Goal: Contribute content: Contribute content

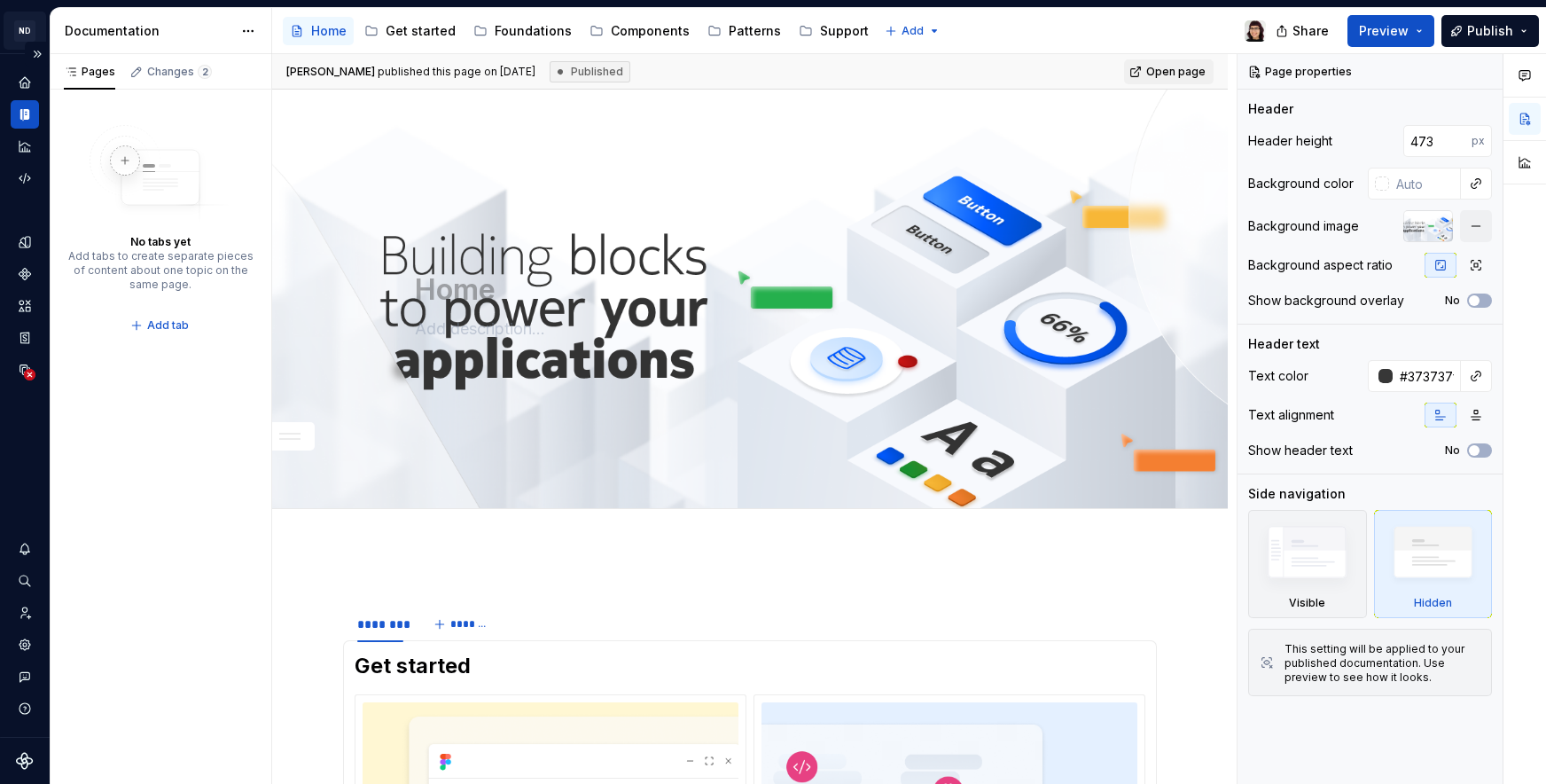
click at [16, 31] on html "**********" at bounding box center [773, 392] width 1546 height 784
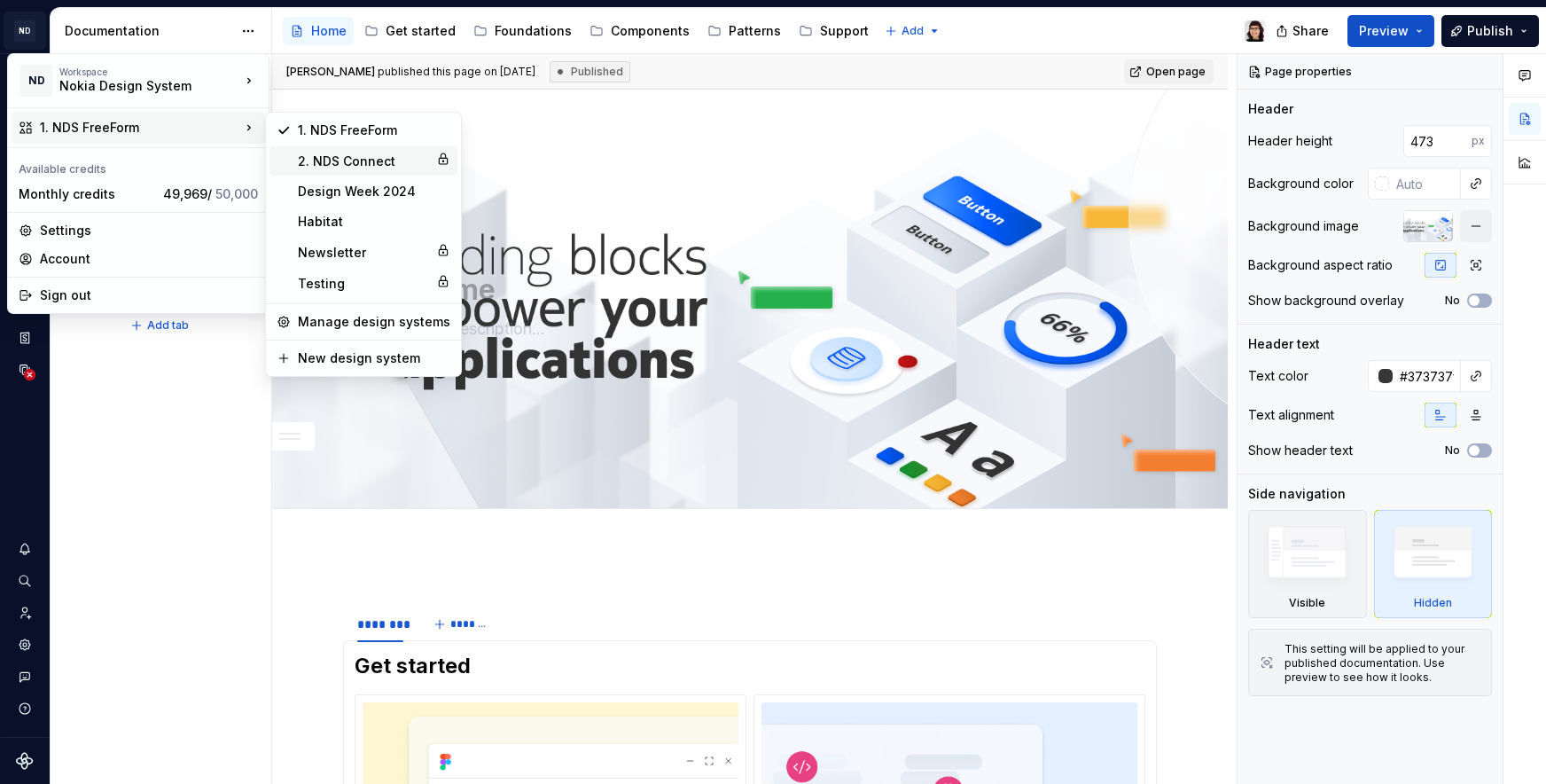
click at [365, 153] on div "2. NDS Connect" at bounding box center [364, 162] width 131 height 17
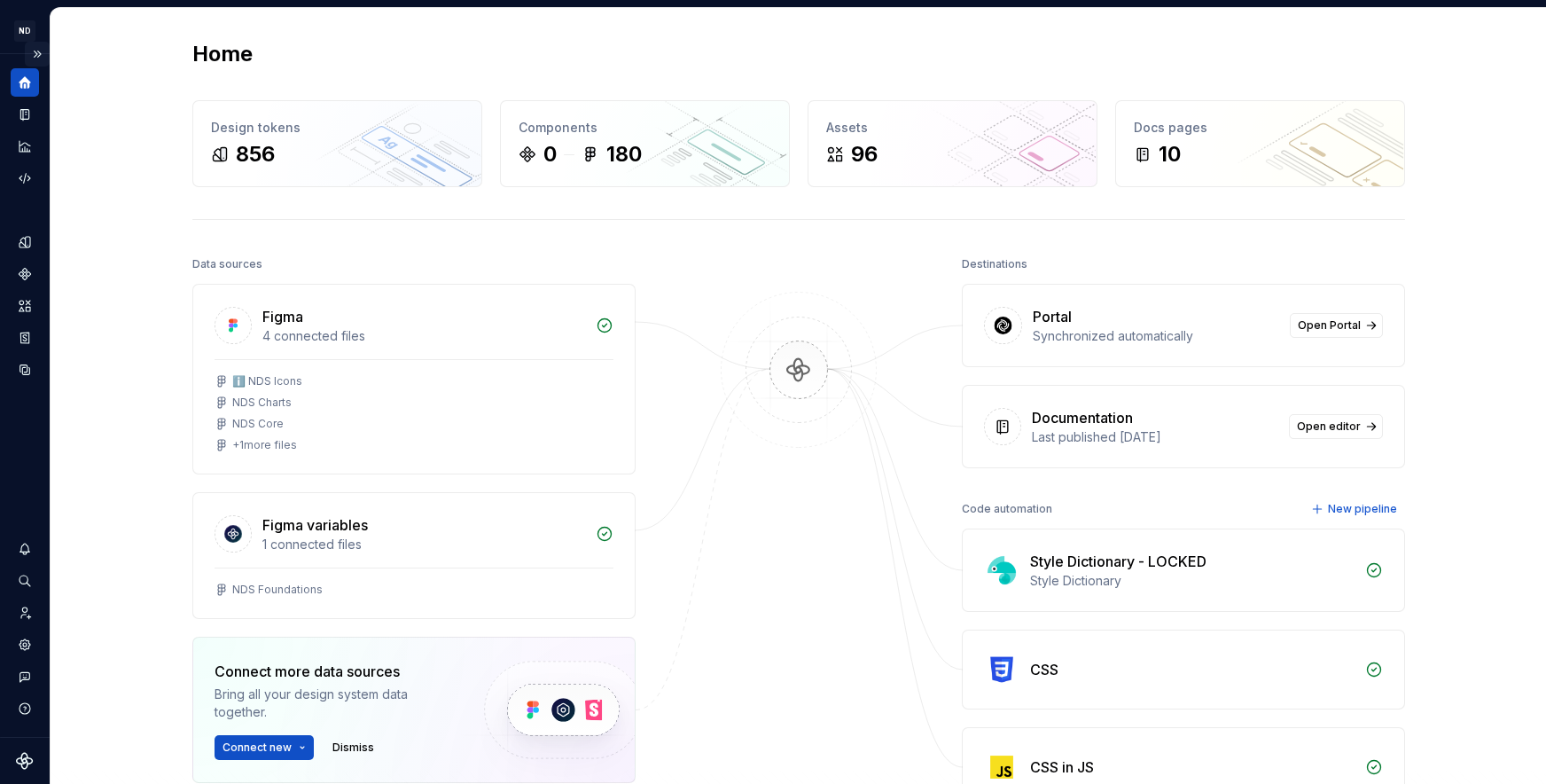
click at [28, 52] on button "Expand sidebar" at bounding box center [38, 54] width 25 height 25
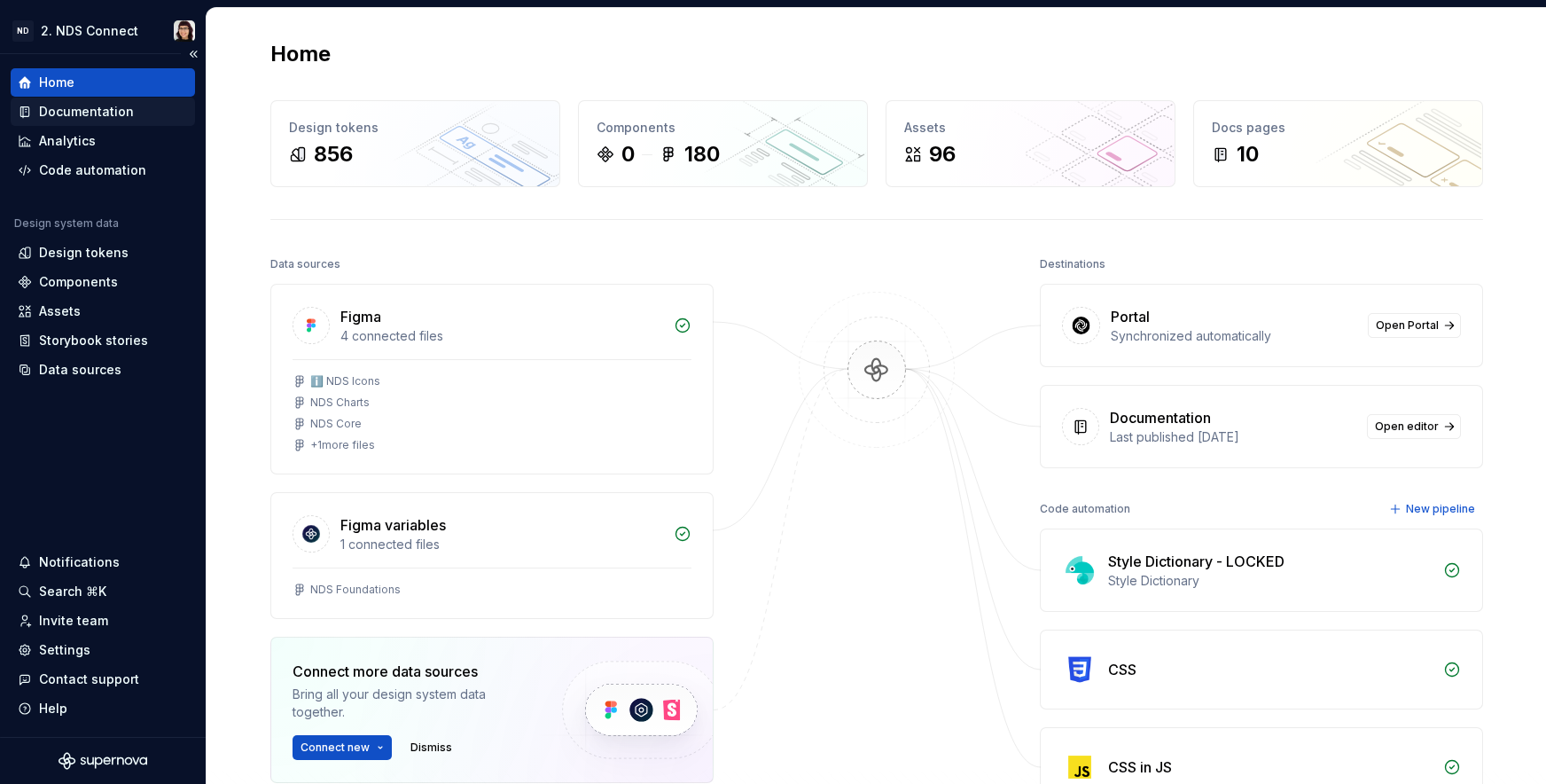
click at [40, 112] on div "Documentation" at bounding box center [87, 112] width 95 height 17
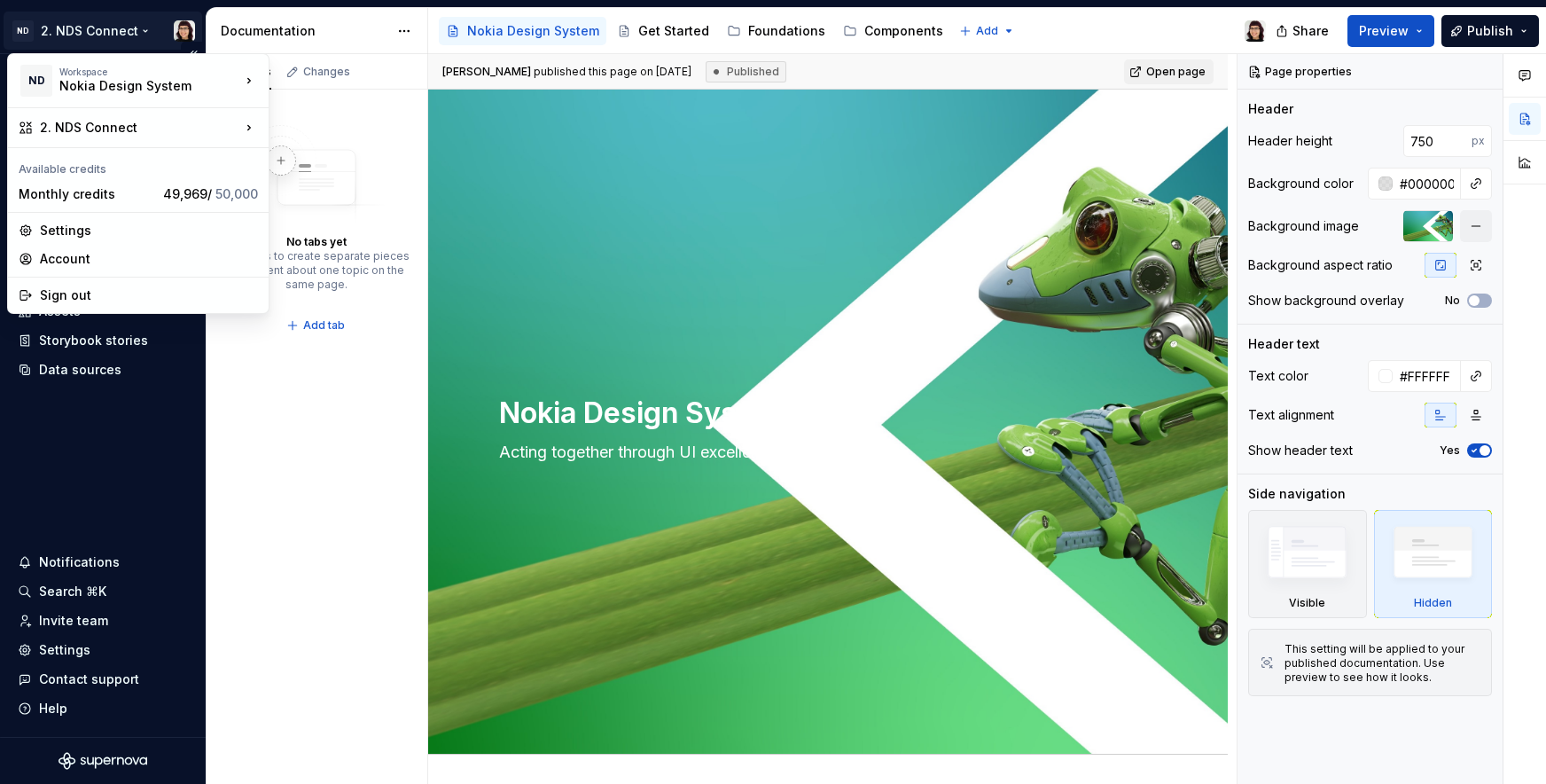
click at [47, 25] on html "**********" at bounding box center [773, 392] width 1546 height 784
click at [325, 399] on div "Pages Changes No tabs yet Add tabs to create separate pieces of content about o…" at bounding box center [317, 418] width 221 height 730
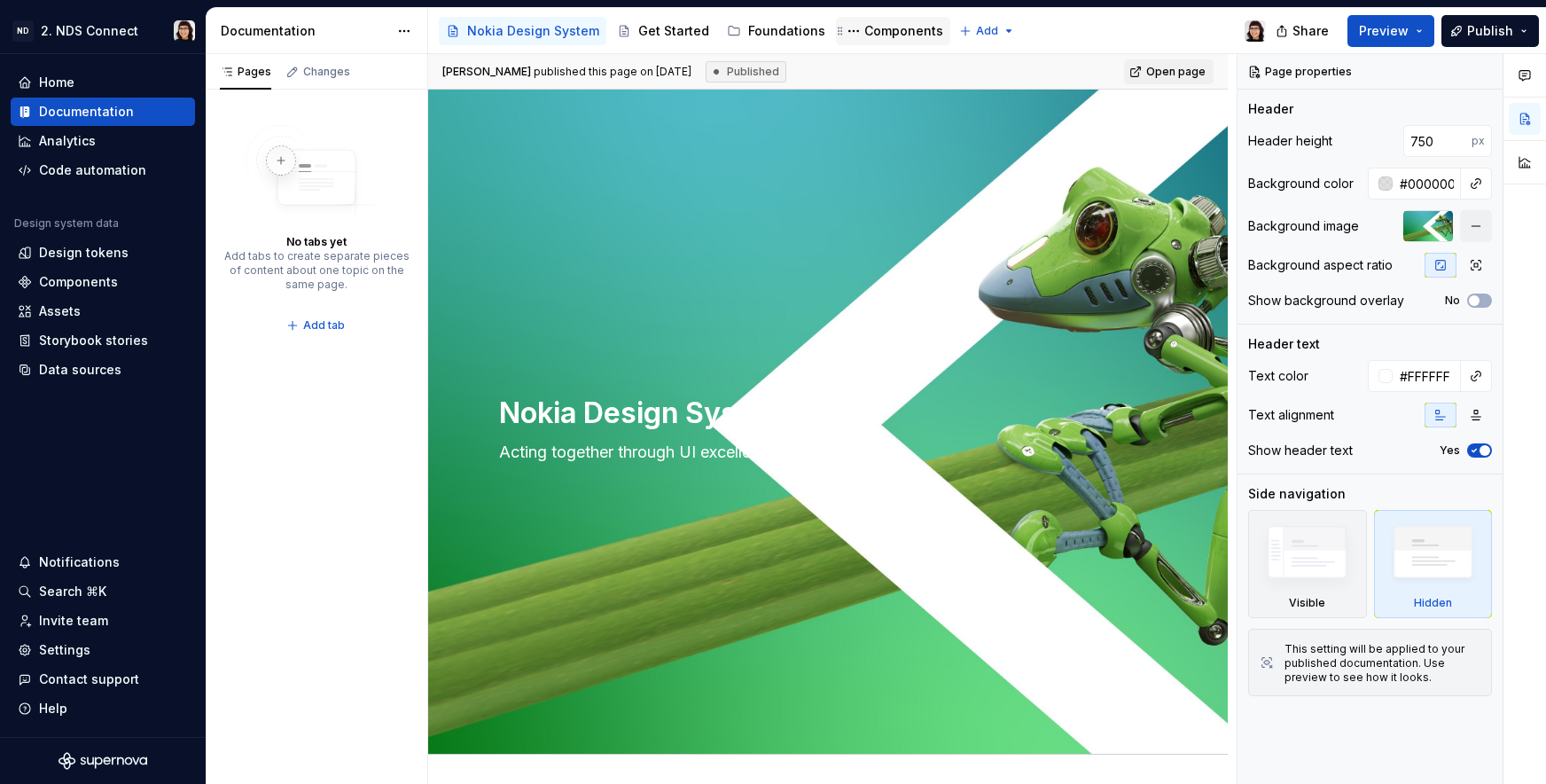
click at [867, 38] on div "Components" at bounding box center [904, 31] width 79 height 17
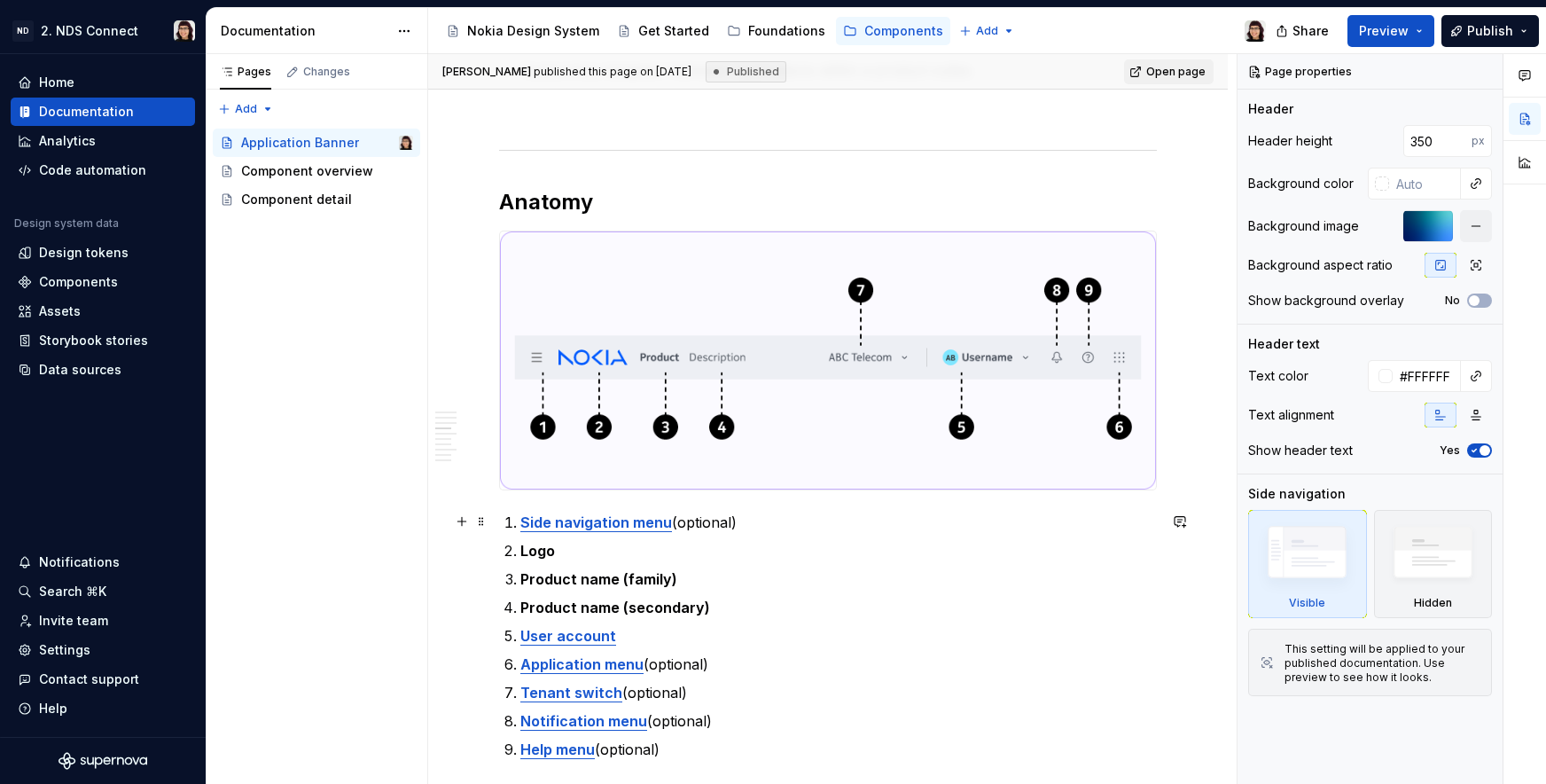
scroll to position [657, 0]
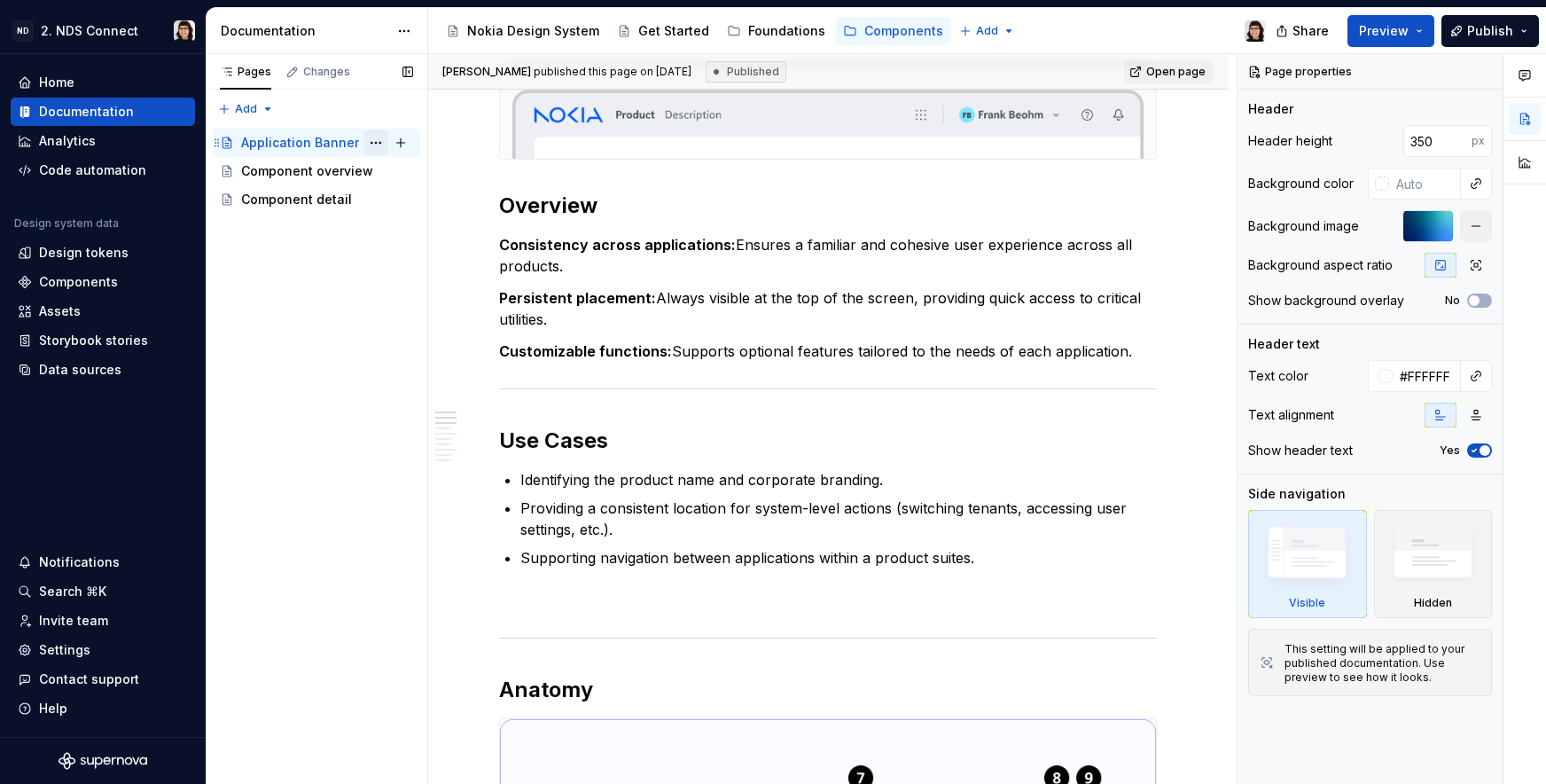
click at [376, 139] on button "Page tree" at bounding box center [376, 142] width 25 height 25
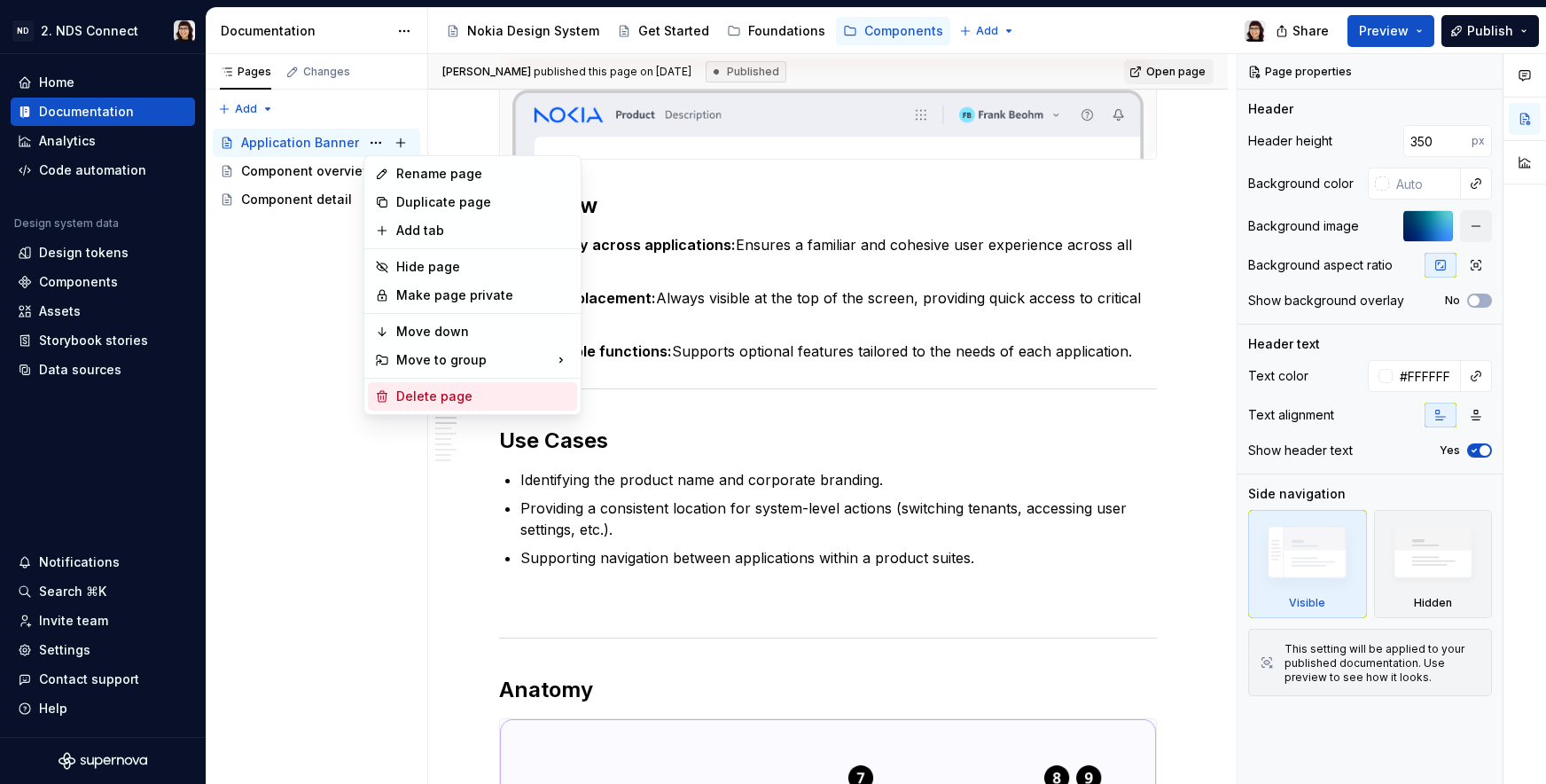
click at [438, 389] on div "Delete page" at bounding box center [483, 396] width 174 height 17
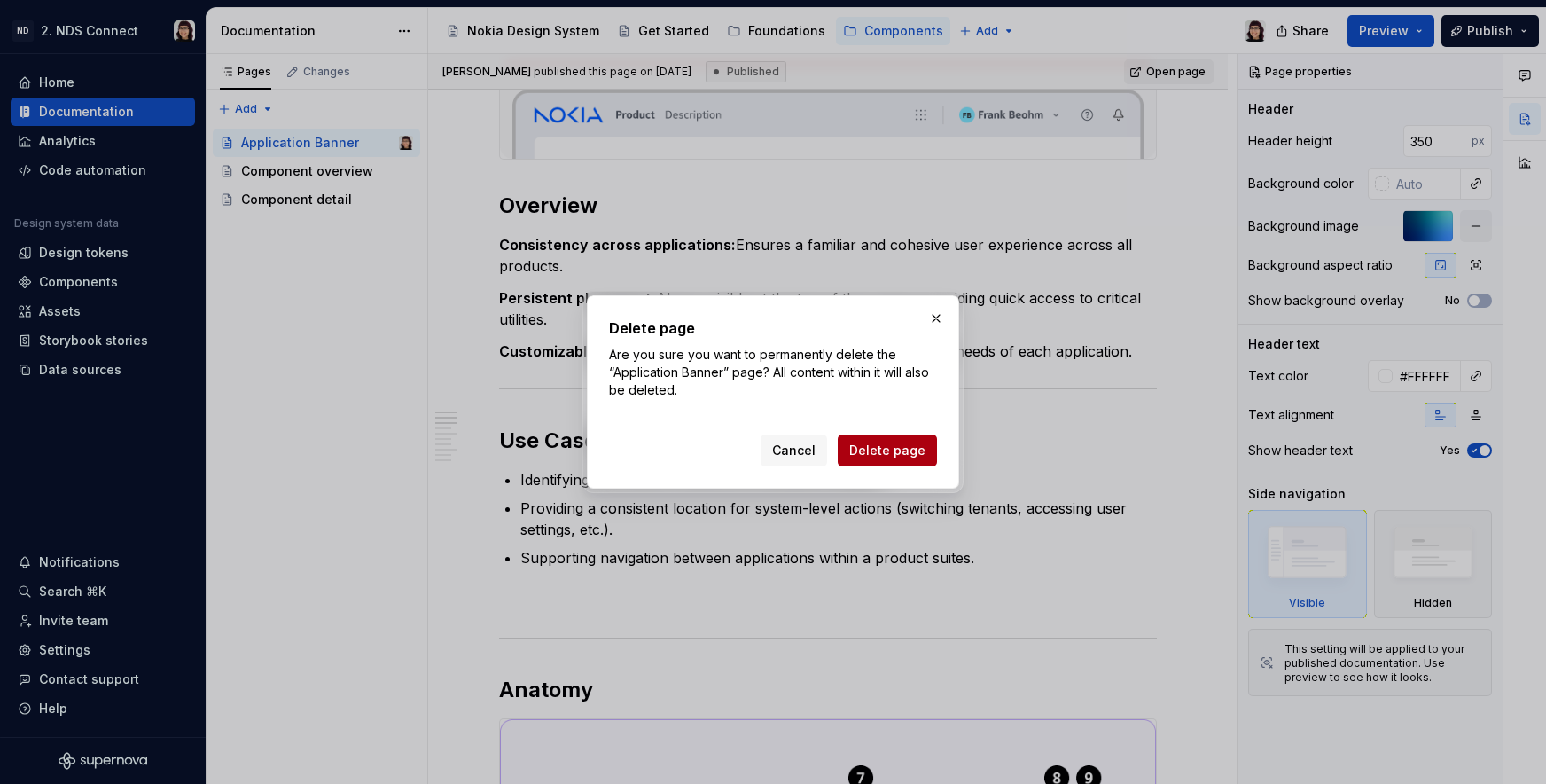
click at [867, 446] on span "Delete page" at bounding box center [887, 450] width 76 height 17
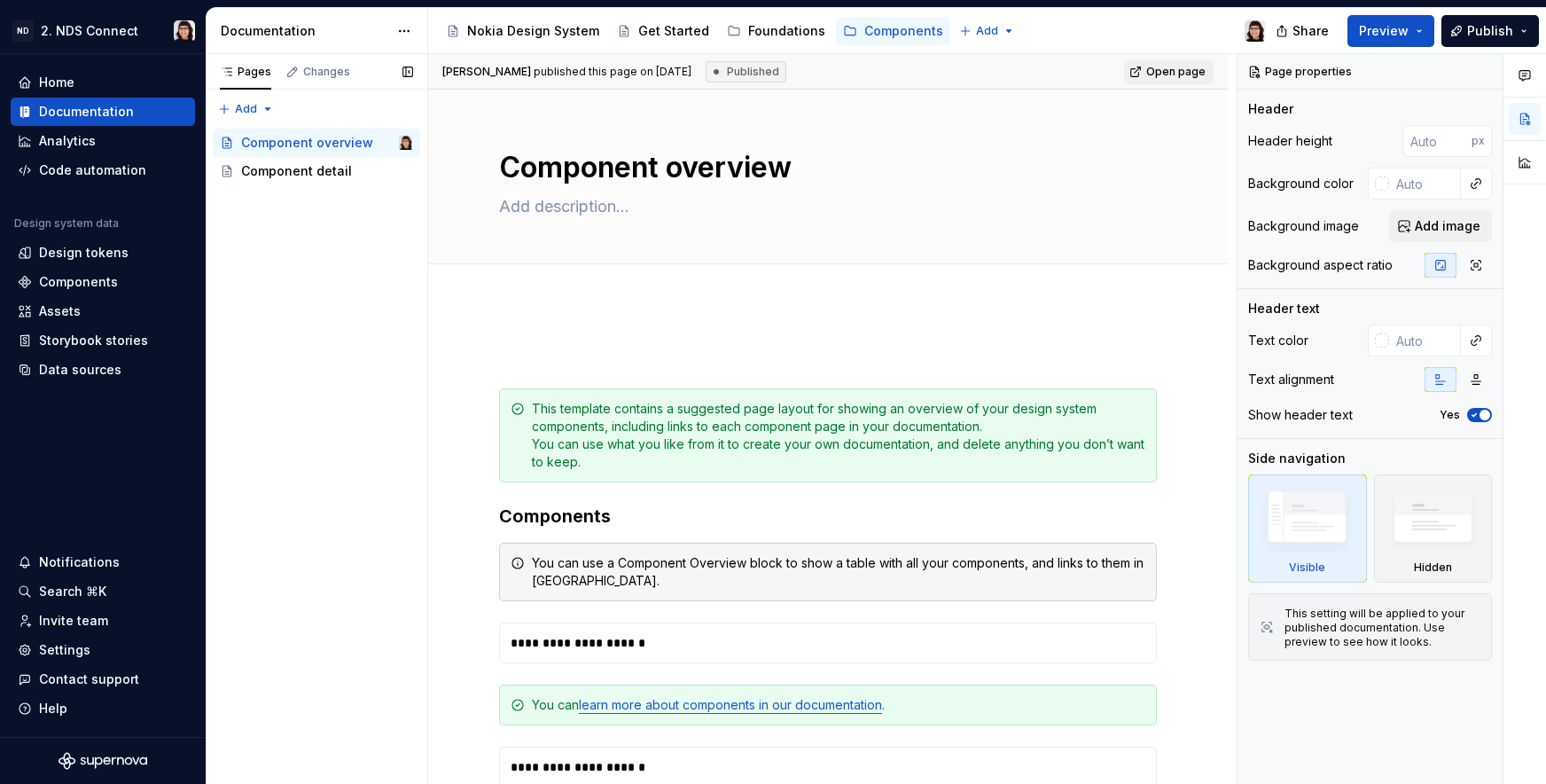
click at [300, 143] on div "Component overview" at bounding box center [307, 142] width 132 height 17
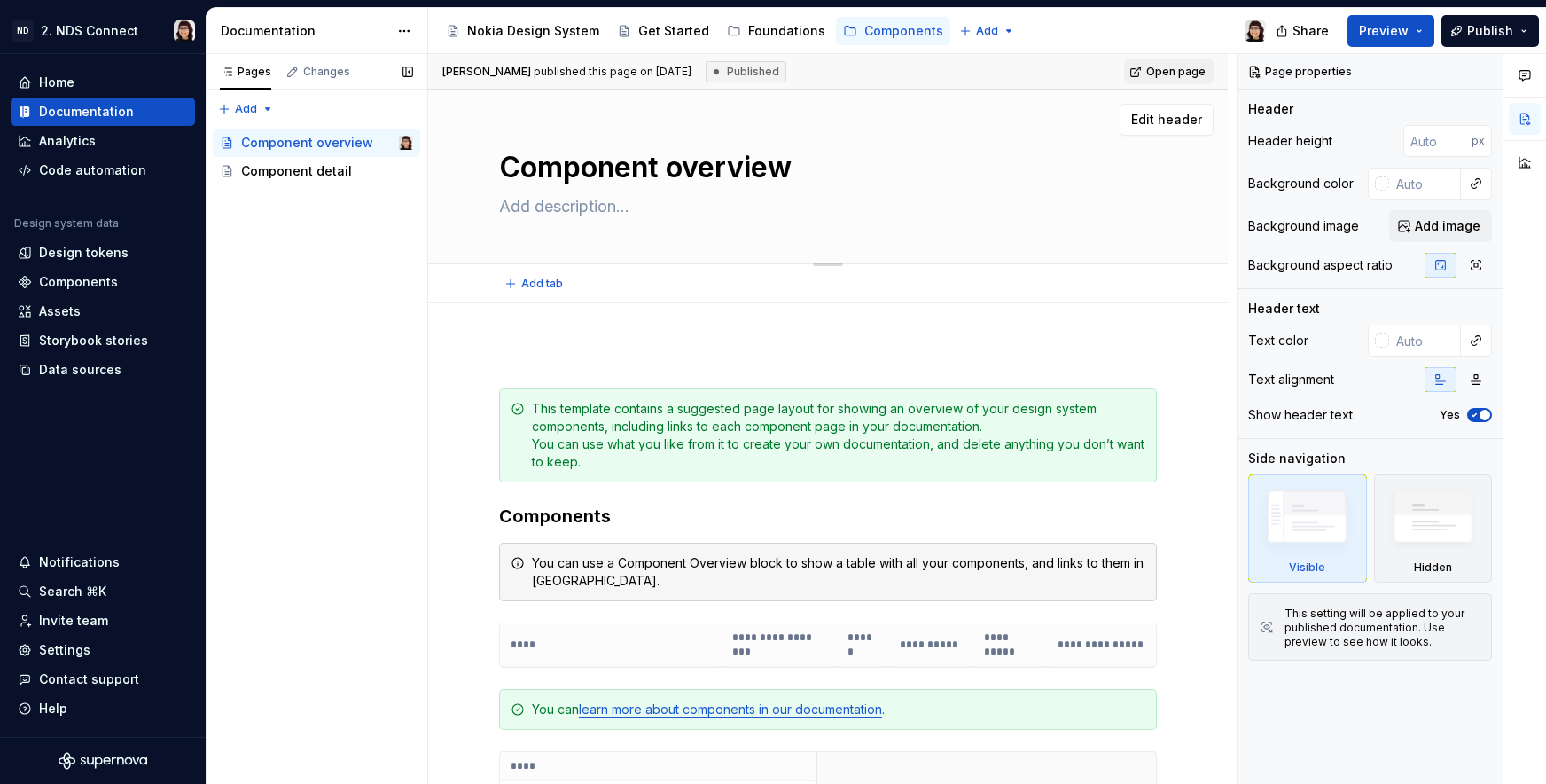
click at [687, 170] on textarea "Component overview" at bounding box center [824, 167] width 658 height 42
click at [671, 170] on textarea "Component overview" at bounding box center [824, 167] width 658 height 42
drag, startPoint x: 869, startPoint y: 184, endPoint x: 896, endPoint y: 184, distance: 27.0
click at [895, 184] on textarea "Component overview" at bounding box center [824, 167] width 658 height 42
type textarea "*"
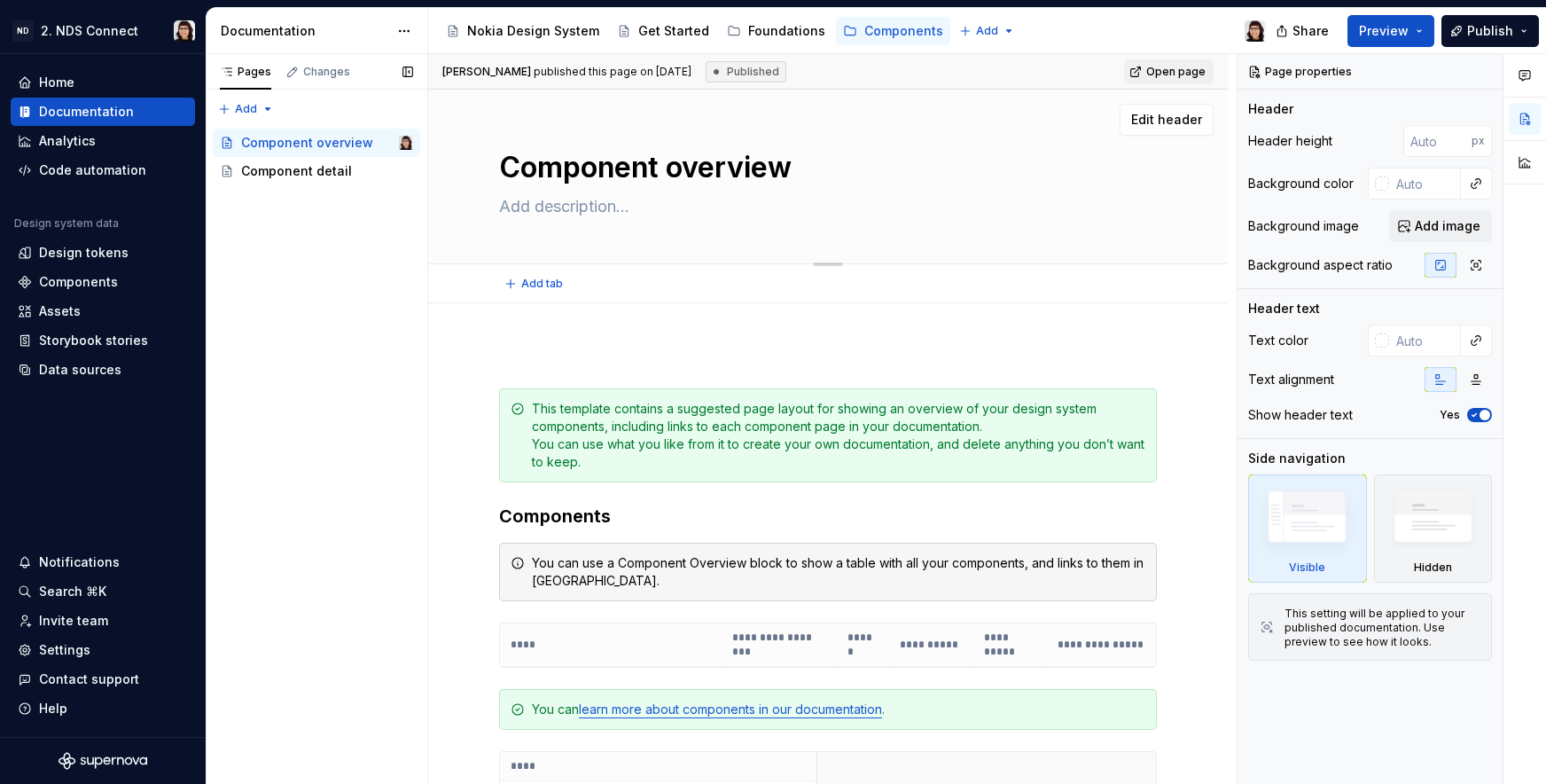
type textarea "Component P"
type textarea "*"
type textarea "Component Pa"
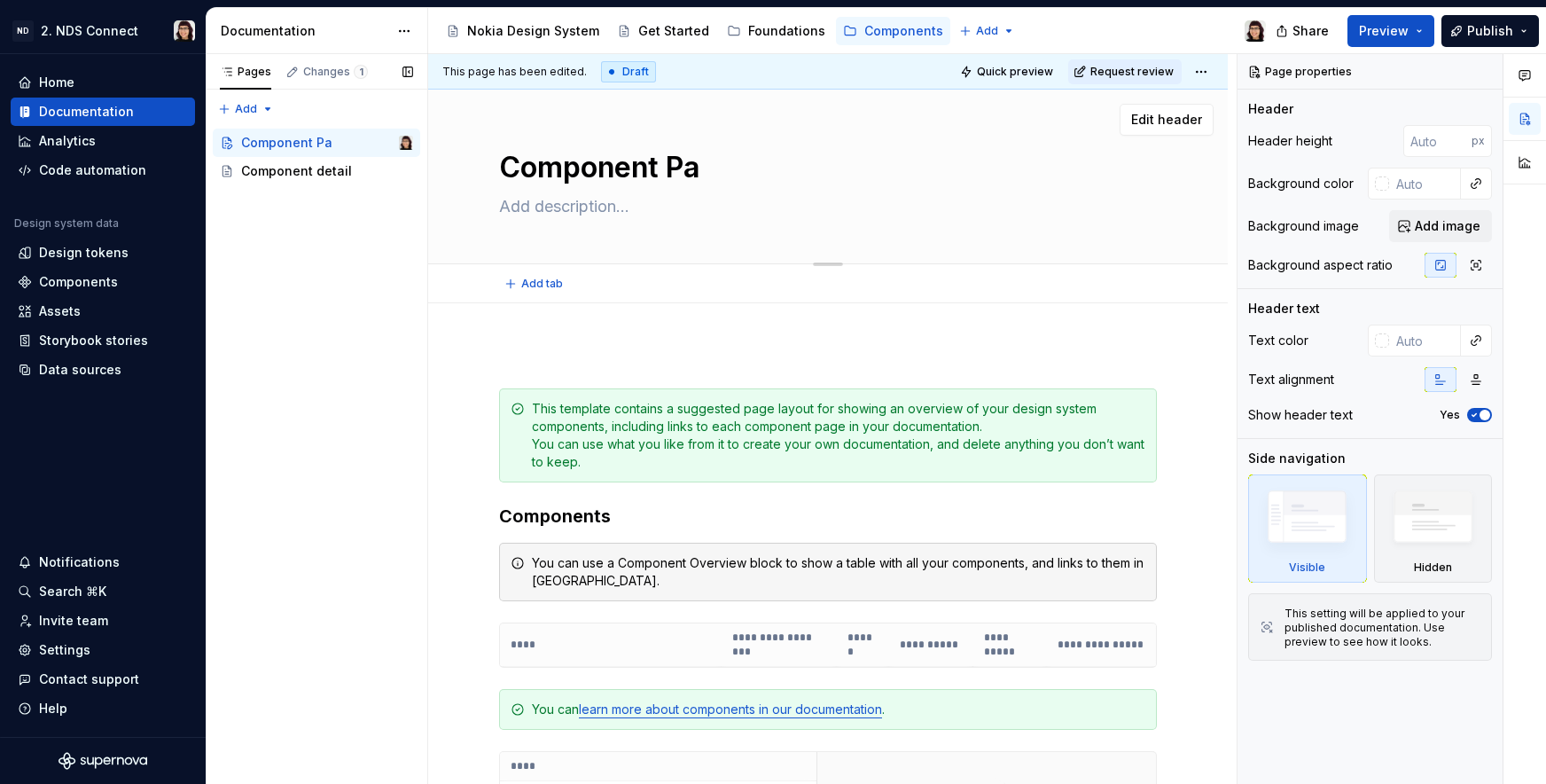
type textarea "*"
type textarea "Component Pag"
type textarea "*"
type textarea "Component Page"
type textarea "*"
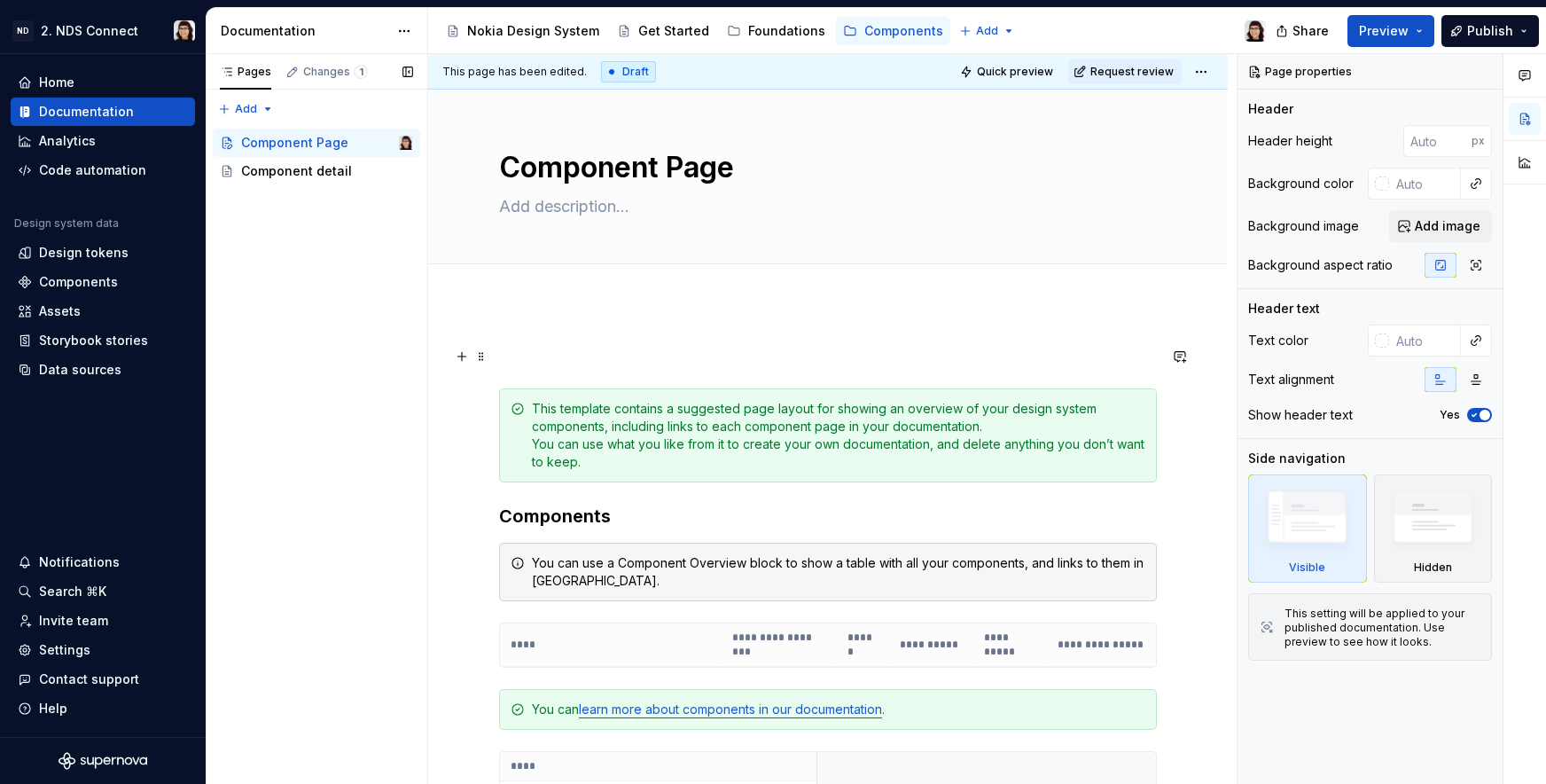
type textarea "Component Page"
click at [919, 354] on p at bounding box center [828, 356] width 658 height 21
click at [878, 154] on textarea "Component Page" at bounding box center [824, 167] width 658 height 42
click at [1176, 107] on button "Edit header" at bounding box center [1167, 119] width 94 height 32
click at [1174, 124] on span "Edit header" at bounding box center [1167, 119] width 71 height 17
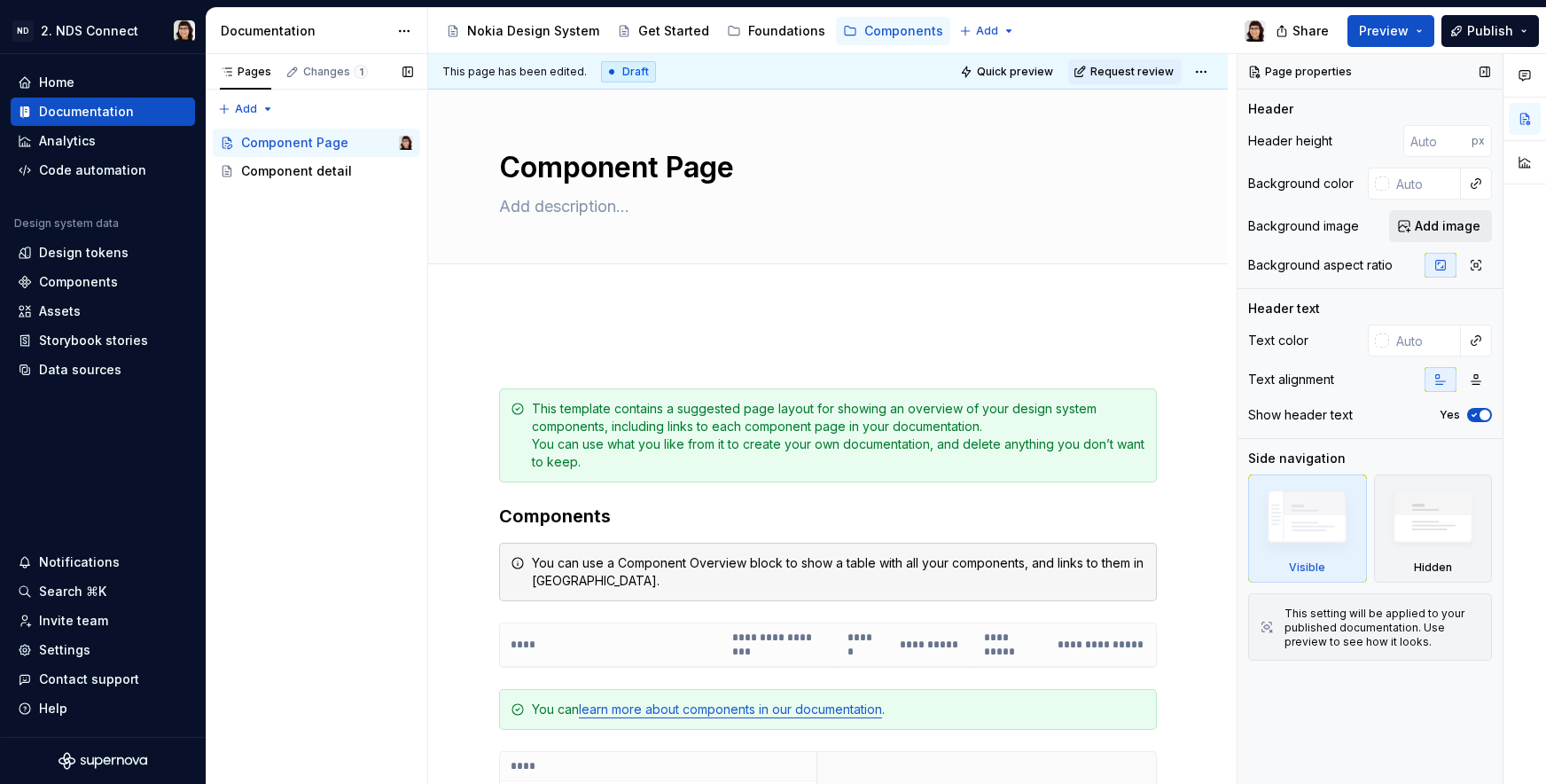
click at [1430, 234] on span "Add image" at bounding box center [1448, 226] width 65 height 17
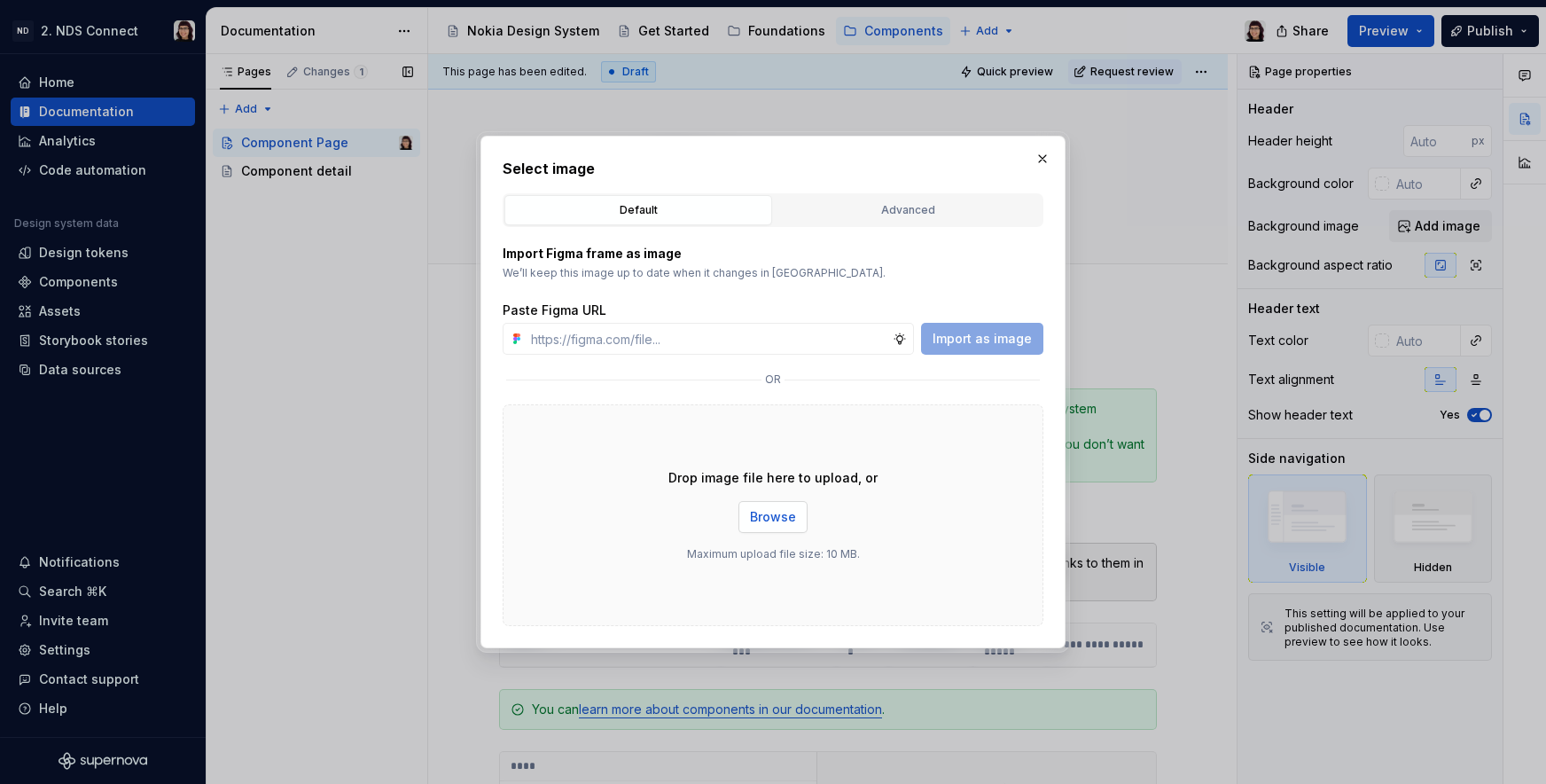
click at [760, 518] on span "Browse" at bounding box center [773, 517] width 46 height 17
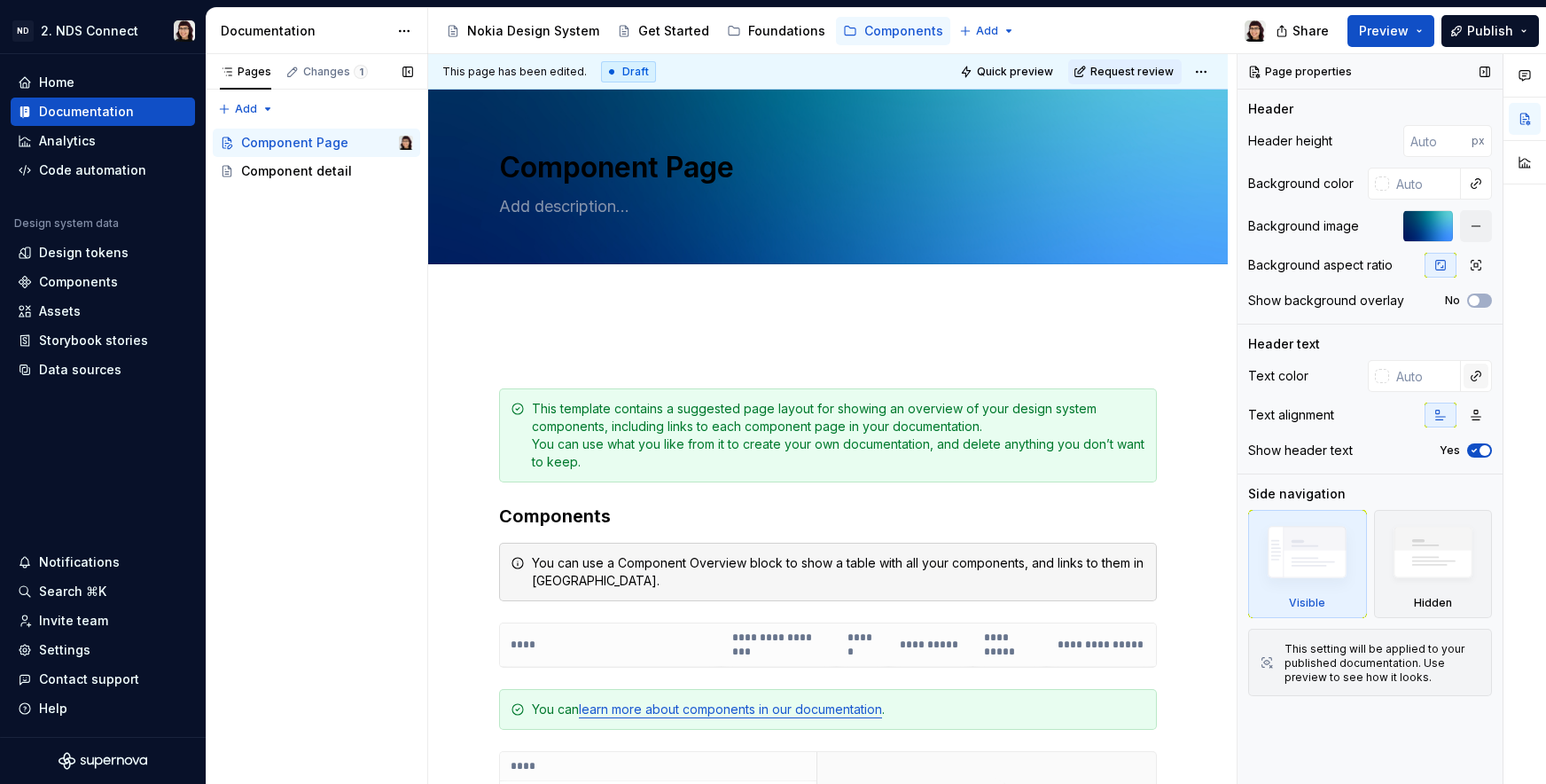
click at [1469, 378] on button "button" at bounding box center [1476, 376] width 25 height 25
click at [1440, 378] on div "Comments Open comments No comments yet Select ‘Comment’ from the block context …" at bounding box center [1391, 418] width 309 height 730
click at [1416, 378] on input "text" at bounding box center [1425, 375] width 72 height 32
click at [1483, 378] on button "button" at bounding box center [1476, 376] width 25 height 25
click at [1432, 380] on div "Comments Open comments No comments yet Select ‘Comment’ from the block context …" at bounding box center [1391, 418] width 309 height 730
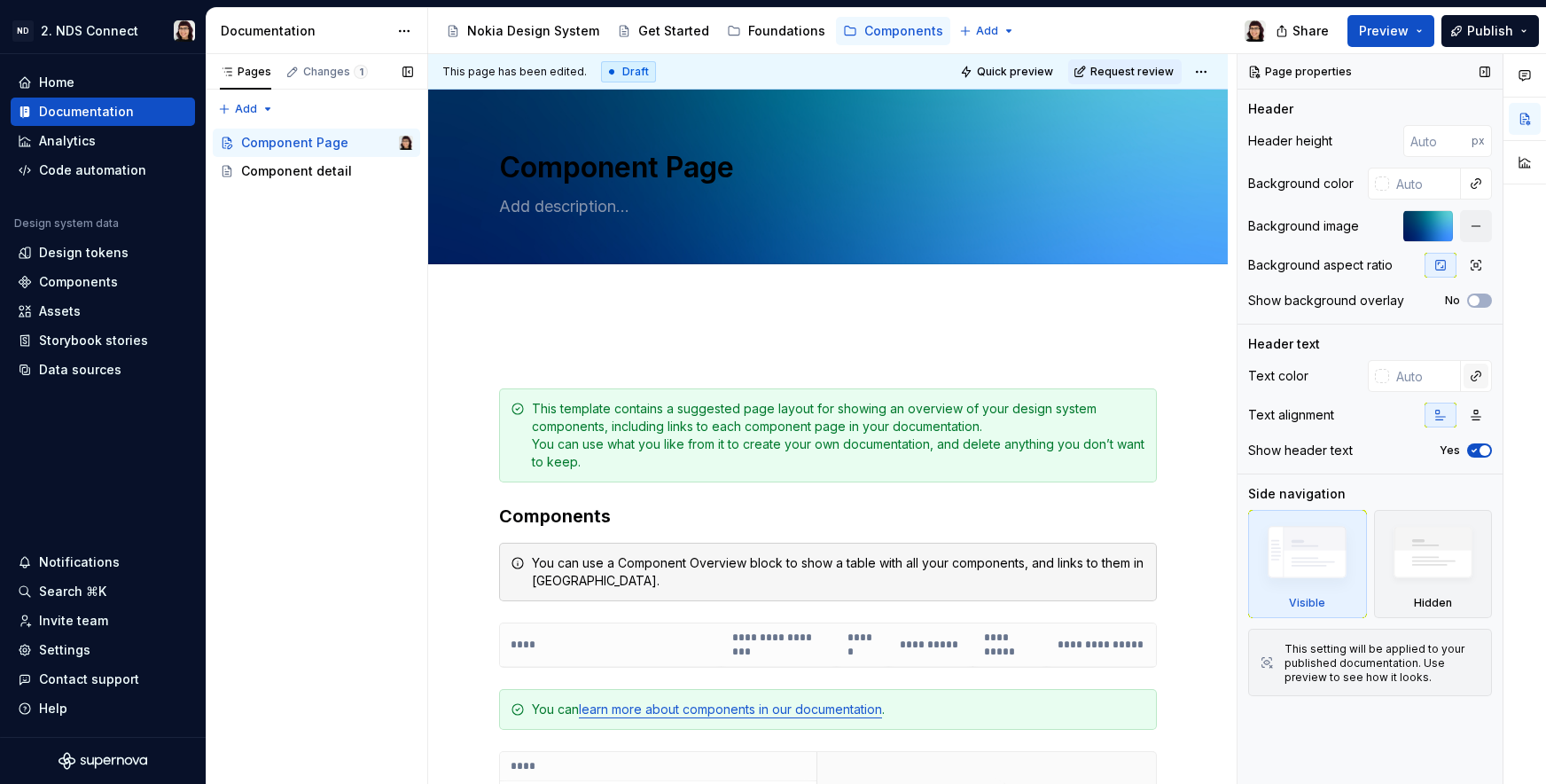
click at [1470, 377] on button "button" at bounding box center [1476, 376] width 25 height 25
click at [1416, 376] on div "Comments Open comments No comments yet Select ‘Comment’ from the block context …" at bounding box center [1391, 418] width 309 height 730
click at [90, 257] on div "Design tokens" at bounding box center [84, 252] width 89 height 17
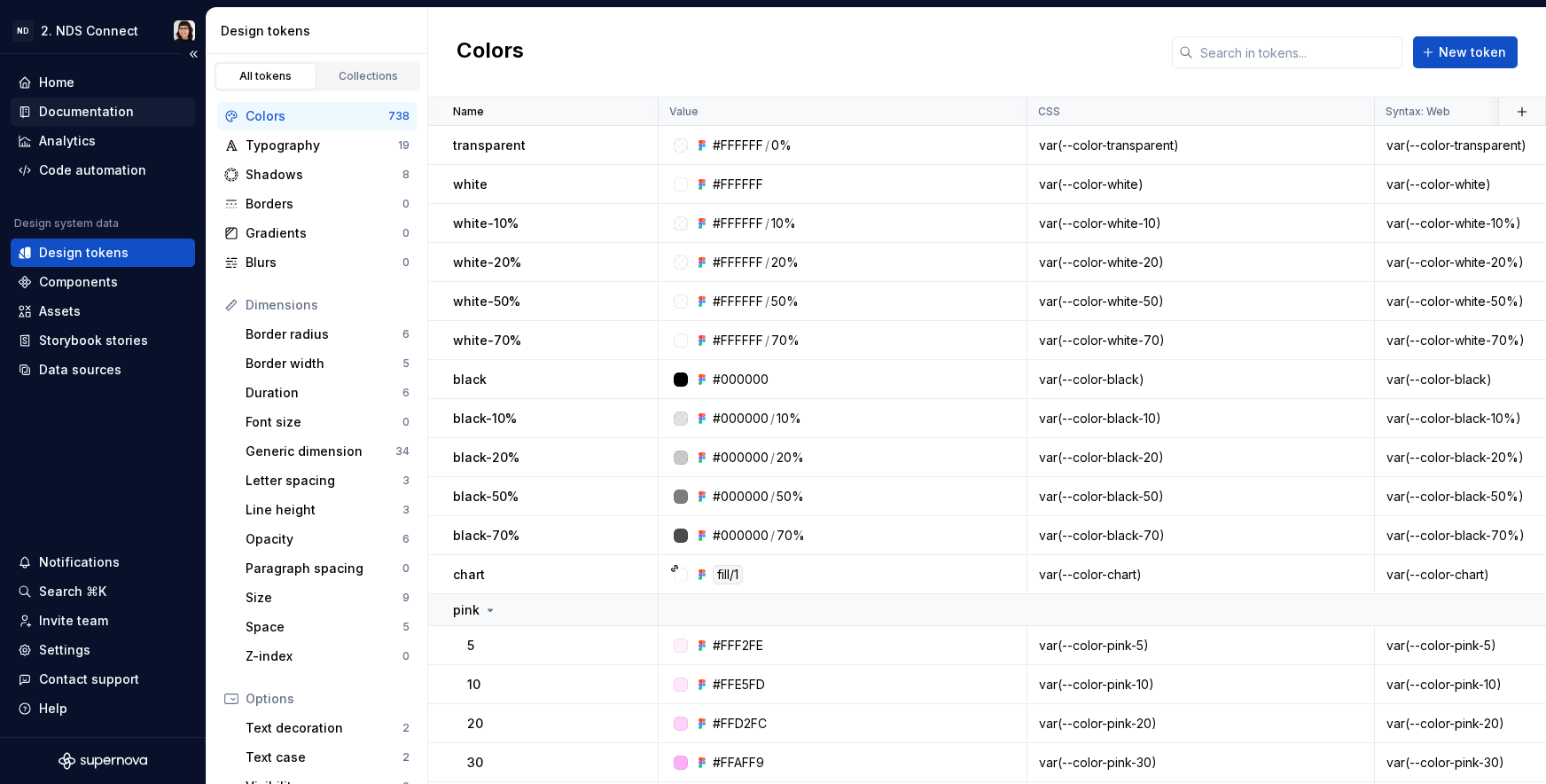
click at [85, 111] on div "Documentation" at bounding box center [87, 112] width 95 height 17
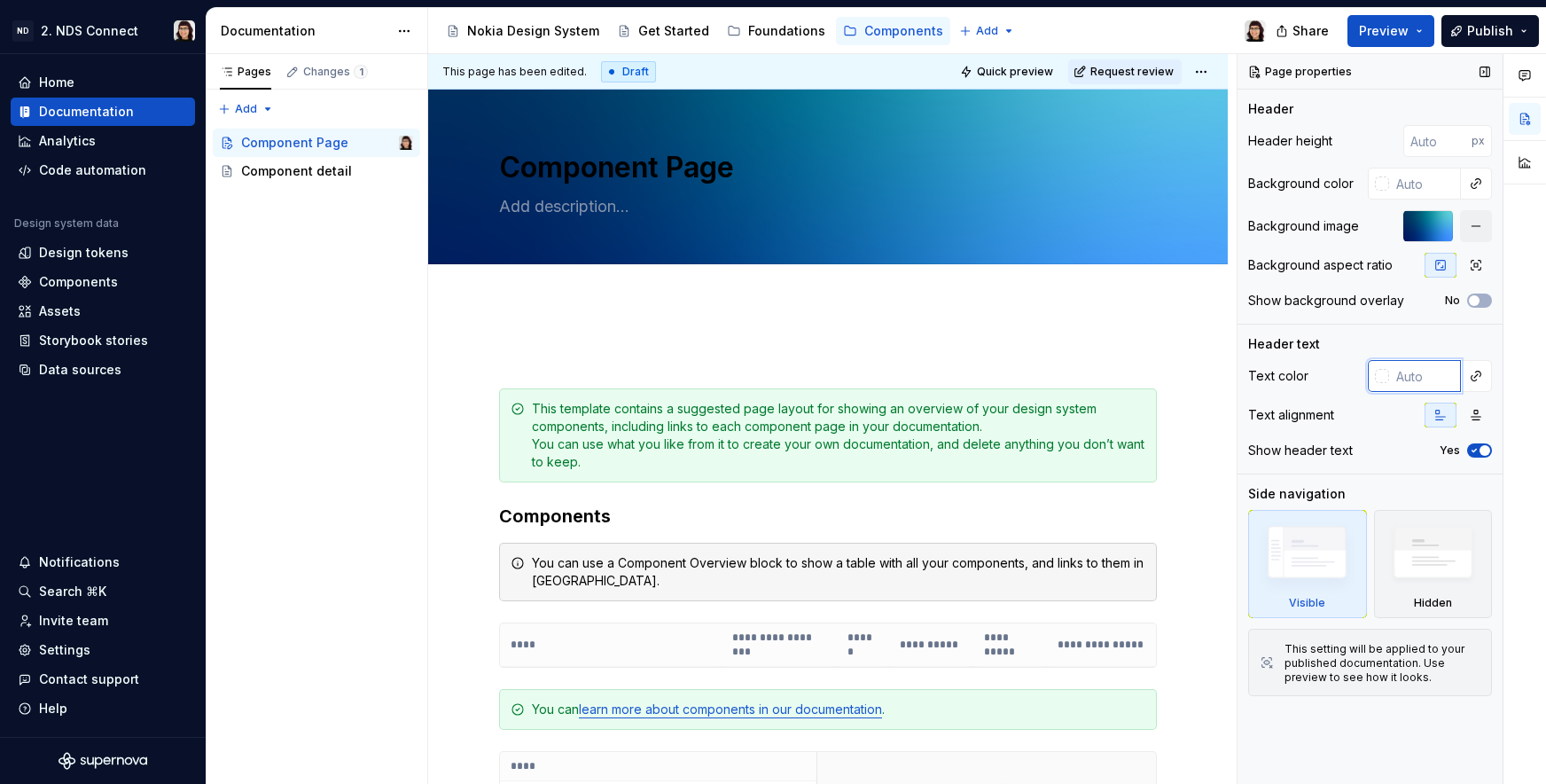
click at [1452, 374] on input "text" at bounding box center [1425, 375] width 72 height 32
click at [1385, 374] on div at bounding box center [1381, 375] width 14 height 14
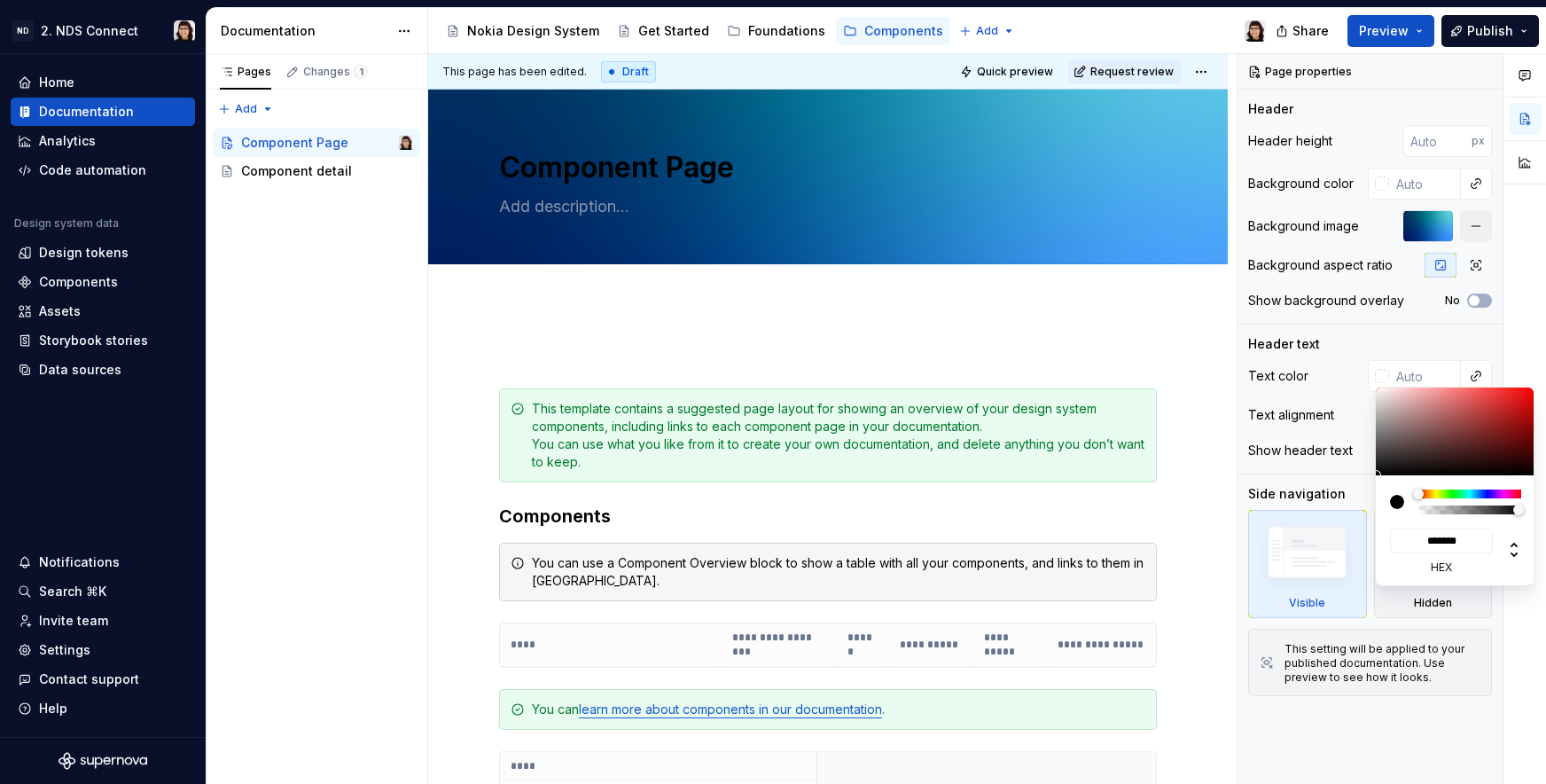
type textarea "*"
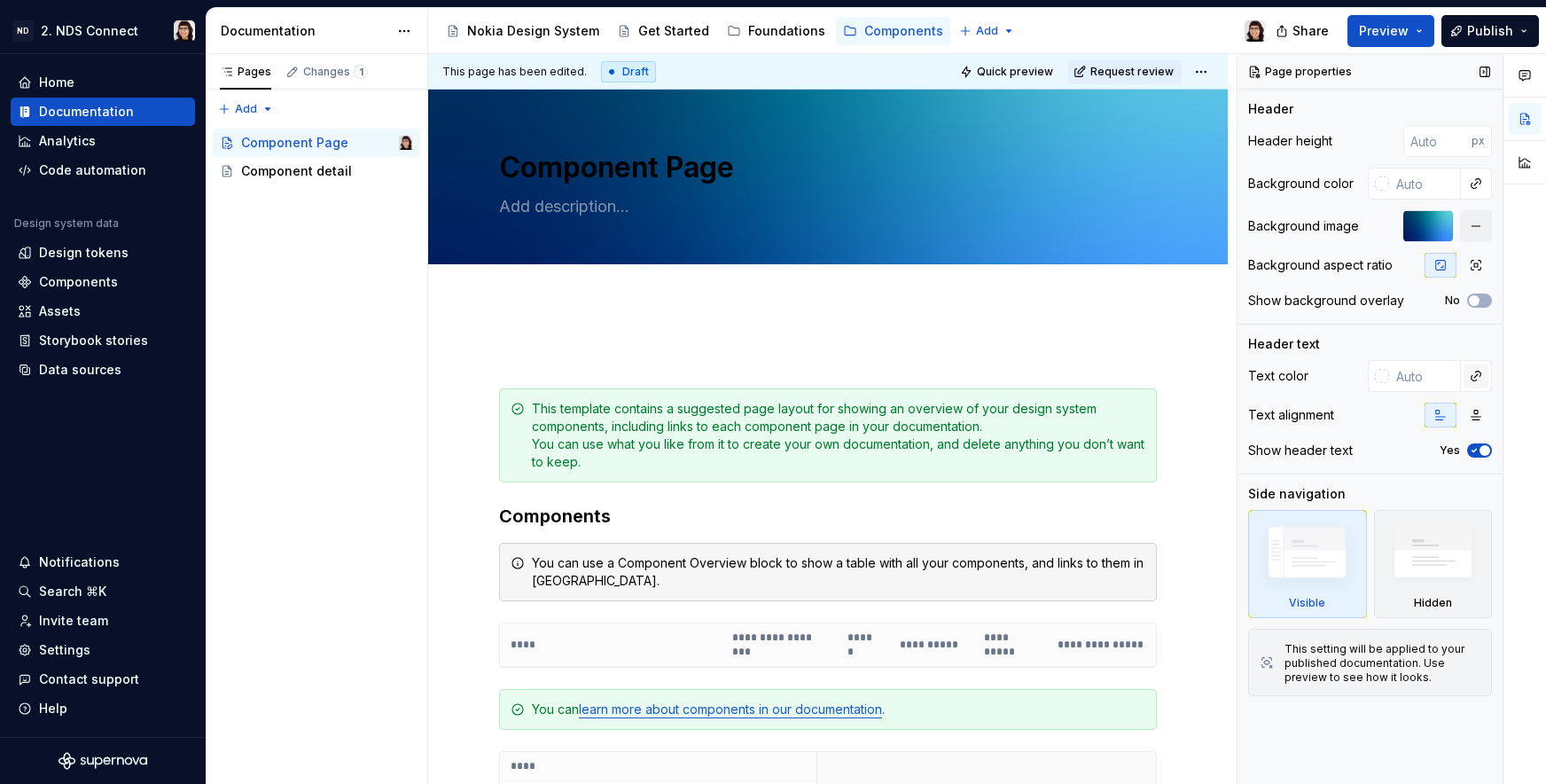
click at [1475, 378] on div "Comments Open comments No comments yet Select ‘Comment’ from the block context …" at bounding box center [1391, 418] width 309 height 730
click at [1476, 376] on button "button" at bounding box center [1476, 376] width 25 height 25
click at [1384, 422] on div "There are no other color tokens to be referenced." at bounding box center [1350, 421] width 282 height 50
click at [1403, 378] on div "Comments Open comments No comments yet Select ‘Comment’ from the block context …" at bounding box center [1391, 418] width 309 height 730
click at [1409, 376] on input "text" at bounding box center [1425, 375] width 72 height 32
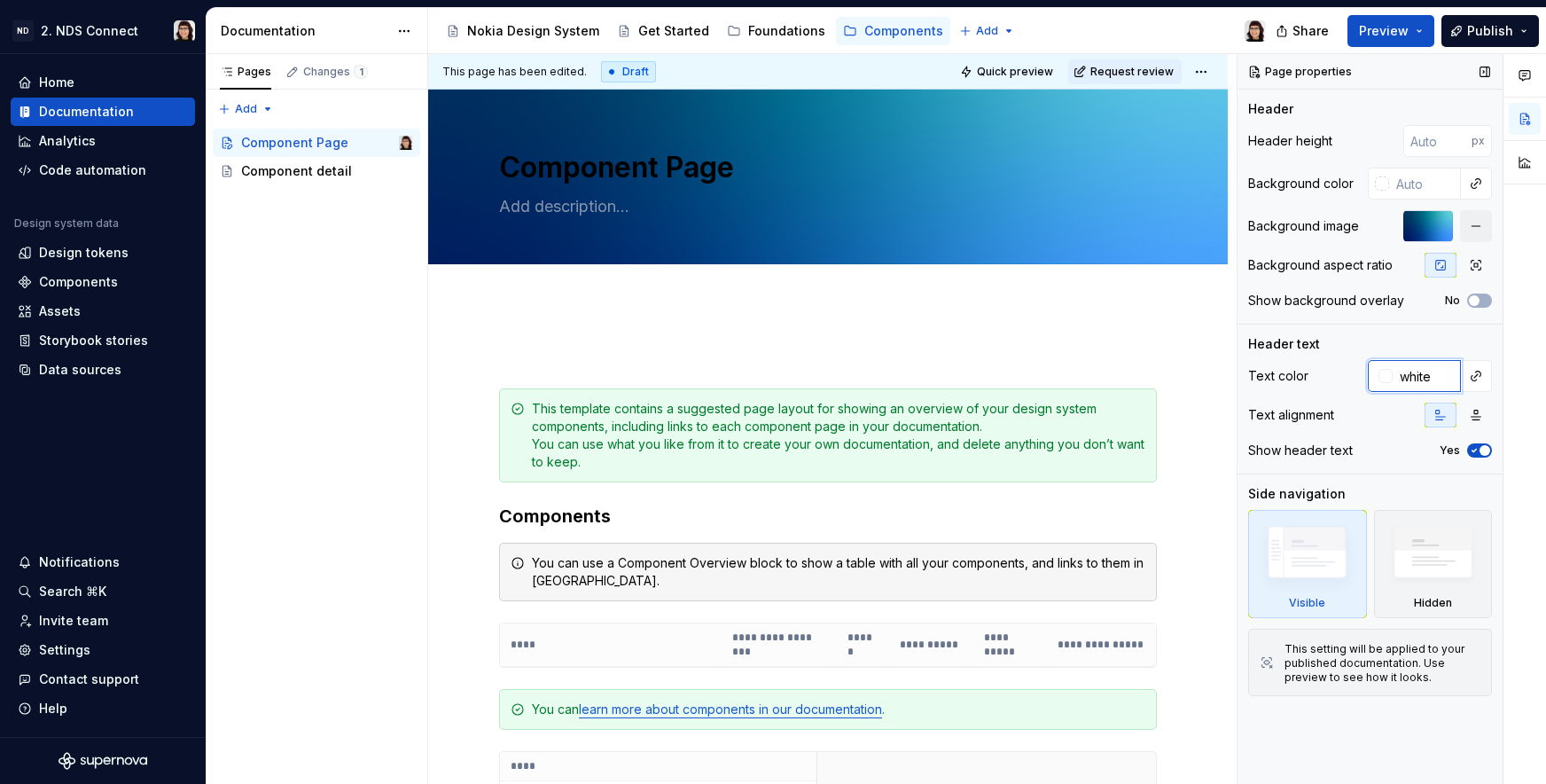
type input "white"
type textarea "*"
type input "#FFFFFF"
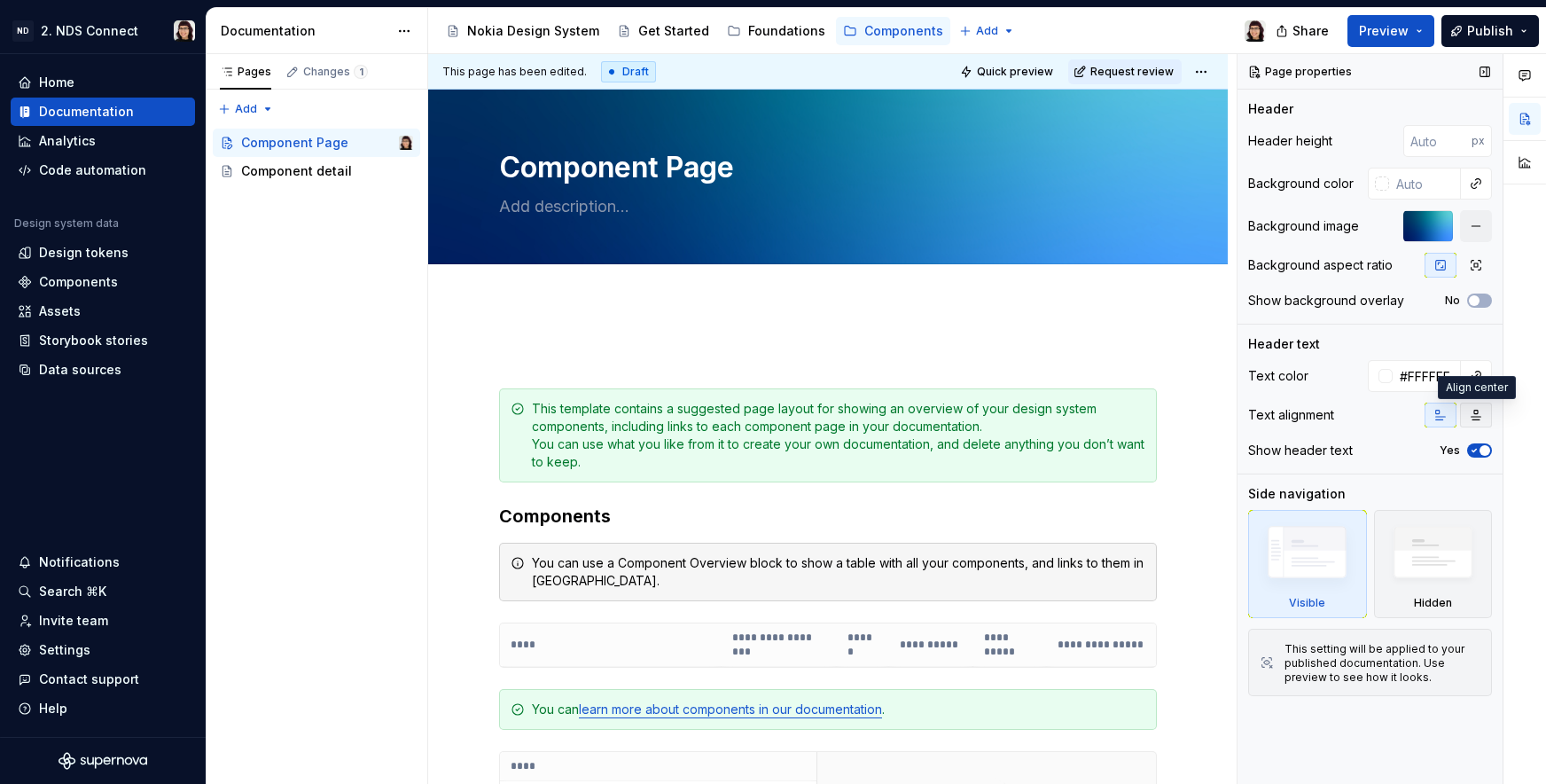
click at [1487, 417] on button "button" at bounding box center [1476, 415] width 32 height 25
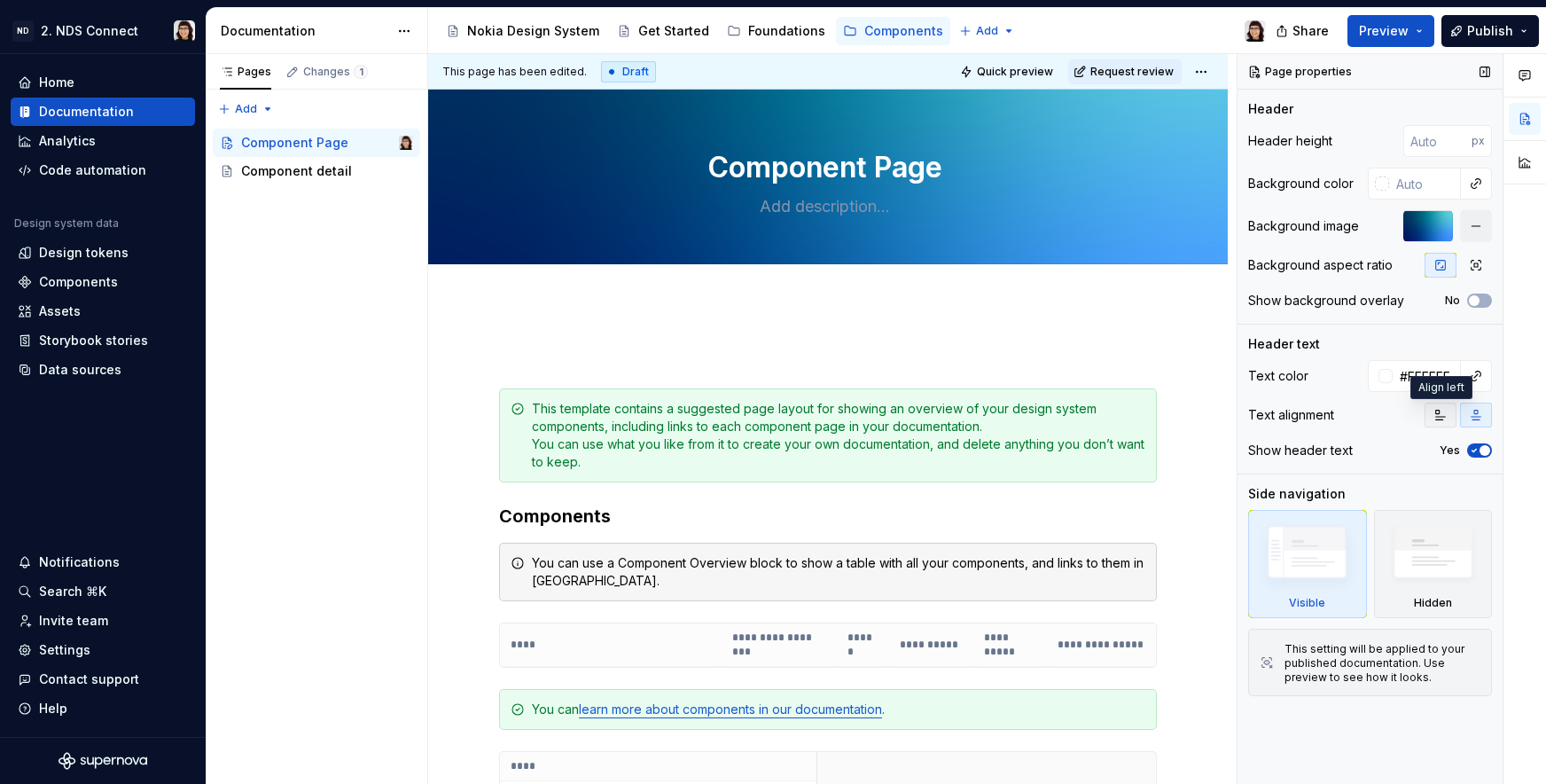
click at [1445, 413] on icon "button" at bounding box center [1440, 415] width 14 height 14
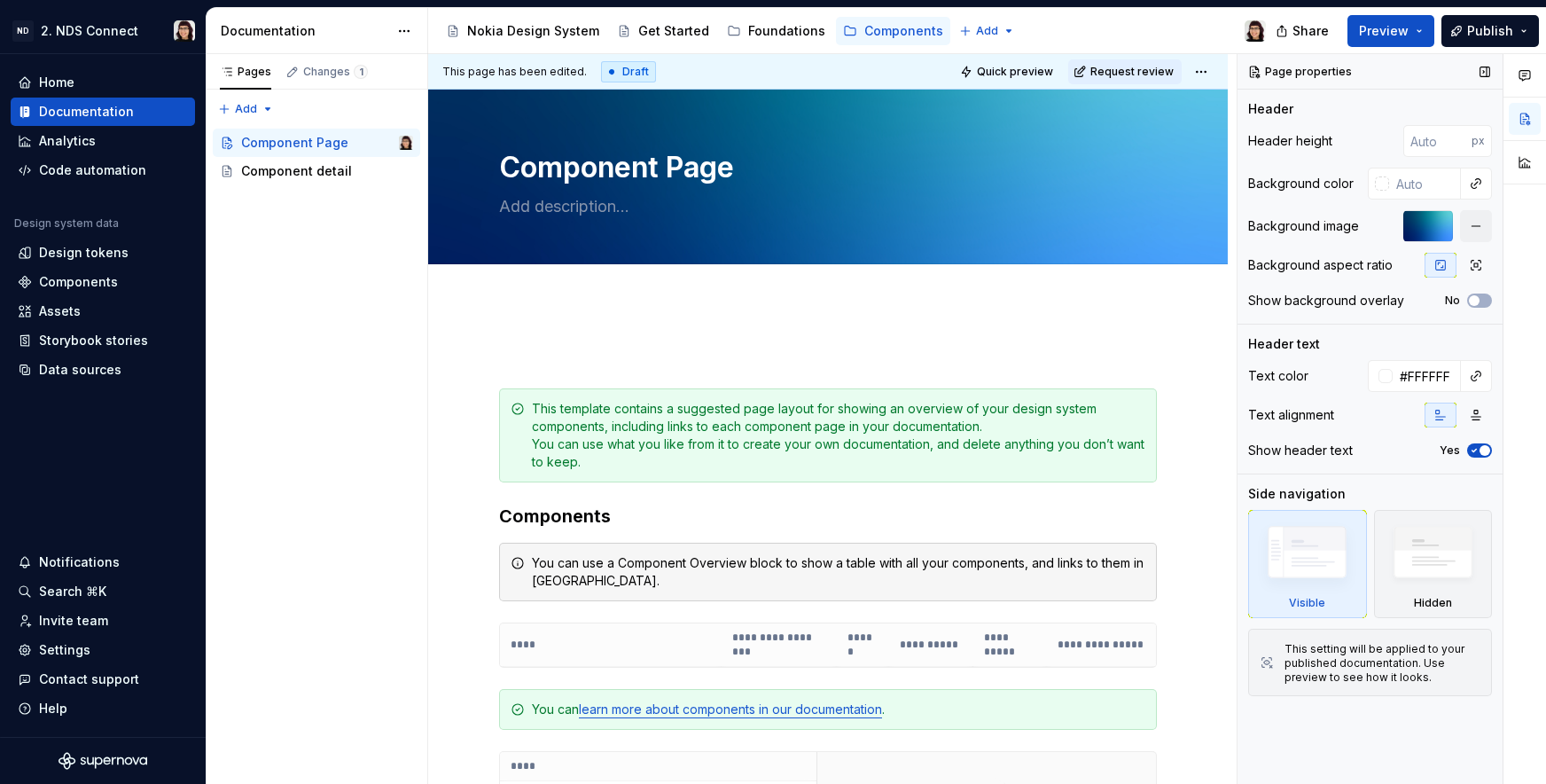
click at [1476, 451] on icon "button" at bounding box center [1474, 450] width 14 height 11
click at [1476, 451] on span "button" at bounding box center [1474, 450] width 11 height 11
click at [676, 182] on textarea "Component Page" at bounding box center [824, 167] width 658 height 42
drag, startPoint x: 673, startPoint y: 170, endPoint x: 782, endPoint y: 170, distance: 109.0
click at [782, 170] on textarea "Component Page" at bounding box center [824, 167] width 658 height 42
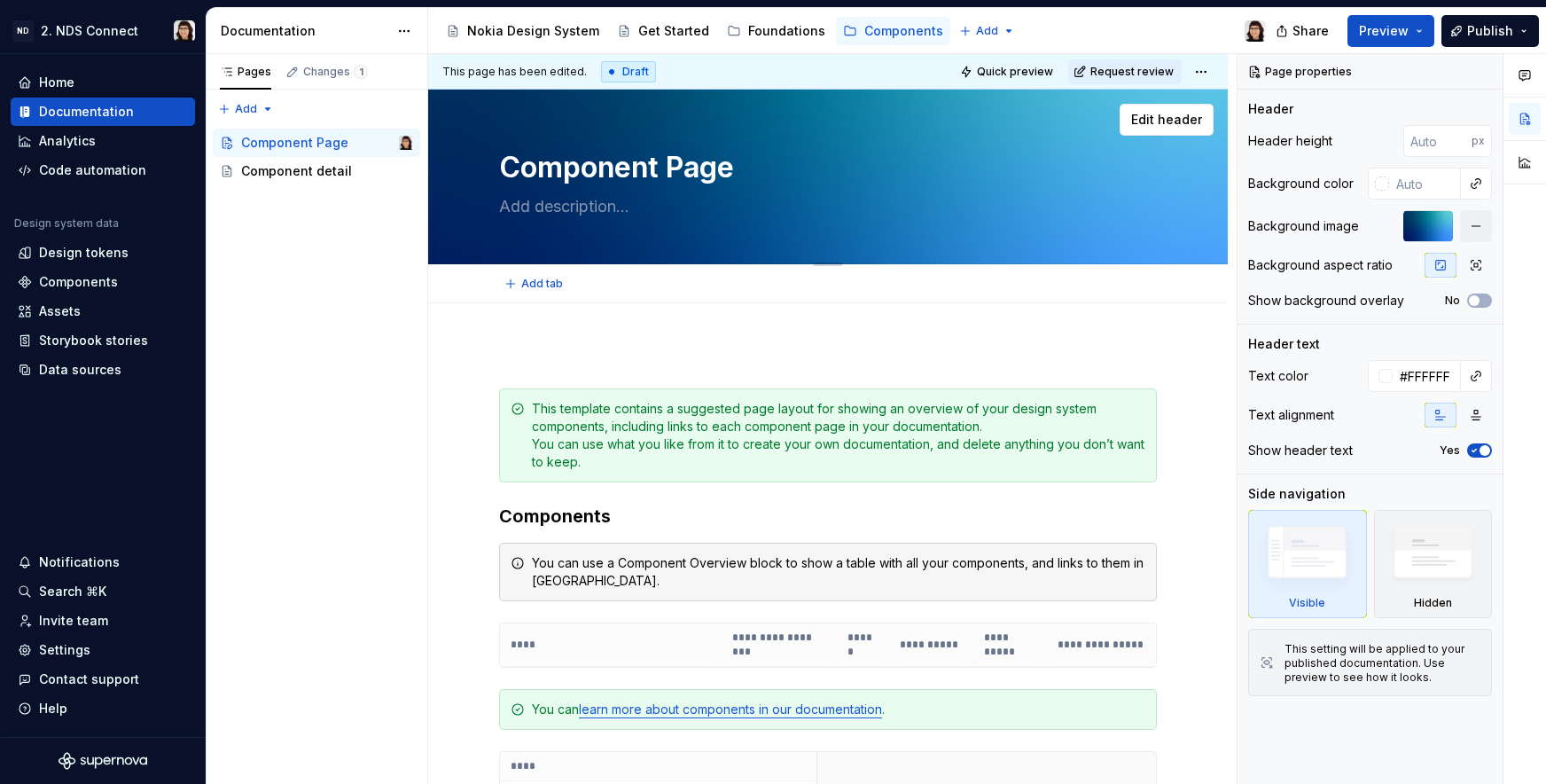
type textarea "*"
type textarea "Component"
type textarea "*"
type textarea "Component O"
type textarea "*"
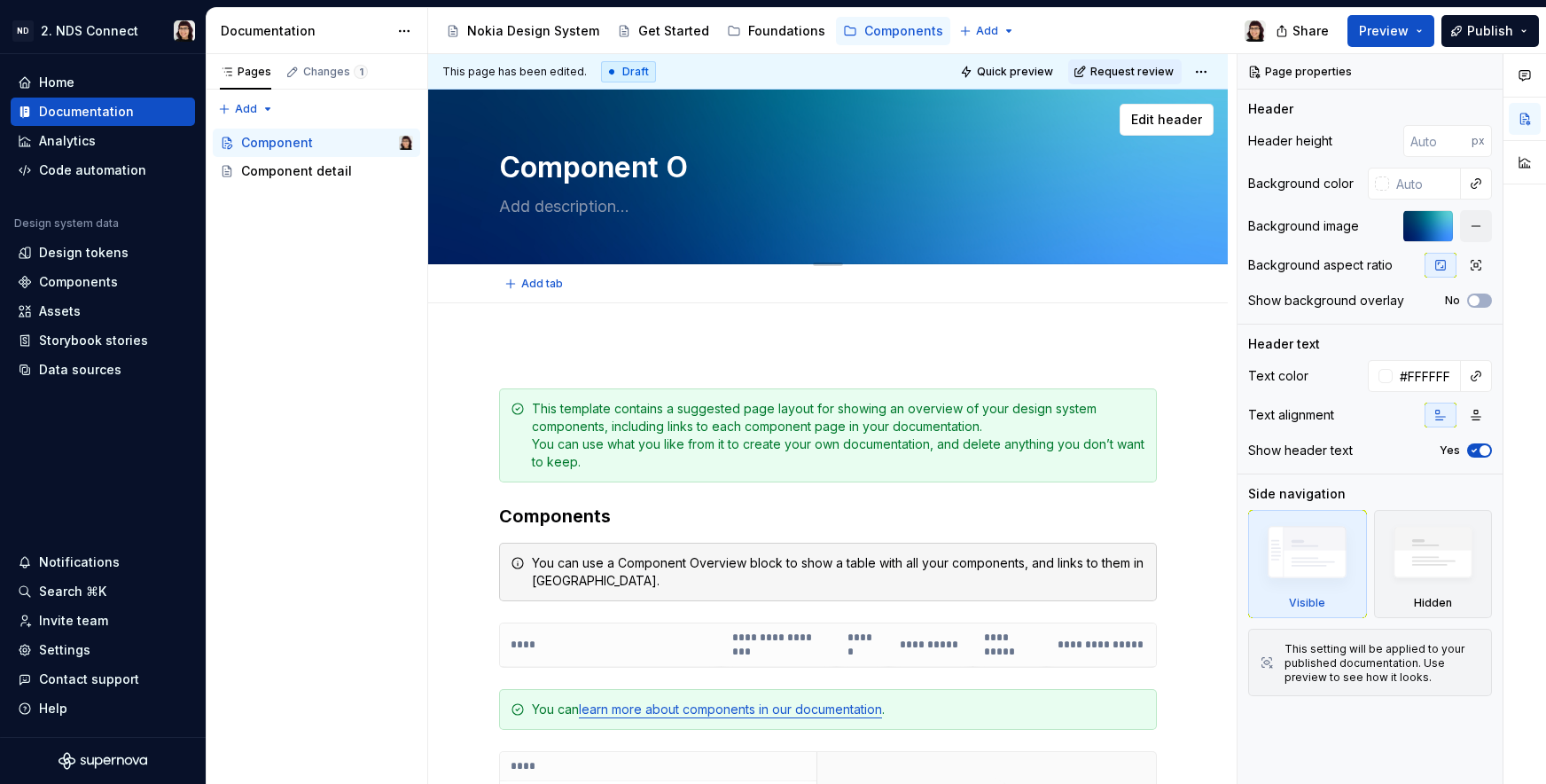
type textarea "Component Ov"
type textarea "*"
type textarea "Component Ovr"
type textarea "*"
type textarea "Component Ov"
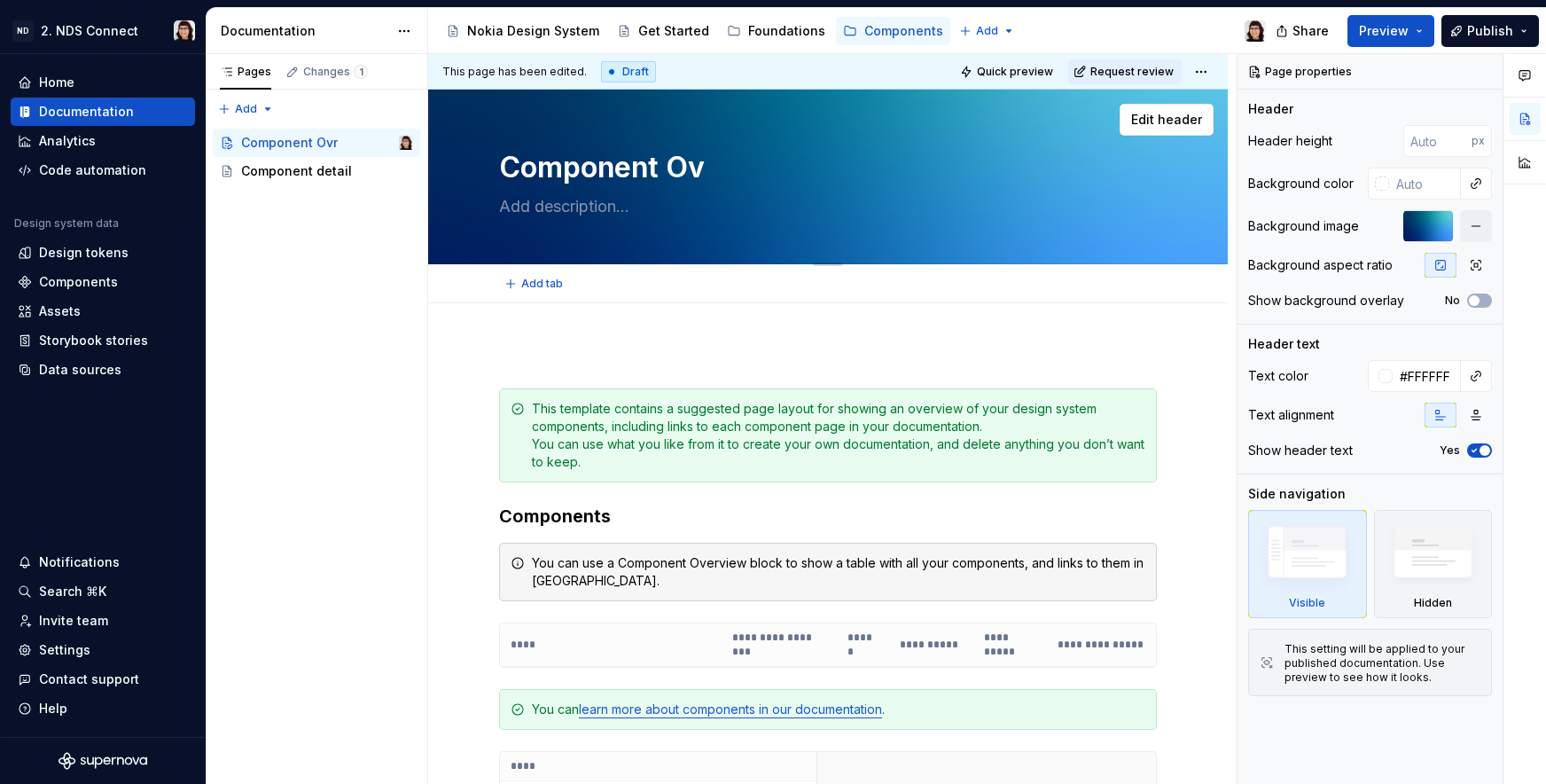
type textarea "*"
type textarea "Component Ove"
type textarea "*"
type textarea "Component Over"
type textarea "*"
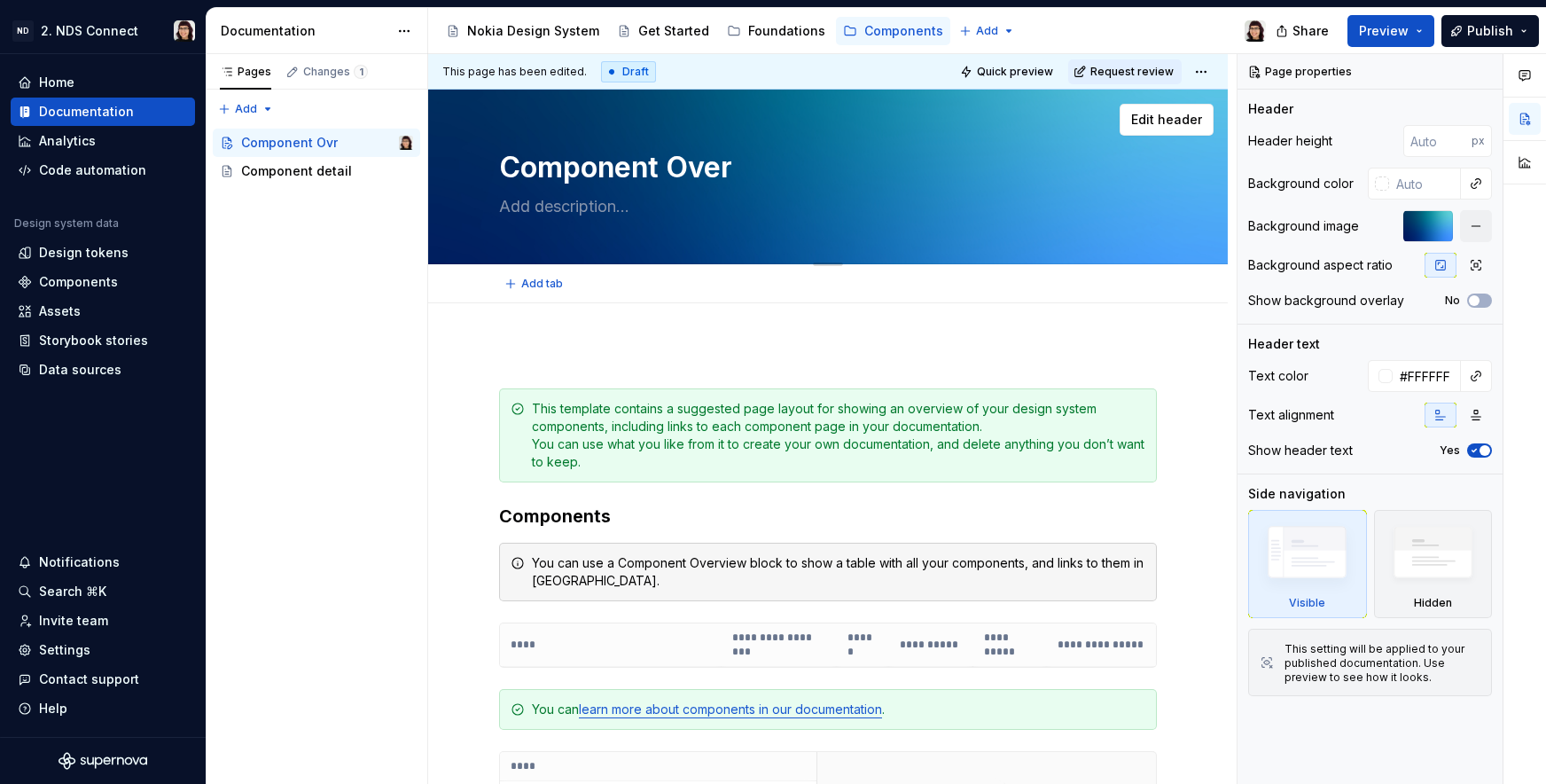
type textarea "Component Overv"
type textarea "*"
type textarea "Component Overvi"
type textarea "*"
type textarea "Component Overvie"
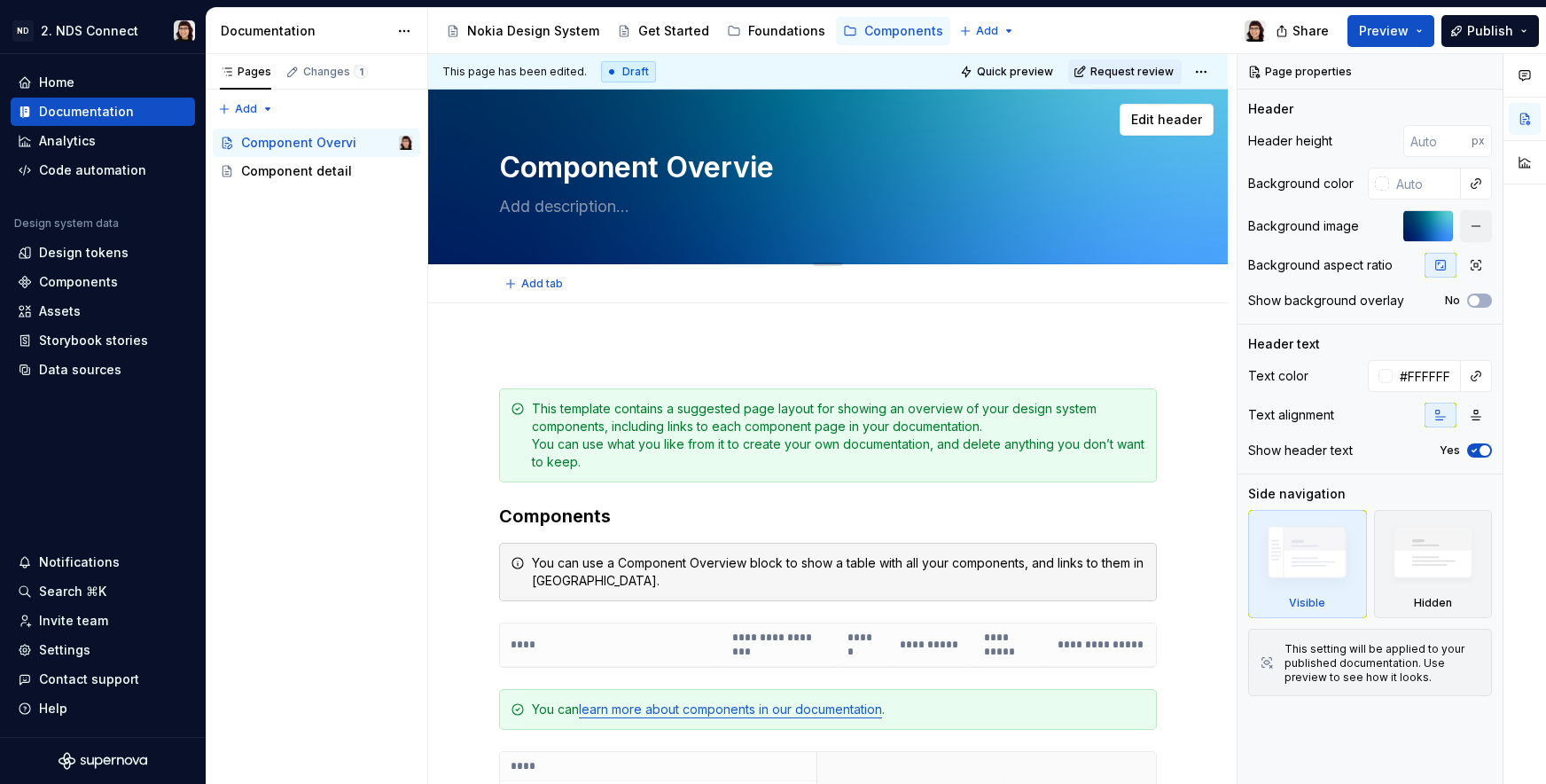
type textarea "*"
type textarea "Component Overview"
type textarea "*"
type textarea "Component Overview"
click at [1162, 115] on span "Edit header" at bounding box center [1167, 119] width 71 height 17
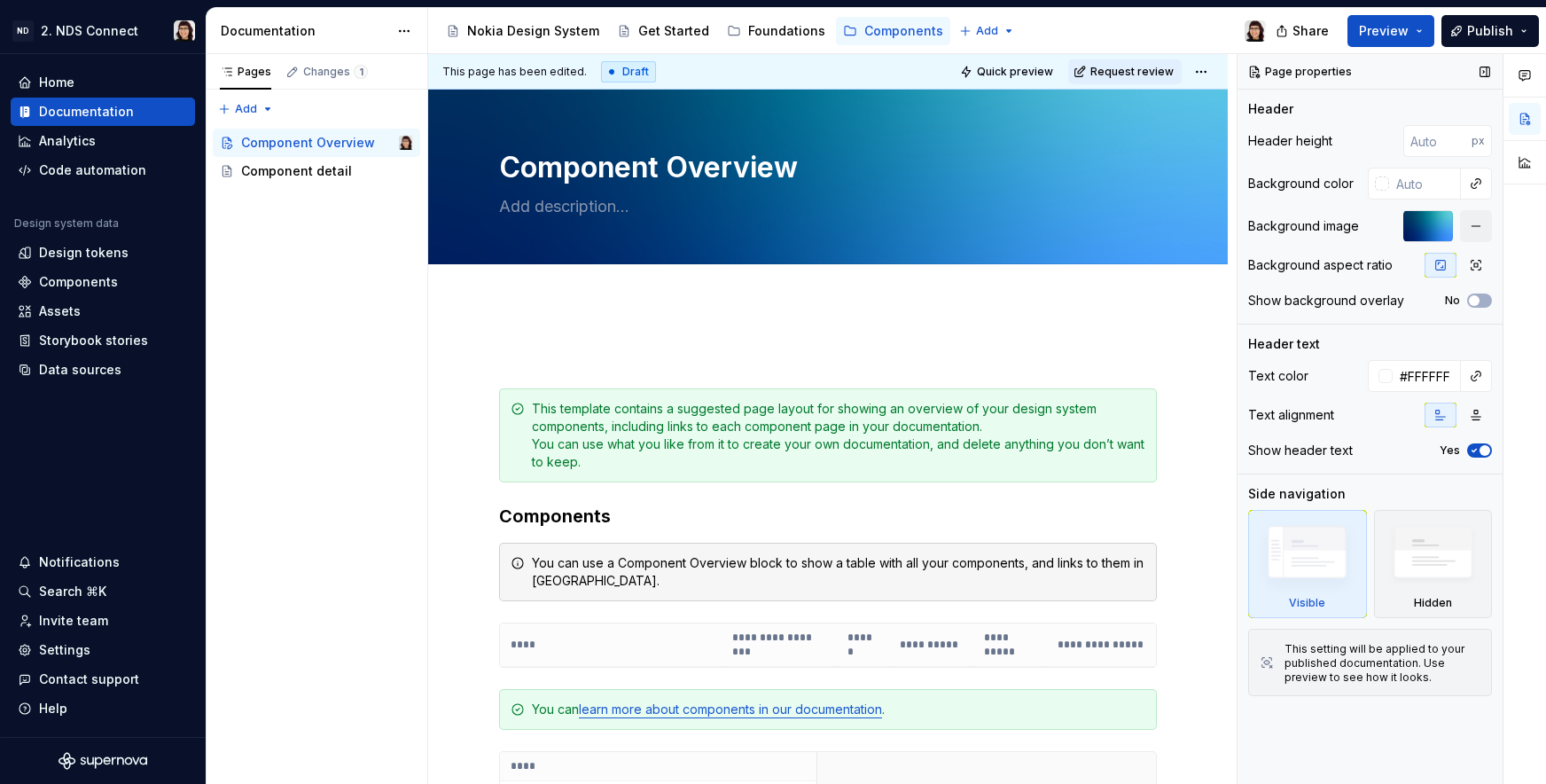
click at [1425, 223] on div at bounding box center [1429, 225] width 50 height 32
click at [1465, 228] on button "button" at bounding box center [1476, 225] width 32 height 32
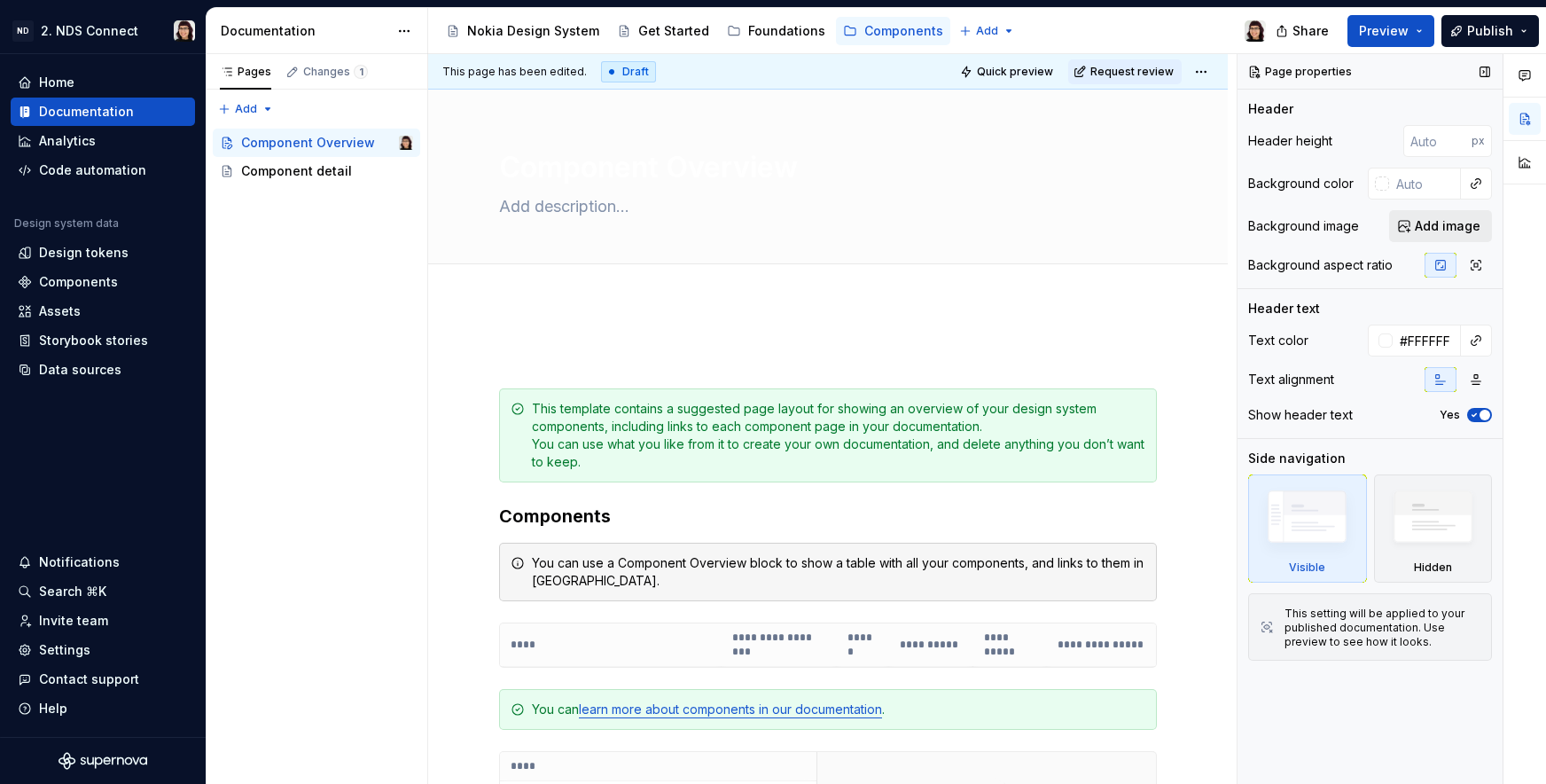
click at [1436, 230] on span "Add image" at bounding box center [1448, 226] width 65 height 17
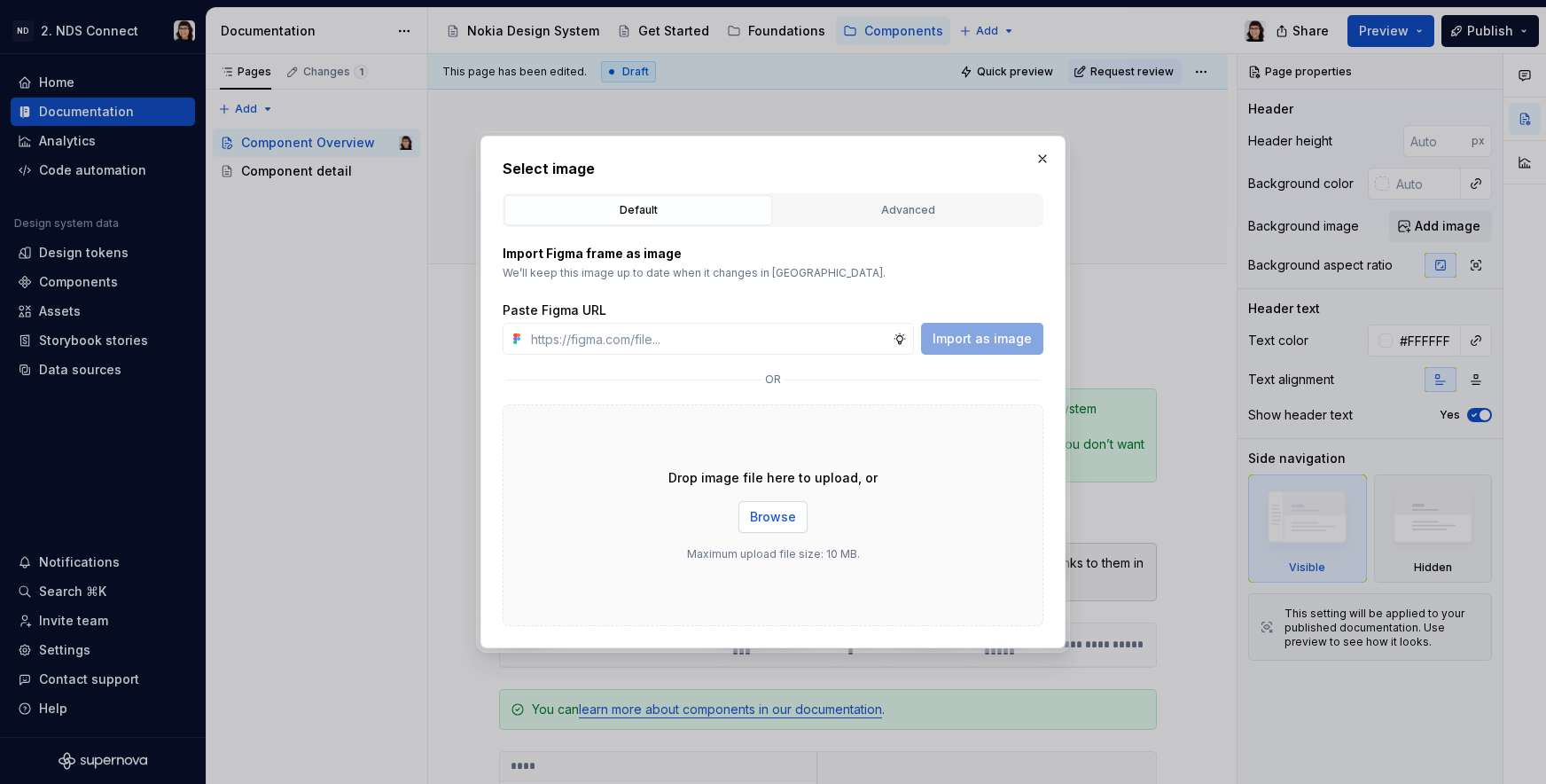
click at [774, 518] on span "Browse" at bounding box center [773, 517] width 46 height 17
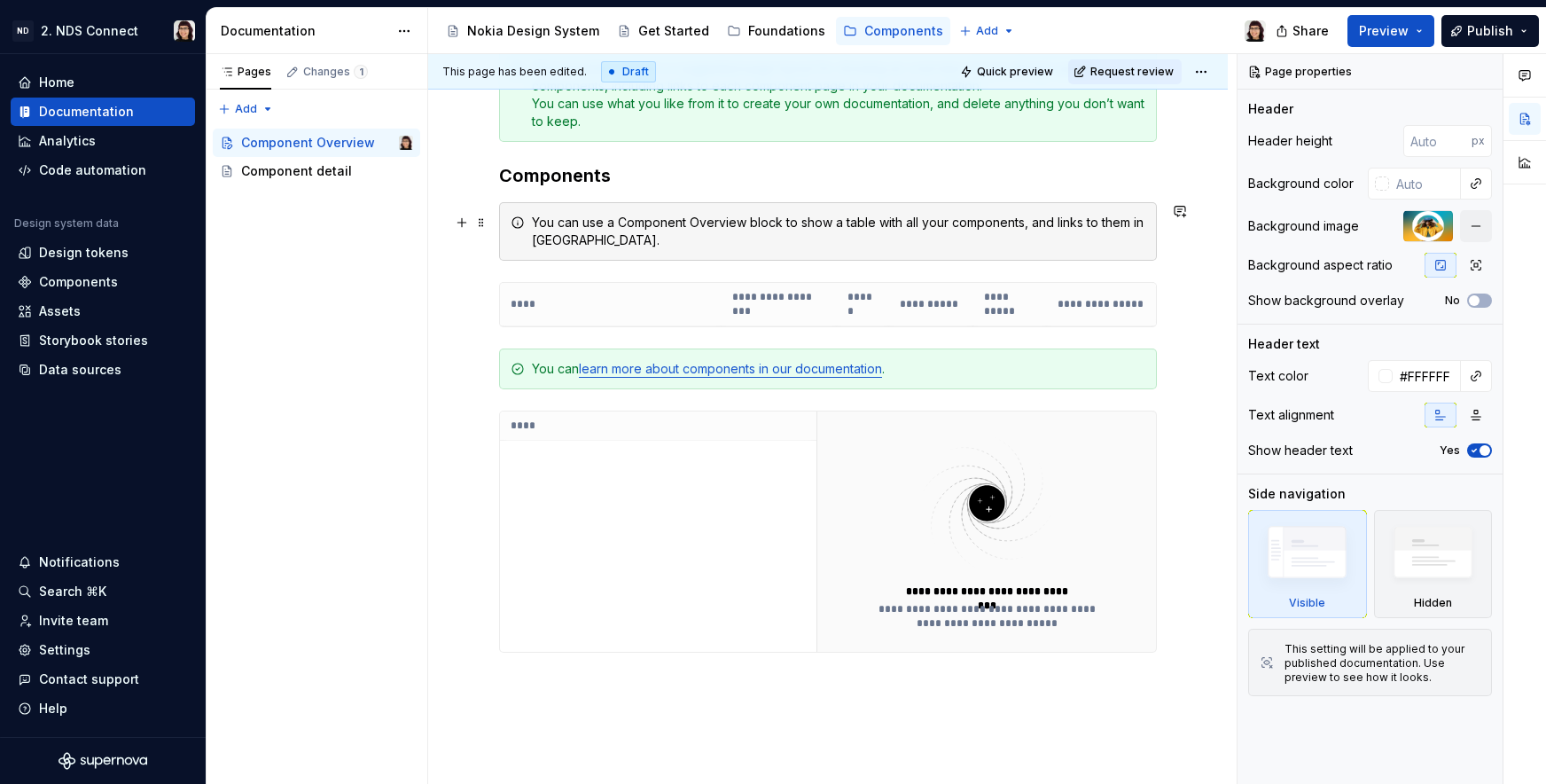
scroll to position [368, 0]
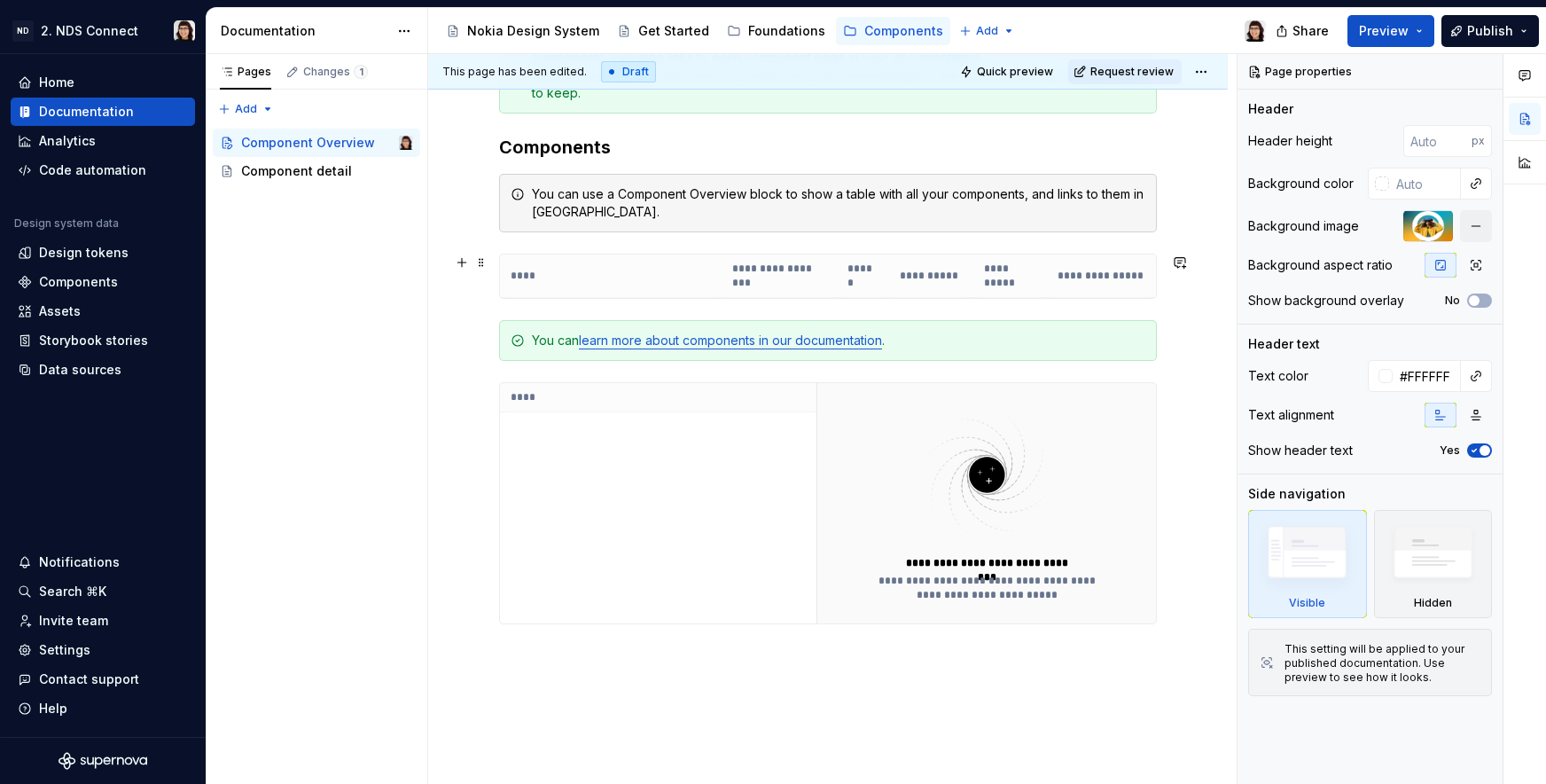
click at [774, 275] on th "**********" at bounding box center [779, 275] width 115 height 43
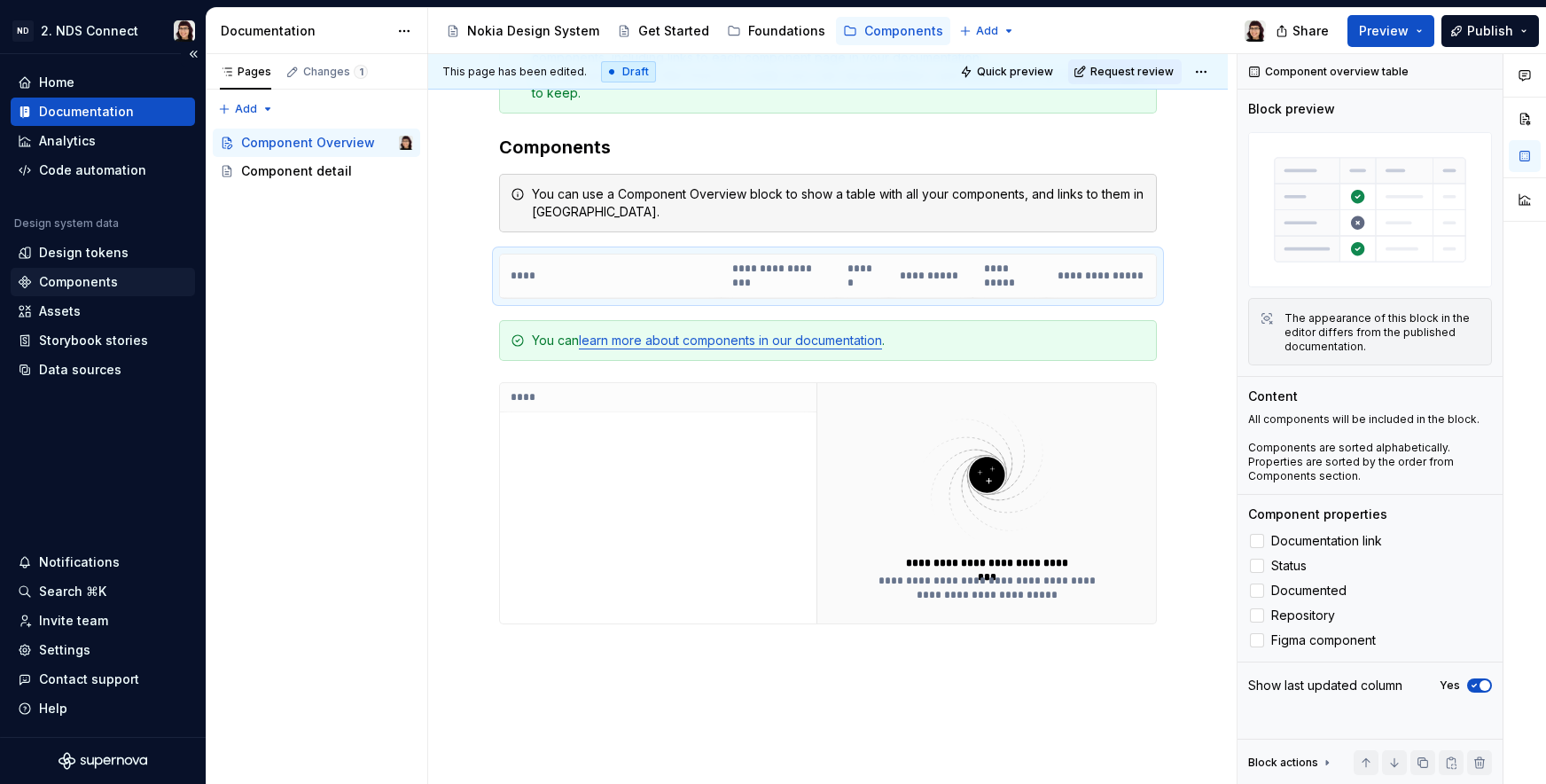
click at [78, 274] on div "Components" at bounding box center [79, 282] width 79 height 17
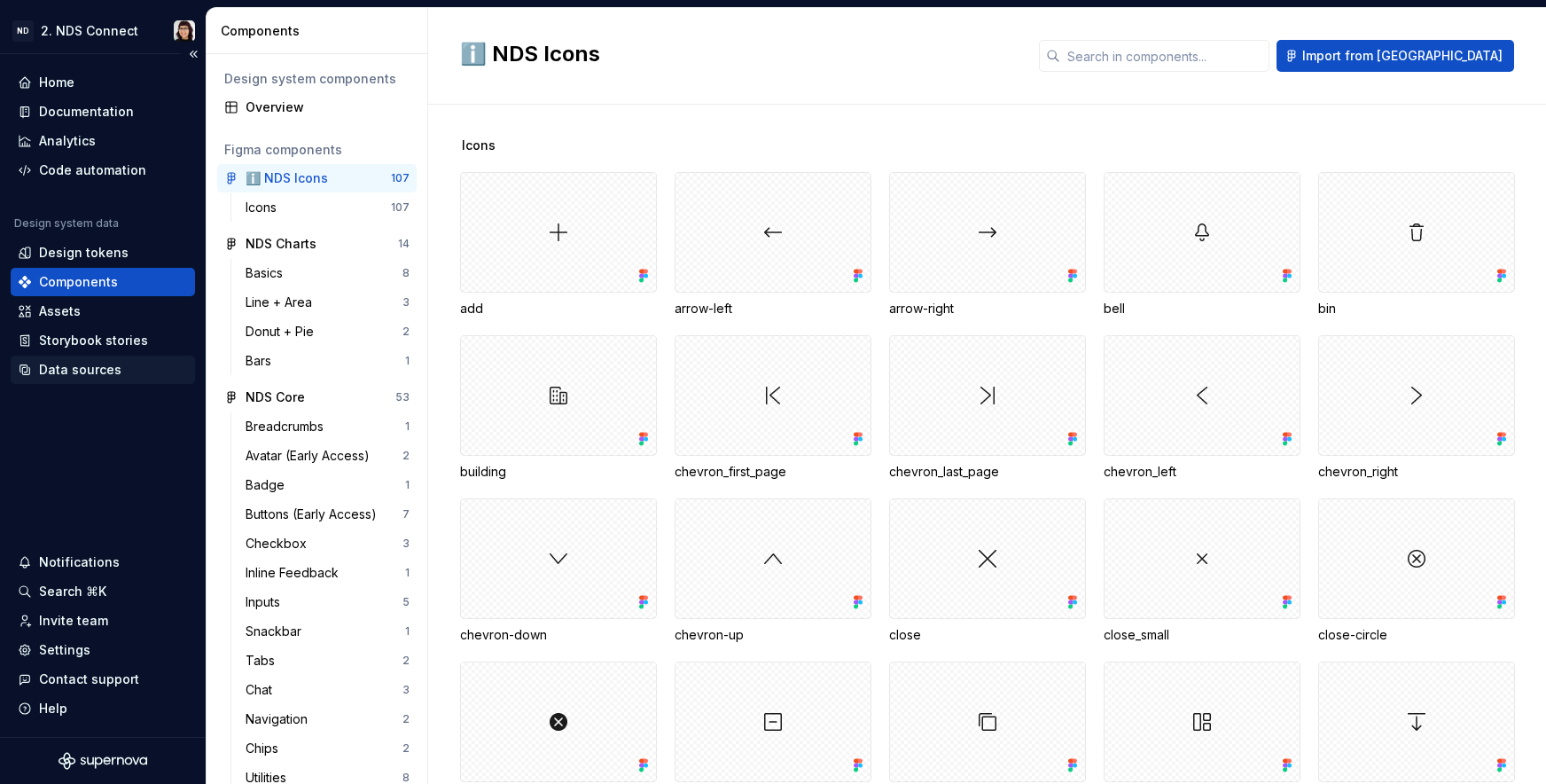
click at [48, 370] on div "Data sources" at bounding box center [81, 369] width 83 height 17
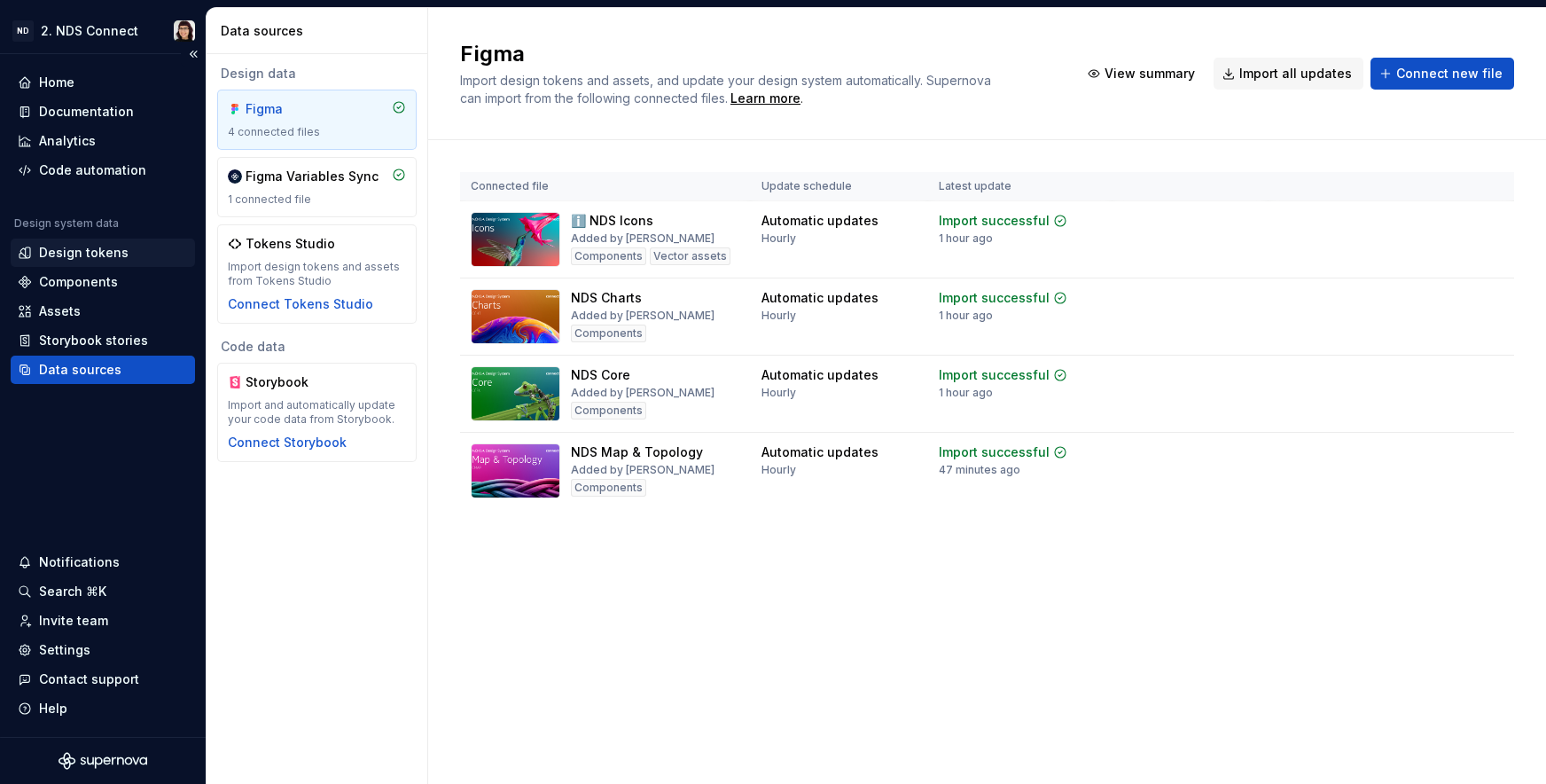
click at [105, 254] on div "Design tokens" at bounding box center [84, 252] width 89 height 17
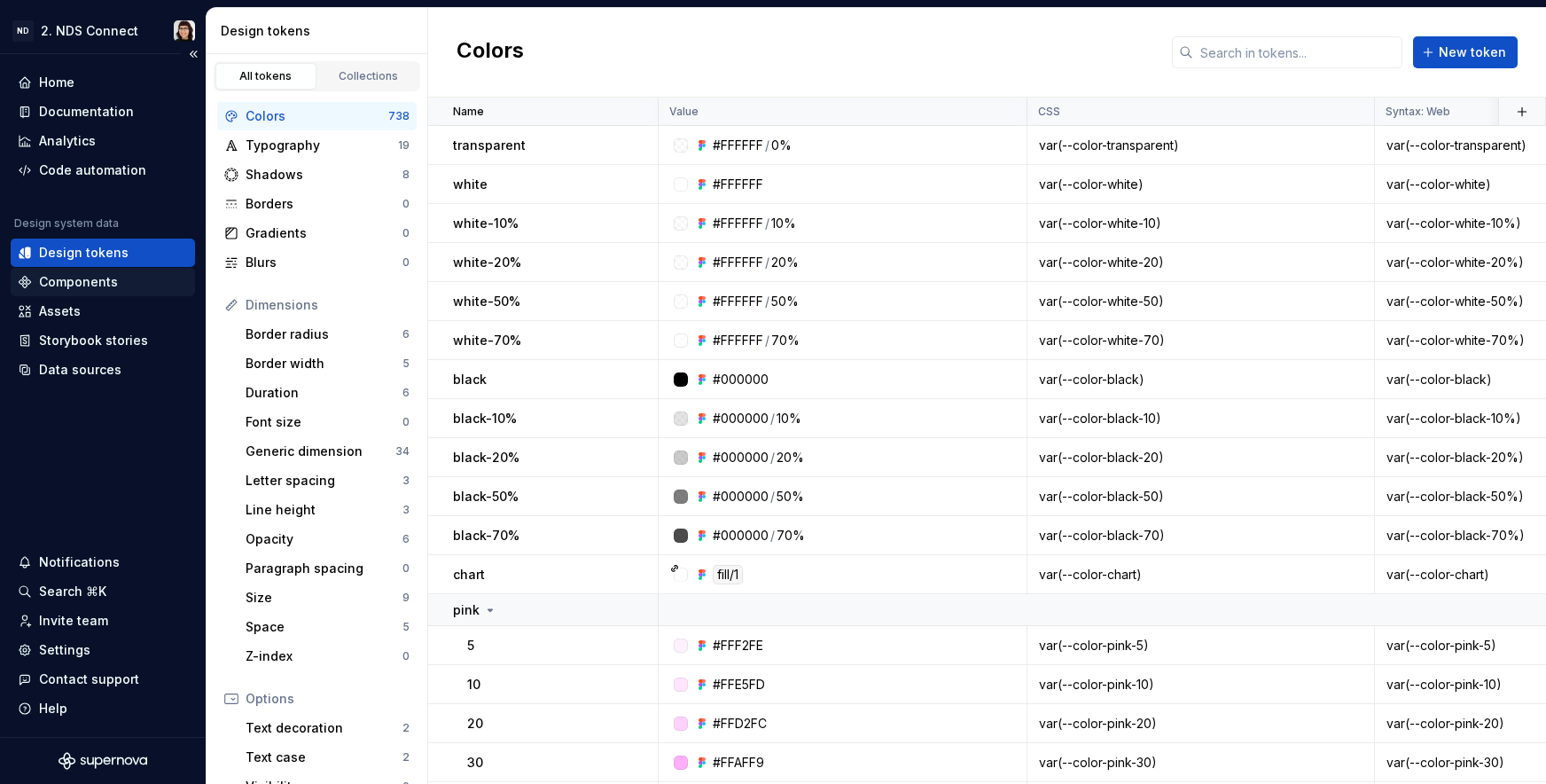
click at [96, 279] on div "Components" at bounding box center [79, 282] width 79 height 17
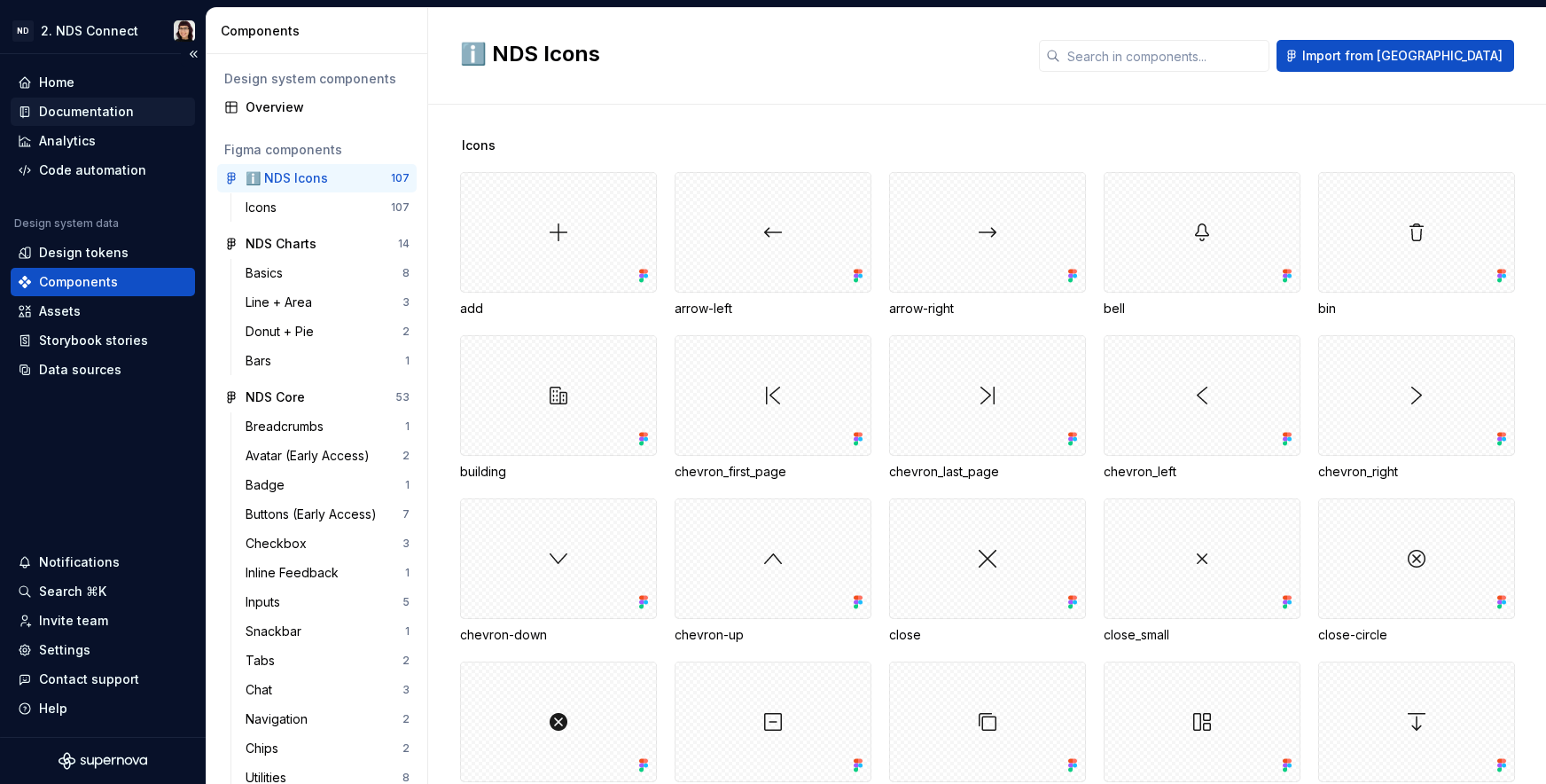
click at [52, 113] on div "Documentation" at bounding box center [87, 112] width 95 height 17
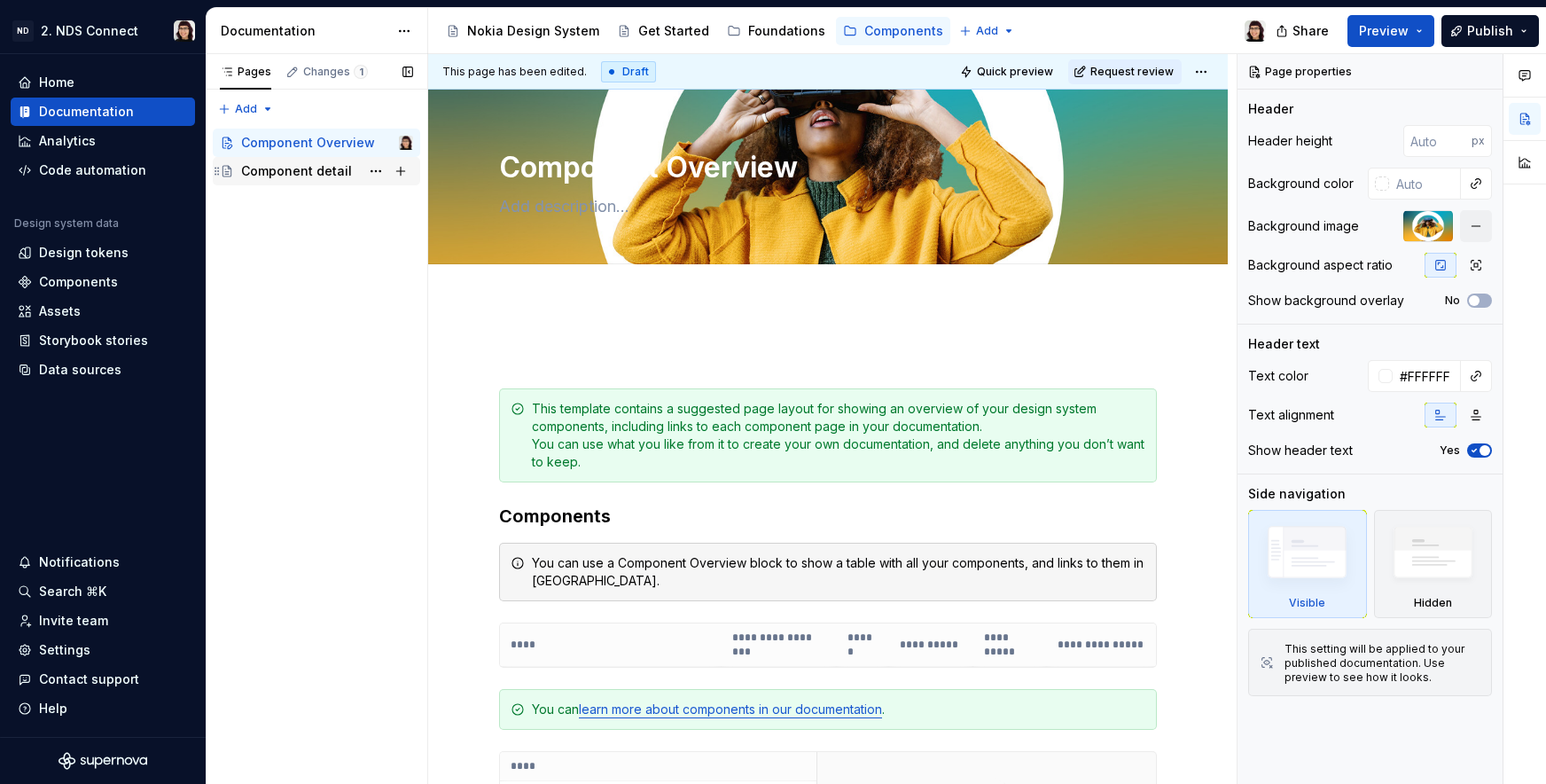
click at [298, 171] on div "Component detail" at bounding box center [296, 171] width 111 height 17
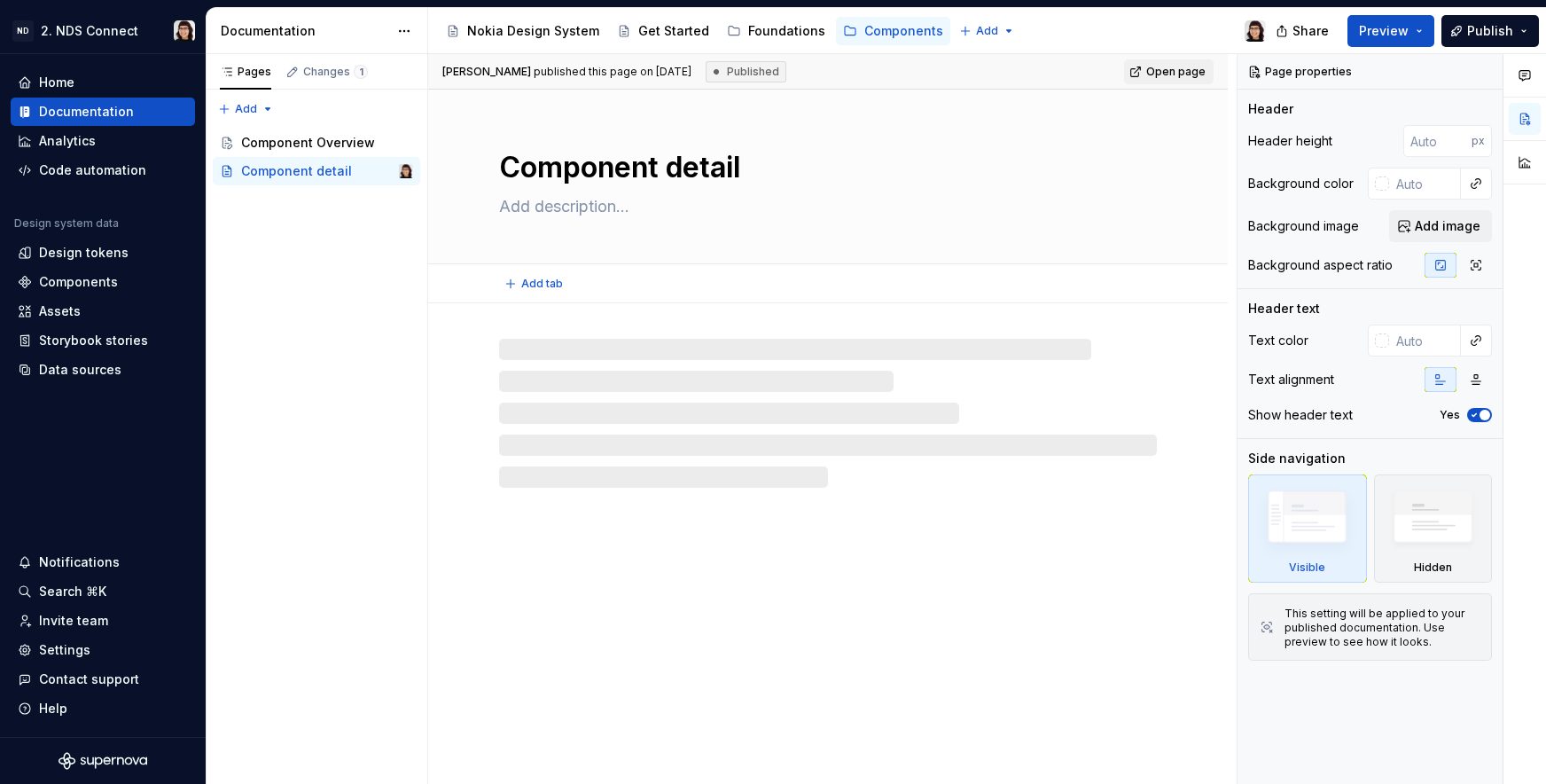
click at [695, 183] on textarea "Component detail" at bounding box center [824, 167] width 658 height 42
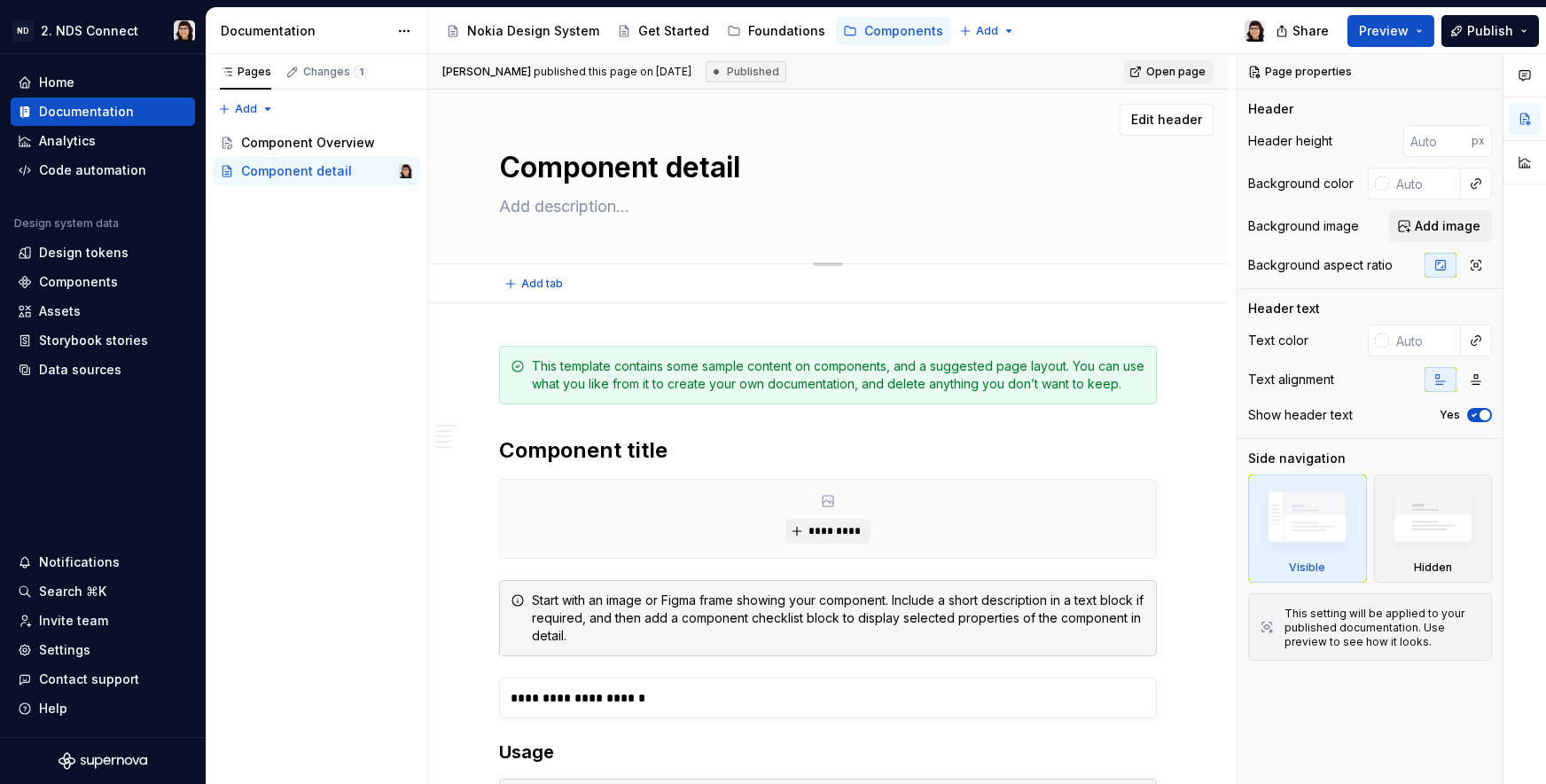
click at [678, 168] on textarea "Component detail" at bounding box center [824, 167] width 658 height 42
drag, startPoint x: 672, startPoint y: 168, endPoint x: 790, endPoint y: 173, distance: 118.1
click at [789, 173] on textarea "Component detail" at bounding box center [824, 167] width 658 height 42
type textarea "*"
type textarea "Component P"
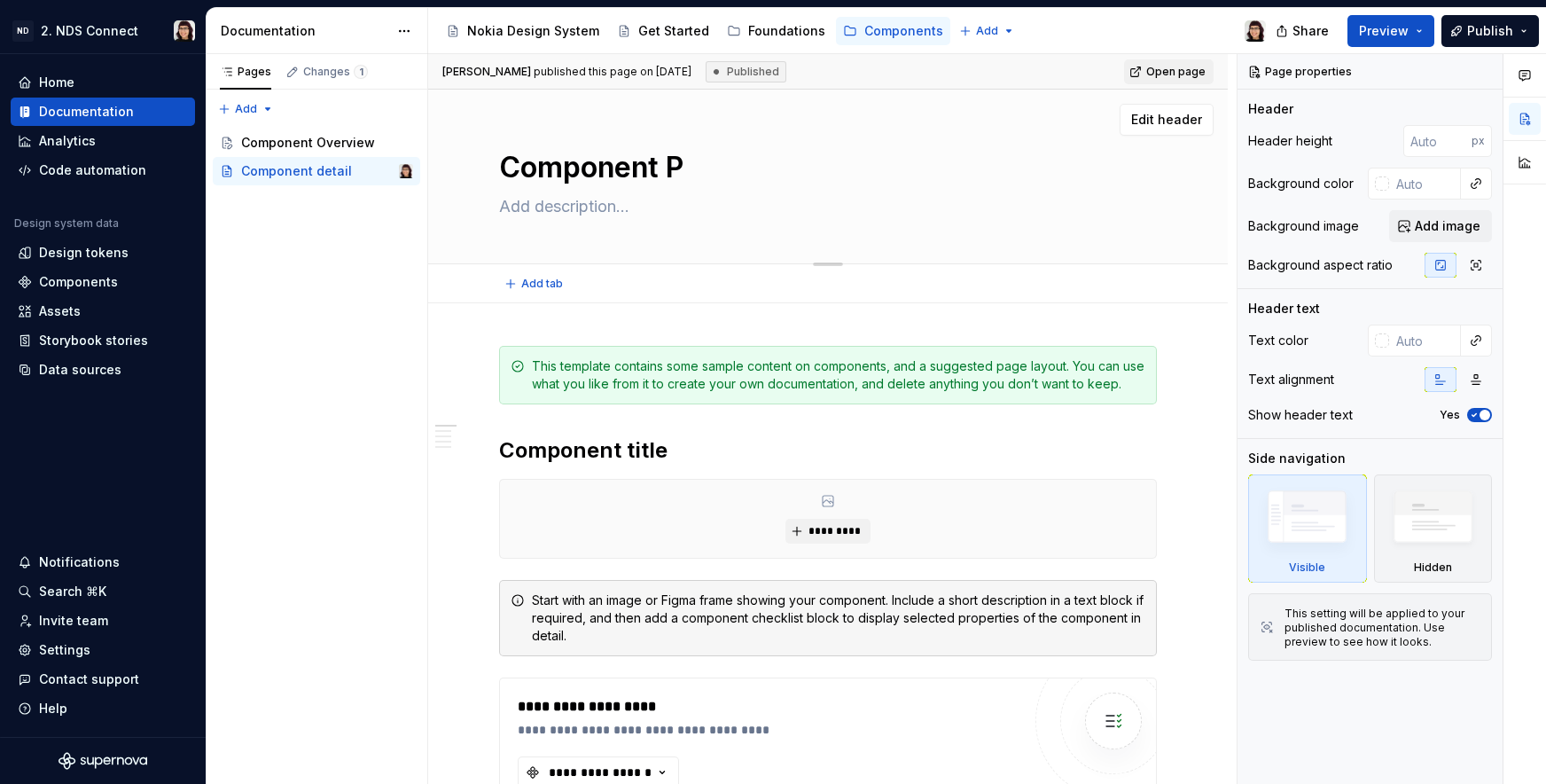
type textarea "*"
type textarea "Component Pa"
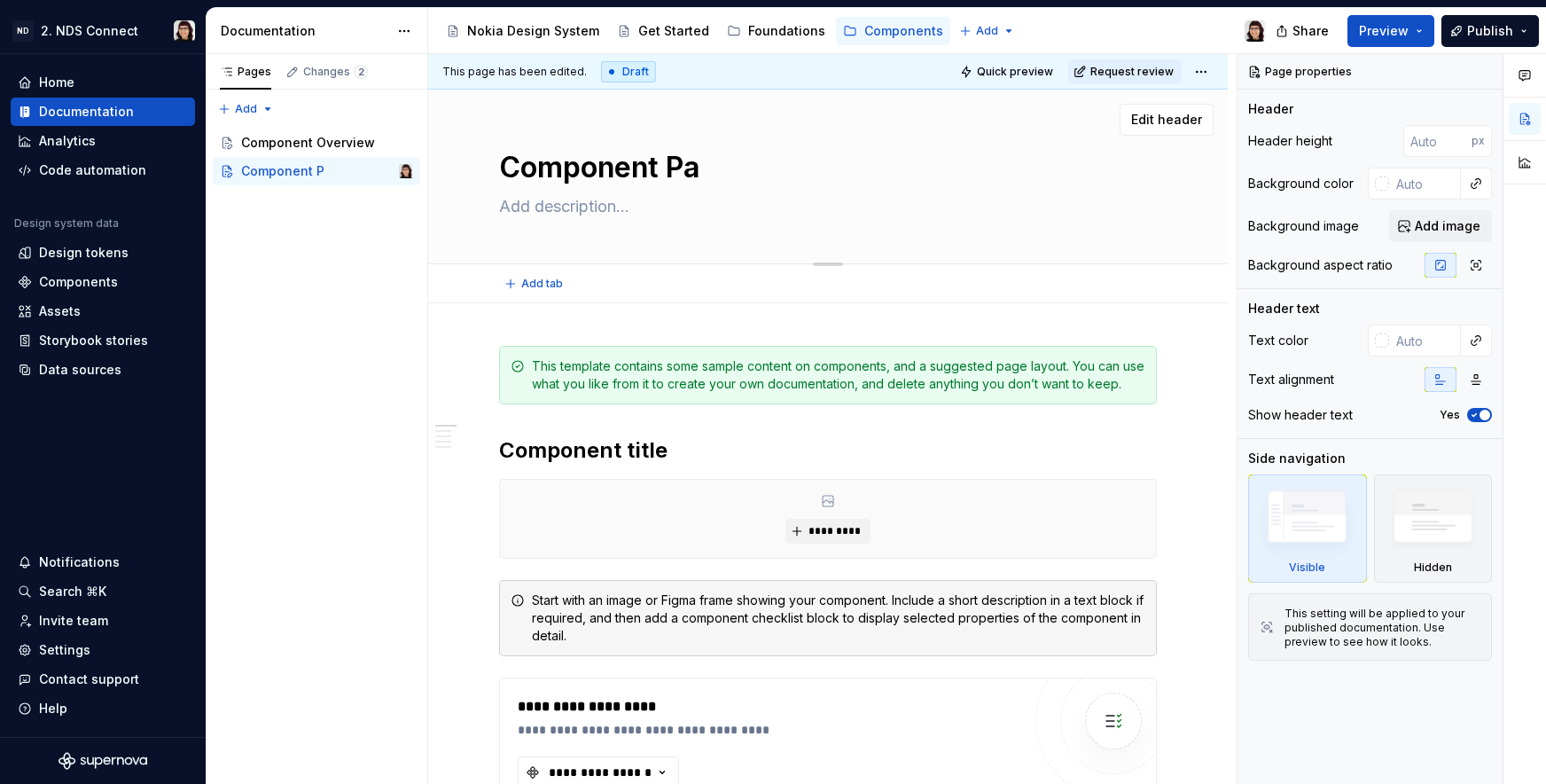
type textarea "*"
type textarea "Component Pag"
type textarea "*"
type textarea "Component Page"
type textarea "*"
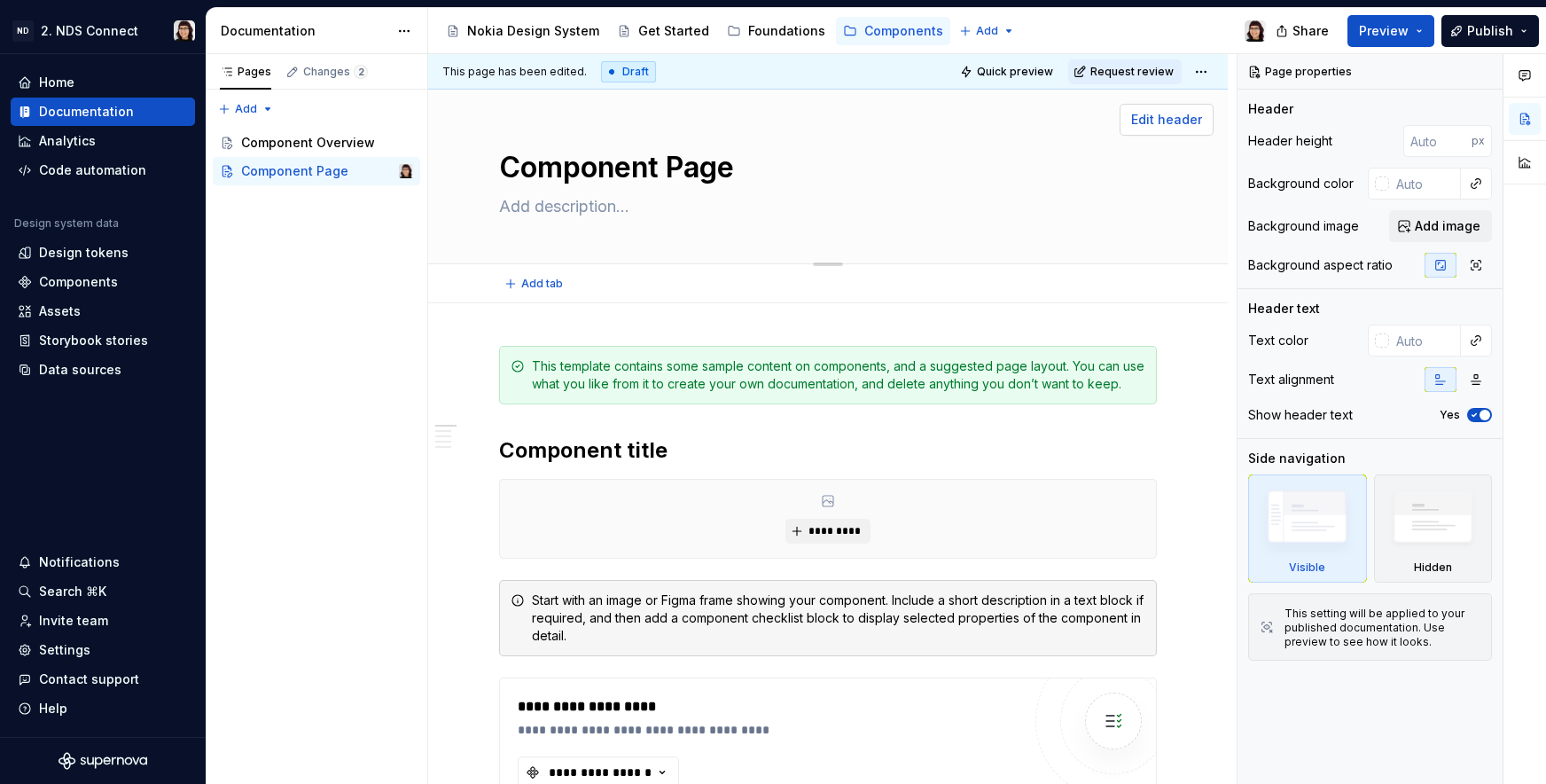
type textarea "Component Page"
click at [1183, 130] on button "Edit header" at bounding box center [1167, 119] width 94 height 32
click at [1405, 230] on button "Add image" at bounding box center [1440, 225] width 103 height 32
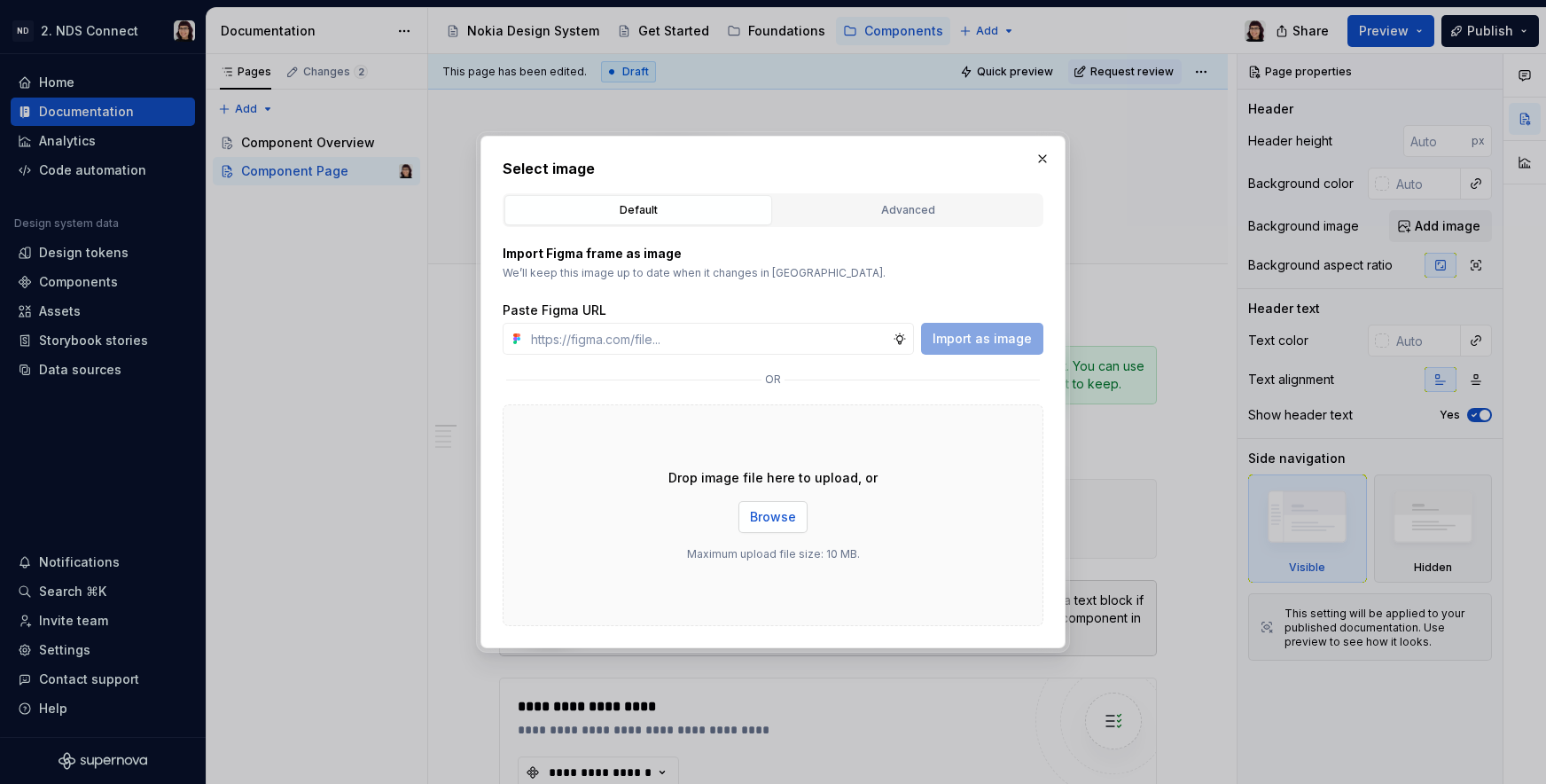
click at [770, 508] on span "Browse" at bounding box center [773, 517] width 46 height 17
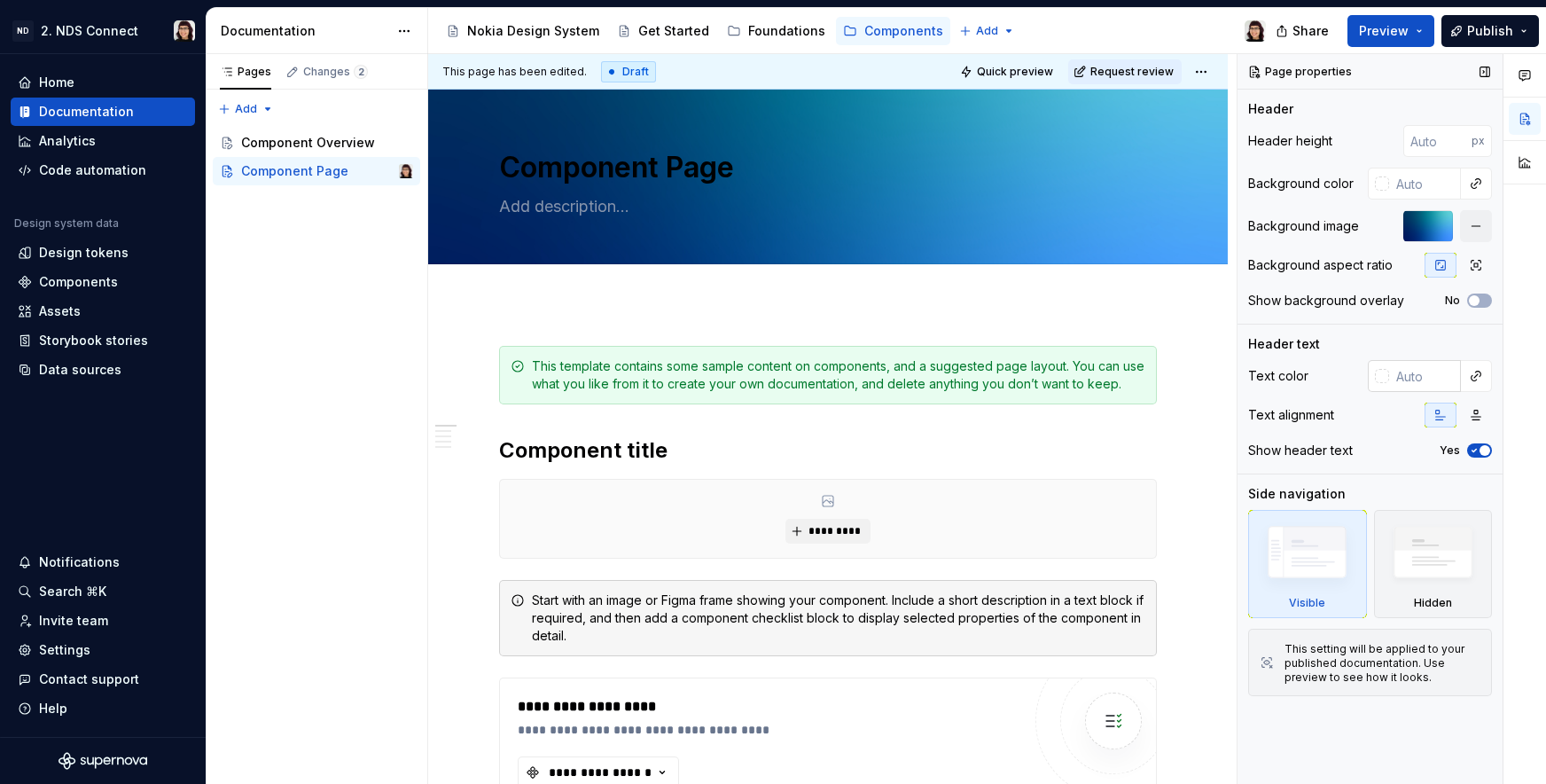
click at [1424, 374] on input "text" at bounding box center [1425, 375] width 72 height 32
click at [1463, 376] on div at bounding box center [1476, 375] width 32 height 32
type textarea "*"
click at [1463, 376] on button "button" at bounding box center [1476, 376] width 25 height 25
click at [1430, 378] on div "Comments Open comments No comments yet Select ‘Comment’ from the block context …" at bounding box center [1391, 418] width 309 height 730
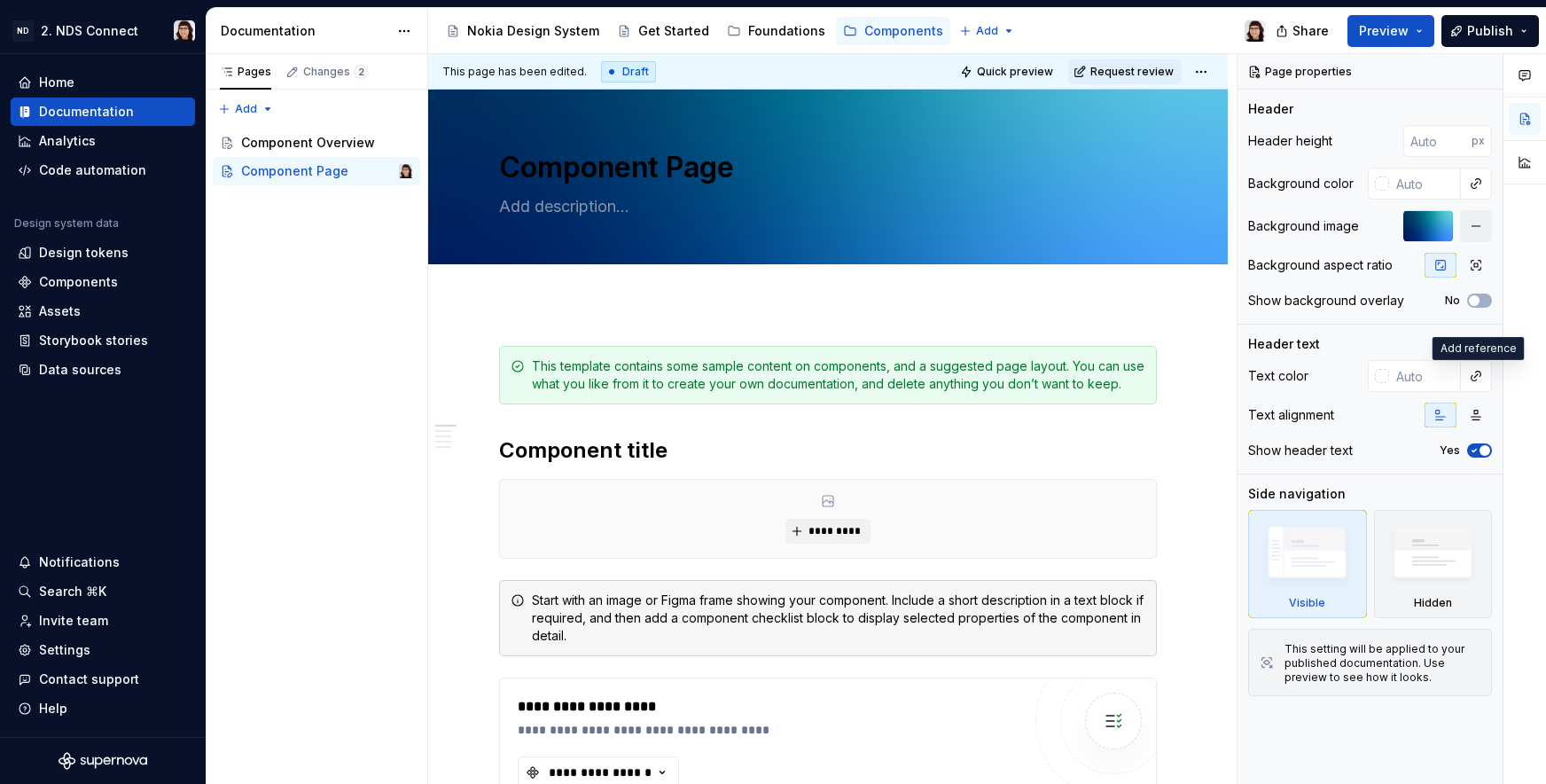
click at [1430, 378] on input "text" at bounding box center [1425, 375] width 72 height 32
type input "white"
type textarea "*"
type input "#FFFFFF"
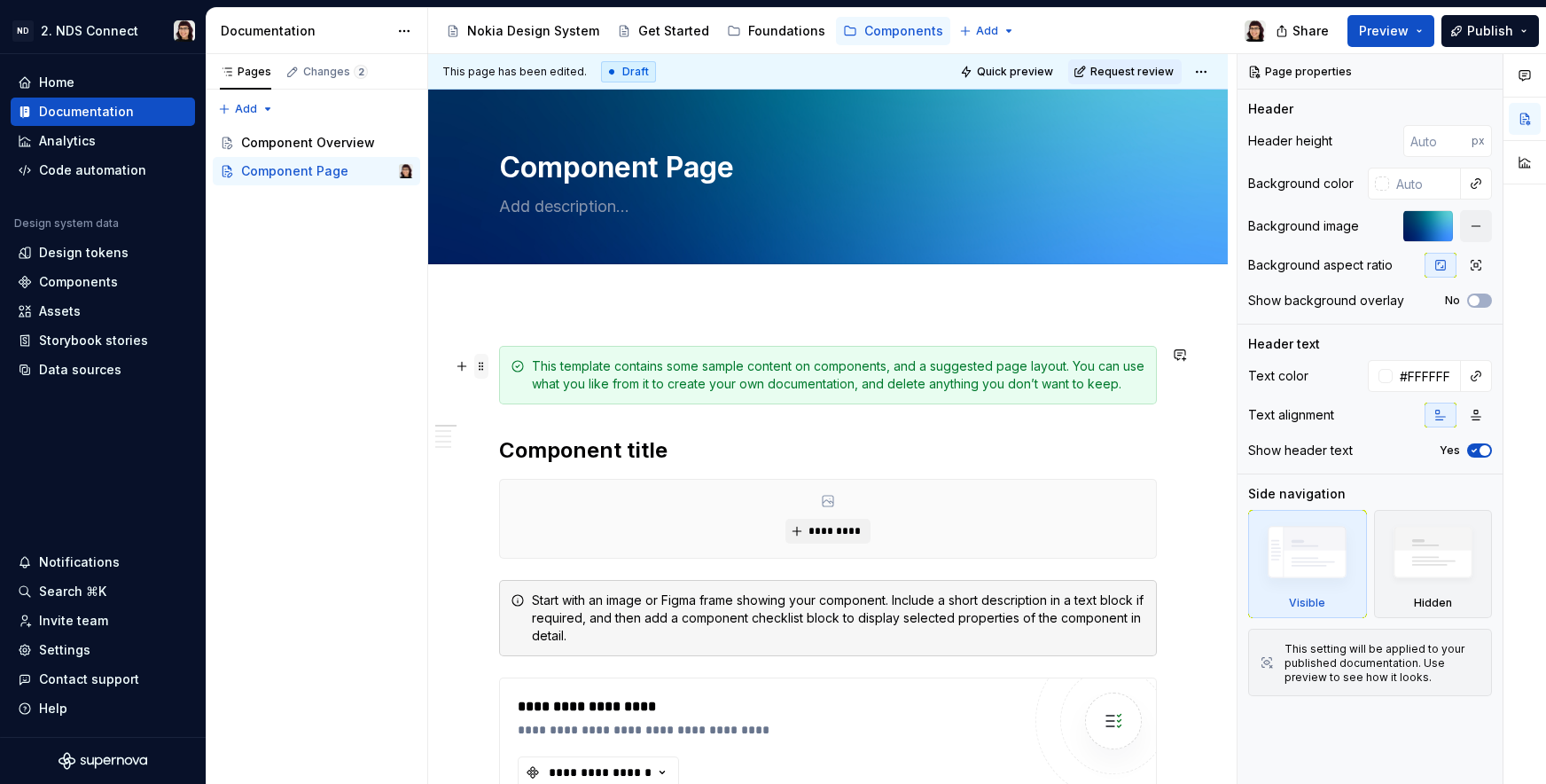
click at [479, 365] on span at bounding box center [481, 367] width 14 height 25
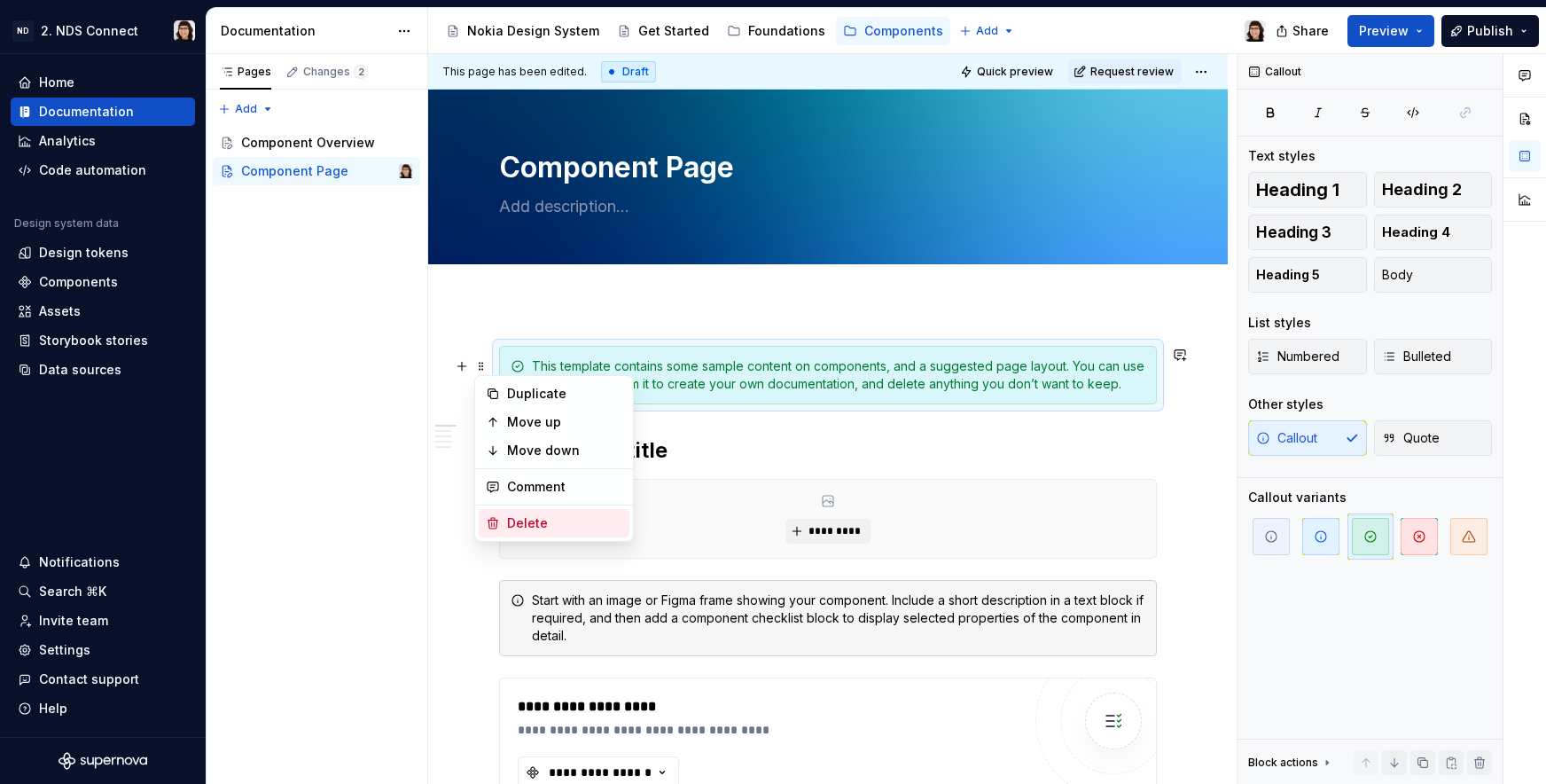
click at [491, 521] on icon at bounding box center [493, 522] width 14 height 14
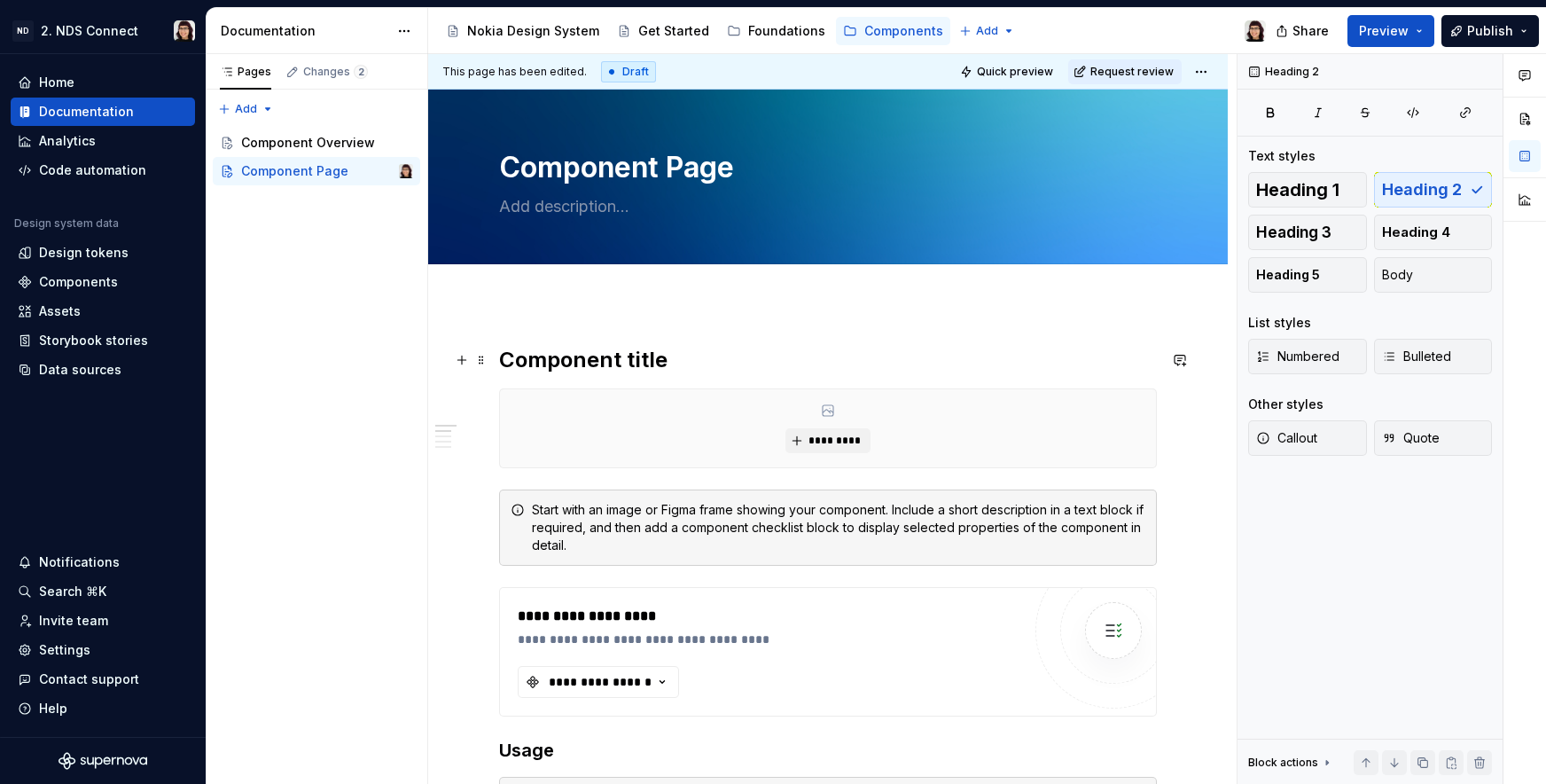
click at [608, 358] on h2 "Component title" at bounding box center [828, 359] width 658 height 28
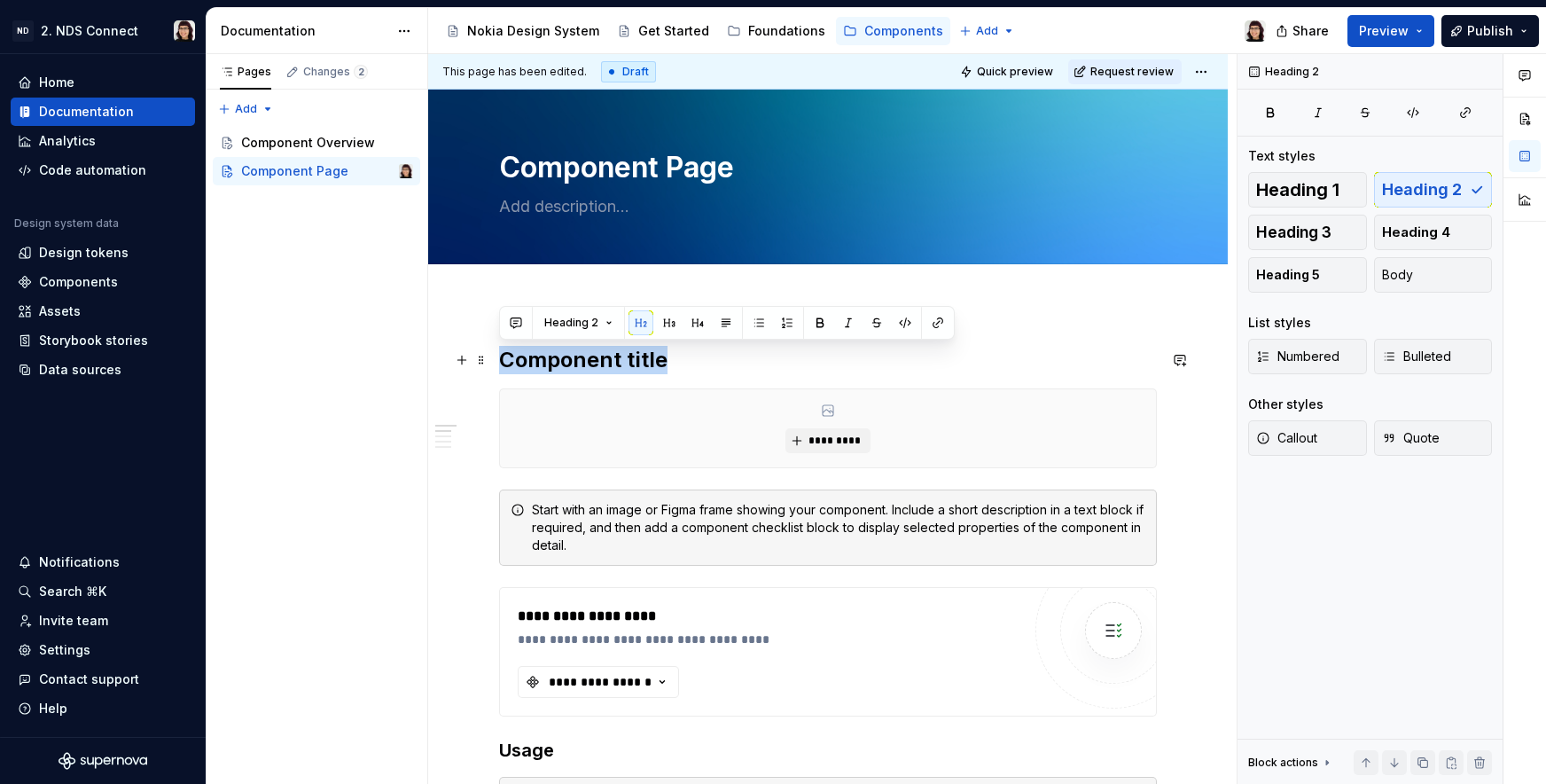
click at [608, 358] on h2 "Component title" at bounding box center [828, 359] width 658 height 28
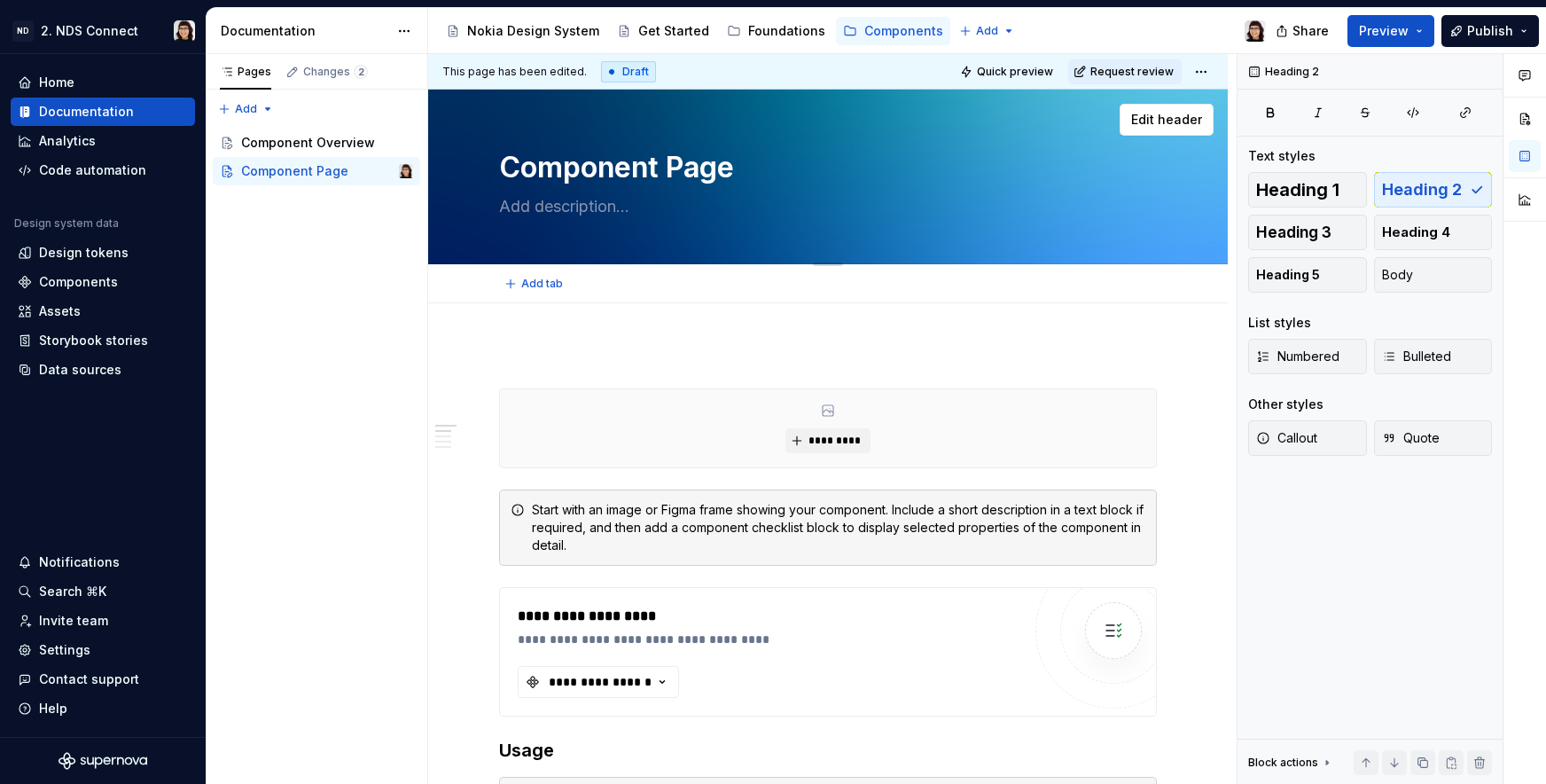
click at [636, 166] on textarea "Component Page" at bounding box center [824, 167] width 658 height 42
drag, startPoint x: 672, startPoint y: 172, endPoint x: 805, endPoint y: 175, distance: 133.0
click at [805, 175] on textarea "Component Page" at bounding box center [824, 167] width 658 height 42
type textarea "*"
type textarea "Component N"
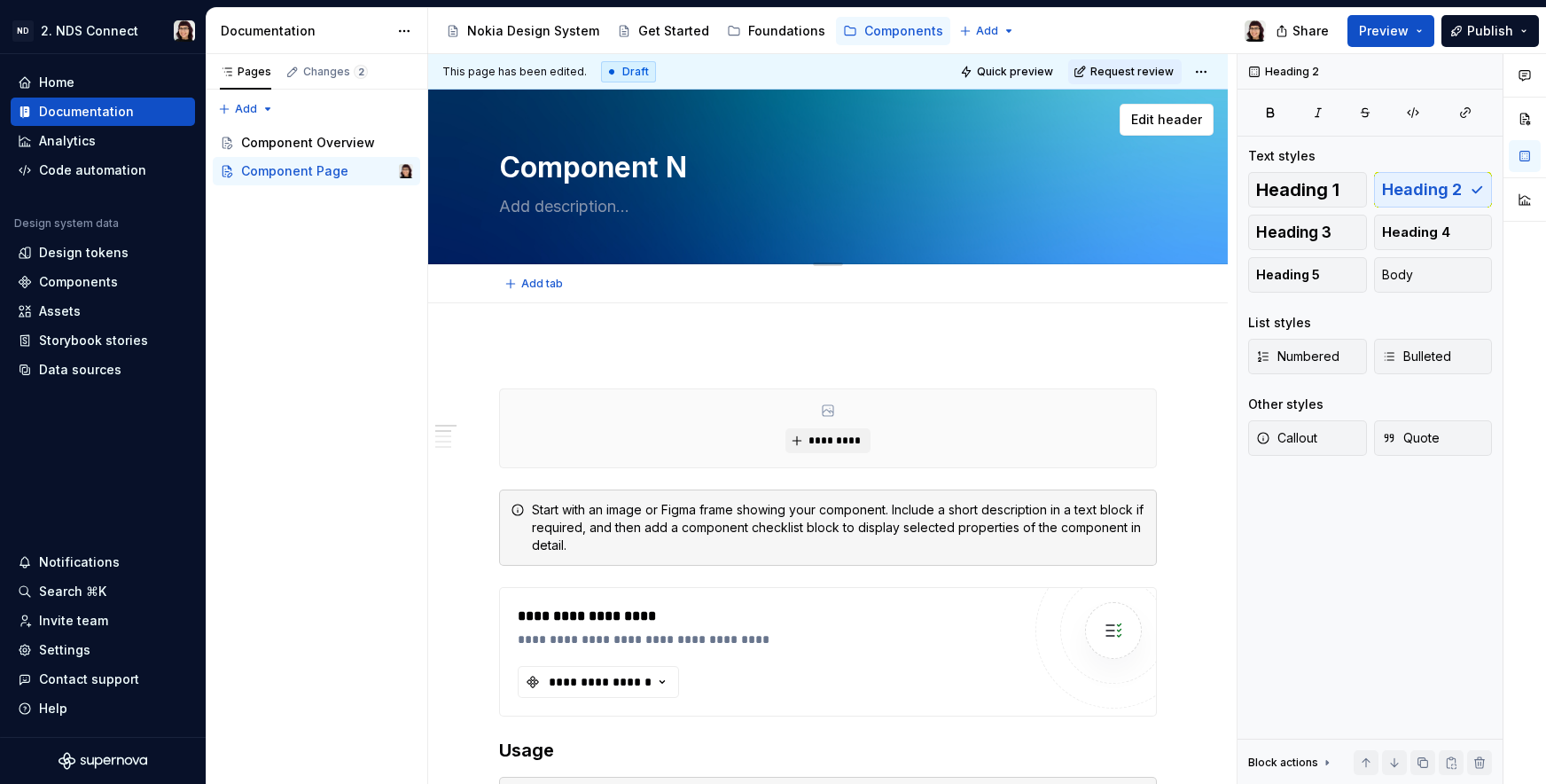
type textarea "*"
type textarea "Component Na"
type textarea "*"
type textarea "Component Nam"
type textarea "*"
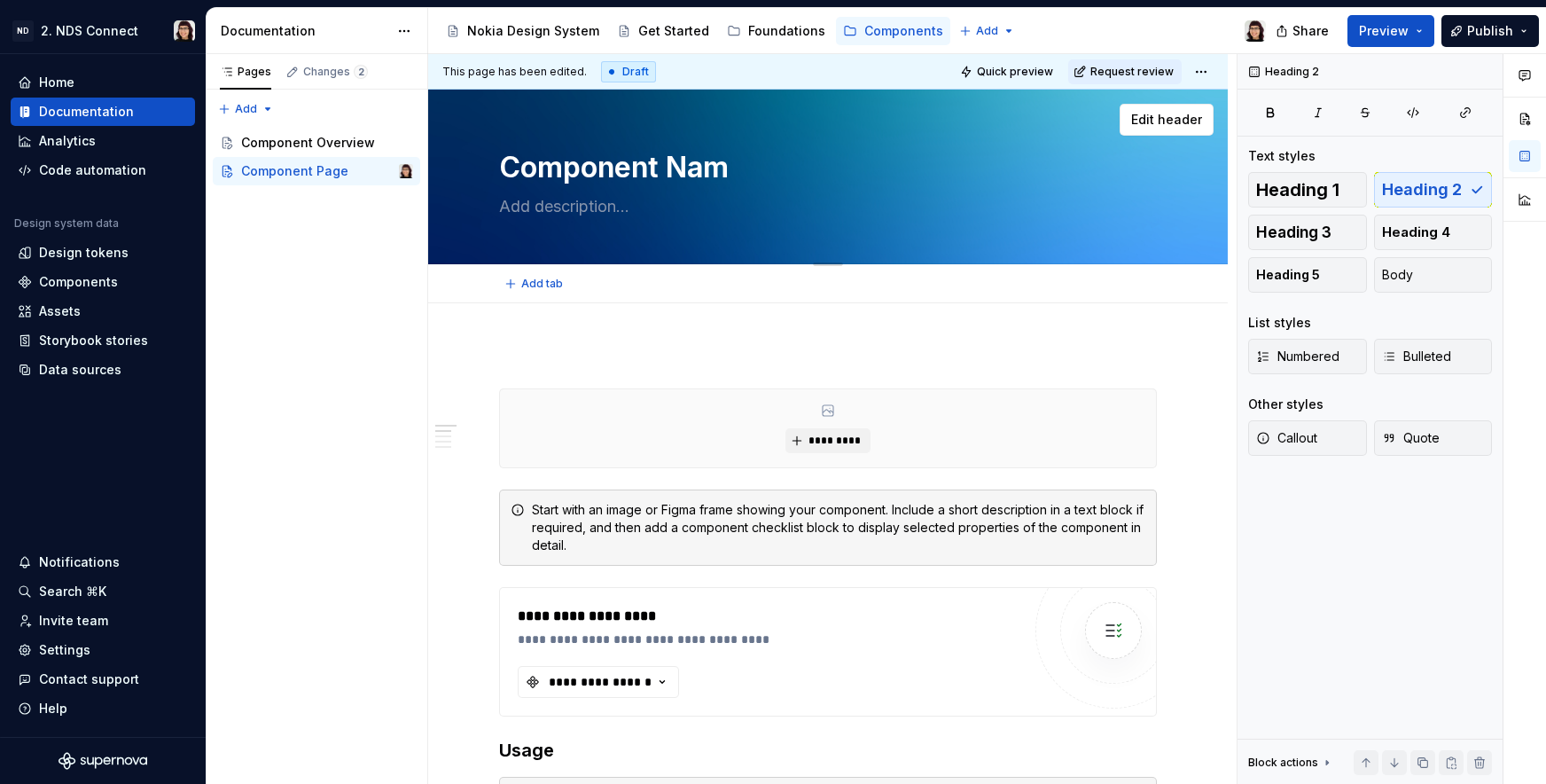
type textarea "Component Name"
type textarea "*"
type textarea "Component Name"
click at [586, 201] on textarea at bounding box center [824, 206] width 658 height 28
type textarea "*"
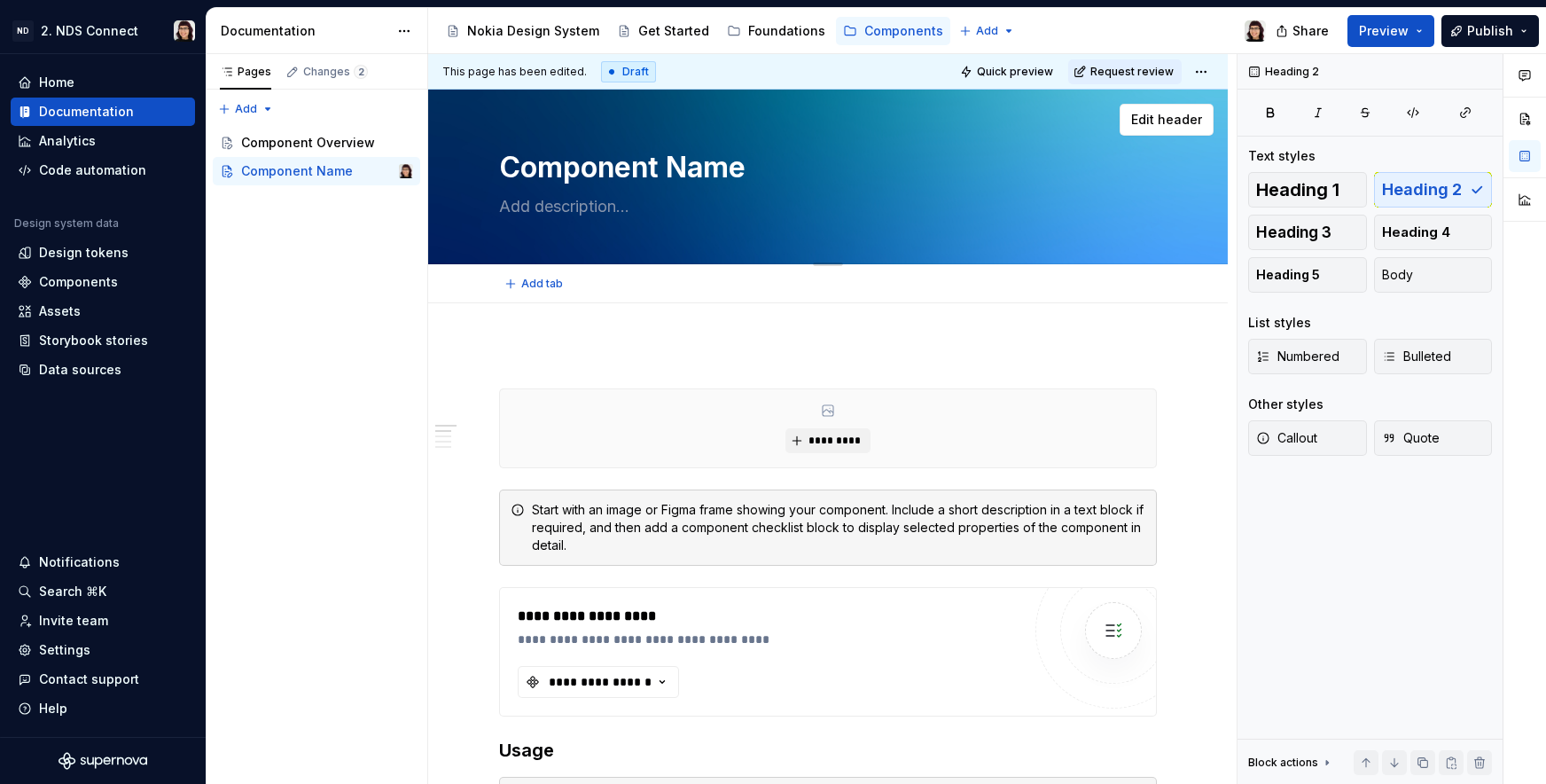
type textarea "S"
type textarea "*"
type textarea "Sm"
type textarea "*"
type textarea "Sma"
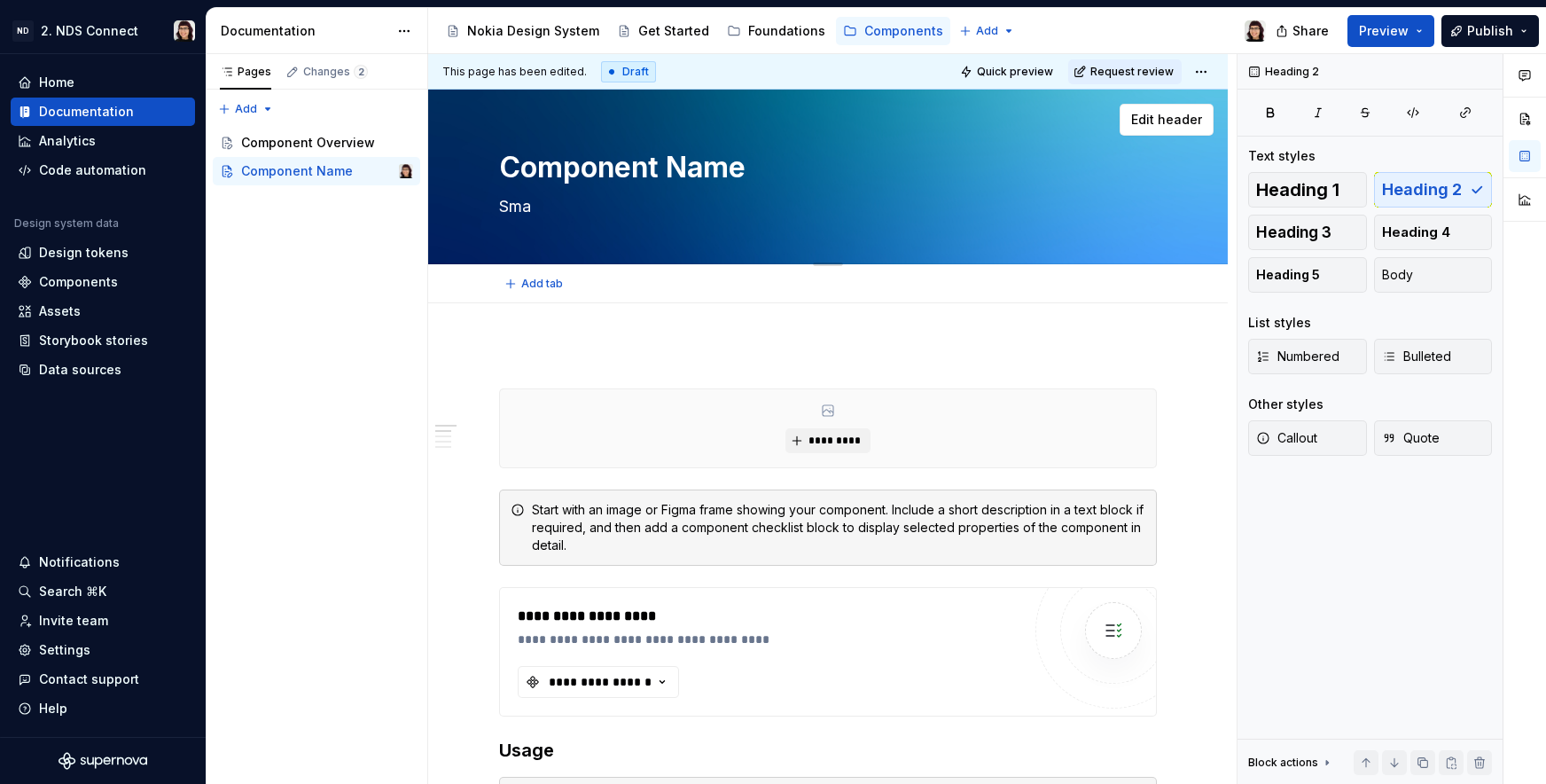
type textarea "*"
type textarea "Smal"
type textarea "*"
type textarea "Small"
type textarea "*"
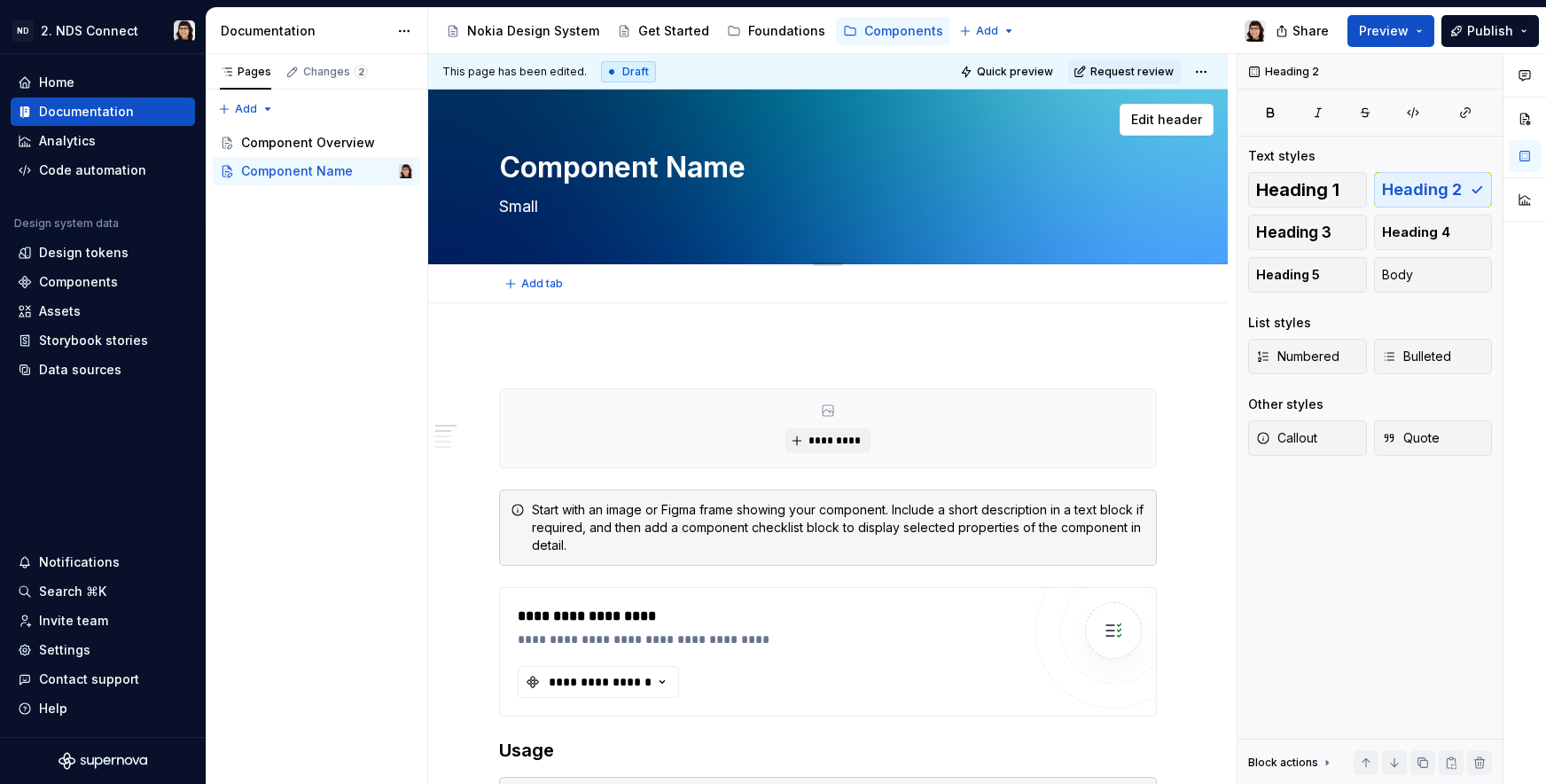
type textarea "Small"
type textarea "*"
type textarea "Small b"
type textarea "*"
type textarea "Small br"
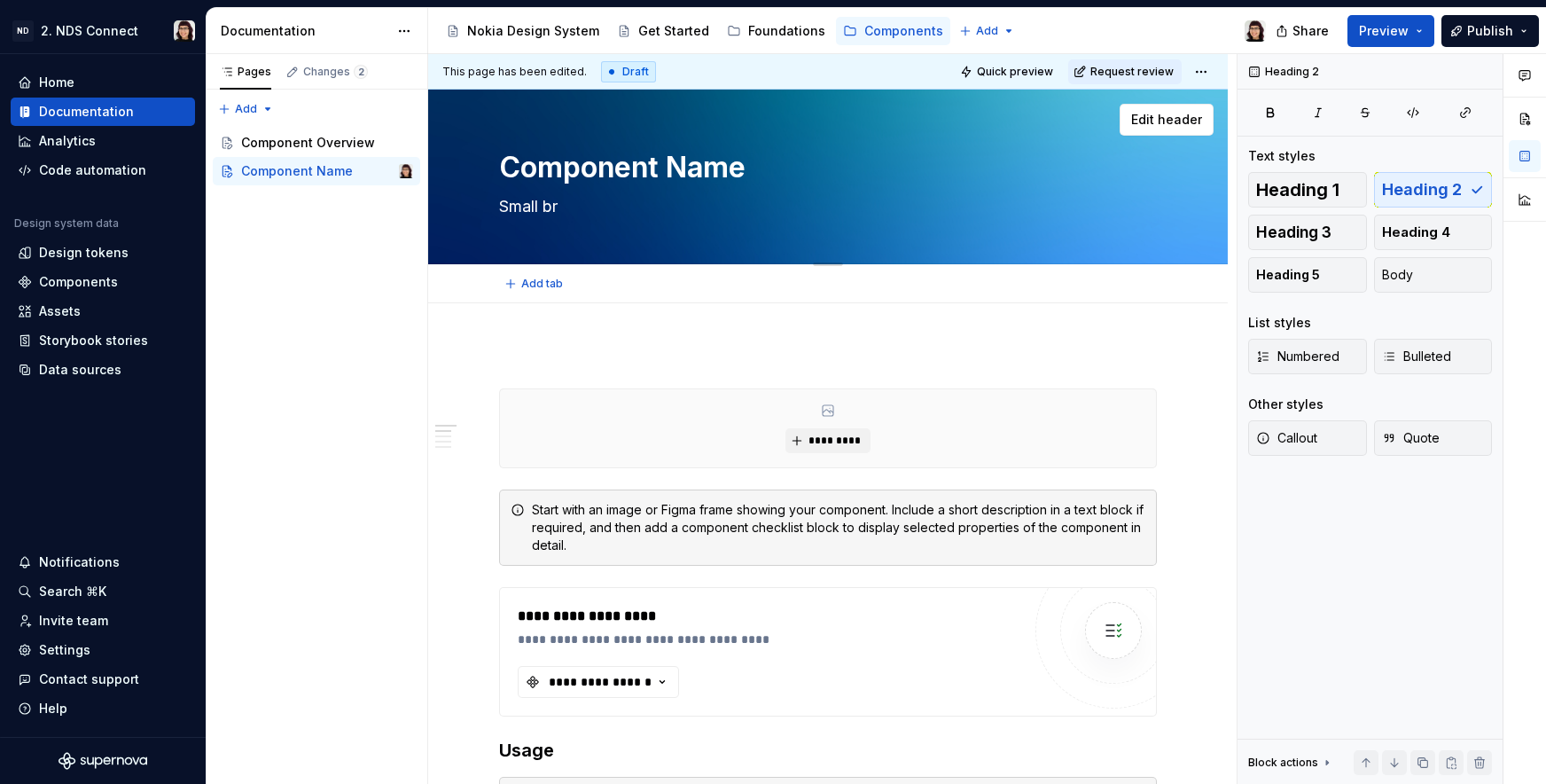
type textarea "*"
type textarea "Small bri"
type textarea "*"
type textarea "Small brief"
type textarea "*"
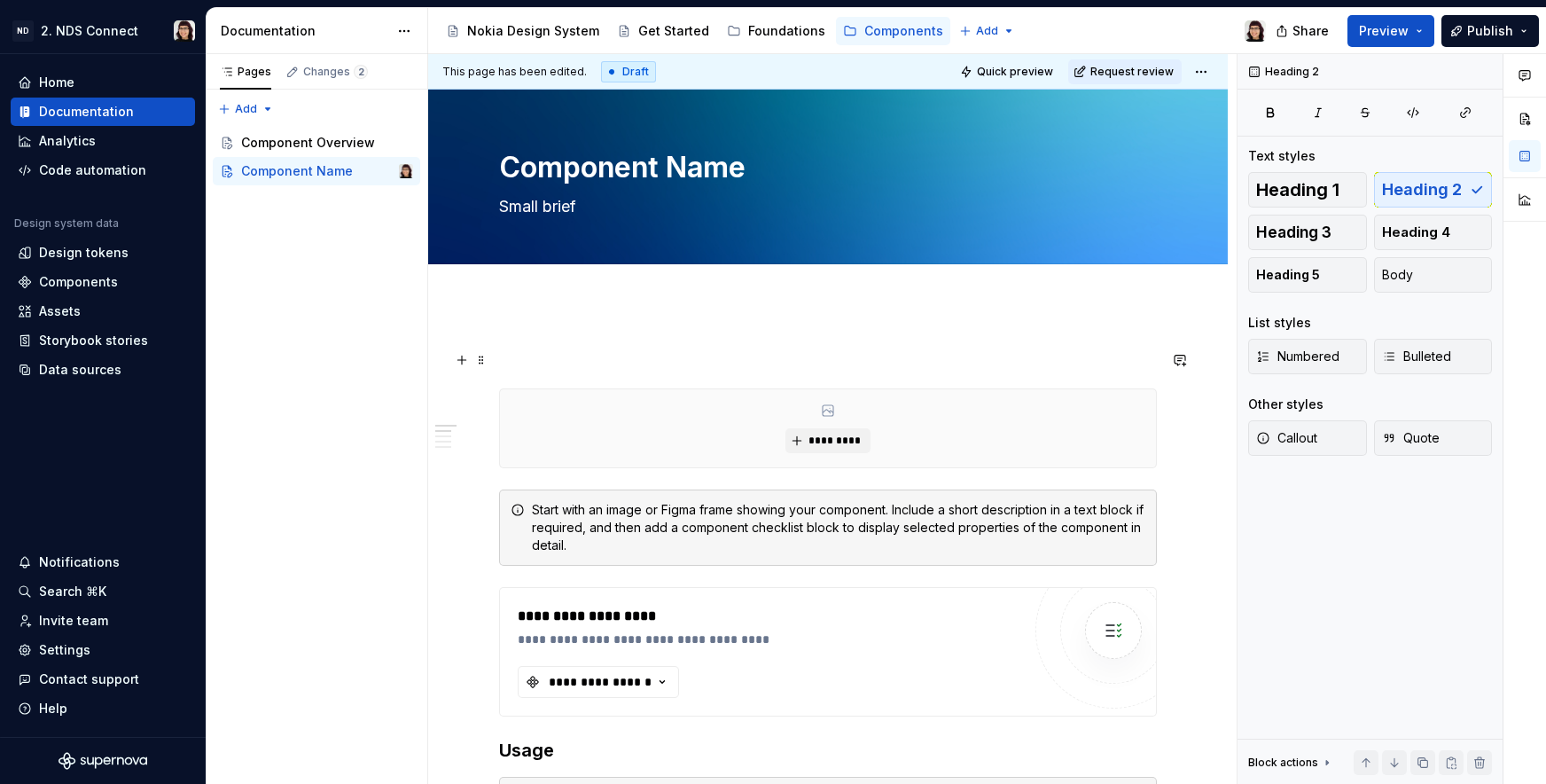
type textarea "Small brief"
click at [576, 358] on h2 at bounding box center [828, 359] width 658 height 28
click at [563, 424] on div "*********" at bounding box center [828, 428] width 656 height 78
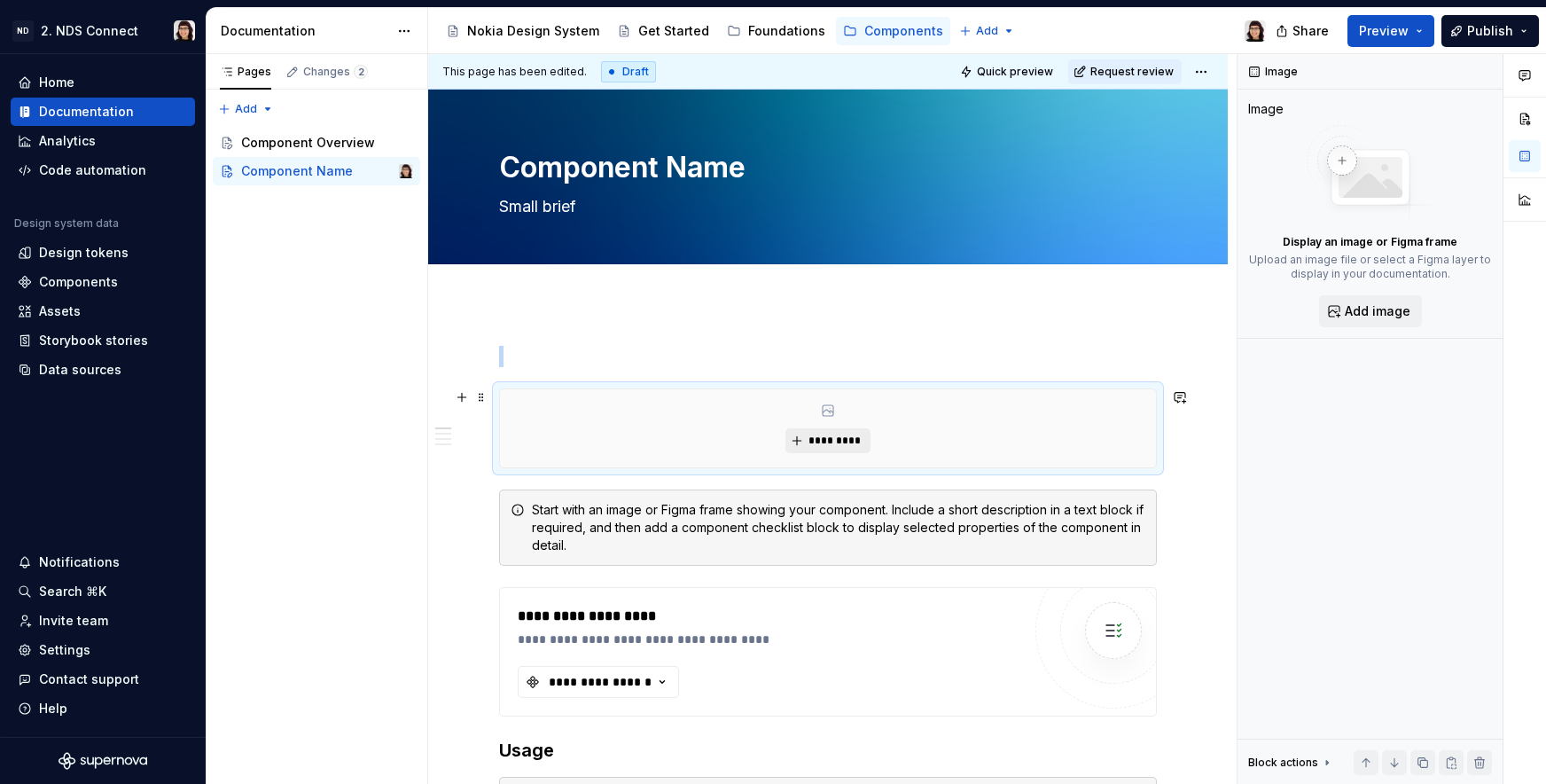
click at [802, 439] on button "*********" at bounding box center [827, 441] width 85 height 25
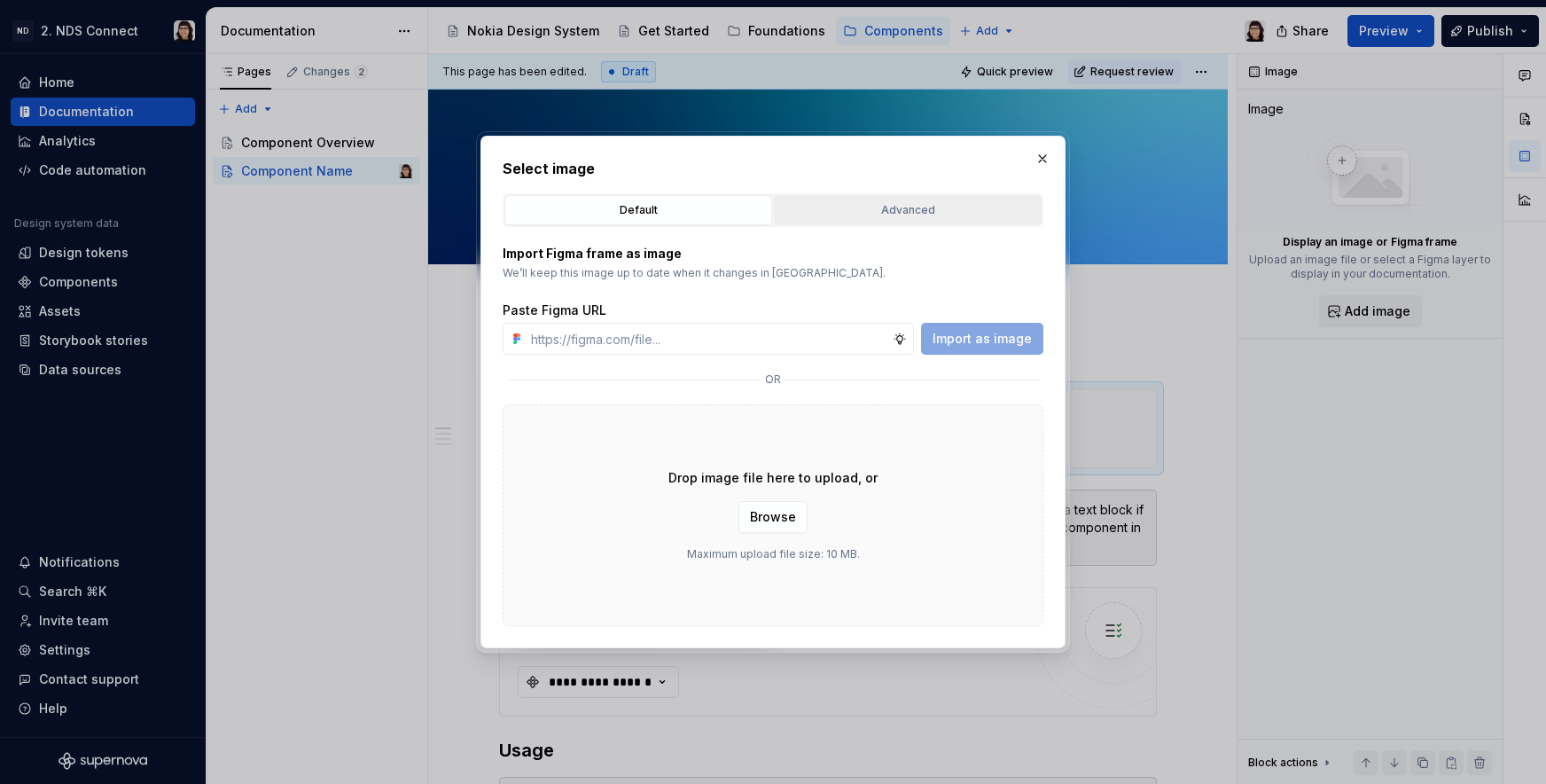
click at [812, 213] on div "Advanced" at bounding box center [907, 210] width 255 height 17
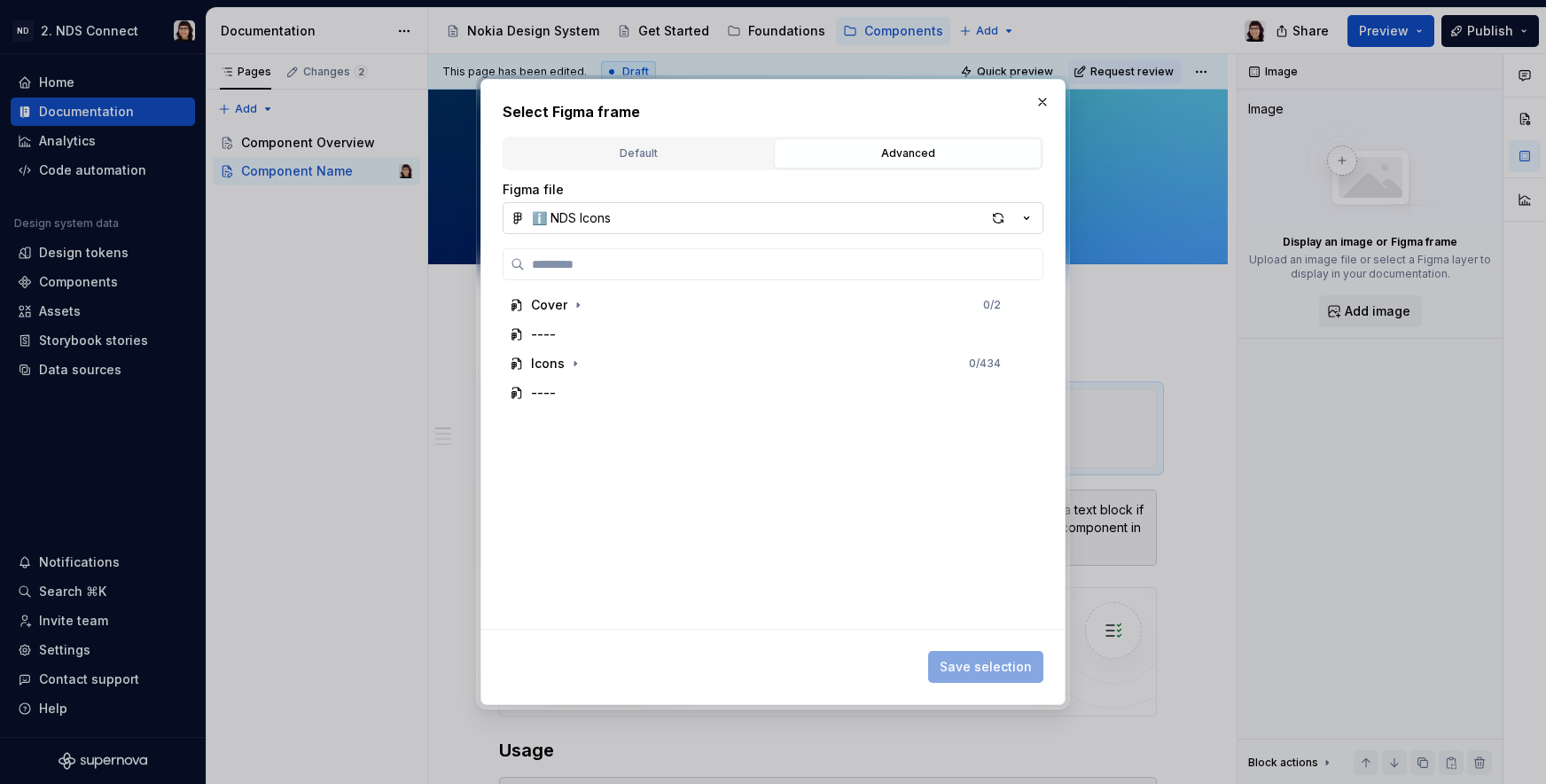
click at [749, 205] on button "ℹ️ NDS Icons" at bounding box center [773, 217] width 541 height 32
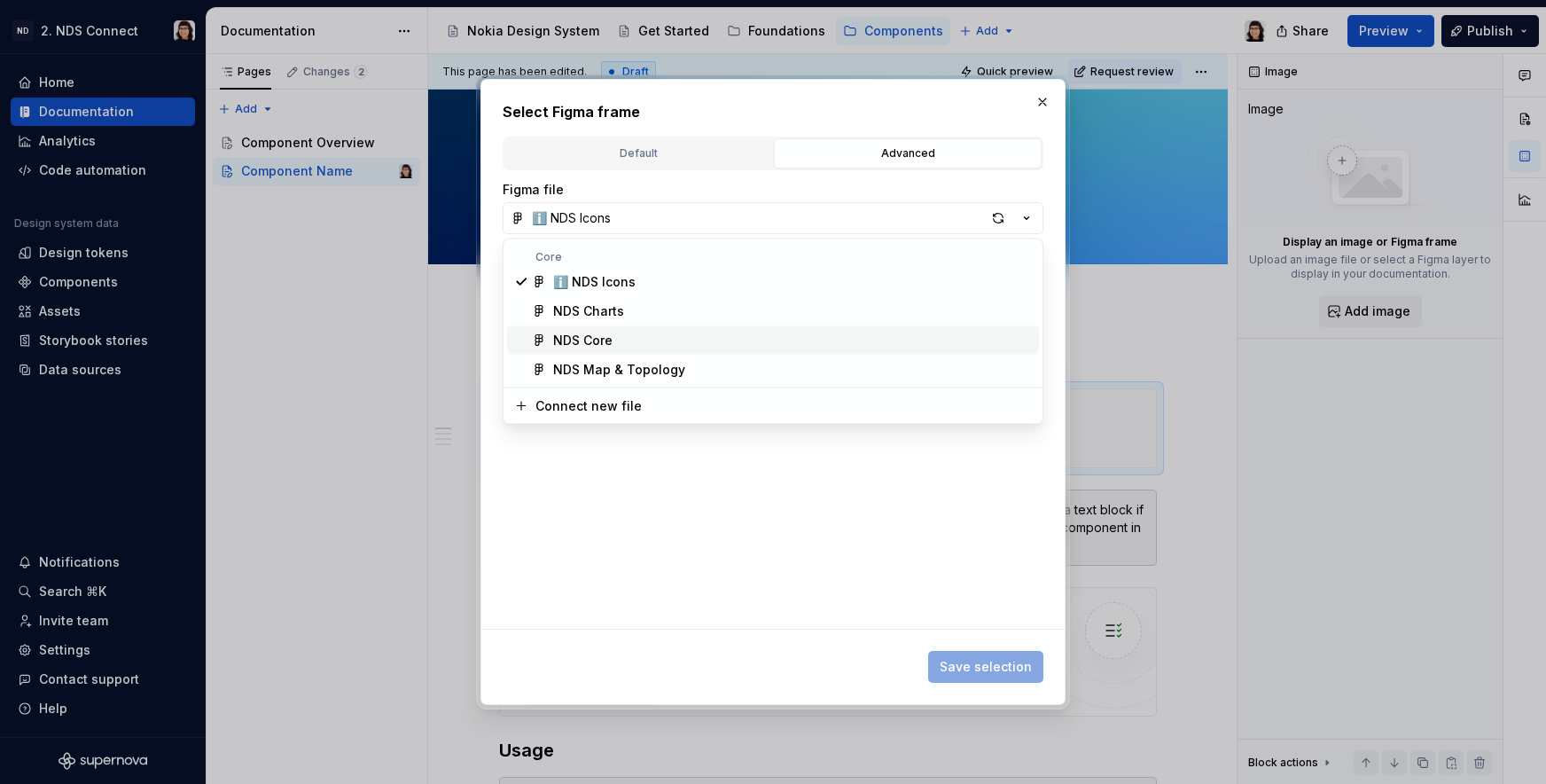
click at [758, 332] on div "NDS Core" at bounding box center [793, 341] width 479 height 17
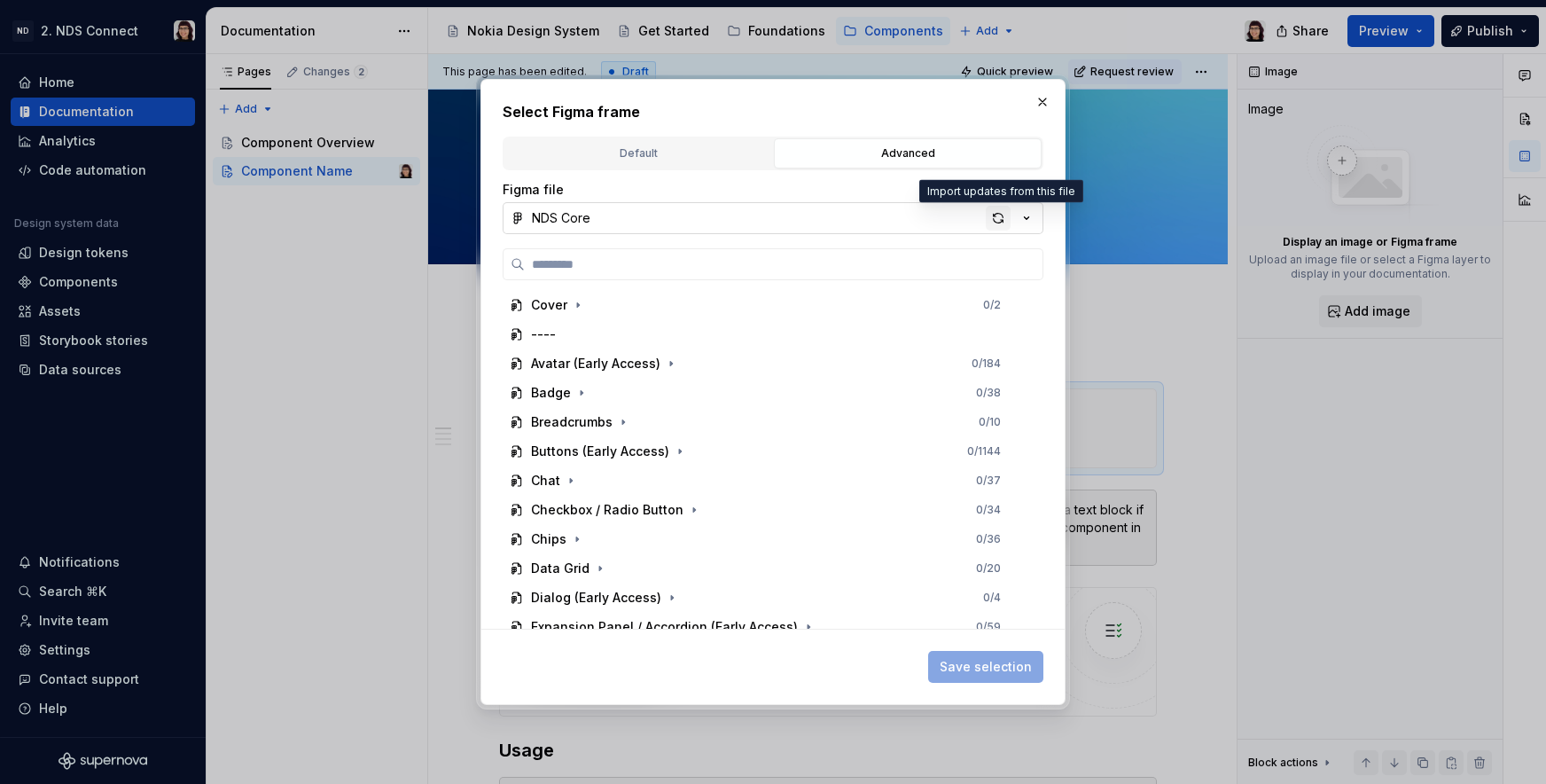
click at [990, 220] on div "button" at bounding box center [999, 218] width 25 height 25
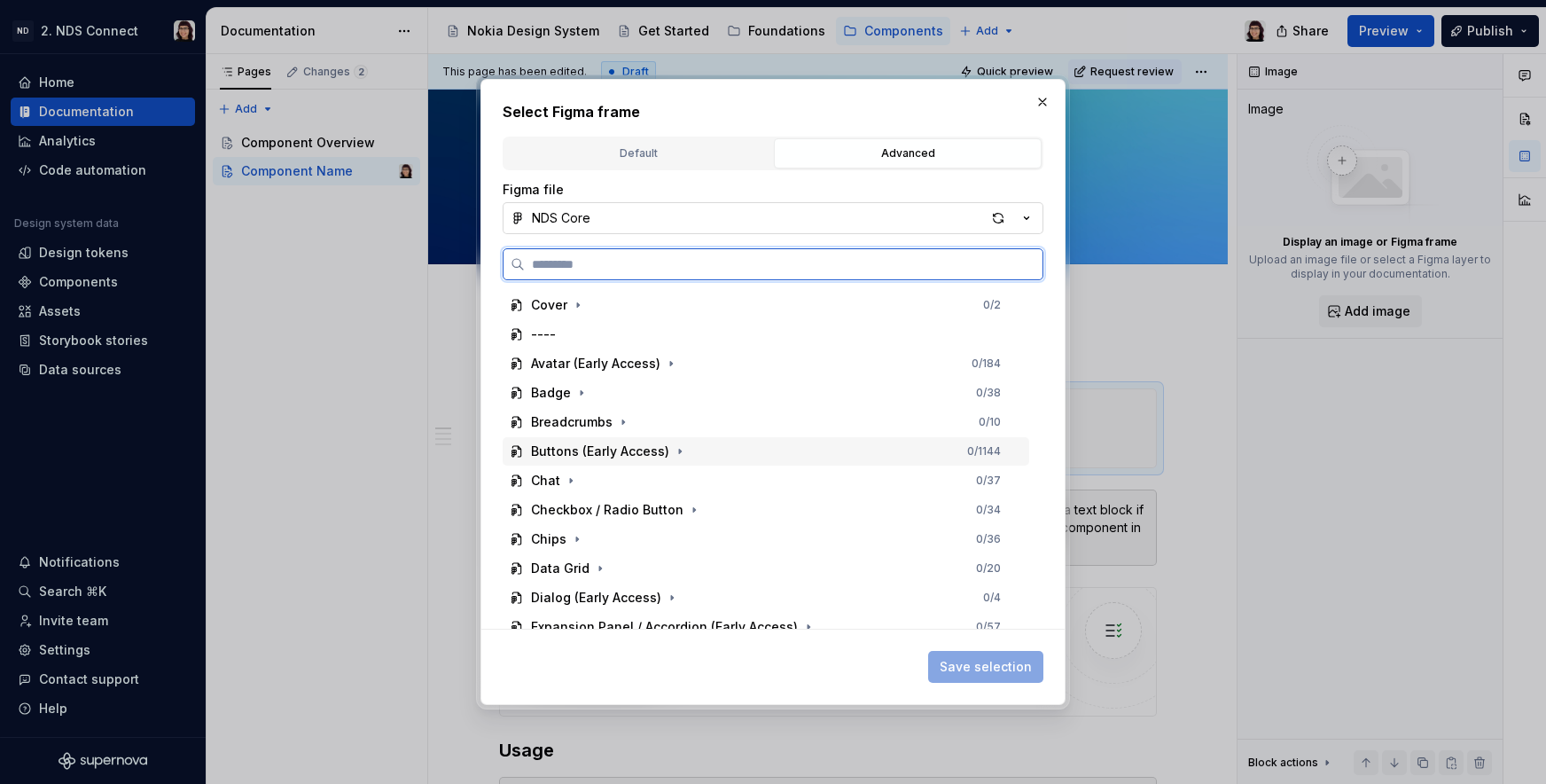
click at [666, 454] on div "Buttons (Early Access)" at bounding box center [600, 451] width 139 height 17
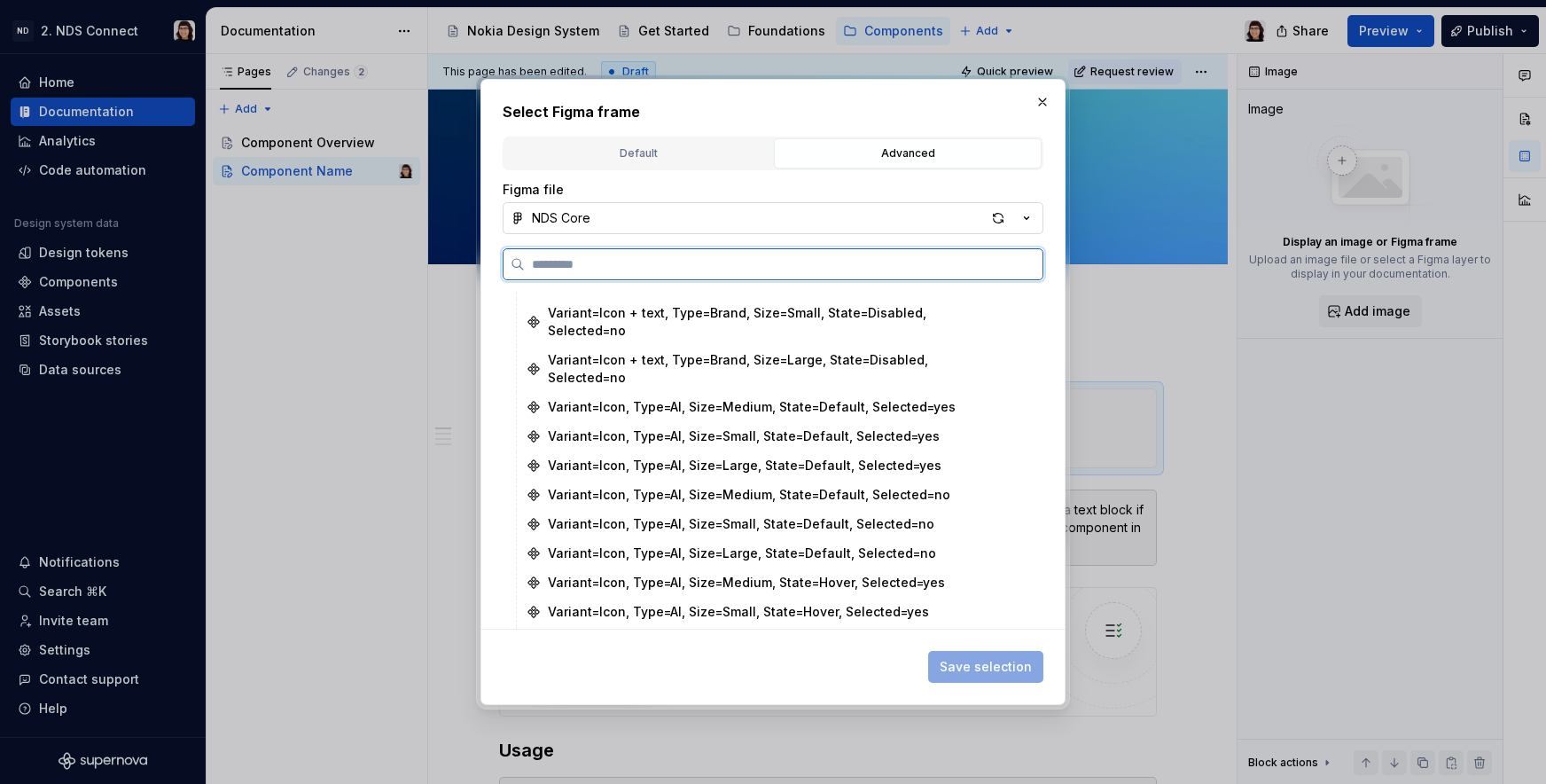
type textarea "*"
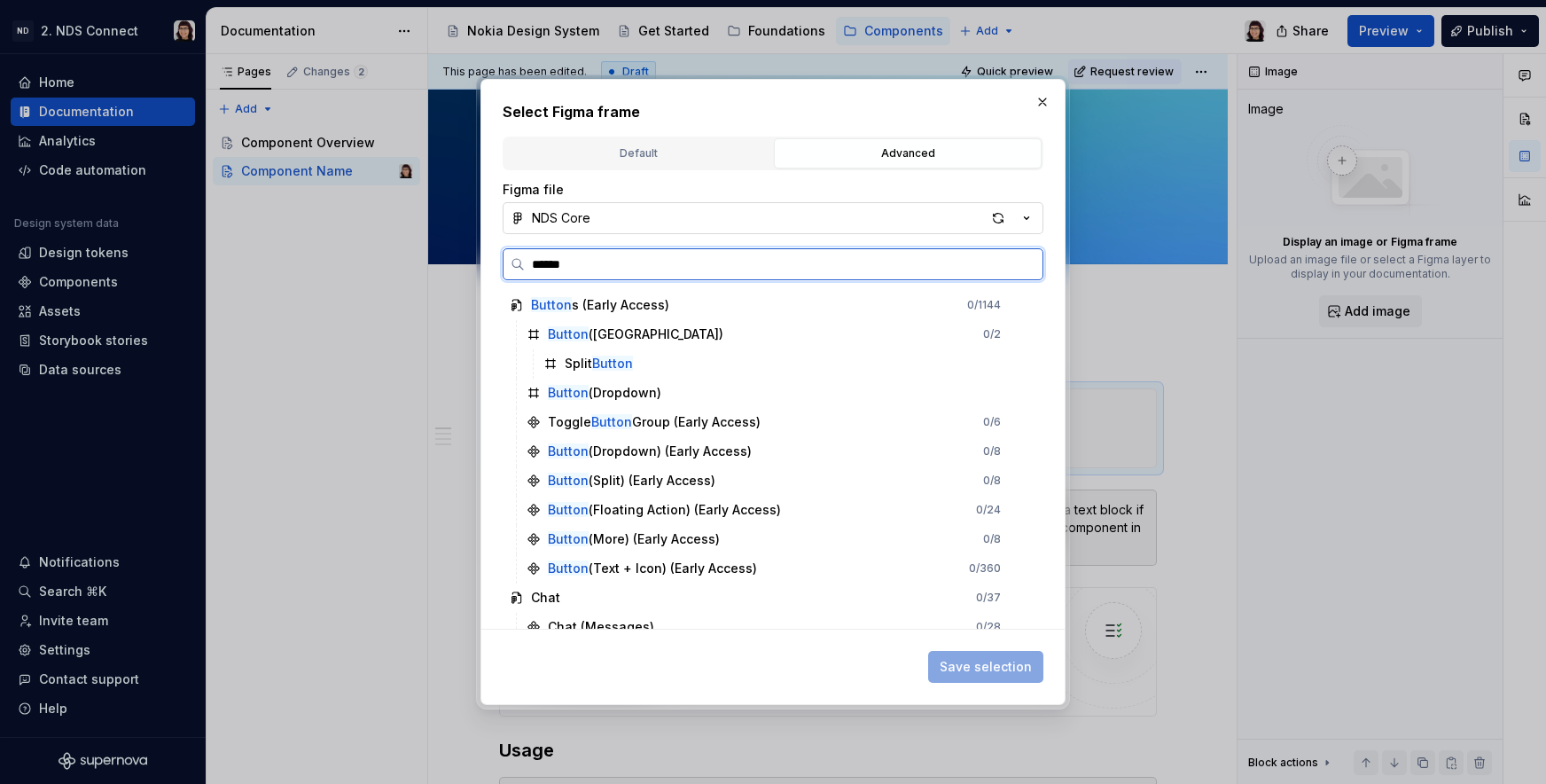
type input "******"
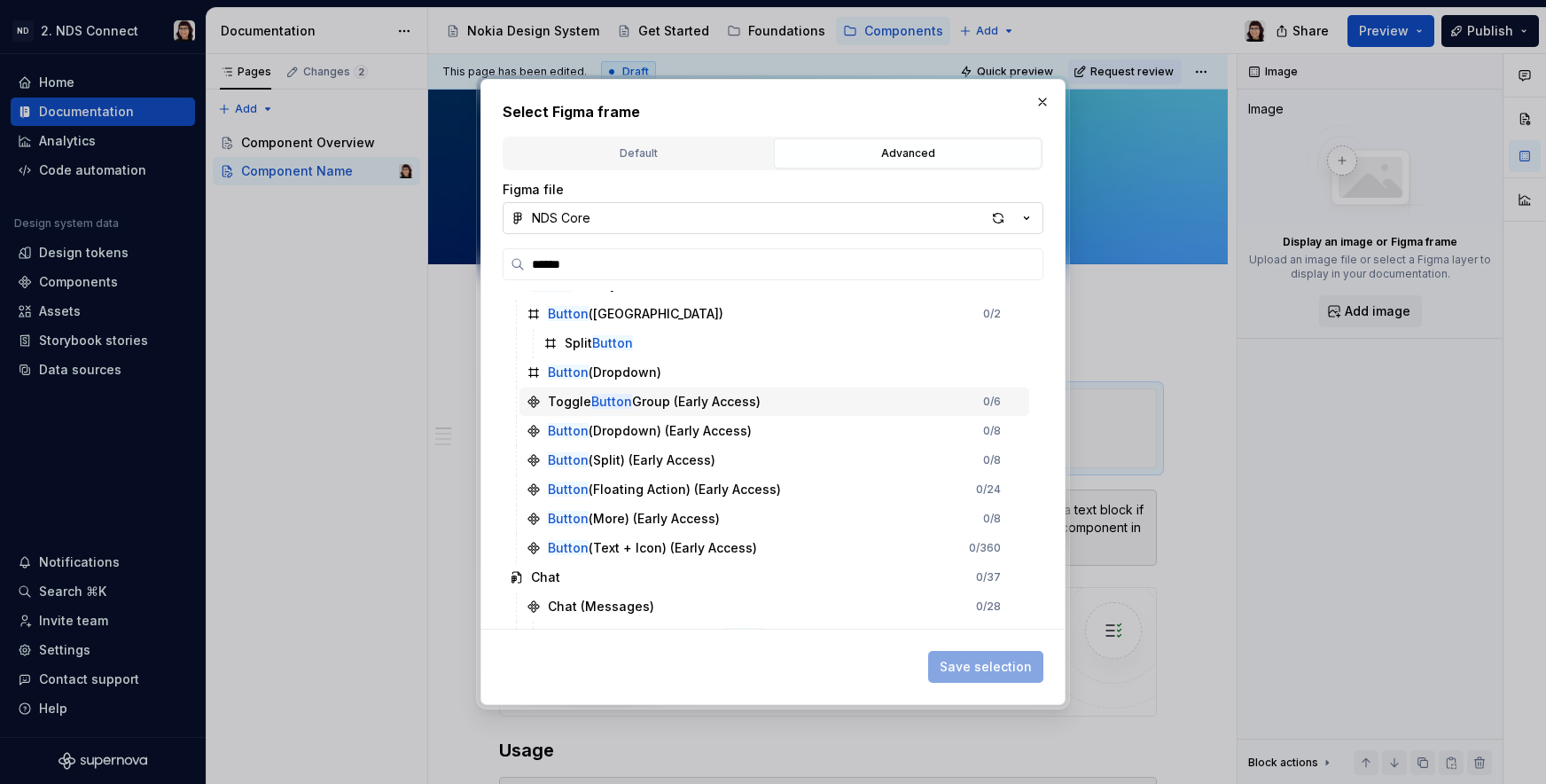
scroll to position [28, 0]
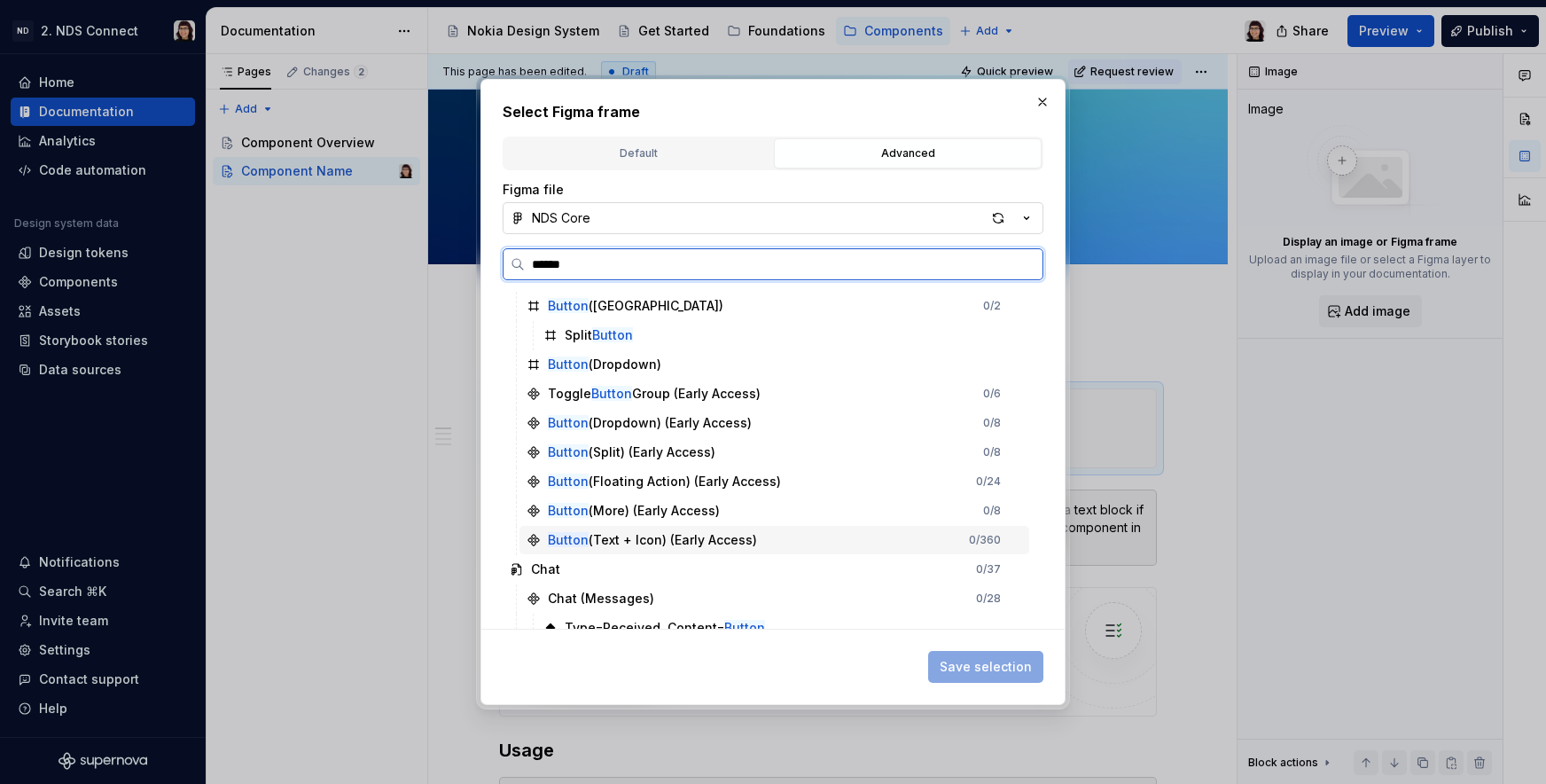
click at [688, 546] on div "Button (Text + Icon) (Early Access)" at bounding box center [652, 540] width 209 height 17
click at [672, 528] on div "Button (Text + Icon) (Early Access) 0 / 360" at bounding box center [774, 539] width 510 height 28
click at [621, 544] on div "Button (Text + Icon) (Early Access)" at bounding box center [652, 540] width 209 height 17
click at [528, 539] on icon at bounding box center [533, 540] width 11 height 11
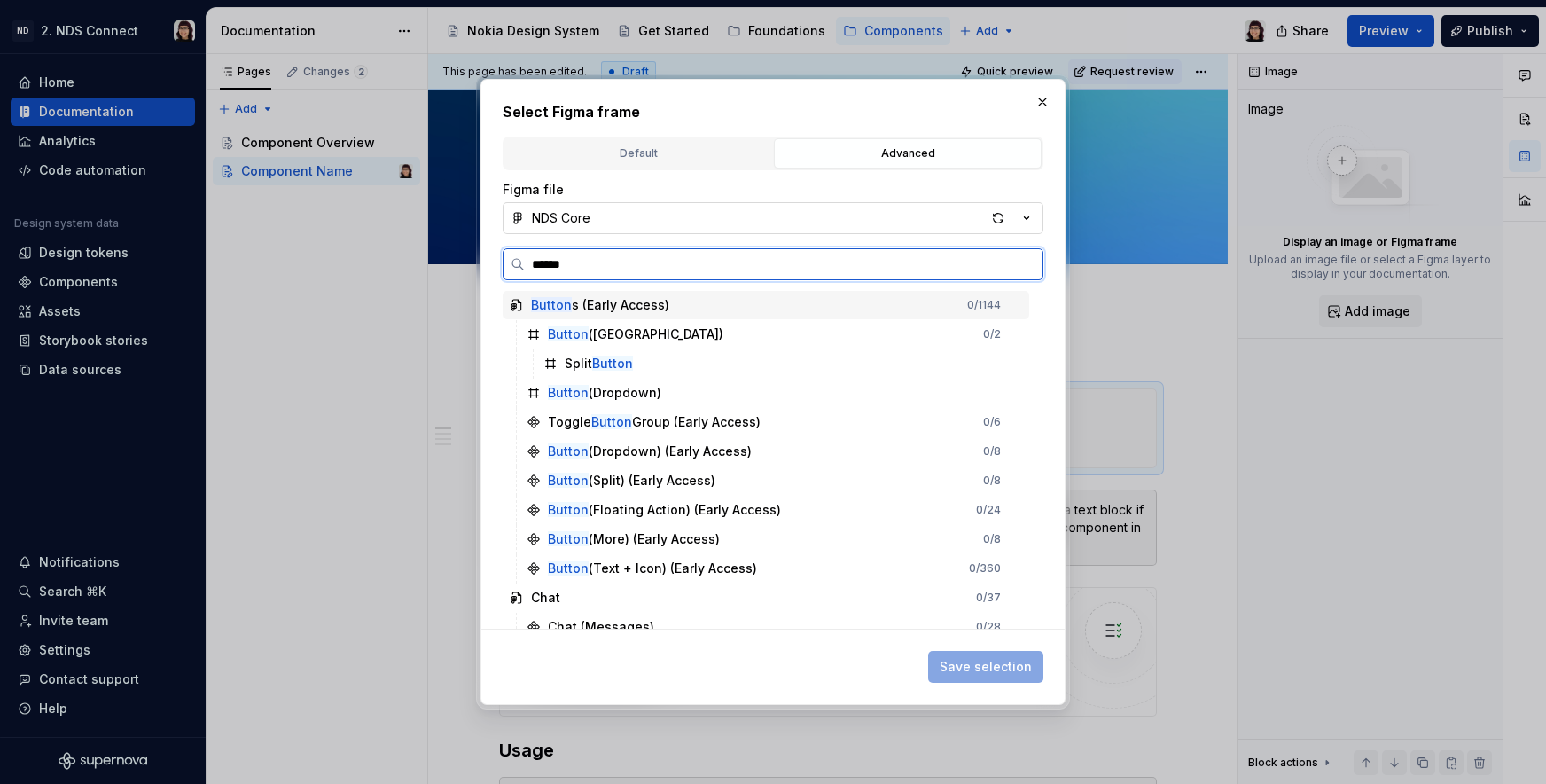
click at [539, 311] on mark "Button" at bounding box center [551, 305] width 40 height 15
click at [543, 334] on div "Button ([GEOGRAPHIC_DATA])" at bounding box center [624, 334] width 197 height 17
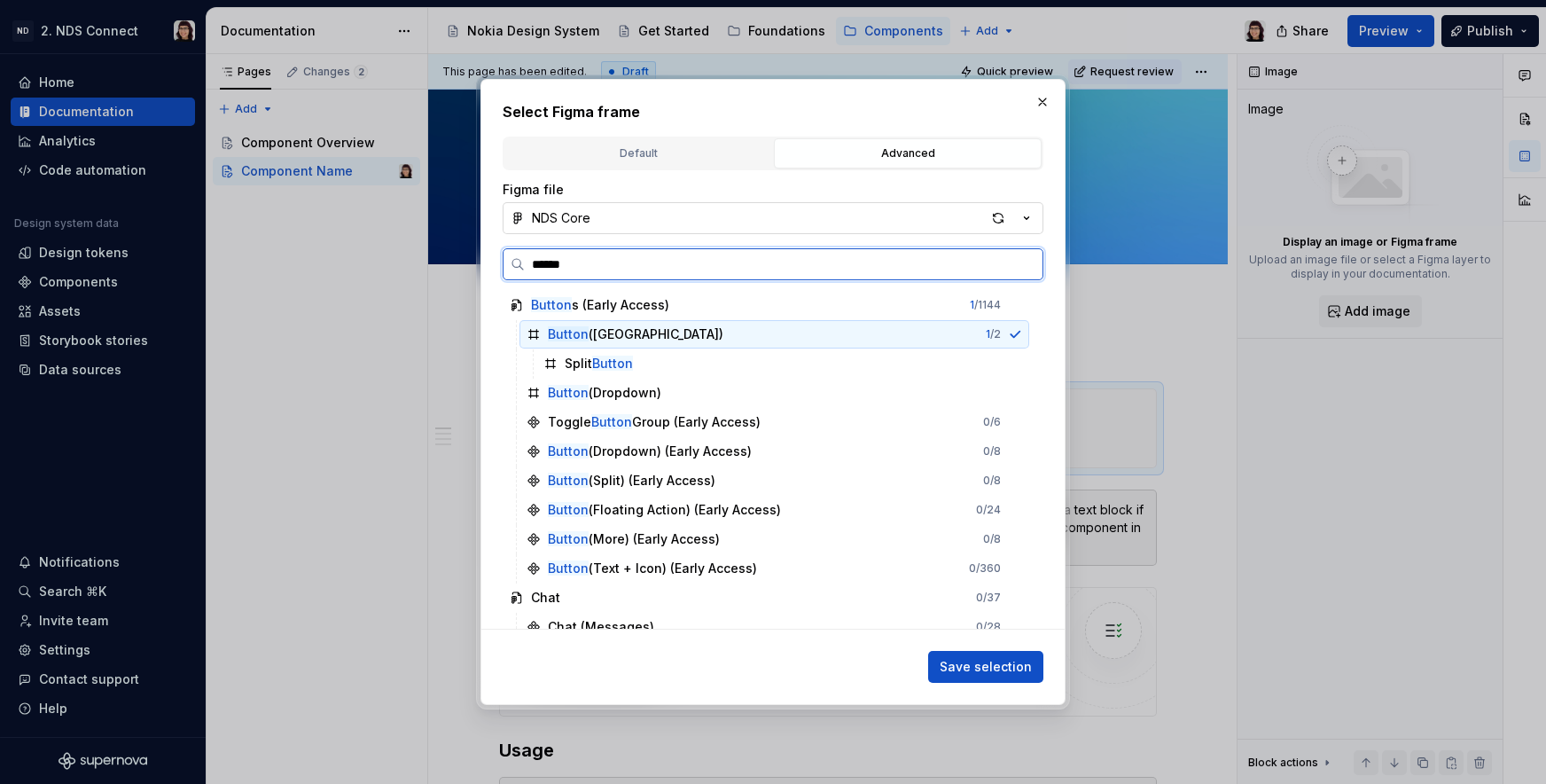
click at [543, 334] on div "Button ([GEOGRAPHIC_DATA])" at bounding box center [624, 334] width 197 height 17
click at [602, 575] on div "Button (Text + Icon) (Early Access)" at bounding box center [652, 568] width 209 height 17
click at [1046, 108] on button "button" at bounding box center [1043, 102] width 25 height 25
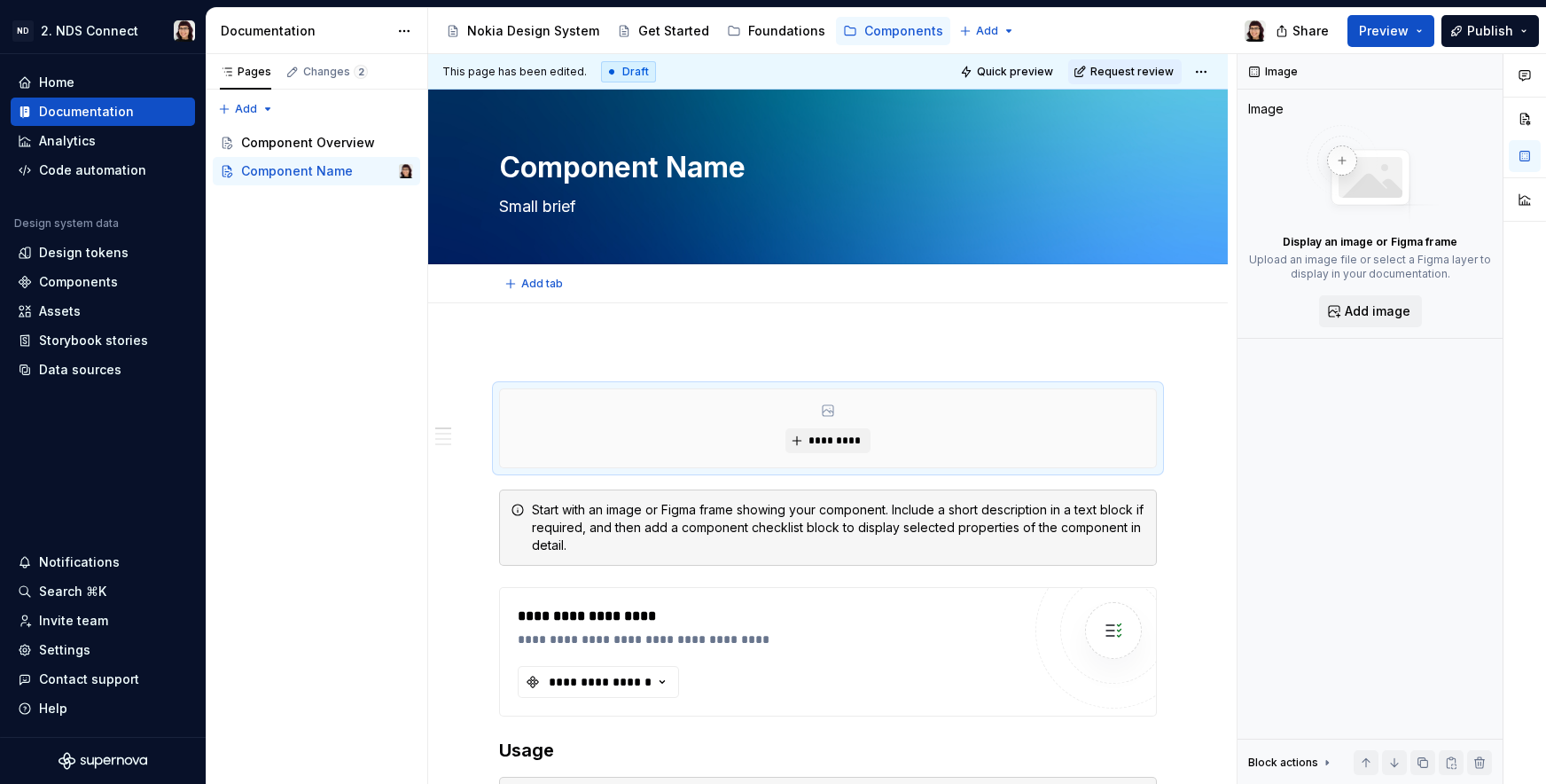
type textarea "*"
click at [783, 416] on div "*********" at bounding box center [828, 428] width 656 height 78
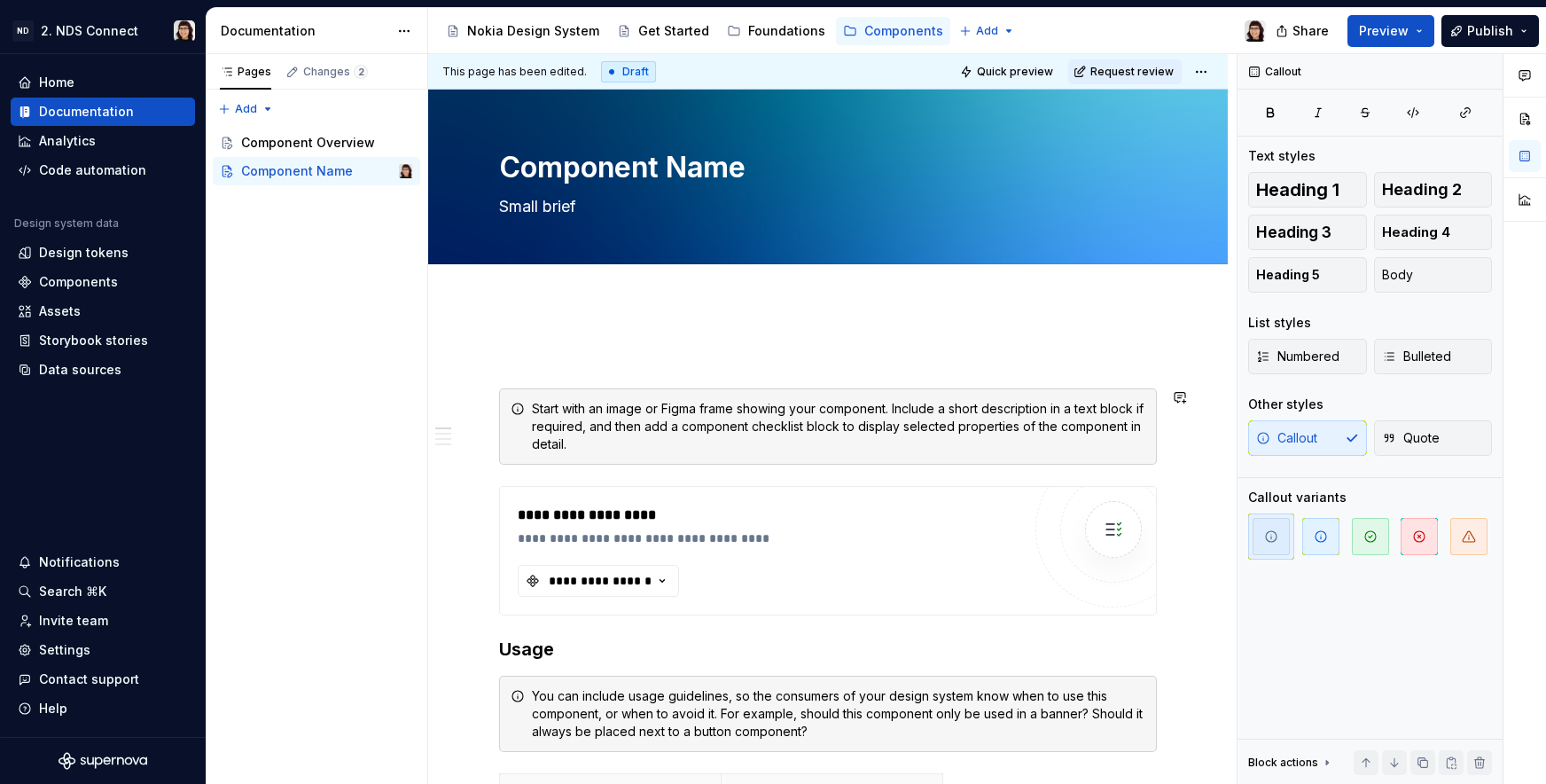
click at [631, 364] on p at bounding box center [828, 356] width 658 height 21
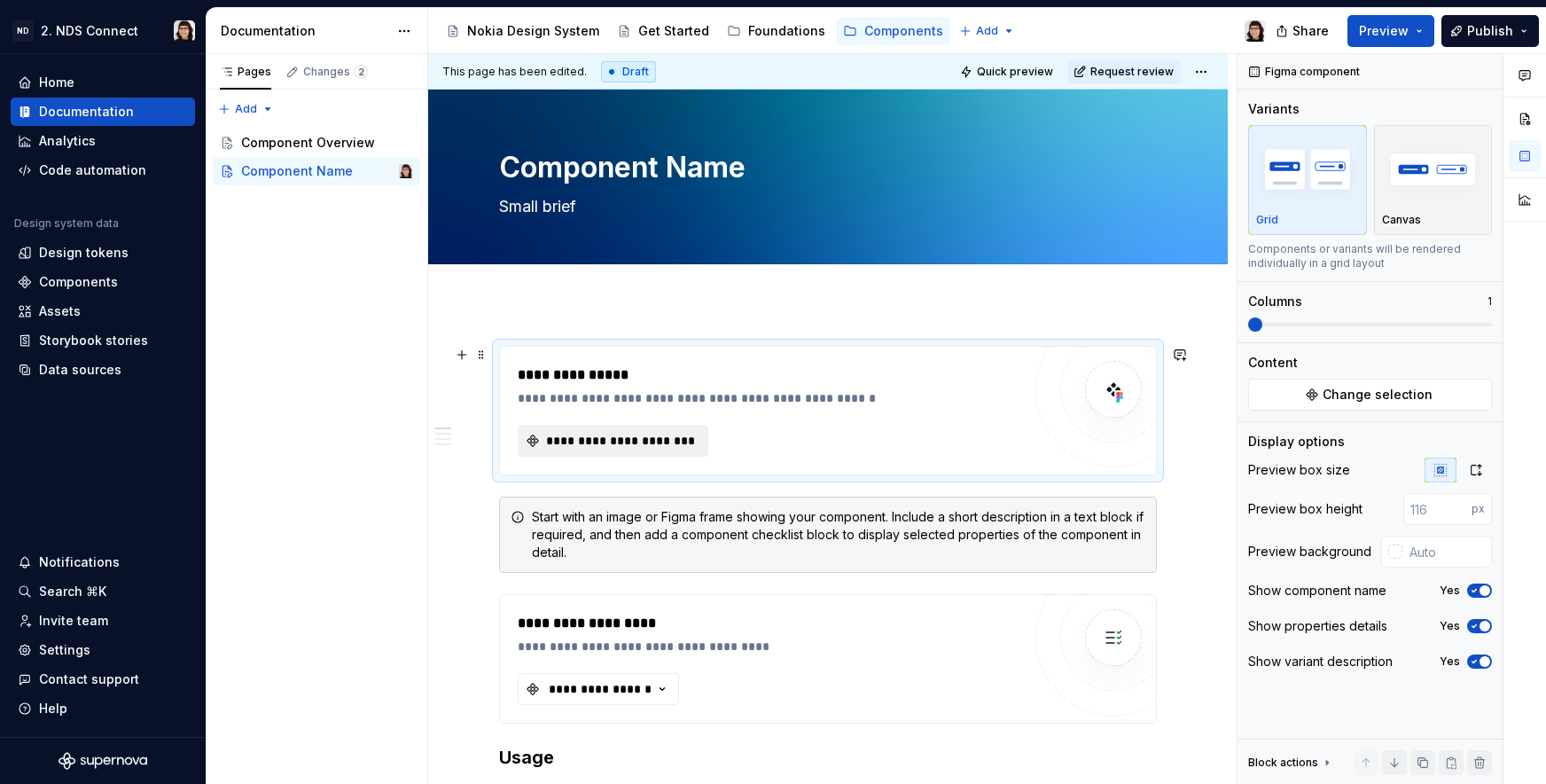
click at [647, 449] on button "**********" at bounding box center [613, 440] width 190 height 32
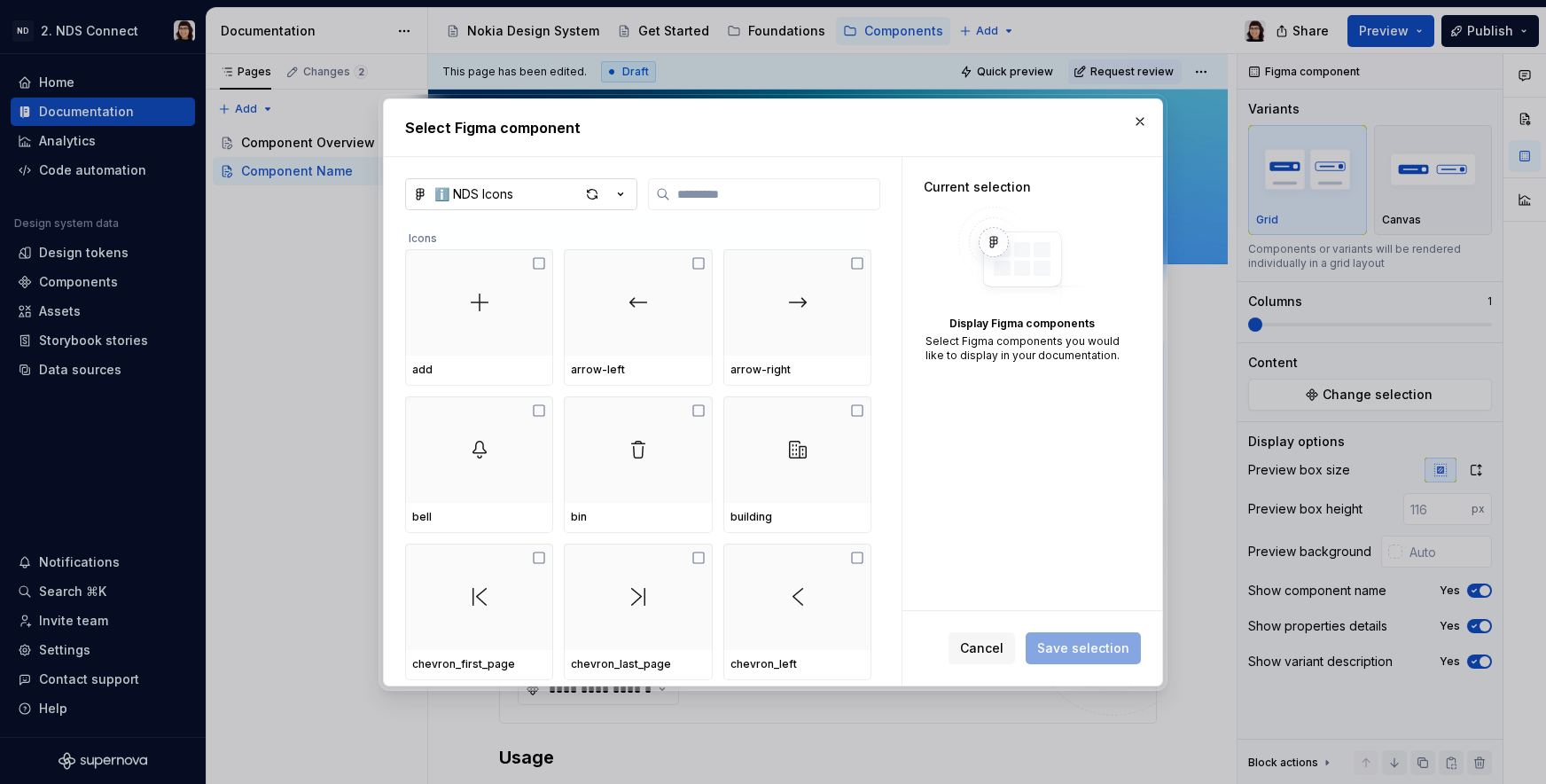
click at [516, 193] on button "ℹ️ NDS Icons" at bounding box center [520, 193] width 232 height 32
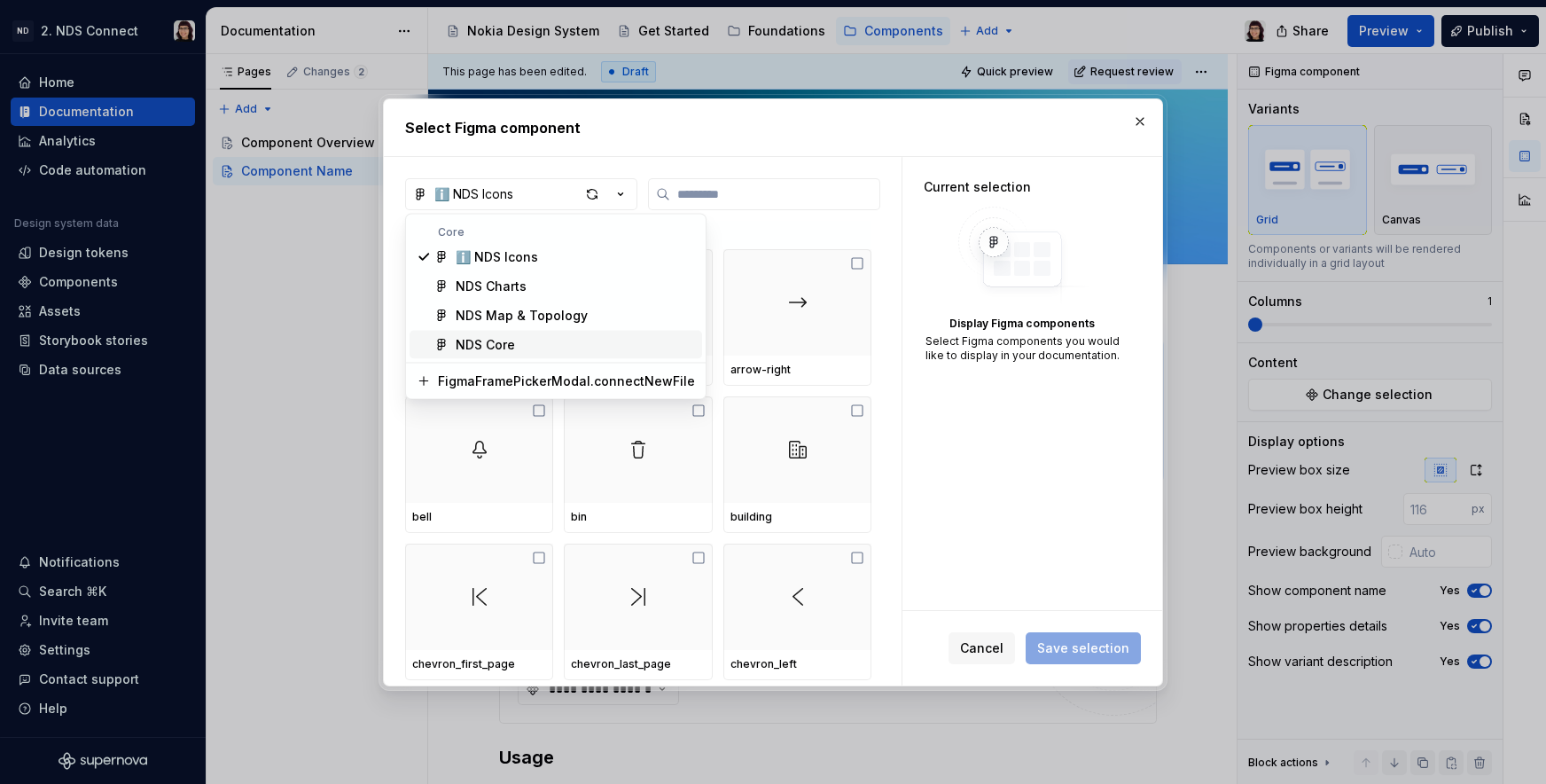
click at [511, 336] on div "NDS Core" at bounding box center [486, 344] width 60 height 17
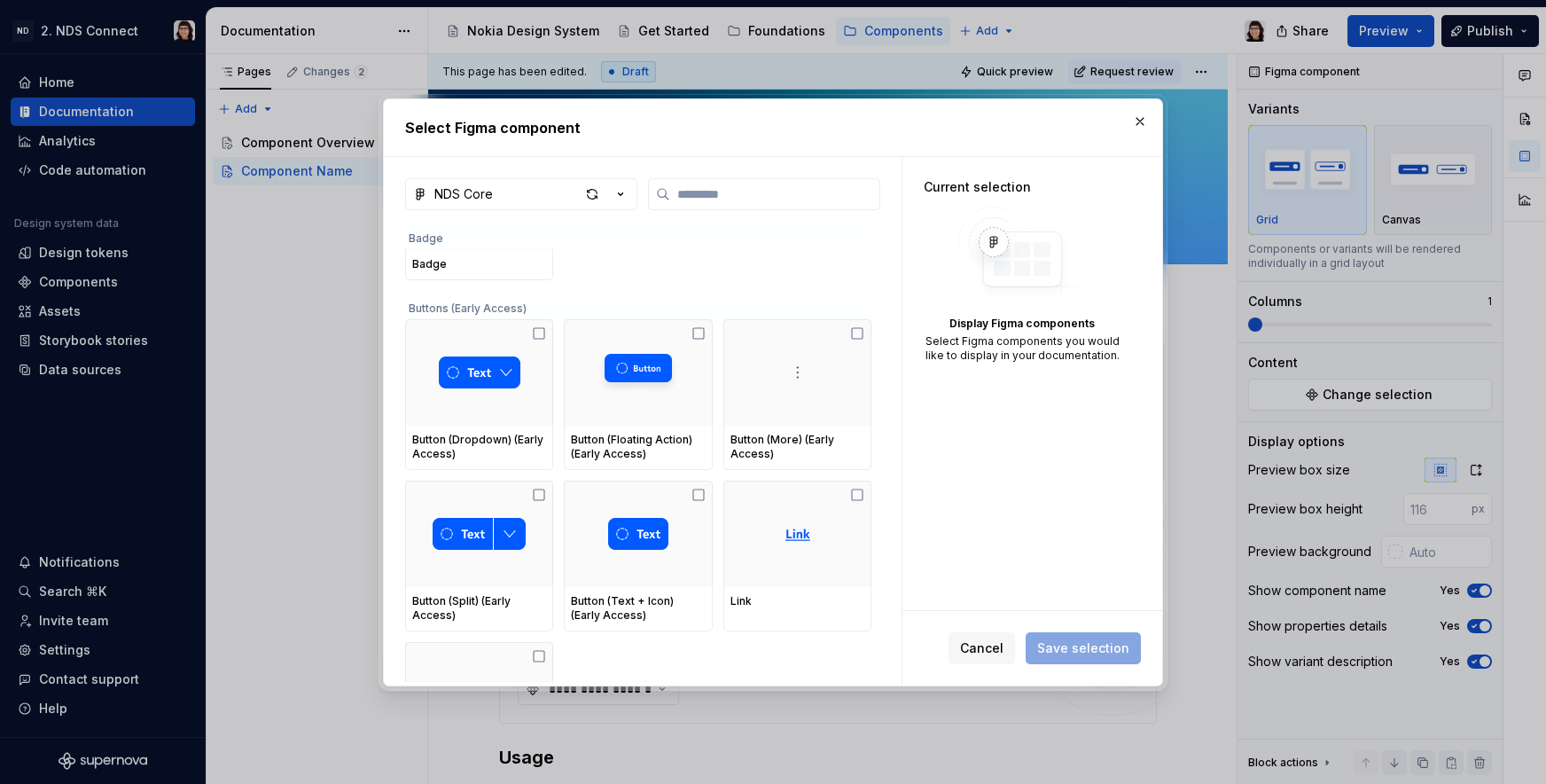
scroll to position [556, 0]
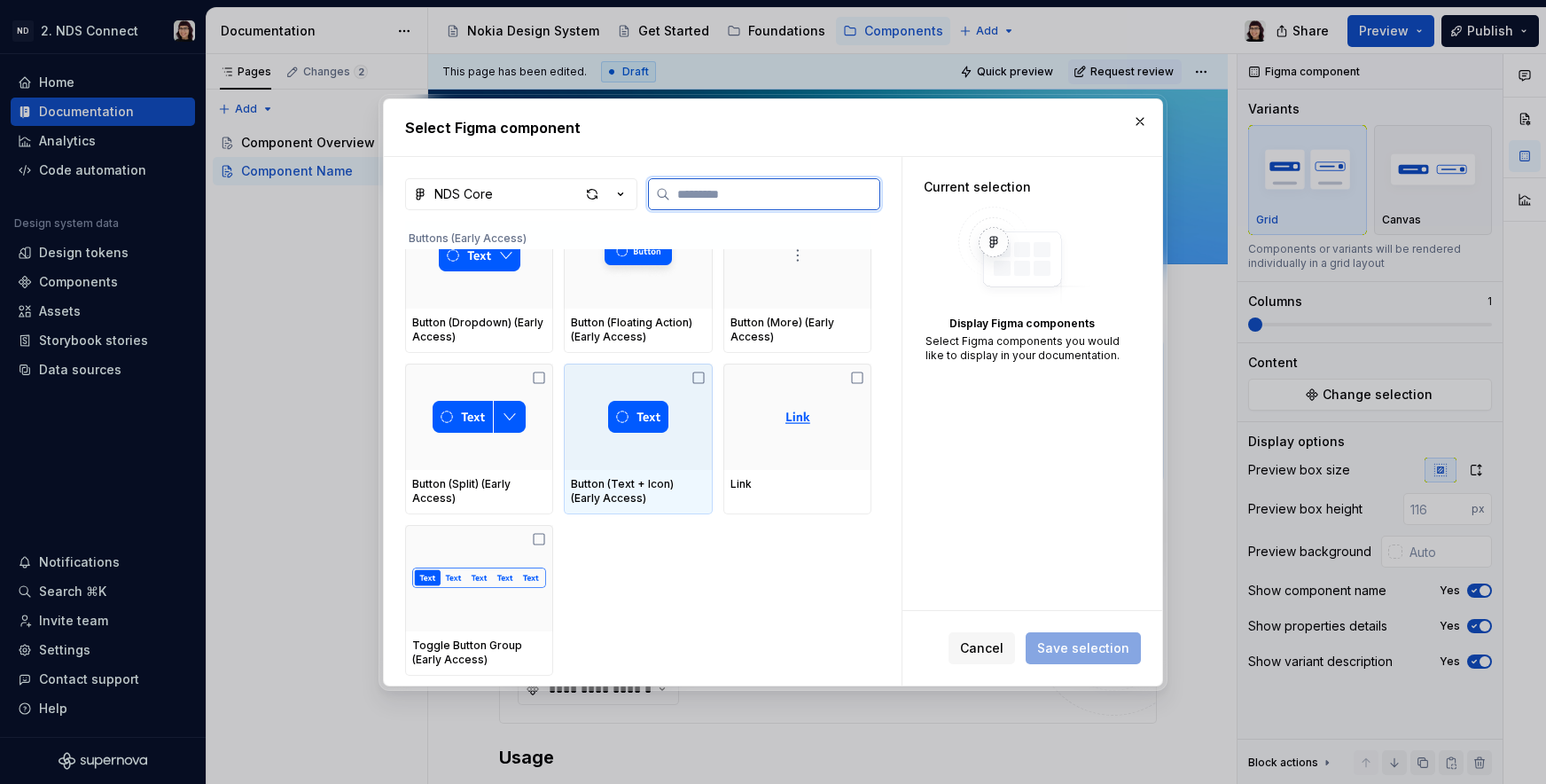
click at [636, 489] on div "Button (Text + Icon) (Early Access)" at bounding box center [637, 491] width 134 height 28
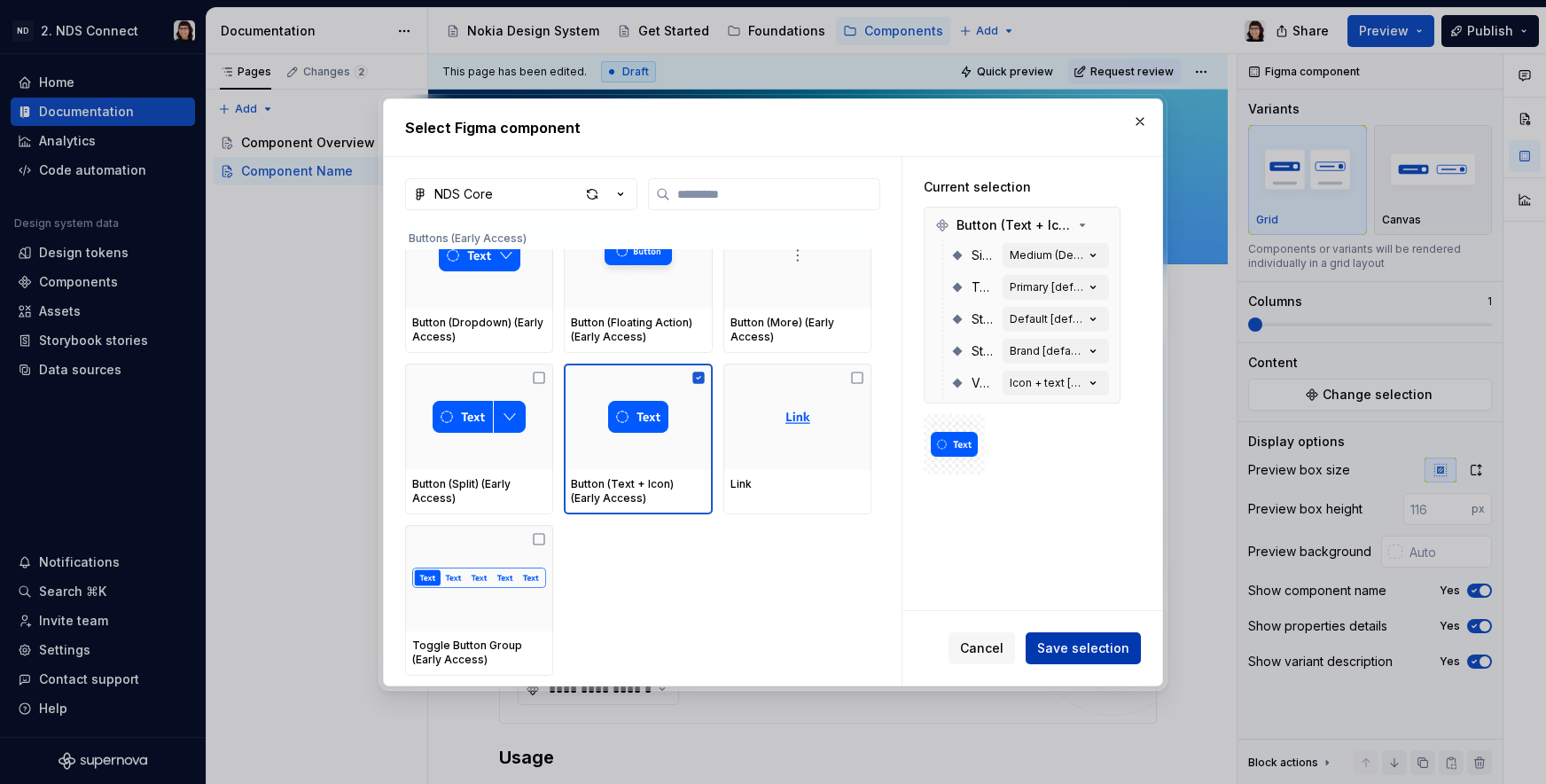
click at [1087, 650] on span "Save selection" at bounding box center [1083, 647] width 92 height 17
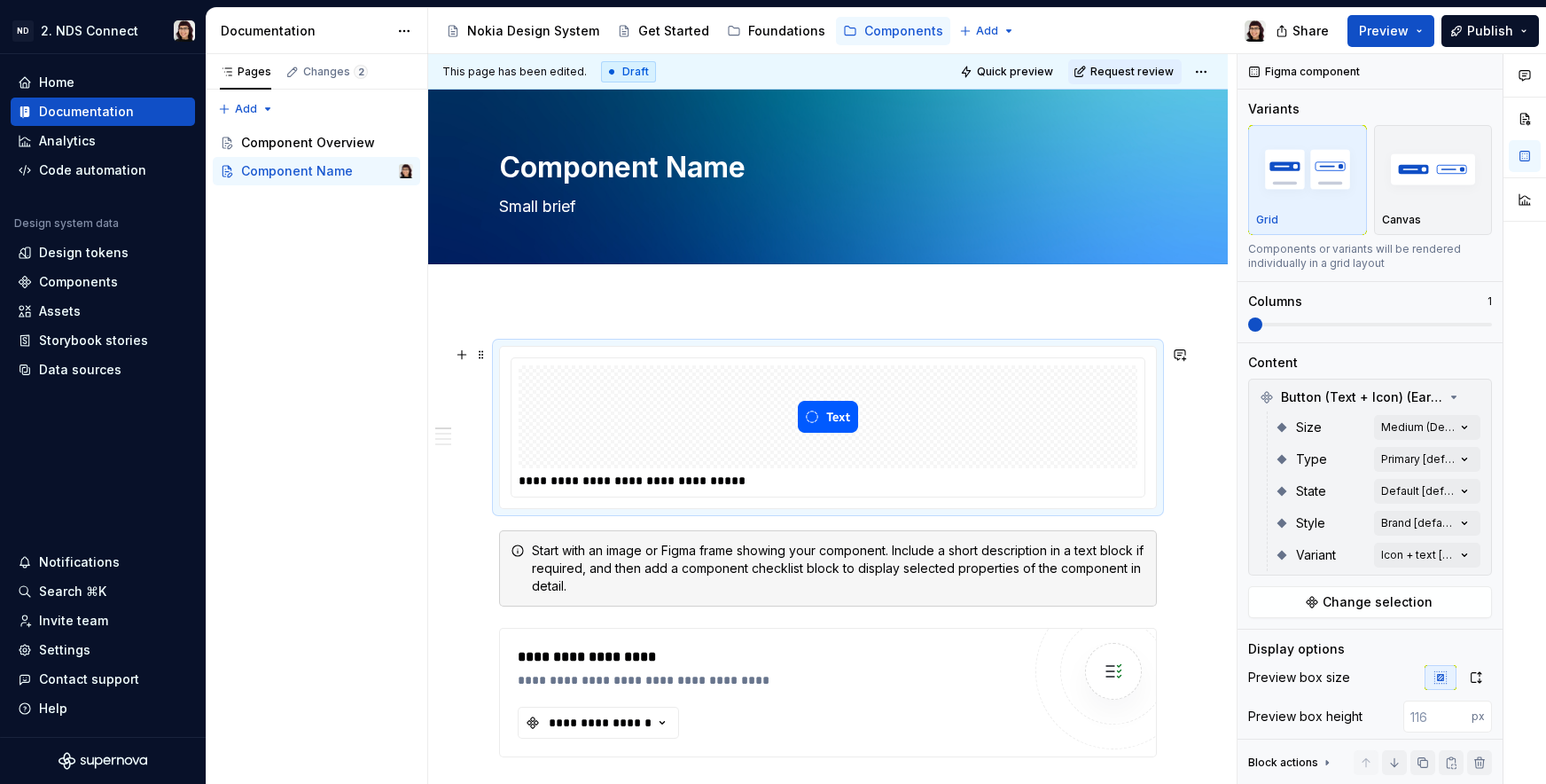
click at [662, 429] on div at bounding box center [827, 417] width 619 height 103
click at [1422, 174] on img "button" at bounding box center [1433, 168] width 103 height 64
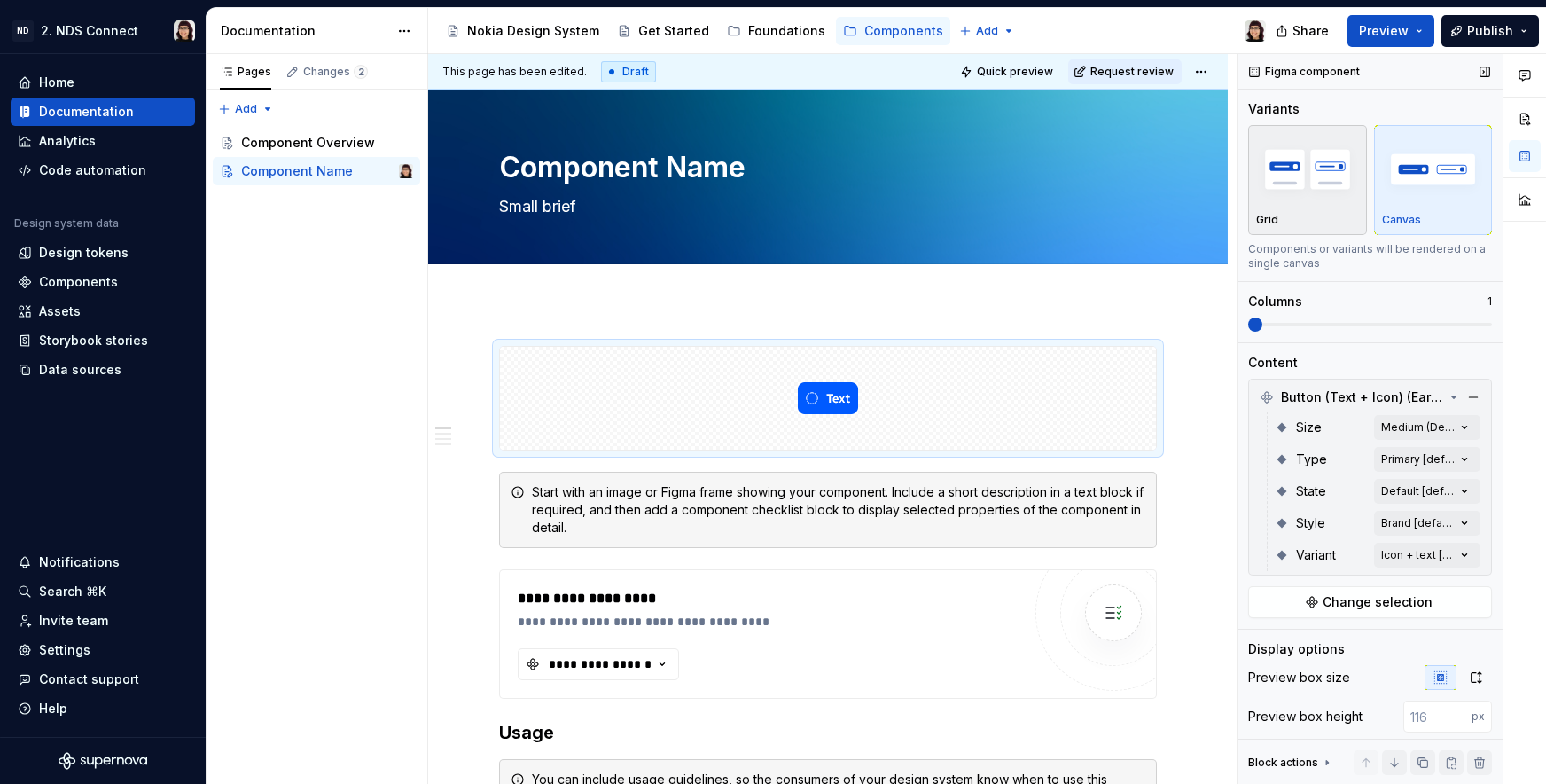
click at [1319, 174] on img "button" at bounding box center [1307, 168] width 103 height 64
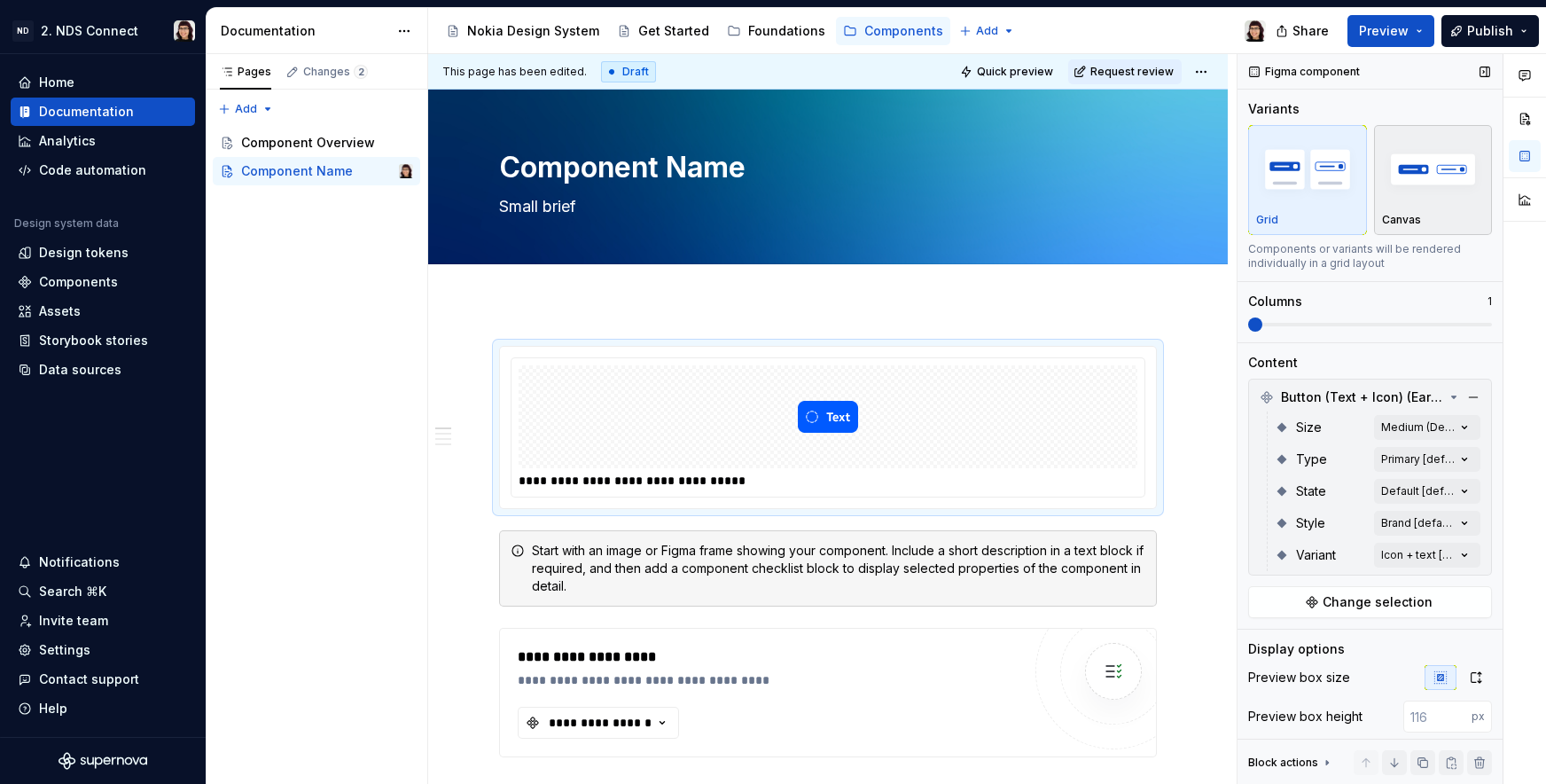
click at [1406, 169] on img "button" at bounding box center [1433, 168] width 103 height 64
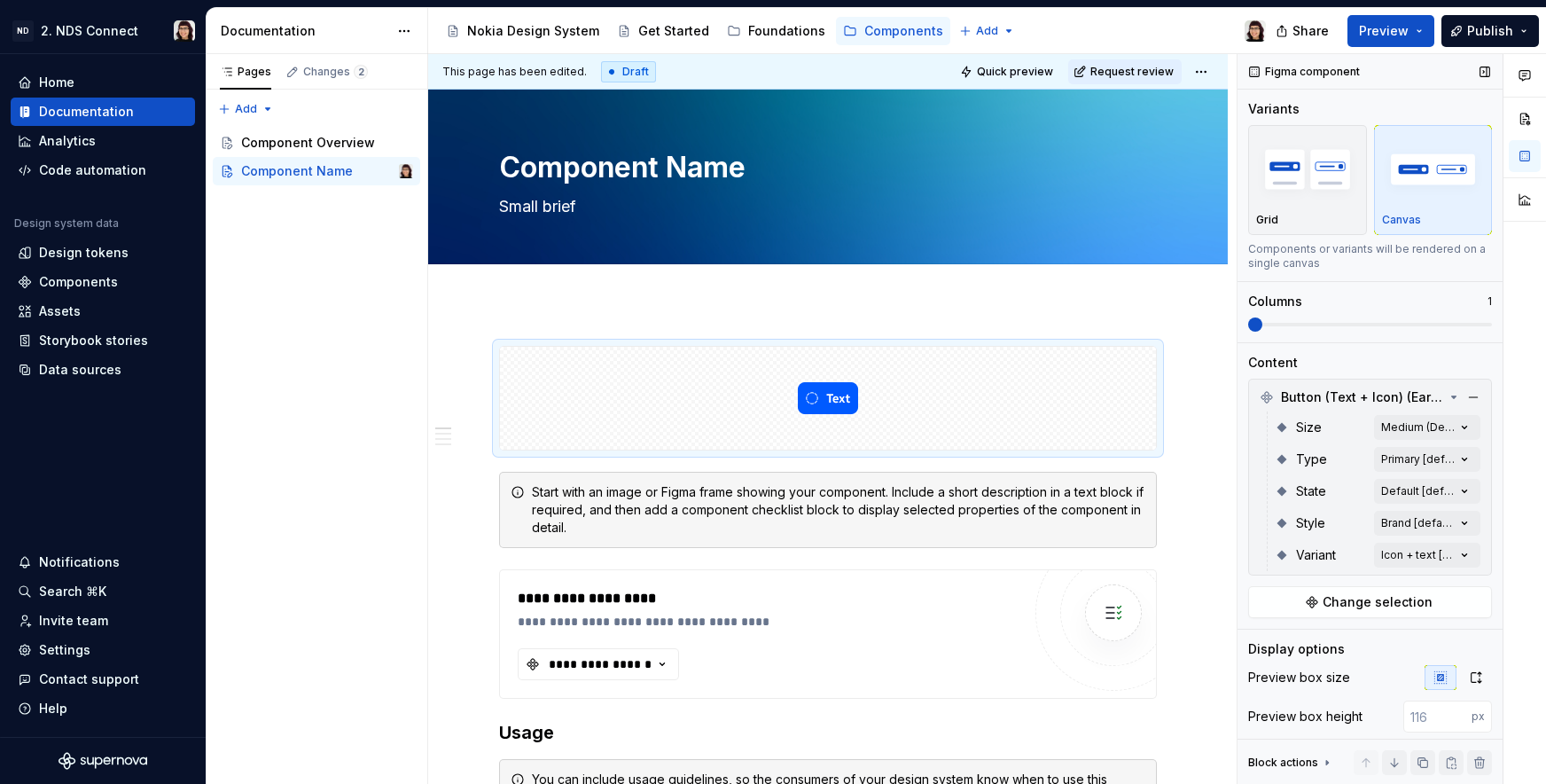
click at [1301, 322] on span at bounding box center [1370, 324] width 243 height 4
click at [1249, 325] on span at bounding box center [1249, 324] width 0 height 4
click at [1249, 332] on span at bounding box center [1255, 324] width 14 height 14
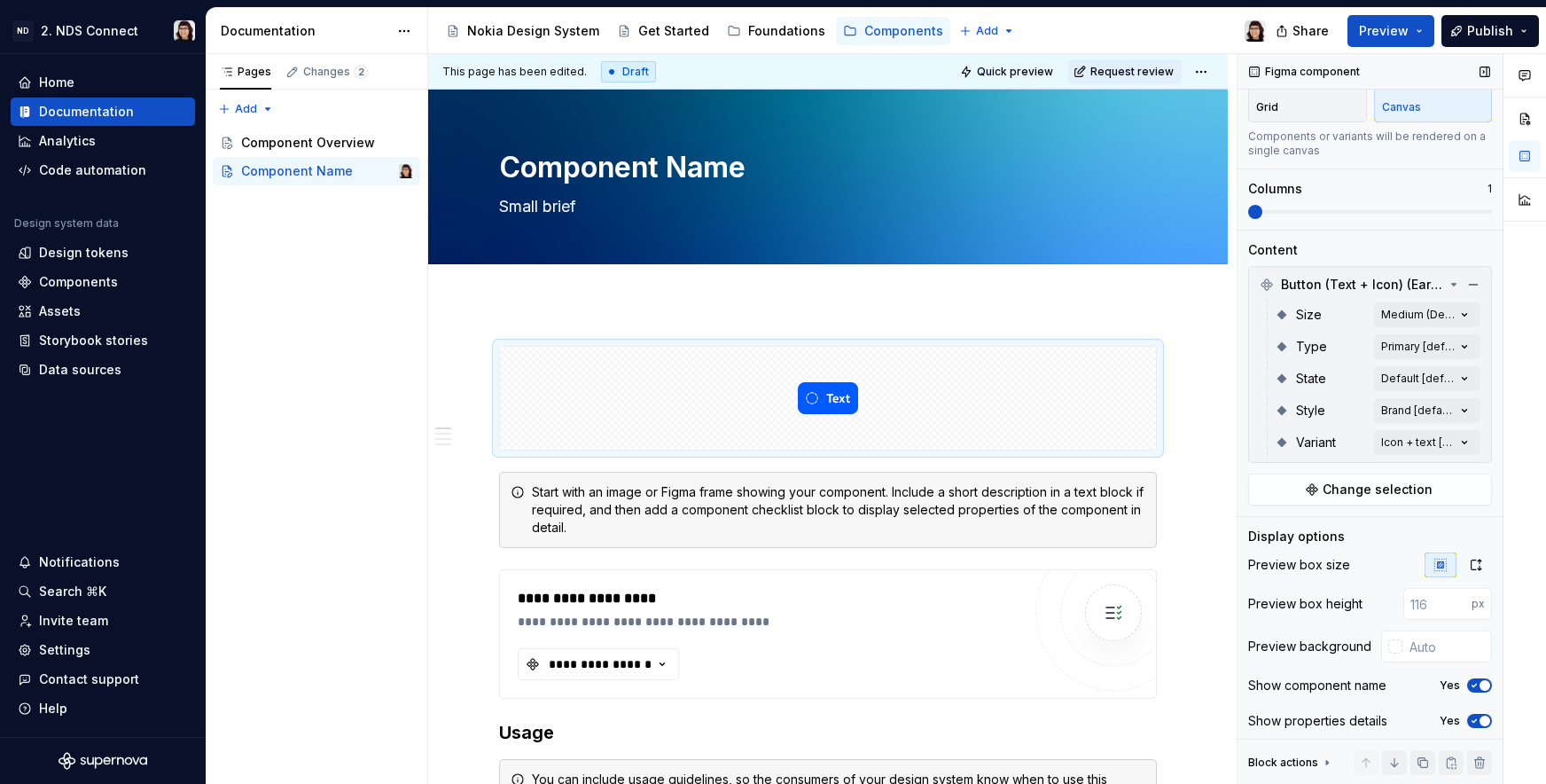
scroll to position [157, 0]
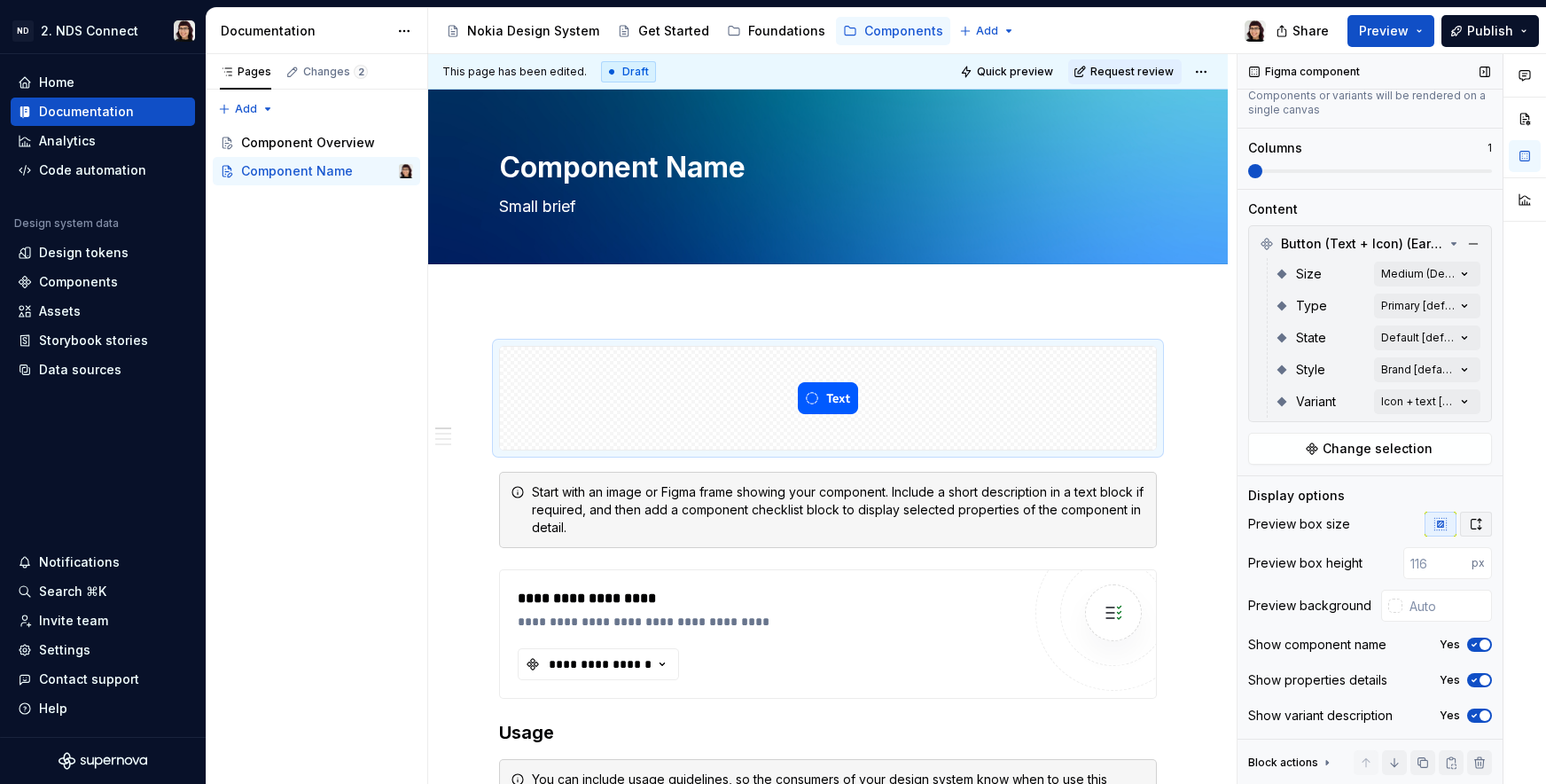
click at [1469, 518] on icon "button" at bounding box center [1476, 523] width 14 height 14
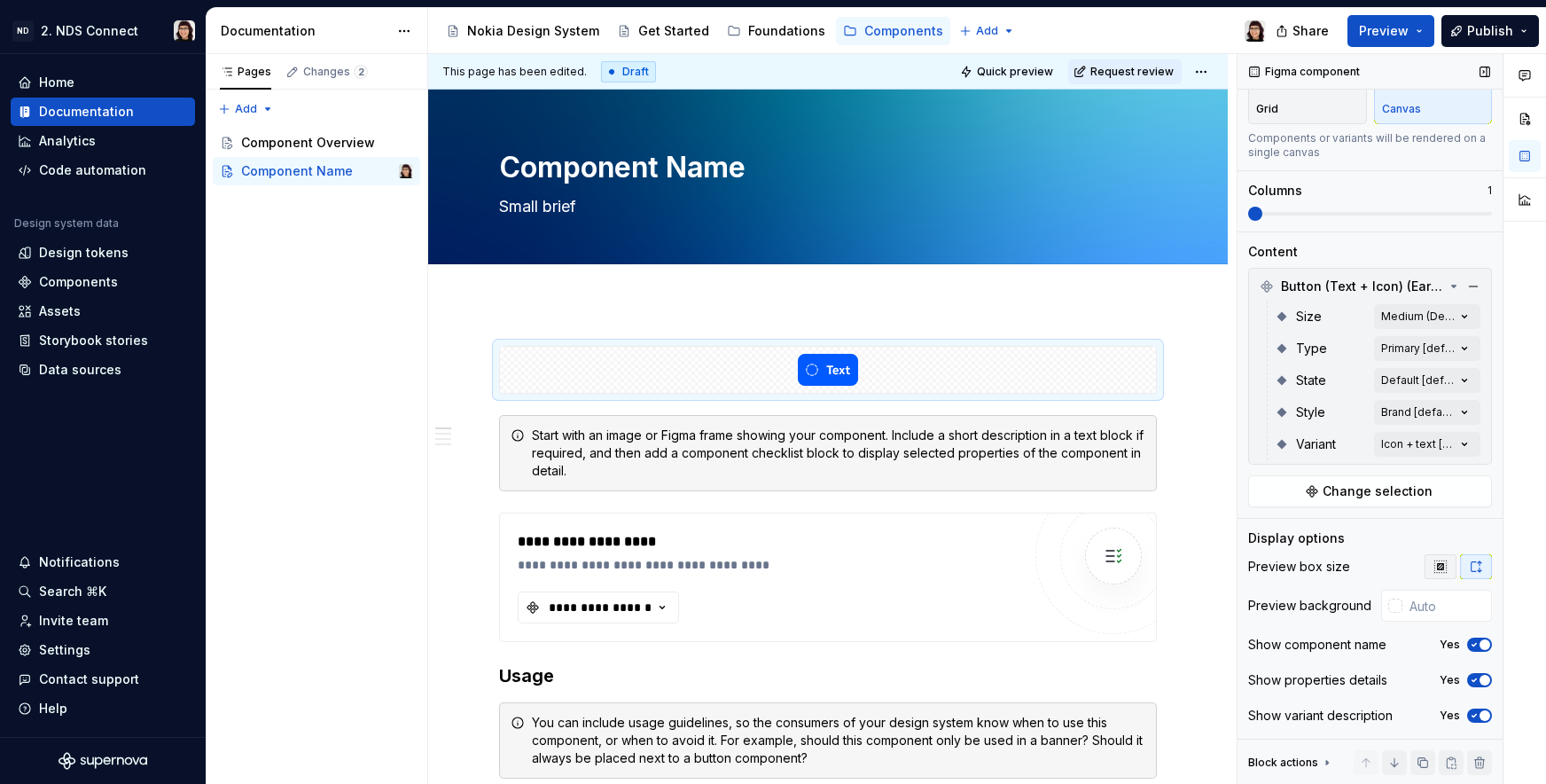
click at [1433, 559] on icon "button" at bounding box center [1440, 566] width 14 height 14
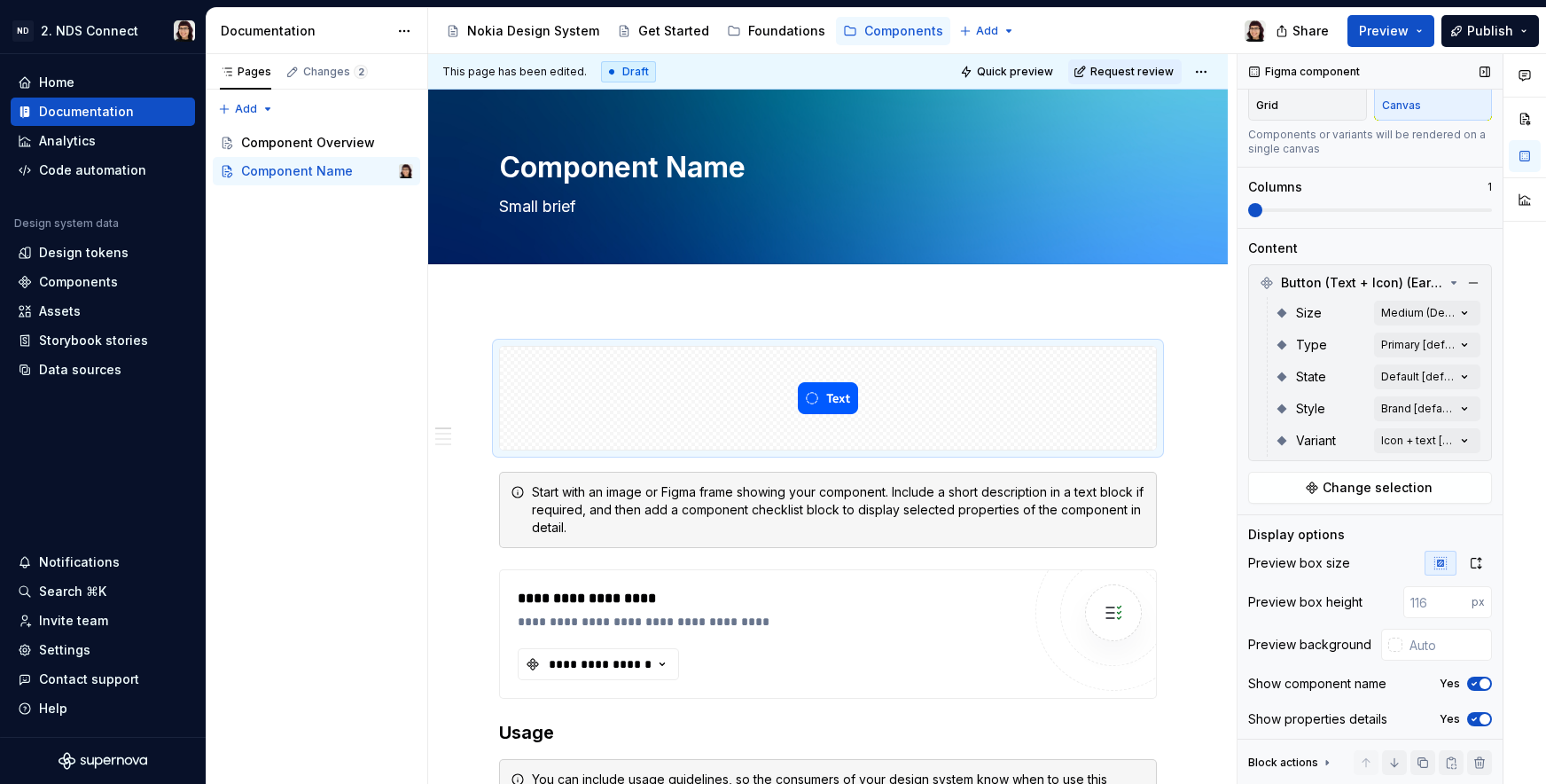
scroll to position [157, 0]
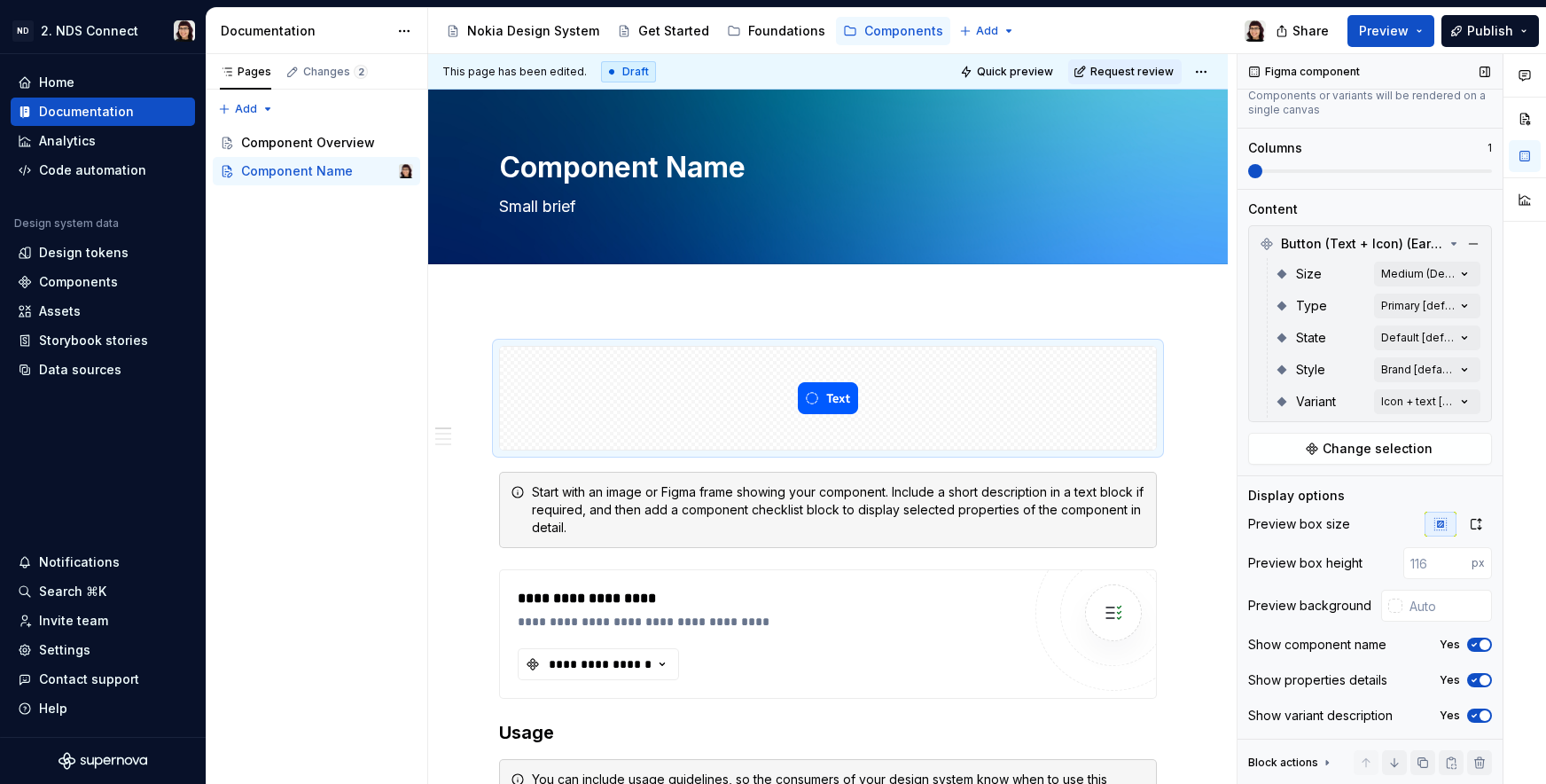
click at [1480, 678] on span "button" at bounding box center [1484, 679] width 11 height 11
click at [1470, 678] on icon "button" at bounding box center [1474, 679] width 14 height 11
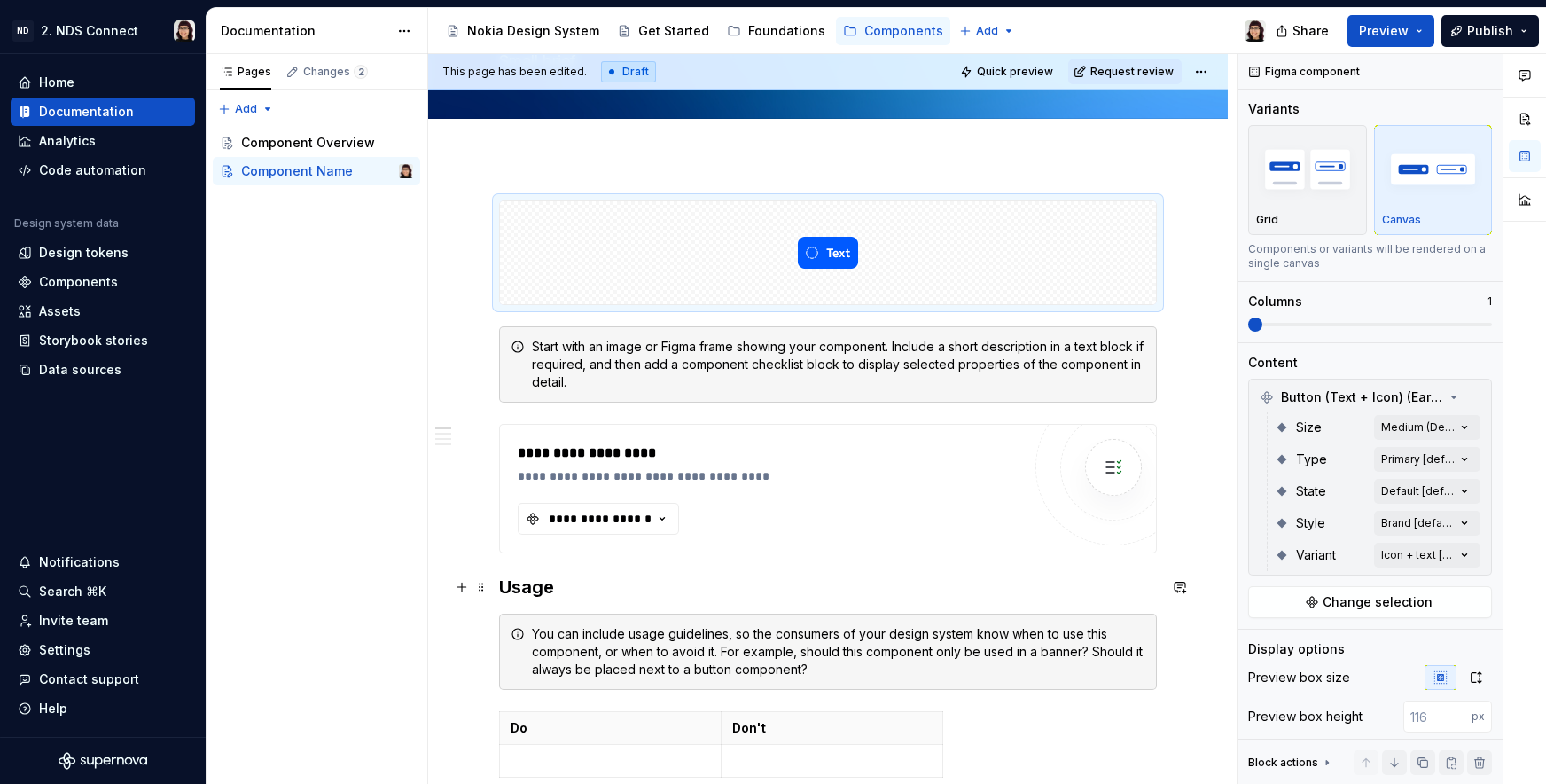
scroll to position [240, 0]
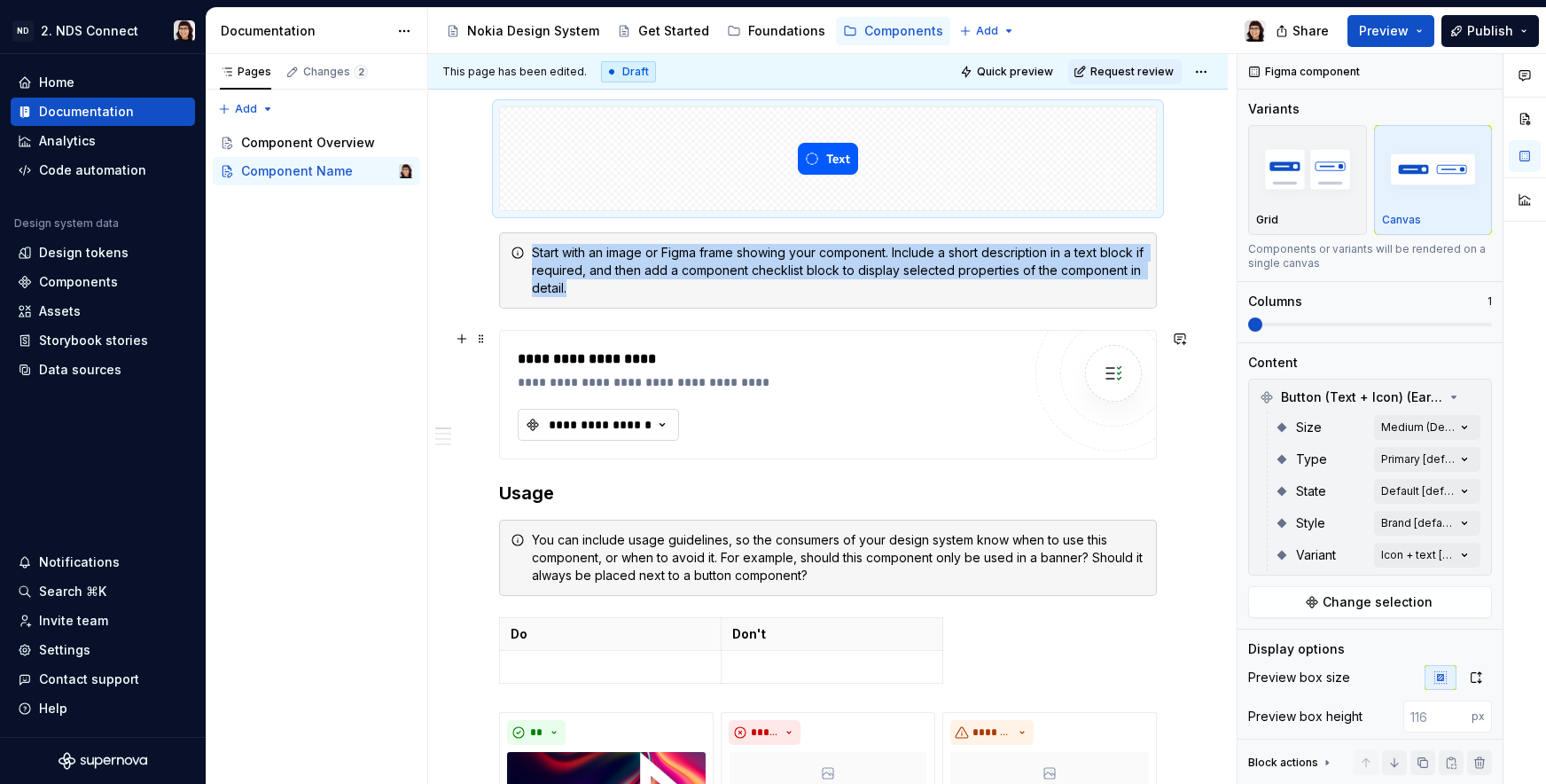
click at [590, 423] on div "**********" at bounding box center [600, 424] width 107 height 17
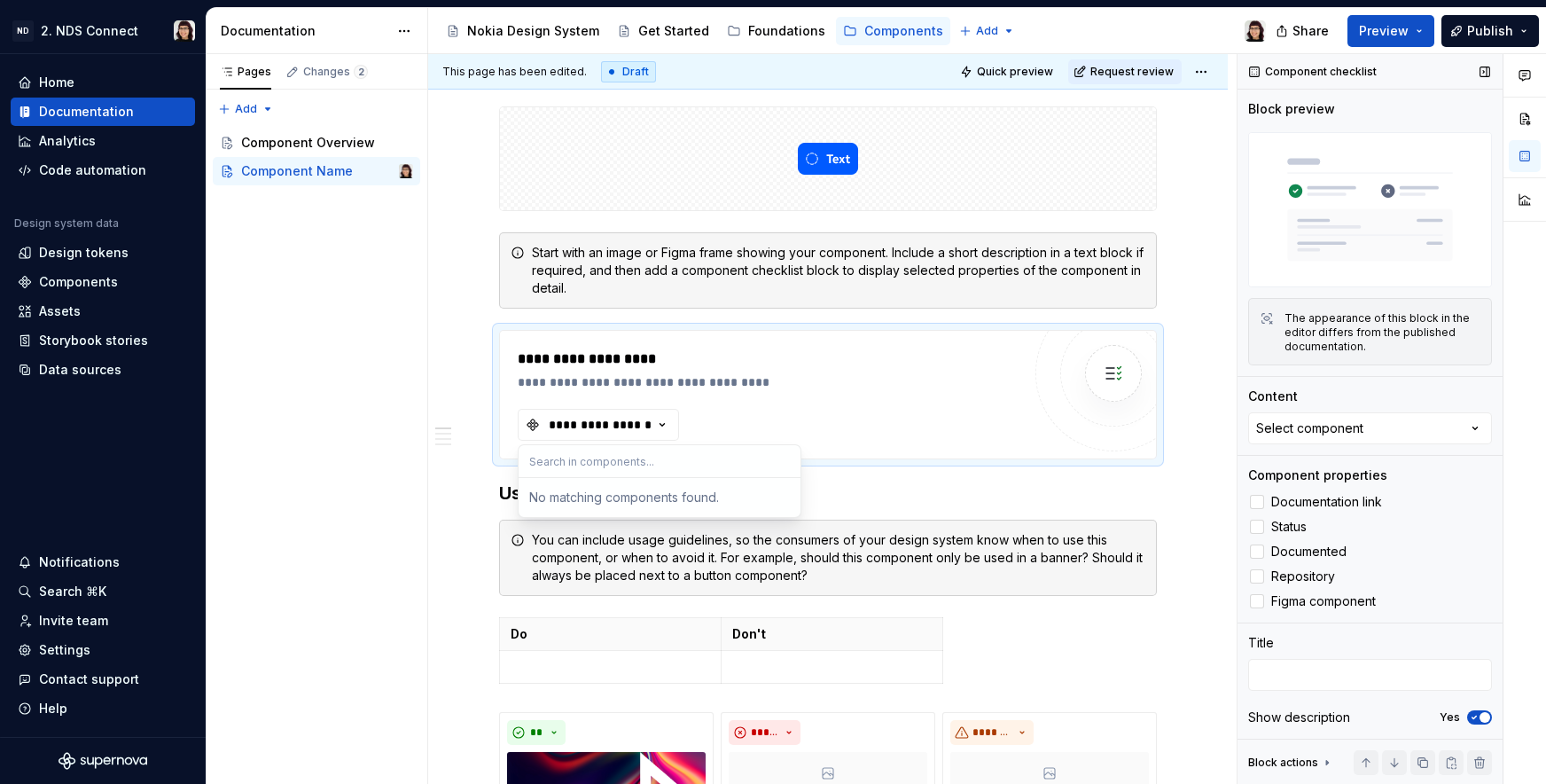
click at [1301, 624] on div "Component checklist Block preview The appearance of this block in the editor di…" at bounding box center [1370, 418] width 266 height 730
click at [1281, 432] on button "Select component" at bounding box center [1370, 428] width 243 height 32
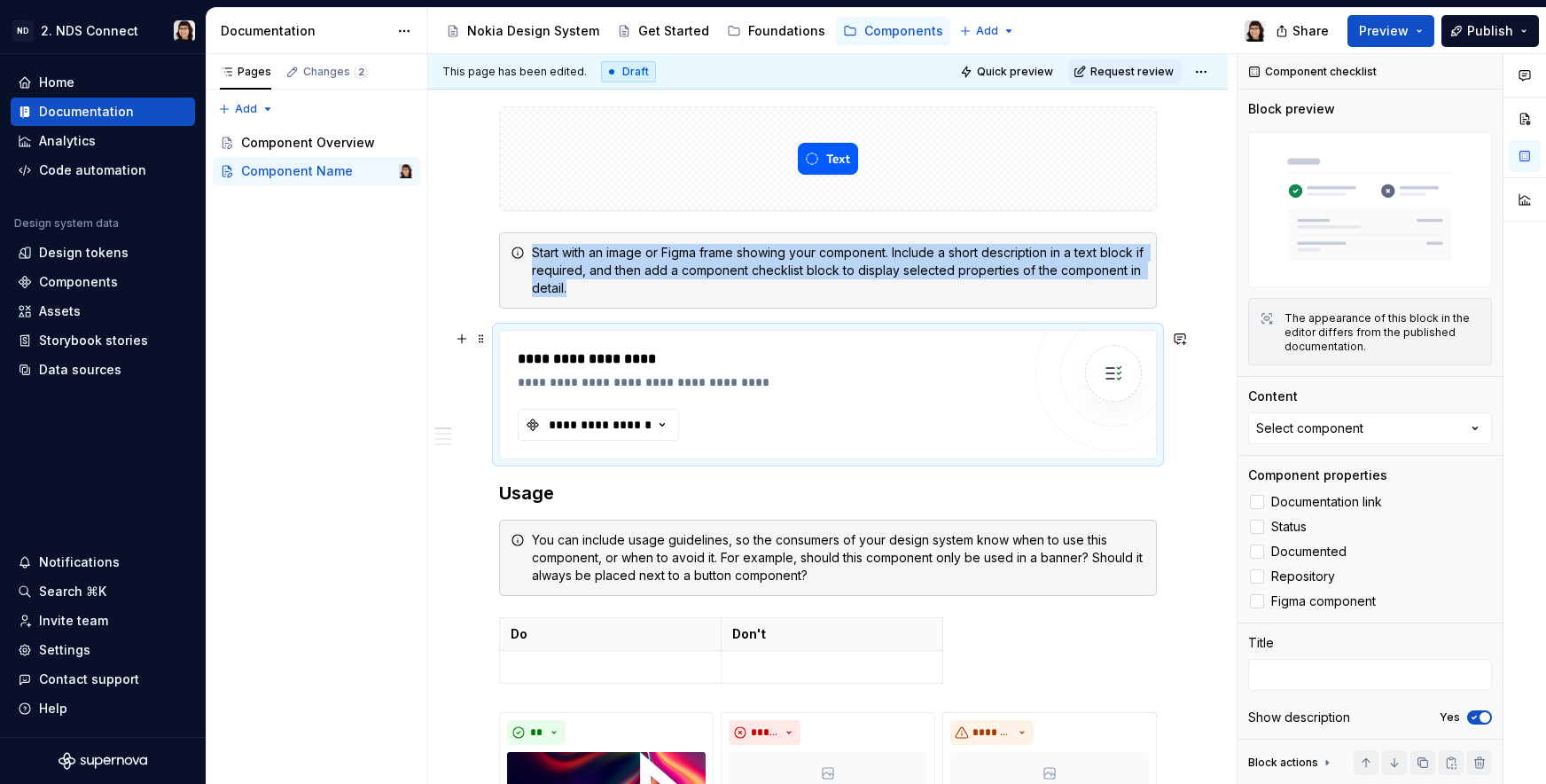
scroll to position [361, 0]
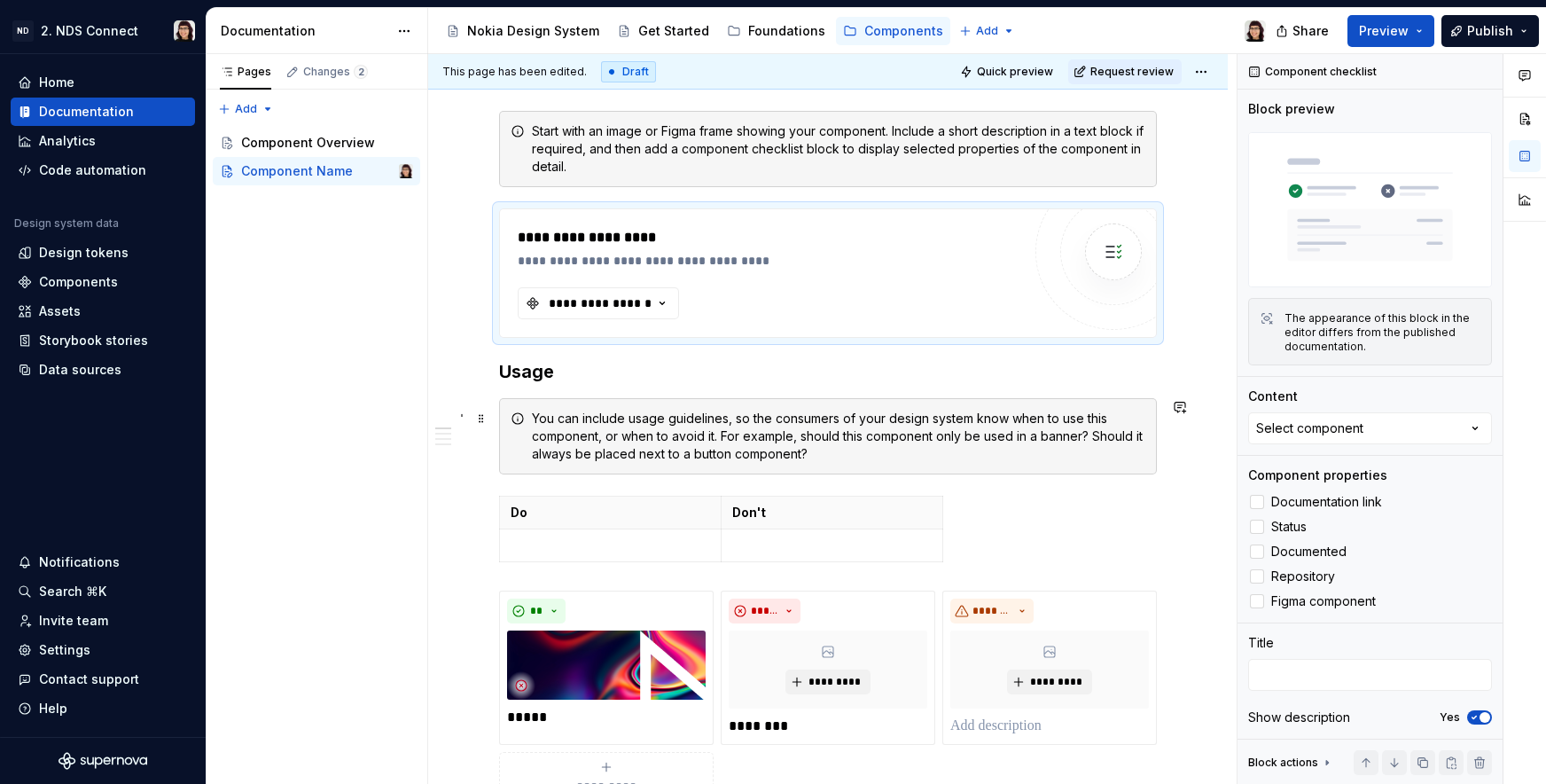
click at [595, 432] on div "You can include usage guidelines, so the consumers of your design system know w…" at bounding box center [839, 436] width 614 height 53
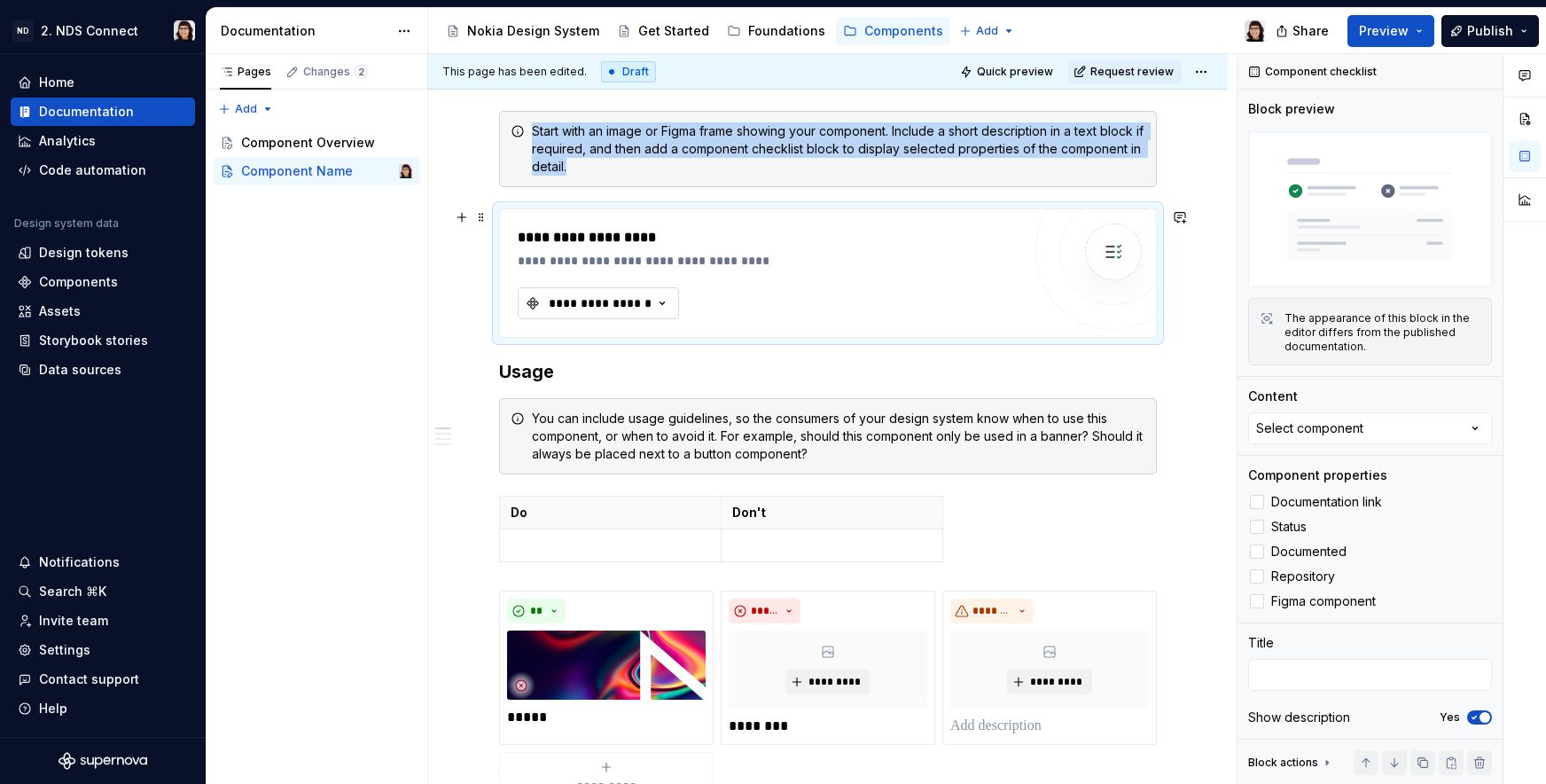
click at [555, 301] on div "**********" at bounding box center [600, 303] width 107 height 17
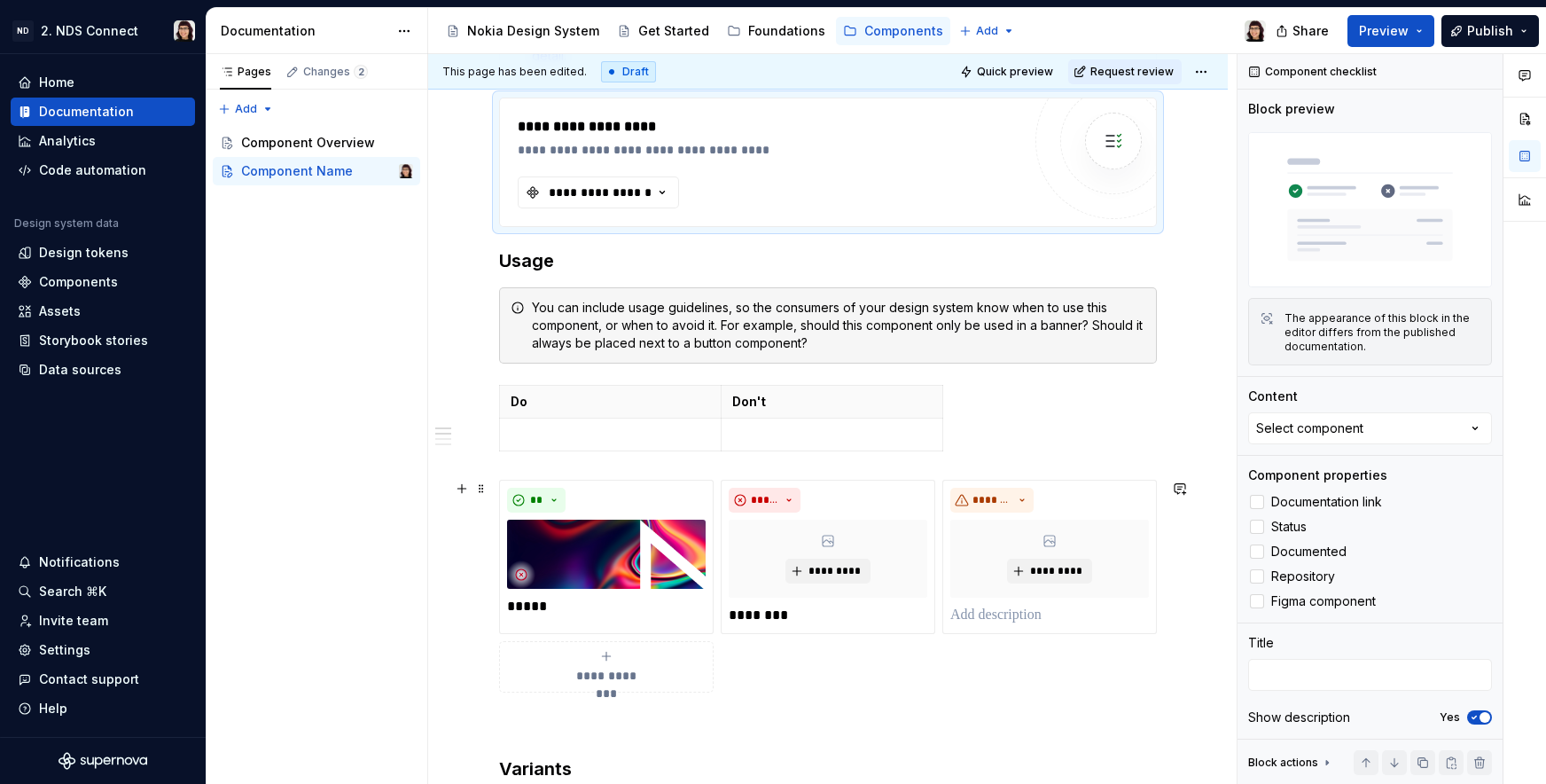
scroll to position [479, 0]
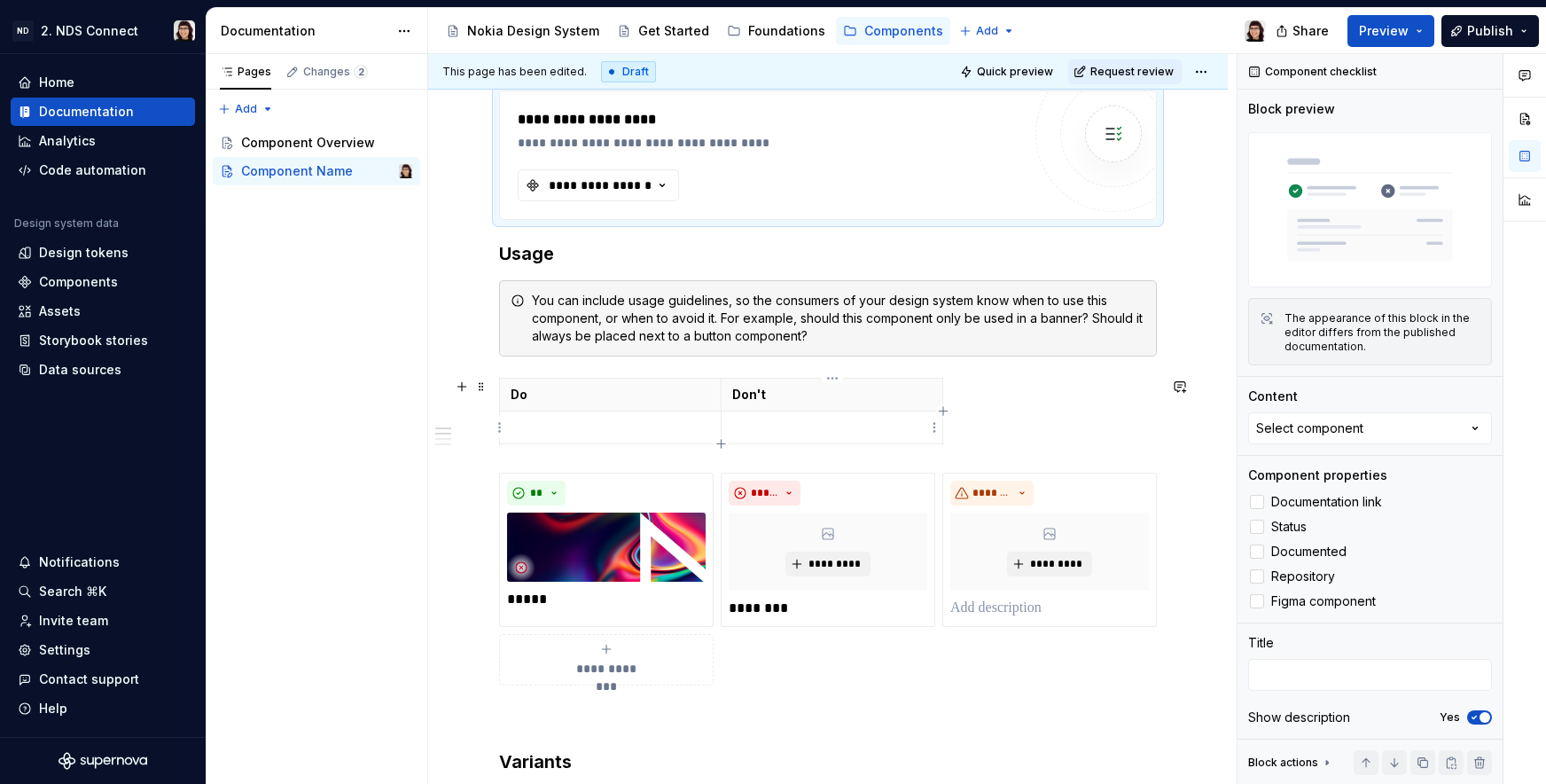
click at [925, 429] on p at bounding box center [831, 427] width 199 height 17
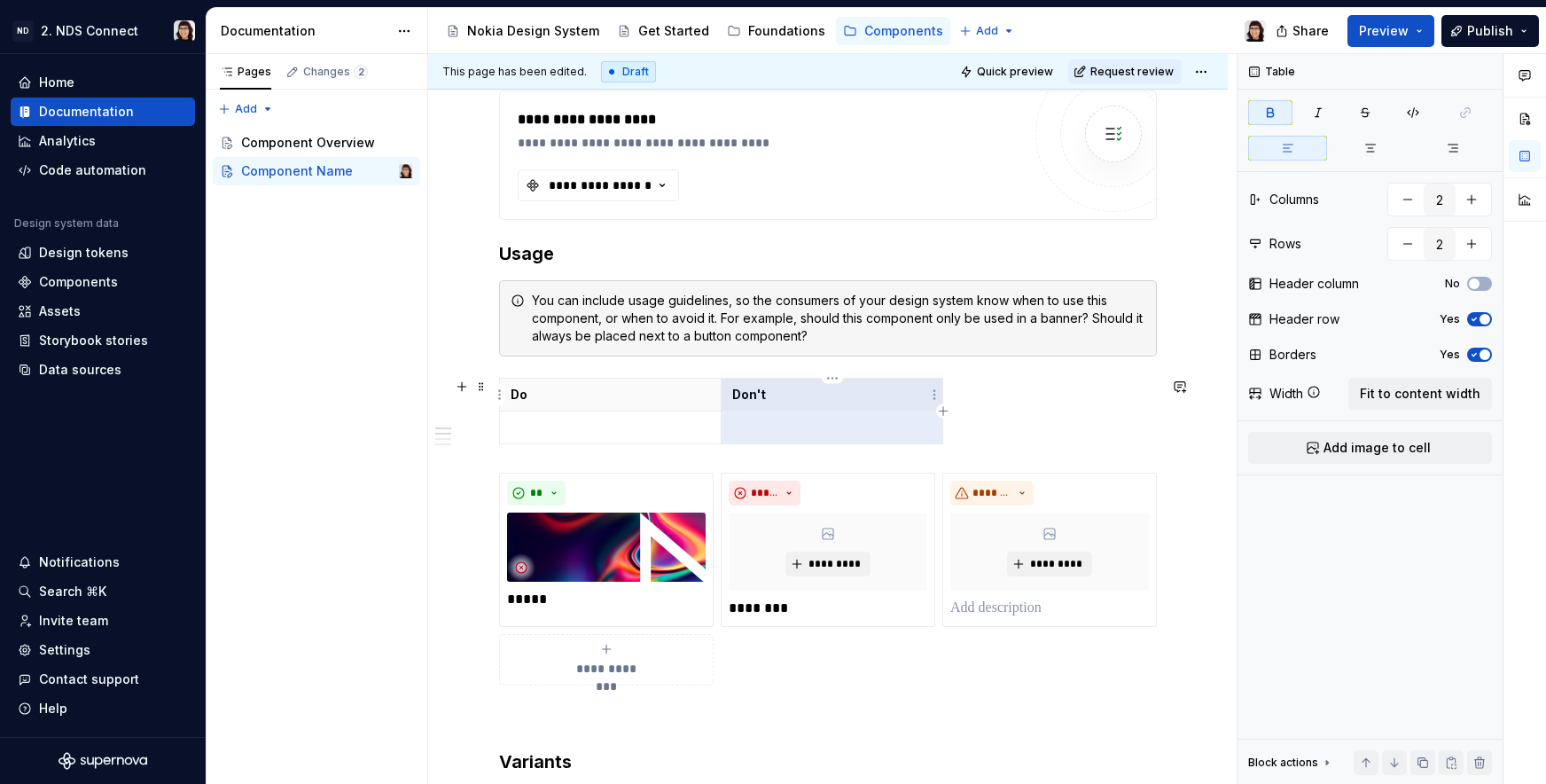
click at [874, 392] on p "Don't" at bounding box center [831, 394] width 199 height 17
click at [904, 390] on p "Don't" at bounding box center [831, 394] width 199 height 17
click at [880, 389] on p "Don't" at bounding box center [831, 394] width 199 height 17
click at [828, 377] on html "ND 2. NDS Connect Home Documentation Analytics Code automation Design system da…" at bounding box center [773, 392] width 1546 height 784
click at [799, 393] on html "ND 2. NDS Connect Home Documentation Analytics Code automation Design system da…" at bounding box center [773, 392] width 1546 height 784
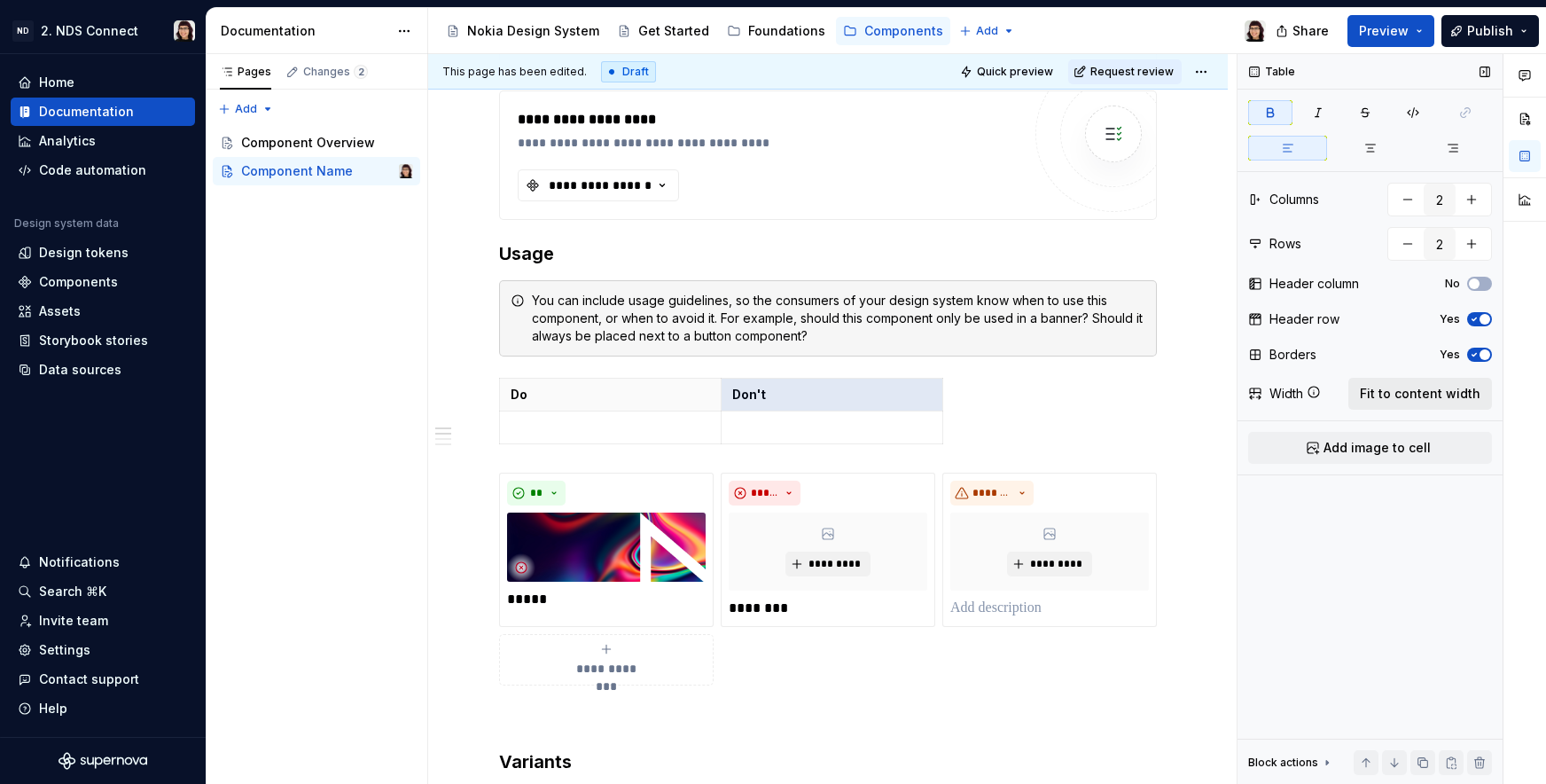
click at [1398, 396] on span "Fit to content width" at bounding box center [1420, 393] width 120 height 17
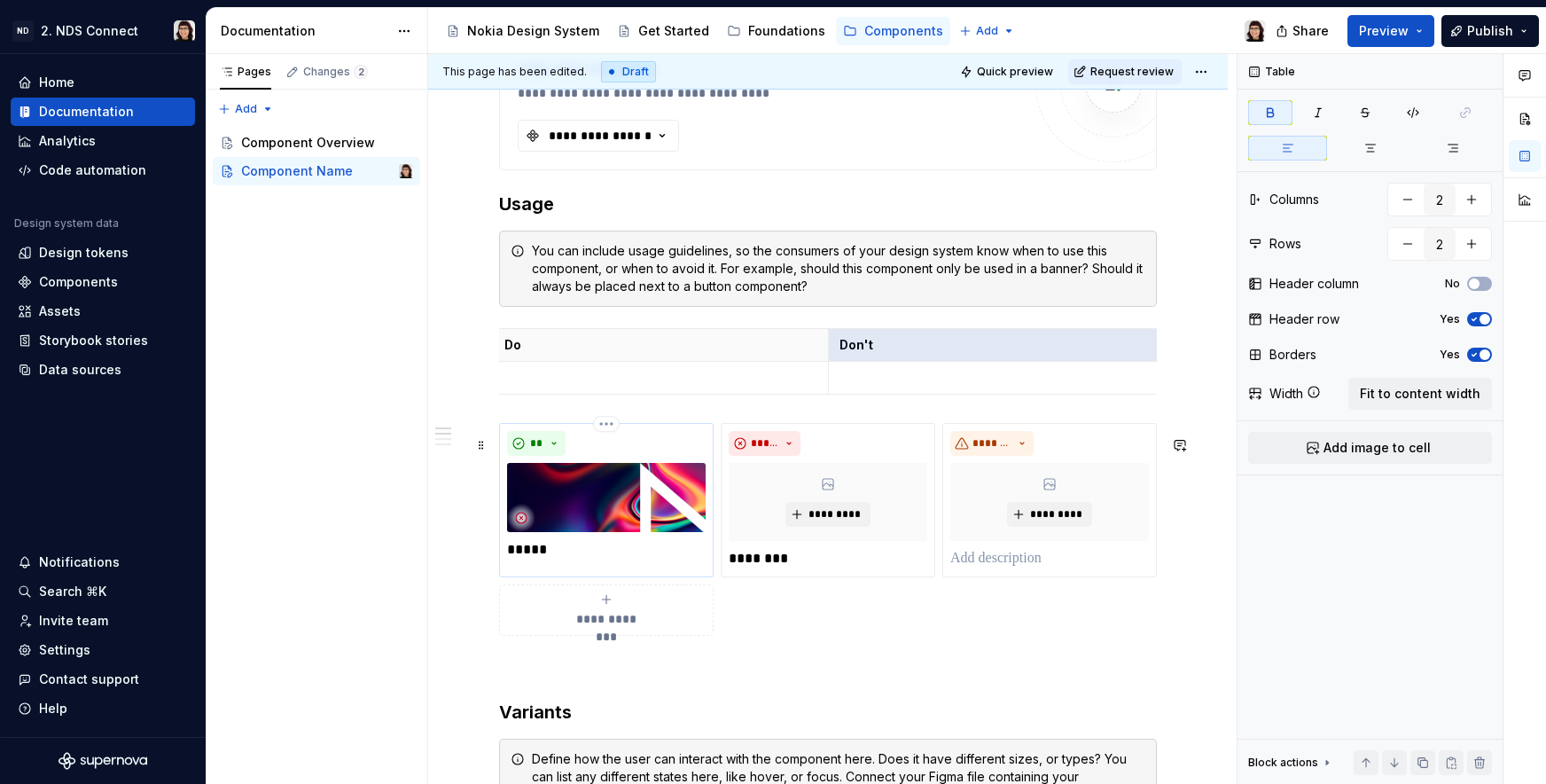
scroll to position [531, 0]
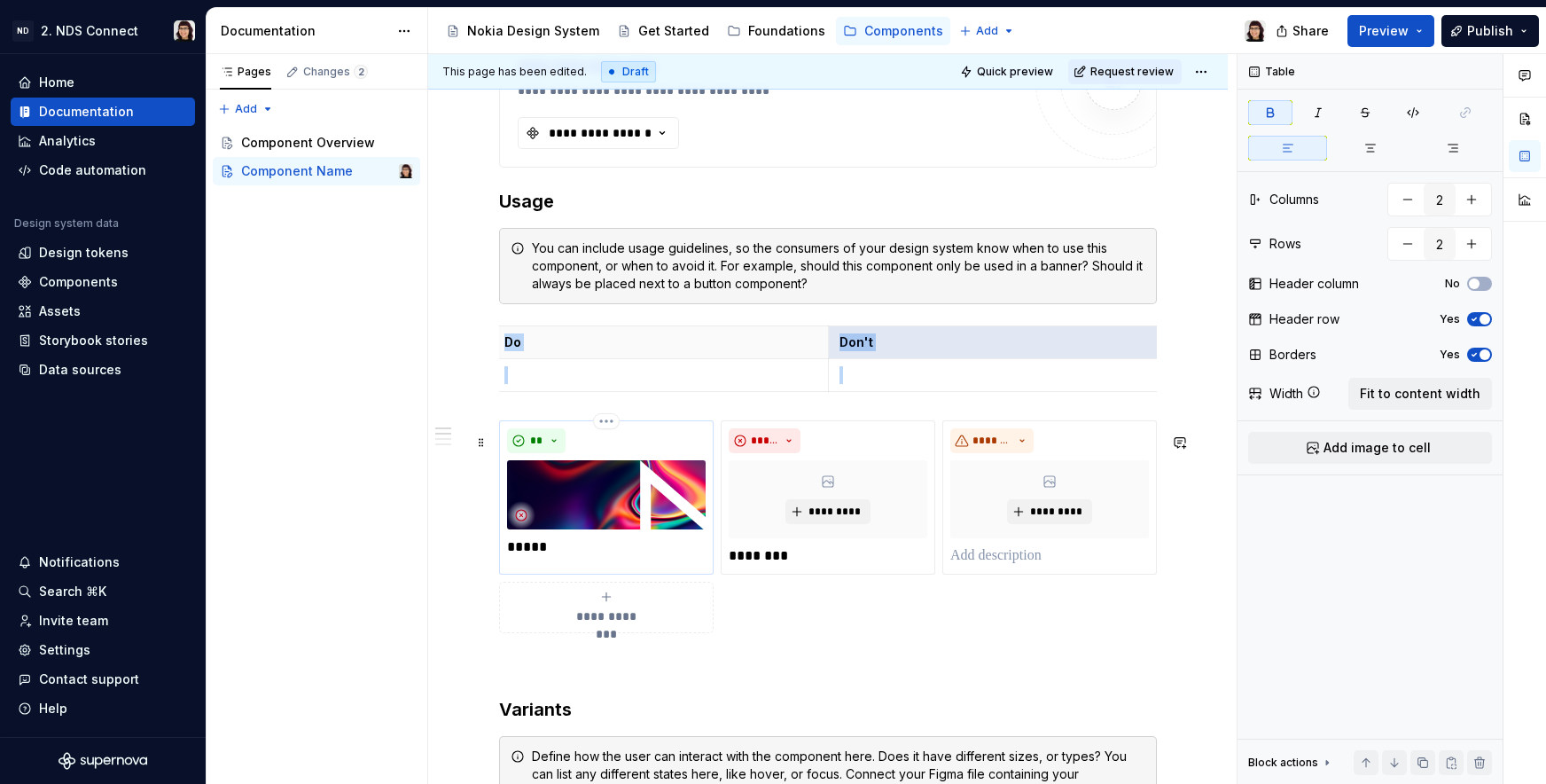
click at [593, 518] on img at bounding box center [606, 494] width 198 height 69
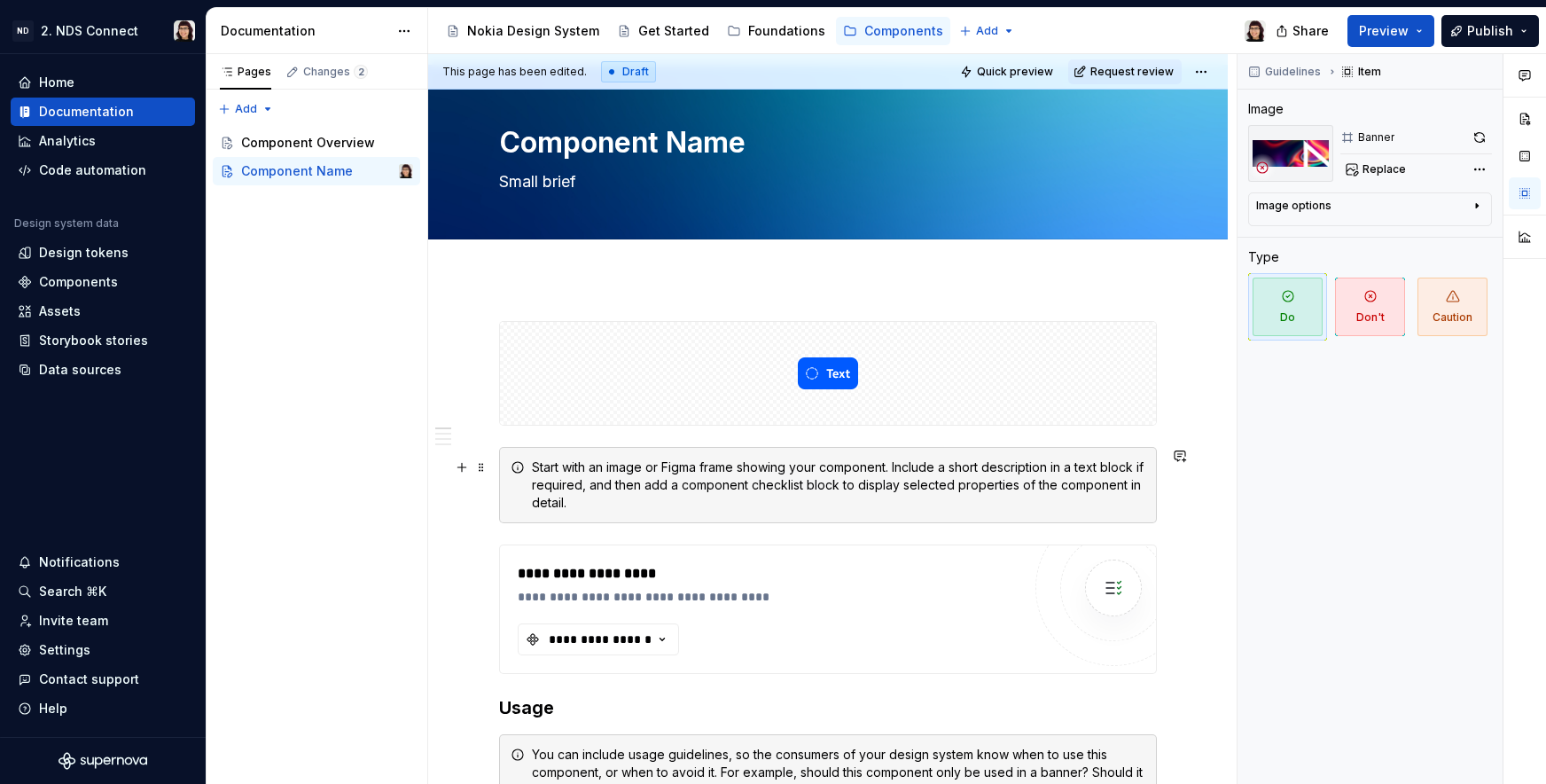
scroll to position [0, 0]
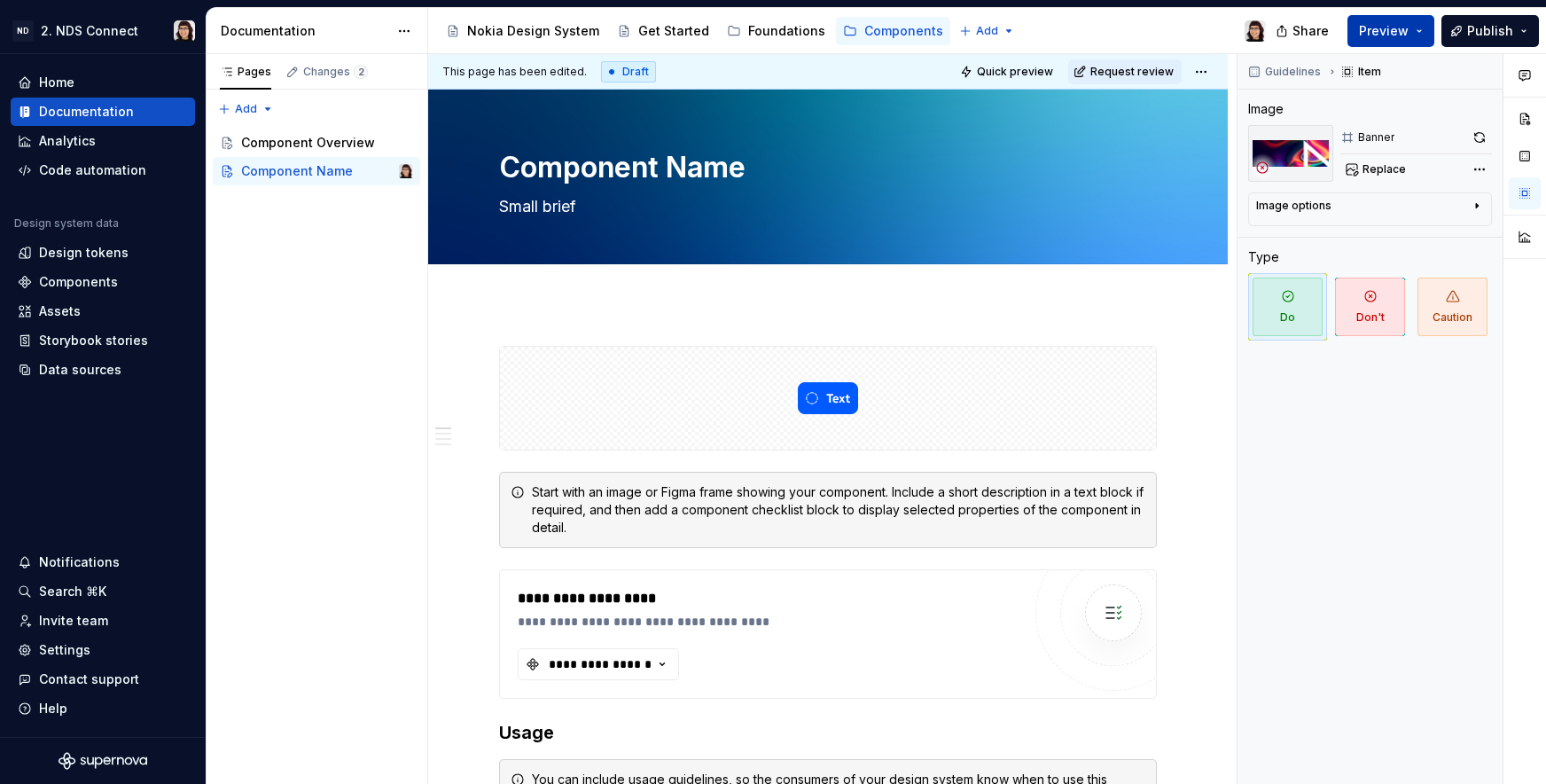
click at [1377, 38] on span "Preview" at bounding box center [1384, 31] width 50 height 17
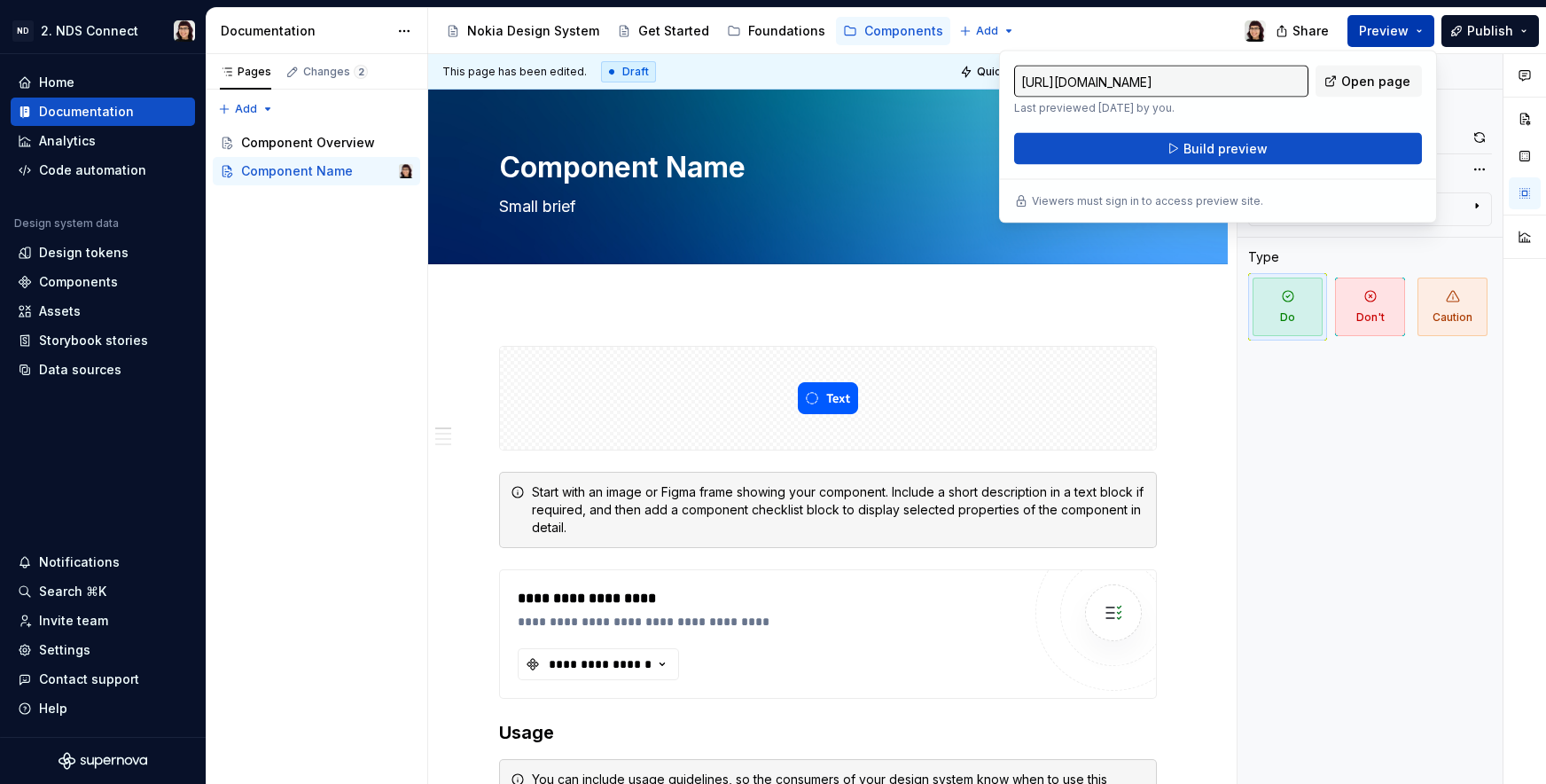
click at [932, 85] on div "This page has been edited. Draft Quick preview Request review" at bounding box center [827, 71] width 799 height 36
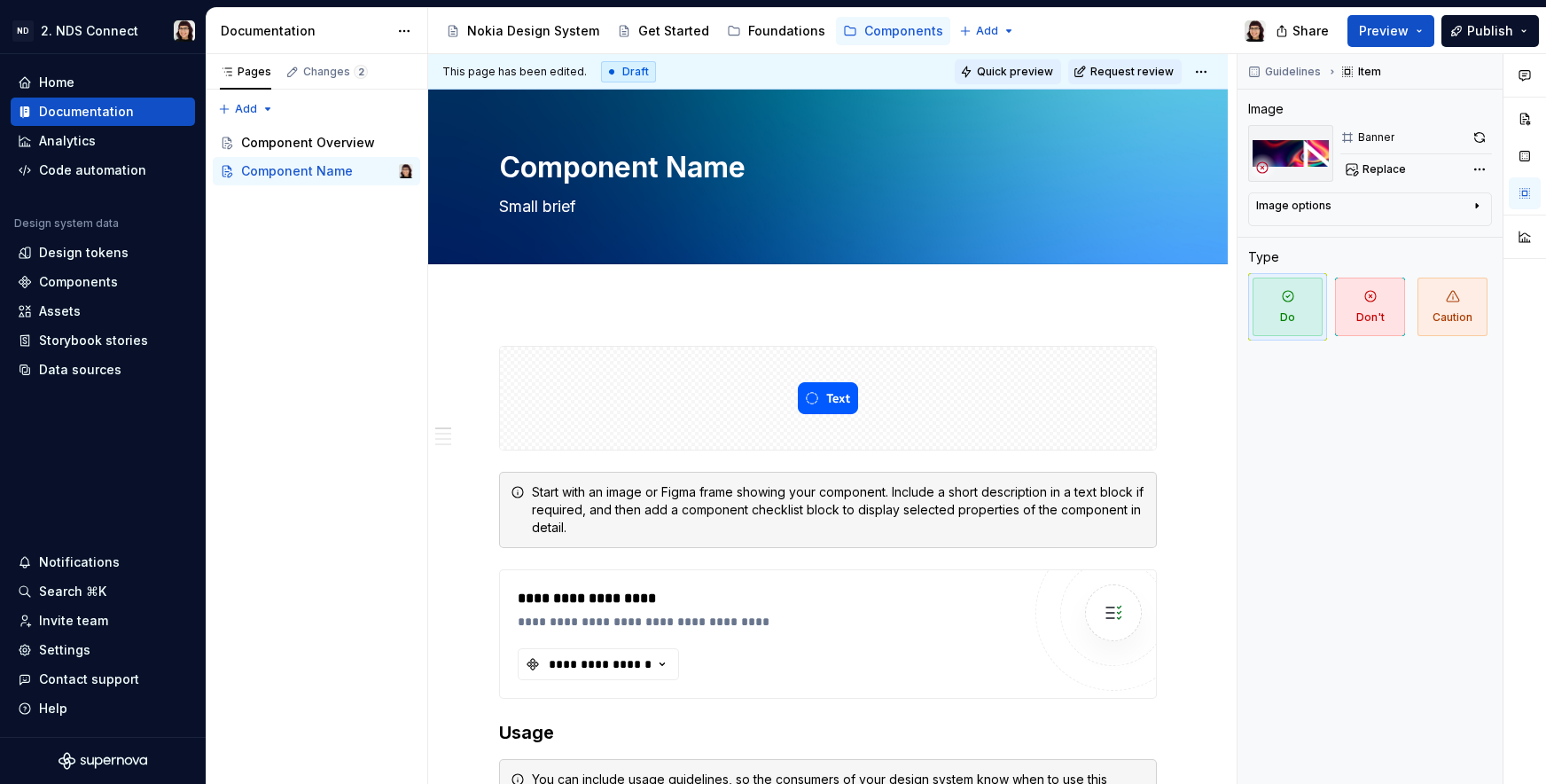
click at [984, 78] on button "Quick preview" at bounding box center [1008, 72] width 107 height 25
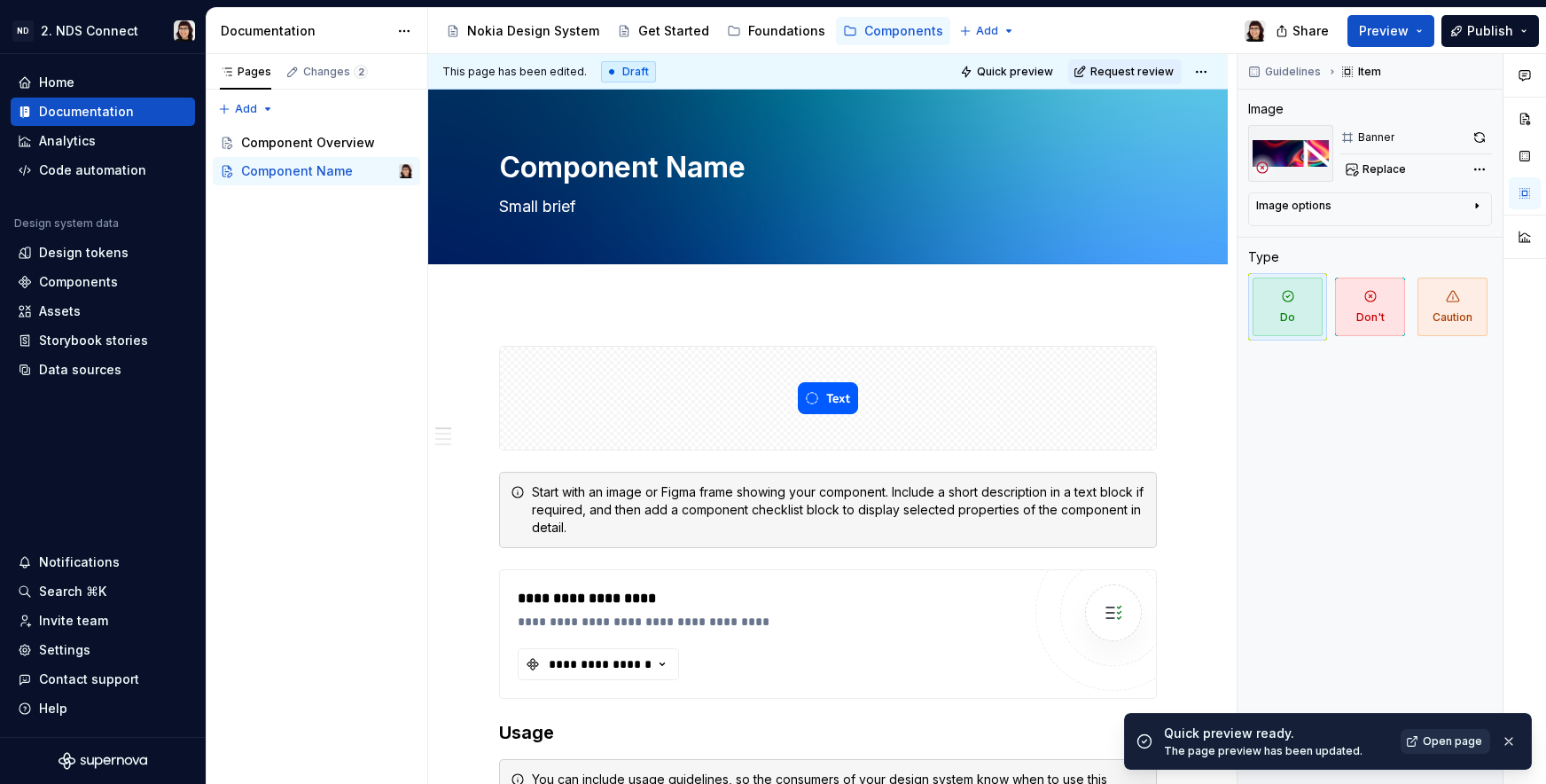
click at [1427, 740] on span "Open page" at bounding box center [1453, 741] width 60 height 14
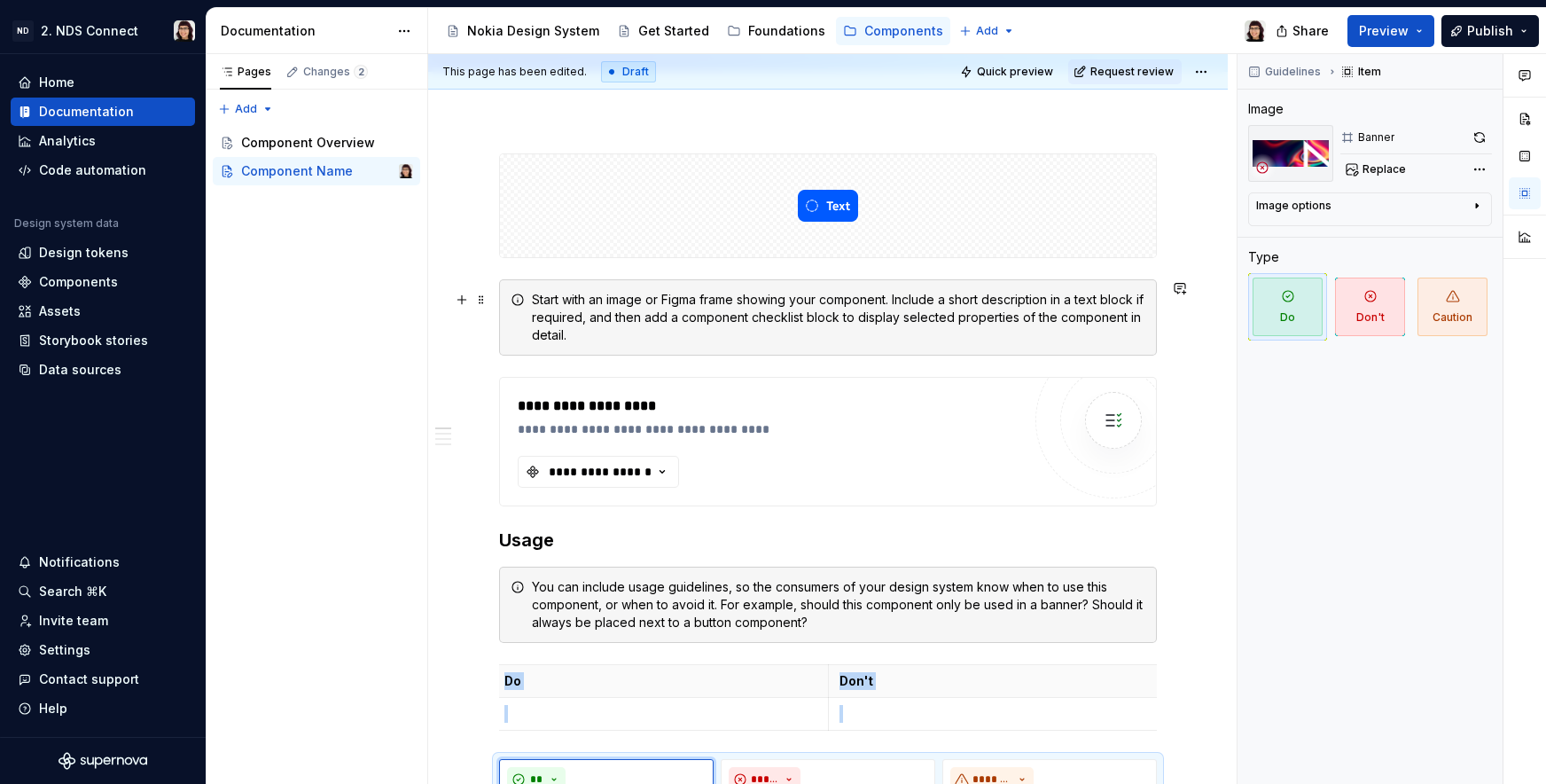
scroll to position [356, 0]
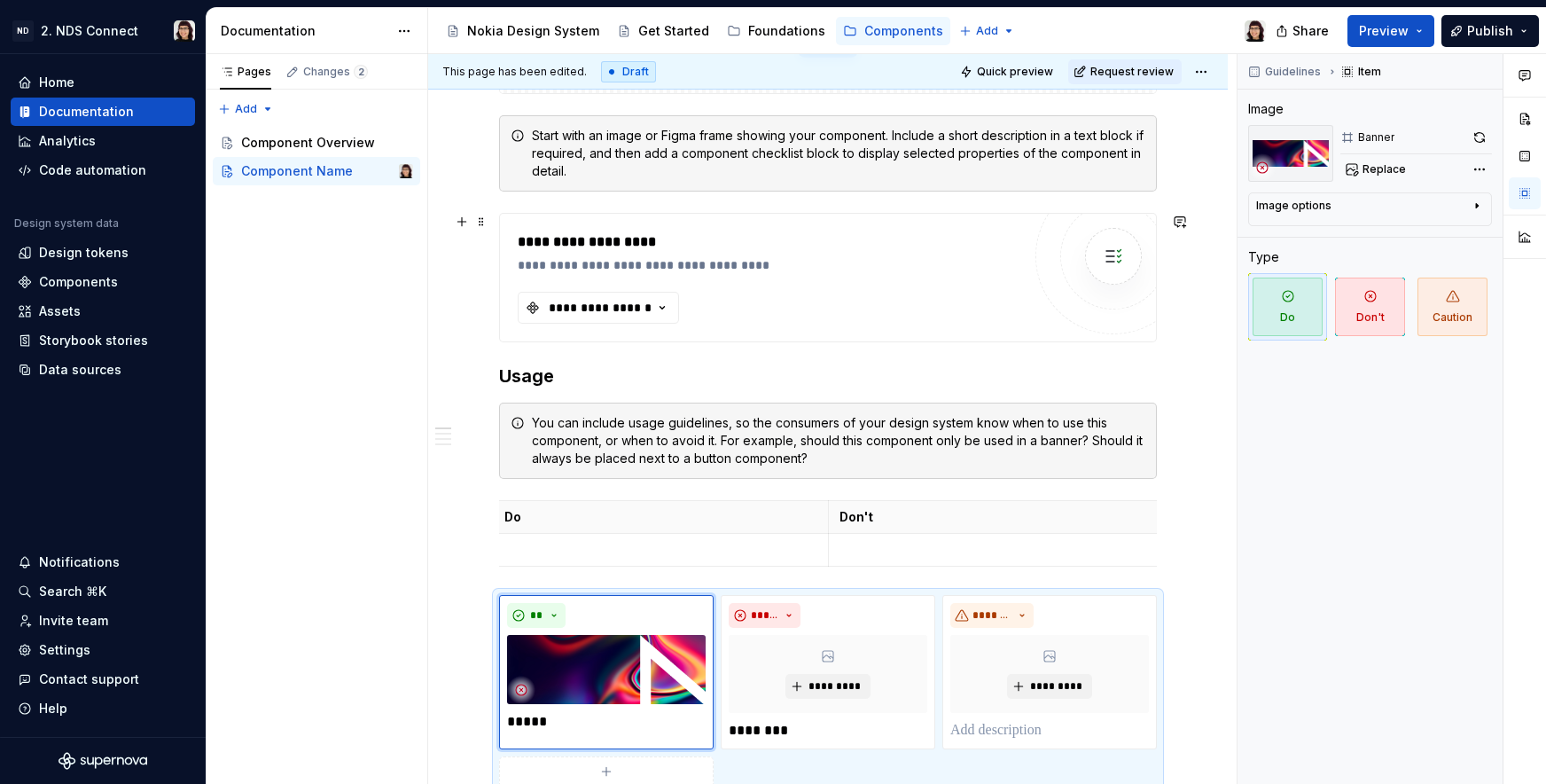
click at [743, 295] on div "**********" at bounding box center [769, 278] width 503 height 92
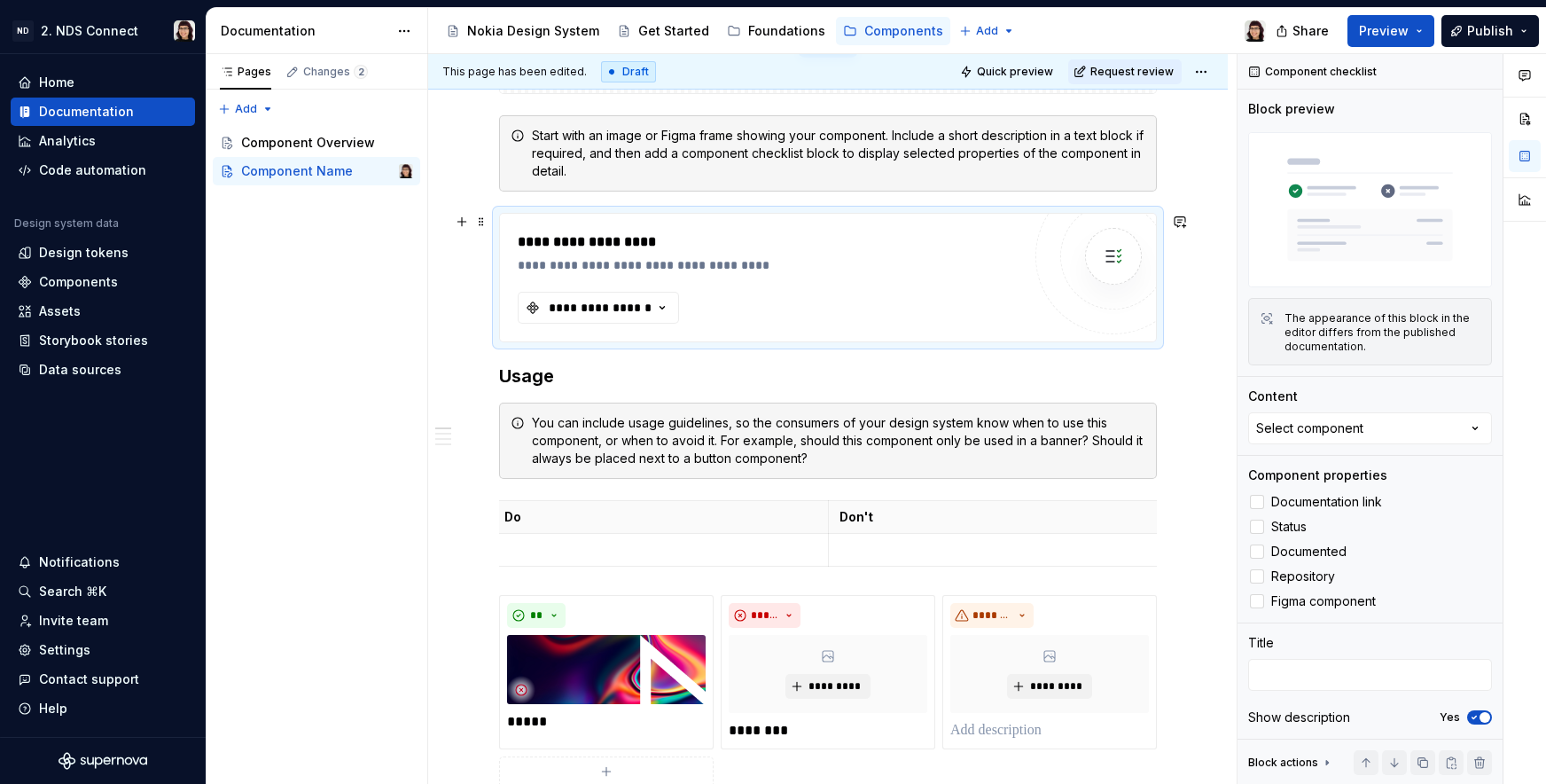
type textarea "*"
click at [660, 293] on button "**********" at bounding box center [598, 307] width 162 height 32
type input "n"
type input "b"
click at [421, 356] on div "Pages Changes 2 Add Accessibility guide for tree Page tree. Navigate the tree w…" at bounding box center [317, 418] width 221 height 730
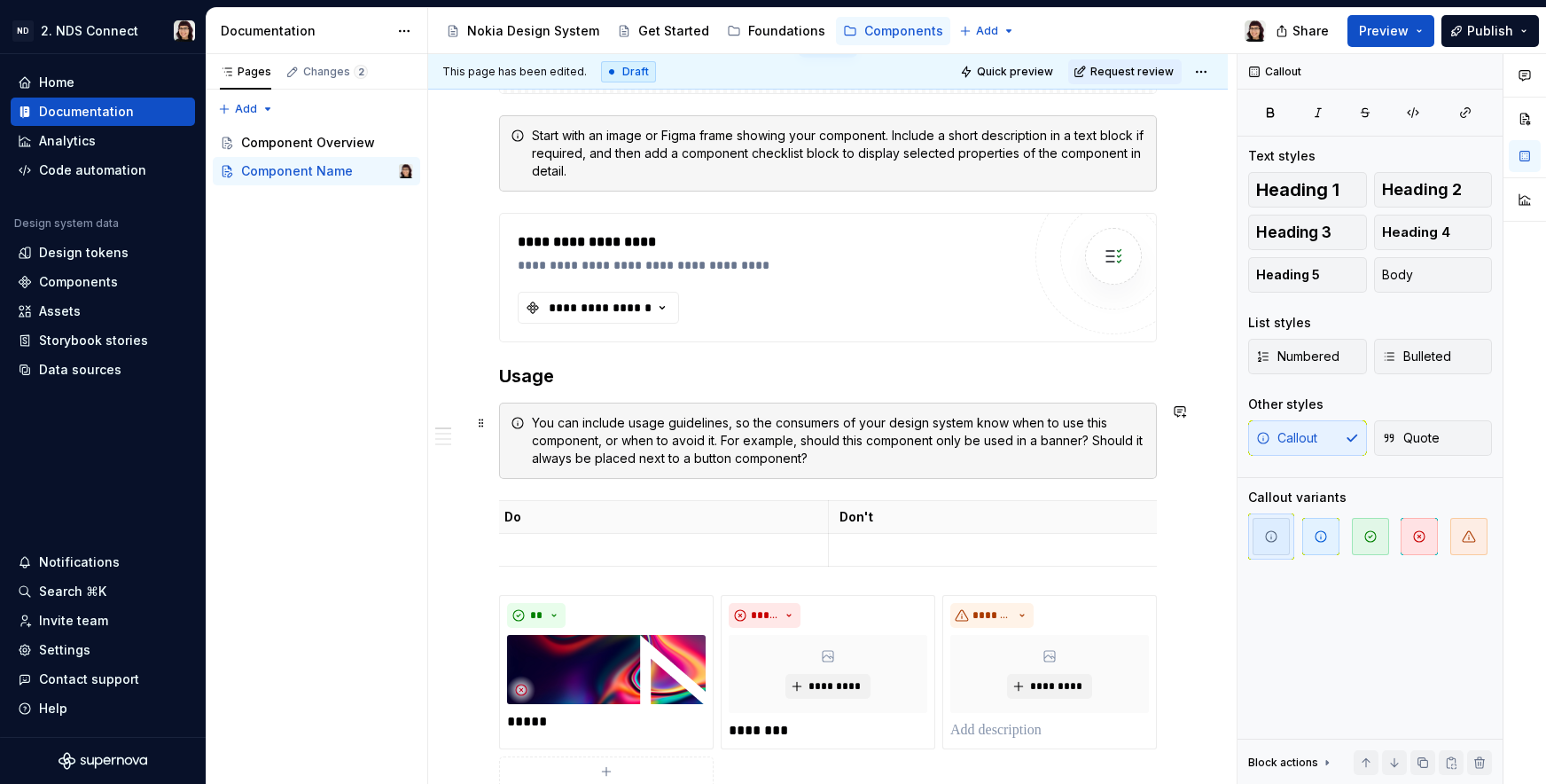
click at [780, 453] on div "You can include usage guidelines, so the consumers of your design system know w…" at bounding box center [839, 440] width 614 height 53
click at [484, 423] on span at bounding box center [481, 423] width 14 height 25
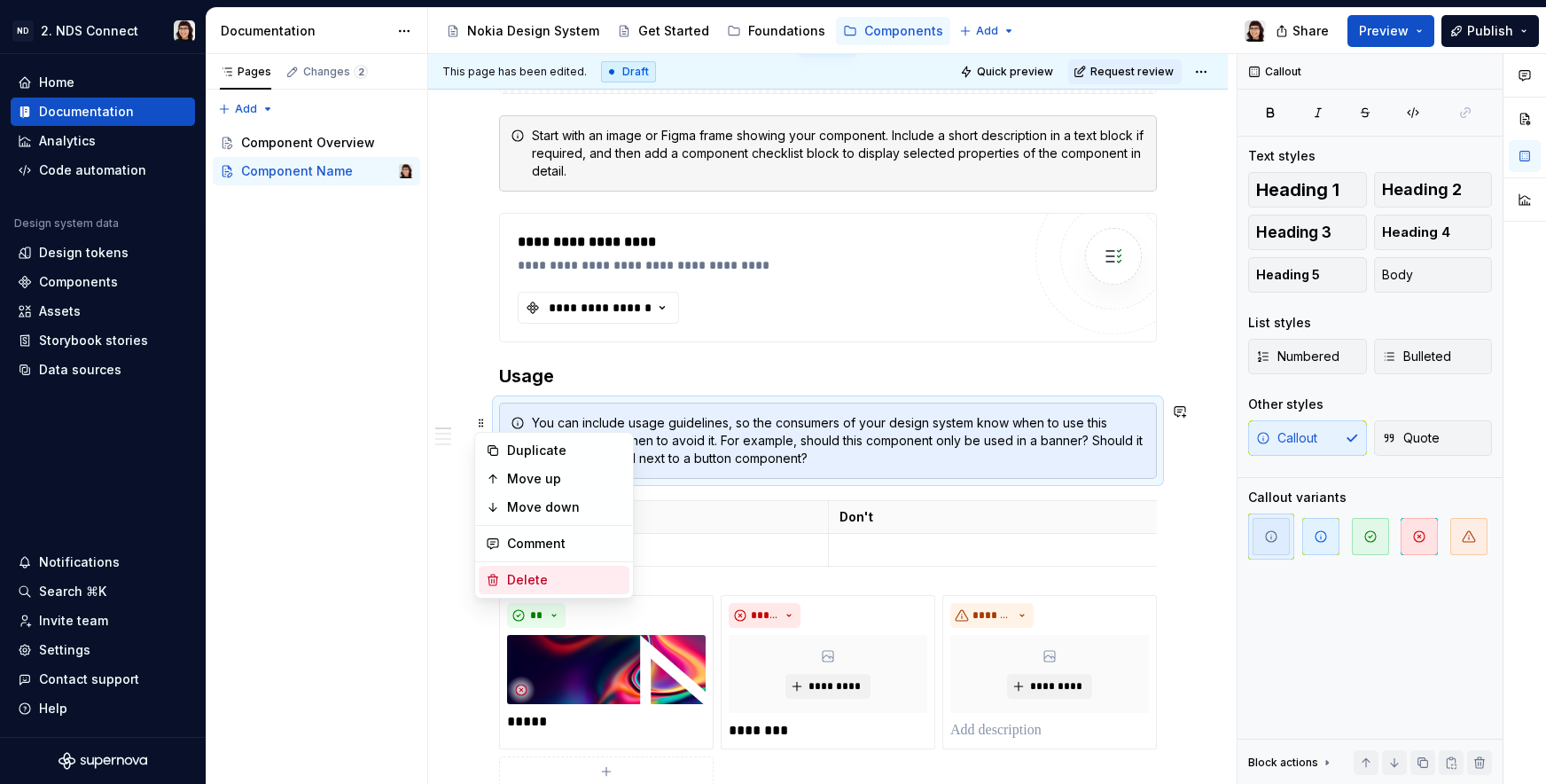
click at [534, 581] on div "Delete" at bounding box center [565, 579] width 115 height 17
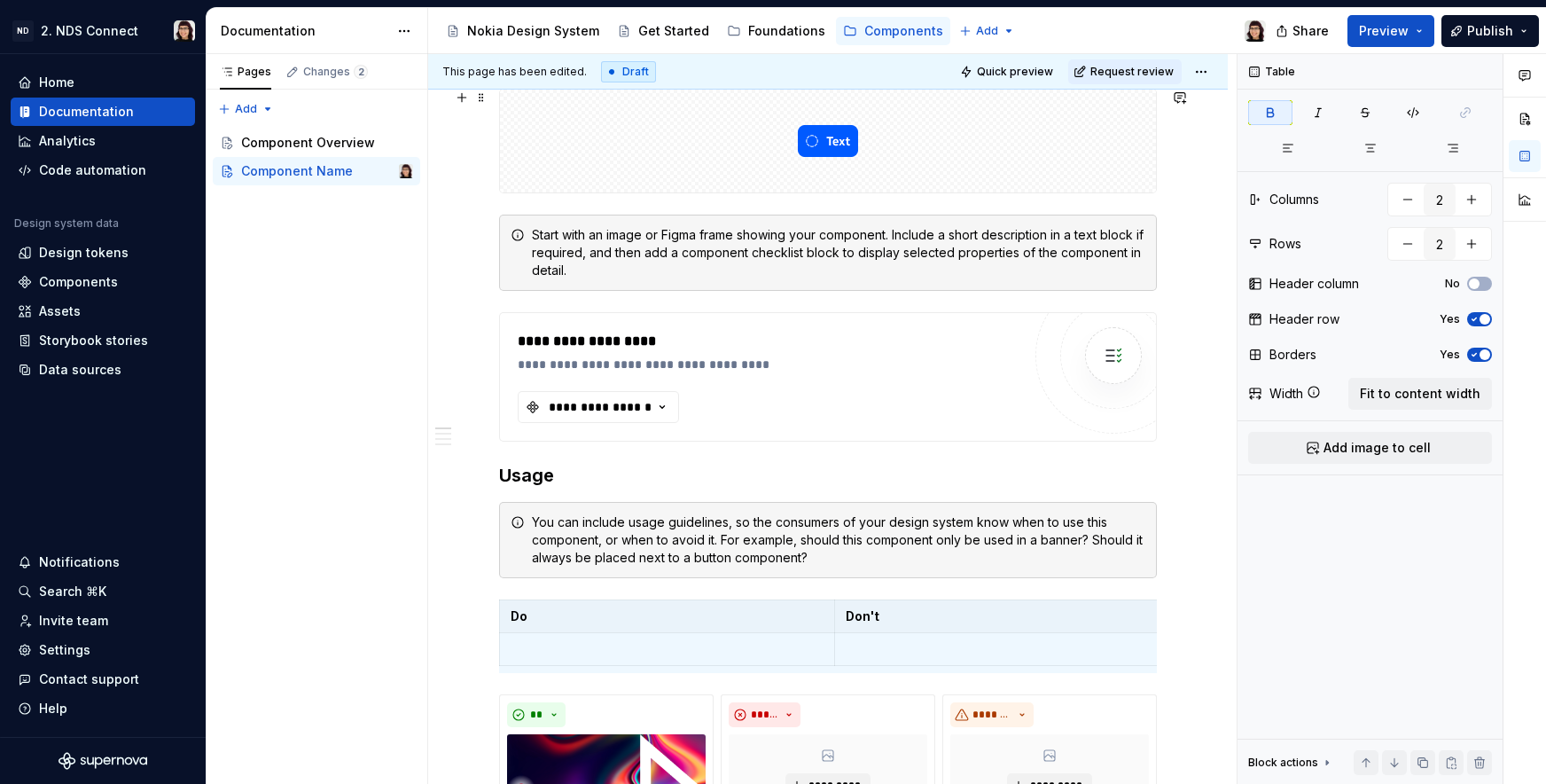
scroll to position [0, 0]
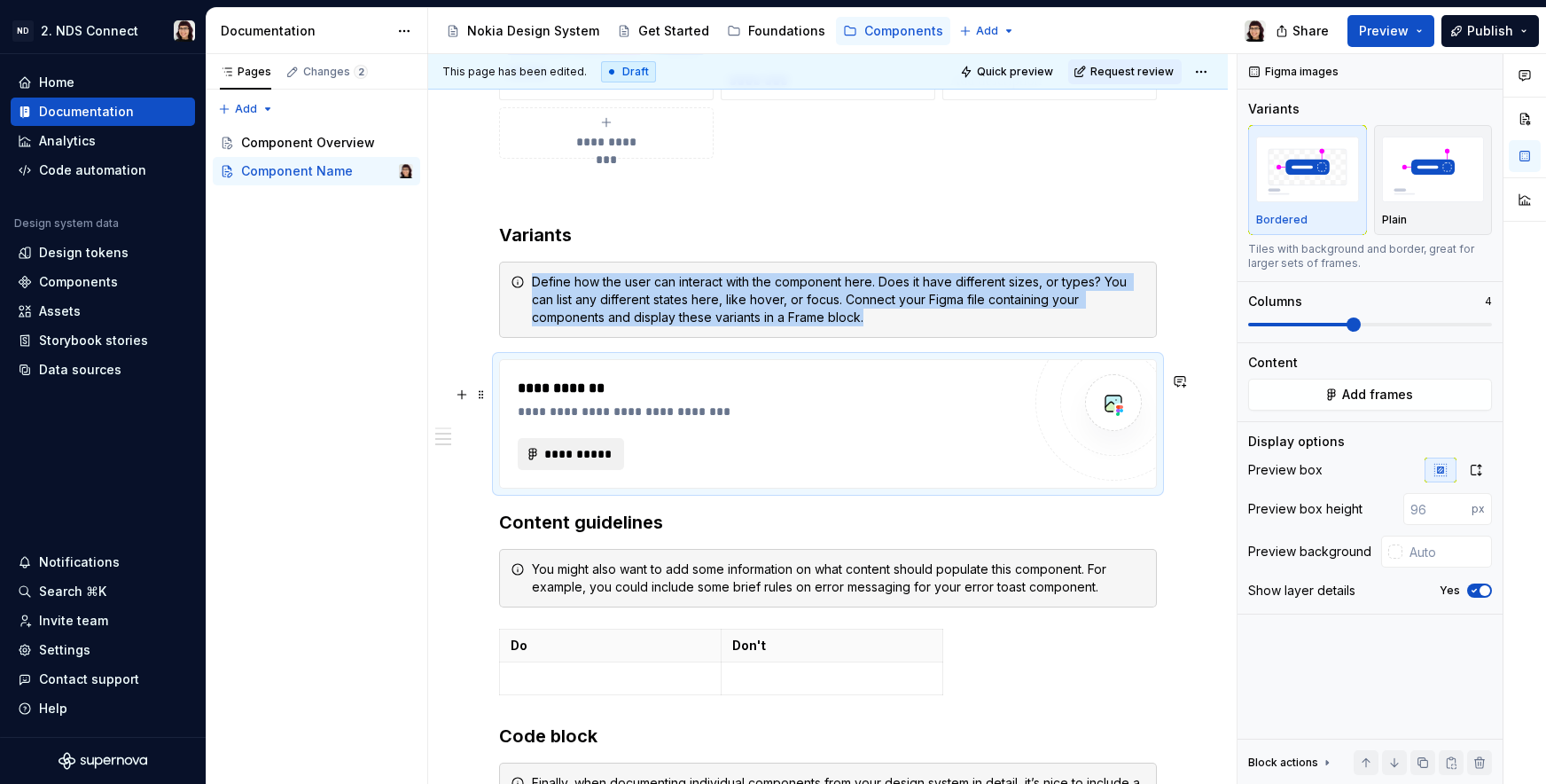
click at [583, 463] on span "**********" at bounding box center [578, 454] width 69 height 17
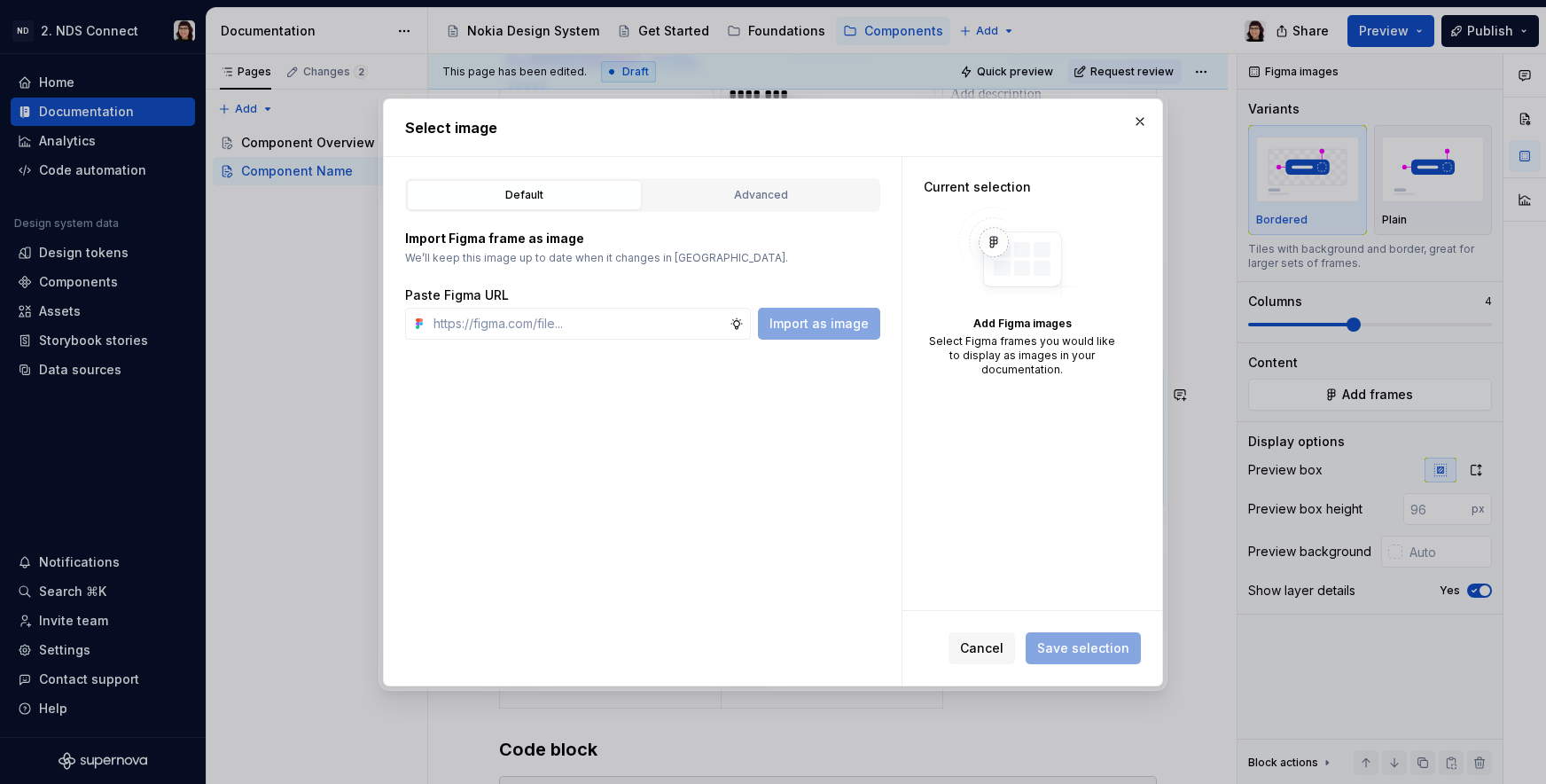
type textarea "*"
click at [690, 187] on div "Advanced" at bounding box center [760, 195] width 222 height 17
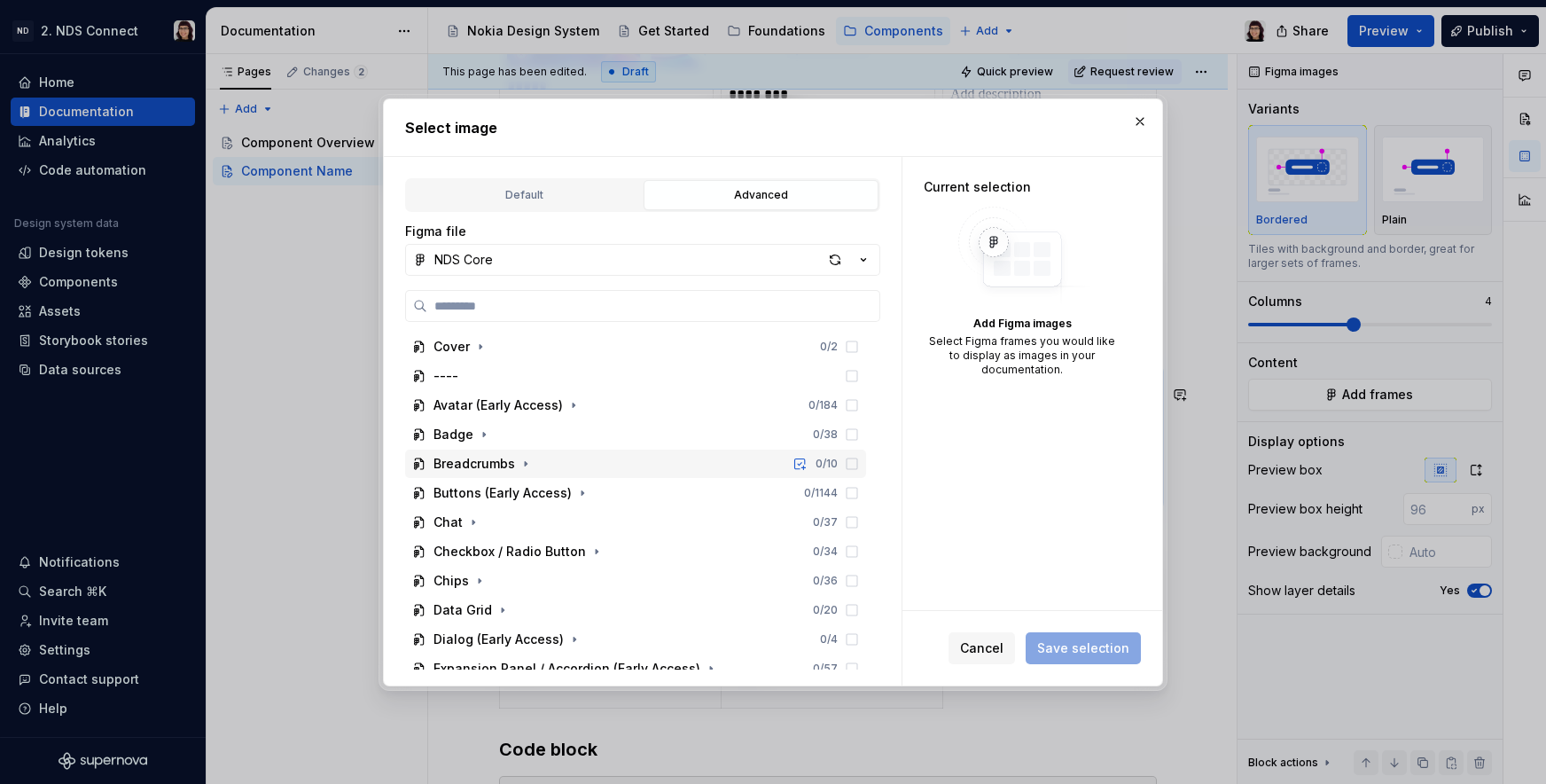
scroll to position [5, 0]
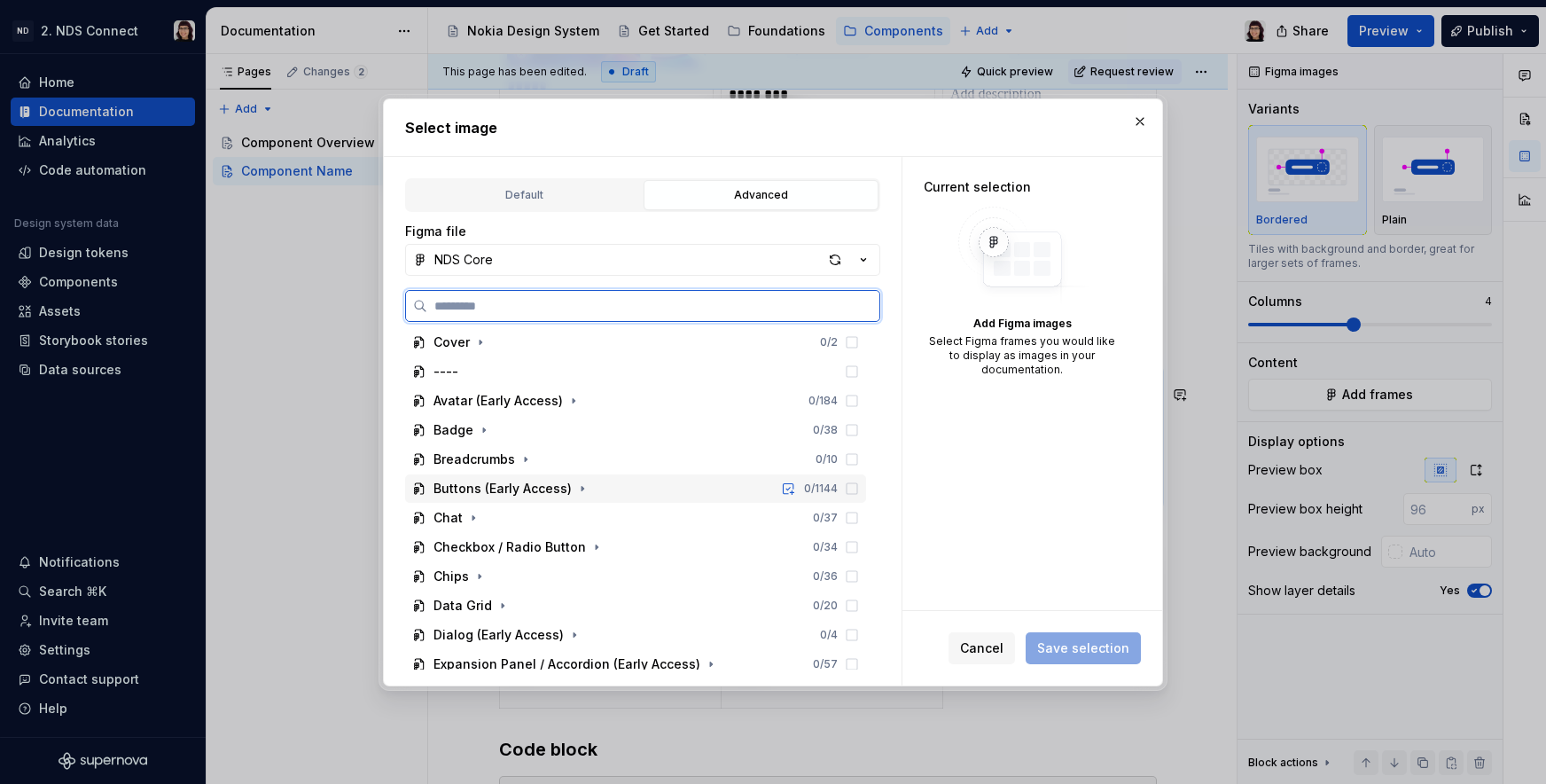
click at [578, 477] on div "Buttons (Early Access) 0 / 1144" at bounding box center [635, 488] width 461 height 28
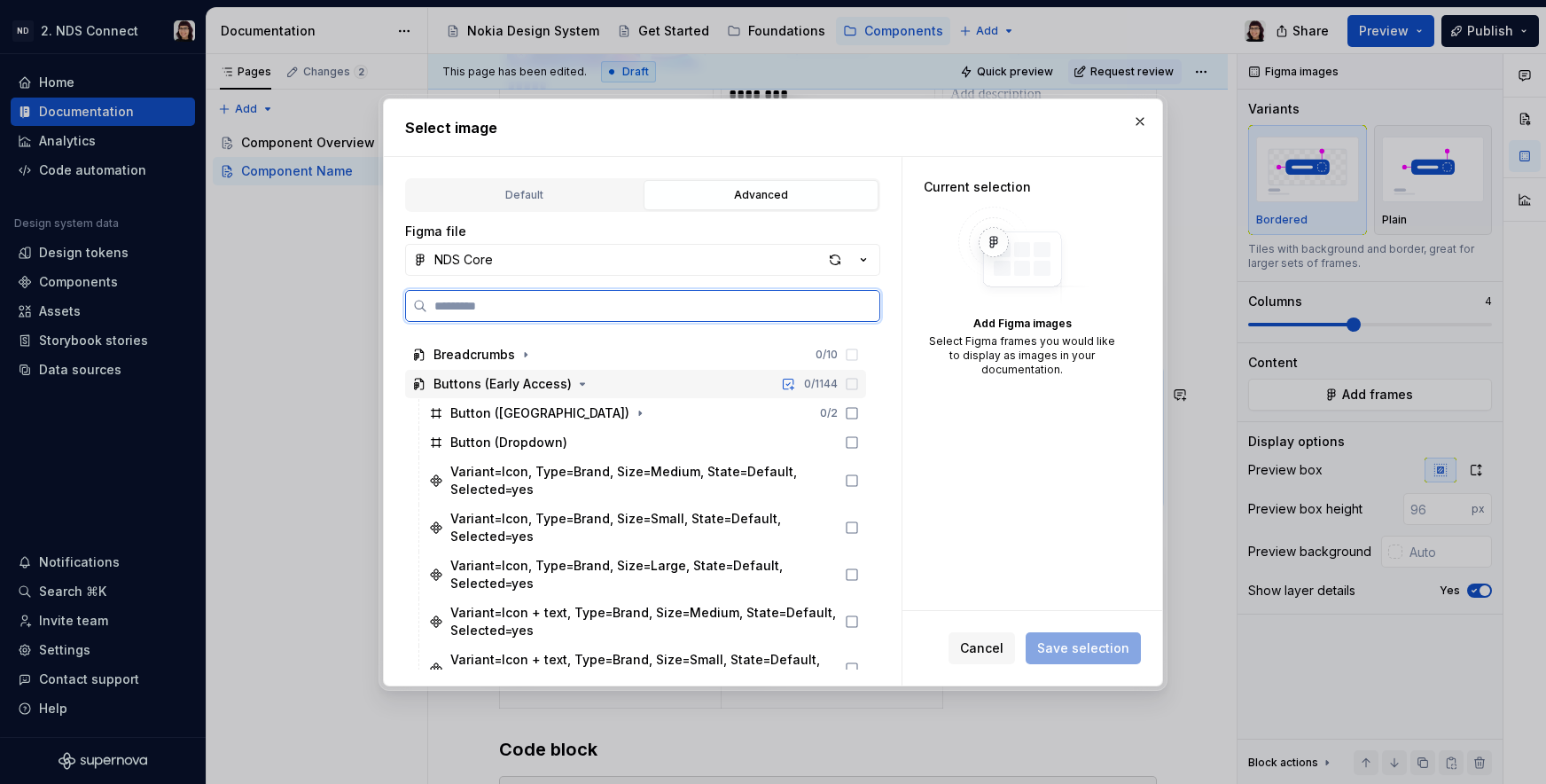
scroll to position [149, 0]
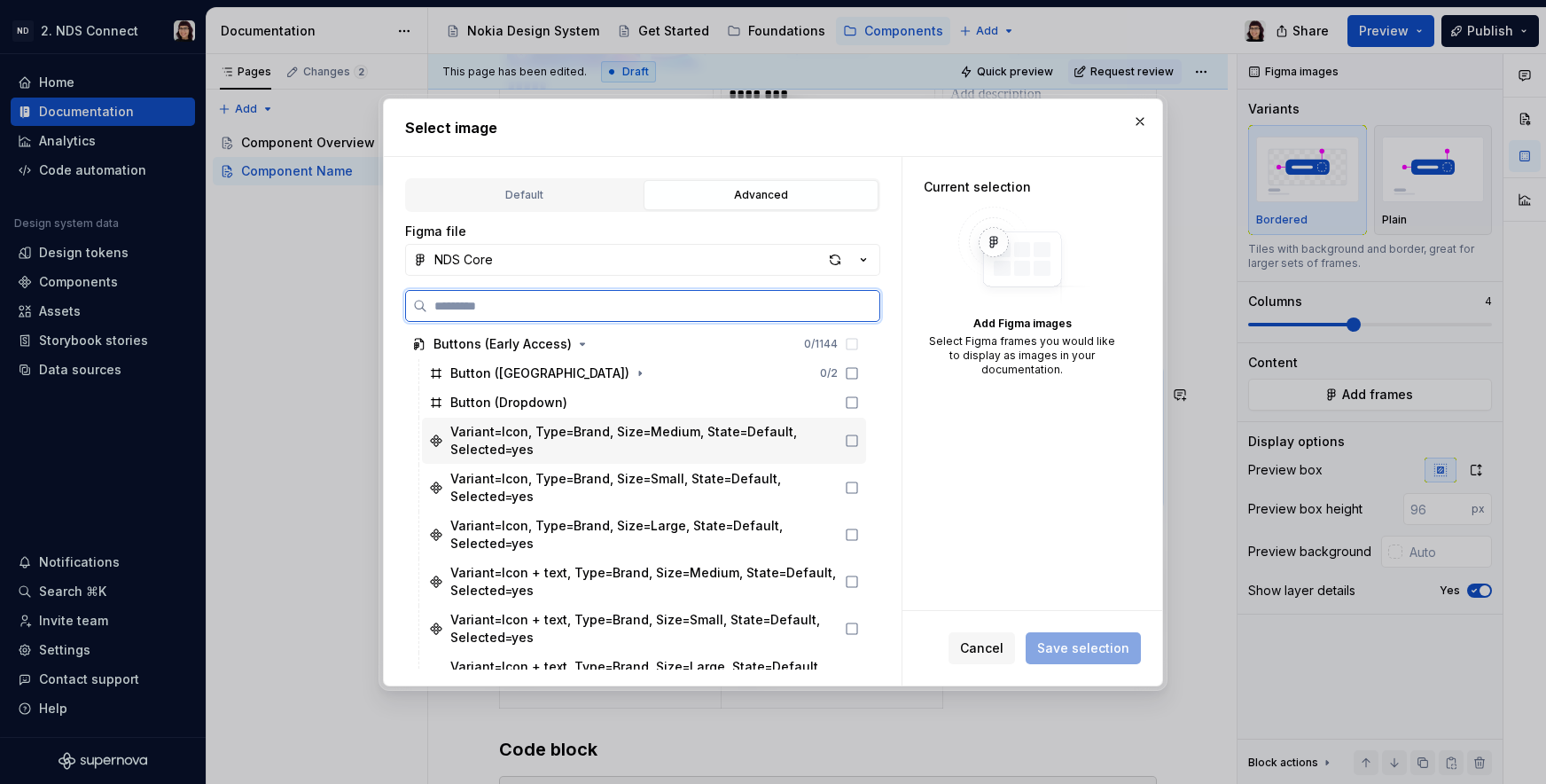
click at [860, 443] on div "Variant=Icon, Type=Brand, Size=Medium, State=Default, Selected=yes" at bounding box center [645, 441] width 444 height 46
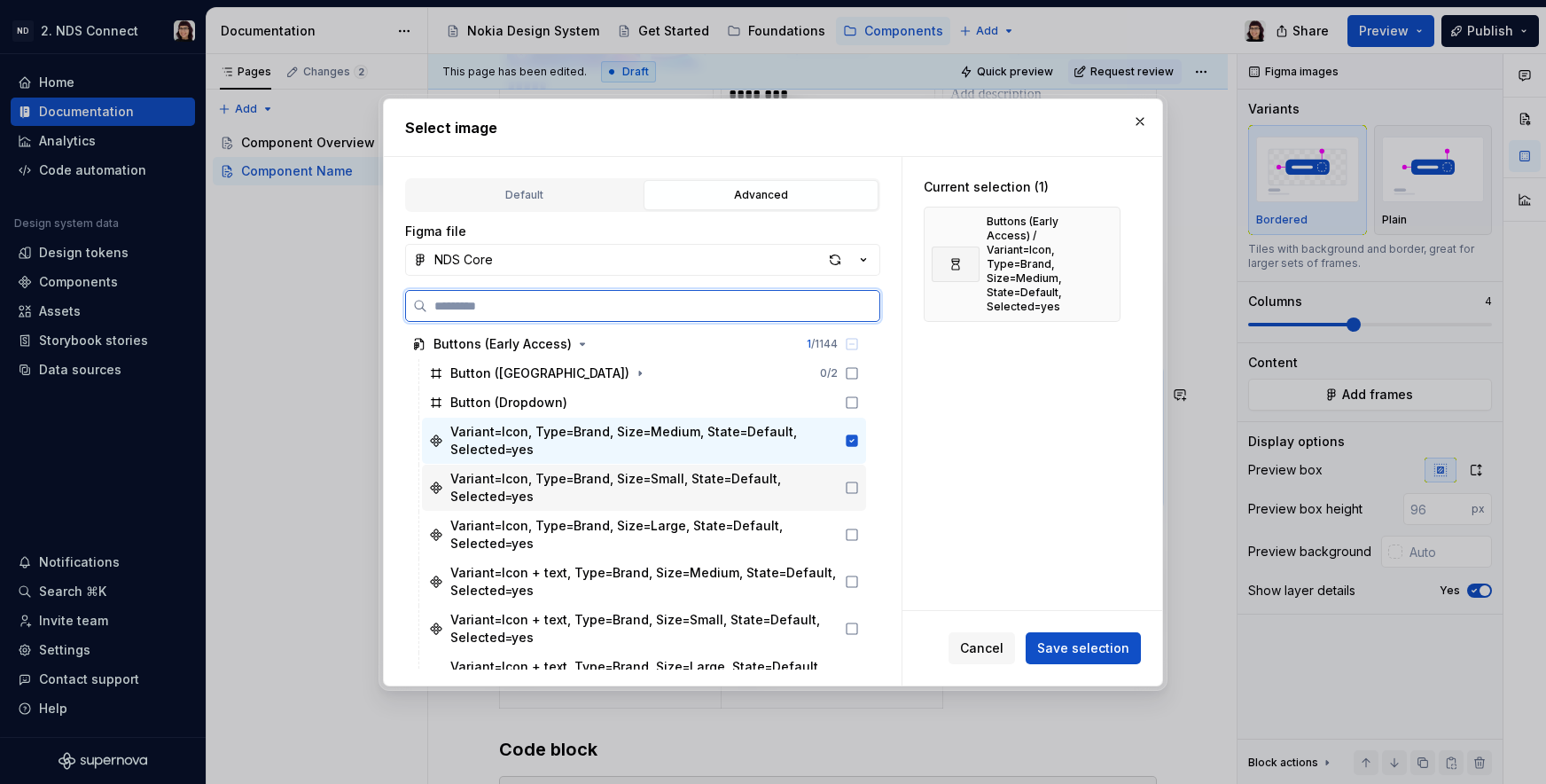
click at [850, 491] on icon at bounding box center [851, 487] width 14 height 14
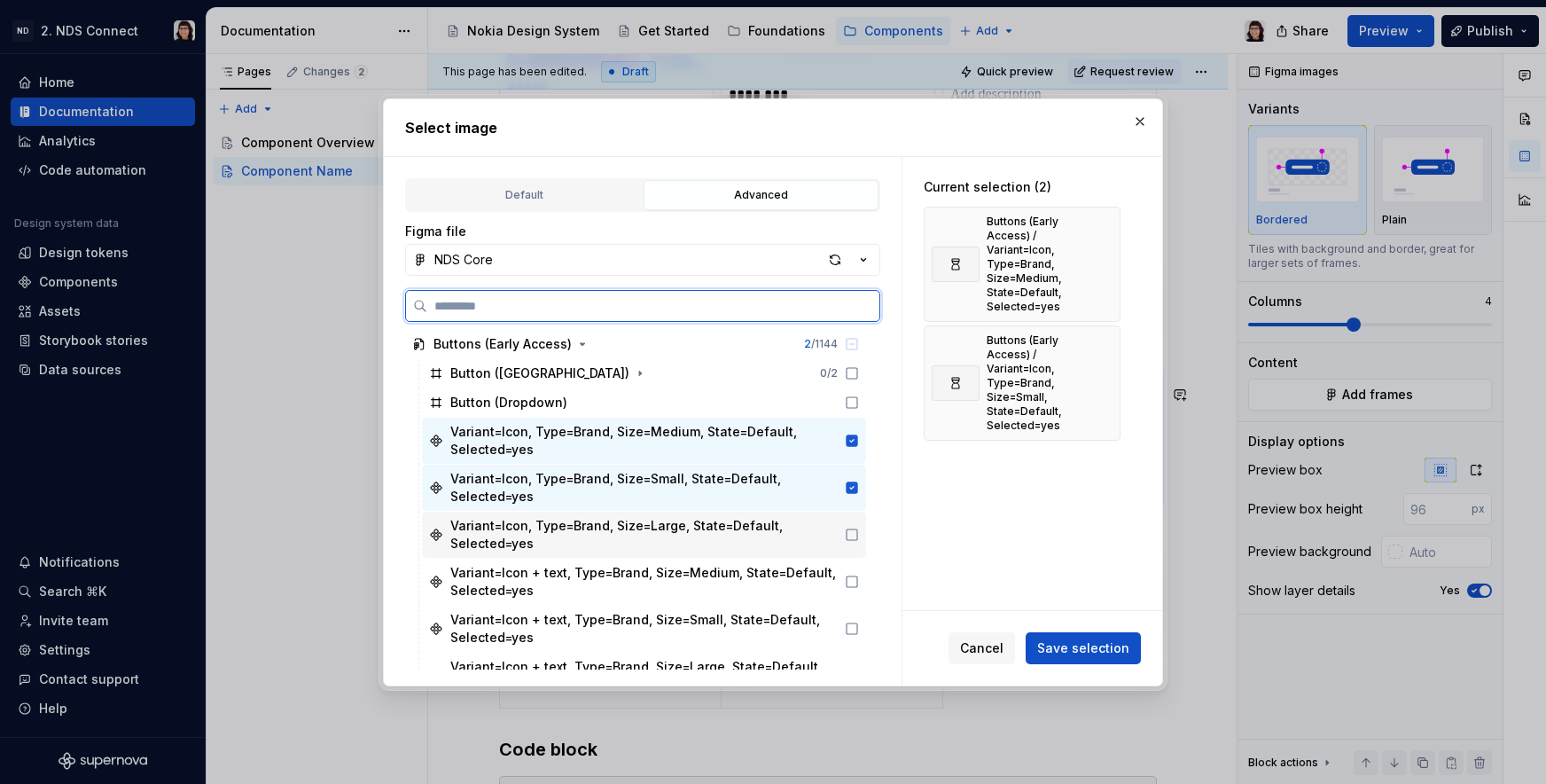
click at [850, 525] on div "Variant=Icon, Type=Brand, Size=Large, State=Default, Selected=yes" at bounding box center [645, 535] width 444 height 46
click at [850, 576] on icon at bounding box center [851, 581] width 14 height 14
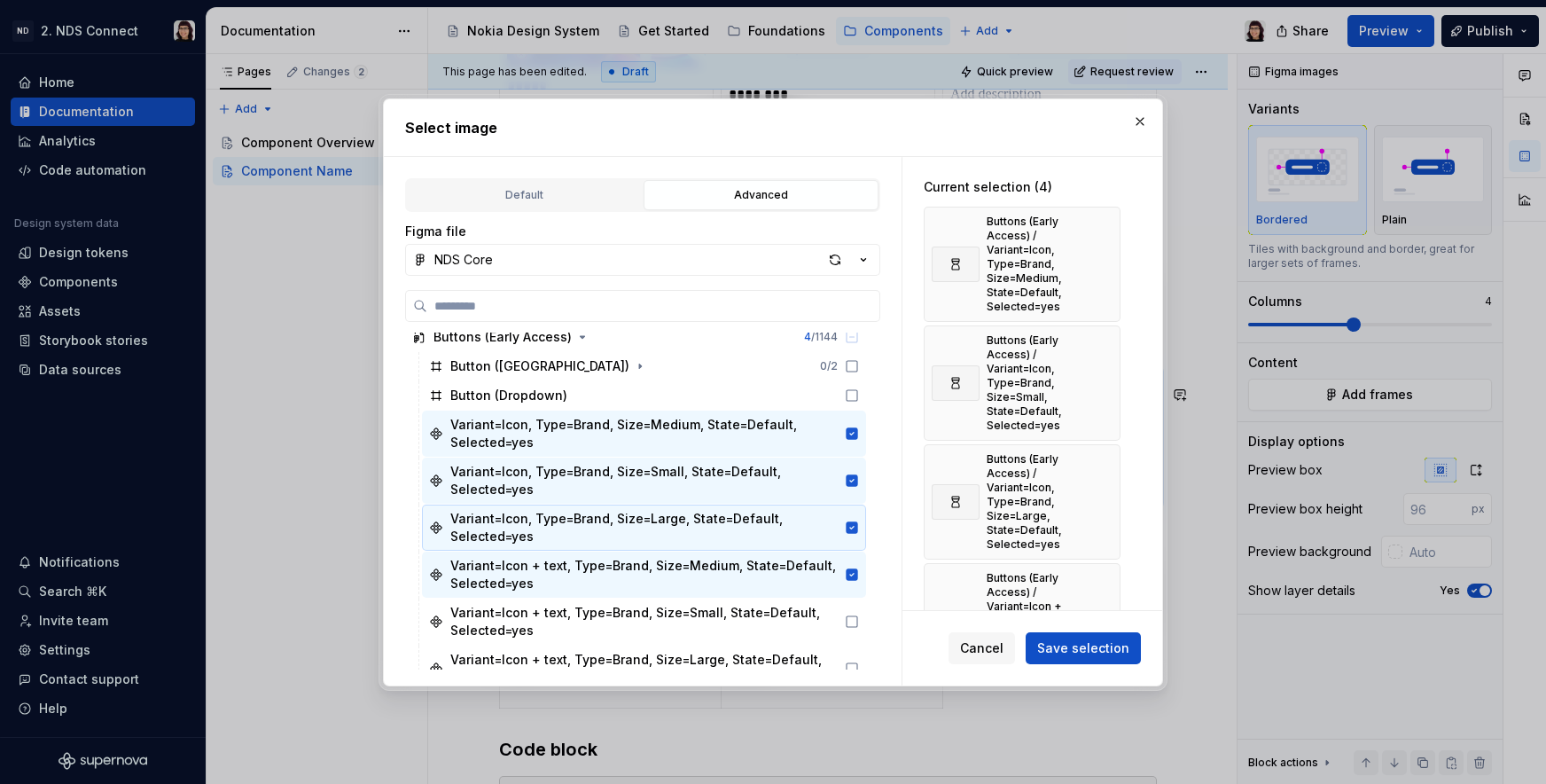
scroll to position [127, 0]
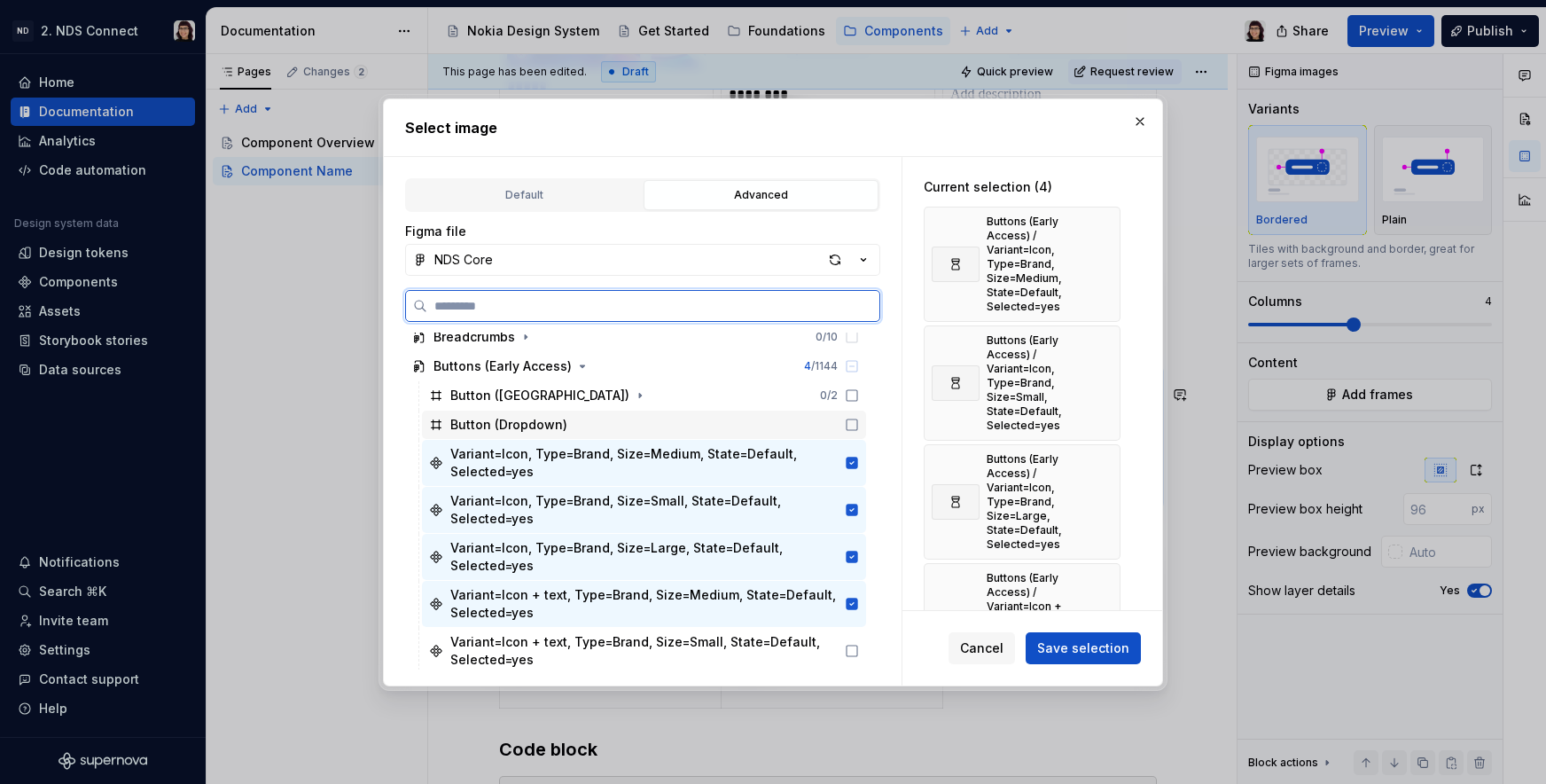
click at [849, 421] on icon at bounding box center [851, 424] width 14 height 14
click at [849, 421] on icon at bounding box center [852, 424] width 12 height 12
click at [850, 457] on icon at bounding box center [852, 463] width 12 height 12
click at [850, 505] on icon at bounding box center [852, 509] width 12 height 12
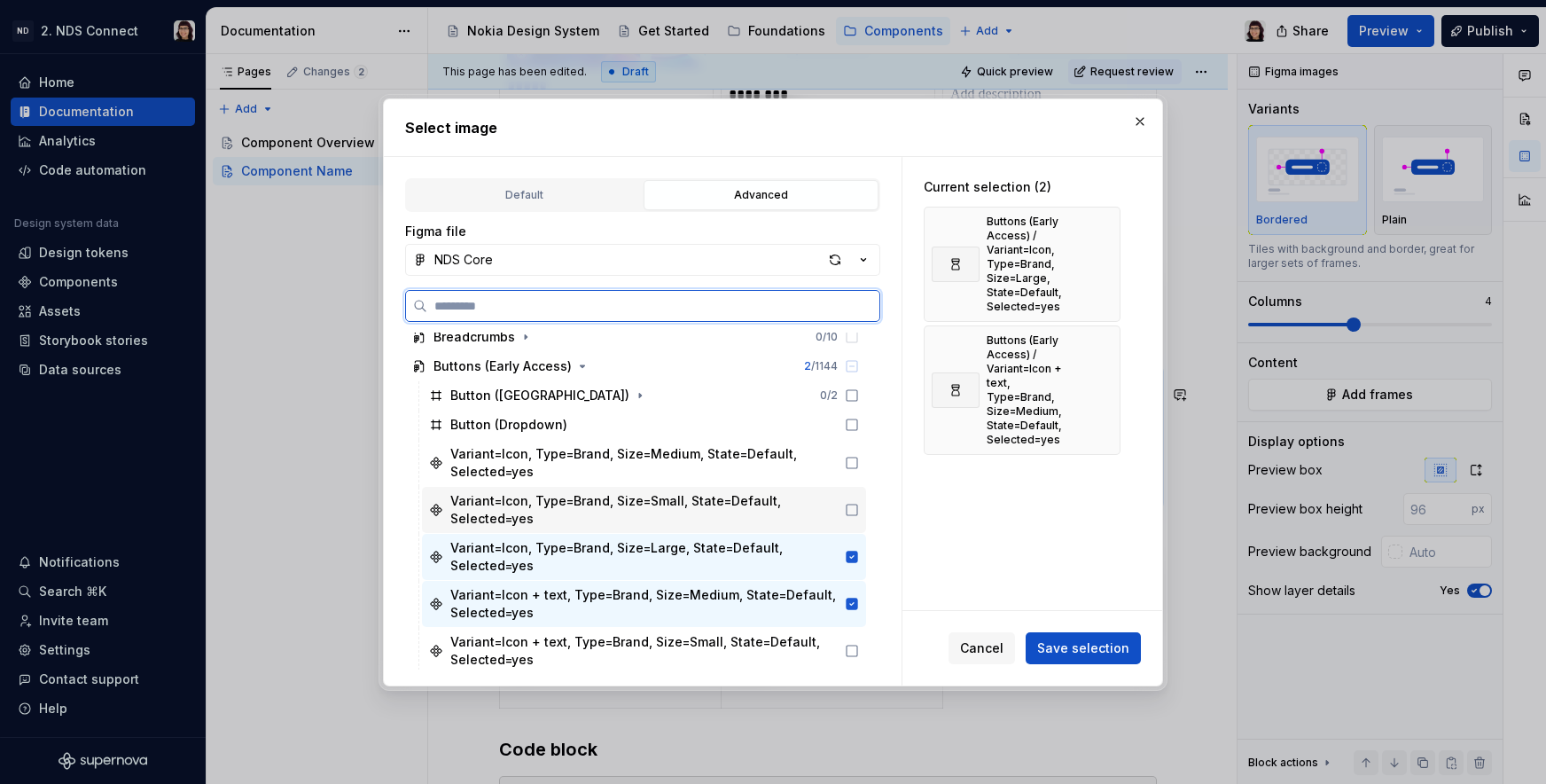
click at [850, 544] on div "Variant=Icon, Type=Brand, Size=Large, State=Default, Selected=yes" at bounding box center [645, 557] width 444 height 46
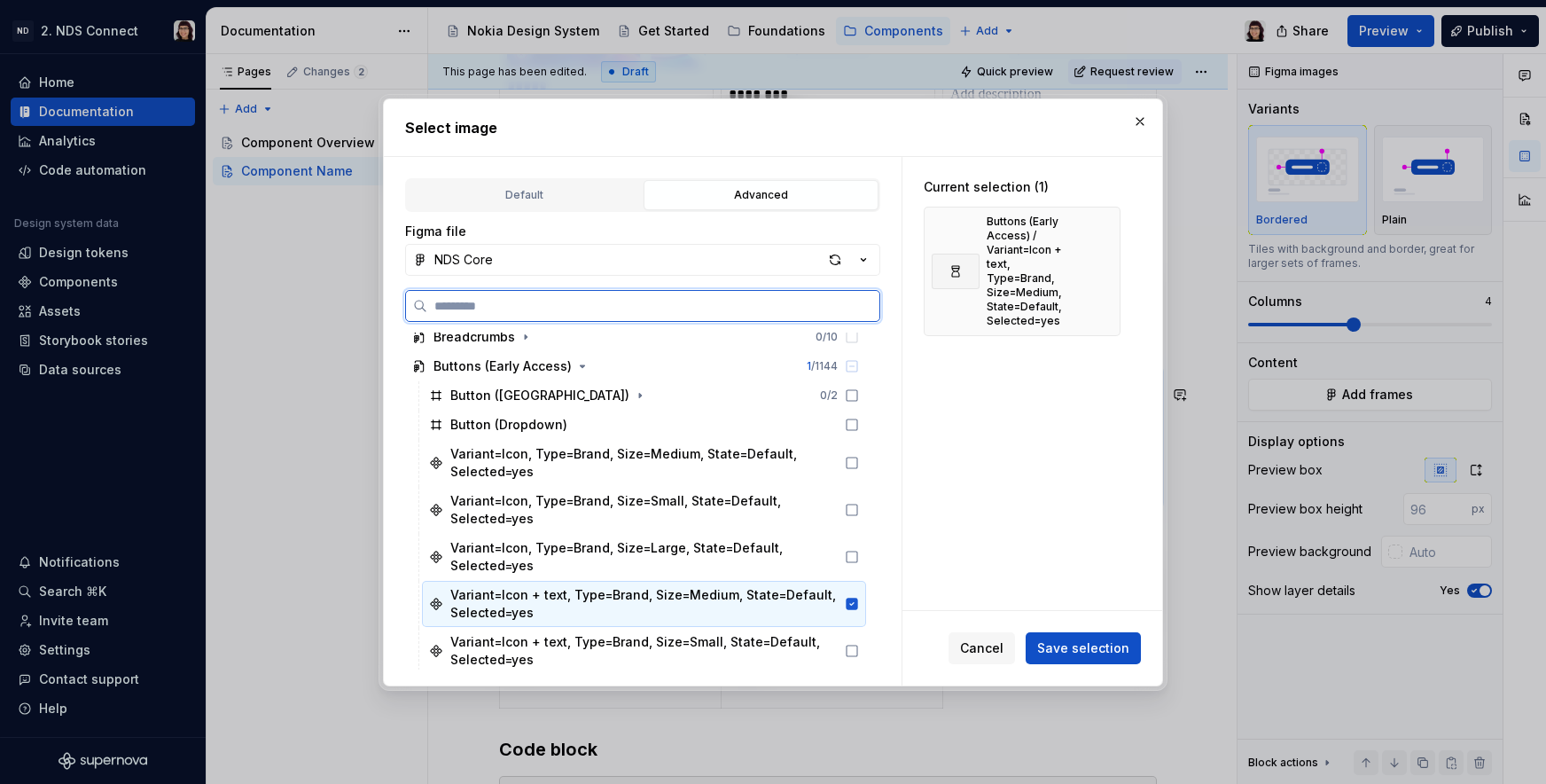
click at [850, 600] on icon at bounding box center [852, 603] width 12 height 12
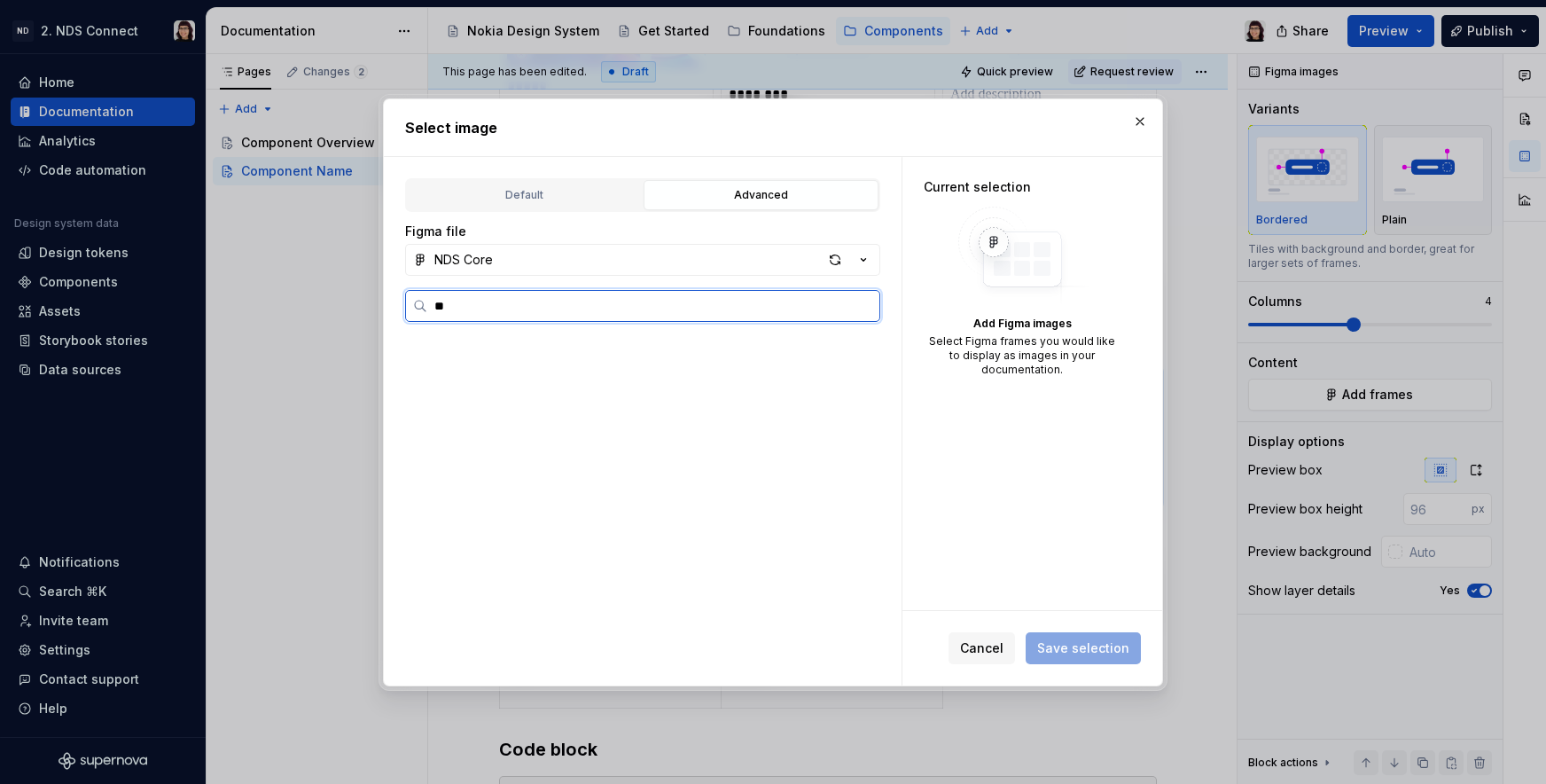
scroll to position [0, 0]
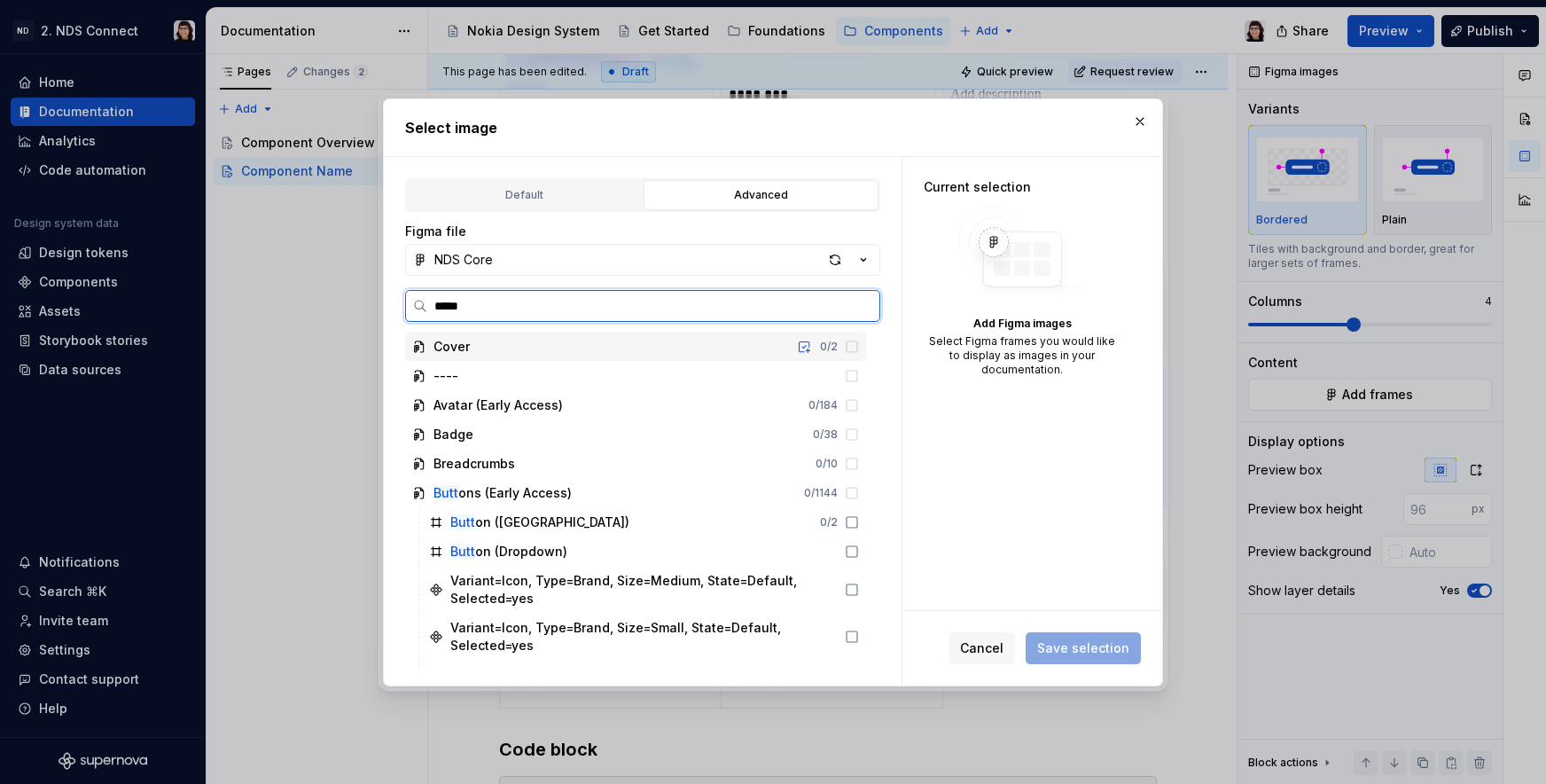
type input "******"
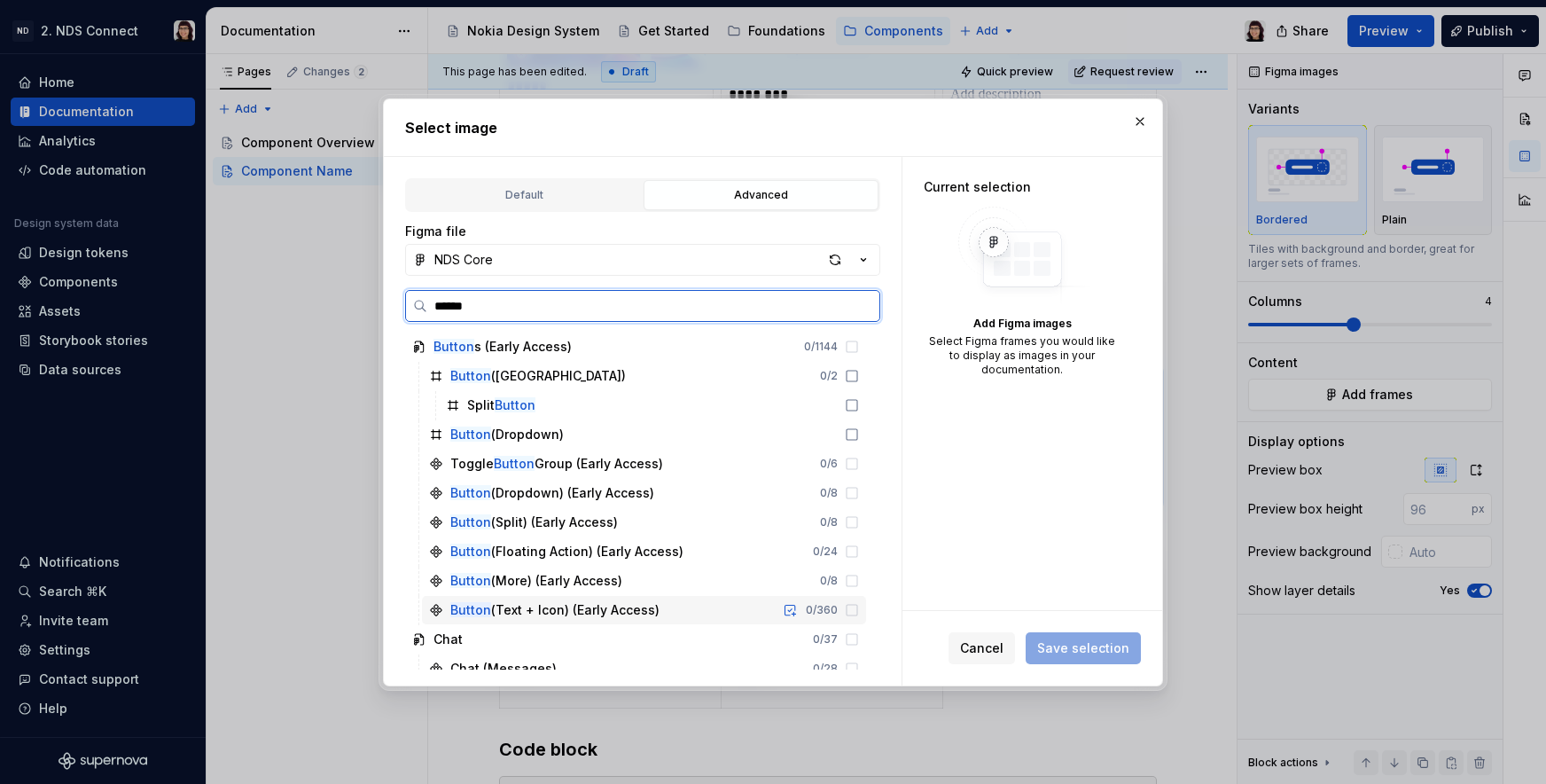
click at [850, 606] on icon at bounding box center [851, 610] width 14 height 14
click at [849, 609] on icon at bounding box center [851, 610] width 14 height 14
click at [607, 615] on div "Button (Text + Icon) (Early Access)" at bounding box center [554, 610] width 209 height 17
click at [789, 613] on button "button" at bounding box center [790, 610] width 25 height 25
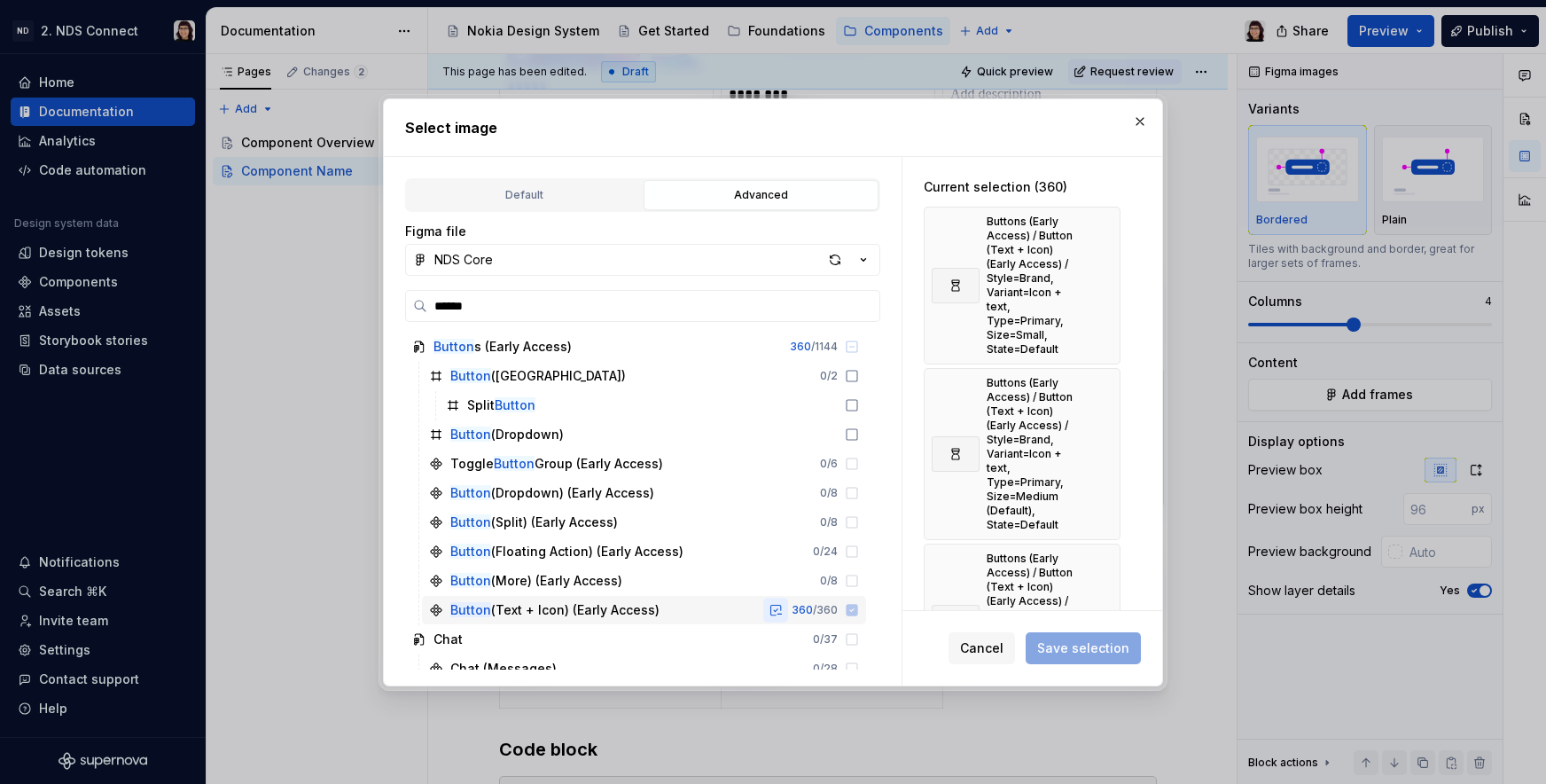
click at [775, 614] on button "button" at bounding box center [775, 610] width 25 height 25
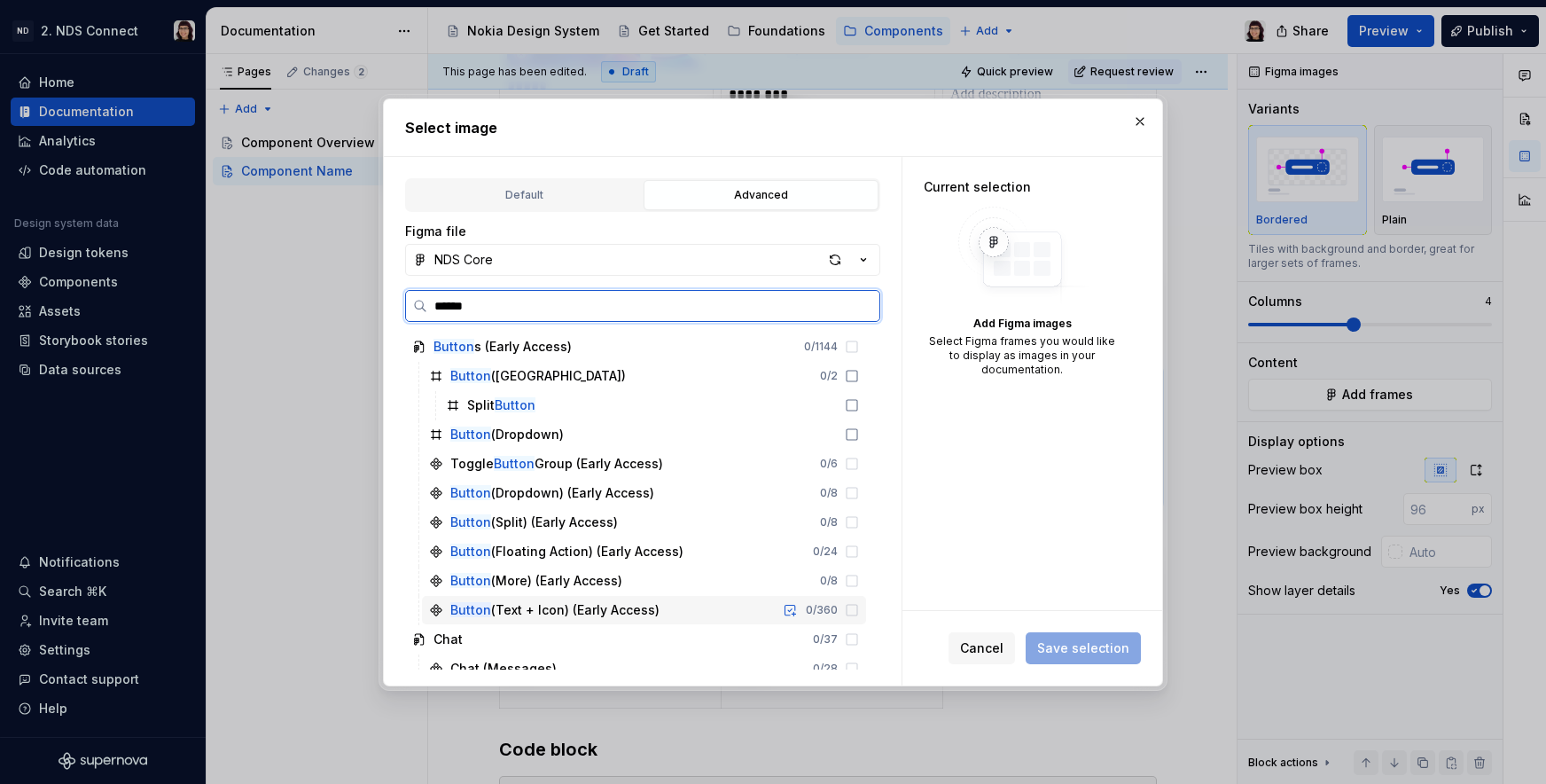
click at [645, 597] on div "Button (Text + Icon) (Early Access) 0 / 360" at bounding box center [645, 609] width 444 height 28
click at [702, 606] on div "Button (Text + Icon) (Early Access) 0 / 360" at bounding box center [645, 609] width 444 height 28
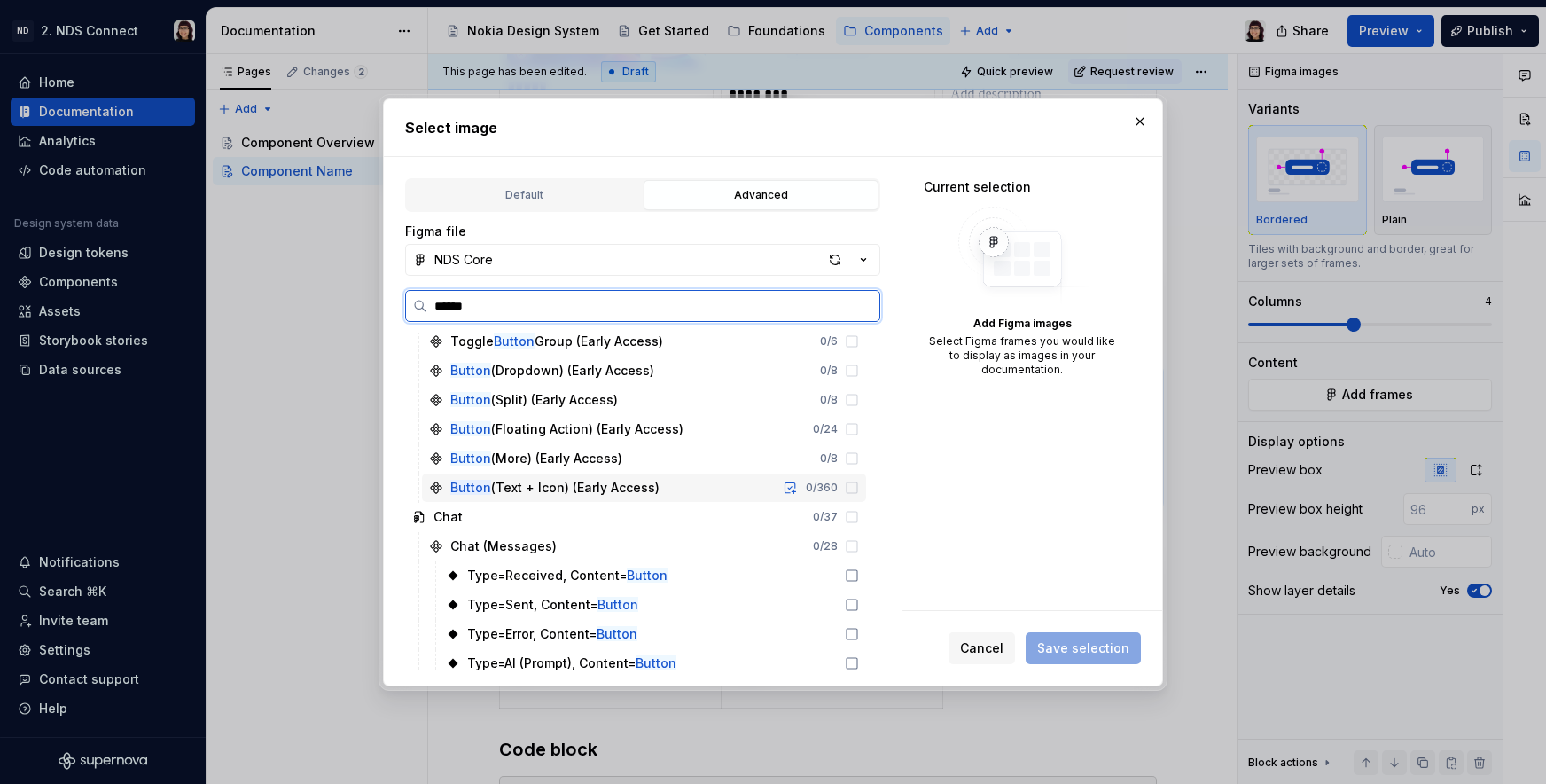
click at [669, 478] on div "Button (Text + Icon) (Early Access) 0 / 360" at bounding box center [645, 487] width 444 height 28
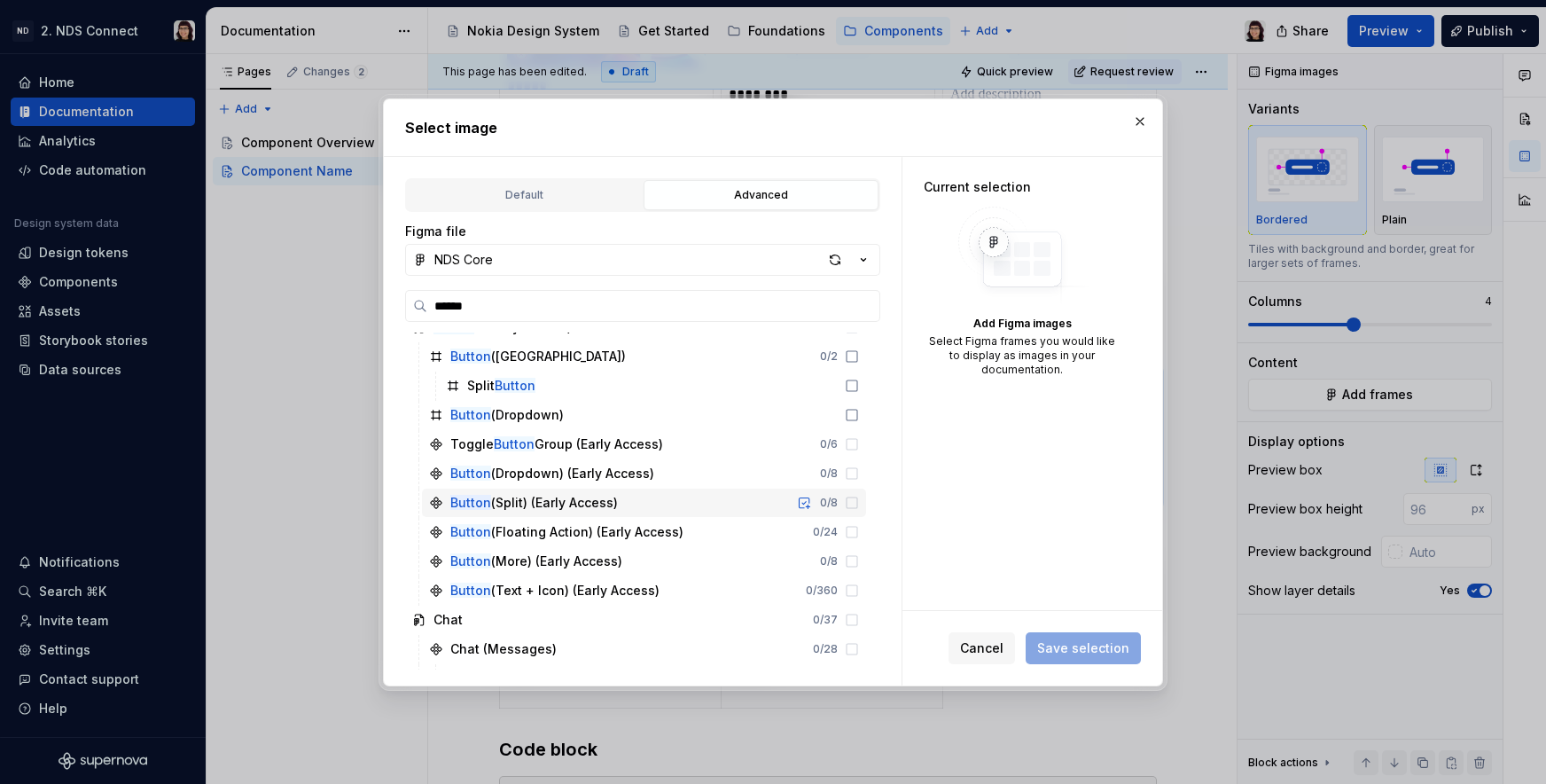
scroll to position [0, 0]
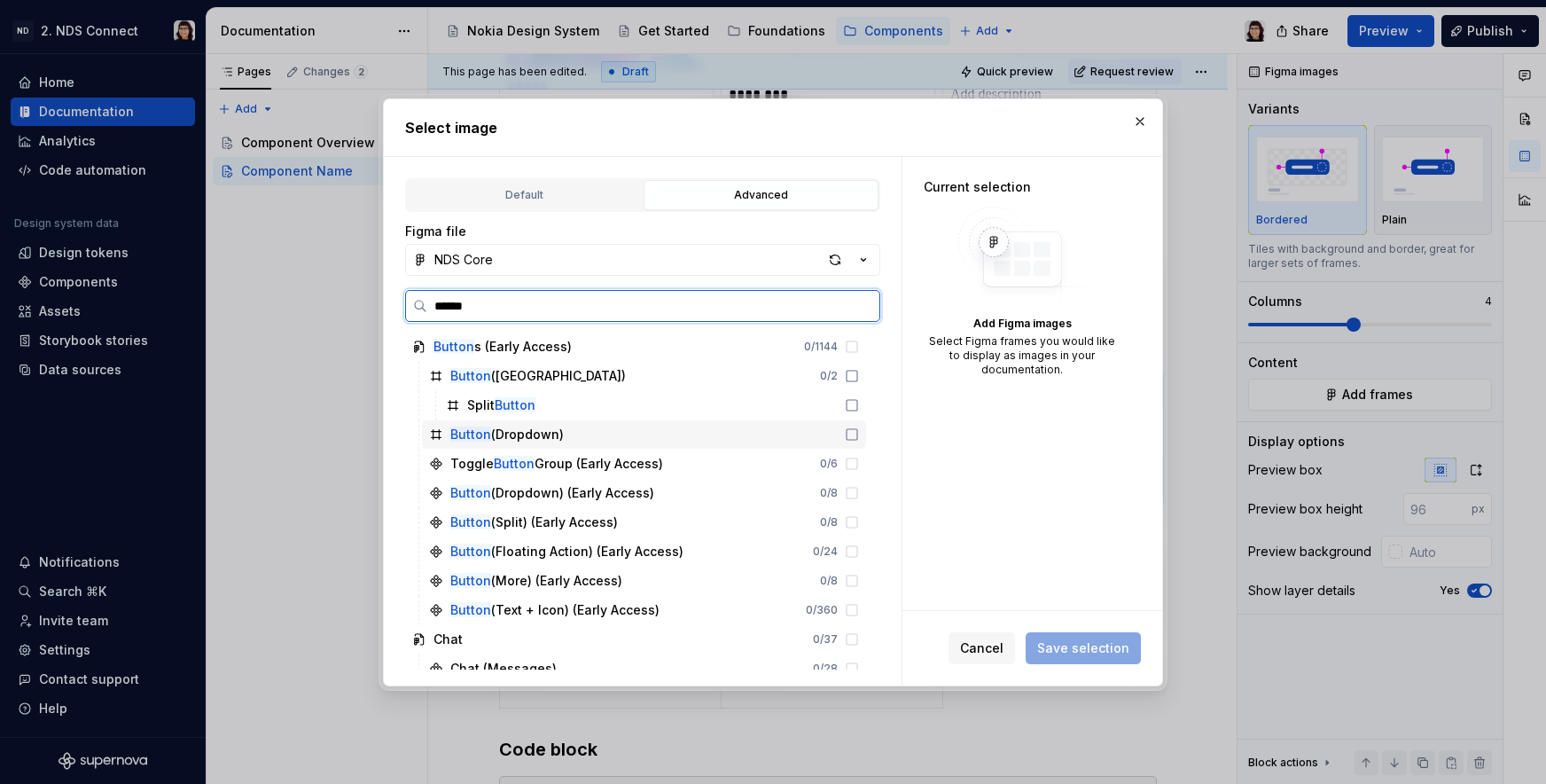
click at [621, 425] on div "Button (Dropdown)" at bounding box center [645, 434] width 444 height 28
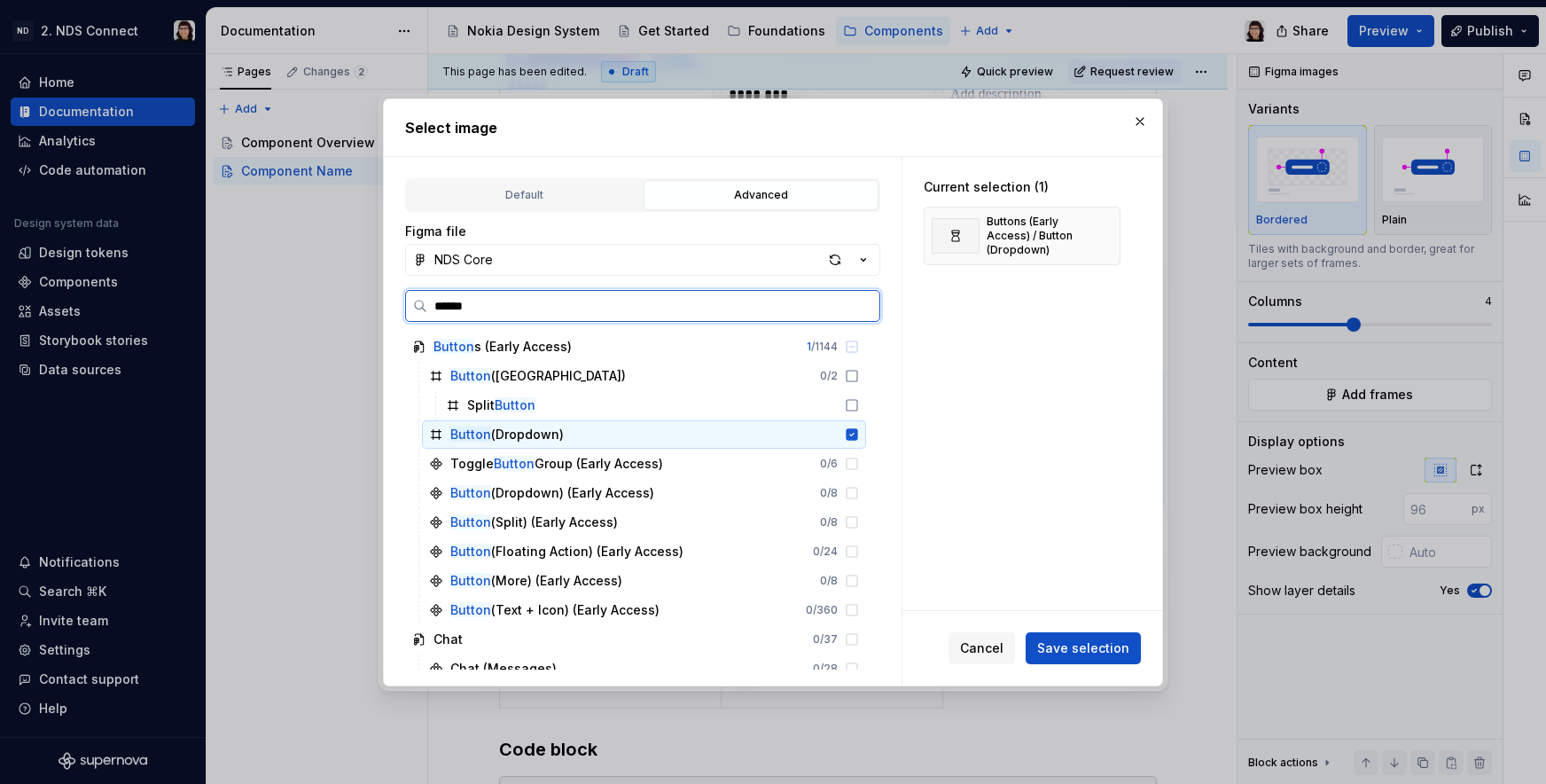
click at [621, 425] on div "Button (Dropdown)" at bounding box center [645, 434] width 444 height 28
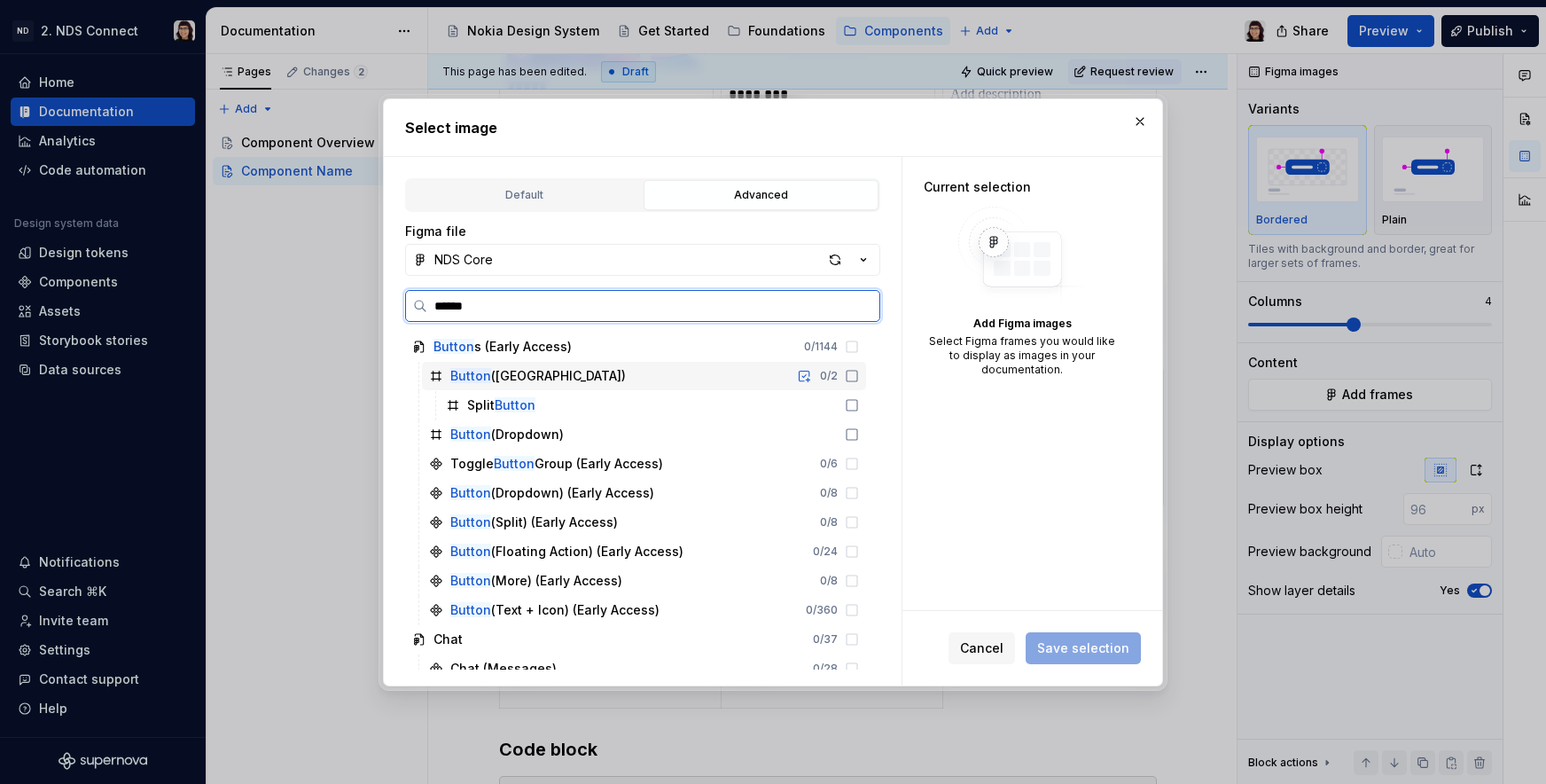
click at [616, 383] on div "Button (Split) 0 / 2" at bounding box center [645, 375] width 444 height 28
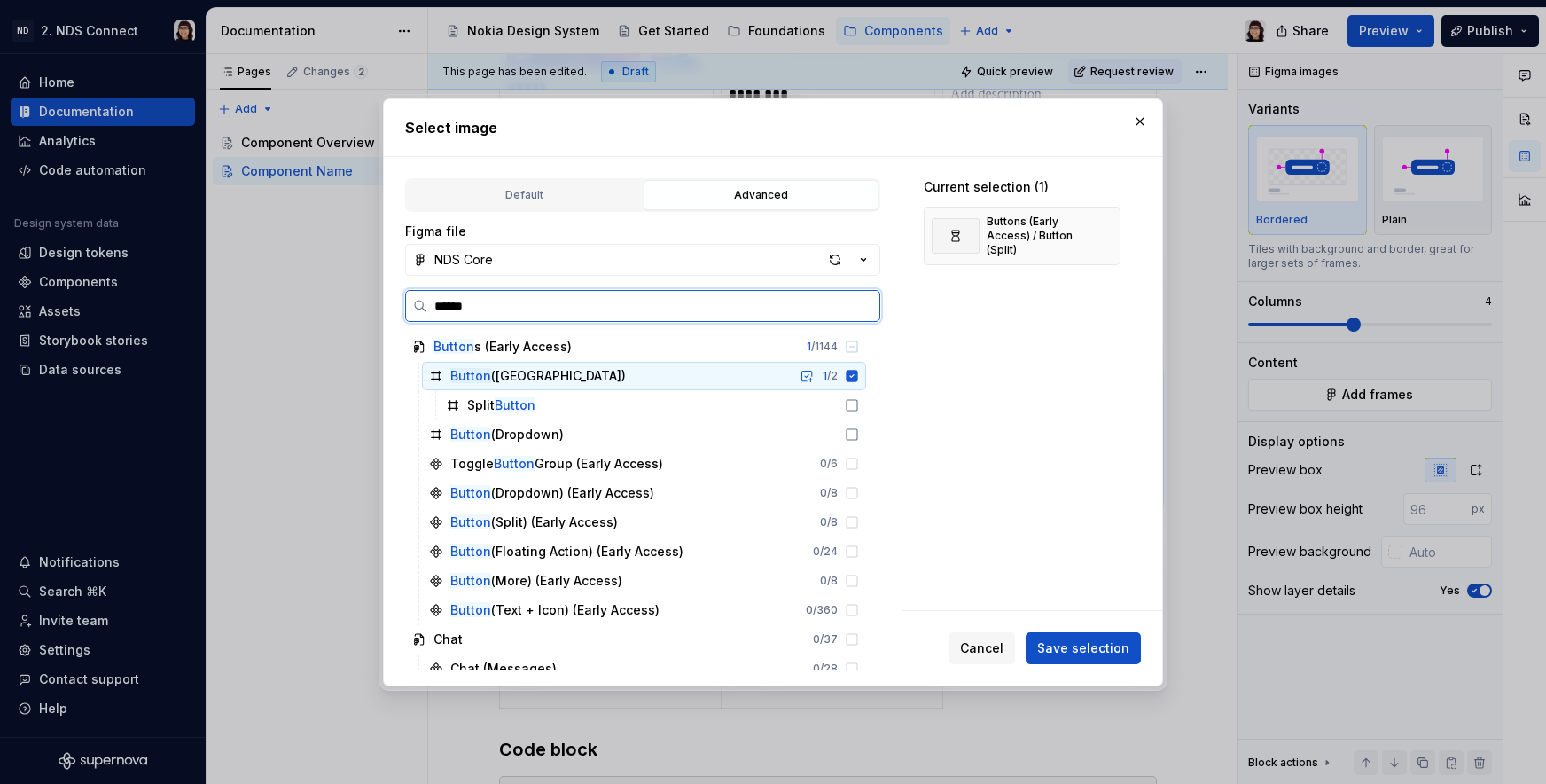
click at [616, 383] on div "Button (Split) 1 / 2" at bounding box center [645, 375] width 444 height 28
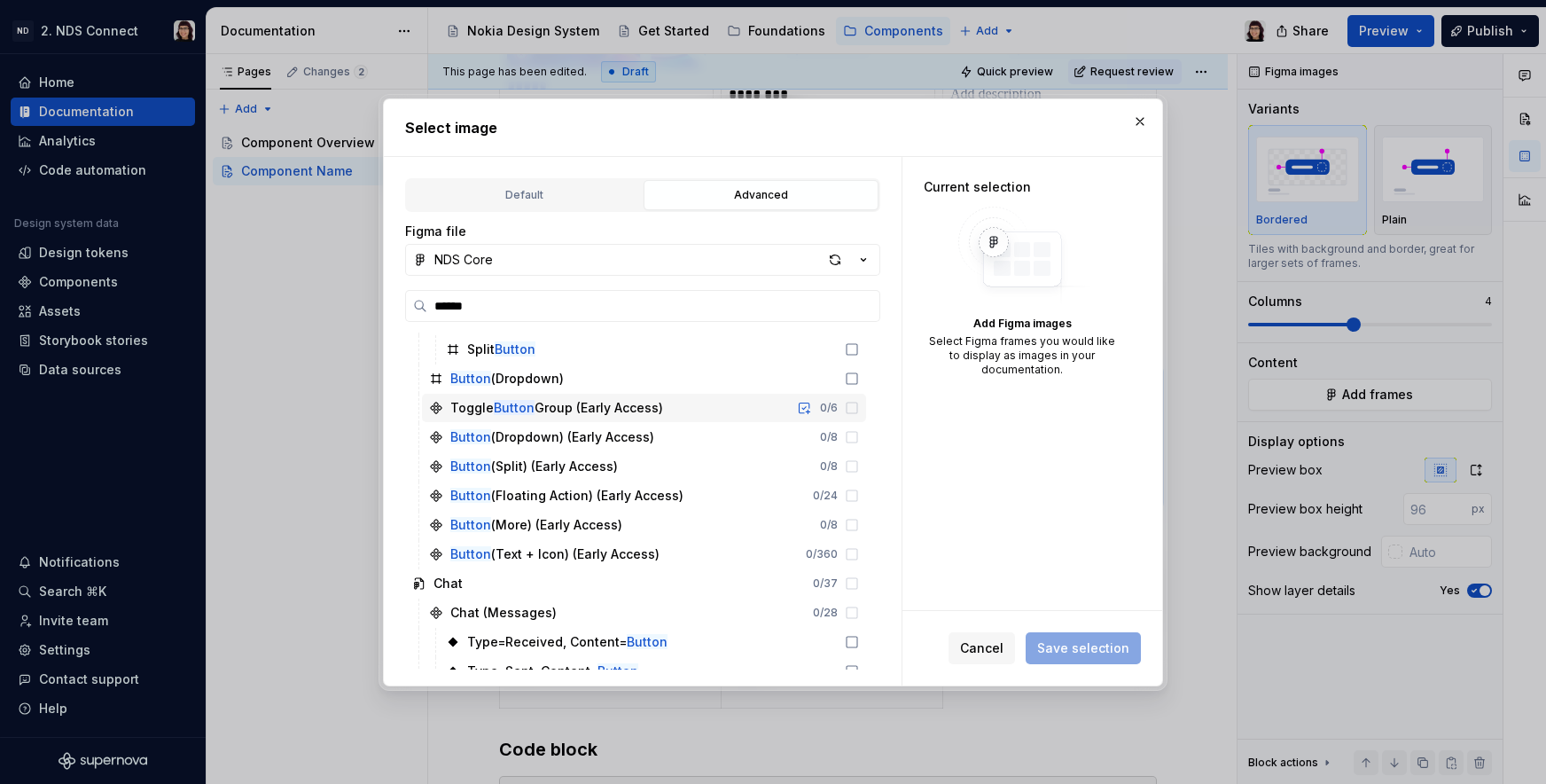
scroll to position [72, 0]
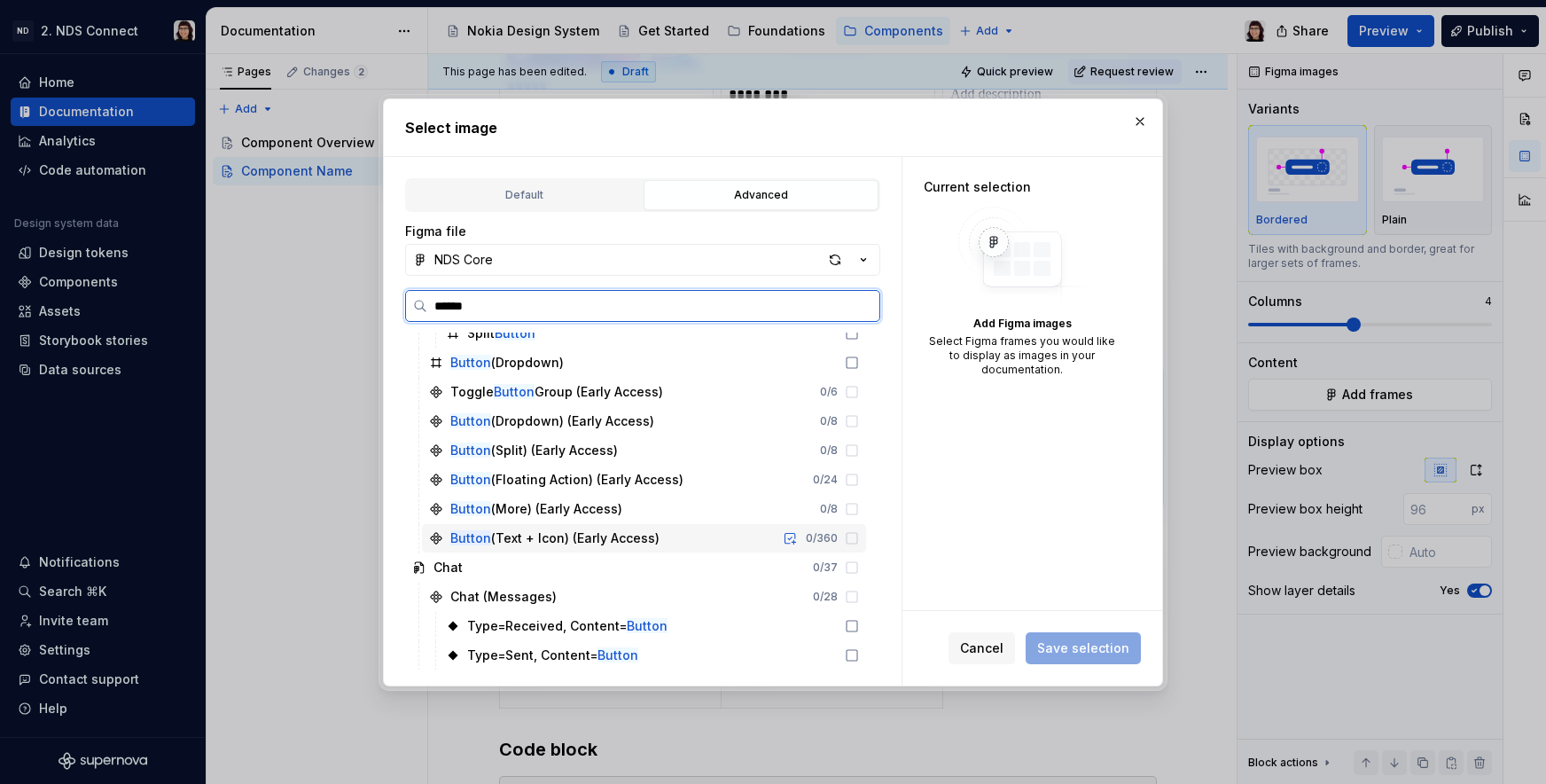
click at [688, 539] on div "Button (Text + Icon) (Early Access) 0 / 360" at bounding box center [645, 538] width 444 height 28
click at [821, 544] on div "0 / 360" at bounding box center [822, 538] width 32 height 14
click at [447, 529] on div "Button (Text + Icon) (Early Access)" at bounding box center [545, 538] width 231 height 17
click at [433, 534] on icon at bounding box center [436, 538] width 14 height 14
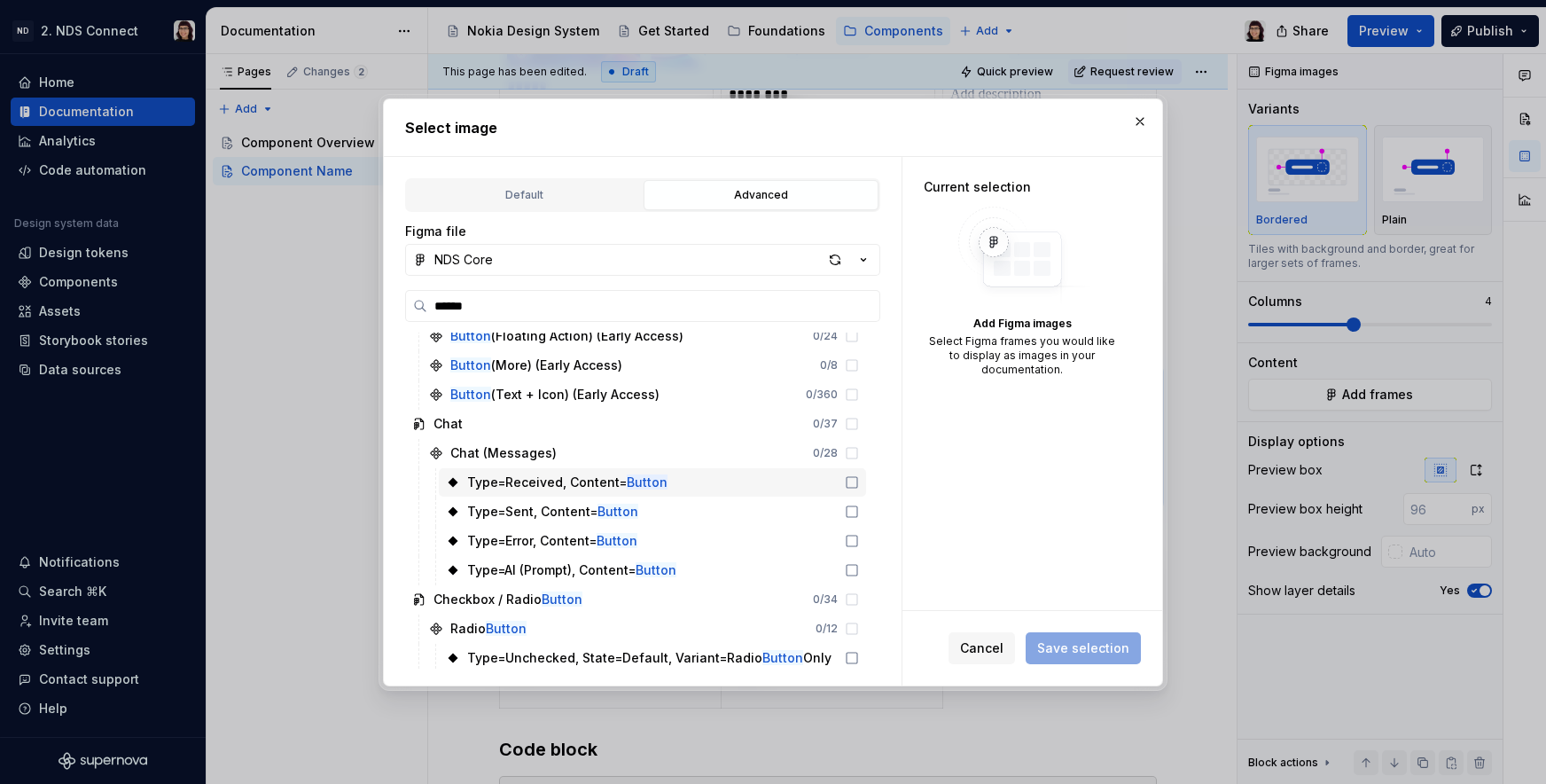
scroll to position [169, 0]
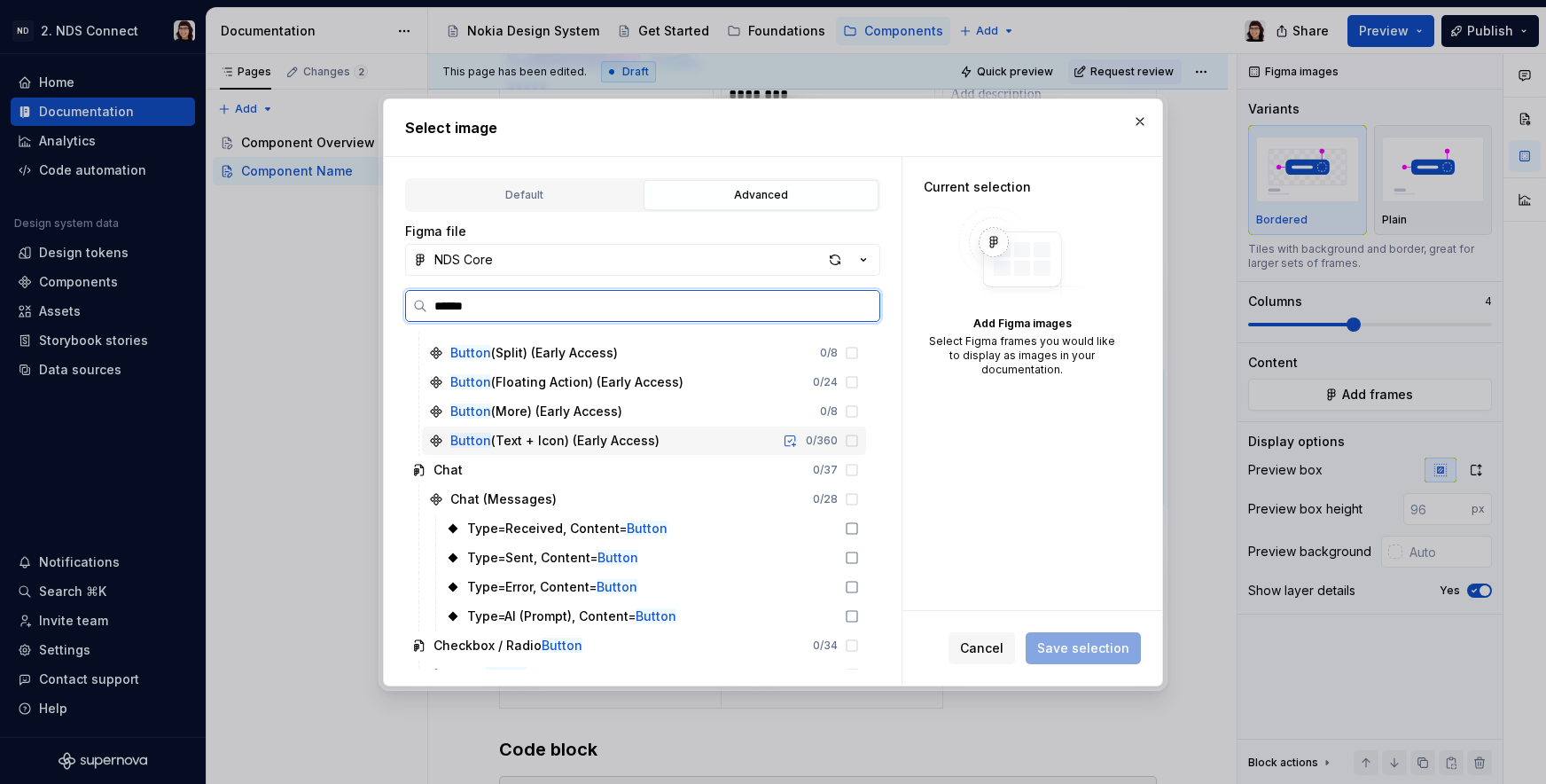
click at [649, 443] on div "Button (Text + Icon) (Early Access)" at bounding box center [554, 441] width 209 height 17
click at [842, 435] on div "0 / 360" at bounding box center [818, 441] width 82 height 14
click at [849, 436] on icon at bounding box center [851, 441] width 14 height 14
click at [515, 441] on div "Button (Text + Icon) (Early Access)" at bounding box center [554, 441] width 209 height 17
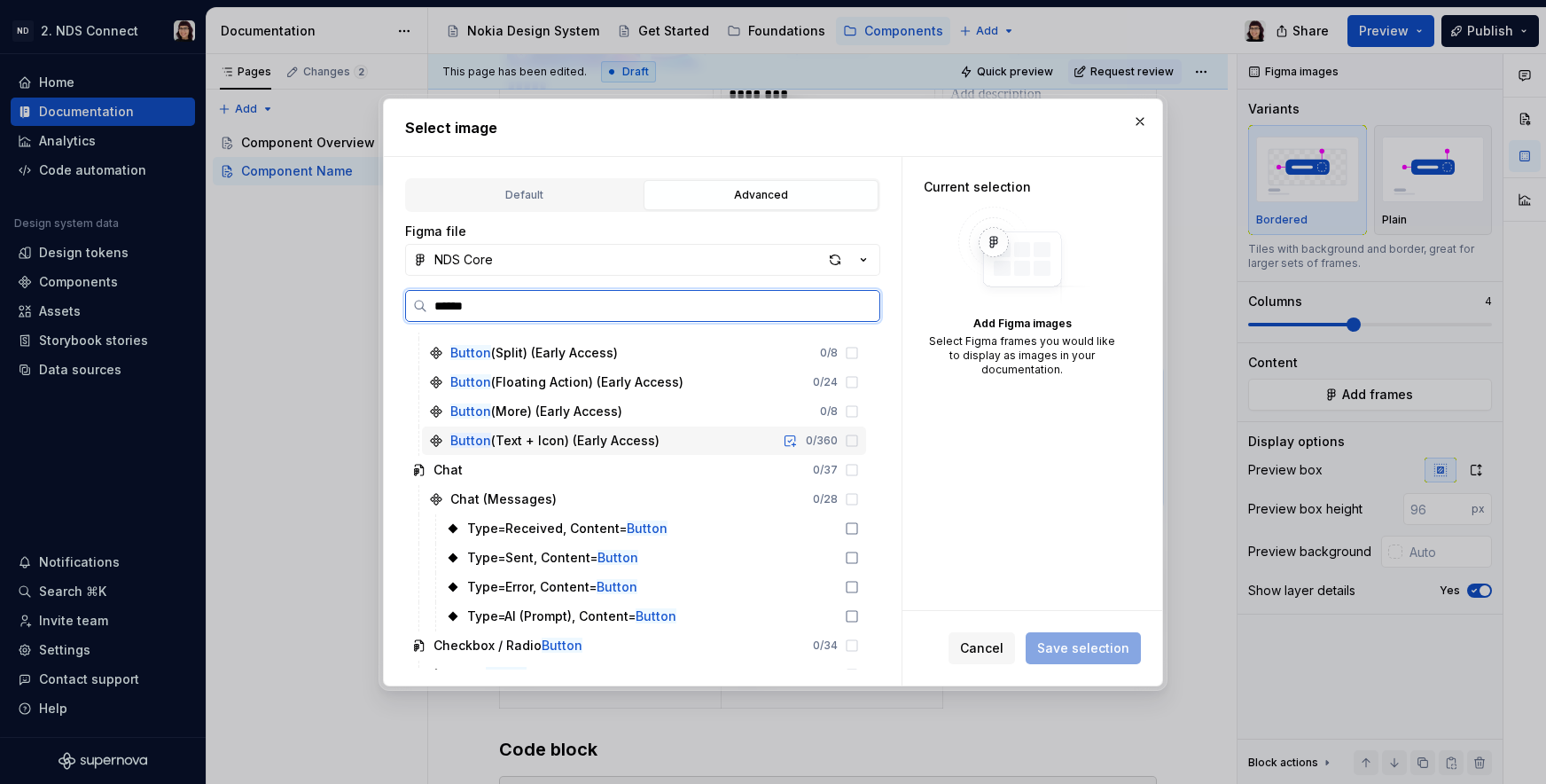
click at [435, 440] on icon at bounding box center [436, 441] width 14 height 14
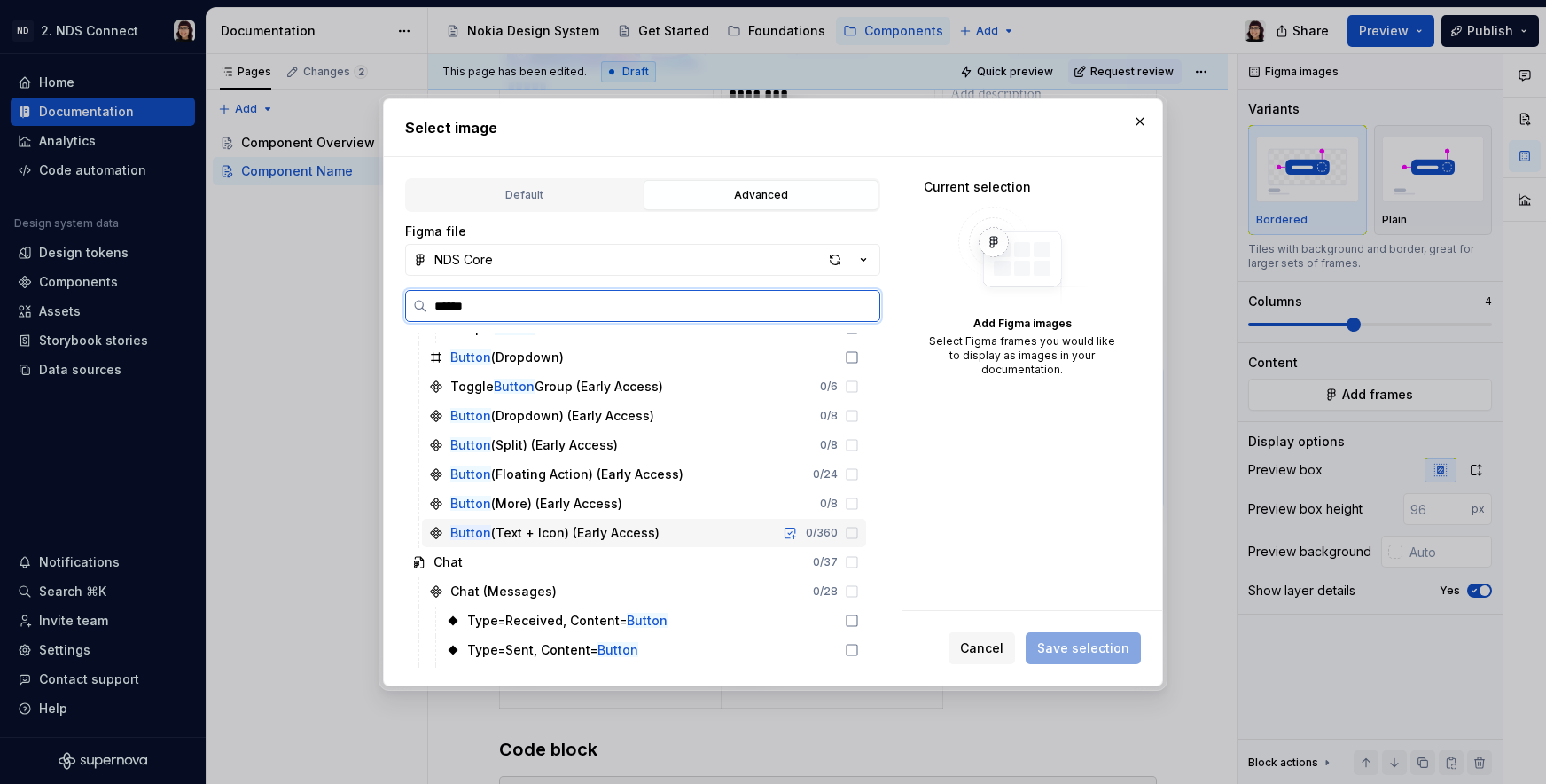
scroll to position [25, 0]
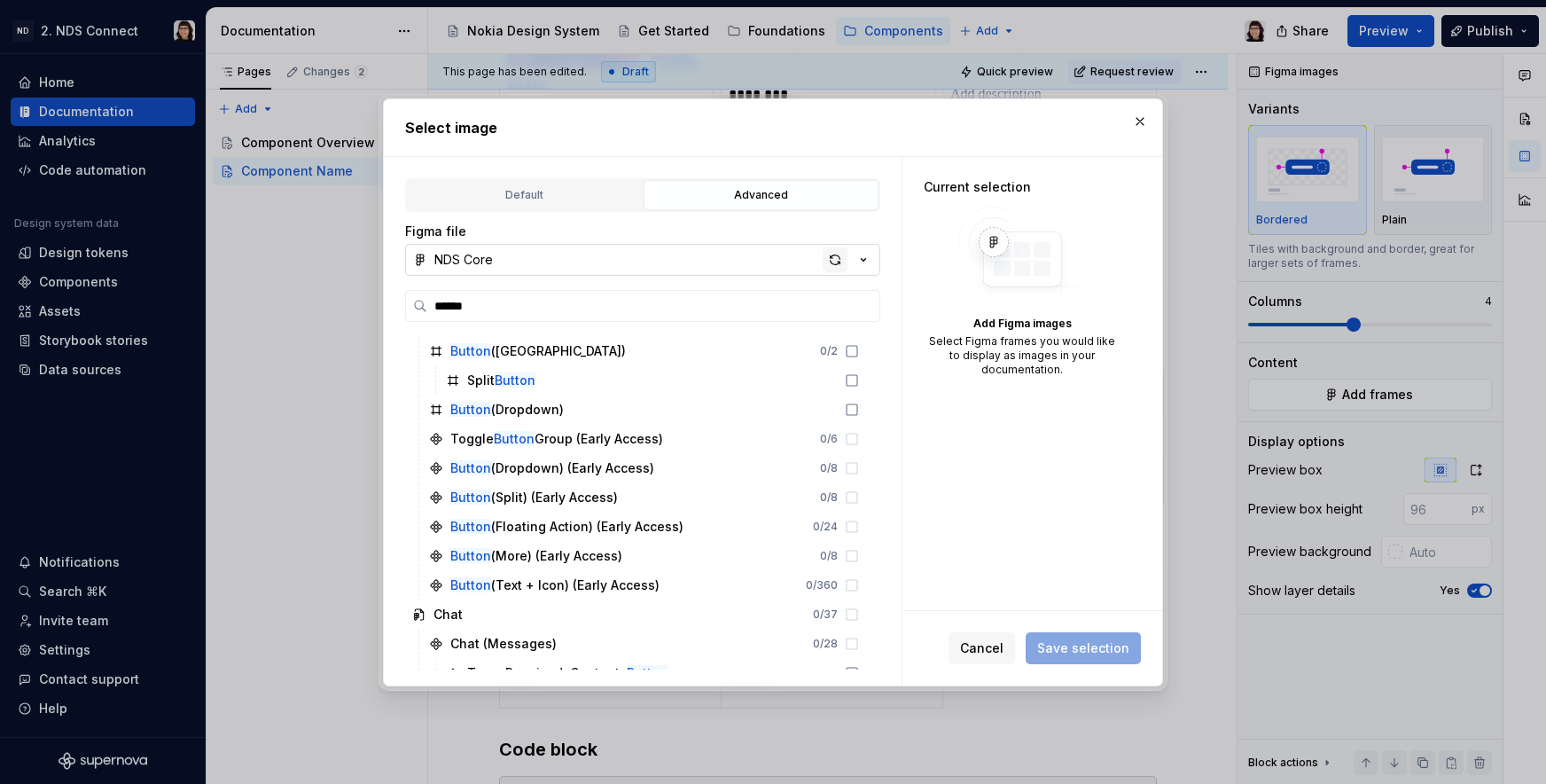
click at [842, 256] on div "button" at bounding box center [835, 260] width 25 height 25
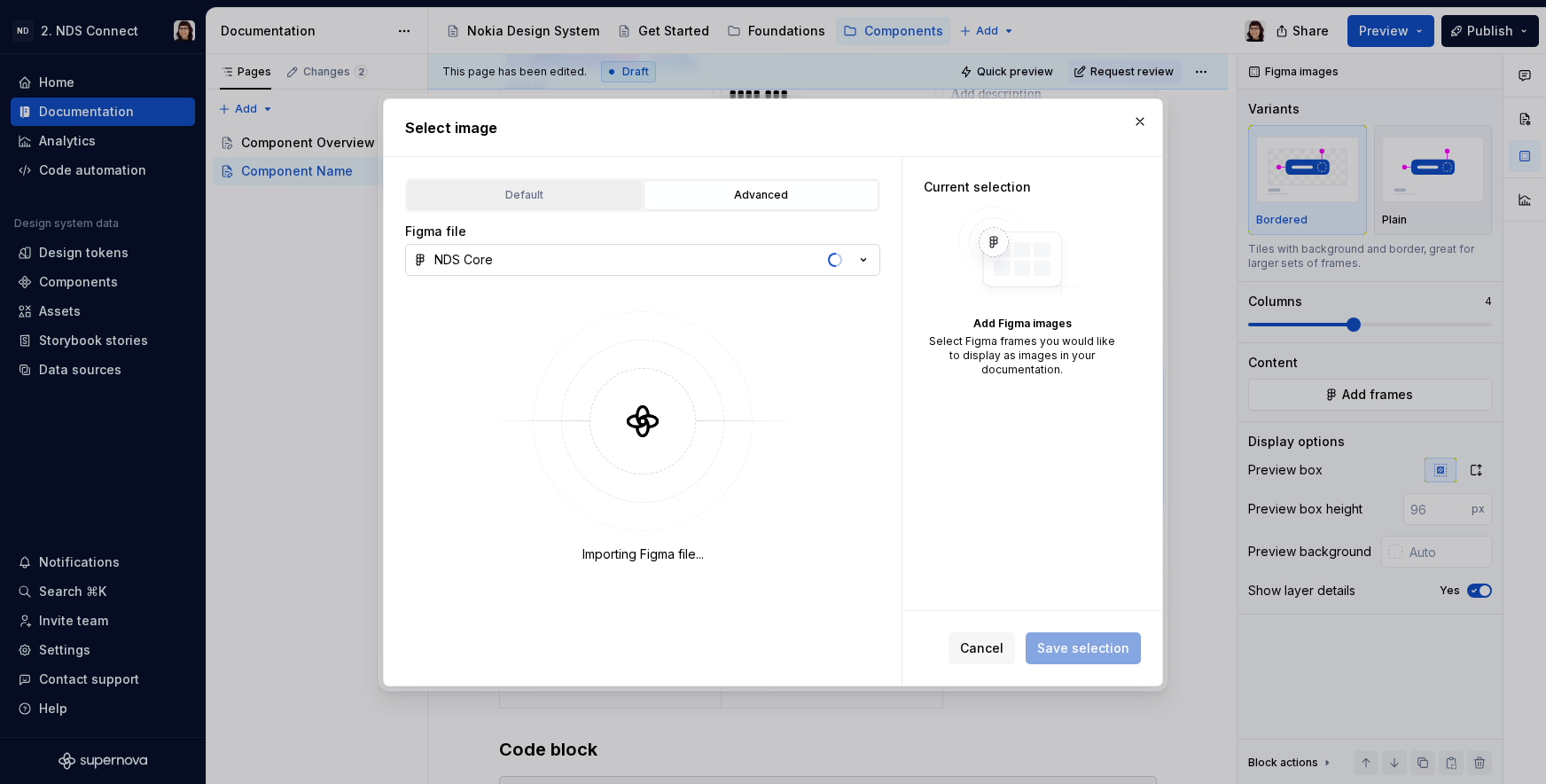
click at [561, 187] on div "Default" at bounding box center [523, 195] width 222 height 17
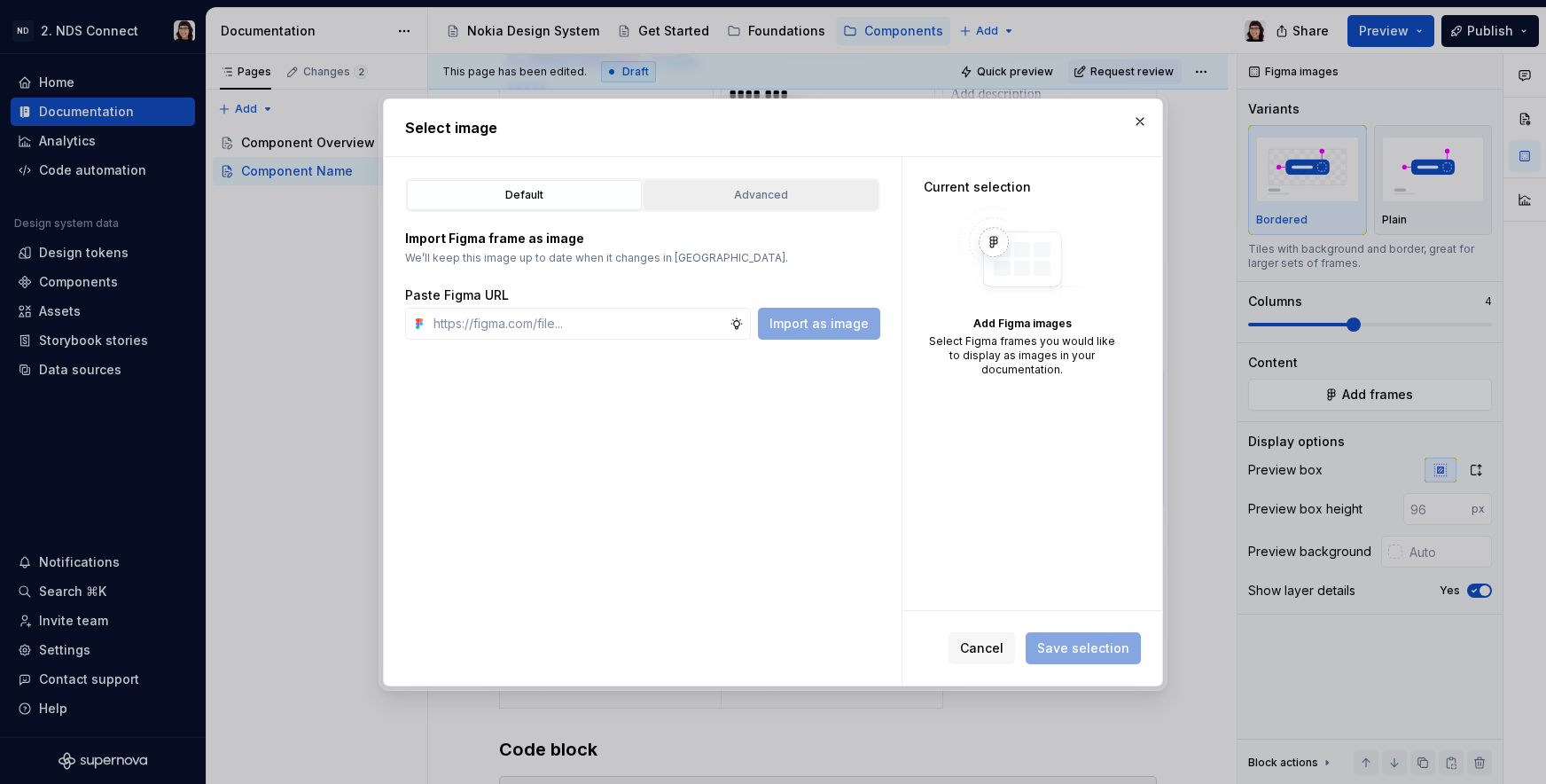
click at [687, 195] on div "Advanced" at bounding box center [760, 195] width 222 height 17
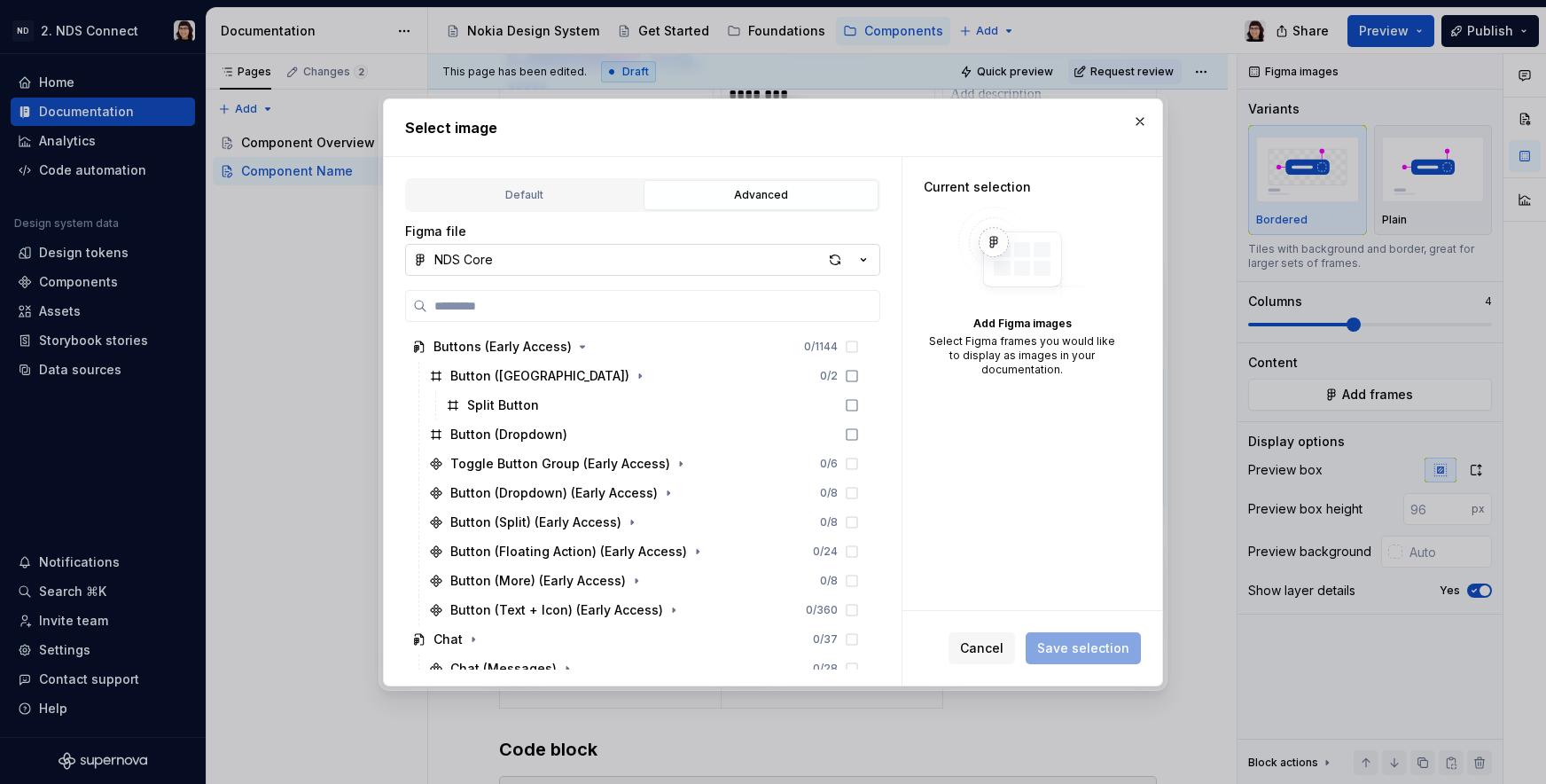
type textarea "*"
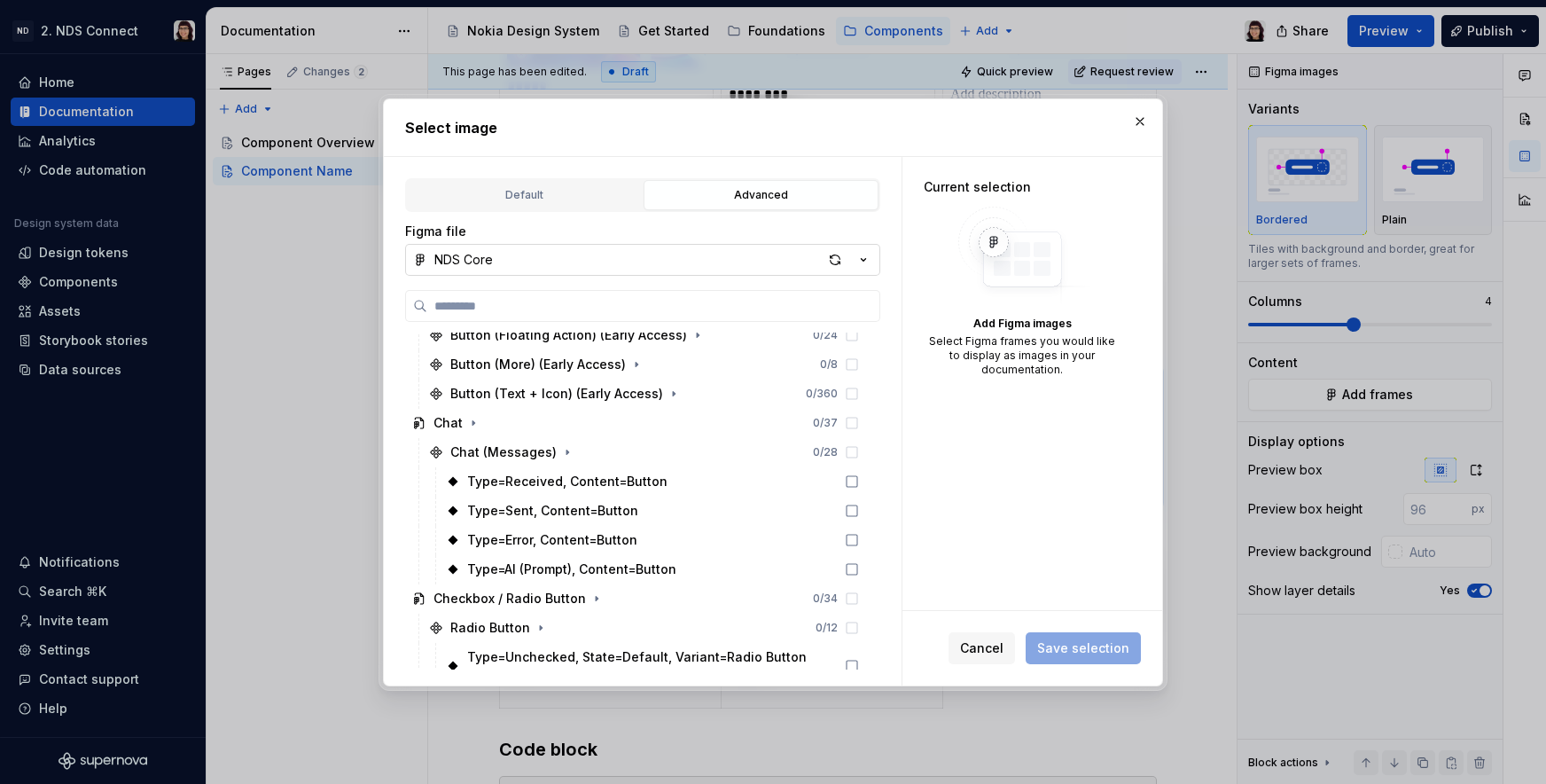
scroll to position [220, 0]
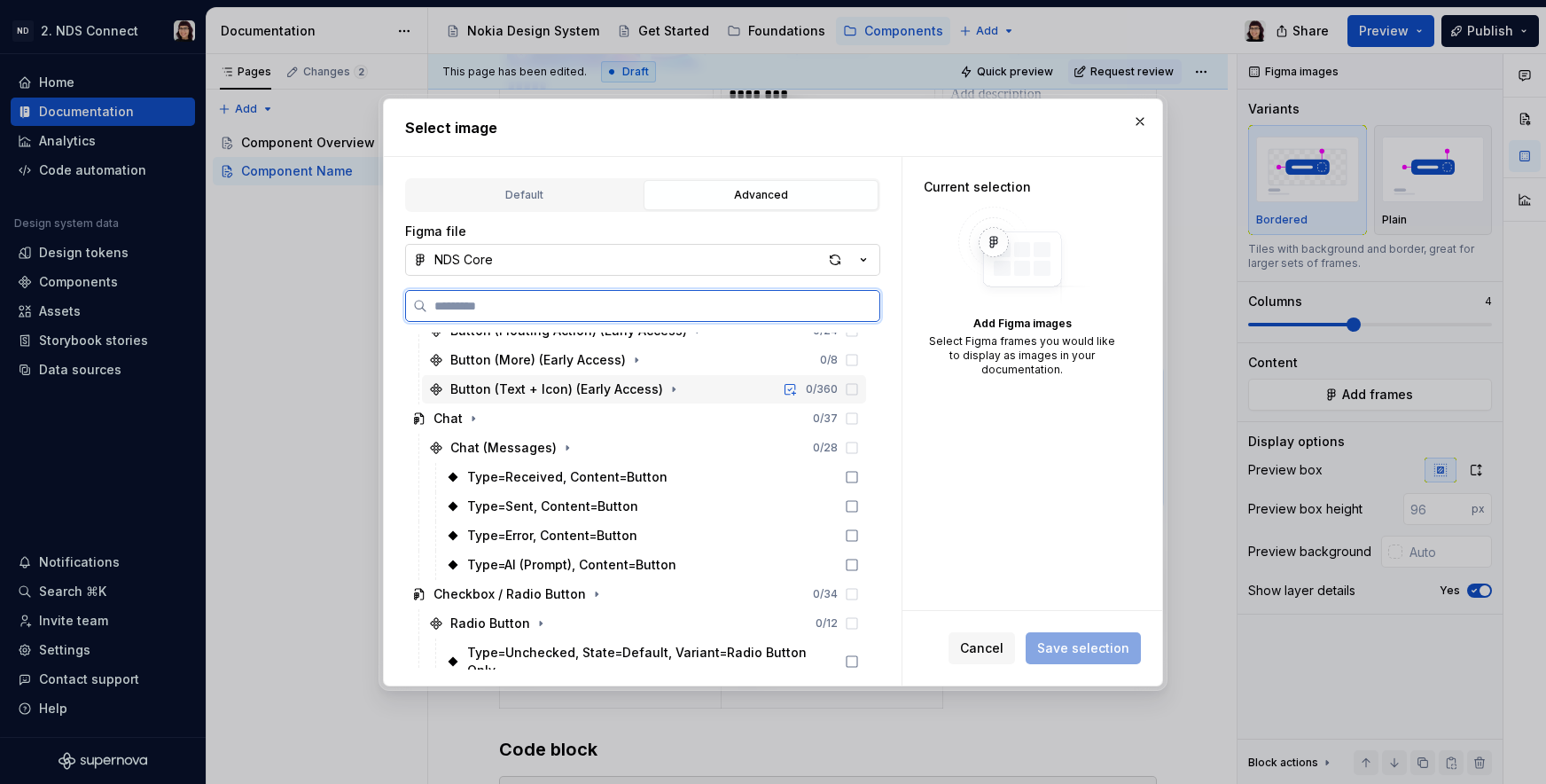
click at [749, 399] on div "Button (Text + Icon) (Early Access) 0 / 360" at bounding box center [645, 389] width 444 height 28
click at [543, 394] on div "Button (Text + Icon) (Early Access)" at bounding box center [556, 389] width 213 height 17
click at [413, 390] on div "Button (Text + Icon) (Early Access) 0 / 360" at bounding box center [635, 390] width 461 height 29
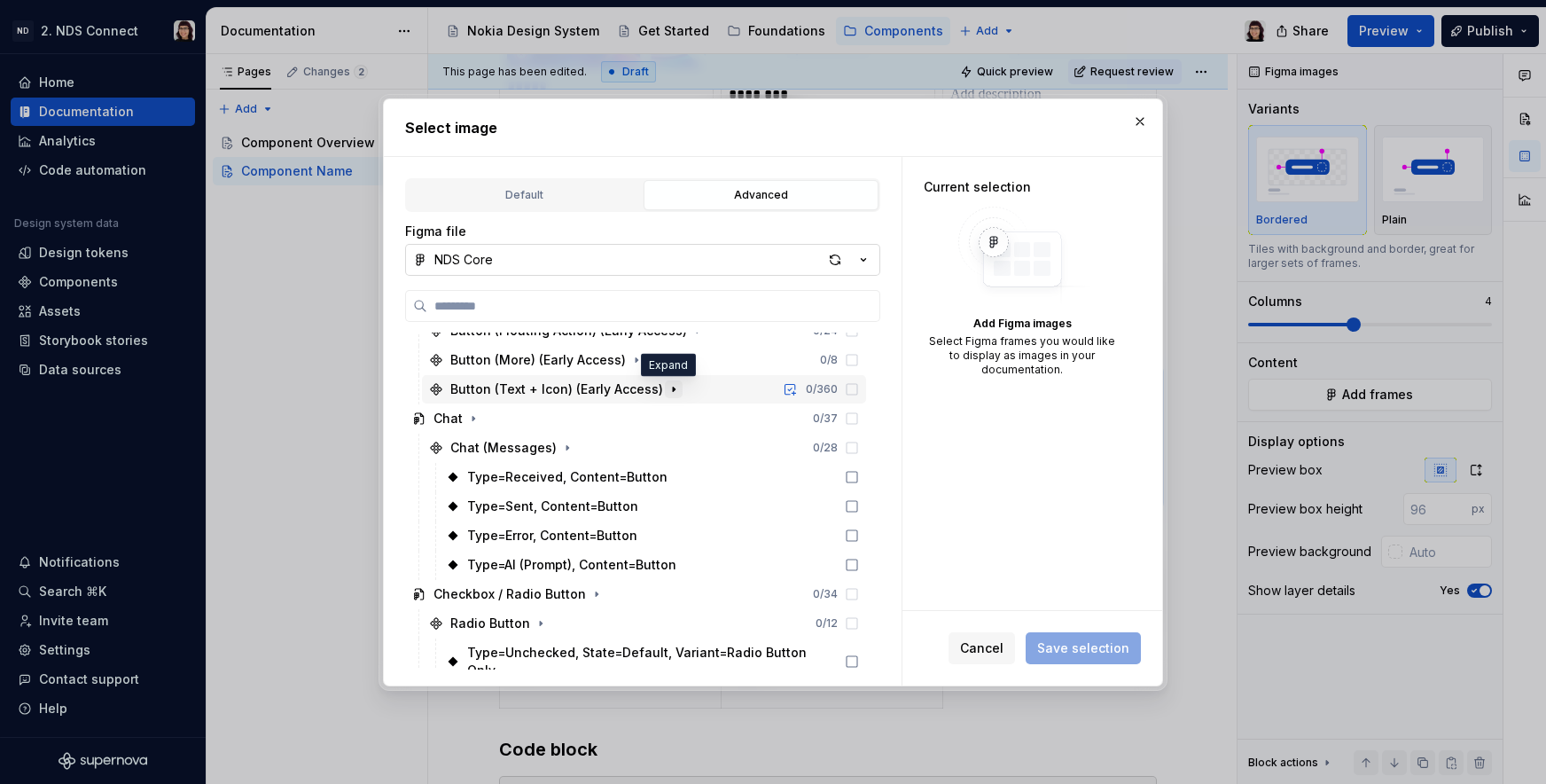
click at [667, 392] on icon "button" at bounding box center [673, 389] width 14 height 14
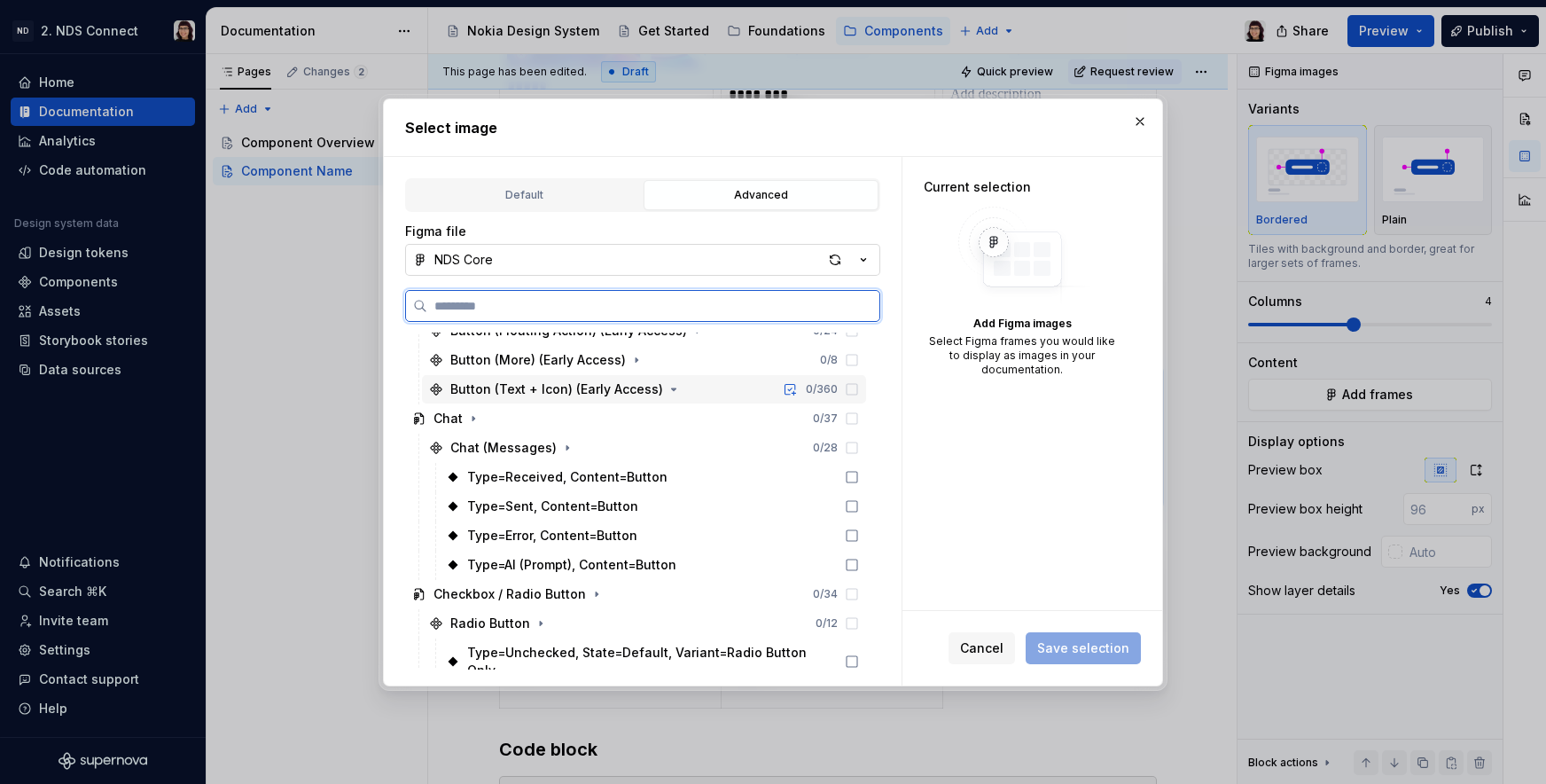
click at [639, 388] on div "Button (Text + Icon) (Early Access)" at bounding box center [556, 389] width 213 height 17
click at [673, 390] on icon "button" at bounding box center [673, 389] width 14 height 14
click at [726, 391] on div "Button (Text + Icon) (Early Access) 0 / 360" at bounding box center [645, 389] width 444 height 28
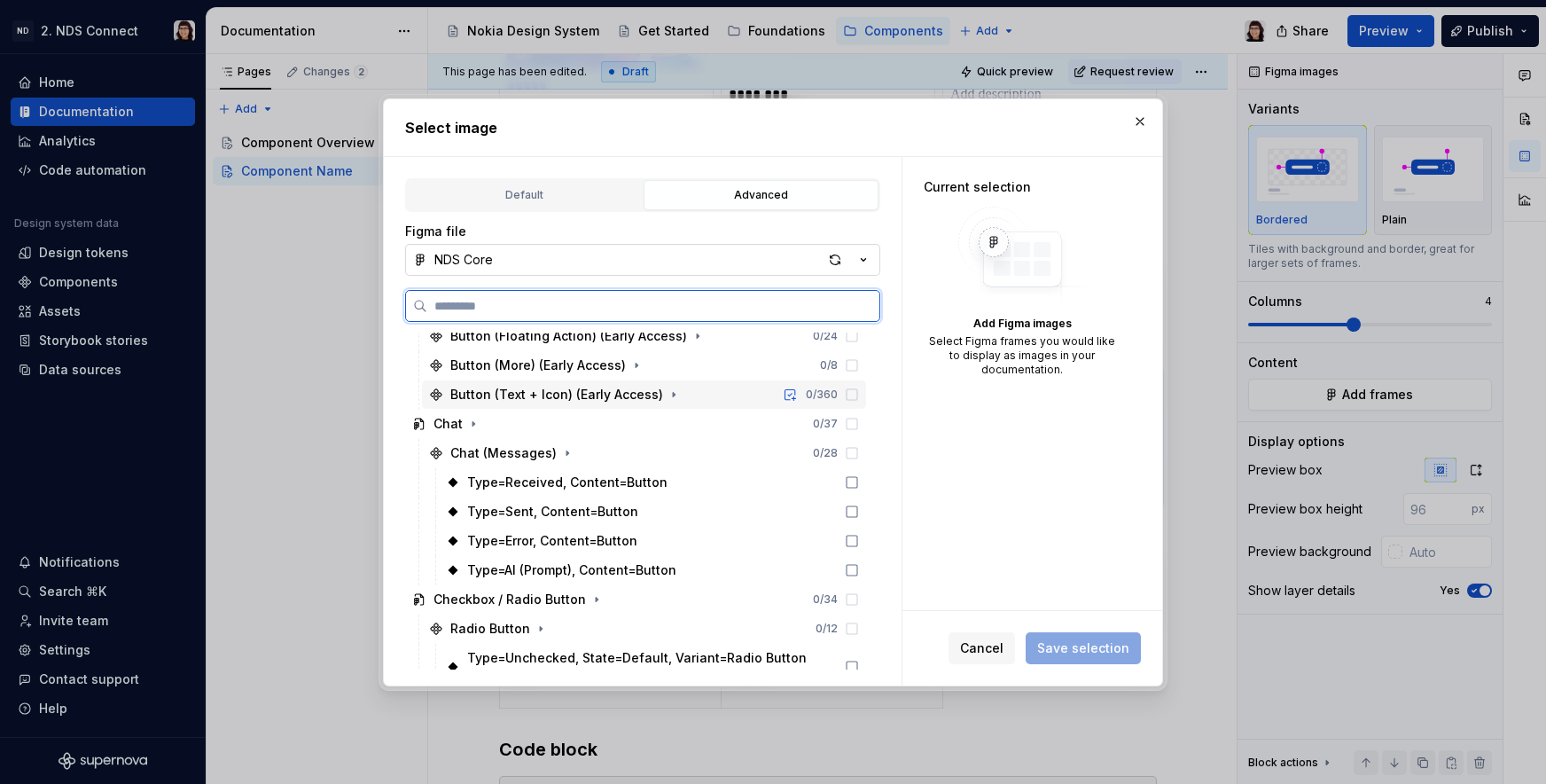
scroll to position [211, 0]
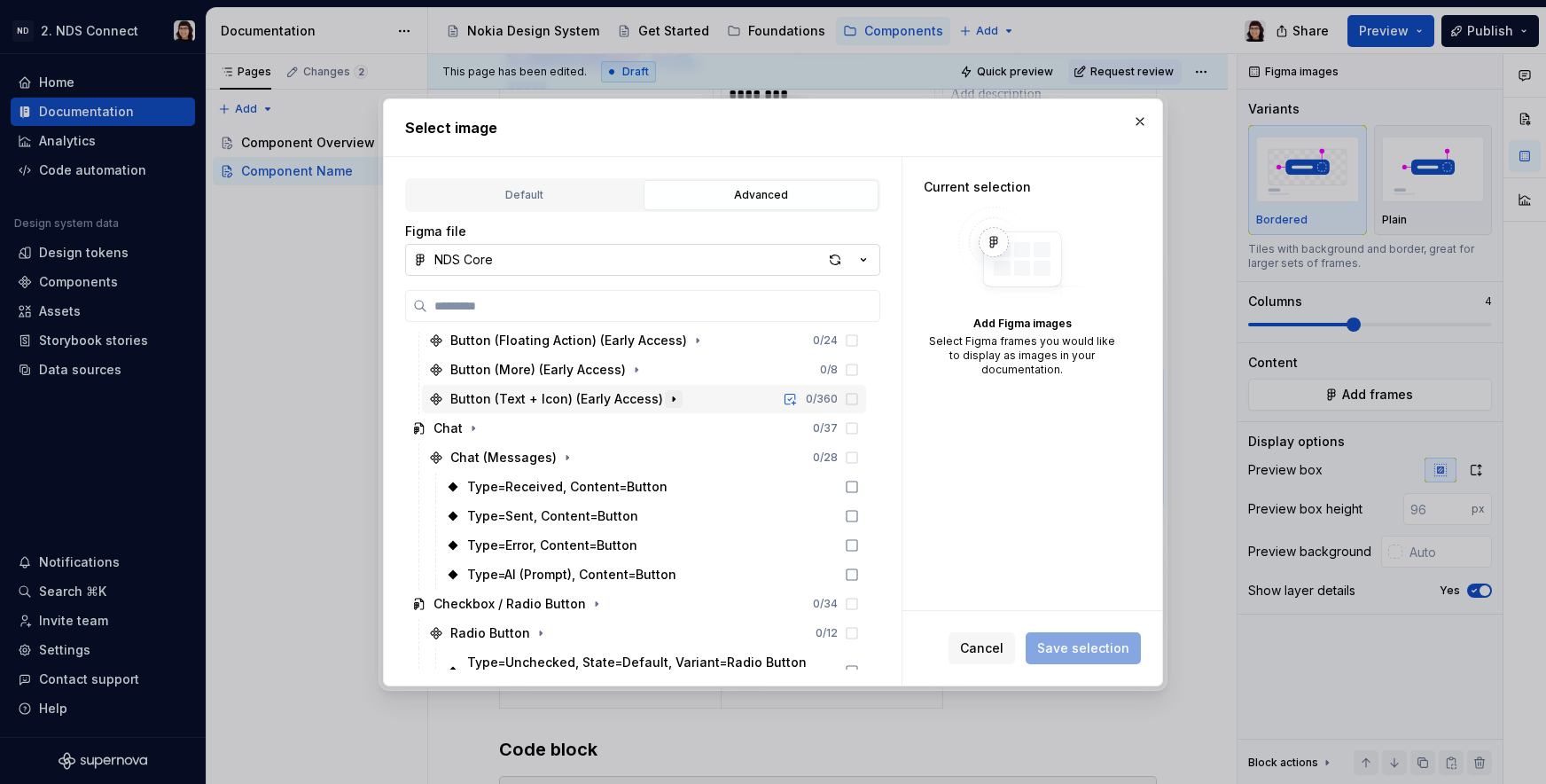
click at [667, 393] on icon "button" at bounding box center [673, 398] width 14 height 14
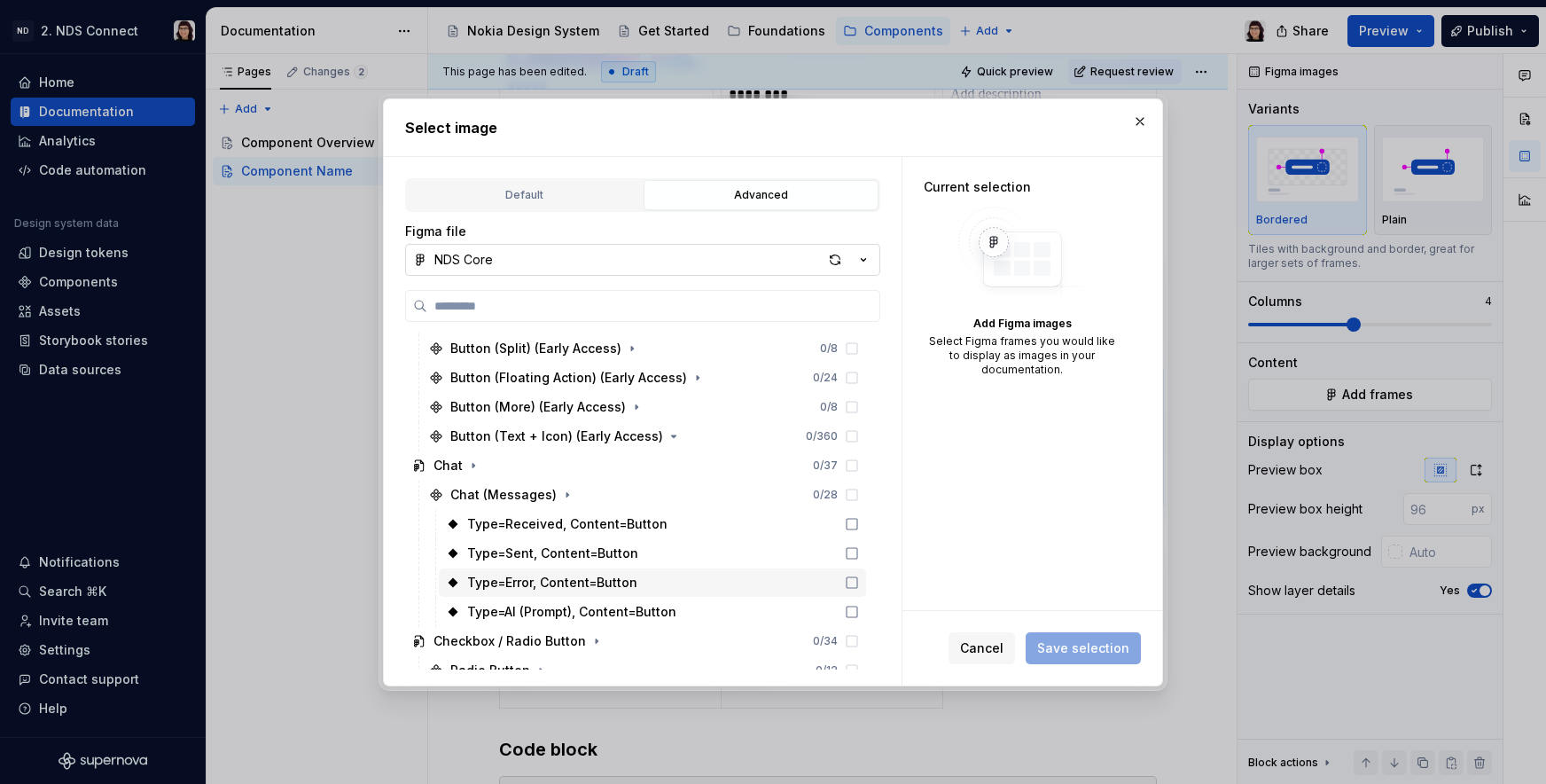
scroll to position [172, 0]
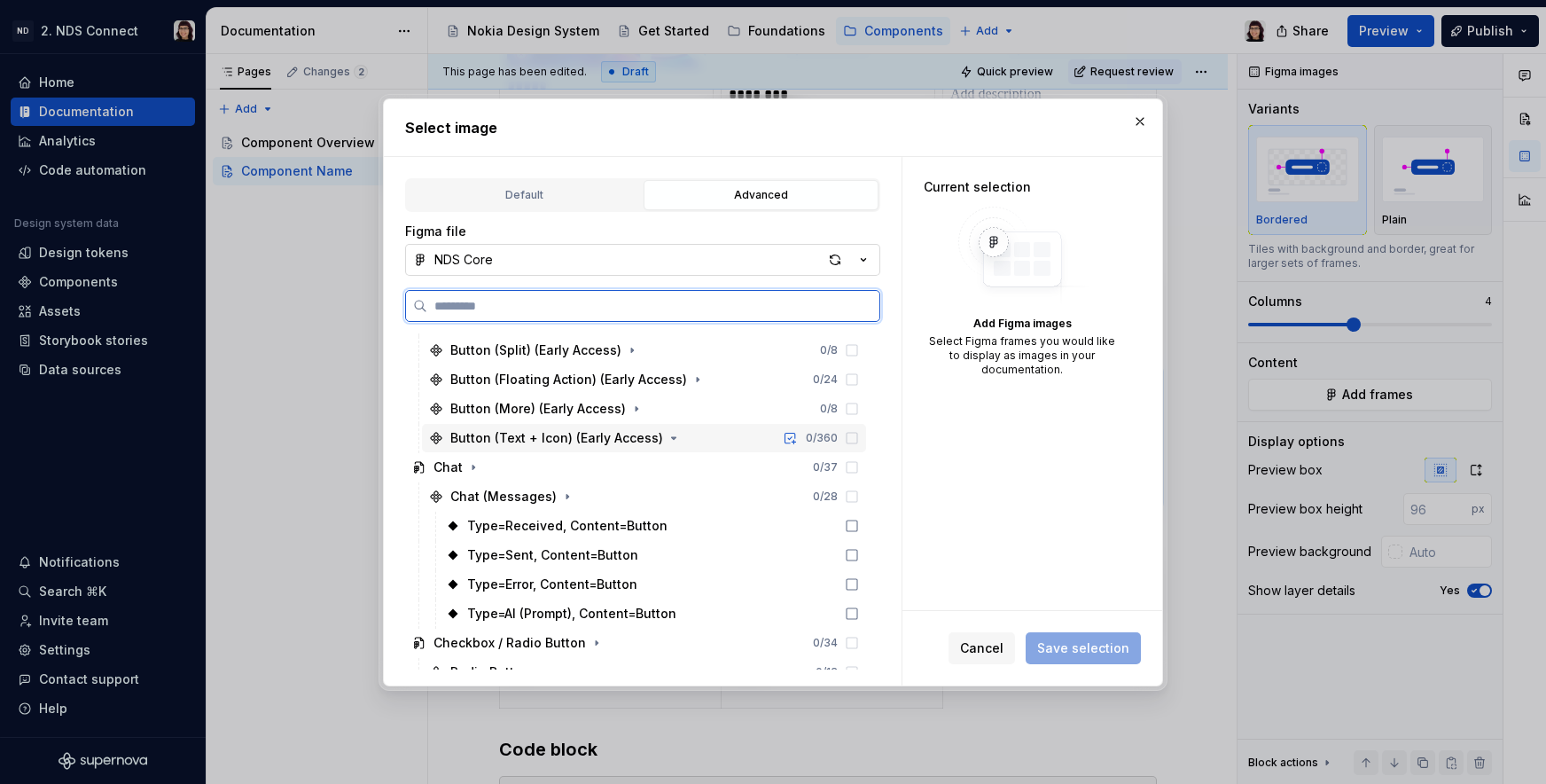
click at [698, 444] on div "Button (Text + Icon) (Early Access) 0 / 360" at bounding box center [645, 437] width 444 height 28
click at [851, 439] on icon at bounding box center [851, 438] width 14 height 14
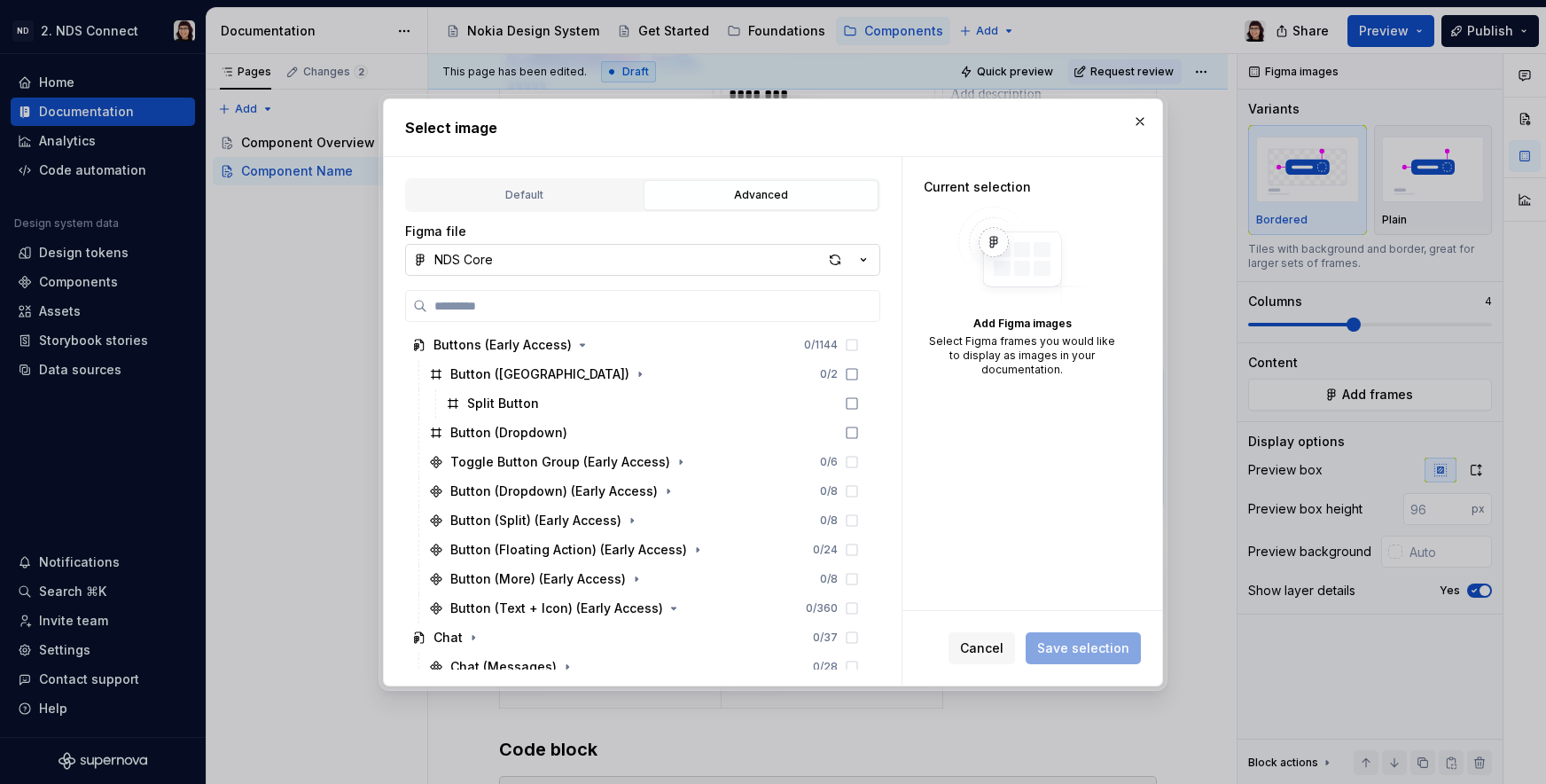
scroll to position [0, 0]
click at [639, 374] on icon "button" at bounding box center [640, 375] width 2 height 5
click at [639, 375] on icon "button" at bounding box center [641, 376] width 5 height 2
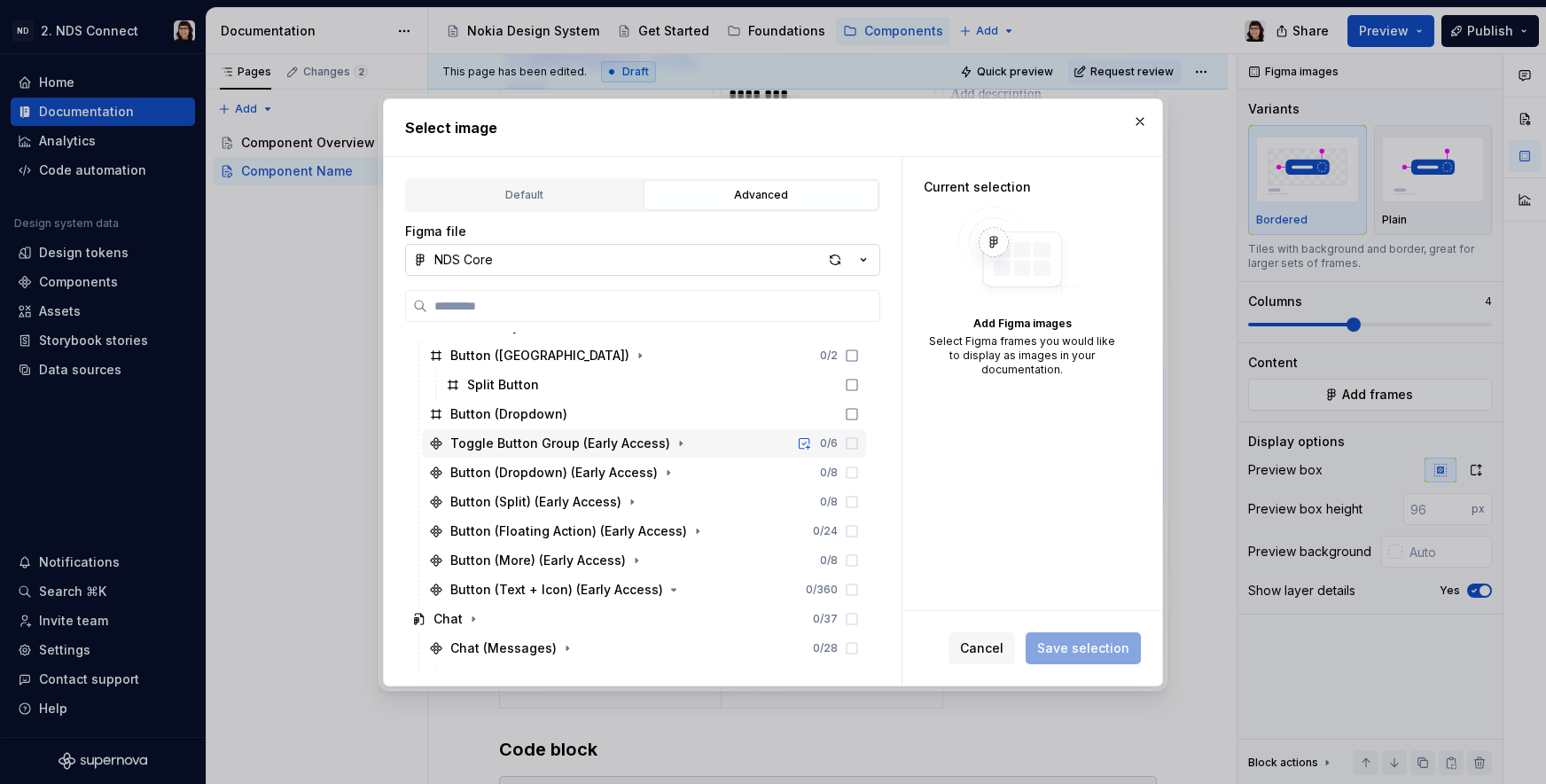
scroll to position [24, 0]
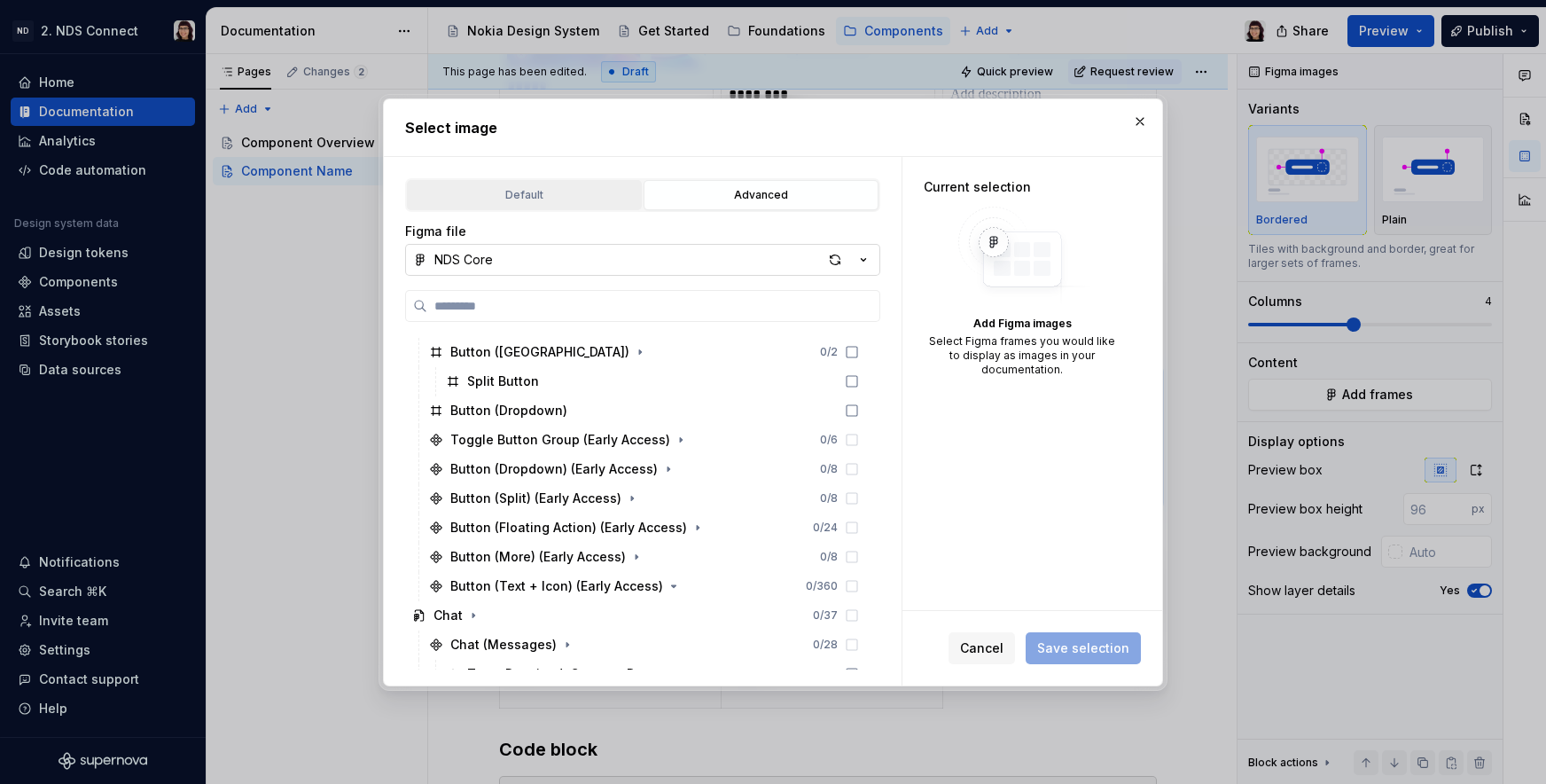
click at [596, 196] on div "Default" at bounding box center [523, 195] width 222 height 17
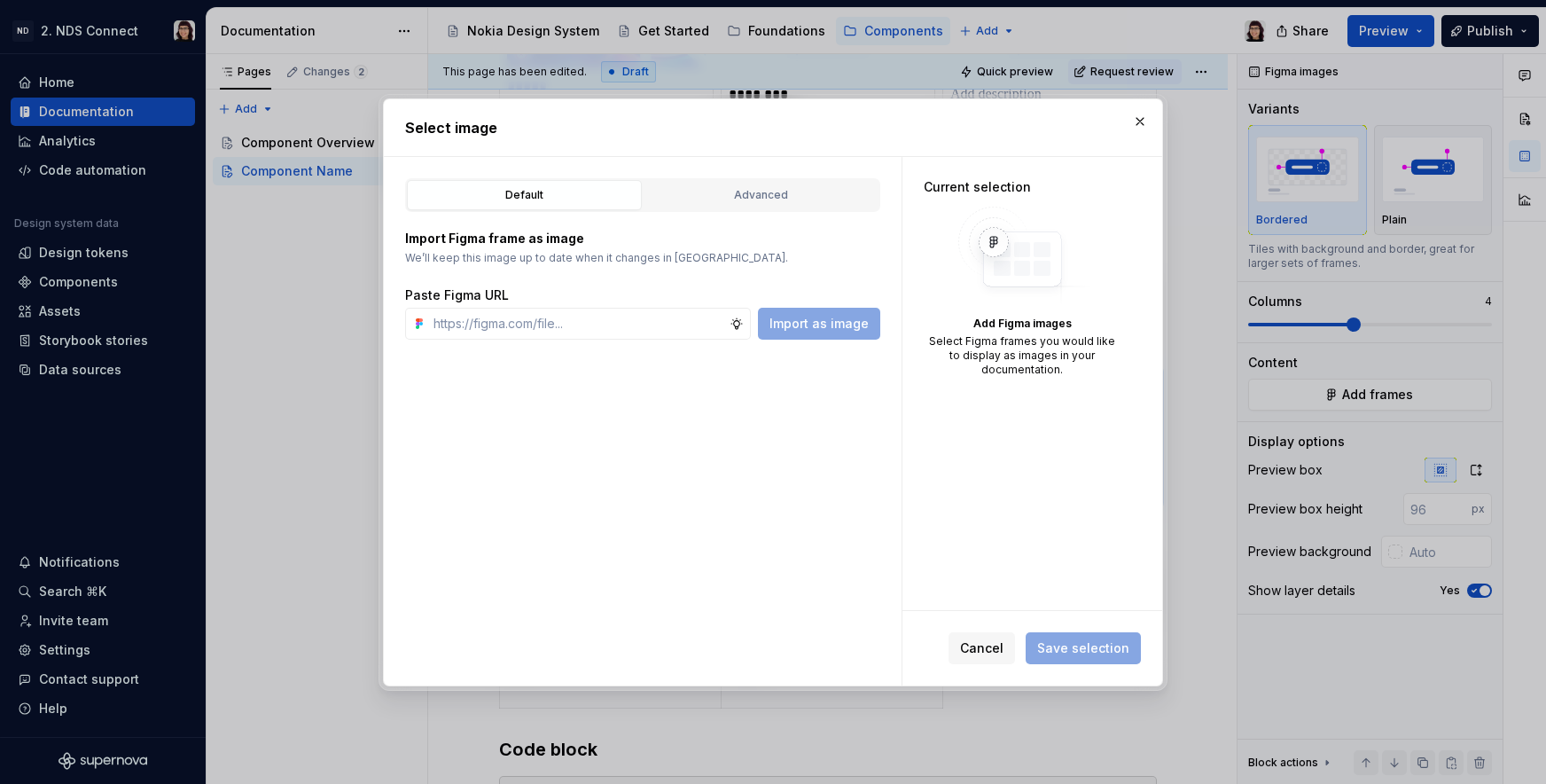
click at [607, 339] on div "Default Advanced Import Figma frame as image We’ll keep this image up to date w…" at bounding box center [643, 420] width 518 height 528
click at [590, 331] on input "text" at bounding box center [577, 323] width 303 height 32
paste input "[URL][DOMAIN_NAME]"
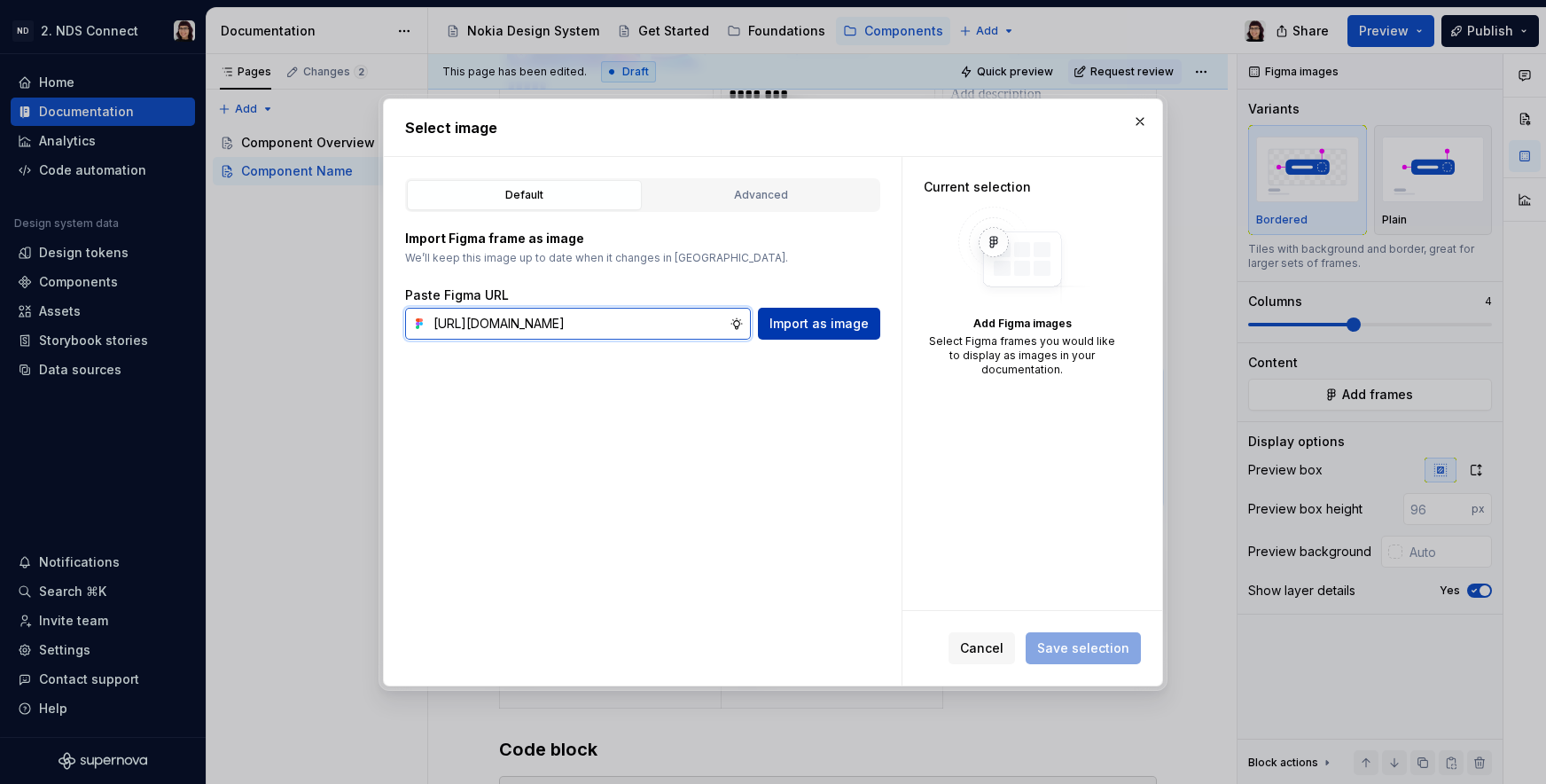
type input "[URL][DOMAIN_NAME]"
click at [793, 330] on span "Import as image" at bounding box center [819, 323] width 99 height 17
click at [737, 206] on button "Advanced" at bounding box center [761, 194] width 235 height 30
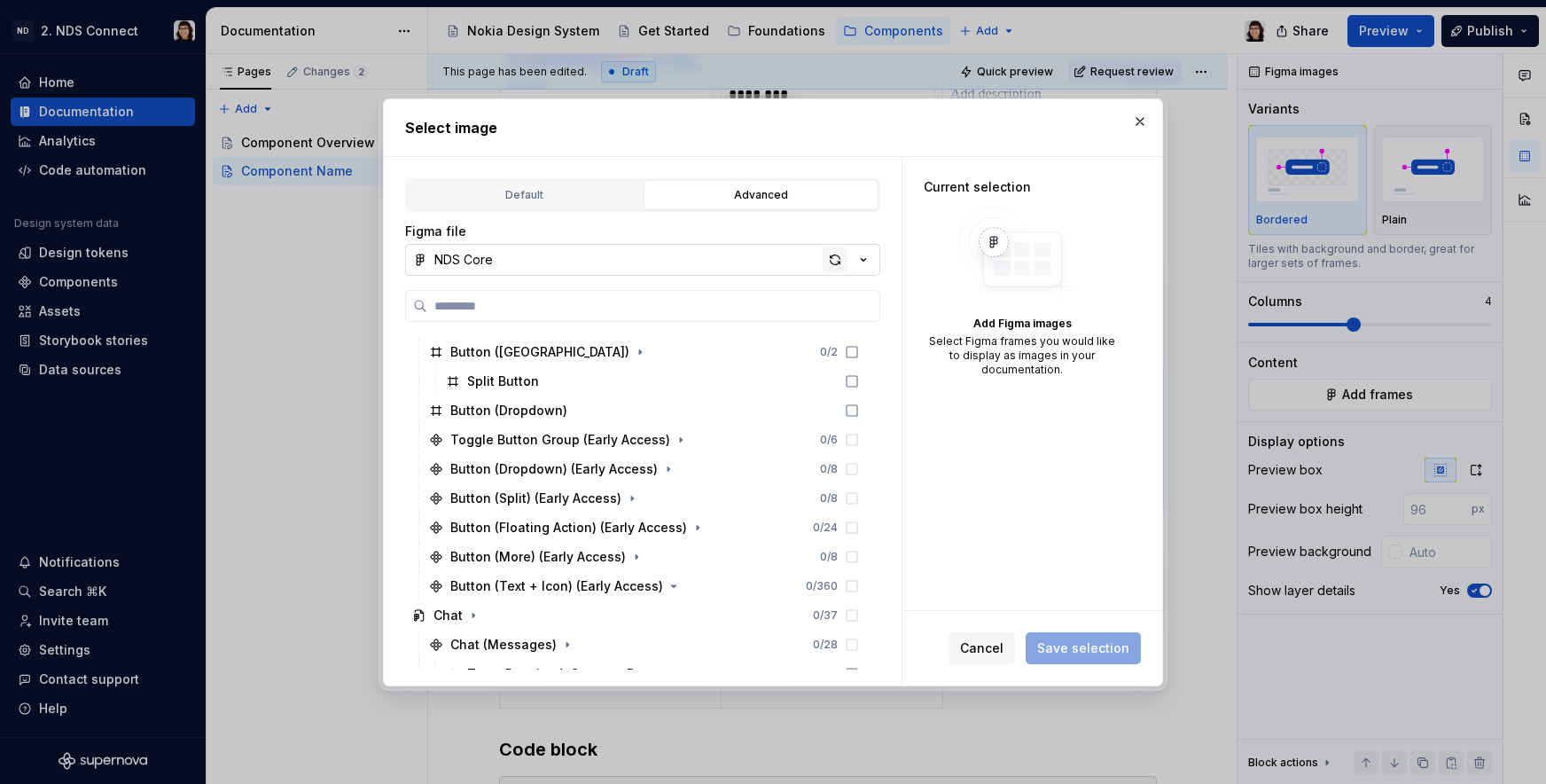
click at [830, 259] on div "button" at bounding box center [835, 260] width 25 height 25
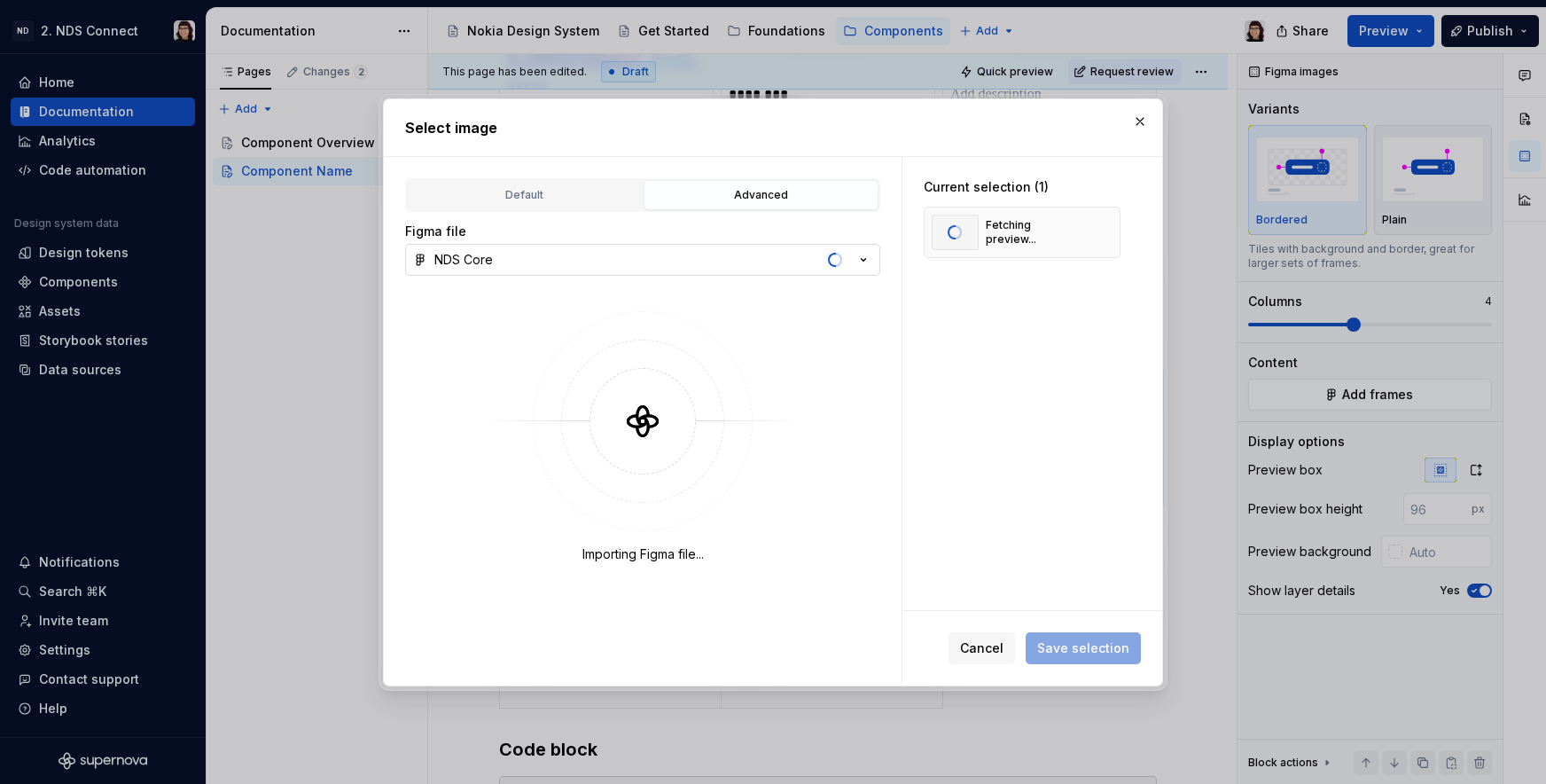
click at [864, 259] on icon "button" at bounding box center [864, 259] width 5 height 3
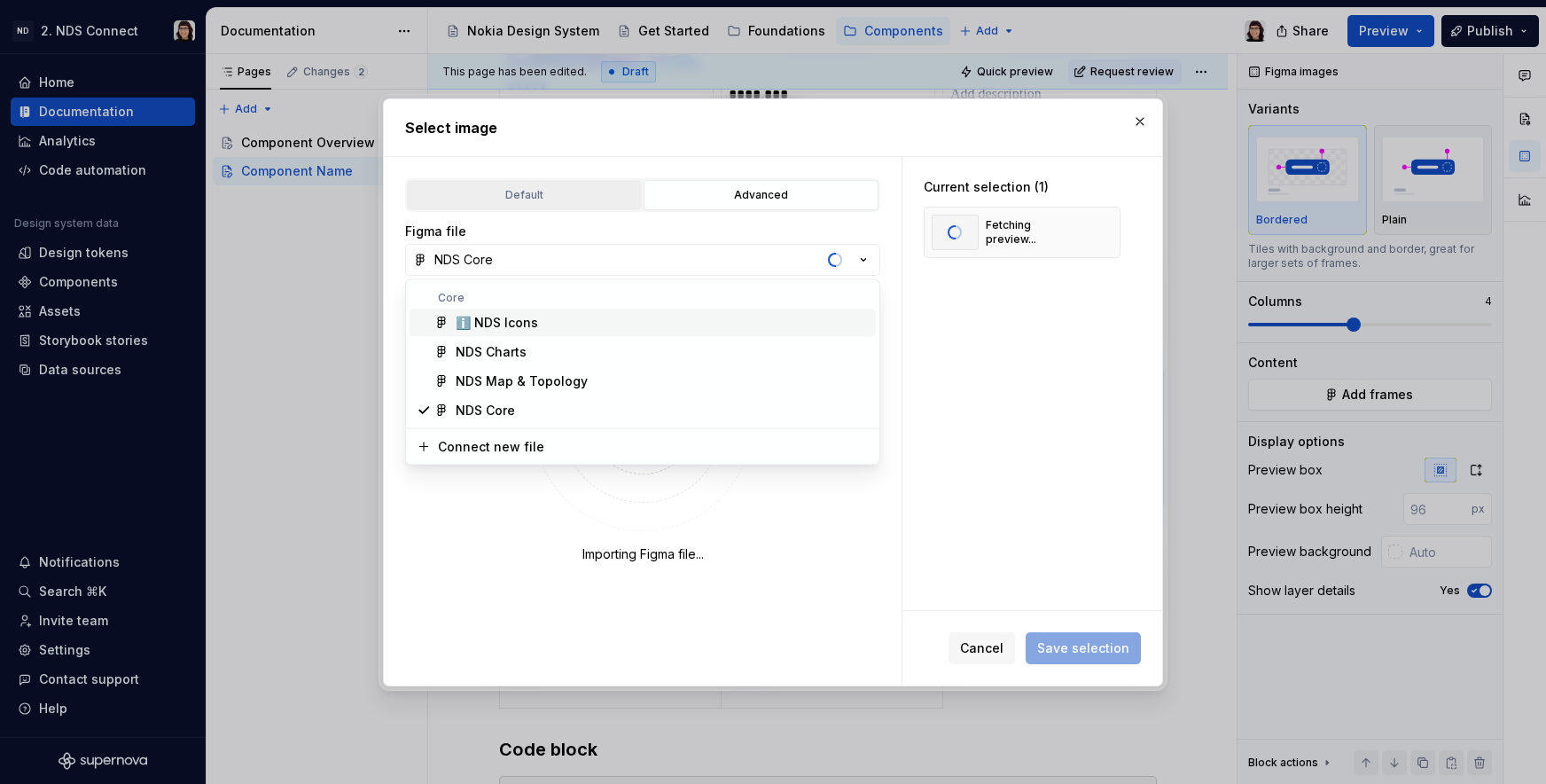
click at [570, 186] on div "Select image Default Advanced Import Figma frame as image We’ll keep this image…" at bounding box center [773, 392] width 1546 height 784
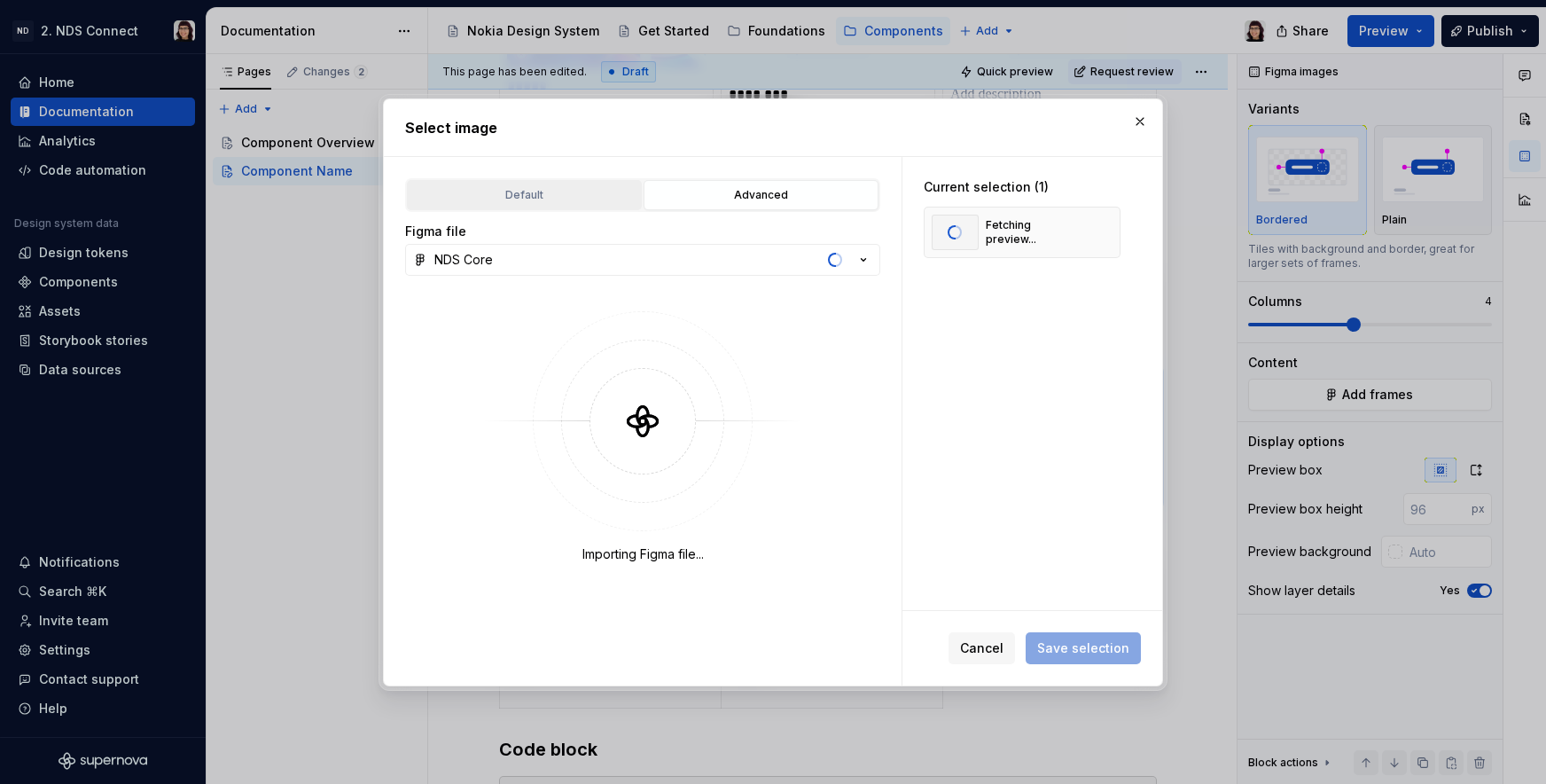
click at [570, 193] on div "Default" at bounding box center [523, 195] width 222 height 17
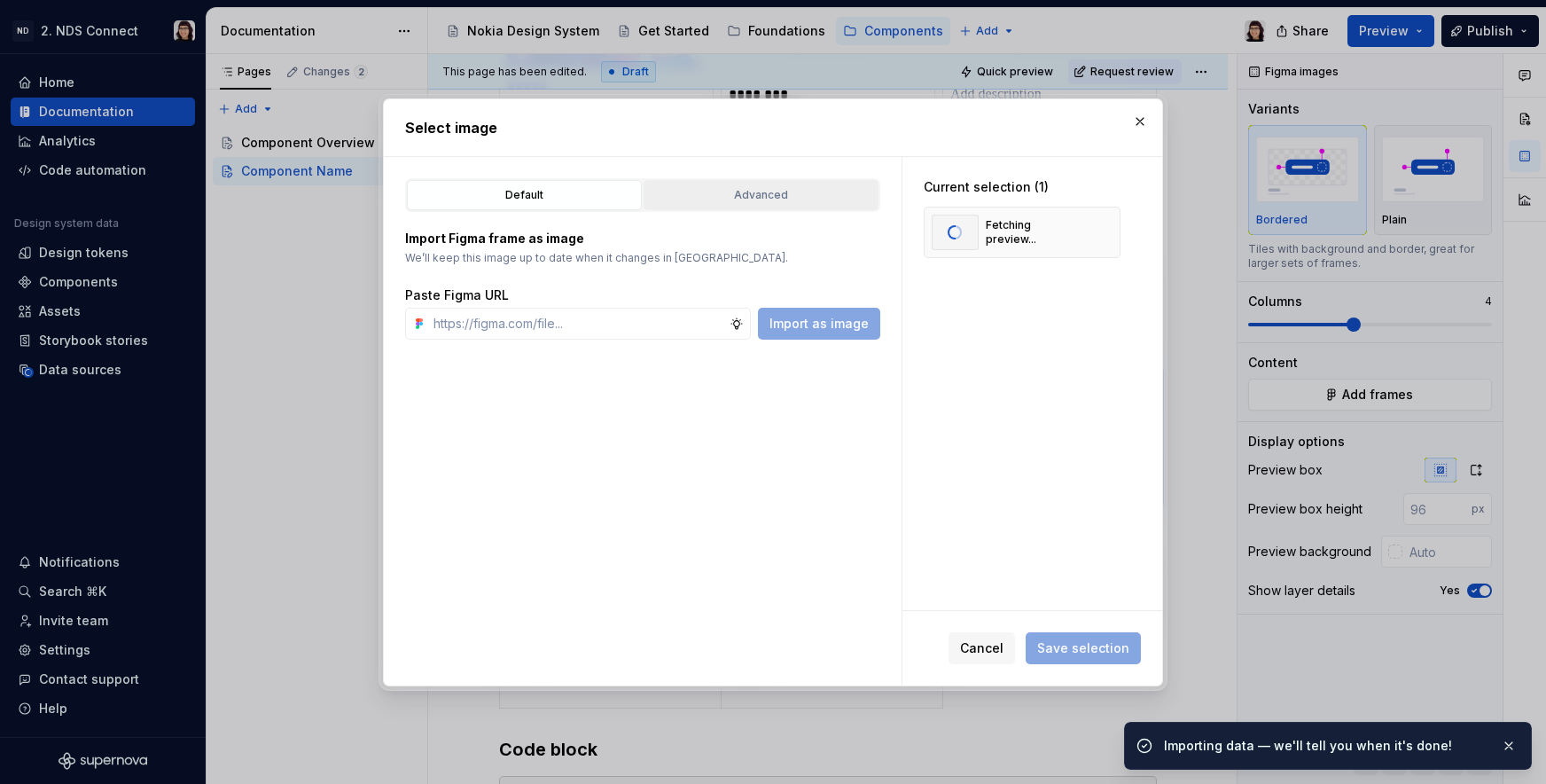
click at [762, 200] on div "Advanced" at bounding box center [760, 195] width 222 height 17
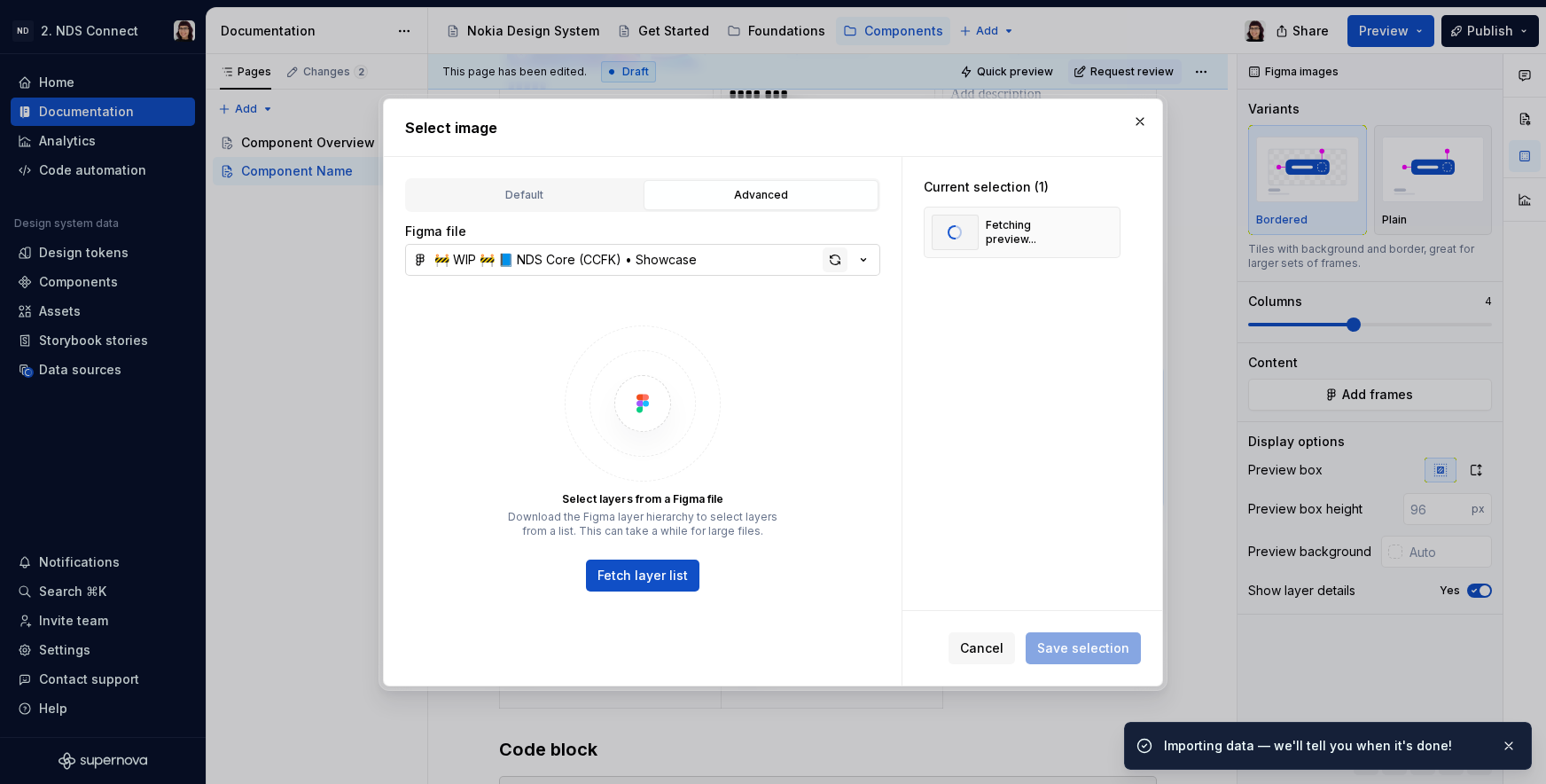
click at [833, 262] on div "button" at bounding box center [835, 260] width 25 height 25
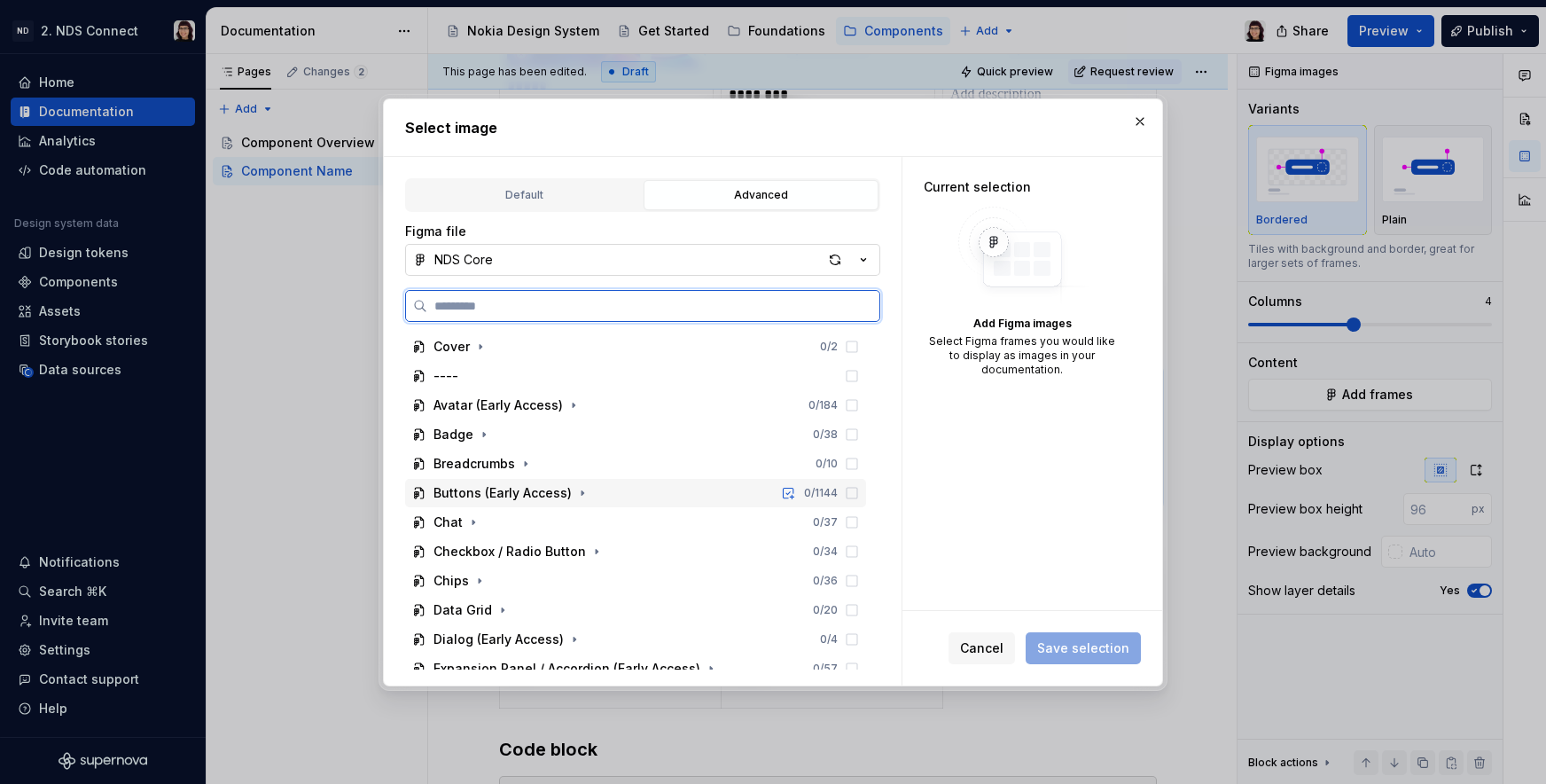
click at [628, 492] on div "Buttons (Early Access) 0 / 1144" at bounding box center [635, 493] width 461 height 28
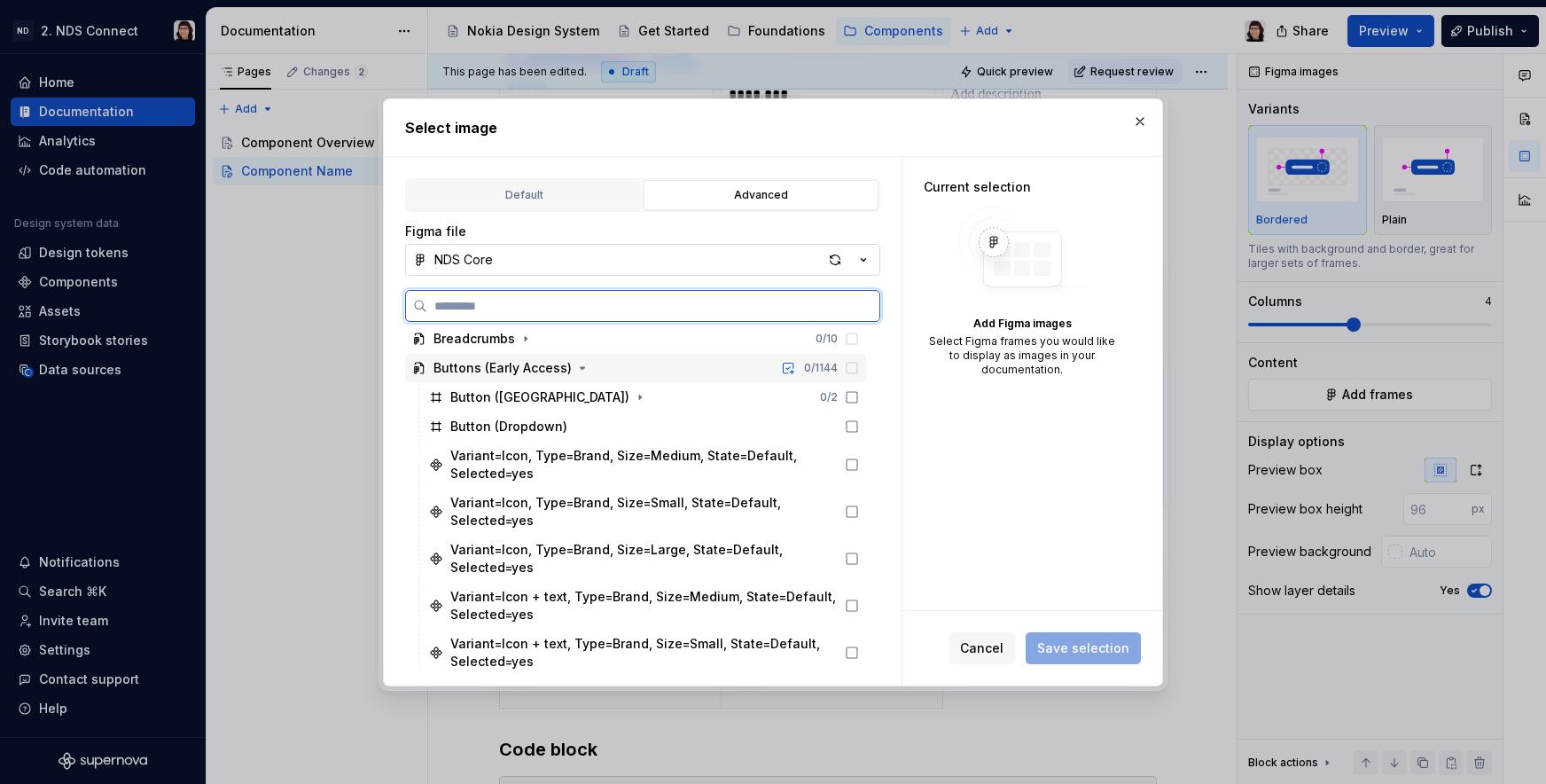
scroll to position [141, 0]
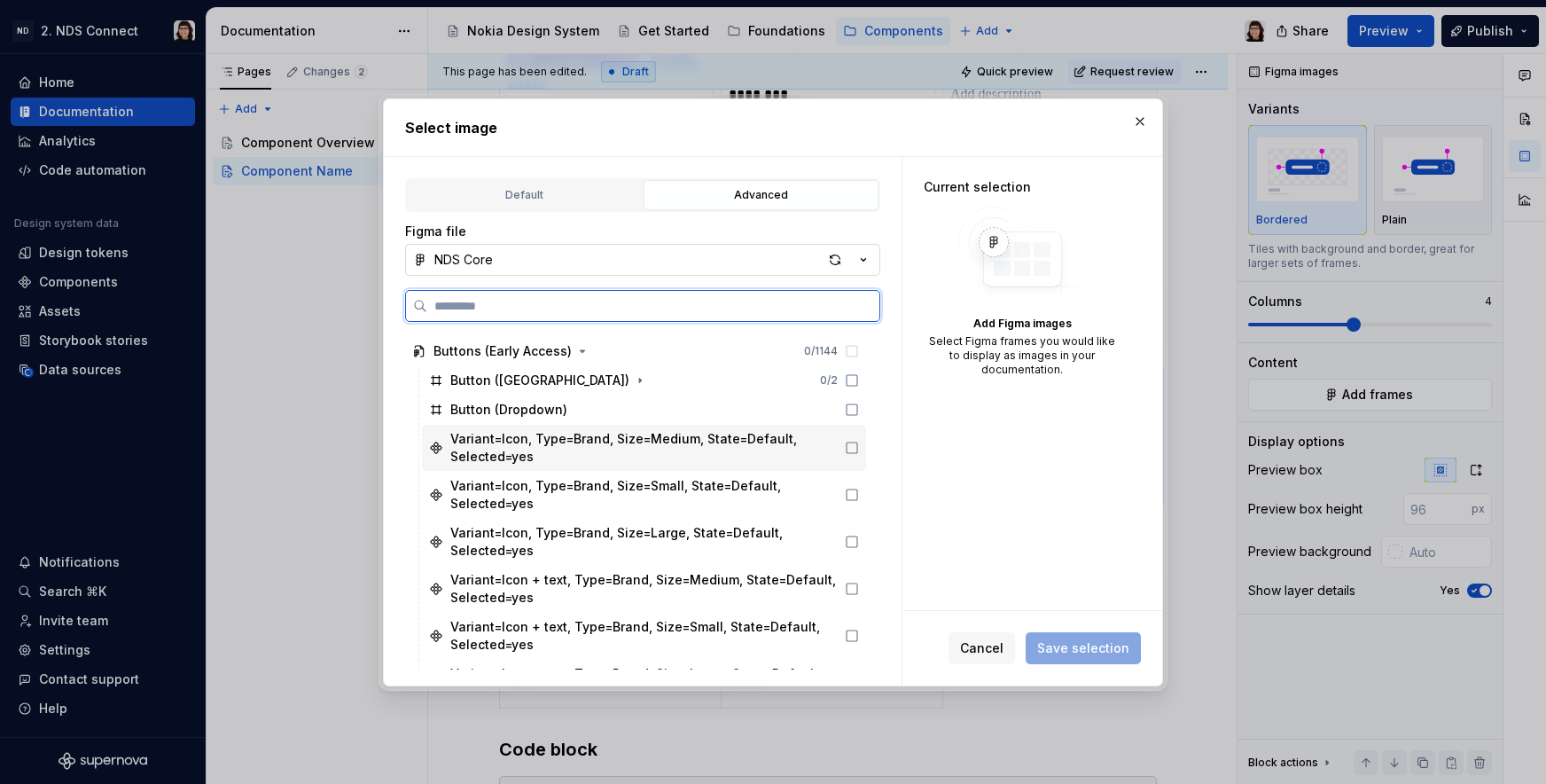
click at [483, 444] on div "Variant=Icon, Type=Brand, Size=Medium, State=Default, Selected=yes" at bounding box center [644, 447] width 388 height 36
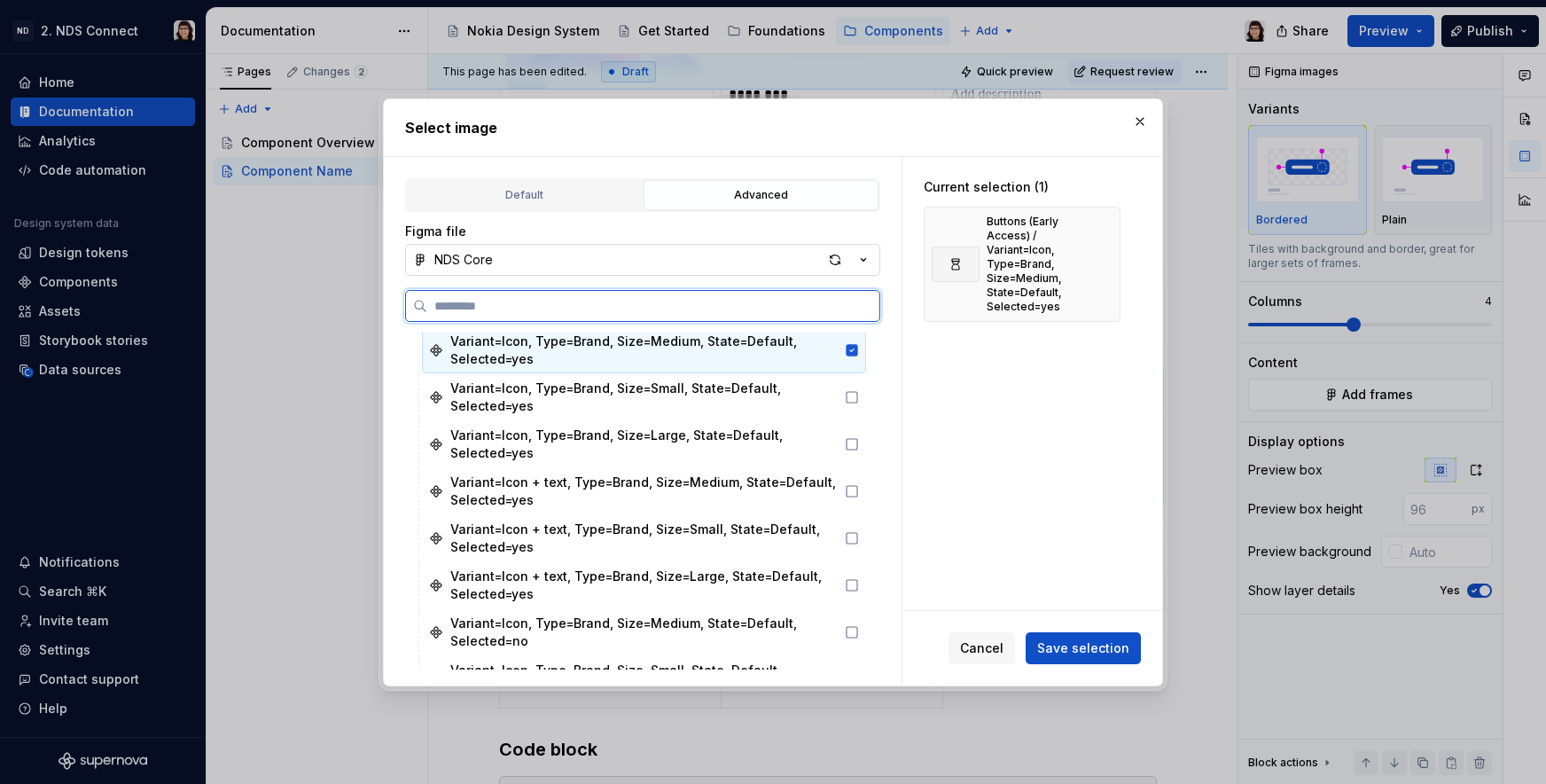
scroll to position [243, 0]
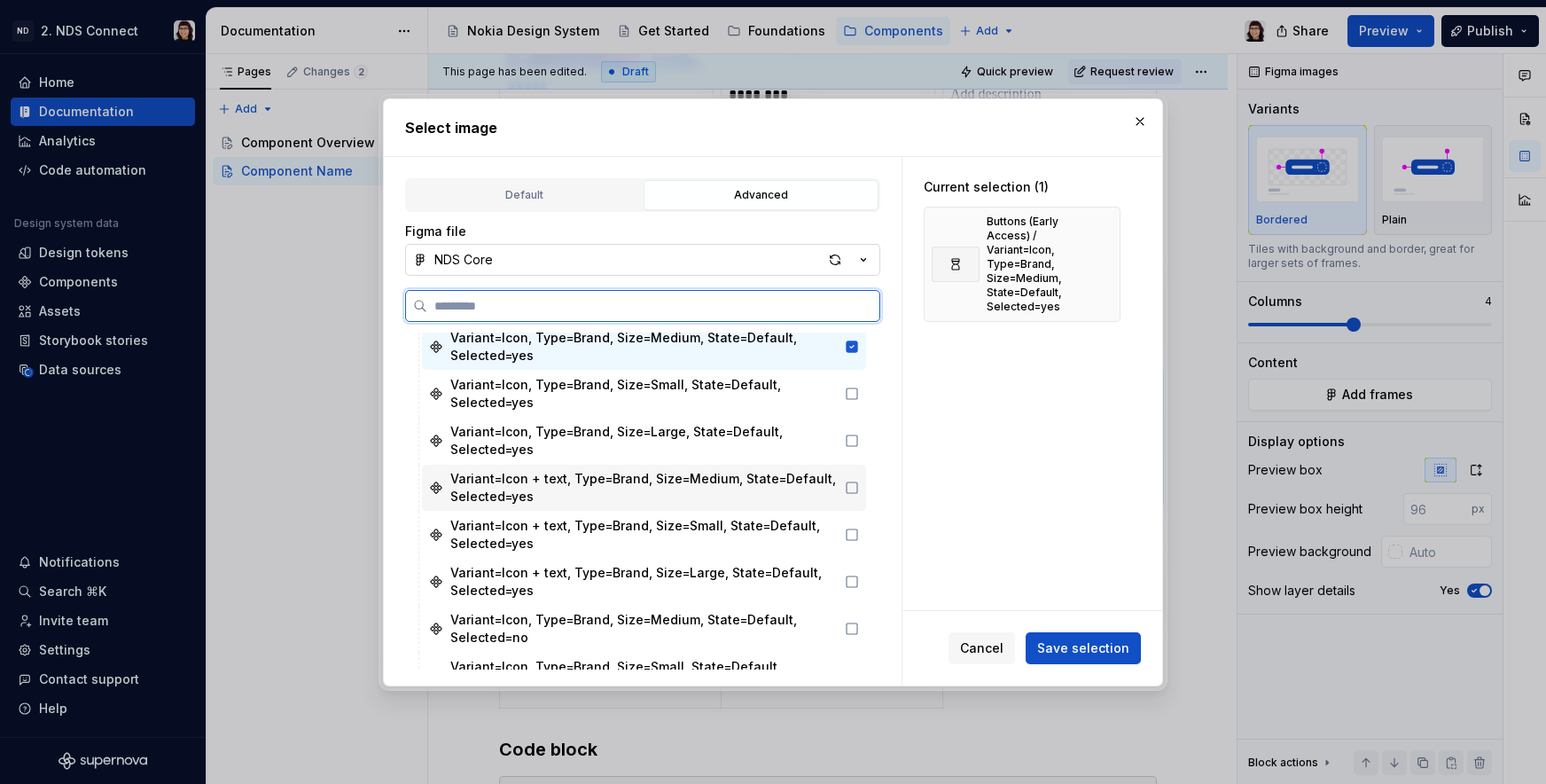
click at [503, 497] on div "Variant=Icon + text, Type=Brand, Size=Medium, State=Default, Selected=yes" at bounding box center [644, 487] width 388 height 36
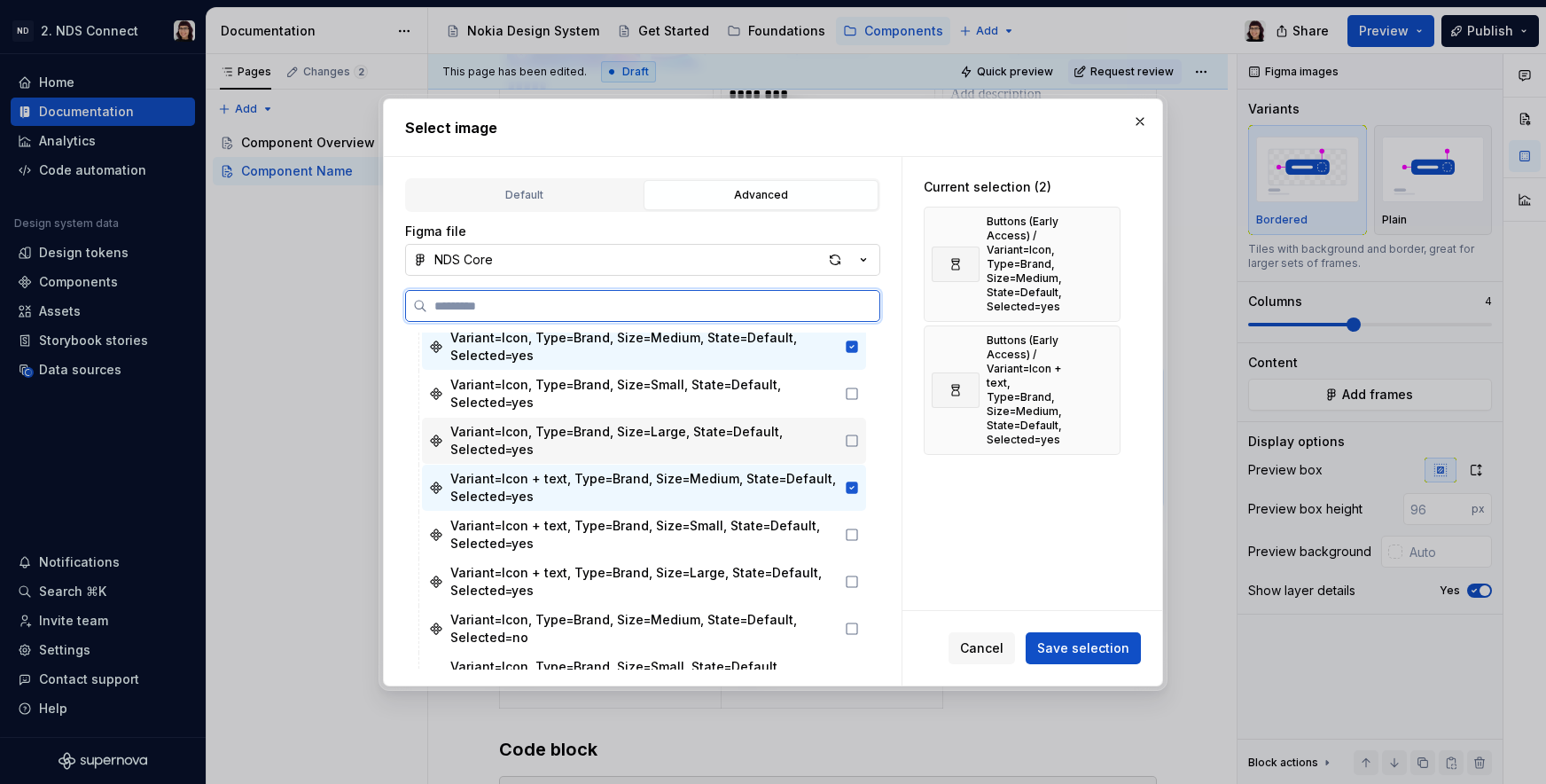
click at [509, 455] on div "Variant=Icon, Type=Brand, Size=Large, State=Default, Selected=yes" at bounding box center [644, 441] width 388 height 36
click at [509, 403] on div "Variant=Icon, Type=Brand, Size=Small, State=Default, Selected=yes" at bounding box center [644, 393] width 388 height 36
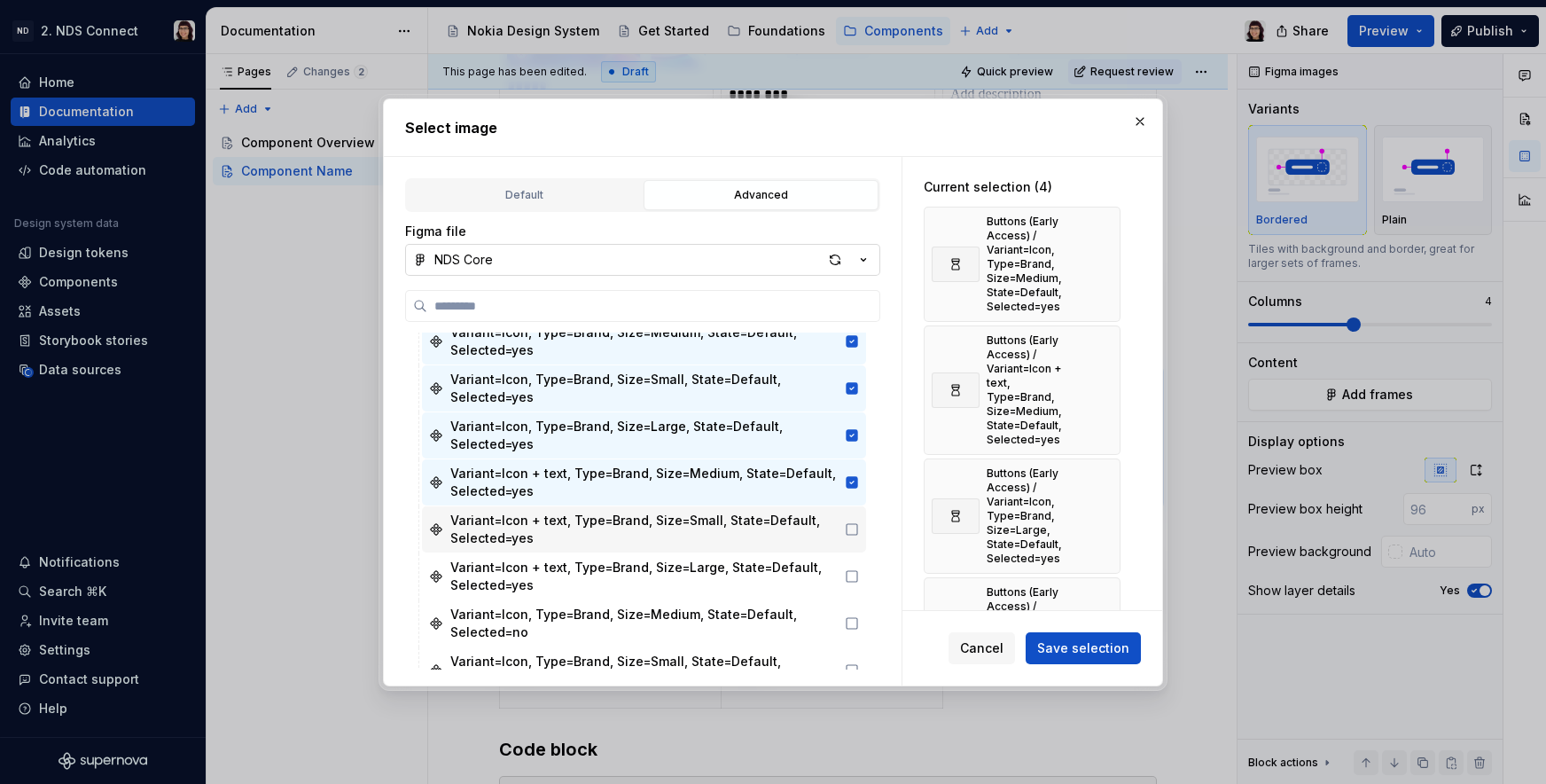
scroll to position [295, 0]
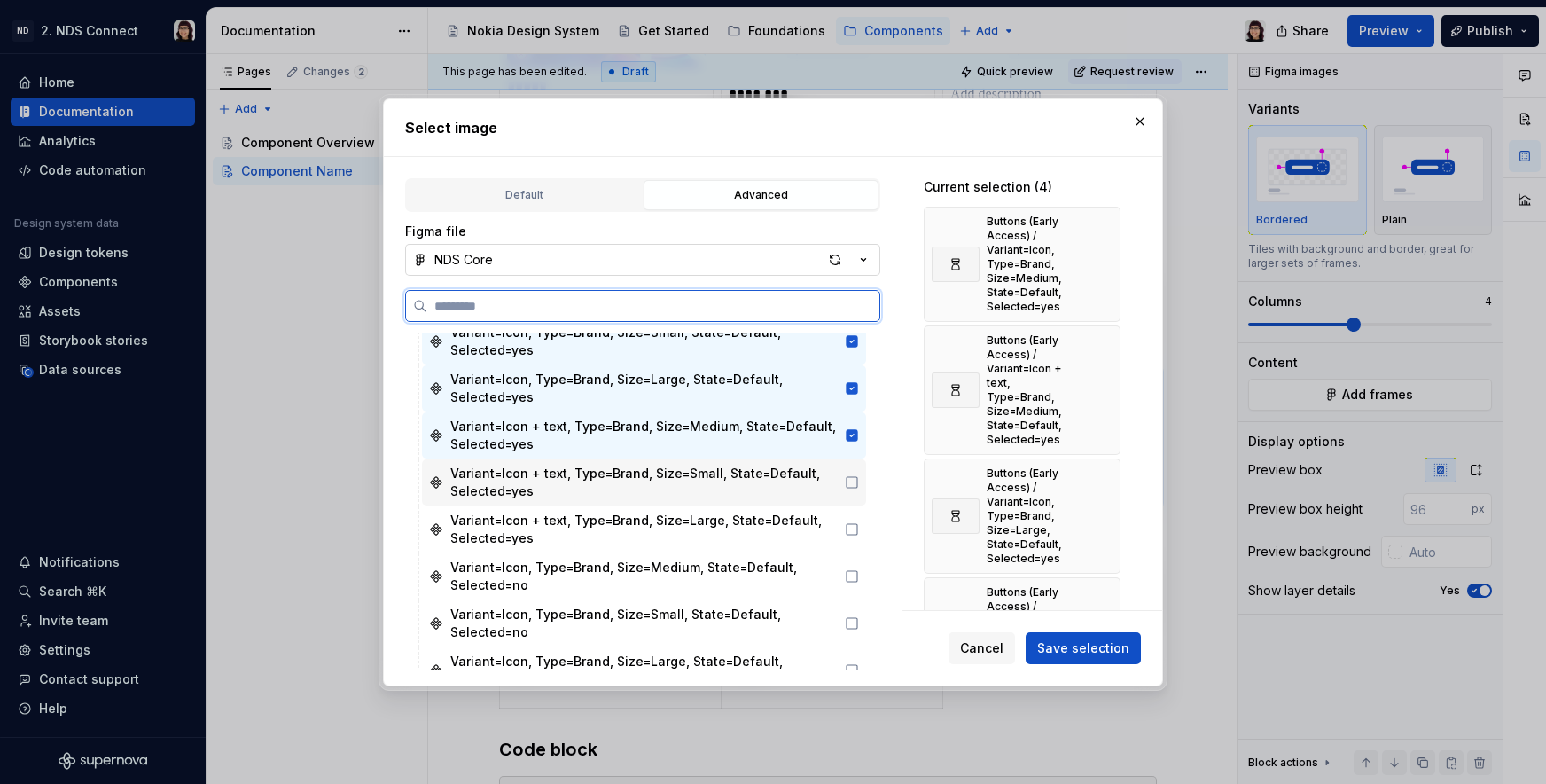
click at [607, 492] on div "Variant=Icon + text, Type=Brand, Size=Small, State=Default, Selected=yes" at bounding box center [644, 482] width 388 height 36
click at [607, 533] on div "Variant=Icon + text, Type=Brand, Size=Large, State=Default, Selected=yes" at bounding box center [644, 529] width 388 height 36
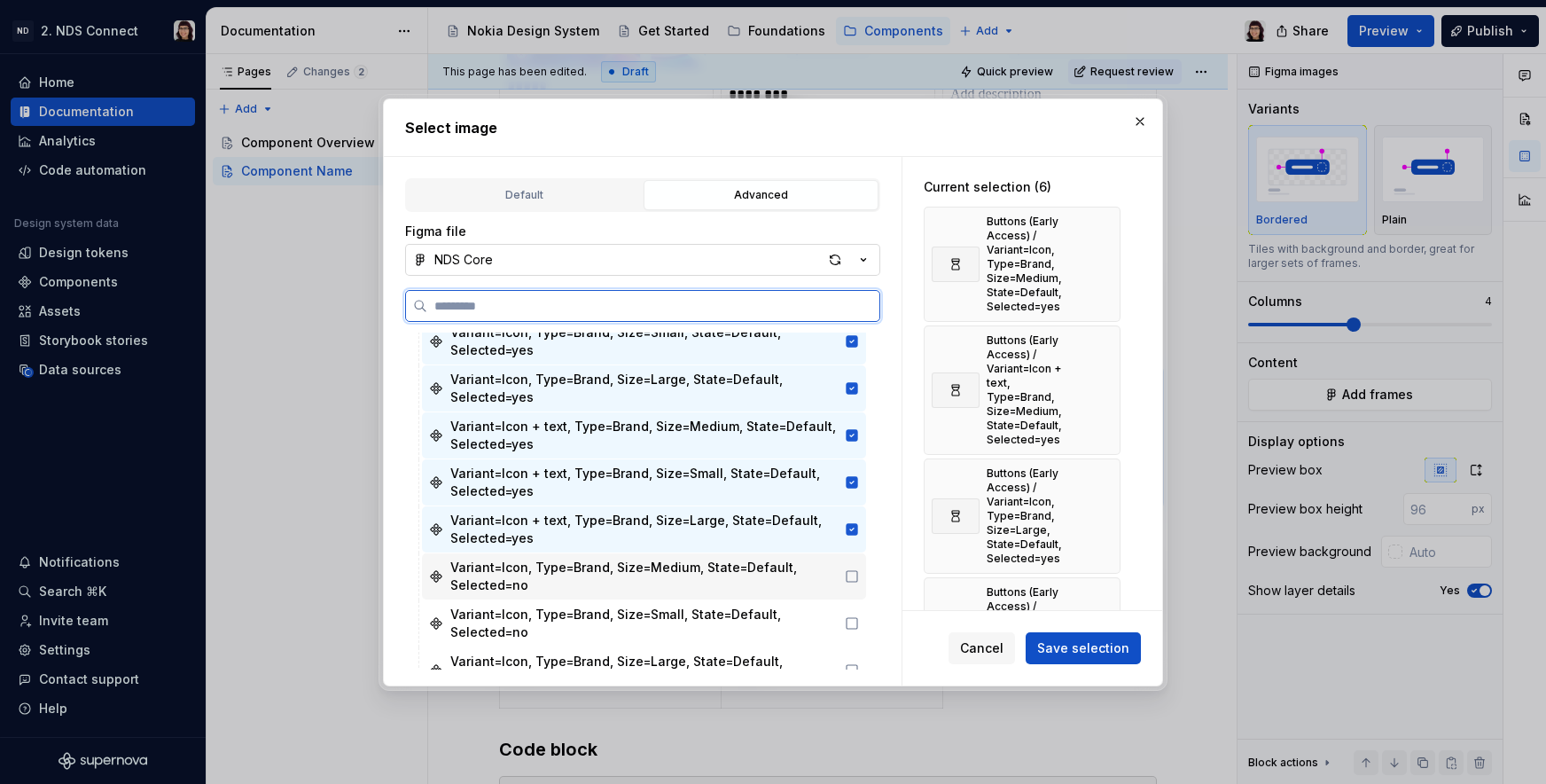
click at [607, 576] on div "Variant=Icon, Type=Brand, Size=Medium, State=Default, Selected=no" at bounding box center [644, 576] width 388 height 36
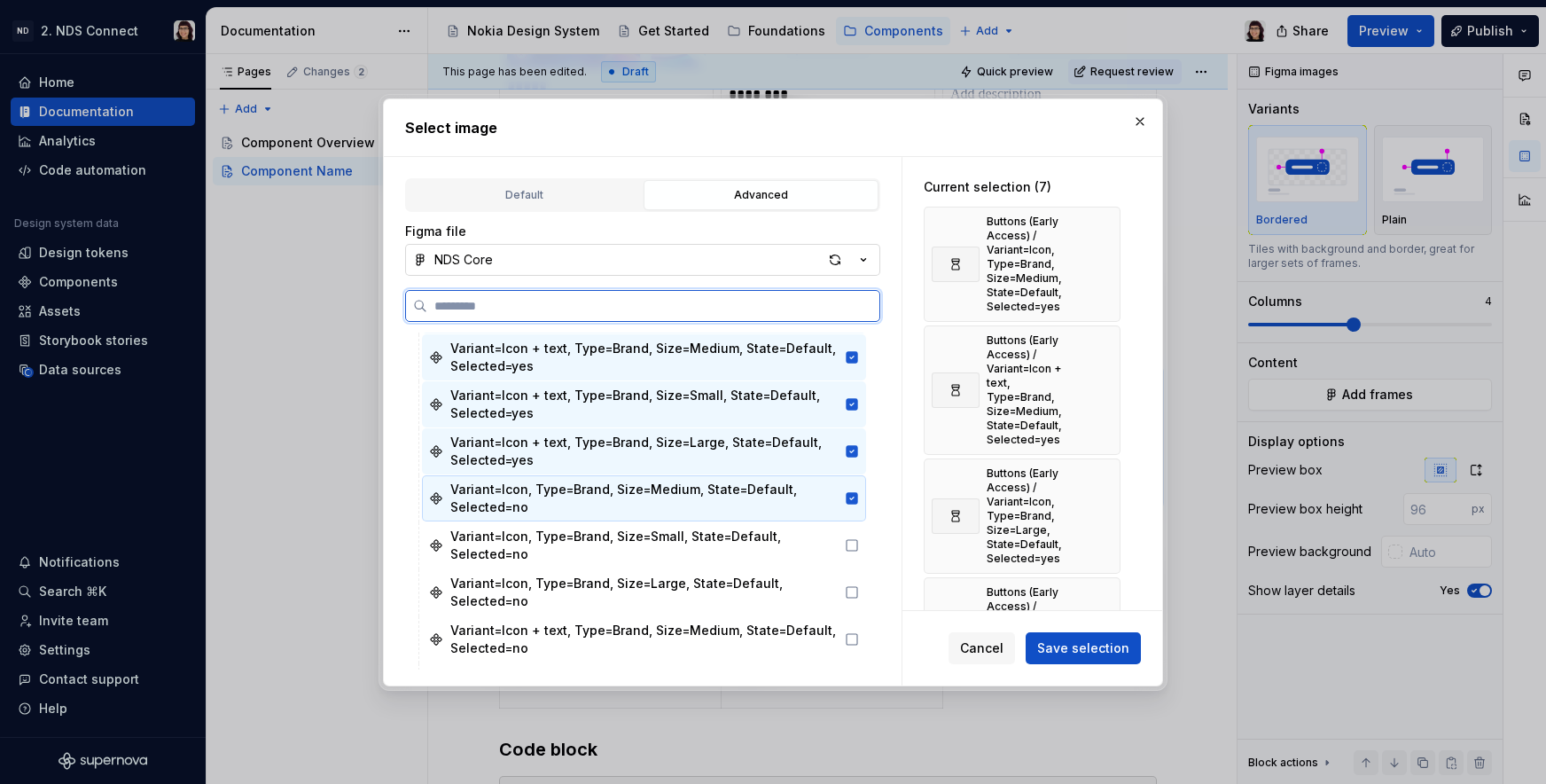
scroll to position [398, 0]
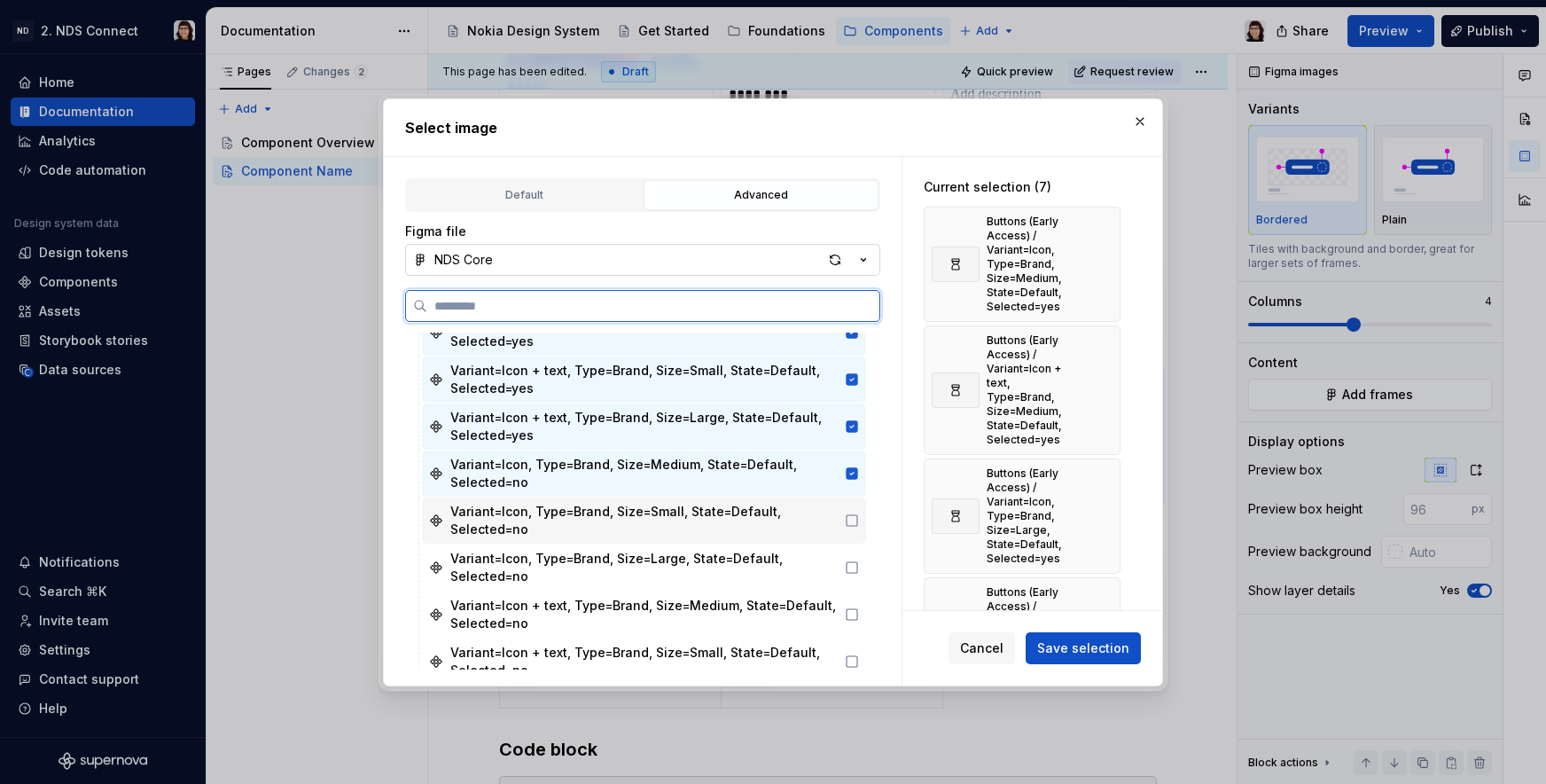
click at [621, 510] on div "Variant=Icon, Type=Brand, Size=Small, State=Default, Selected=no" at bounding box center [644, 520] width 388 height 36
click at [623, 570] on div "Variant=Icon, Type=Brand, Size=Large, State=Default, Selected=no" at bounding box center [644, 567] width 388 height 36
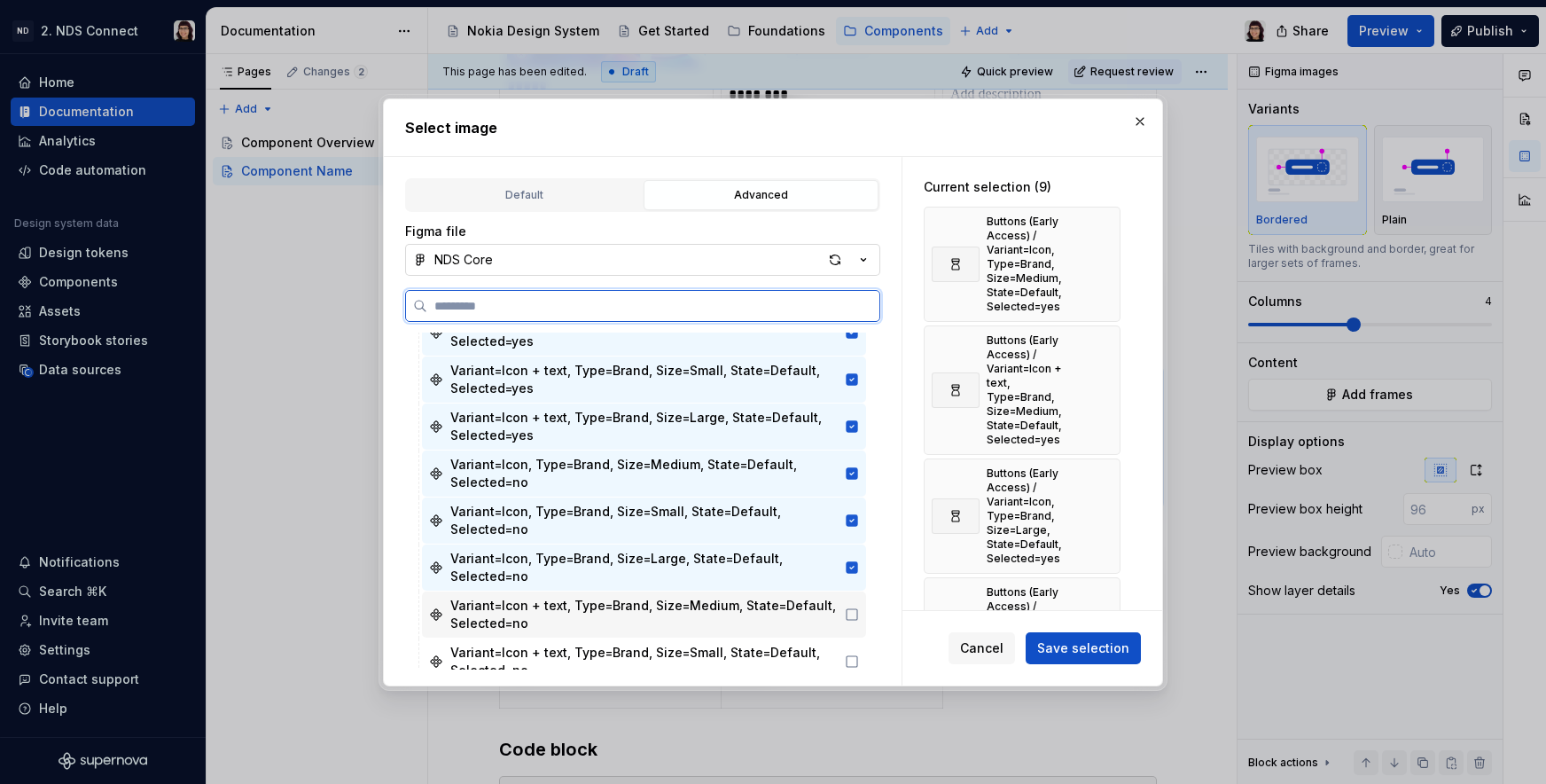
click at [623, 603] on div "Variant=Icon + text, Type=Brand, Size=Medium, State=Default, Selected=no" at bounding box center [644, 614] width 388 height 36
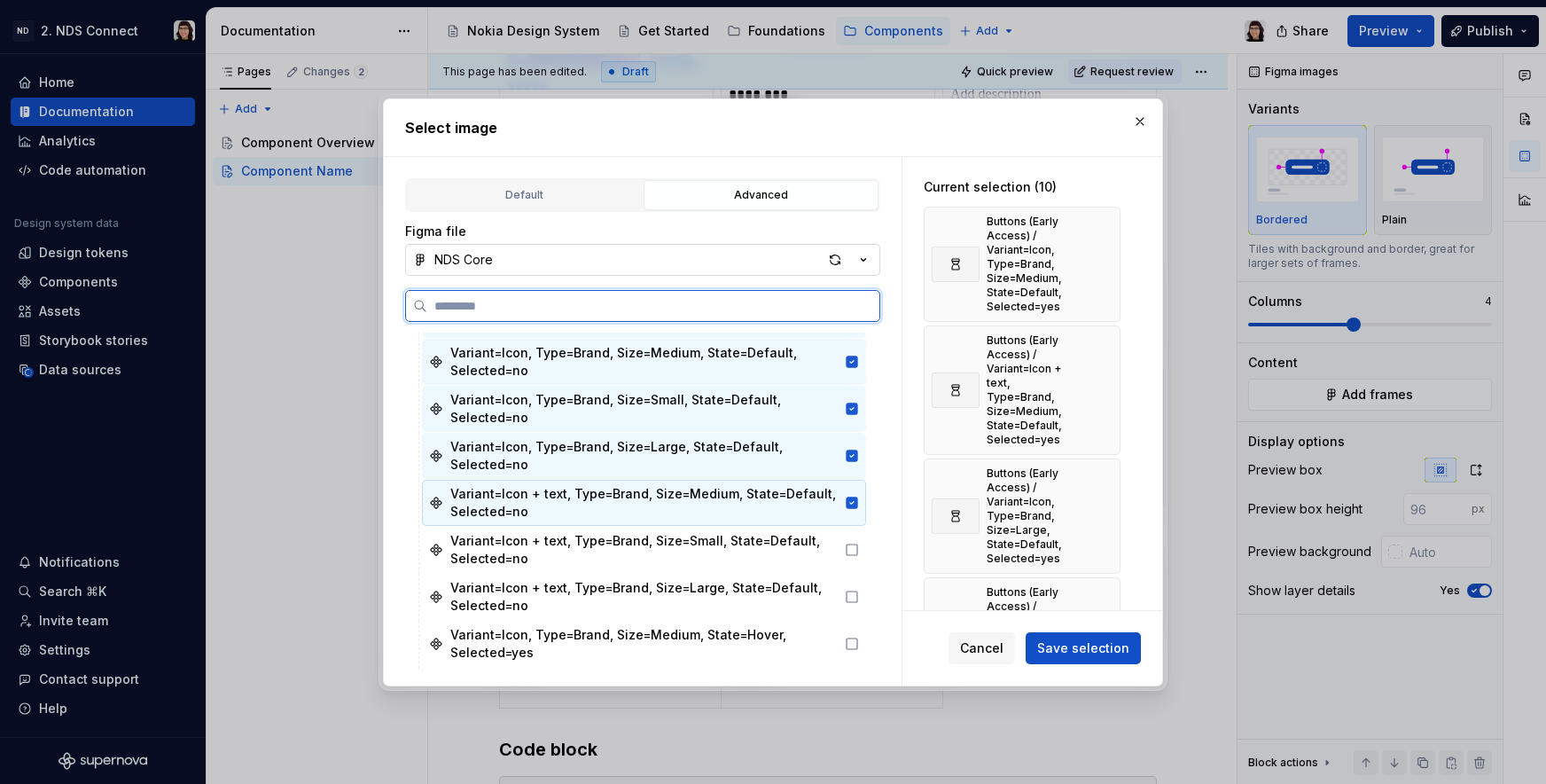
scroll to position [555, 0]
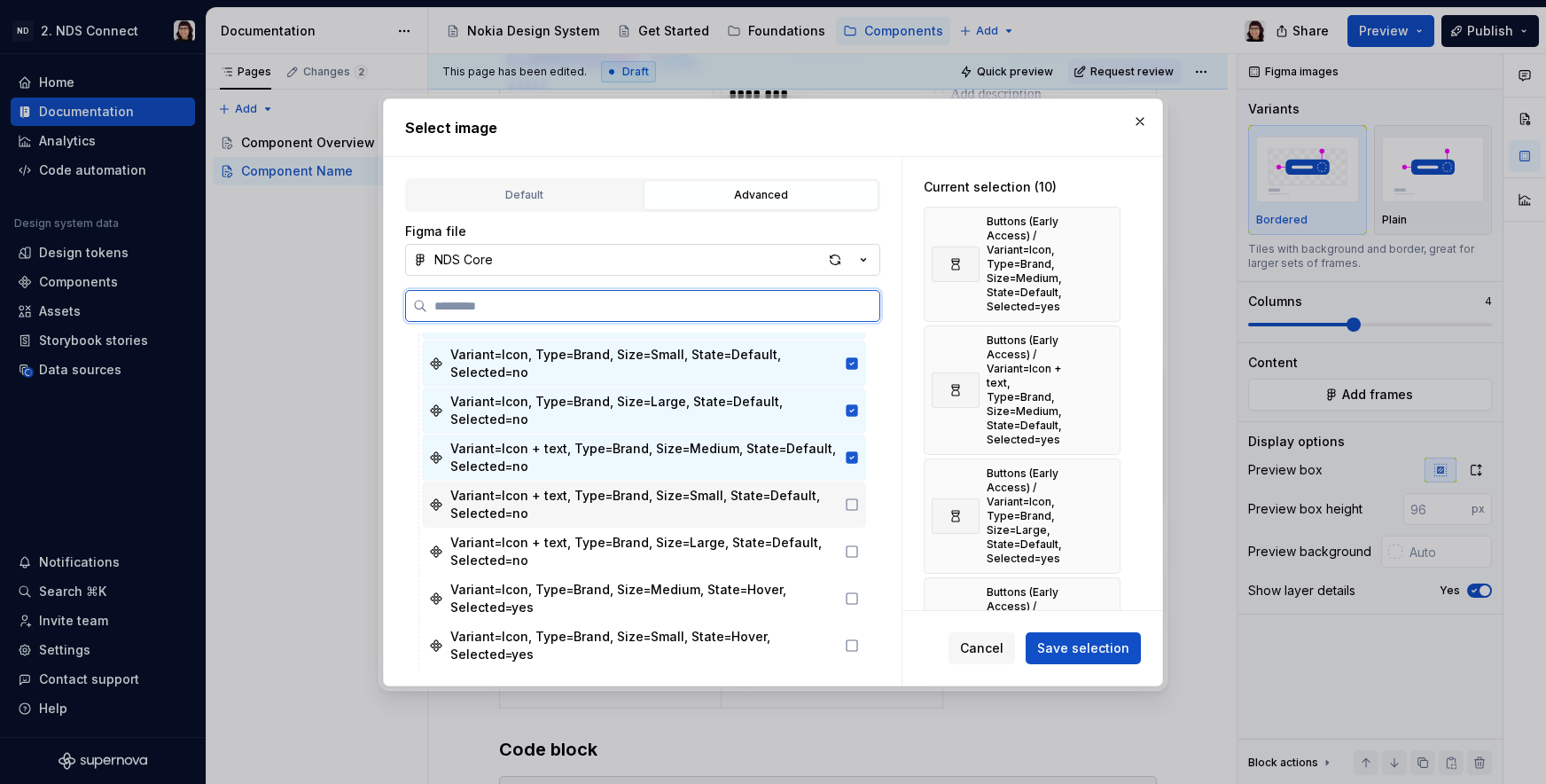
click at [630, 525] on div "Variant=Icon + text, Type=Brand, Size=Small, State=Default, Selected=no" at bounding box center [645, 504] width 444 height 46
click at [630, 554] on div "Variant=Icon + text, Type=Brand, Size=Large, State=Default, Selected=no" at bounding box center [644, 551] width 388 height 36
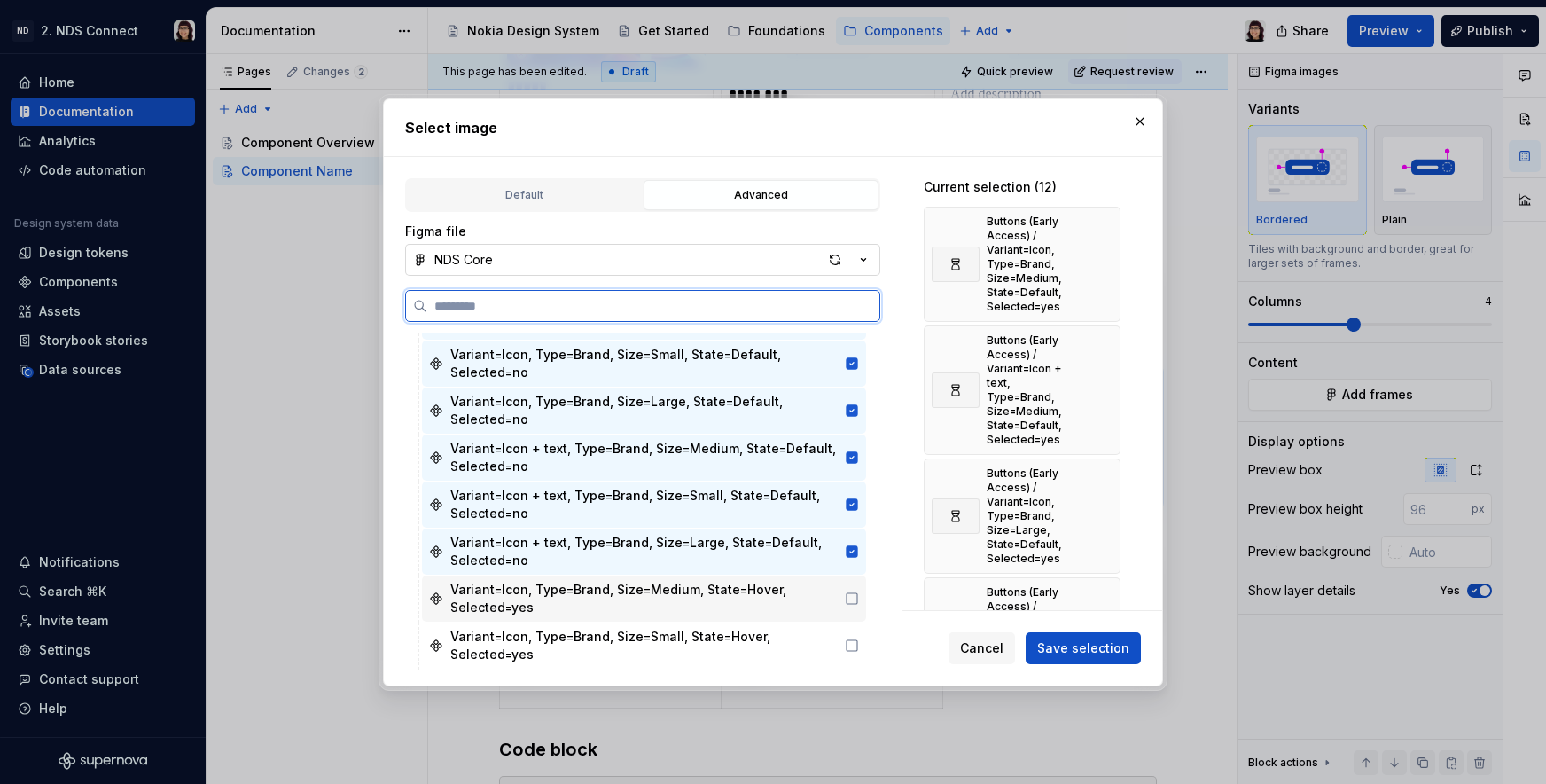
click at [630, 597] on div "Variant=Icon, Type=Brand, Size=Medium, State=Hover, Selected=yes" at bounding box center [644, 598] width 388 height 36
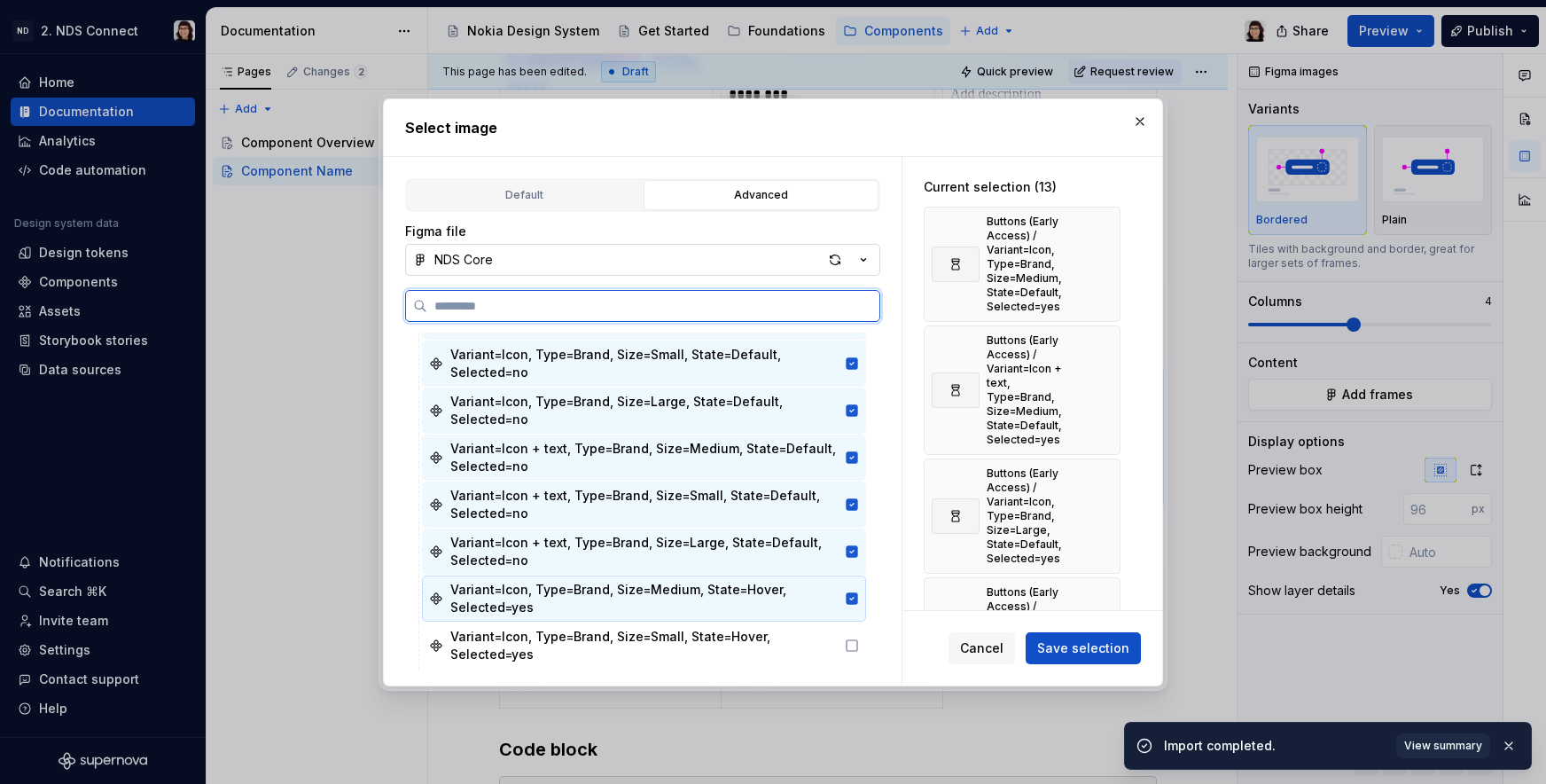
scroll to position [672, 0]
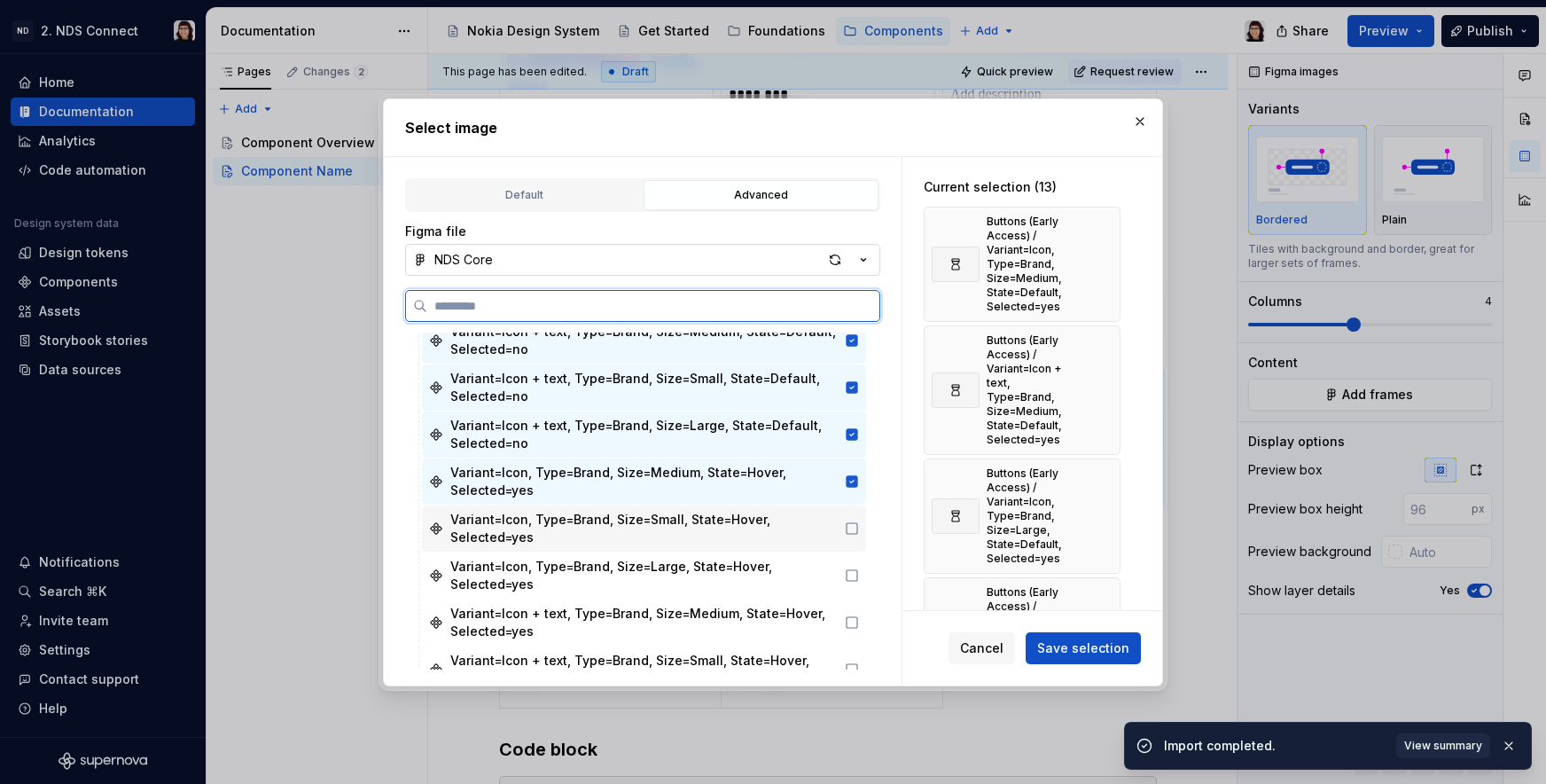
click at [643, 532] on div "Variant=Icon, Type=Brand, Size=Small, State=Hover, Selected=yes" at bounding box center [644, 528] width 388 height 36
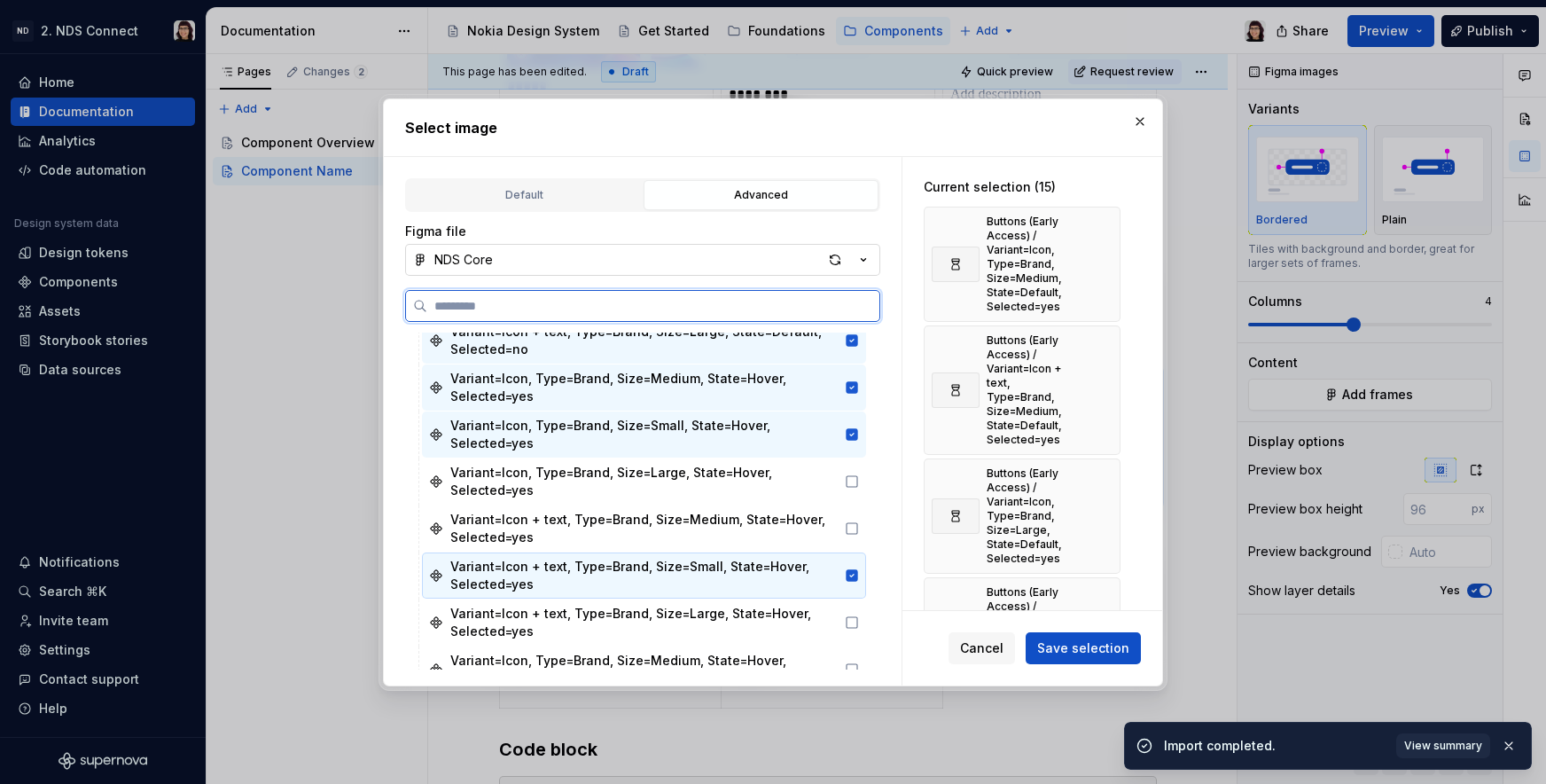
click at [643, 597] on div "Variant=Icon + text, Type=Brand, Size=Small, State=Hover, Selected=yes" at bounding box center [645, 575] width 444 height 47
click at [648, 552] on div "Variant=Icon + text, Type=Brand, Size=Small, State=Hover, Selected=yes" at bounding box center [645, 575] width 444 height 46
click at [648, 507] on div "Variant=Icon + text, Type=Brand, Size=Medium, State=Hover, Selected=yes" at bounding box center [645, 528] width 444 height 46
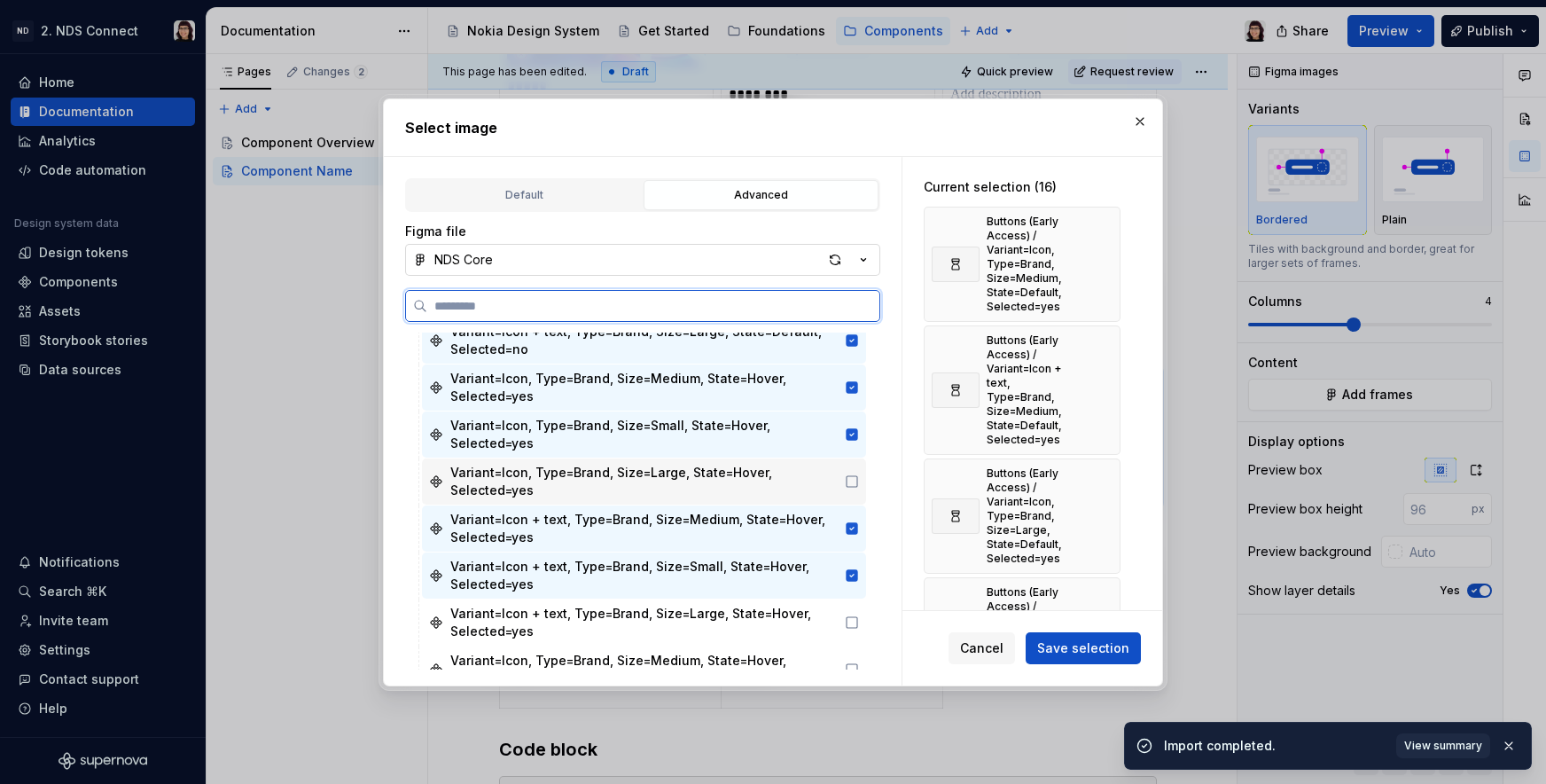
click at [648, 492] on div "Variant=Icon, Type=Brand, Size=Large, State=Hover, Selected=yes" at bounding box center [644, 481] width 388 height 36
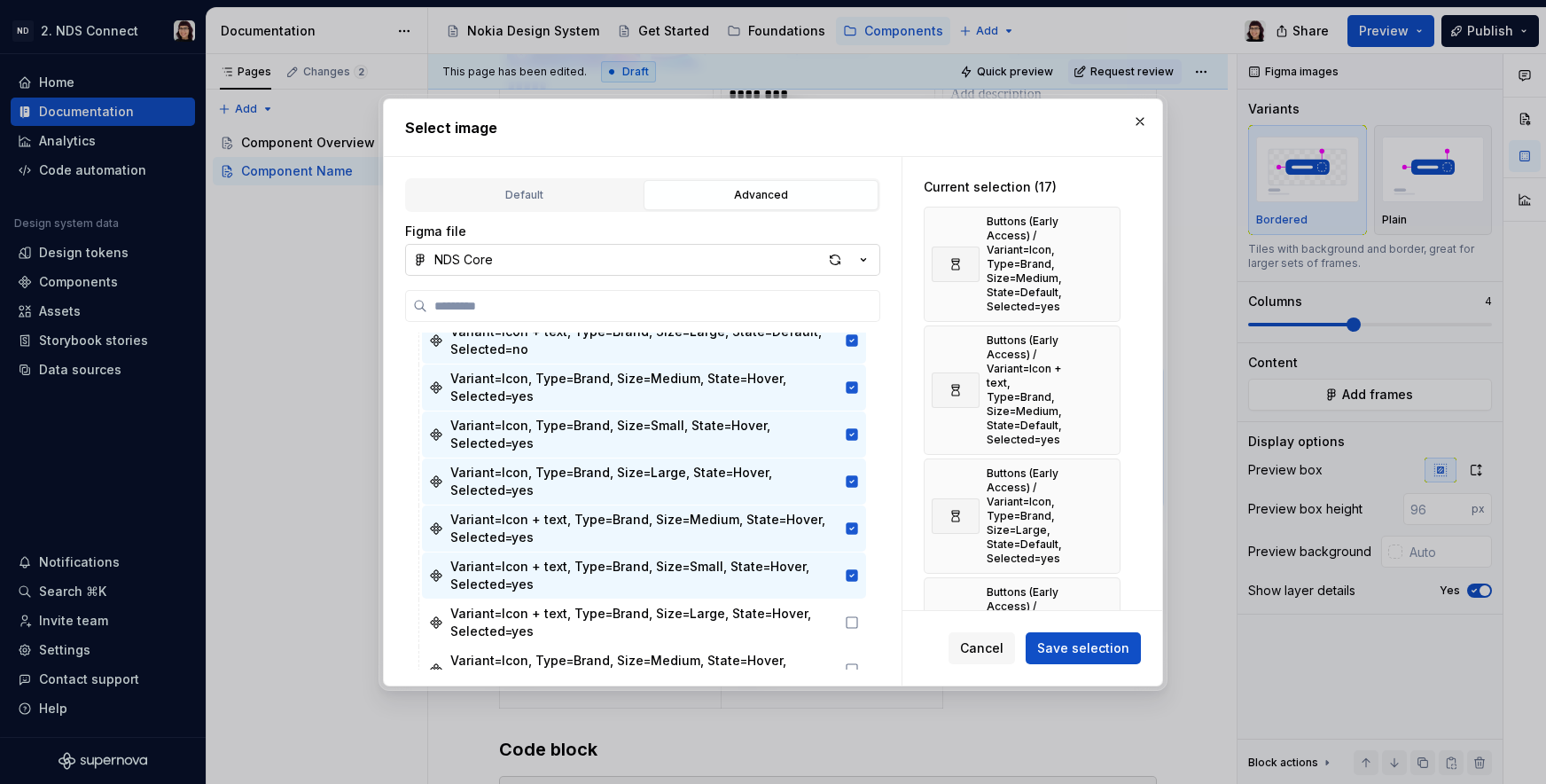
click at [686, 256] on button "NDS Core" at bounding box center [643, 259] width 475 height 32
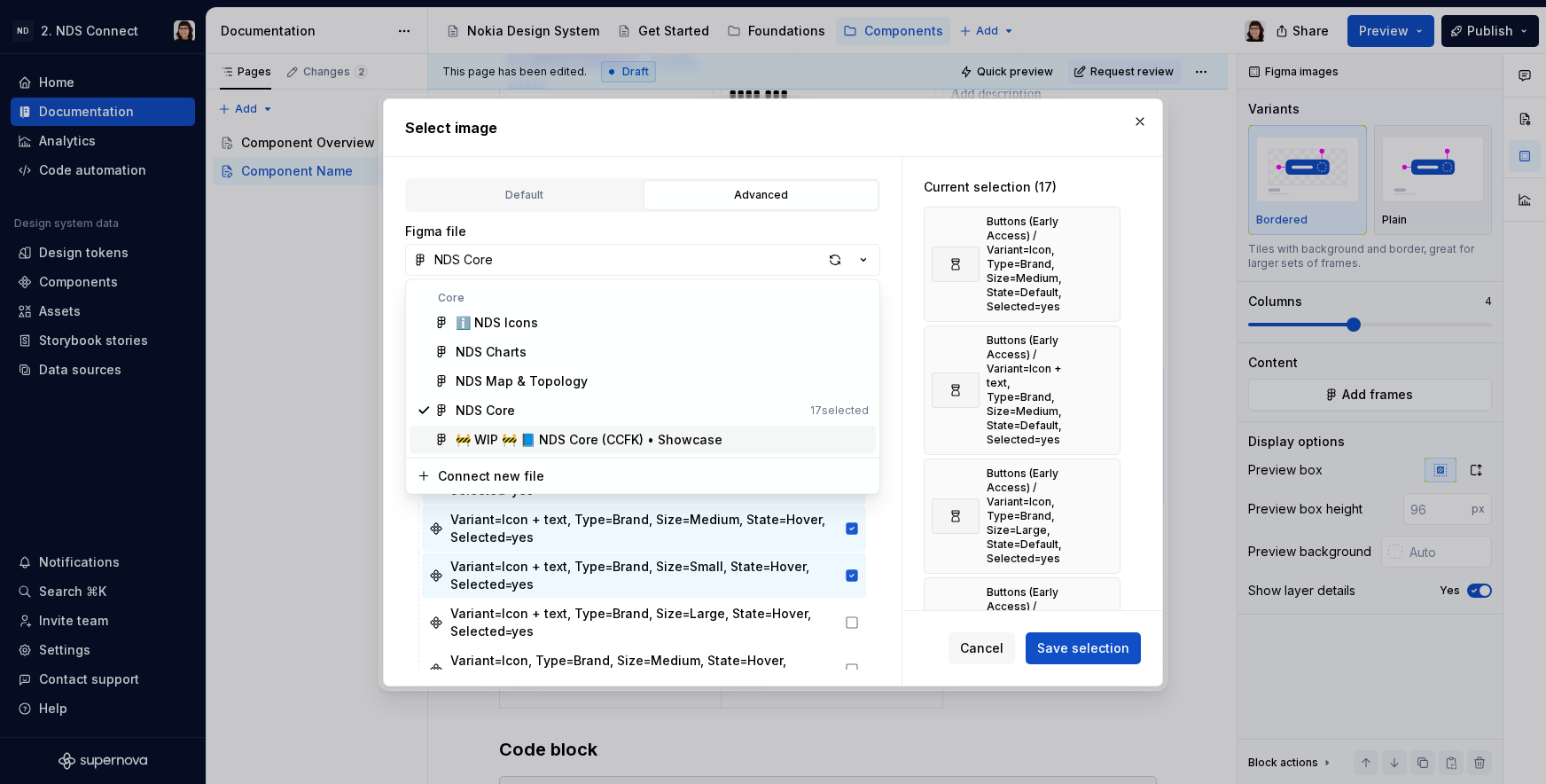
click at [670, 429] on span "🚧 WIP 🚧 📘 NDS Core (CCFK) • Showcase" at bounding box center [643, 439] width 467 height 28
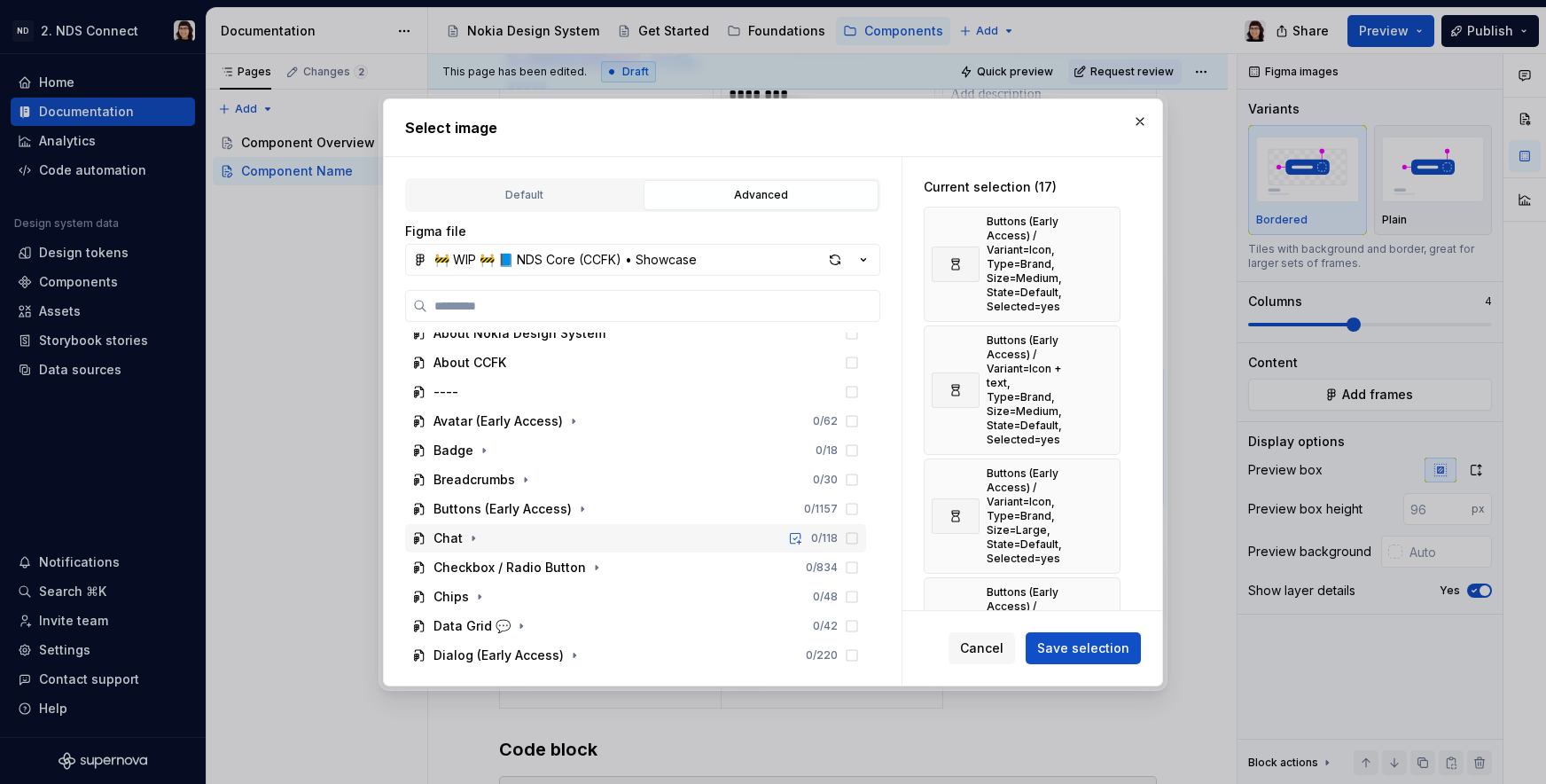
scroll to position [73, 0]
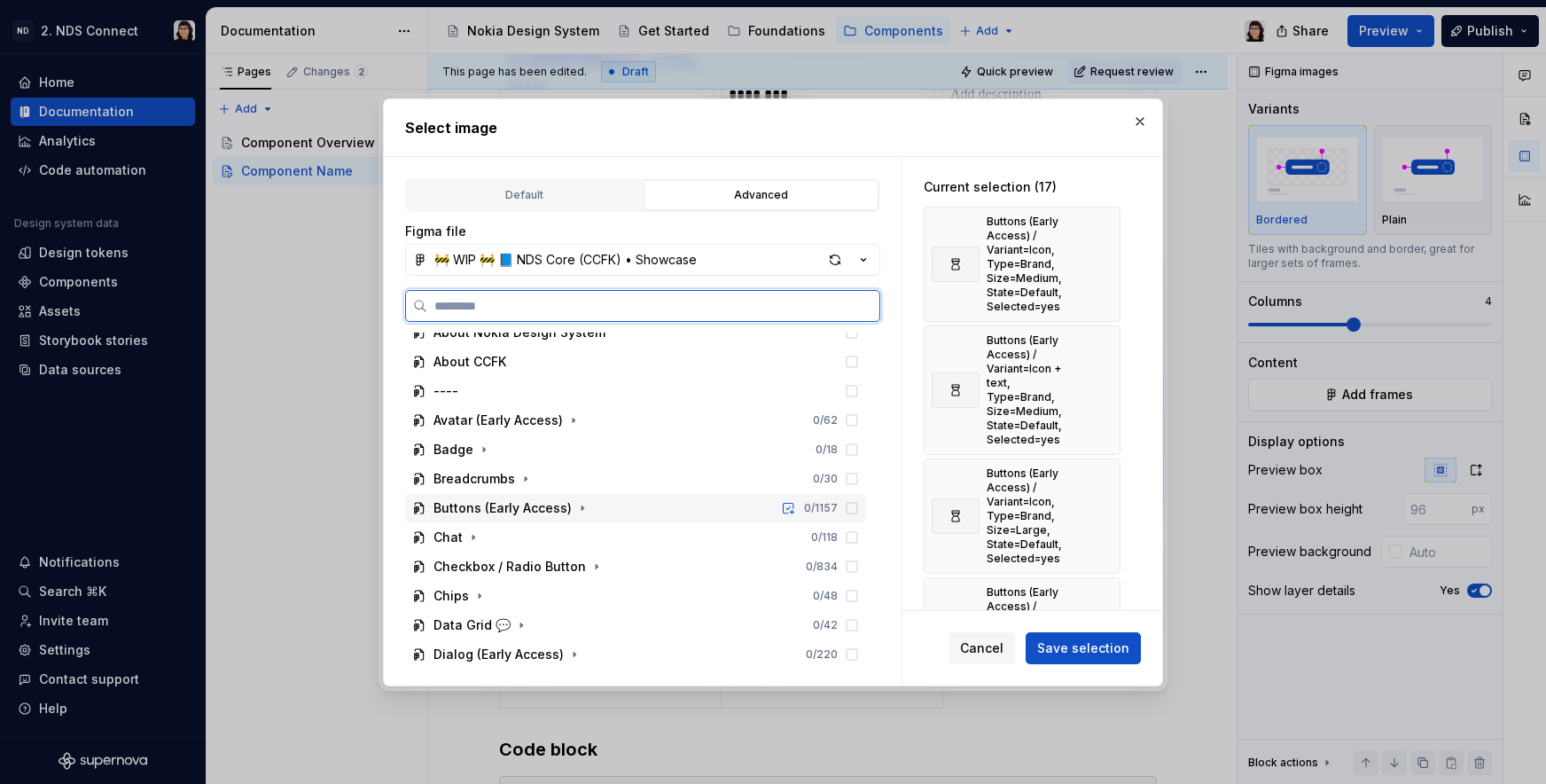
click at [594, 507] on div "Buttons (Early Access) 0 / 1157" at bounding box center [635, 507] width 461 height 28
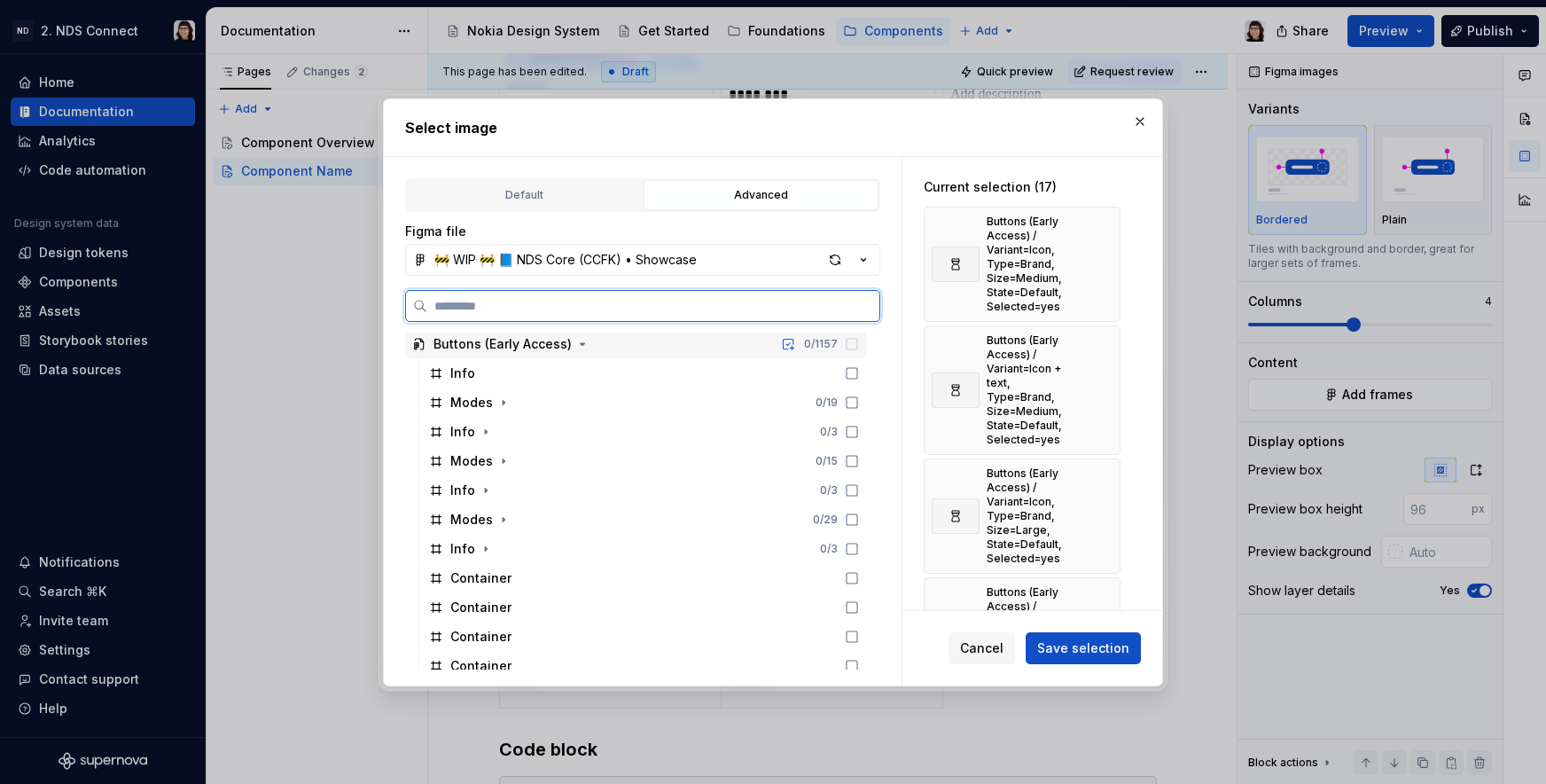
scroll to position [238, 0]
click at [546, 405] on div "Modes 0 / 19" at bounding box center [645, 401] width 444 height 28
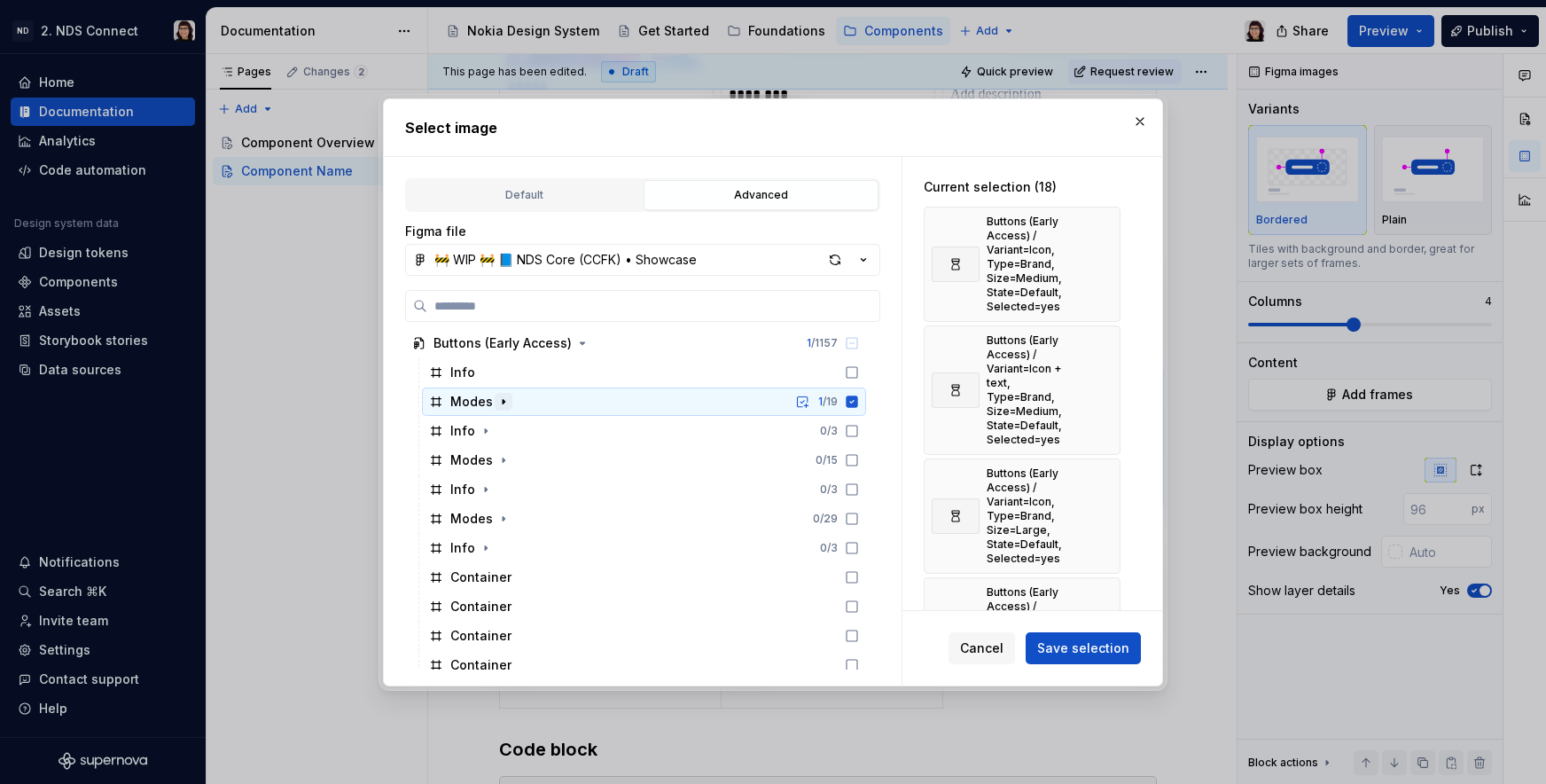
click at [504, 402] on icon "button" at bounding box center [503, 401] width 14 height 14
click at [502, 401] on icon "button" at bounding box center [504, 402] width 5 height 2
click at [503, 401] on icon "button" at bounding box center [504, 401] width 2 height 5
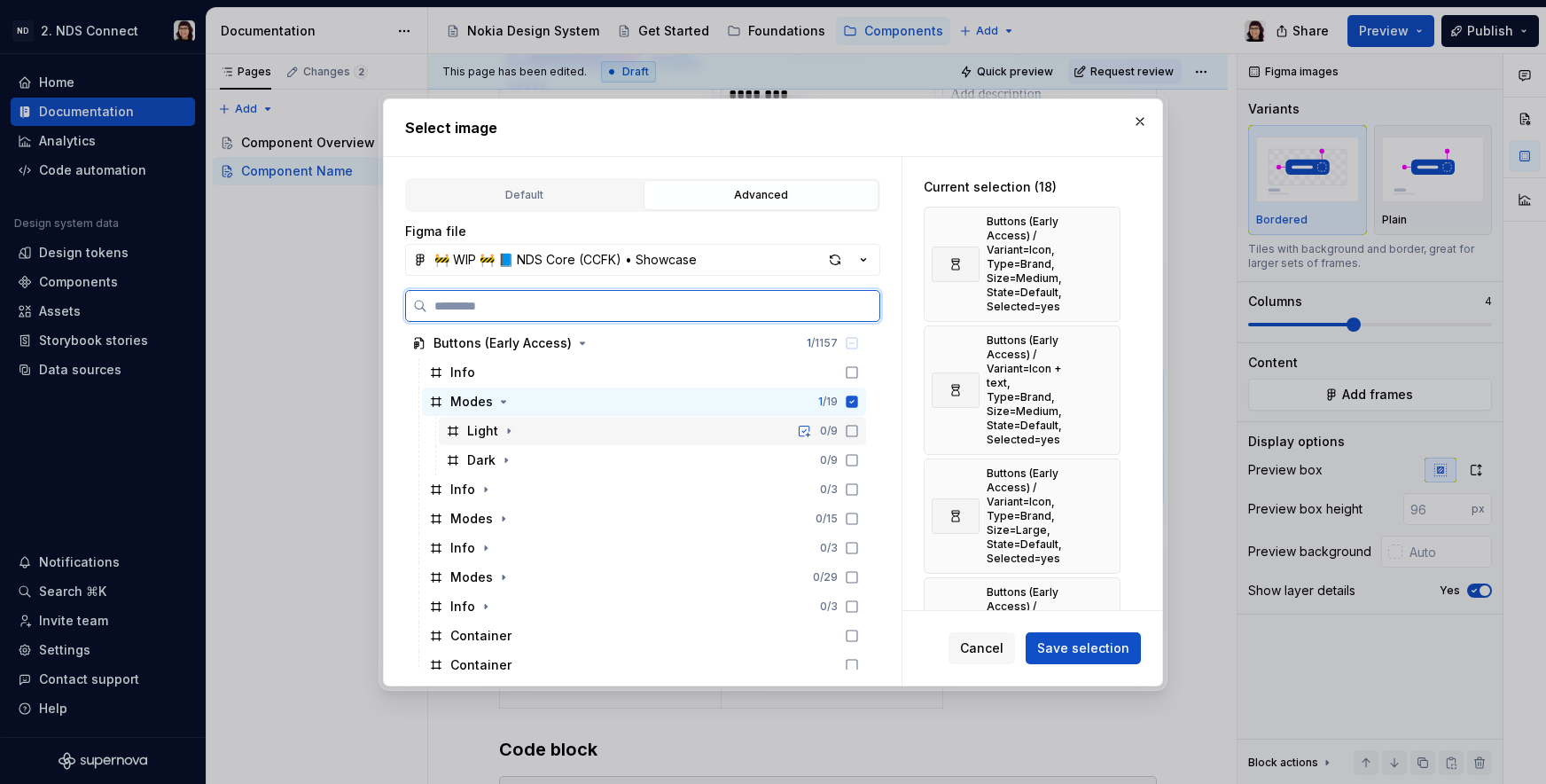
click at [495, 438] on div "Light" at bounding box center [483, 431] width 31 height 17
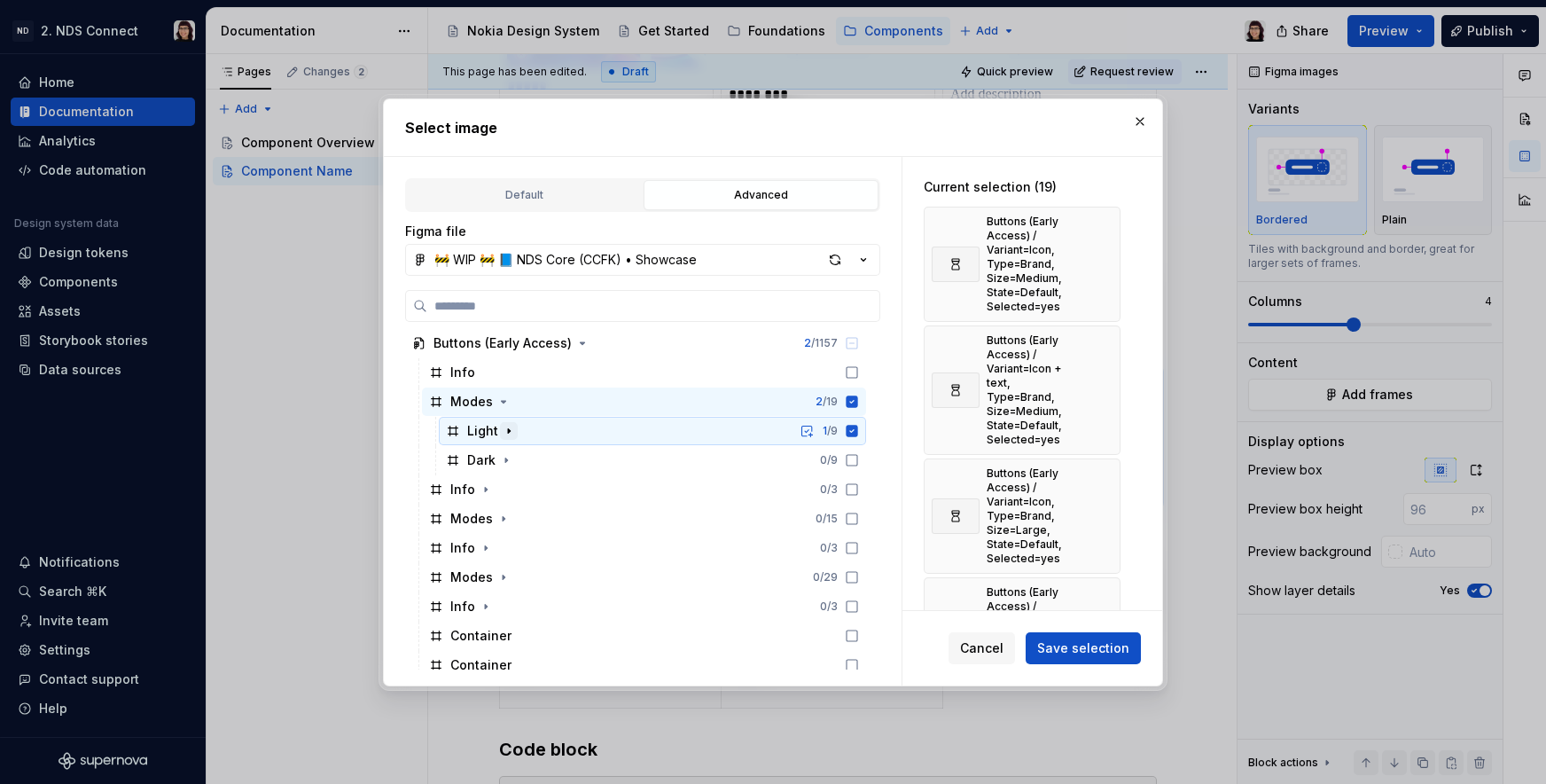
click at [503, 432] on icon "button" at bounding box center [509, 430] width 14 height 14
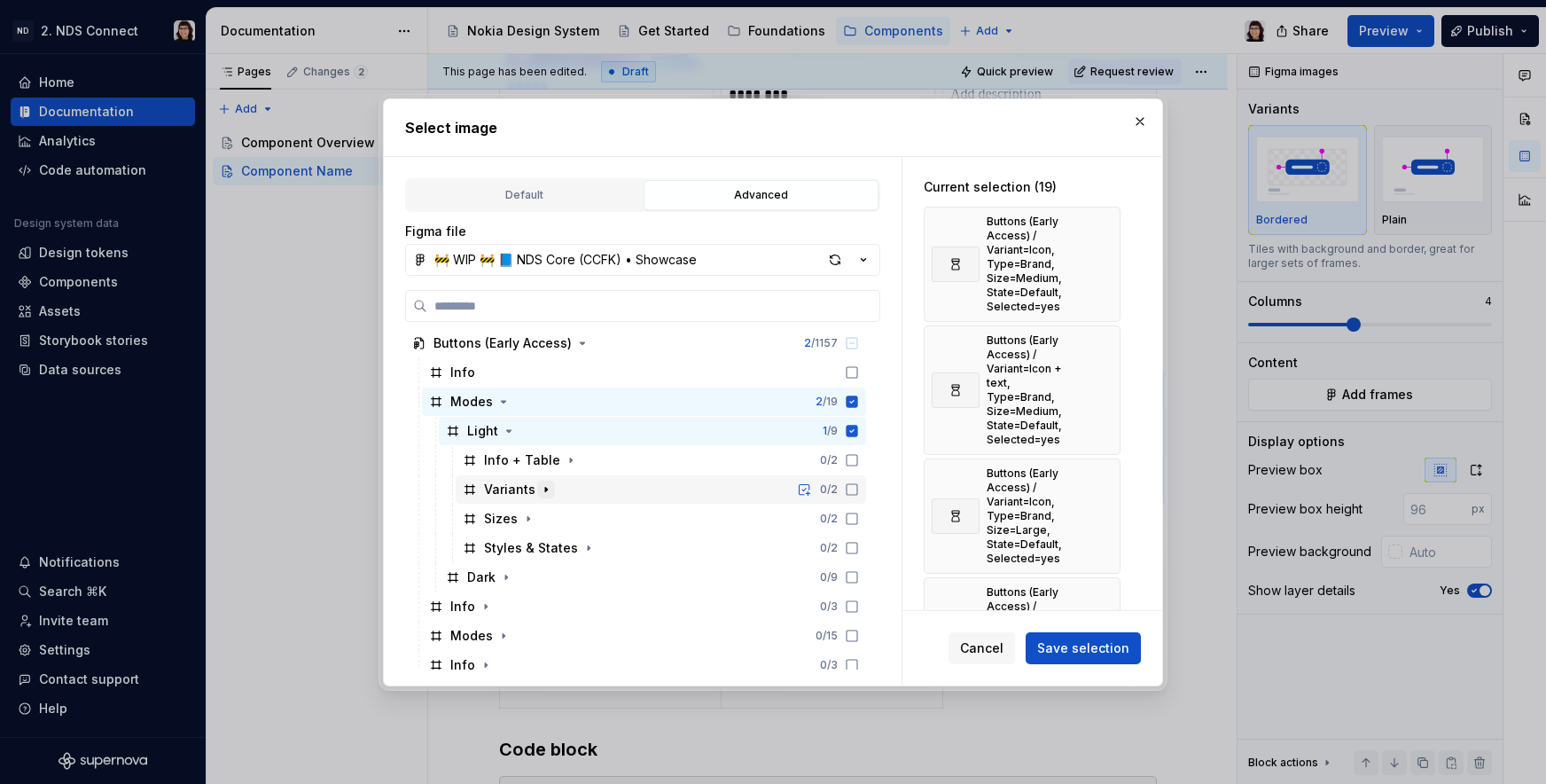
click at [539, 492] on icon "button" at bounding box center [545, 489] width 14 height 14
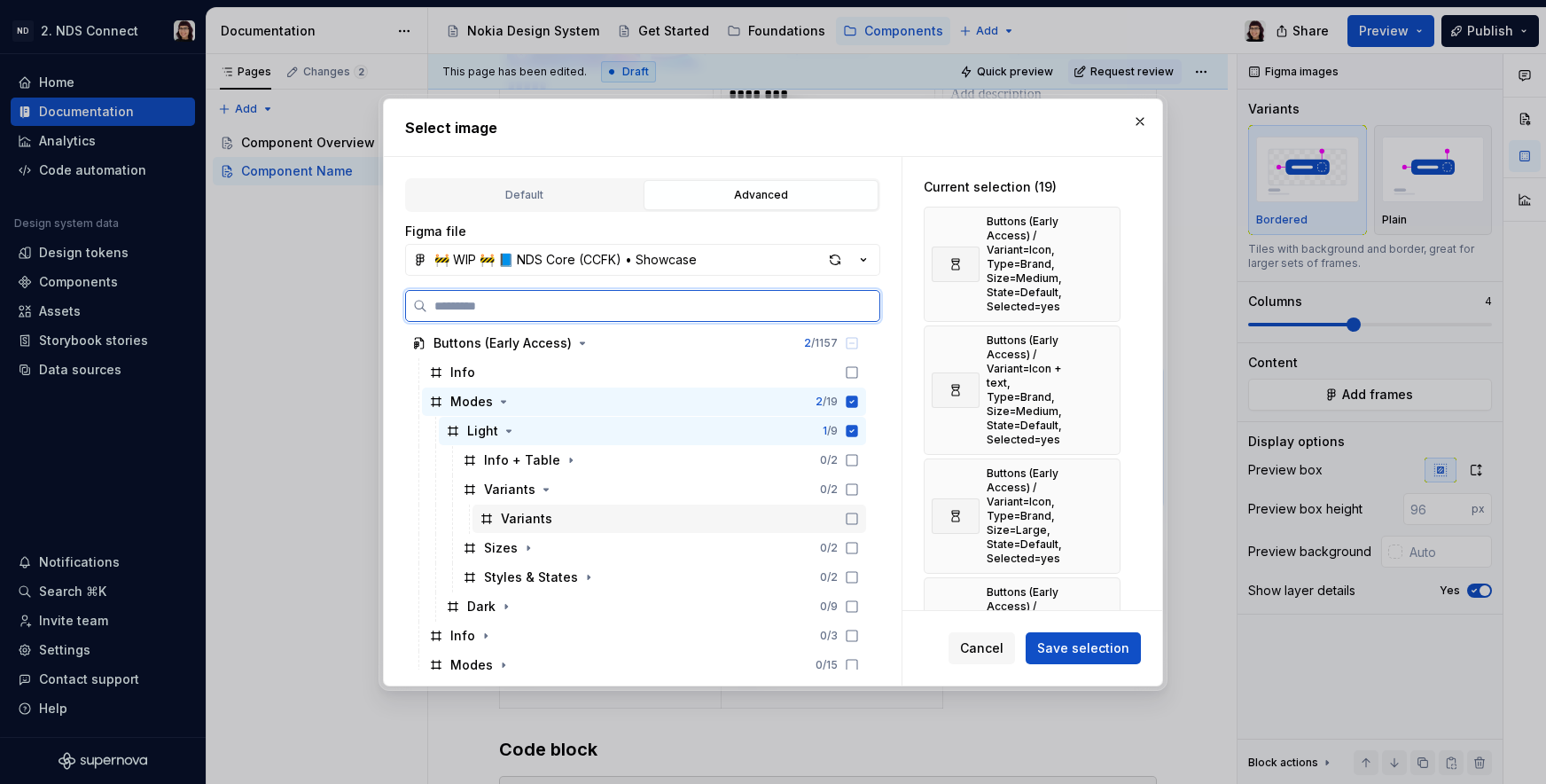
click at [547, 521] on div "Variants" at bounding box center [526, 518] width 51 height 17
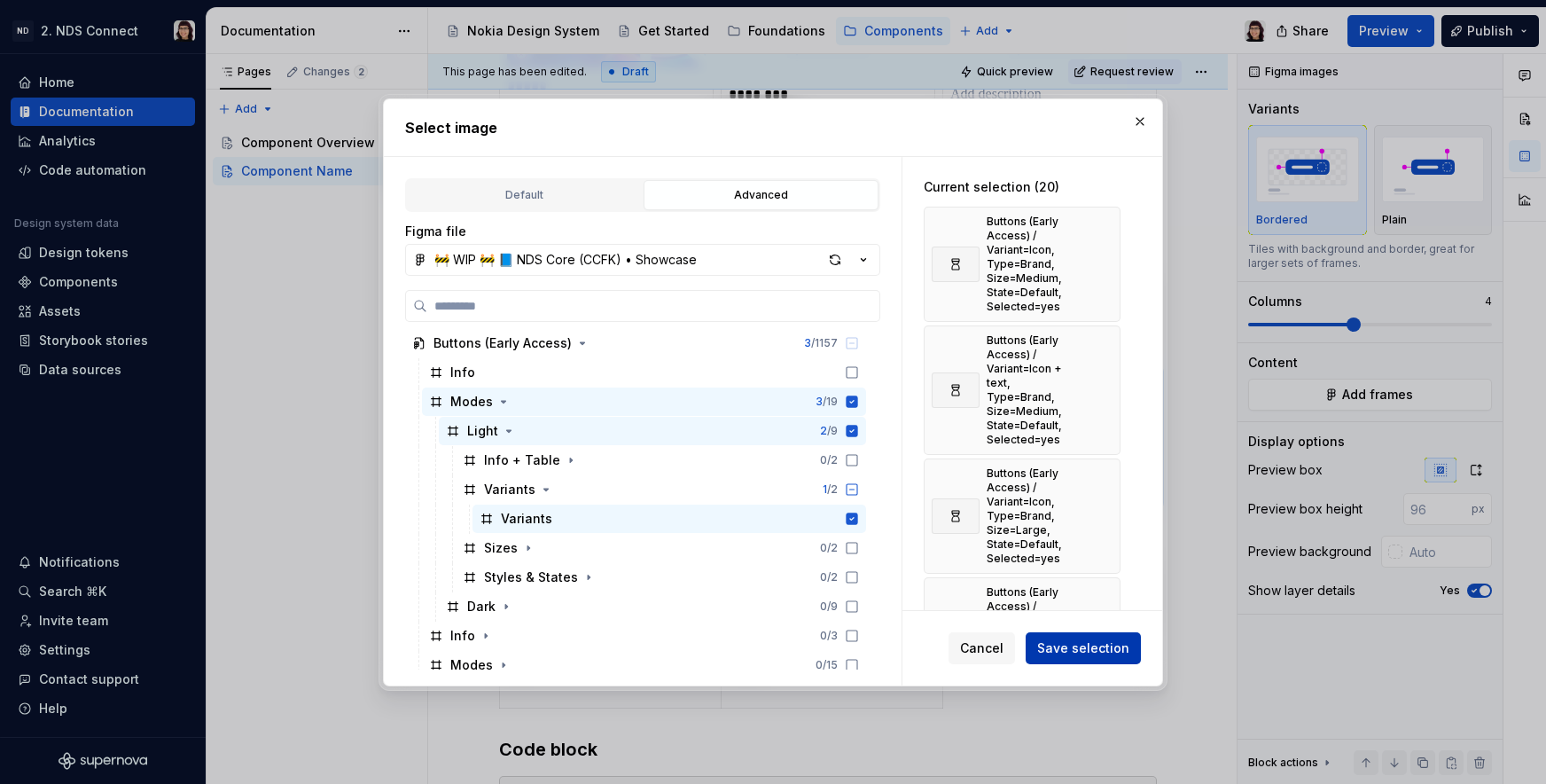
click at [1055, 642] on span "Save selection" at bounding box center [1083, 647] width 92 height 17
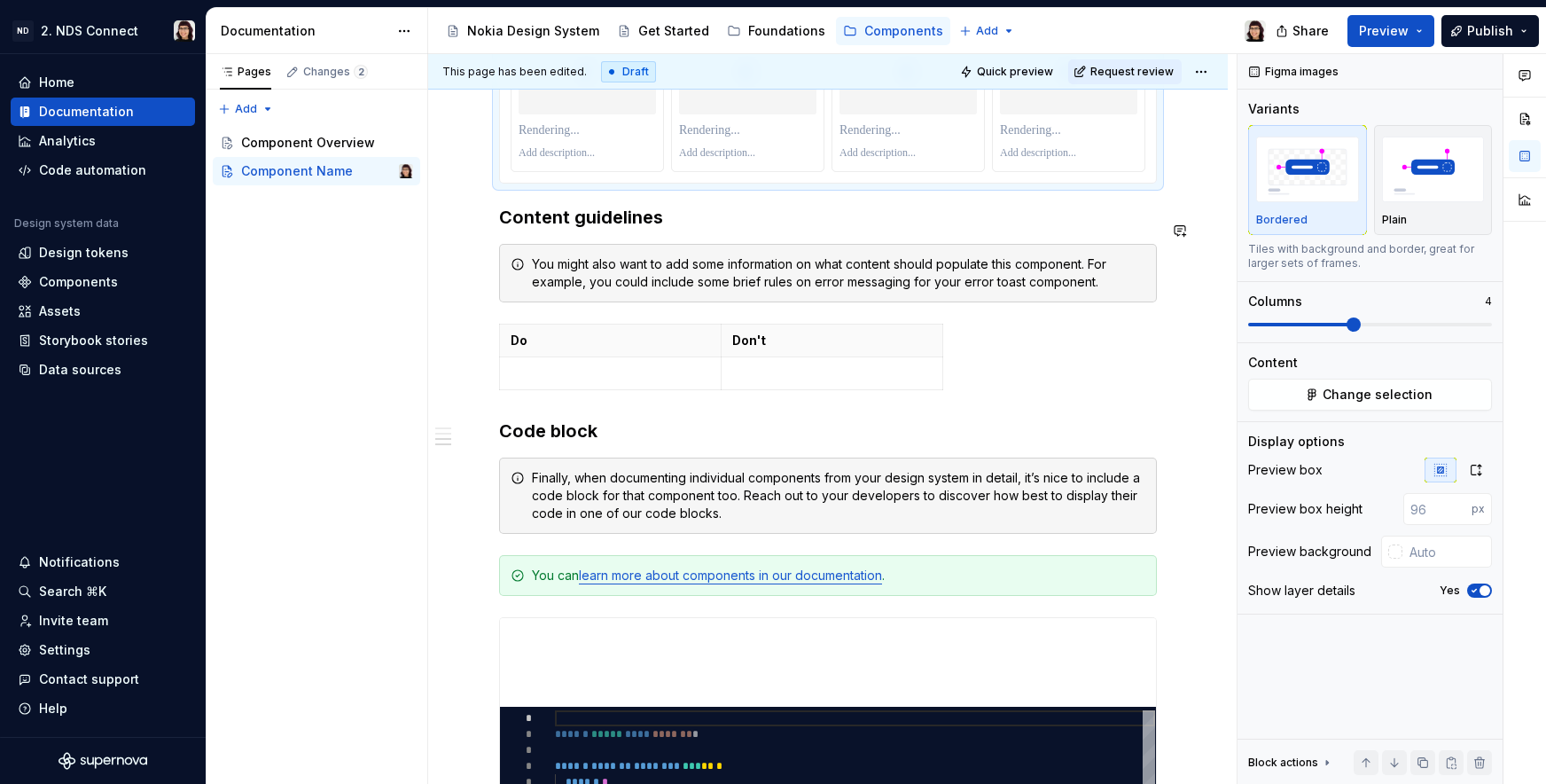
scroll to position [1988, 0]
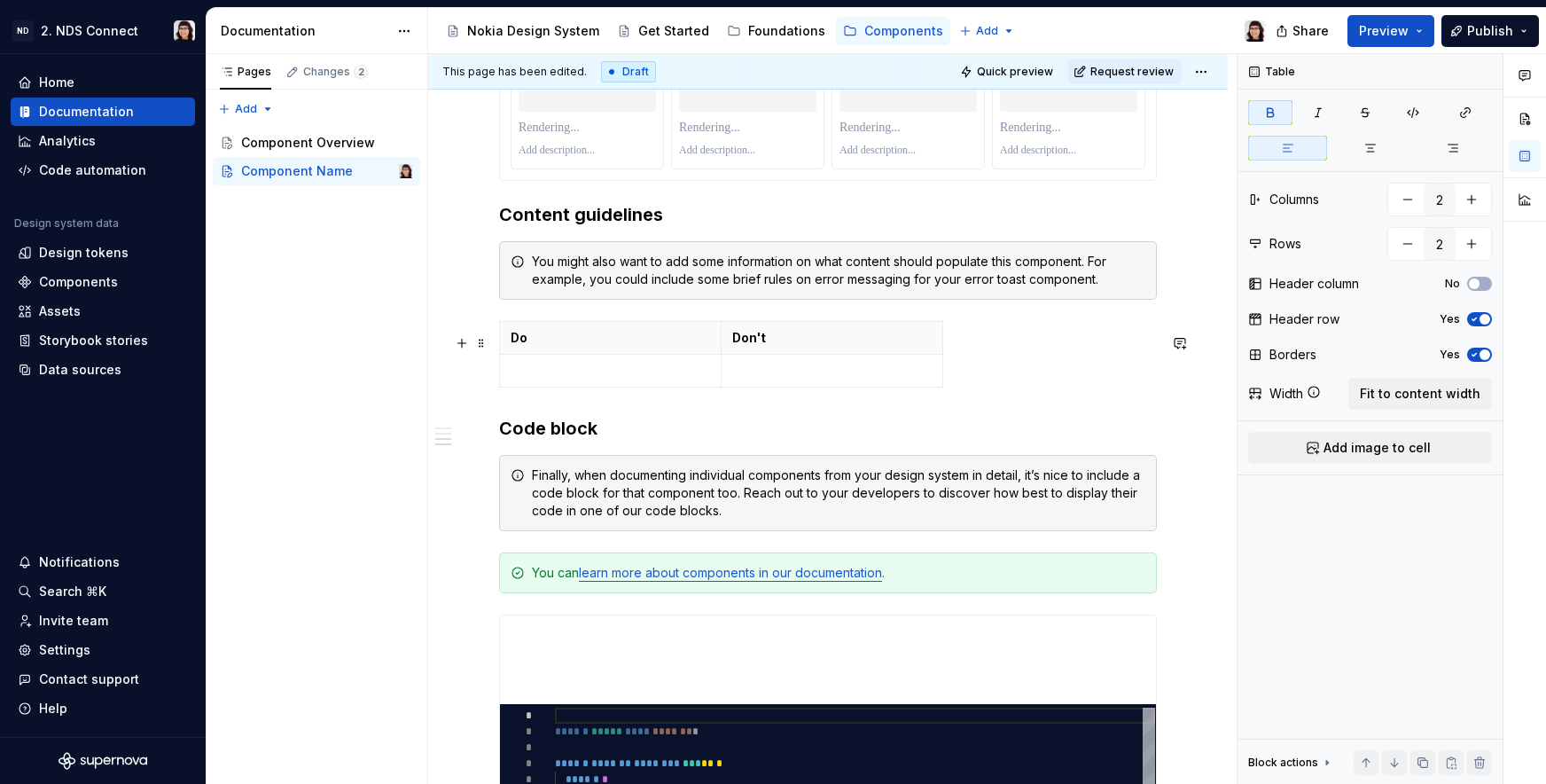
click at [1010, 386] on div "Do Don't" at bounding box center [828, 358] width 658 height 73
click at [875, 379] on p at bounding box center [831, 370] width 199 height 17
click at [1375, 388] on span "Fit to content width" at bounding box center [1420, 393] width 120 height 17
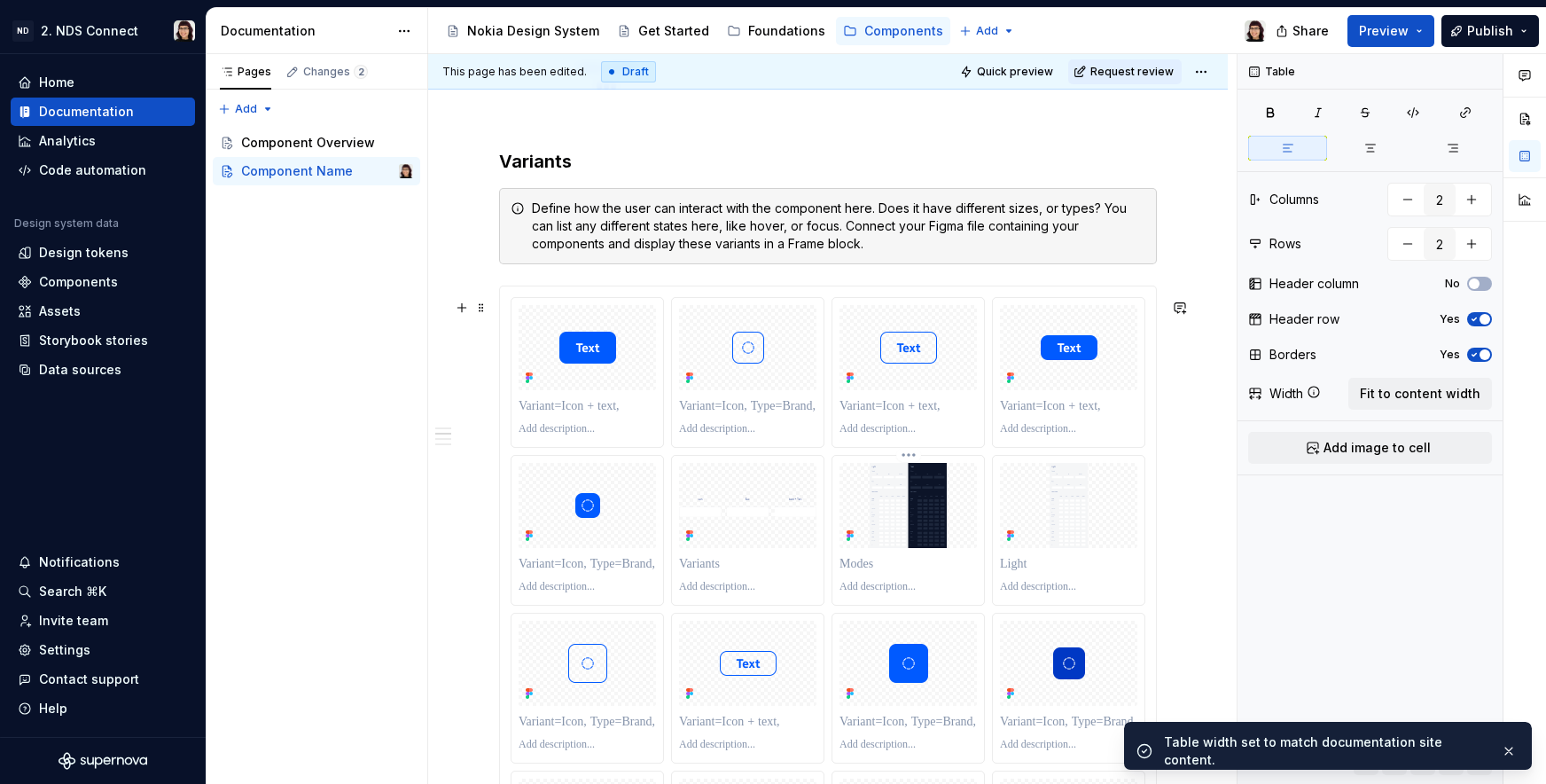
scroll to position [1061, 0]
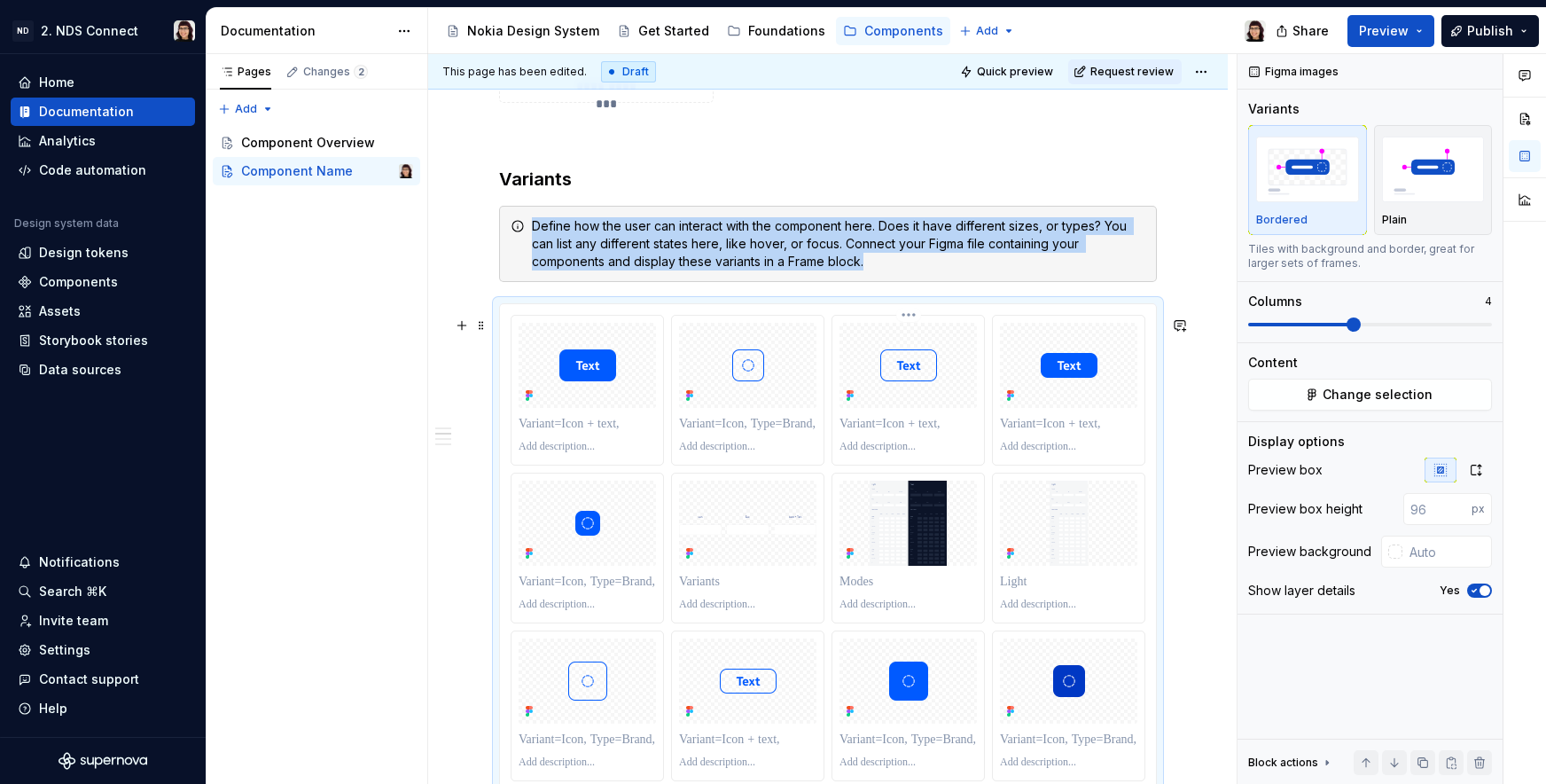
click at [831, 367] on div at bounding box center [907, 390] width 153 height 151
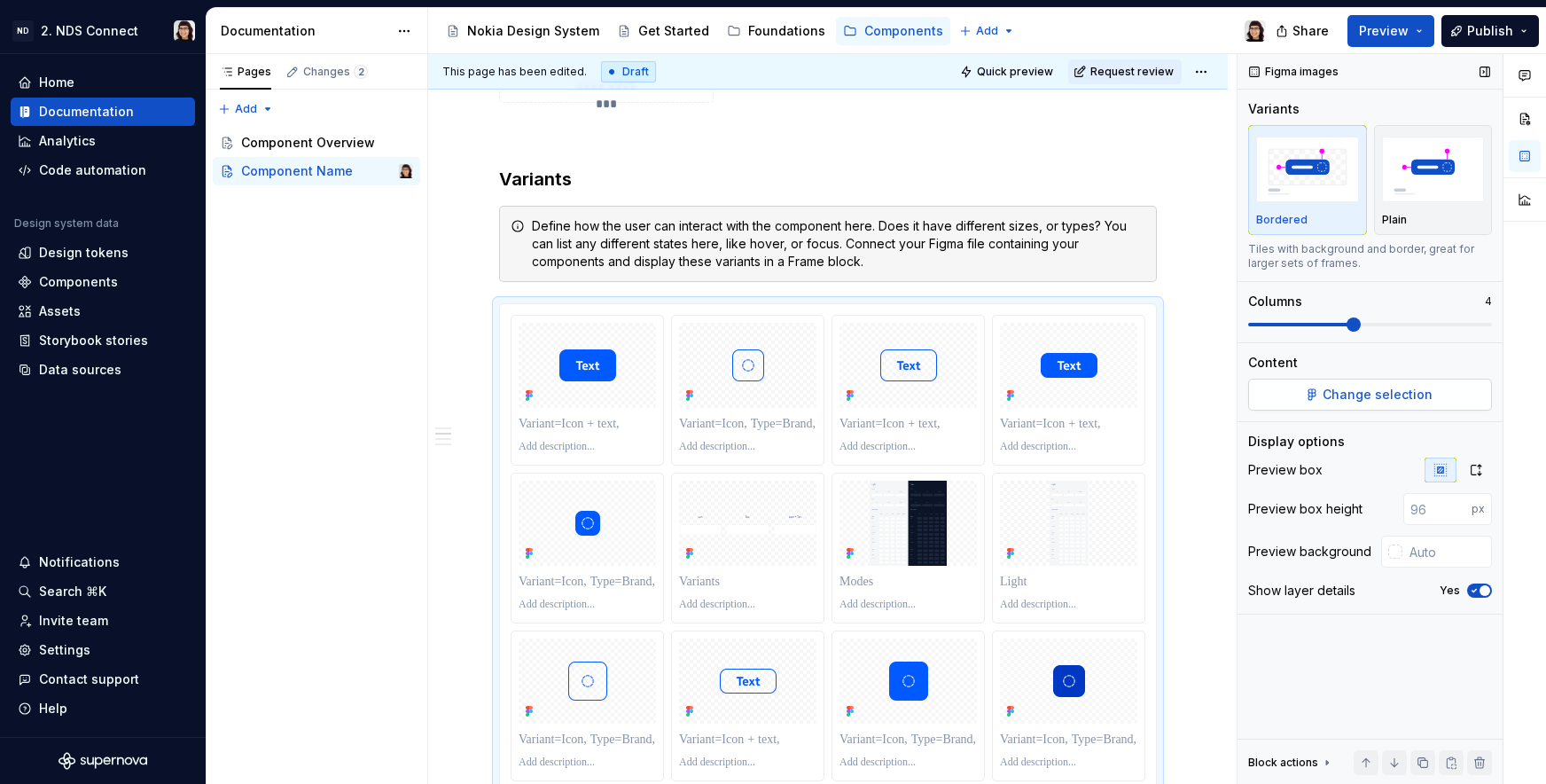
click at [1322, 390] on button "Change selection" at bounding box center [1370, 393] width 243 height 32
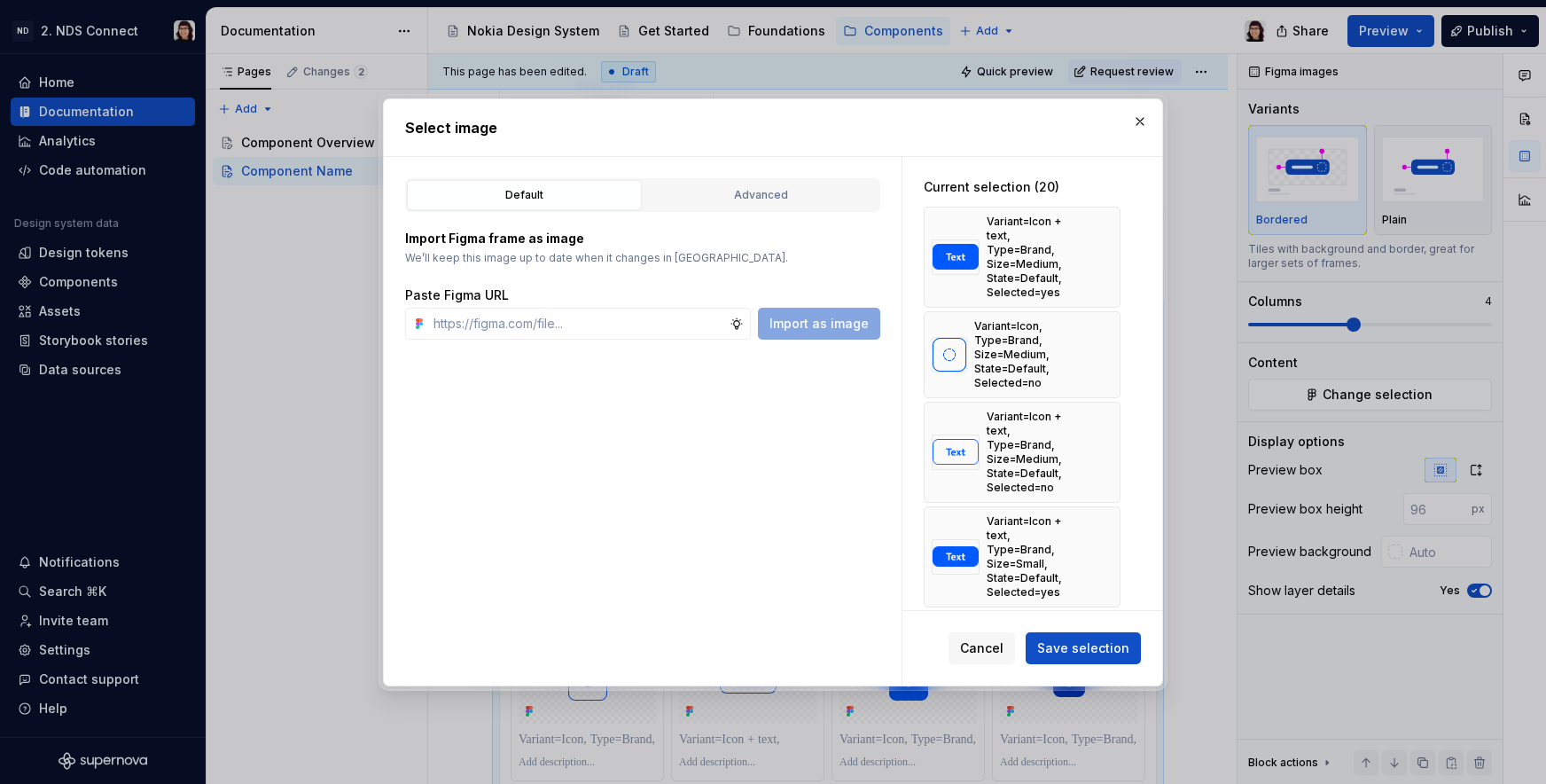
type textarea "*"
click at [526, 203] on div "Default" at bounding box center [523, 195] width 222 height 17
click at [521, 187] on div "Default" at bounding box center [523, 195] width 222 height 17
click at [729, 197] on div "Advanced" at bounding box center [760, 195] width 222 height 17
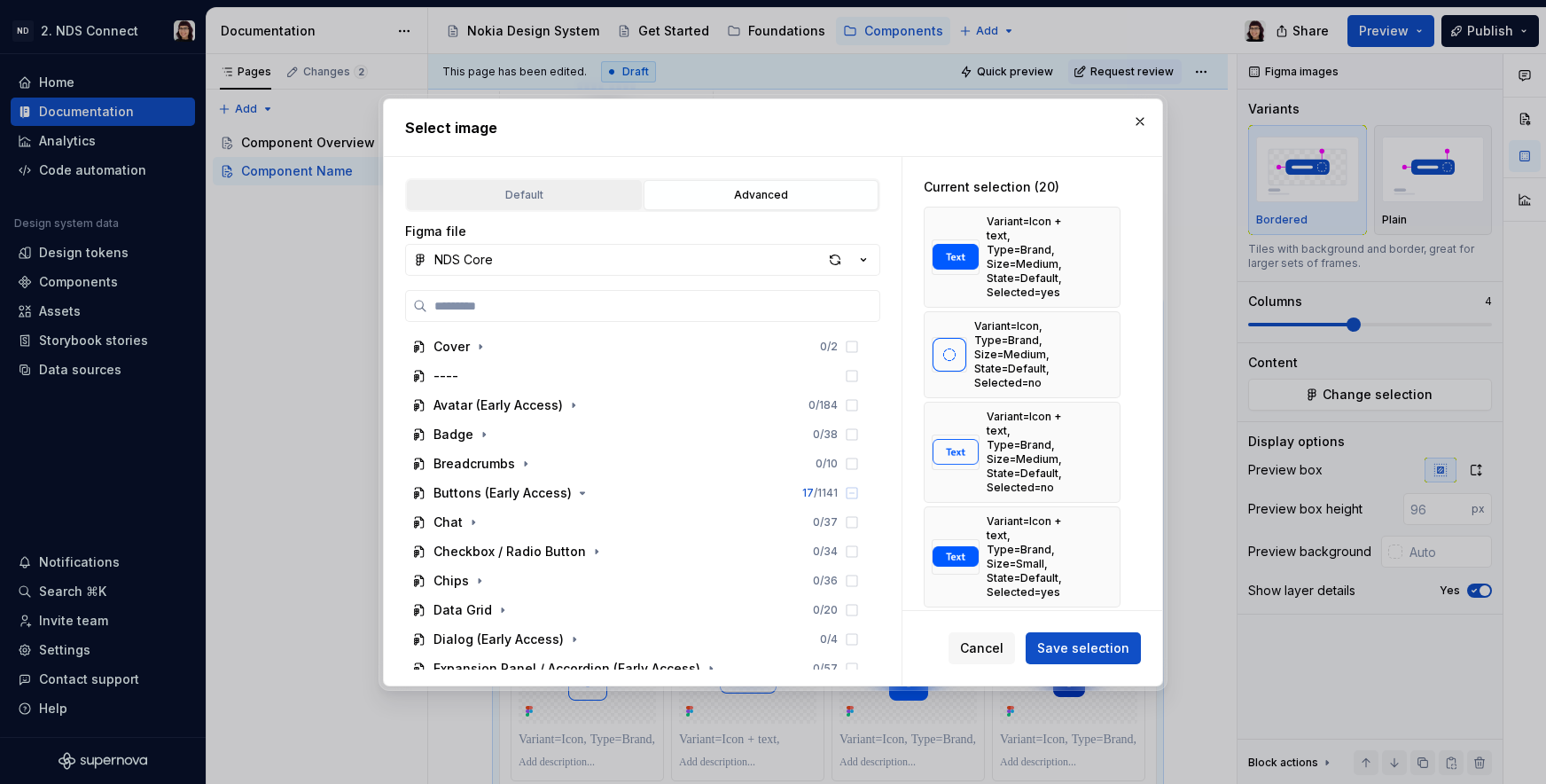
click at [574, 188] on div "Default" at bounding box center [523, 195] width 222 height 17
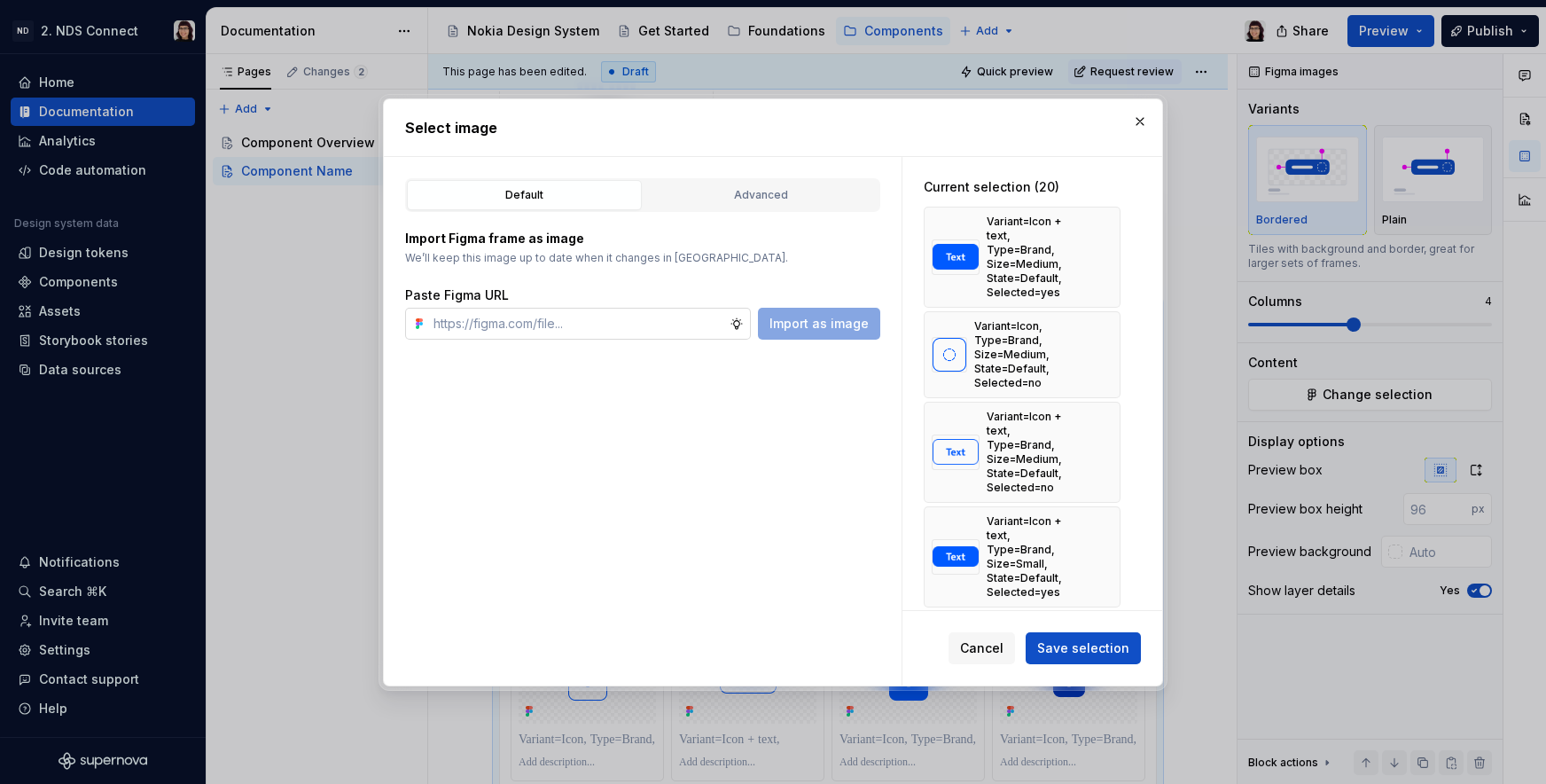
click at [638, 335] on input "text" at bounding box center [577, 323] width 303 height 32
paste input "[URL][DOMAIN_NAME]"
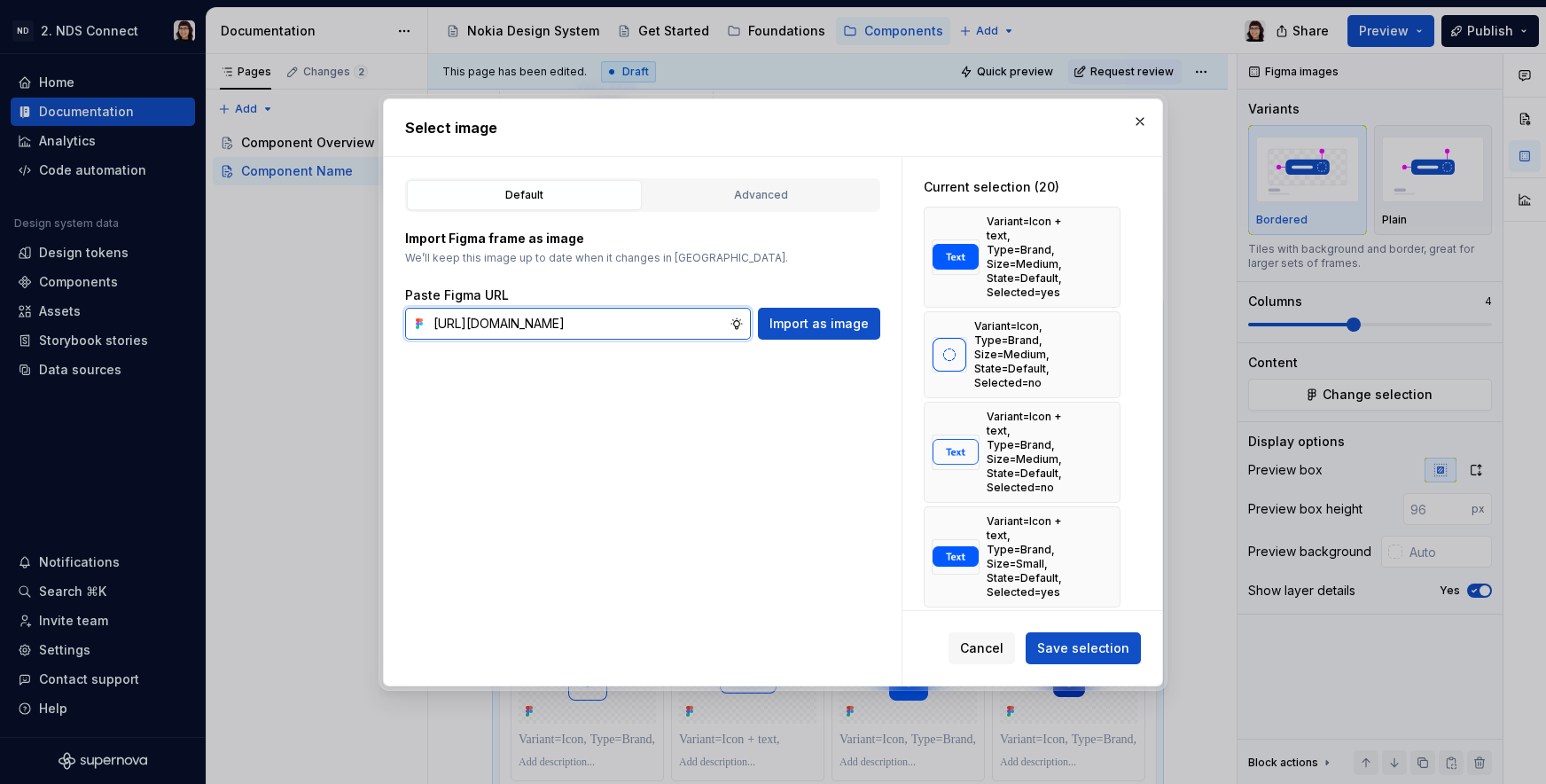
scroll to position [0, 393]
type input "[URL][DOMAIN_NAME]"
click at [807, 332] on span "Import as image" at bounding box center [819, 323] width 99 height 17
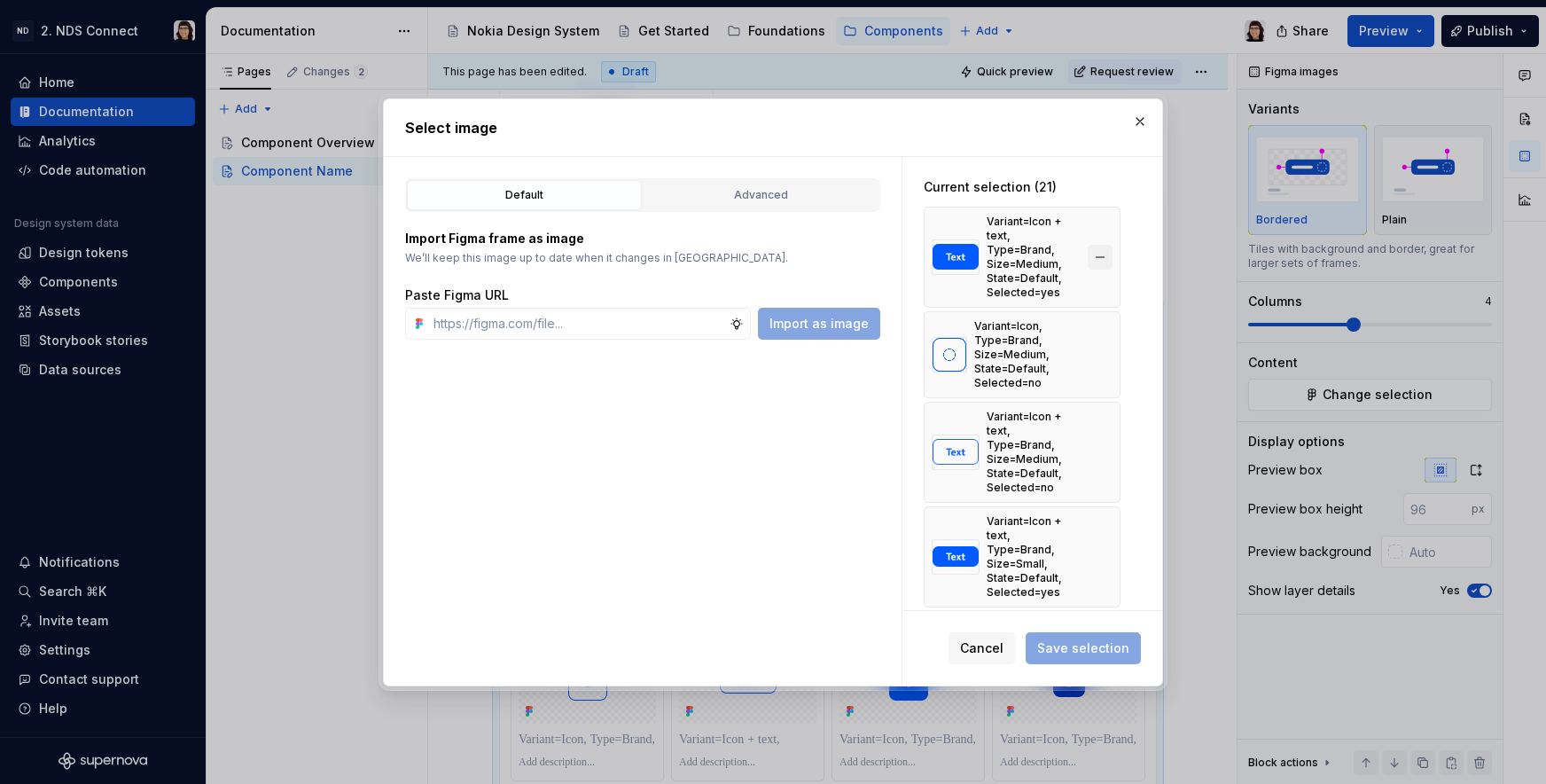
click at [1101, 248] on button "button" at bounding box center [1101, 257] width 25 height 25
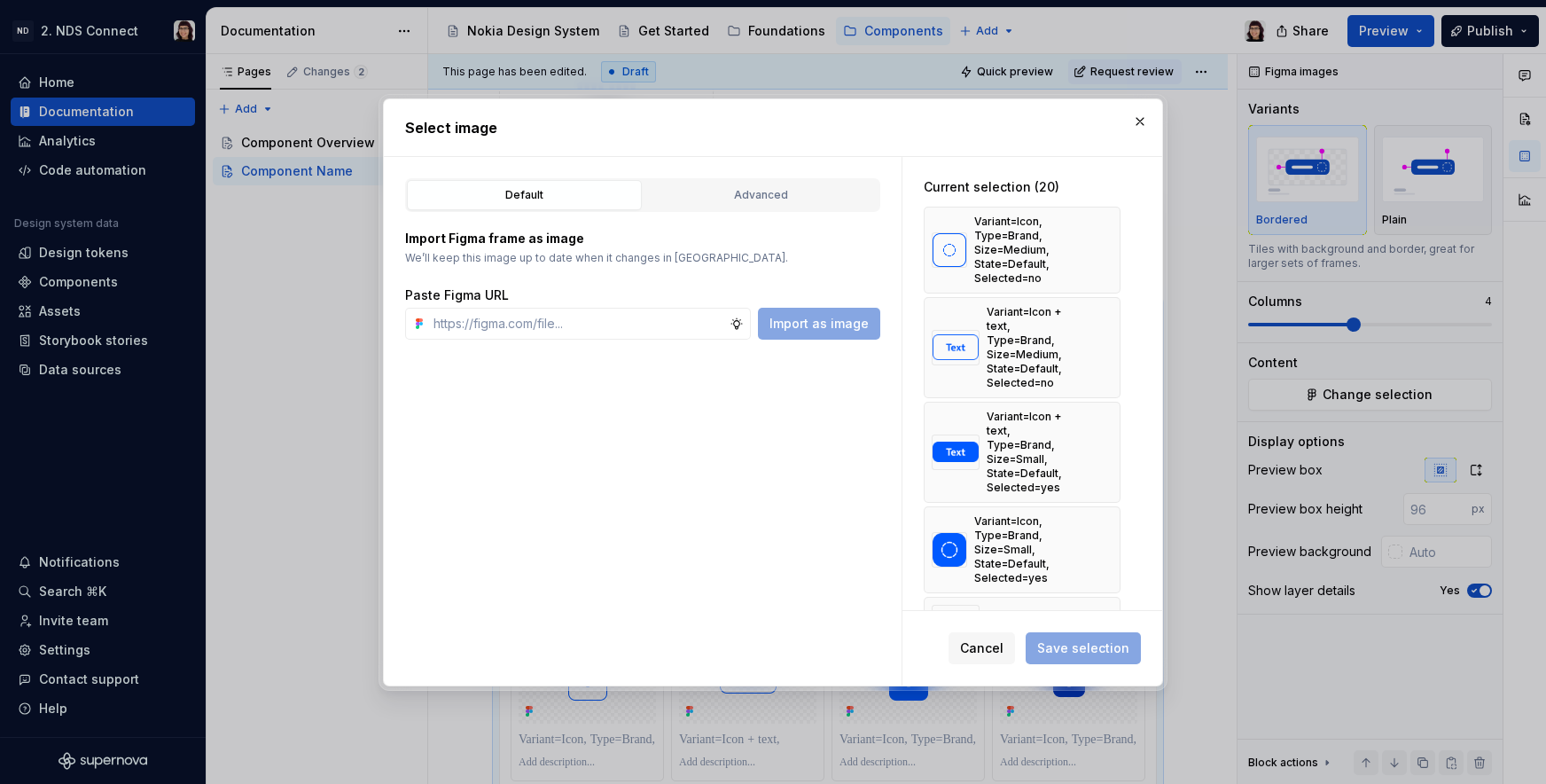
click at [1101, 248] on button "button" at bounding box center [1101, 250] width 25 height 25
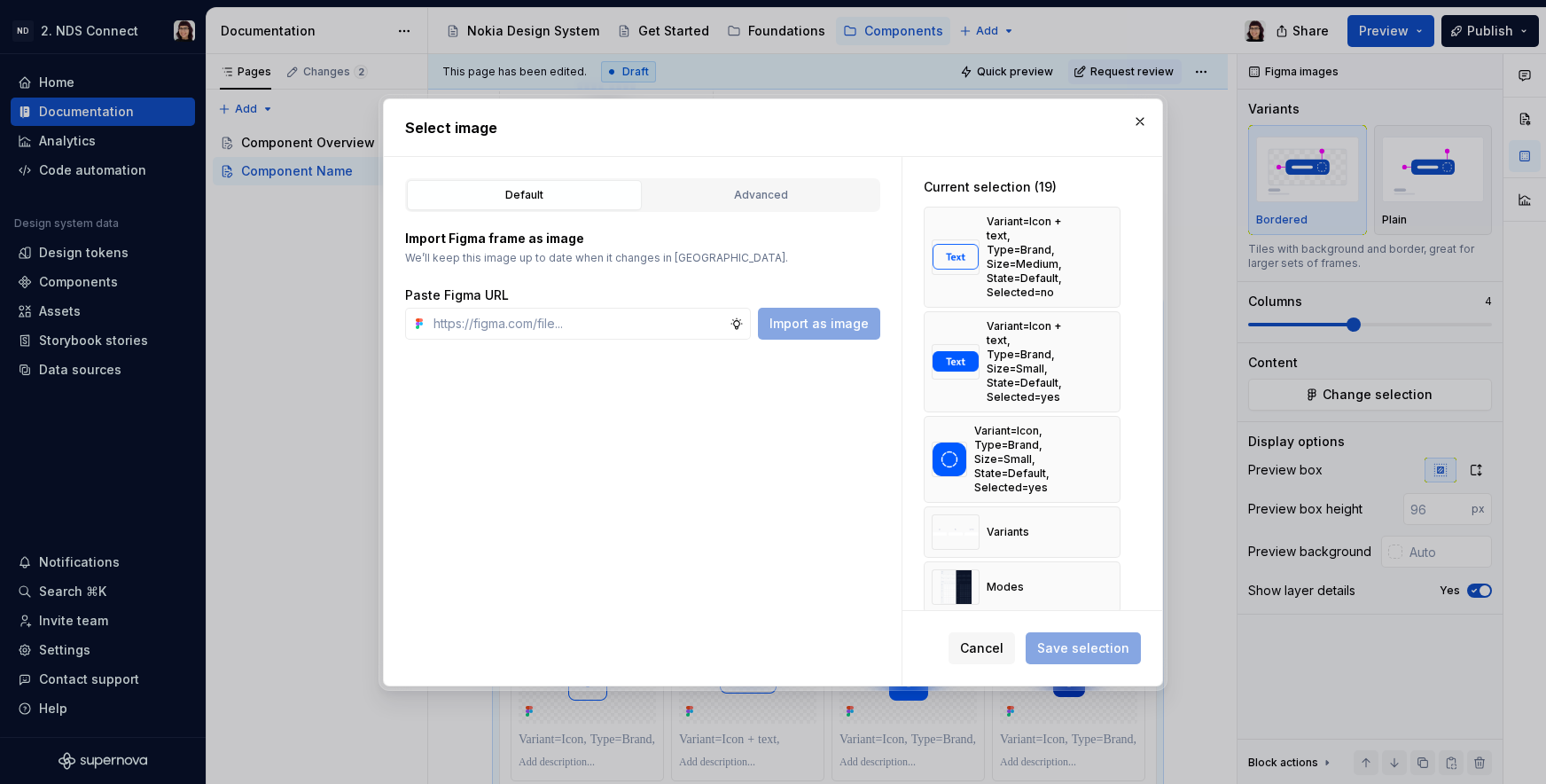
click at [1101, 248] on button "button" at bounding box center [1101, 257] width 25 height 25
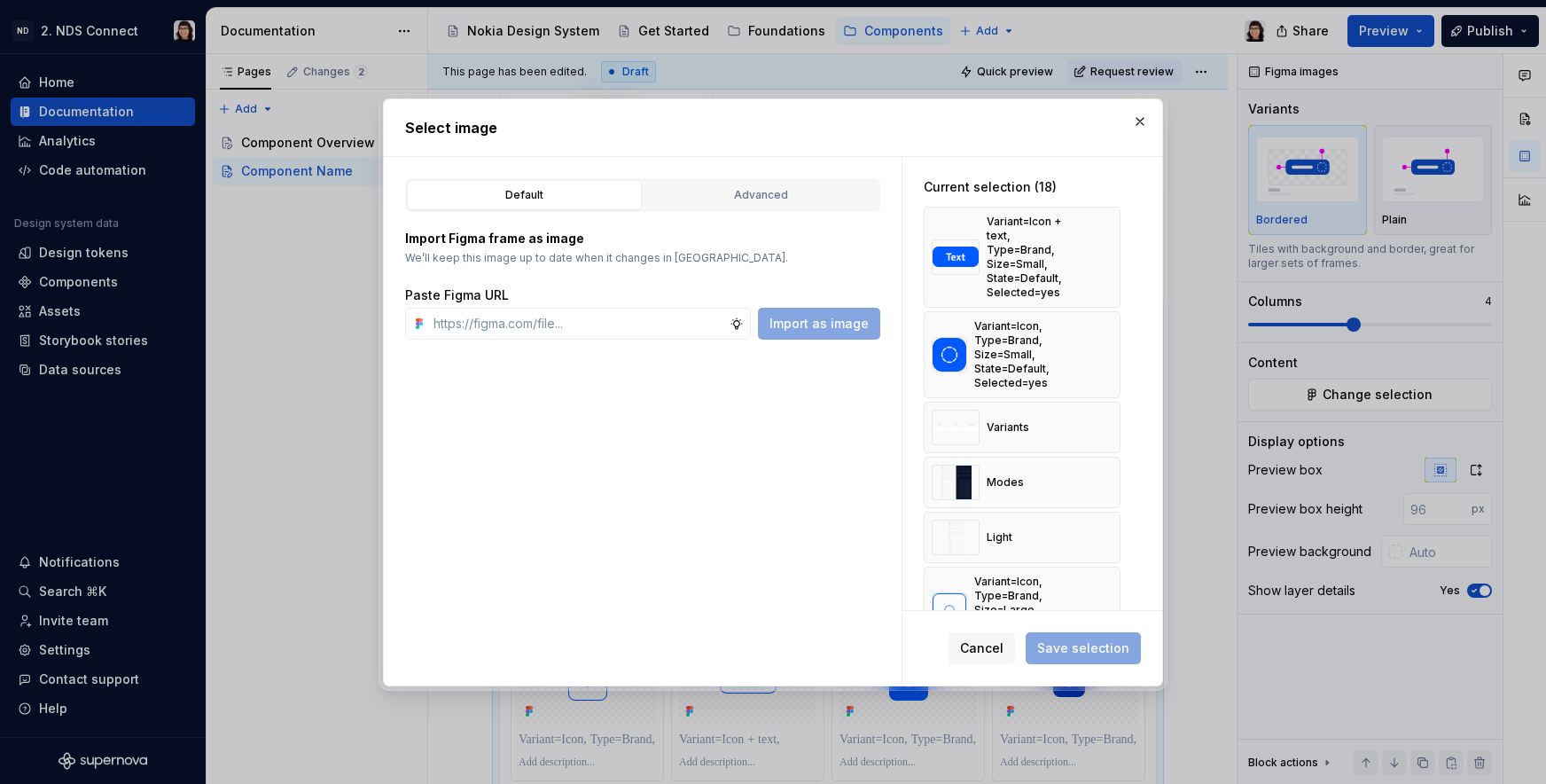
click at [1101, 248] on button "button" at bounding box center [1101, 257] width 25 height 25
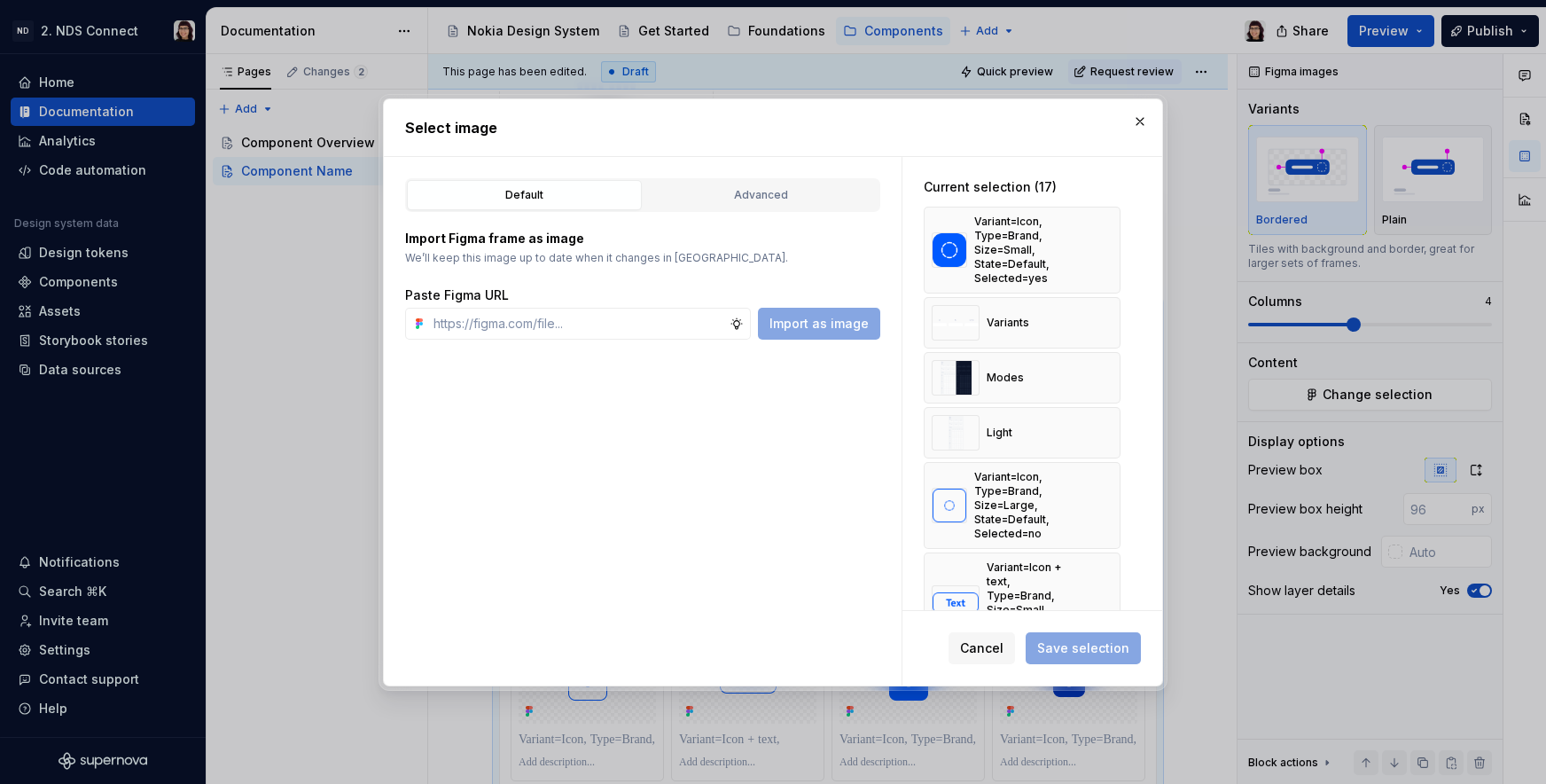
click at [1101, 248] on button "button" at bounding box center [1101, 250] width 25 height 25
click at [1101, 297] on div "Variants" at bounding box center [1022, 322] width 197 height 51
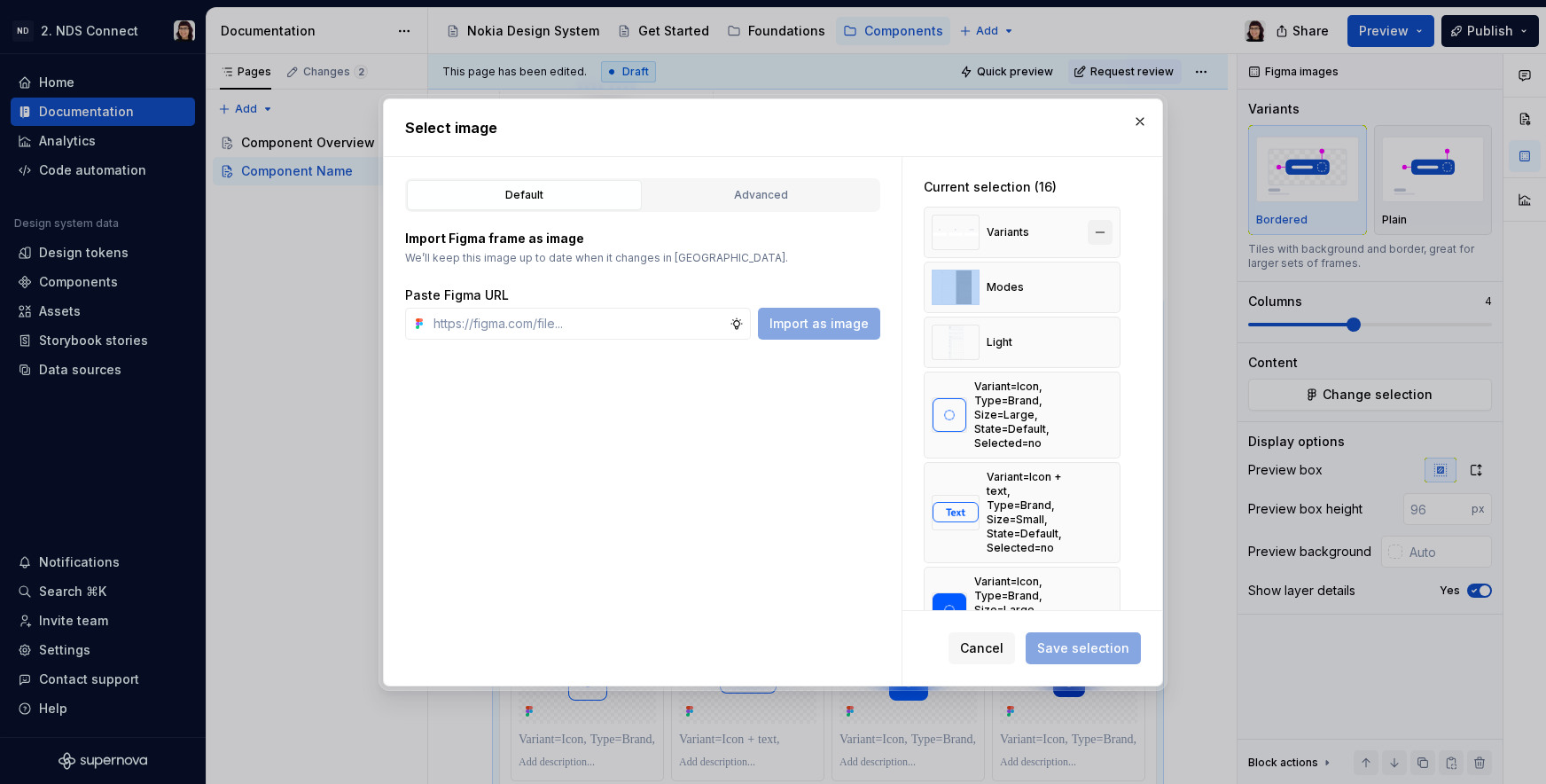
click at [1092, 232] on button "button" at bounding box center [1101, 233] width 25 height 25
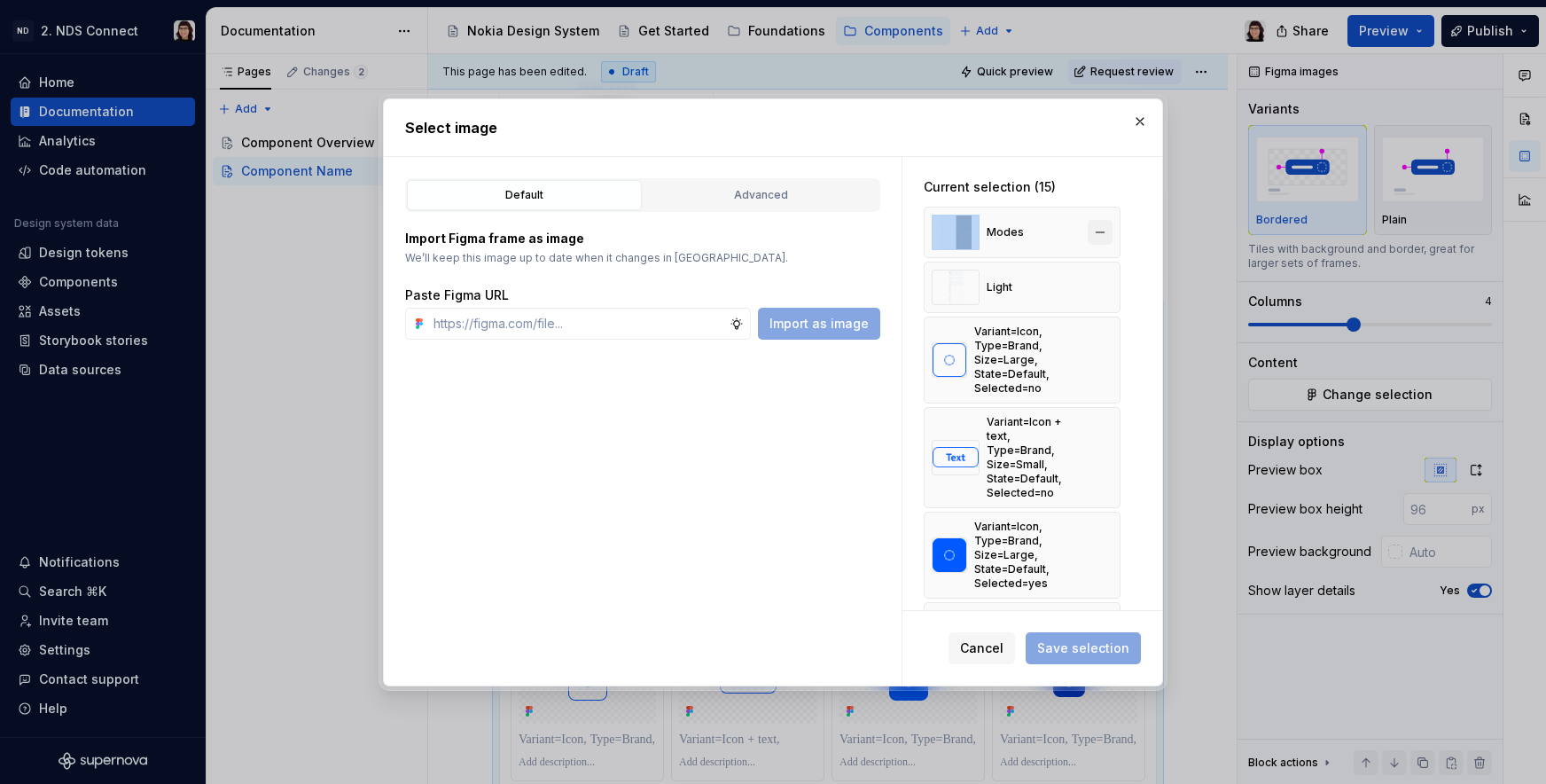
click at [1099, 232] on button "button" at bounding box center [1101, 233] width 25 height 25
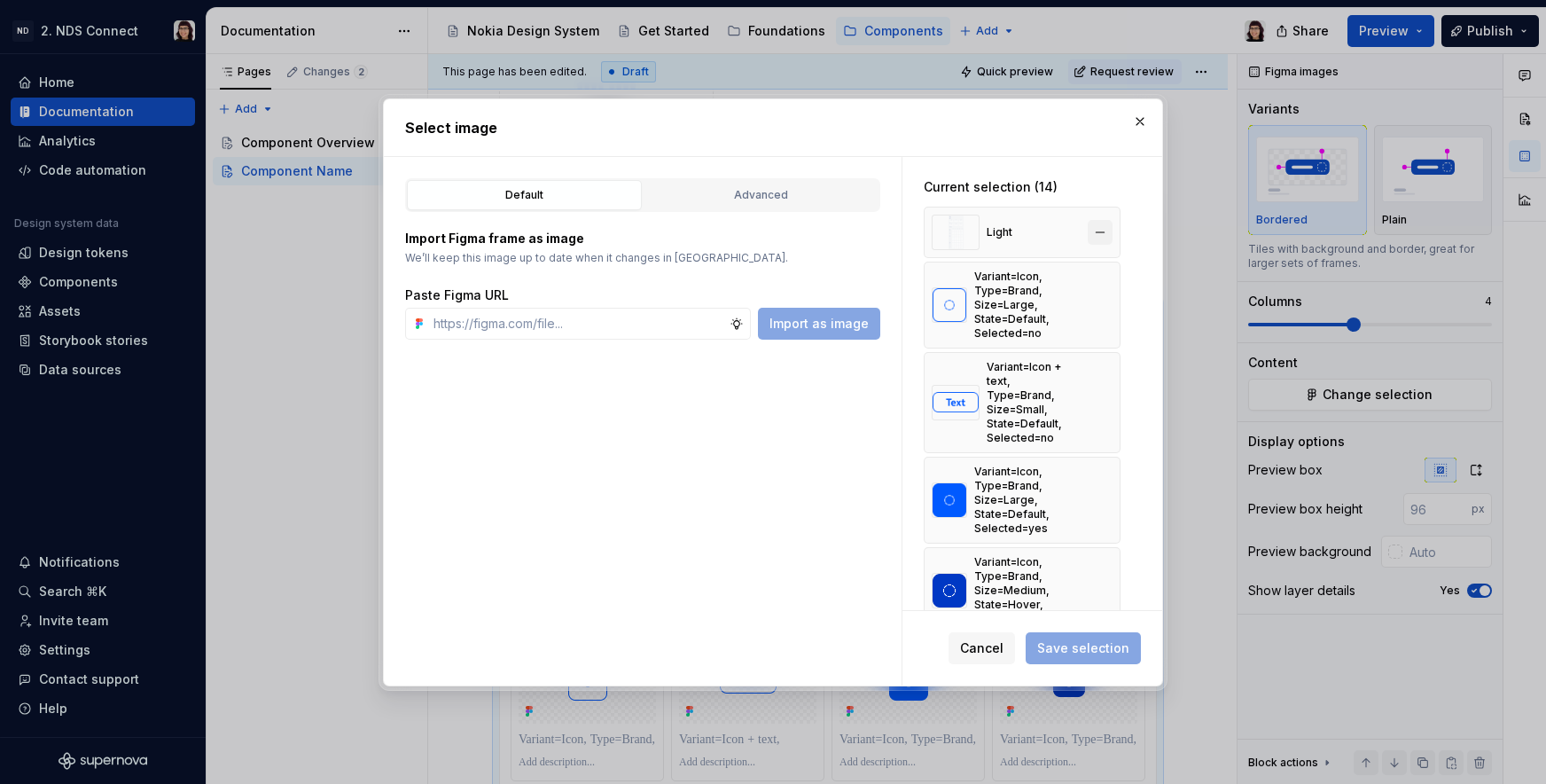
click at [1098, 232] on button "button" at bounding box center [1101, 233] width 25 height 25
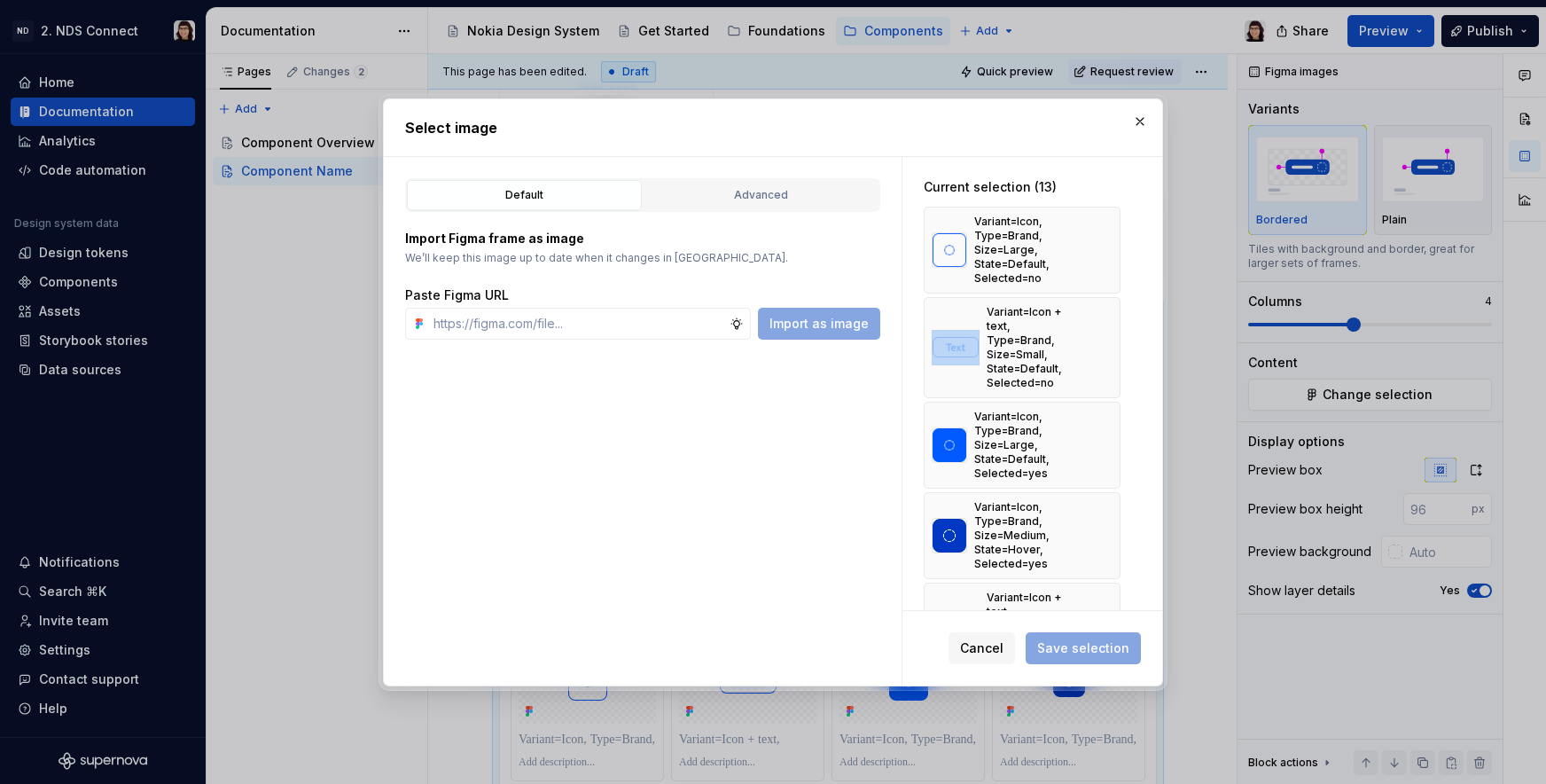
click at [1098, 232] on div "Variant=Icon, Type=Brand, Size=Large, State=Default, Selected=no" at bounding box center [1022, 250] width 197 height 87
click at [1098, 247] on button "button" at bounding box center [1101, 250] width 25 height 25
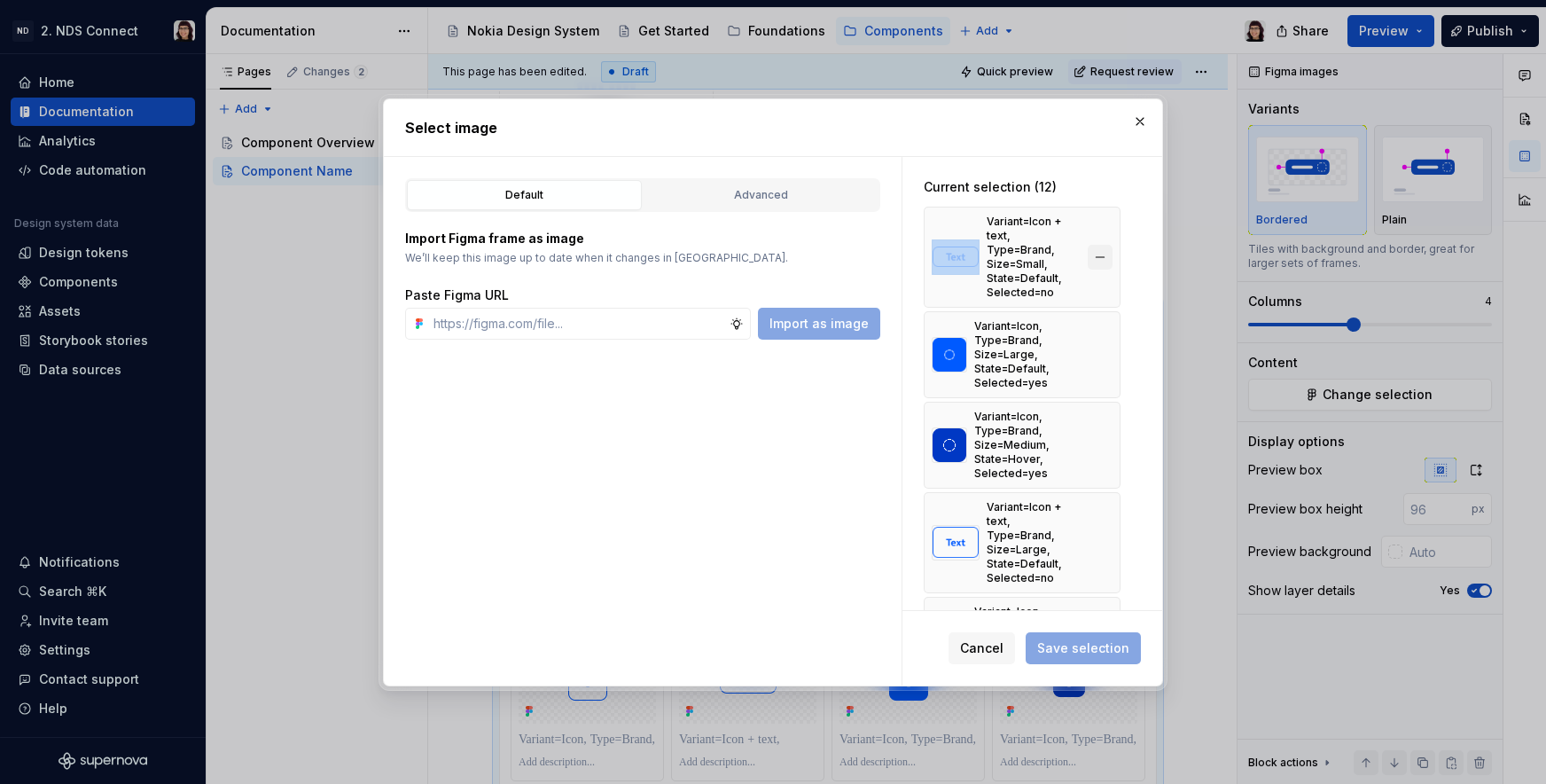
click at [1098, 247] on button "button" at bounding box center [1101, 257] width 25 height 25
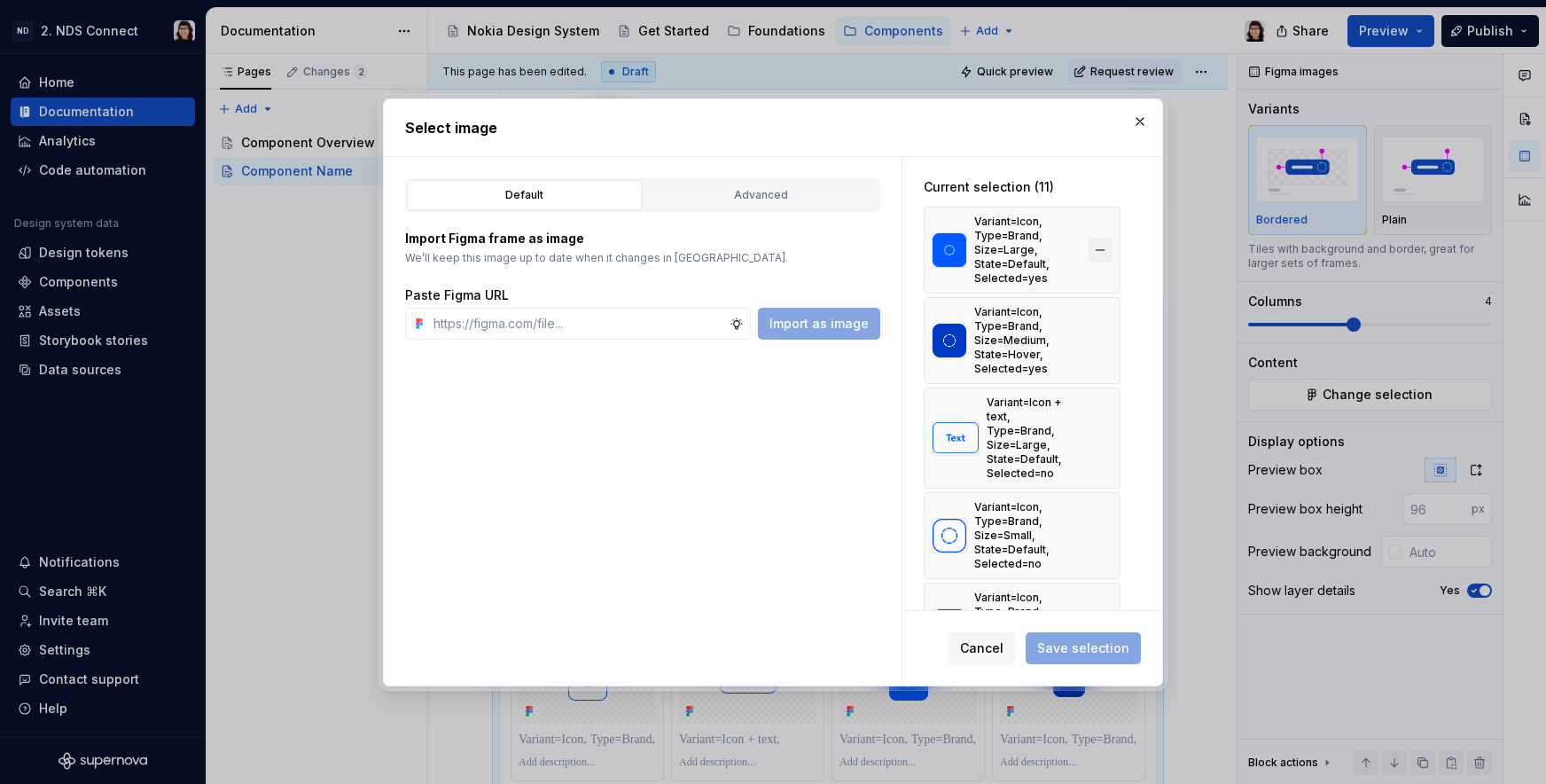
click at [1098, 253] on button "button" at bounding box center [1101, 250] width 25 height 25
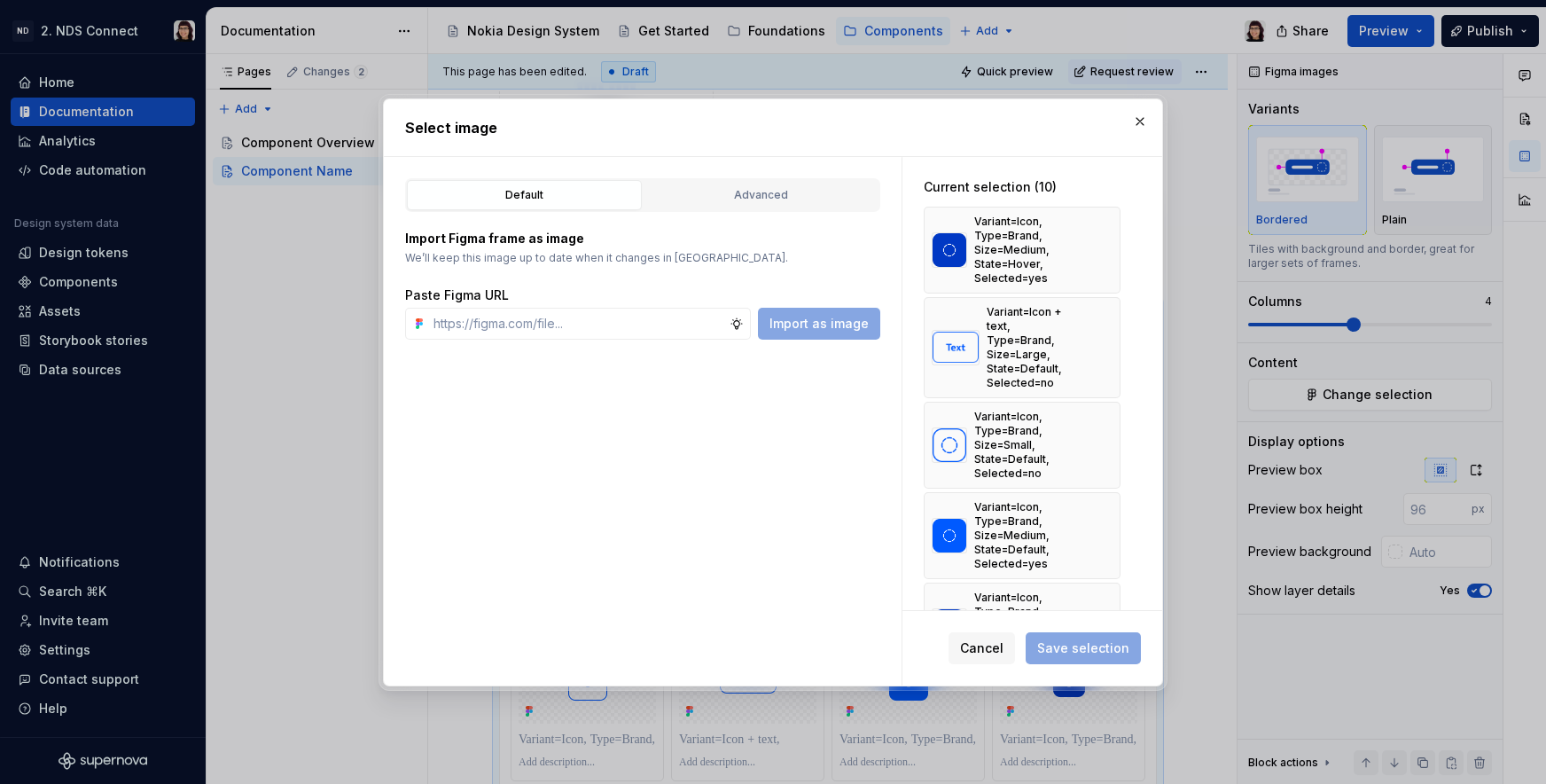
click at [1098, 253] on button "button" at bounding box center [1101, 250] width 25 height 25
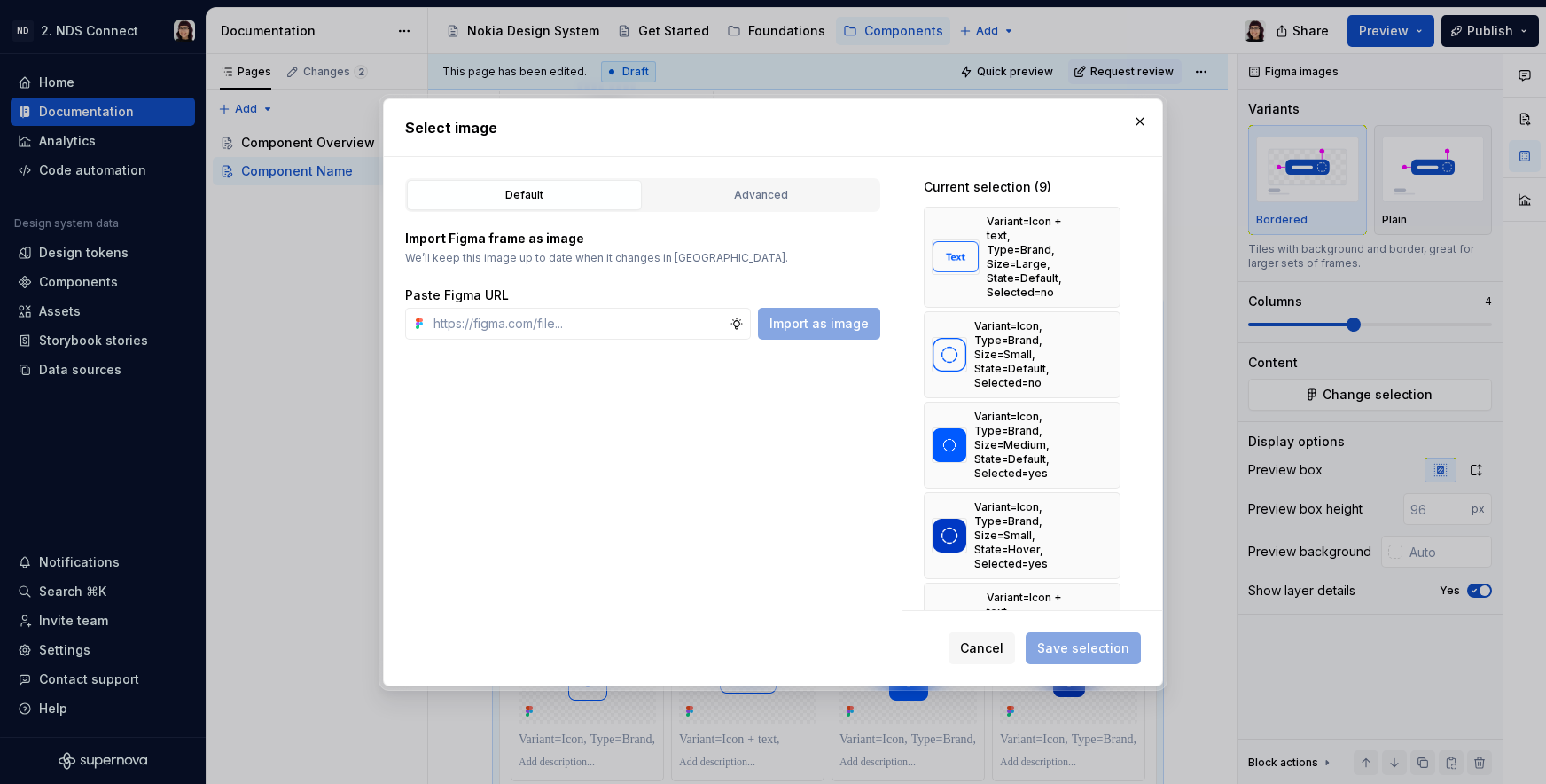
click at [1098, 253] on button "button" at bounding box center [1101, 257] width 25 height 25
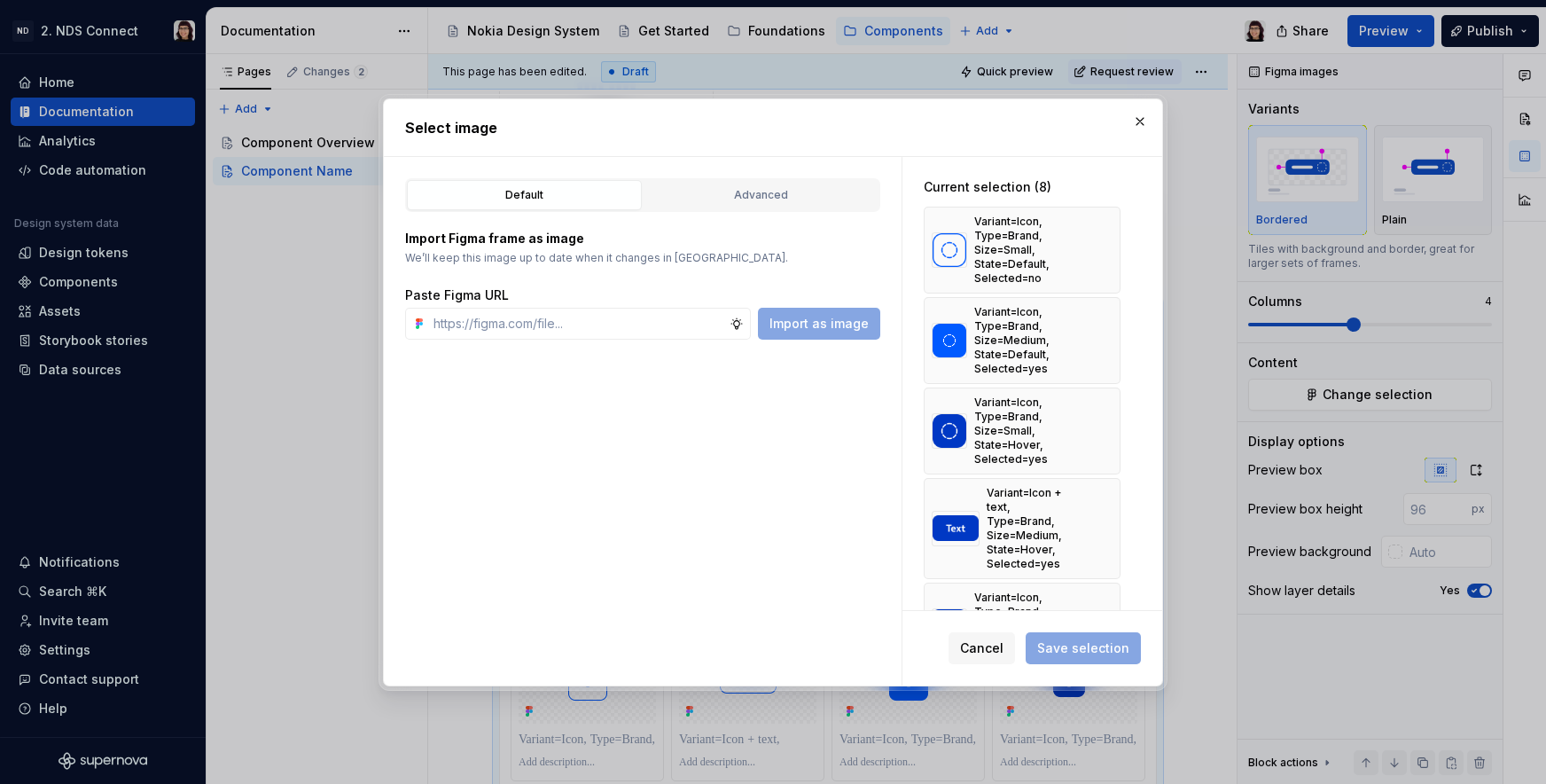
click at [1098, 253] on button "button" at bounding box center [1101, 250] width 25 height 25
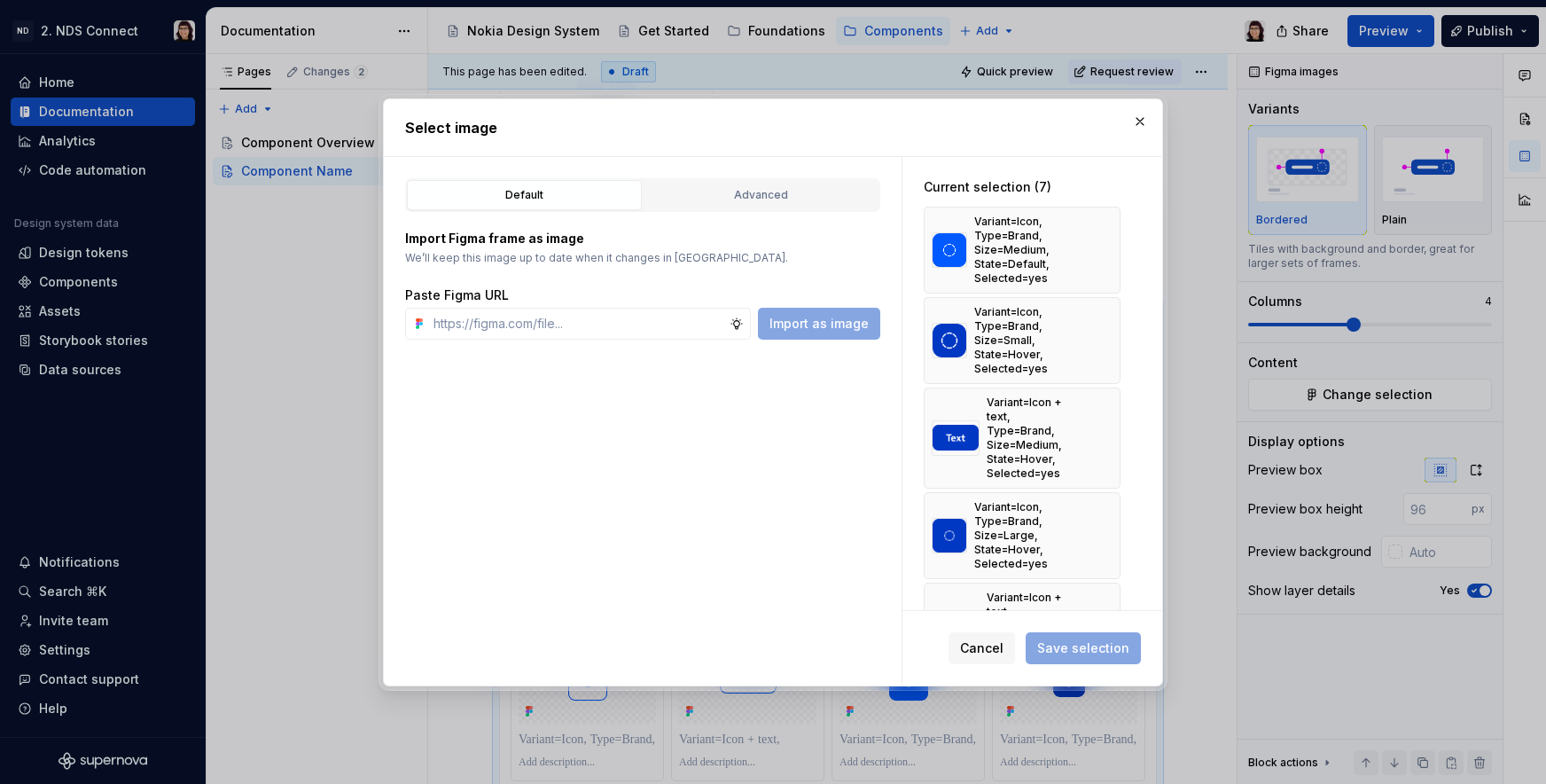
click at [1098, 253] on button "button" at bounding box center [1101, 250] width 25 height 25
click at [1098, 328] on button "button" at bounding box center [1101, 341] width 25 height 25
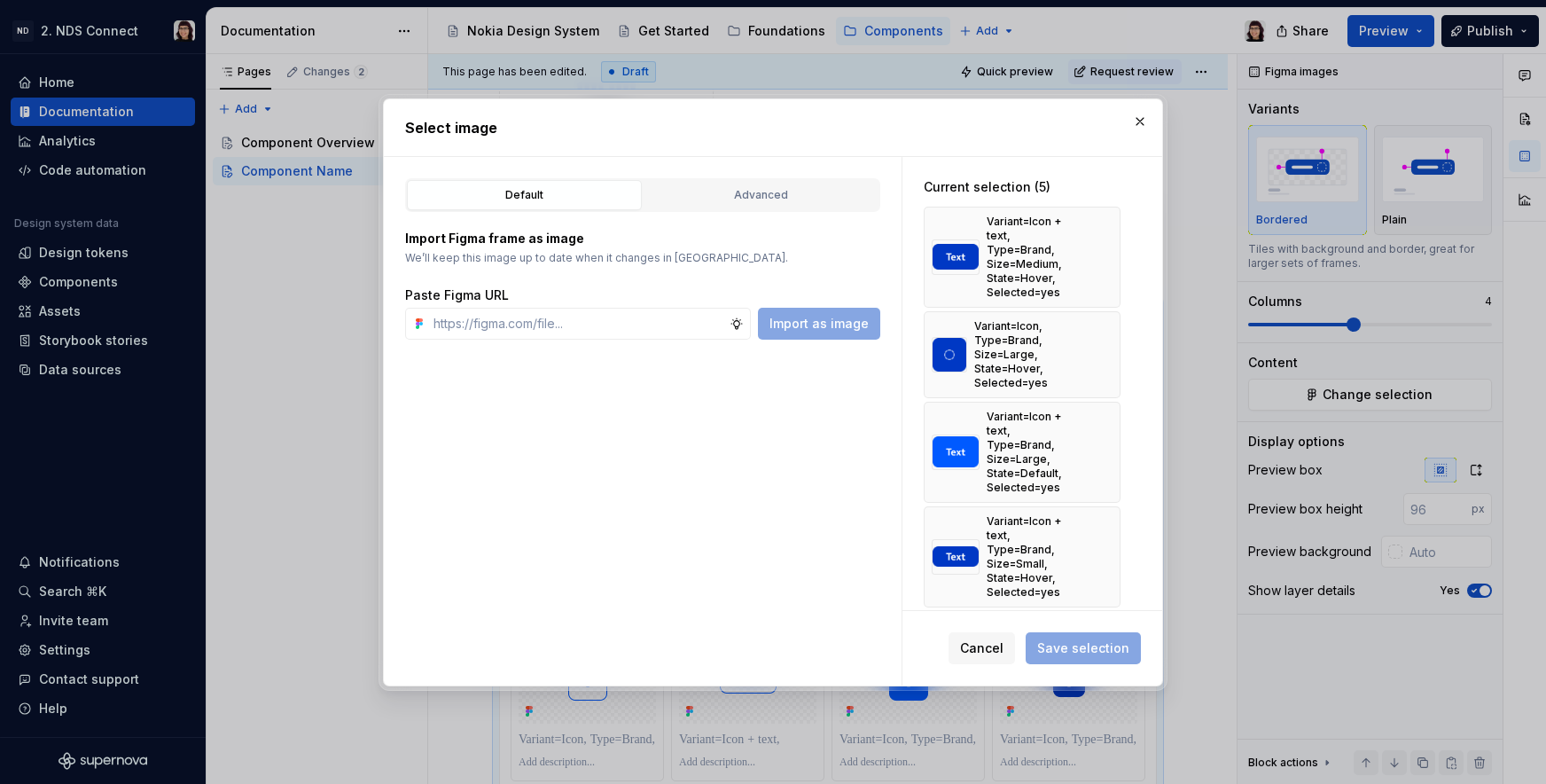
click at [1098, 253] on button "button" at bounding box center [1101, 257] width 25 height 25
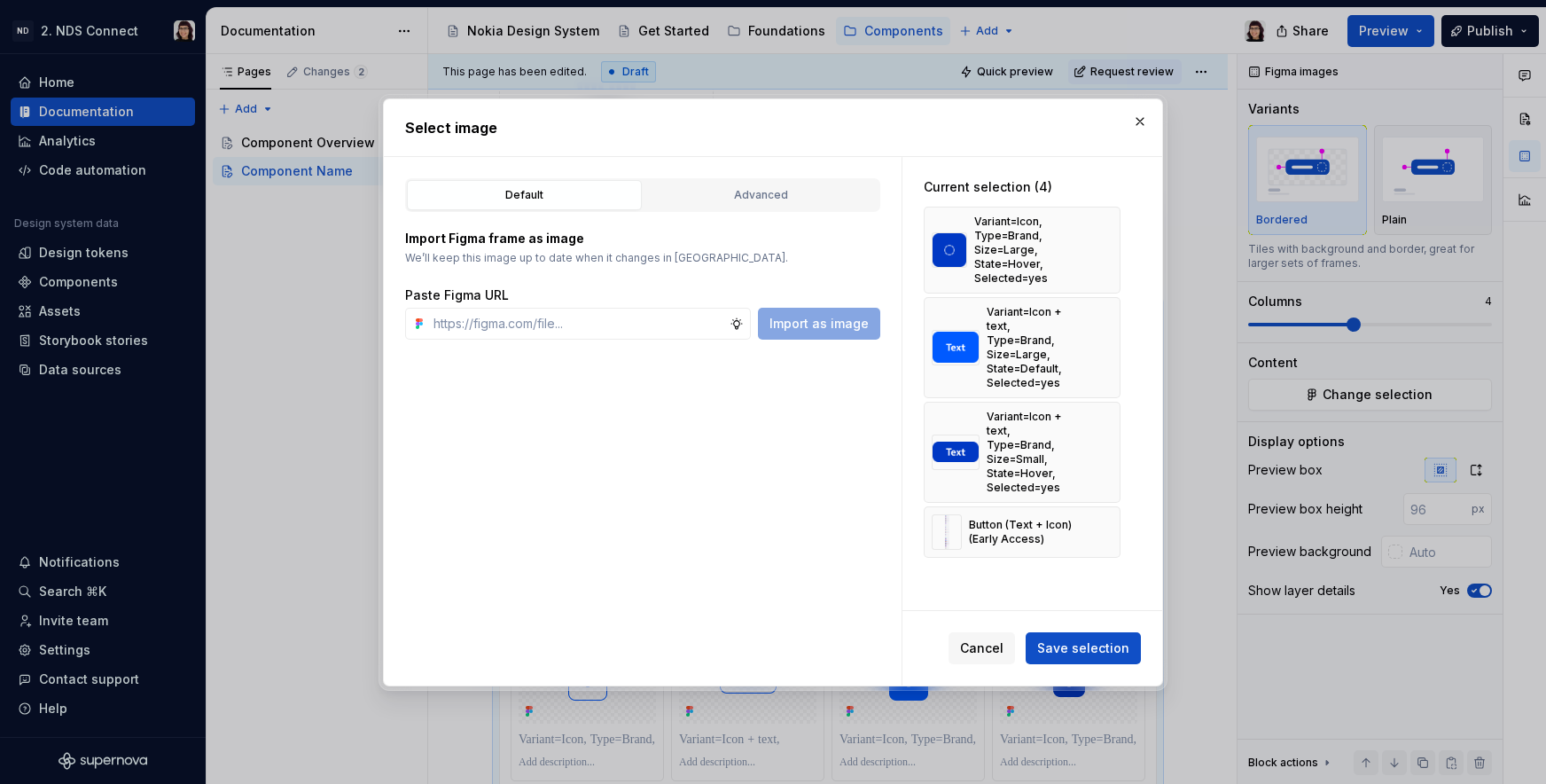
click at [1098, 253] on button "button" at bounding box center [1101, 250] width 25 height 25
click at [1098, 335] on button "button" at bounding box center [1101, 347] width 25 height 25
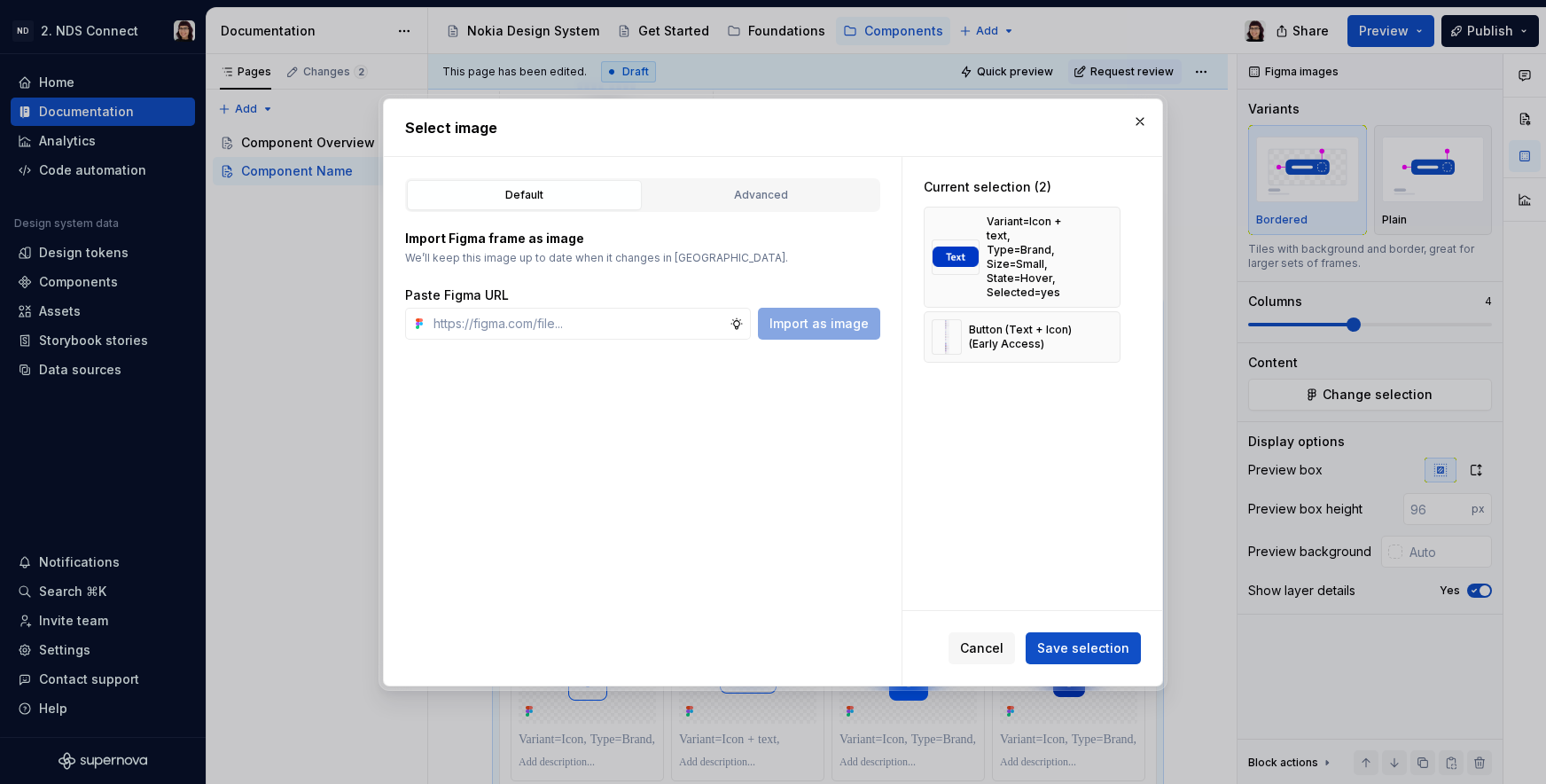
click at [1098, 253] on button "button" at bounding box center [1101, 257] width 25 height 25
click at [1098, 311] on div "Button (Text + Icon) (Early Access)" at bounding box center [1022, 336] width 197 height 51
click at [1097, 240] on button "button" at bounding box center [1101, 233] width 25 height 25
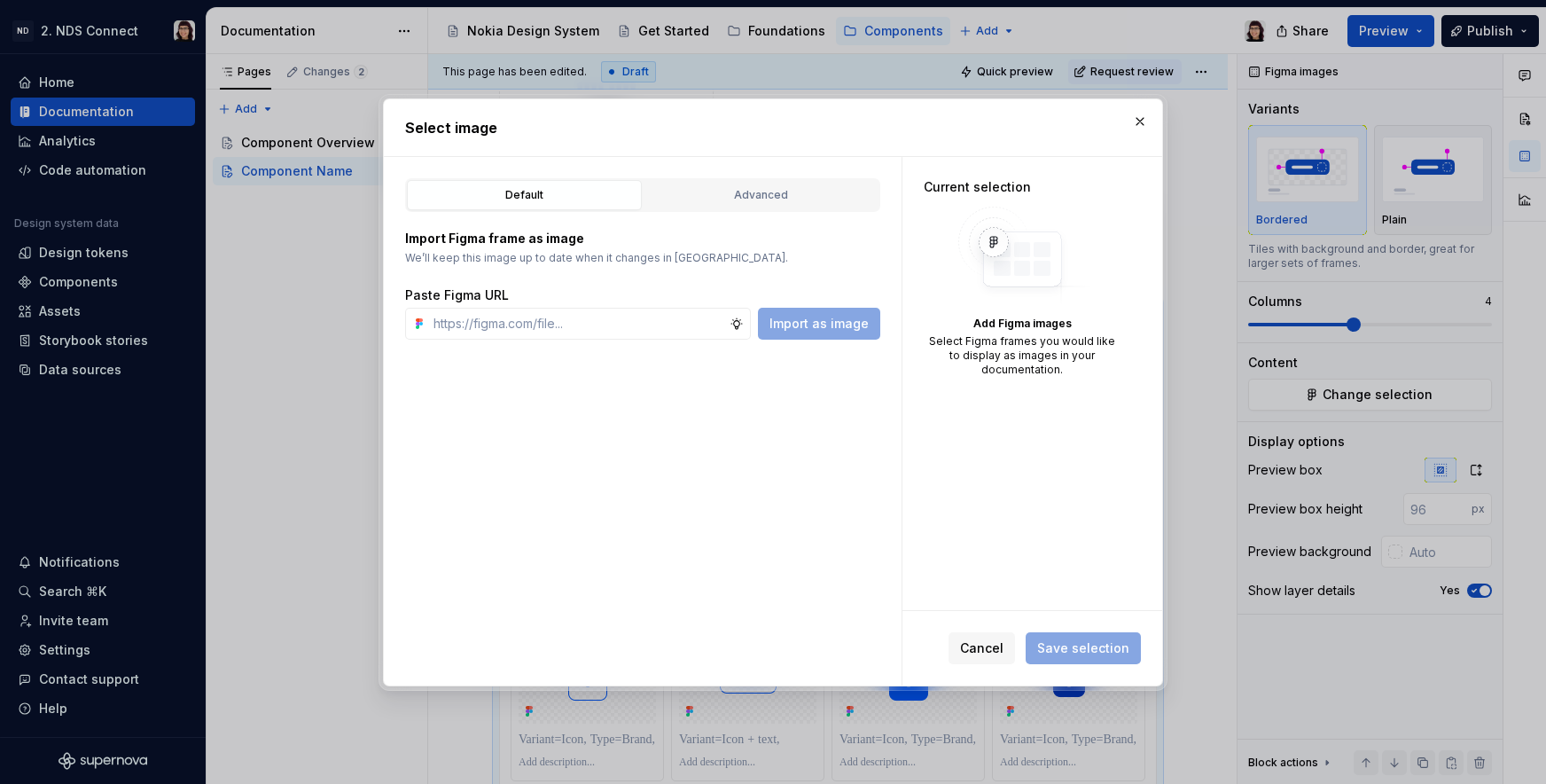
click at [644, 342] on div "Default Advanced Import Figma frame as image We’ll keep this image up to date w…" at bounding box center [643, 420] width 518 height 528
click at [629, 322] on input "text" at bounding box center [577, 323] width 303 height 32
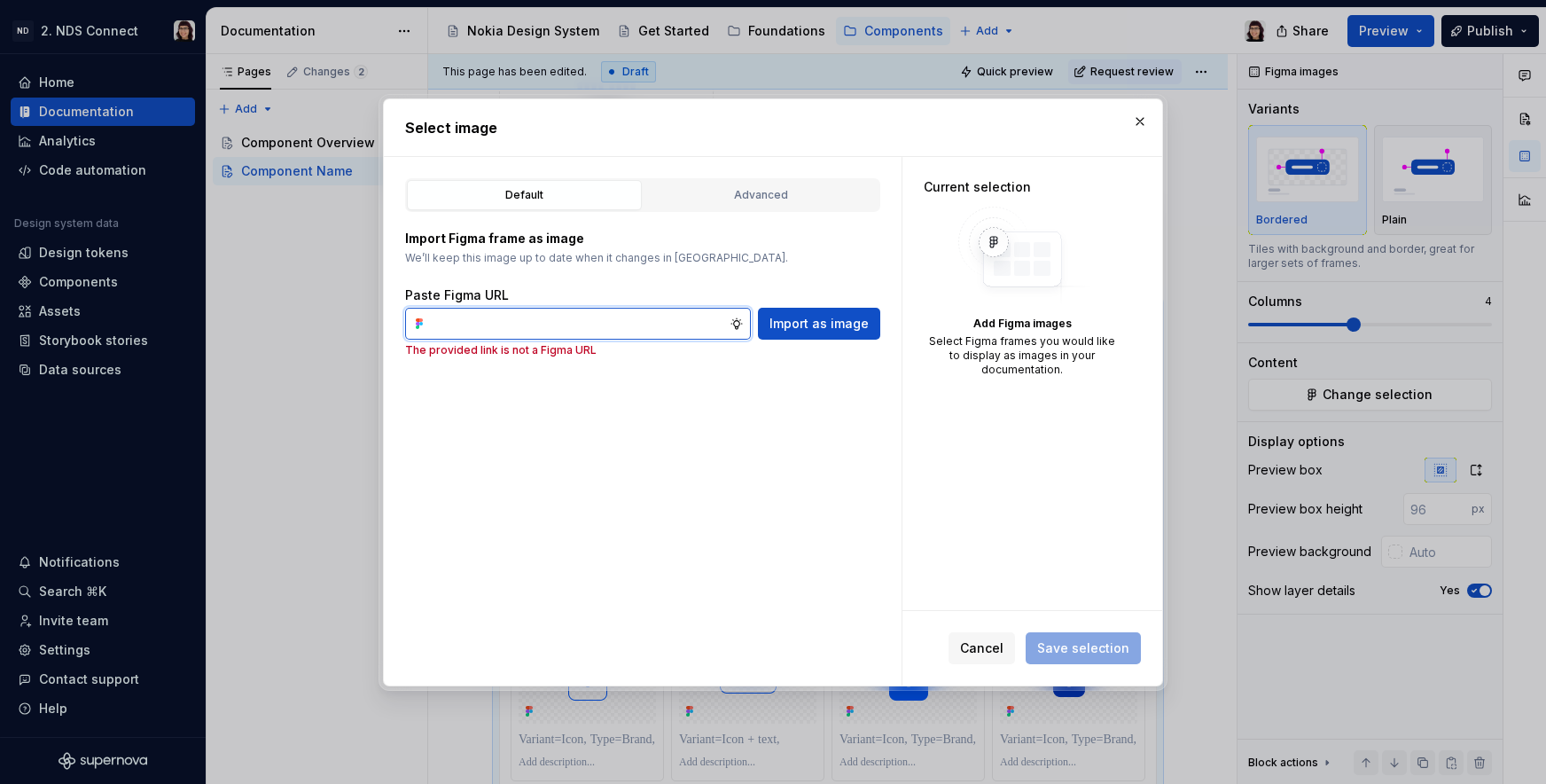
paste input "[URL][DOMAIN_NAME]"
click at [629, 322] on input "[URL][DOMAIN_NAME]" at bounding box center [577, 323] width 303 height 32
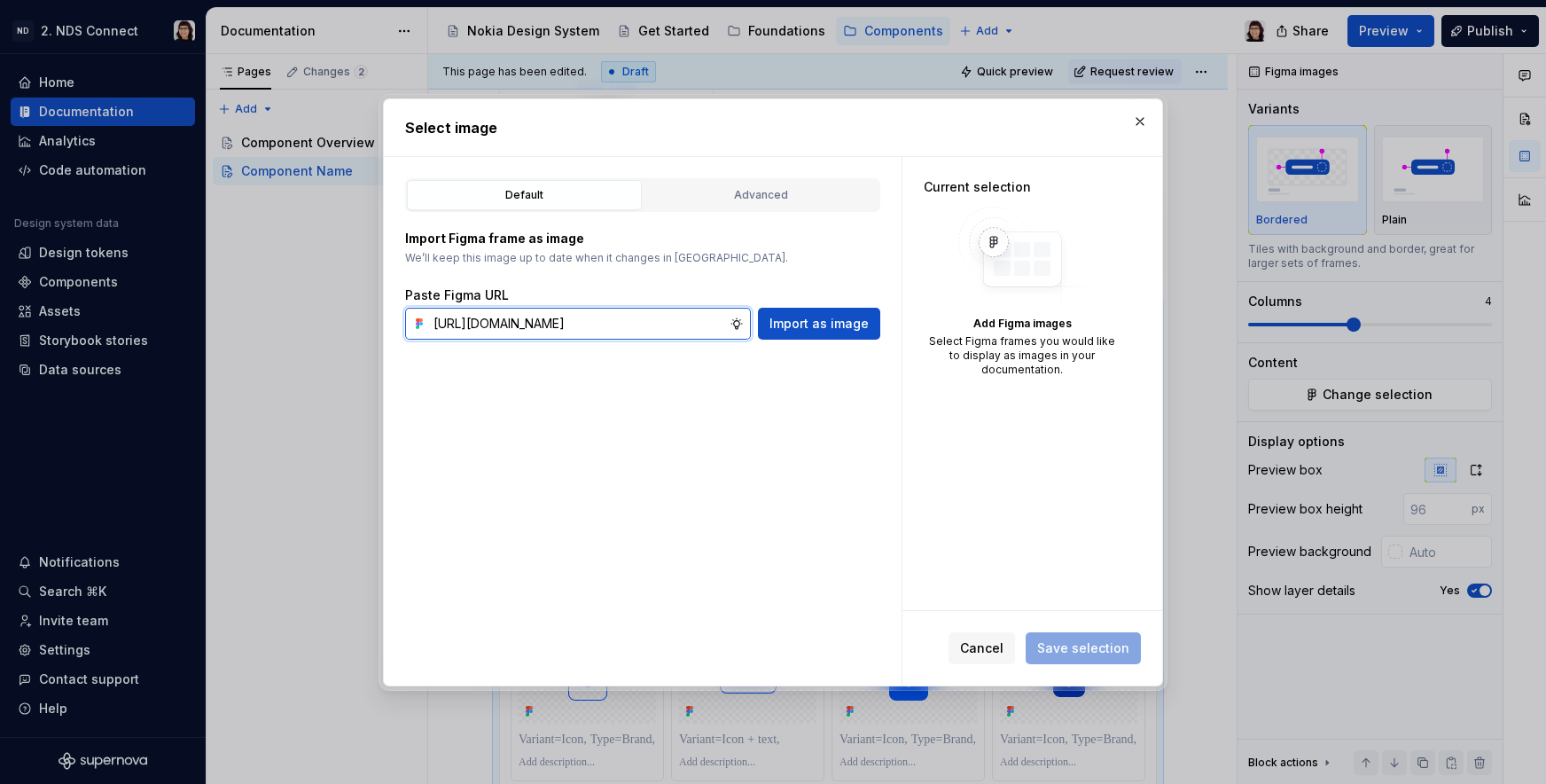
paste input "text"
type input "[URL][DOMAIN_NAME]"
click at [793, 330] on span "Import as image" at bounding box center [819, 323] width 99 height 17
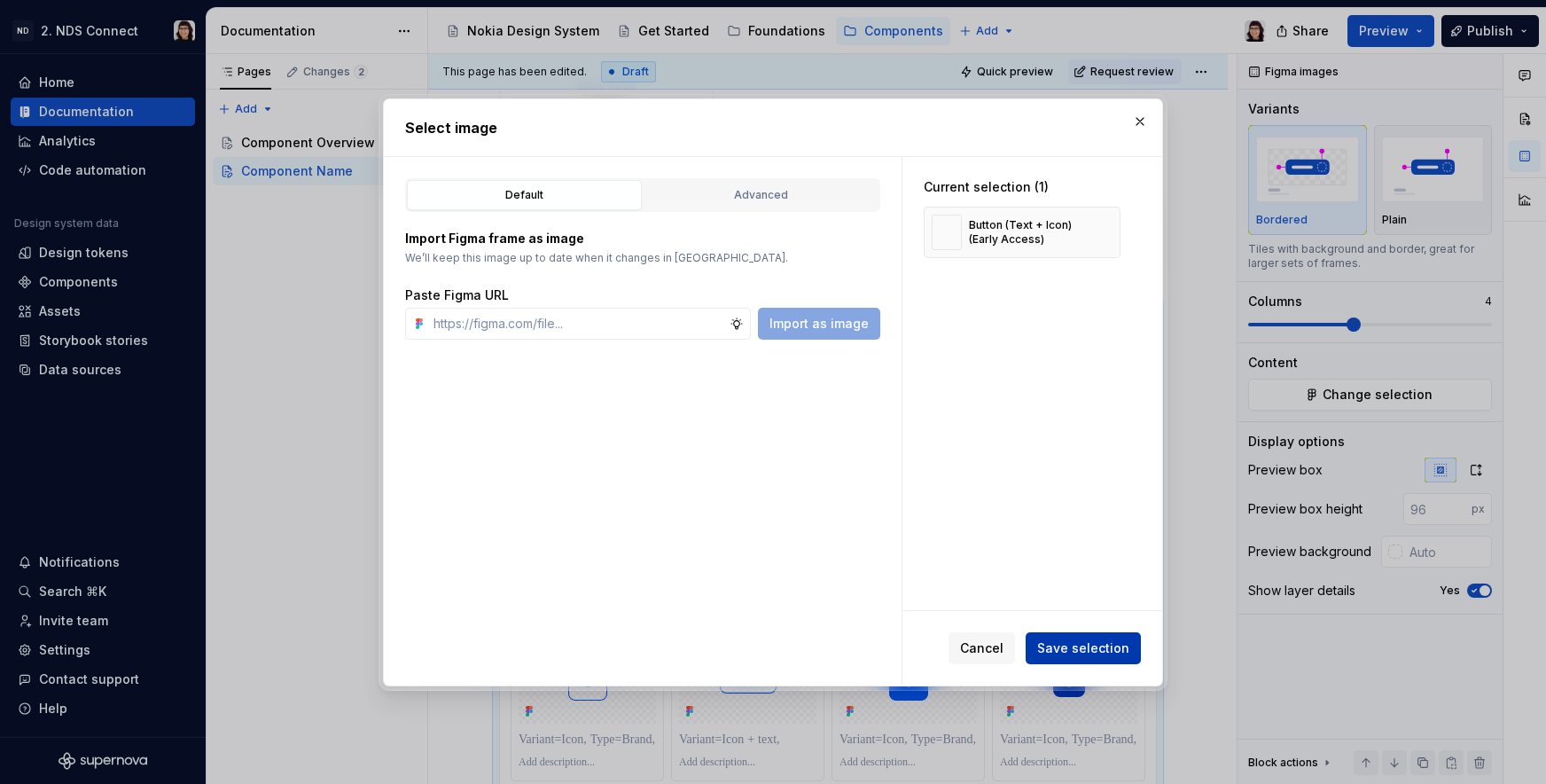
click at [1064, 649] on span "Save selection" at bounding box center [1083, 647] width 92 height 17
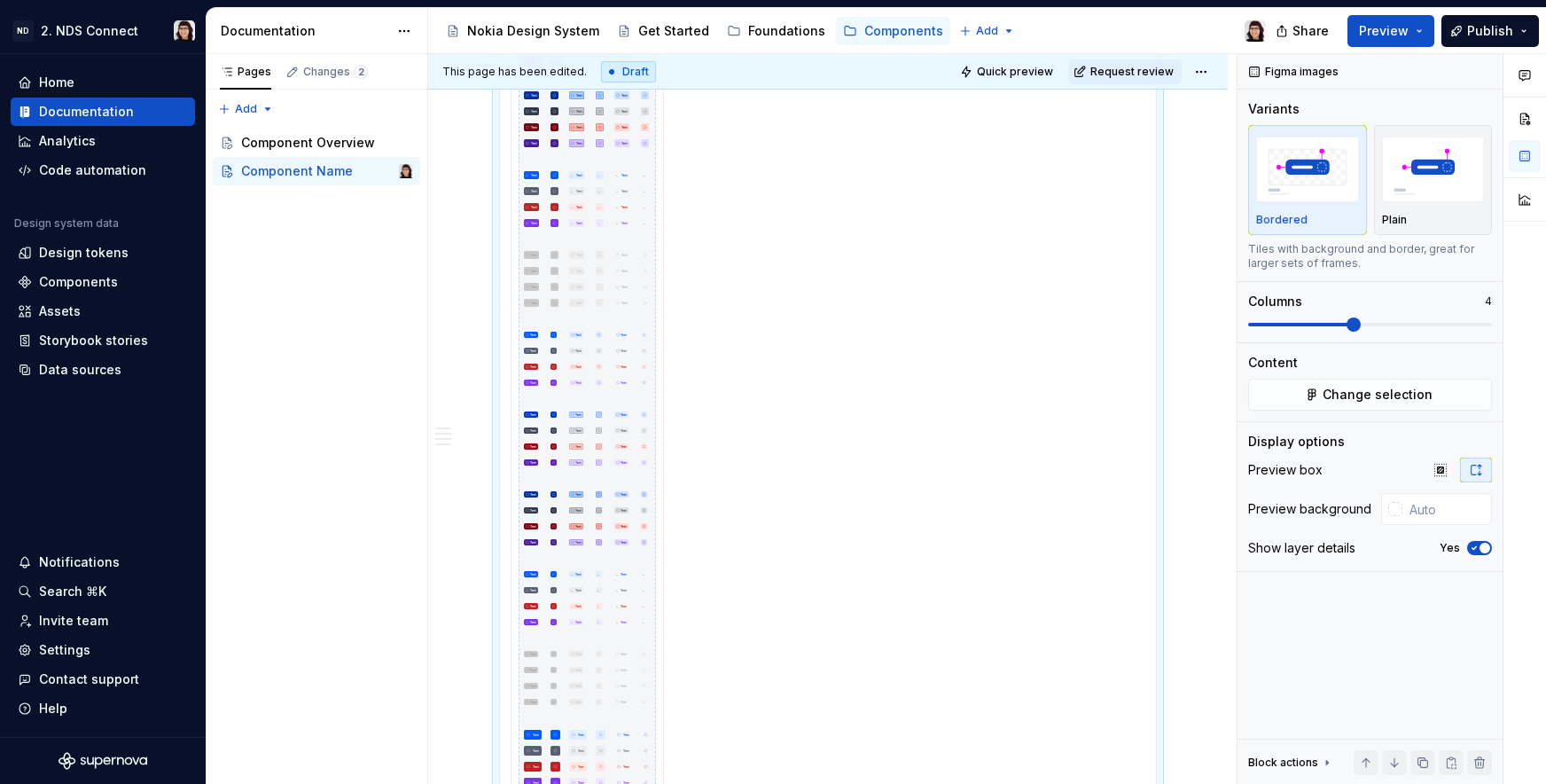
scroll to position [1460, 0]
click at [1434, 472] on icon "button" at bounding box center [1440, 469] width 14 height 14
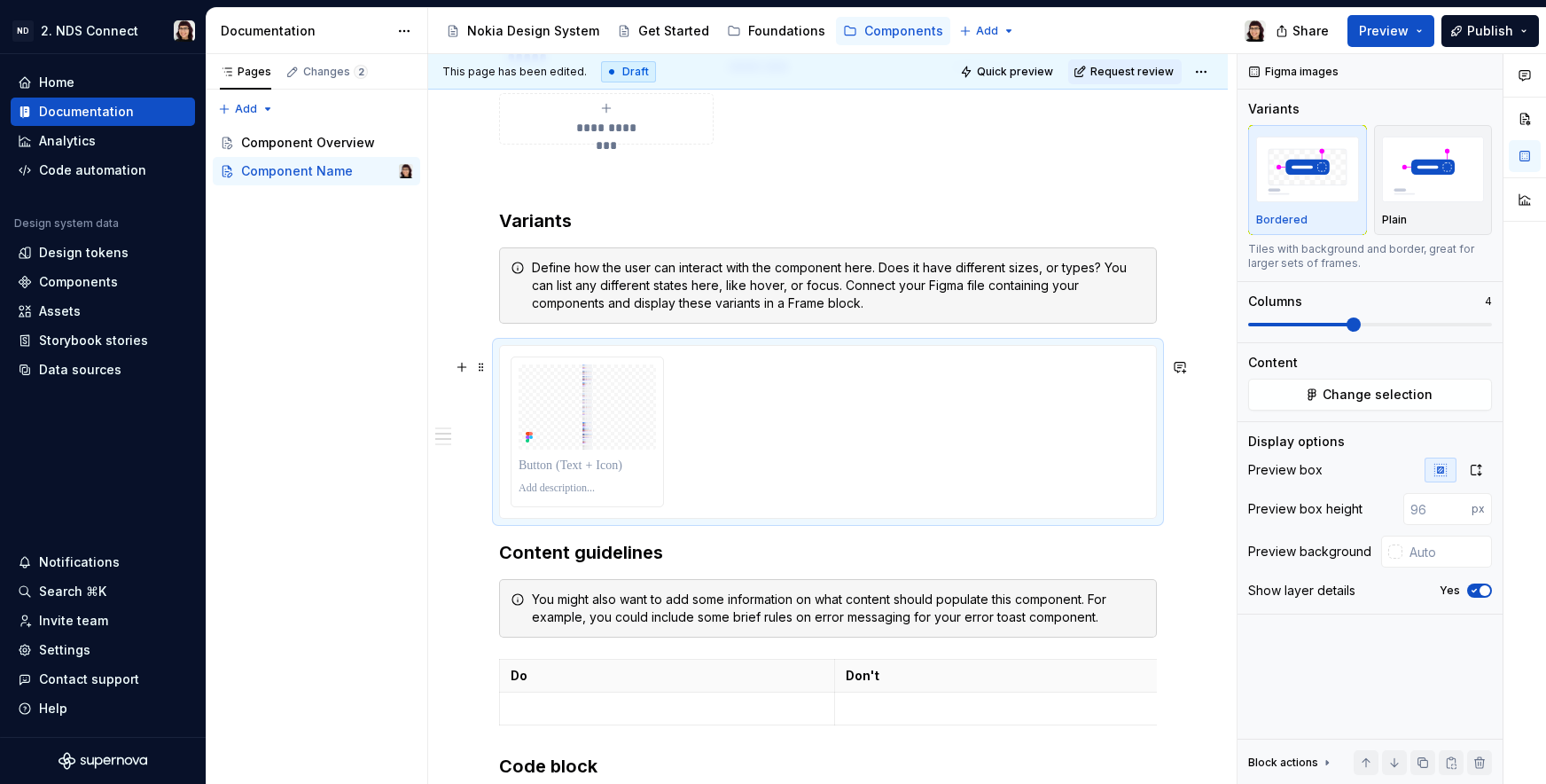
scroll to position [1063, 0]
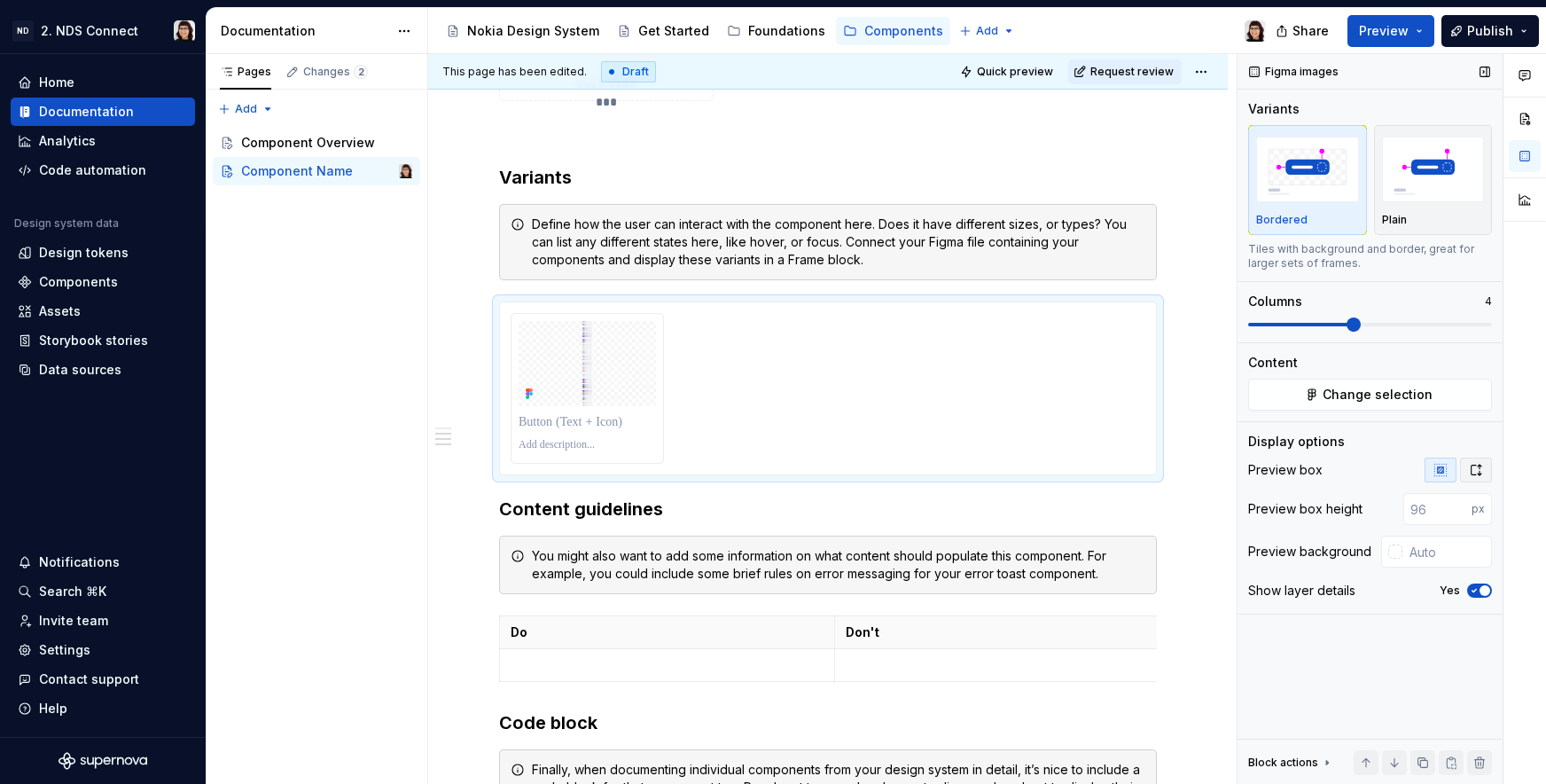
click at [1463, 468] on button "button" at bounding box center [1476, 470] width 32 height 25
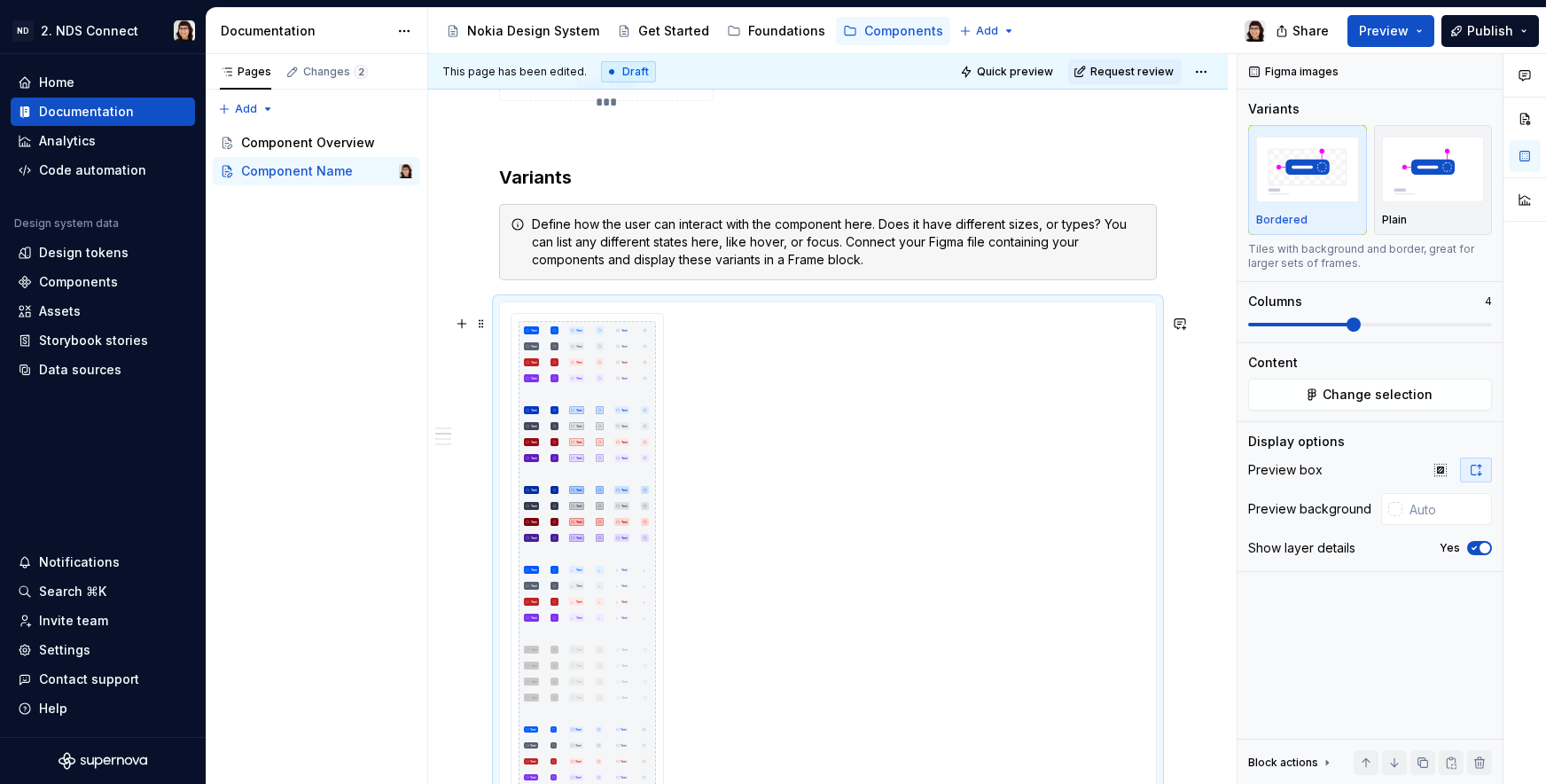
scroll to position [1125, 0]
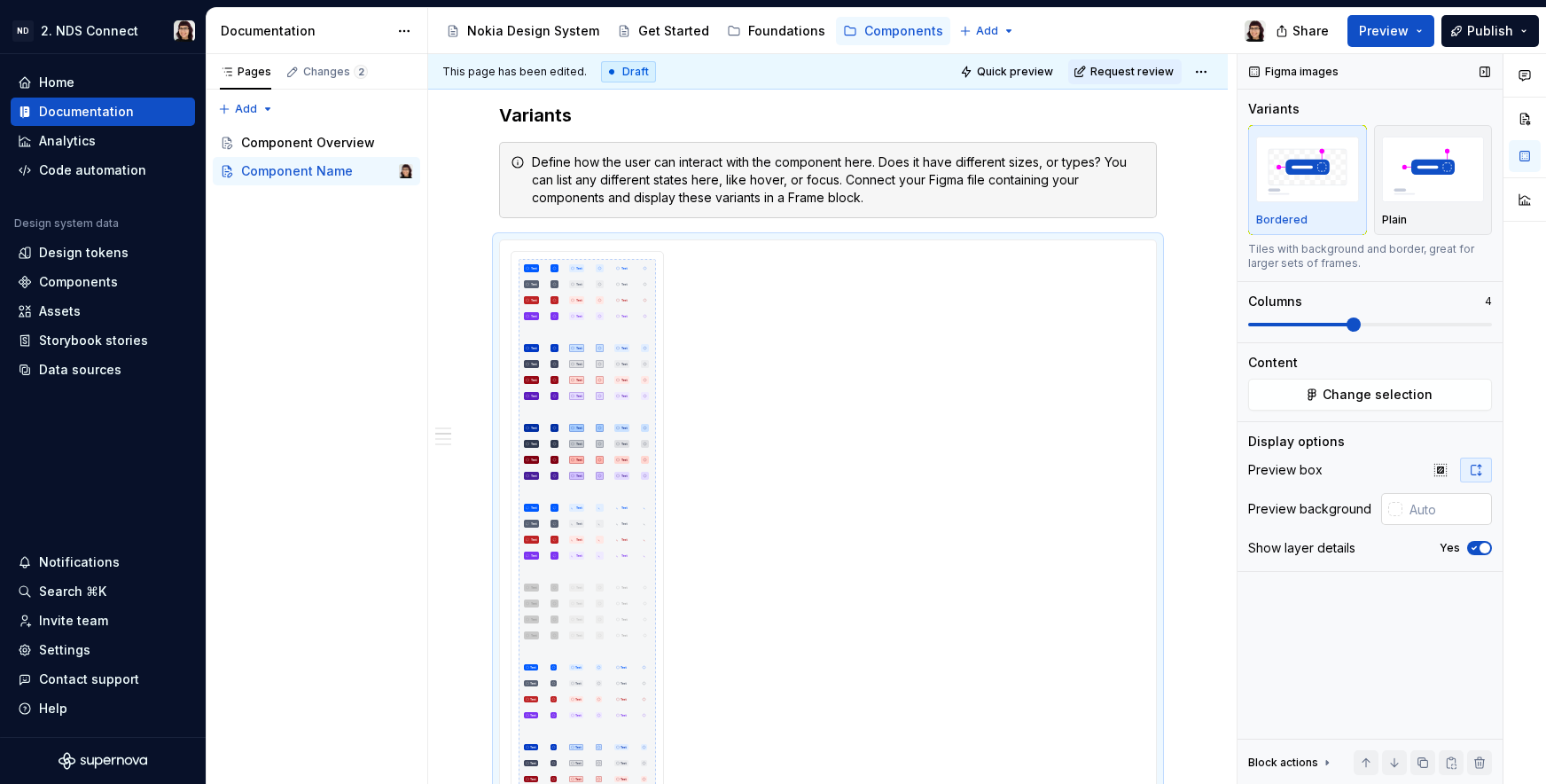
click at [1419, 507] on input "text" at bounding box center [1447, 508] width 89 height 32
click at [1477, 548] on icon "button" at bounding box center [1474, 547] width 14 height 11
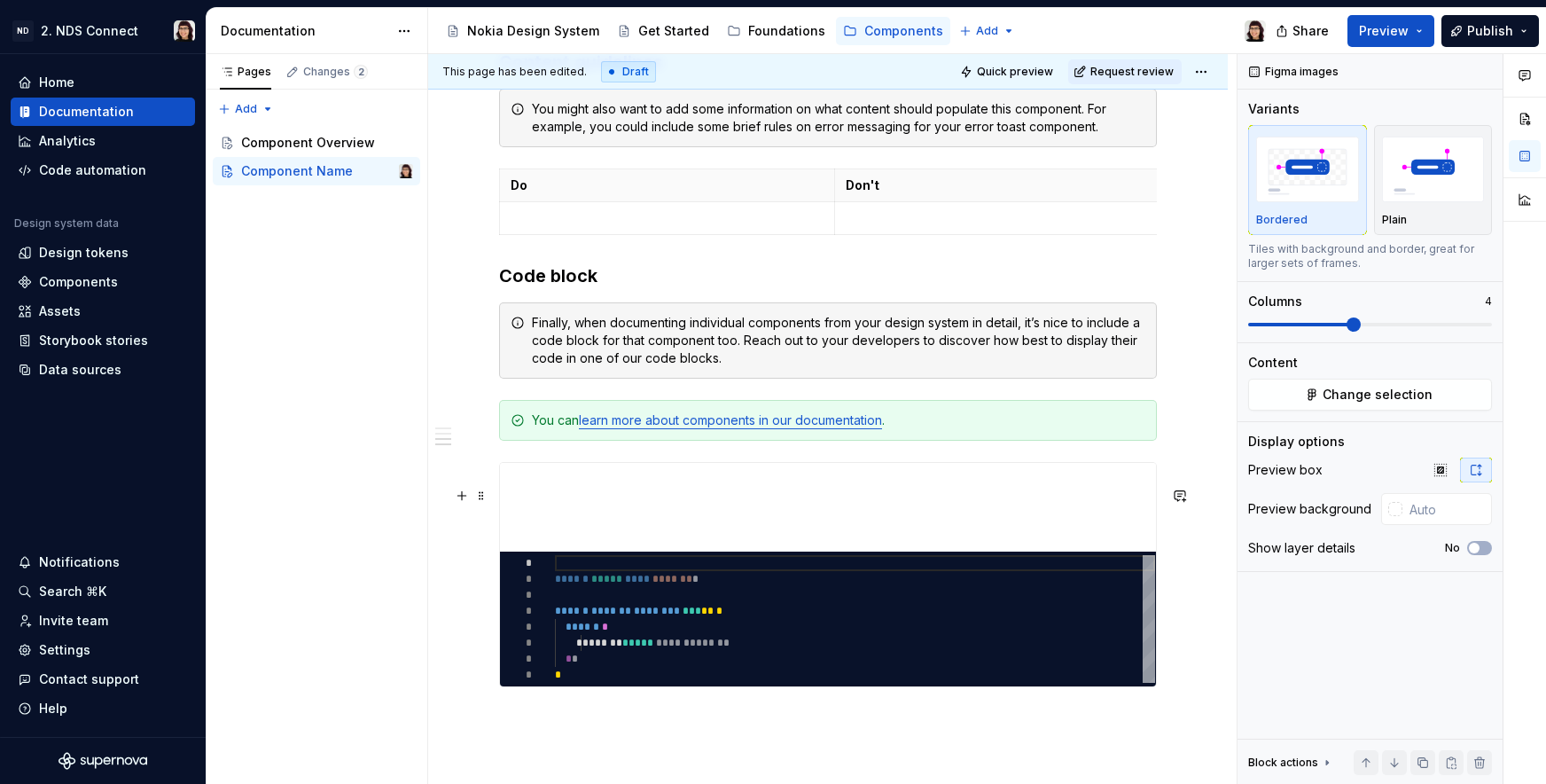
scroll to position [2180, 0]
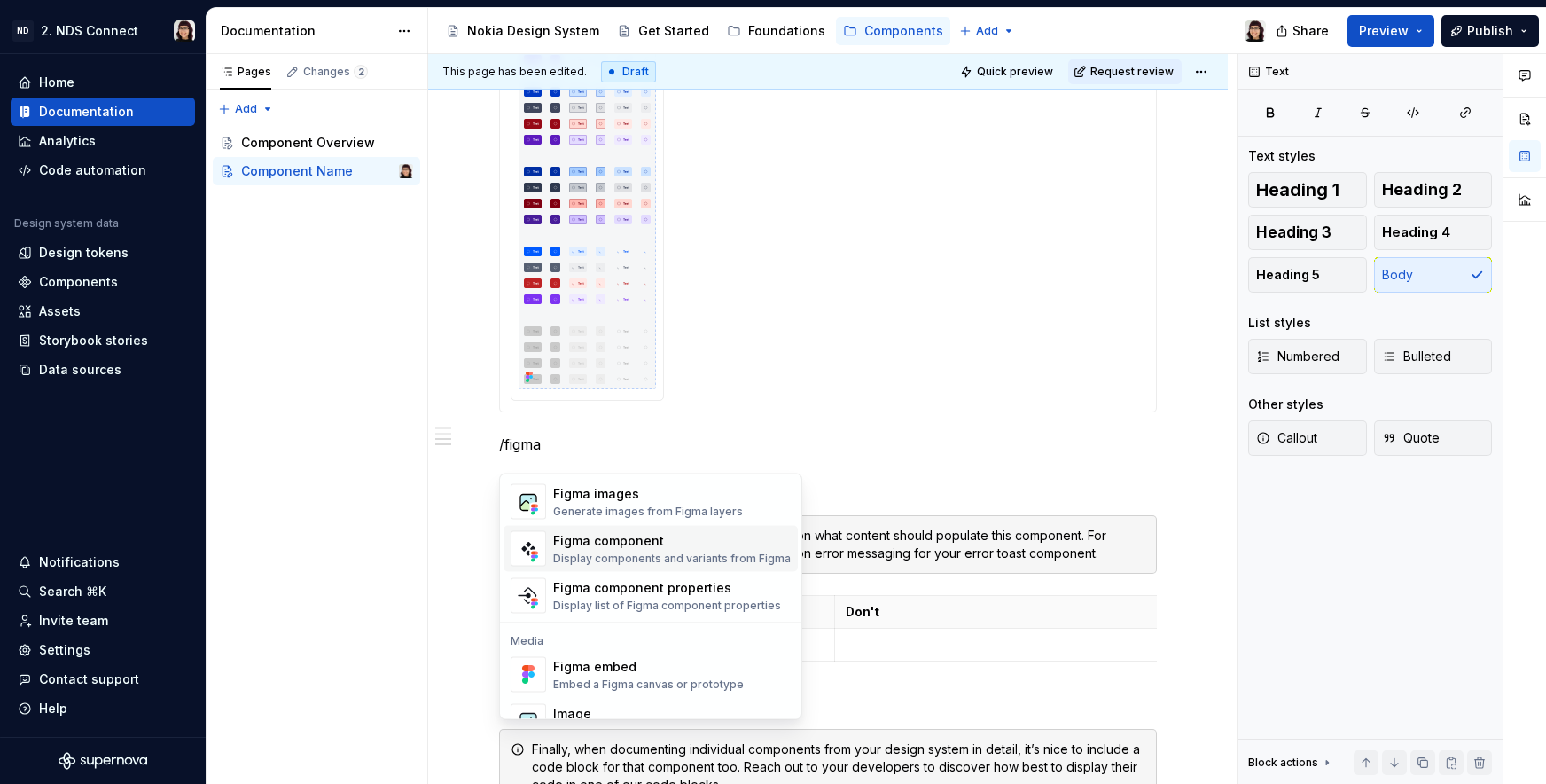
scroll to position [9, 0]
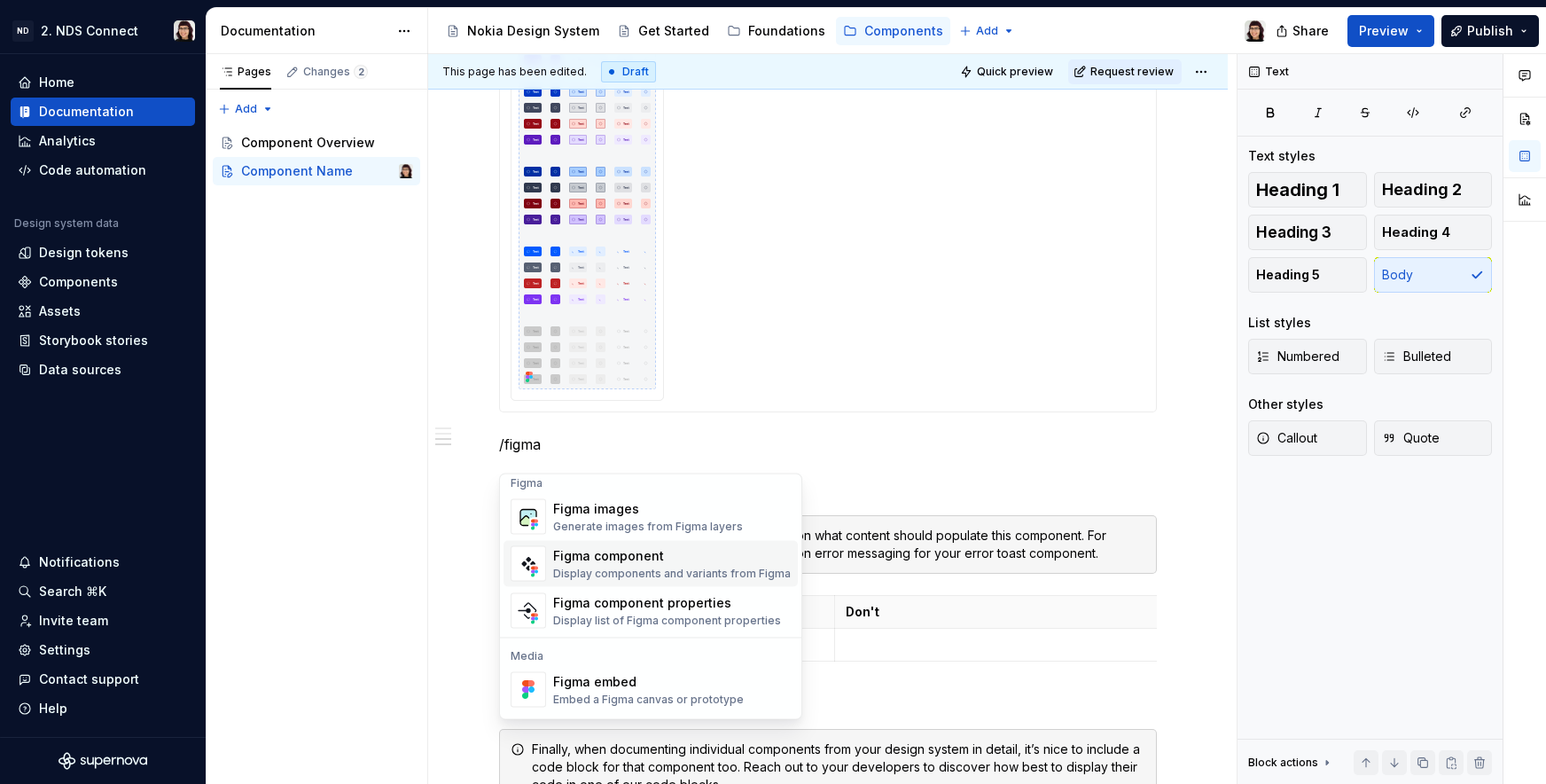
click at [638, 553] on div "Figma component" at bounding box center [672, 556] width 238 height 17
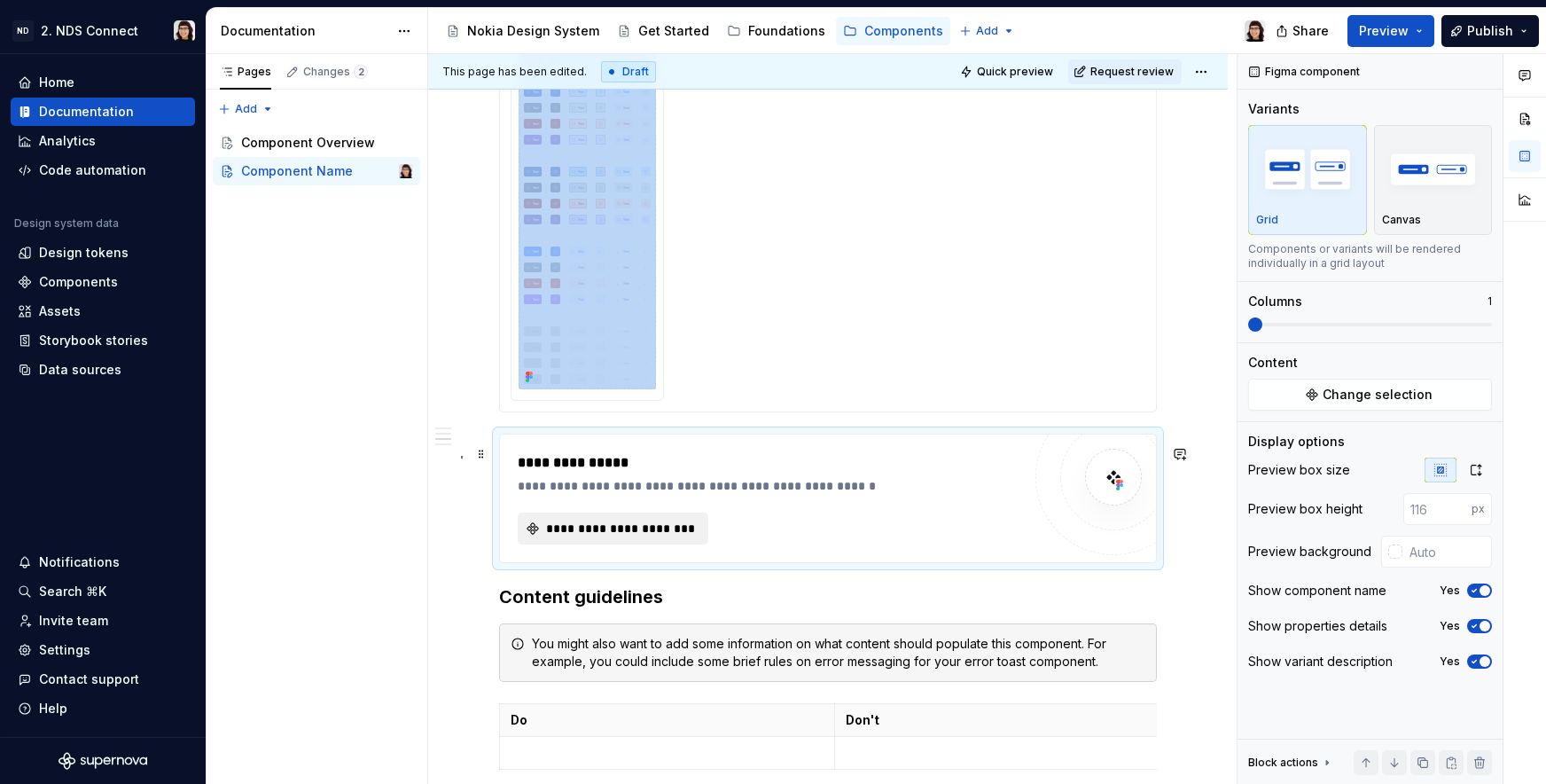
click at [642, 537] on span "**********" at bounding box center [620, 528] width 153 height 17
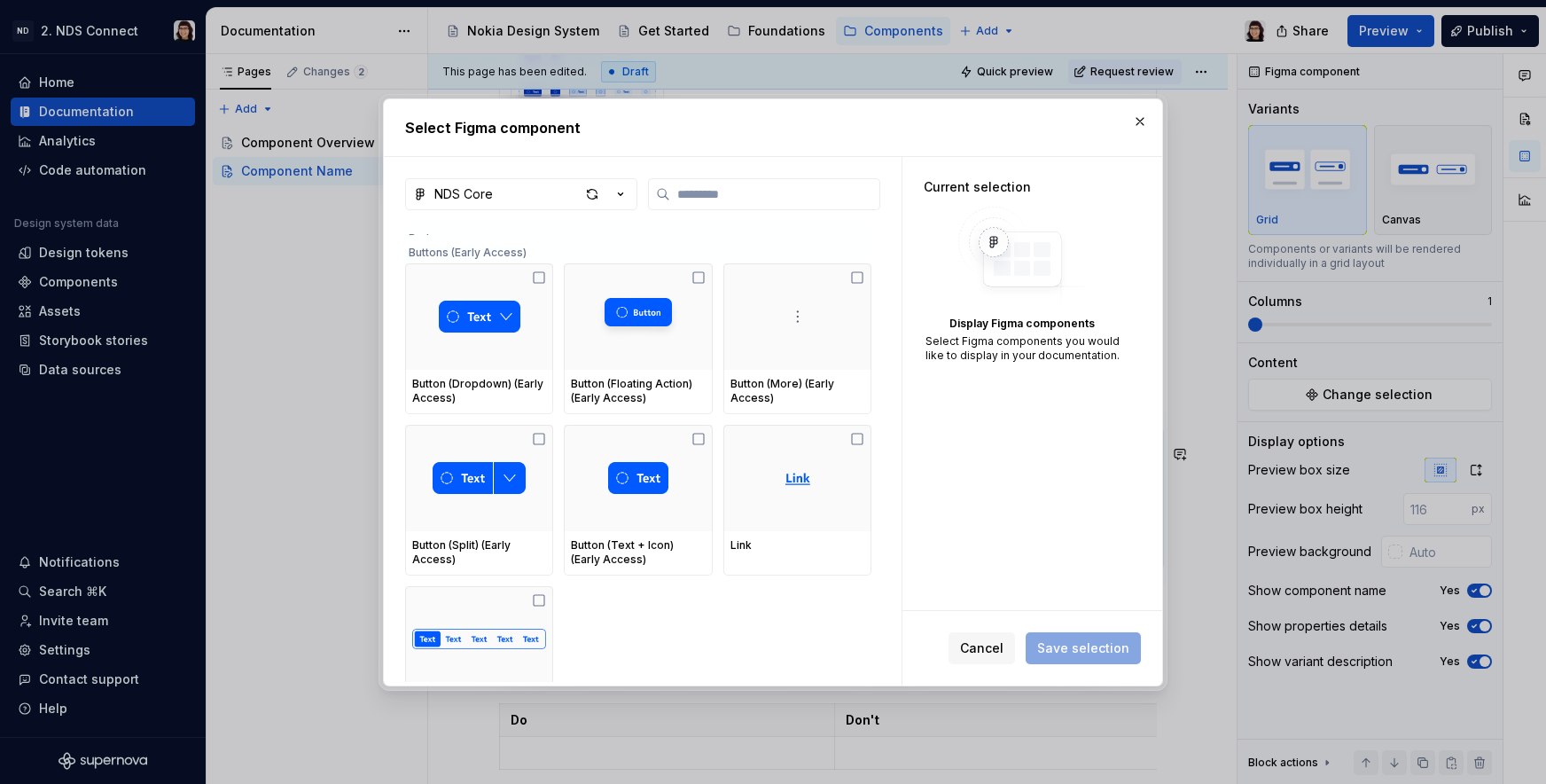
scroll to position [483, 0]
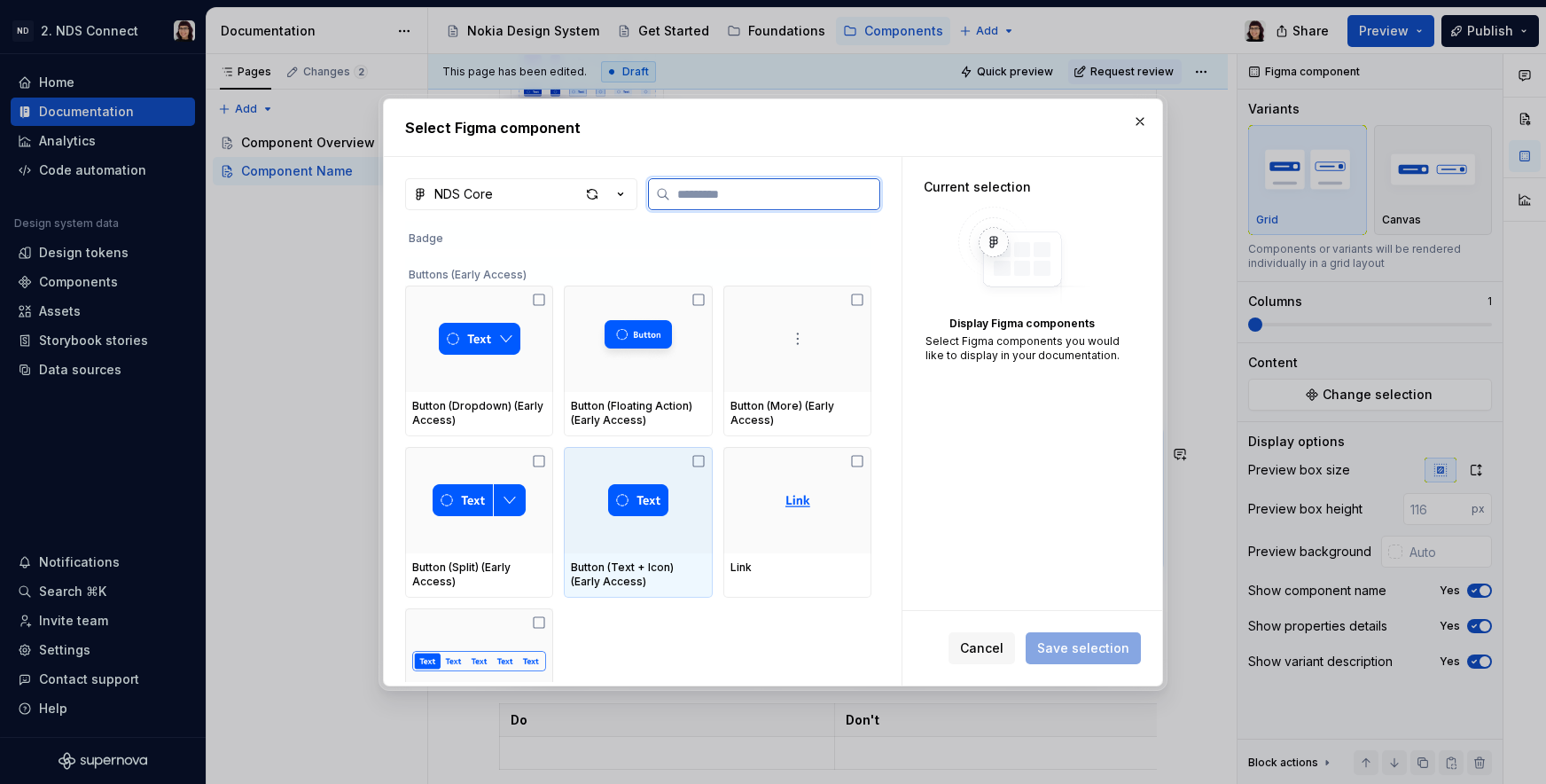
click at [637, 493] on img at bounding box center [638, 499] width 61 height 32
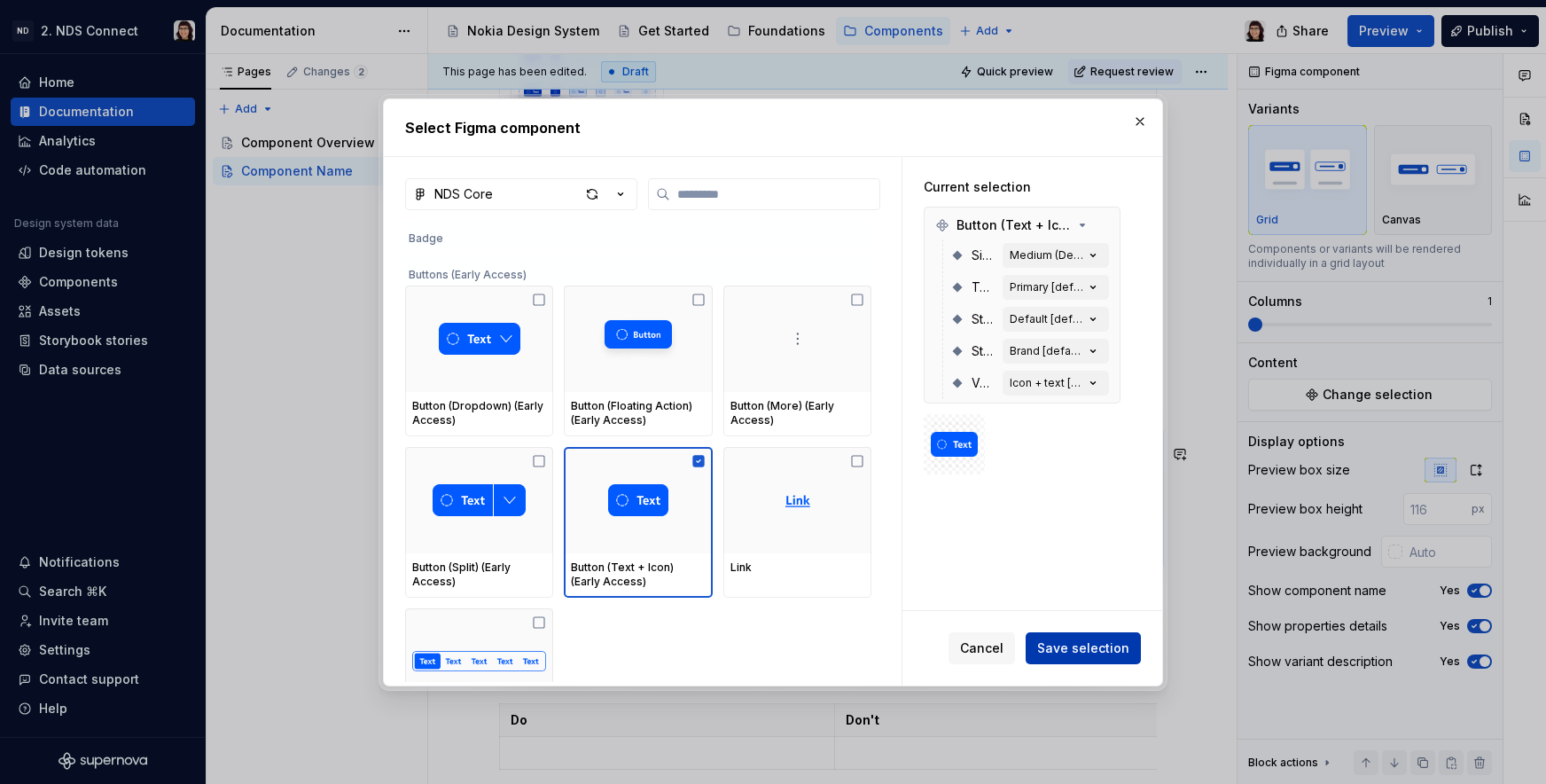
click at [1093, 652] on span "Save selection" at bounding box center [1083, 647] width 92 height 17
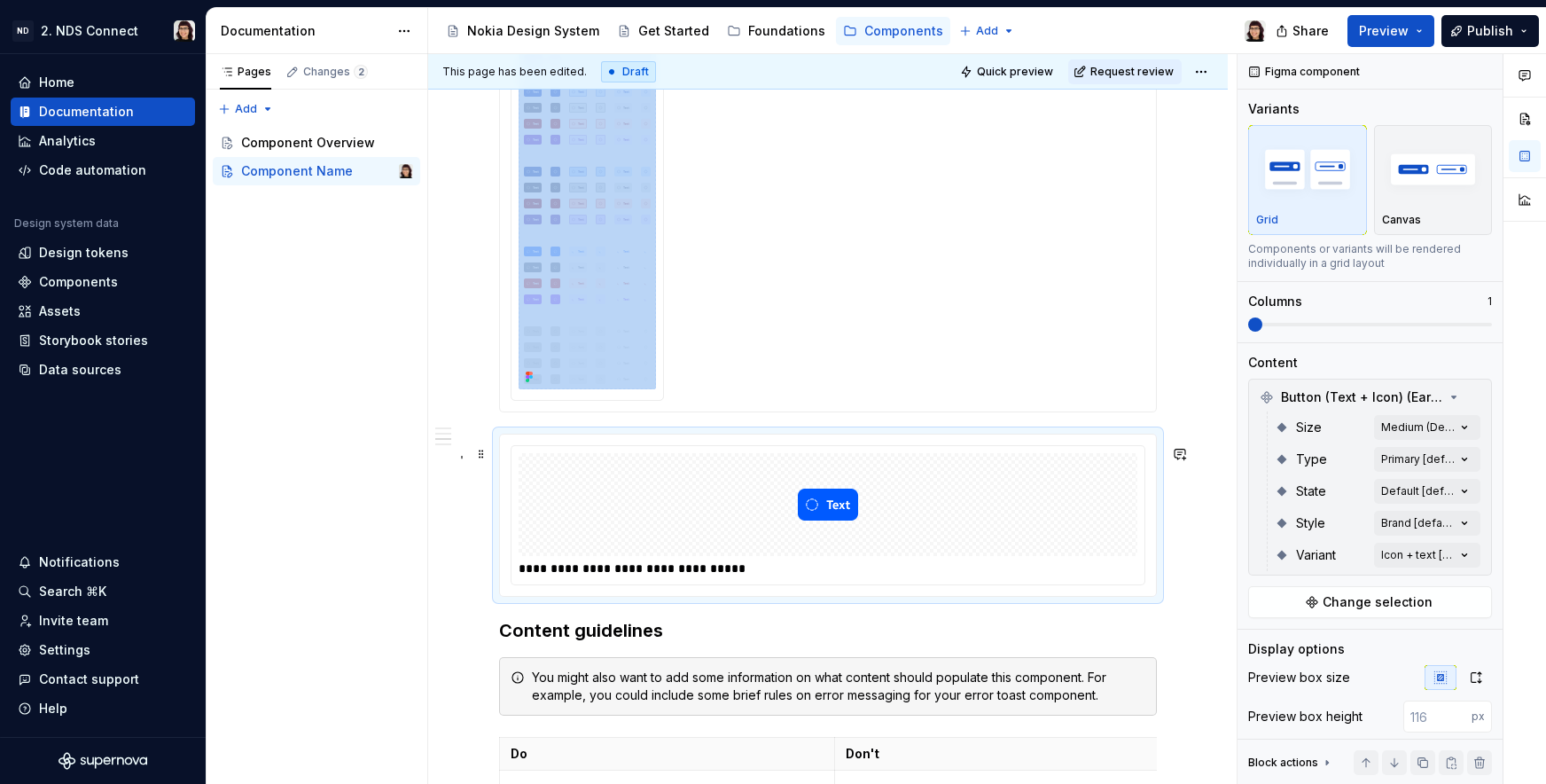
click at [991, 540] on div at bounding box center [827, 504] width 619 height 103
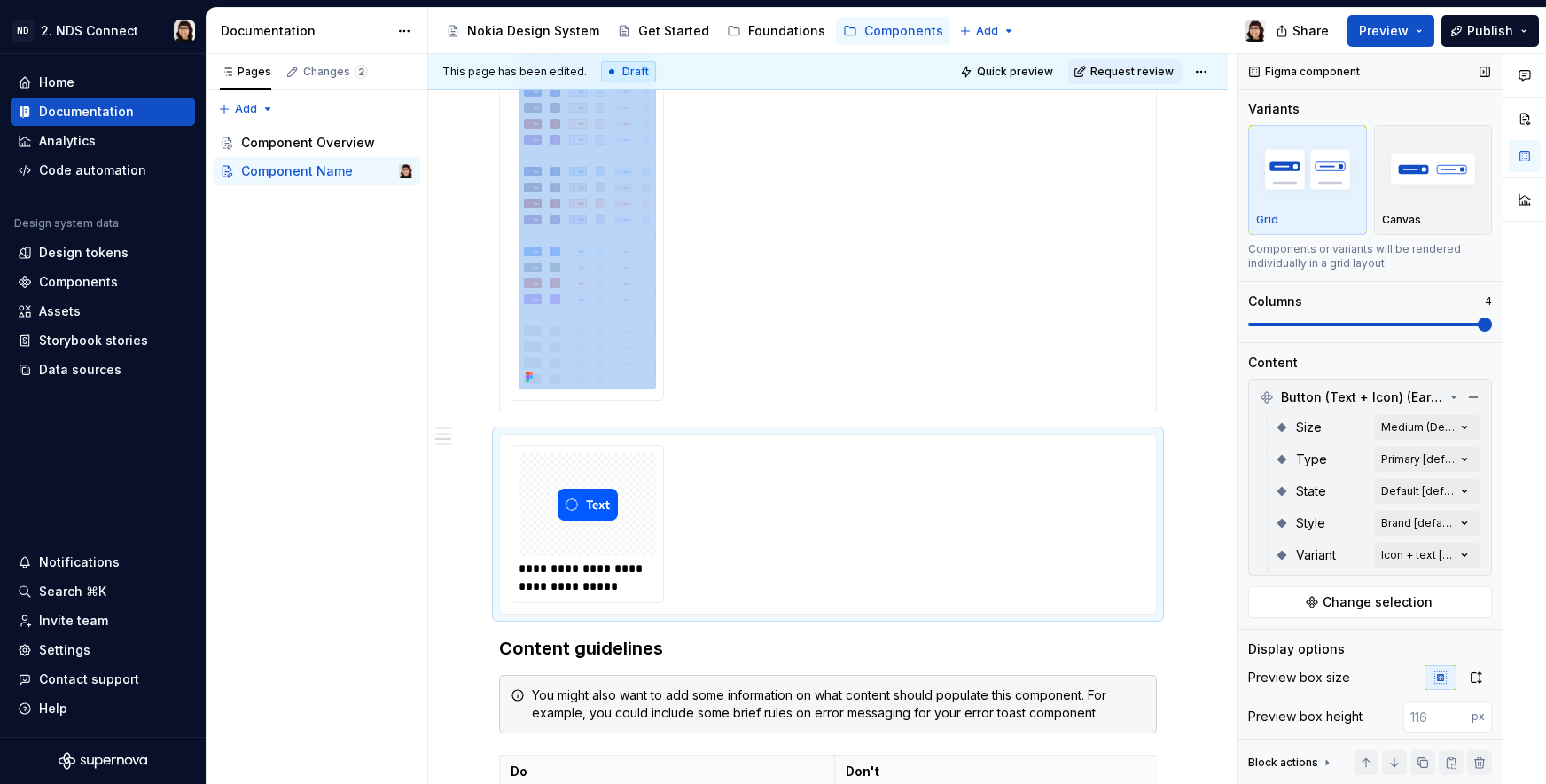
click at [1475, 317] on span at bounding box center [1370, 324] width 243 height 14
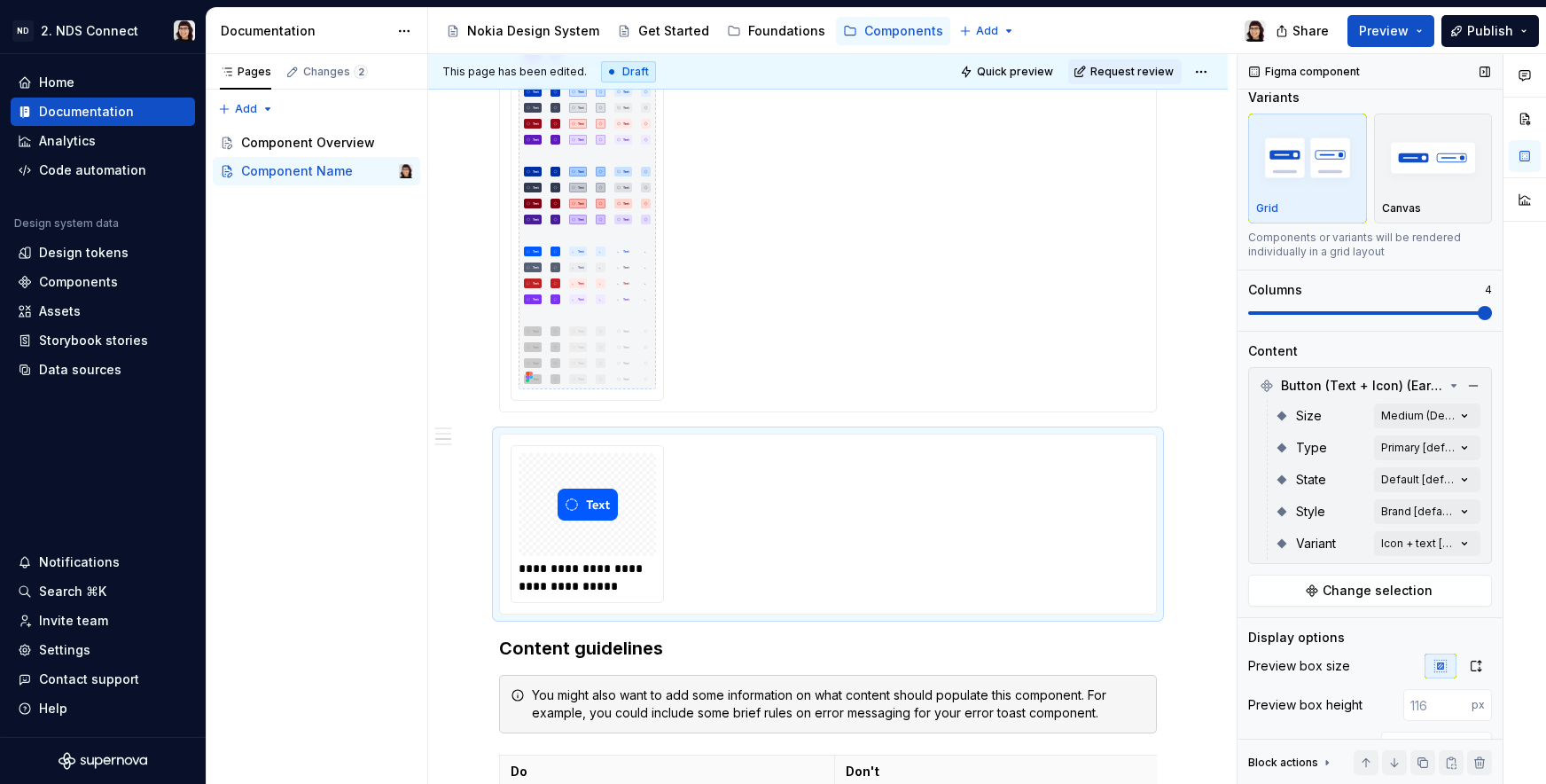
click at [1312, 521] on div "Style Brand [default]" at bounding box center [1378, 511] width 206 height 32
click at [1422, 428] on div "Size Medium (Default) [default]" at bounding box center [1378, 416] width 206 height 32
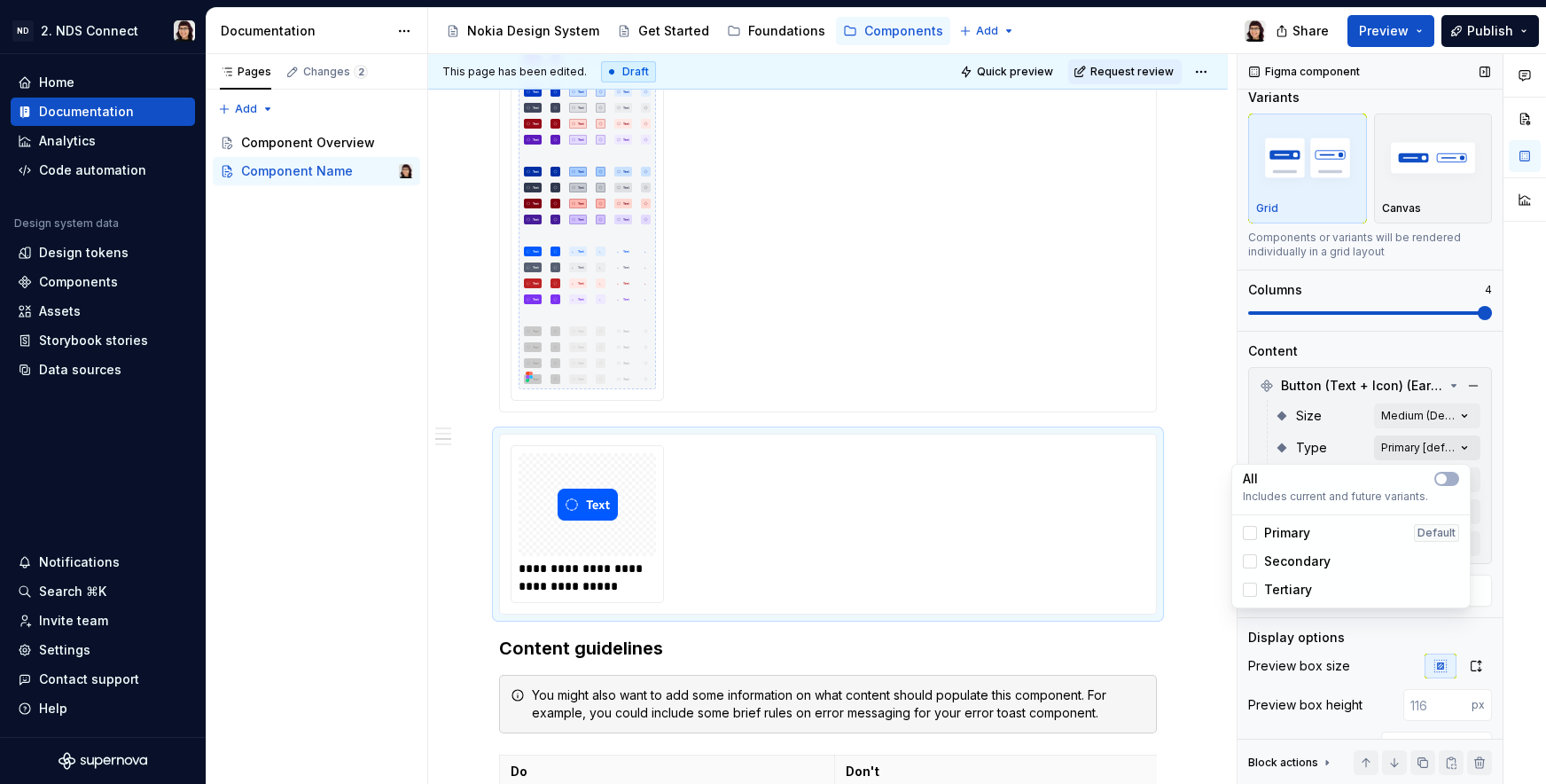
click at [1420, 439] on div "Comments Open comments No comments yet Select ‘Comment’ from the block context …" at bounding box center [1391, 418] width 309 height 730
click at [1420, 438] on div "Comments Open comments No comments yet Select ‘Comment’ from the block context …" at bounding box center [1391, 418] width 309 height 730
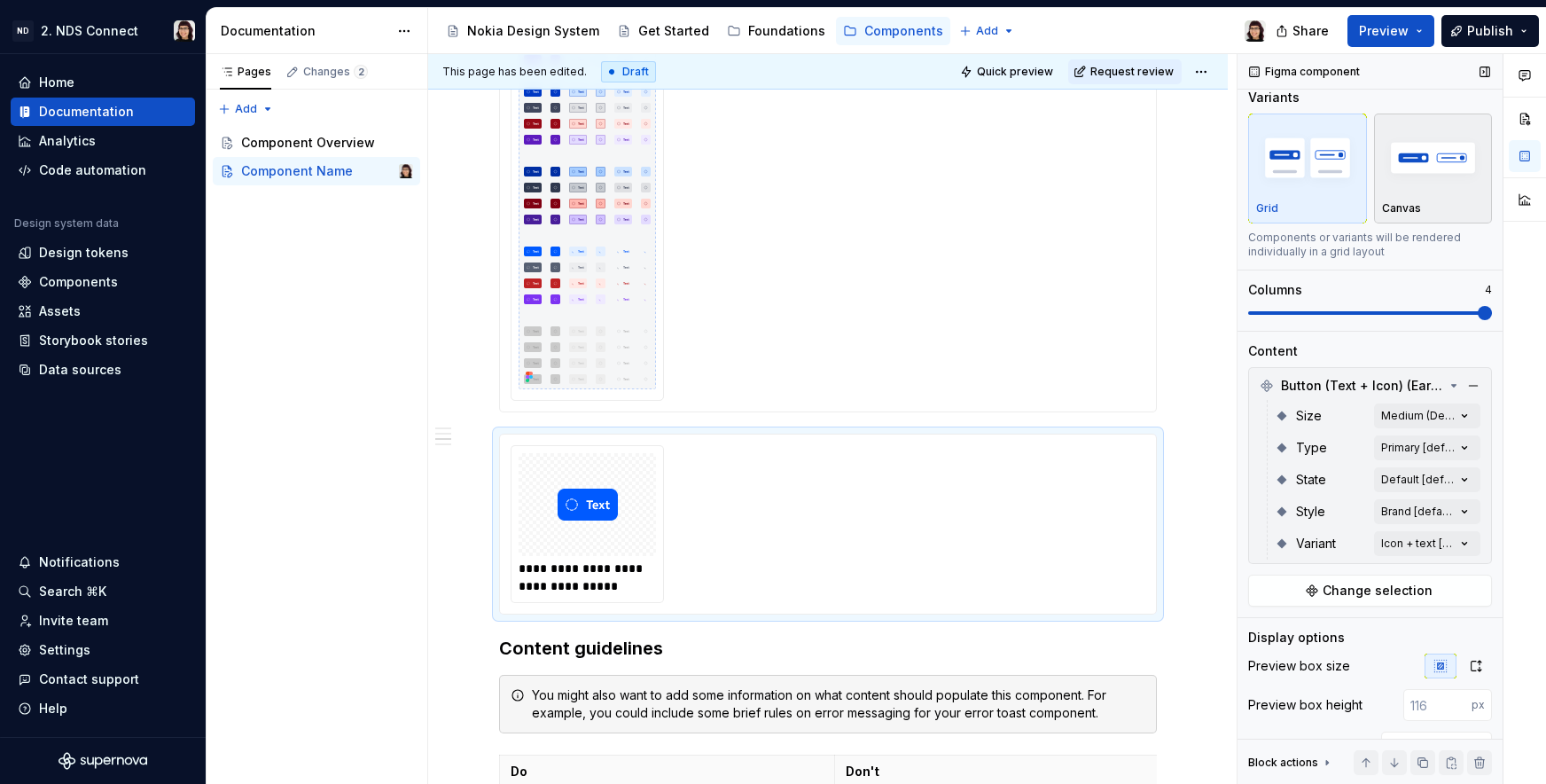
click at [1374, 169] on button "Canvas" at bounding box center [1432, 168] width 118 height 110
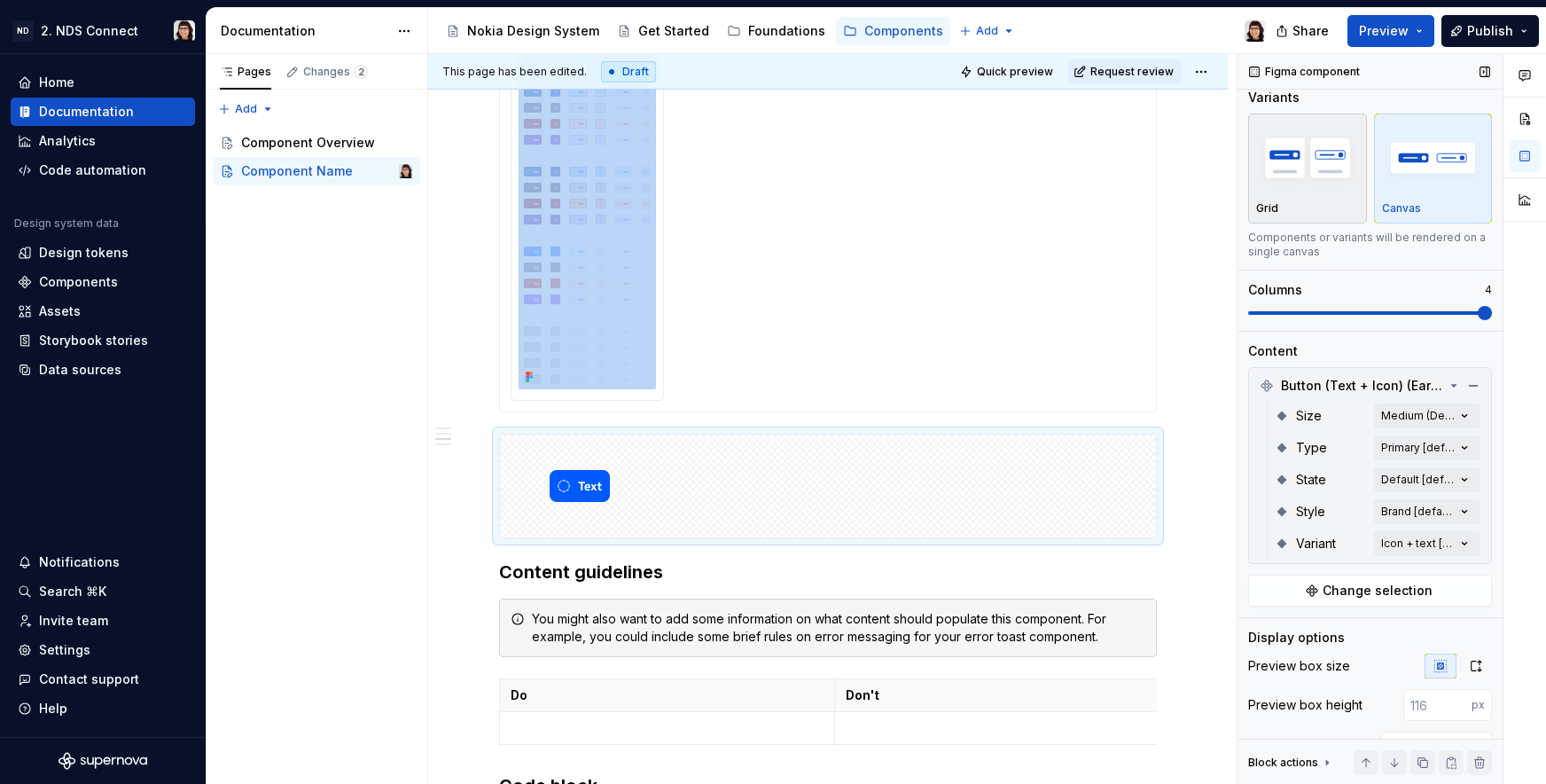
click at [1316, 173] on img "button" at bounding box center [1307, 157] width 103 height 64
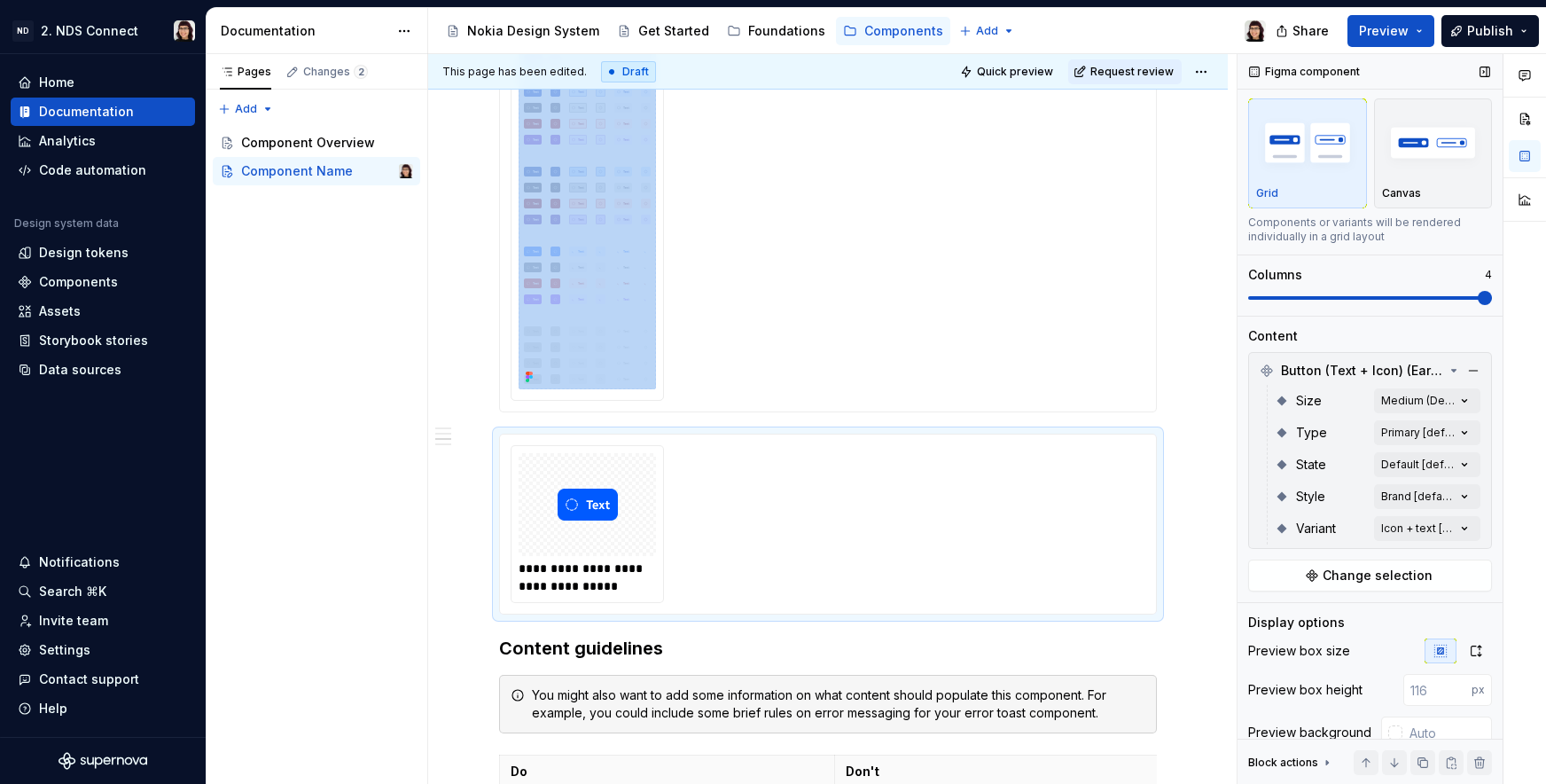
scroll to position [73, 0]
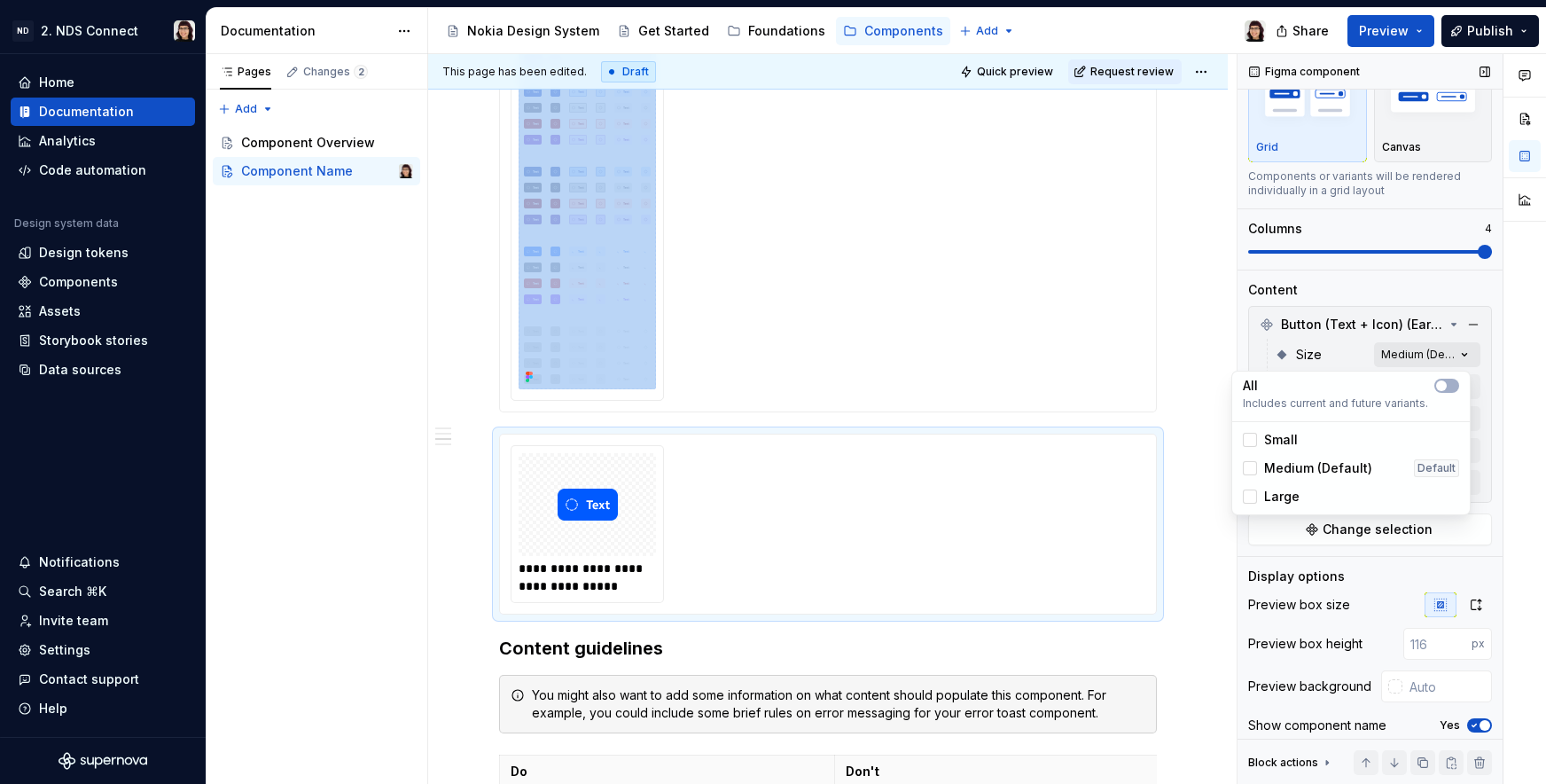
click at [1378, 360] on div "Comments Open comments No comments yet Select ‘Comment’ from the block context …" at bounding box center [1391, 418] width 309 height 730
click at [1371, 431] on div "Small" at bounding box center [1351, 440] width 216 height 17
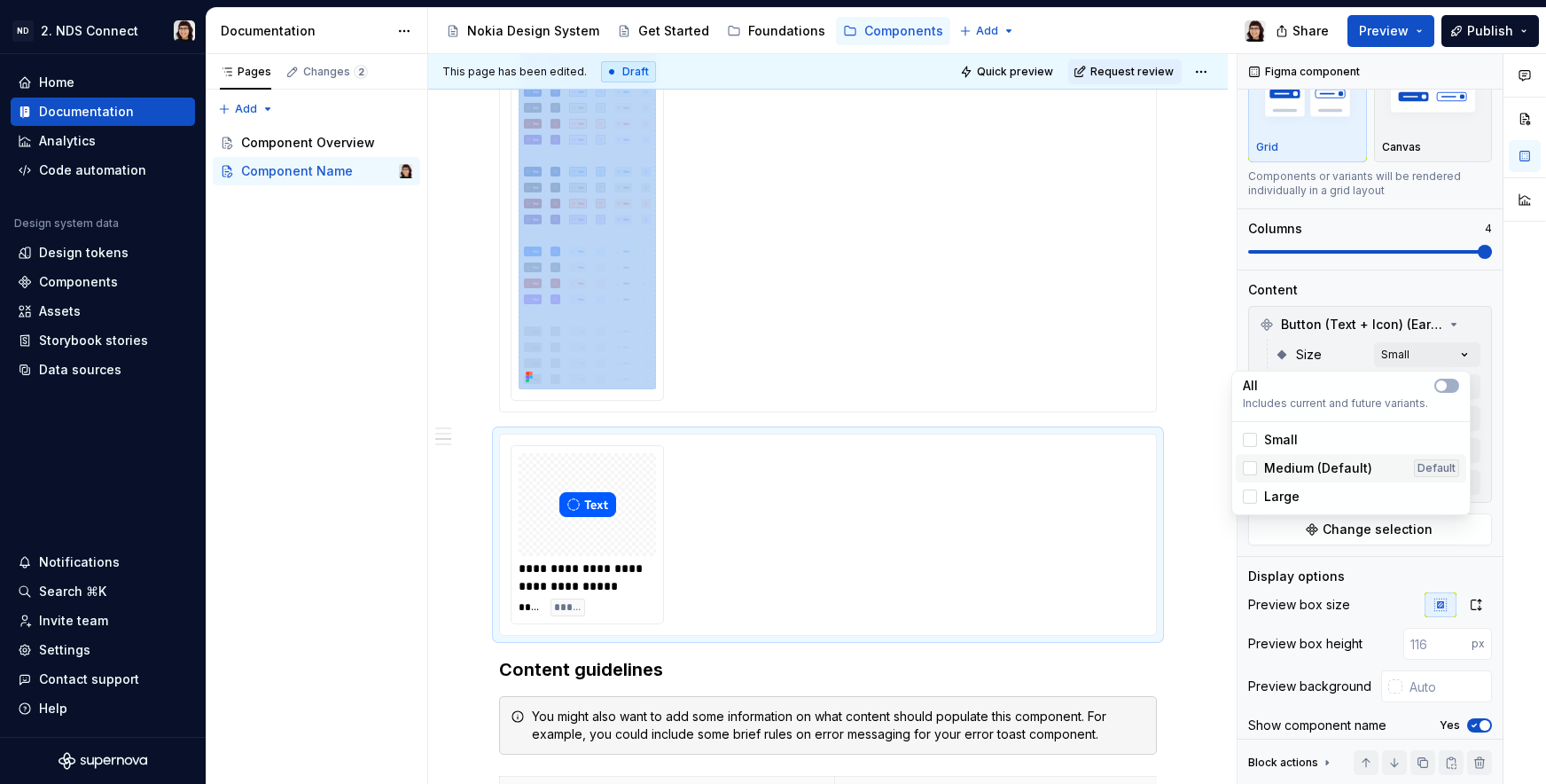
click at [1367, 465] on div "Medium (Default) Default" at bounding box center [1351, 468] width 216 height 17
click at [1294, 505] on div "Large" at bounding box center [1352, 495] width 231 height 28
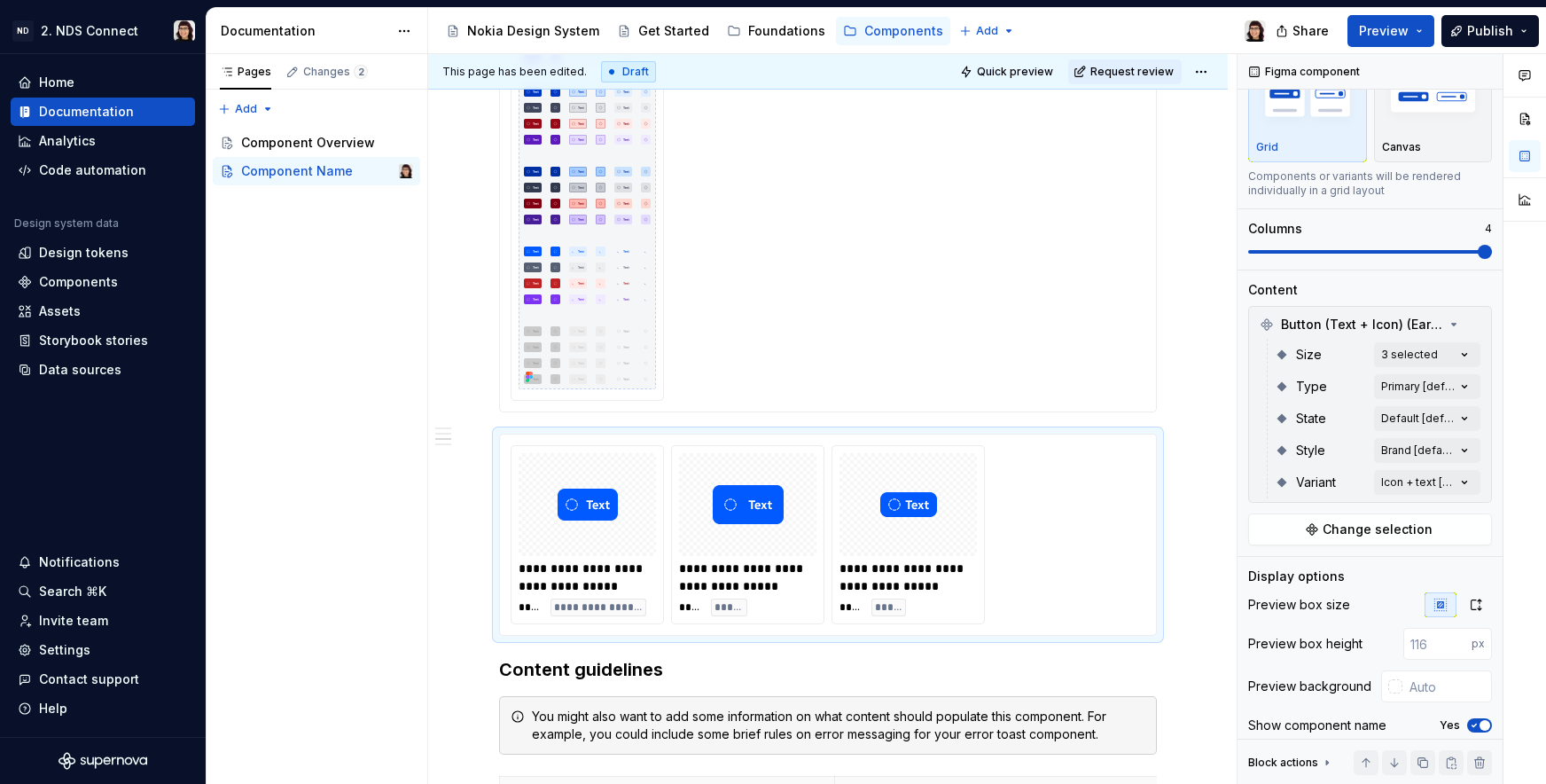
click at [1309, 292] on div "Comments Open comments No comments yet Select ‘Comment’ from the block context …" at bounding box center [1391, 418] width 309 height 730
click at [1392, 378] on div "Comments Open comments No comments yet Select ‘Comment’ from the block context …" at bounding box center [1391, 418] width 309 height 730
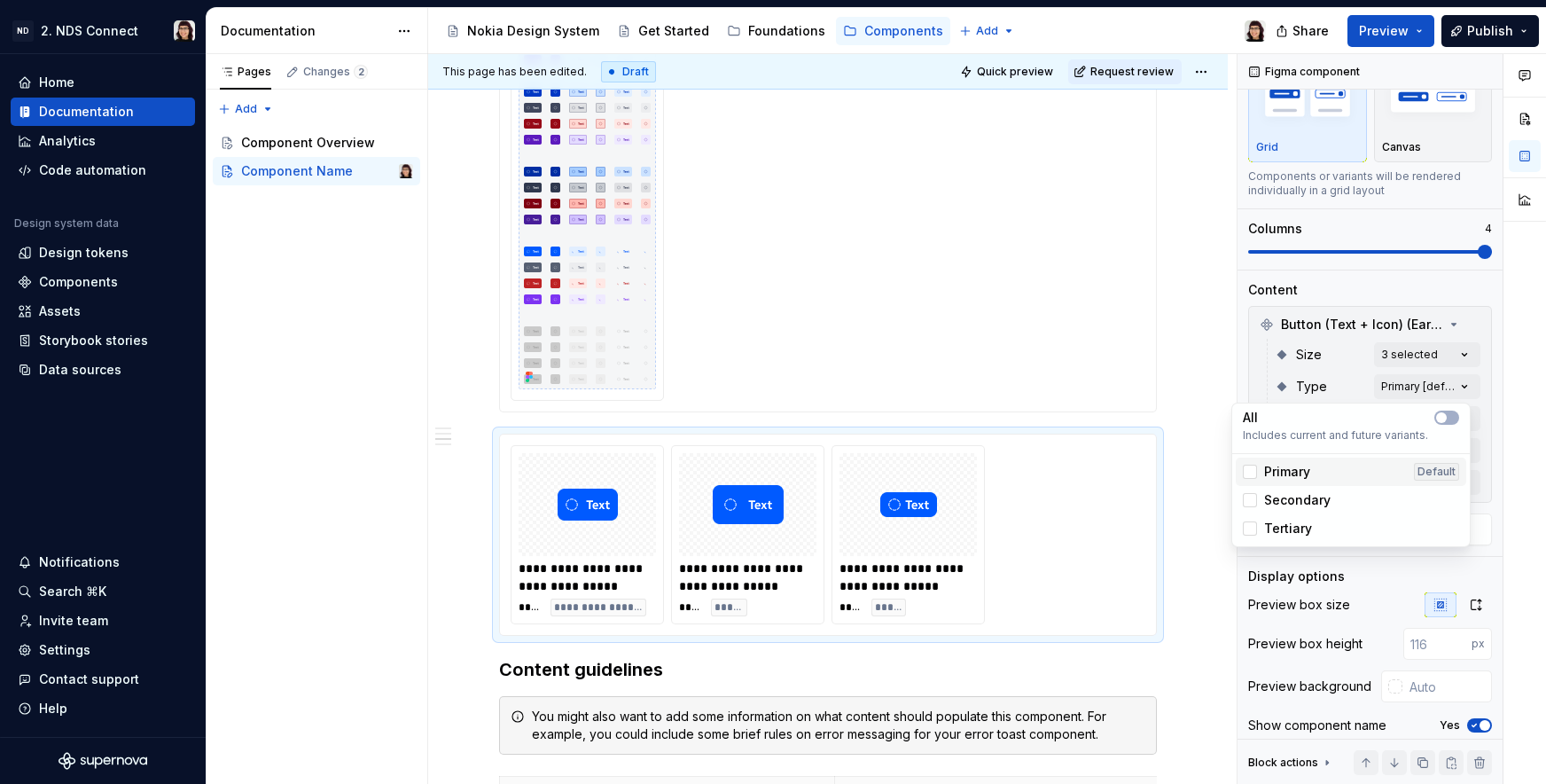
click at [1281, 467] on span "Primary" at bounding box center [1287, 471] width 46 height 17
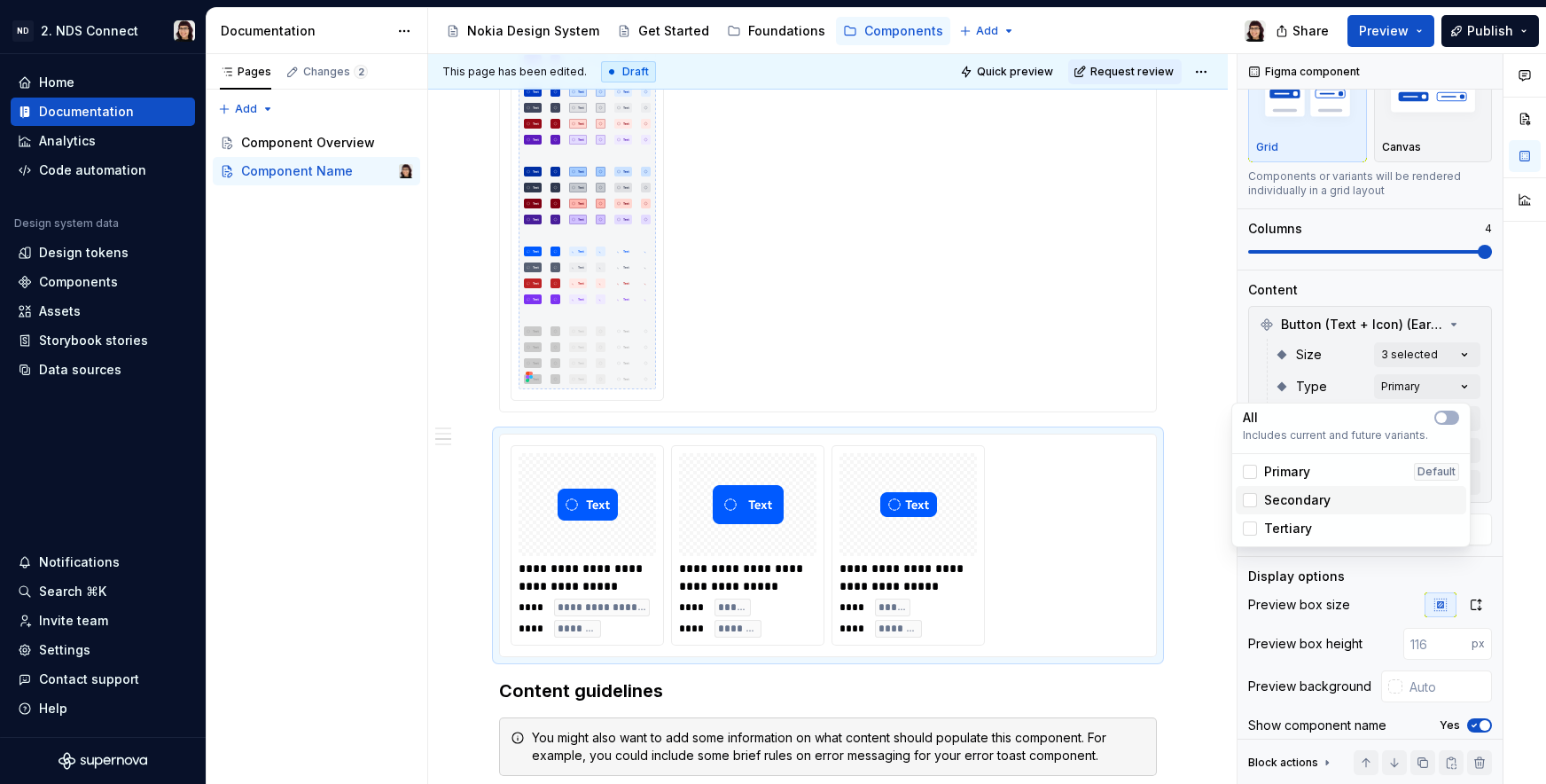
click at [1281, 501] on span "Secondary" at bounding box center [1297, 500] width 66 height 17
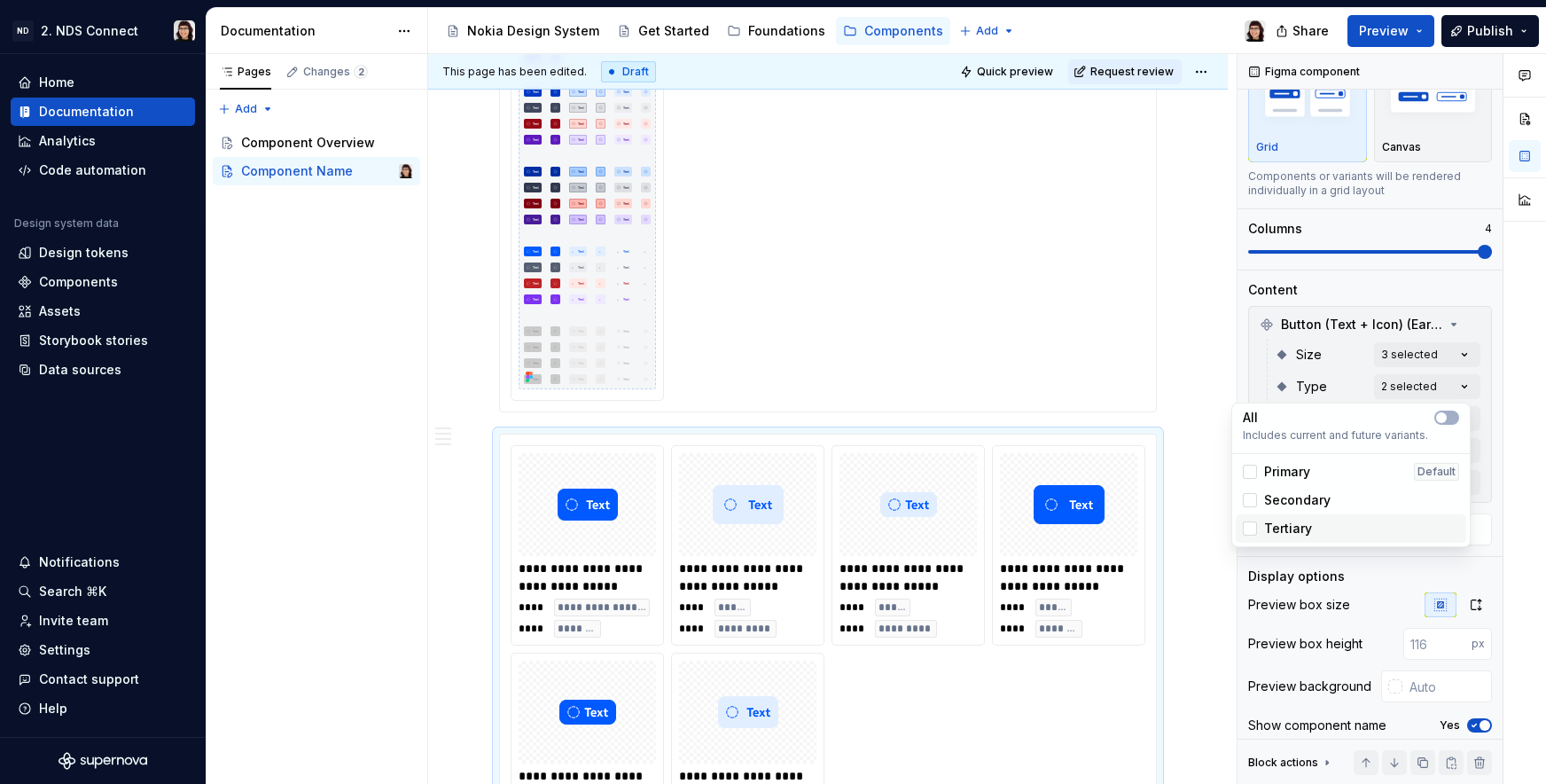
click at [1278, 526] on span "Tertiary" at bounding box center [1288, 528] width 48 height 17
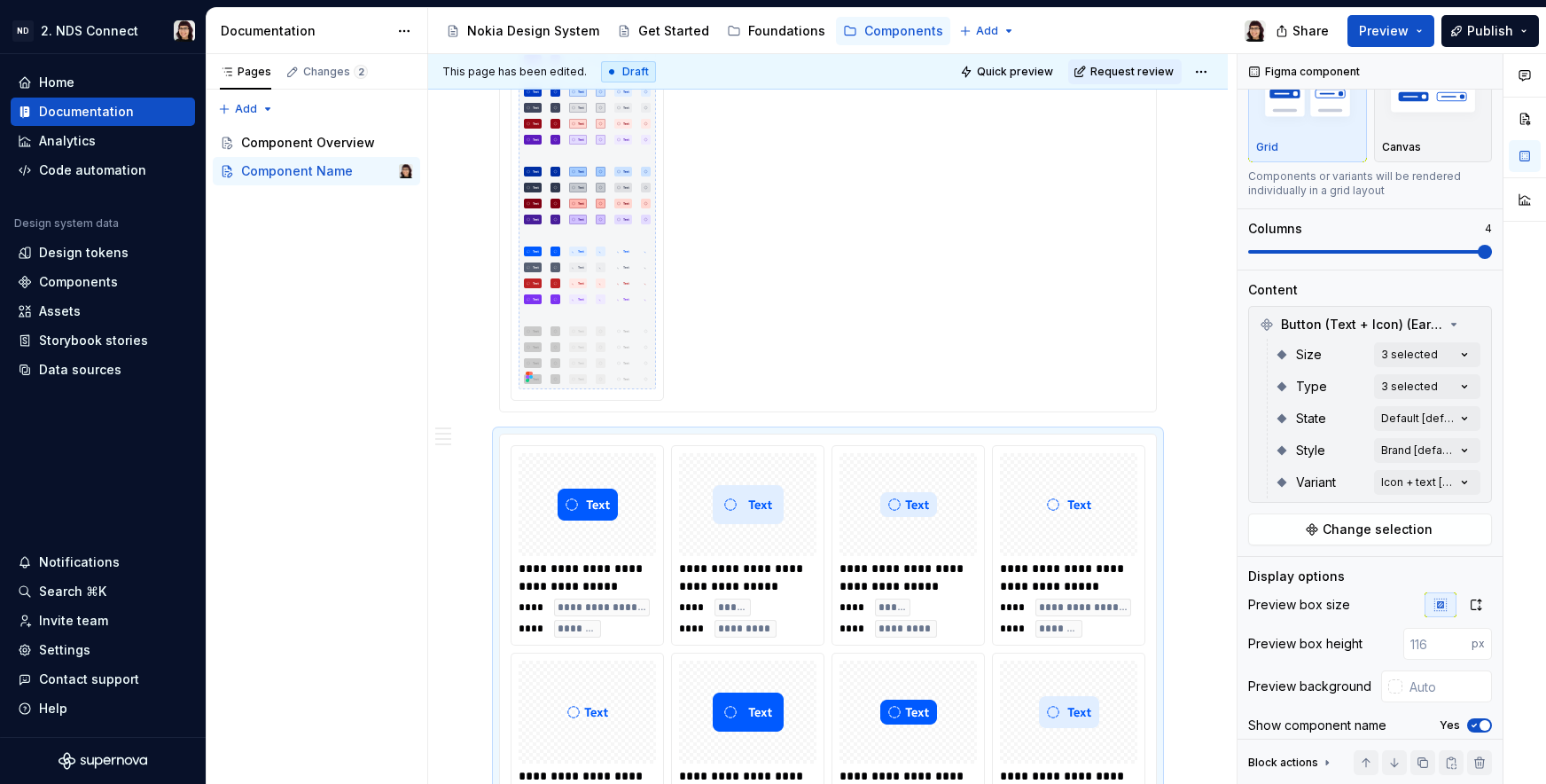
click at [1314, 369] on div "Comments Open comments No comments yet Select ‘Comment’ from the block context …" at bounding box center [1391, 418] width 309 height 730
click at [1392, 417] on div "Comments Open comments No comments yet Select ‘Comment’ from the block context …" at bounding box center [1391, 418] width 309 height 730
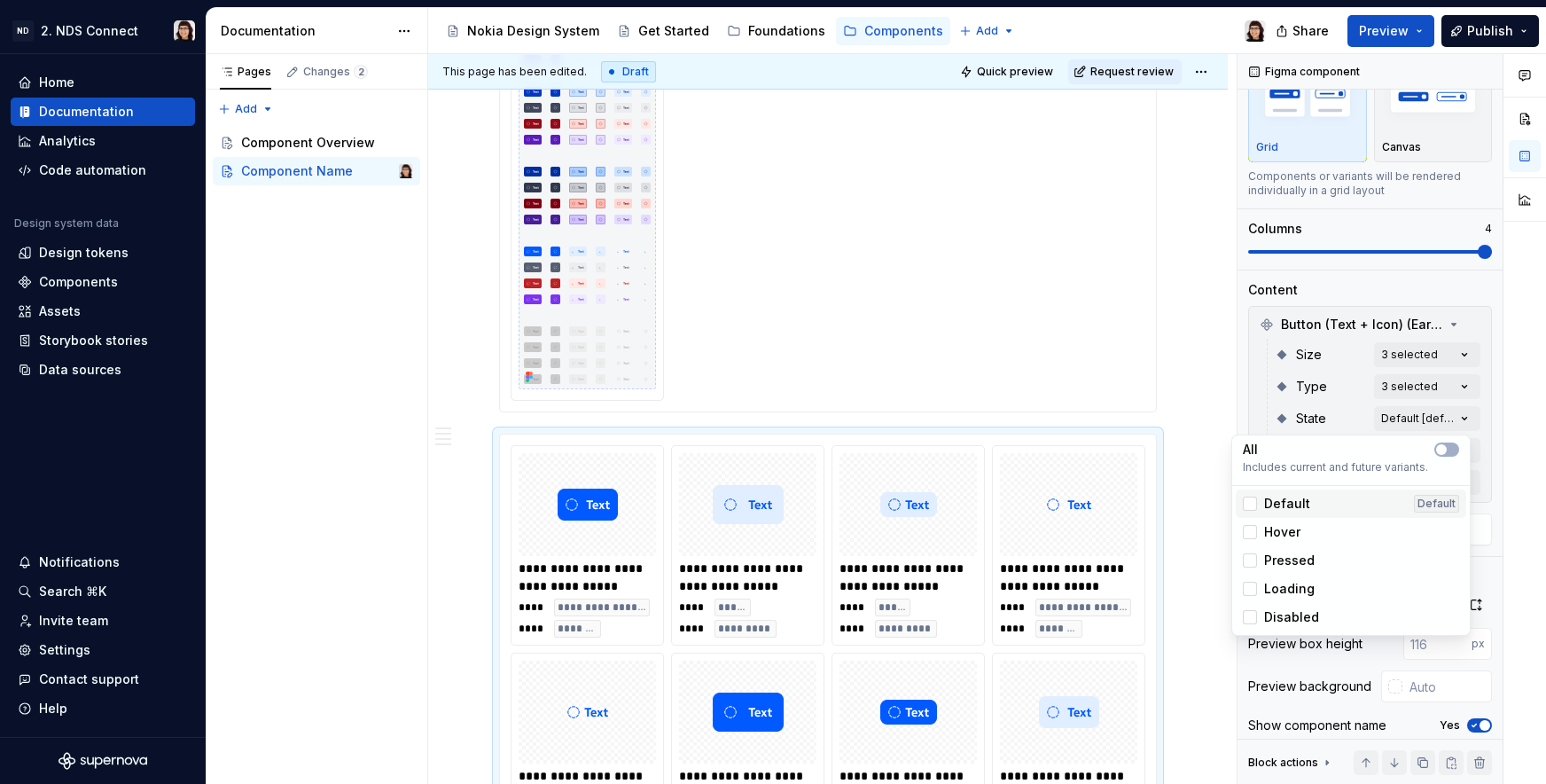
click at [1294, 503] on span "Default" at bounding box center [1287, 503] width 46 height 17
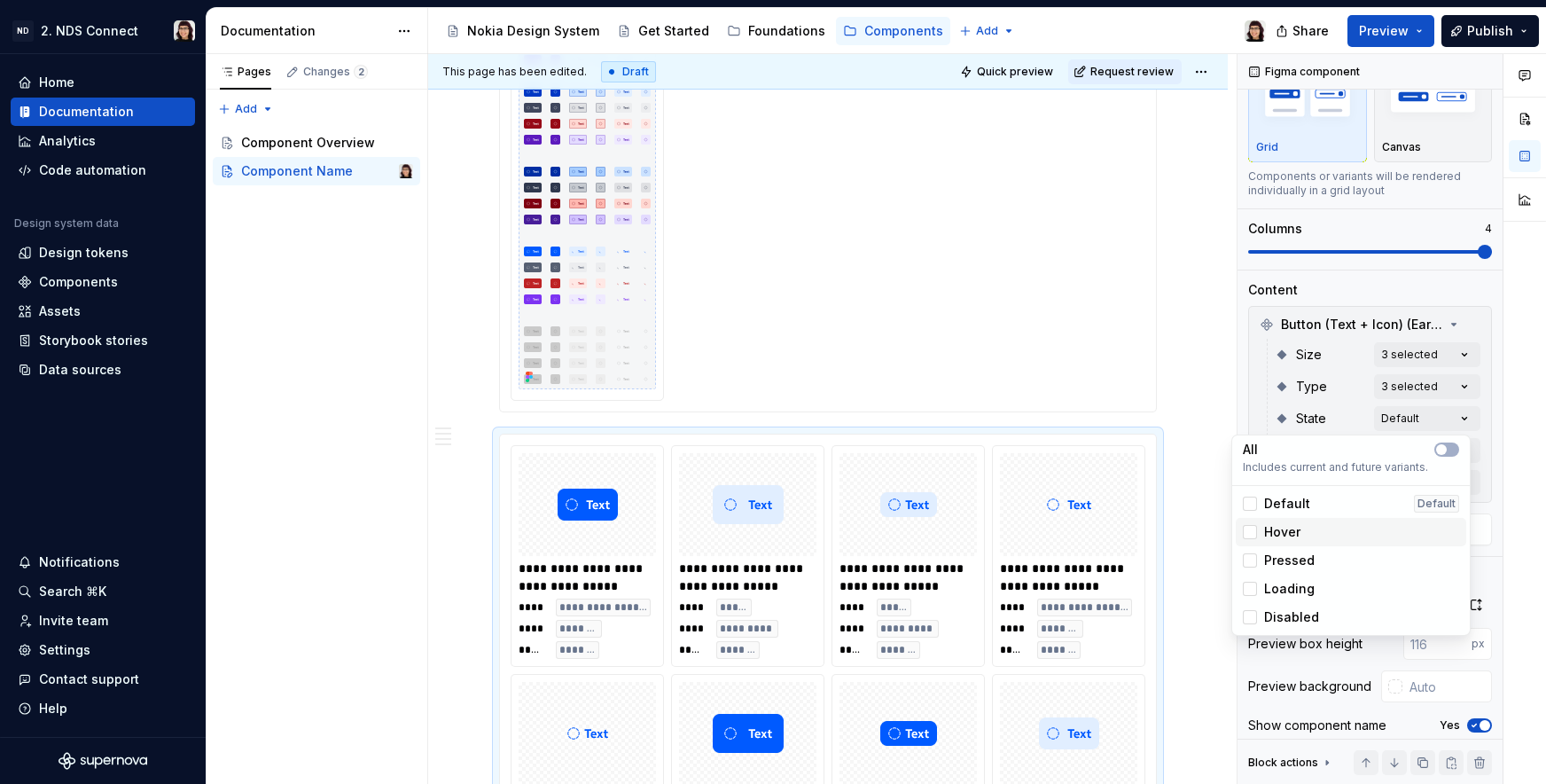
click at [1292, 525] on span "Hover" at bounding box center [1282, 532] width 37 height 17
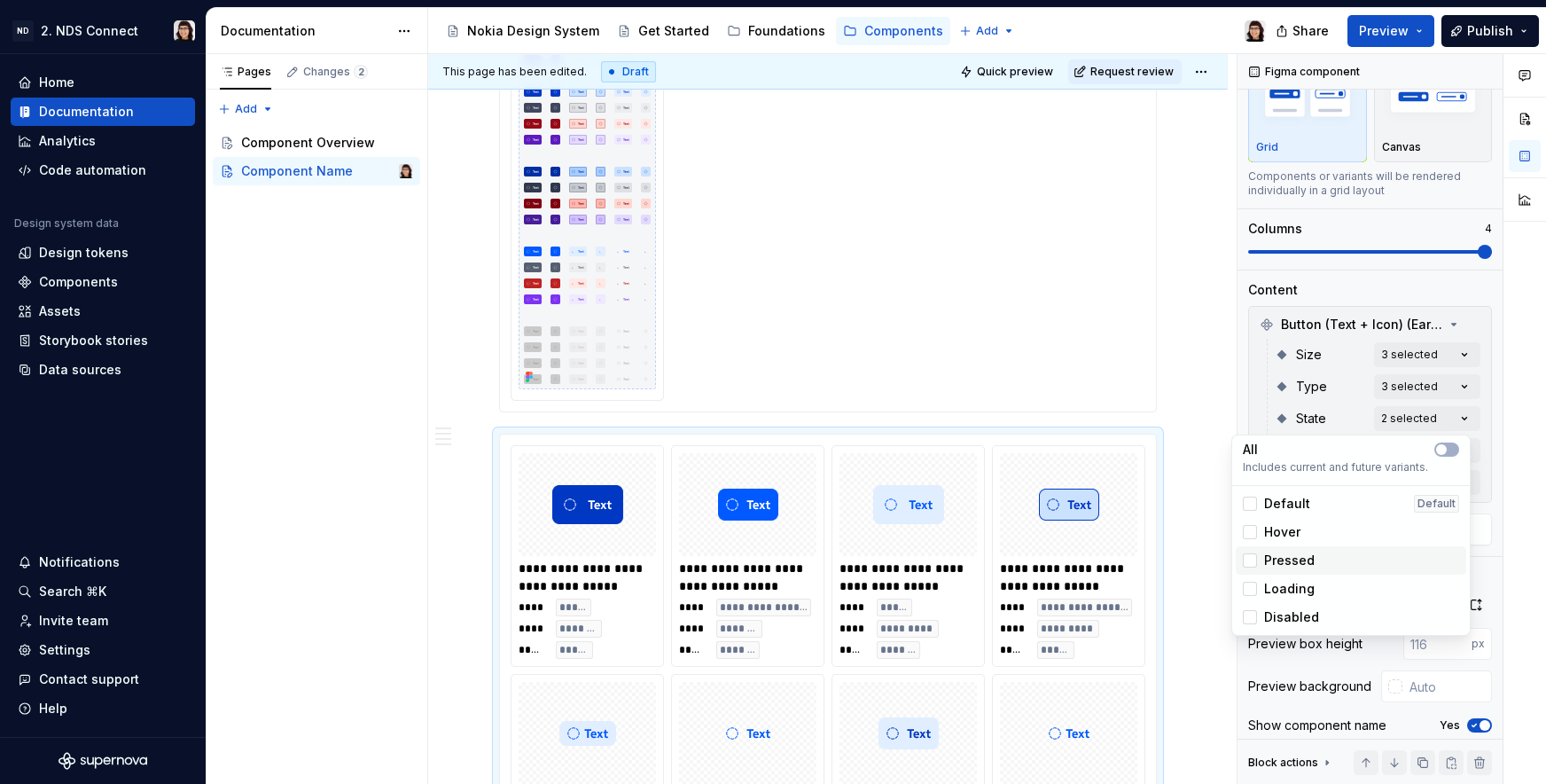
click at [1292, 554] on span "Pressed" at bounding box center [1289, 560] width 51 height 17
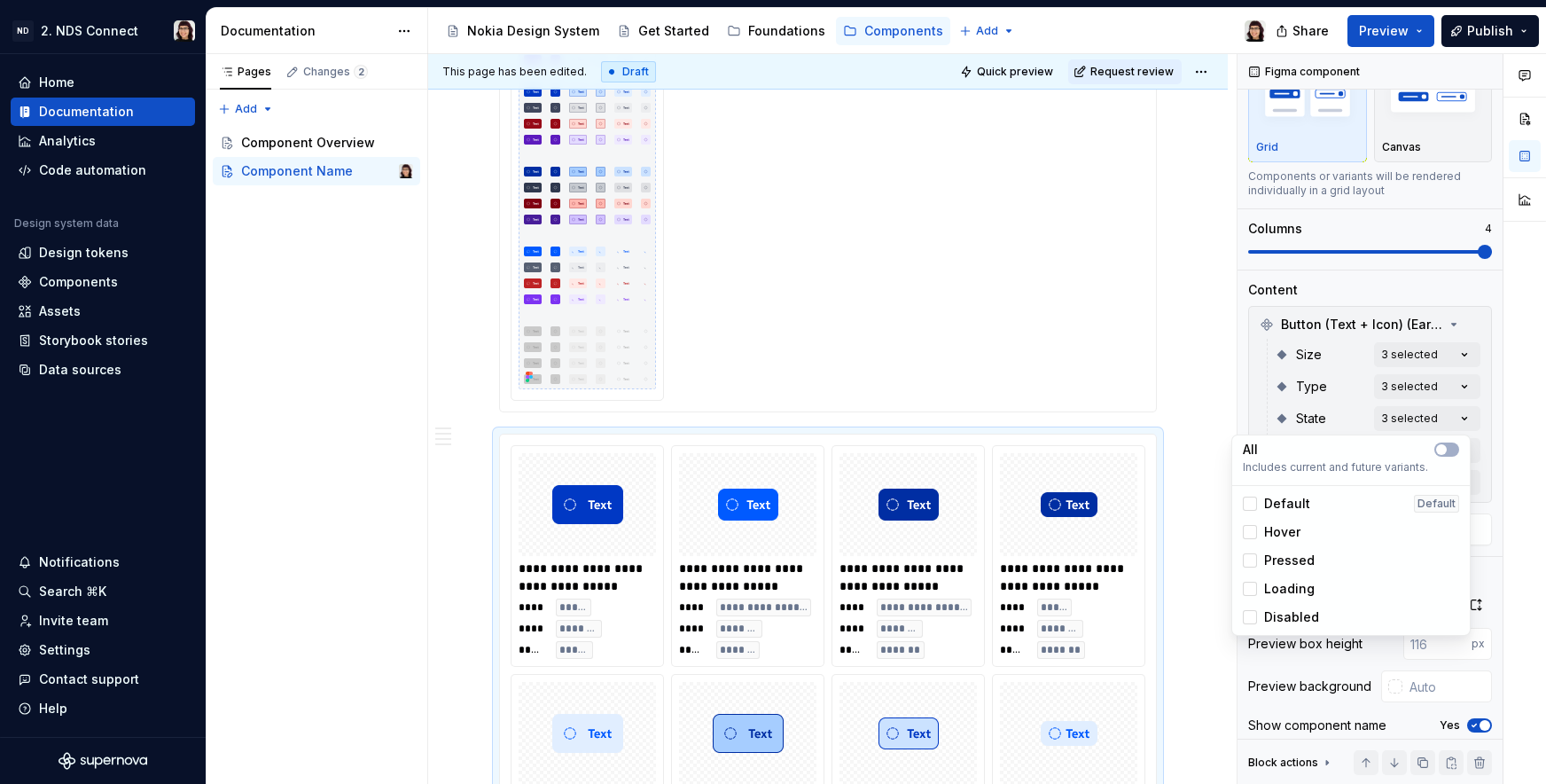
click at [1292, 588] on span "Loading" at bounding box center [1289, 589] width 51 height 17
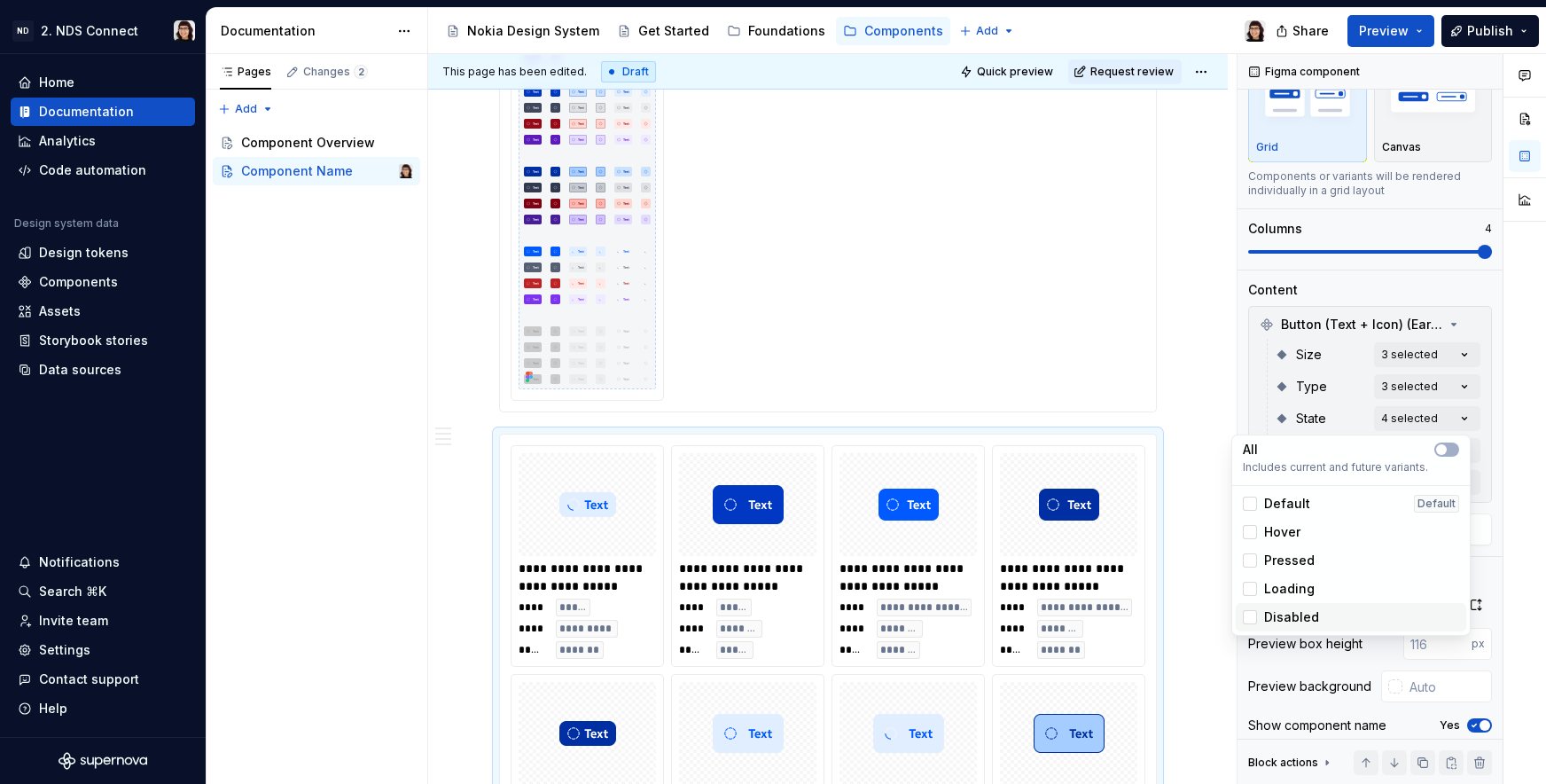
click at [1289, 616] on span "Disabled" at bounding box center [1291, 617] width 55 height 17
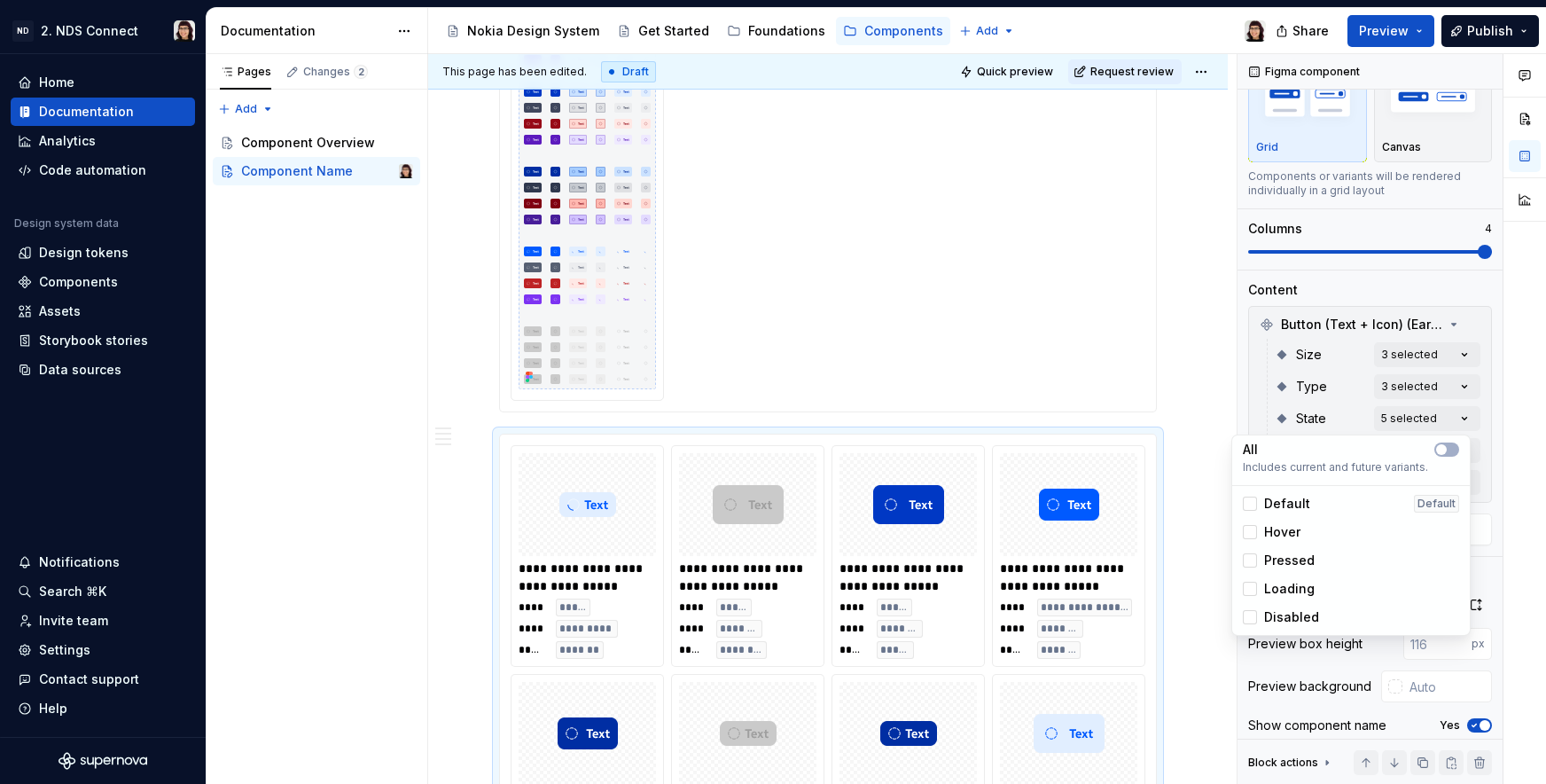
click at [1300, 373] on div "Comments Open comments No comments yet Select ‘Comment’ from the block context …" at bounding box center [1391, 418] width 309 height 730
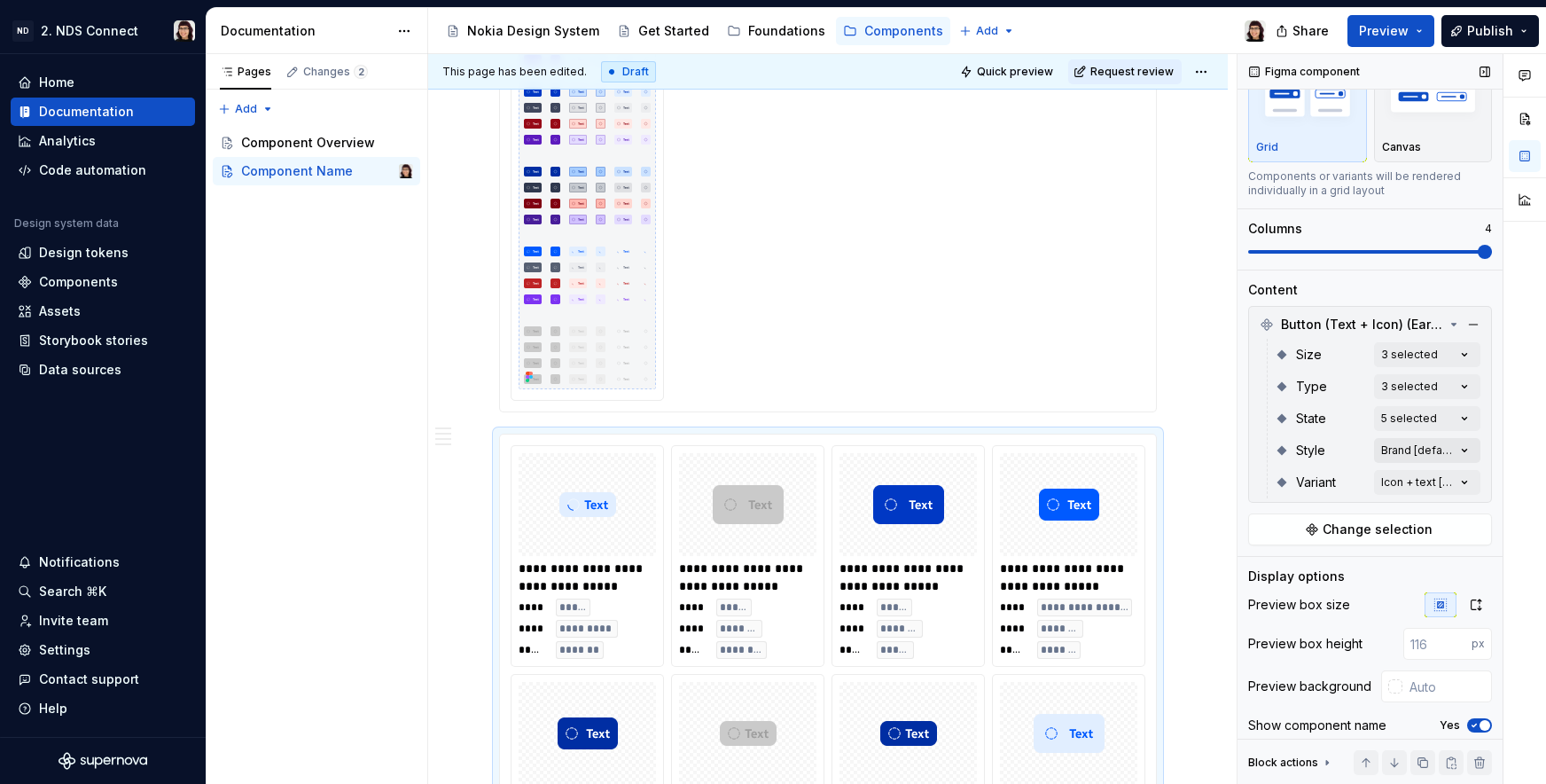
click at [1386, 453] on div "Comments Open comments No comments yet Select ‘Comment’ from the block context …" at bounding box center [1391, 418] width 309 height 730
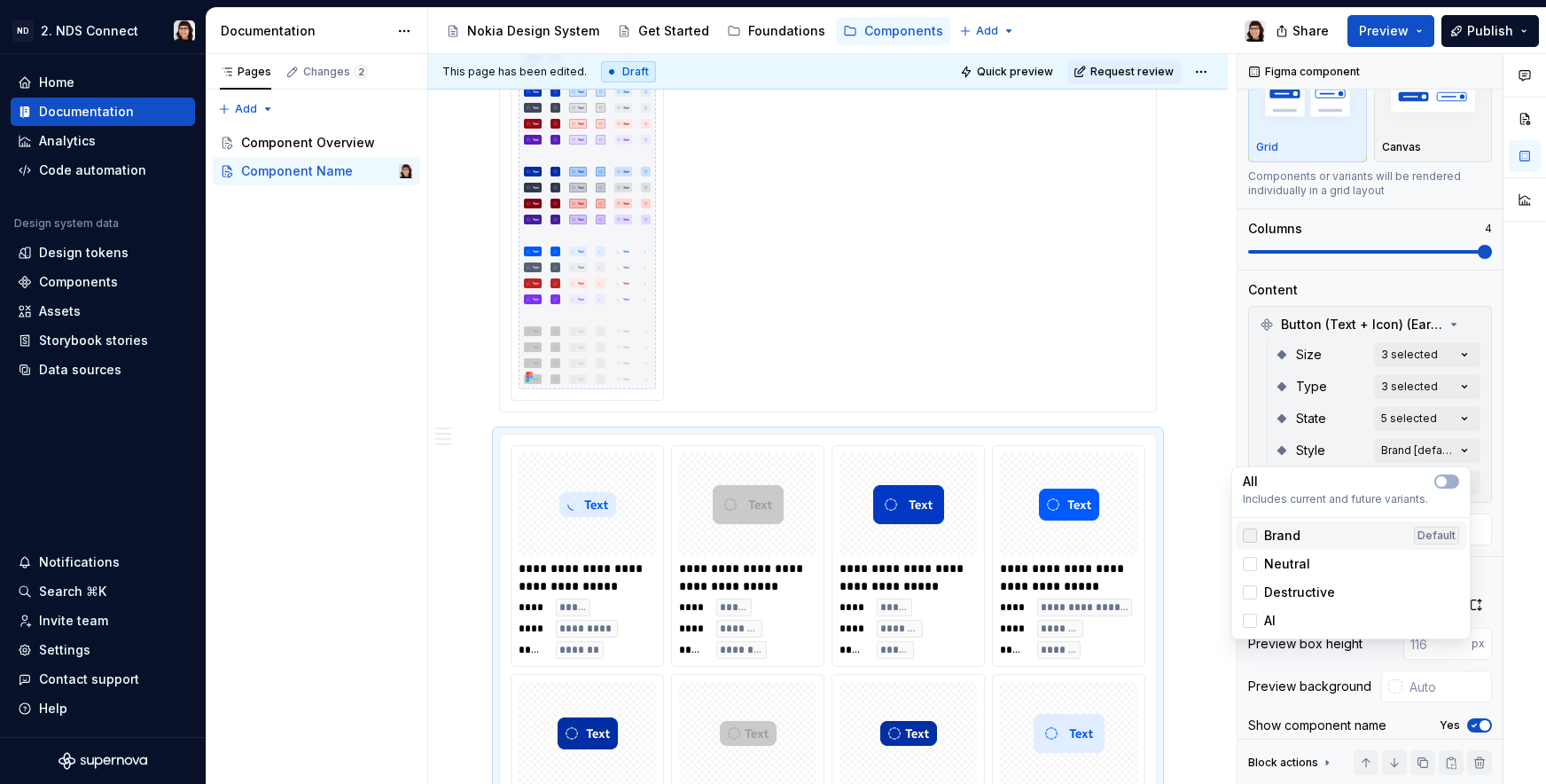
click at [1249, 528] on div at bounding box center [1250, 535] width 14 height 14
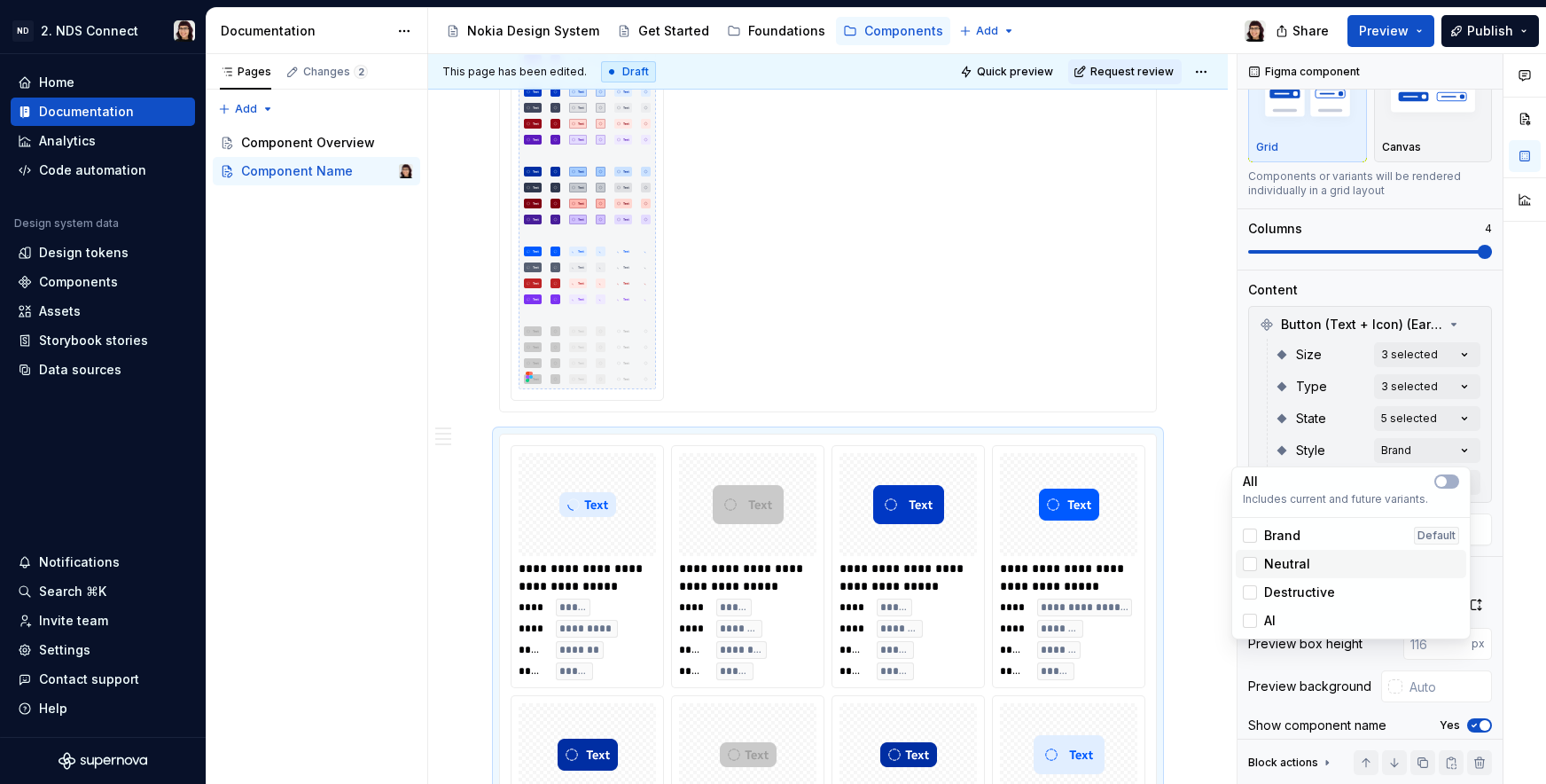
drag, startPoint x: 1247, startPoint y: 561, endPoint x: 1247, endPoint y: 571, distance: 10.0
click at [1247, 561] on div at bounding box center [1250, 564] width 14 height 14
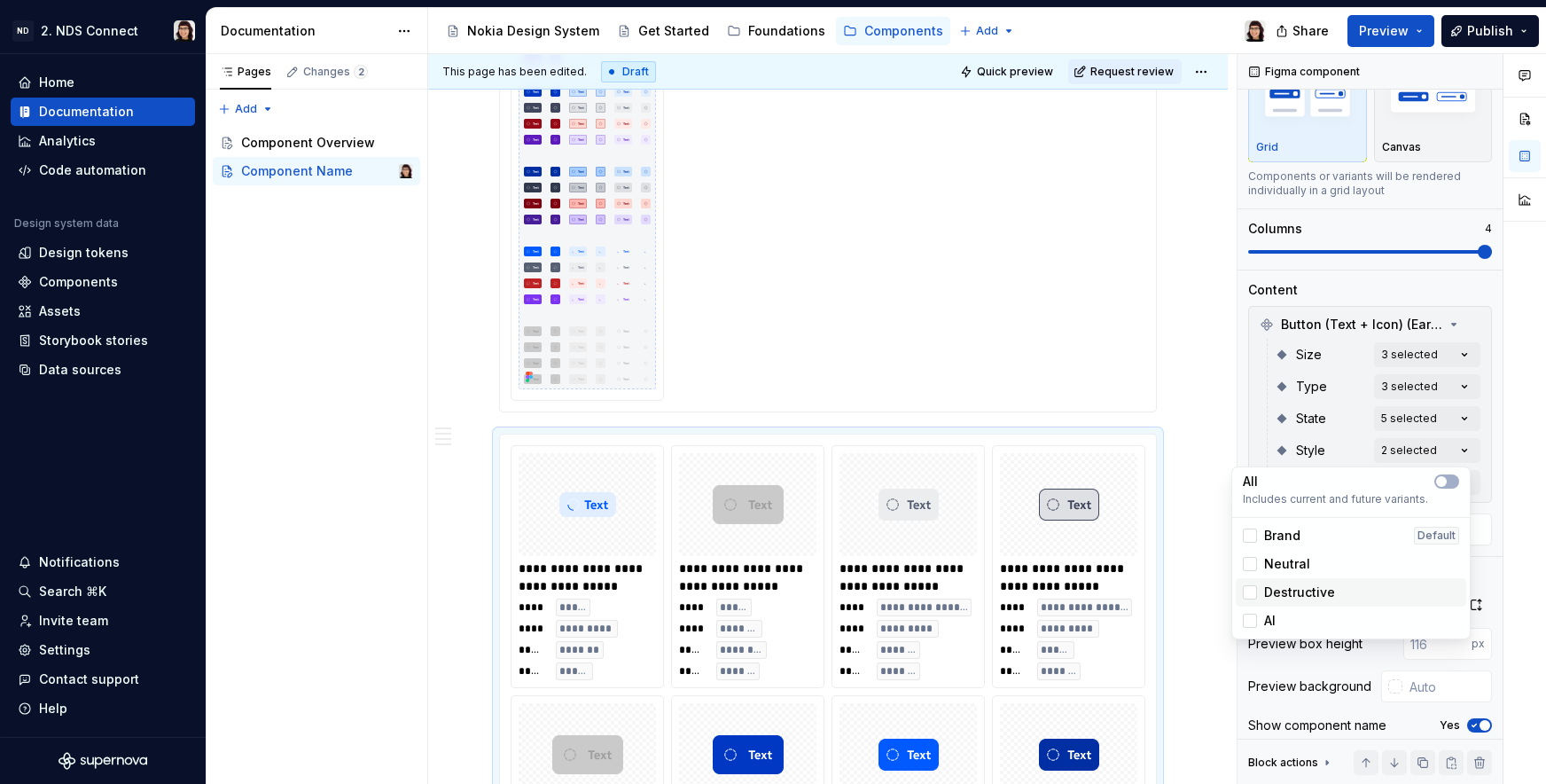
drag, startPoint x: 1247, startPoint y: 592, endPoint x: 1247, endPoint y: 608, distance: 16.0
click at [1247, 593] on div at bounding box center [1250, 592] width 14 height 14
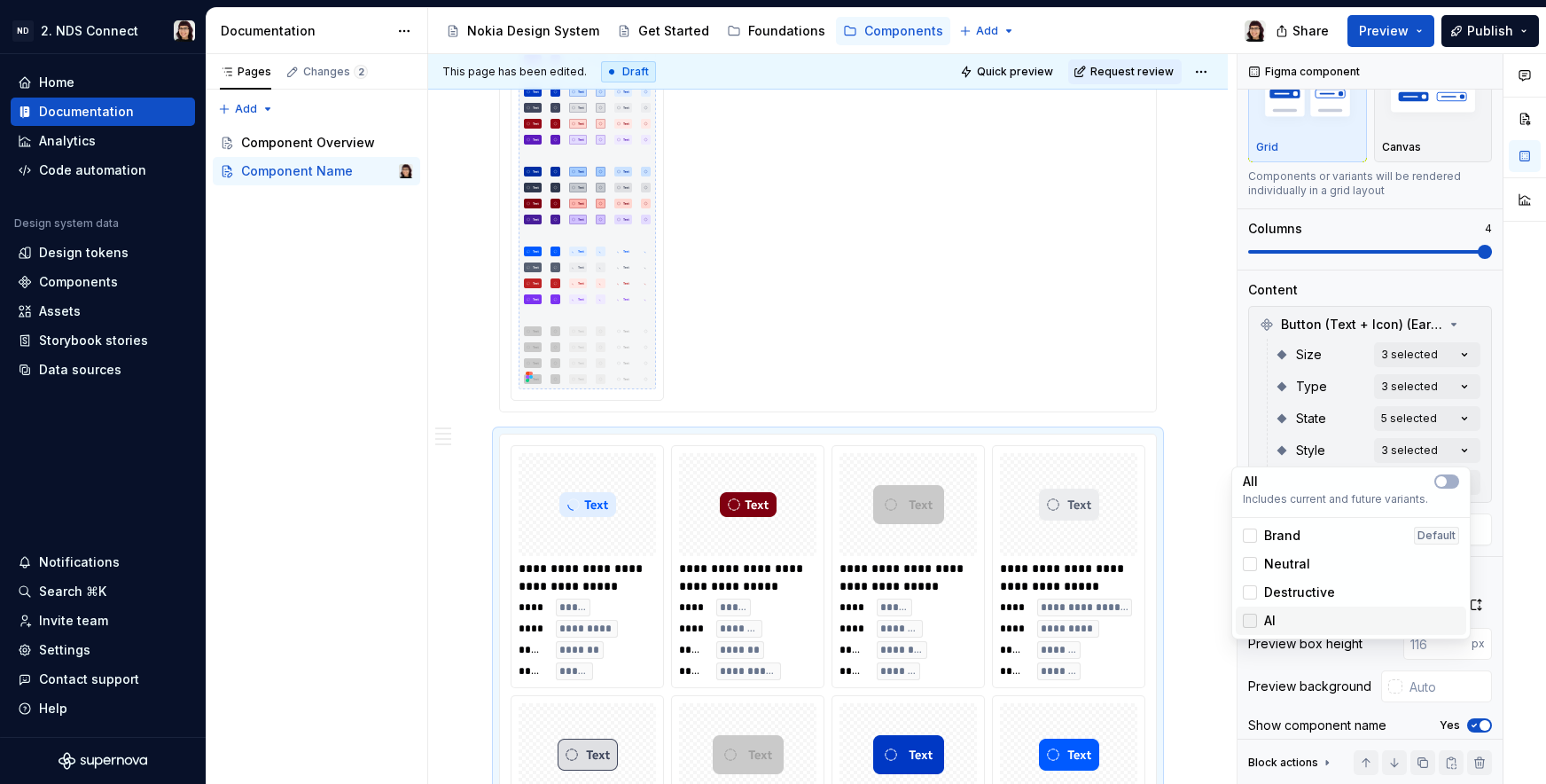
click at [1247, 616] on div at bounding box center [1250, 620] width 14 height 14
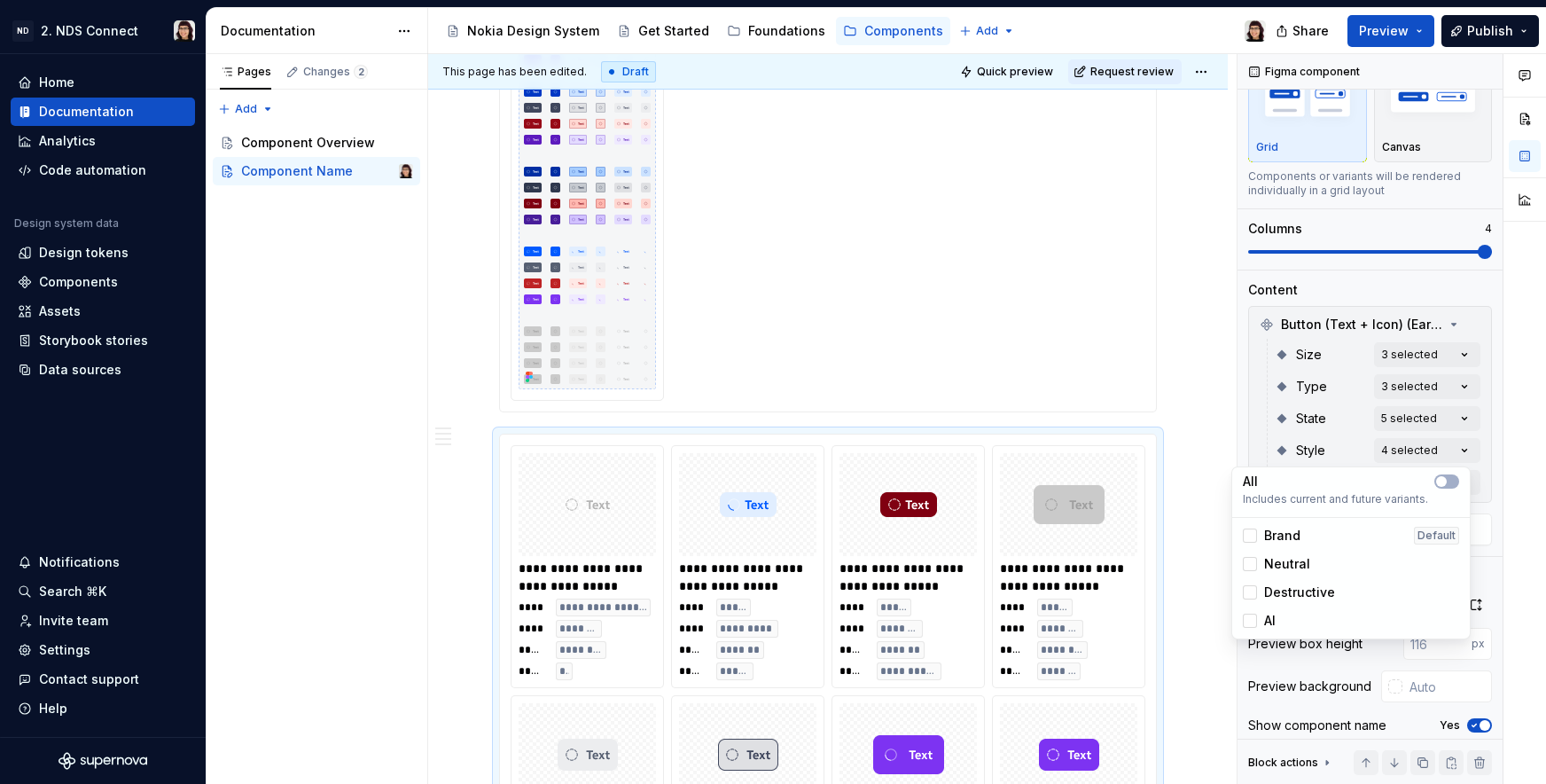
click at [1305, 428] on div "Comments Open comments No comments yet Select ‘Comment’ from the block context …" at bounding box center [1391, 418] width 309 height 730
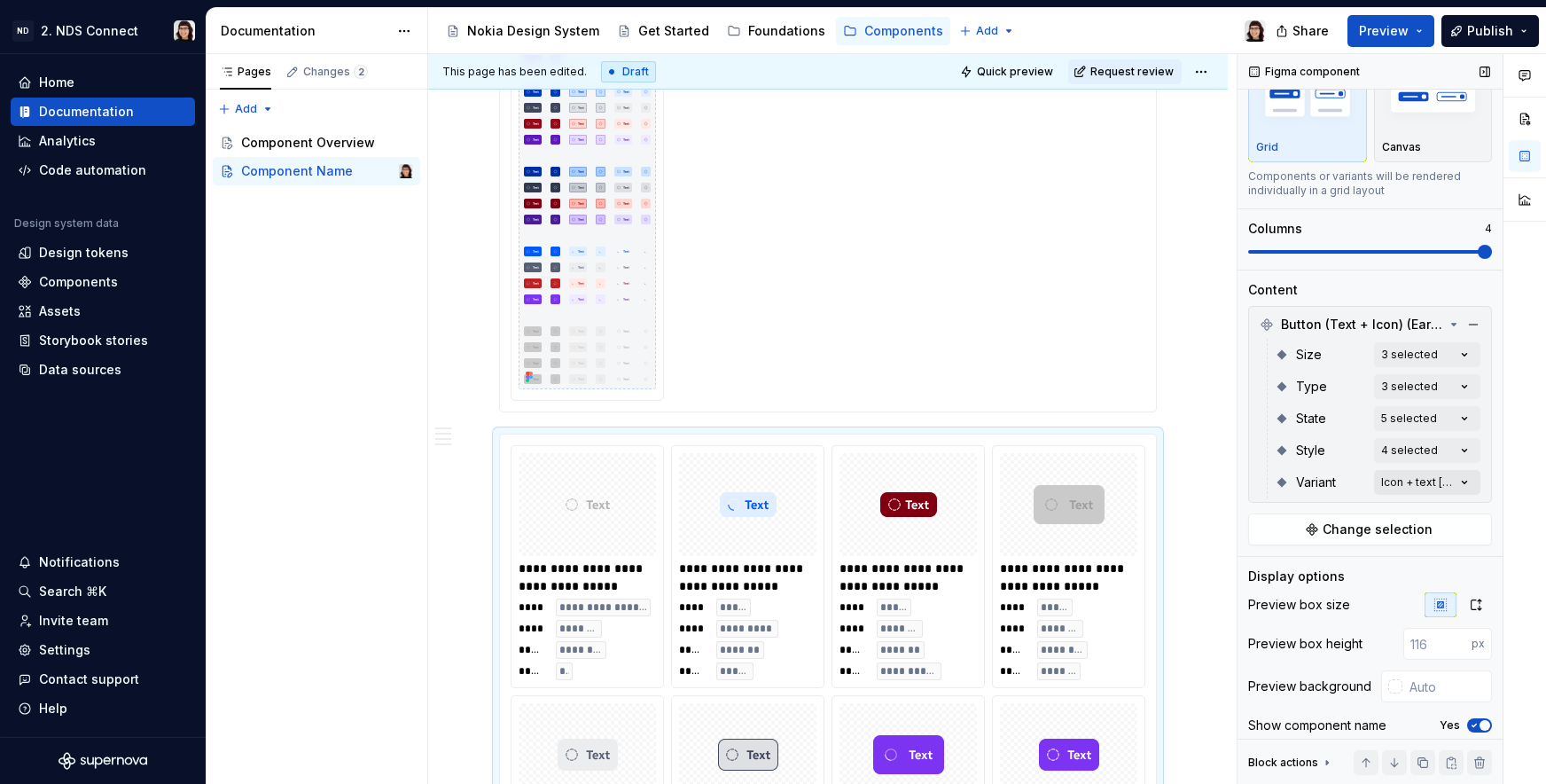
click at [1393, 493] on div "Comments Open comments No comments yet Select ‘Comment’ from the block context …" at bounding box center [1391, 418] width 309 height 730
click at [1251, 568] on div at bounding box center [1250, 567] width 14 height 14
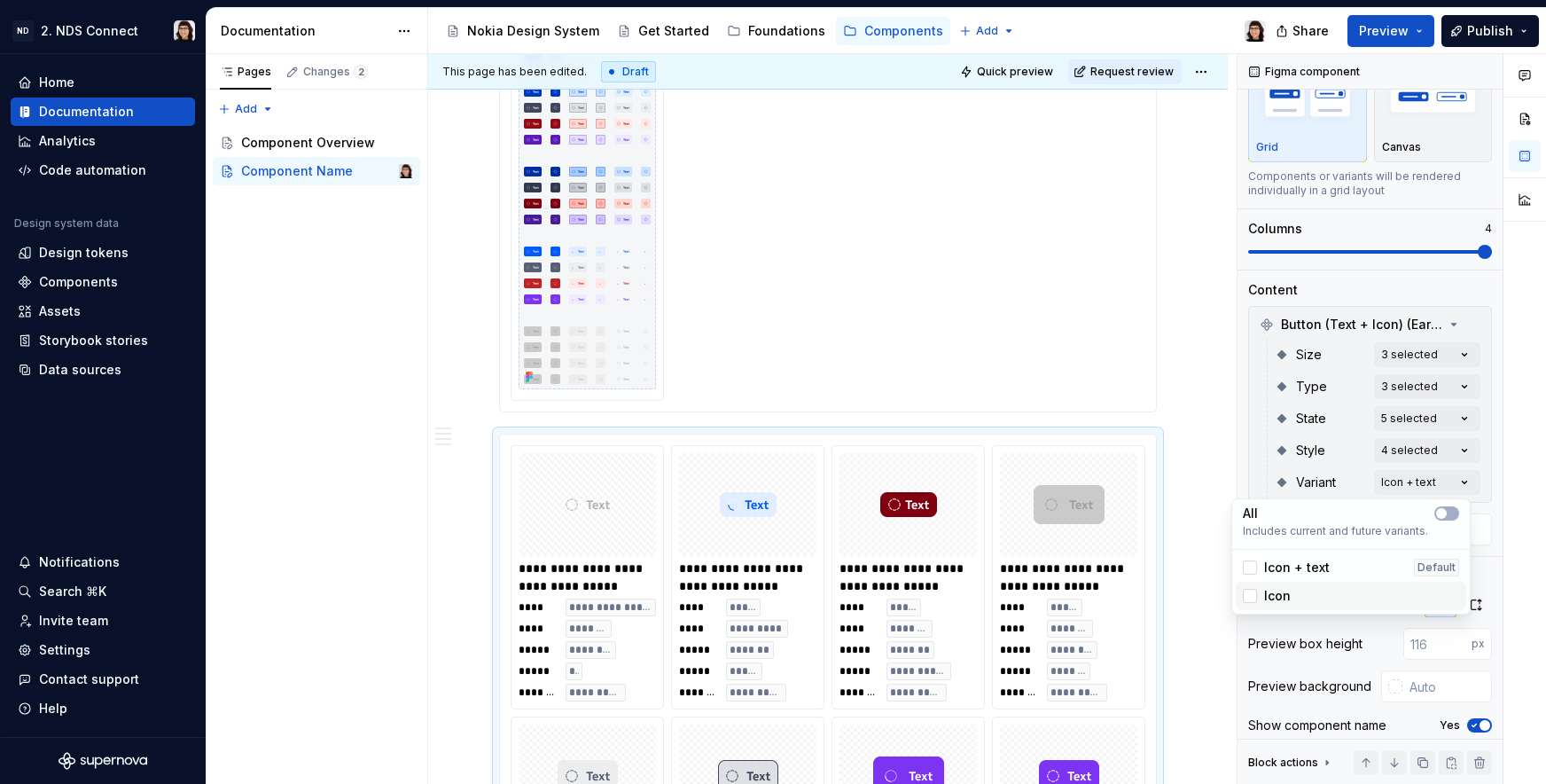
click at [1251, 605] on div "Icon" at bounding box center [1352, 595] width 231 height 28
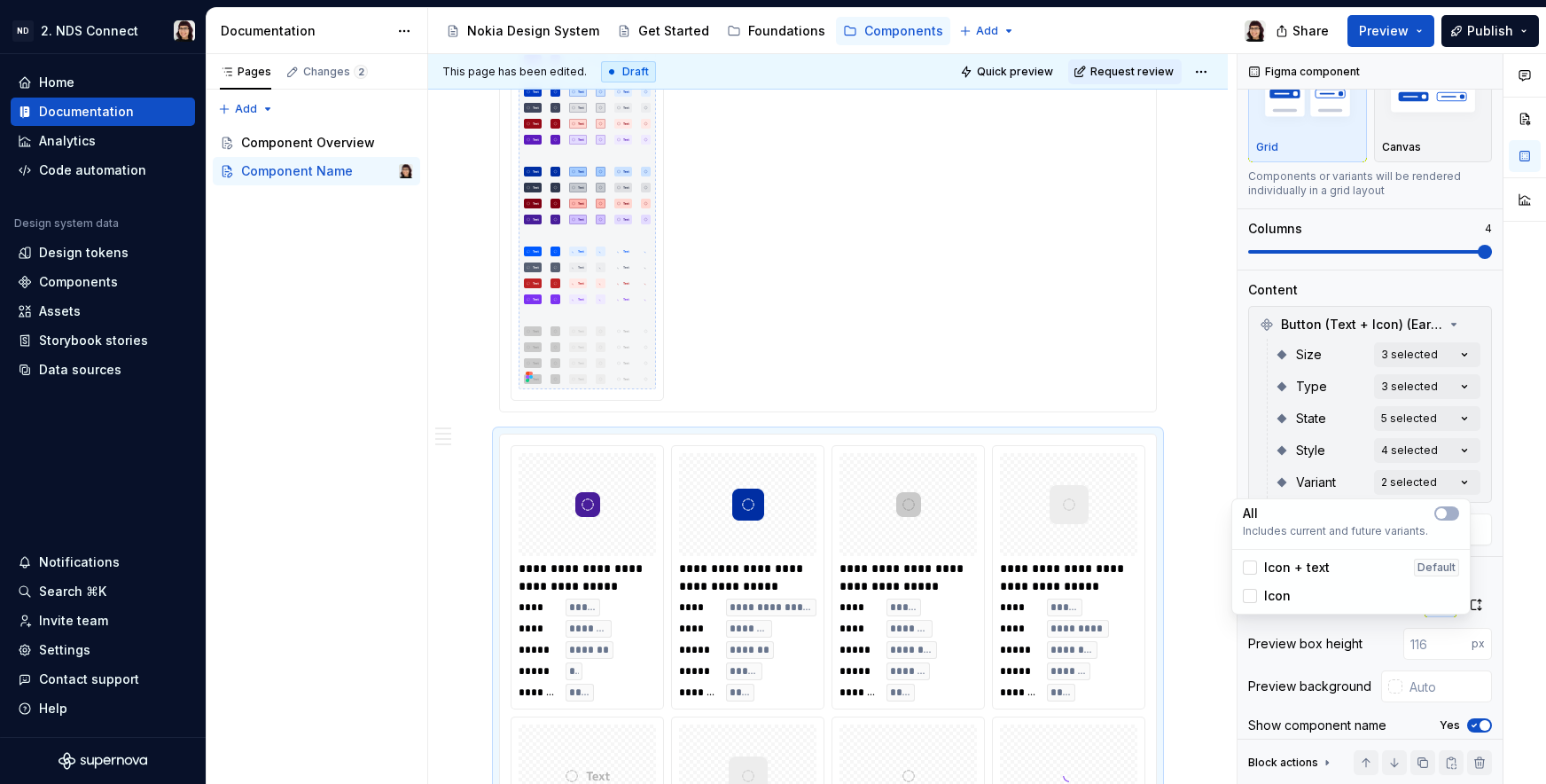
click at [1287, 443] on div "Comments Open comments No comments yet Select ‘Comment’ from the block context …" at bounding box center [1391, 418] width 309 height 730
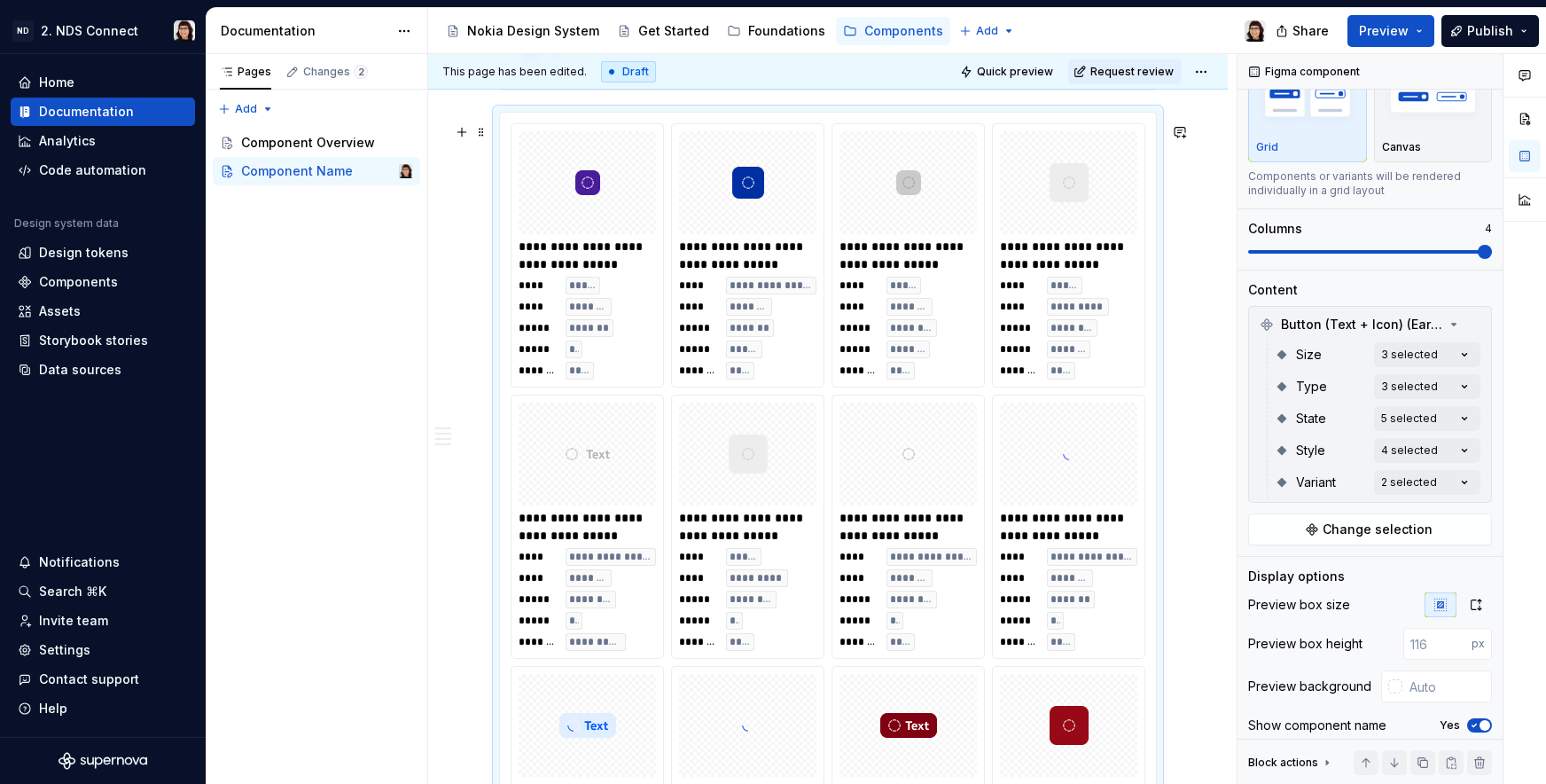
scroll to position [2036, 0]
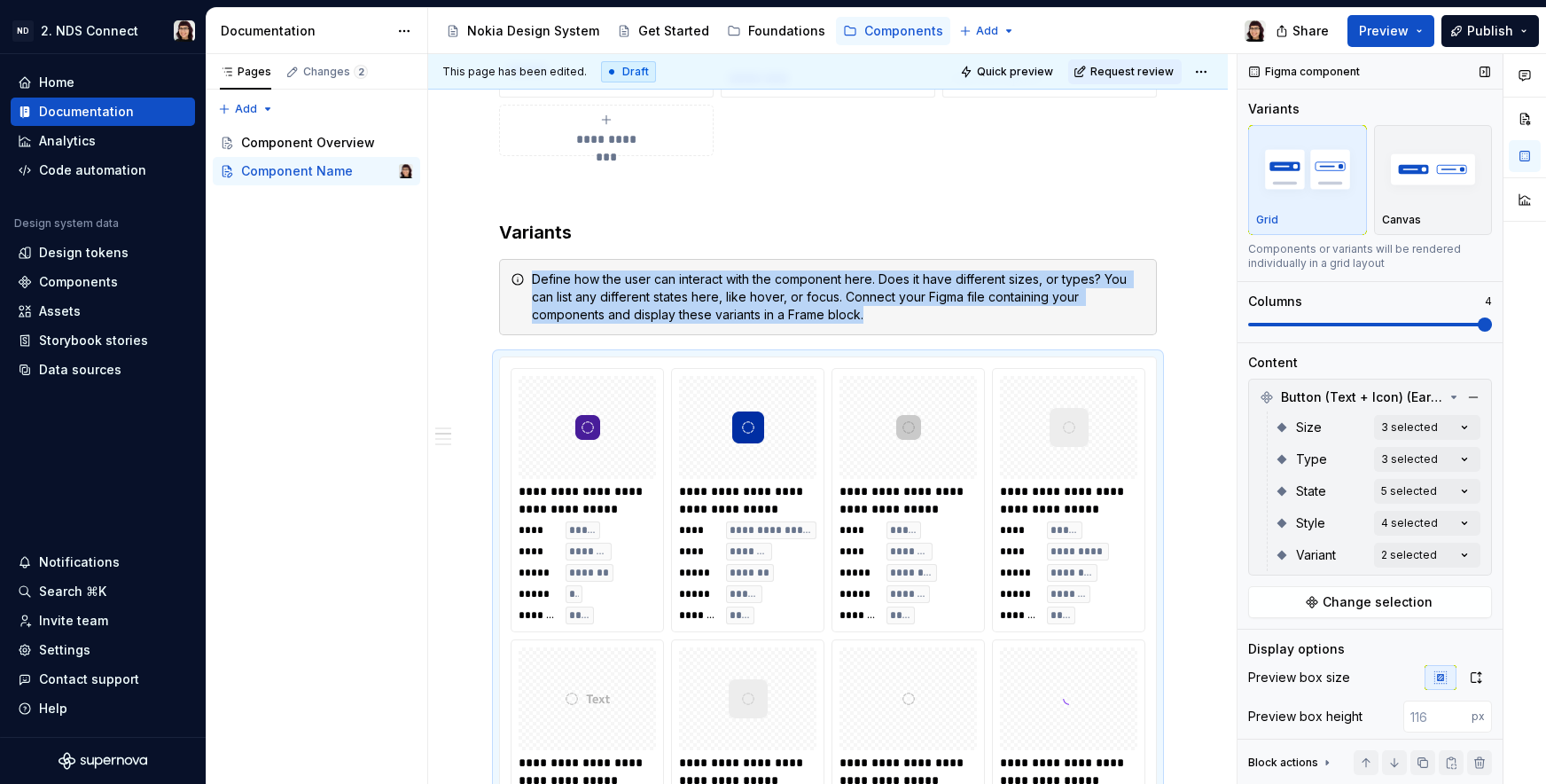
scroll to position [1324, 0]
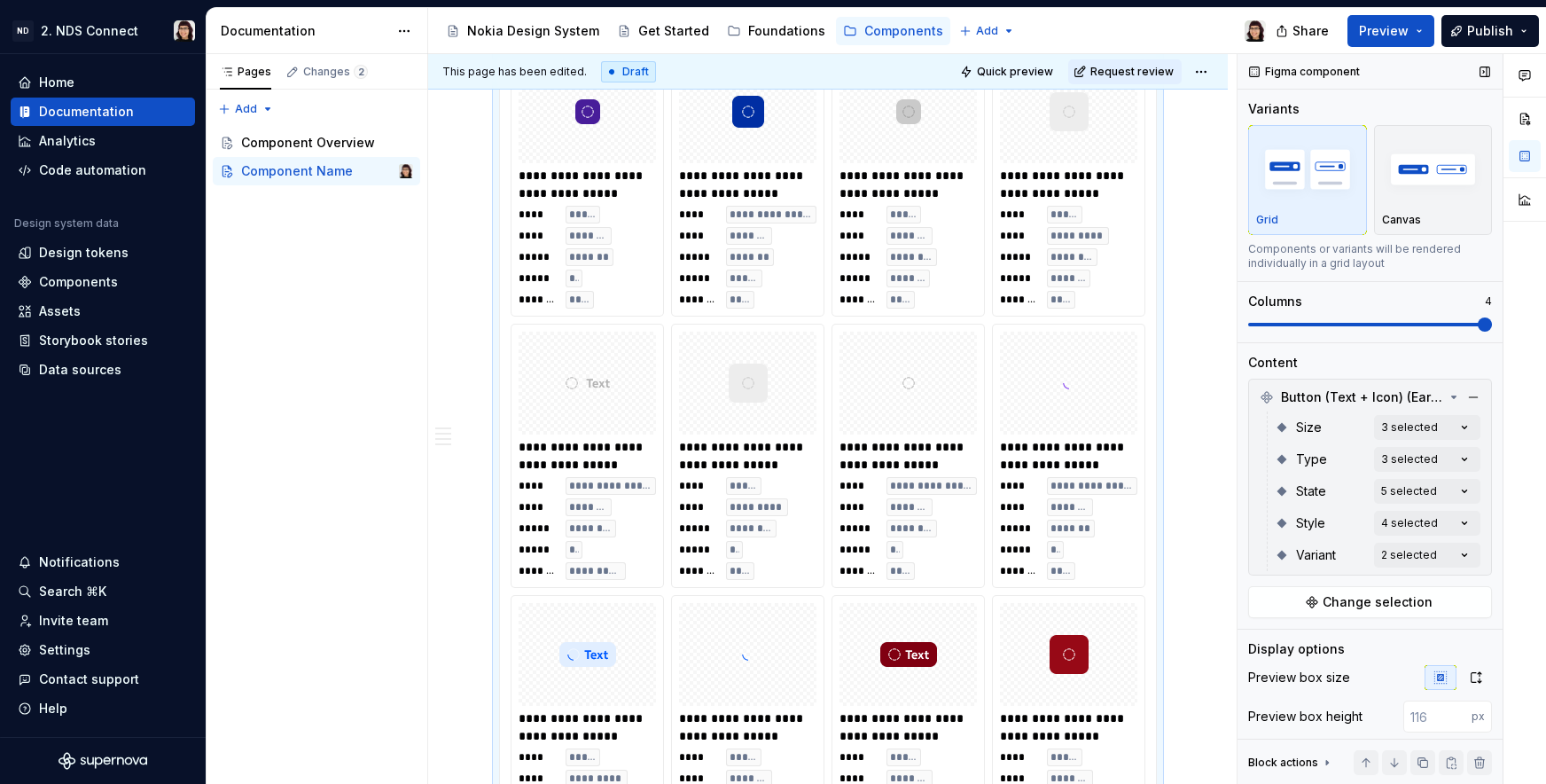
click at [1486, 332] on span at bounding box center [1484, 324] width 14 height 14
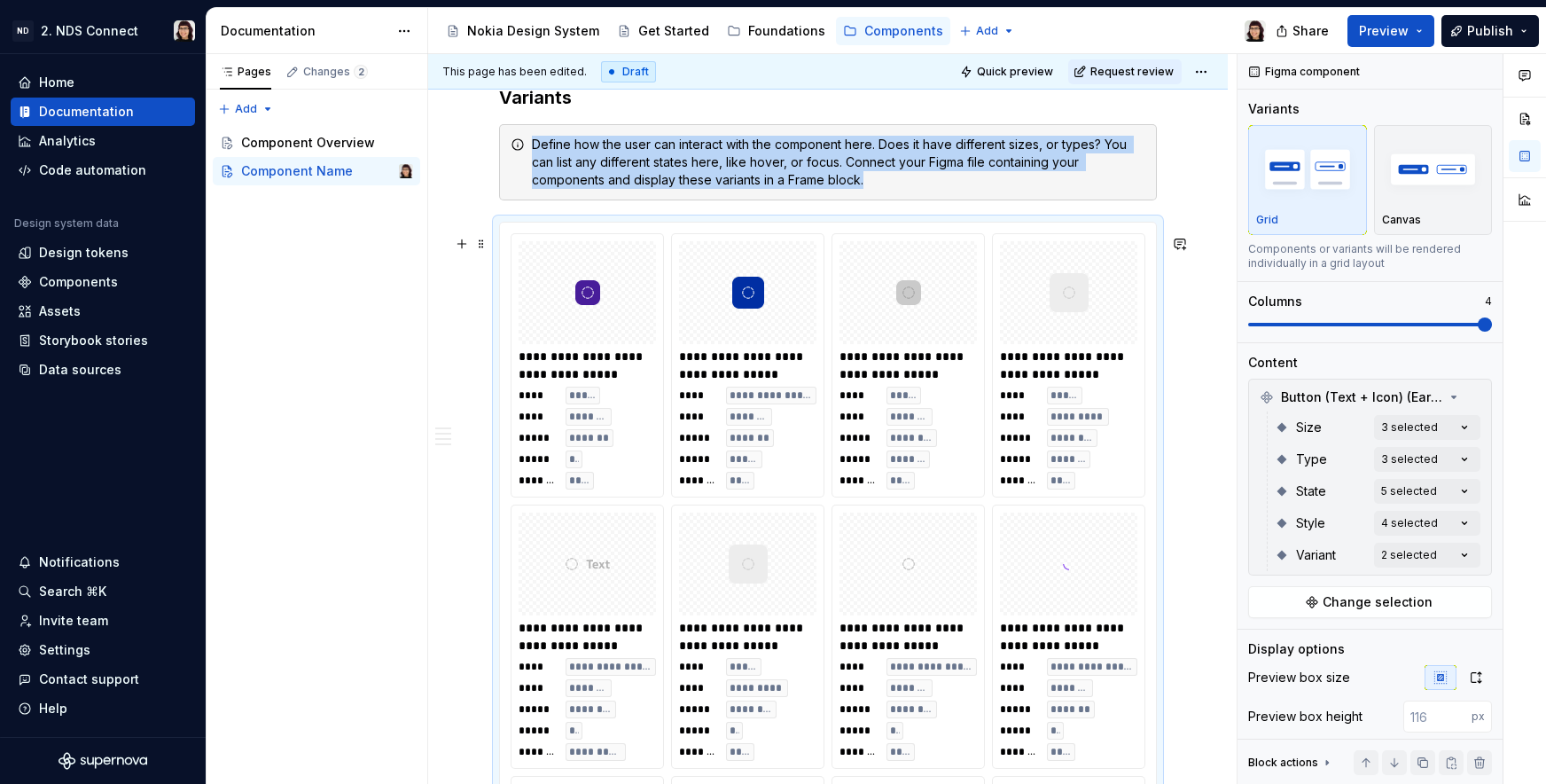
scroll to position [991, 0]
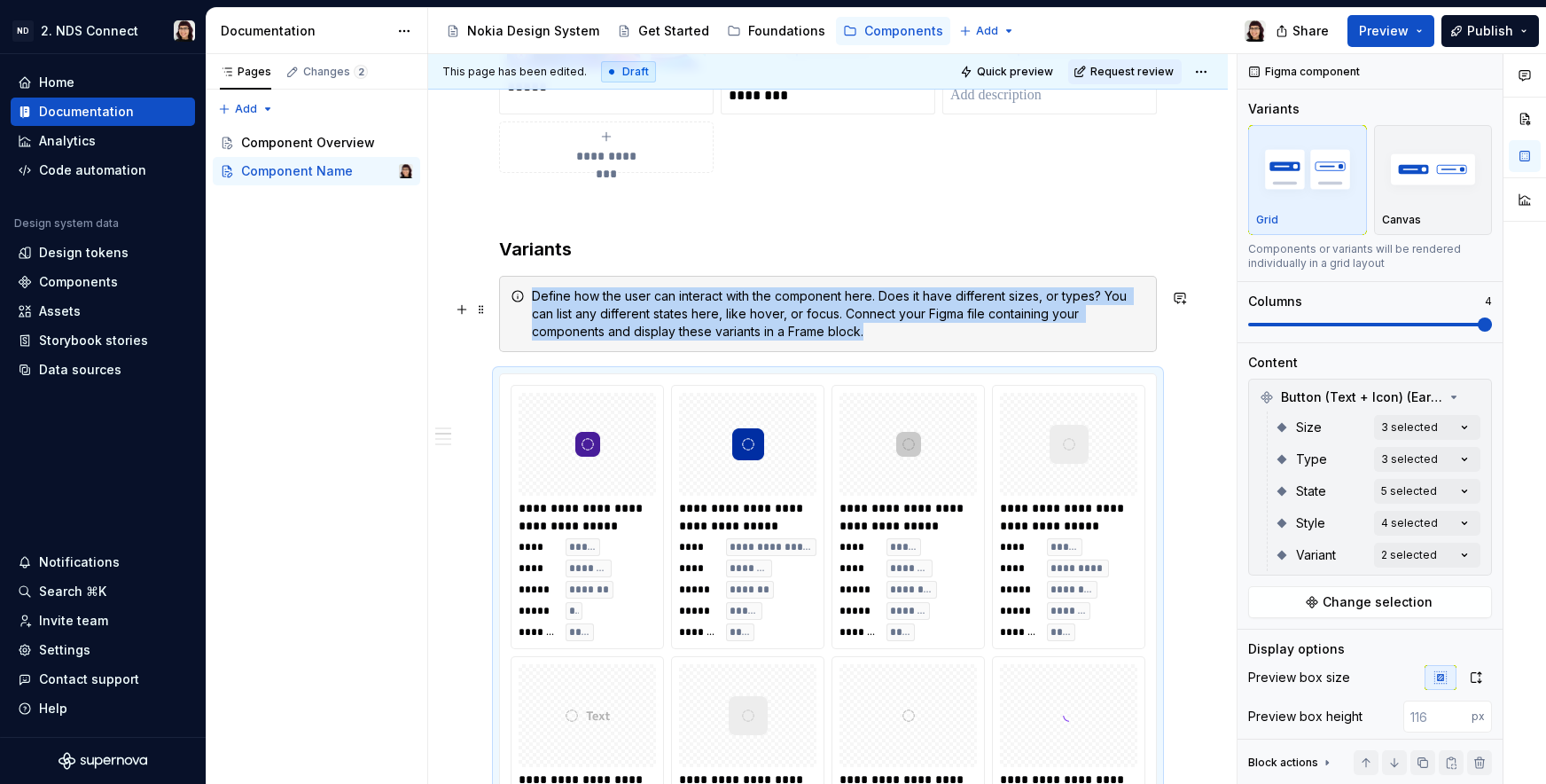
click at [897, 341] on div "Define how the user can interact with the component here. Does it have differen…" at bounding box center [839, 314] width 614 height 53
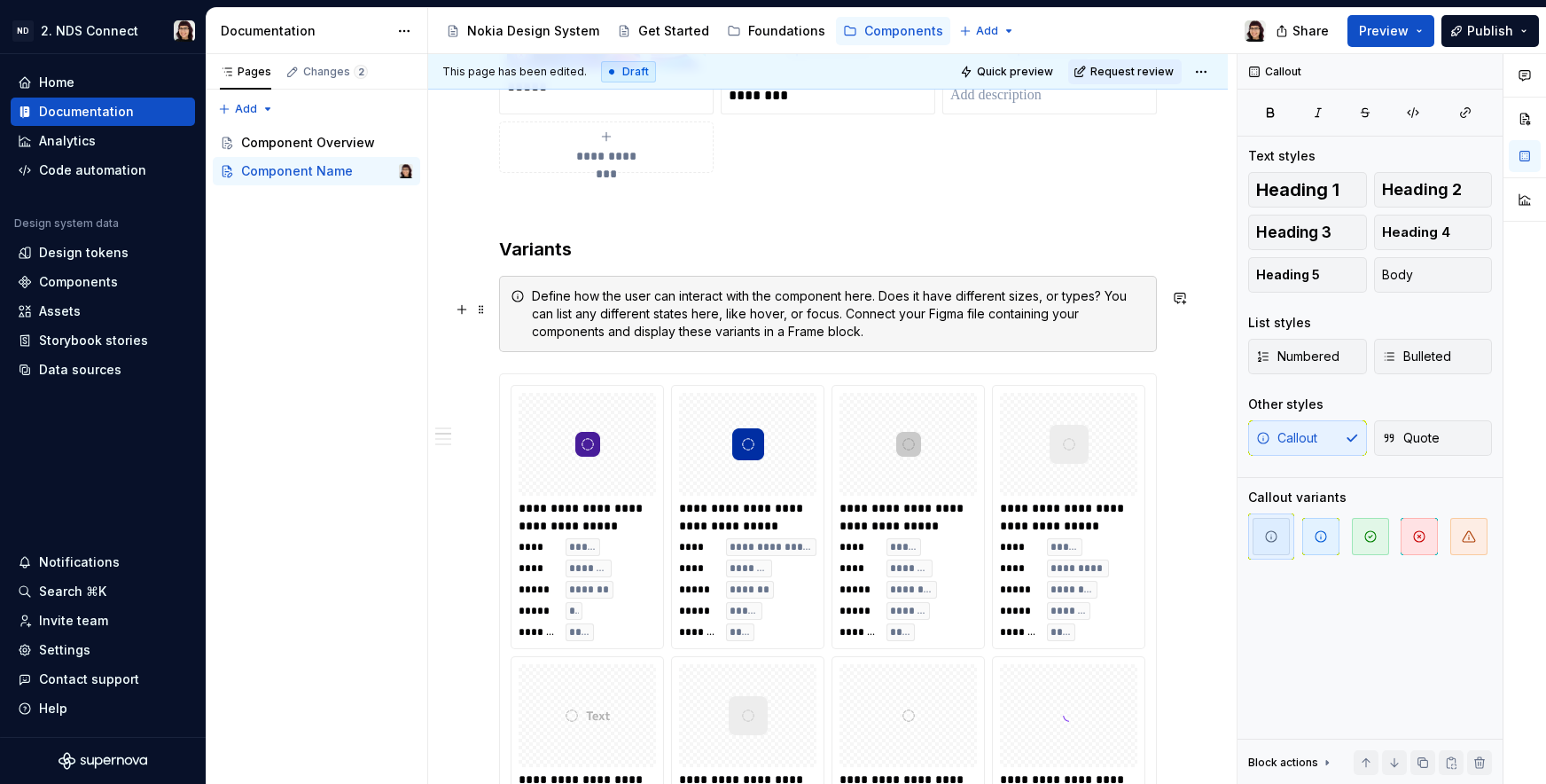
click at [1174, 349] on div "**********" at bounding box center [832, 418] width 808 height 730
click at [1153, 352] on div "Define how the user can interact with the component here. Does it have differen…" at bounding box center [828, 314] width 658 height 76
click at [475, 379] on div "**********" at bounding box center [832, 418] width 808 height 730
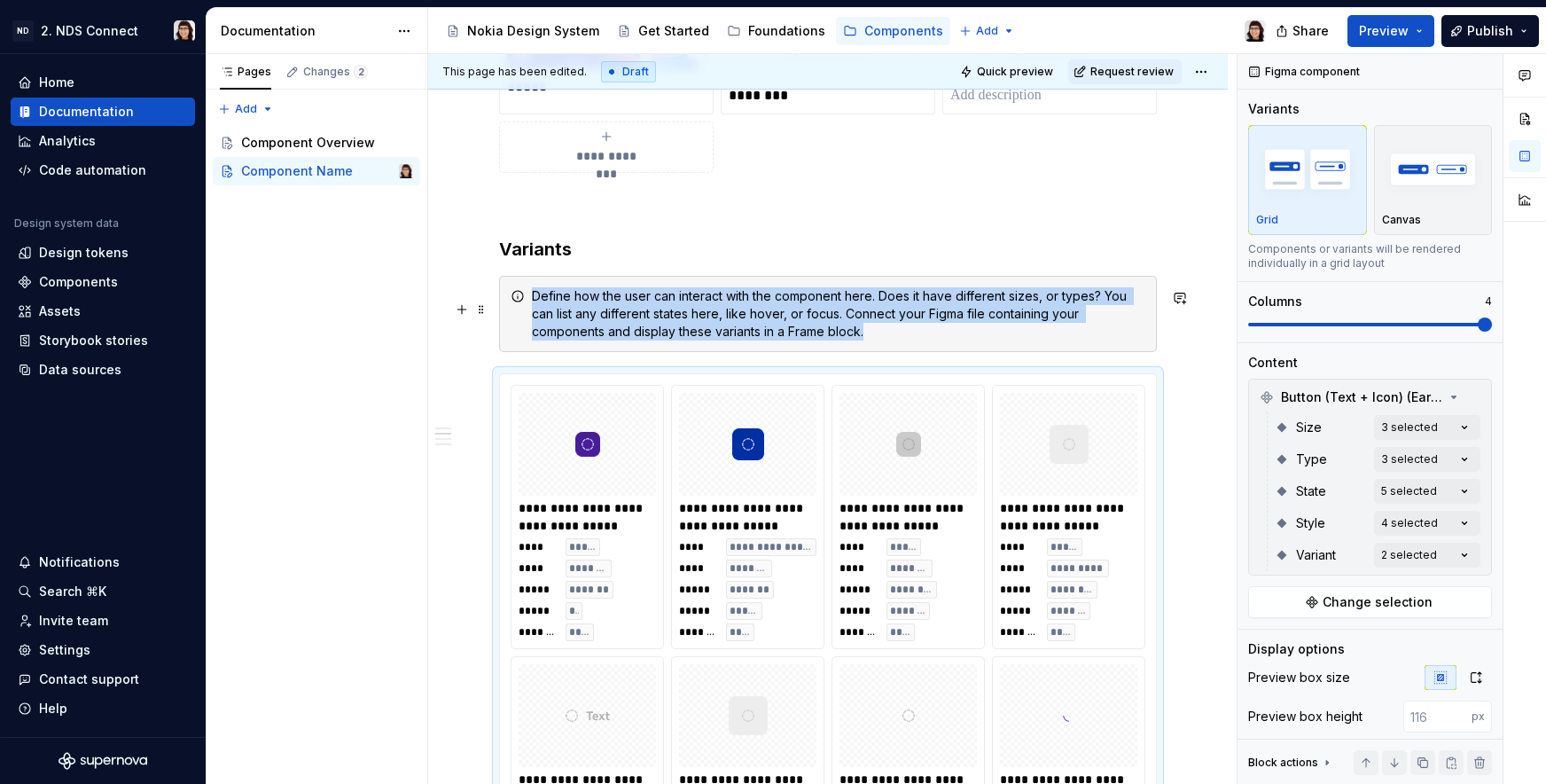
click at [503, 352] on div "Define how the user can interact with the component here. Does it have differen…" at bounding box center [828, 314] width 658 height 76
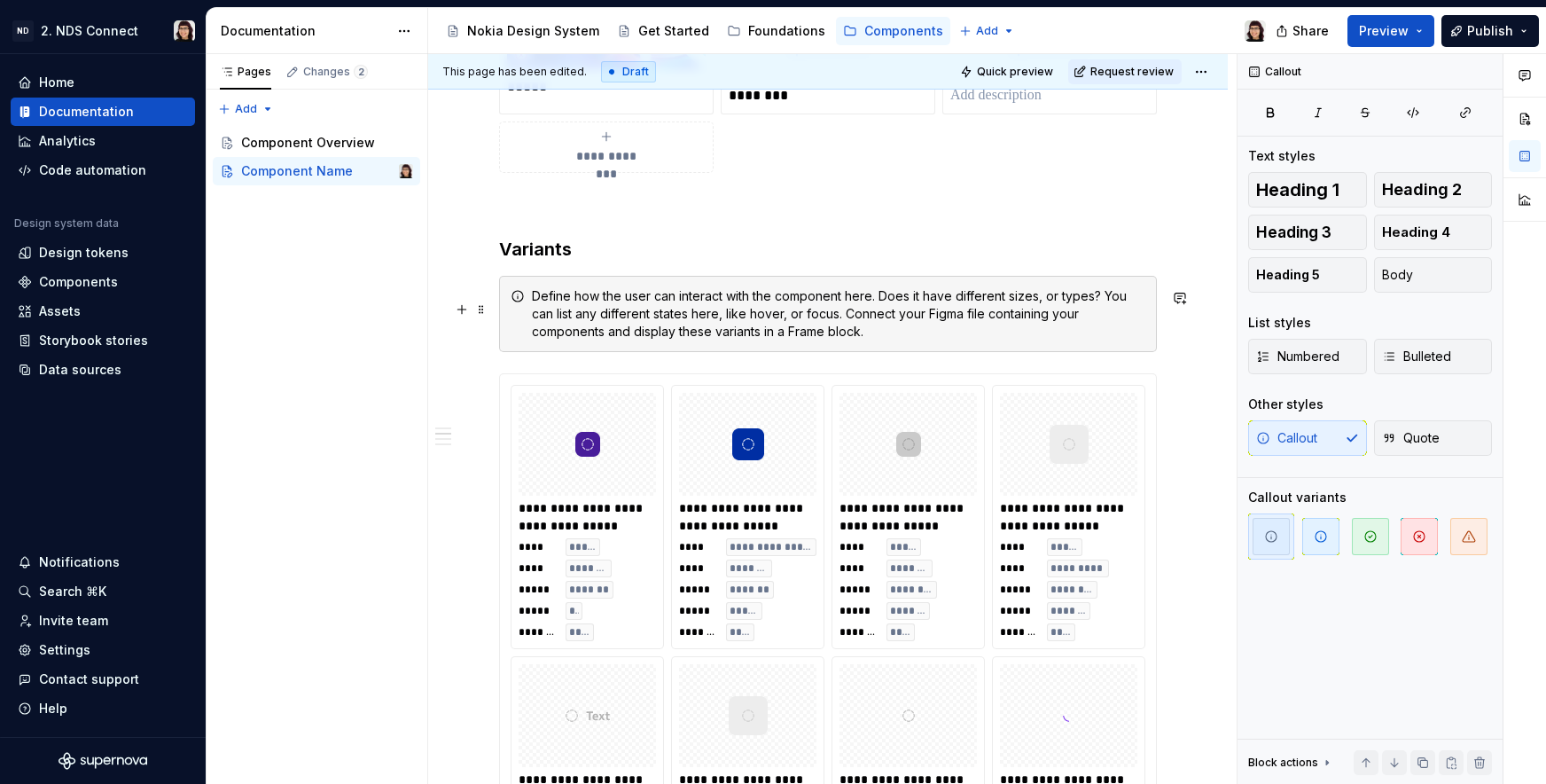
click at [528, 311] on div "Define how the user can interact with the component here. Does it have differen…" at bounding box center [828, 314] width 658 height 76
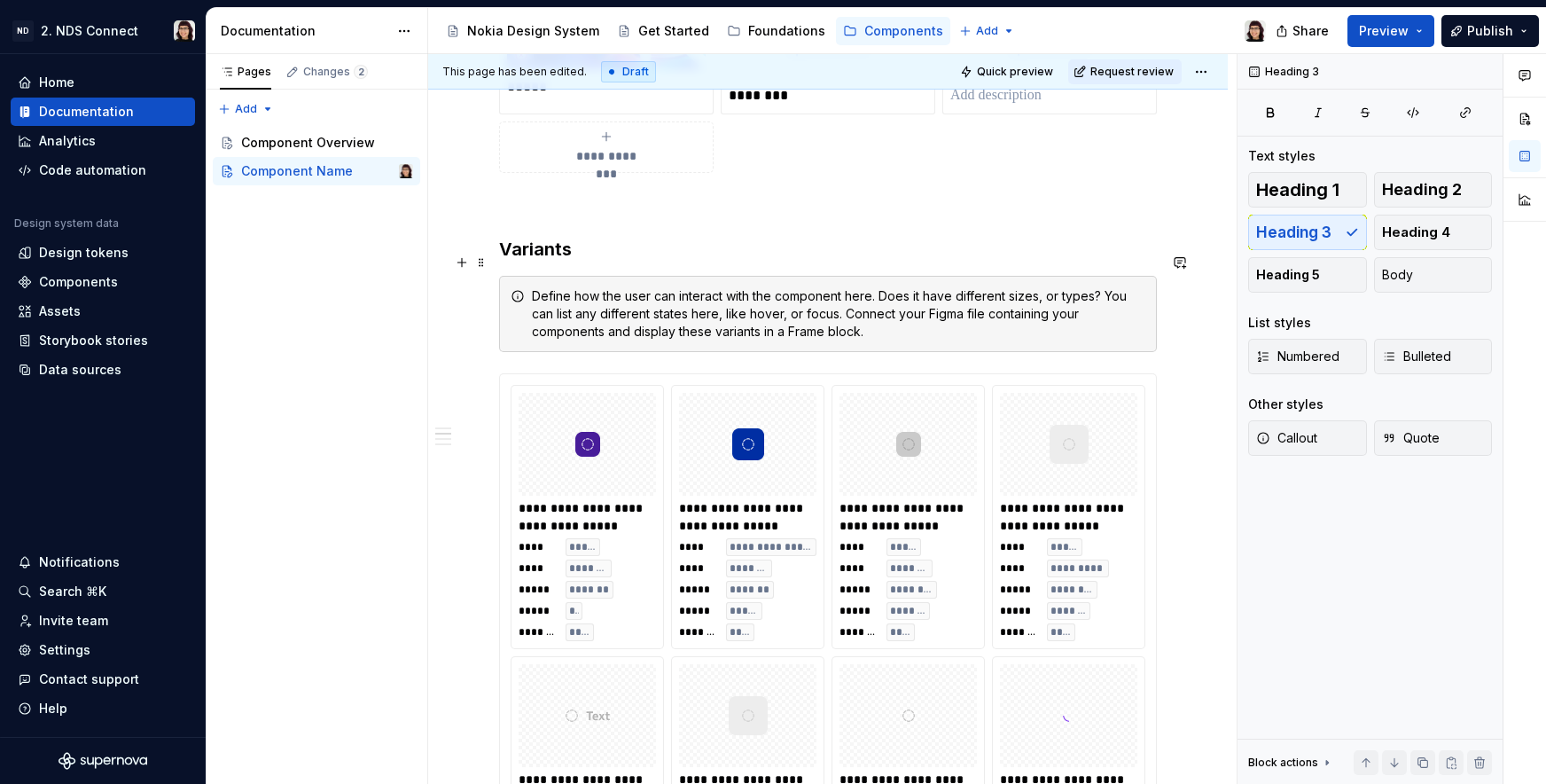
click at [583, 262] on h3 "Variants" at bounding box center [828, 249] width 658 height 25
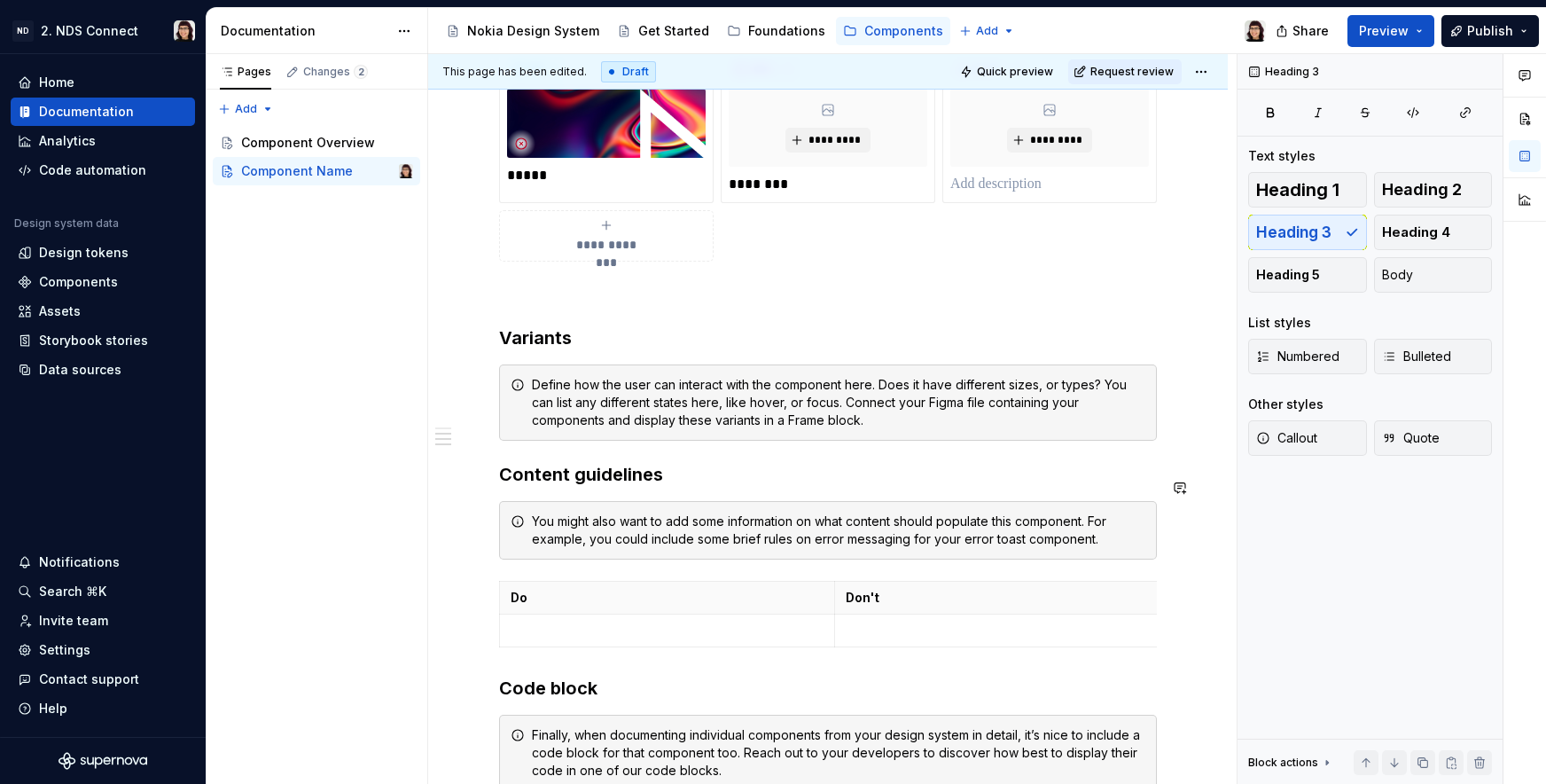
scroll to position [898, 0]
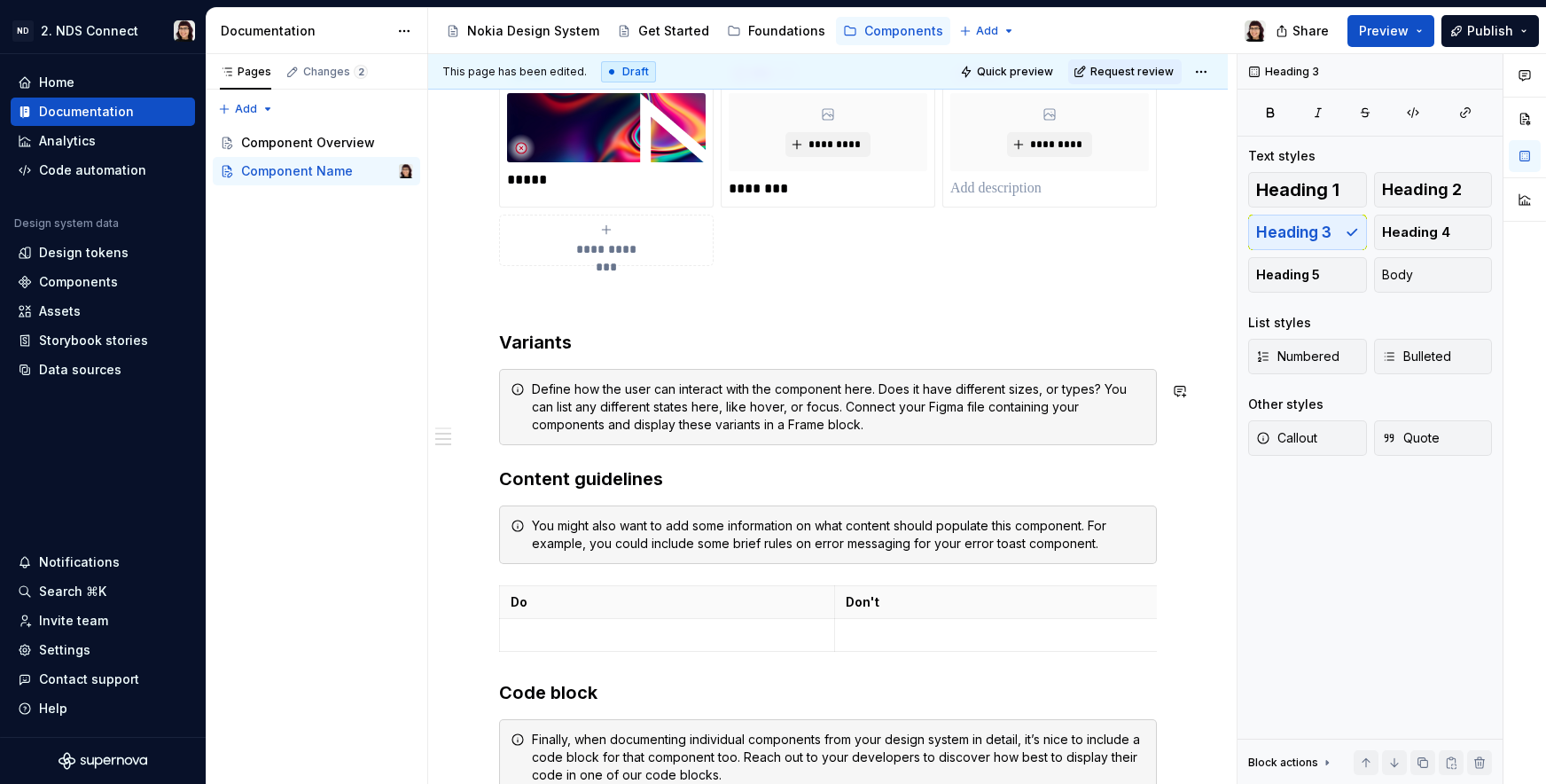
click at [570, 458] on div "**********" at bounding box center [828, 297] width 658 height 1699
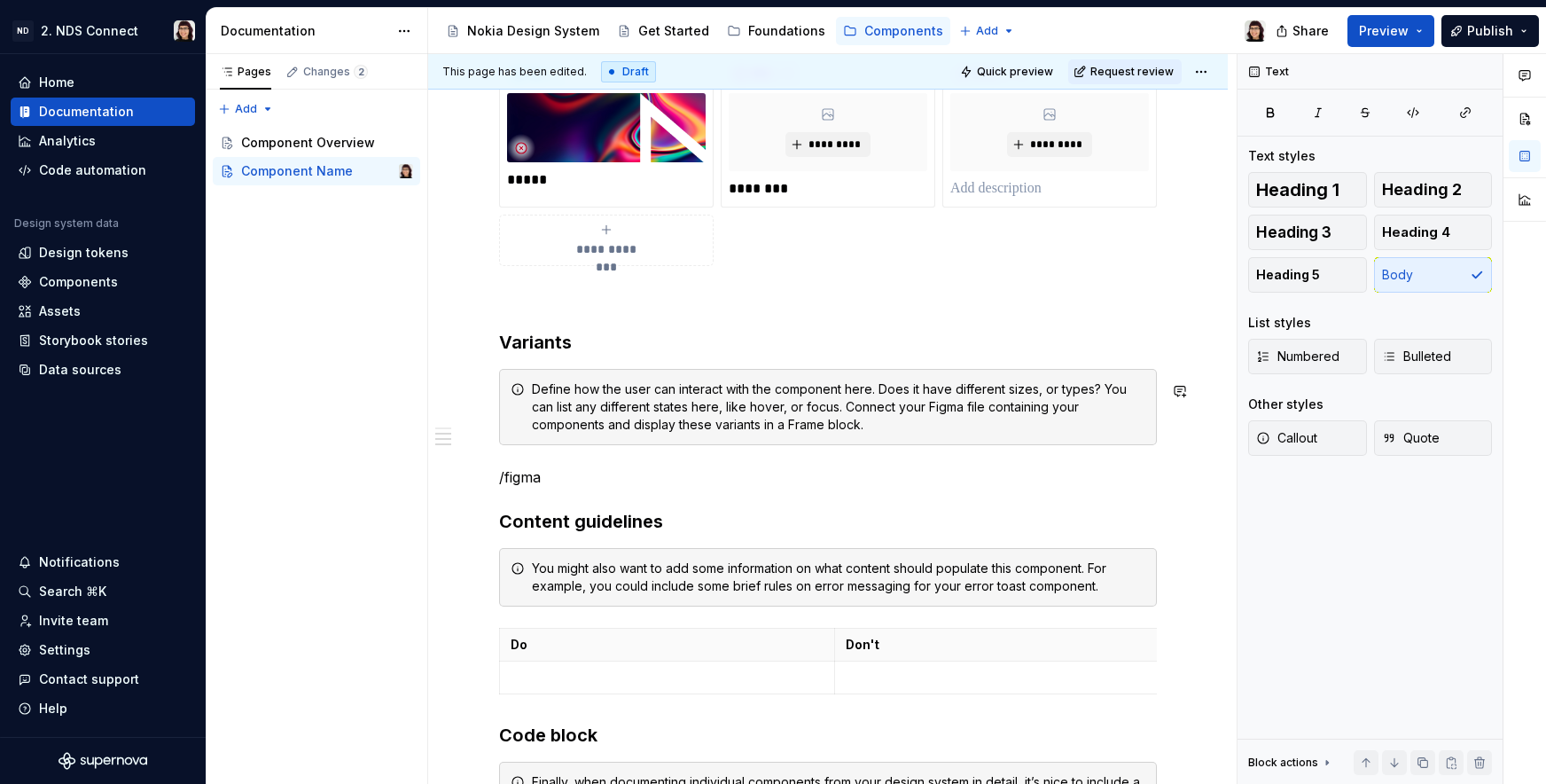
click at [517, 501] on div "**********" at bounding box center [828, 318] width 658 height 1741
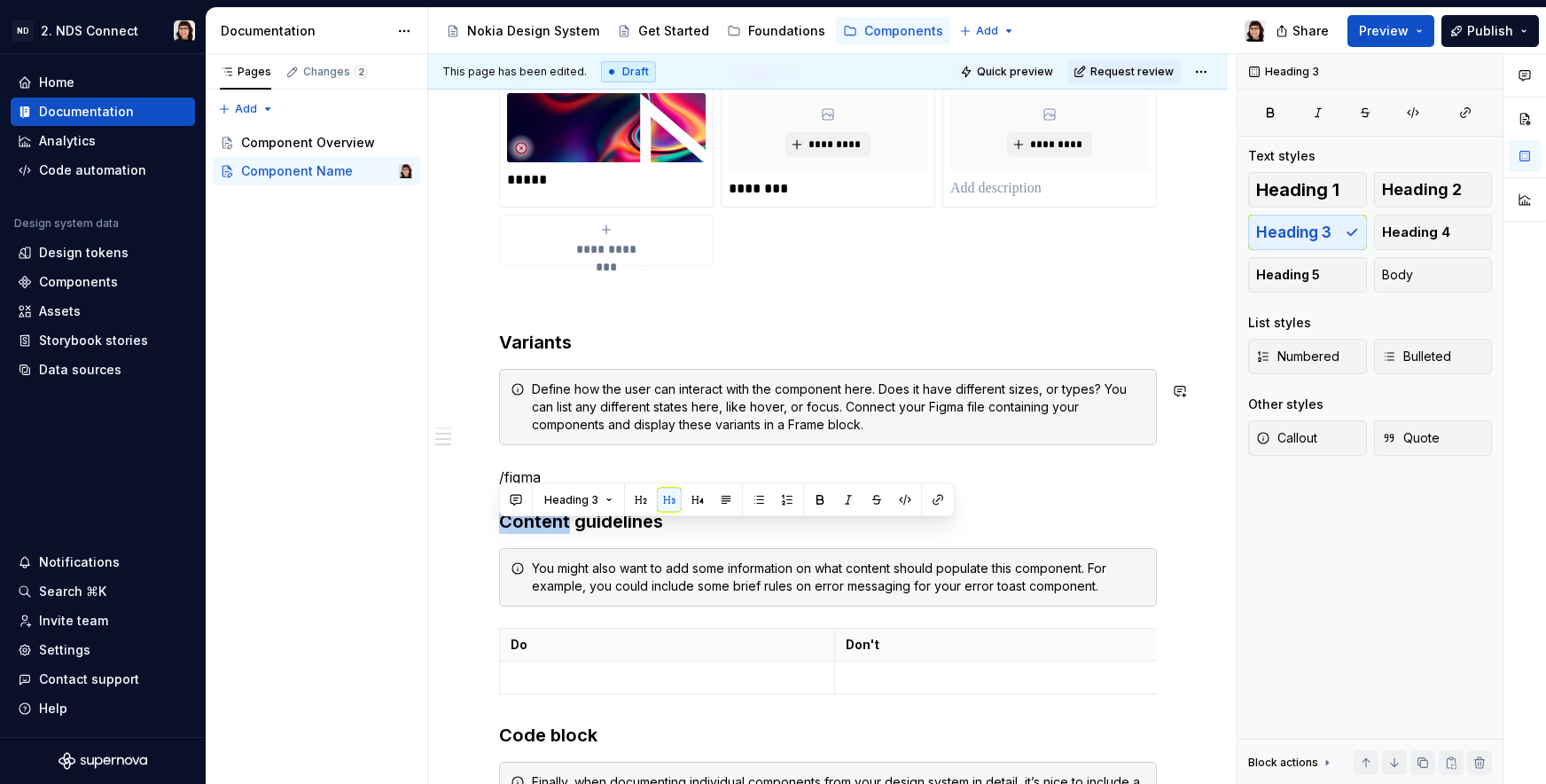
click at [517, 501] on button "button" at bounding box center [516, 500] width 25 height 25
click at [476, 491] on div "**********" at bounding box center [827, 425] width 799 height 2039
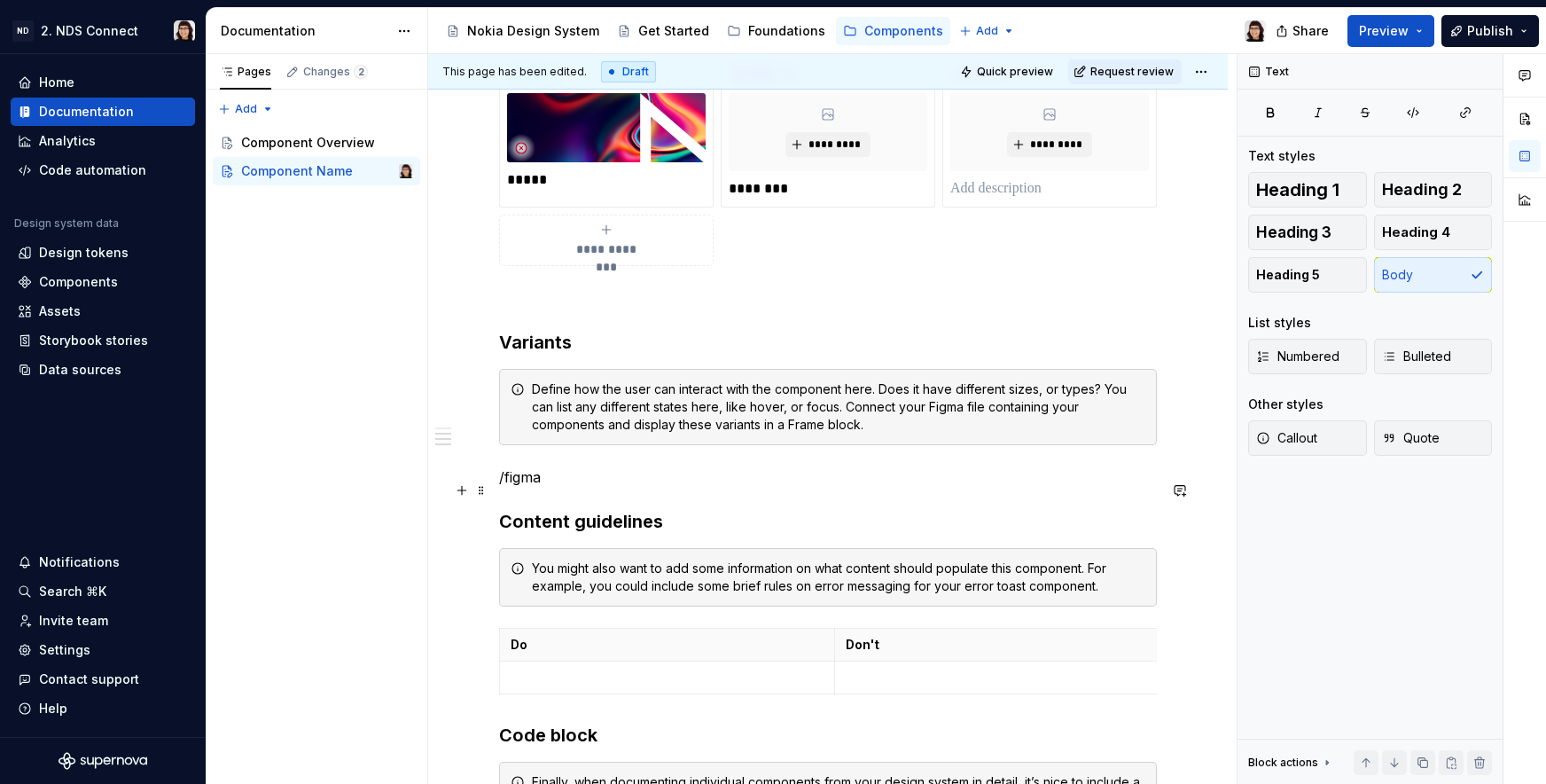
click at [521, 486] on p "/figma" at bounding box center [828, 477] width 658 height 21
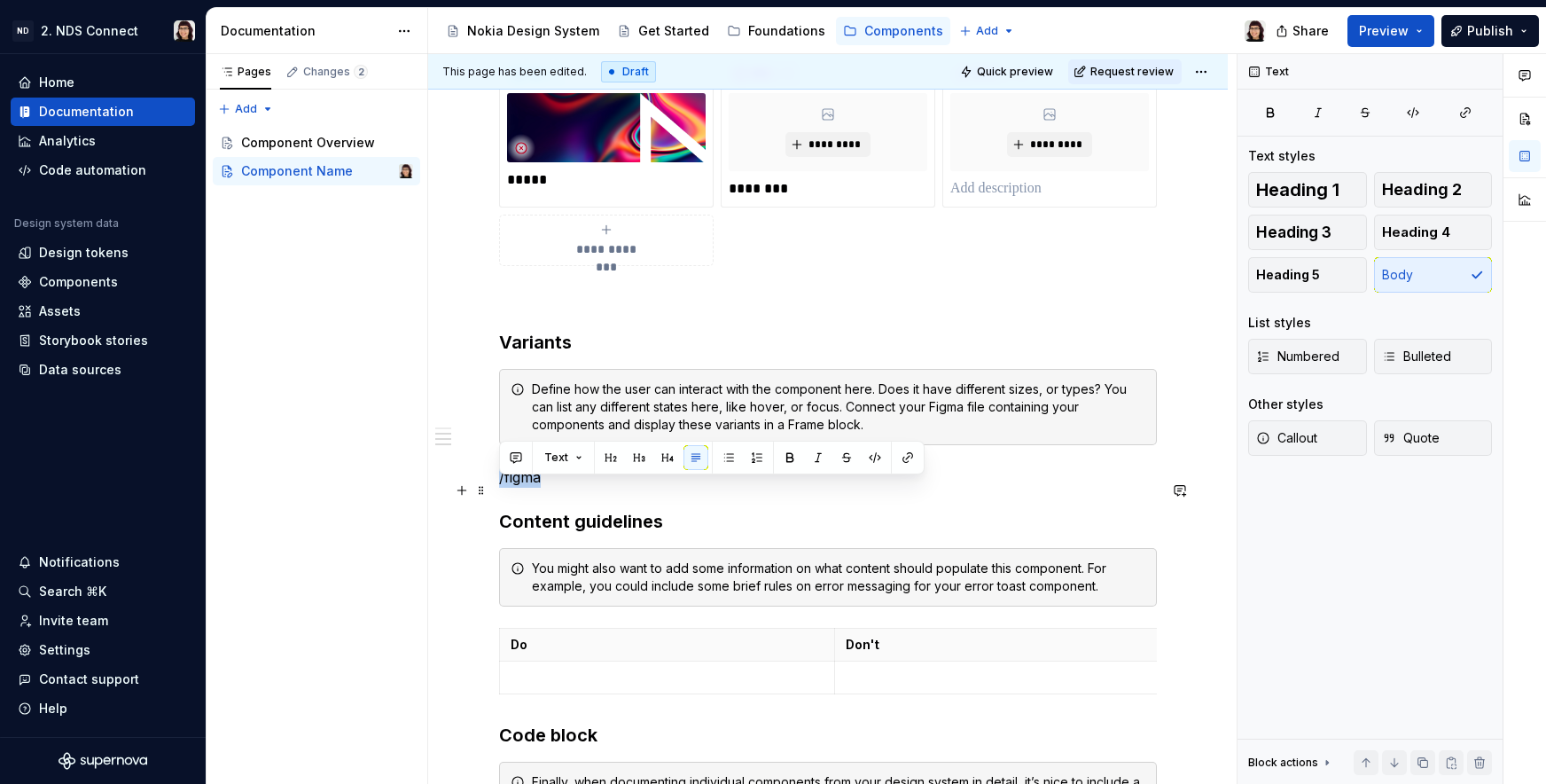
click at [521, 486] on p "/figma" at bounding box center [828, 477] width 658 height 21
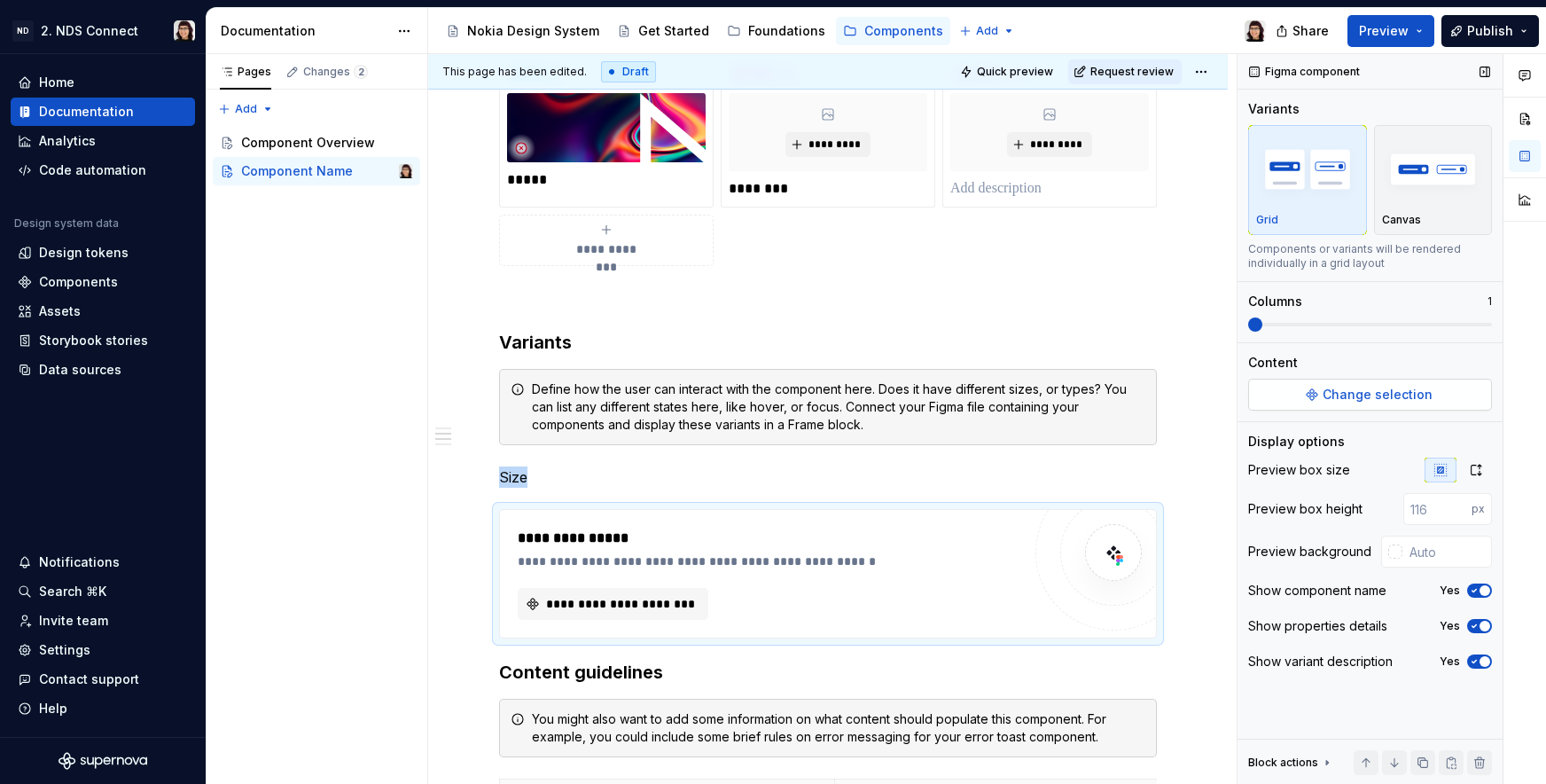
click at [1351, 393] on span "Change selection" at bounding box center [1378, 394] width 110 height 17
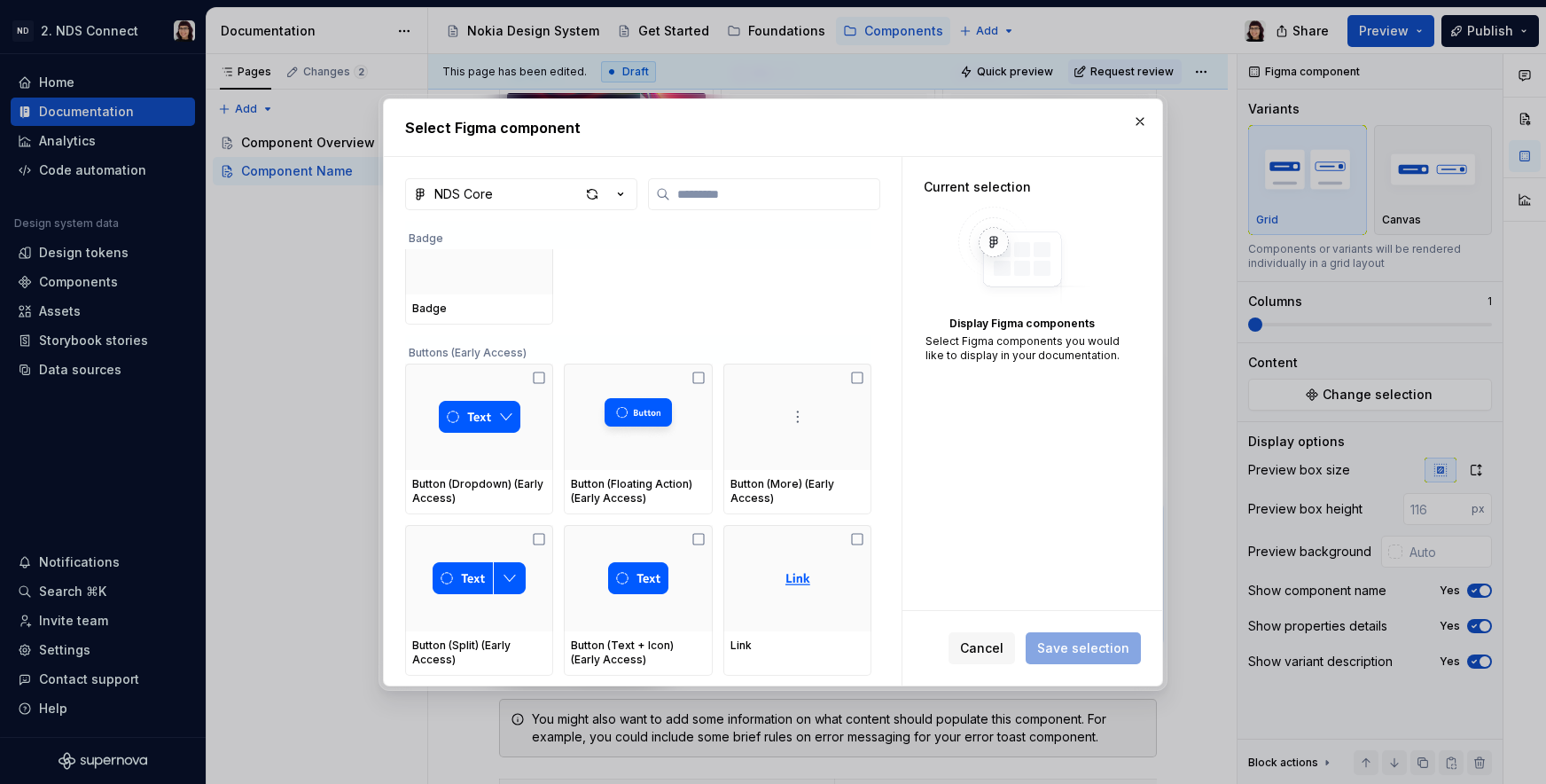
scroll to position [446, 0]
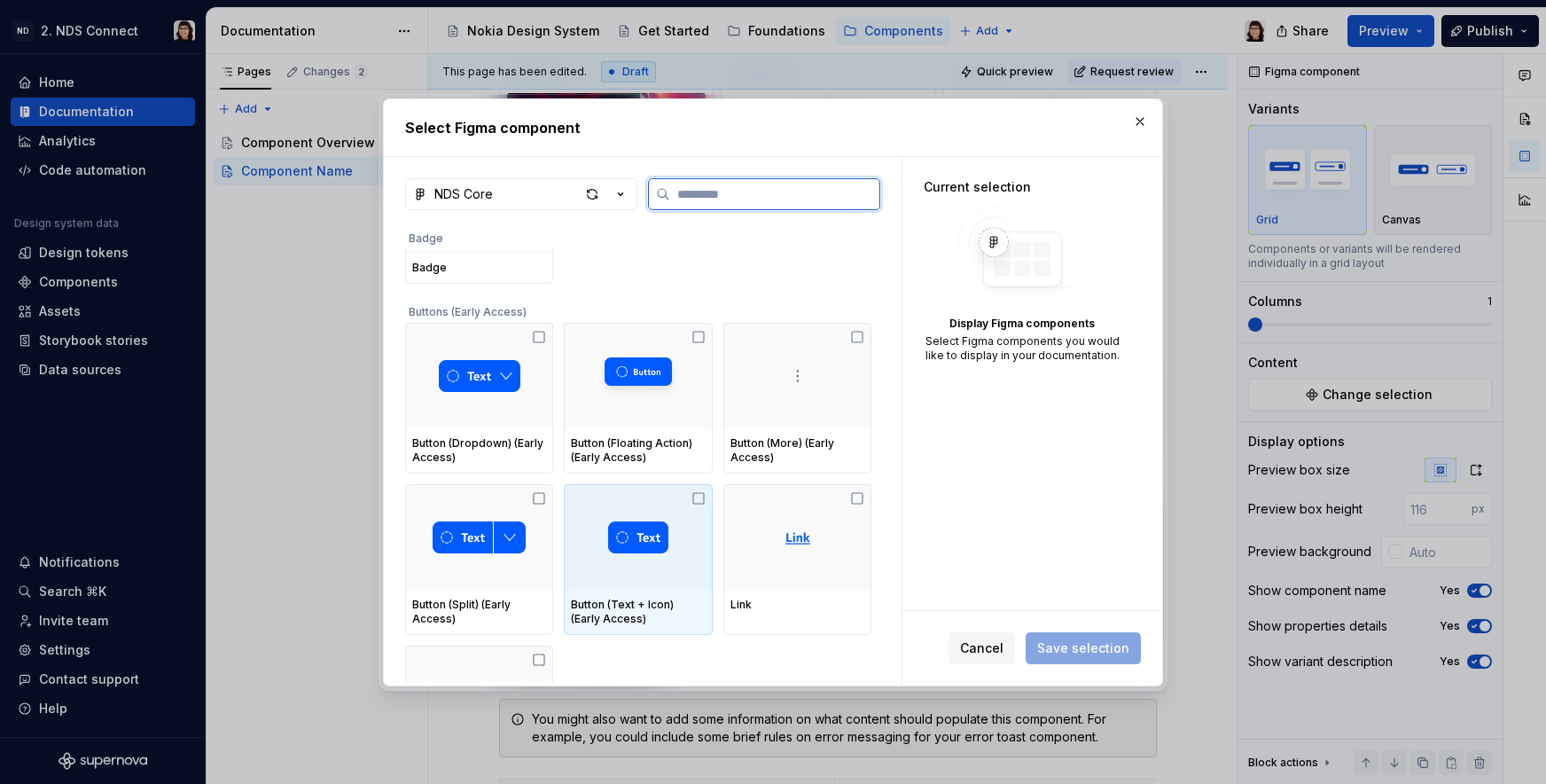
click at [660, 588] on div at bounding box center [638, 537] width 148 height 107
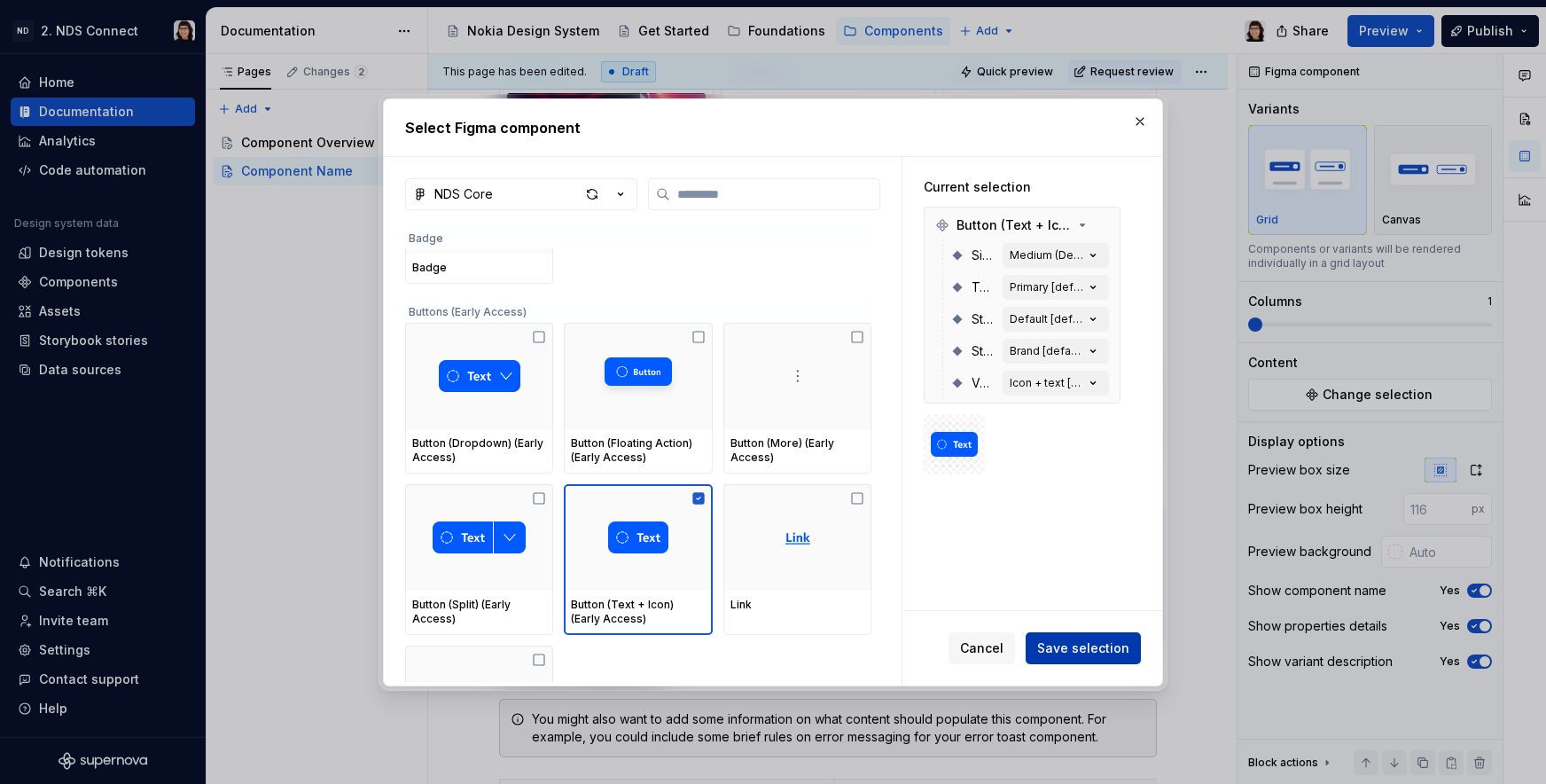
click at [1052, 653] on span "Save selection" at bounding box center [1083, 647] width 92 height 17
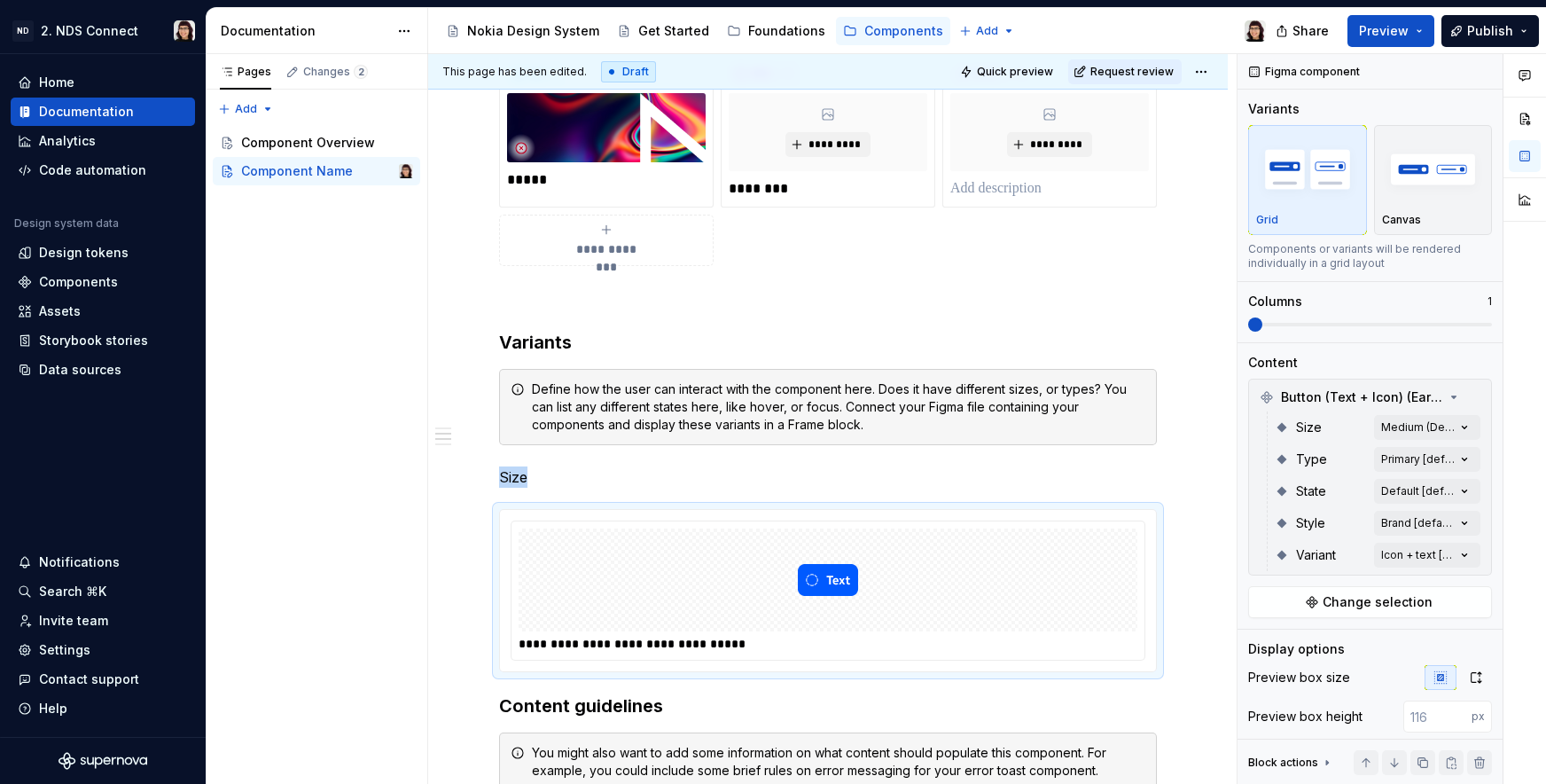
click at [1052, 652] on div "**********" at bounding box center [827, 644] width 618 height 17
click at [1391, 413] on div "Size Medium (Default) [default]" at bounding box center [1378, 427] width 206 height 32
click at [1407, 426] on div "Comments Open comments No comments yet Select ‘Comment’ from the block context …" at bounding box center [1391, 418] width 309 height 730
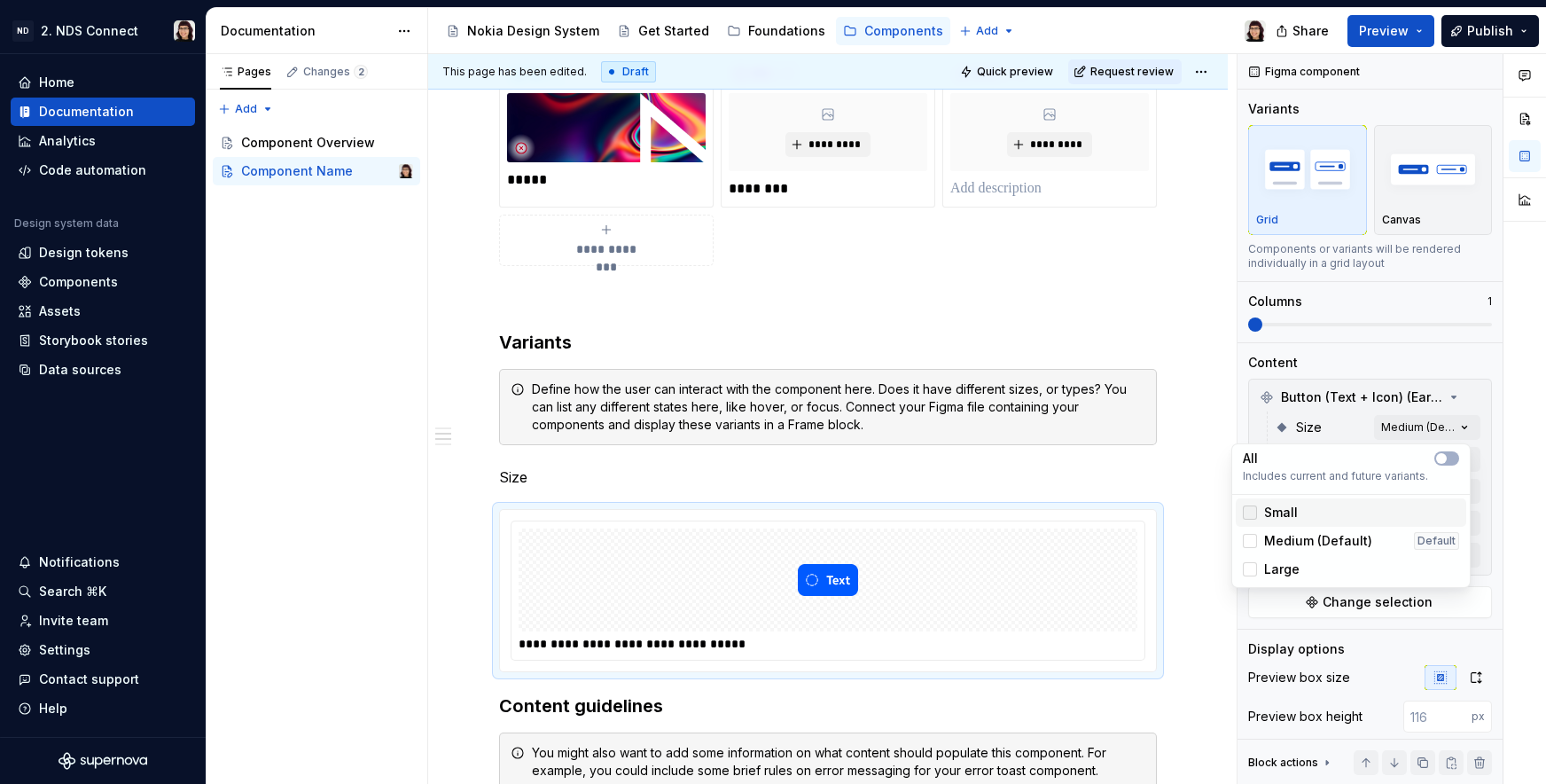
click at [1252, 511] on div at bounding box center [1250, 512] width 14 height 14
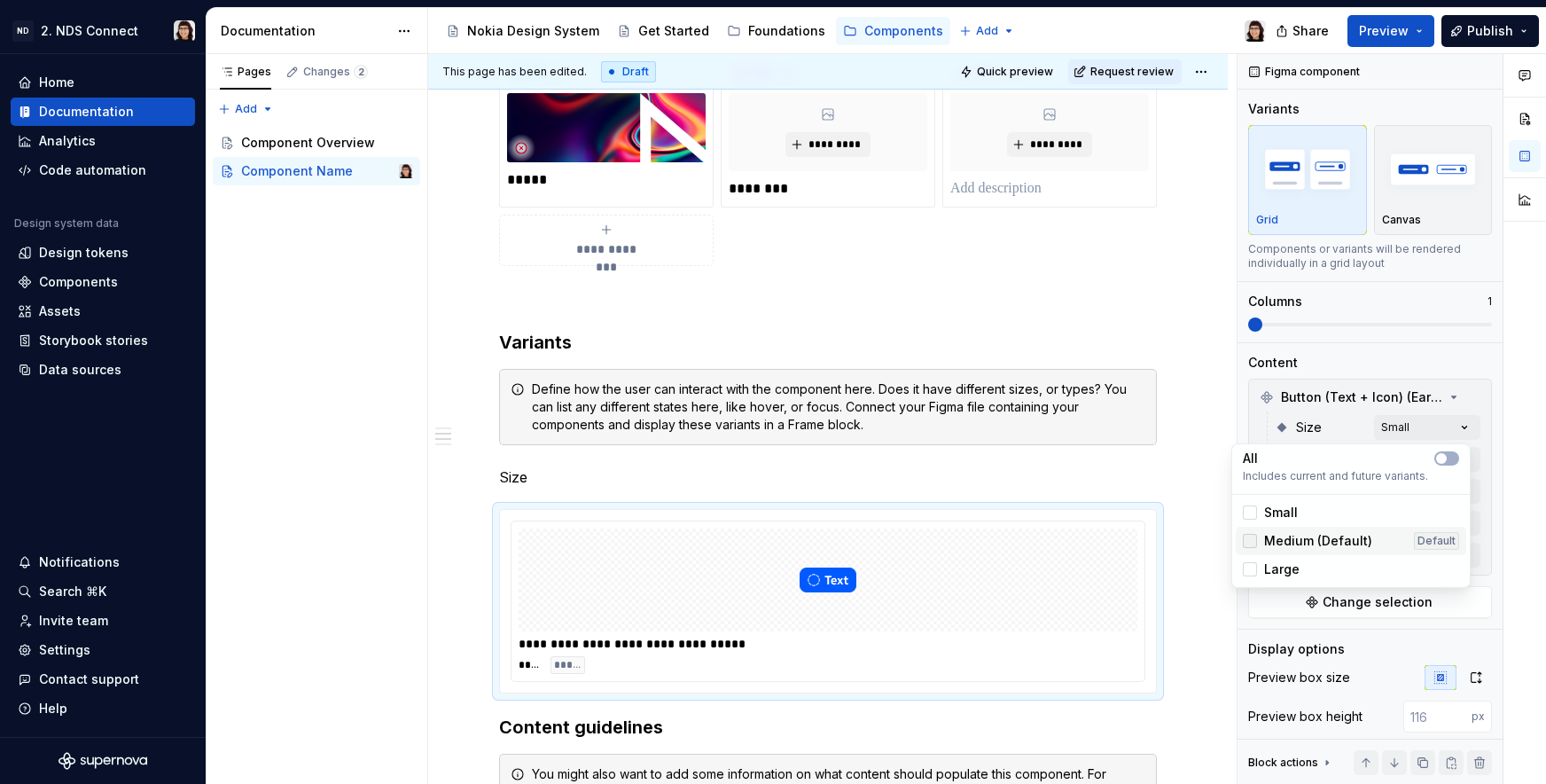
click at [1252, 540] on div at bounding box center [1250, 541] width 14 height 14
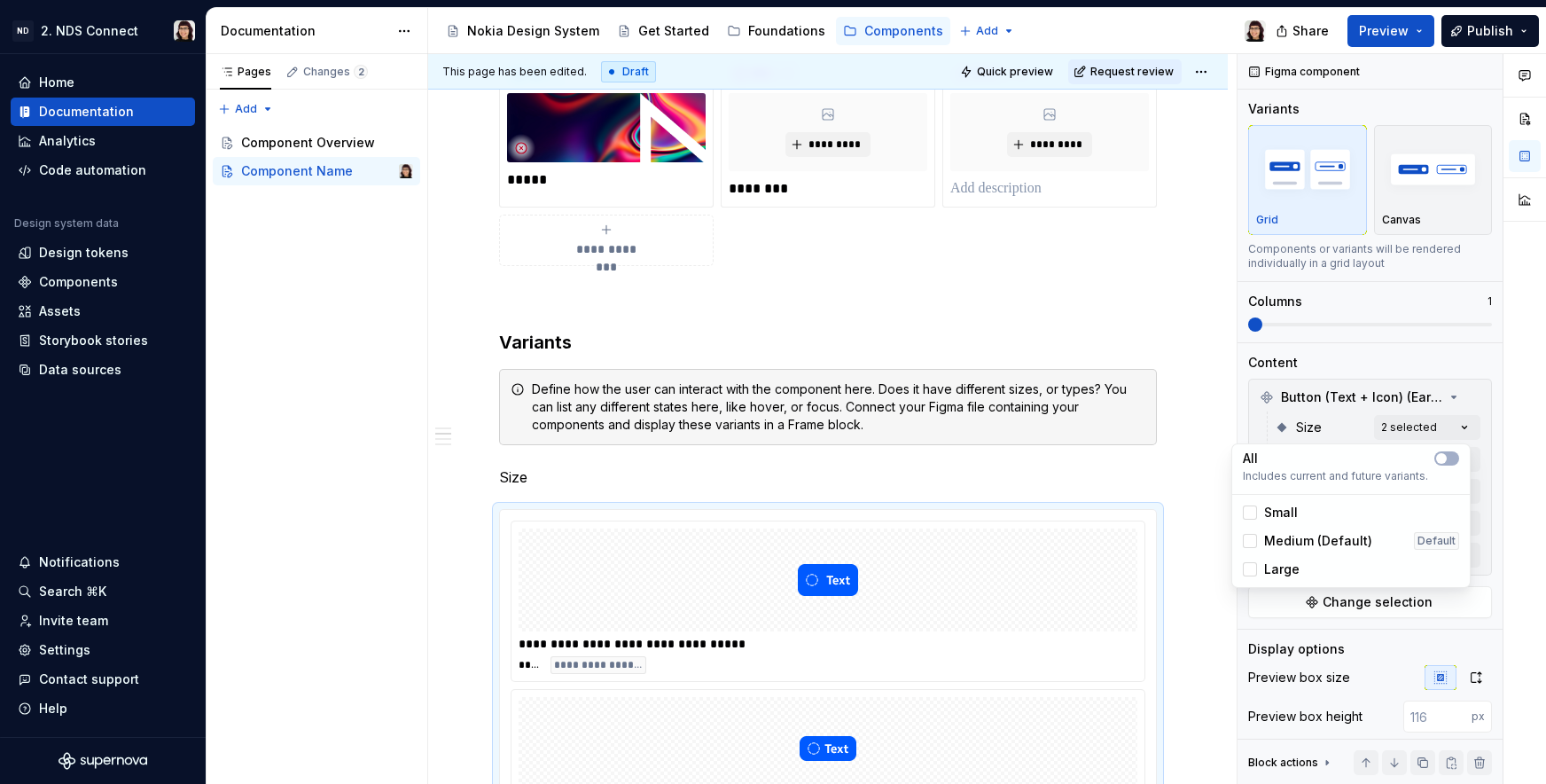
click at [1251, 561] on div "Large" at bounding box center [1271, 569] width 57 height 17
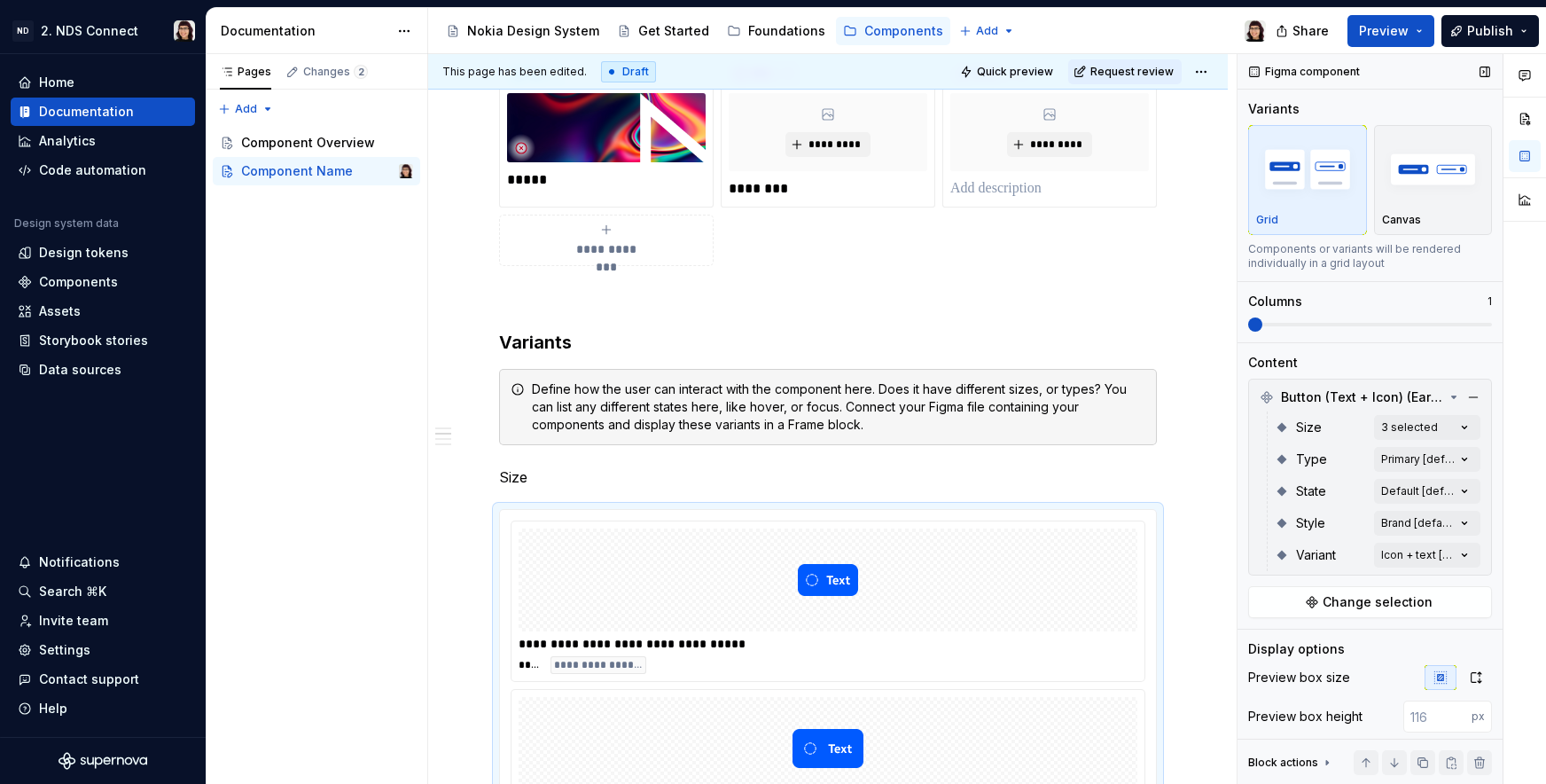
click at [1330, 335] on div "Comments Open comments No comments yet Select ‘Comment’ from the block context …" at bounding box center [1391, 418] width 309 height 730
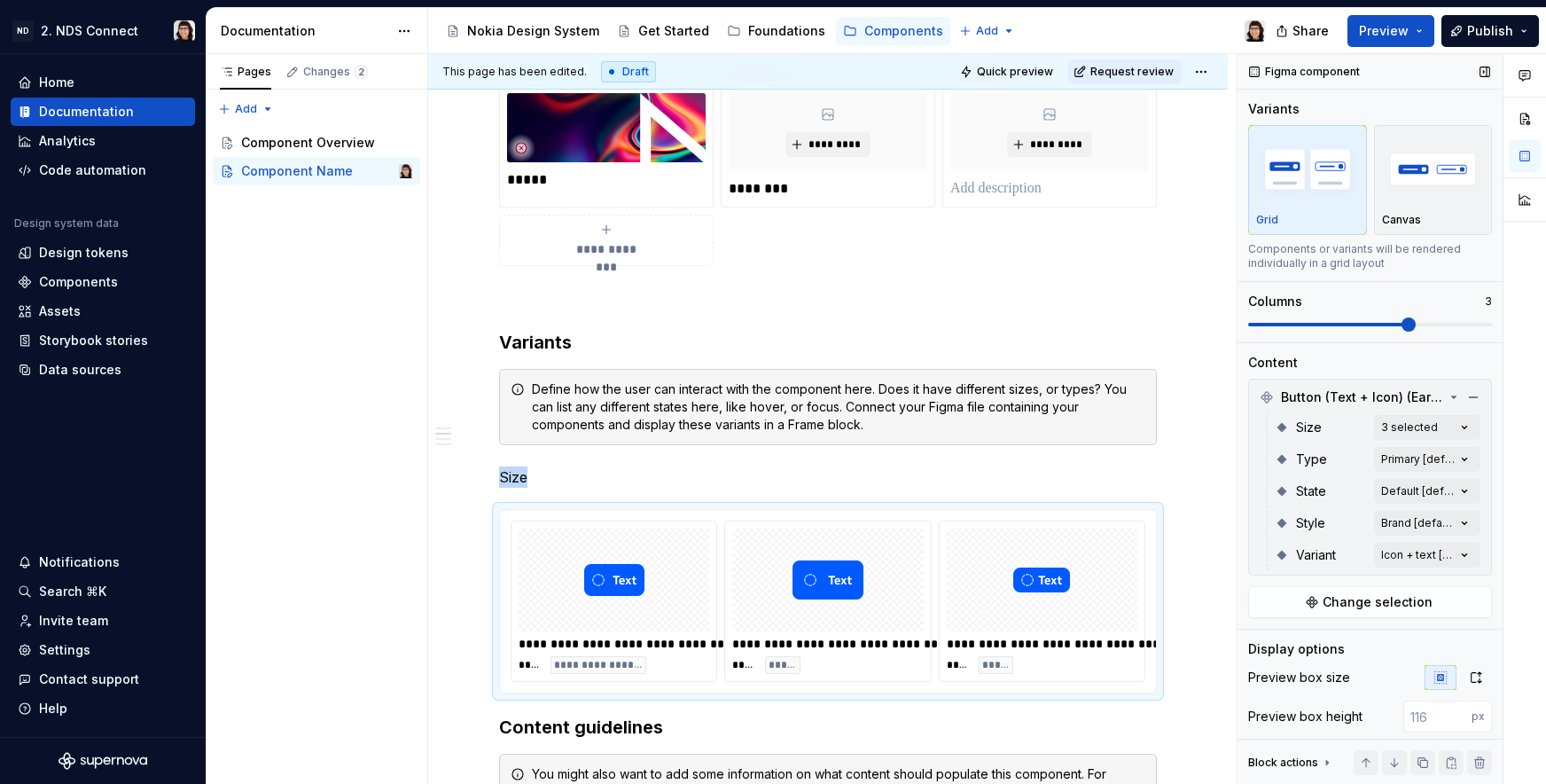
click at [1365, 323] on span at bounding box center [1370, 324] width 243 height 4
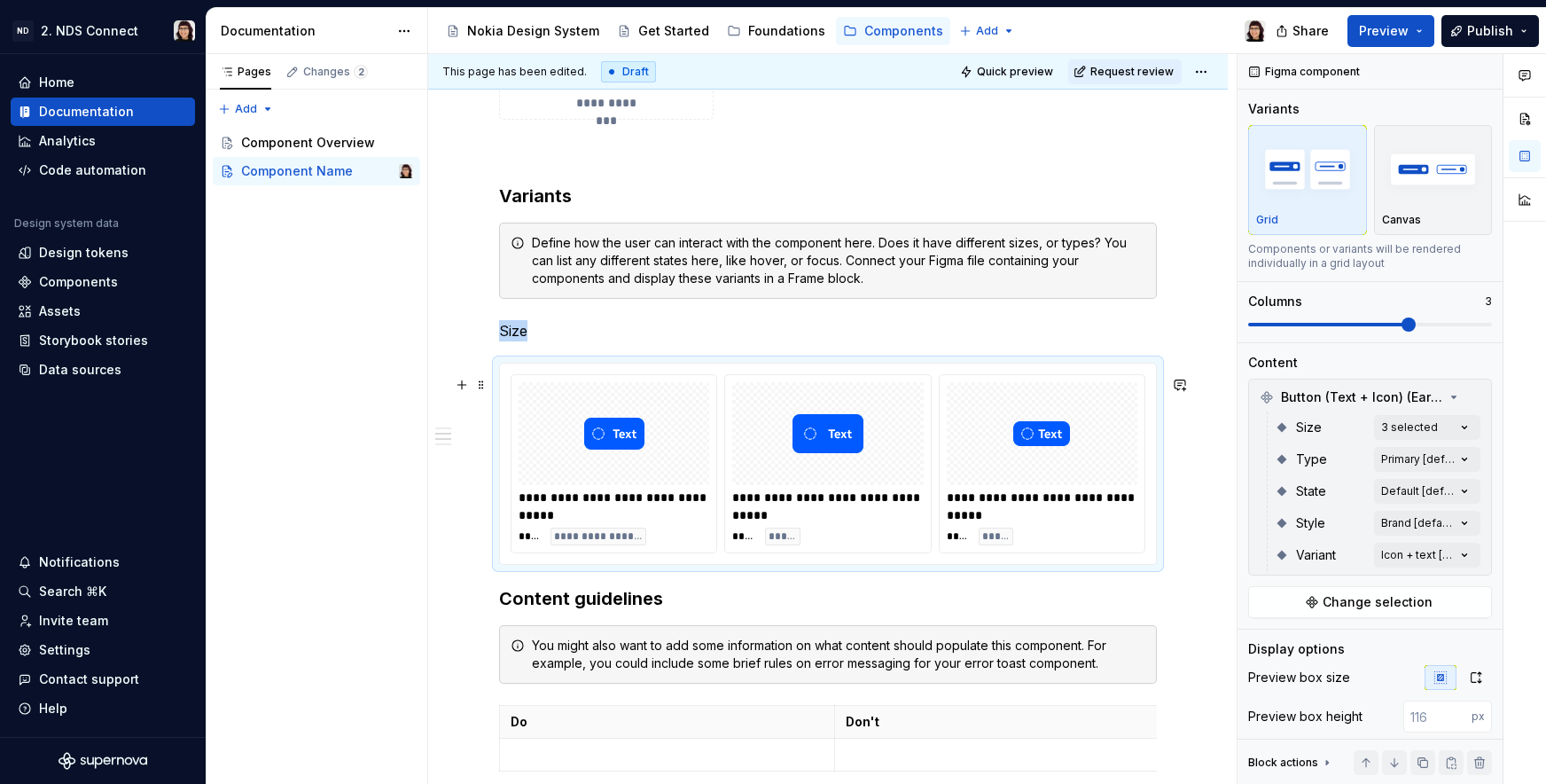
scroll to position [1058, 0]
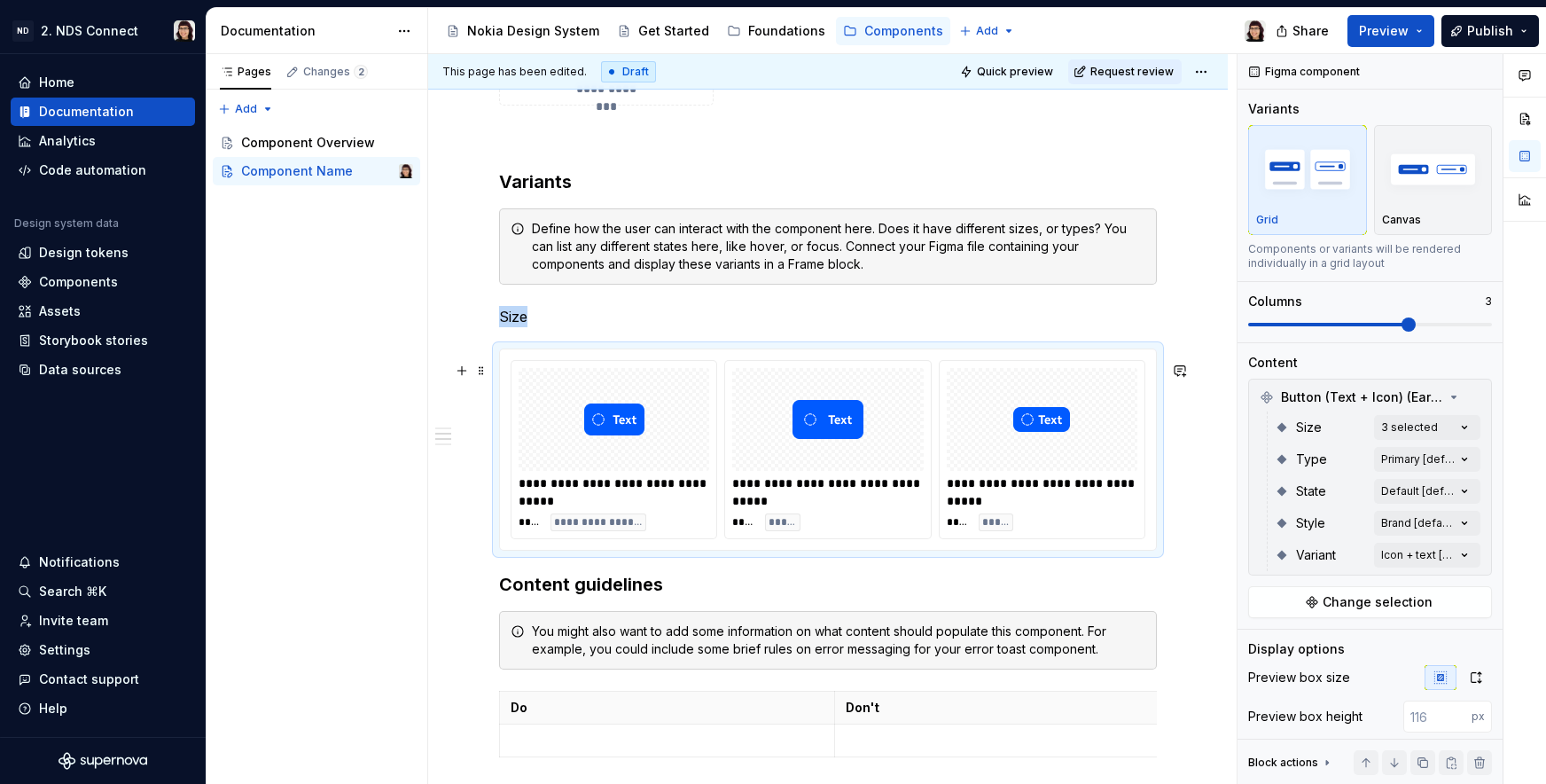
click at [1166, 579] on div "**********" at bounding box center [827, 376] width 799 height 2263
click at [503, 595] on h3 "Content guidelines" at bounding box center [828, 584] width 658 height 25
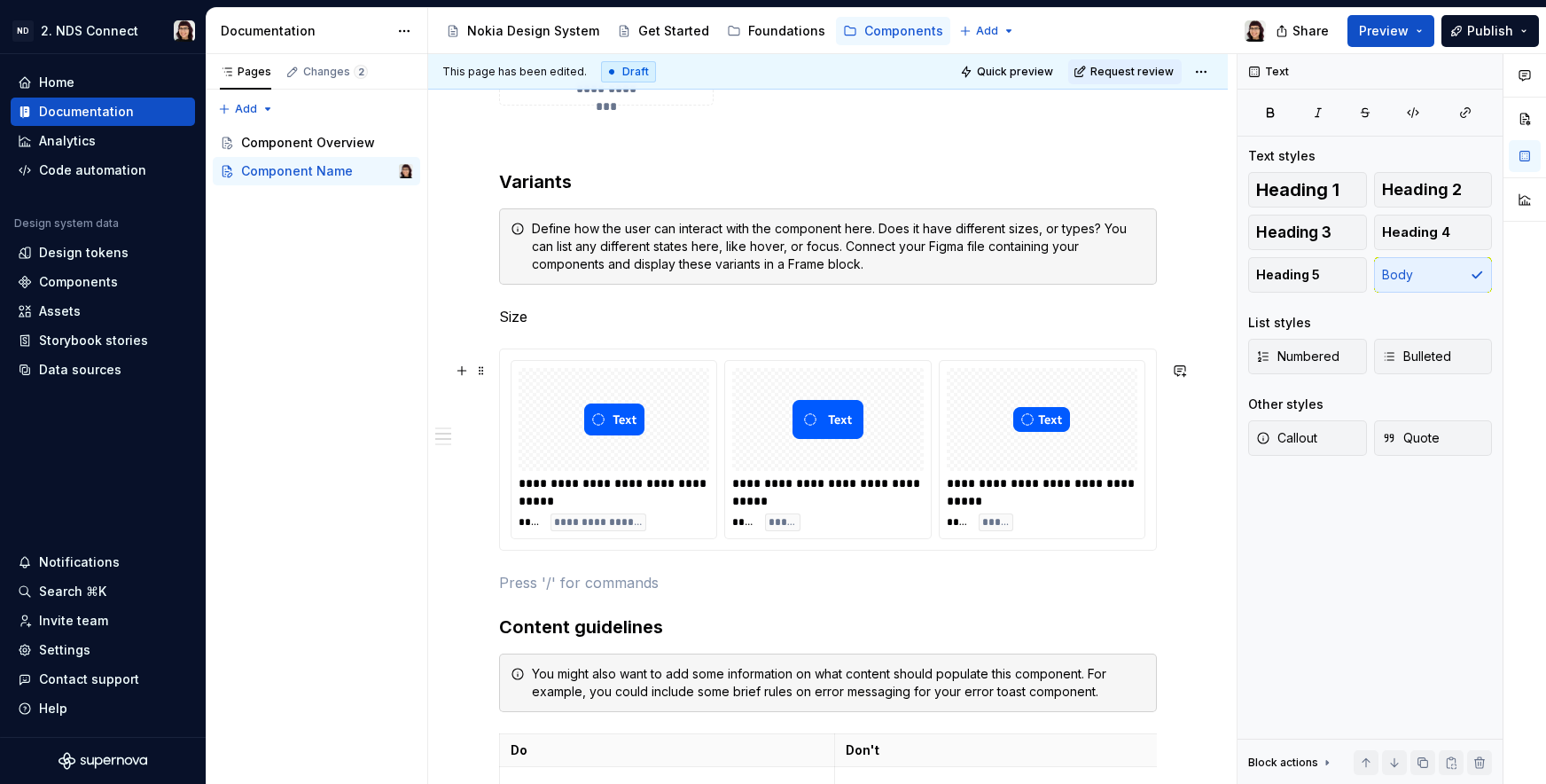
click at [540, 503] on div "**********" at bounding box center [614, 492] width 190 height 36
click at [541, 594] on p at bounding box center [828, 582] width 658 height 21
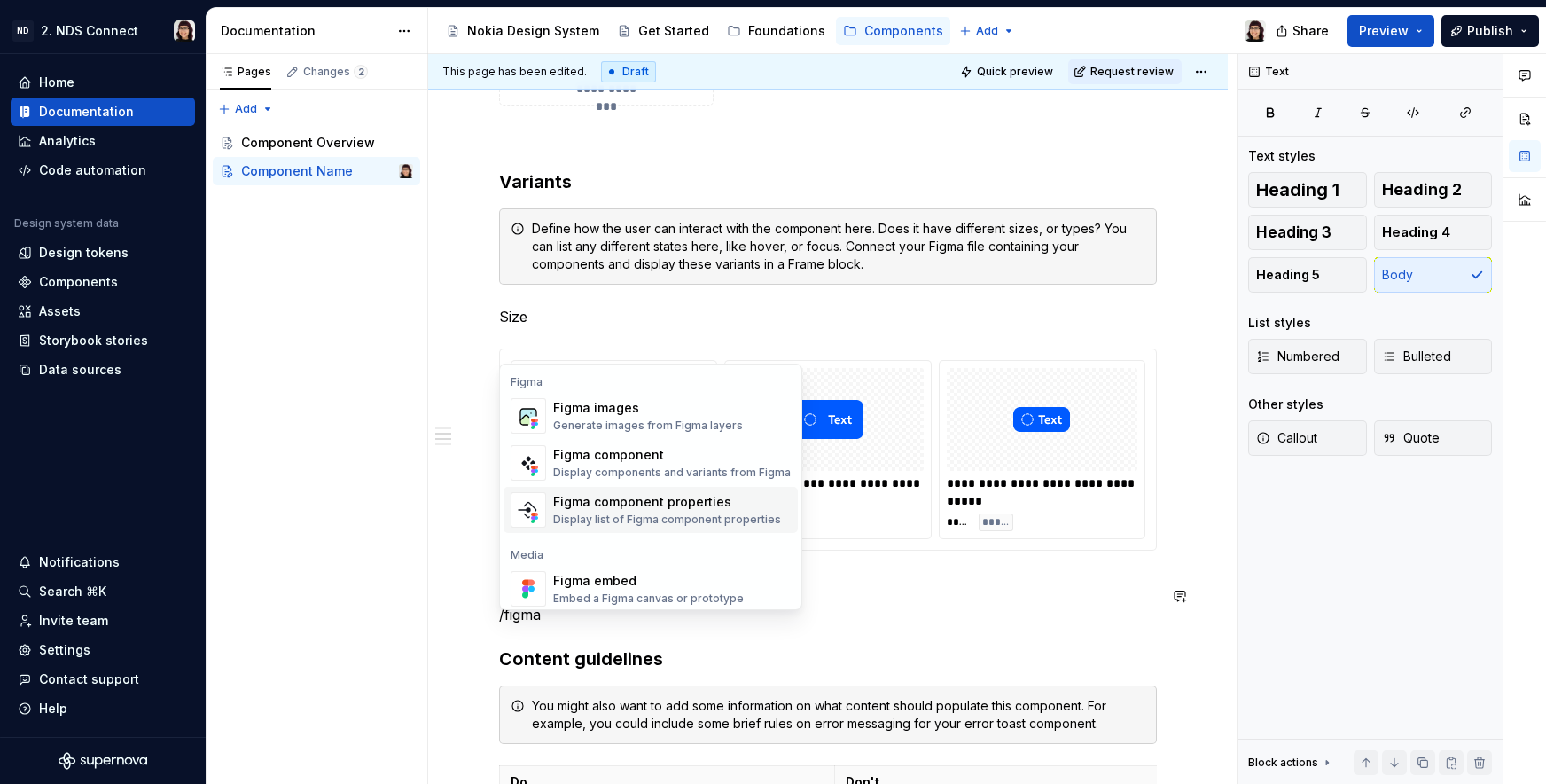
click at [842, 496] on div "**********" at bounding box center [827, 492] width 190 height 36
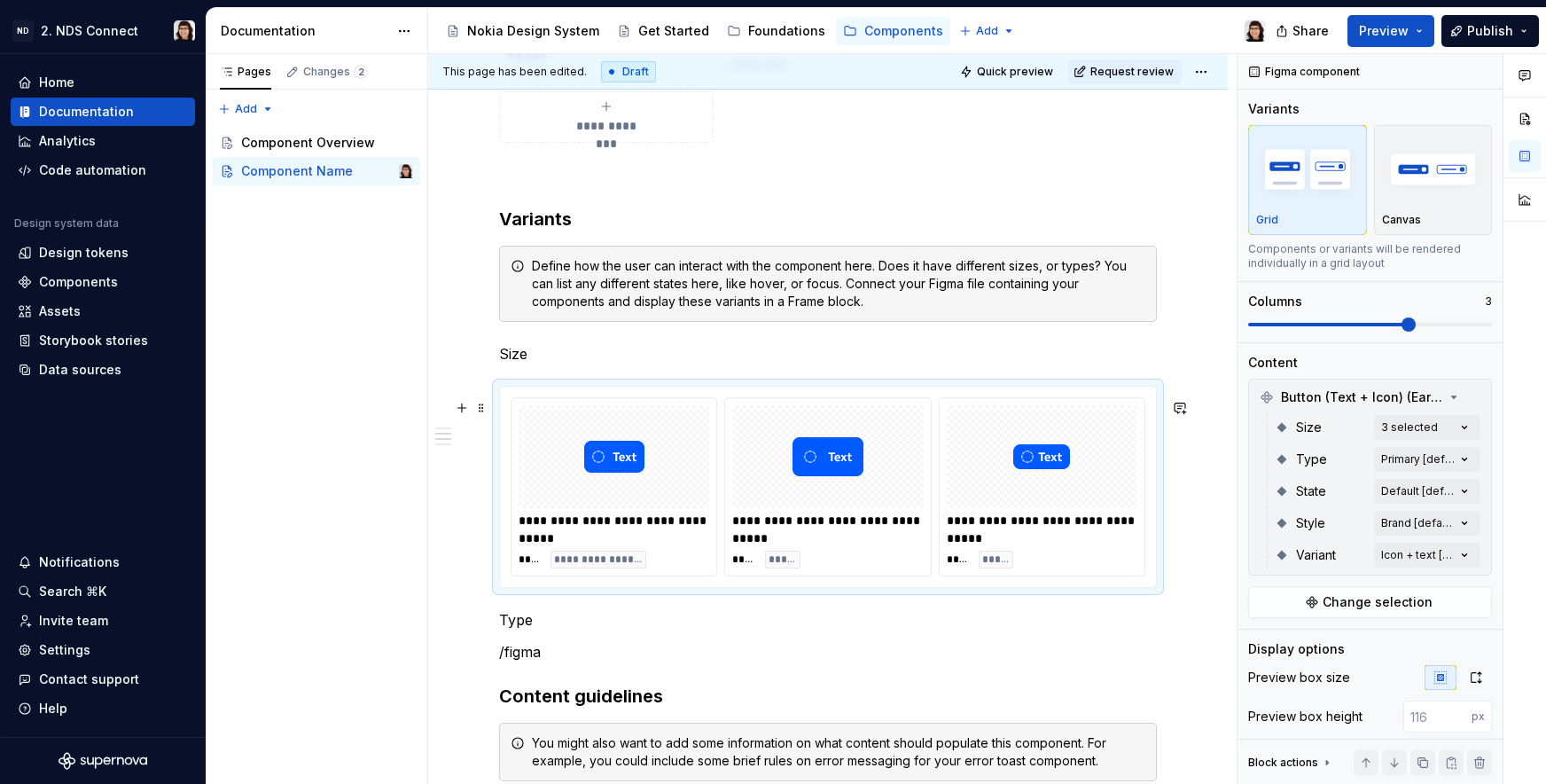
scroll to position [1020, 0]
click at [483, 406] on span at bounding box center [481, 410] width 14 height 25
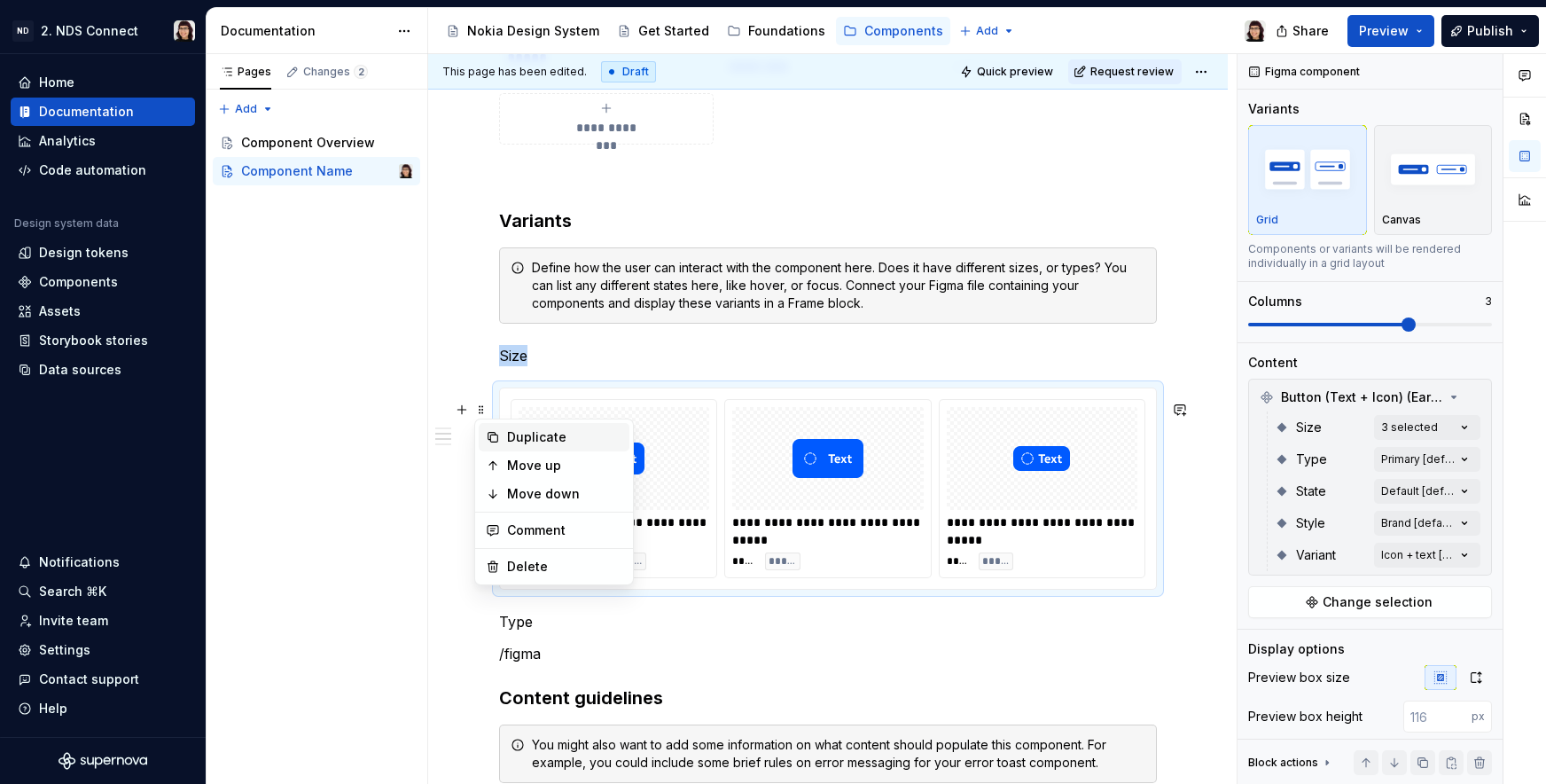
click at [499, 430] on icon at bounding box center [493, 437] width 14 height 14
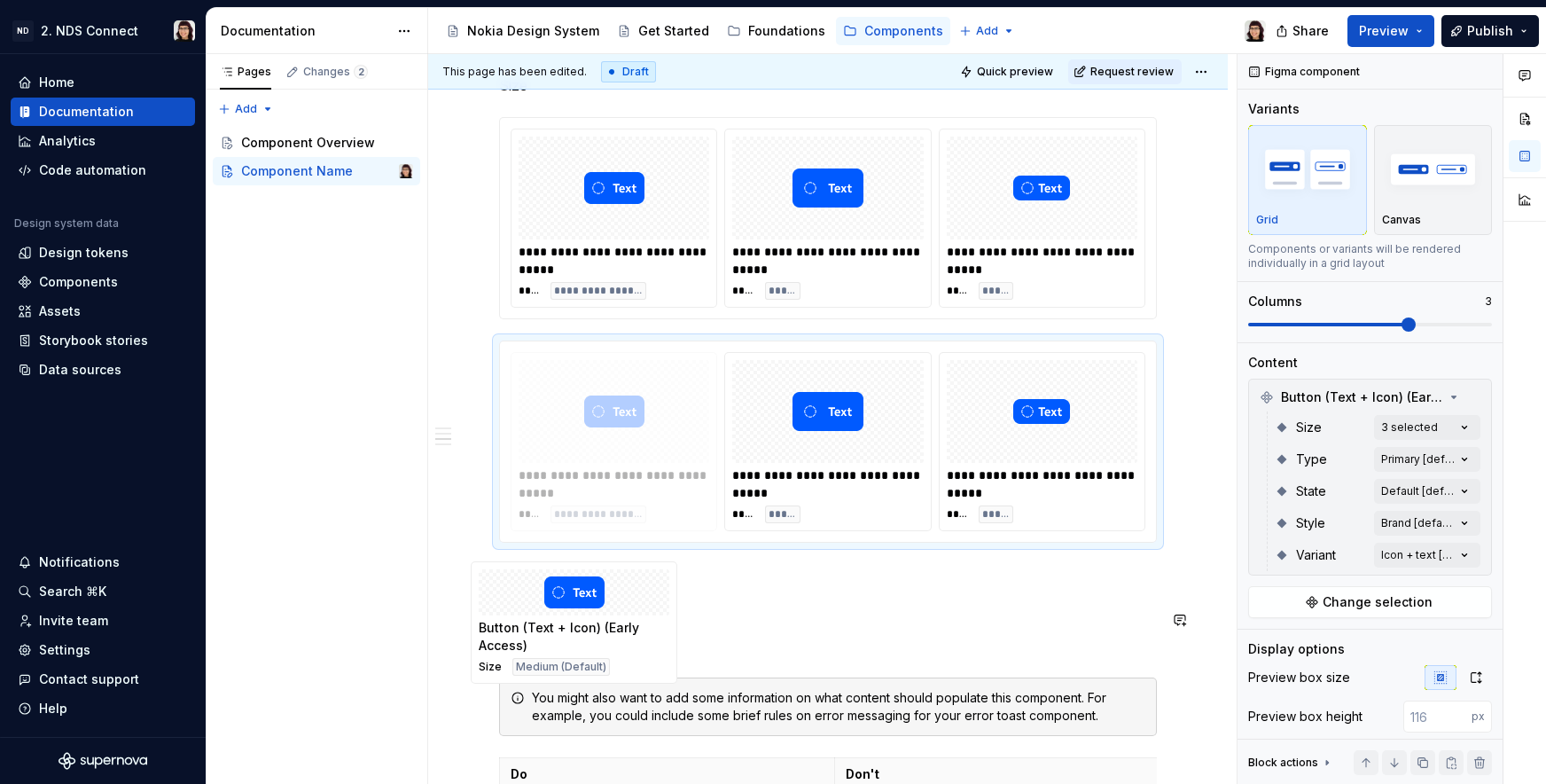
scroll to position [1301, 0]
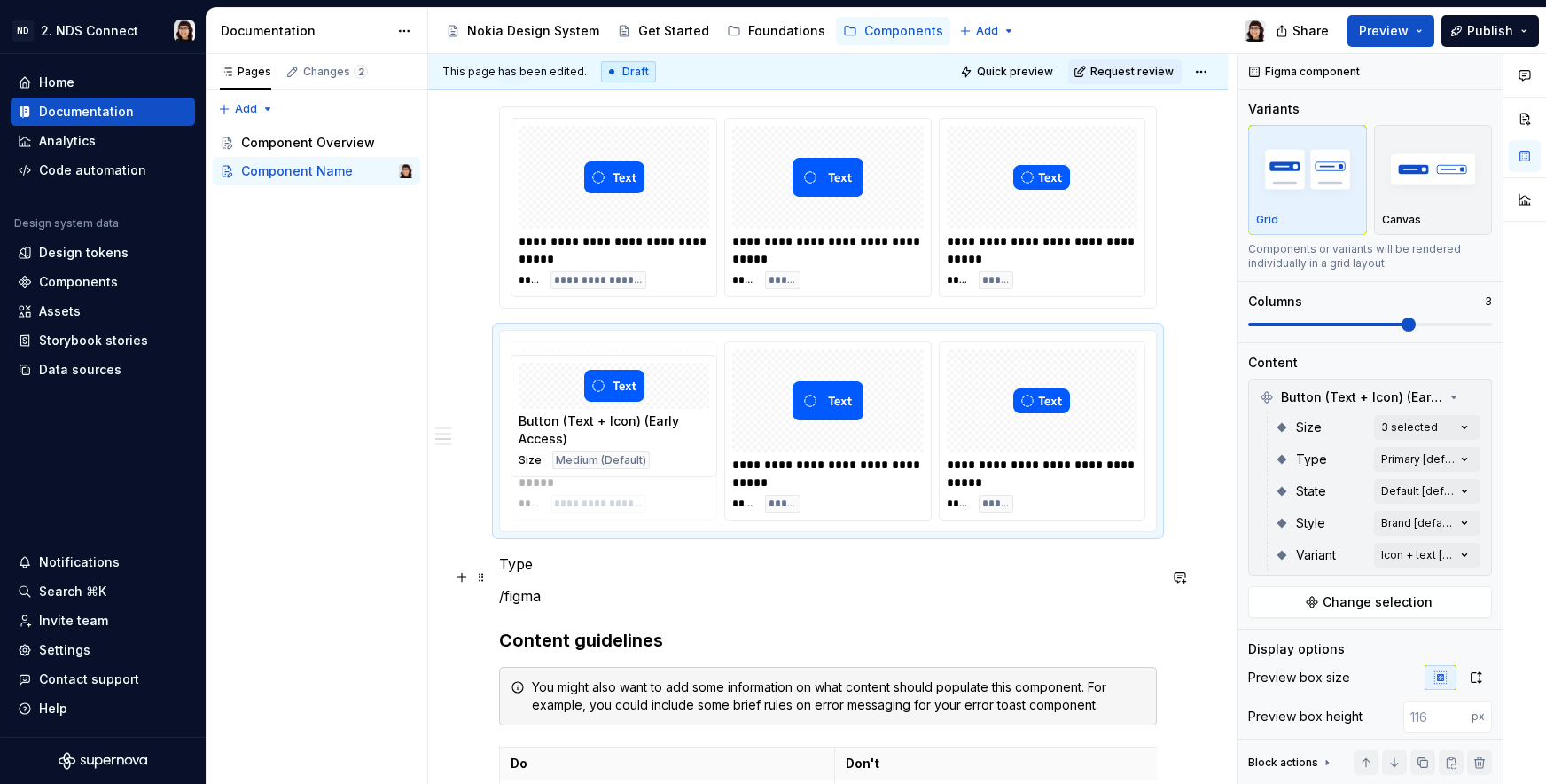
drag, startPoint x: 679, startPoint y: 473, endPoint x: 563, endPoint y: 587, distance: 162.6
click at [563, 587] on body "ND 2. NDS Connect Home Documentation Analytics Code automation Design system da…" at bounding box center [773, 392] width 1546 height 784
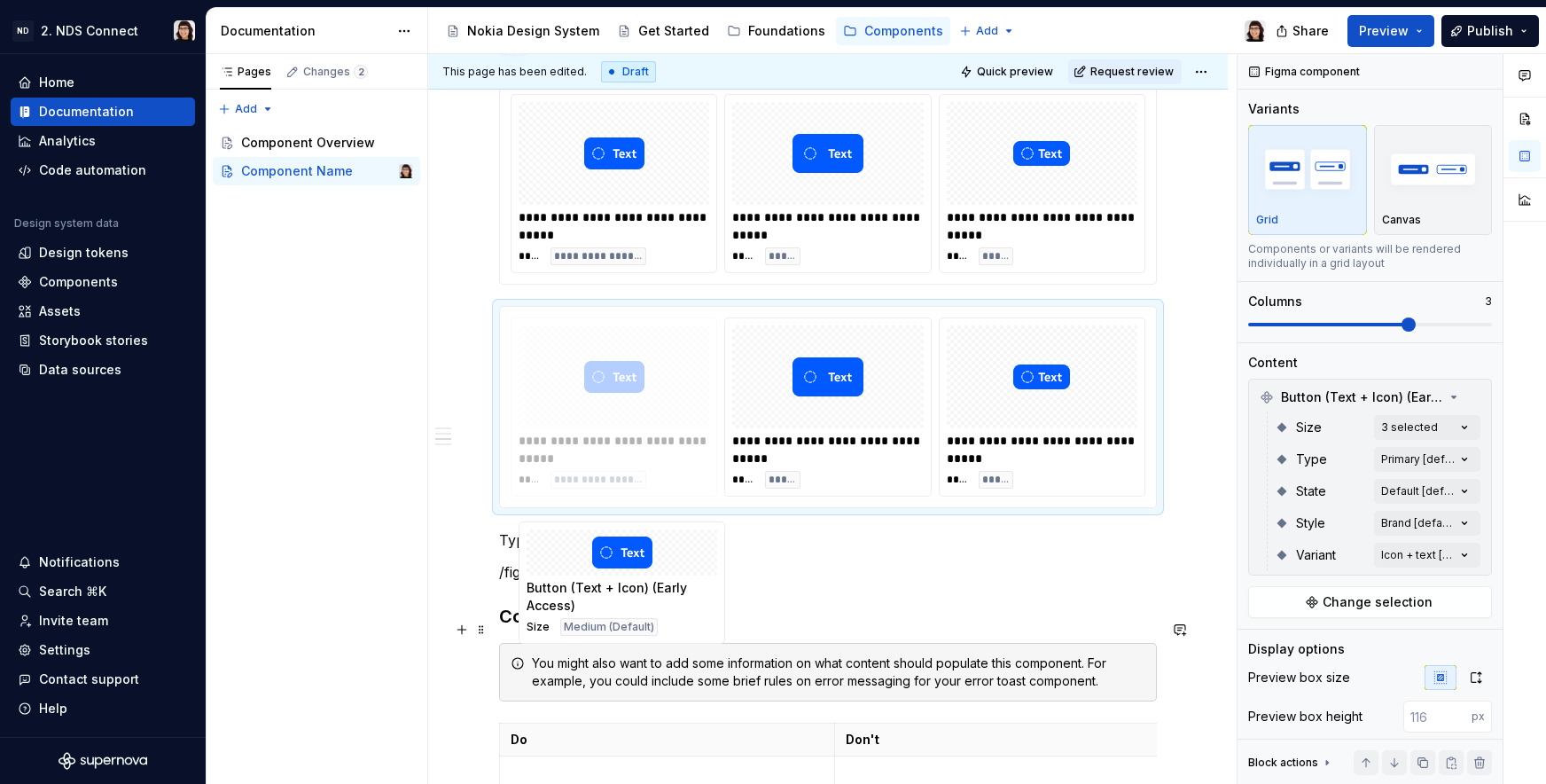
scroll to position [1326, 0]
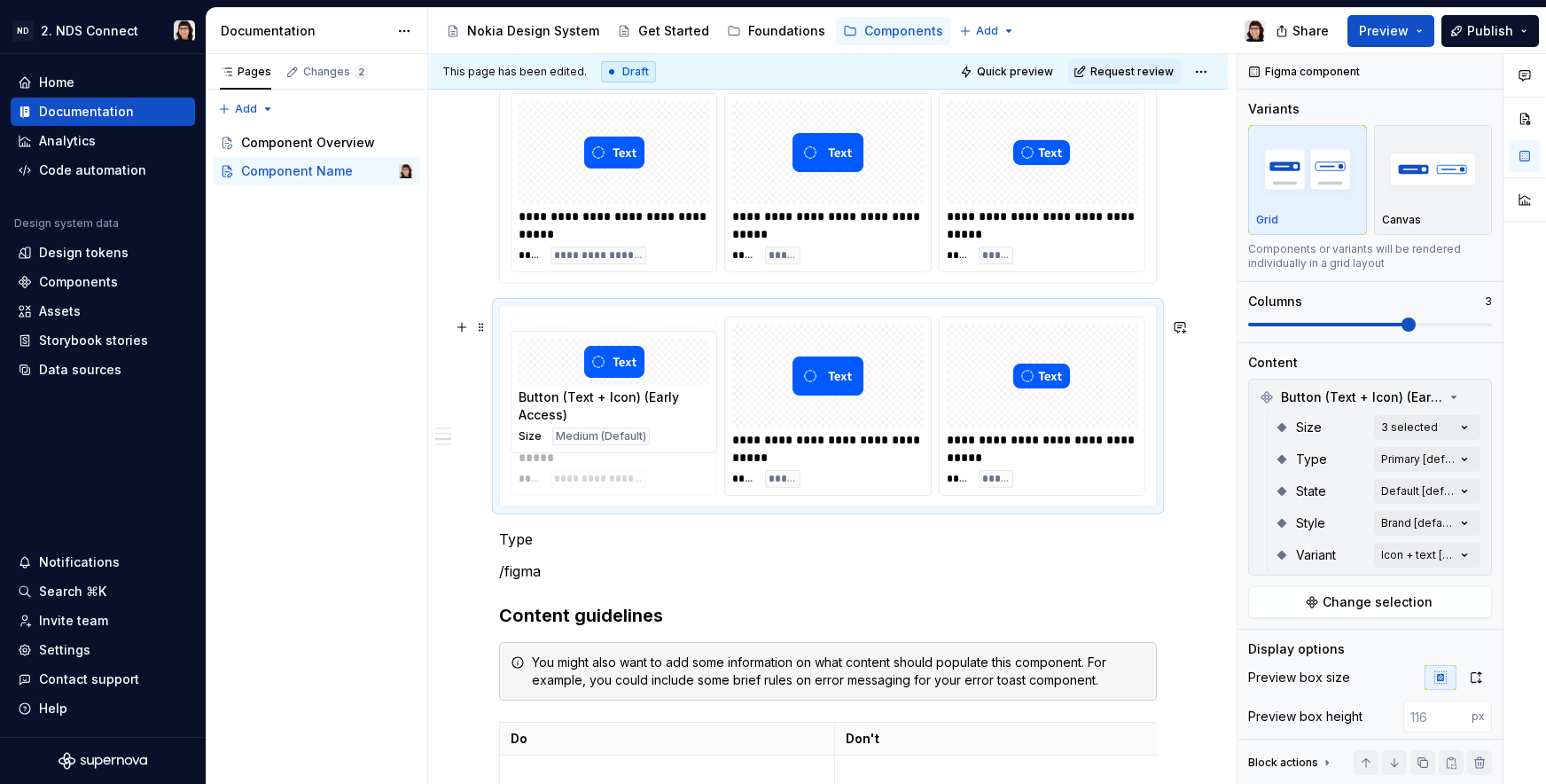
drag, startPoint x: 541, startPoint y: 452, endPoint x: 566, endPoint y: 509, distance: 62.2
click at [566, 509] on body "ND 2. NDS Connect Home Documentation Analytics Code automation Design system da…" at bounding box center [773, 392] width 1546 height 784
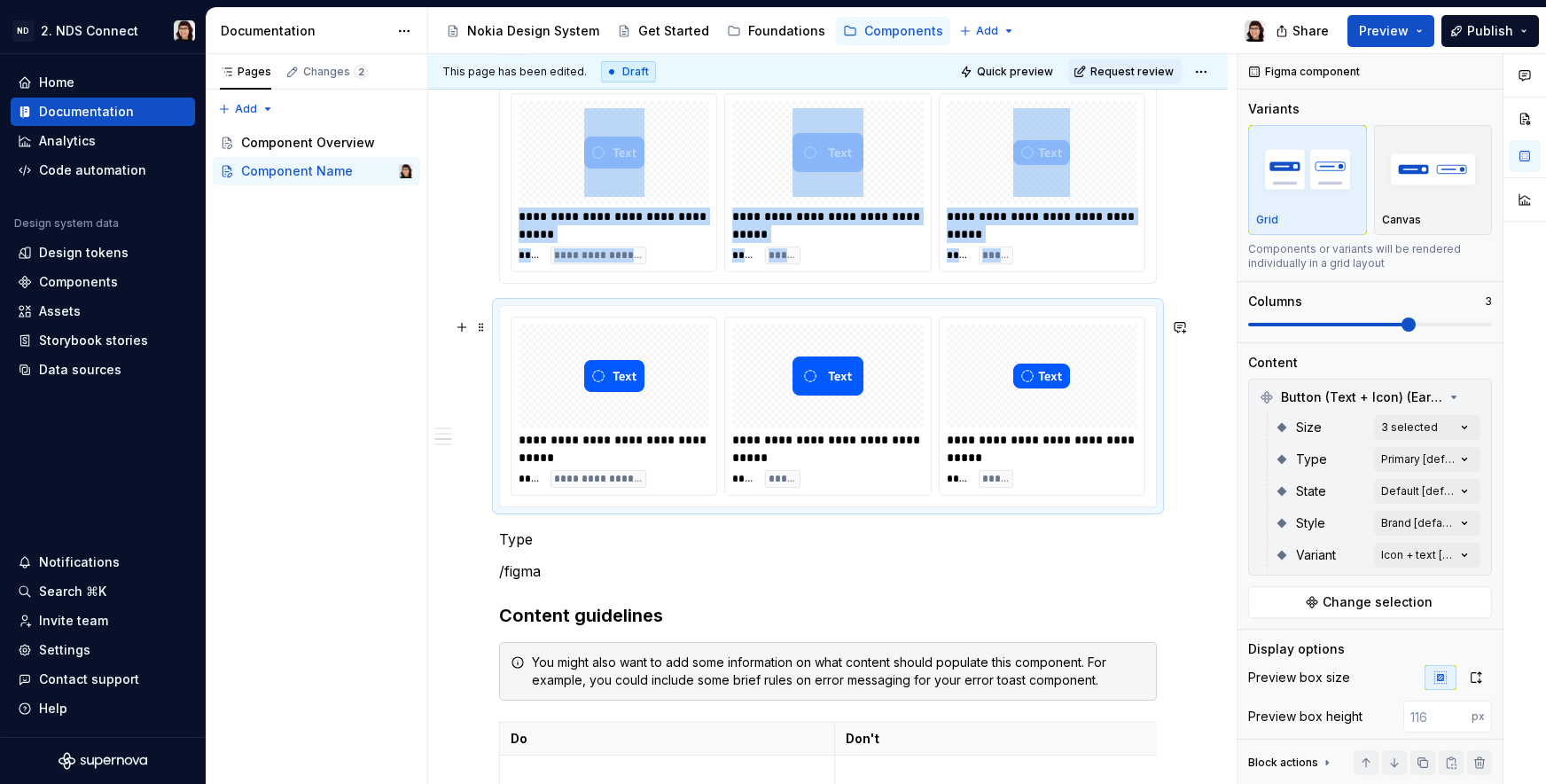
click at [557, 449] on div "**********" at bounding box center [614, 448] width 190 height 36
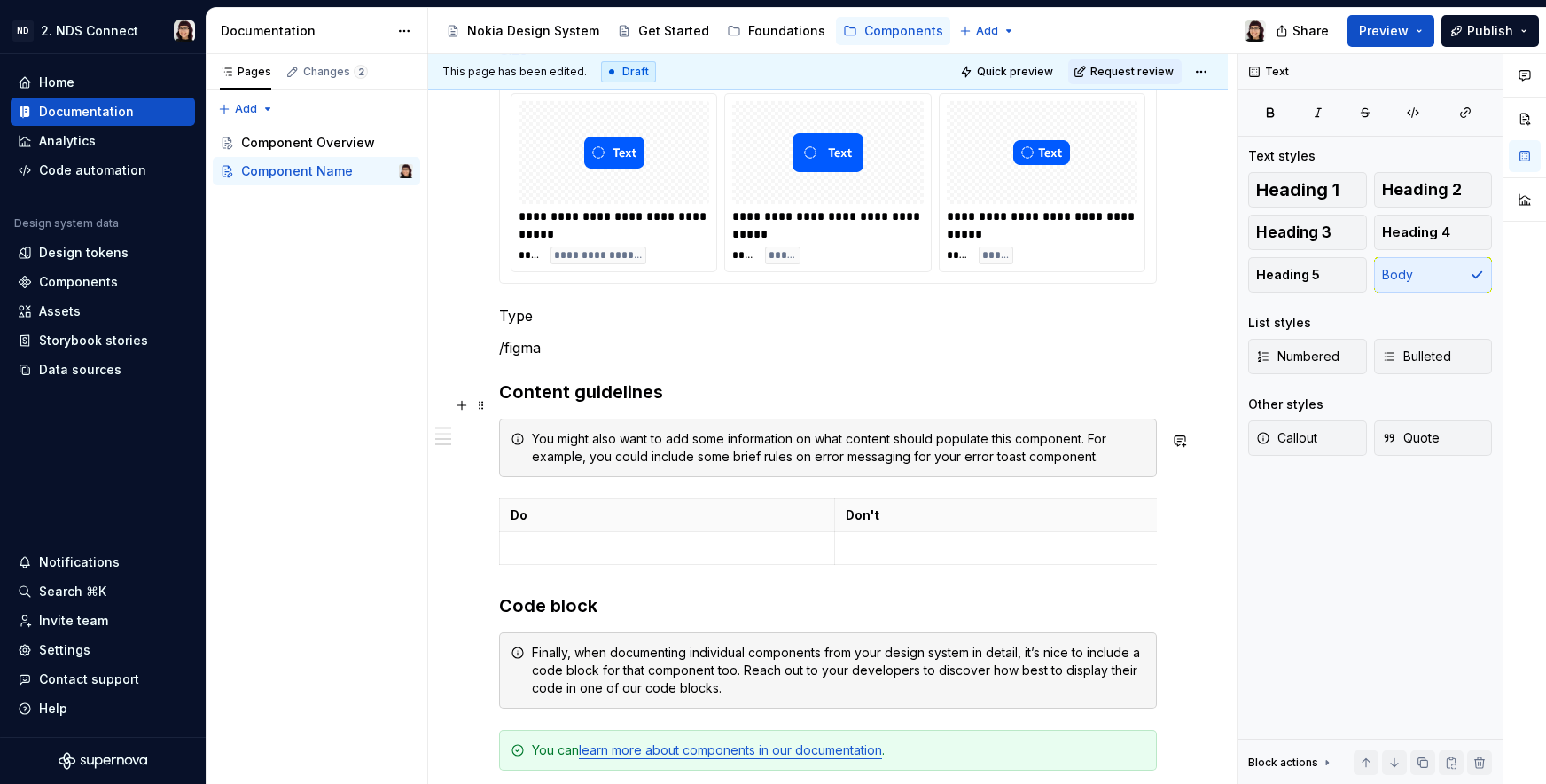
click at [561, 340] on div "**********" at bounding box center [828, 40] width 658 height 2039
drag, startPoint x: 546, startPoint y: 360, endPoint x: 501, endPoint y: 361, distance: 45.0
click at [501, 358] on p "/figma" at bounding box center [828, 347] width 658 height 21
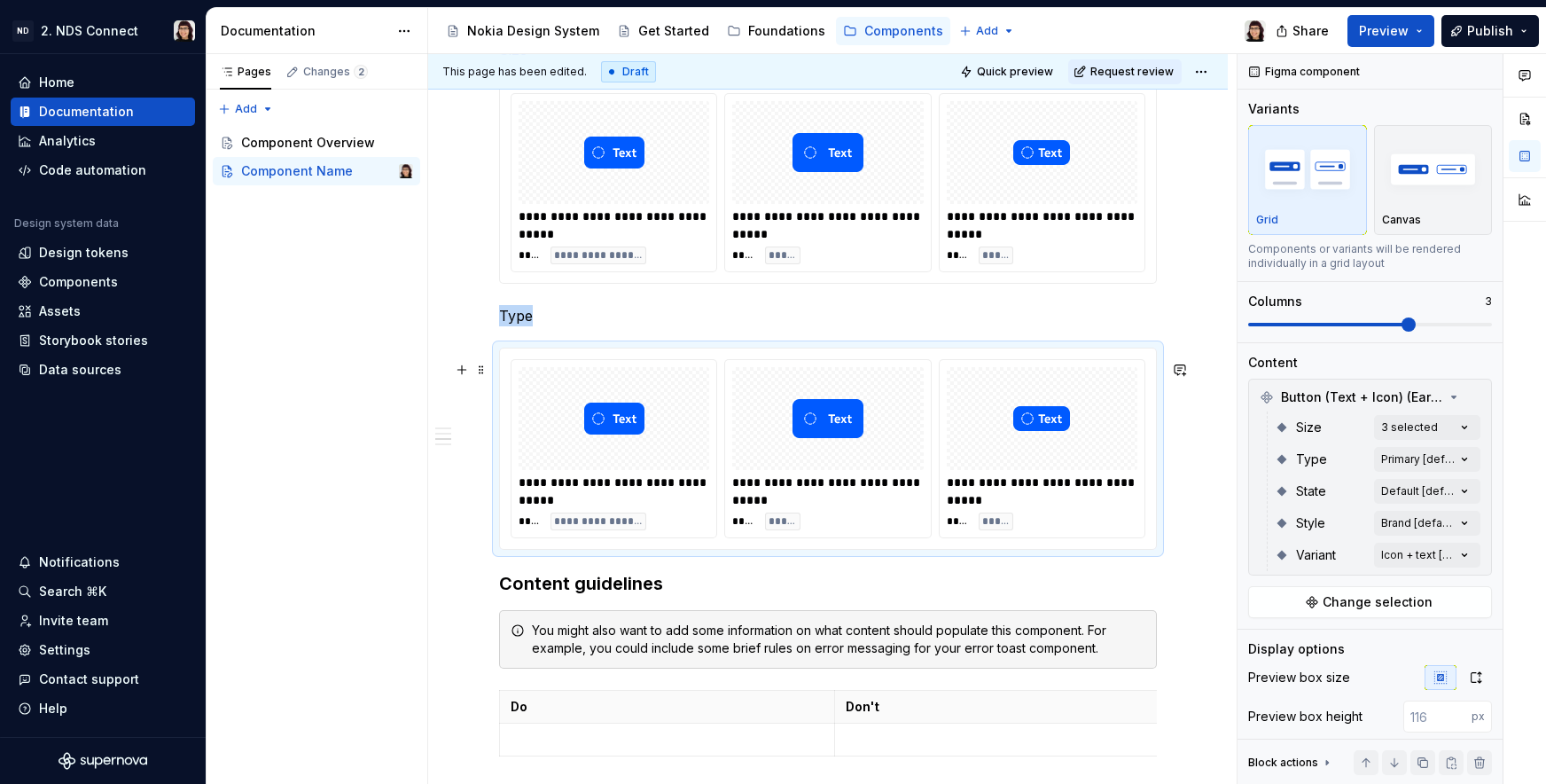
click at [793, 430] on img at bounding box center [828, 418] width 71 height 89
click at [1403, 418] on div "Comments Open comments No comments yet Select ‘Comment’ from the block context …" at bounding box center [1391, 418] width 309 height 730
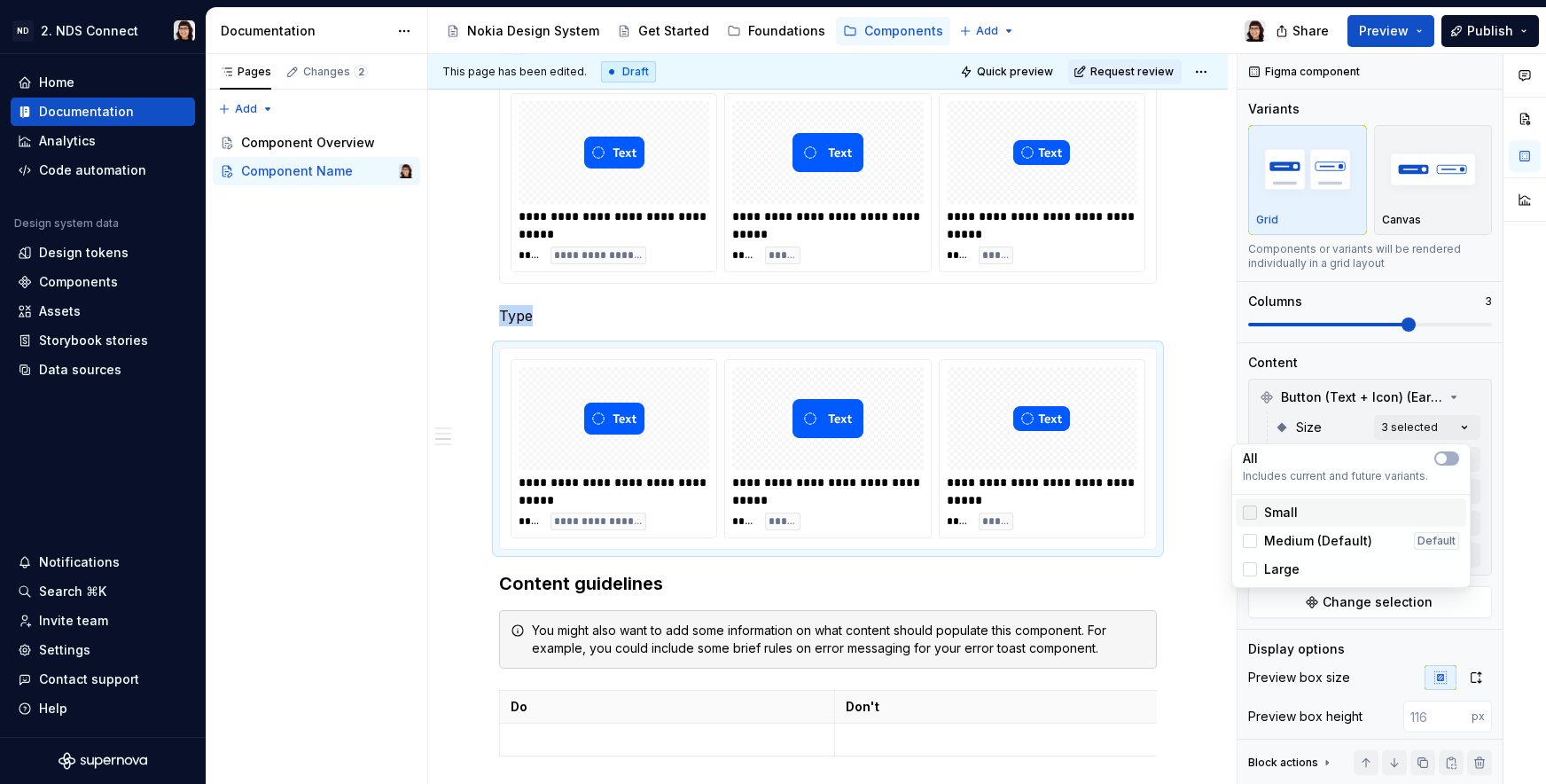
click at [1250, 513] on polyline at bounding box center [1250, 513] width 0 height 0
click at [1250, 541] on icon at bounding box center [1250, 541] width 0 height 0
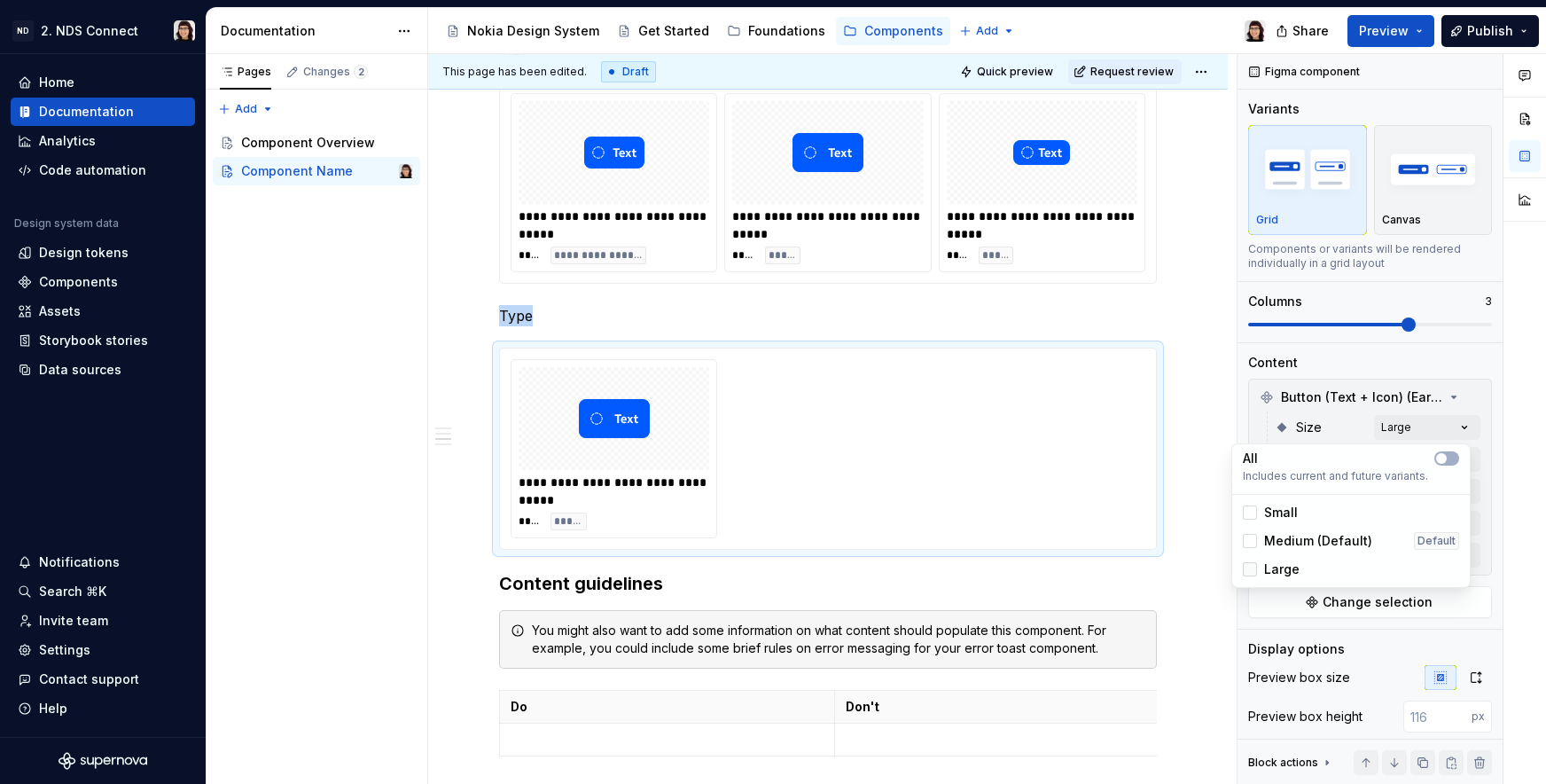
click at [1250, 569] on icon at bounding box center [1250, 569] width 0 height 0
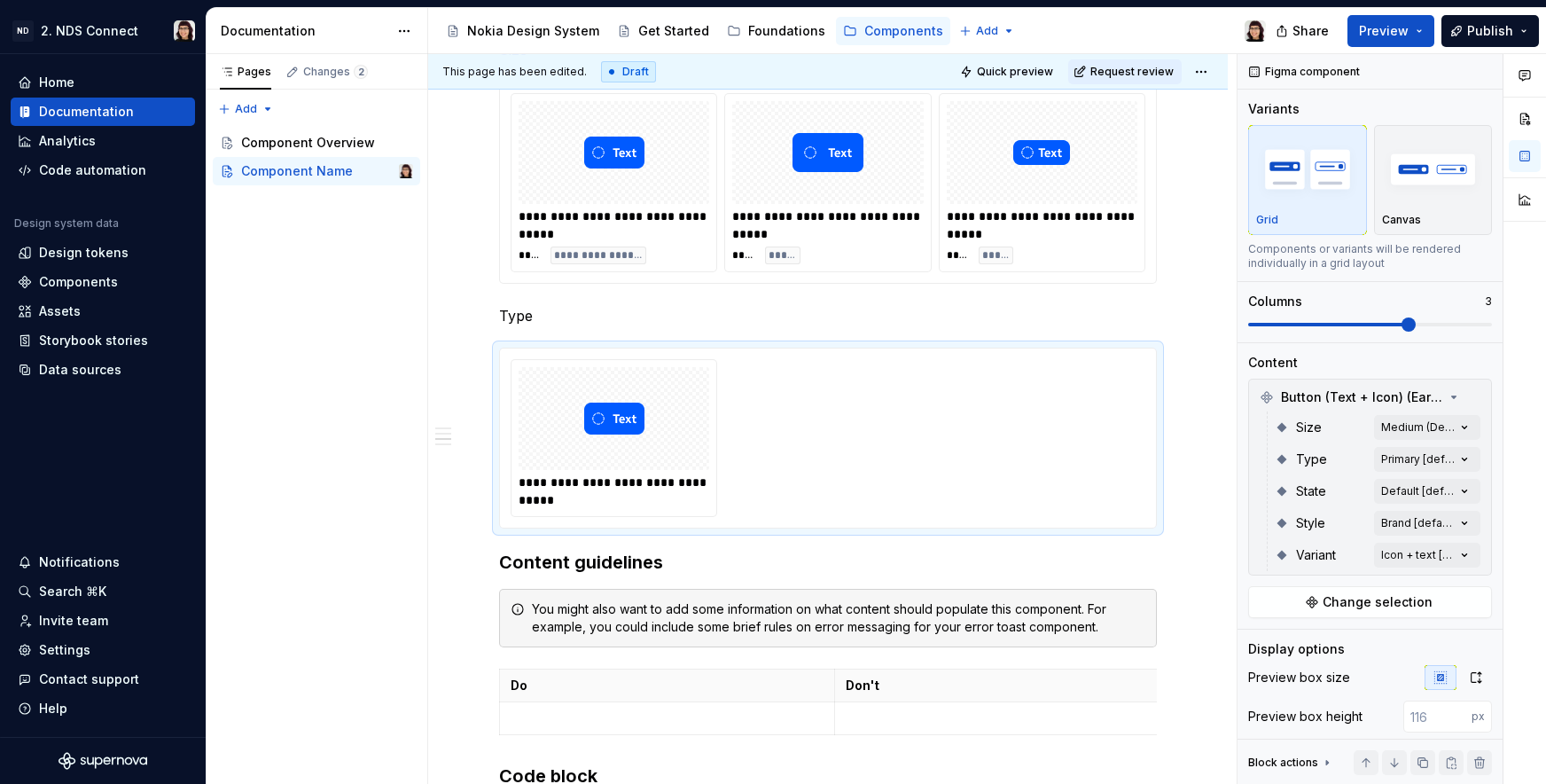
click at [1317, 416] on div "Comments Open comments No comments yet Select ‘Comment’ from the block context …" at bounding box center [1391, 418] width 309 height 730
click at [1396, 462] on div "Comments Open comments No comments yet Select ‘Comment’ from the block context …" at bounding box center [1391, 418] width 309 height 730
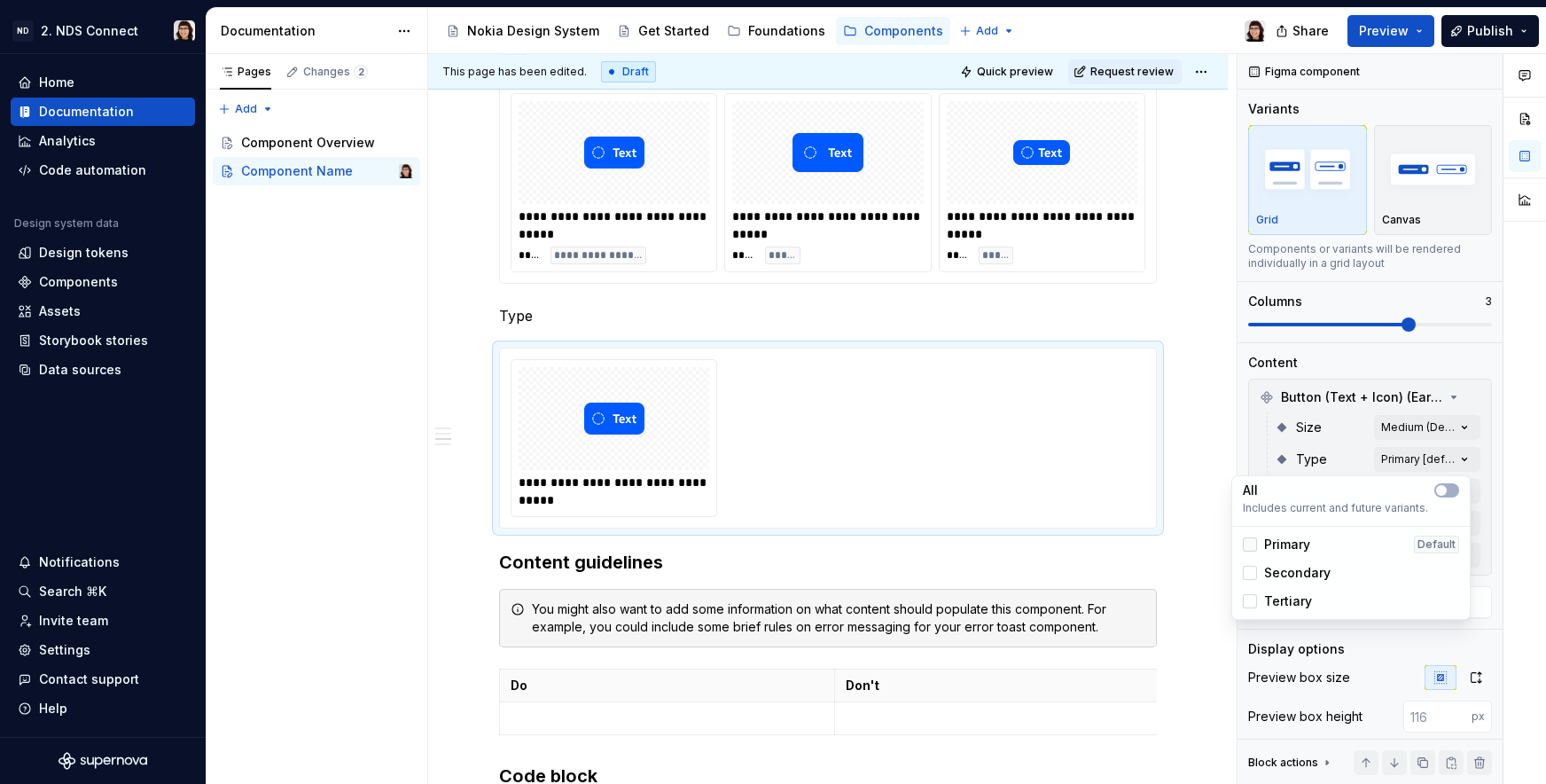
click at [1251, 541] on div at bounding box center [1250, 544] width 14 height 14
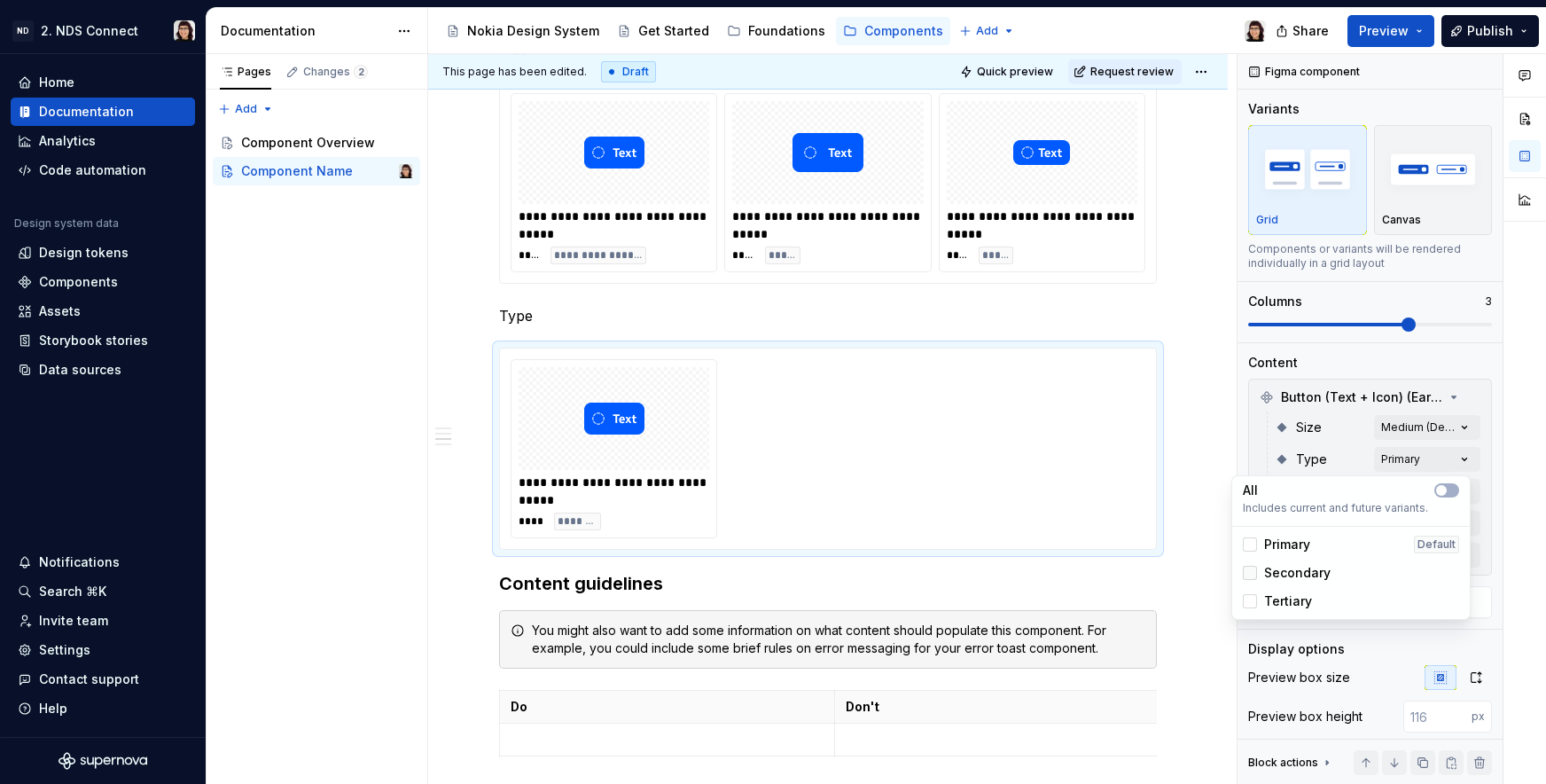
click at [1251, 578] on div at bounding box center [1250, 572] width 14 height 14
click at [1251, 609] on div "Tertiary" at bounding box center [1278, 601] width 69 height 17
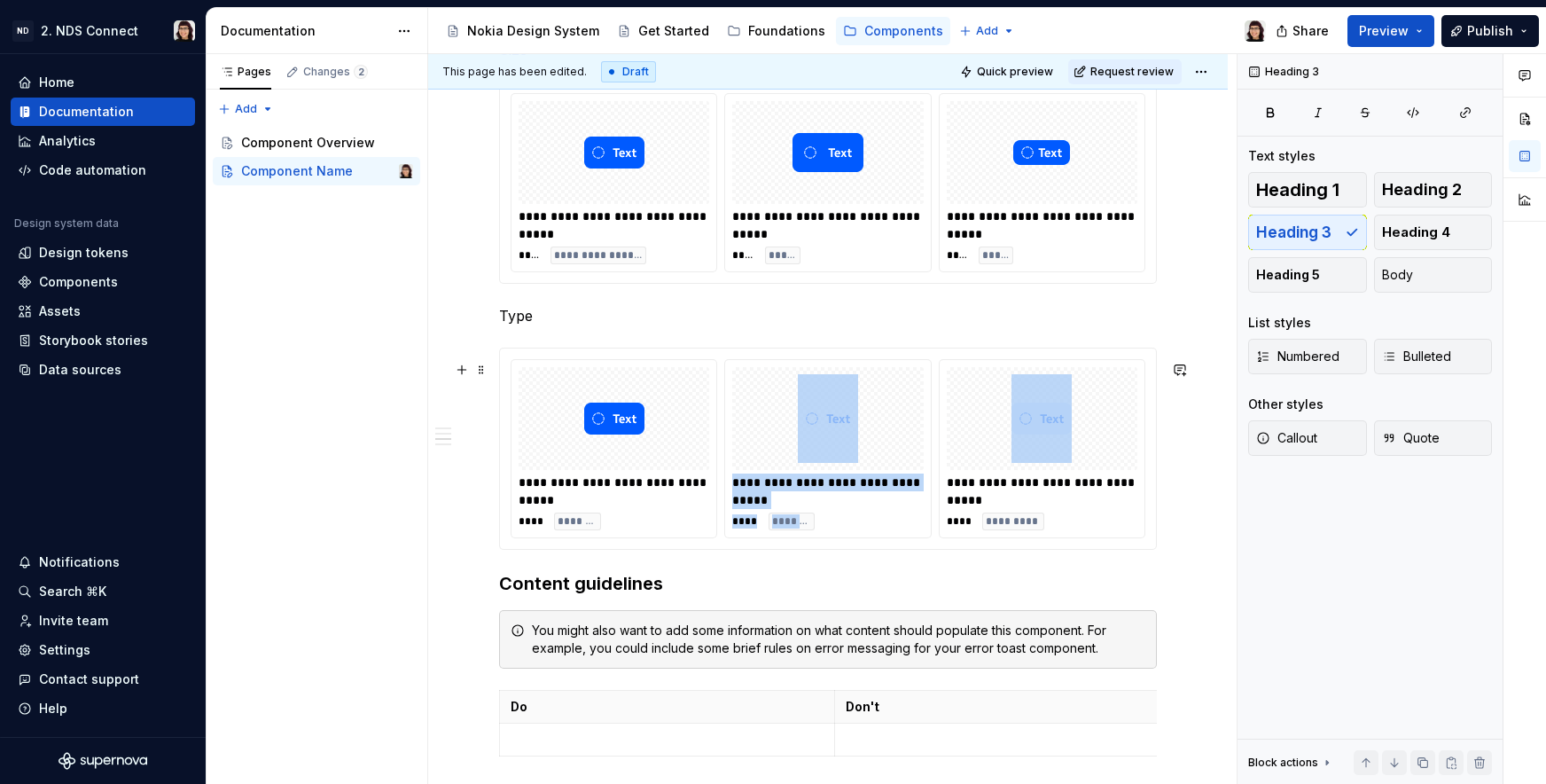
drag, startPoint x: 935, startPoint y: 480, endPoint x: 824, endPoint y: 480, distance: 111.0
click at [821, 480] on html "ND 2. NDS Connect Home Documentation Analytics Code automation Design system da…" at bounding box center [773, 392] width 1546 height 784
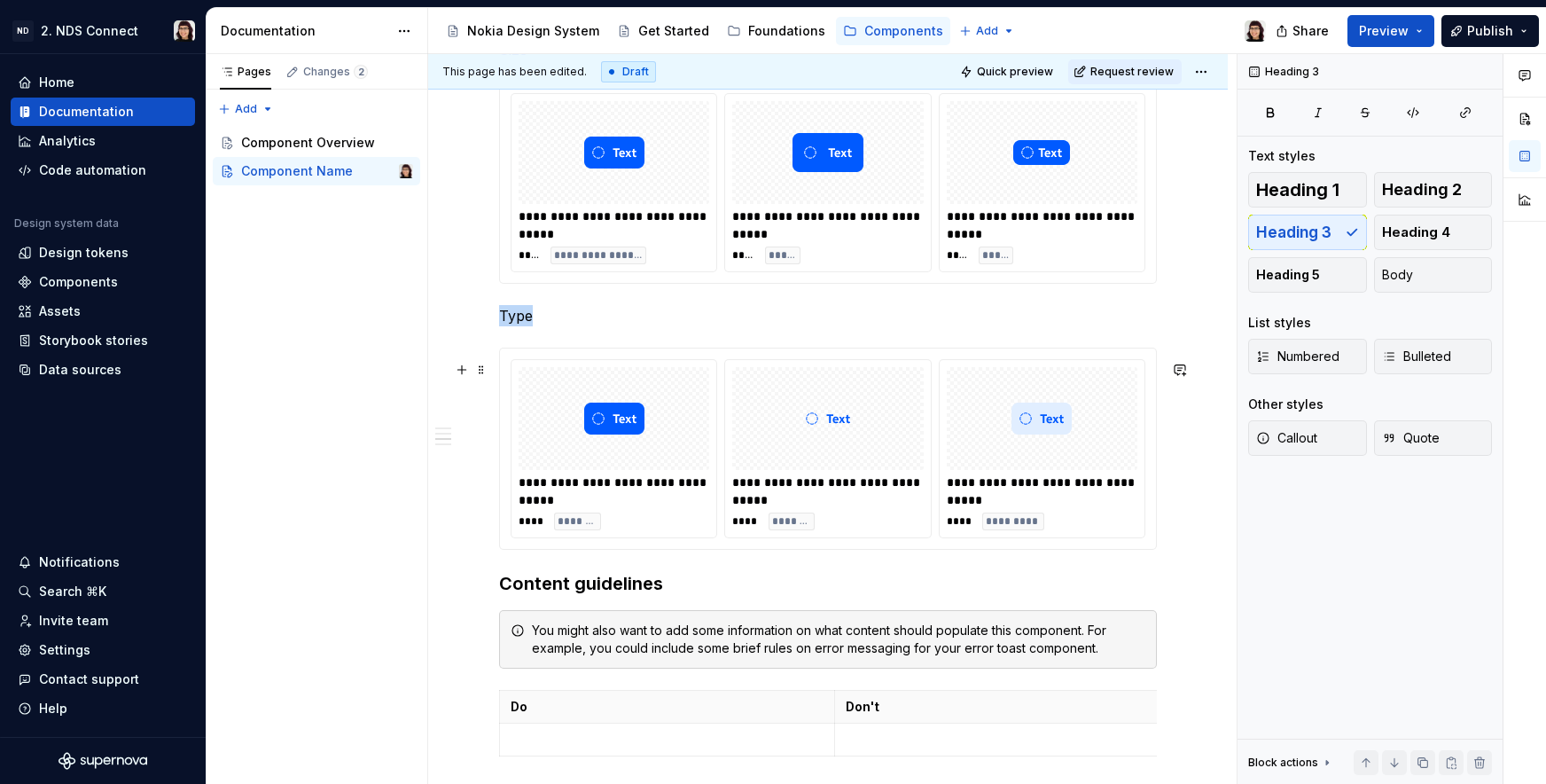
click at [631, 368] on div "**********" at bounding box center [828, 448] width 656 height 200
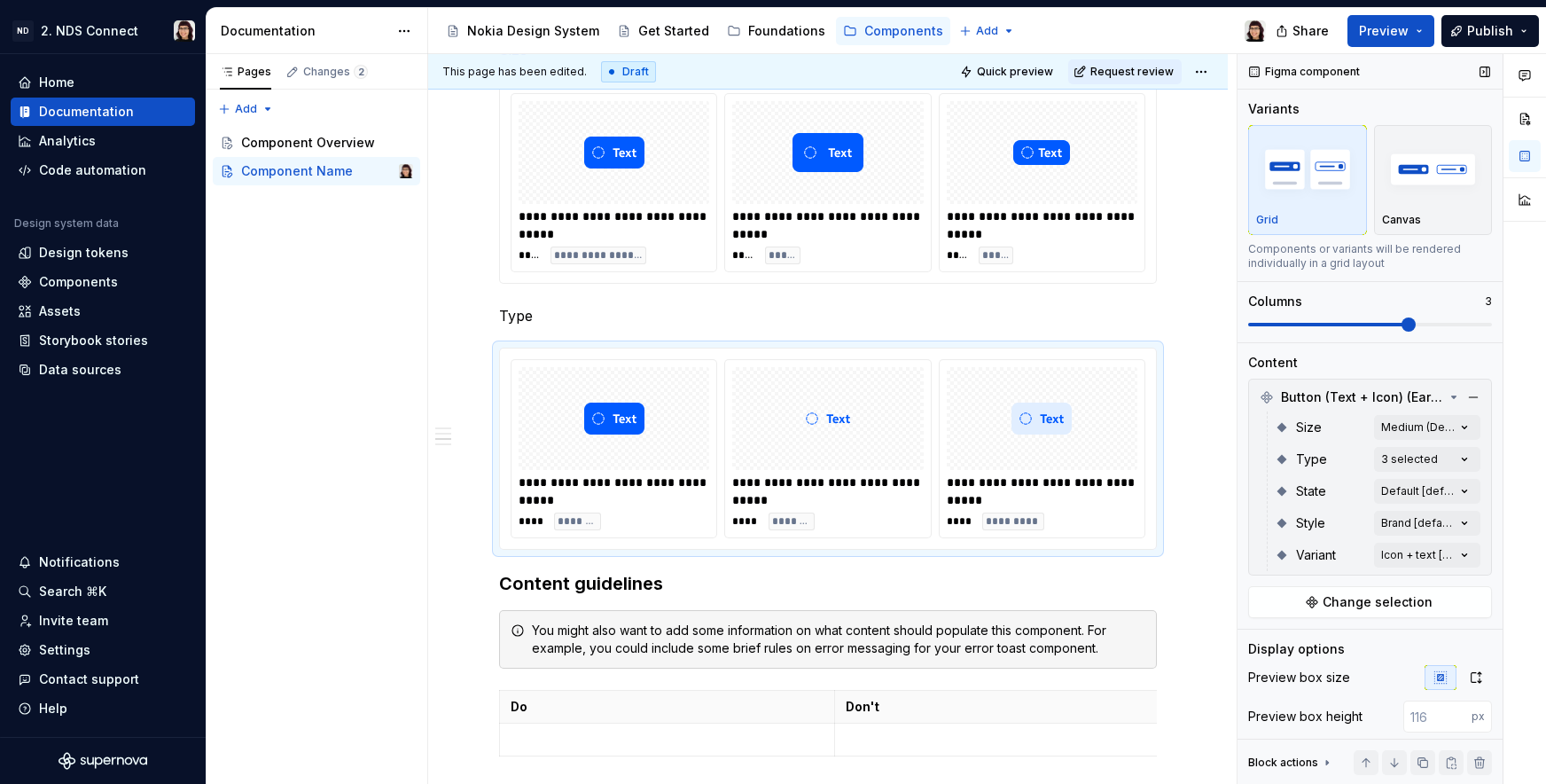
scroll to position [157, 0]
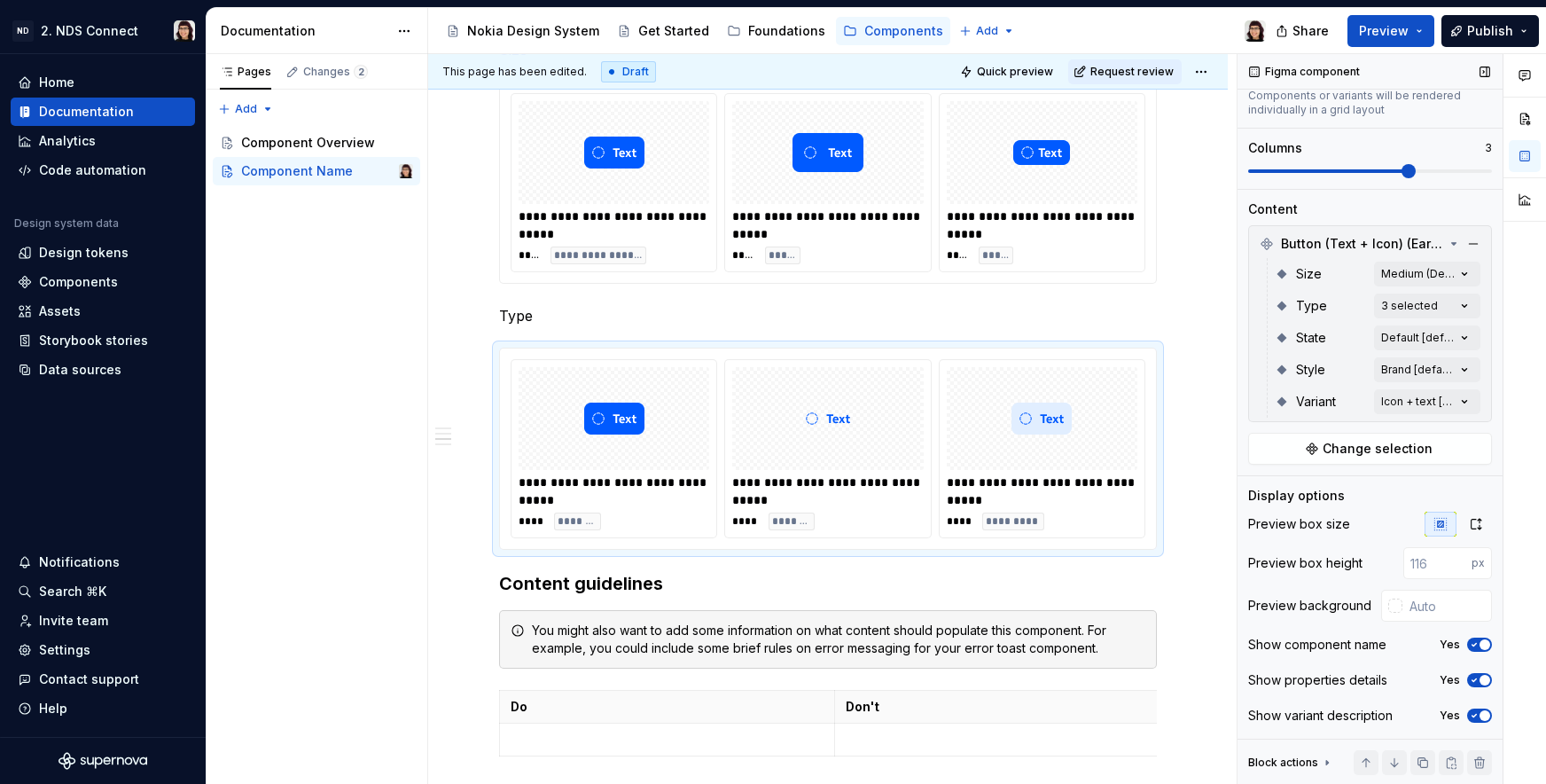
click at [1324, 765] on icon at bounding box center [1327, 762] width 14 height 14
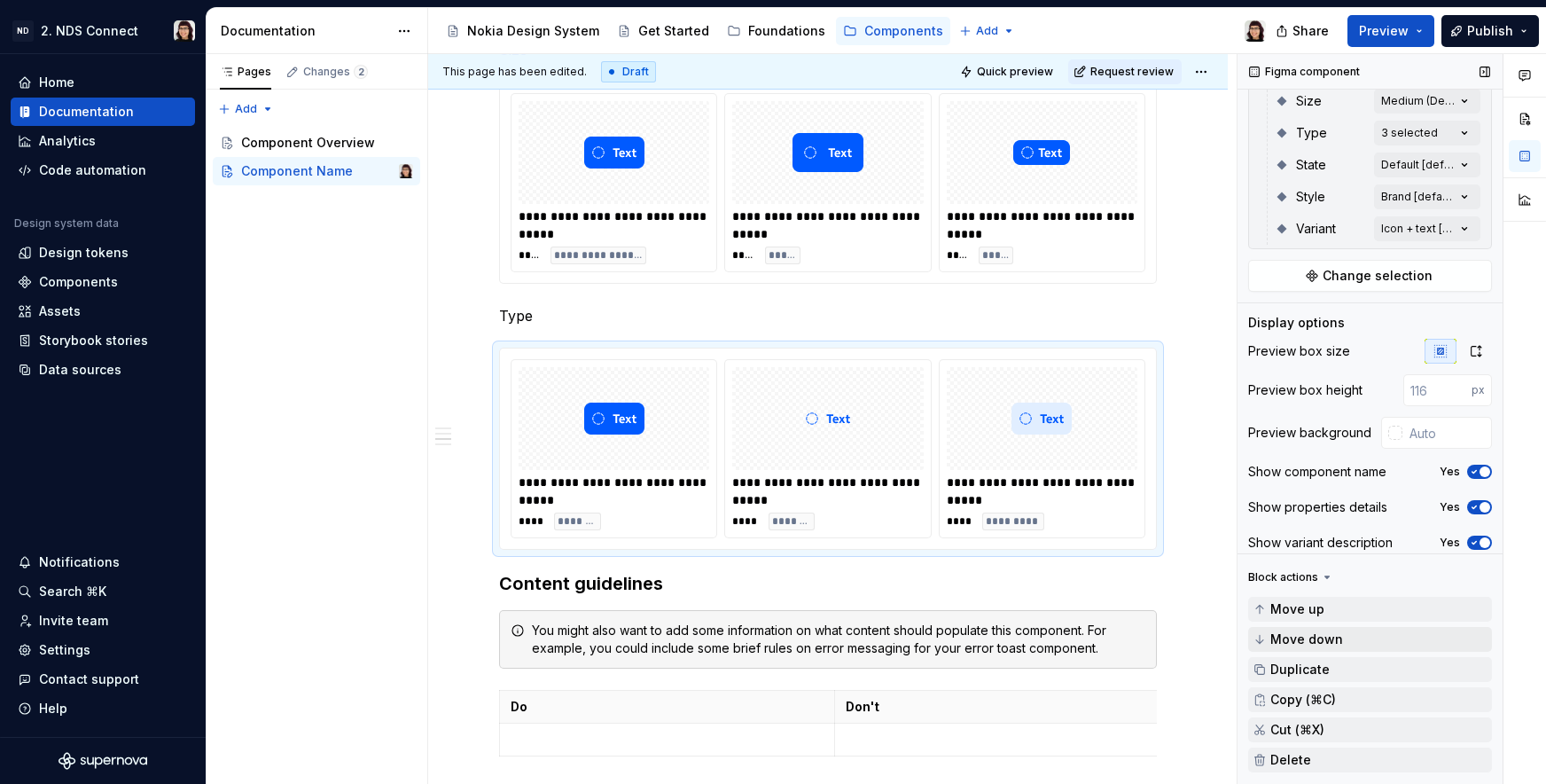
scroll to position [342, 0]
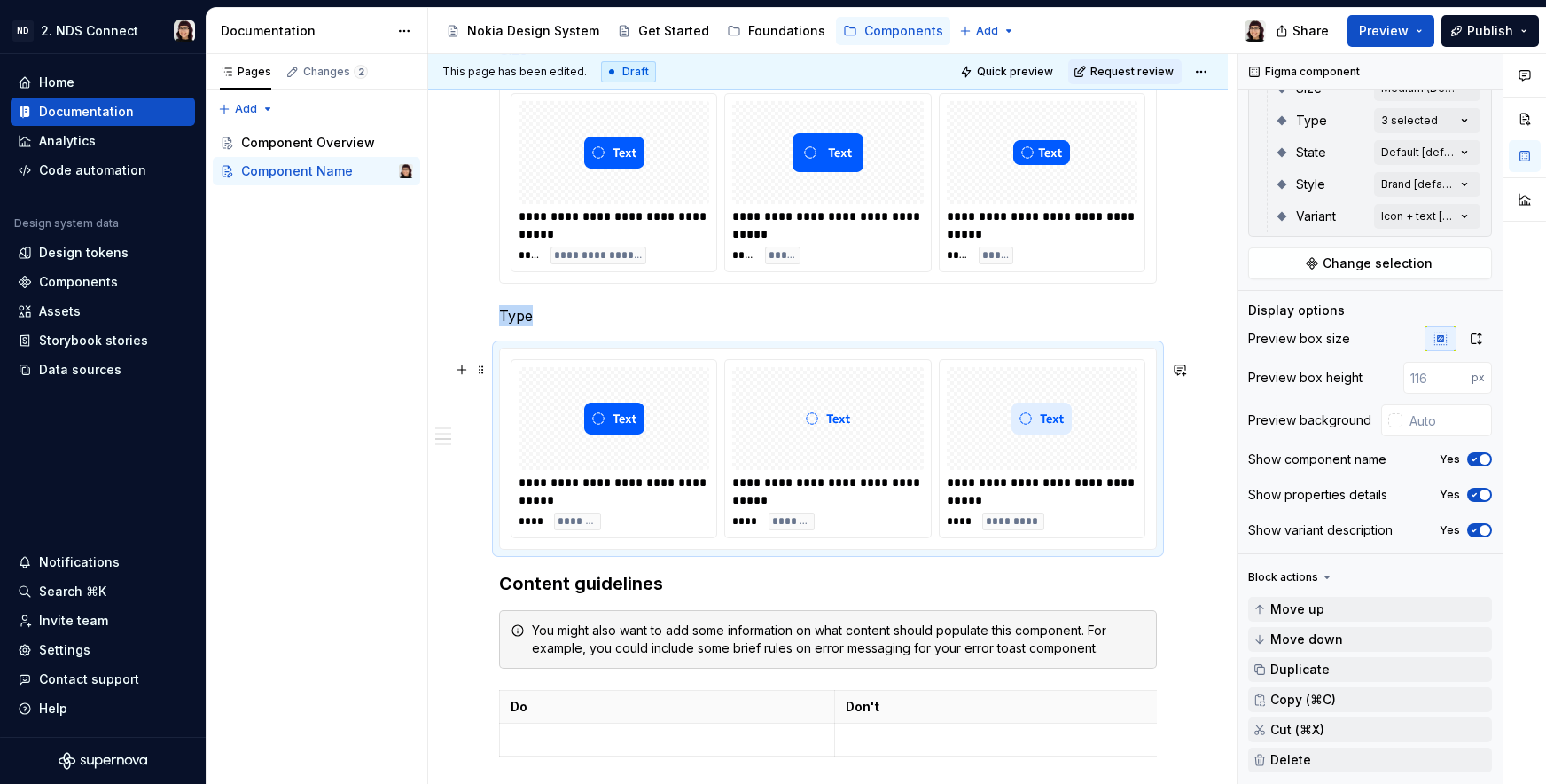
click at [929, 501] on div "**********" at bounding box center [827, 448] width 205 height 177
drag, startPoint x: 994, startPoint y: 500, endPoint x: 773, endPoint y: 514, distance: 221.4
click at [773, 514] on body "ND 2. NDS Connect Home Documentation Analytics Code automation Design system da…" at bounding box center [773, 392] width 1546 height 784
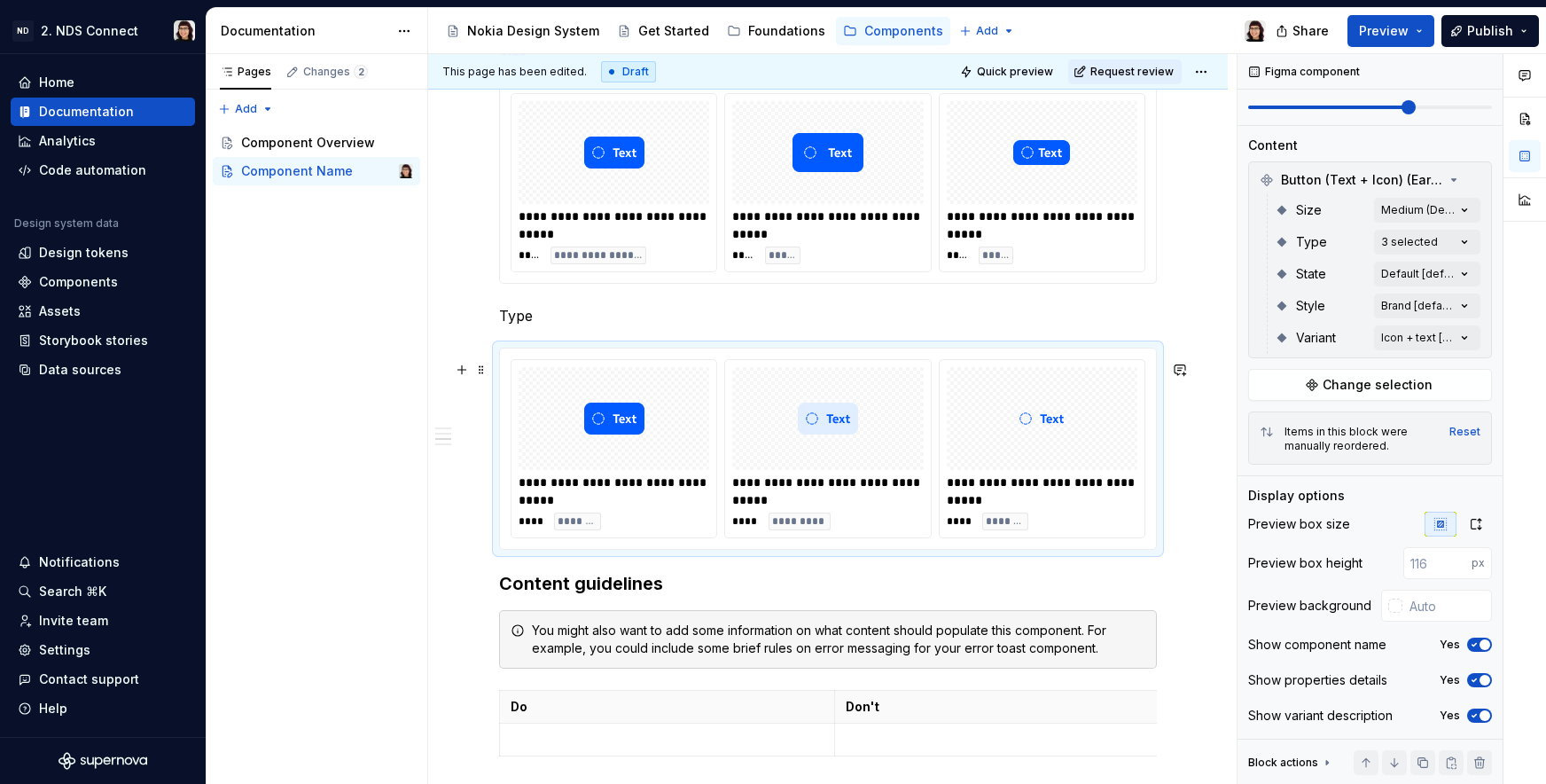
scroll to position [1291, 0]
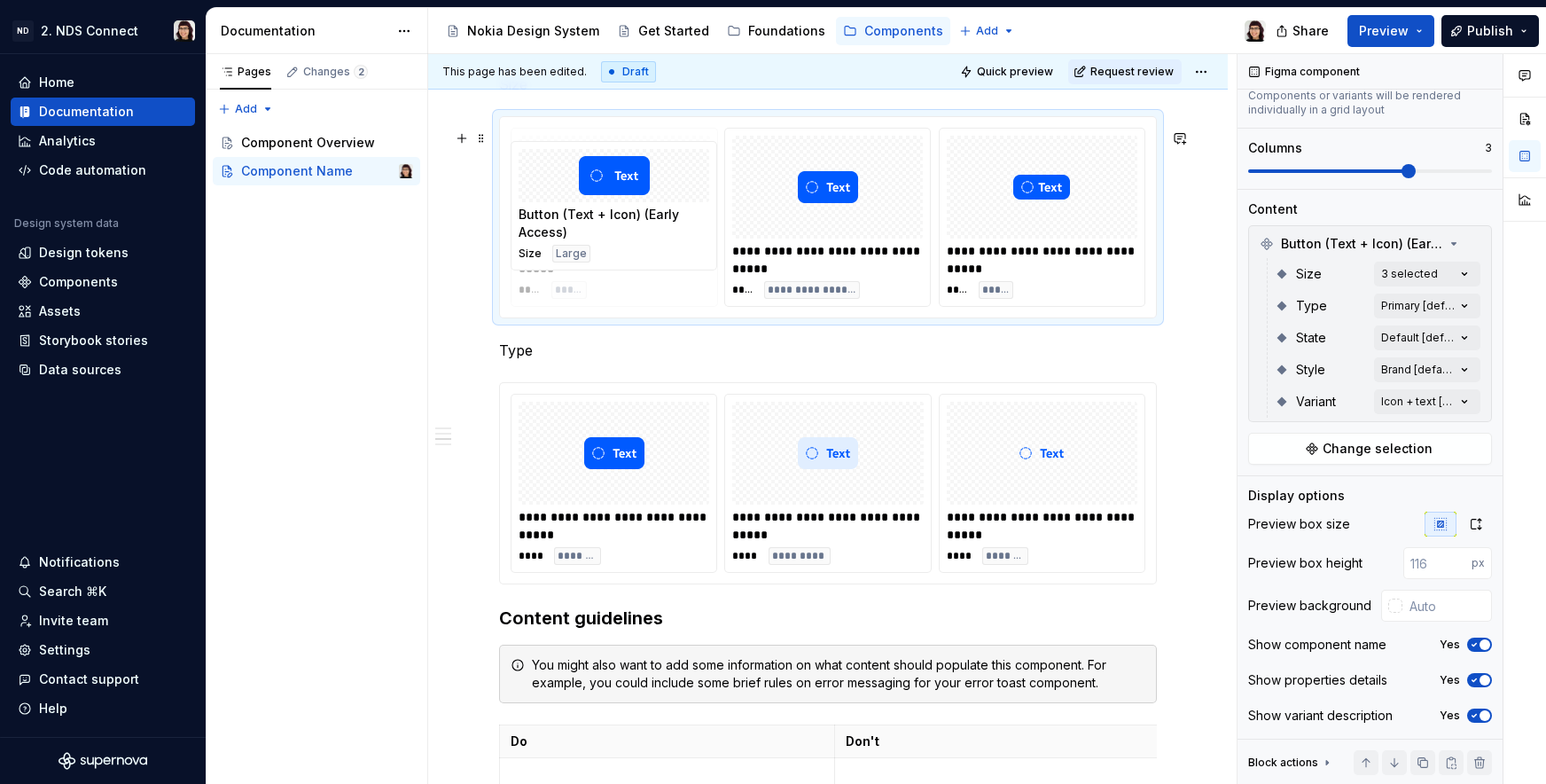
drag, startPoint x: 797, startPoint y: 248, endPoint x: 621, endPoint y: 254, distance: 176.1
click at [621, 254] on body "ND 2. NDS Connect Home Documentation Analytics Code automation Design system da…" at bounding box center [773, 392] width 1546 height 784
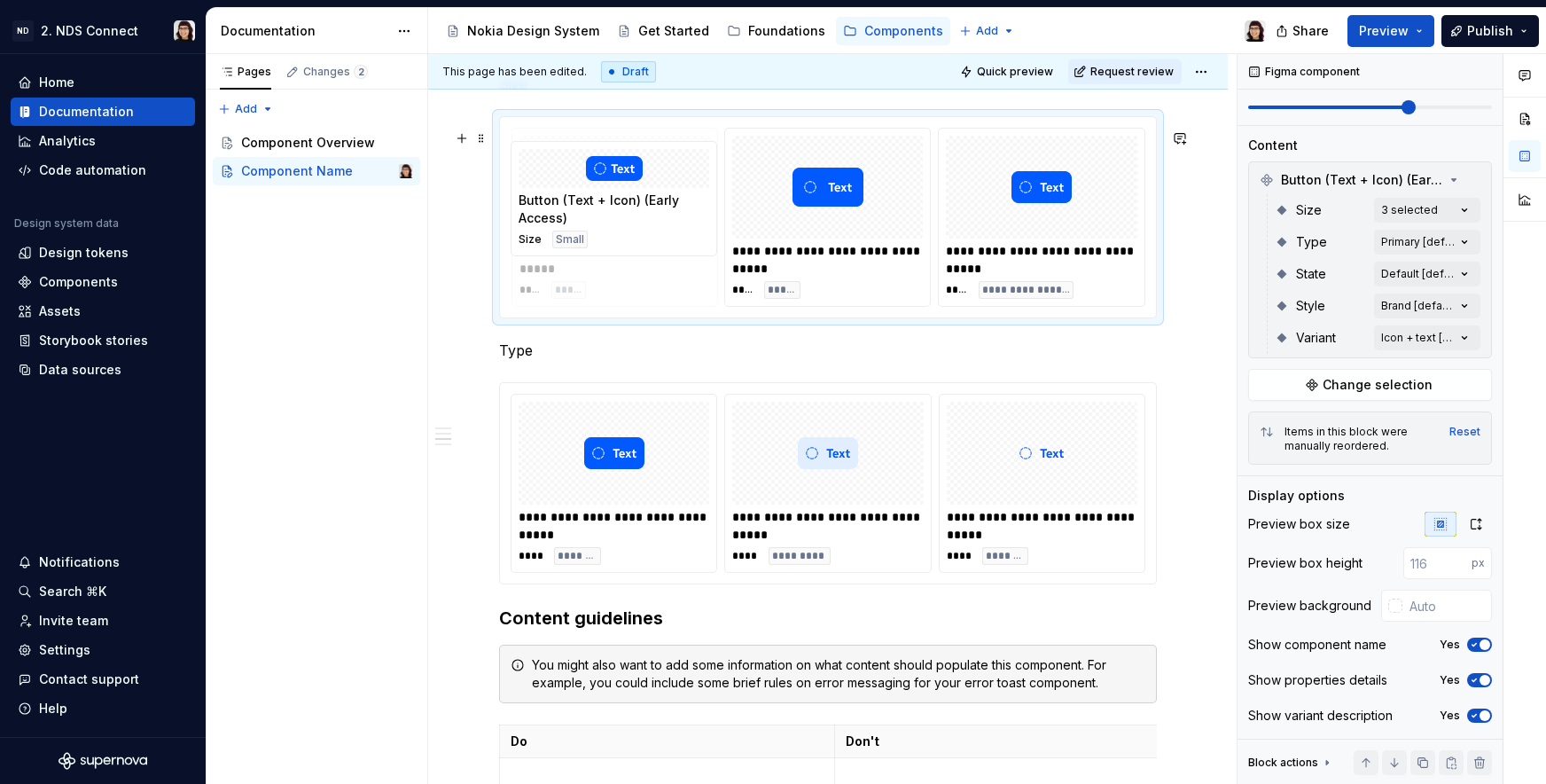
drag, startPoint x: 1055, startPoint y: 196, endPoint x: 614, endPoint y: 226, distance: 442.0
click at [614, 226] on body "ND 2. NDS Connect Home Documentation Analytics Code automation Design system da…" at bounding box center [773, 392] width 1546 height 784
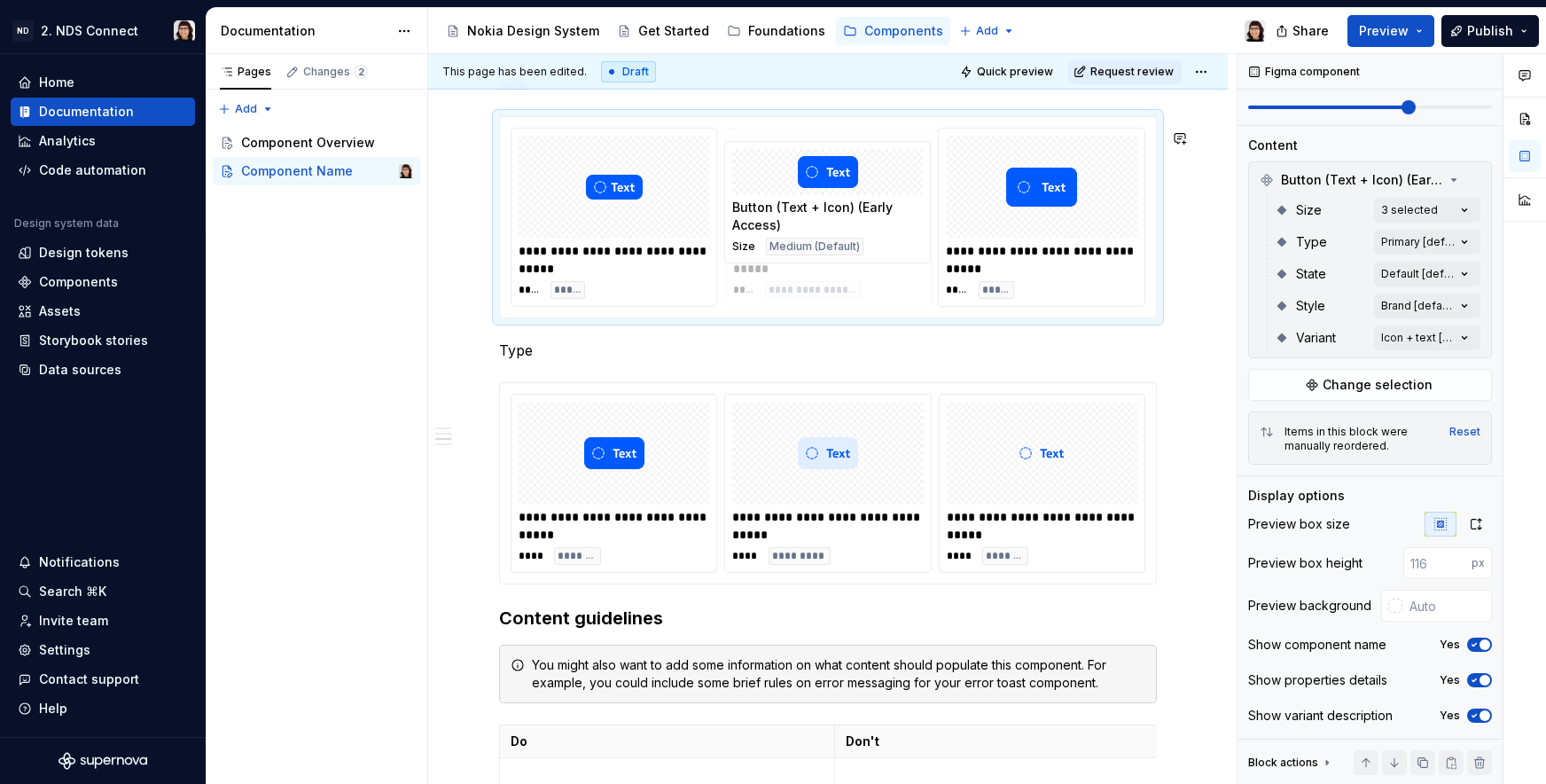
drag, startPoint x: 1046, startPoint y: 245, endPoint x: 850, endPoint y: 263, distance: 196.8
click at [850, 263] on body "ND 2. NDS Connect Home Documentation Analytics Code automation Design system da…" at bounding box center [773, 392] width 1546 height 784
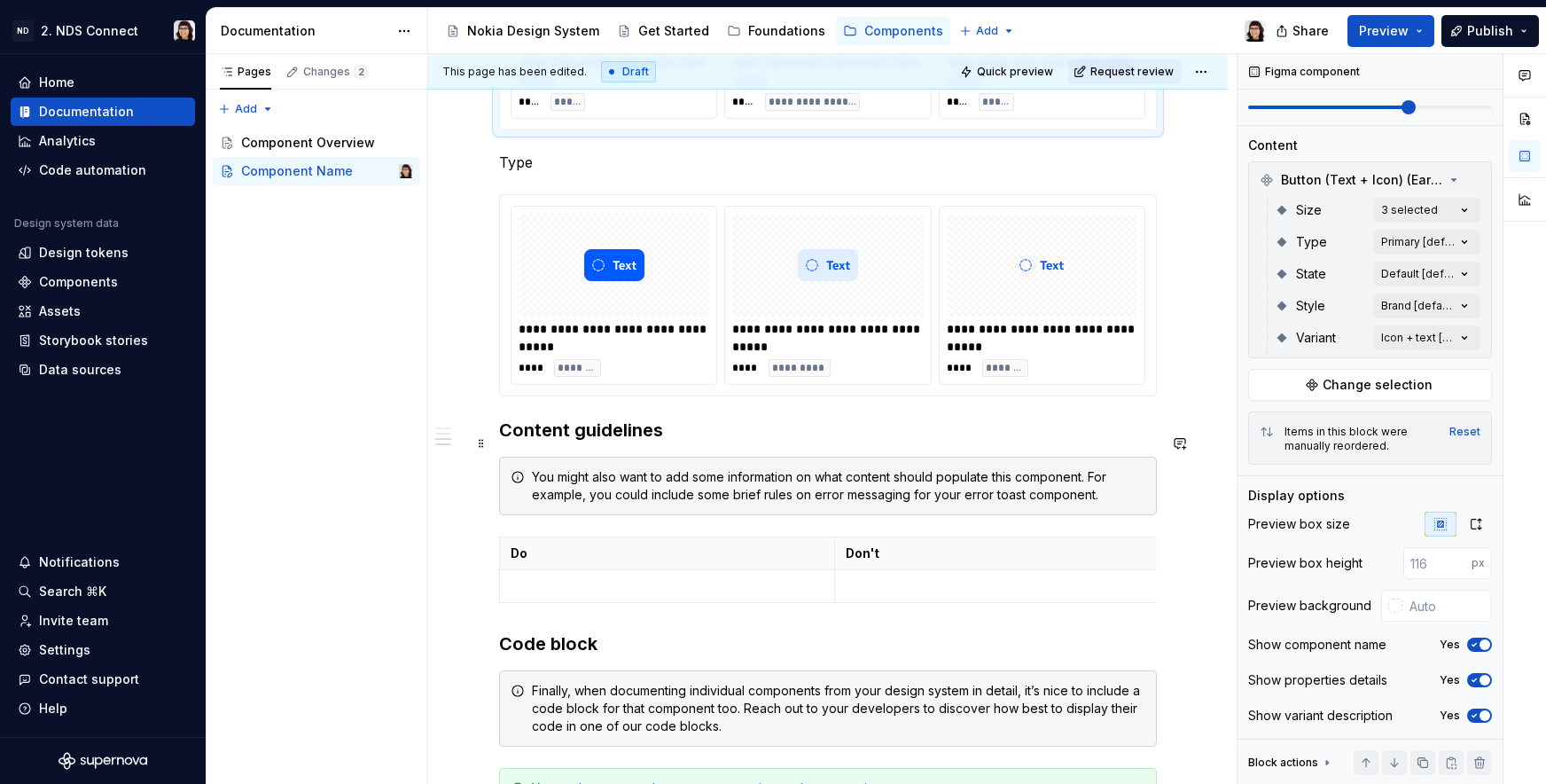
scroll to position [0, 0]
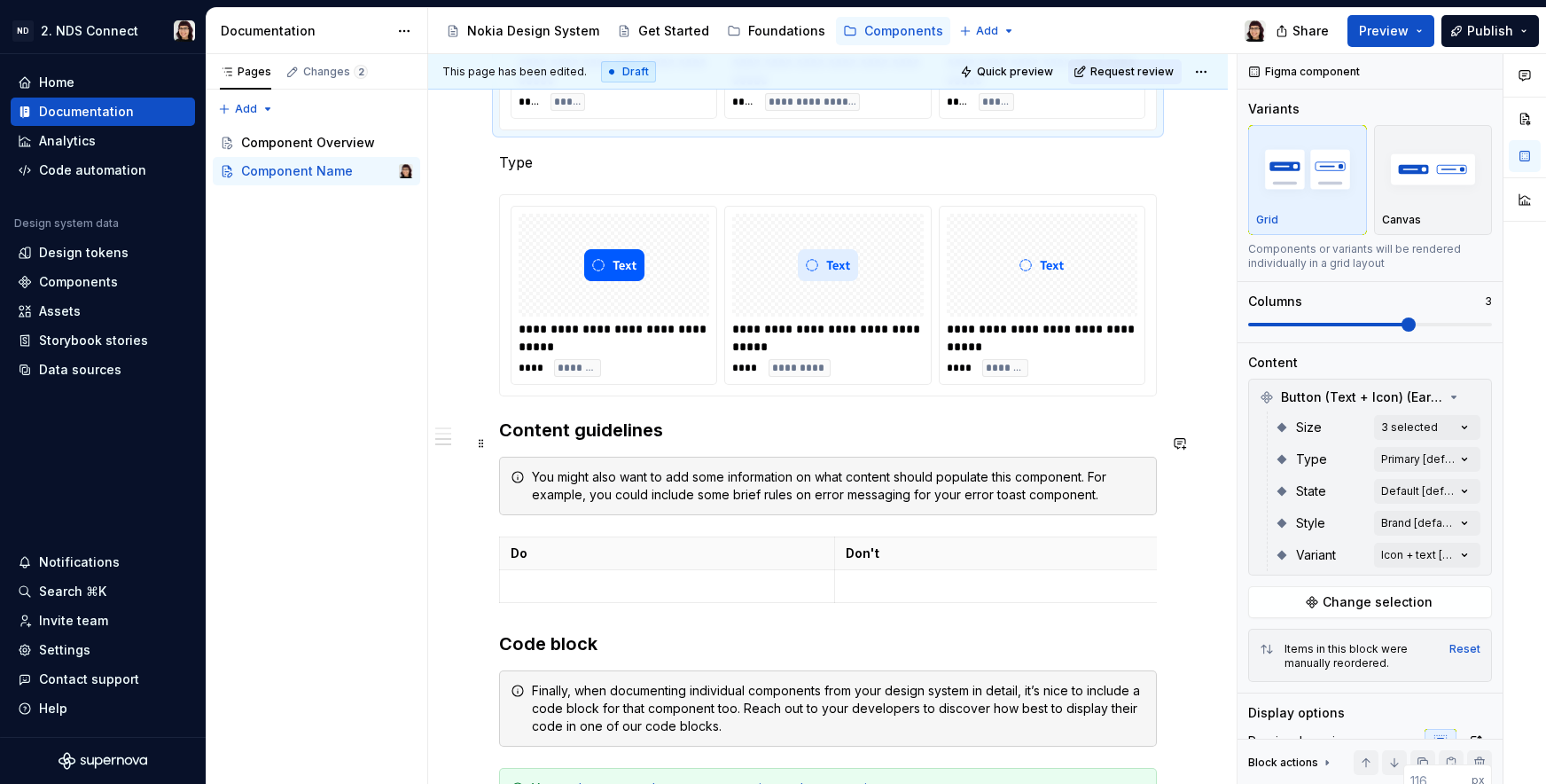
click at [501, 435] on h3 "Content guidelines" at bounding box center [828, 430] width 658 height 25
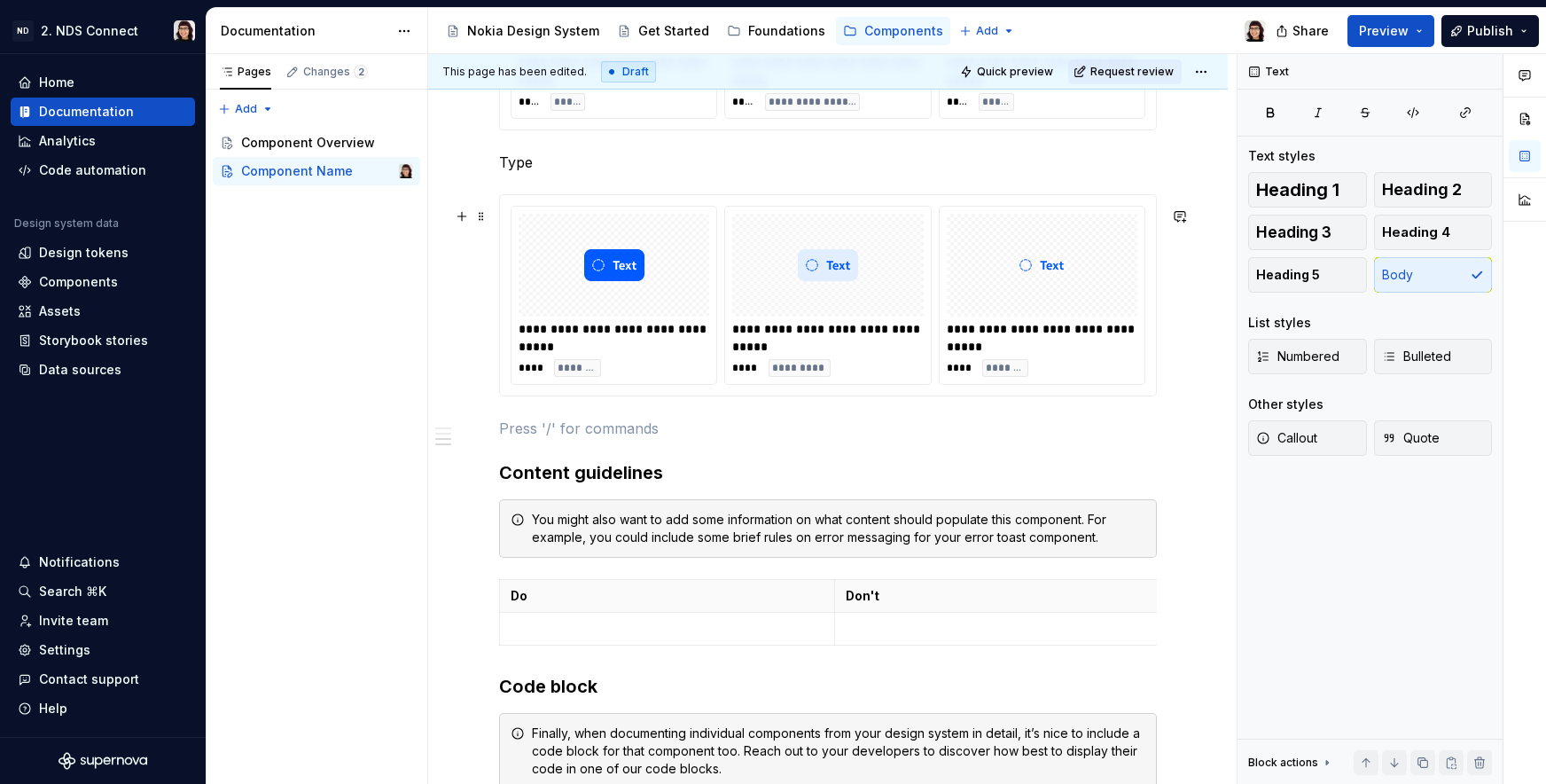
click at [523, 316] on div at bounding box center [614, 265] width 190 height 103
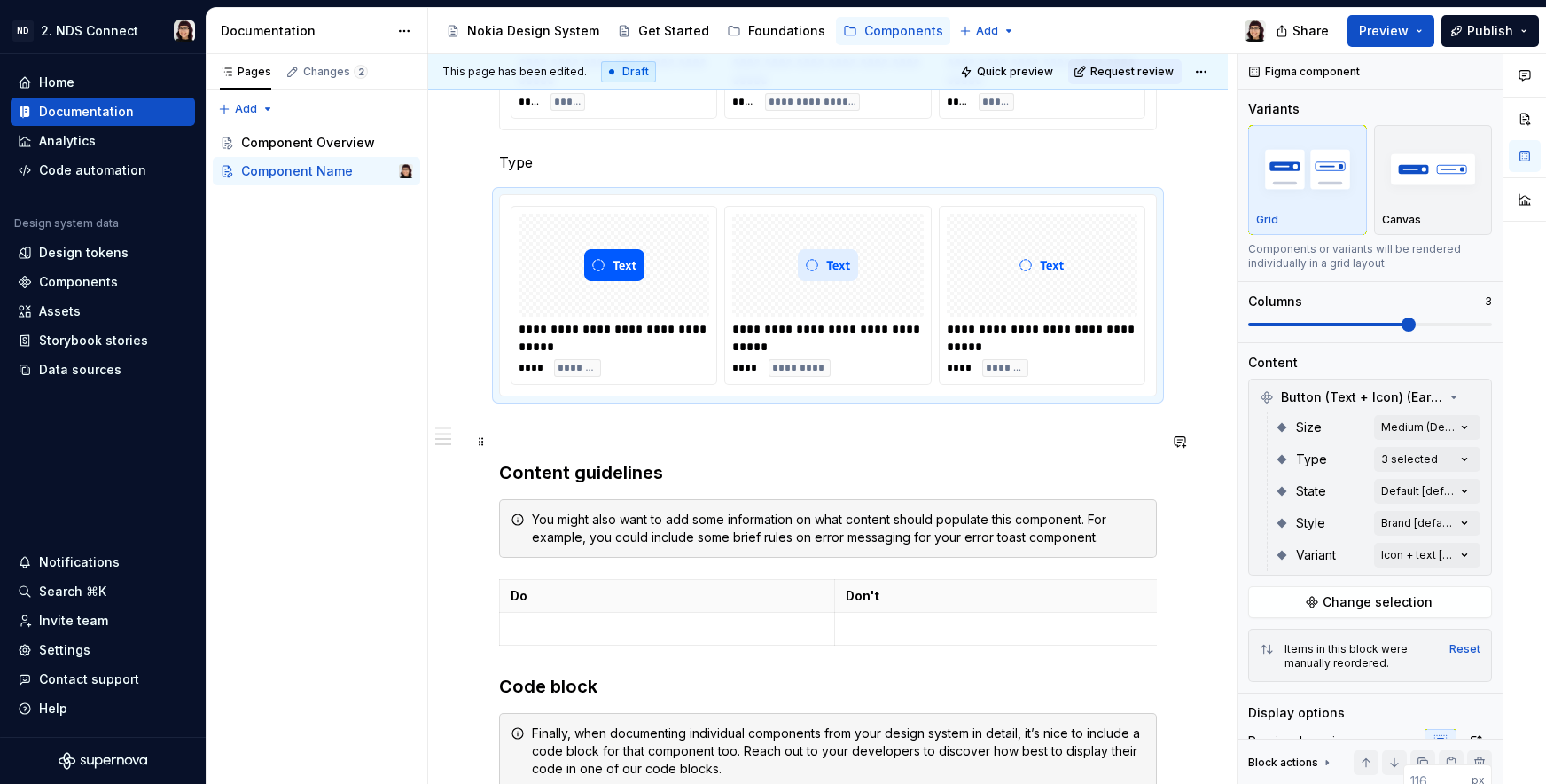
click at [530, 439] on p at bounding box center [828, 428] width 658 height 21
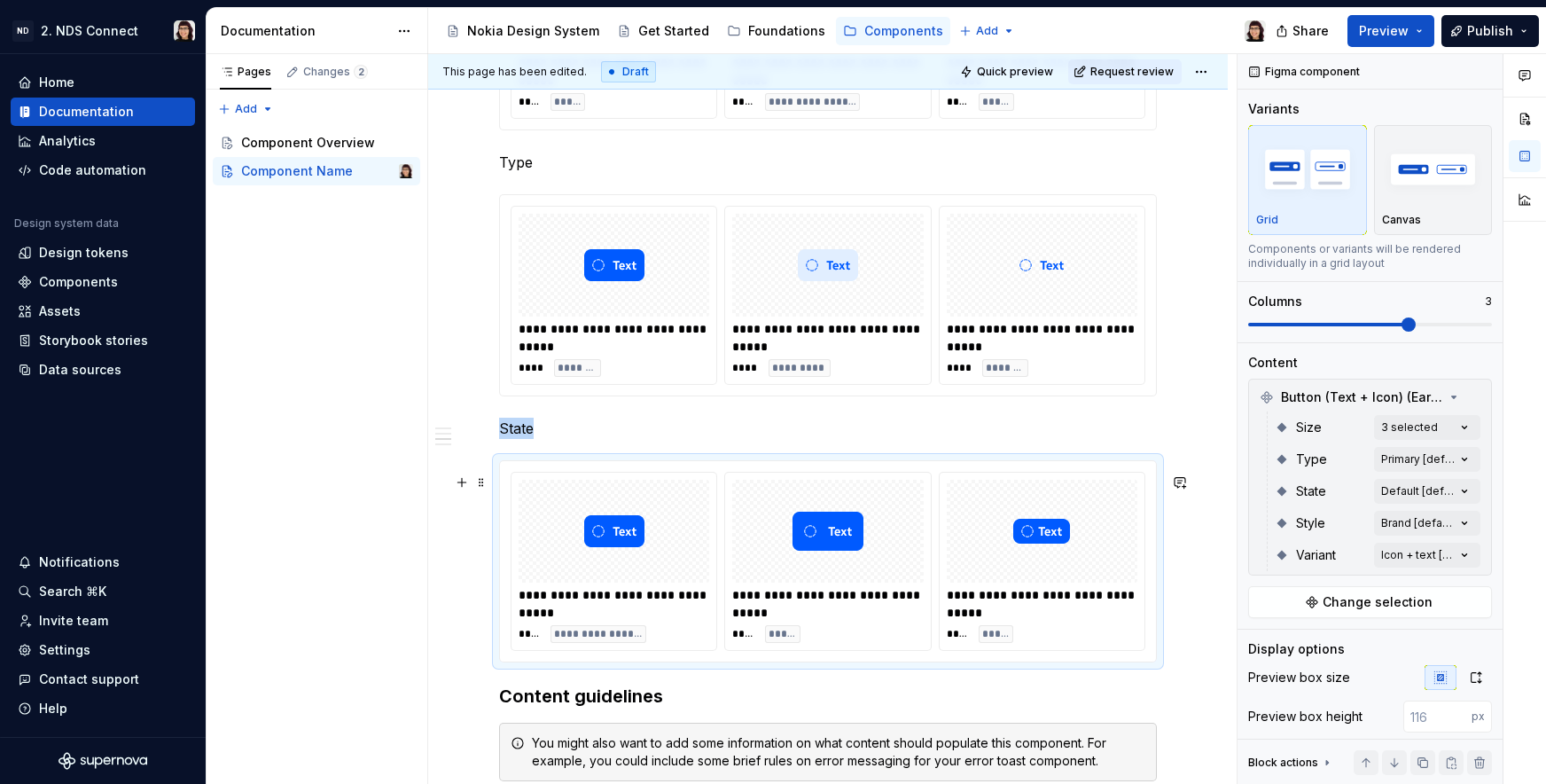
click at [673, 550] on div at bounding box center [614, 531] width 190 height 103
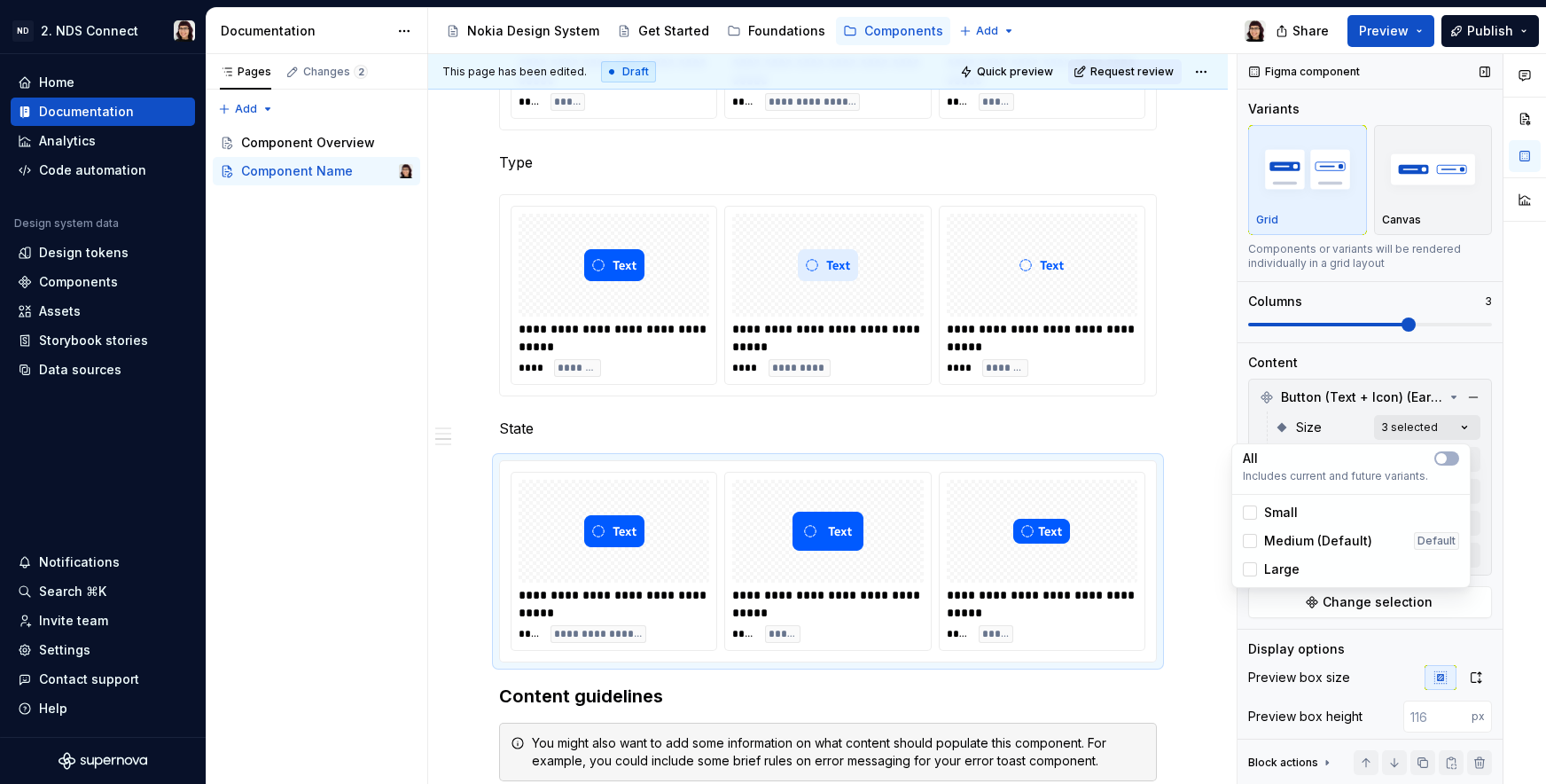
click at [1387, 434] on div "Comments Open comments No comments yet Select ‘Comment’ from the block context …" at bounding box center [1391, 418] width 309 height 730
click at [1250, 513] on icon at bounding box center [1250, 513] width 0 height 0
click at [1250, 541] on polyline at bounding box center [1250, 541] width 0 height 0
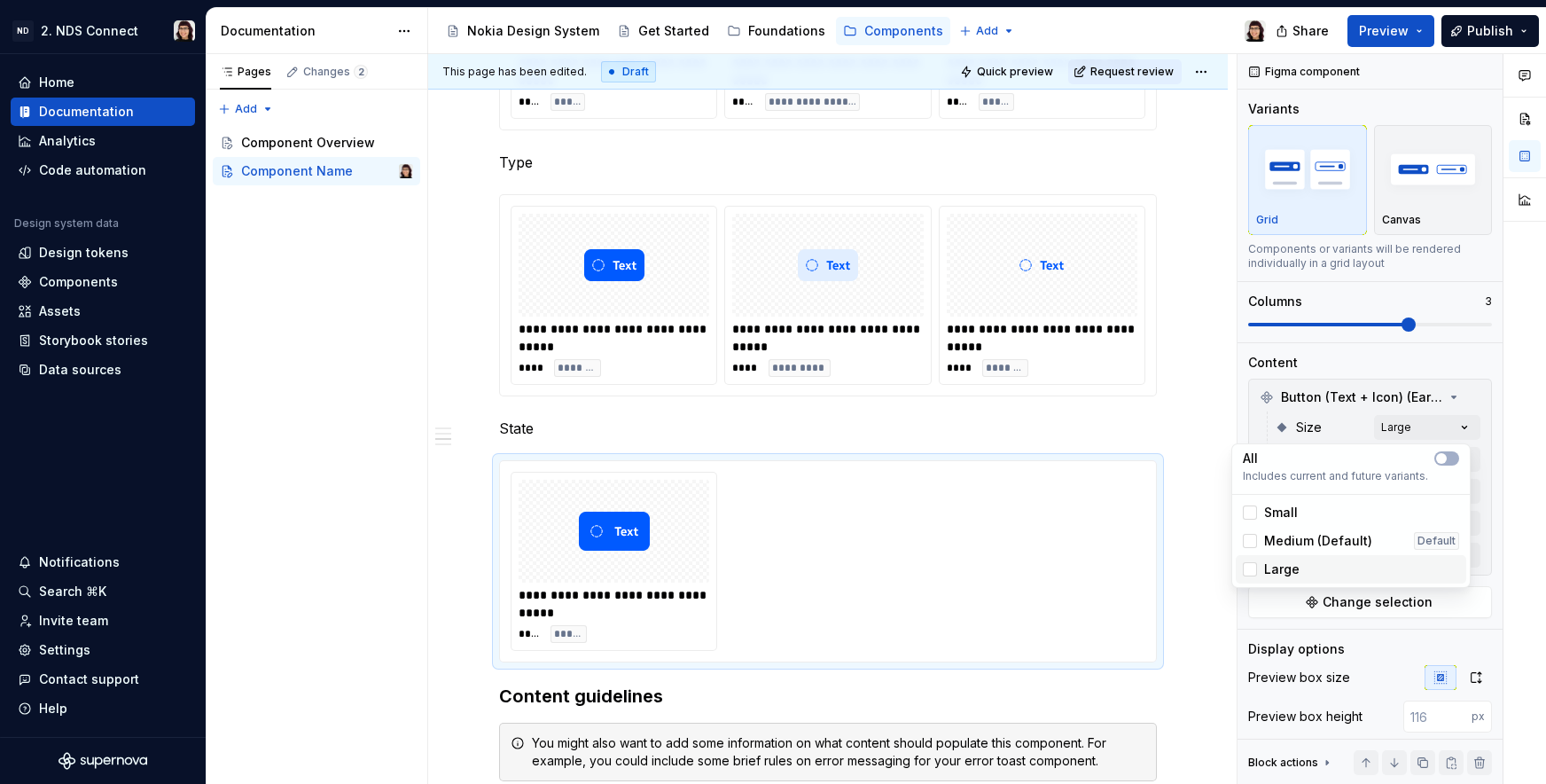
click at [1251, 559] on div "Large" at bounding box center [1352, 569] width 231 height 28
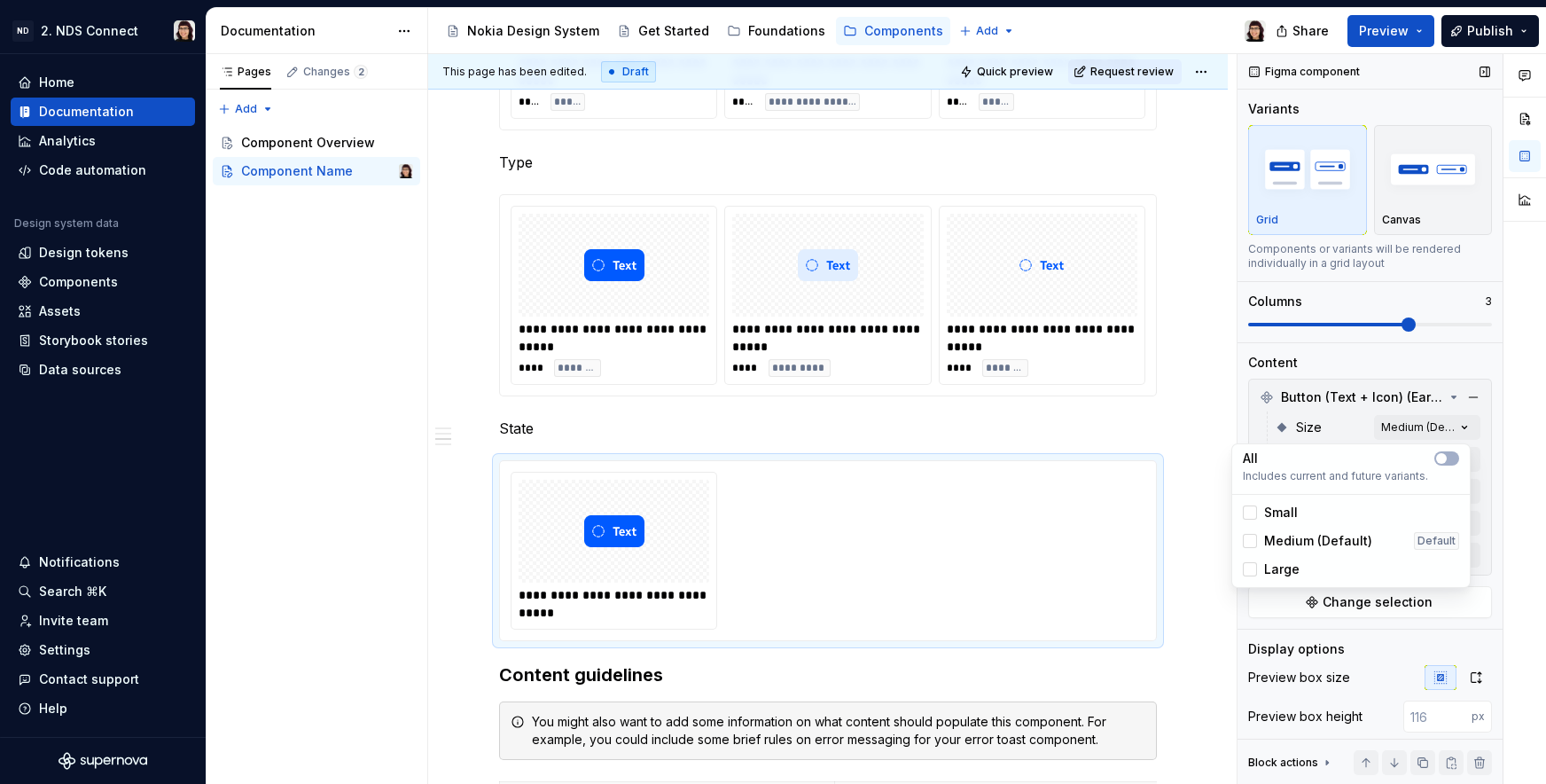
click at [1314, 442] on div "Comments Open comments No comments yet Select ‘Comment’ from the block context …" at bounding box center [1391, 418] width 309 height 730
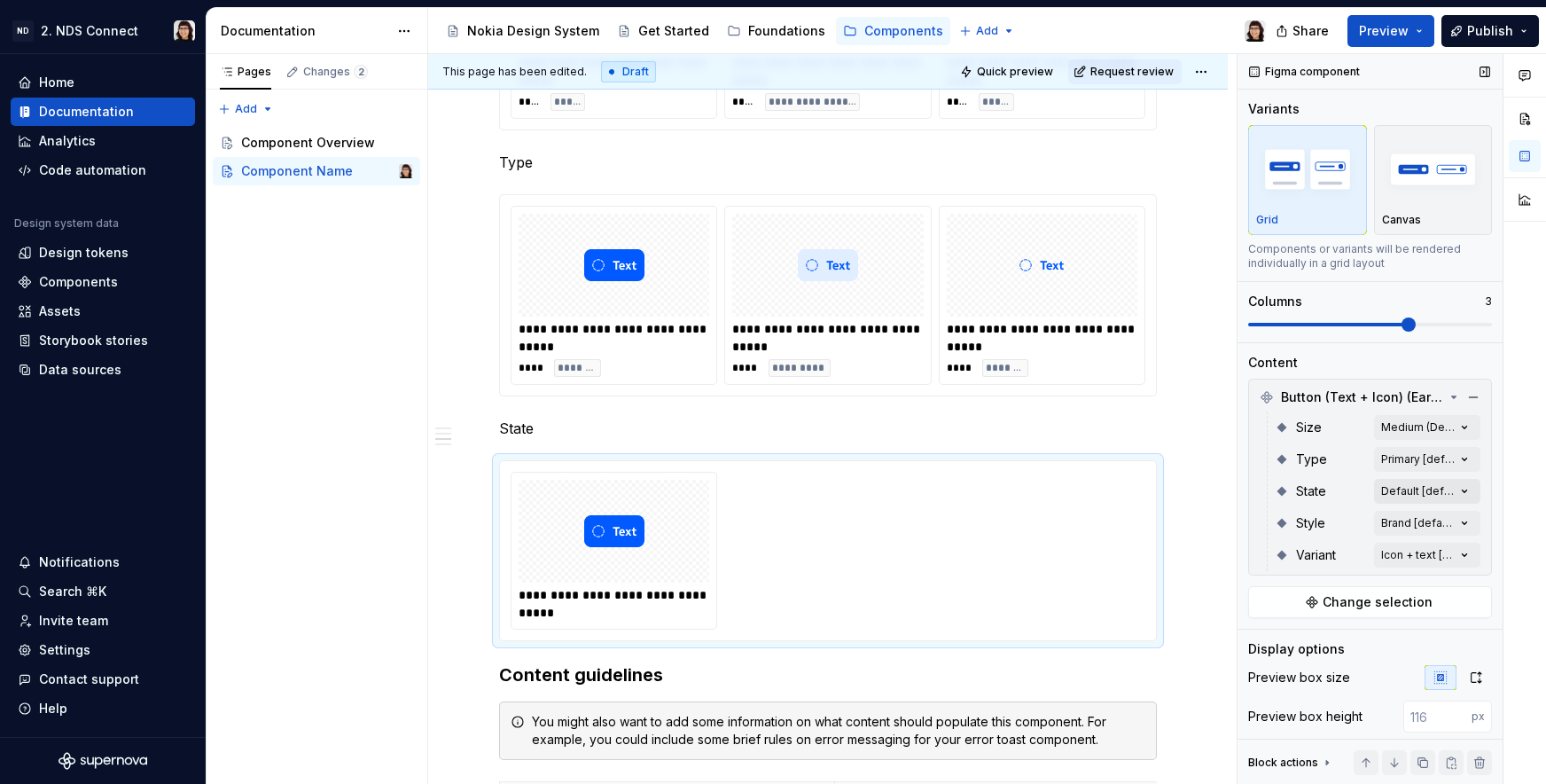
click at [1392, 492] on div "Comments Open comments No comments yet Select ‘Comment’ from the block context …" at bounding box center [1391, 418] width 309 height 730
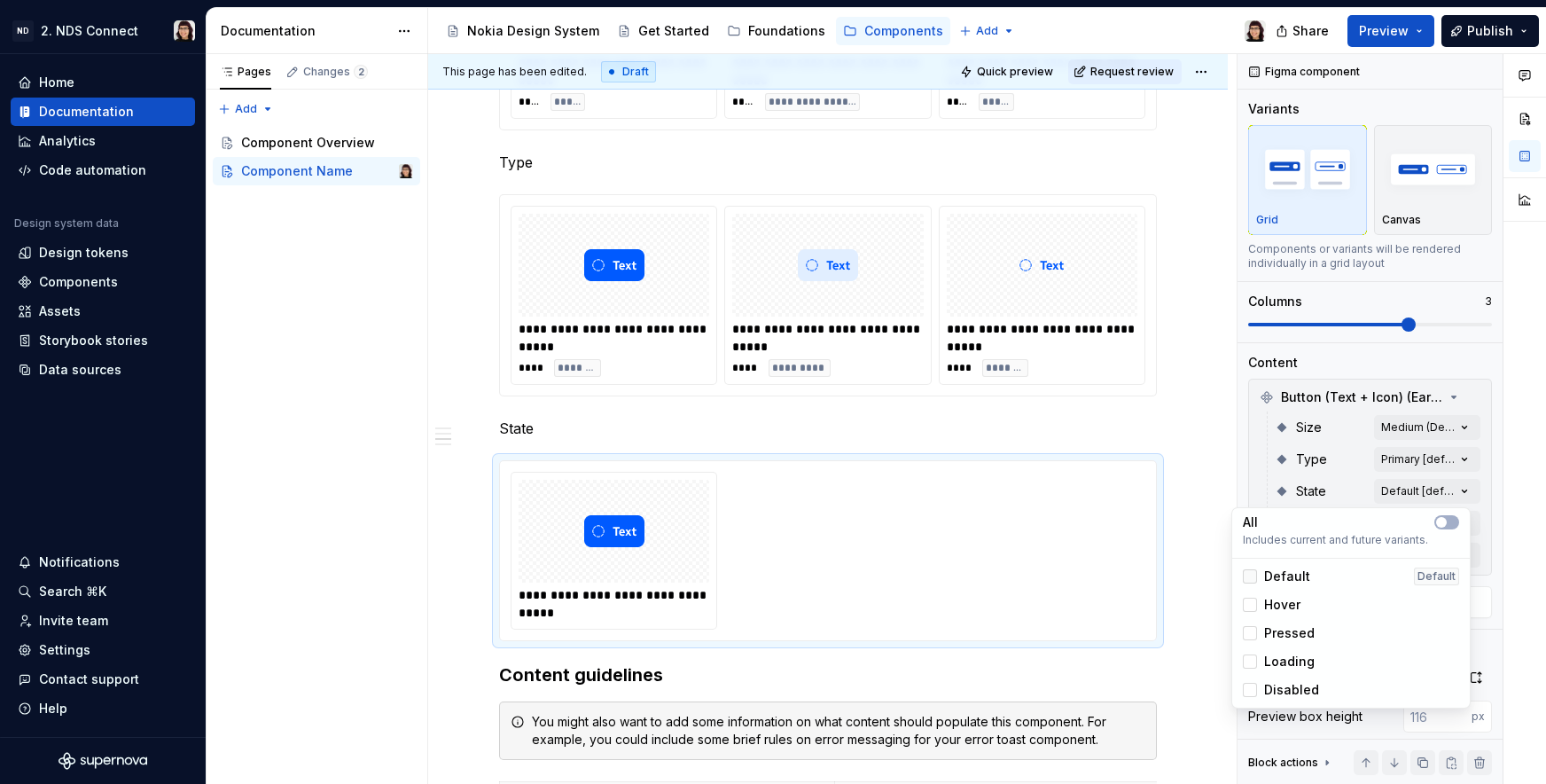
click at [1250, 574] on div at bounding box center [1250, 576] width 14 height 14
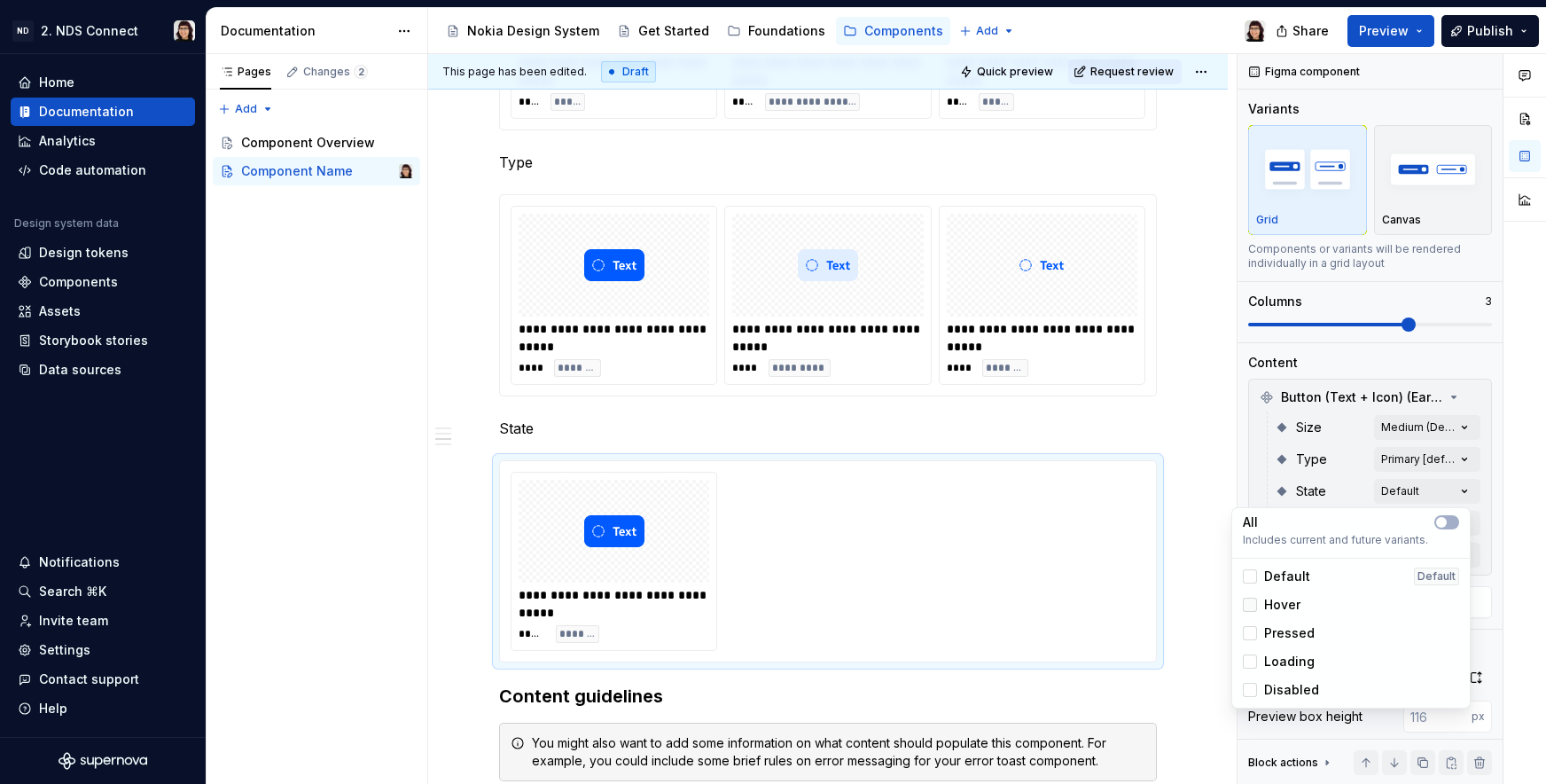
click at [1250, 604] on div at bounding box center [1250, 604] width 14 height 14
click at [1250, 631] on div at bounding box center [1250, 633] width 14 height 14
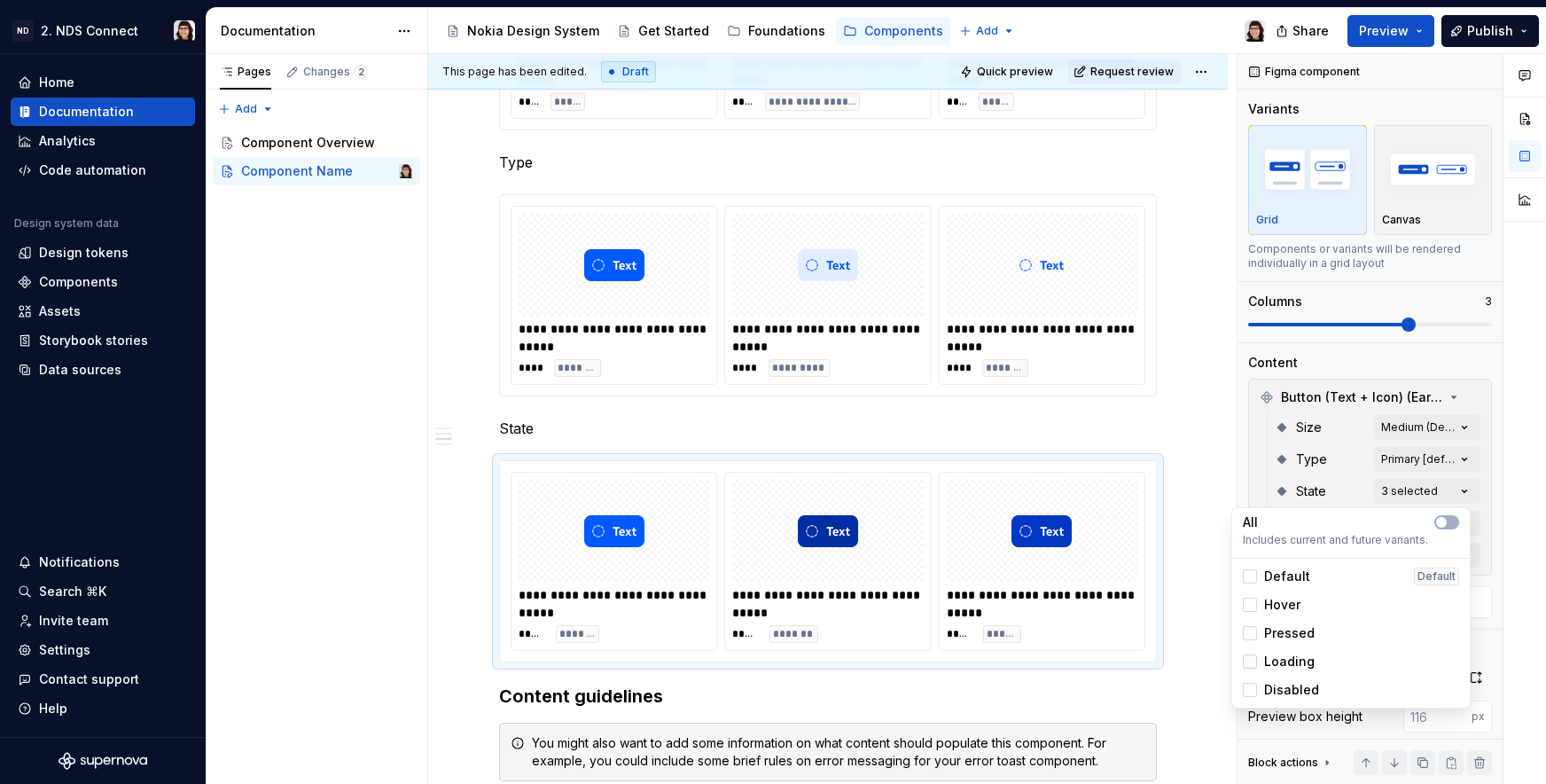
click at [1250, 658] on div at bounding box center [1250, 661] width 14 height 14
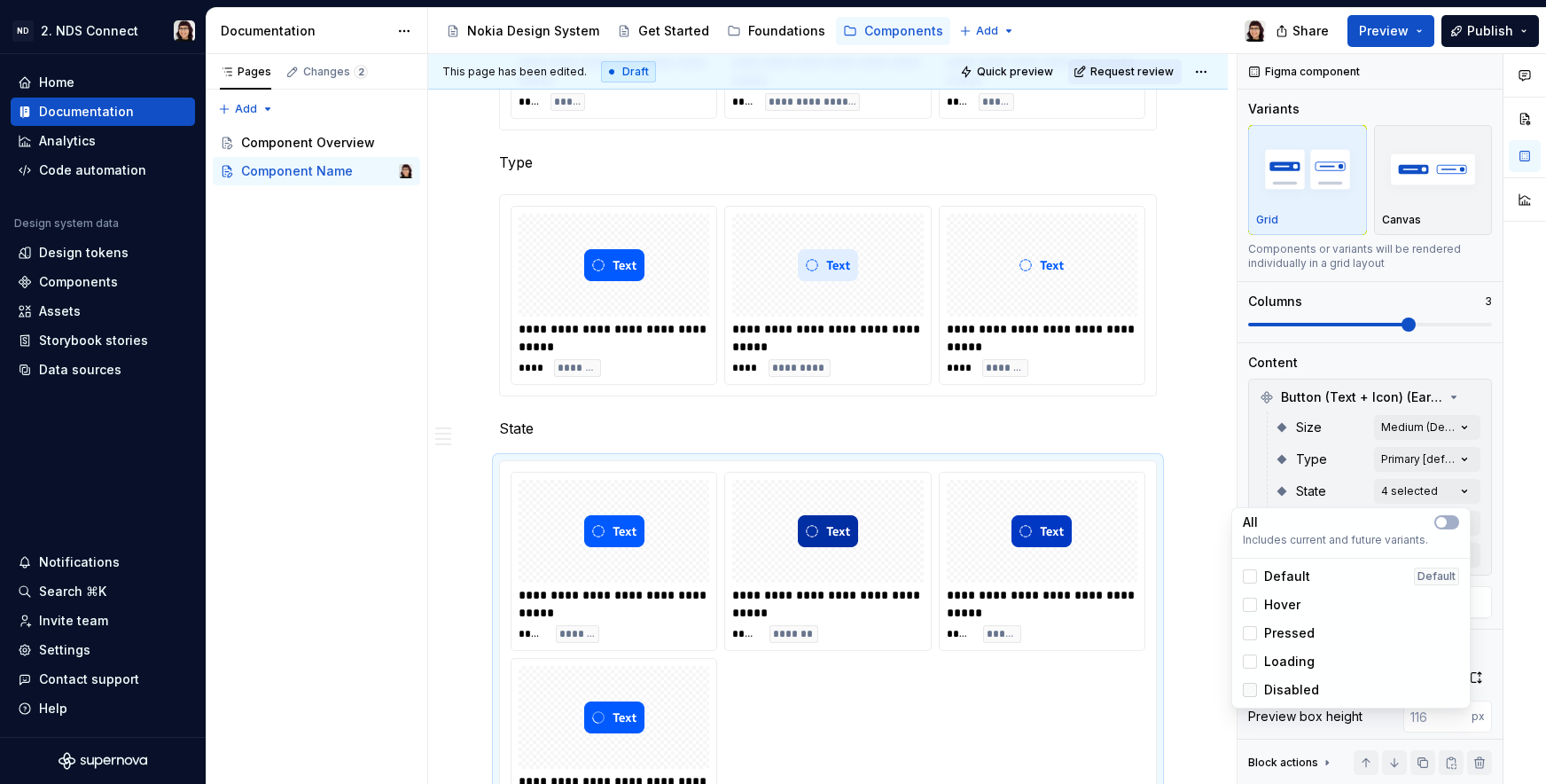
click at [1250, 694] on div at bounding box center [1250, 690] width 14 height 14
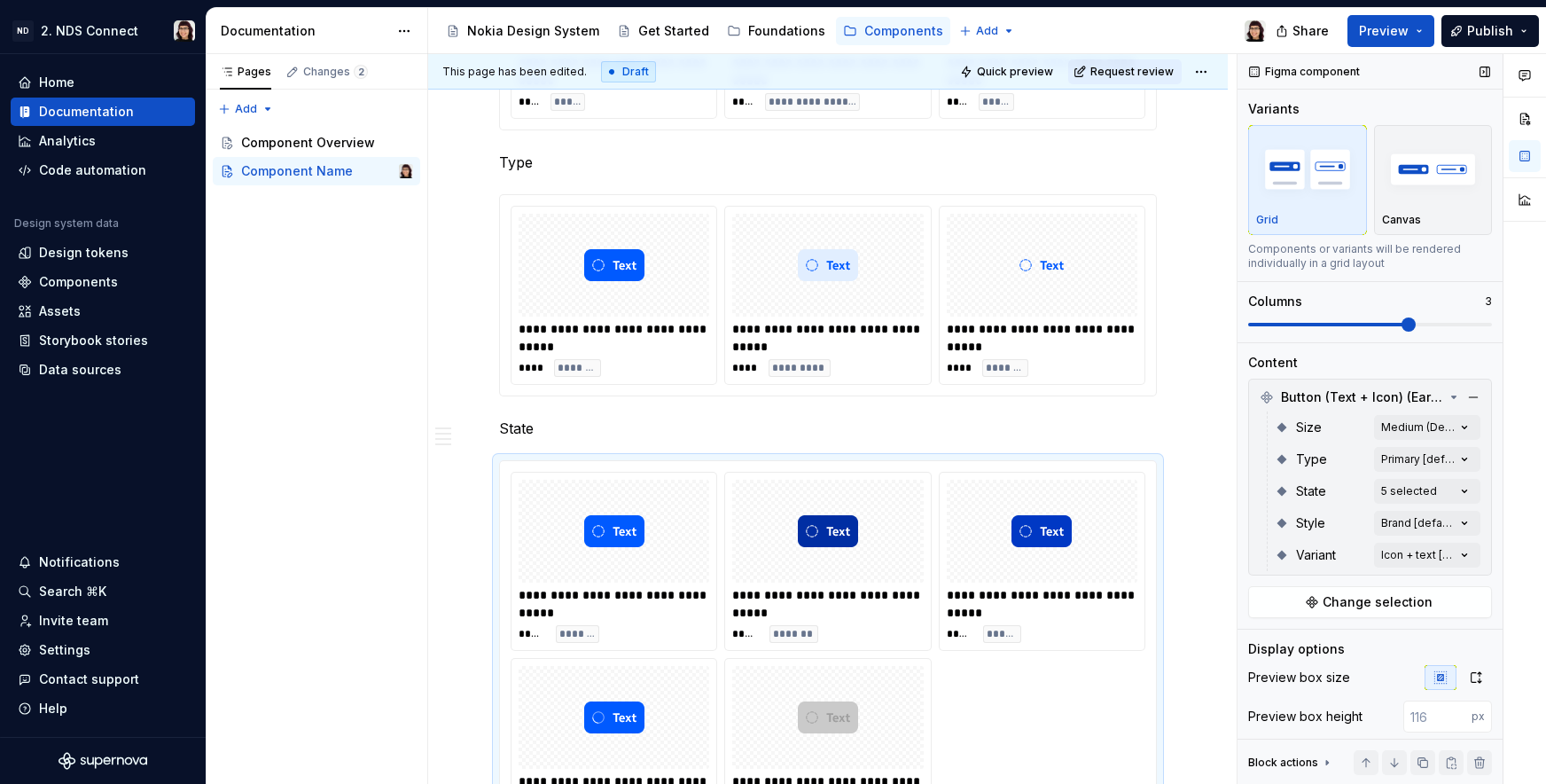
drag, startPoint x: 1398, startPoint y: 329, endPoint x: 1486, endPoint y: 329, distance: 88.0
click at [1486, 329] on div "Comments Open comments No comments yet Select ‘Comment’ from the block context …" at bounding box center [1391, 418] width 309 height 730
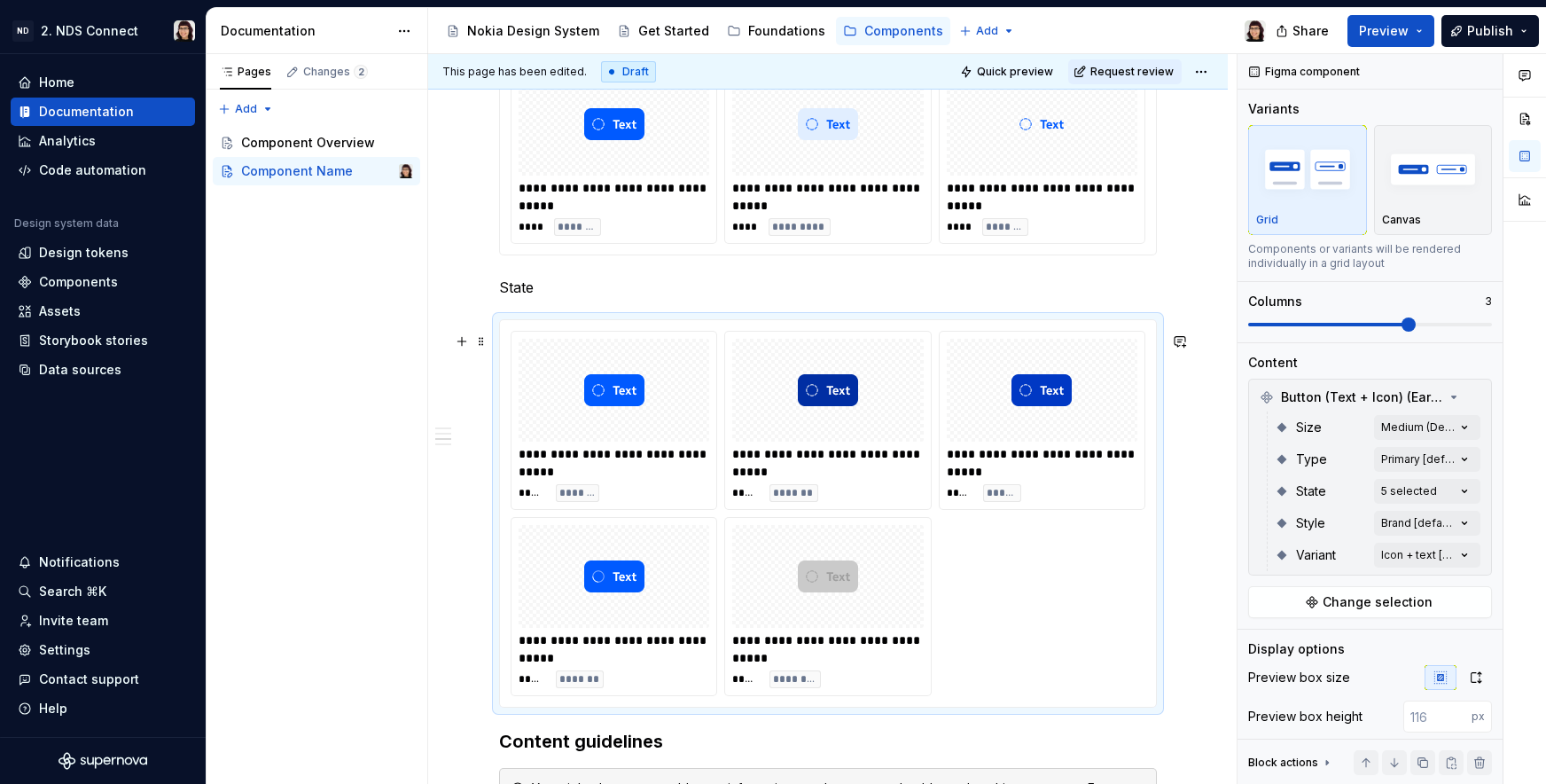
scroll to position [1633, 0]
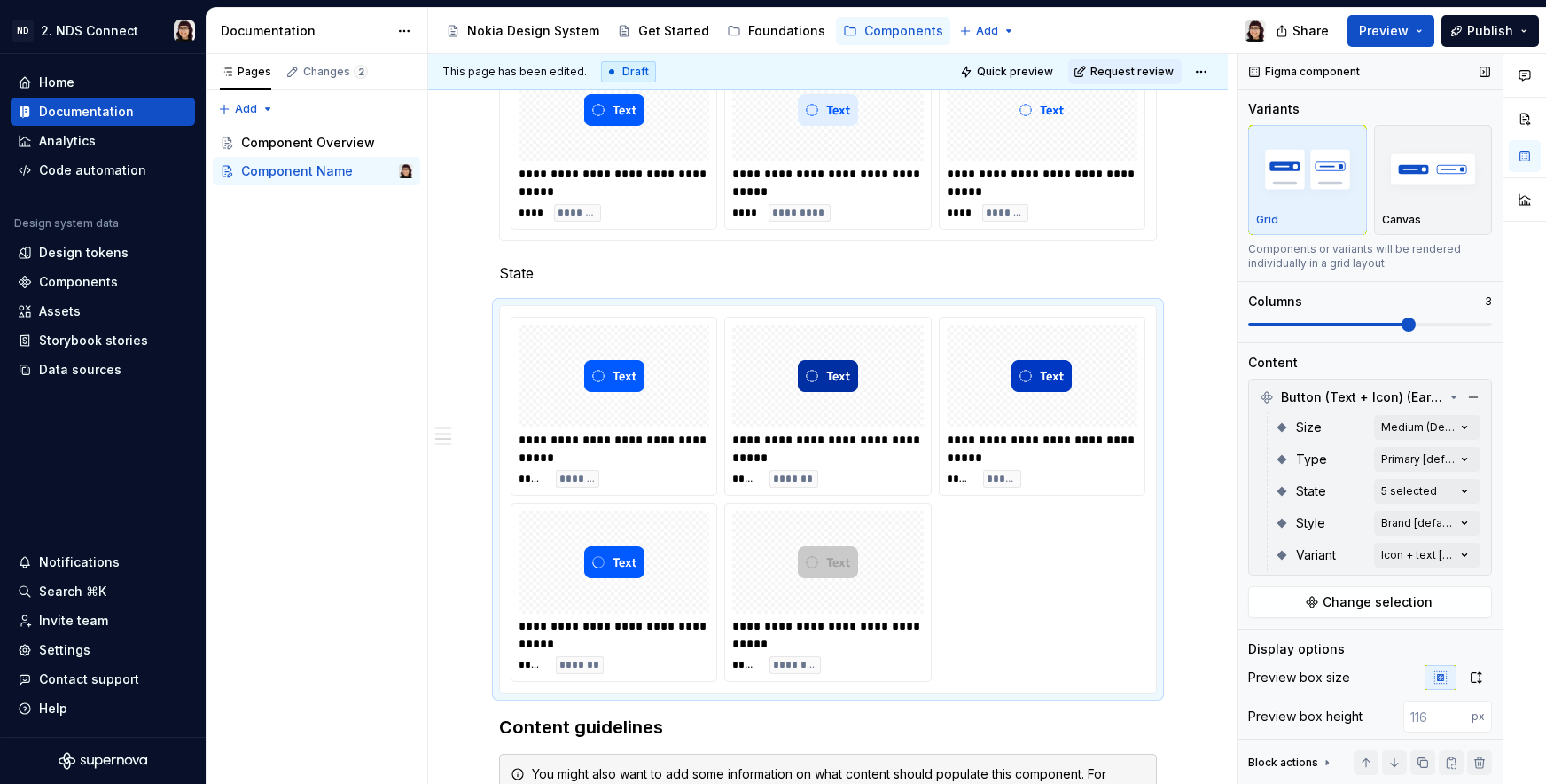
drag, startPoint x: 1383, startPoint y: 315, endPoint x: 1353, endPoint y: 322, distance: 30.8
click at [1353, 322] on div "Columns 3" at bounding box center [1370, 312] width 243 height 39
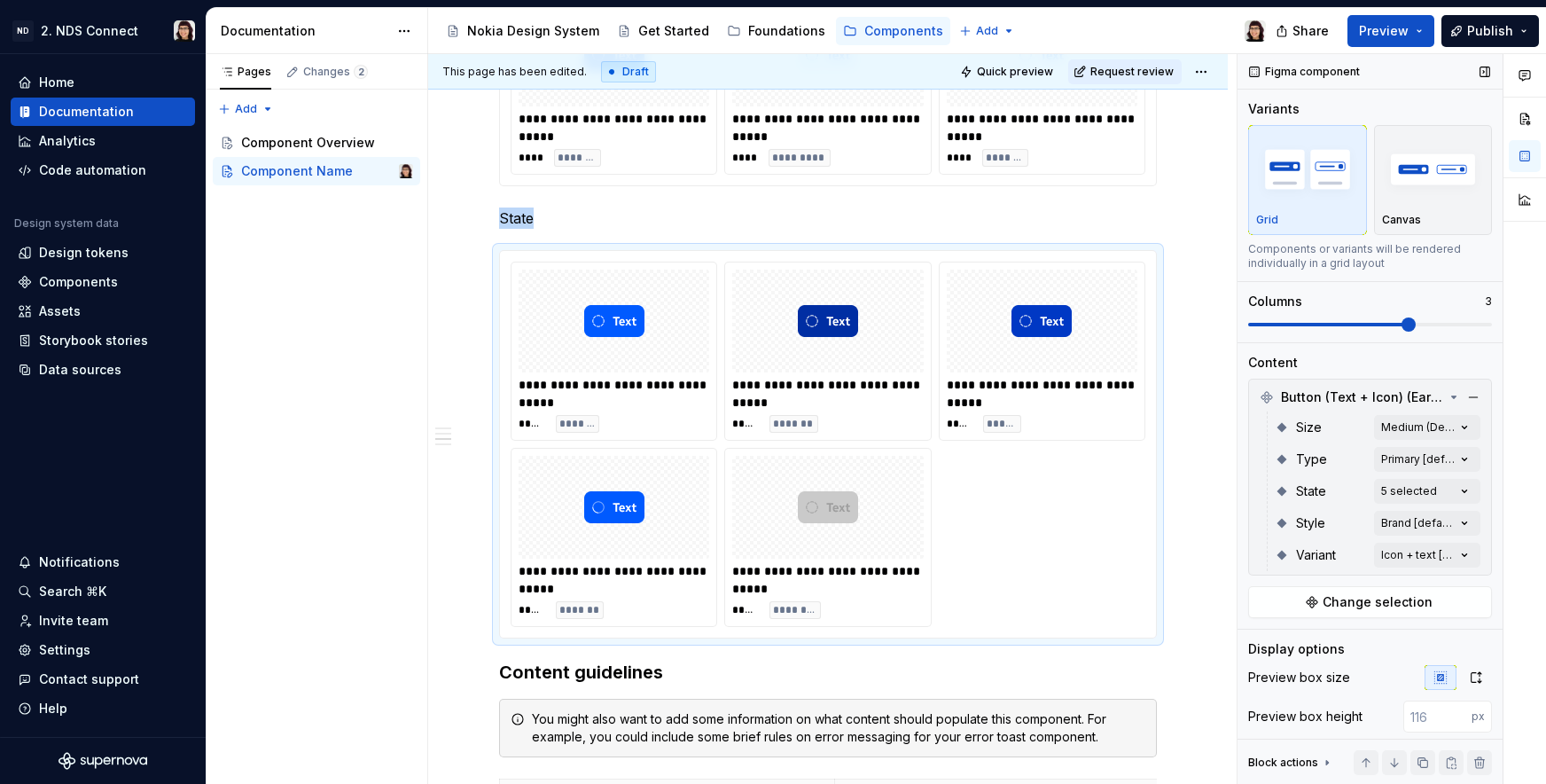
click at [1410, 324] on span at bounding box center [1330, 324] width 163 height 4
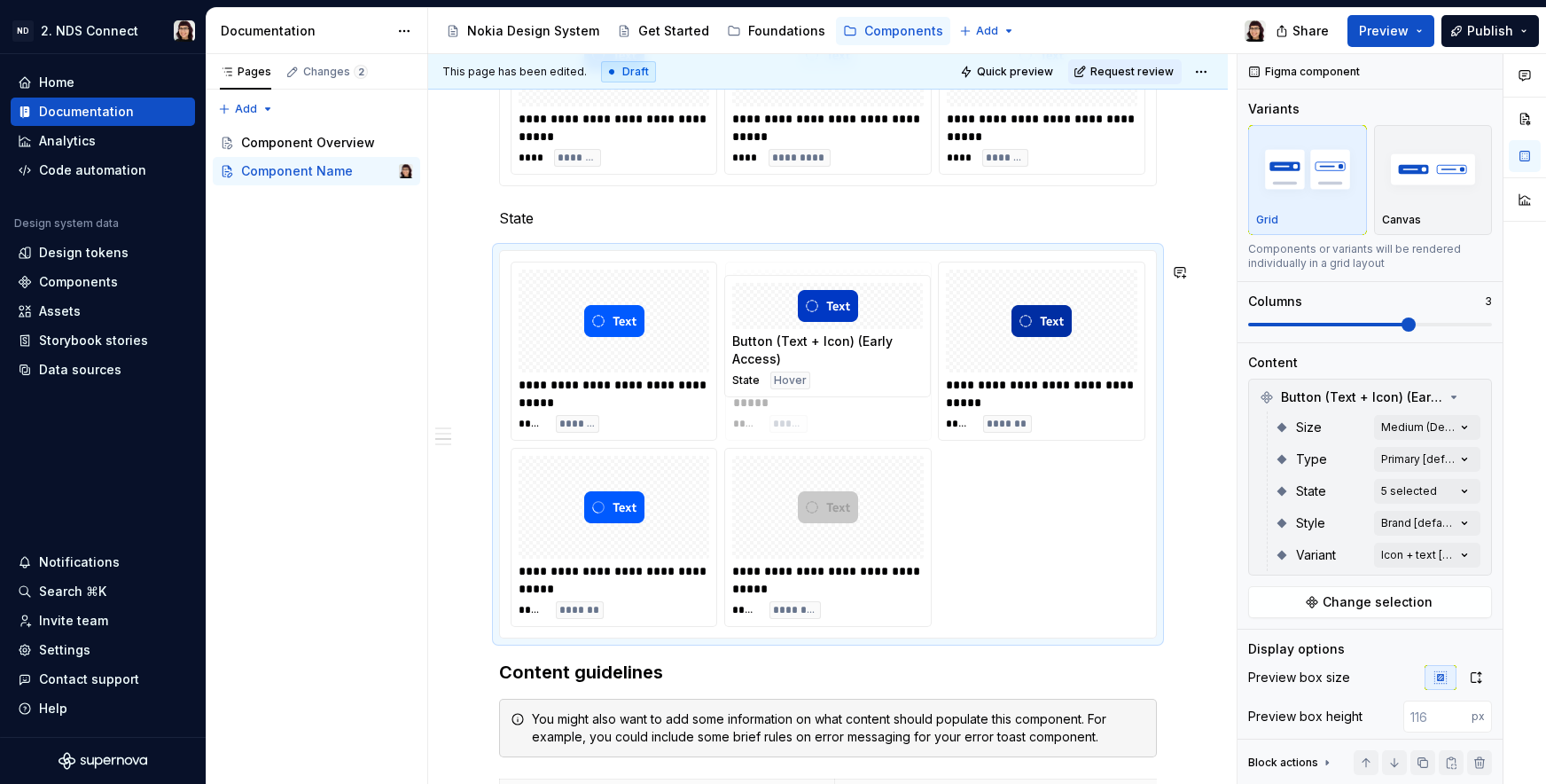
drag, startPoint x: 1032, startPoint y: 334, endPoint x: 808, endPoint y: 348, distance: 224.4
click at [808, 348] on body "ND 2. NDS Connect Home Documentation Analytics Code automation Design system da…" at bounding box center [773, 392] width 1546 height 784
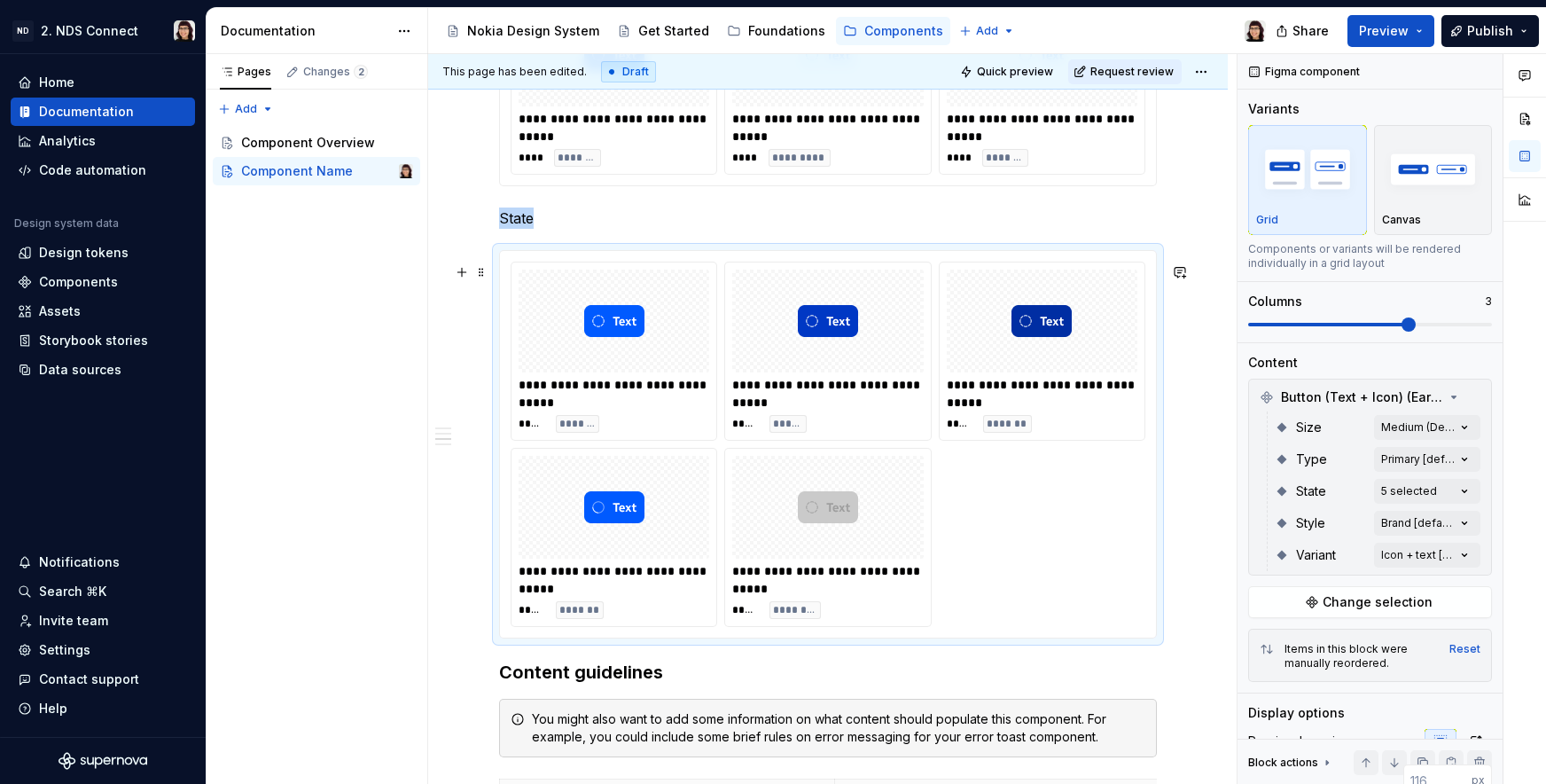
click at [691, 559] on div at bounding box center [614, 507] width 190 height 103
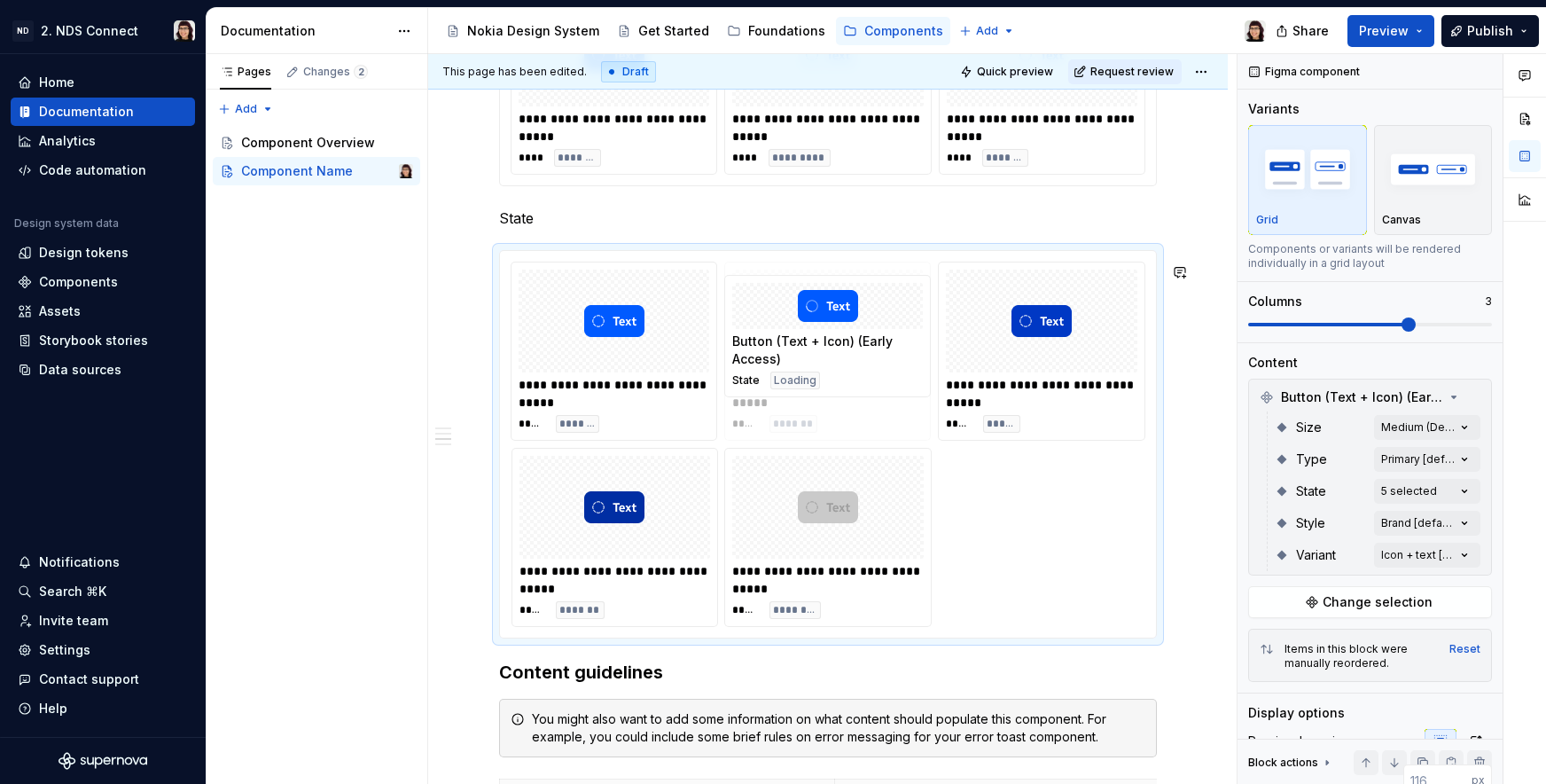
drag, startPoint x: 545, startPoint y: 543, endPoint x: 771, endPoint y: 365, distance: 287.7
click at [771, 365] on body "ND 2. NDS Connect Home Documentation Analytics Code automation Design system da…" at bounding box center [773, 392] width 1546 height 784
click at [875, 407] on div "**********" at bounding box center [827, 393] width 190 height 36
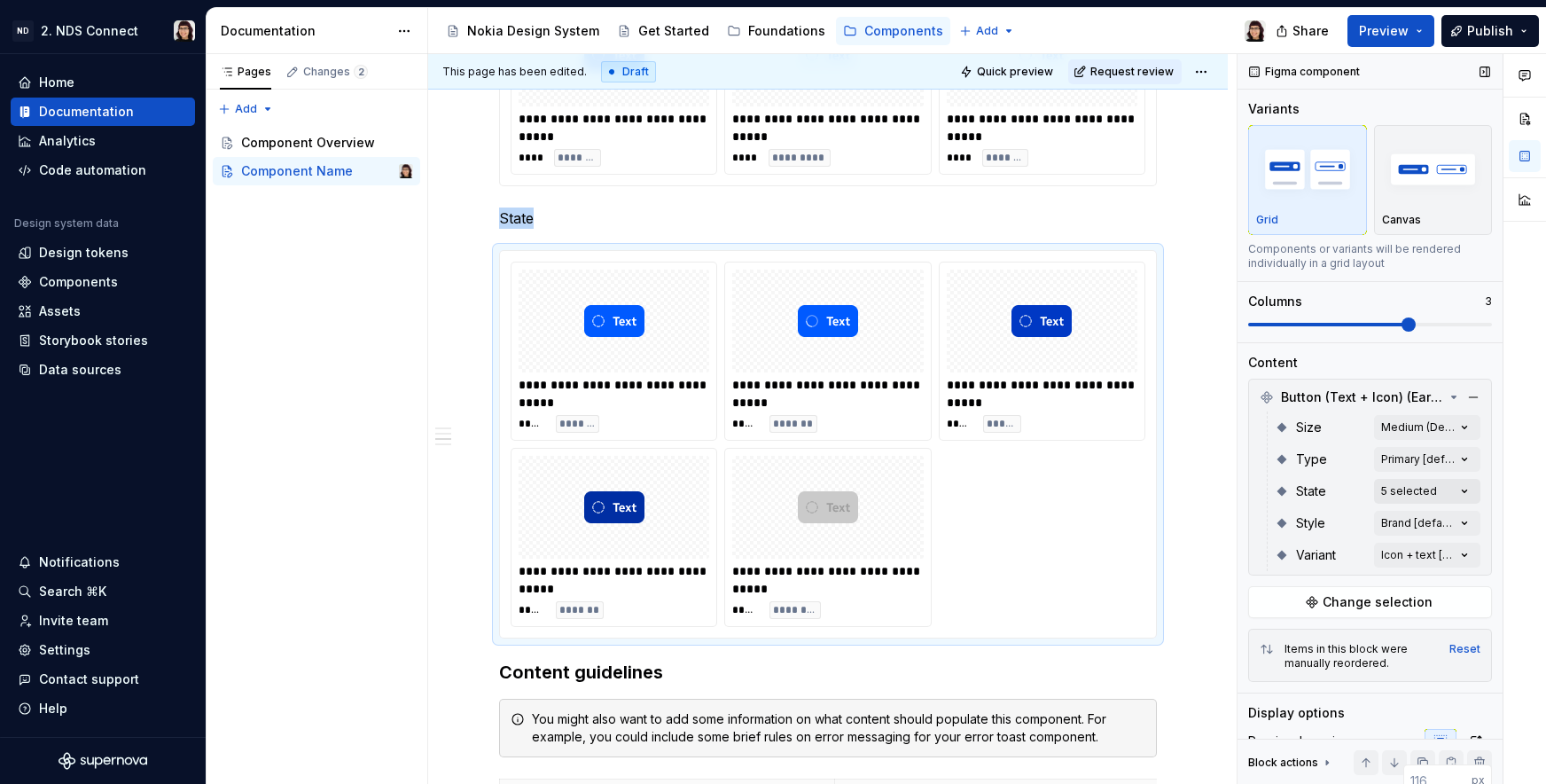
click at [1393, 495] on div "Comments Open comments No comments yet Select ‘Comment’ from the block context …" at bounding box center [1391, 418] width 309 height 730
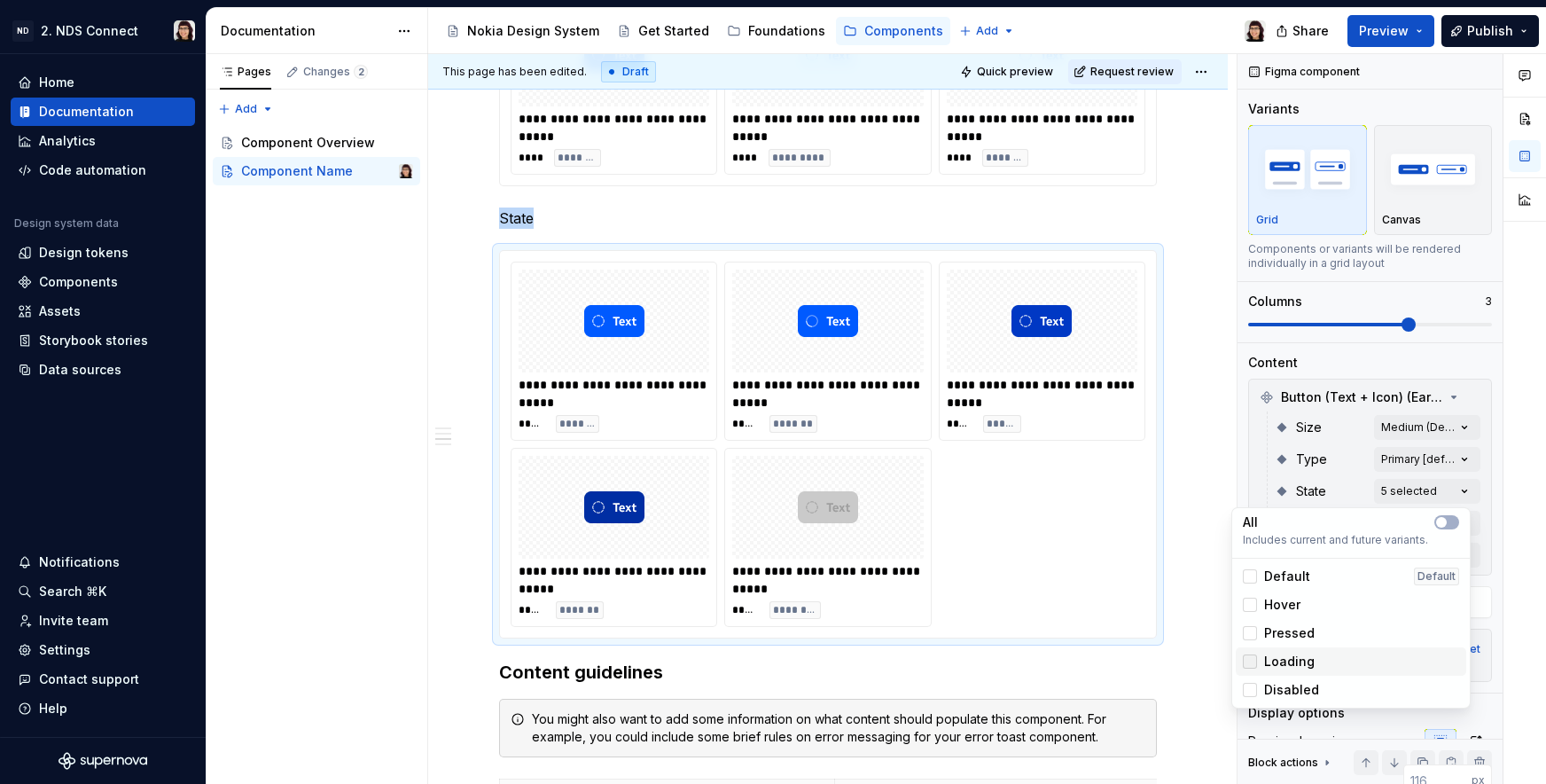
click at [1250, 661] on icon at bounding box center [1250, 661] width 0 height 0
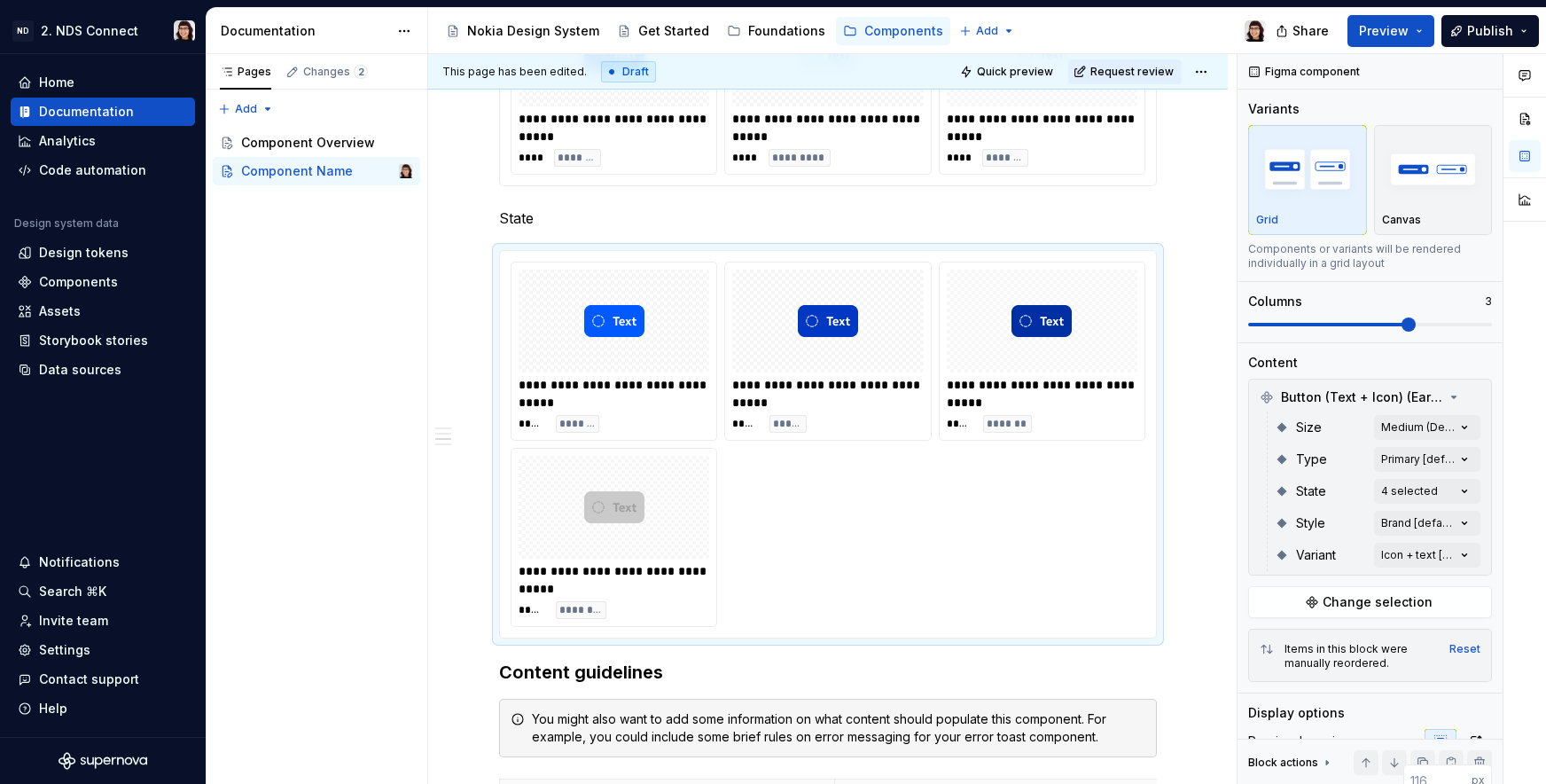
drag, startPoint x: 1409, startPoint y: 316, endPoint x: 1496, endPoint y: 318, distance: 87.0
click at [1496, 318] on div "Comments Open comments No comments yet Select ‘Comment’ from the block context …" at bounding box center [1391, 418] width 309 height 730
click at [1471, 324] on span at bounding box center [1370, 324] width 243 height 4
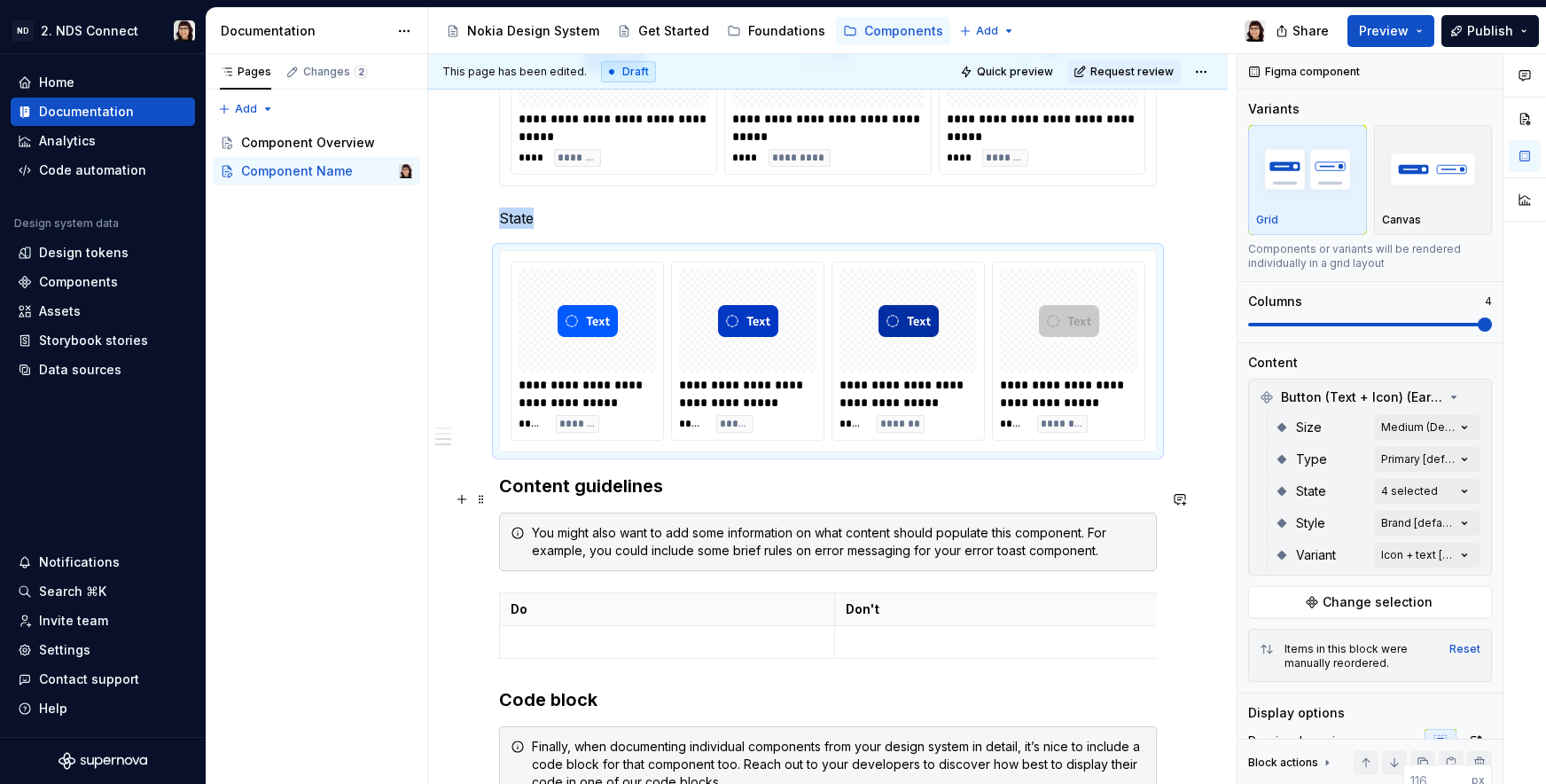
click at [497, 503] on div "**********" at bounding box center [827, 13] width 799 height 2795
click at [500, 497] on h3 "Content guidelines" at bounding box center [828, 486] width 658 height 25
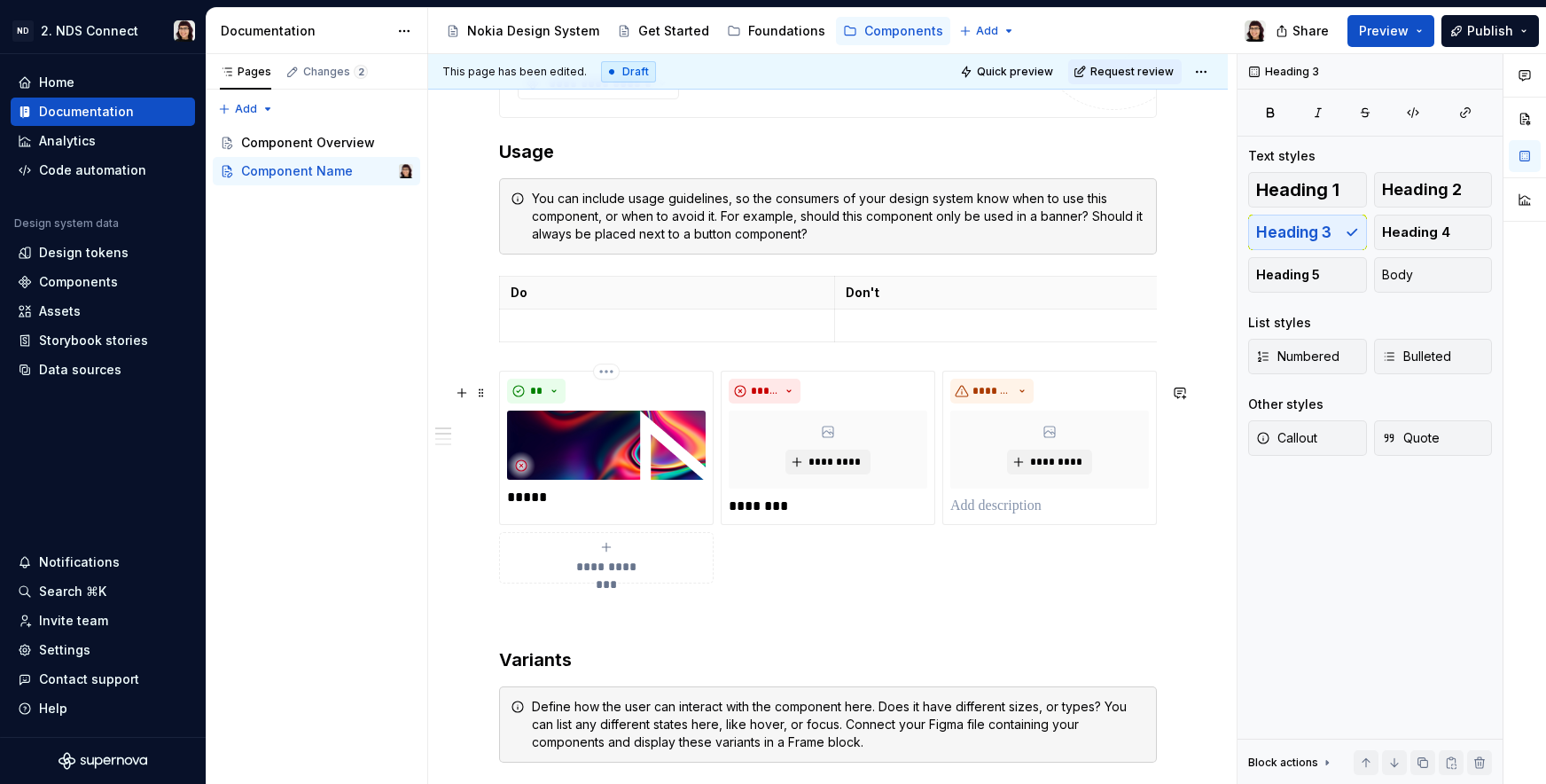
scroll to position [0, 0]
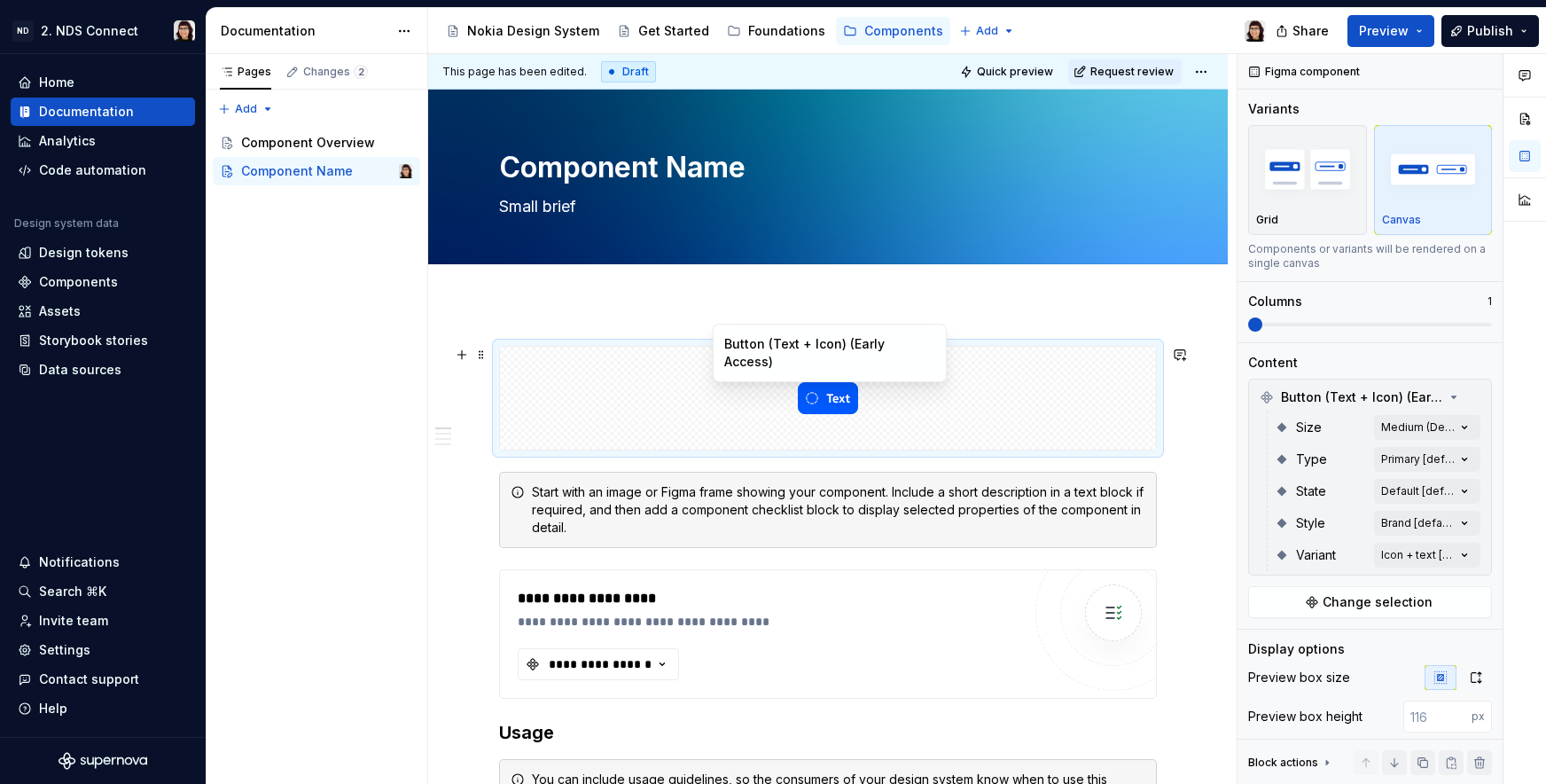
click at [722, 400] on div at bounding box center [828, 397] width 656 height 103
click at [1313, 189] on img "button" at bounding box center [1307, 168] width 103 height 64
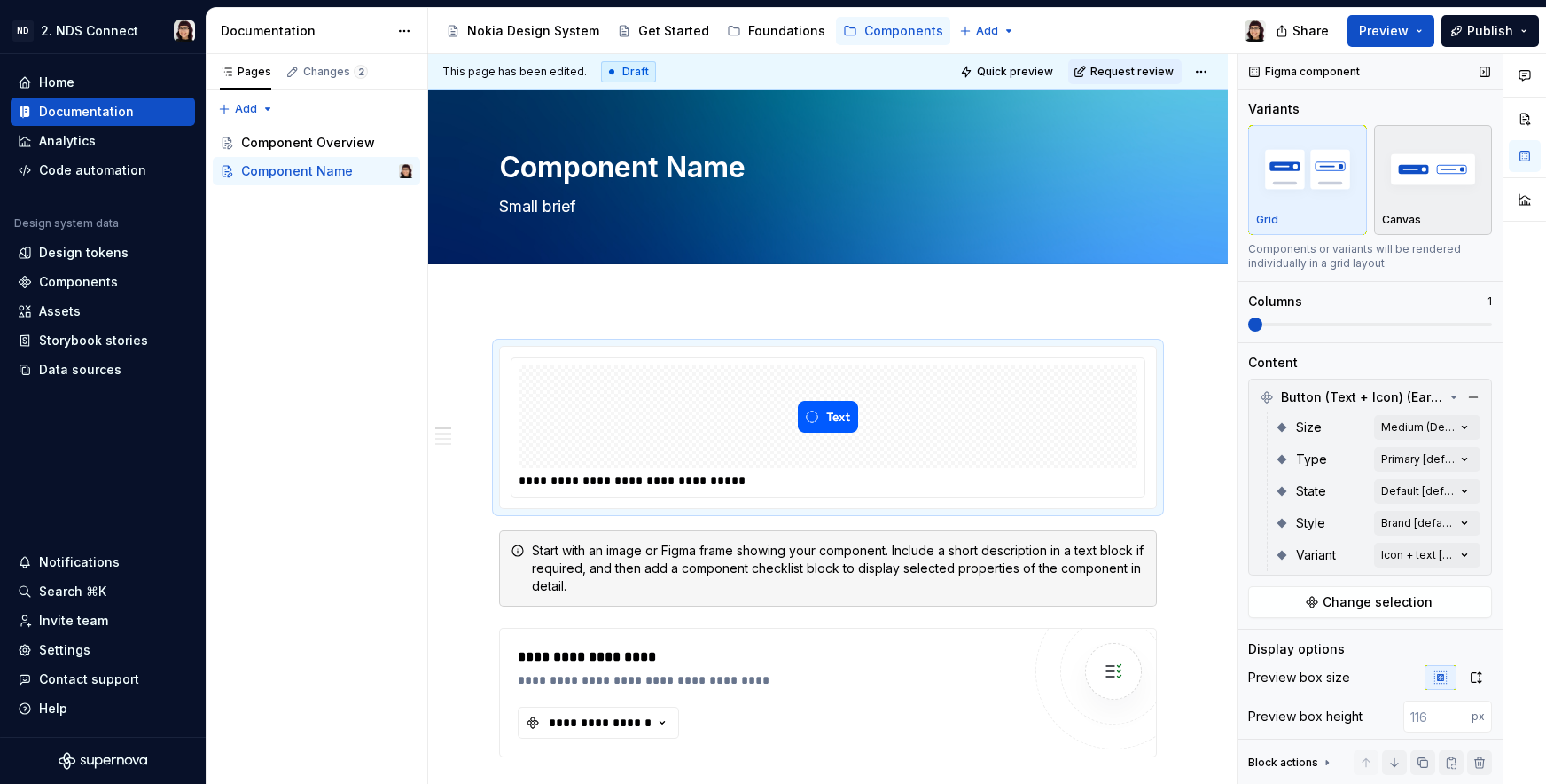
click at [1439, 186] on img "button" at bounding box center [1433, 168] width 103 height 64
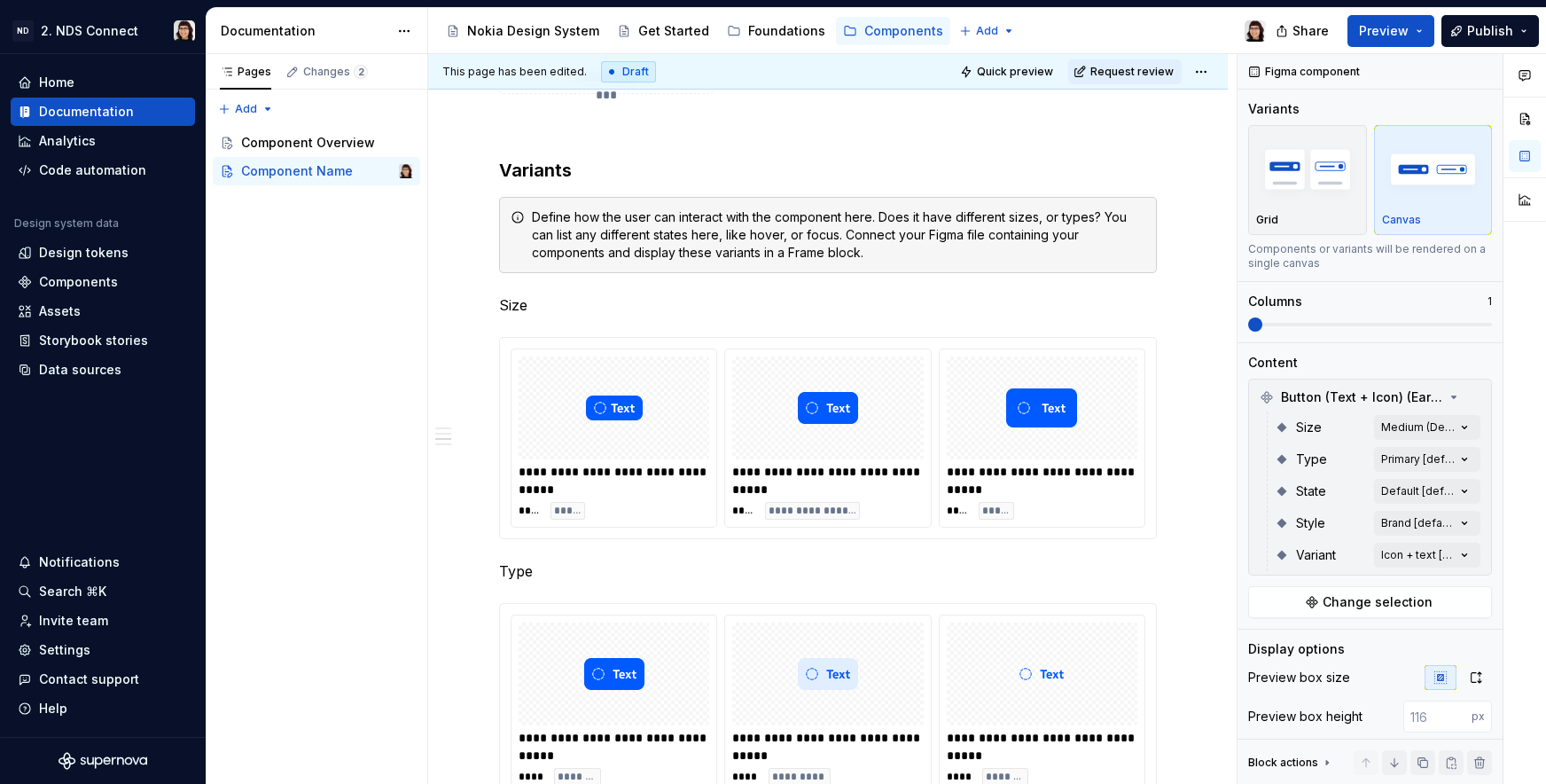
scroll to position [983, 0]
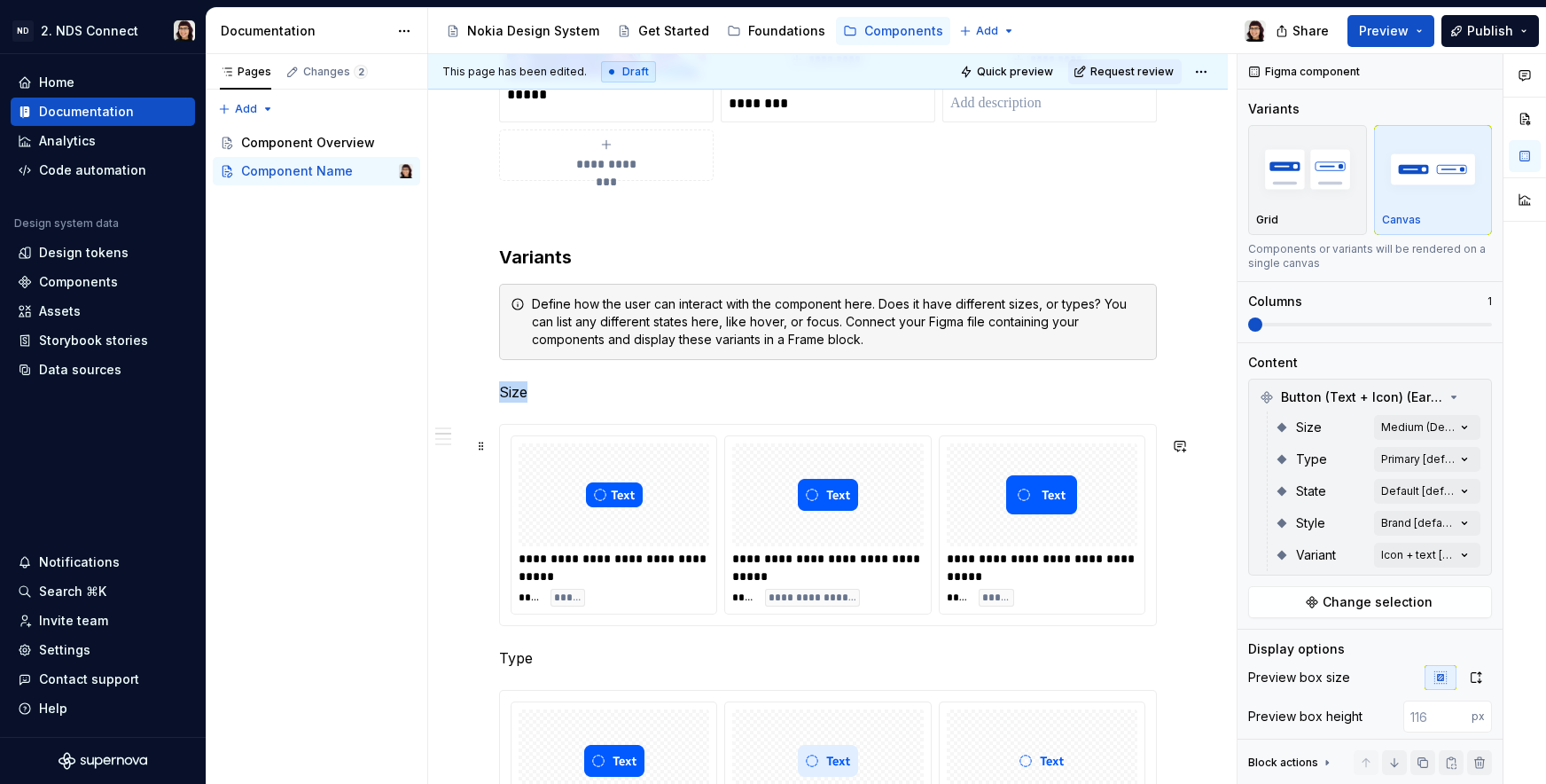
click at [646, 515] on div at bounding box center [614, 494] width 190 height 103
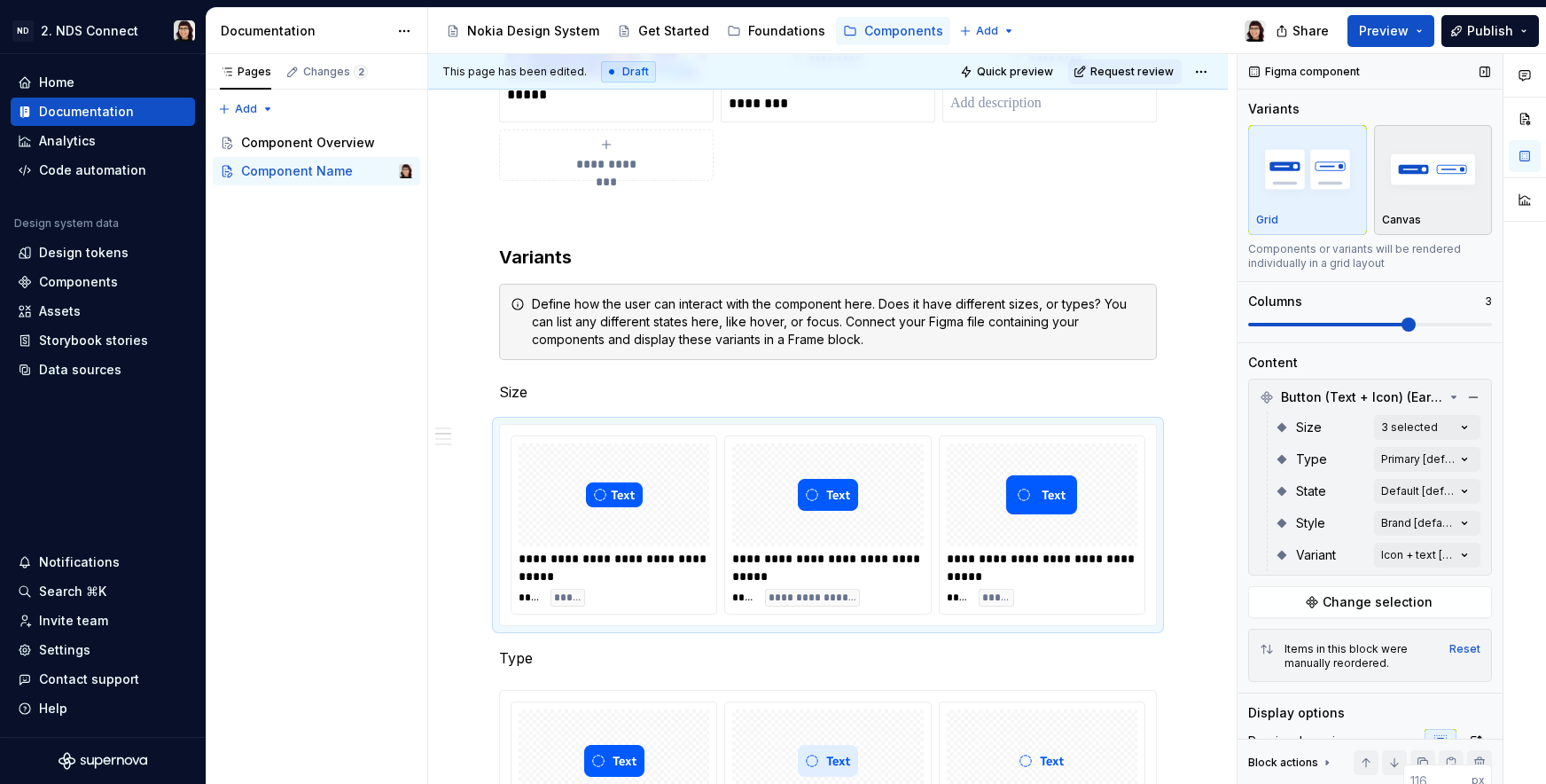
click at [1432, 190] on img "button" at bounding box center [1433, 168] width 103 height 64
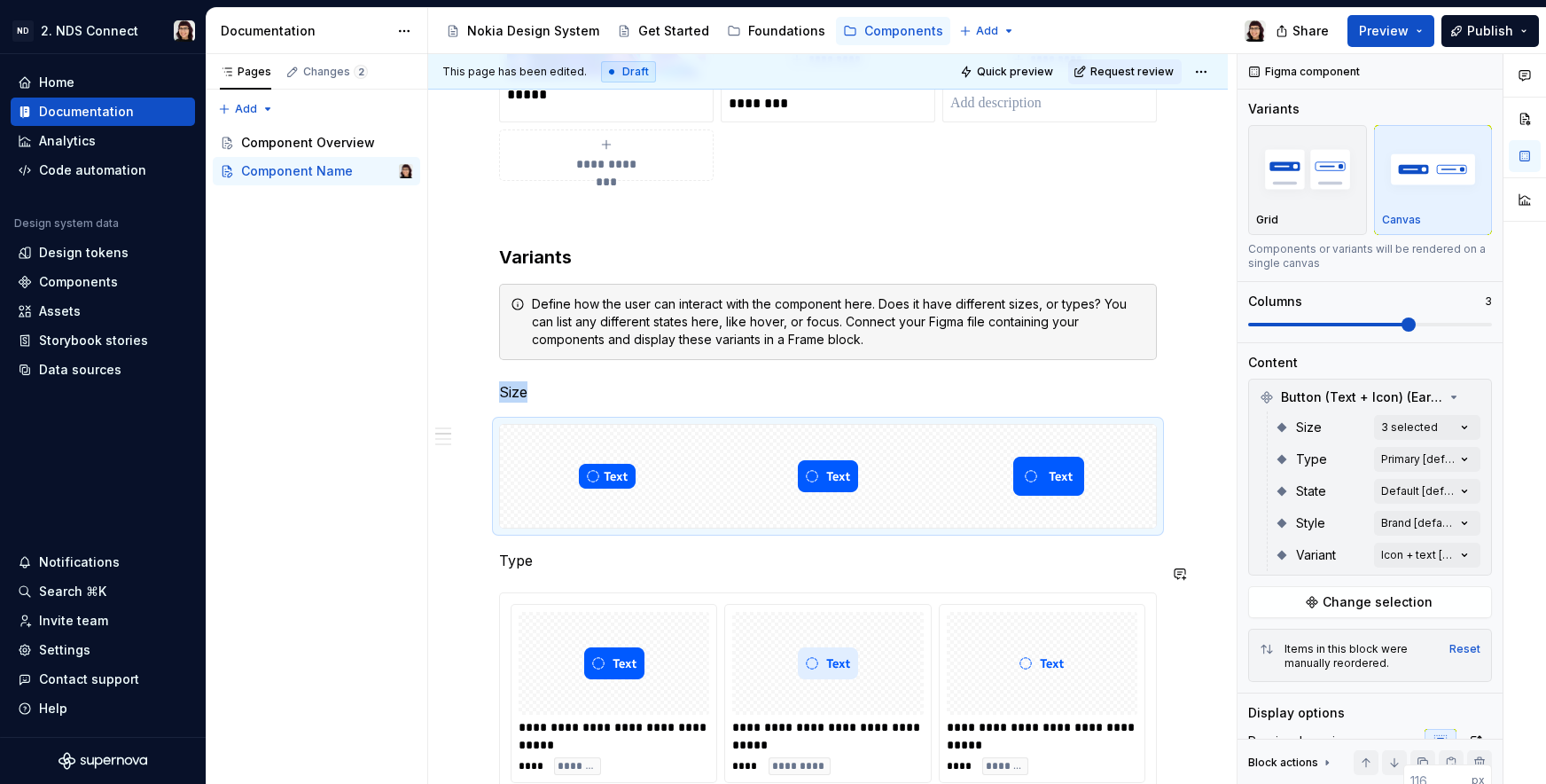
scroll to position [1253, 0]
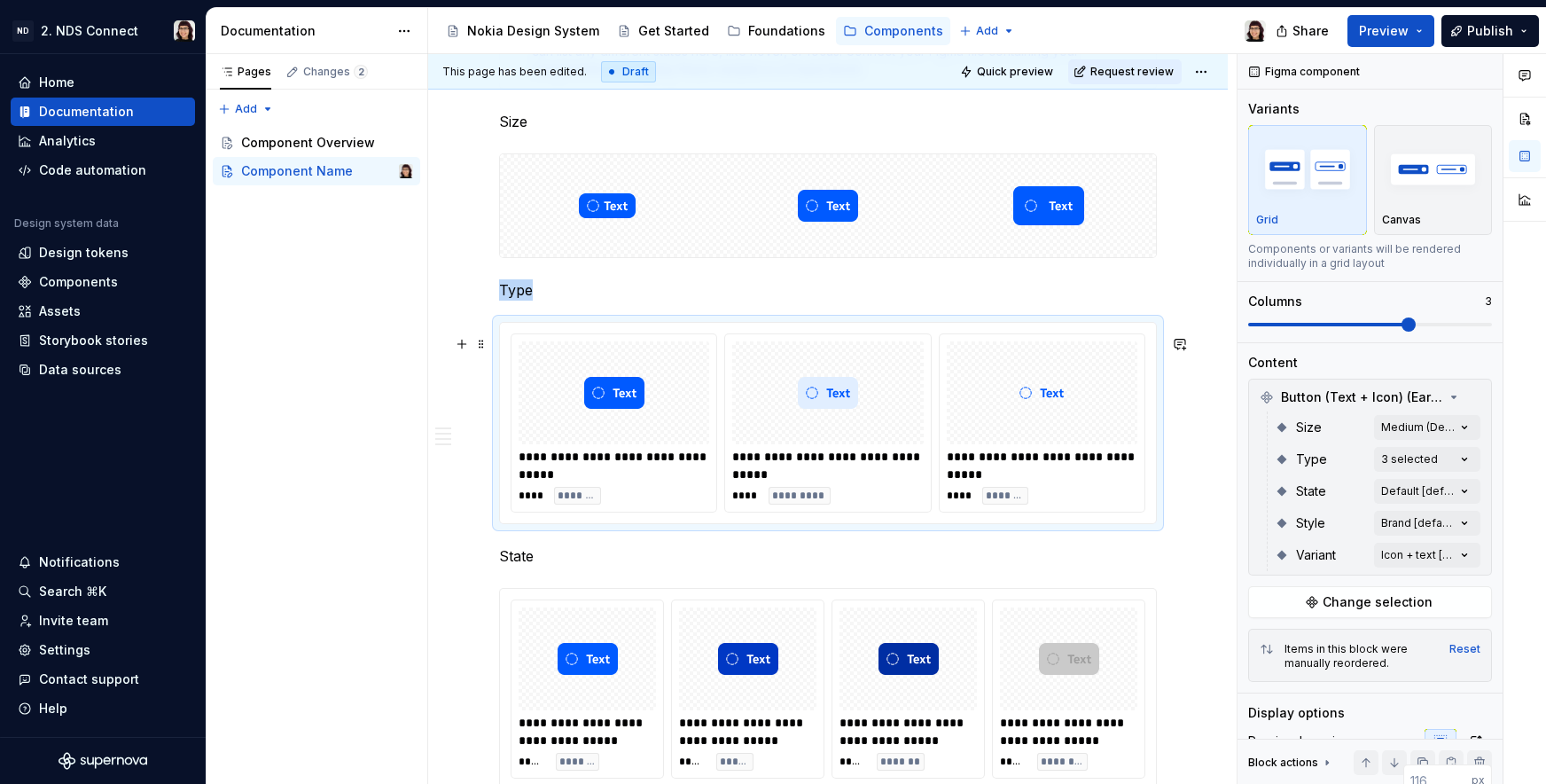
click at [813, 503] on span "*********" at bounding box center [799, 495] width 55 height 14
click at [1414, 189] on img "button" at bounding box center [1433, 168] width 103 height 64
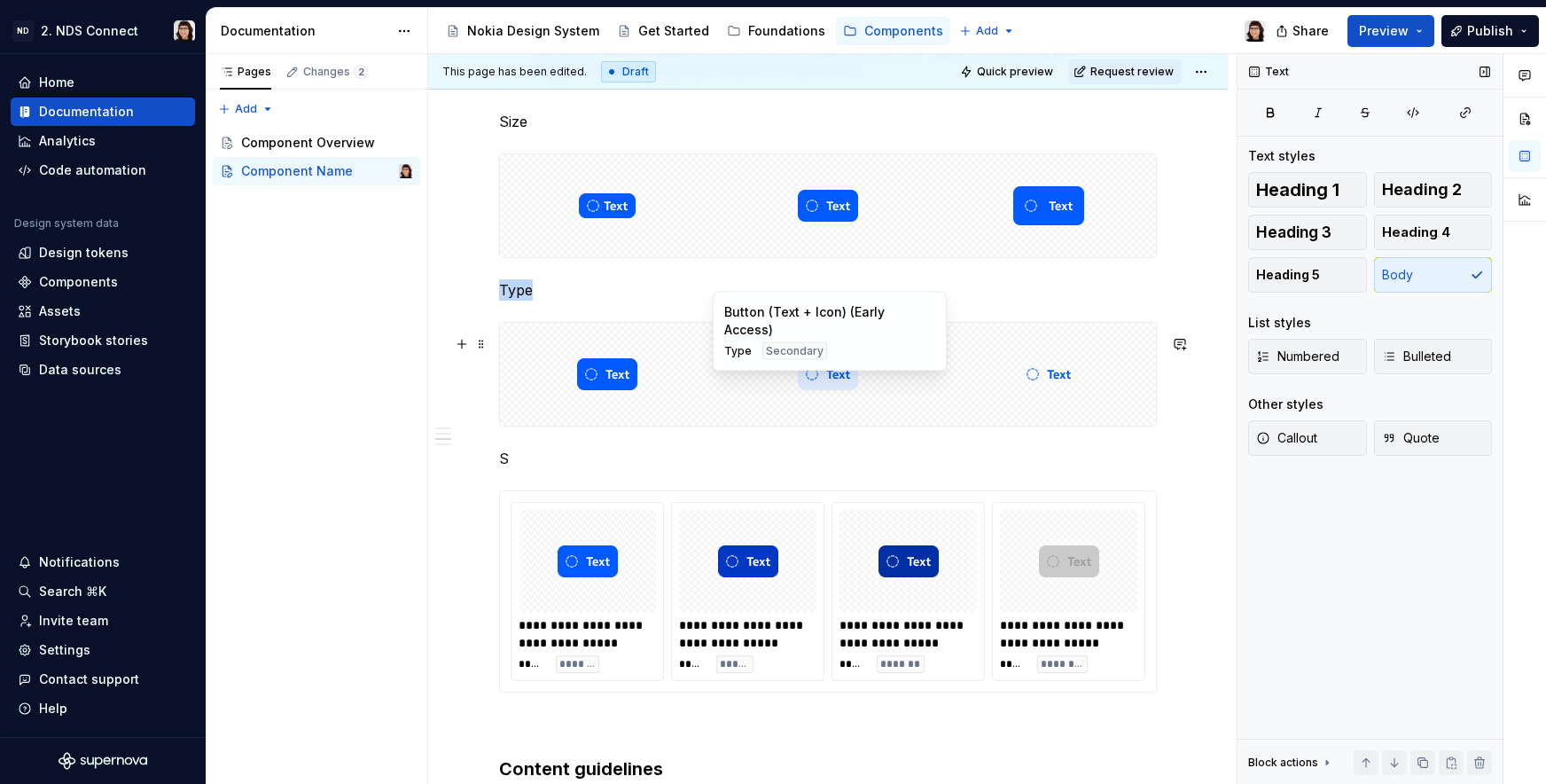
click at [759, 417] on div at bounding box center [827, 373] width 214 height 103
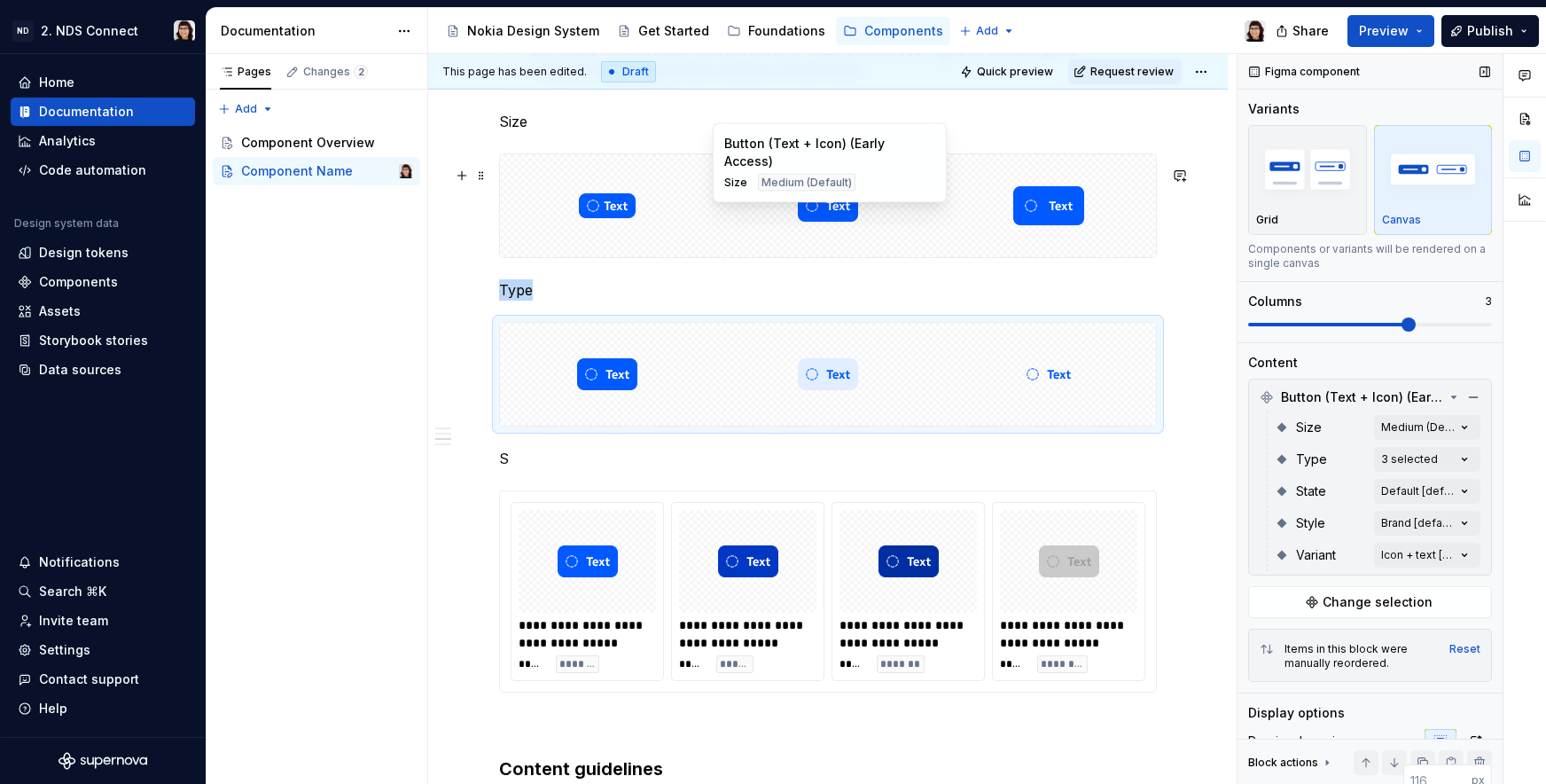
click at [823, 246] on img at bounding box center [827, 206] width 61 height 89
click at [1296, 199] on div "button" at bounding box center [1307, 169] width 103 height 73
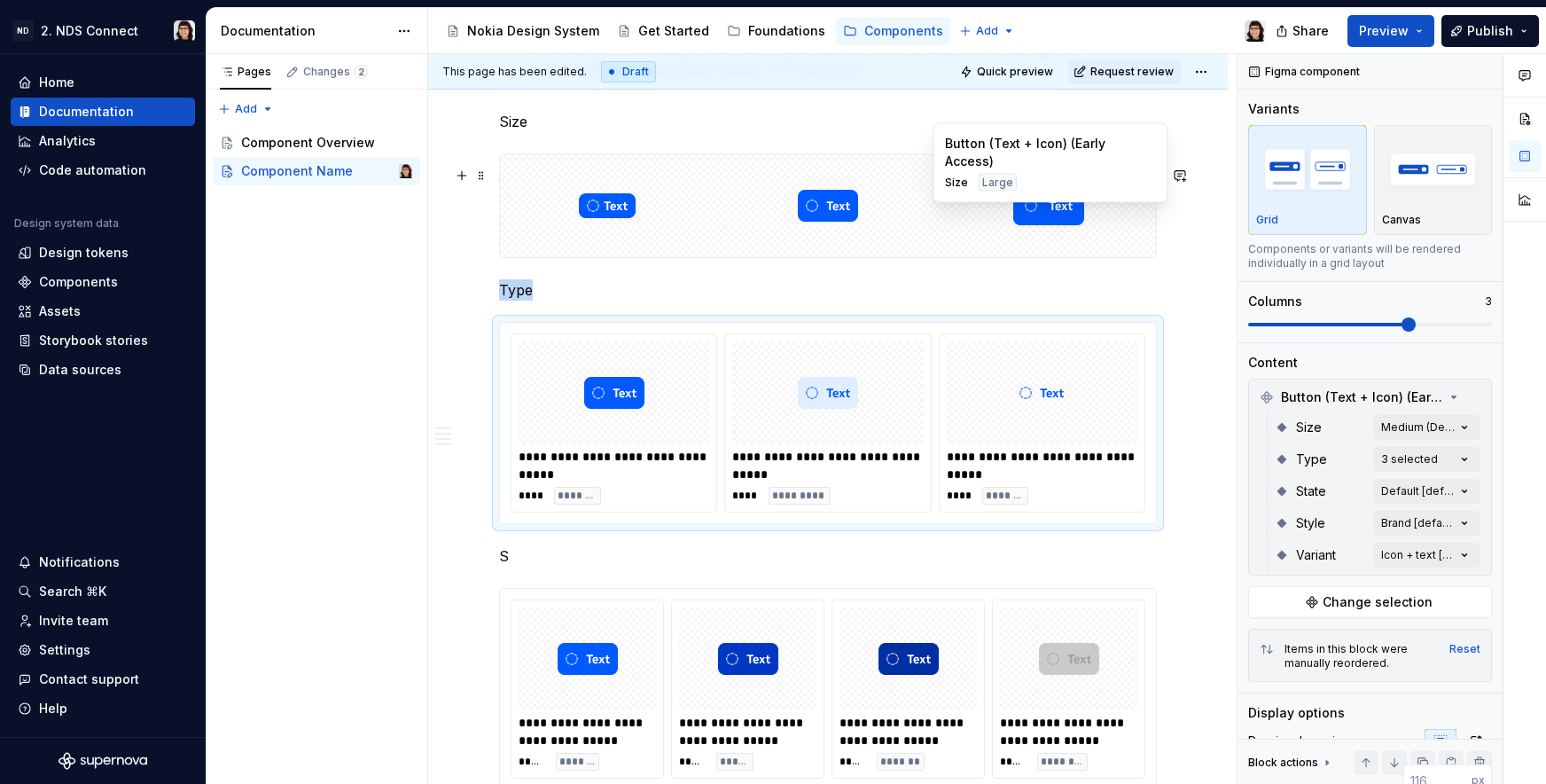
click at [875, 245] on div at bounding box center [827, 205] width 214 height 103
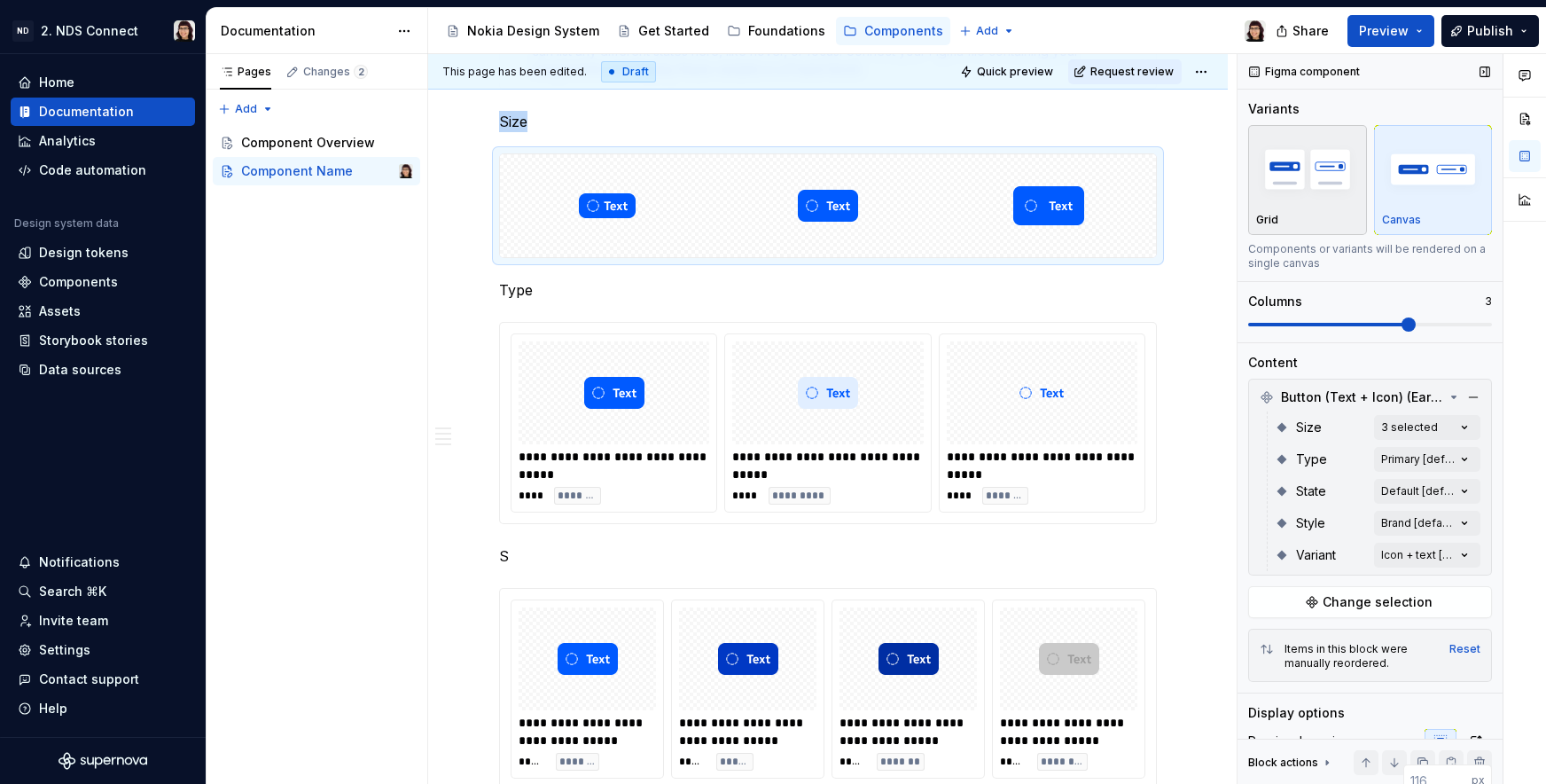
click at [1302, 176] on img "button" at bounding box center [1307, 168] width 103 height 64
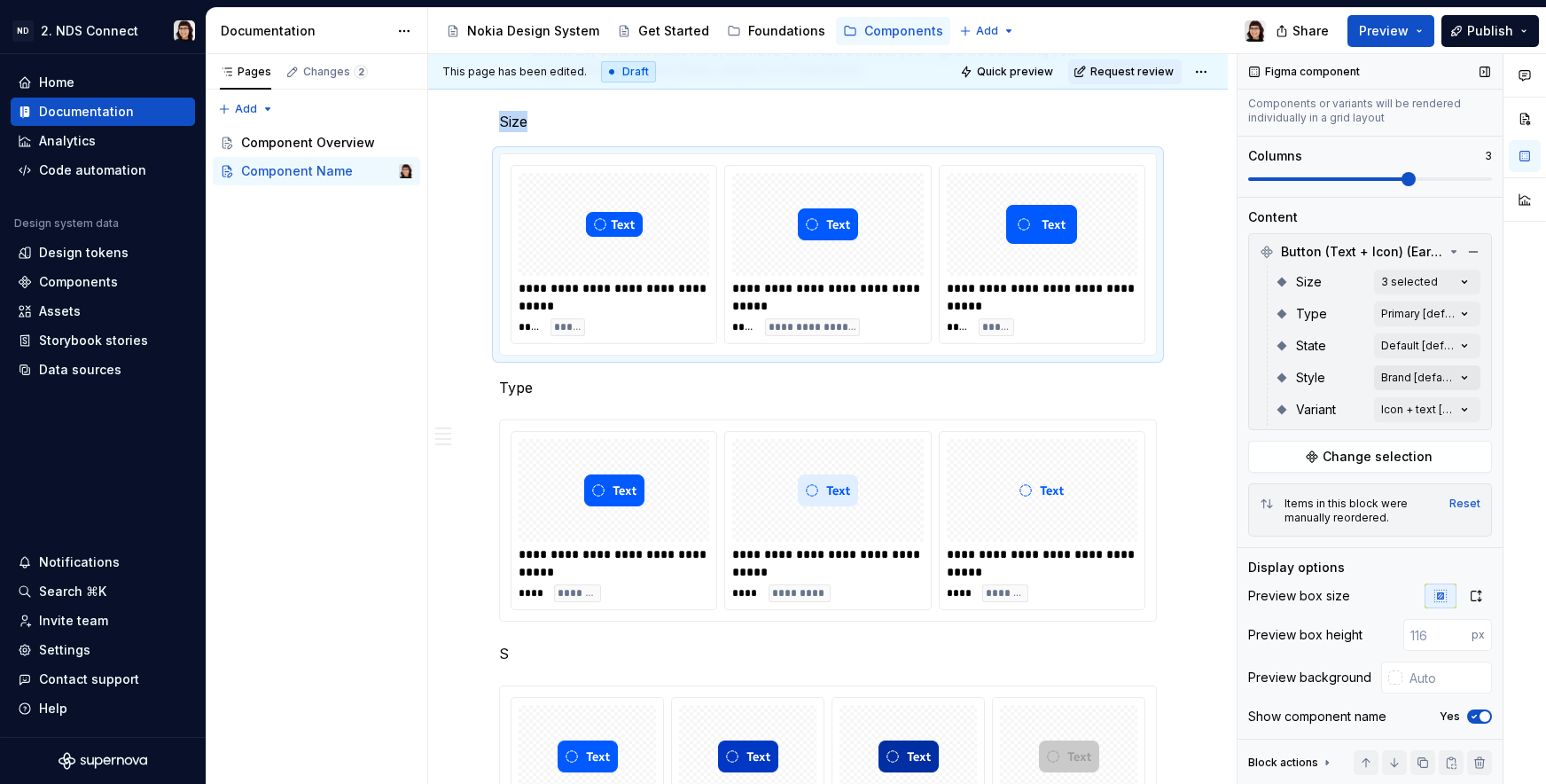
scroll to position [220, 0]
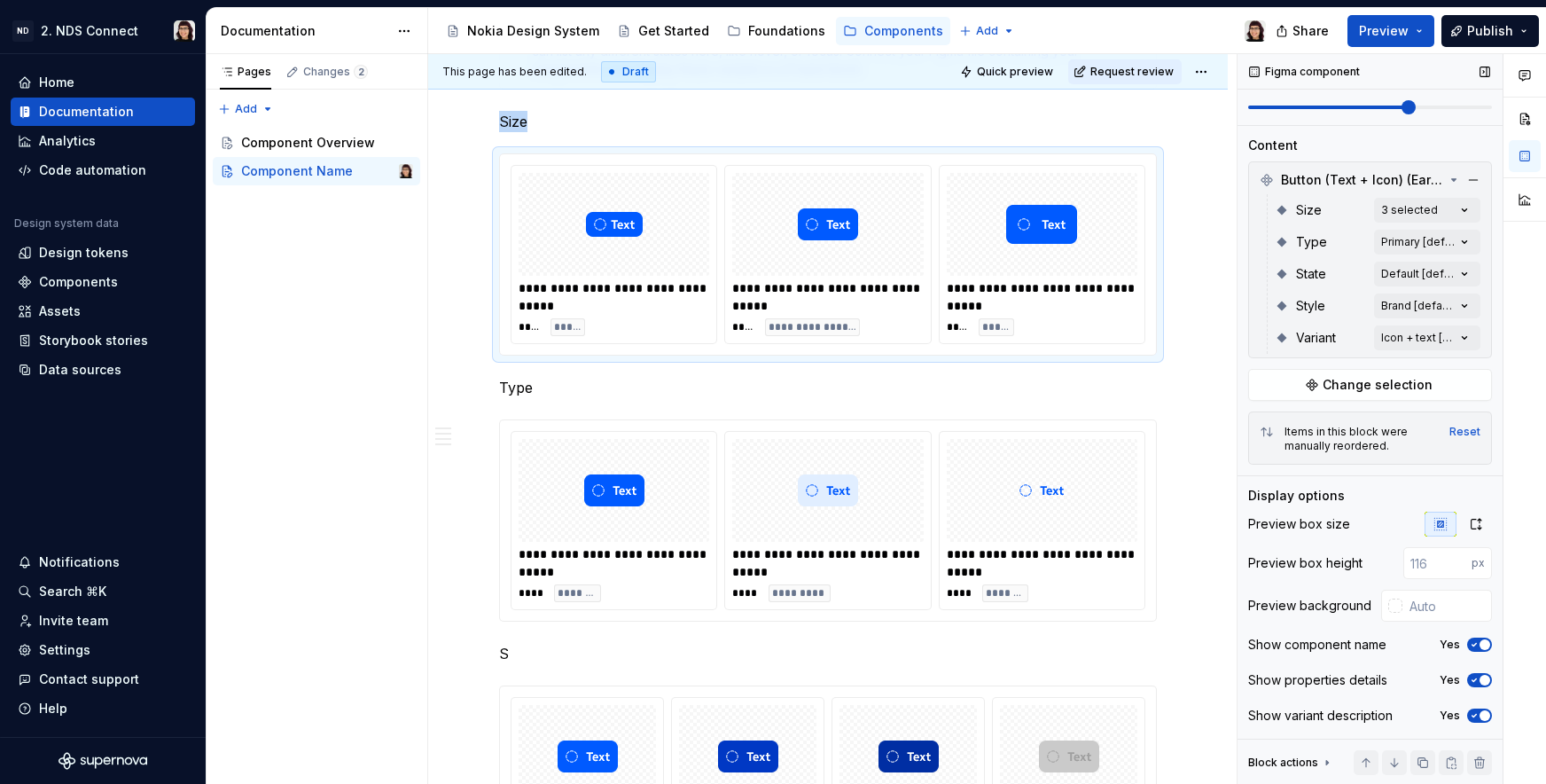
click at [1468, 644] on icon "button" at bounding box center [1474, 644] width 14 height 11
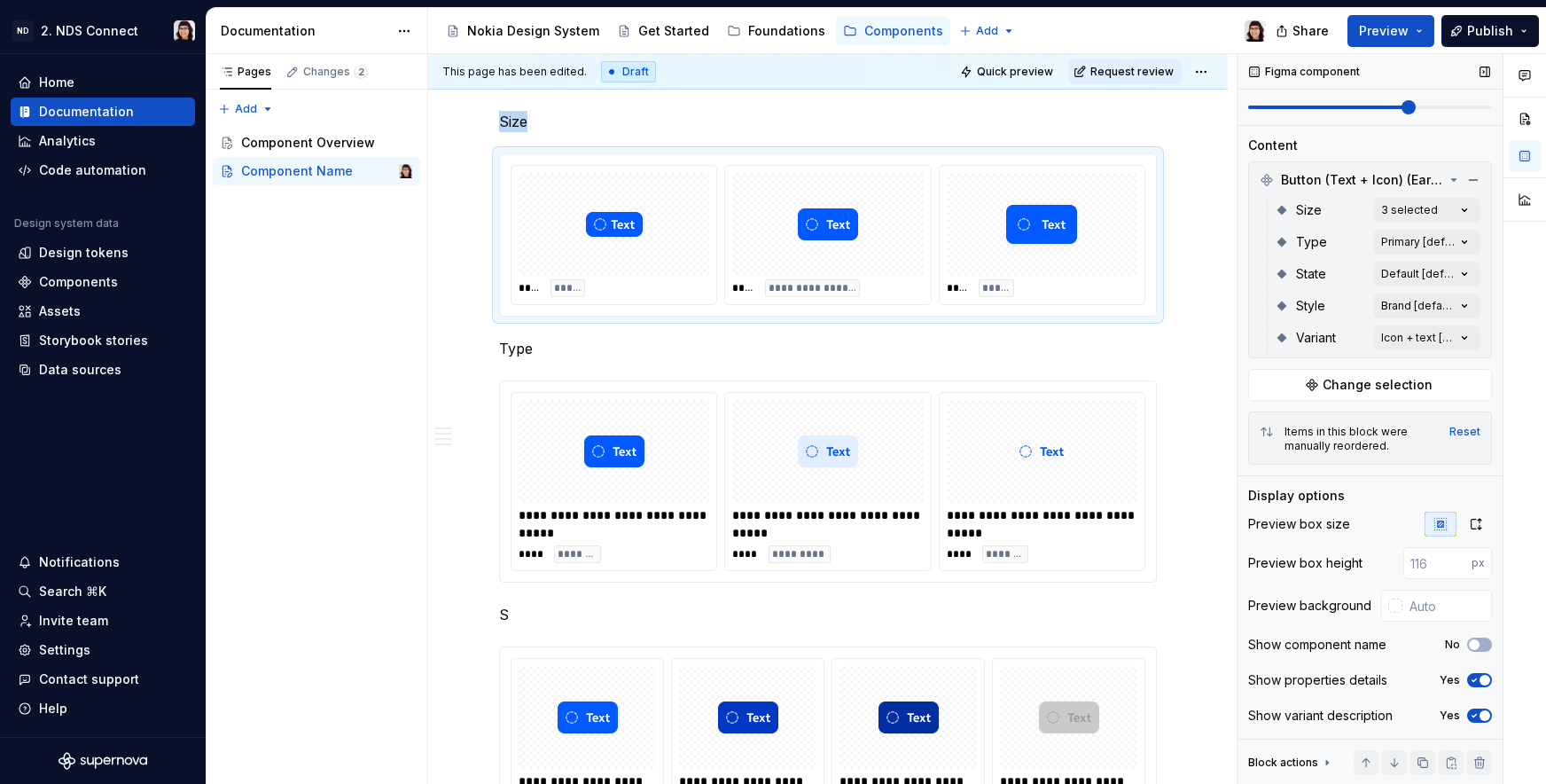
click at [1473, 717] on icon "button" at bounding box center [1475, 716] width 5 height 3
click at [1469, 717] on span "button" at bounding box center [1474, 715] width 11 height 11
click at [986, 525] on div "**********" at bounding box center [1042, 523] width 190 height 36
click at [1480, 642] on span "button" at bounding box center [1484, 644] width 11 height 11
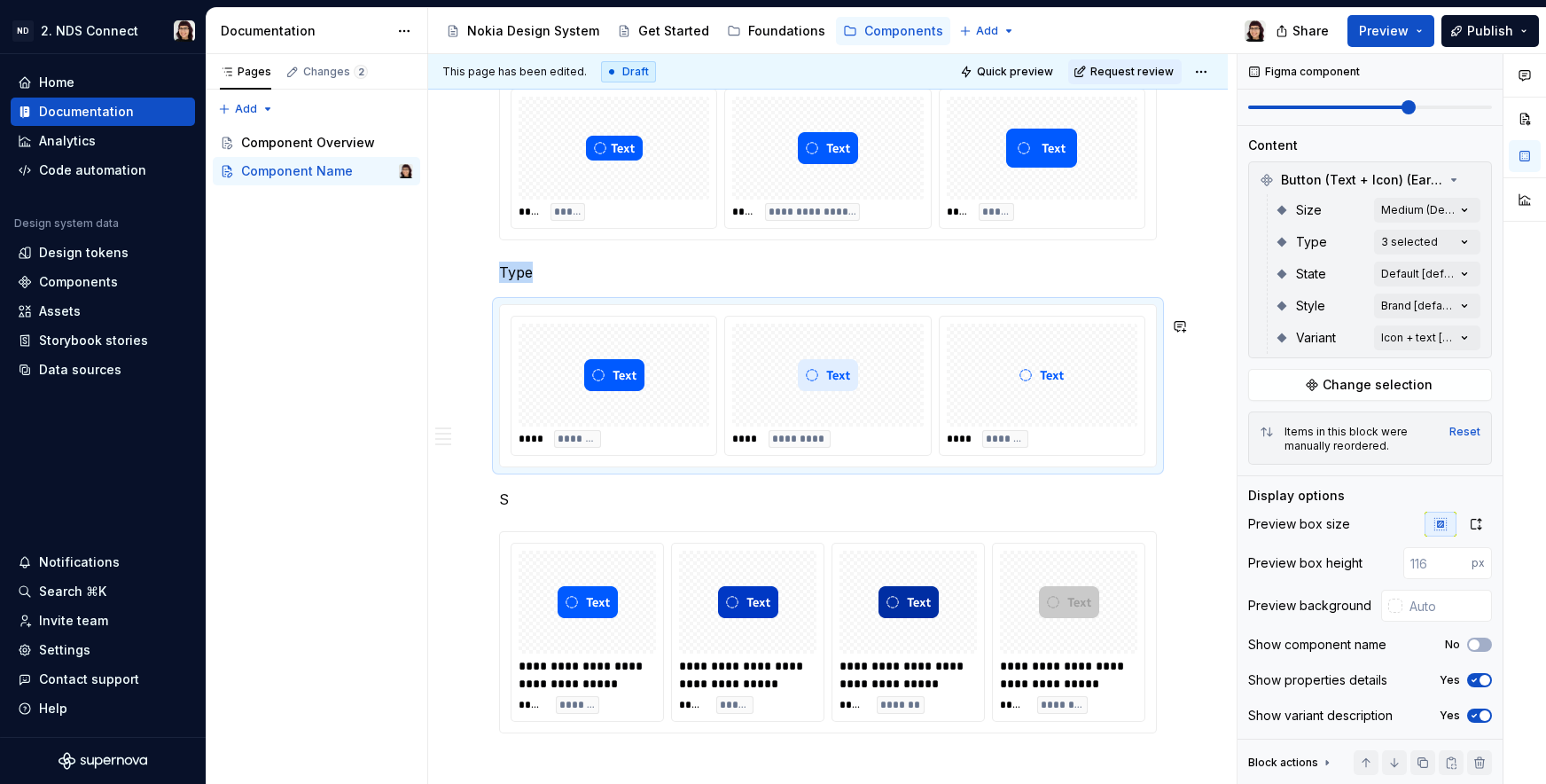
scroll to position [1354, 0]
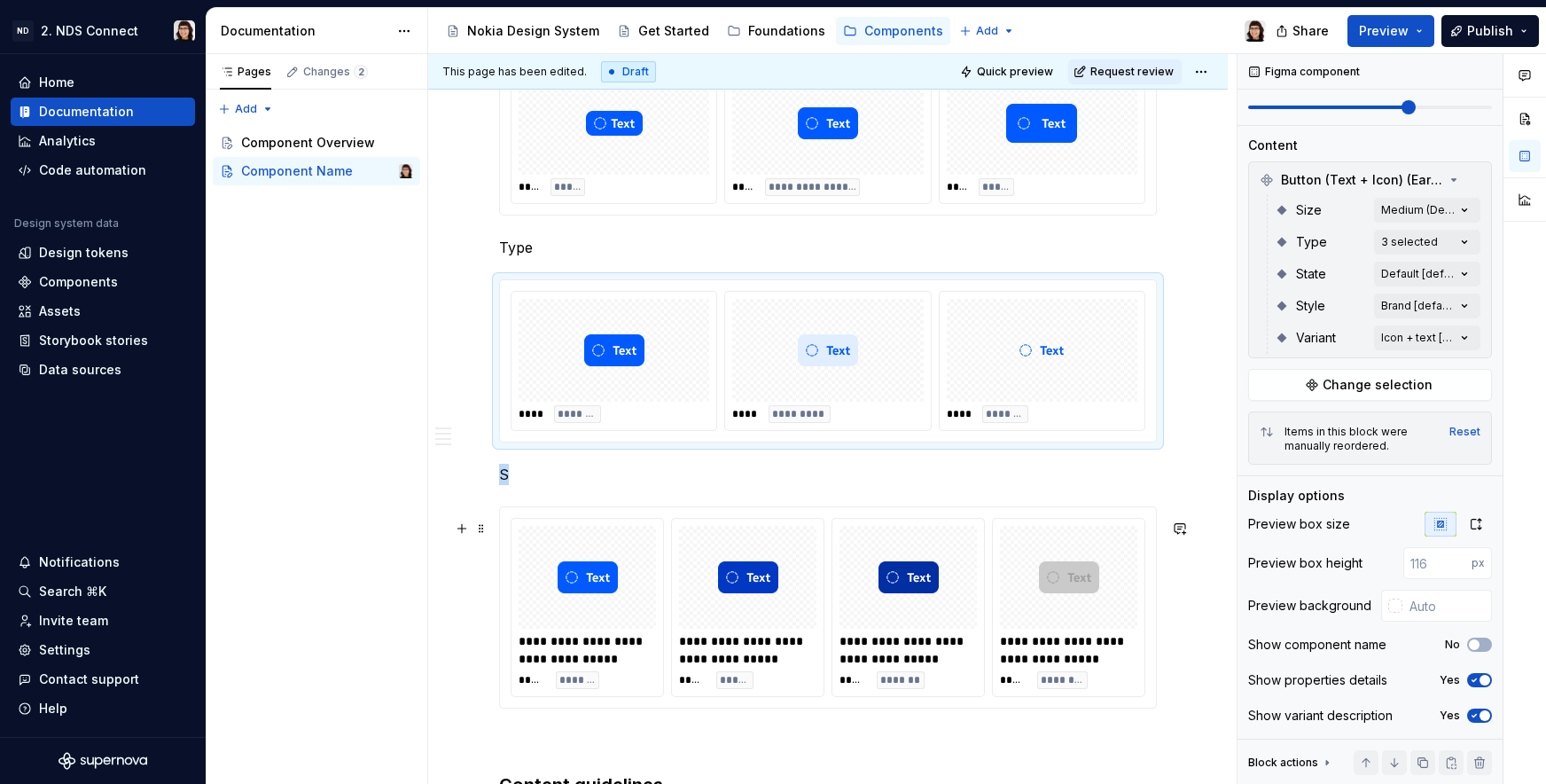
click at [893, 570] on img at bounding box center [908, 577] width 61 height 89
click at [1480, 643] on span "button" at bounding box center [1484, 644] width 11 height 11
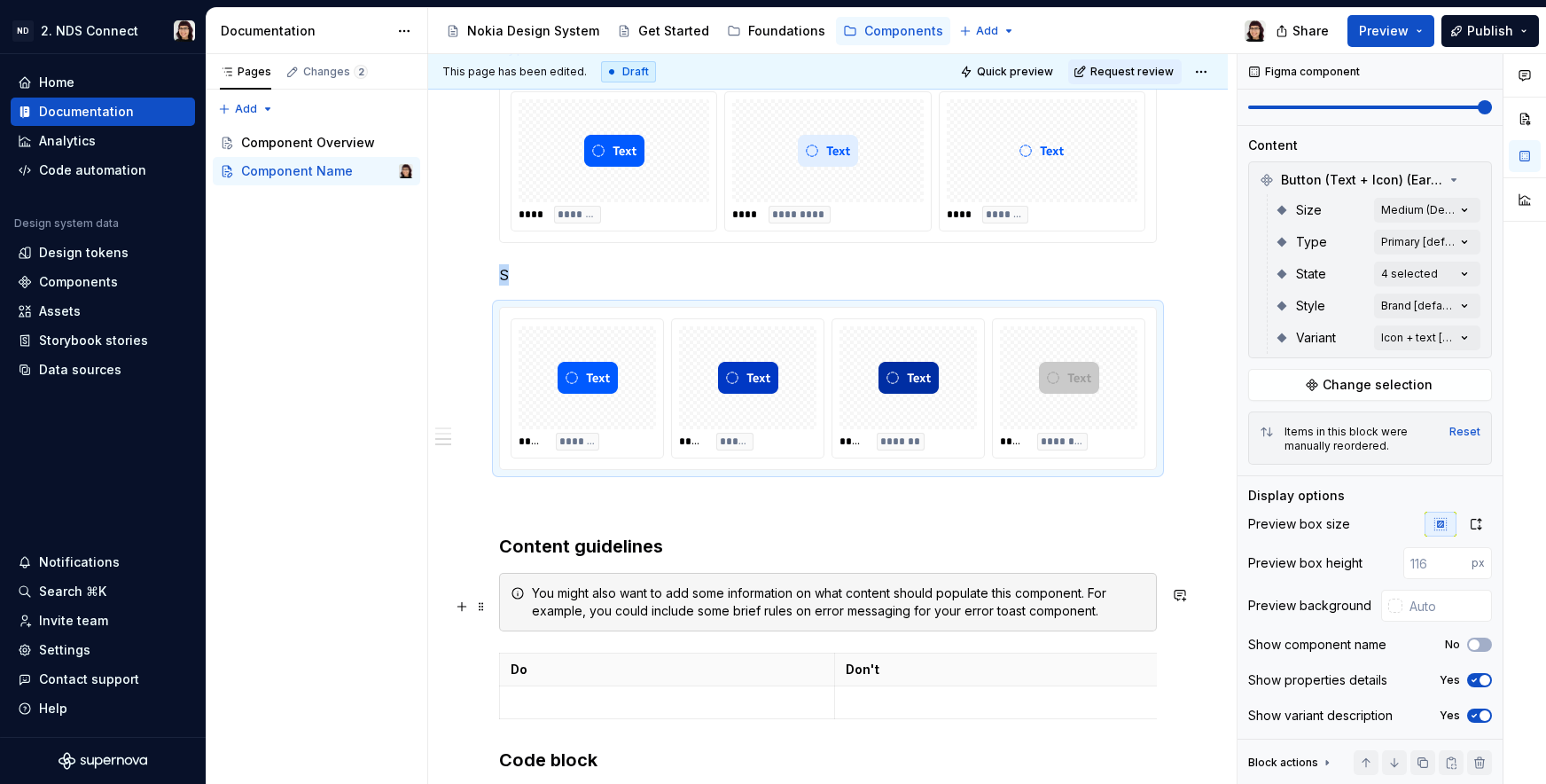
scroll to position [1545, 0]
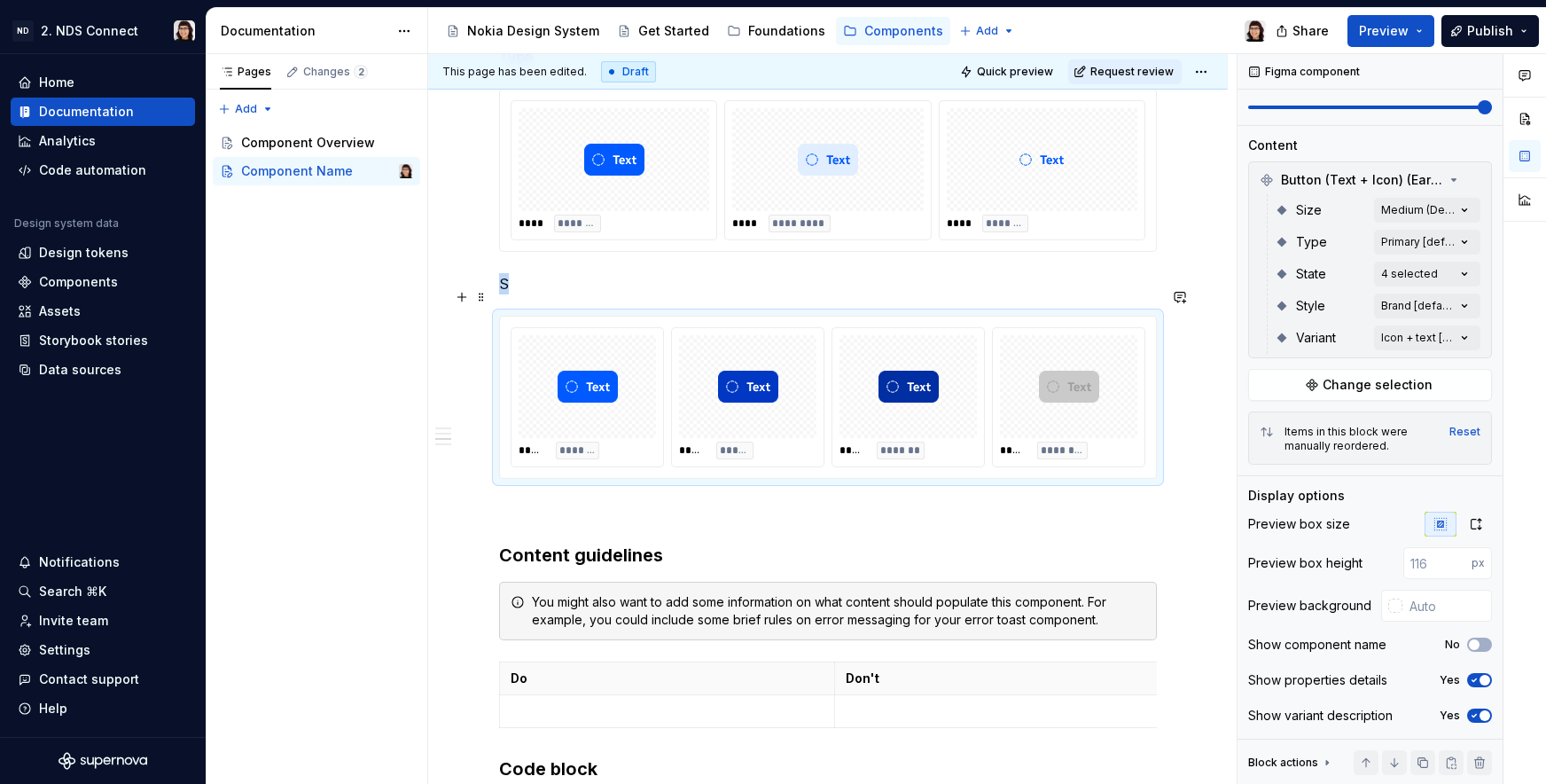
click at [543, 294] on p "S" at bounding box center [828, 284] width 658 height 21
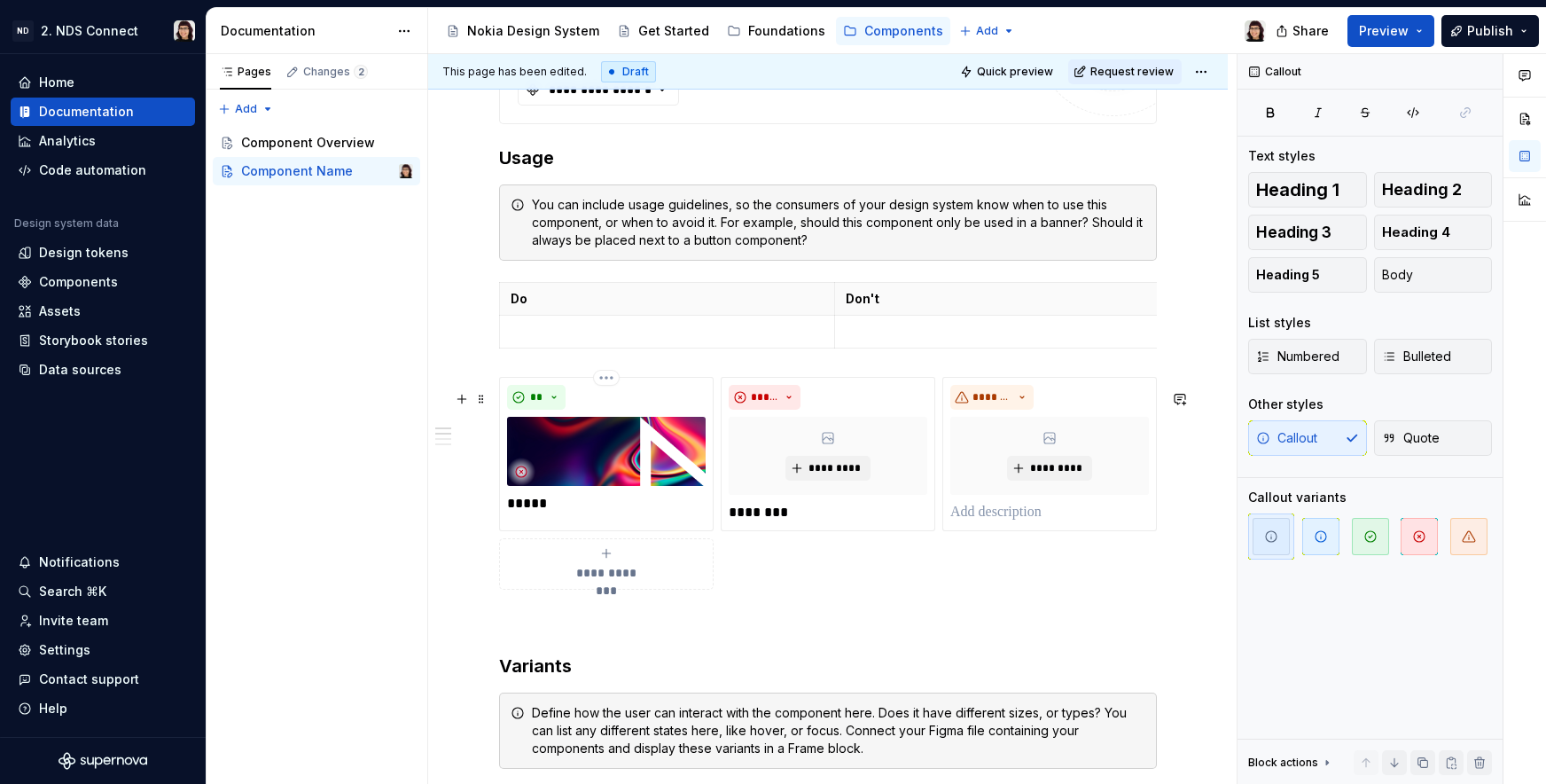
scroll to position [602, 0]
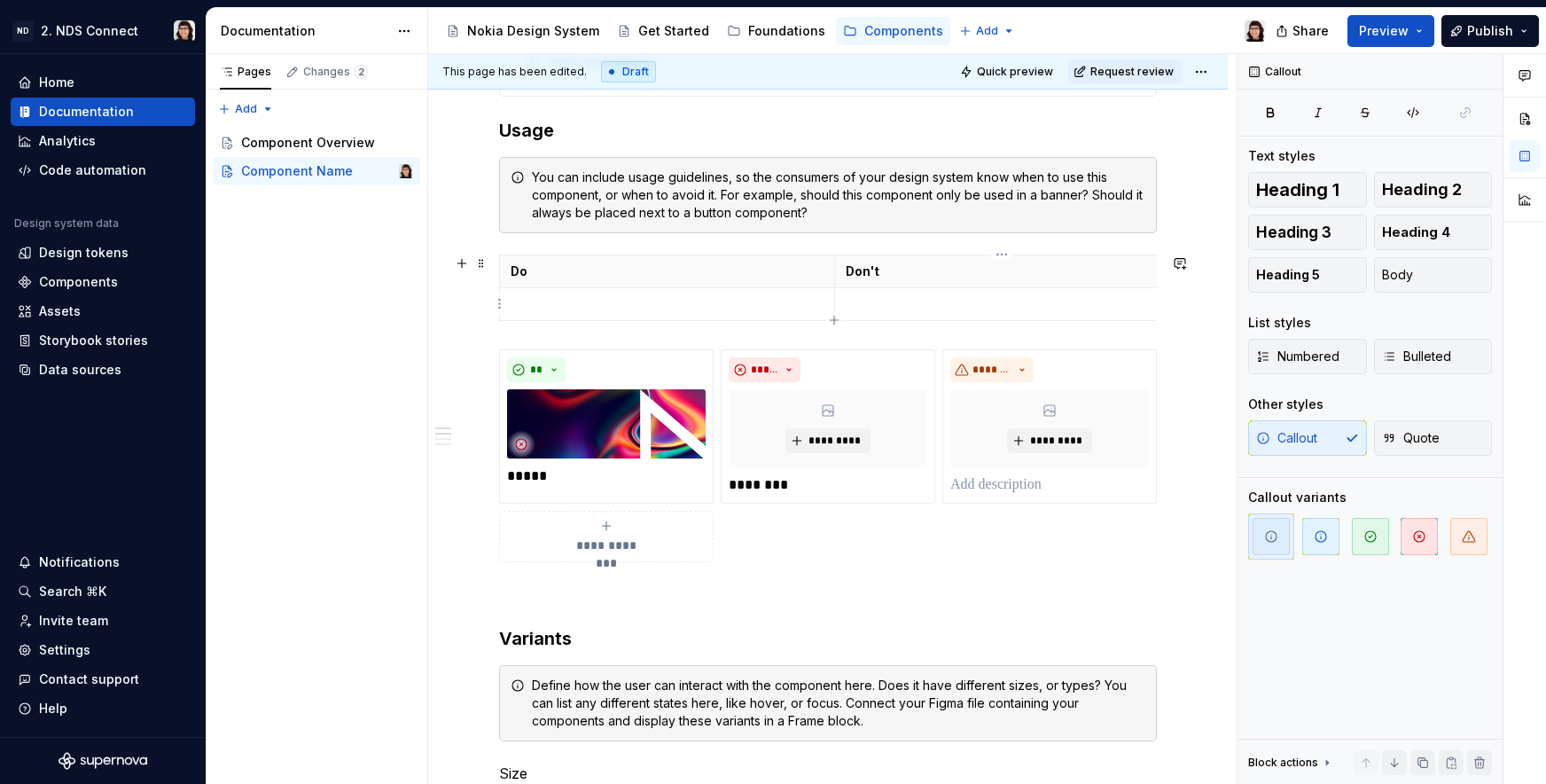
click at [880, 300] on p at bounding box center [1001, 304] width 313 height 17
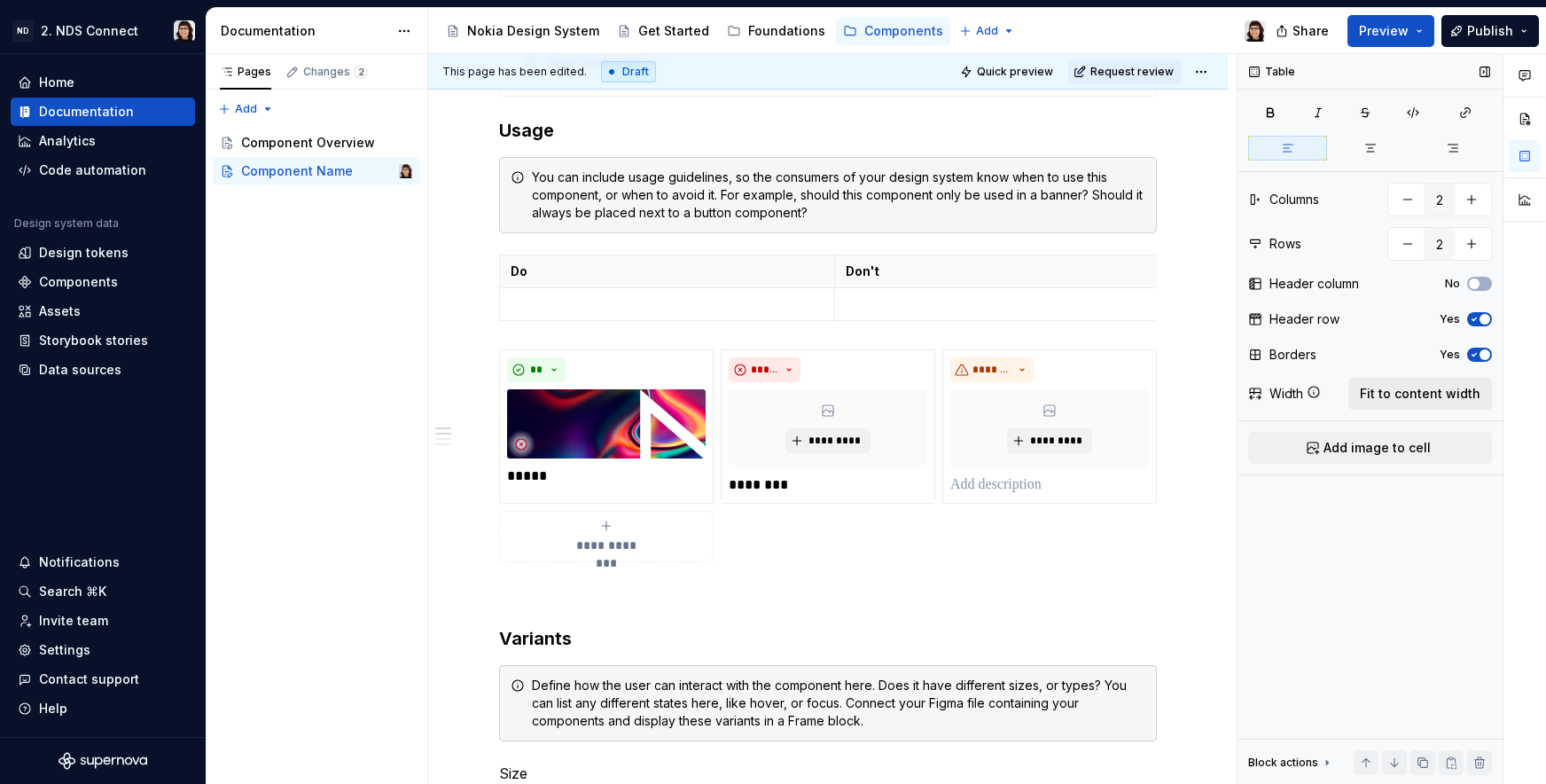
click at [1395, 387] on span "Fit to content width" at bounding box center [1420, 393] width 120 height 17
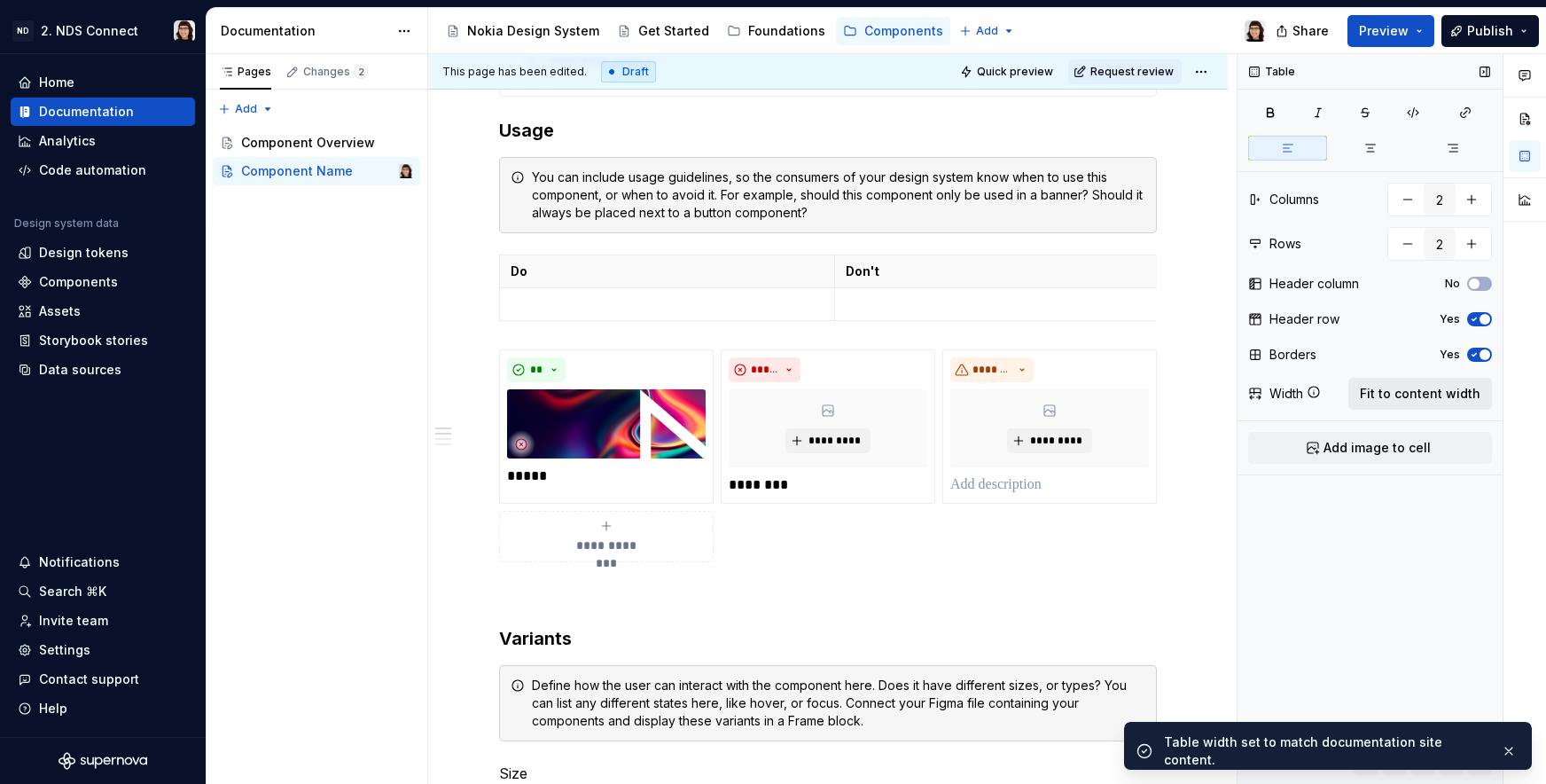
click at [1399, 395] on span "Fit to content width" at bounding box center [1420, 393] width 120 height 17
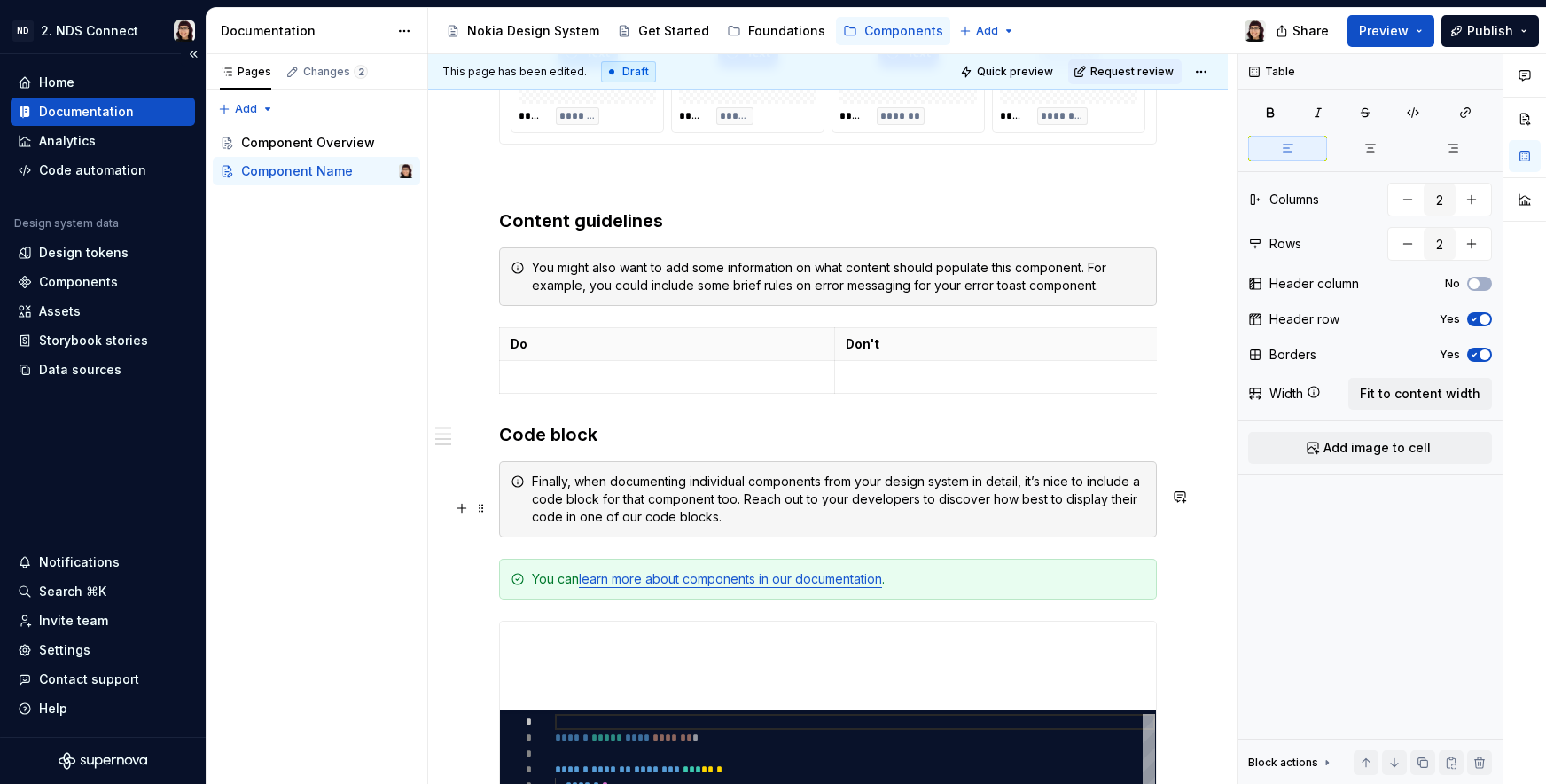
scroll to position [1875, 0]
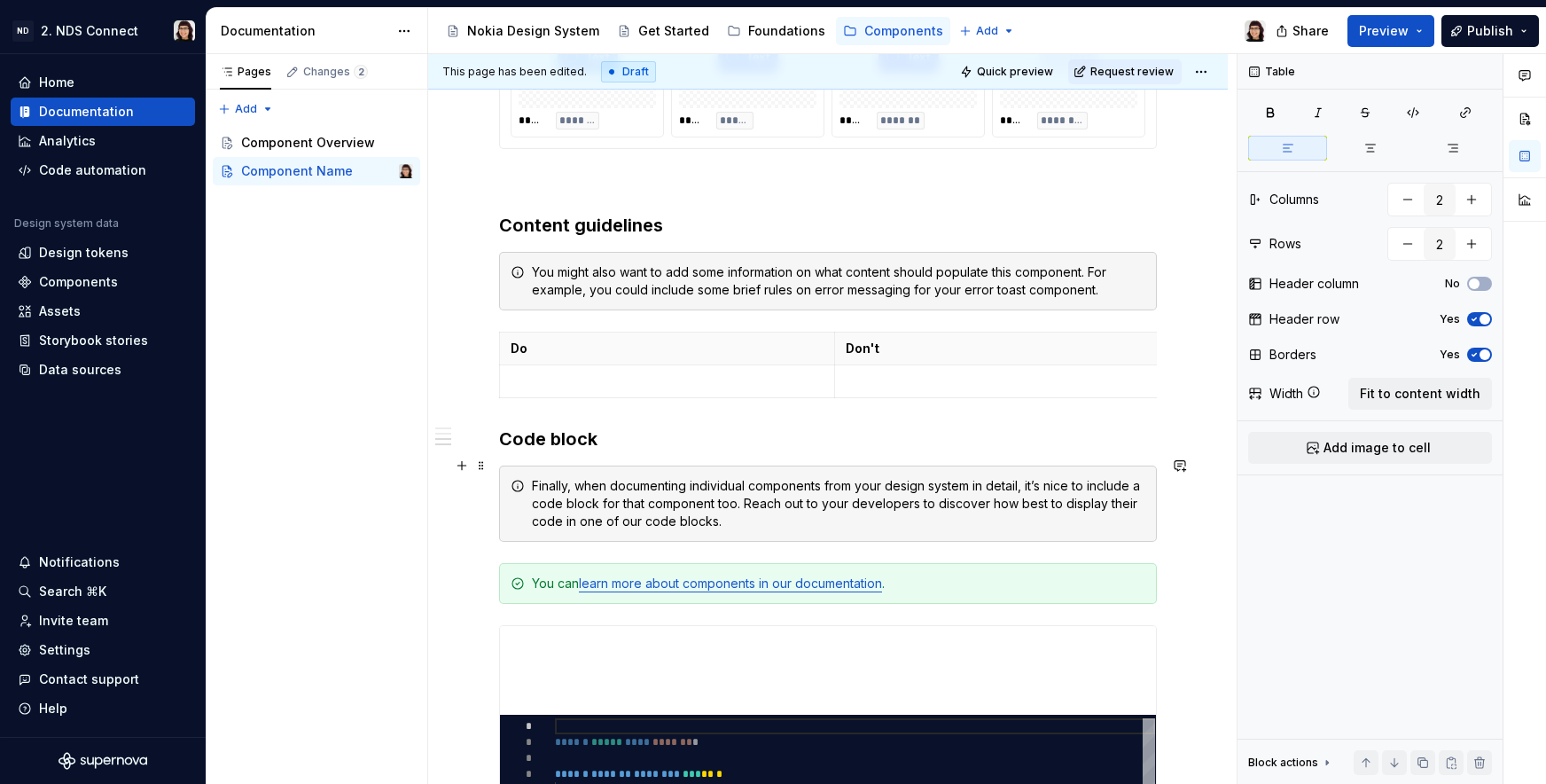
click at [505, 451] on h3 "Code block" at bounding box center [828, 439] width 658 height 25
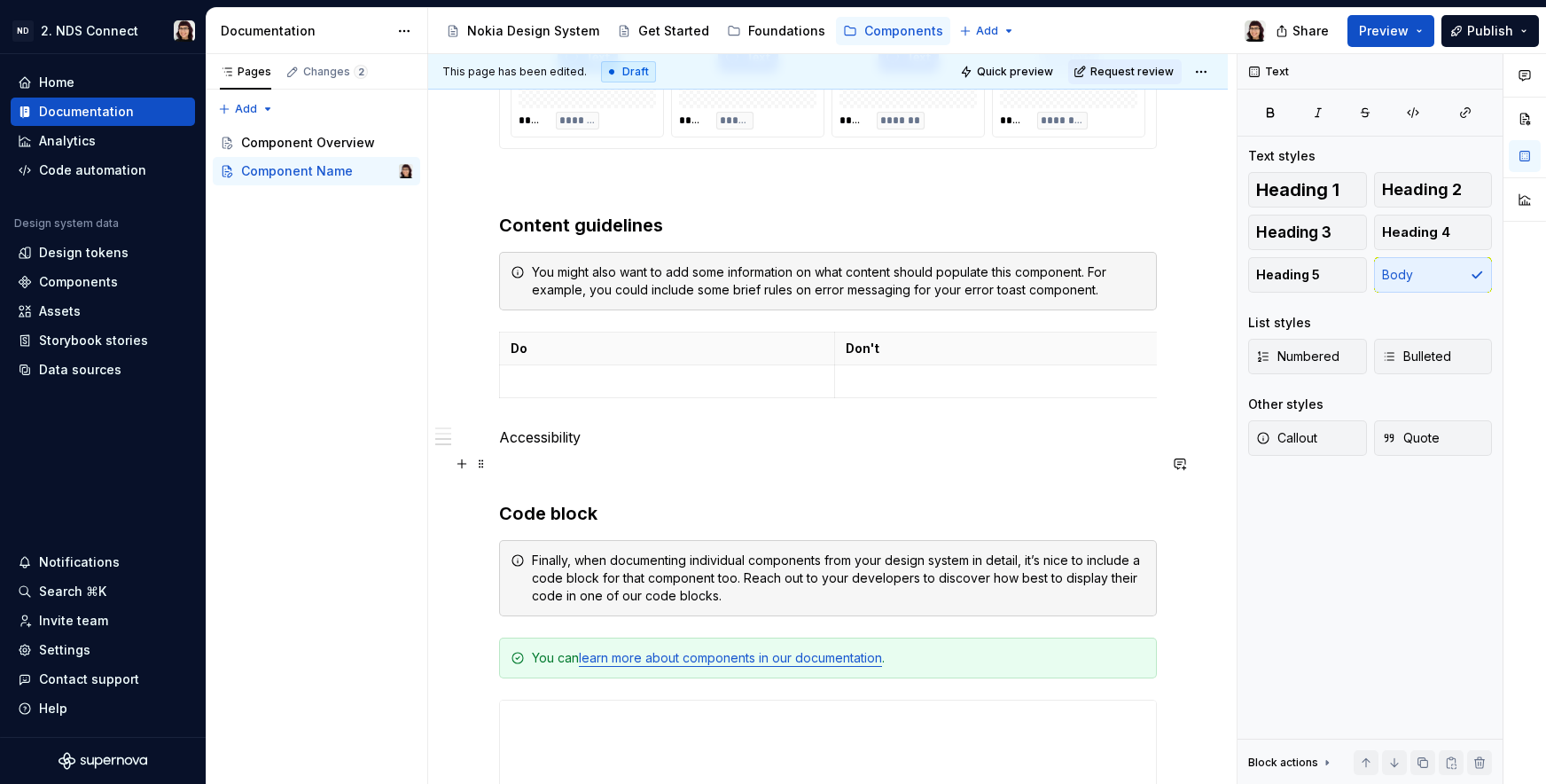
click at [532, 447] on p "Accessibility" at bounding box center [828, 437] width 658 height 21
click at [607, 433] on button "button" at bounding box center [611, 431] width 25 height 25
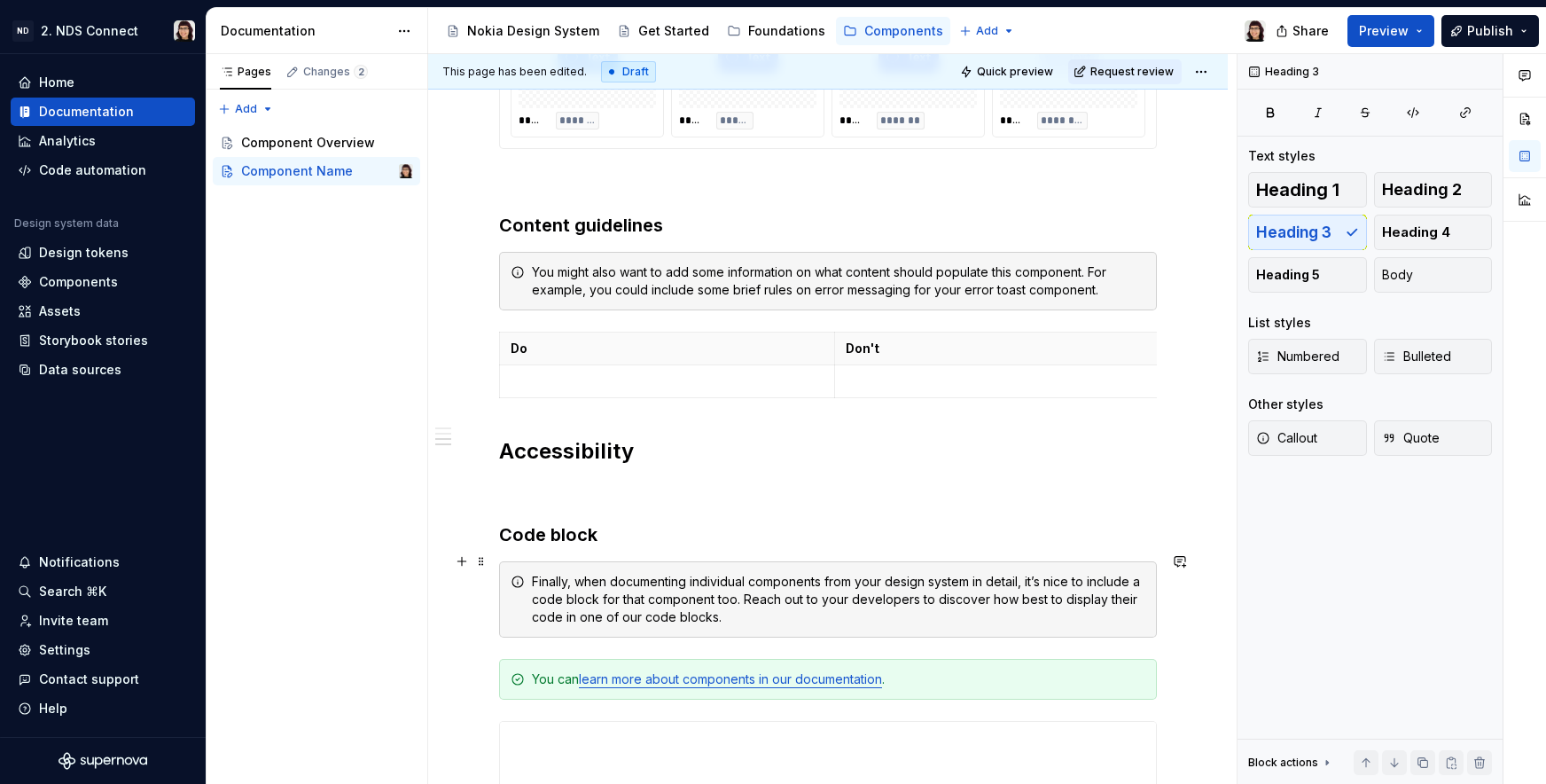
click at [561, 547] on h3 "Code block" at bounding box center [828, 535] width 658 height 25
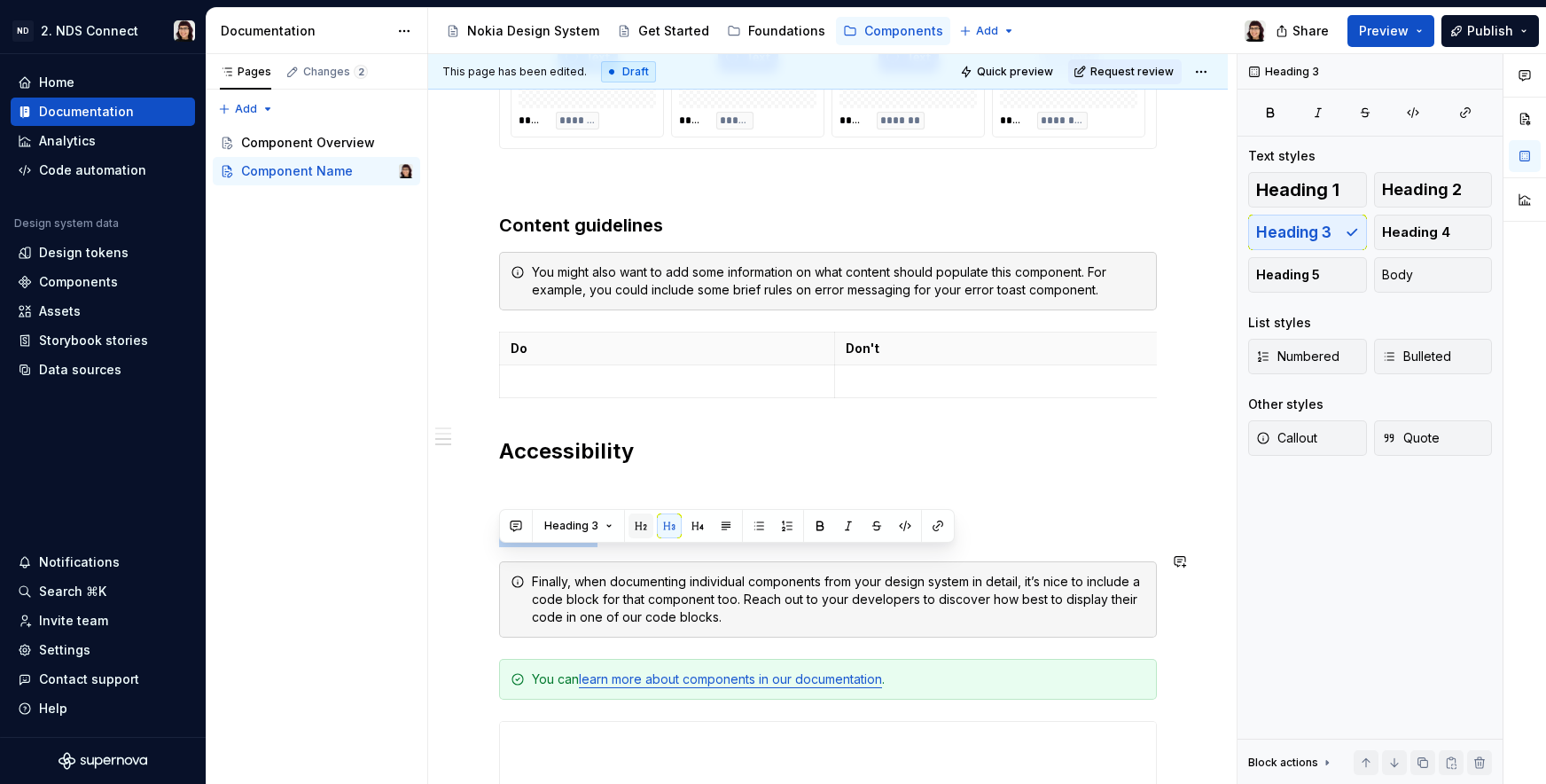
click at [638, 519] on button "button" at bounding box center [641, 526] width 25 height 25
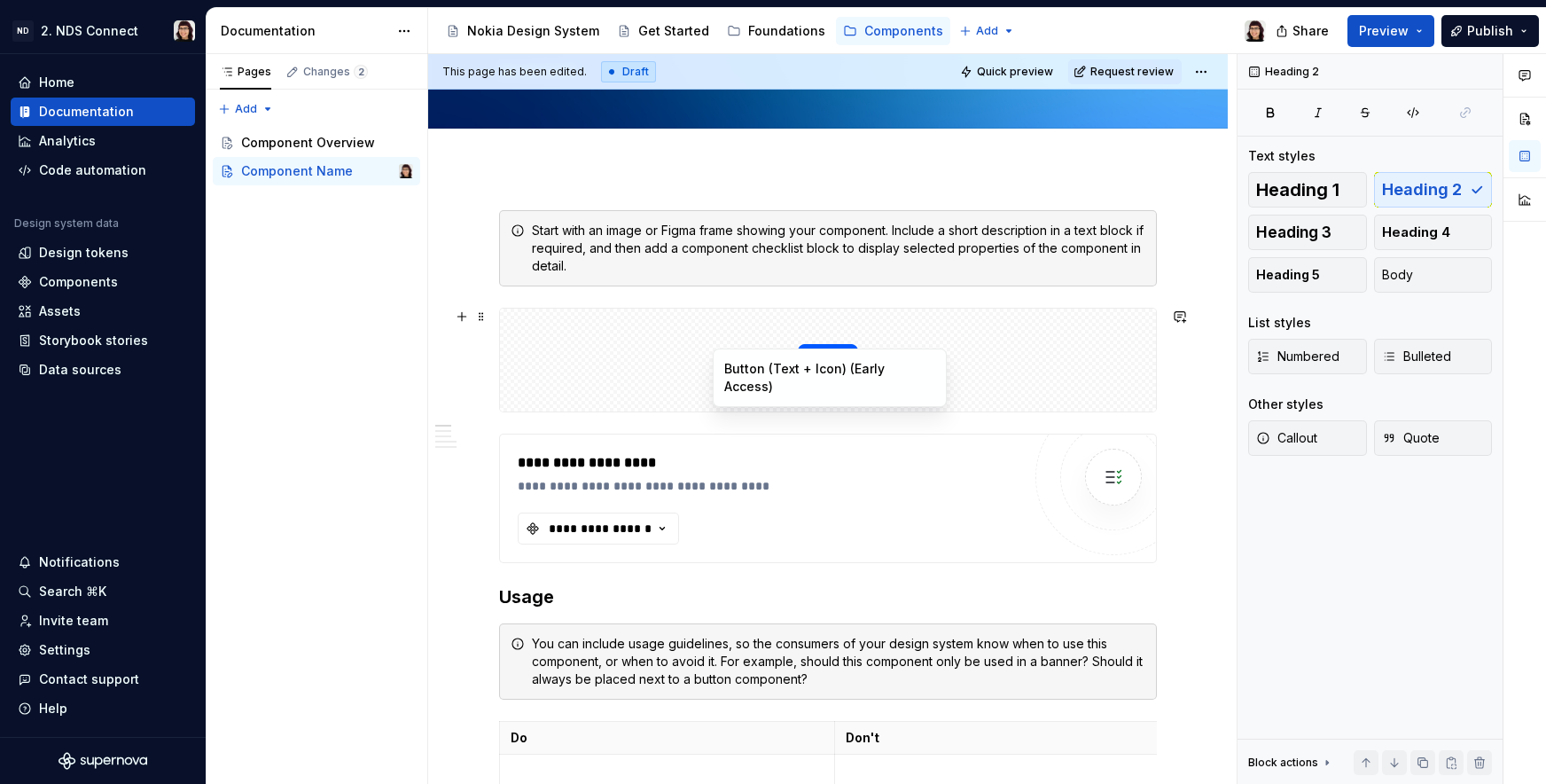
scroll to position [190, 0]
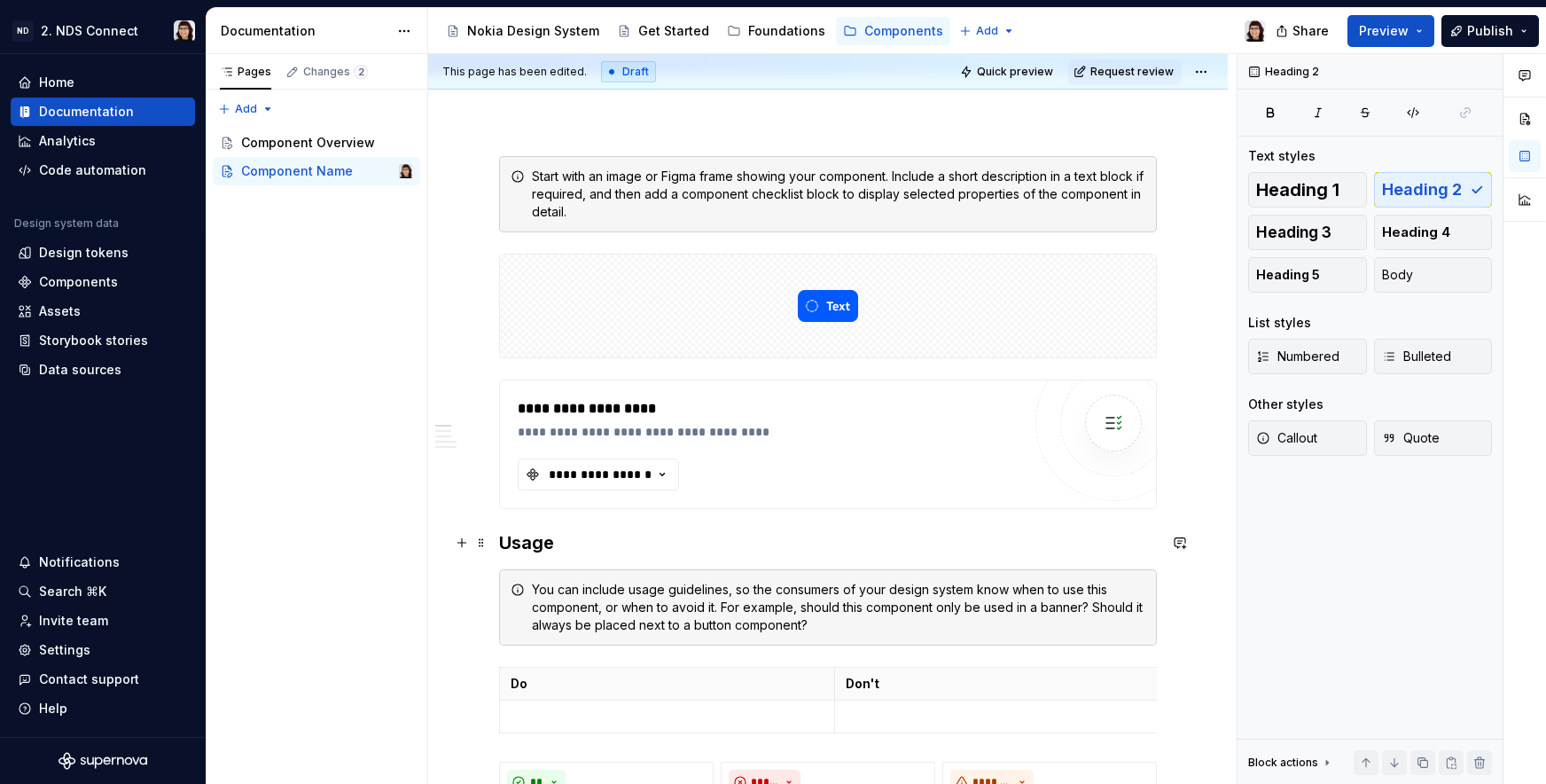
click at [524, 542] on h3 "Usage" at bounding box center [828, 543] width 658 height 25
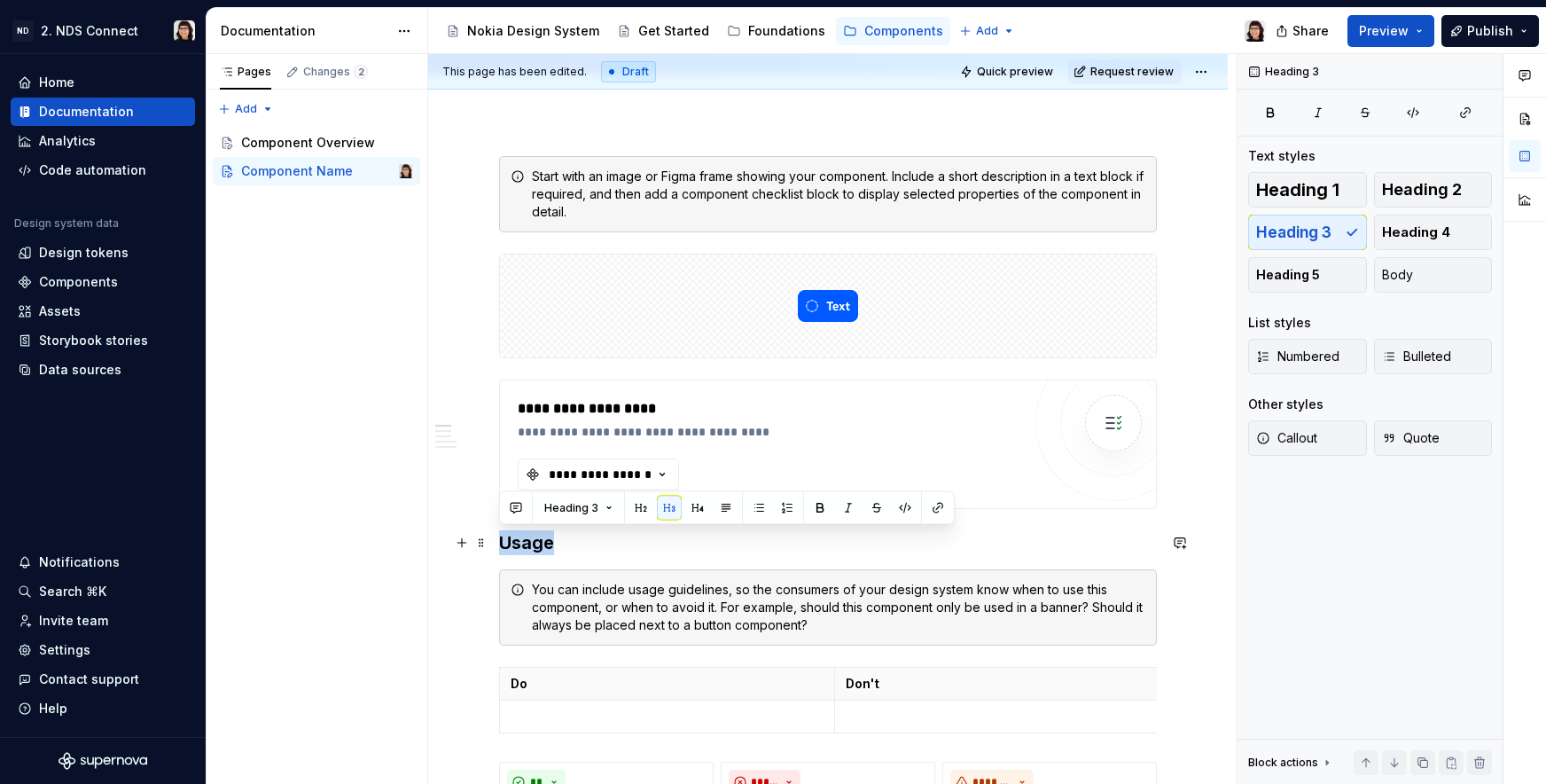
click at [524, 542] on h3 "Usage" at bounding box center [828, 543] width 658 height 25
click at [642, 504] on button "button" at bounding box center [641, 508] width 25 height 25
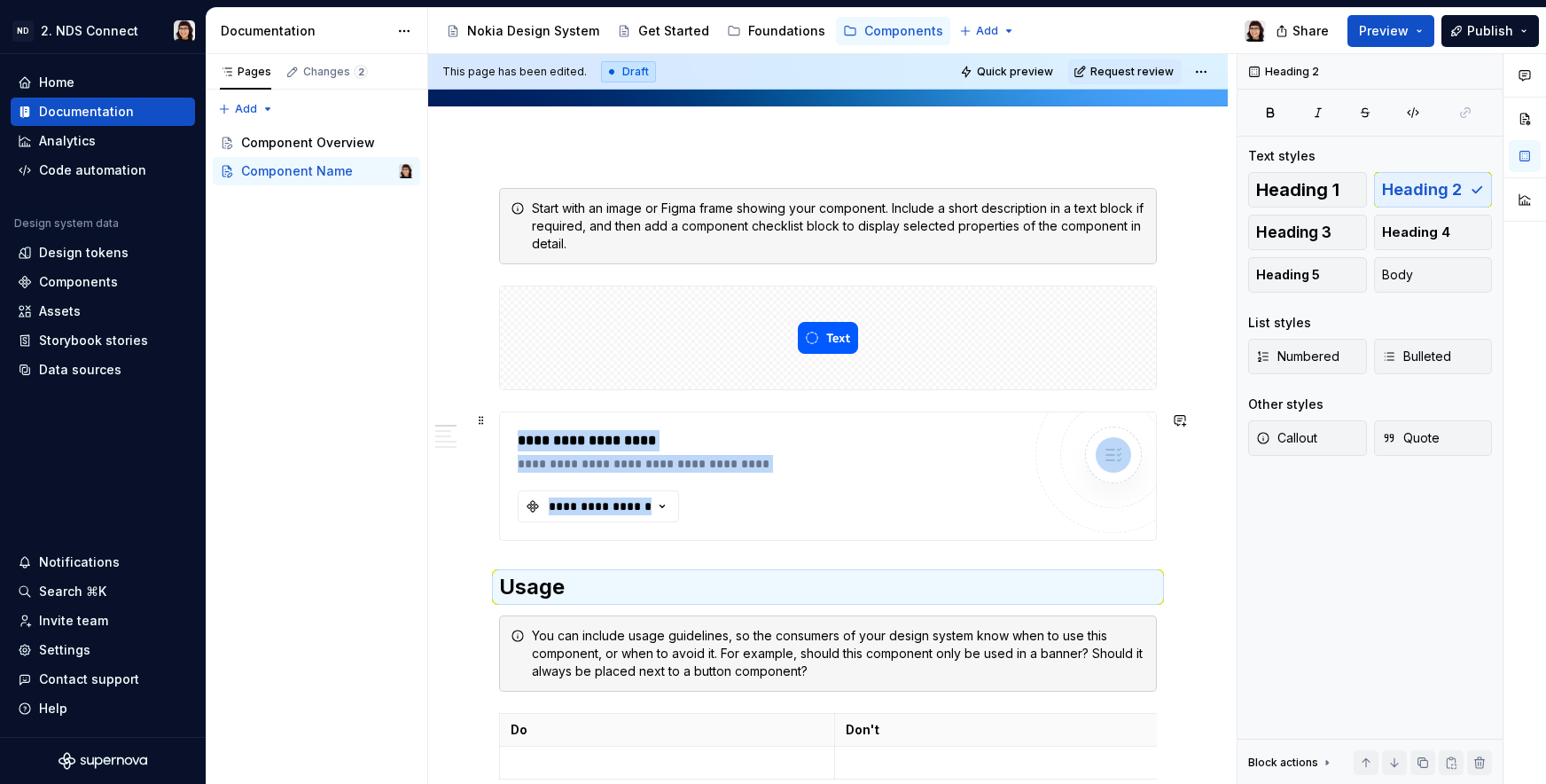
scroll to position [178, 0]
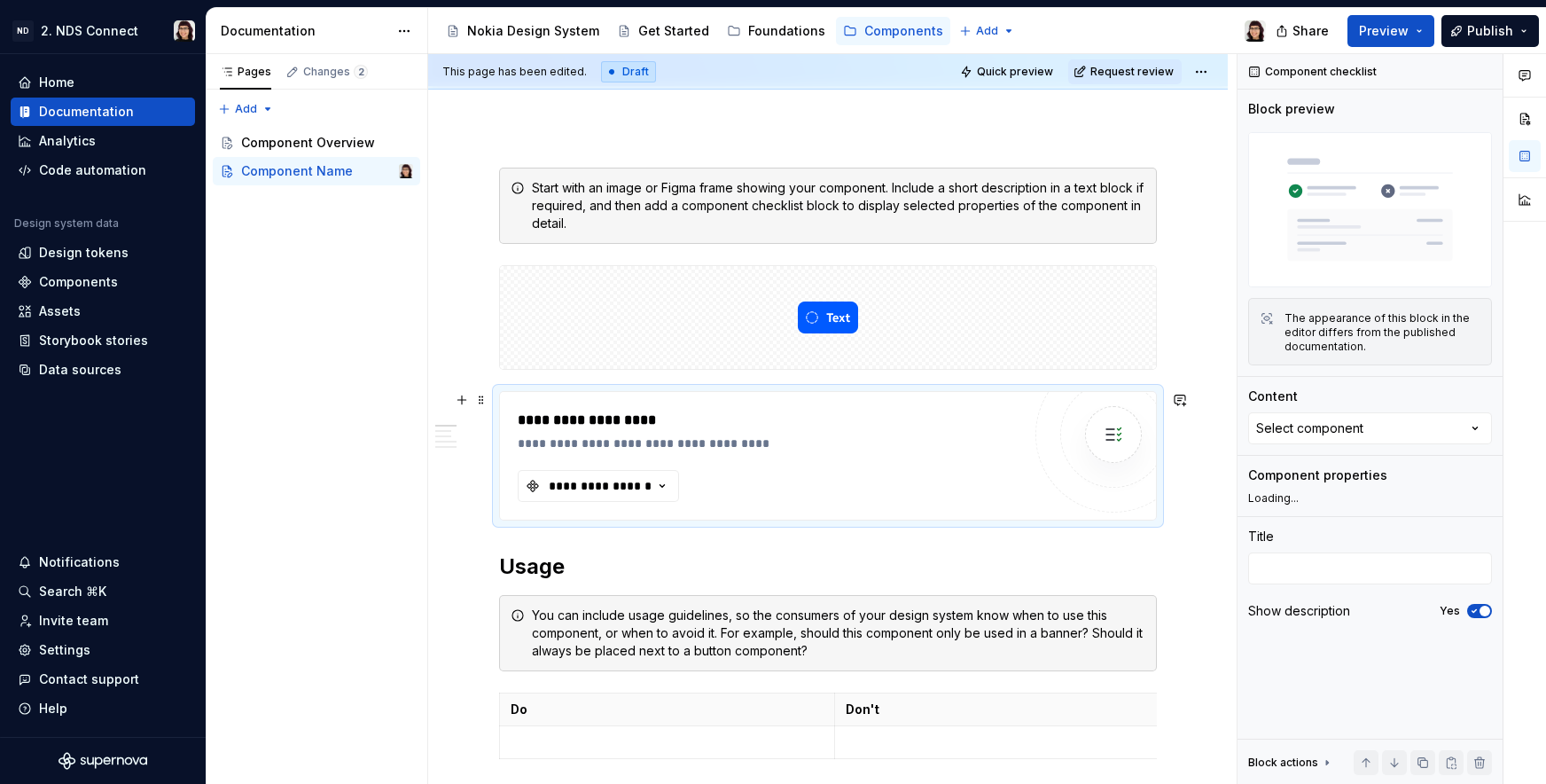
click at [570, 437] on div "**********" at bounding box center [769, 443] width 503 height 17
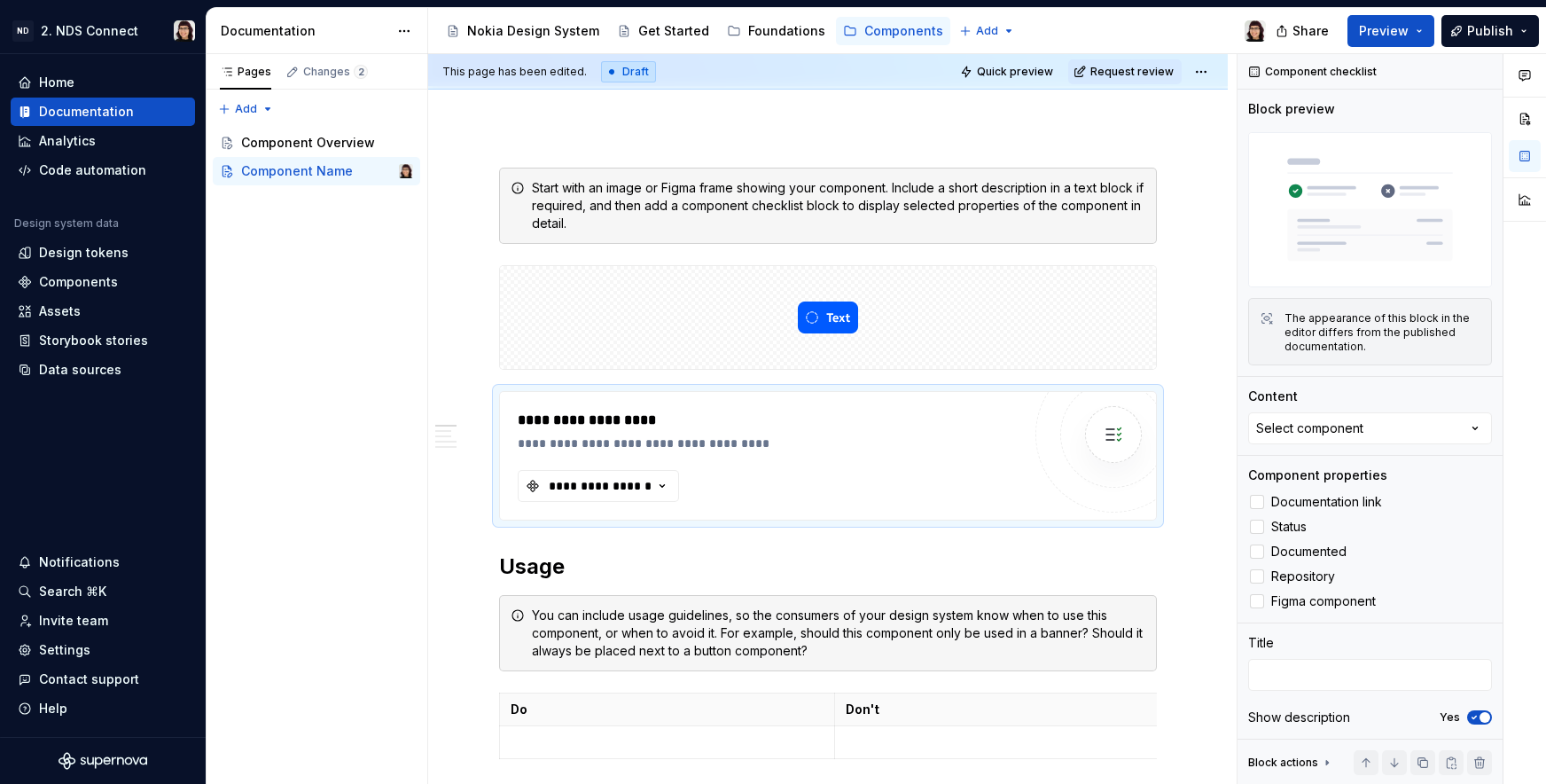
click at [1215, 79] on div "This page has been edited. Draft Quick preview Request review" at bounding box center [827, 71] width 799 height 36
click at [1205, 74] on html "ND 2. NDS Connect Home Documentation Analytics Code automation Design system da…" at bounding box center [773, 392] width 1546 height 784
click at [1206, 73] on html "ND 2. NDS Connect Home Documentation Analytics Code automation Design system da…" at bounding box center [773, 392] width 1546 height 784
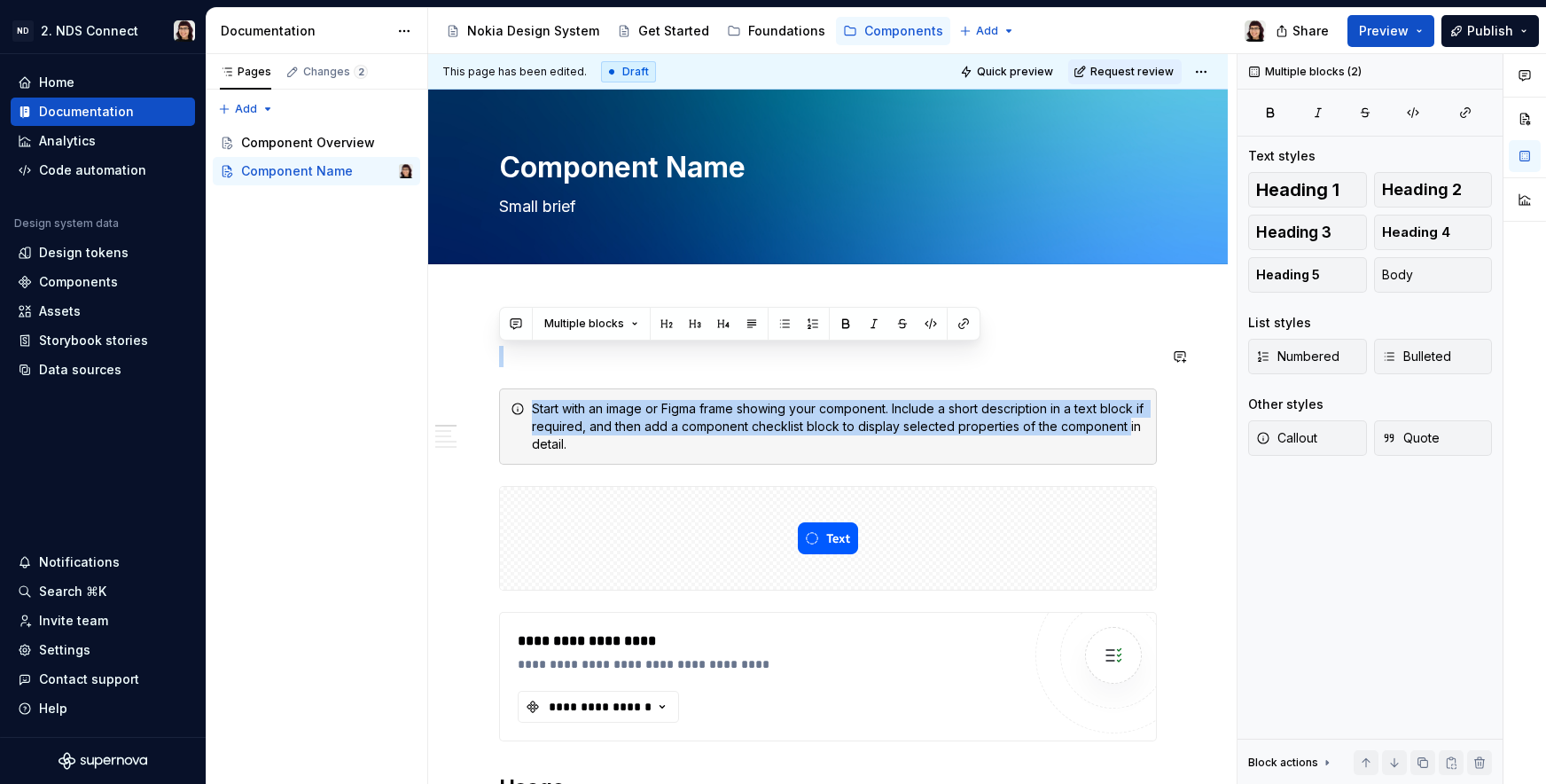
drag, startPoint x: 527, startPoint y: 329, endPoint x: 527, endPoint y: 306, distance: 23.0
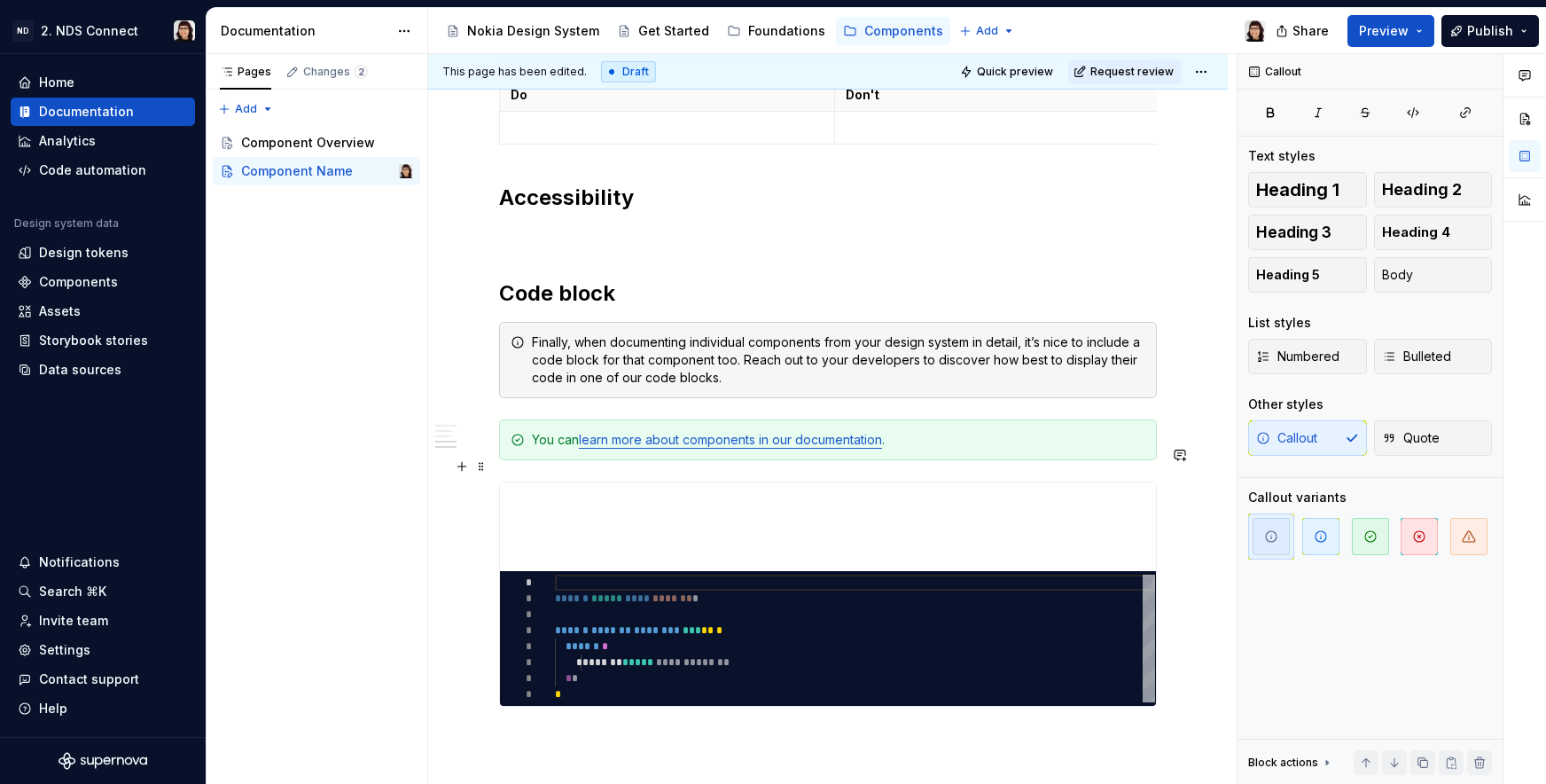
scroll to position [2074, 0]
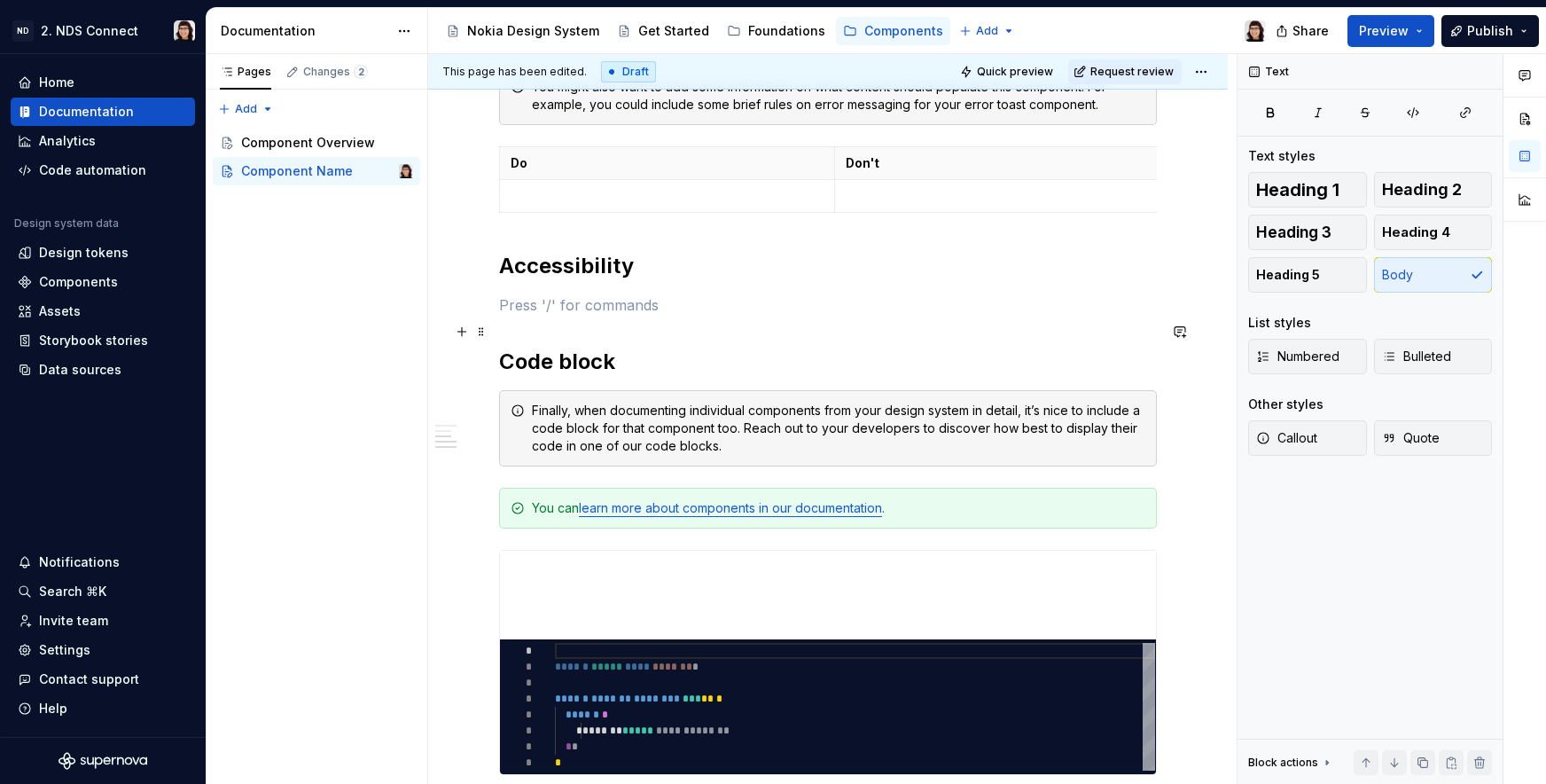
click at [534, 316] on p at bounding box center [828, 305] width 658 height 21
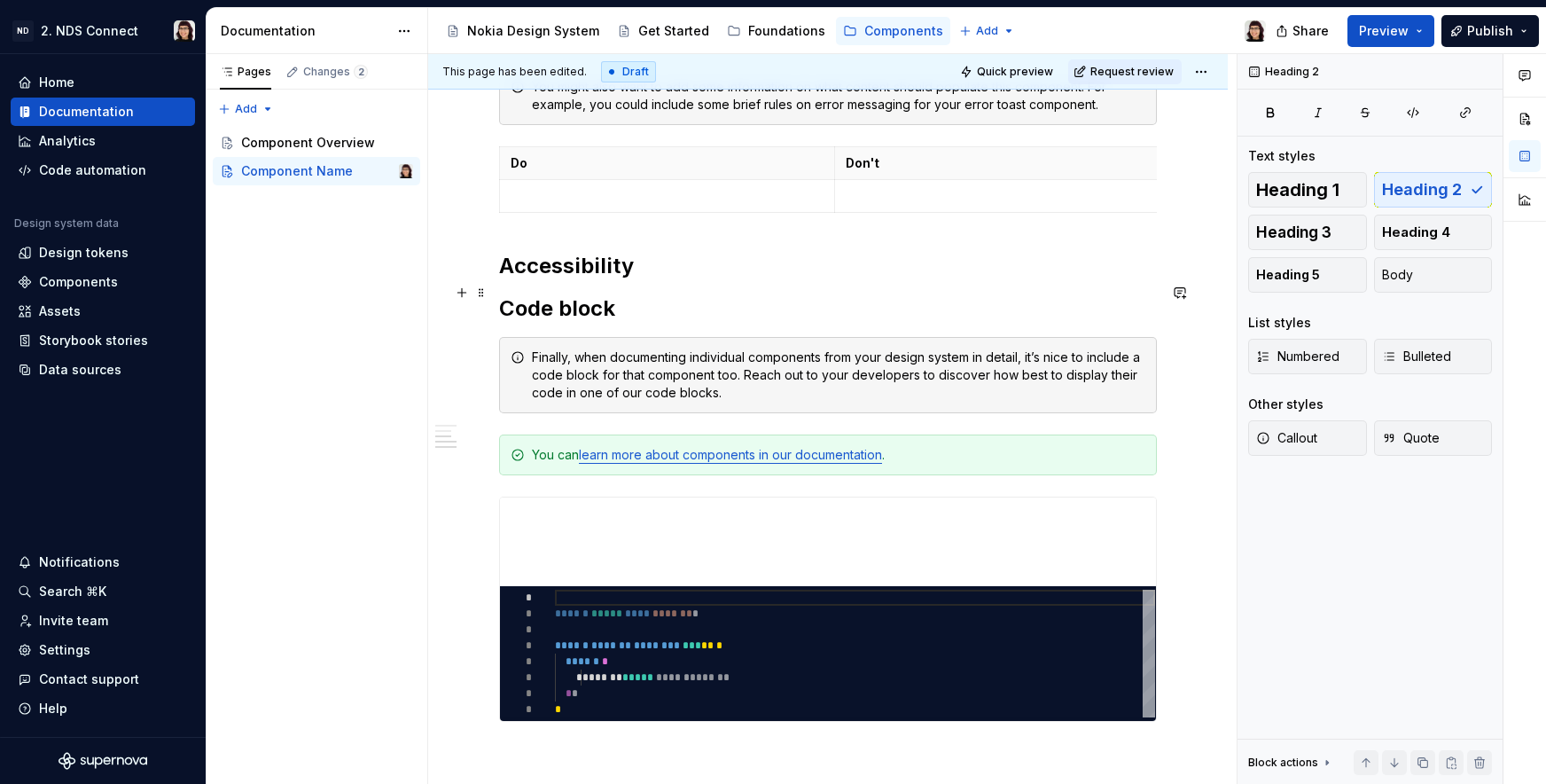
click at [646, 280] on h2 "Accessibility" at bounding box center [828, 266] width 658 height 28
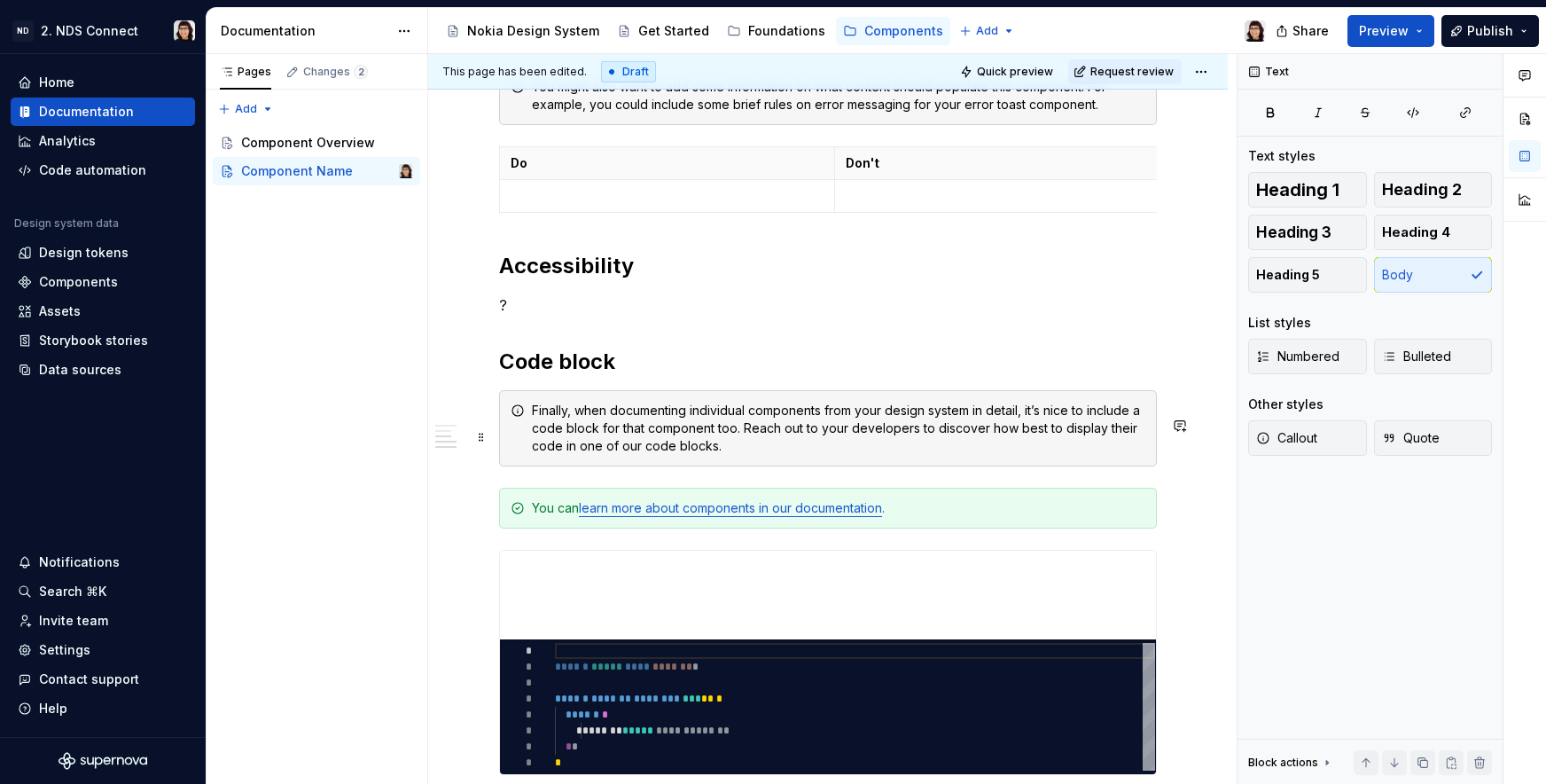
scroll to position [2129, 0]
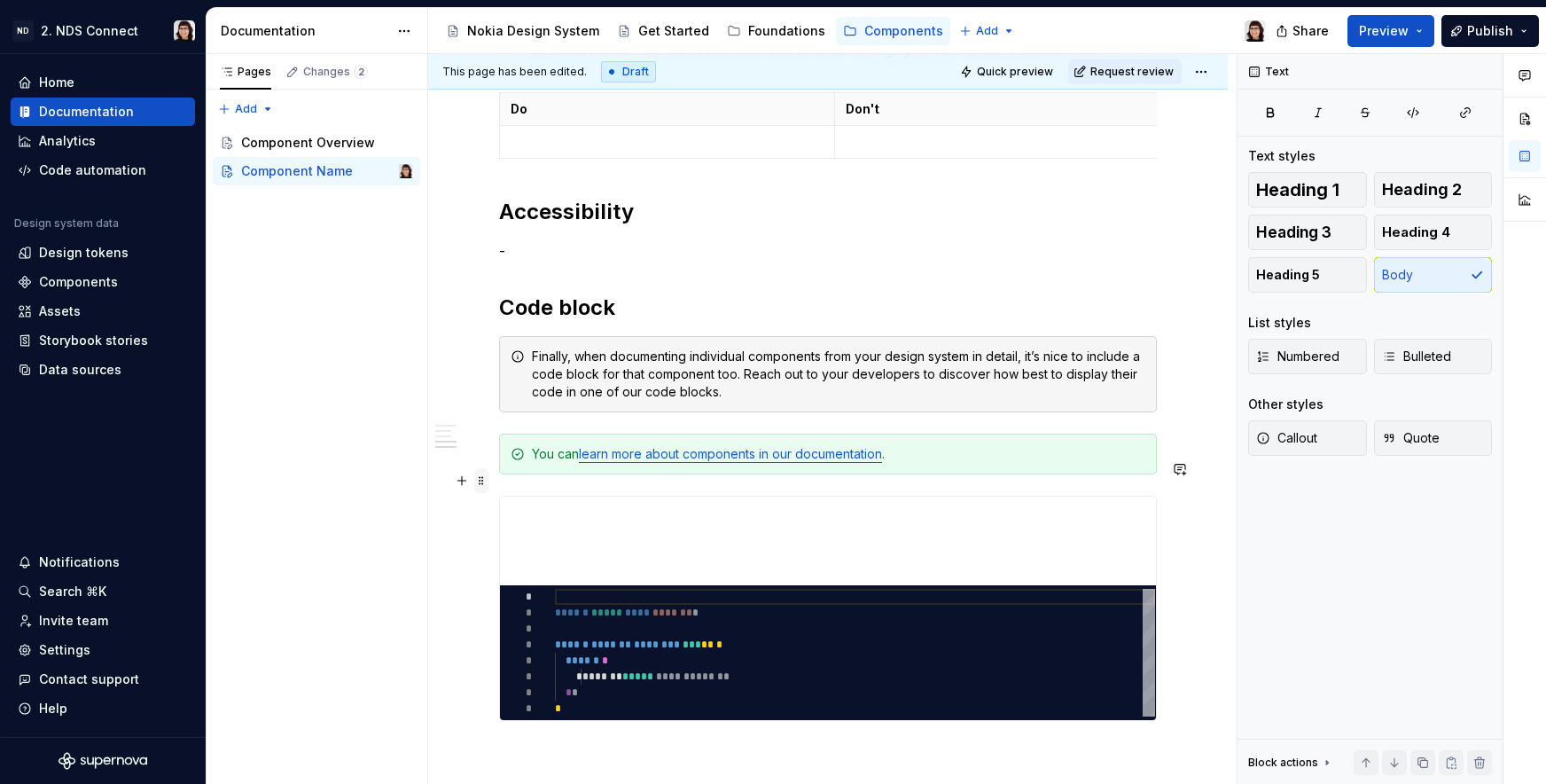
click at [488, 480] on span at bounding box center [481, 477] width 14 height 17
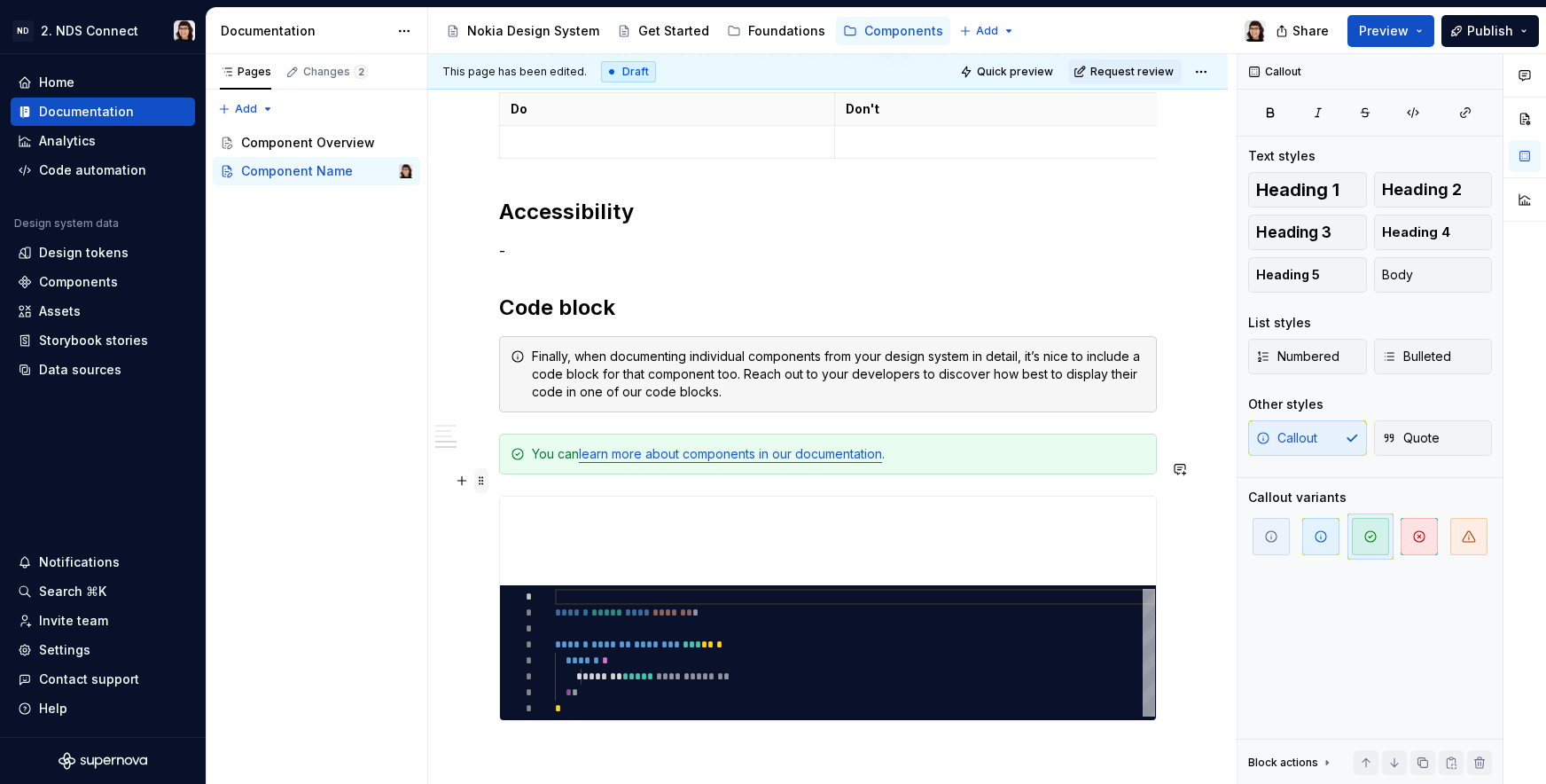
click at [485, 480] on span at bounding box center [481, 481] width 14 height 25
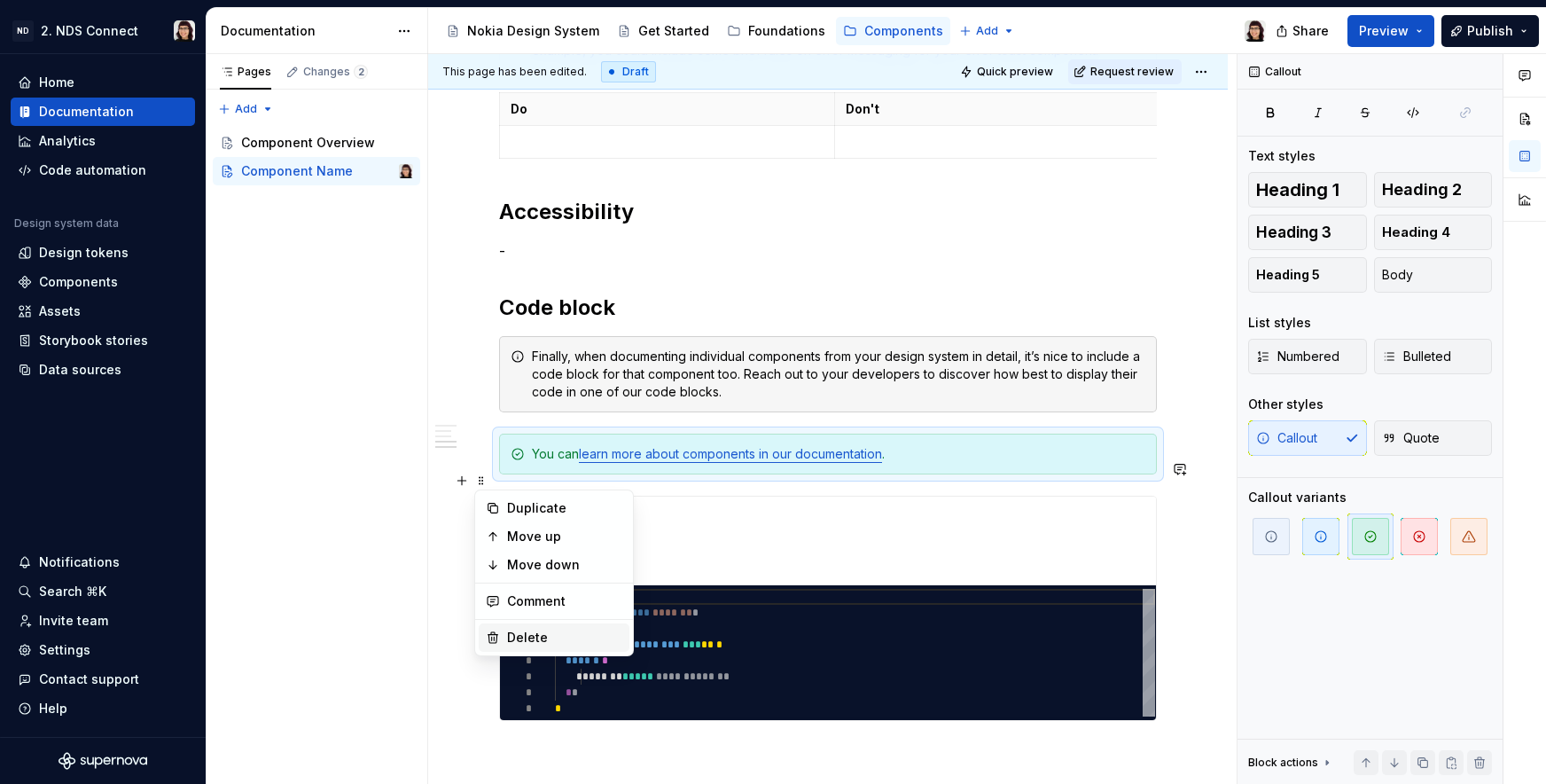
click at [497, 631] on icon at bounding box center [493, 637] width 14 height 14
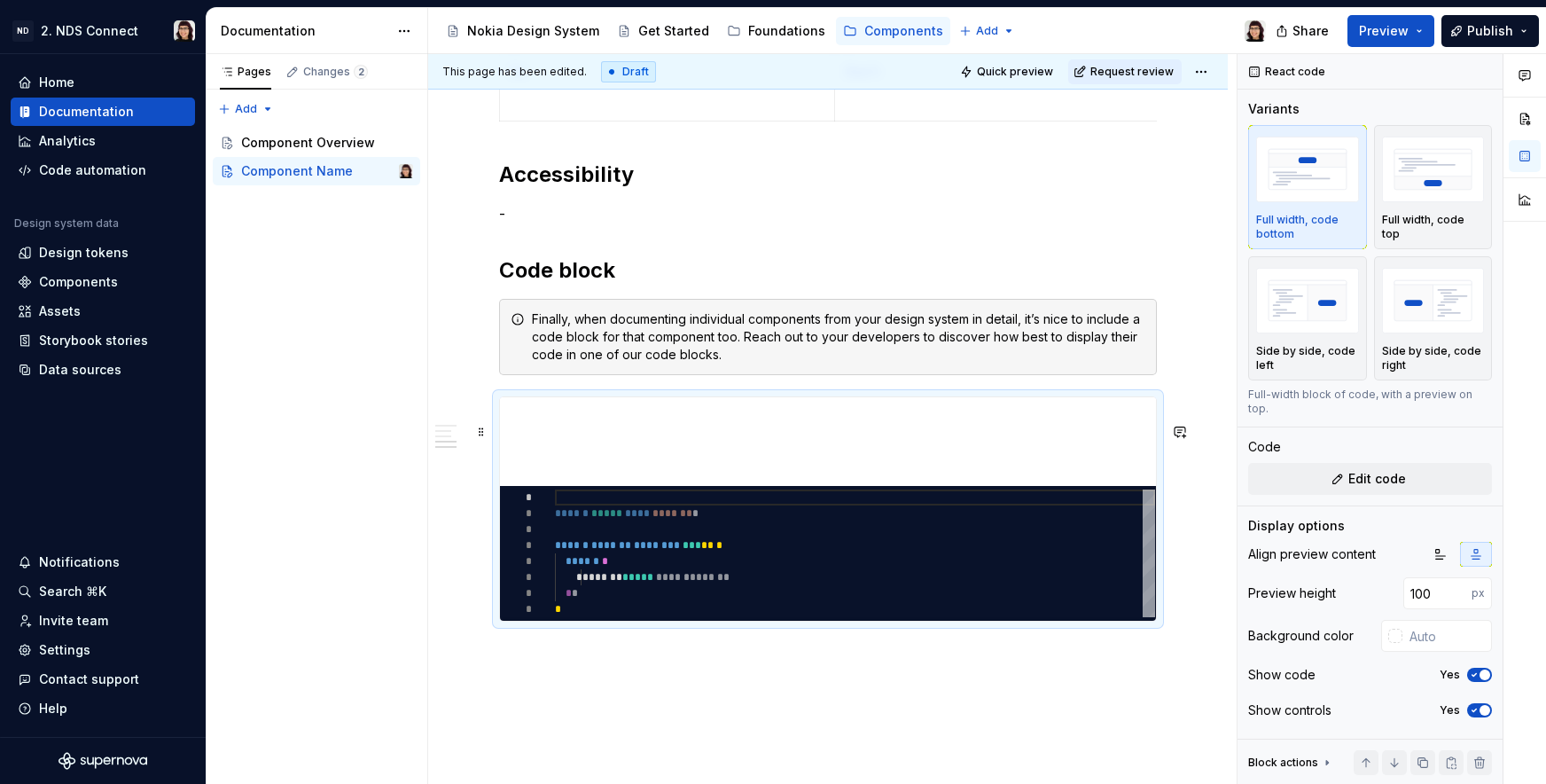
scroll to position [2167, 0]
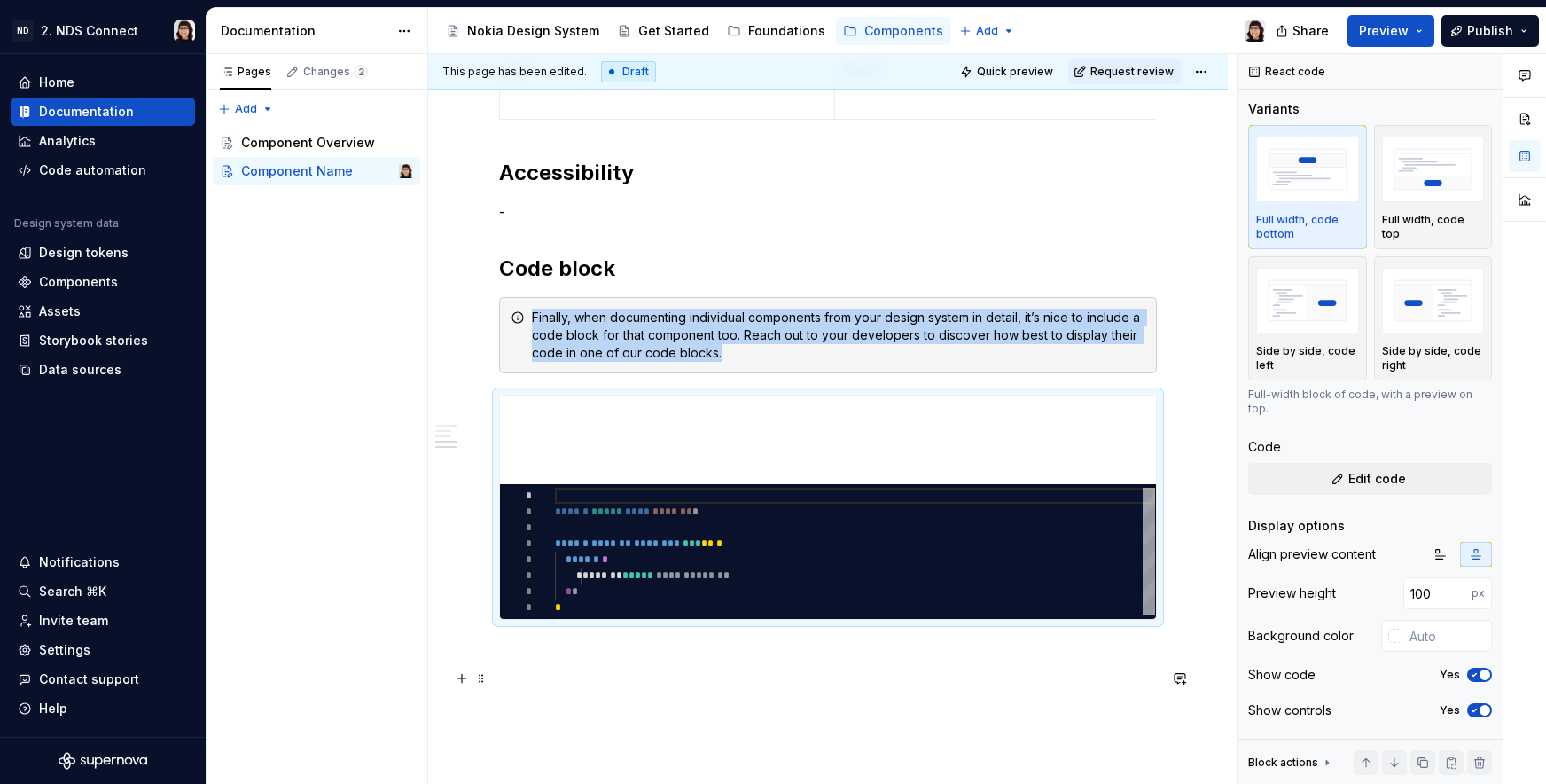
click at [569, 662] on p at bounding box center [828, 651] width 658 height 21
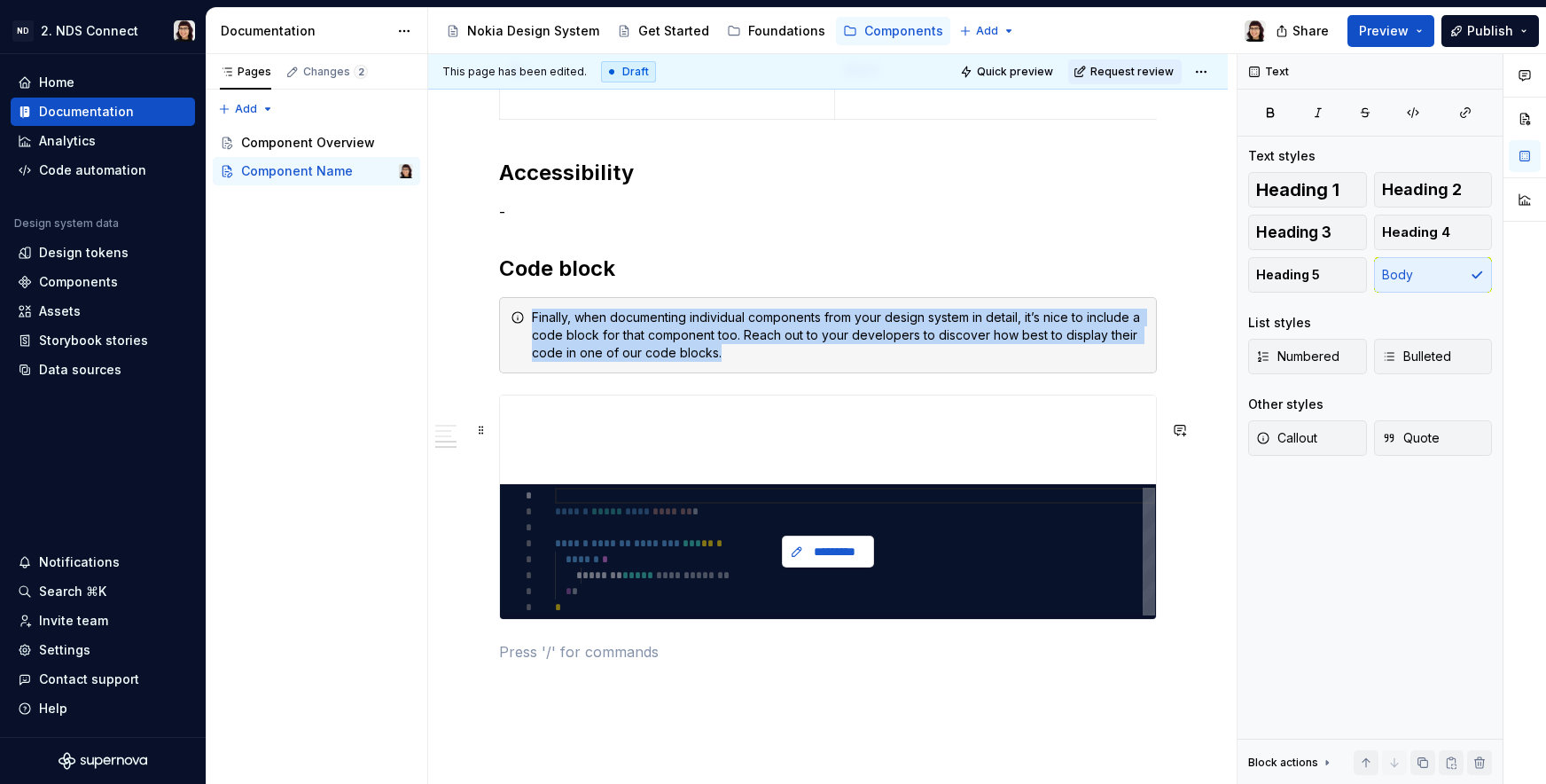
click at [811, 560] on span "*********" at bounding box center [835, 551] width 55 height 17
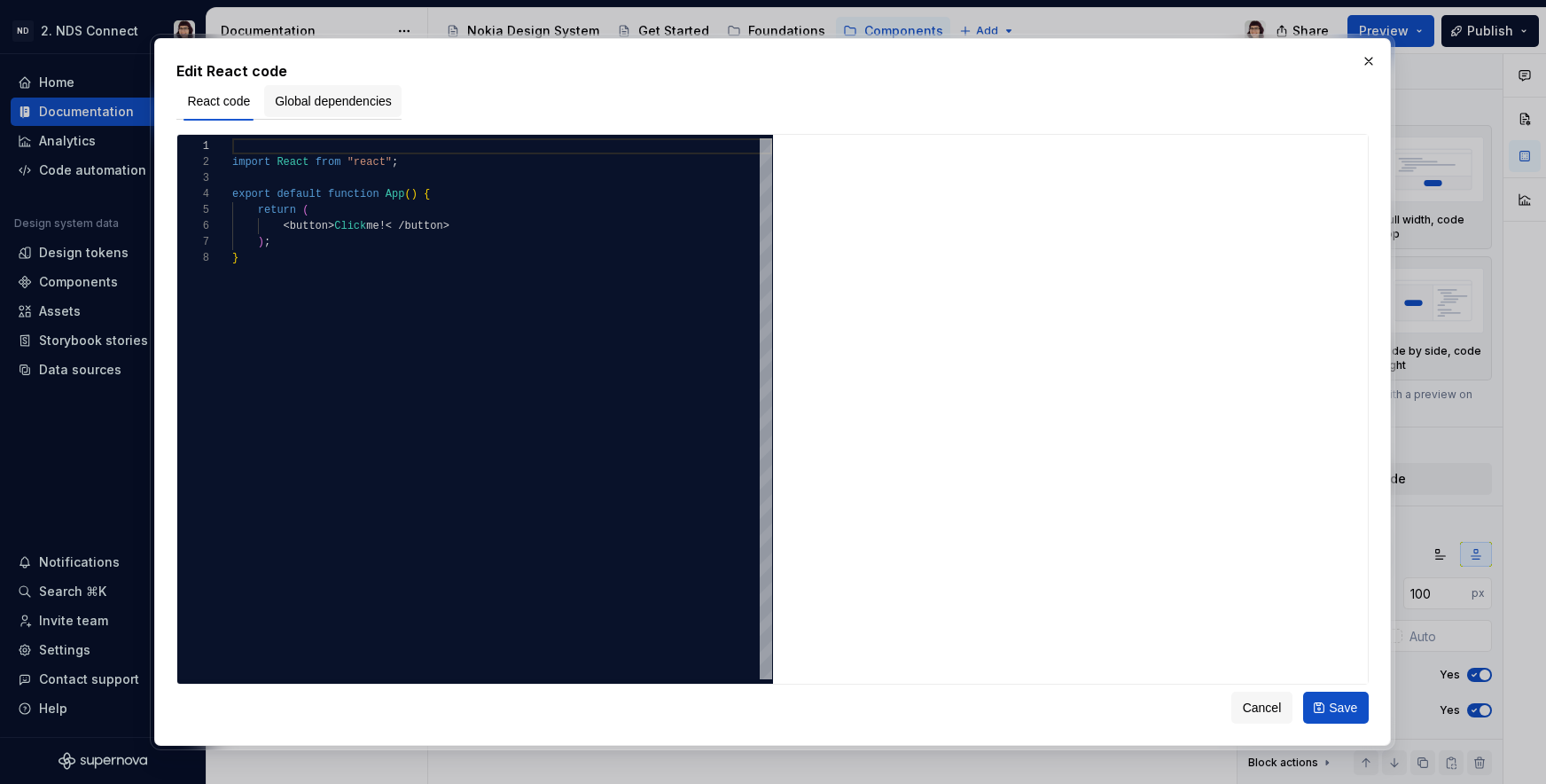
click at [317, 87] on button "Global dependencies" at bounding box center [334, 100] width 139 height 32
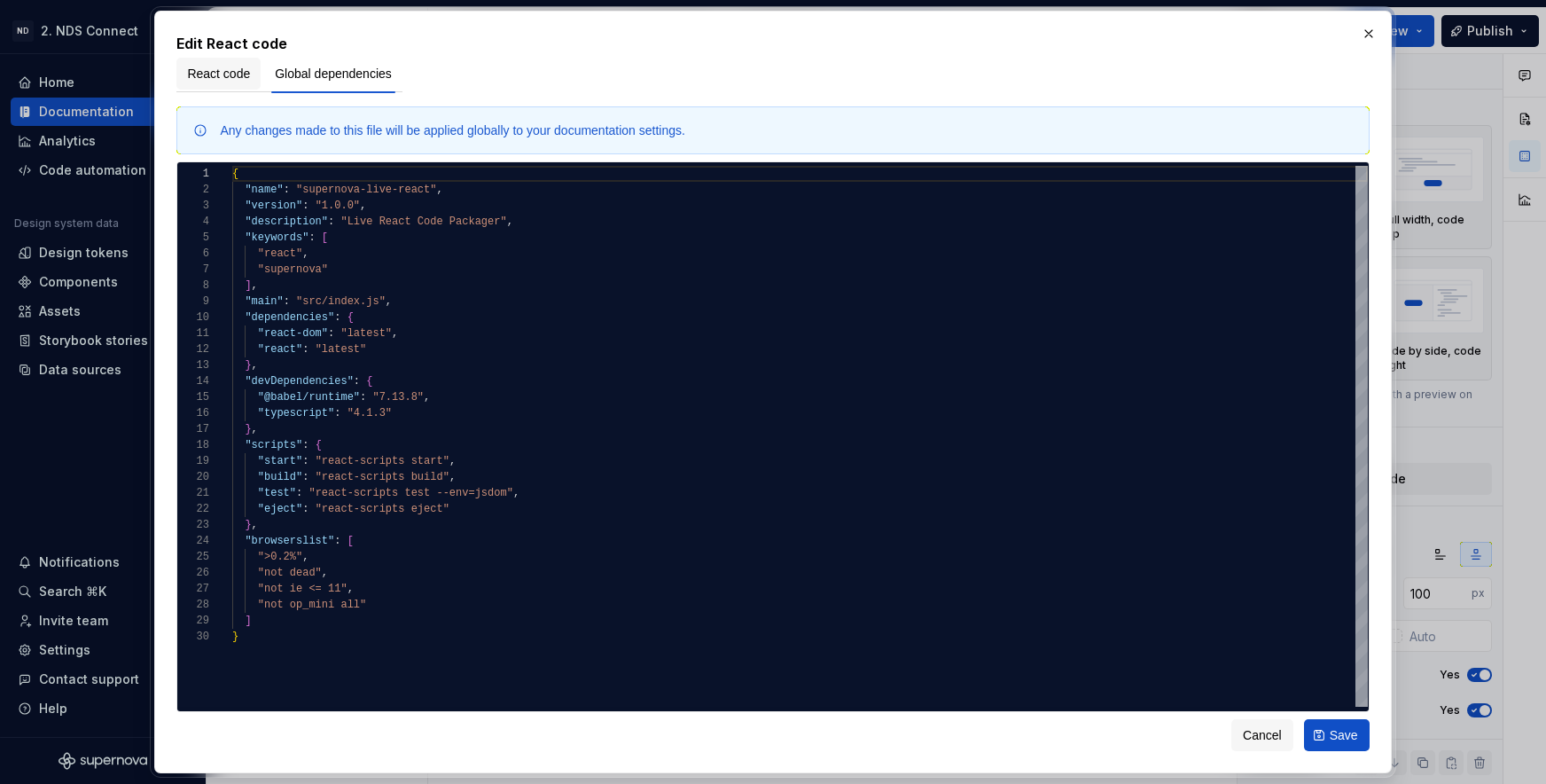
click at [203, 70] on span "React code" at bounding box center [217, 73] width 63 height 17
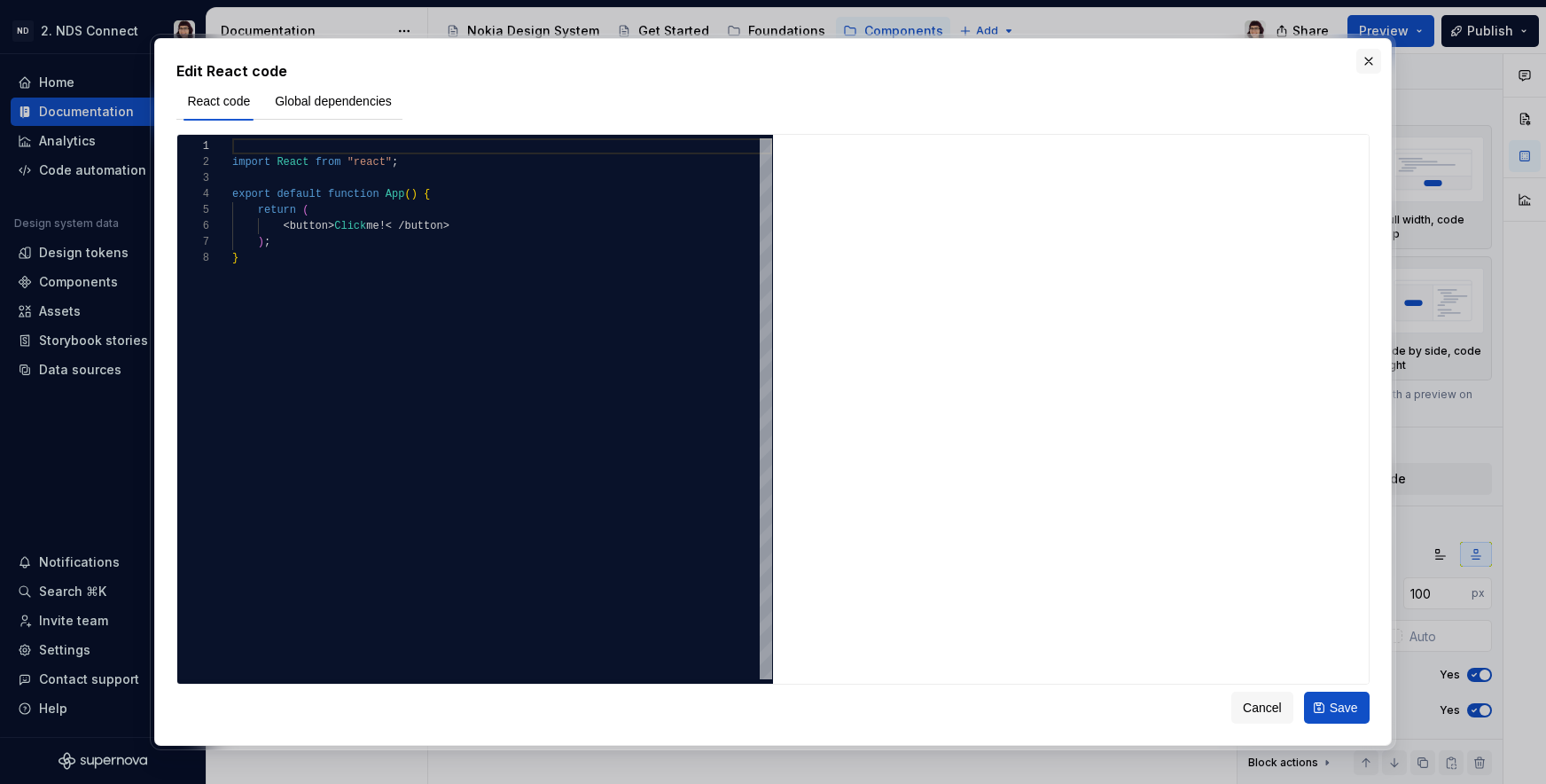
click at [1373, 61] on button "button" at bounding box center [1369, 62] width 25 height 25
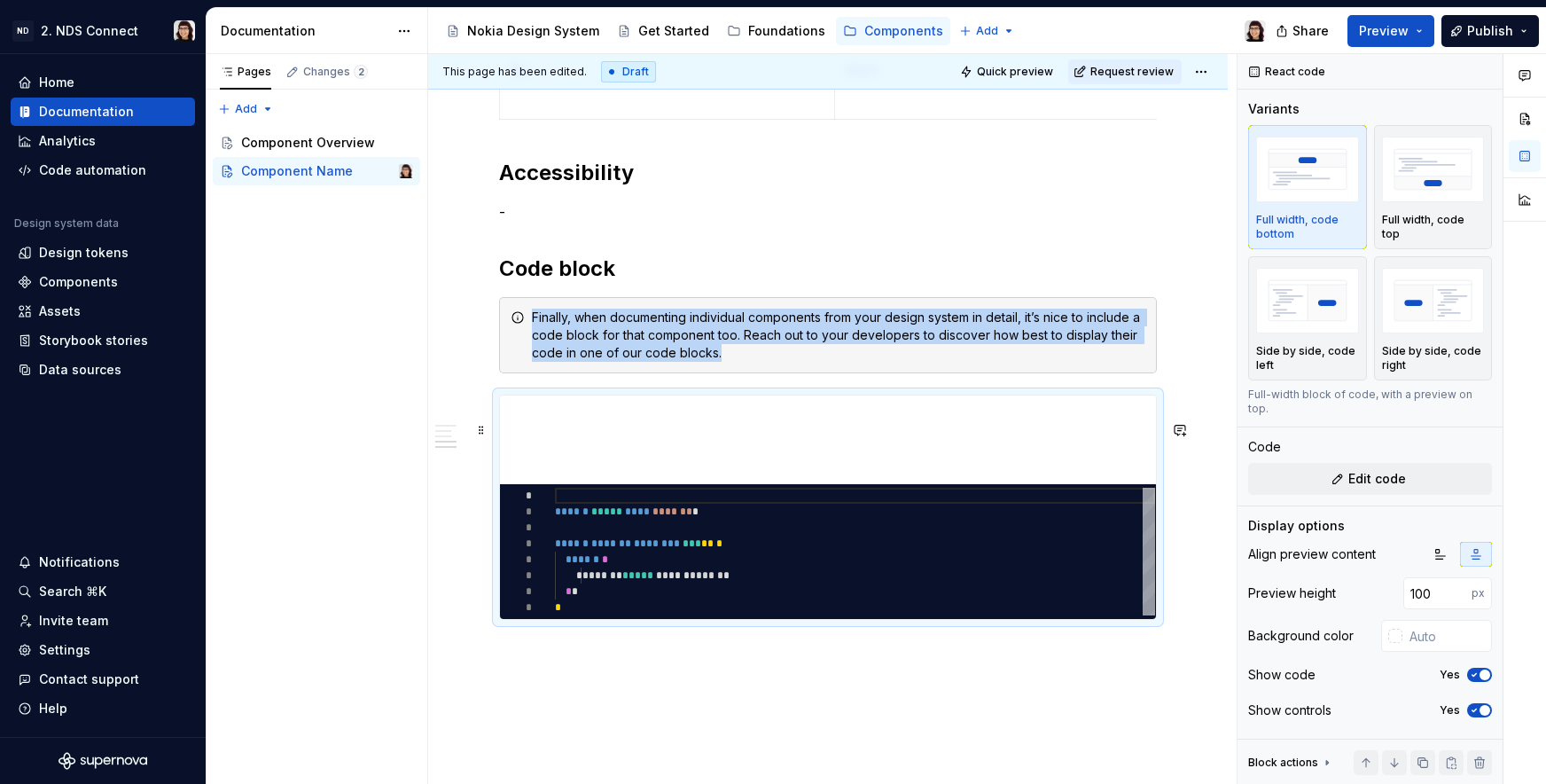
click at [583, 413] on div "********* * * * * * * * * ****** ***** **** ******* * ****** ******* ******** *…" at bounding box center [828, 507] width 658 height 225
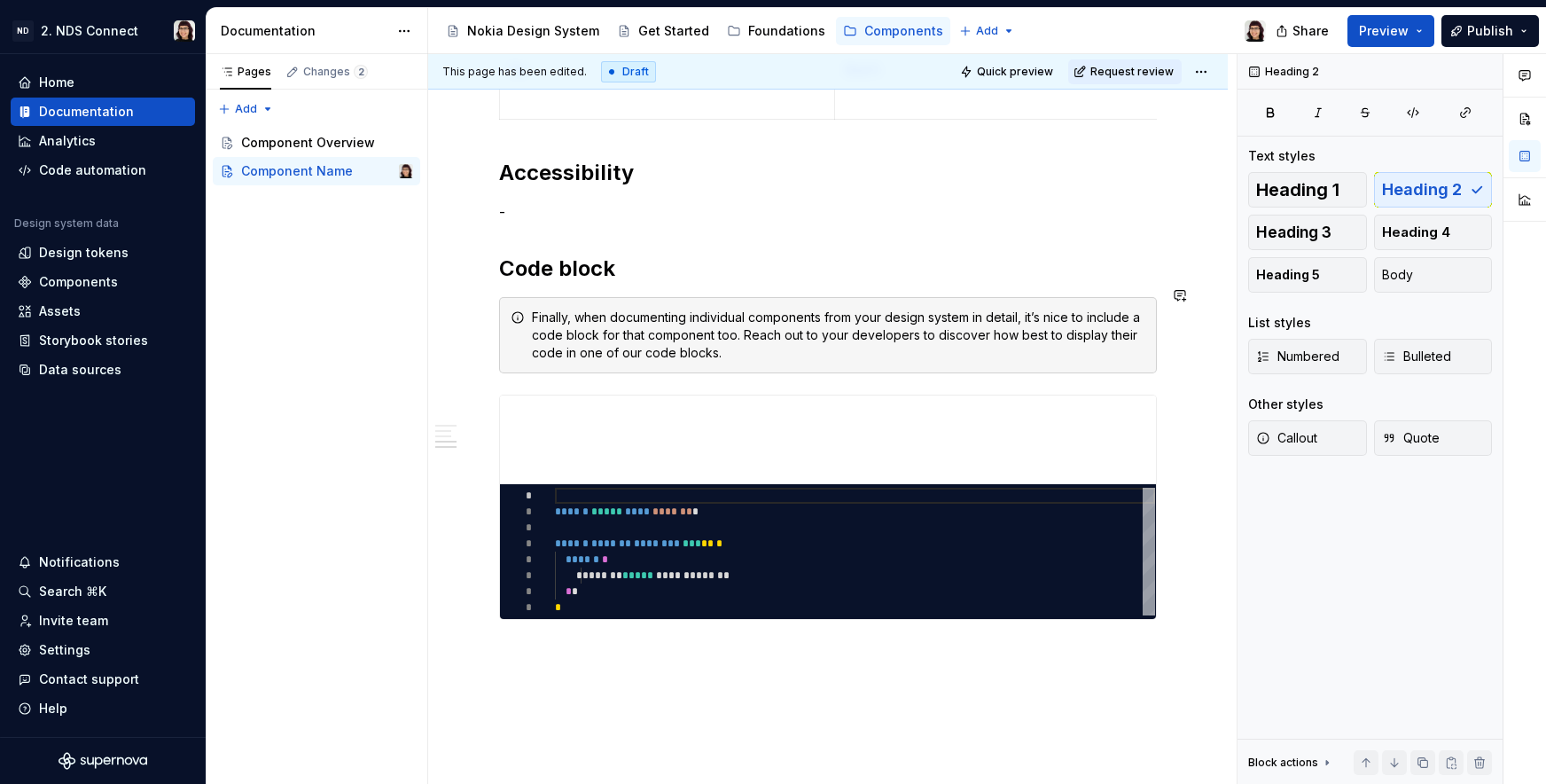
drag, startPoint x: 566, startPoint y: 293, endPoint x: 638, endPoint y: 293, distance: 72.0
click at [638, 283] on h2 "Code block" at bounding box center [828, 267] width 658 height 28
click at [653, 414] on div "********* * * * * * * * * ****** ***** **** ******* * ****** ******* ******** *…" at bounding box center [828, 507] width 658 height 225
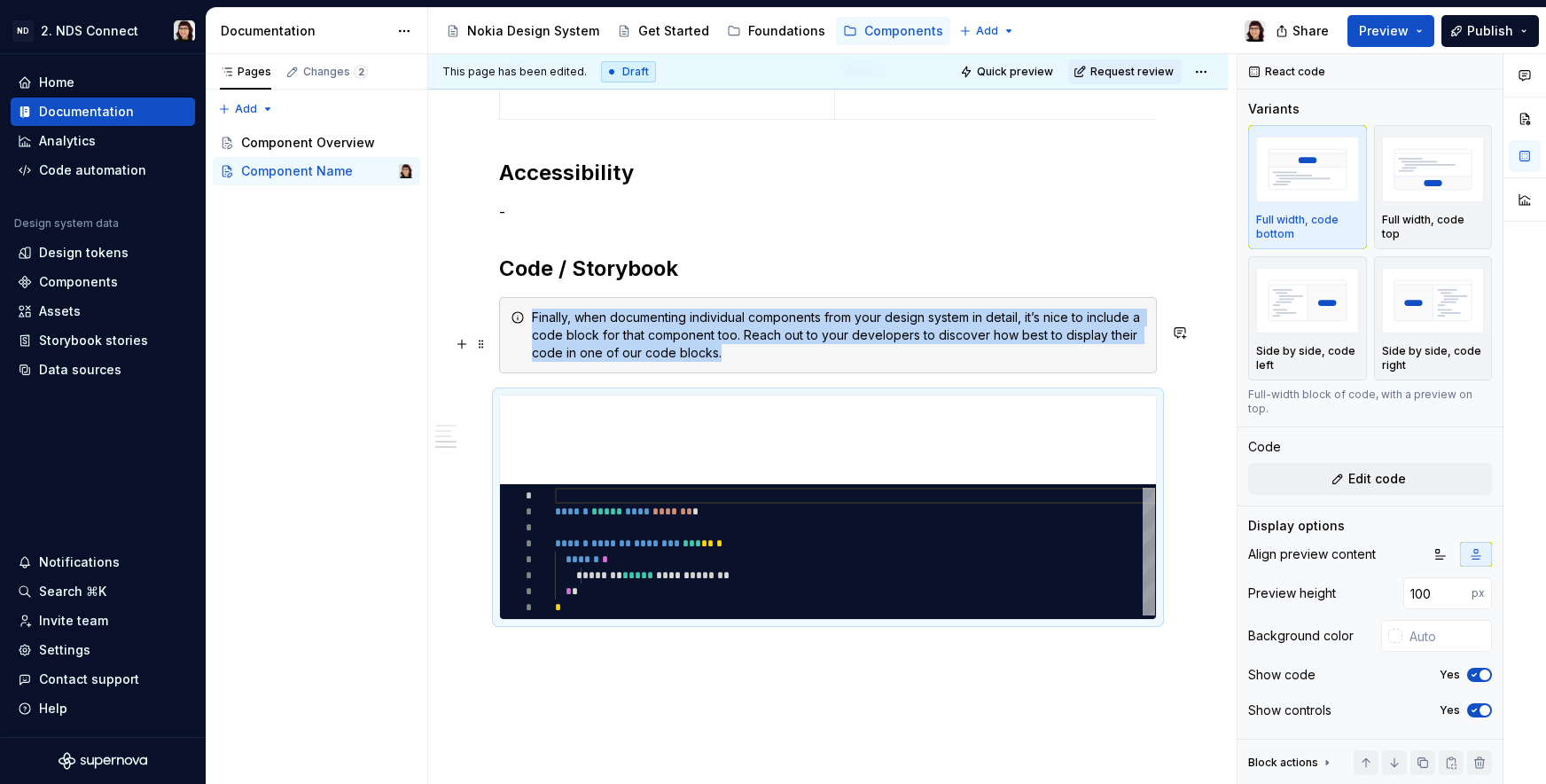
click at [483, 350] on span at bounding box center [481, 344] width 14 height 25
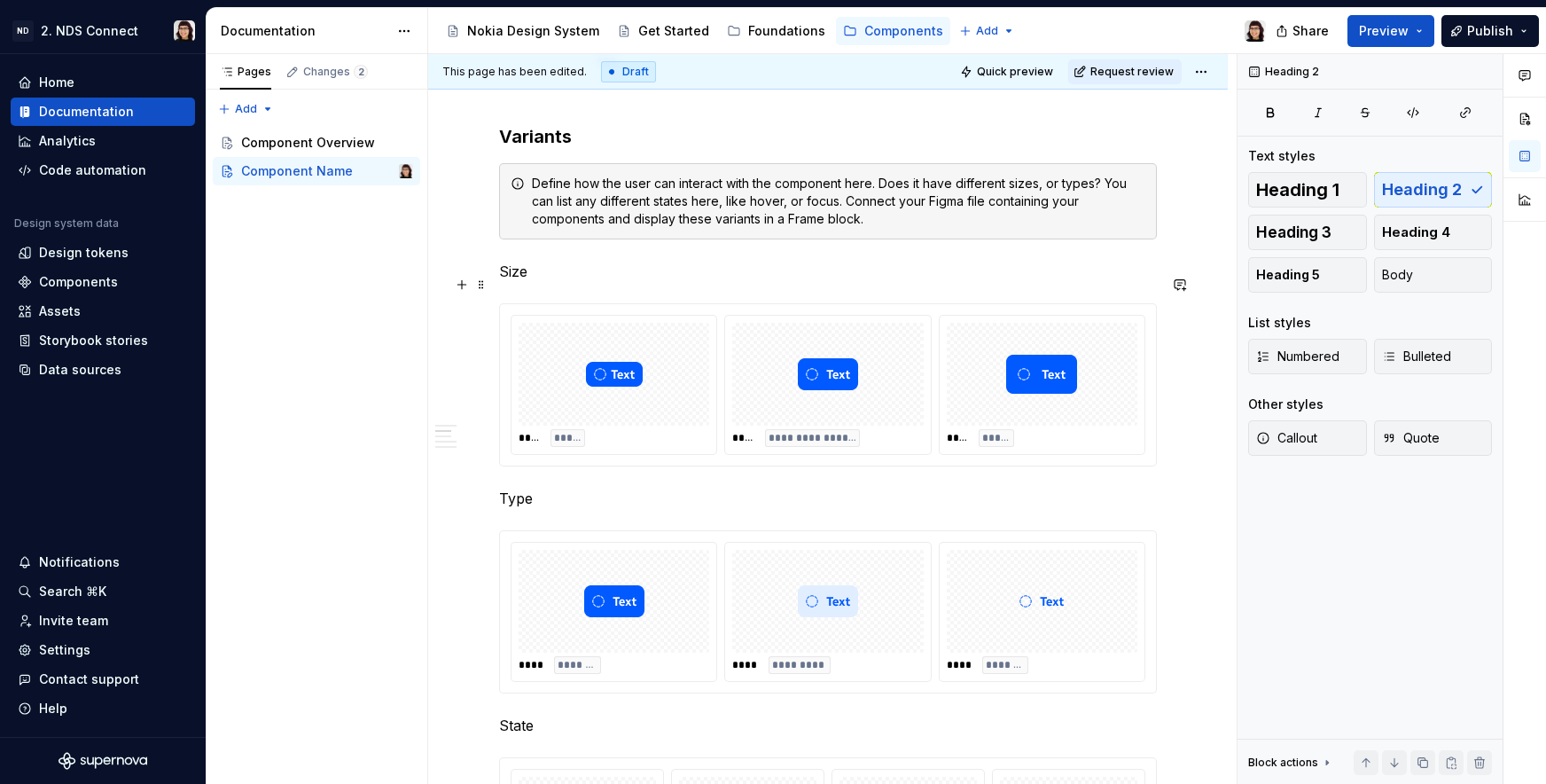
scroll to position [1049, 0]
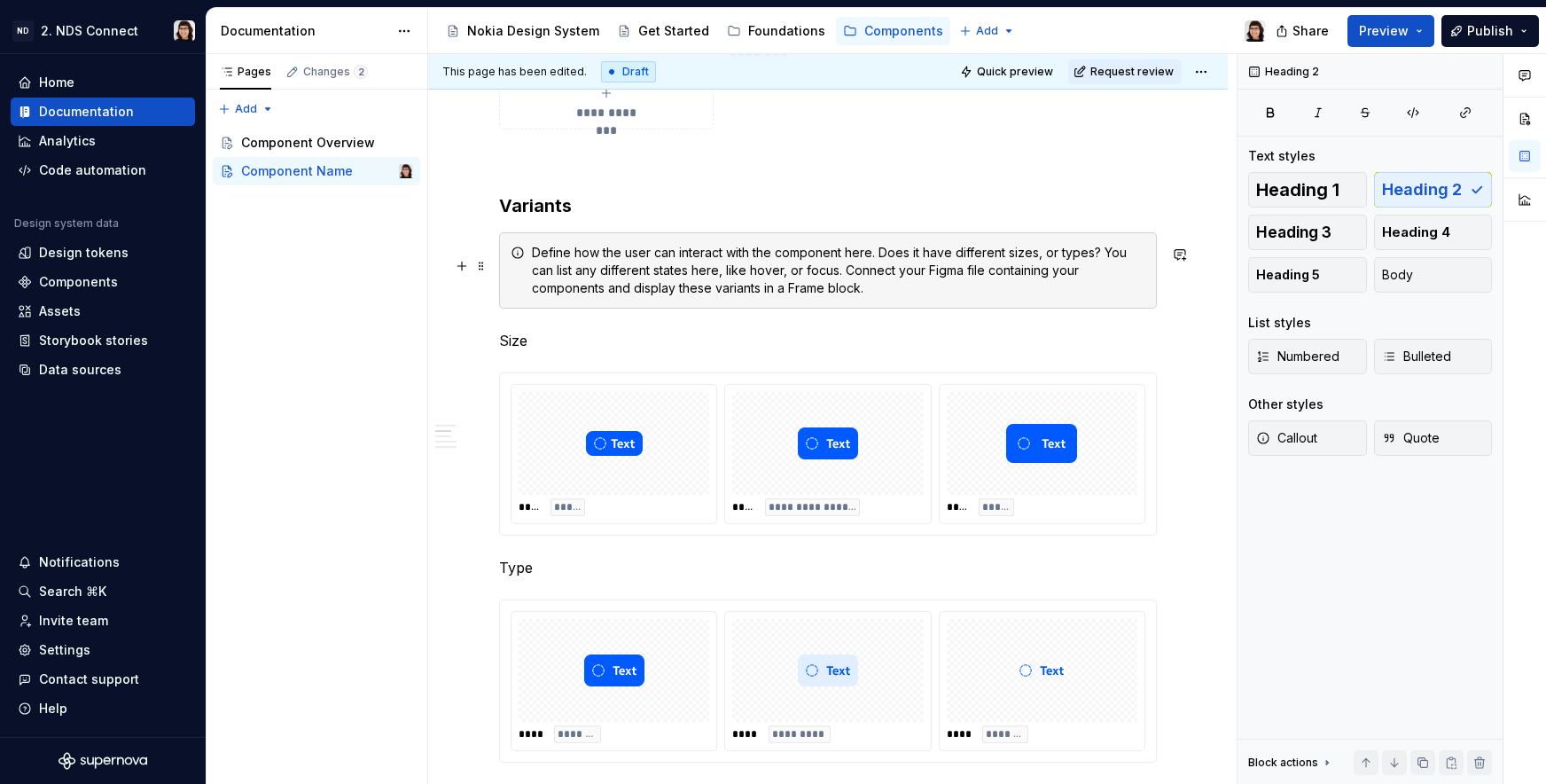
click at [527, 235] on div "**********" at bounding box center [828, 539] width 658 height 2484
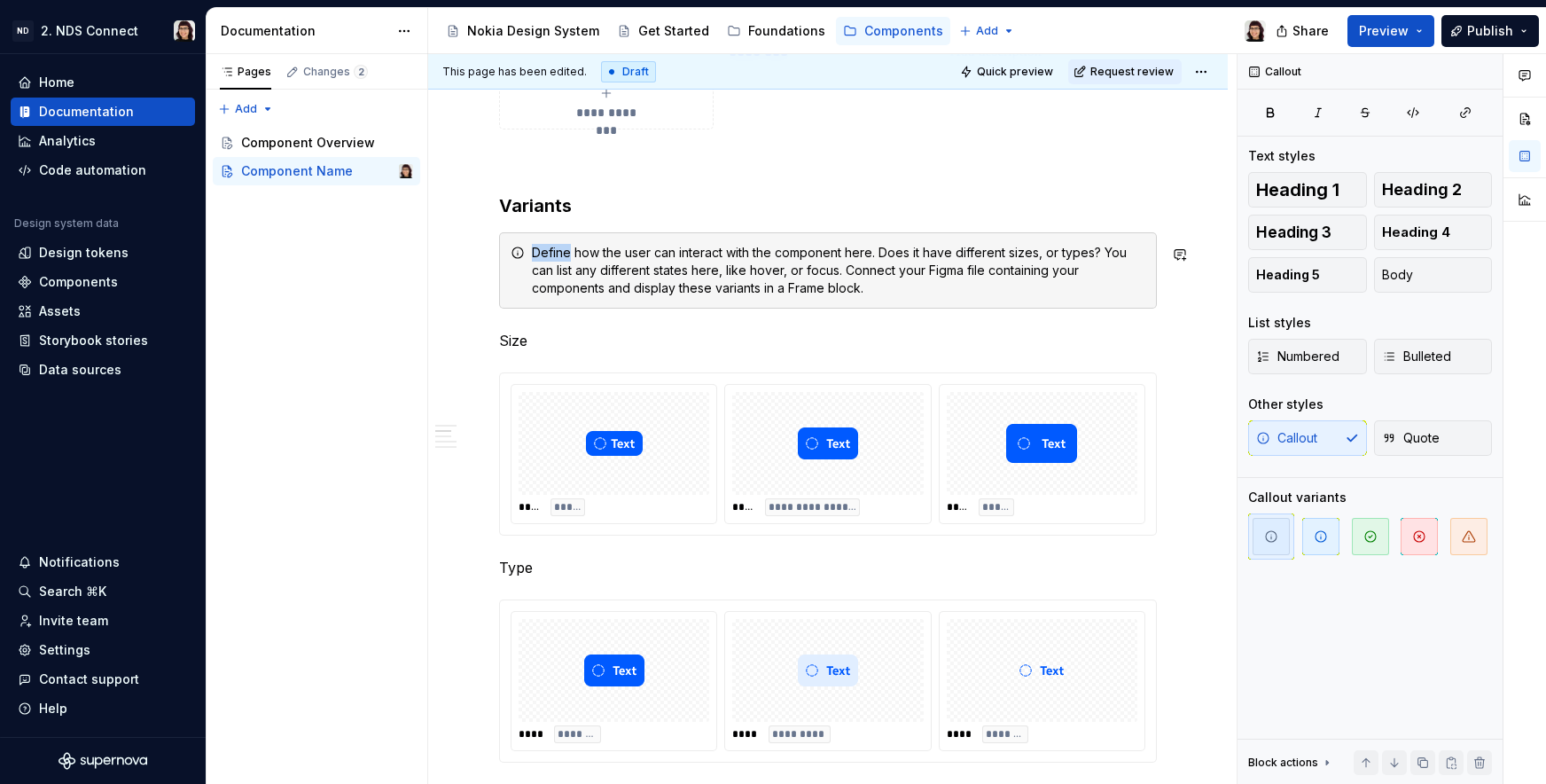
click at [527, 235] on div "**********" at bounding box center [828, 539] width 658 height 2484
click at [527, 213] on h3 "Variants" at bounding box center [828, 206] width 658 height 25
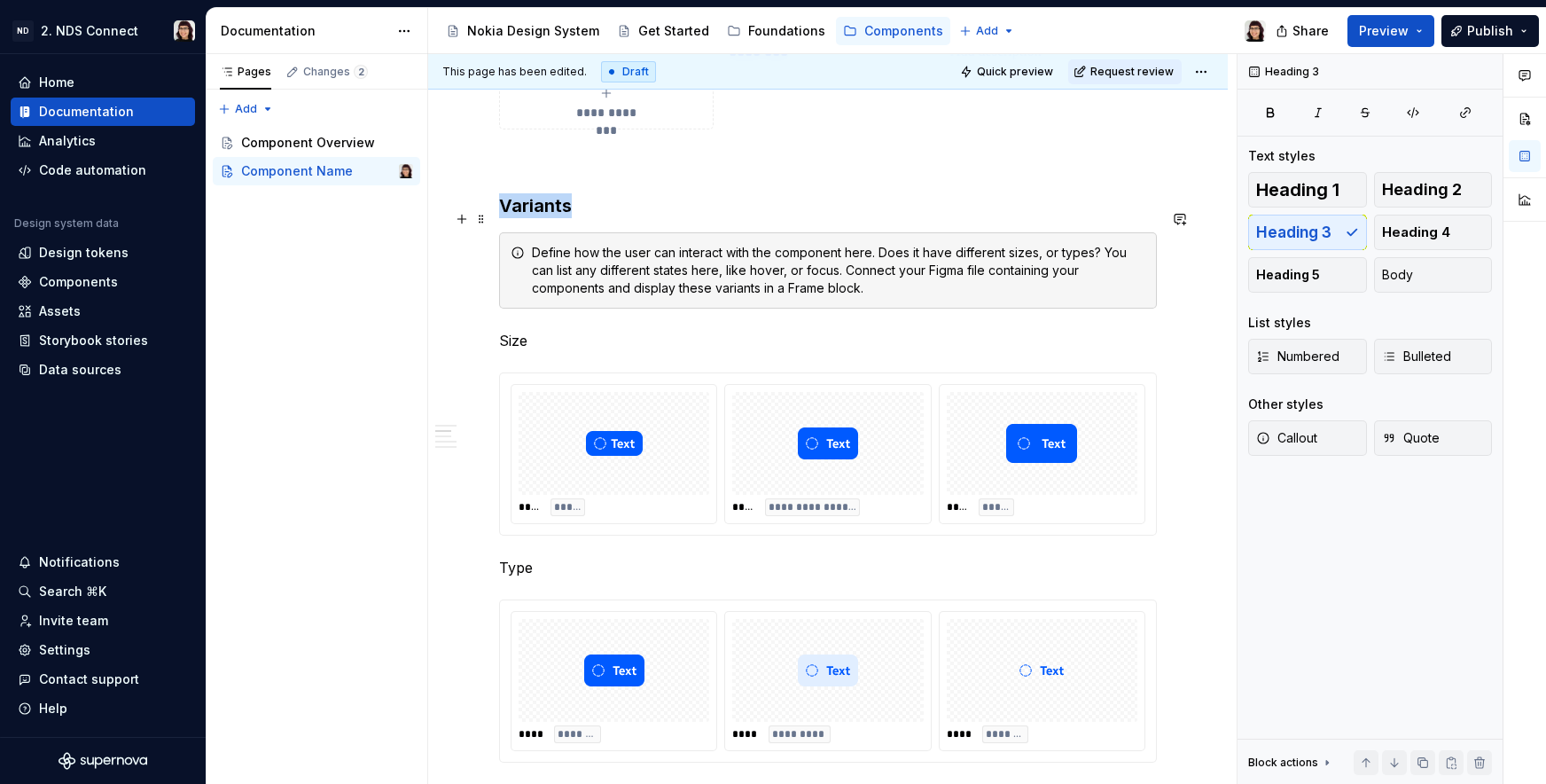
click at [527, 213] on h3 "Variants" at bounding box center [828, 206] width 658 height 25
click at [630, 176] on button "button" at bounding box center [641, 185] width 25 height 25
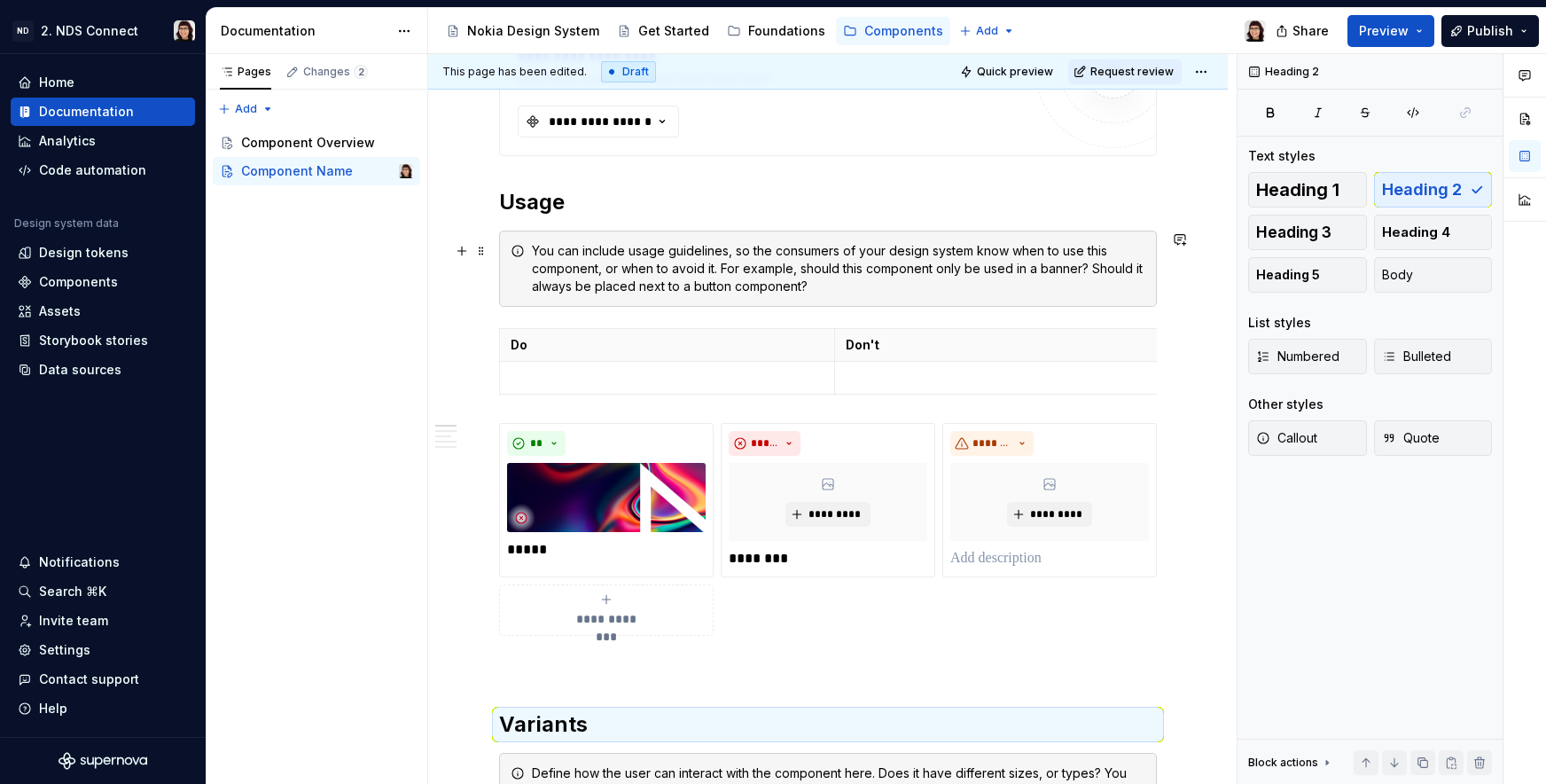
scroll to position [475, 0]
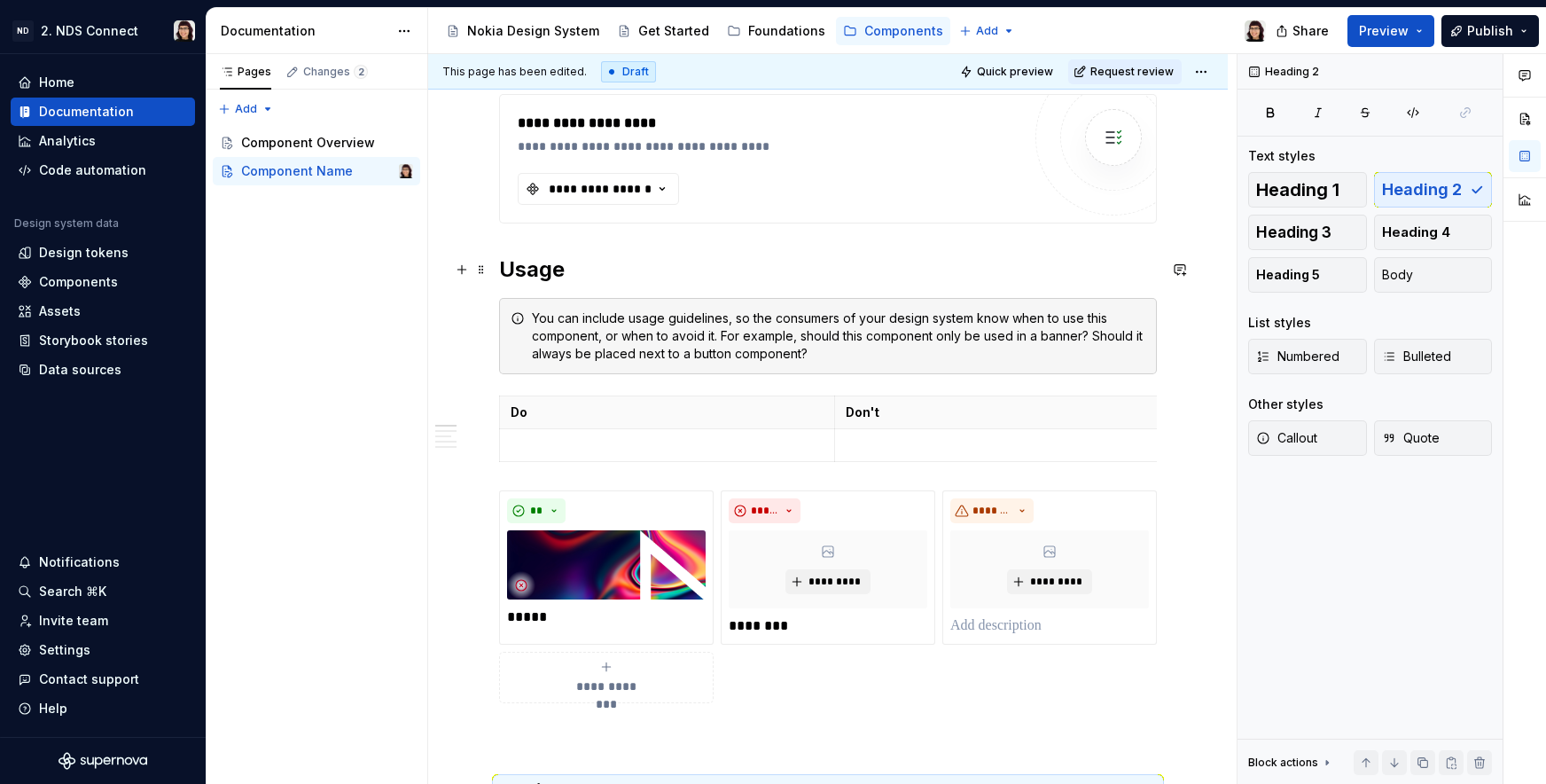
click at [529, 273] on h2 "Usage" at bounding box center [828, 268] width 658 height 28
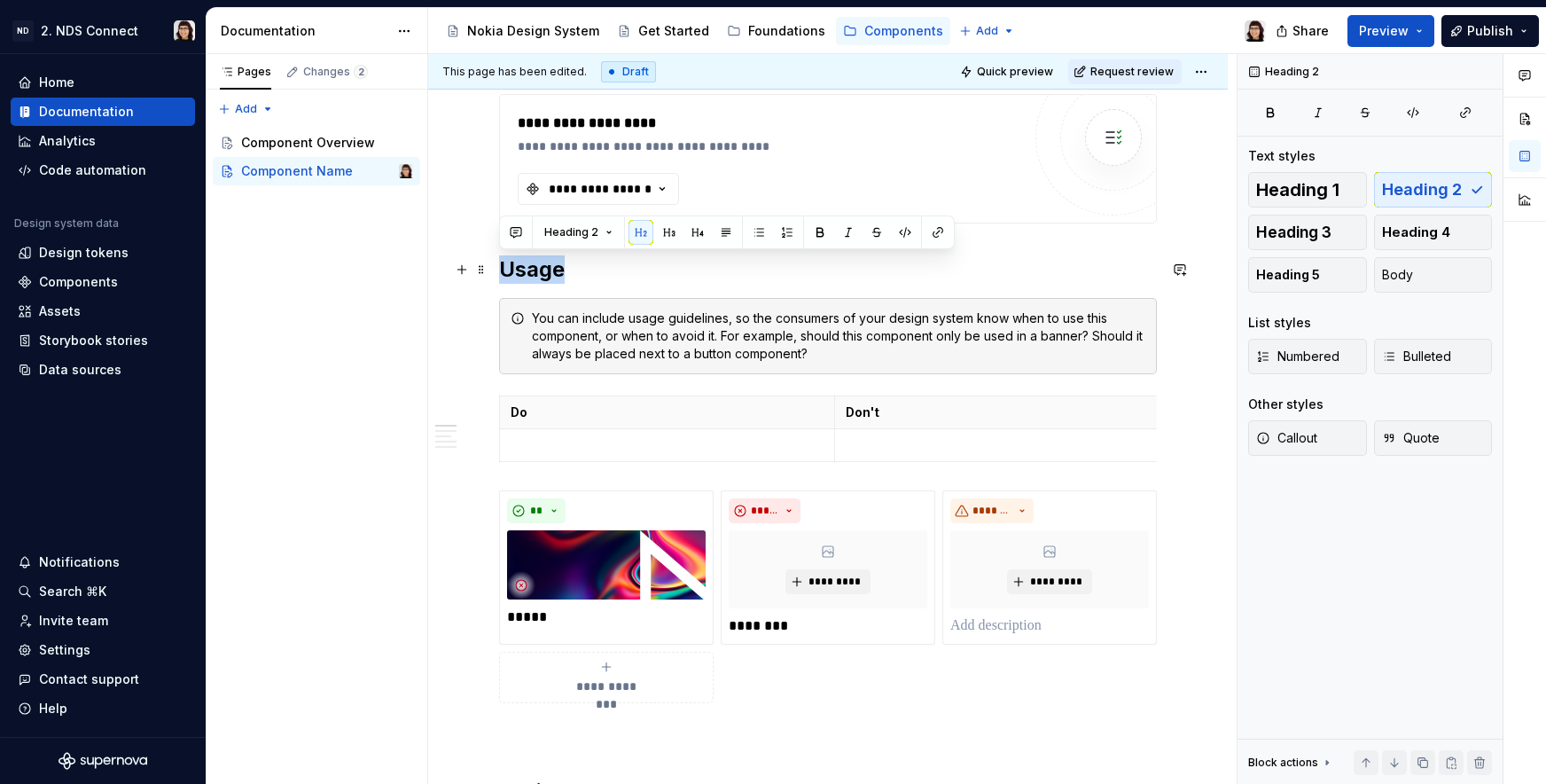
click at [529, 273] on h2 "Usage" at bounding box center [828, 268] width 658 height 28
click at [627, 266] on h2 "Usage" at bounding box center [828, 268] width 658 height 28
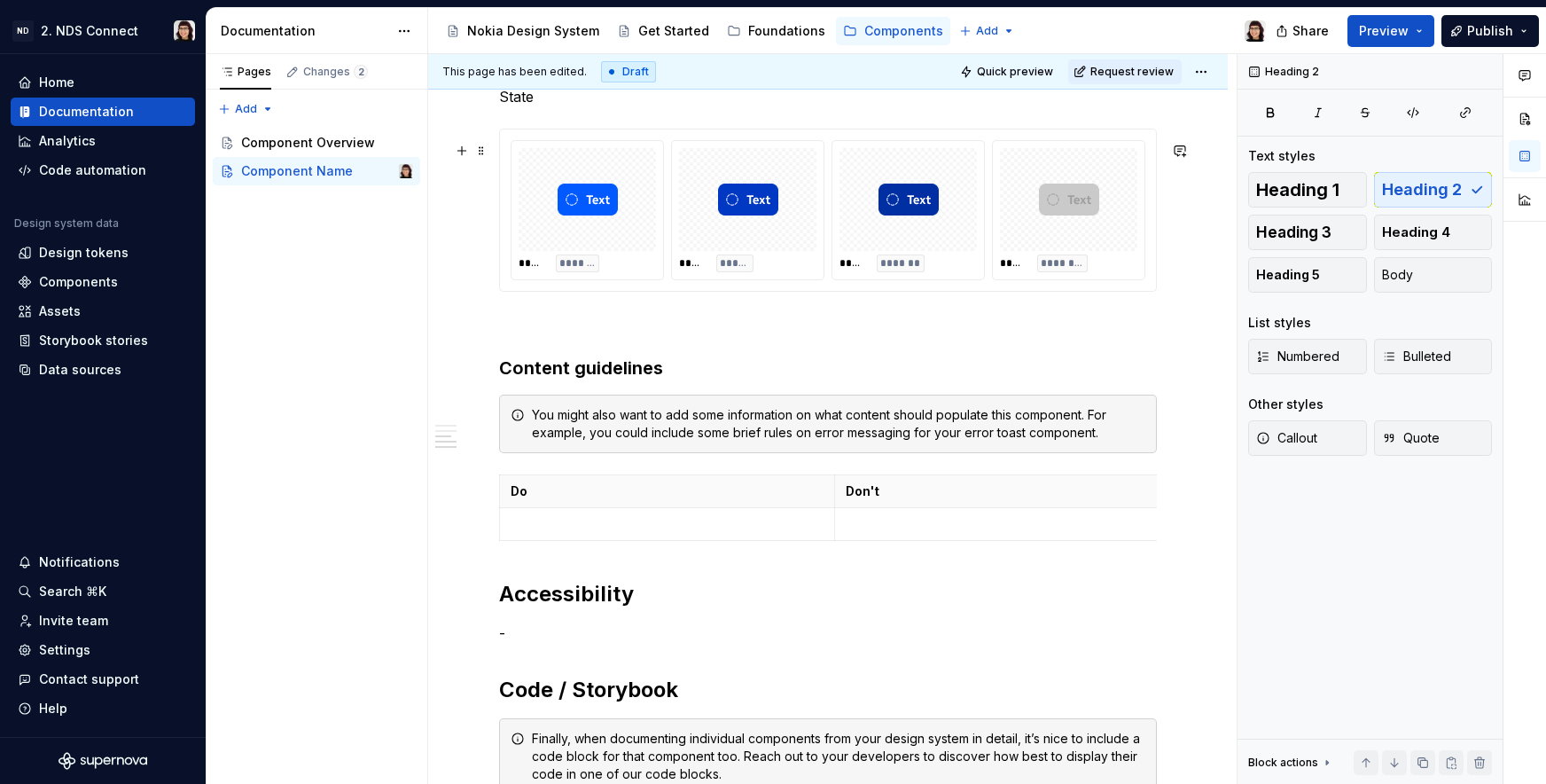
scroll to position [1764, 0]
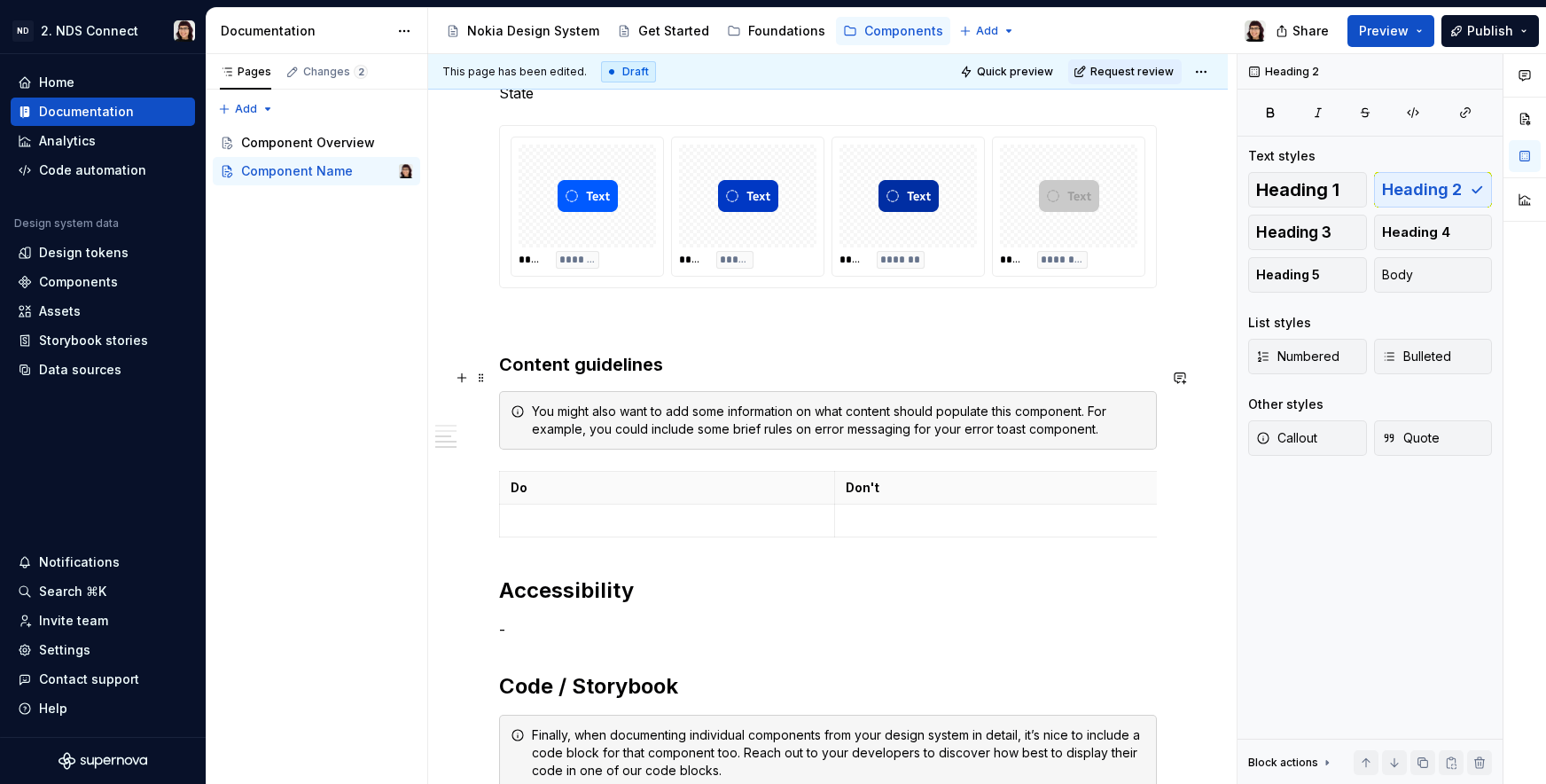
click at [603, 377] on h3 "Content guidelines" at bounding box center [828, 365] width 658 height 25
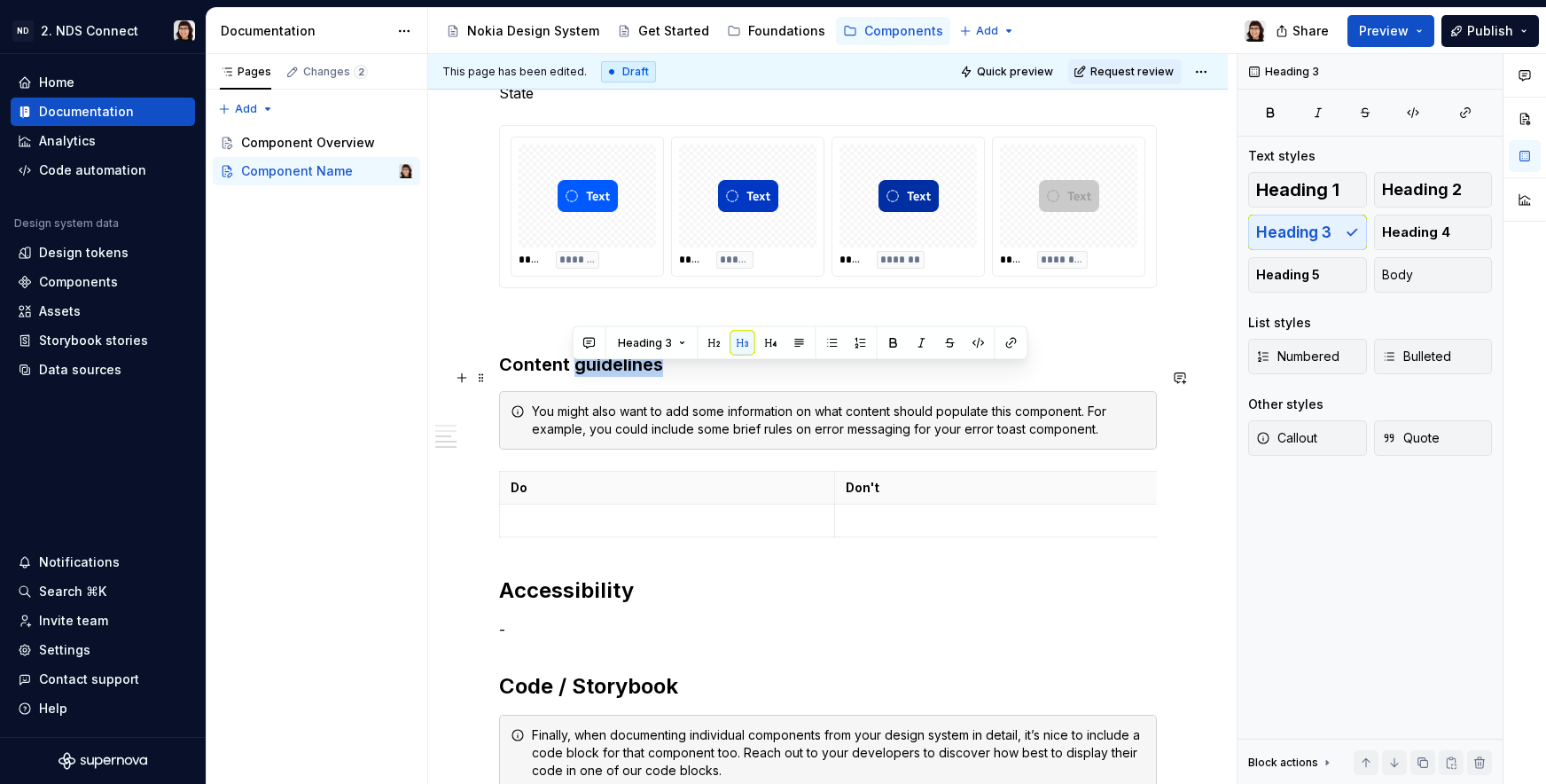
click at [603, 377] on h3 "Content guidelines" at bounding box center [828, 365] width 658 height 25
click at [583, 376] on h3 "Content guidelines" at bounding box center [828, 365] width 658 height 25
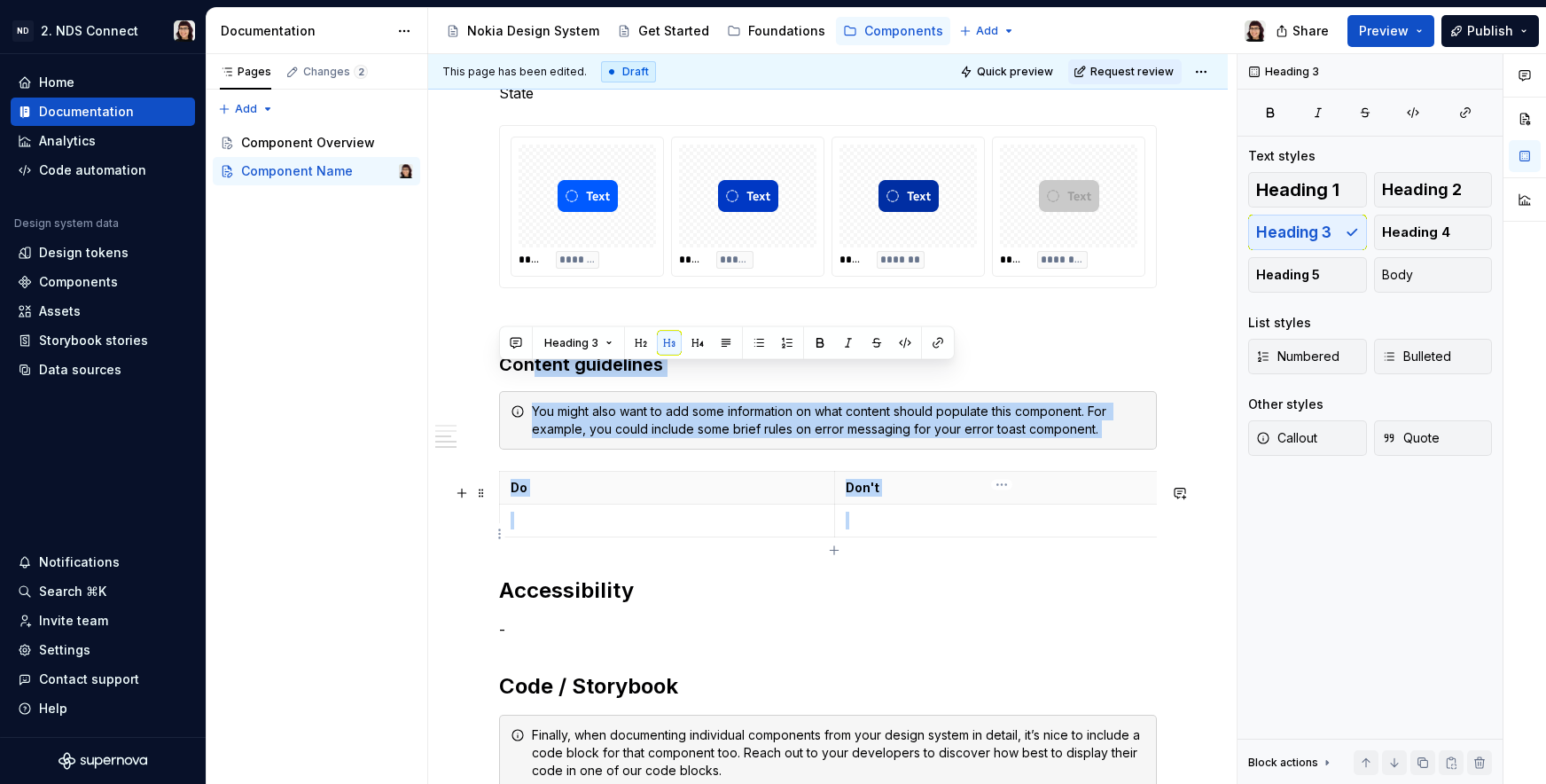
drag, startPoint x: 536, startPoint y: 367, endPoint x: 907, endPoint y: 527, distance: 404.0
drag, startPoint x: 515, startPoint y: 367, endPoint x: 779, endPoint y: 590, distance: 345.6
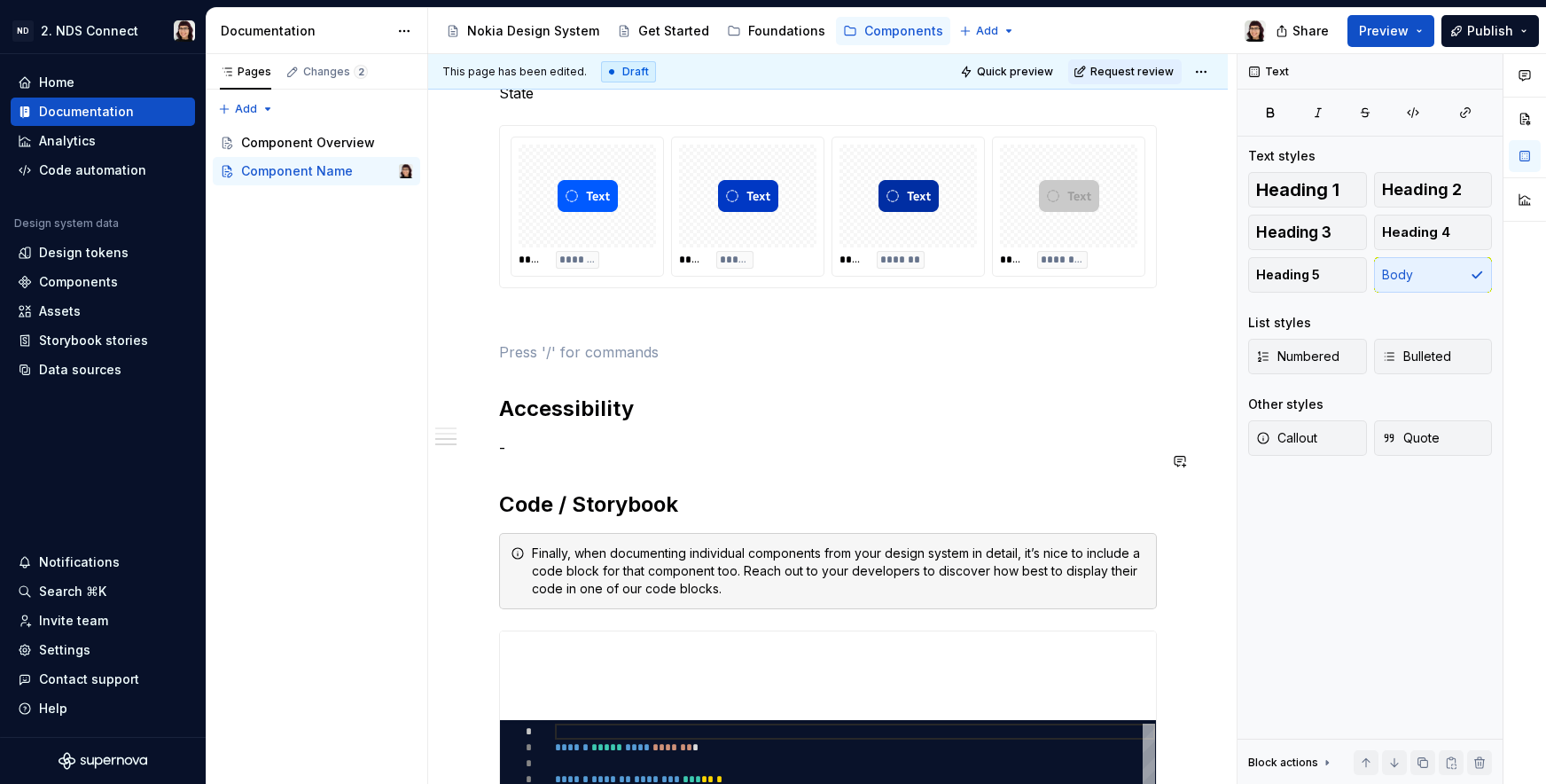
click at [522, 413] on h2 "Accessibility" at bounding box center [828, 408] width 658 height 28
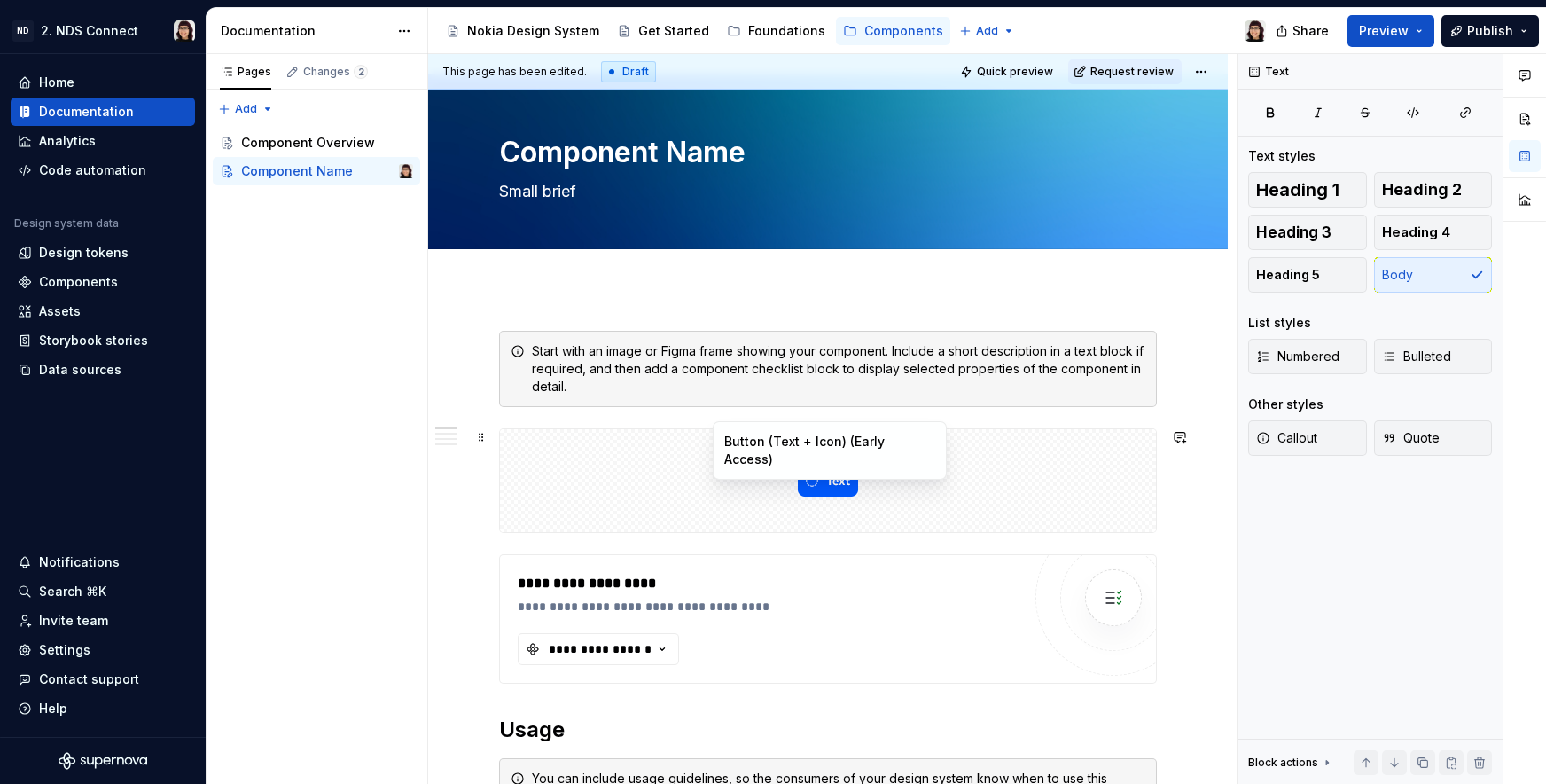
scroll to position [0, 0]
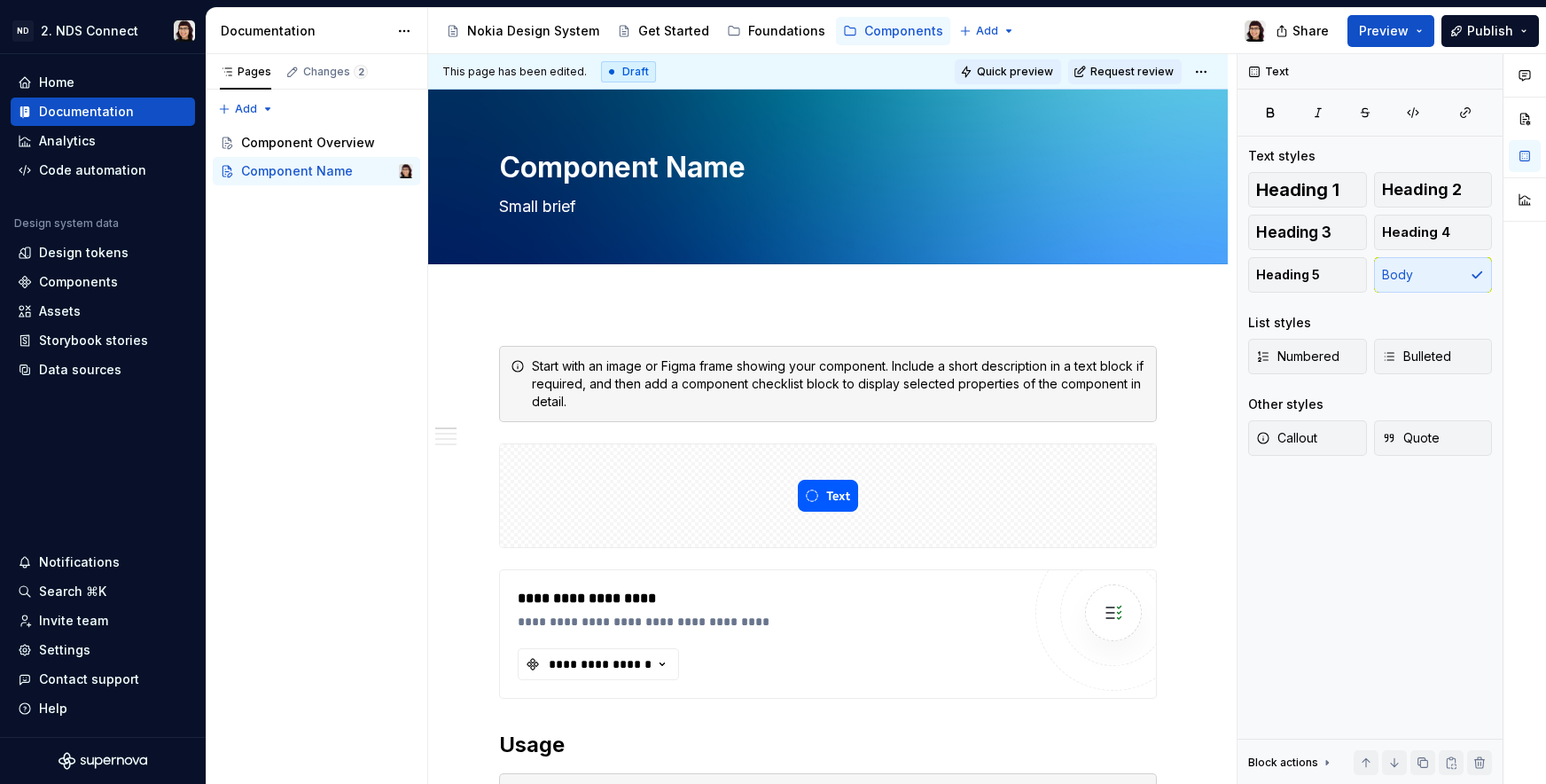
click at [1037, 71] on span "Quick preview" at bounding box center [1015, 71] width 76 height 14
click at [1383, 40] on button "Preview" at bounding box center [1391, 31] width 87 height 32
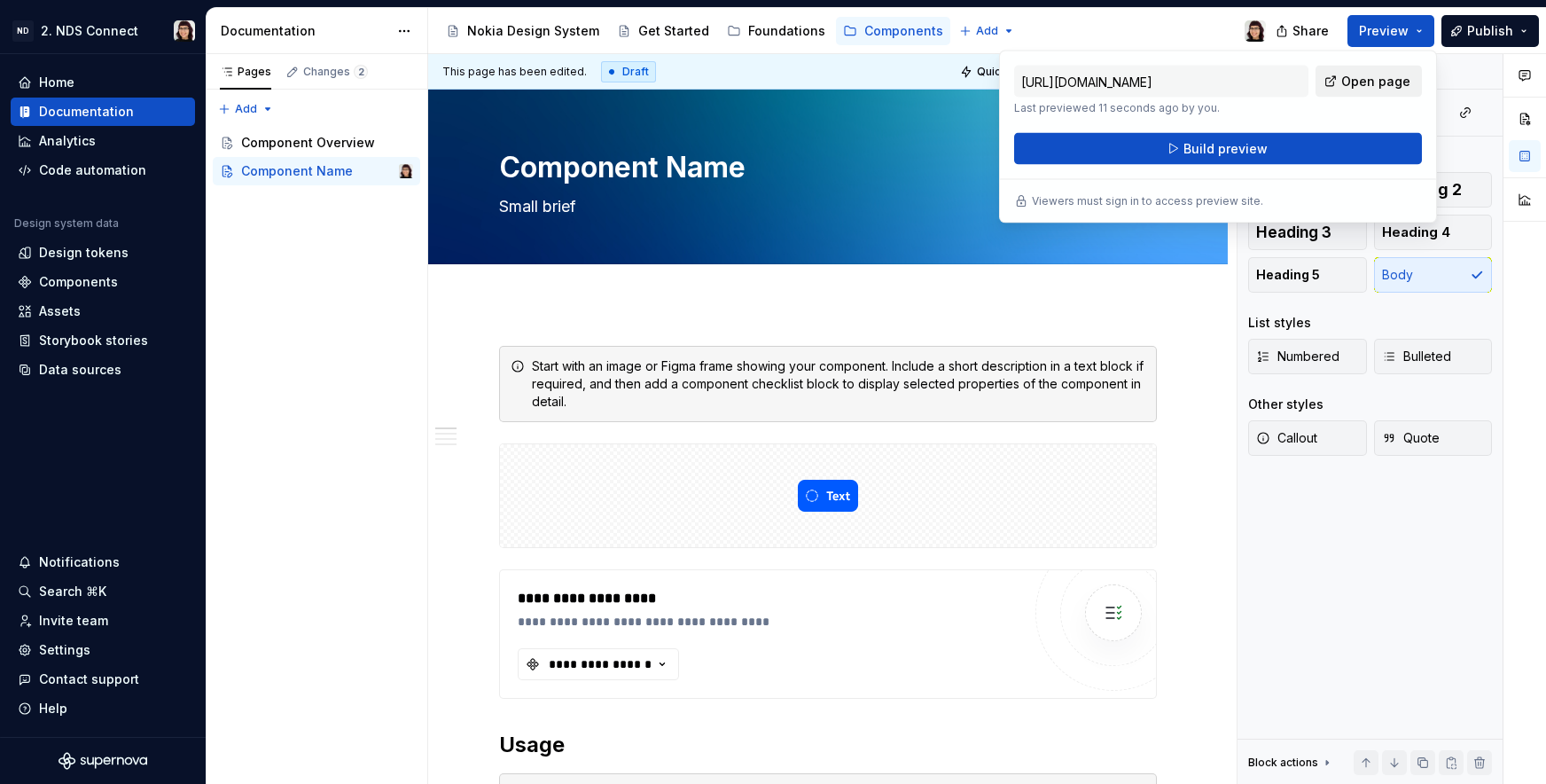
click at [1351, 85] on span "Open page" at bounding box center [1376, 82] width 69 height 17
type textarea "*"
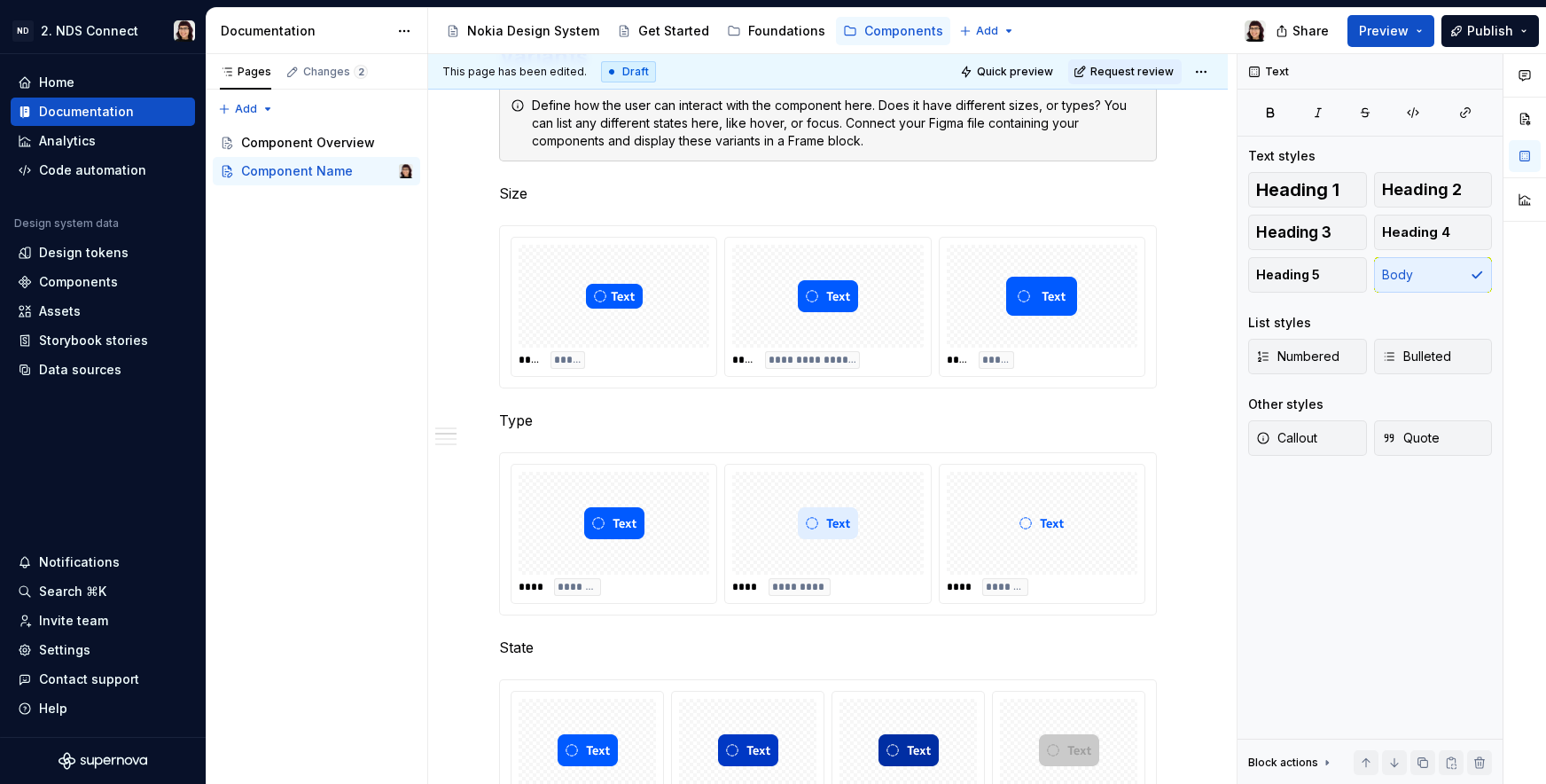
scroll to position [1211, 0]
click at [830, 340] on img at bounding box center [827, 295] width 61 height 89
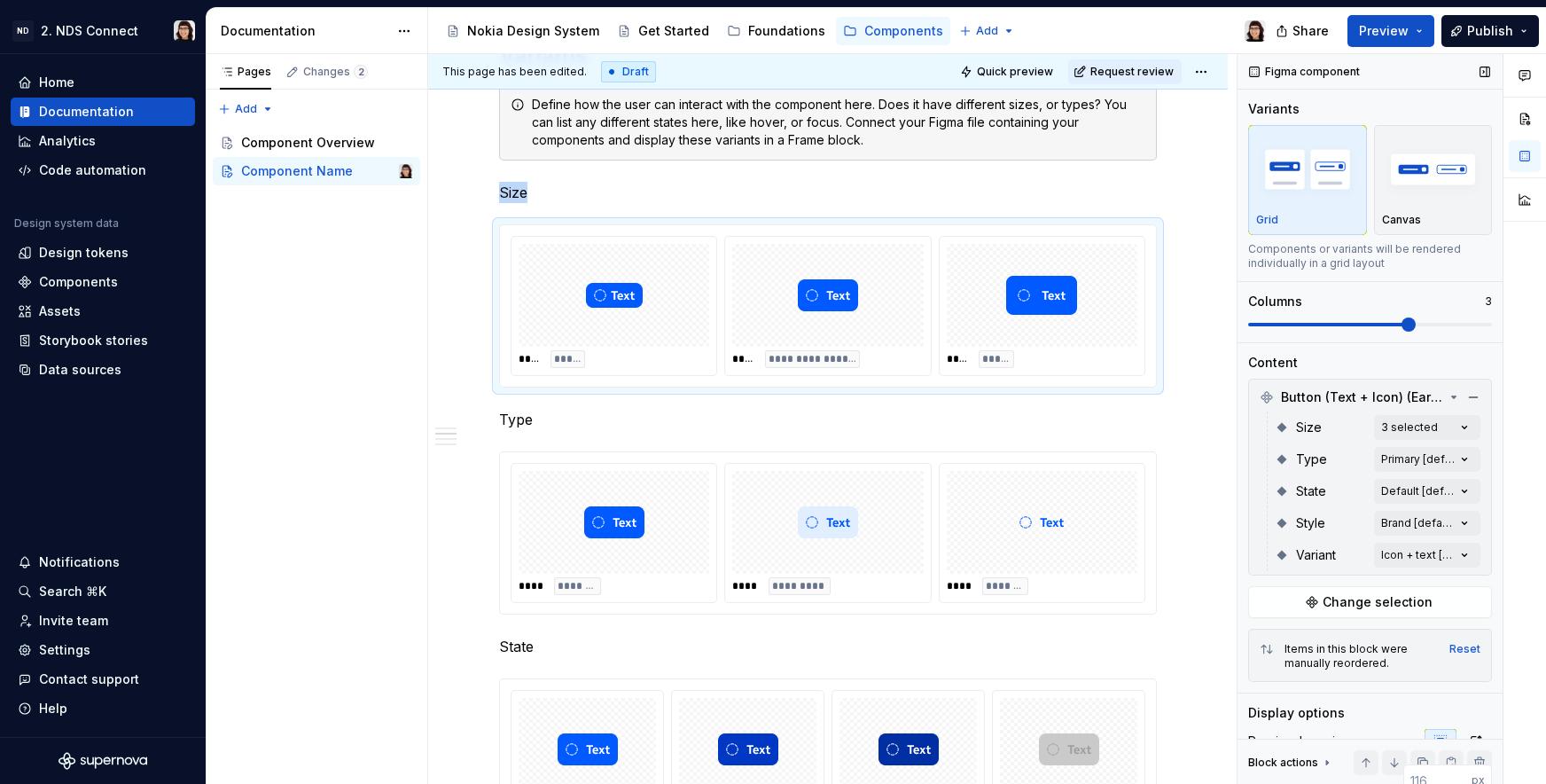
scroll to position [220, 0]
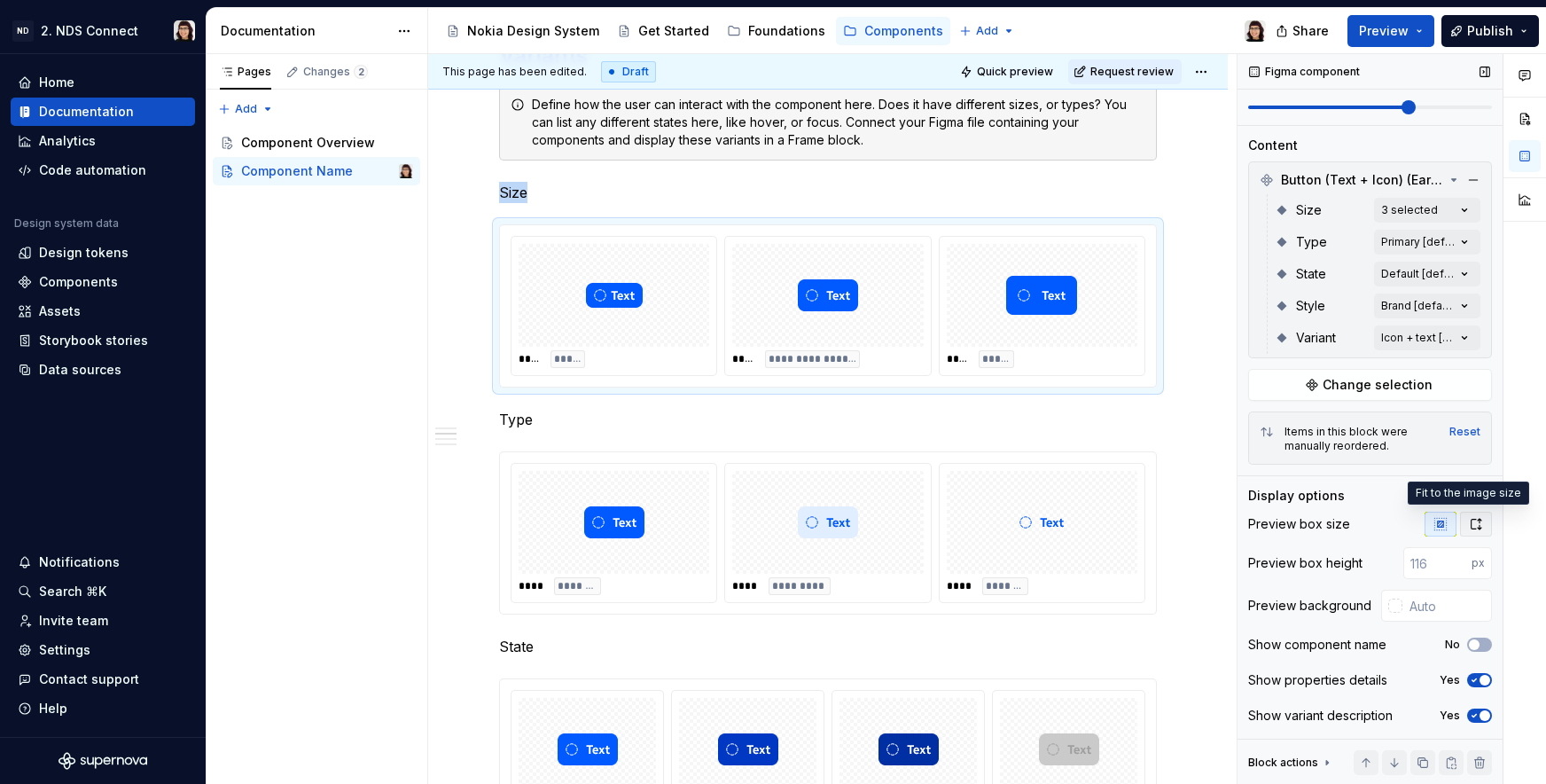
click at [1469, 523] on icon "button" at bounding box center [1476, 523] width 14 height 14
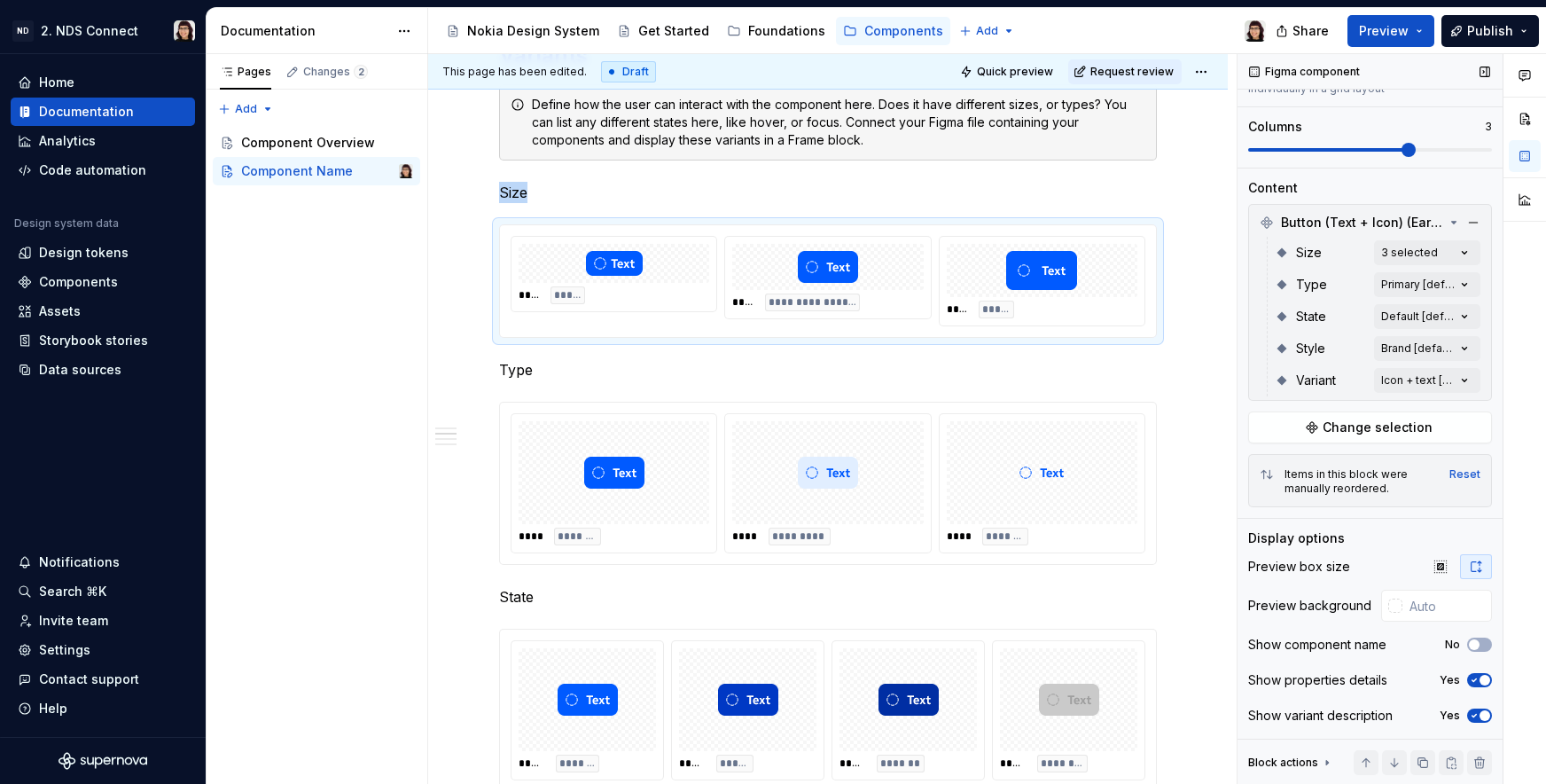
scroll to position [178, 0]
click at [1433, 569] on icon "button" at bounding box center [1440, 566] width 14 height 14
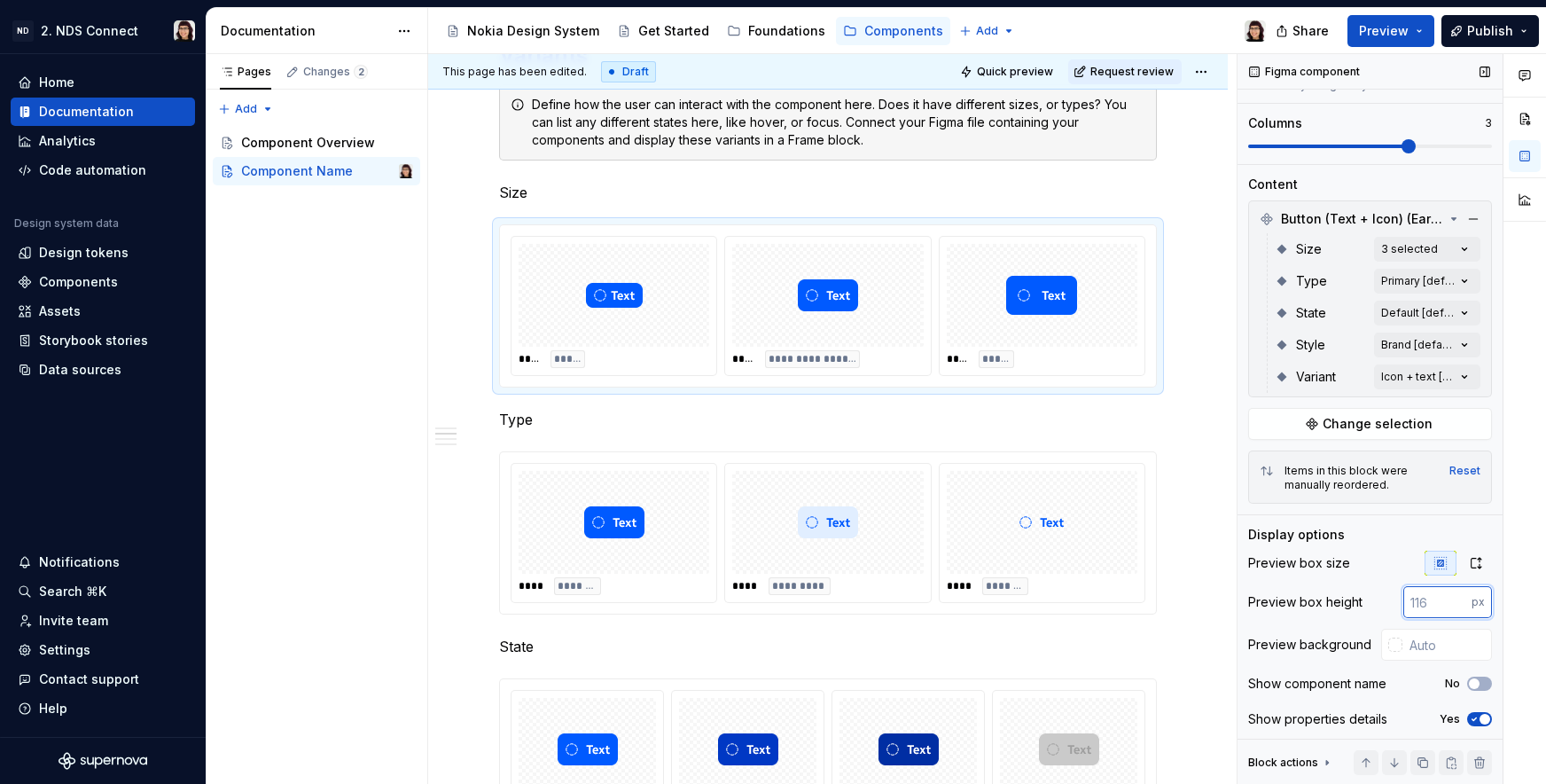
click at [1432, 595] on input "number" at bounding box center [1437, 601] width 68 height 32
click at [976, 501] on div at bounding box center [1042, 521] width 190 height 103
click at [920, 341] on div at bounding box center [827, 294] width 190 height 103
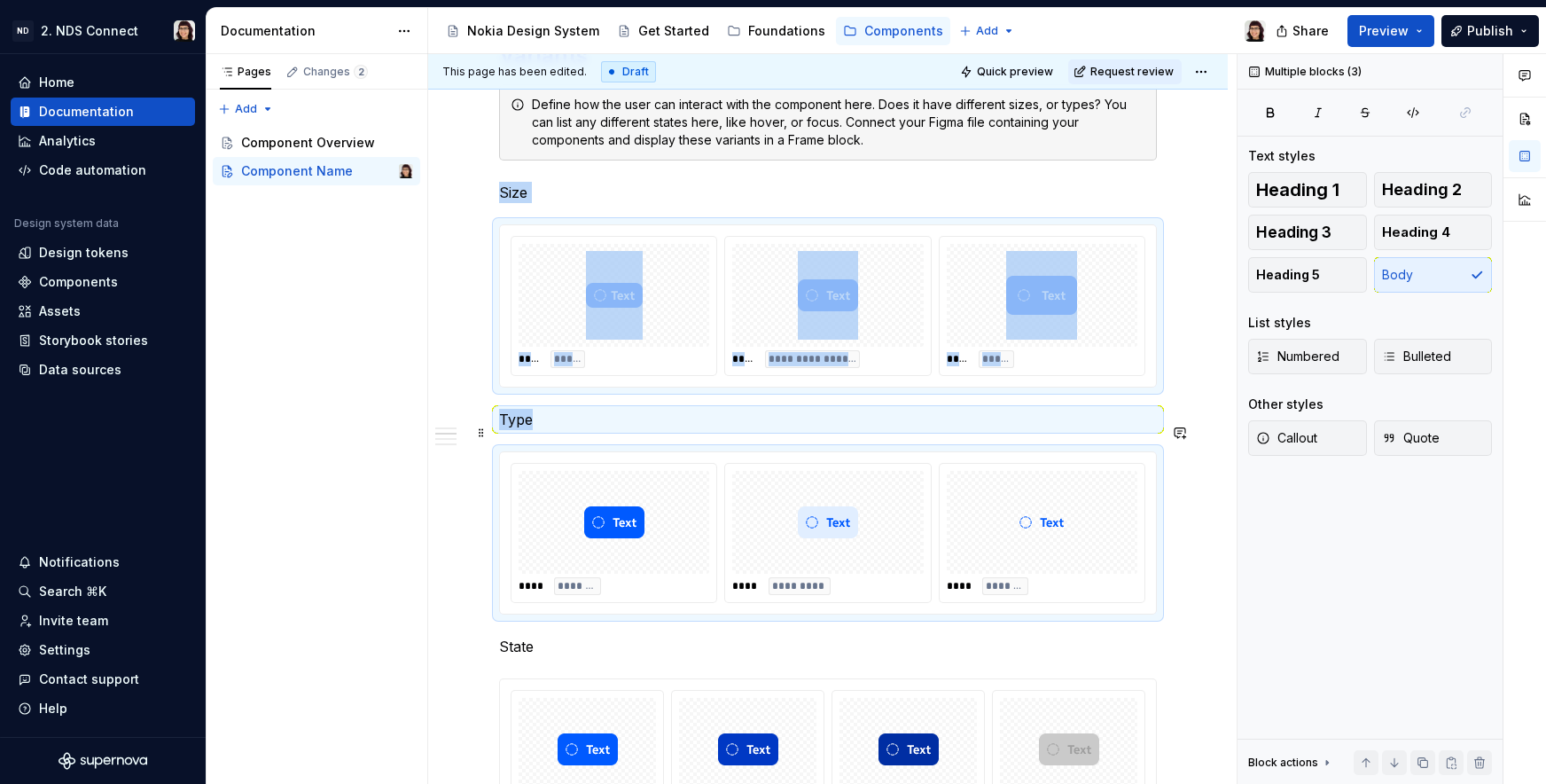
scroll to position [1587, 0]
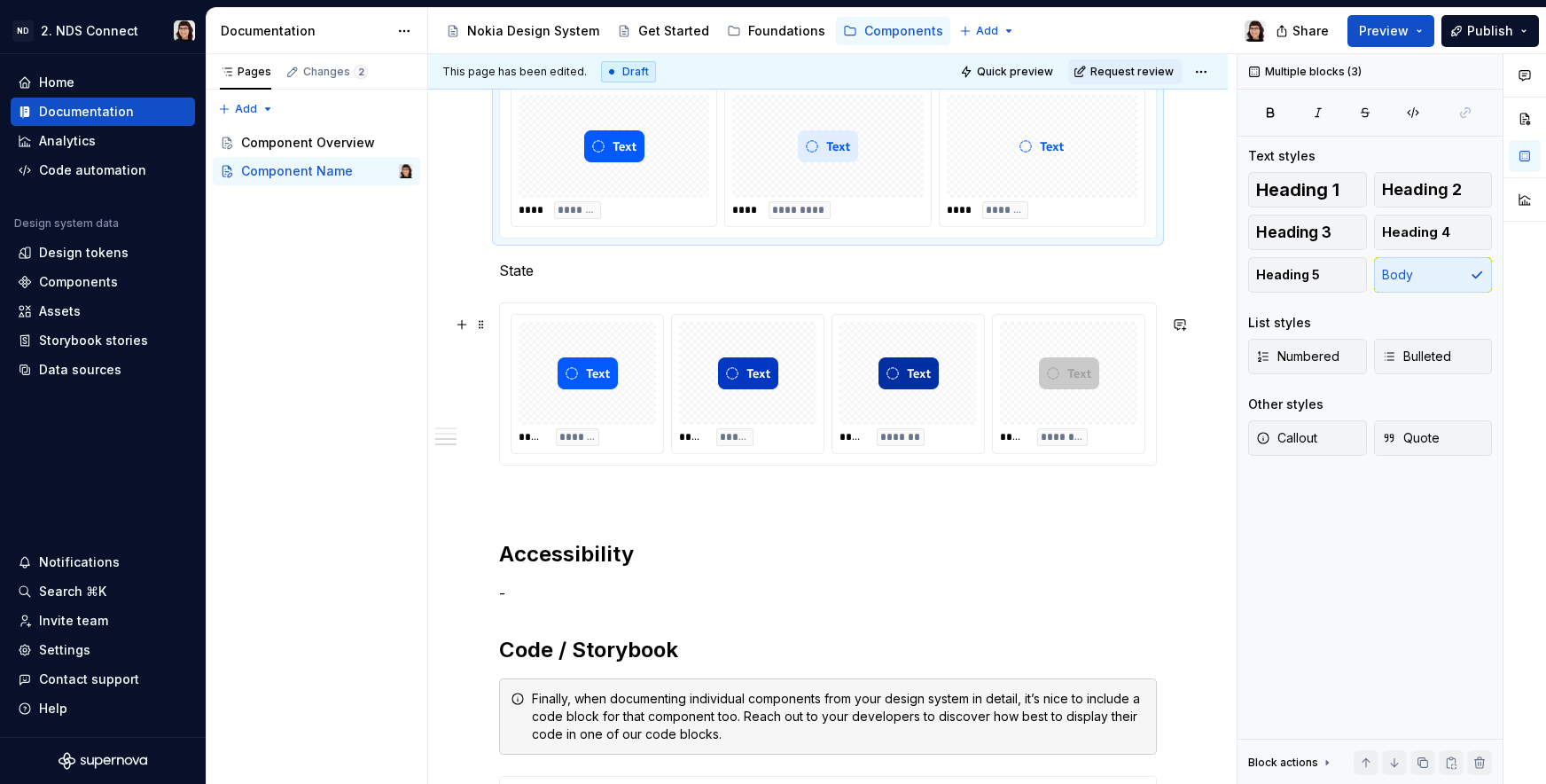
click at [899, 363] on img at bounding box center [908, 373] width 61 height 89
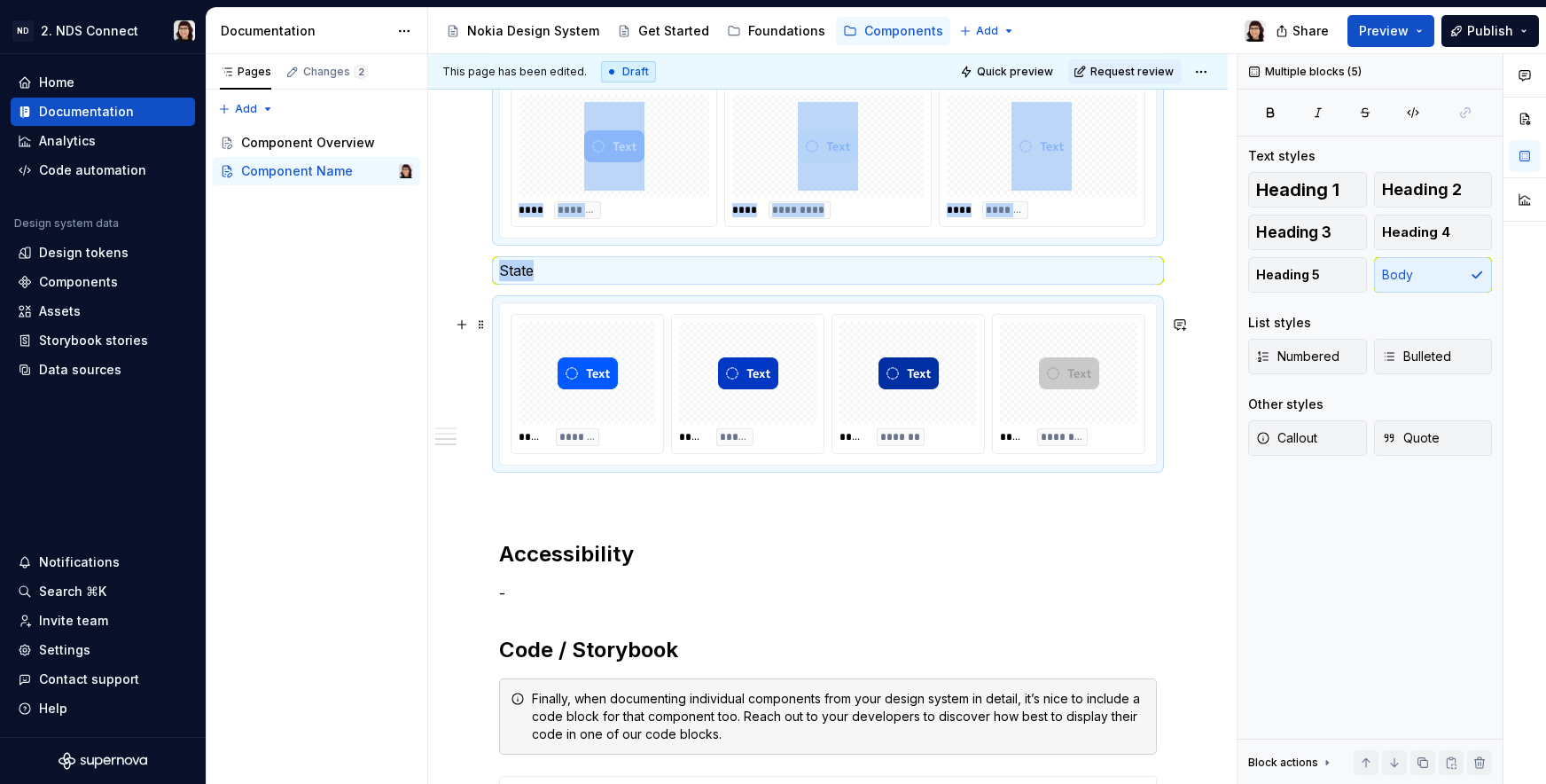
scroll to position [1211, 0]
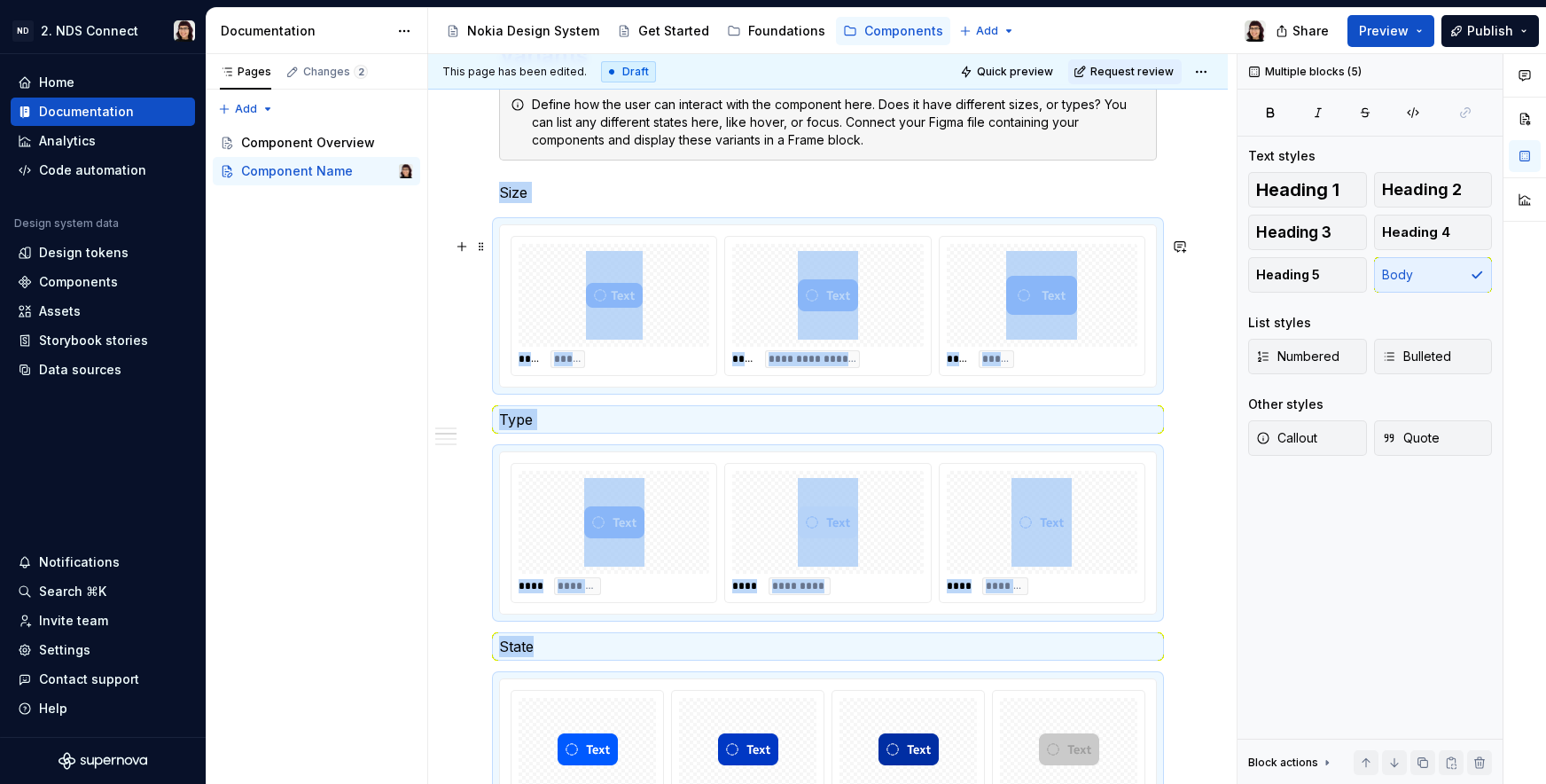
click at [923, 315] on div "**********" at bounding box center [827, 306] width 205 height 139
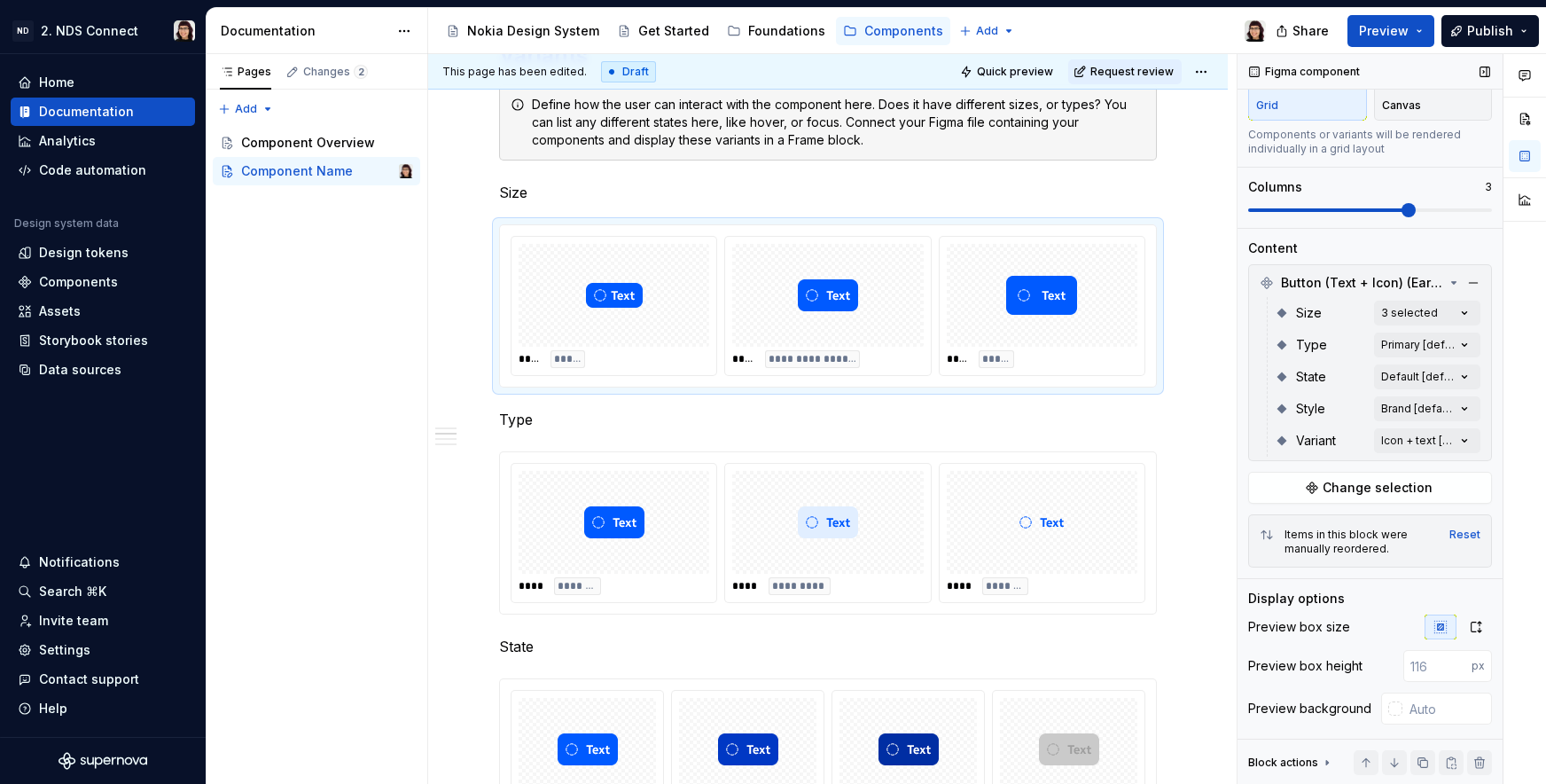
scroll to position [183, 0]
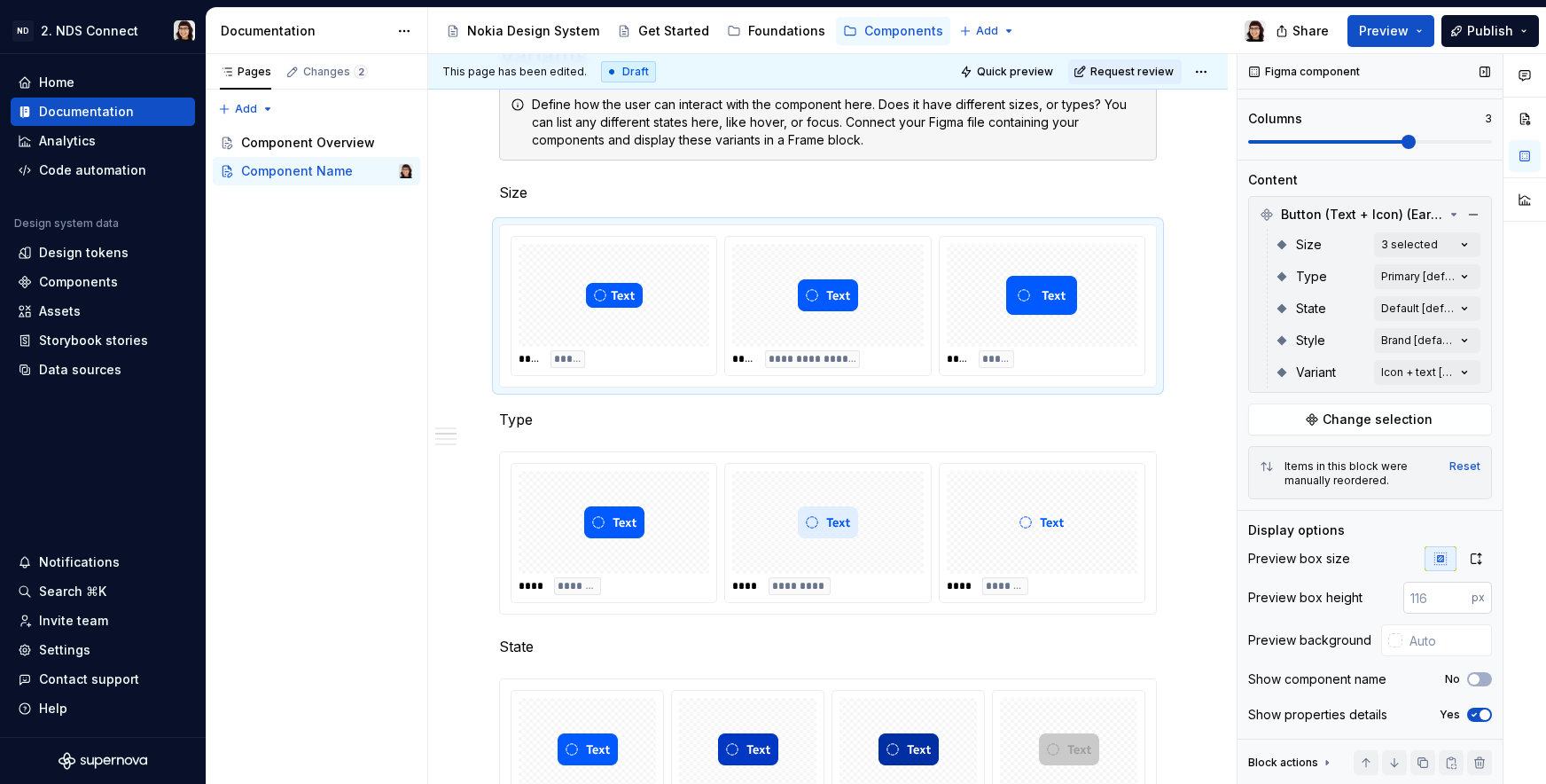
click at [1410, 600] on input "number" at bounding box center [1437, 597] width 68 height 32
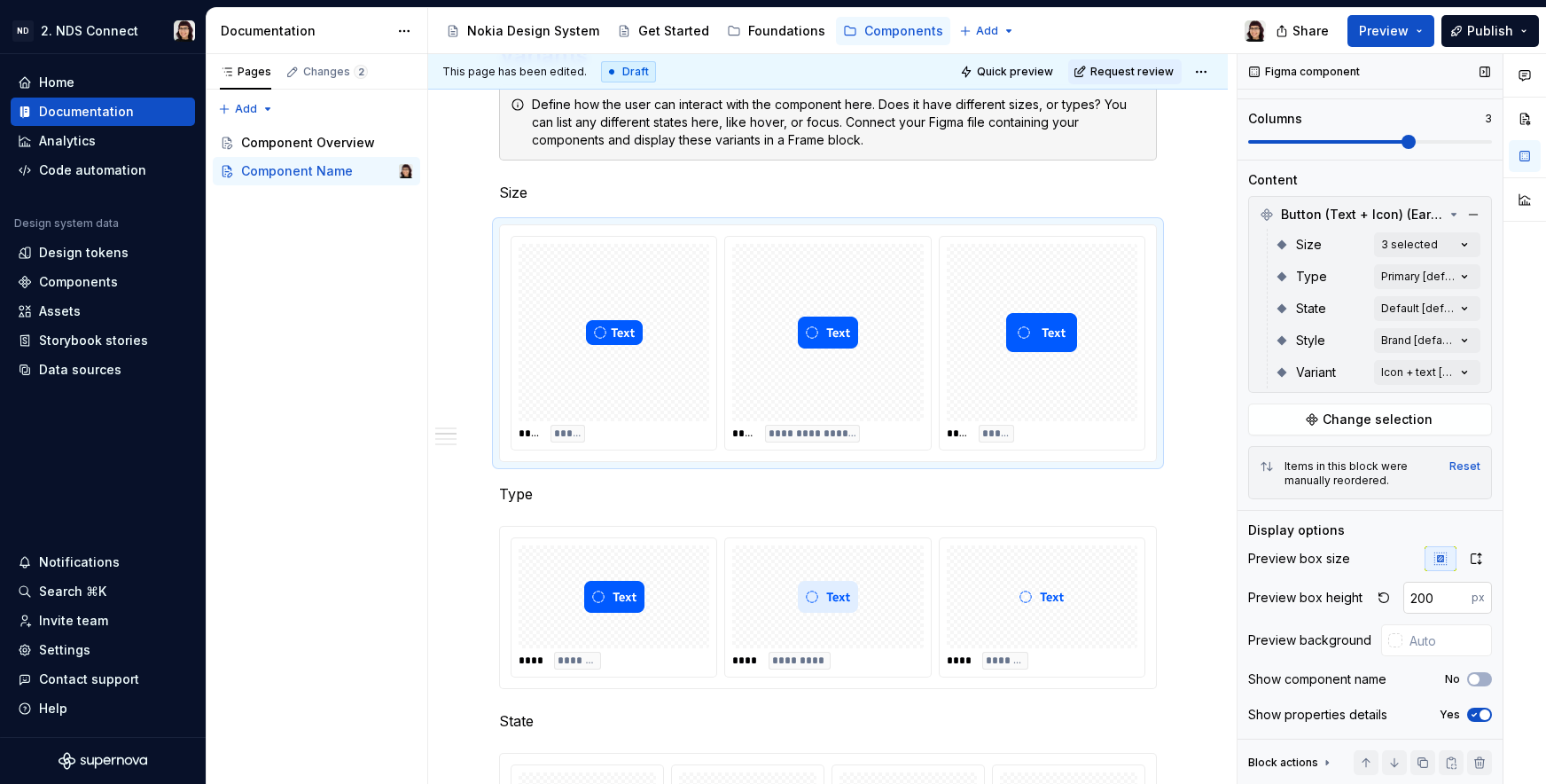
click at [1410, 600] on input "200" at bounding box center [1437, 597] width 68 height 32
type input "124"
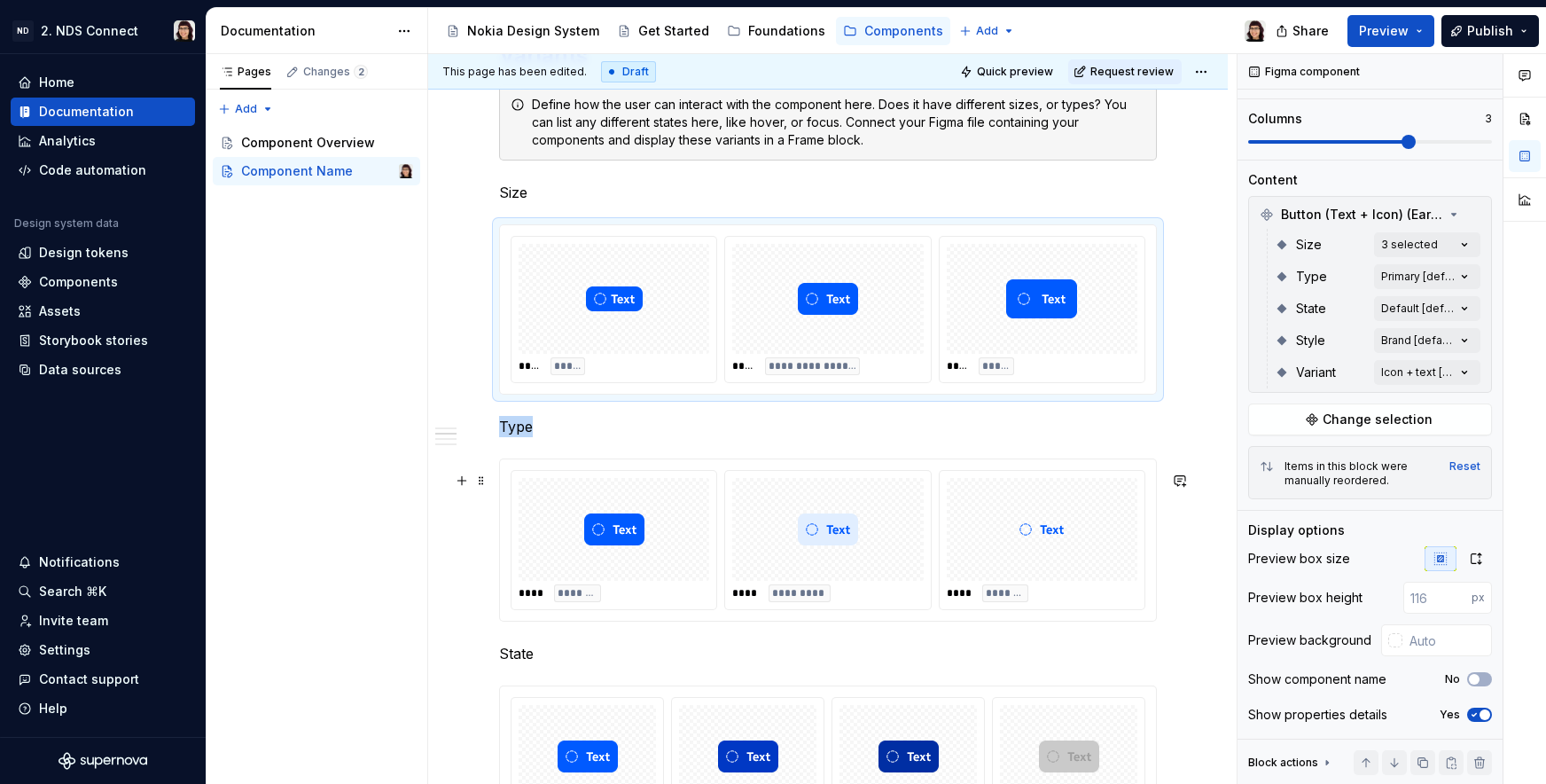
click at [944, 491] on div "**** ********" at bounding box center [1042, 540] width 205 height 139
click at [1406, 606] on input "number" at bounding box center [1437, 597] width 68 height 32
type input "124"
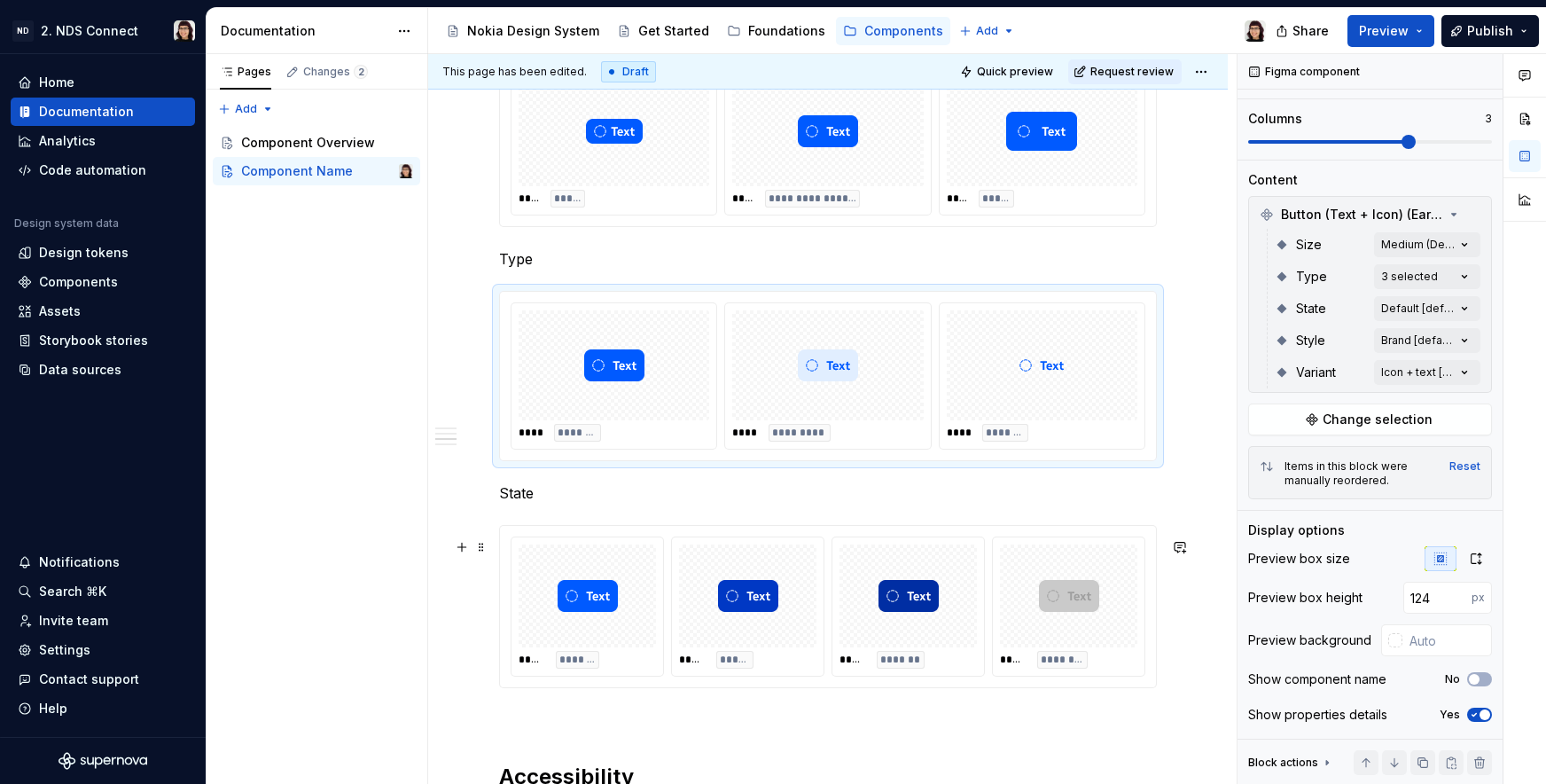
scroll to position [1400, 0]
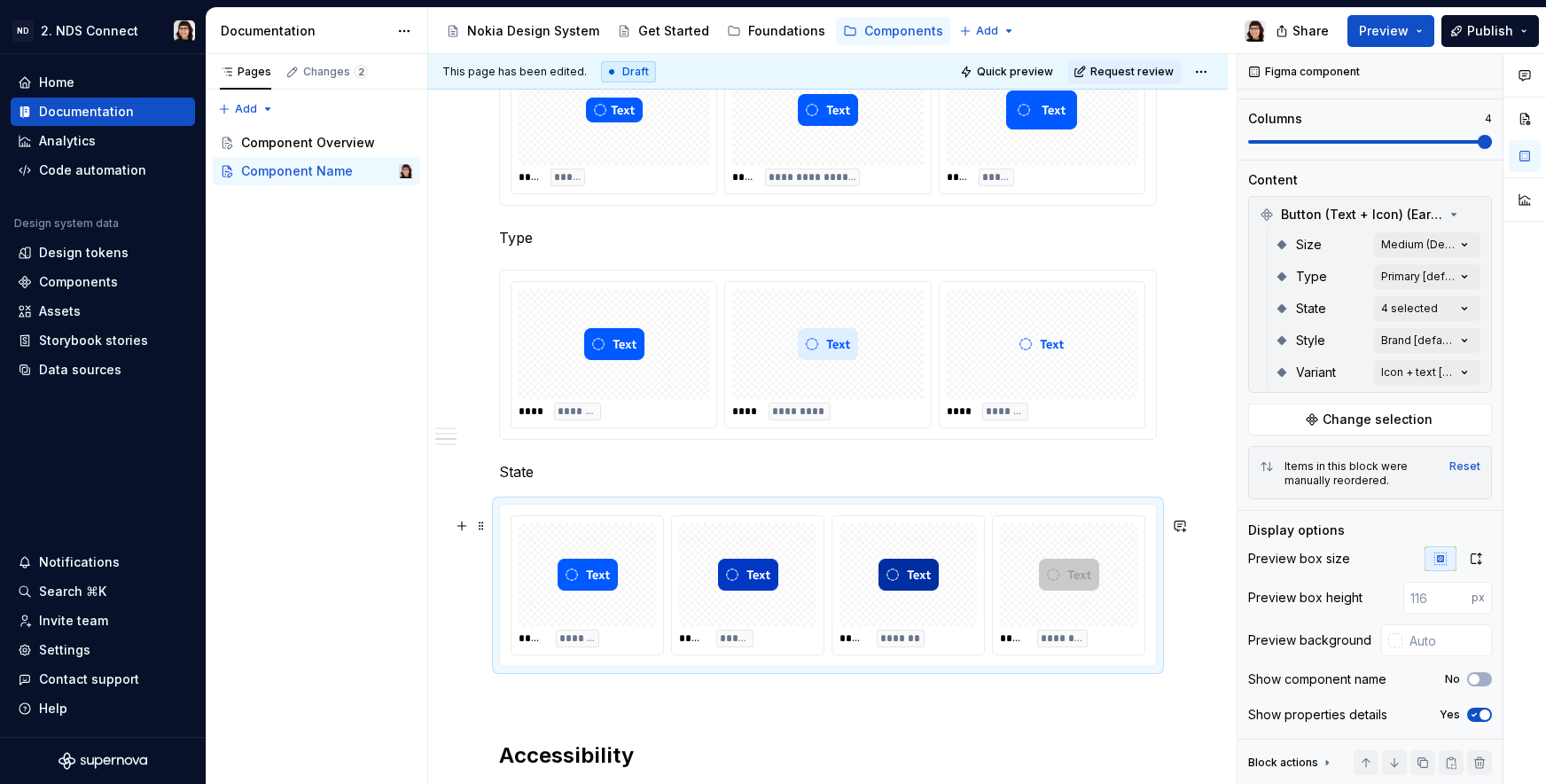
click at [1041, 543] on img at bounding box center [1069, 574] width 61 height 89
click at [1418, 601] on input "number" at bounding box center [1437, 597] width 68 height 32
type input "124"
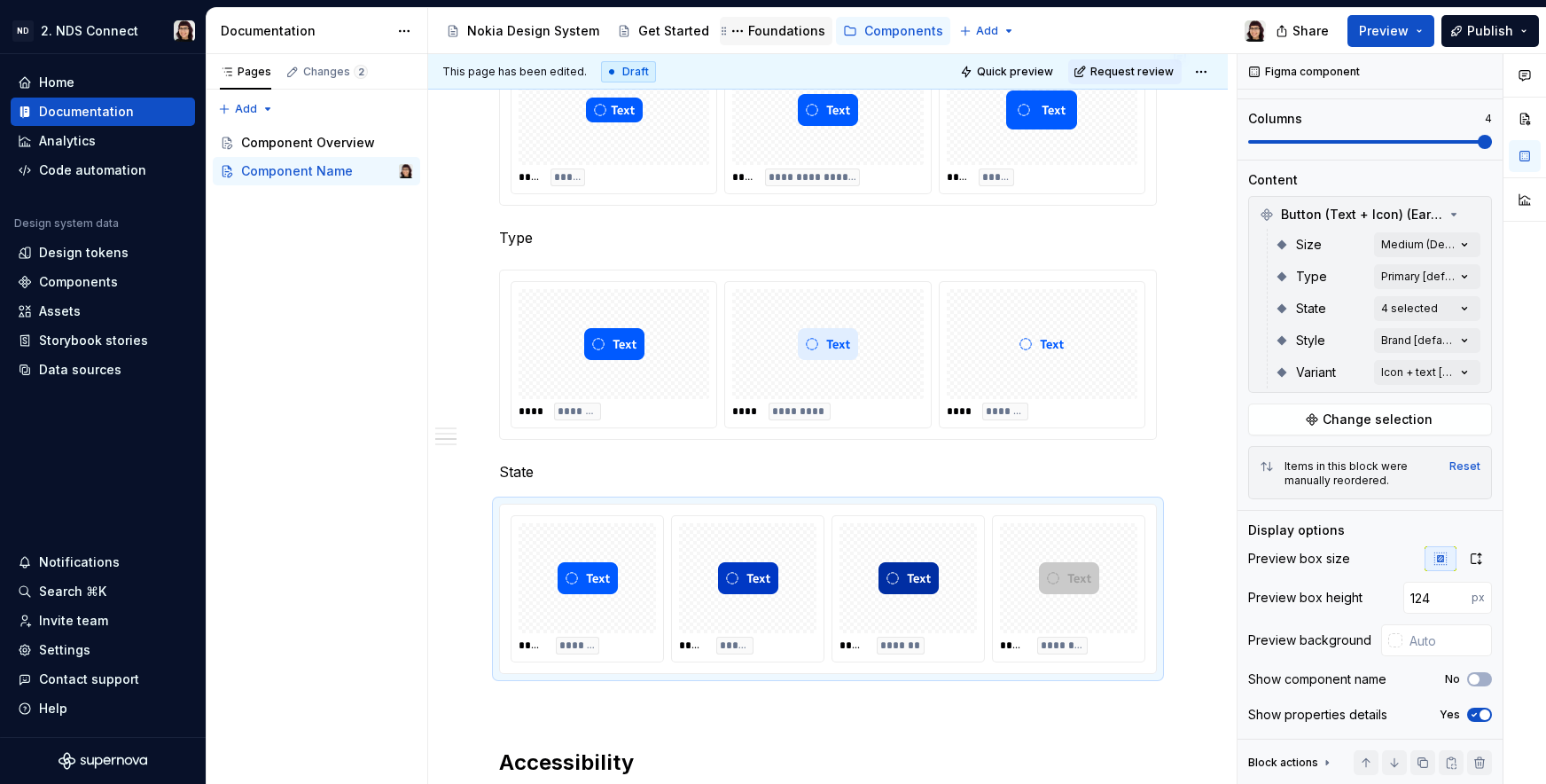
type textarea "*"
click at [1410, 649] on input "text" at bounding box center [1447, 640] width 89 height 32
type input "e"
type input "w"
paste input "#F5F6F7"
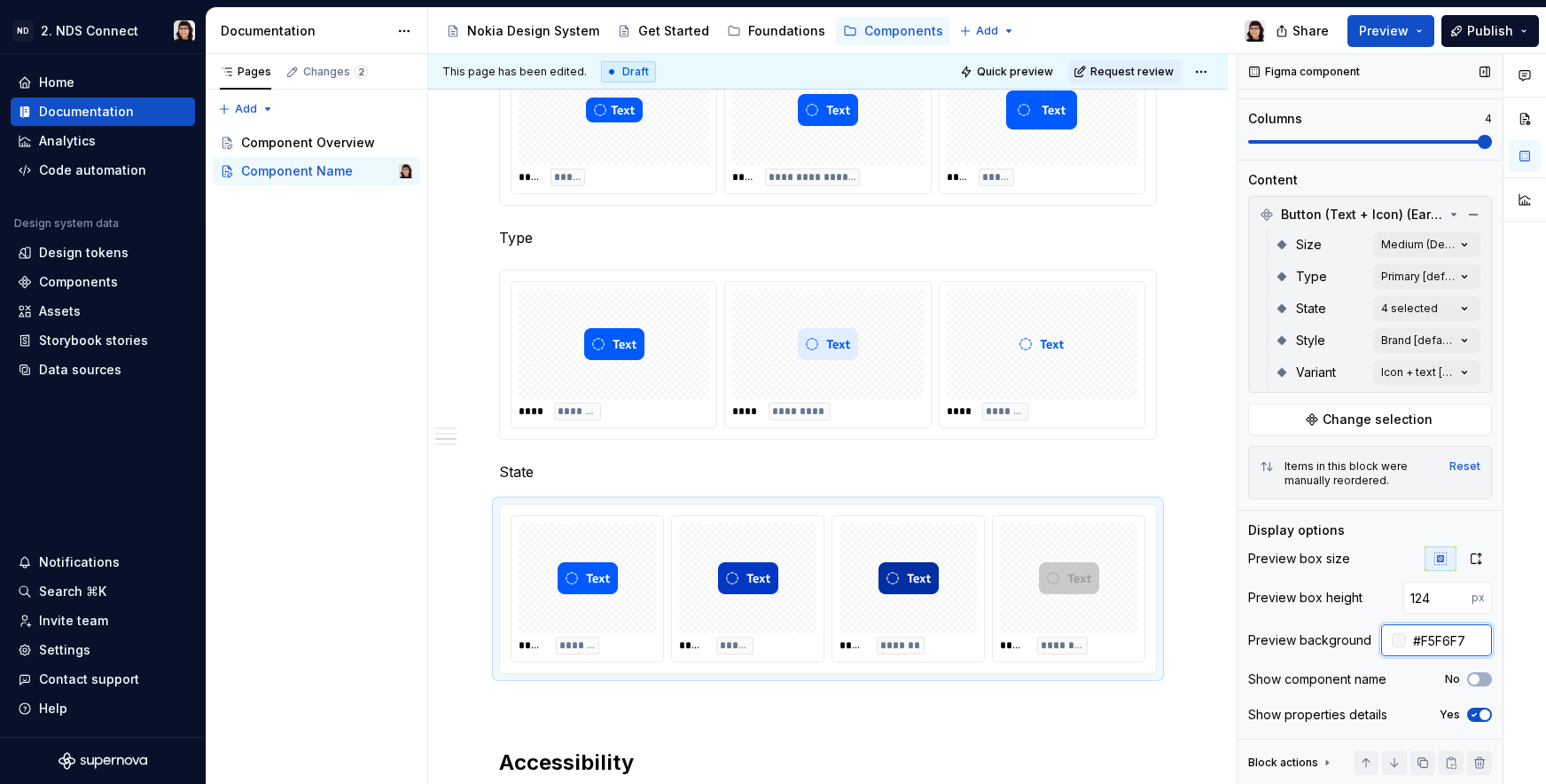
type input "#F5F6F7"
click at [972, 388] on div at bounding box center [1042, 343] width 190 height 110
click at [1407, 656] on input "text" at bounding box center [1447, 640] width 89 height 32
paste input "#F5F6F7"
type input "#F5F6F7"
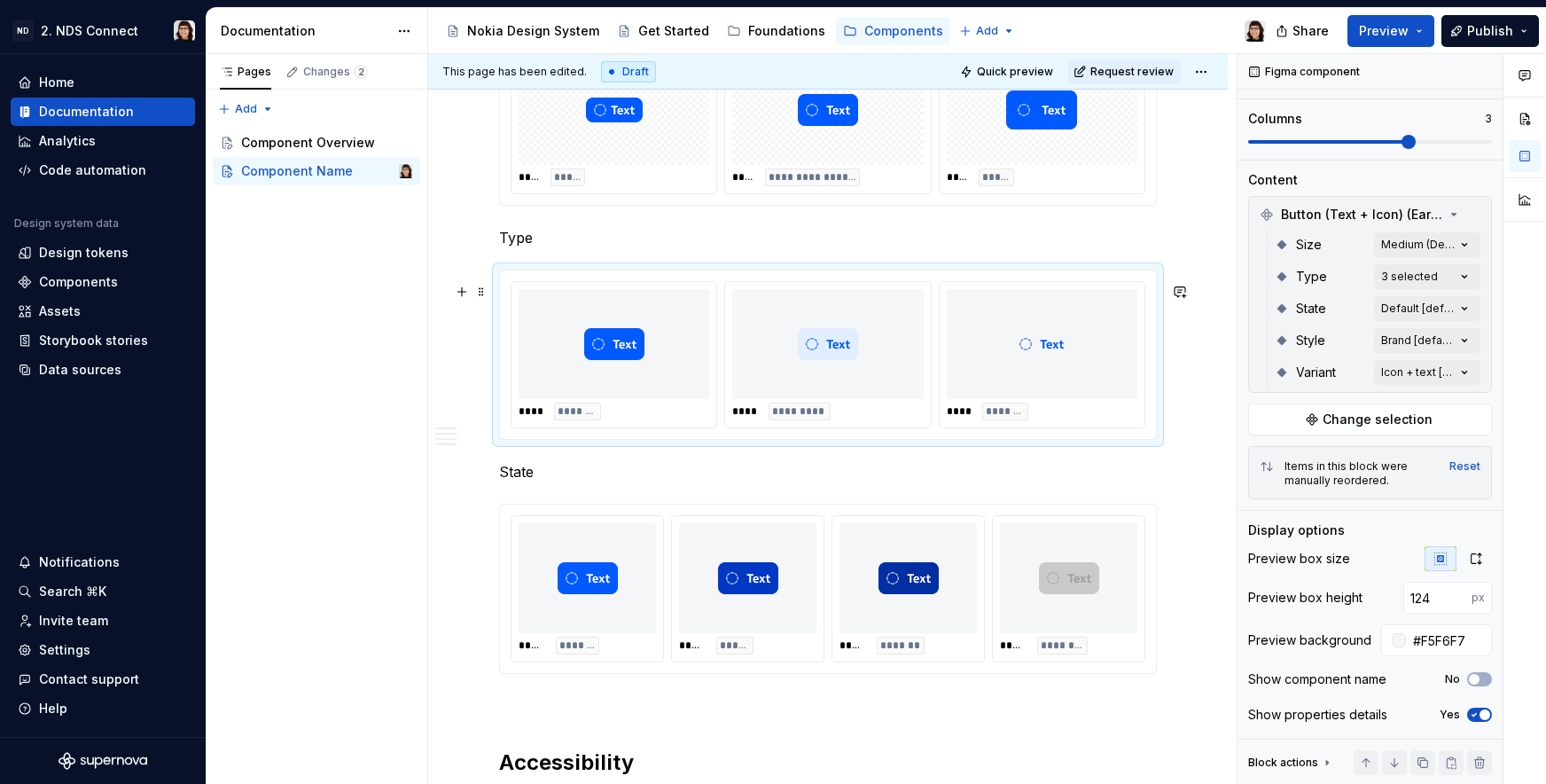
scroll to position [1197, 0]
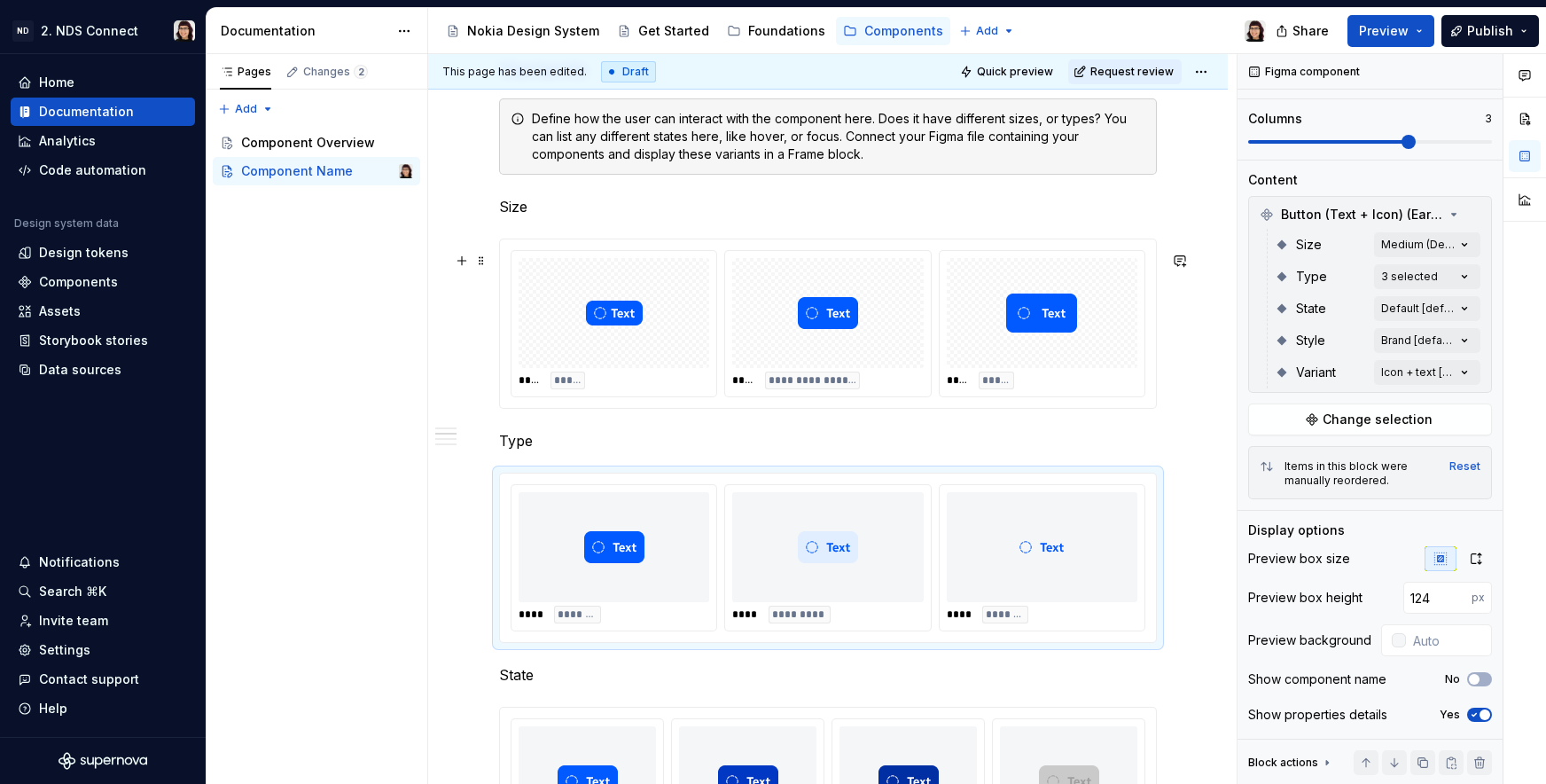
click at [1000, 321] on div at bounding box center [1042, 313] width 190 height 110
click at [1419, 647] on input "text" at bounding box center [1447, 640] width 89 height 32
paste input "#F5F6F7"
type input "#F5F6F7"
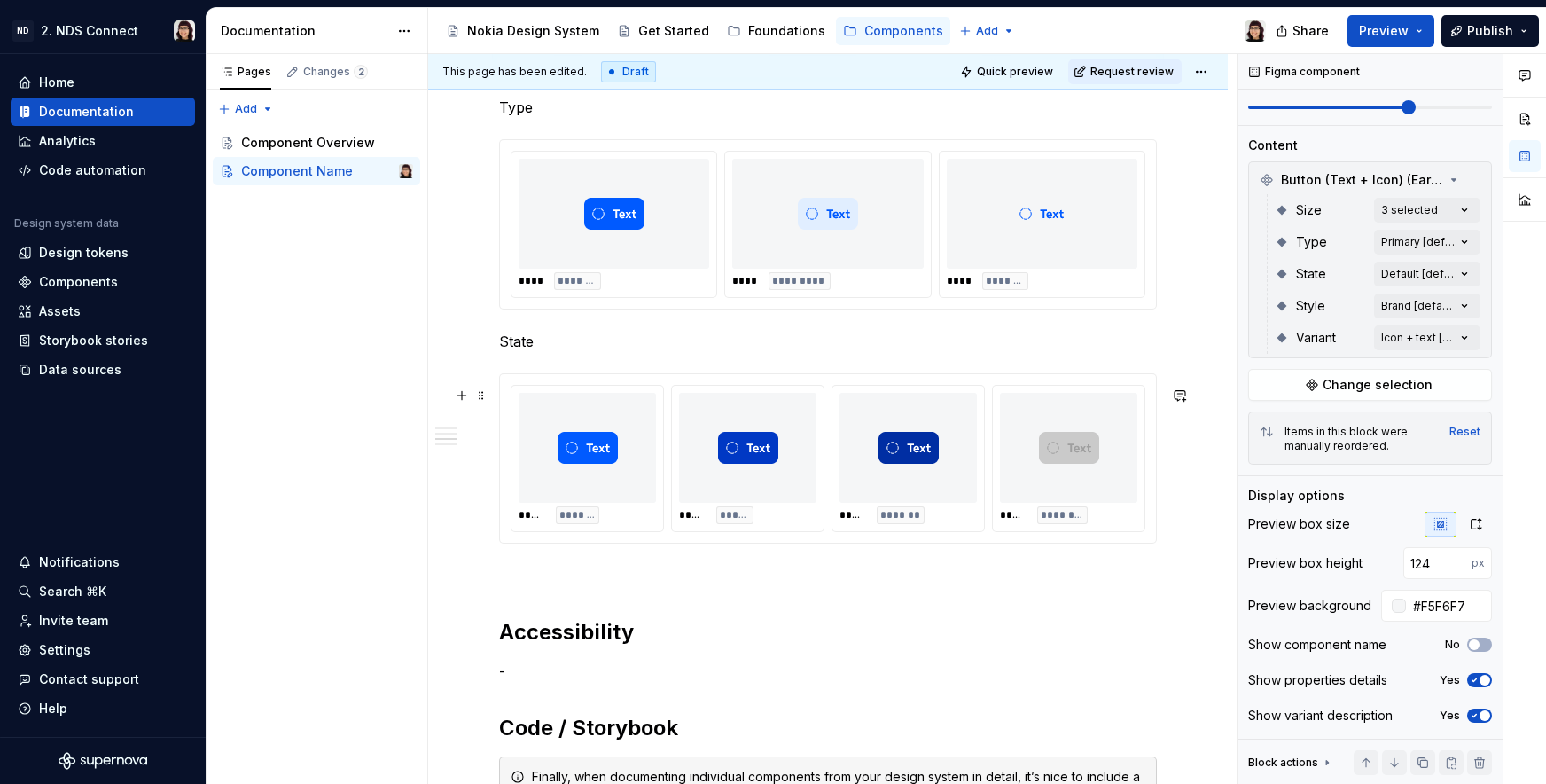
scroll to position [1304, 0]
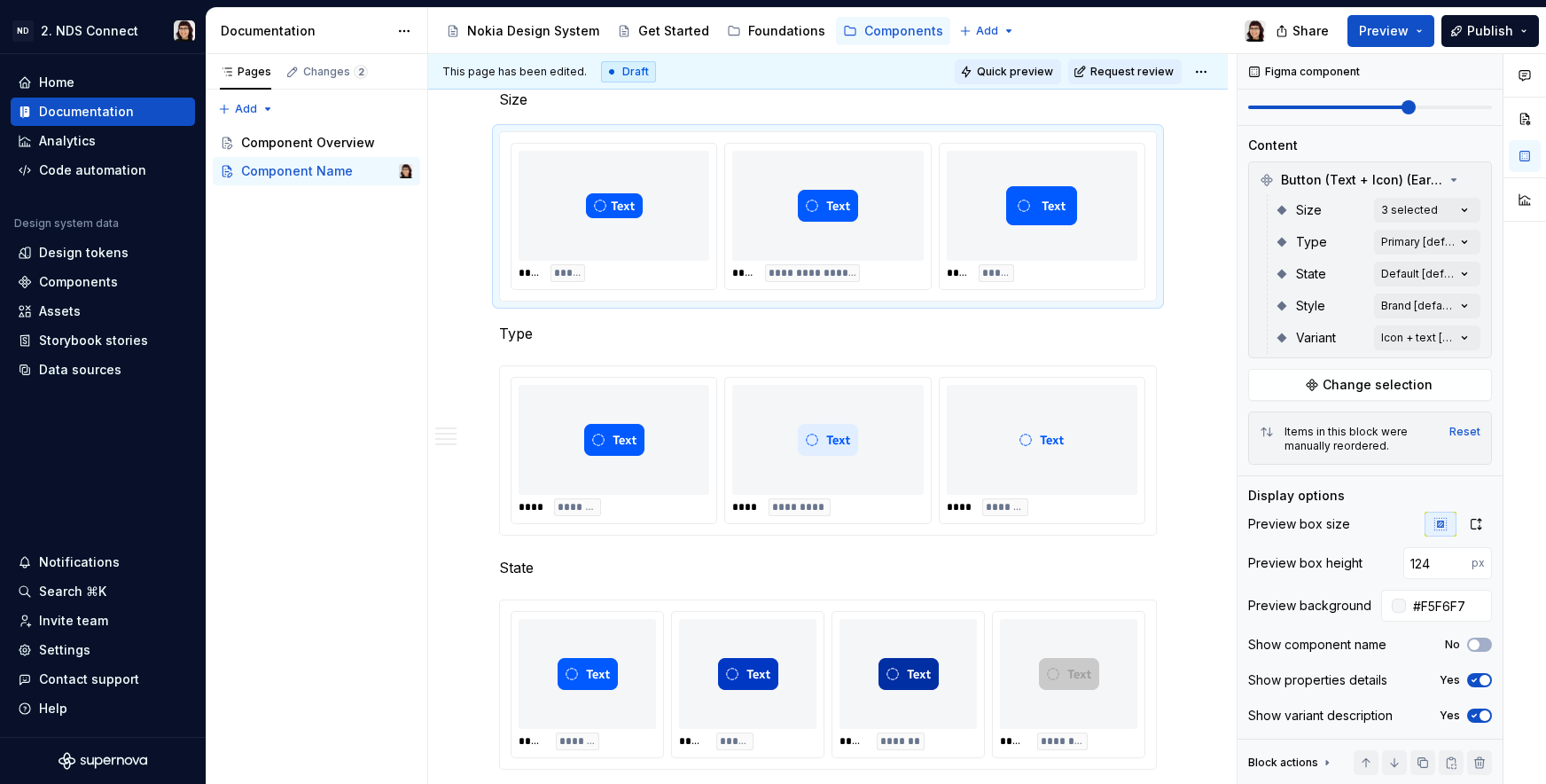
click at [1024, 64] on span "Quick preview" at bounding box center [1015, 71] width 76 height 14
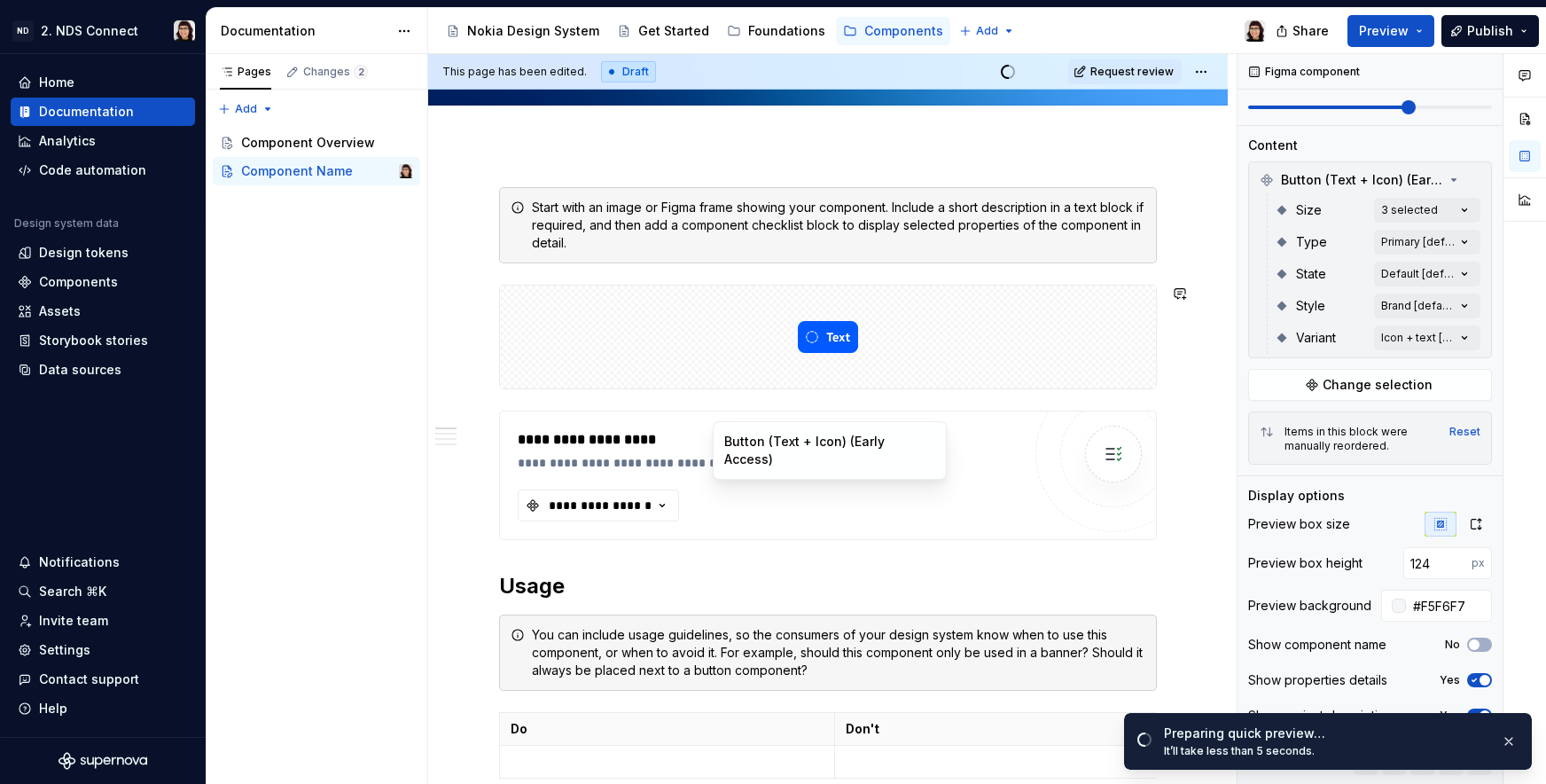
scroll to position [0, 0]
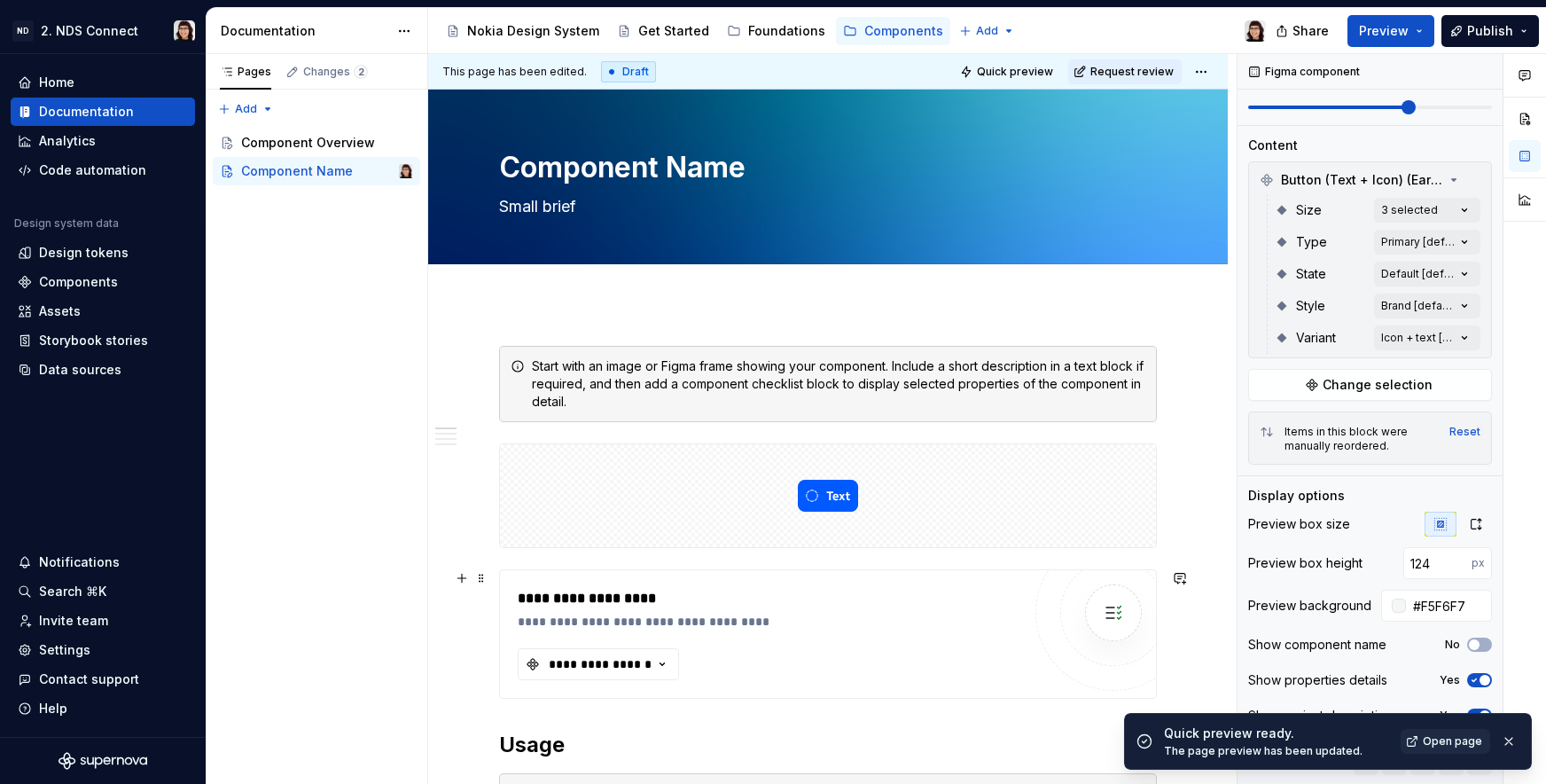
type textarea "*"
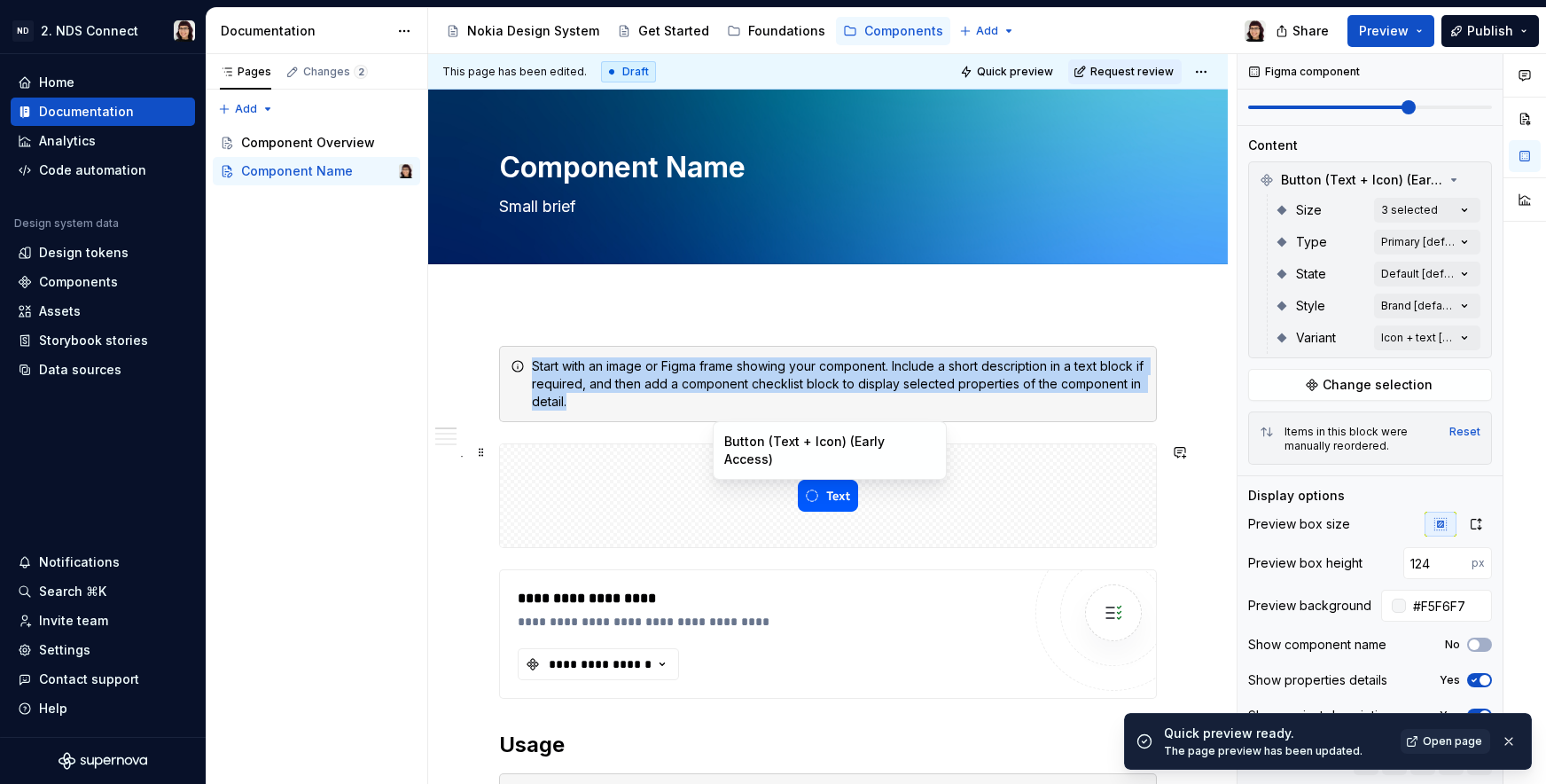
click at [700, 508] on div at bounding box center [828, 495] width 656 height 103
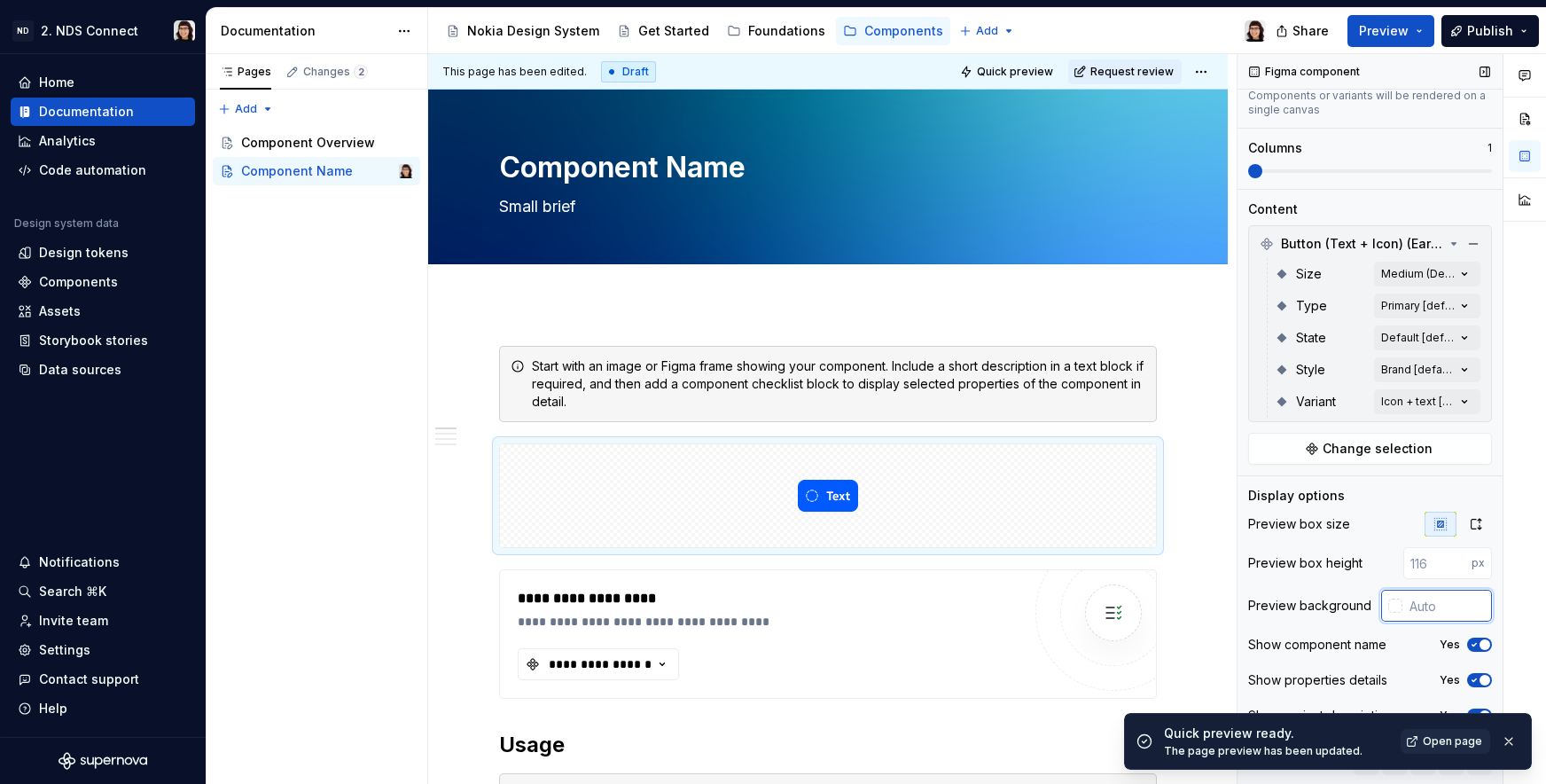
click at [1438, 609] on input "text" at bounding box center [1447, 605] width 89 height 32
paste input "#F5F6F7"
type input "#F5F6F7"
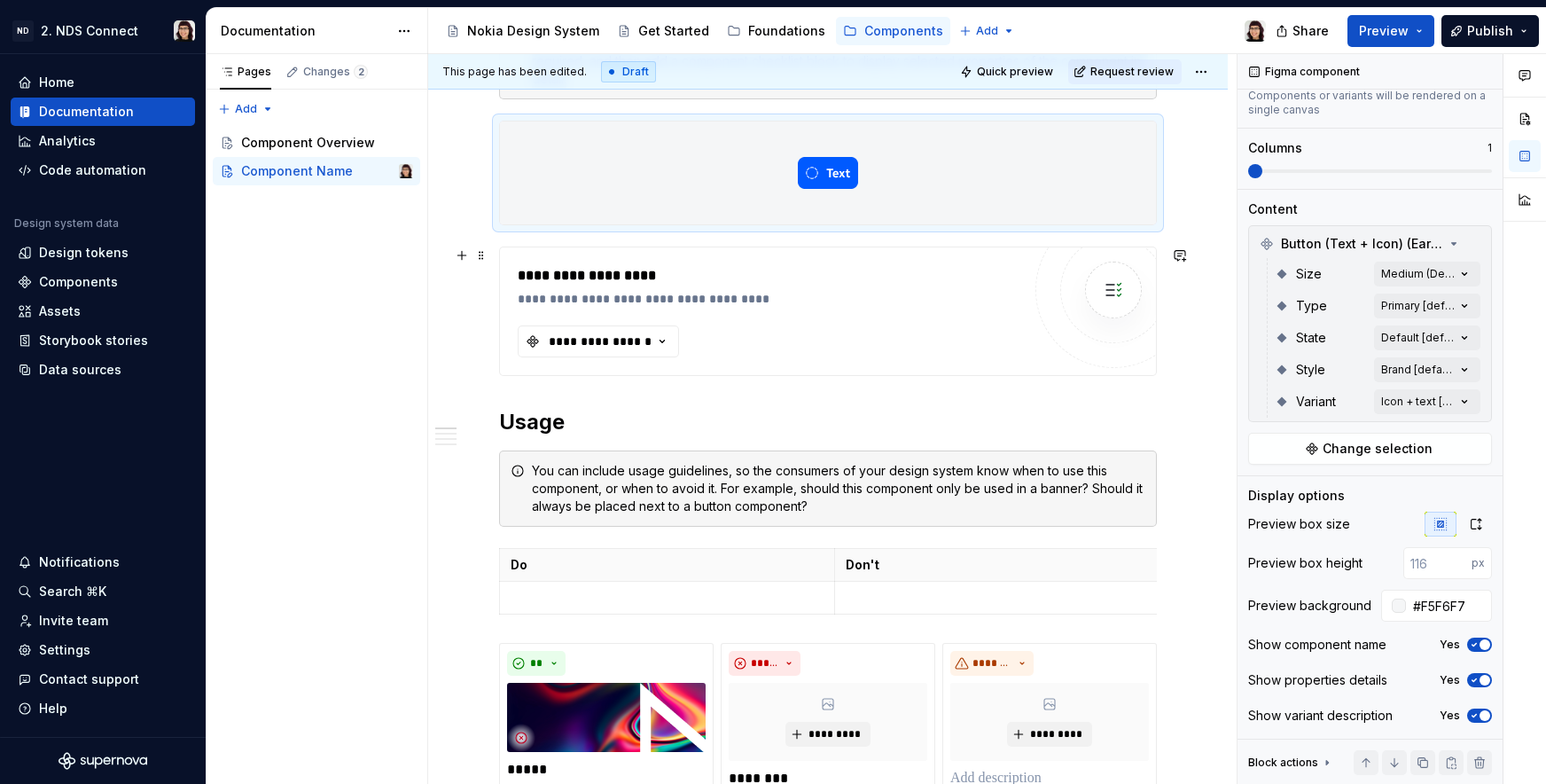
scroll to position [344, 0]
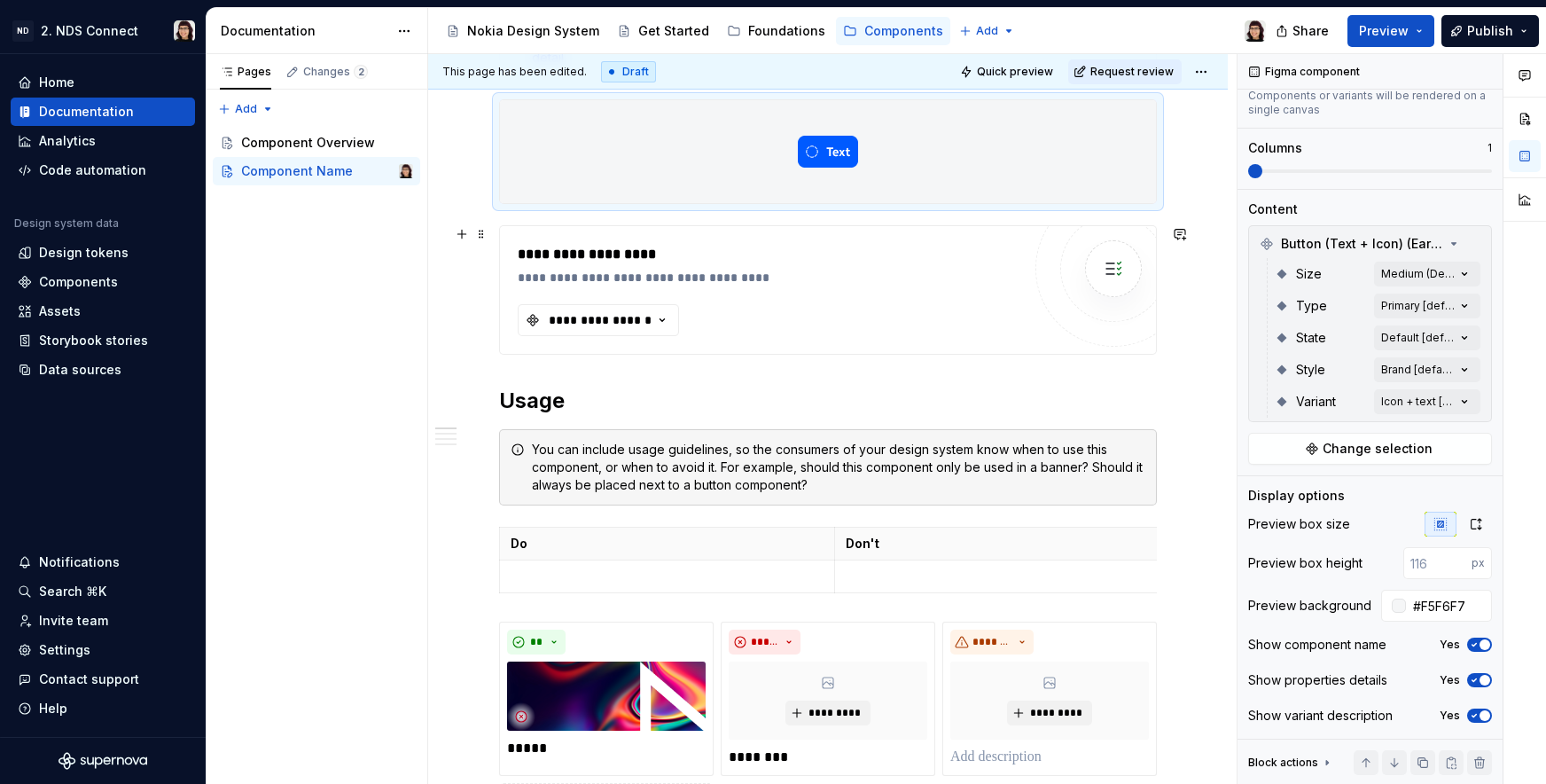
click at [910, 258] on div "**********" at bounding box center [769, 254] width 503 height 21
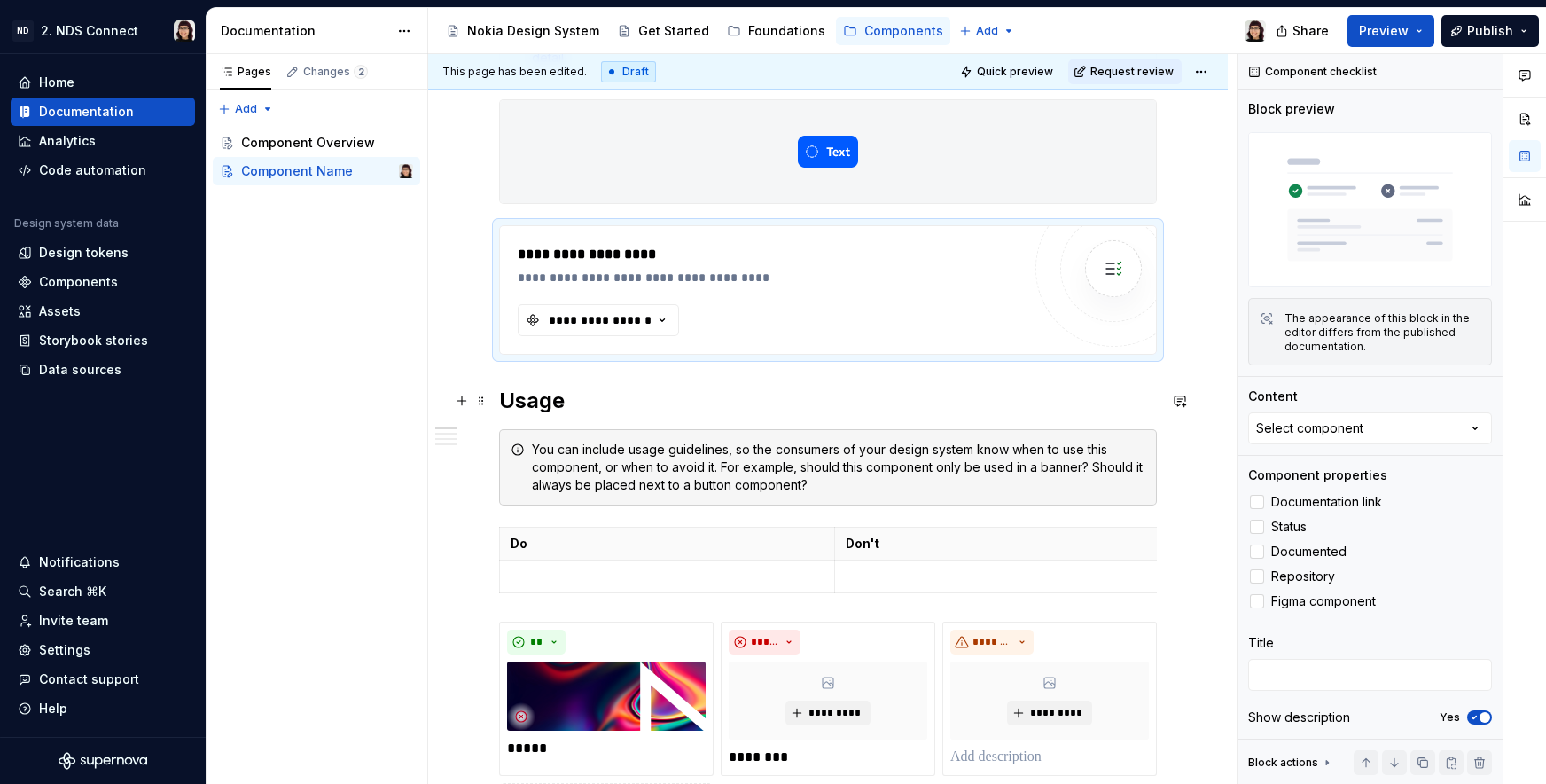
click at [819, 411] on h2 "Usage" at bounding box center [828, 400] width 658 height 28
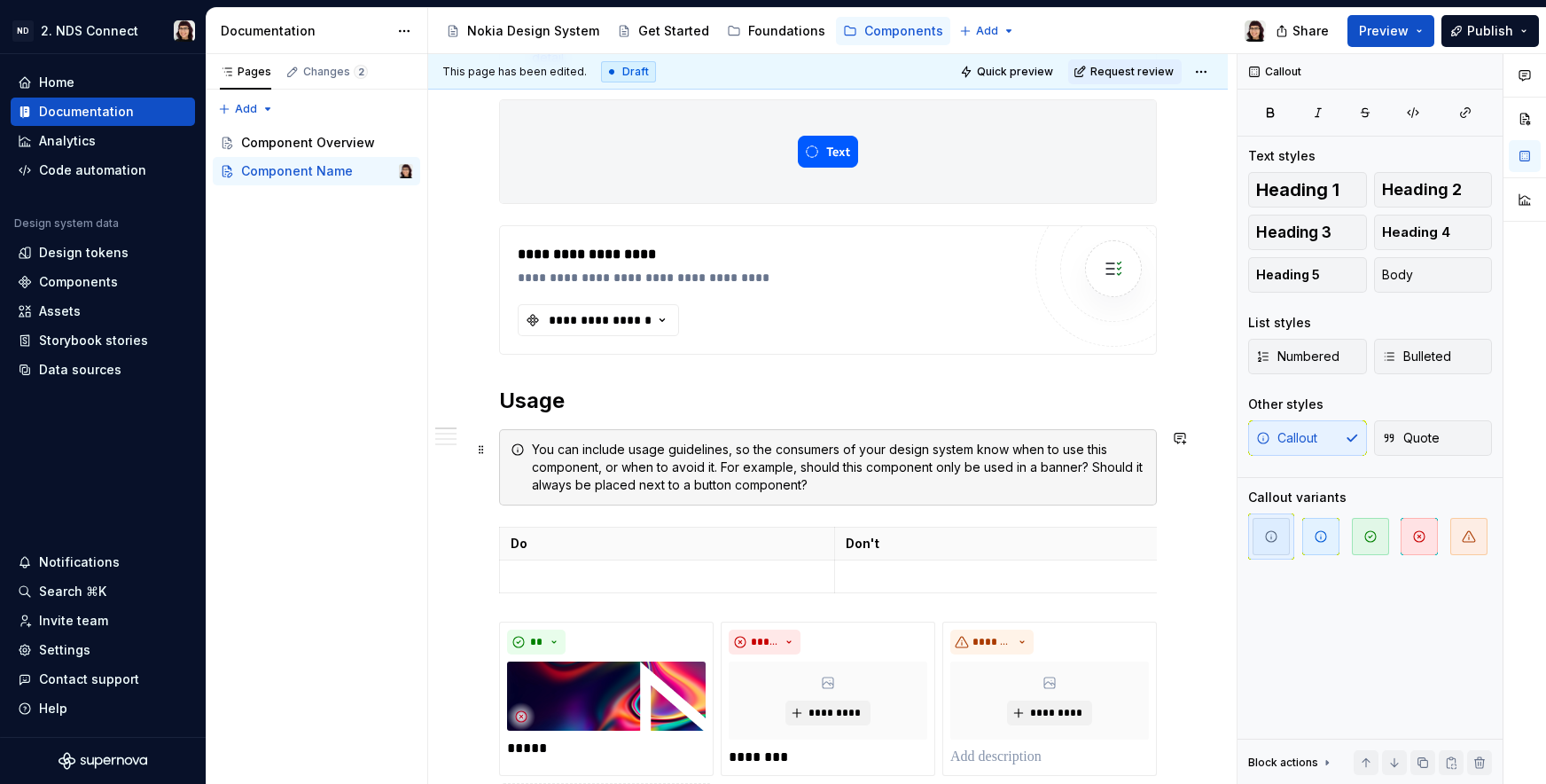
click at [746, 465] on div "You can include usage guidelines, so the consumers of your design system know w…" at bounding box center [839, 467] width 614 height 53
click at [480, 453] on span at bounding box center [481, 449] width 14 height 25
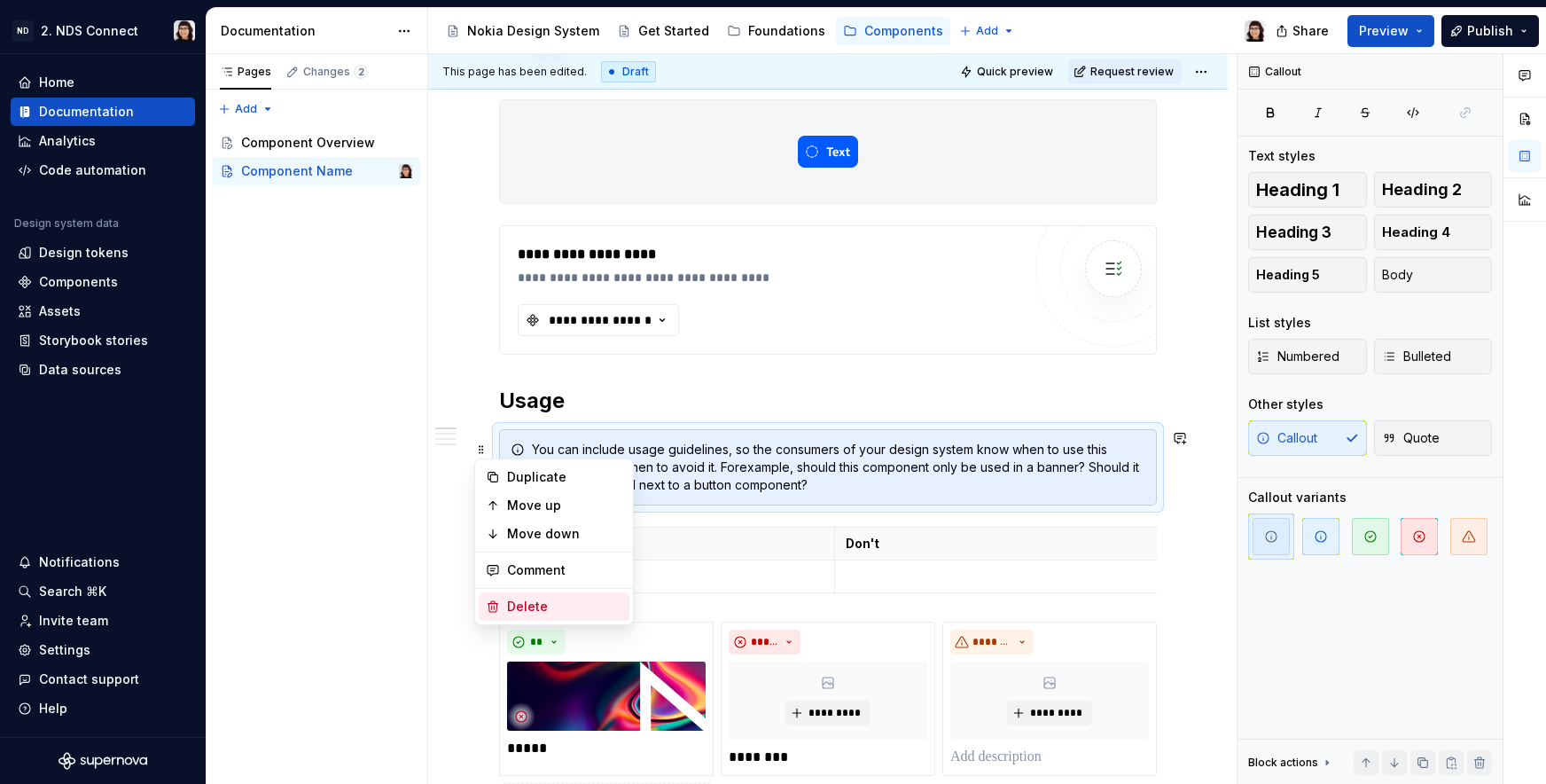
click at [514, 604] on div "Delete" at bounding box center [565, 606] width 115 height 17
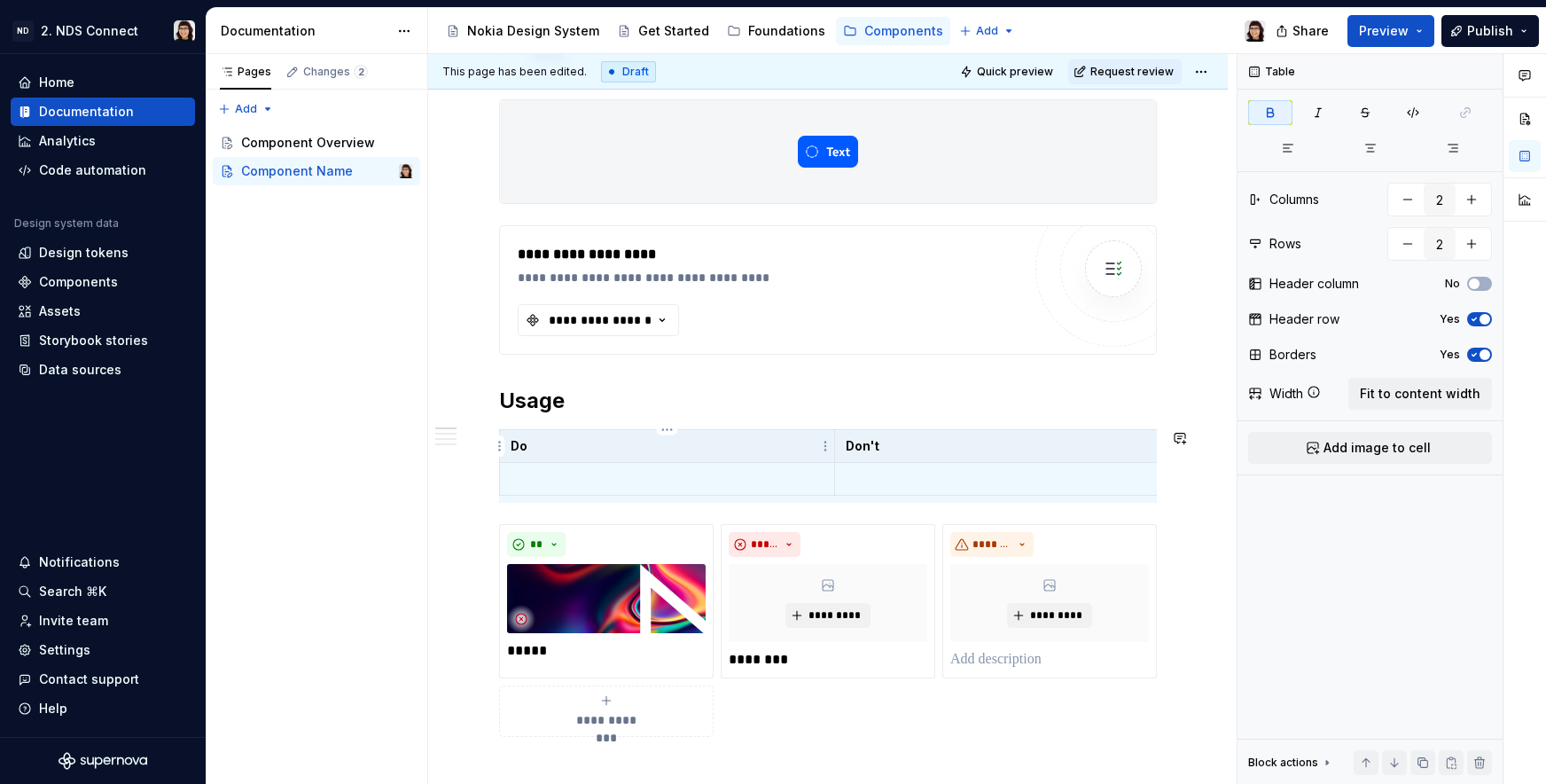
click at [617, 405] on h2 "Usage" at bounding box center [828, 400] width 658 height 28
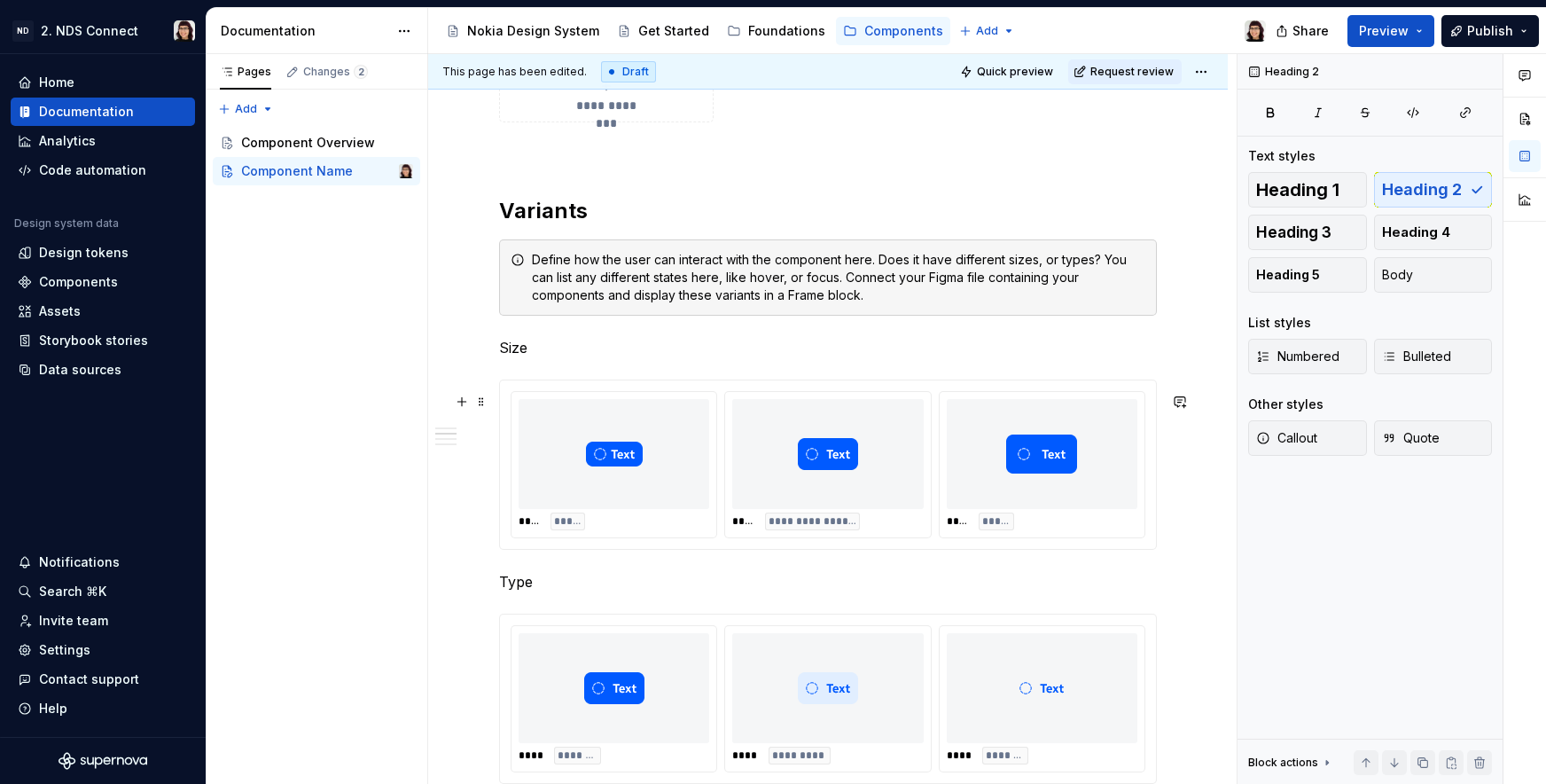
scroll to position [959, 0]
click at [482, 270] on span at bounding box center [481, 272] width 14 height 25
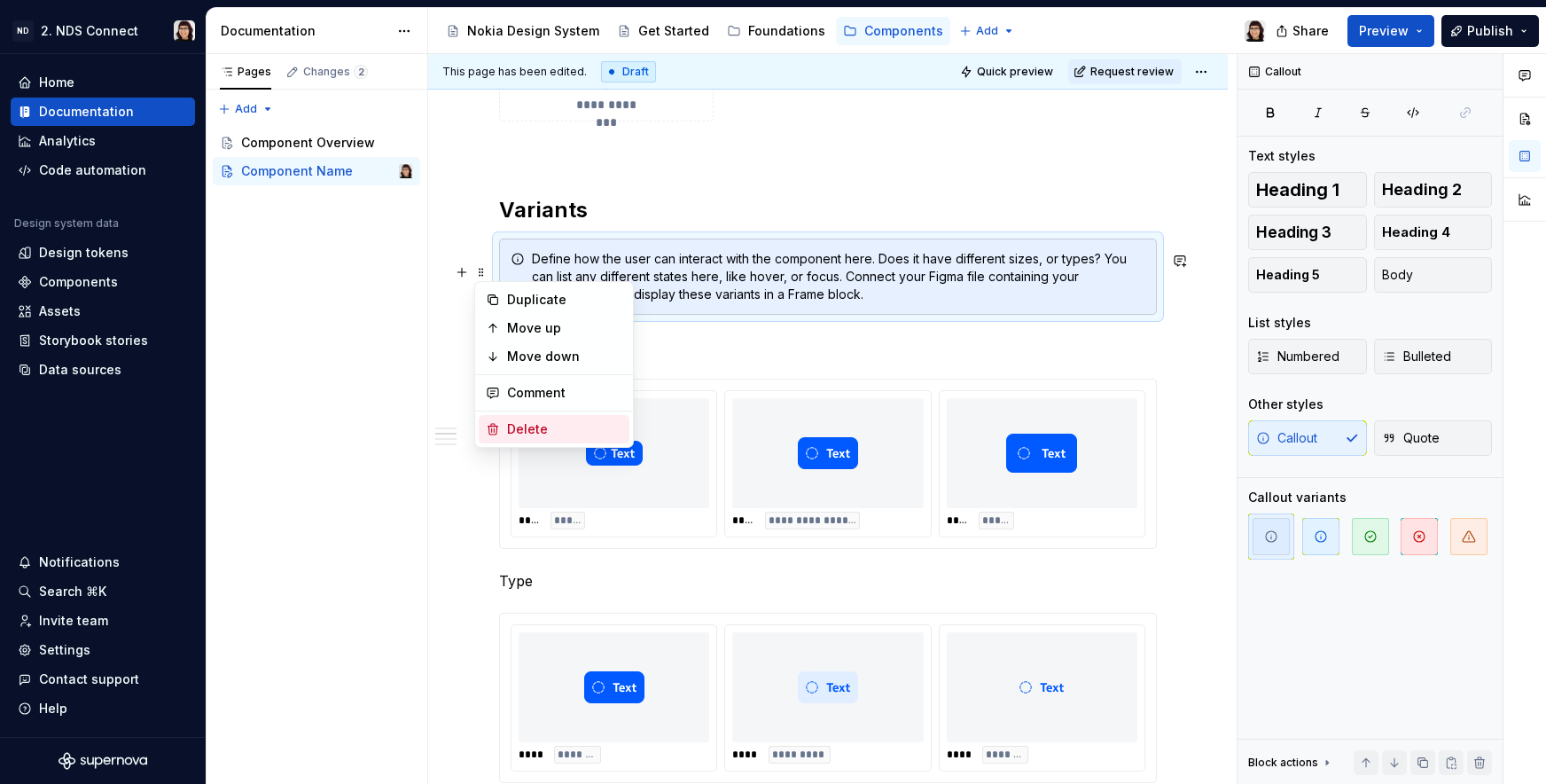
click at [516, 431] on div "Delete" at bounding box center [565, 429] width 115 height 17
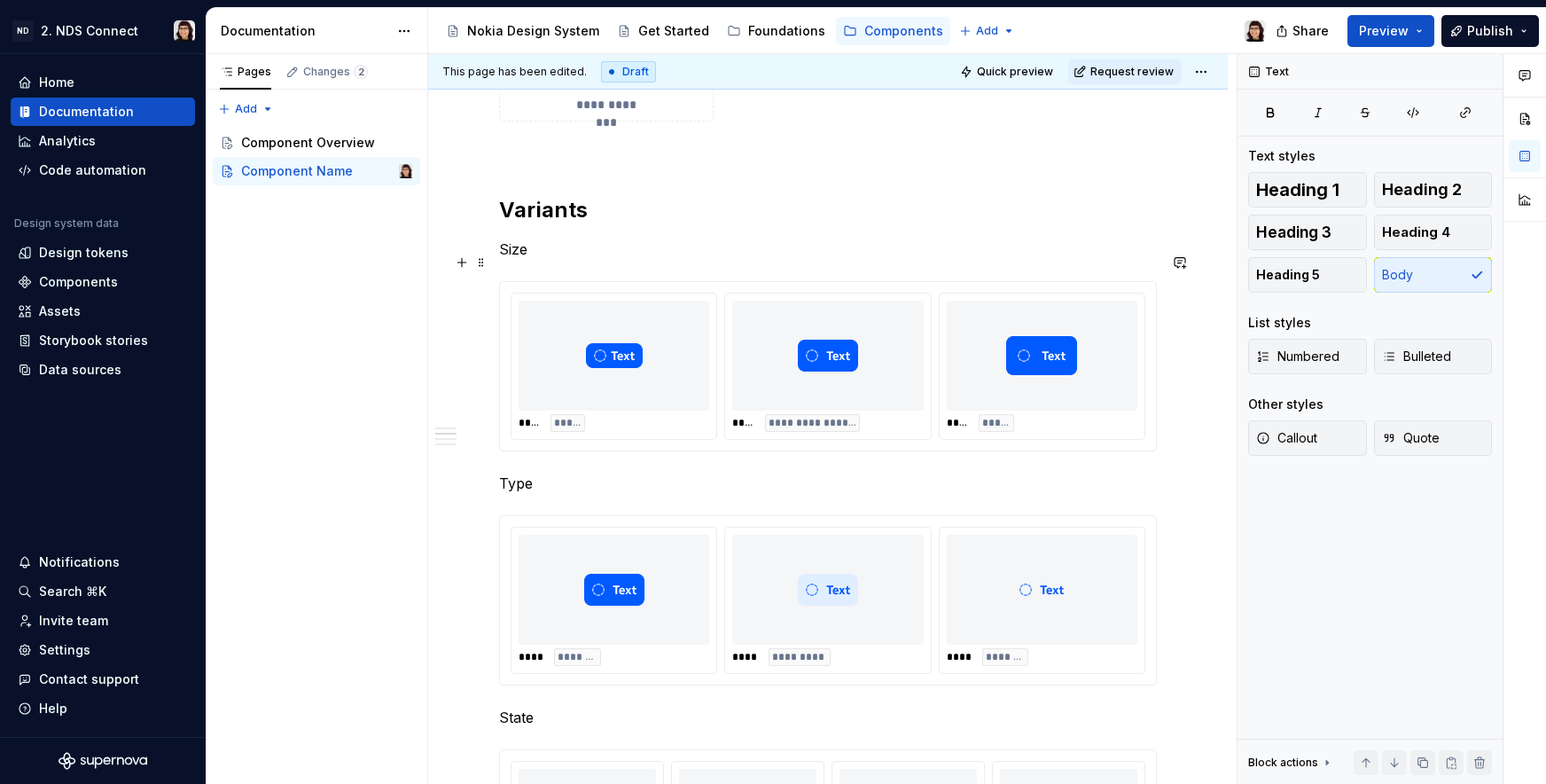
click at [543, 252] on p "Size" at bounding box center [828, 249] width 658 height 21
click at [1306, 230] on span "Heading 3" at bounding box center [1294, 232] width 75 height 17
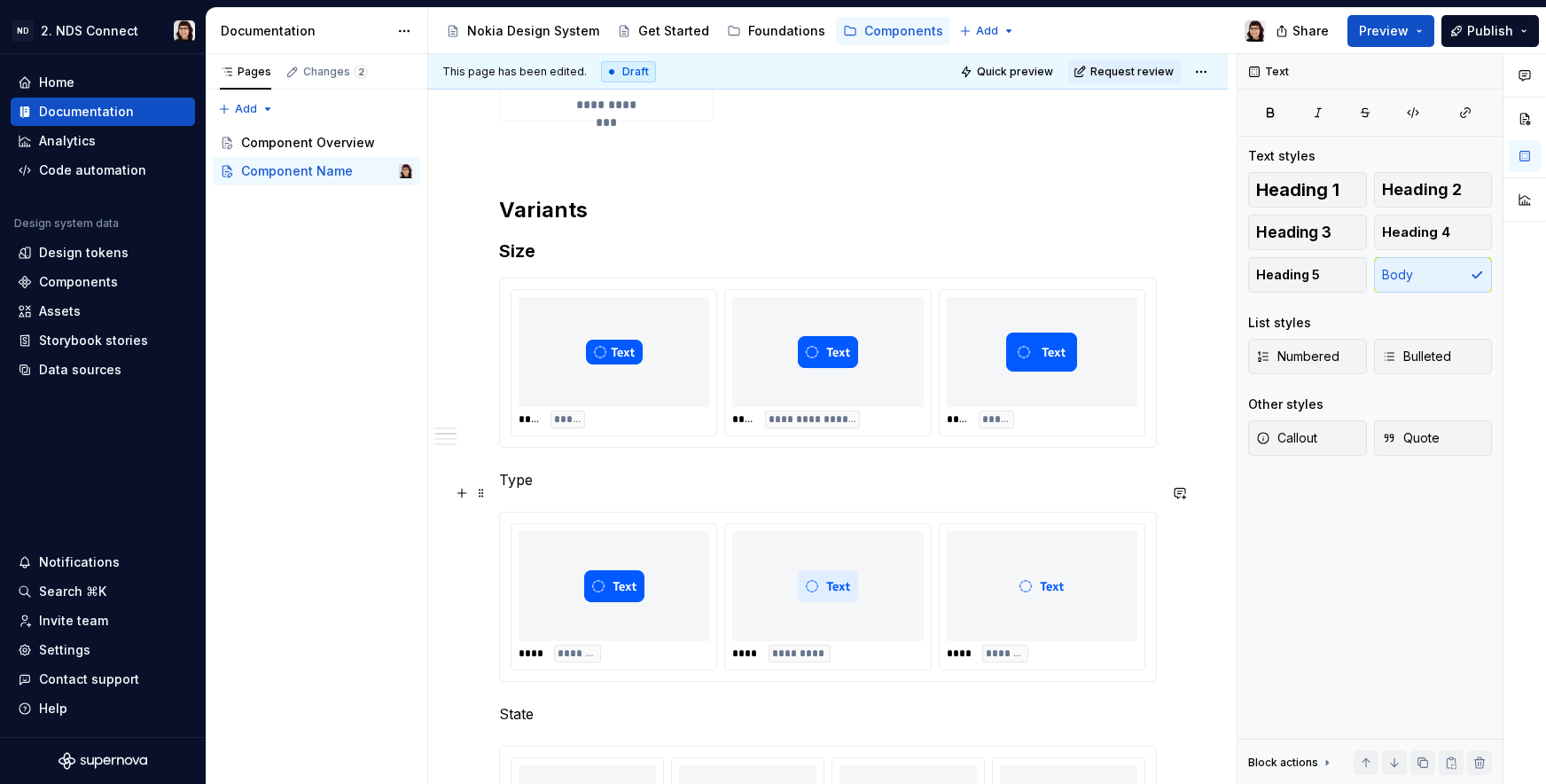
click at [516, 484] on p "Type" at bounding box center [828, 479] width 658 height 21
click at [1345, 232] on button "Heading 3" at bounding box center [1307, 232] width 118 height 36
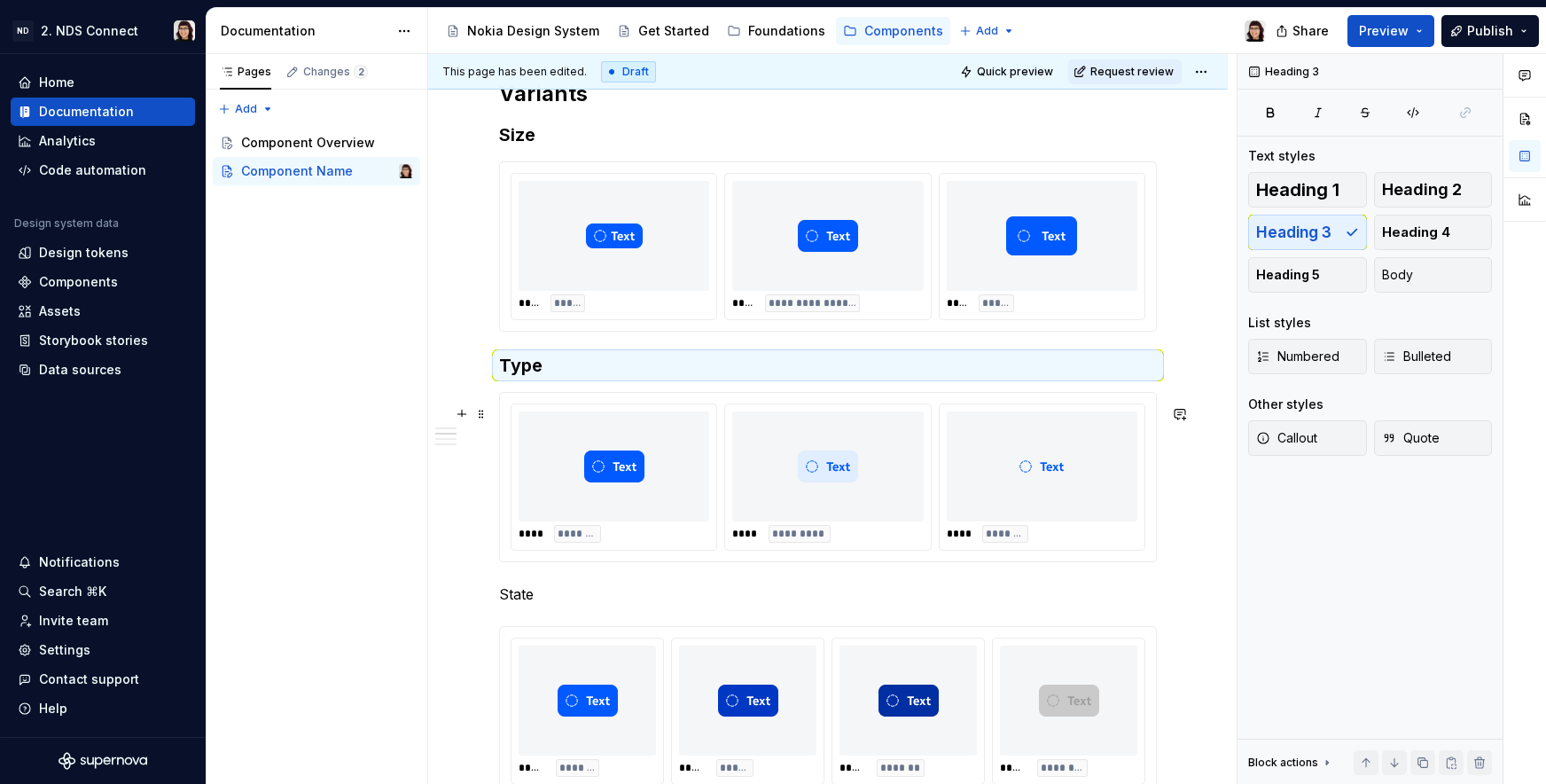
scroll to position [1098, 0]
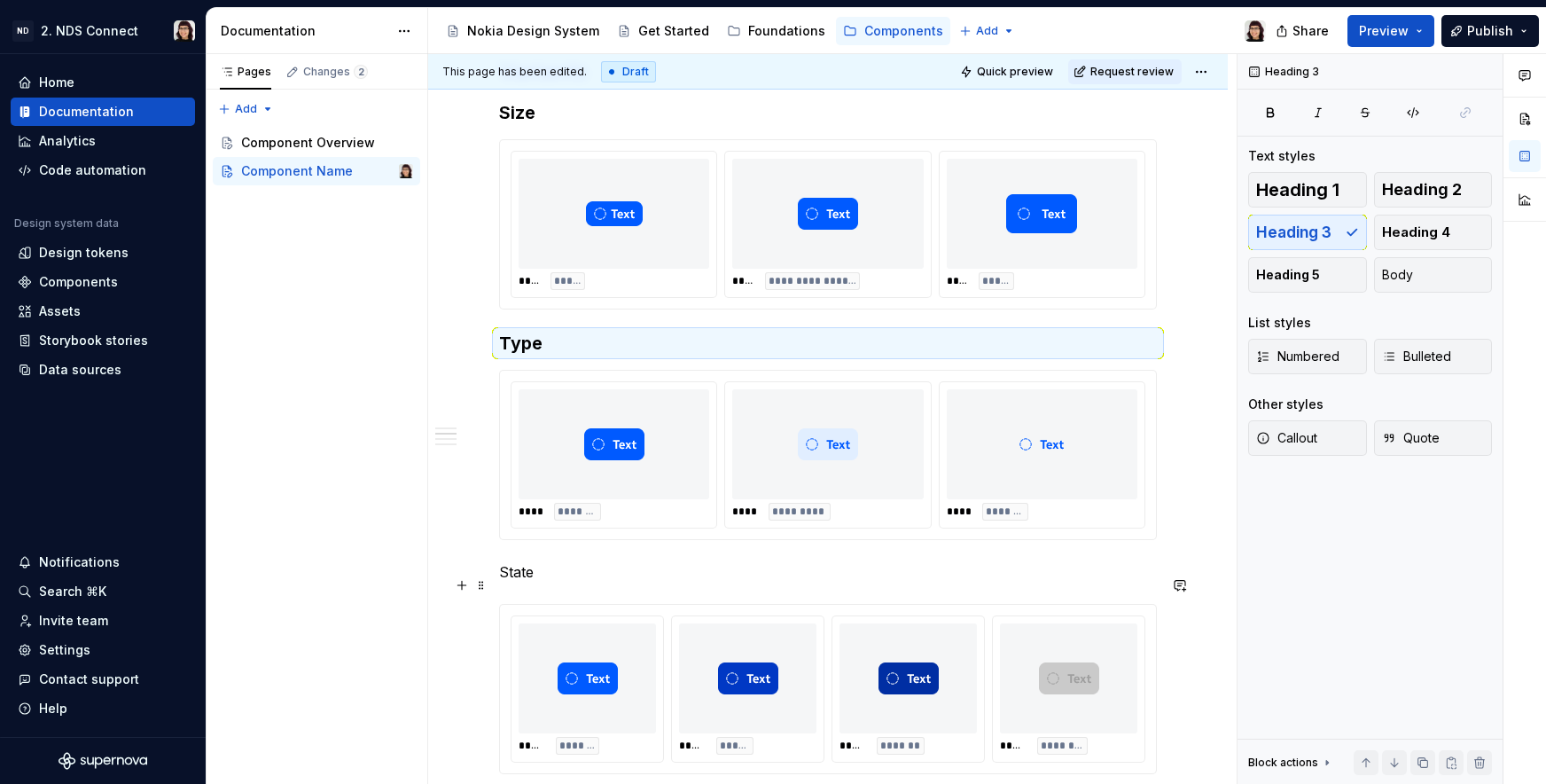
click at [507, 581] on p "State" at bounding box center [828, 571] width 658 height 21
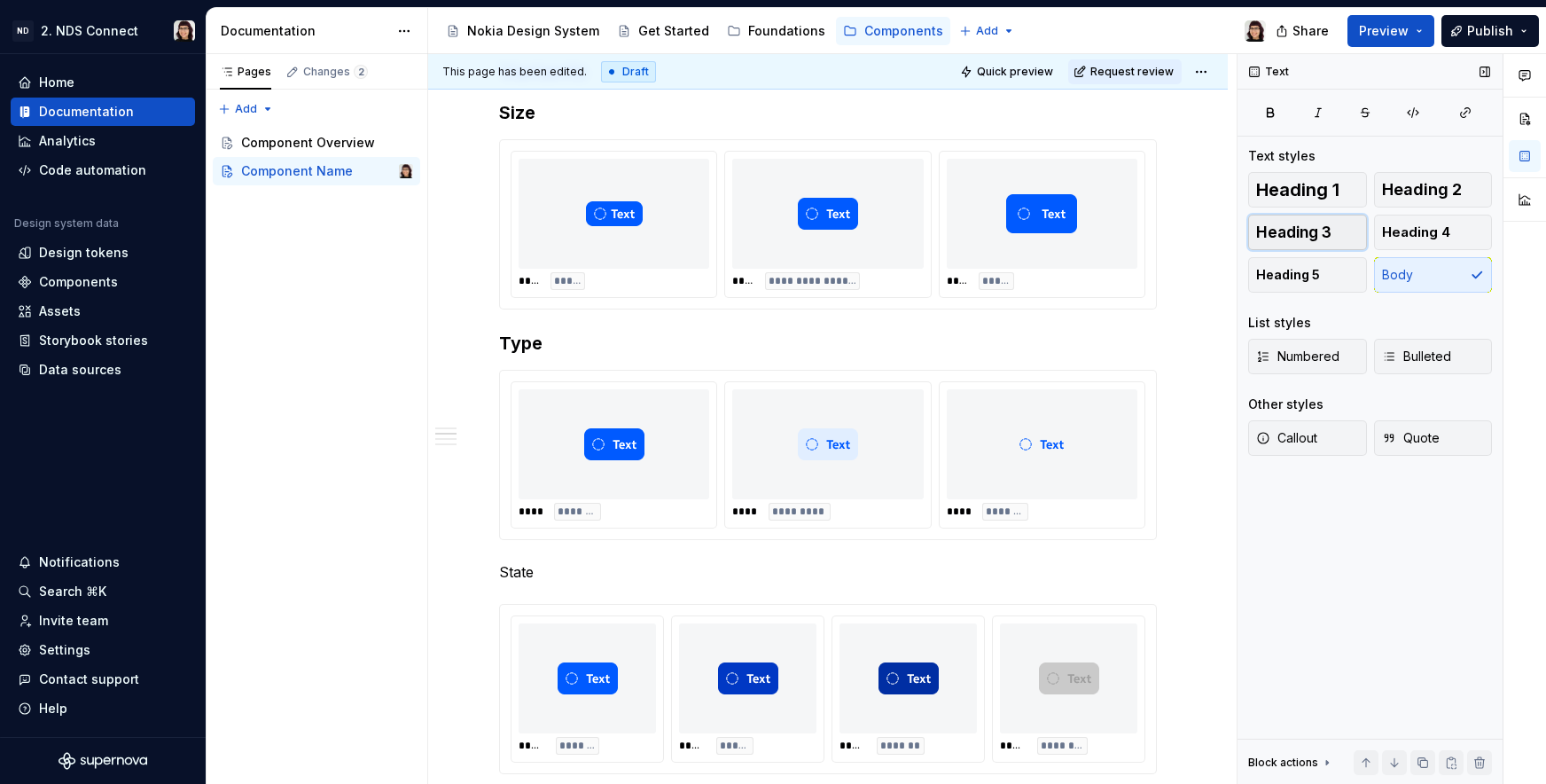
click at [1275, 238] on span "Heading 3" at bounding box center [1294, 232] width 75 height 17
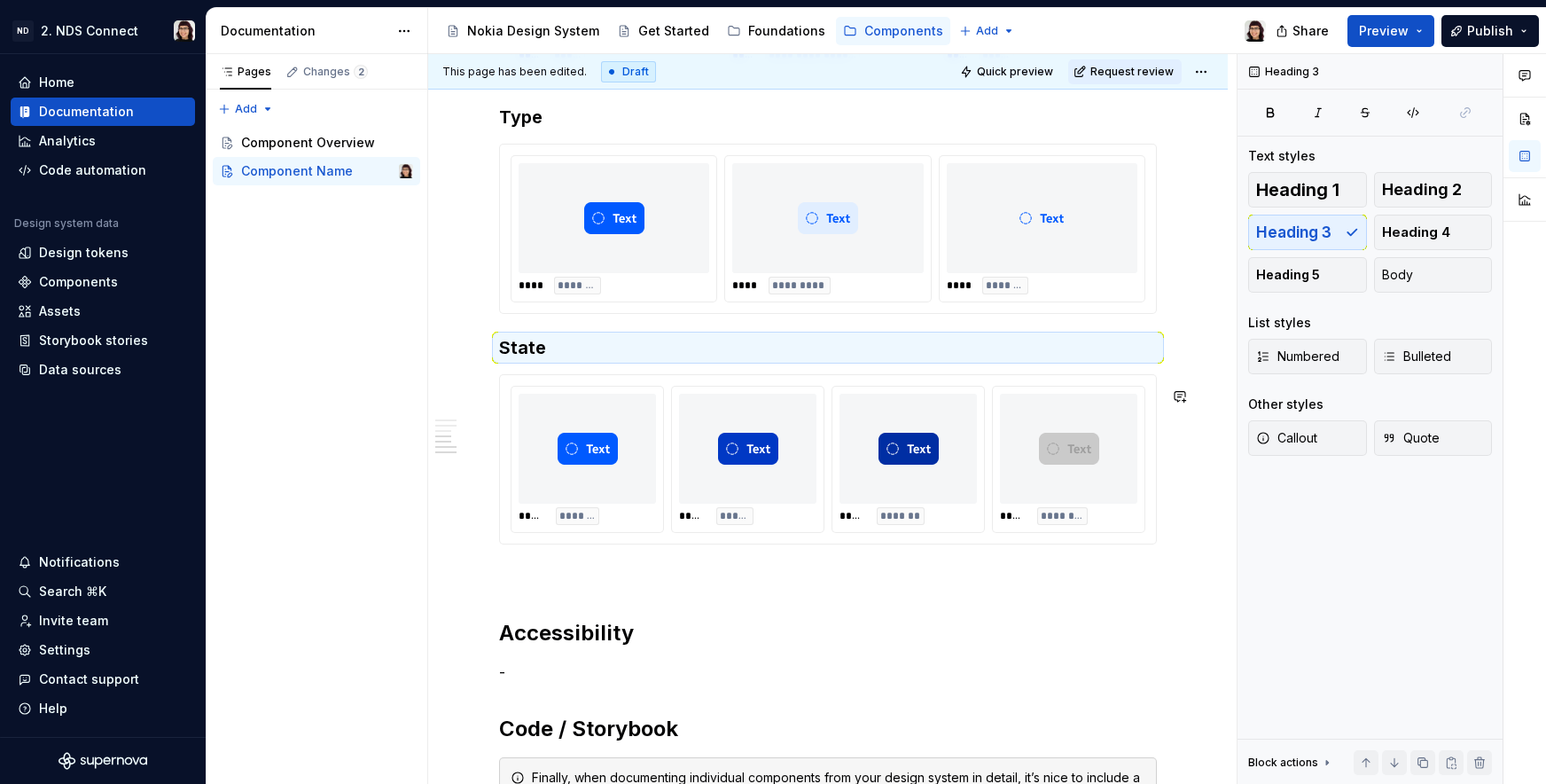
scroll to position [1387, 0]
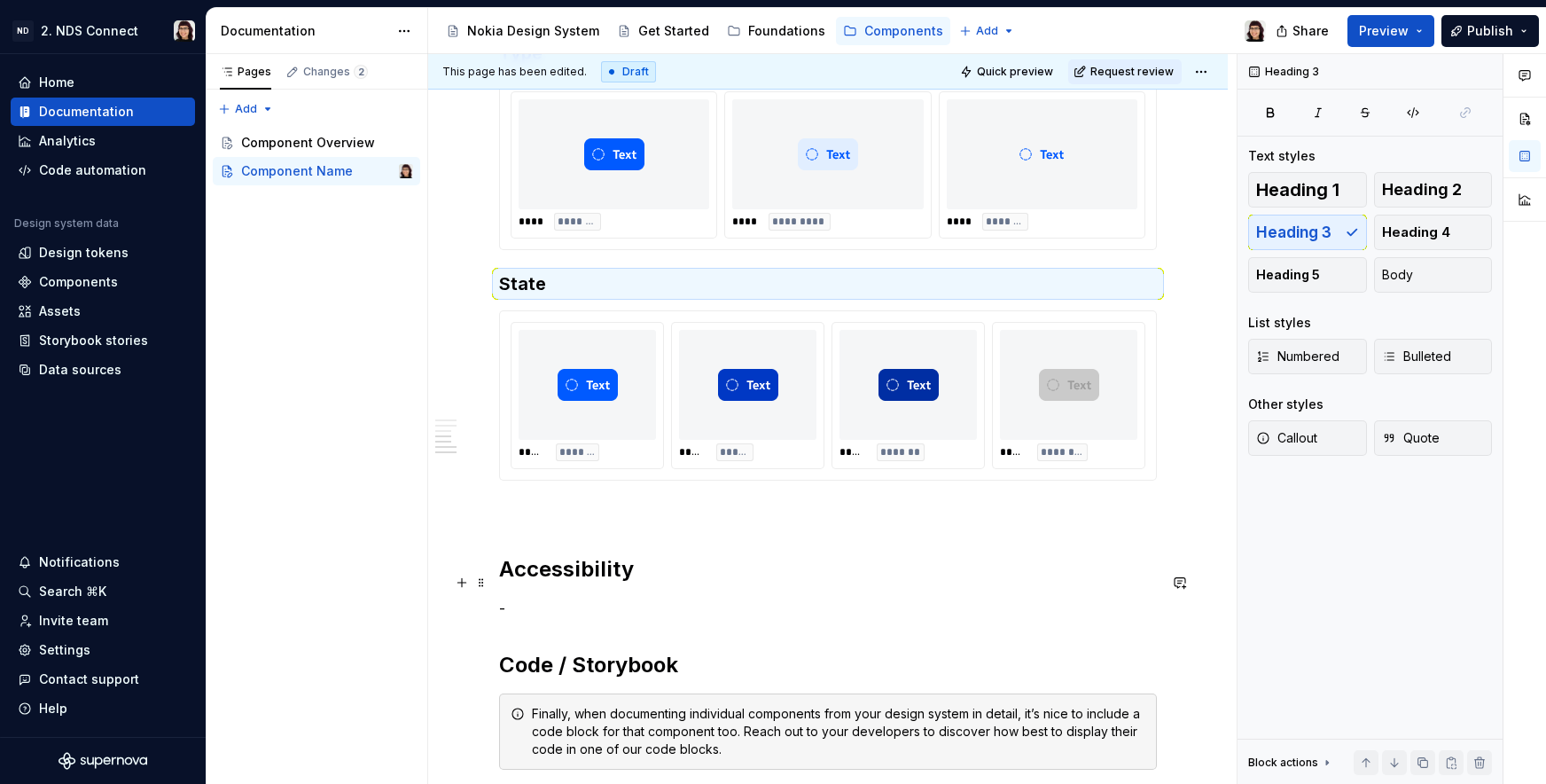
click at [560, 573] on h2 "Accessibility" at bounding box center [828, 569] width 658 height 28
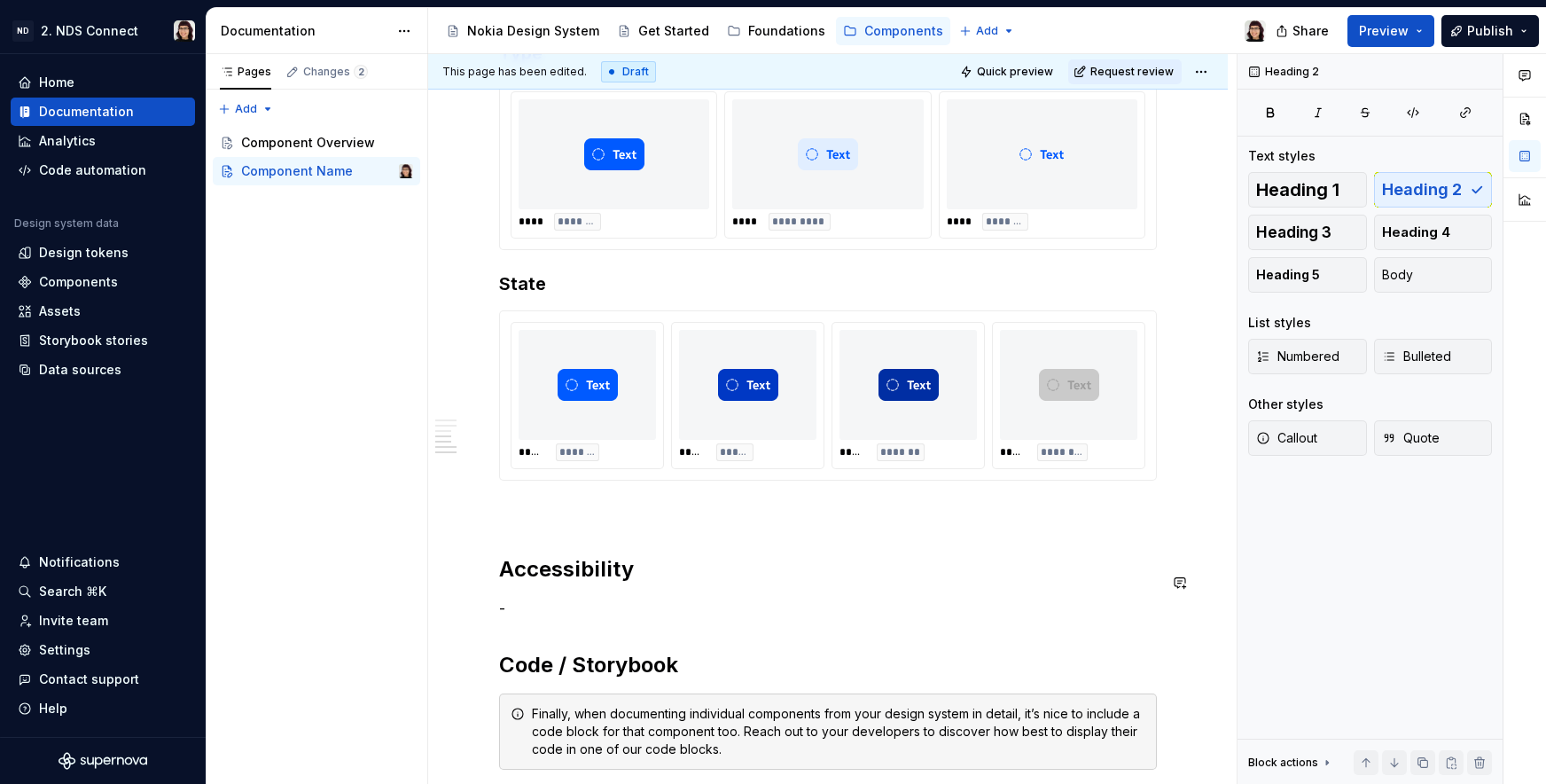
click at [550, 546] on div "**********" at bounding box center [828, 8] width 658 height 2100
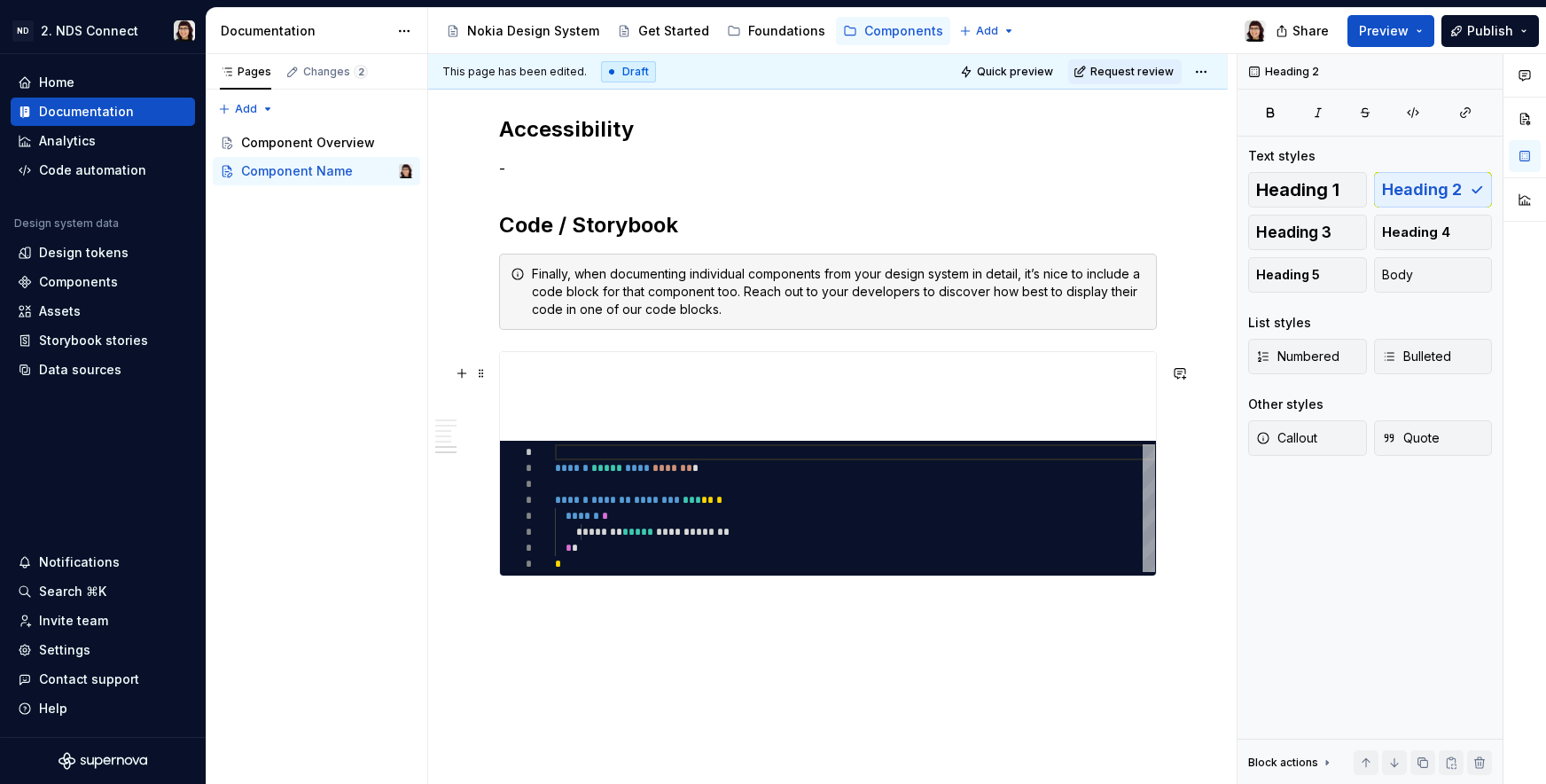
scroll to position [1773, 0]
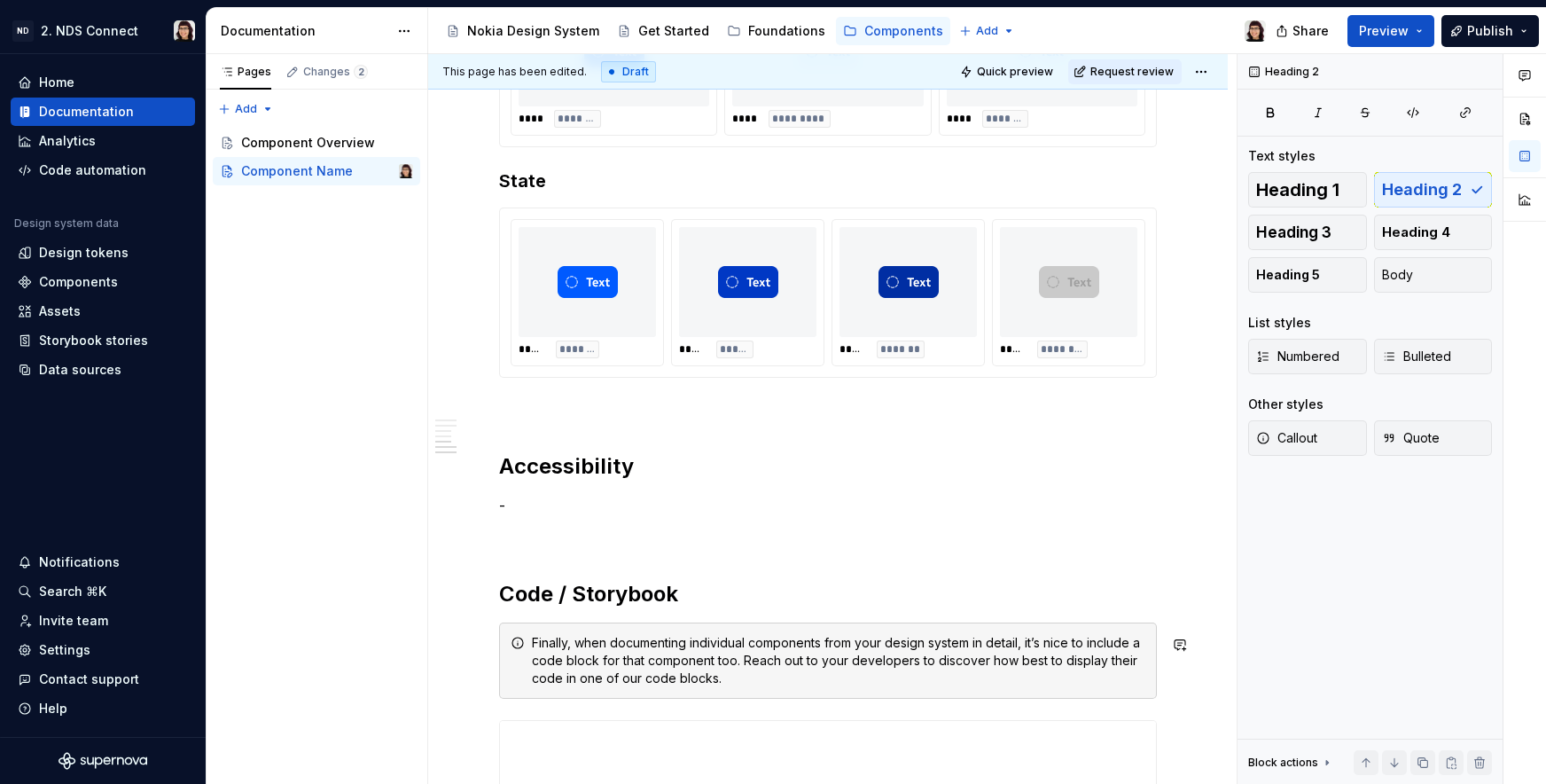
scroll to position [1555, 0]
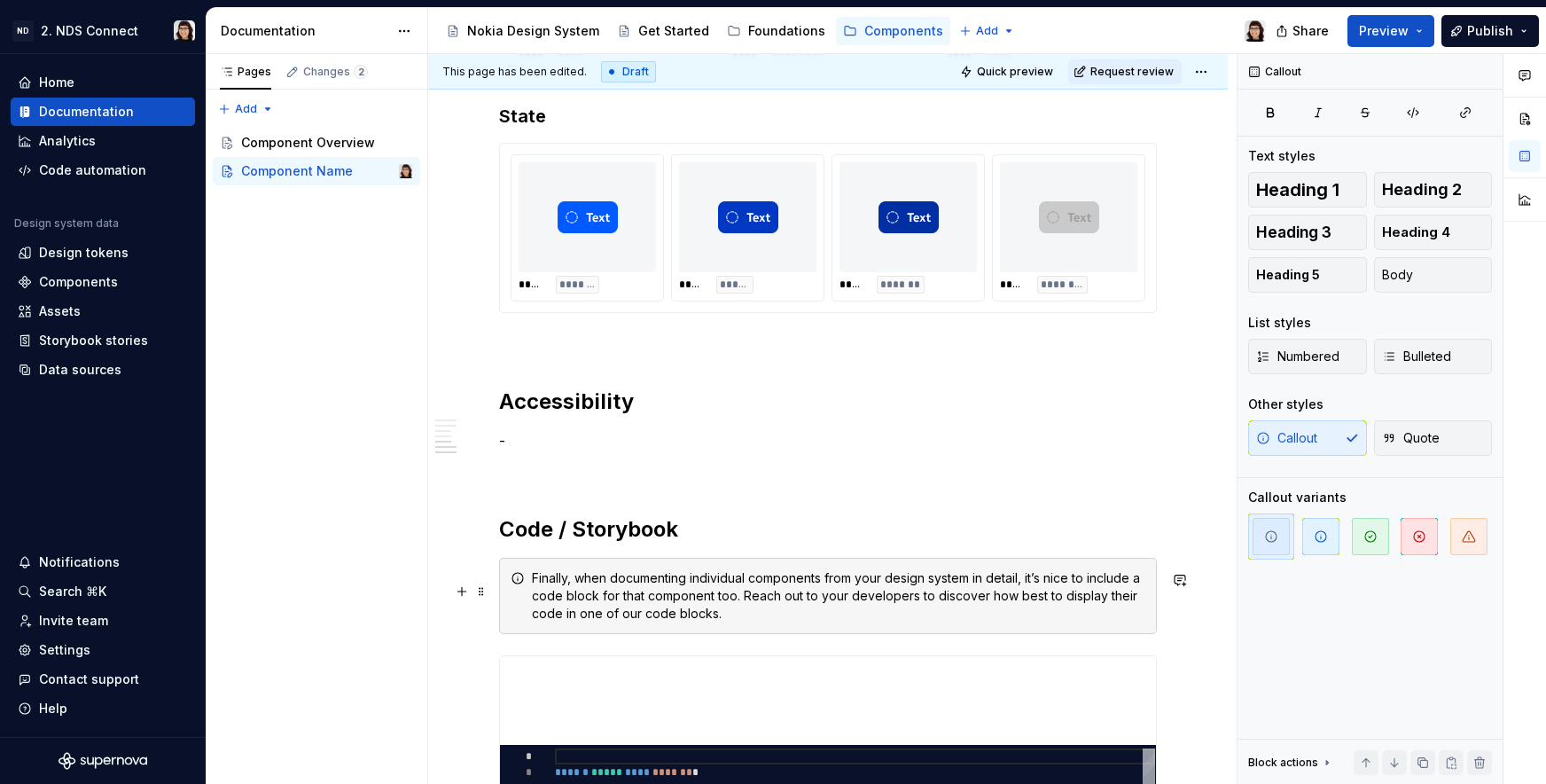
click at [562, 622] on div "Finally, when documenting individual components from your design system in deta…" at bounding box center [839, 595] width 614 height 53
click at [487, 590] on span at bounding box center [481, 592] width 14 height 25
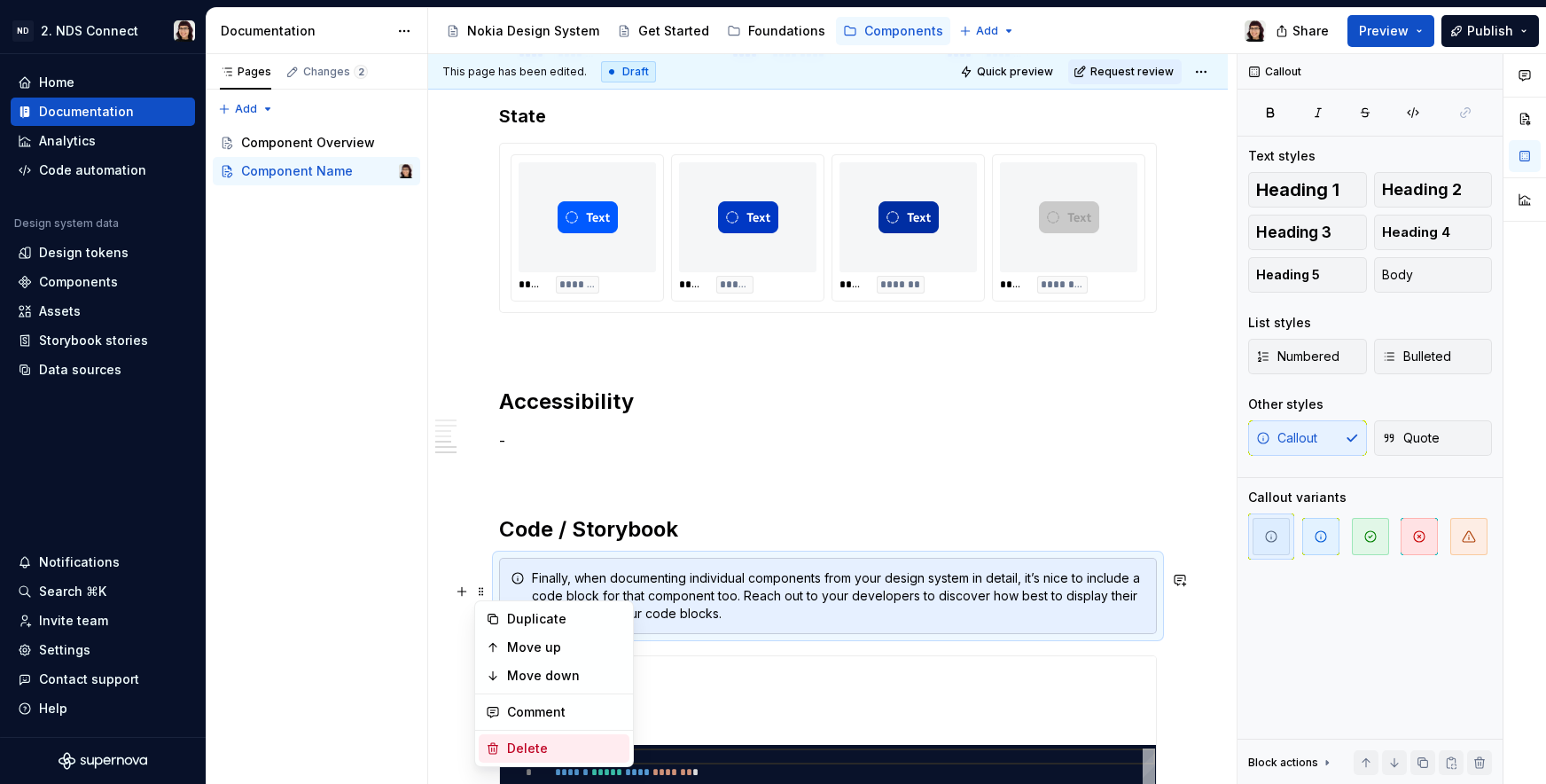
click at [523, 750] on div "Delete" at bounding box center [565, 748] width 115 height 17
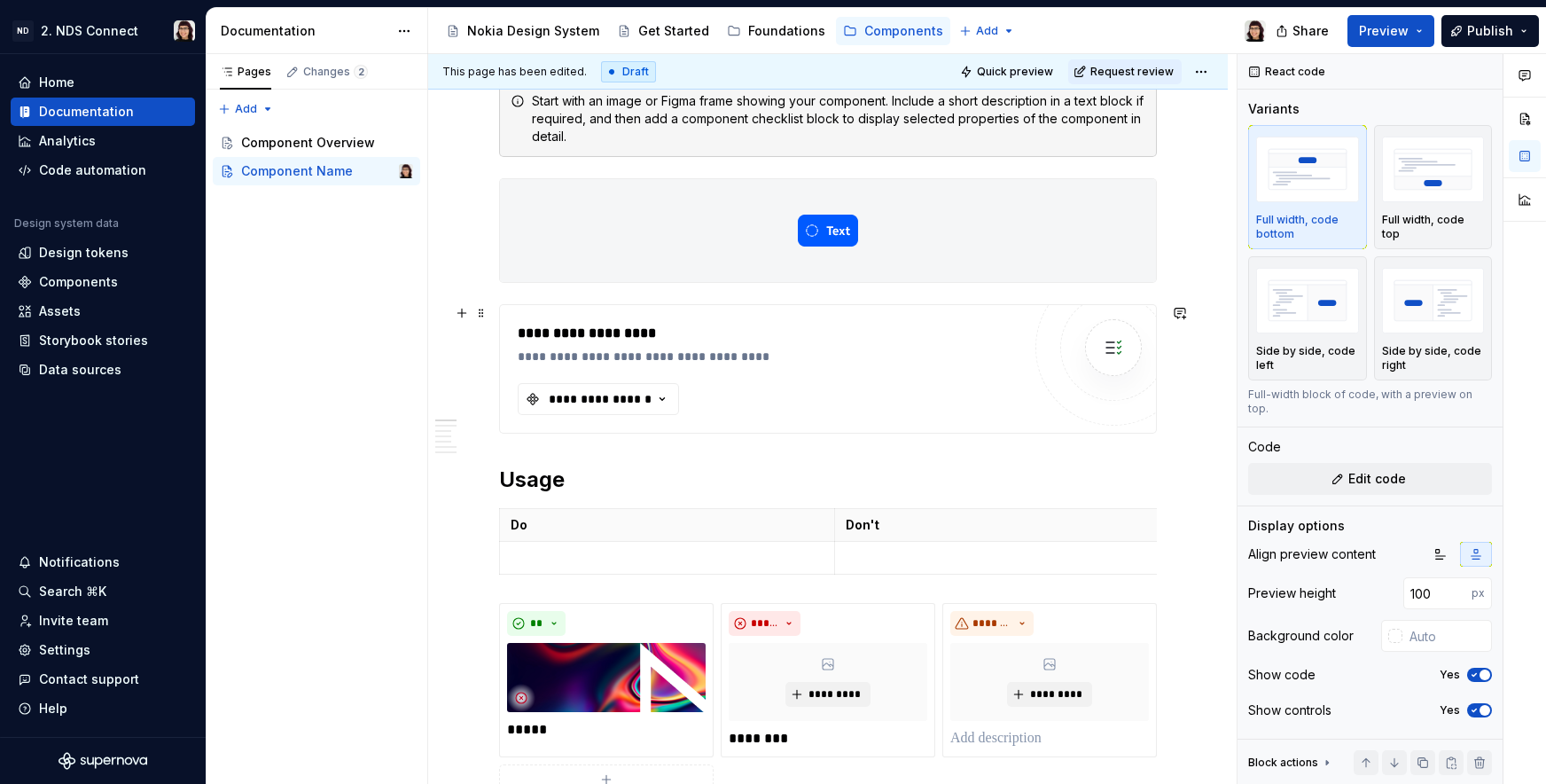
scroll to position [0, 0]
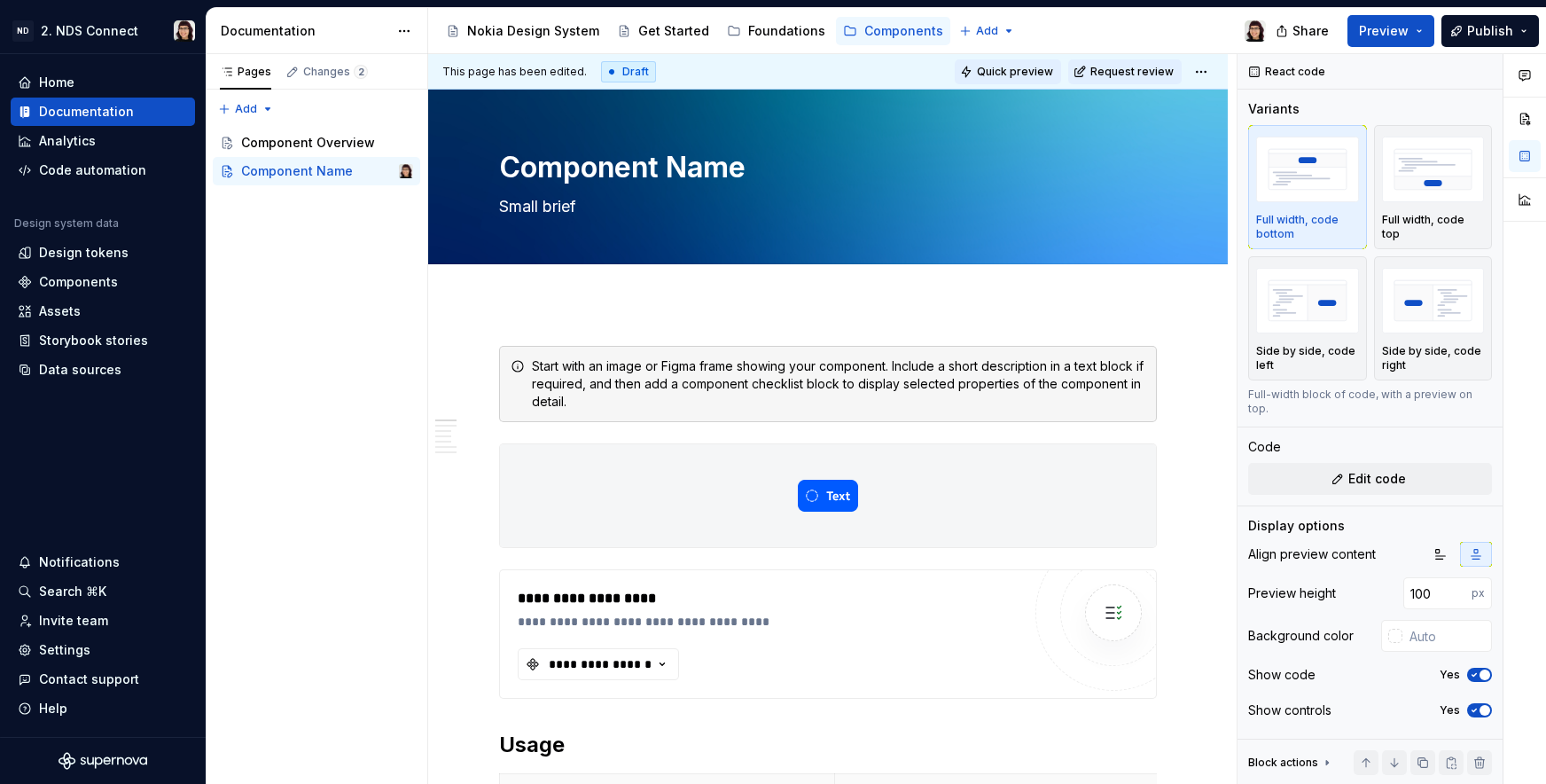
click at [1006, 79] on button "Quick preview" at bounding box center [1008, 72] width 107 height 25
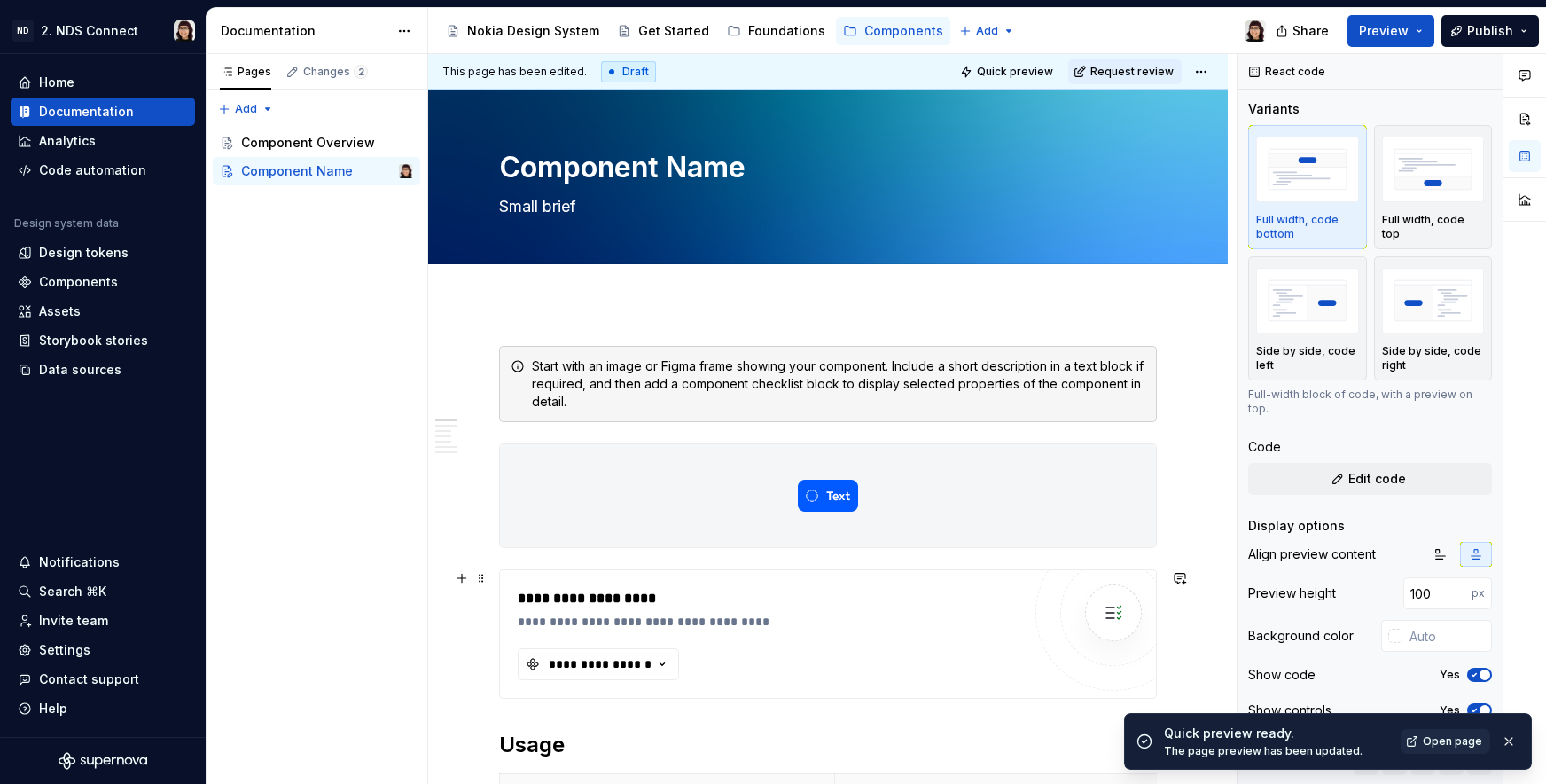
type textarea "*"
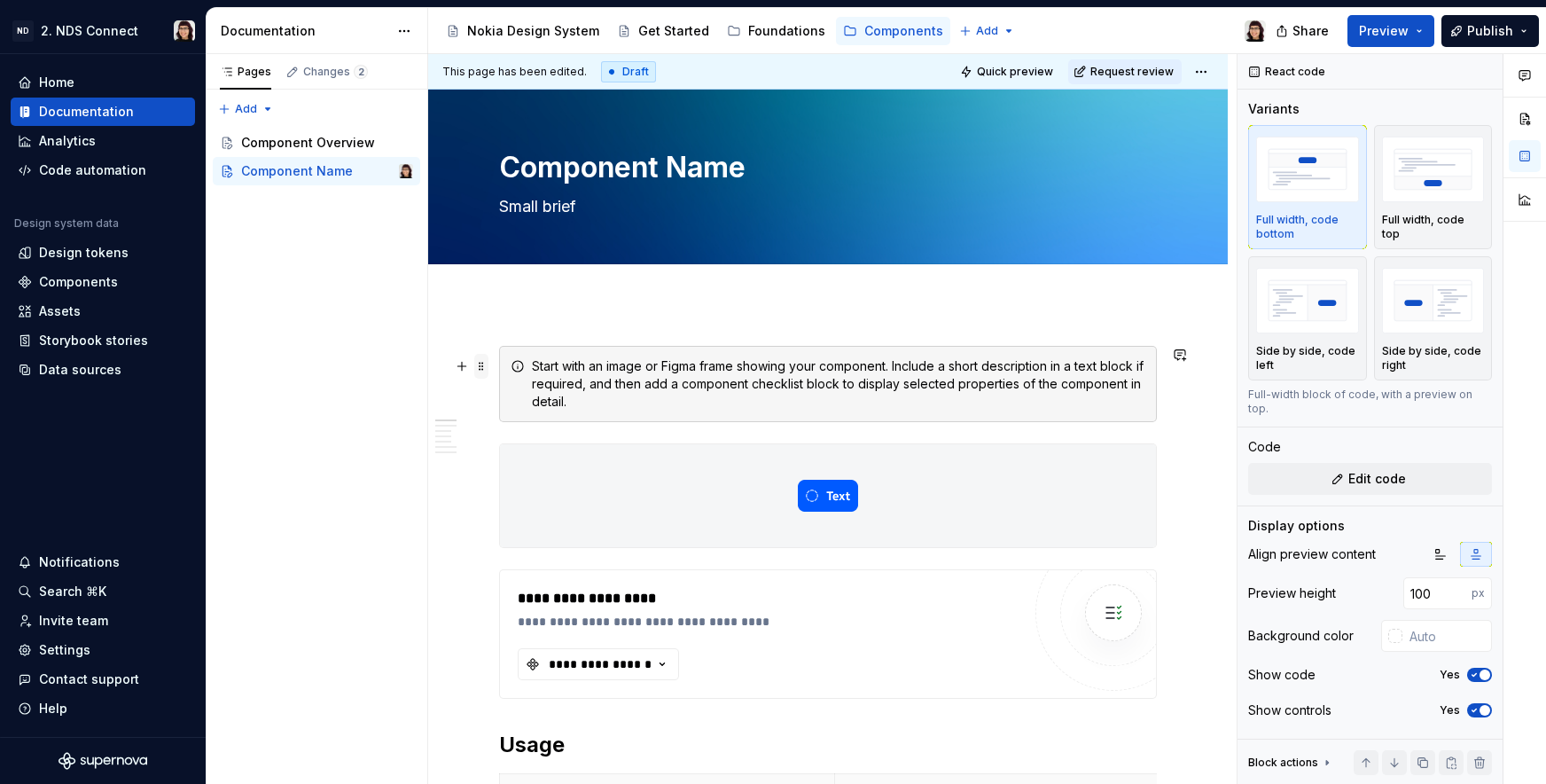
click at [487, 365] on span at bounding box center [481, 367] width 14 height 25
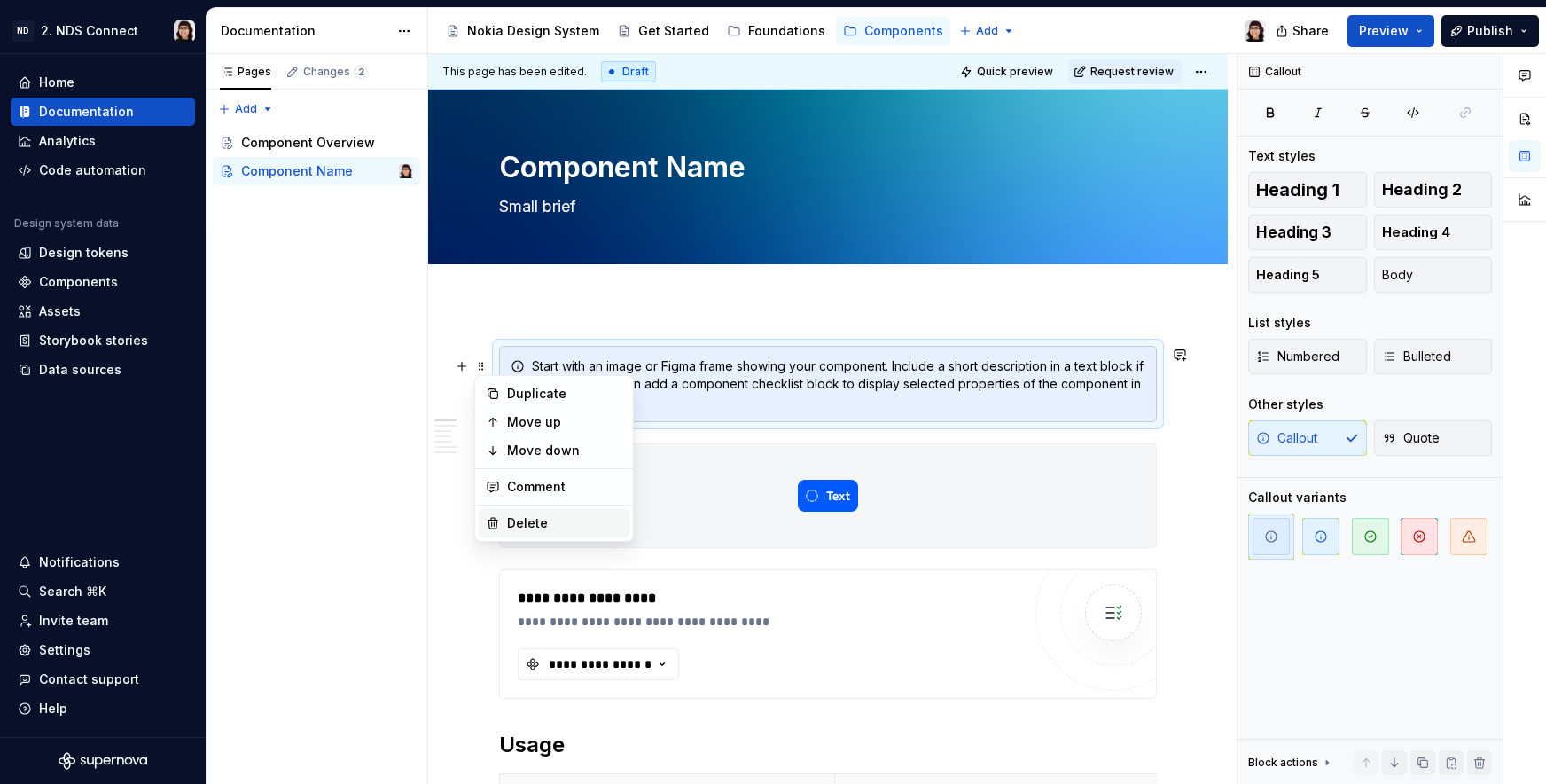
click at [528, 514] on div "Delete" at bounding box center [554, 522] width 151 height 28
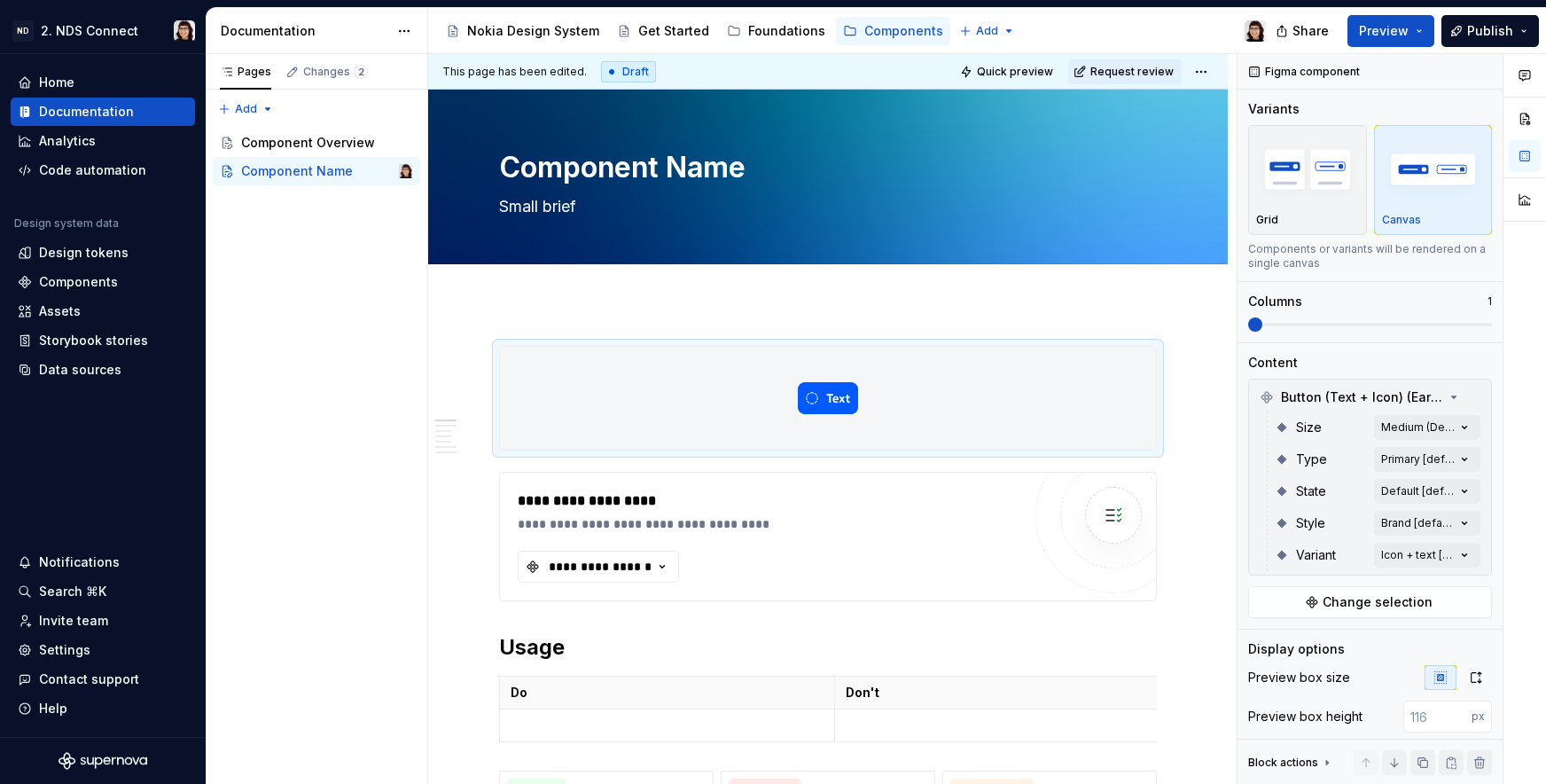
type textarea "*"
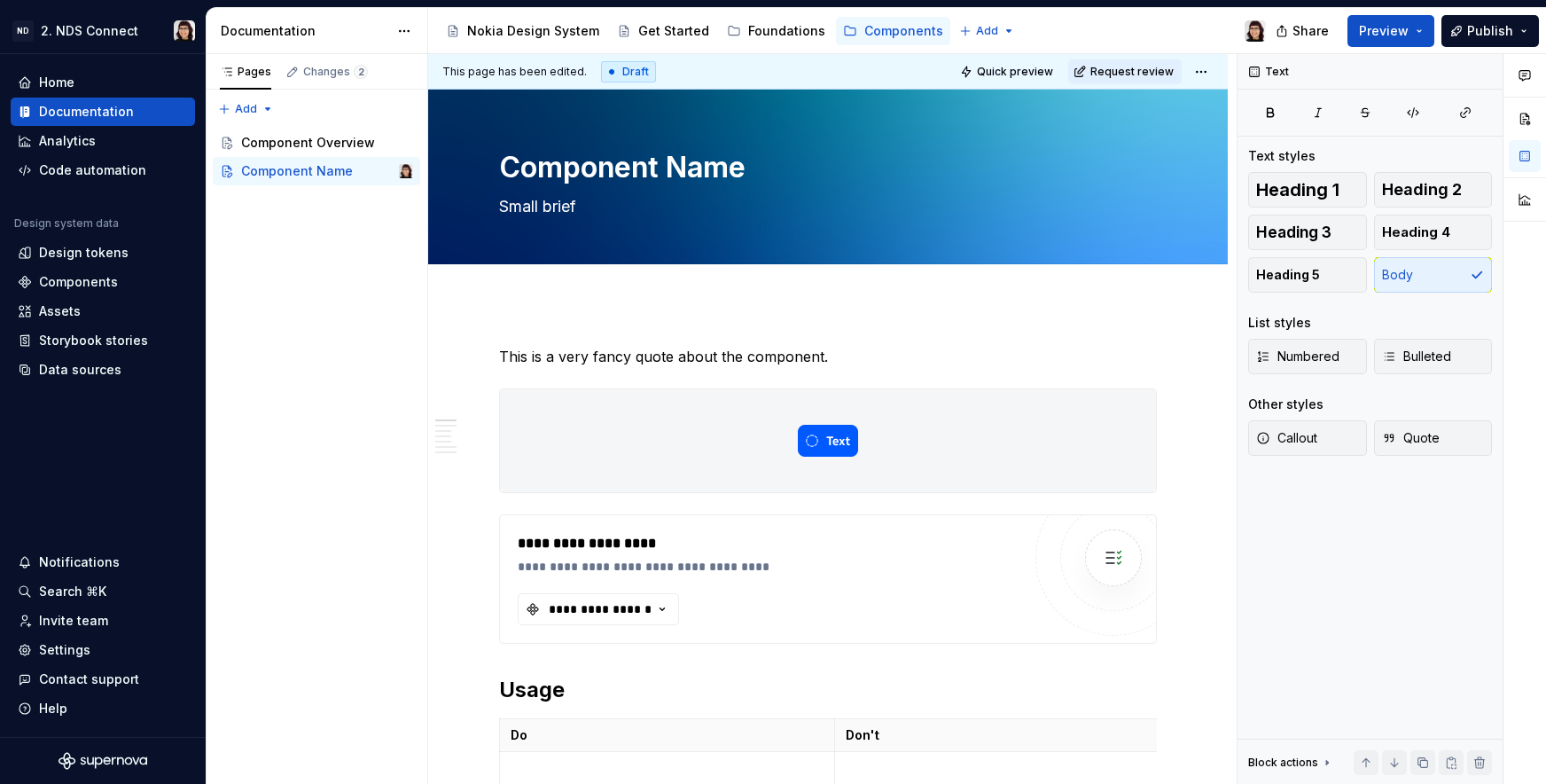
click at [552, 357] on p "This is a very fancy quote about the component." at bounding box center [828, 356] width 658 height 21
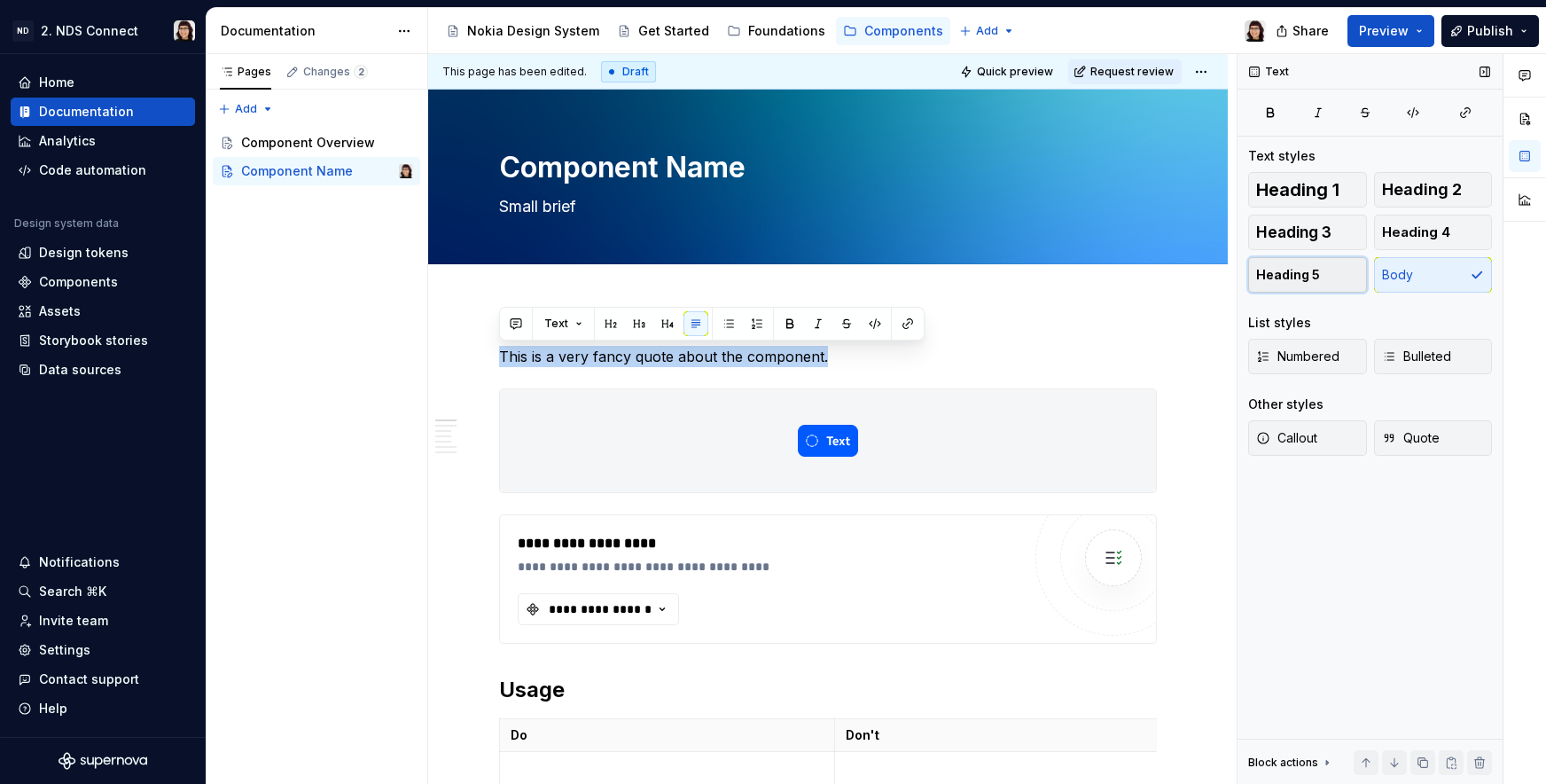
click at [1327, 278] on button "Heading 5" at bounding box center [1307, 274] width 118 height 36
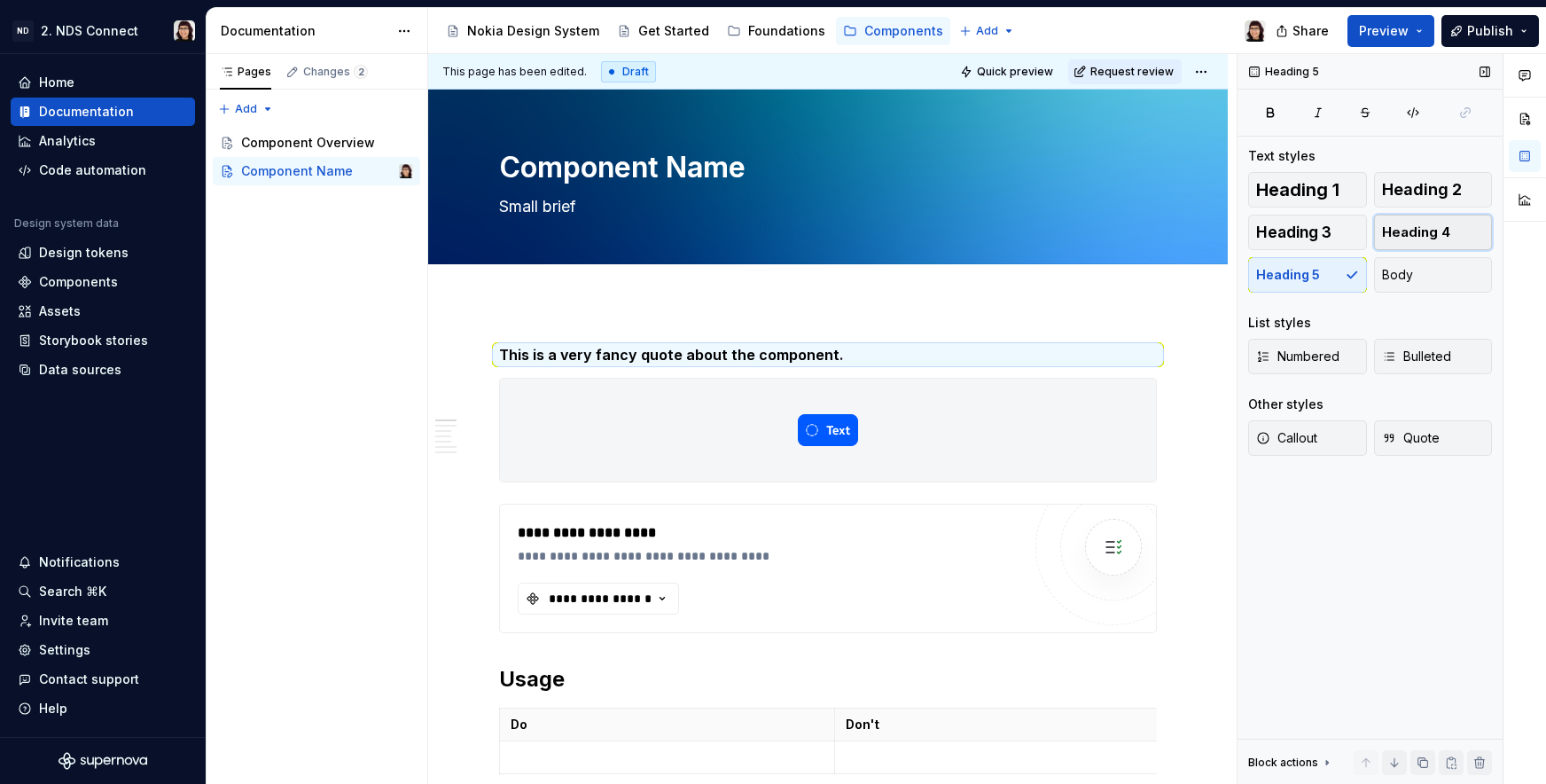
click at [1402, 221] on button "Heading 4" at bounding box center [1432, 232] width 118 height 36
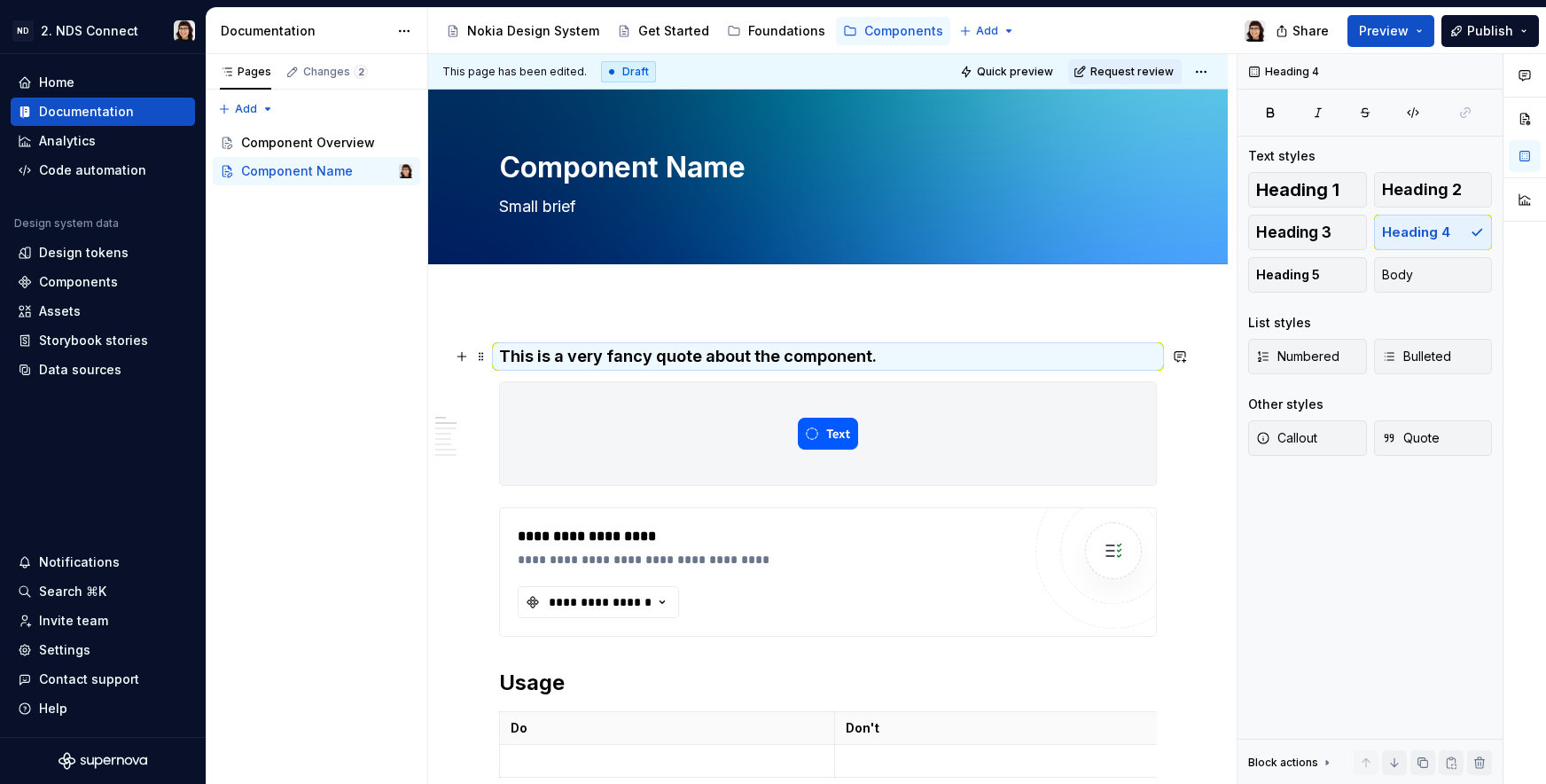
click at [723, 360] on h4 "This is a very fancy quote about the component." at bounding box center [828, 356] width 658 height 21
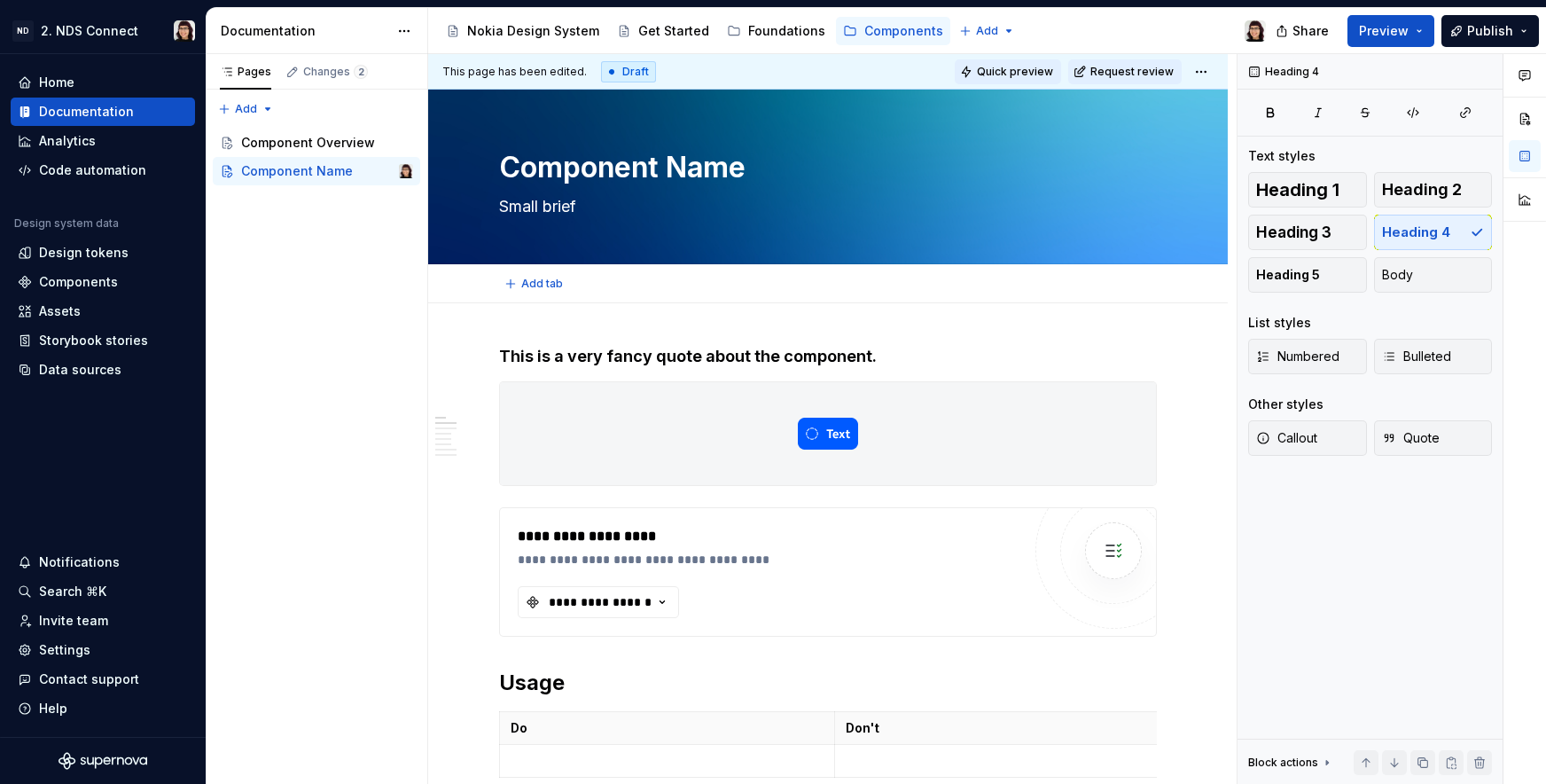
click at [994, 80] on button "Quick preview" at bounding box center [1008, 72] width 107 height 25
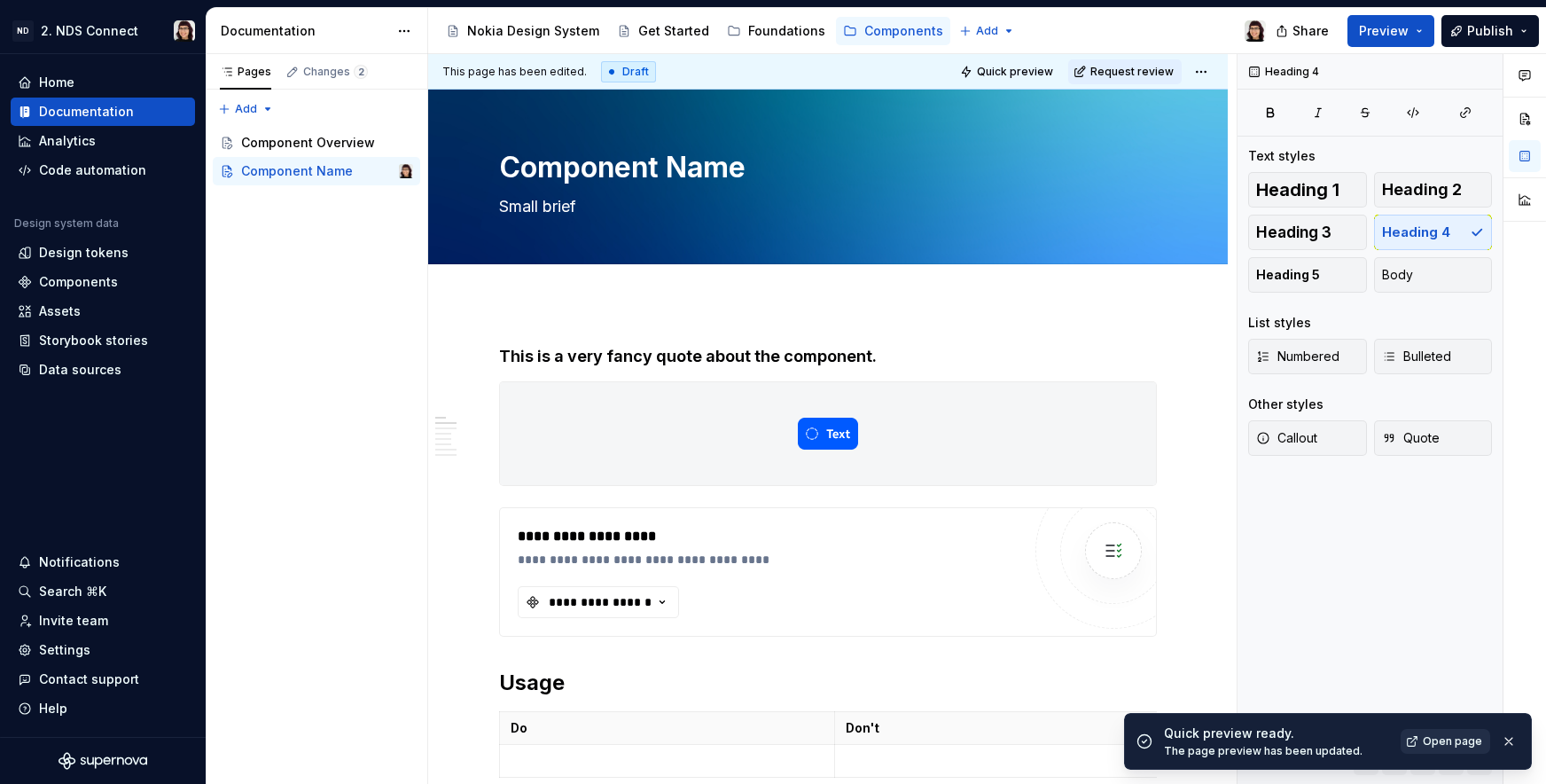
click at [1422, 745] on link "Open page" at bounding box center [1445, 742] width 89 height 25
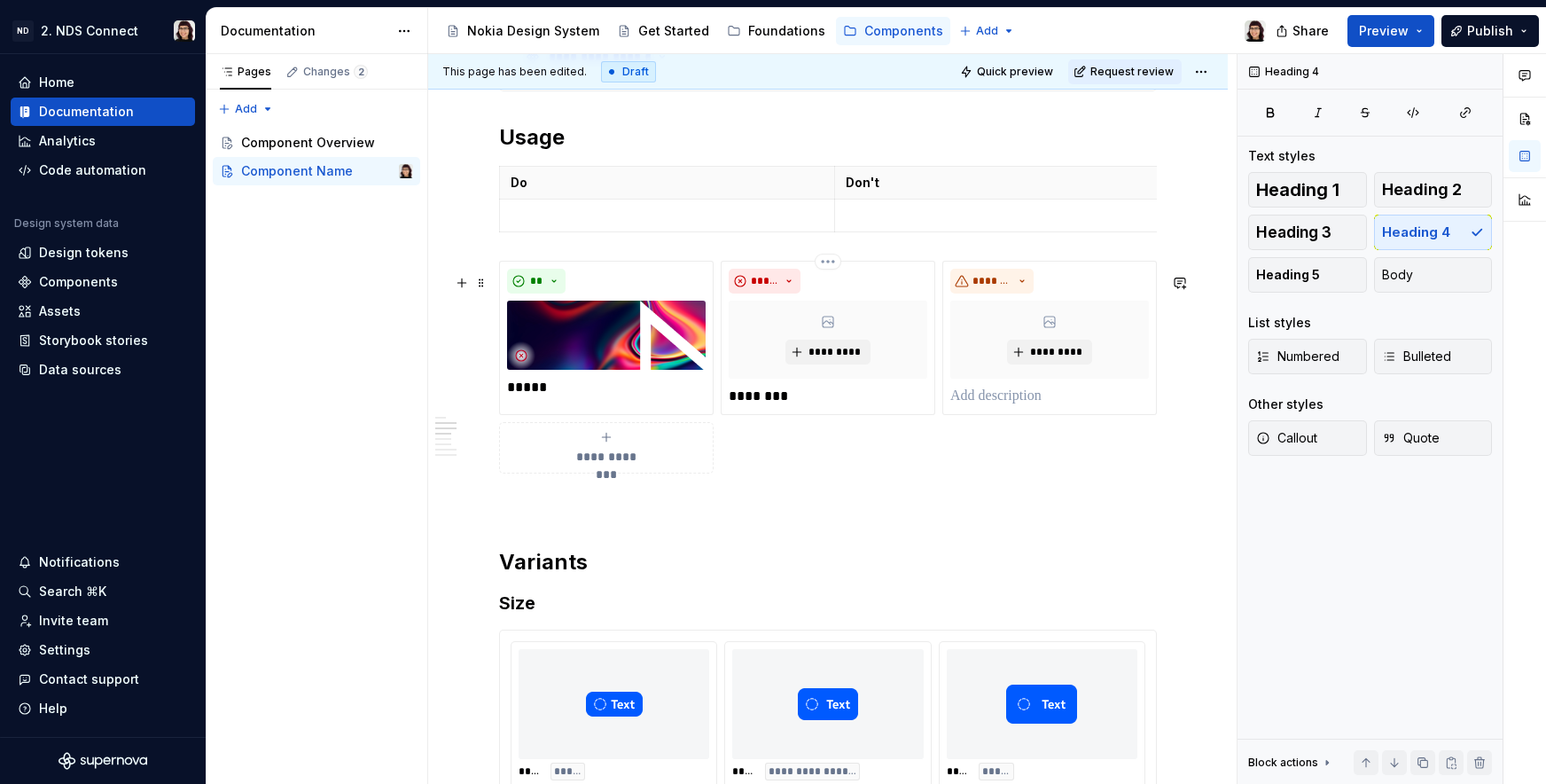
scroll to position [731, 0]
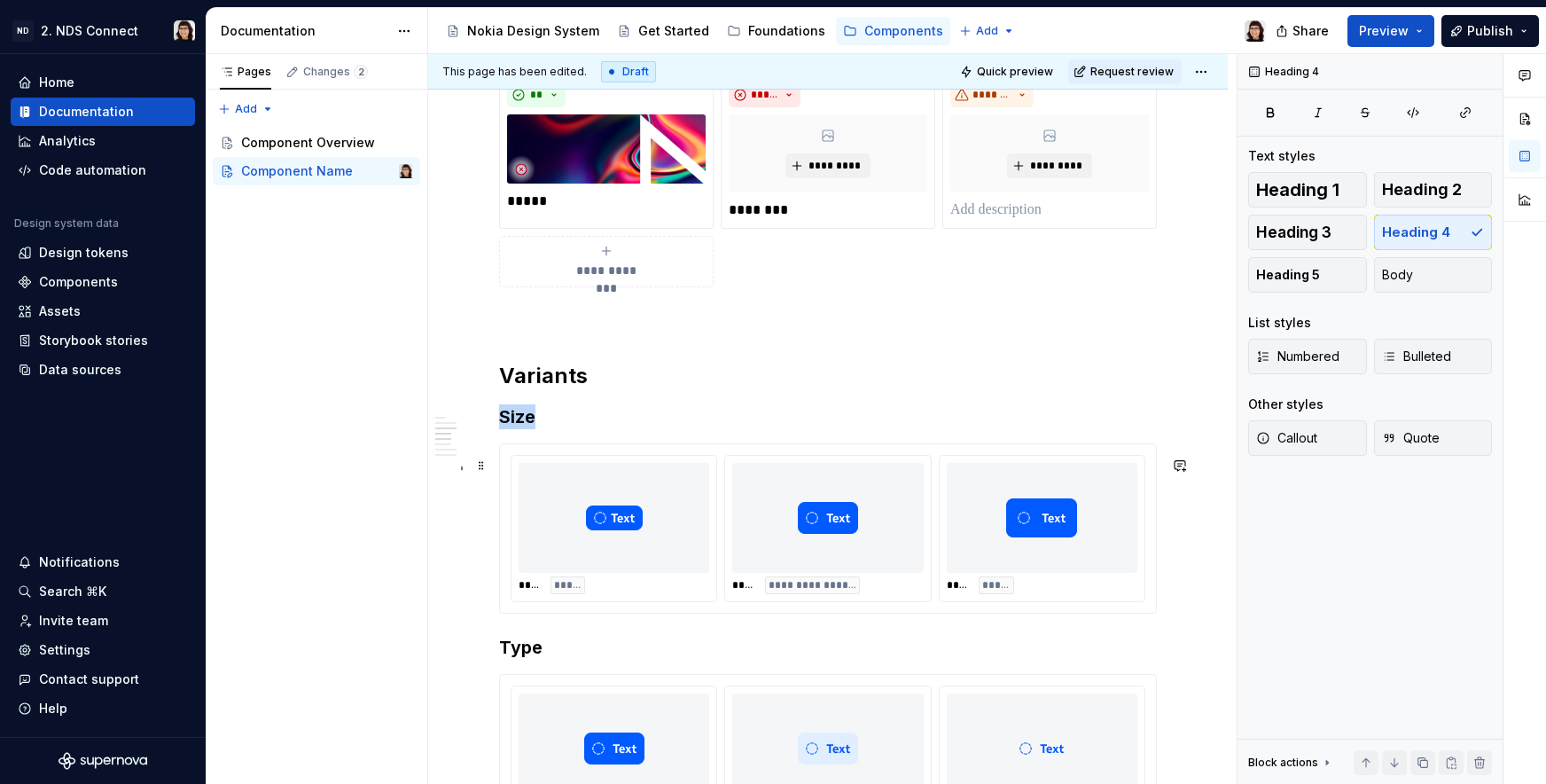
click at [816, 548] on img at bounding box center [827, 518] width 61 height 96
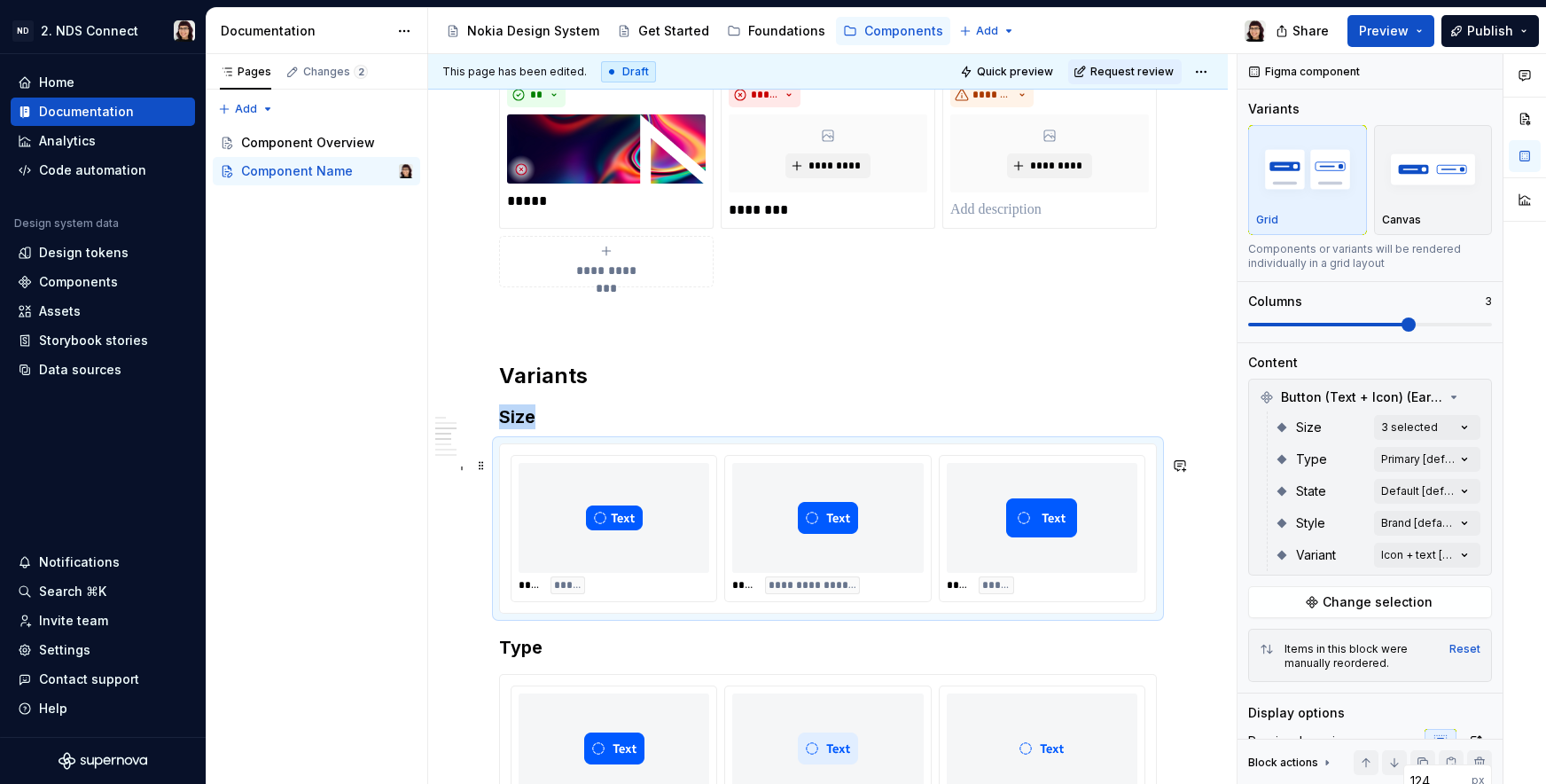
type textarea "*"
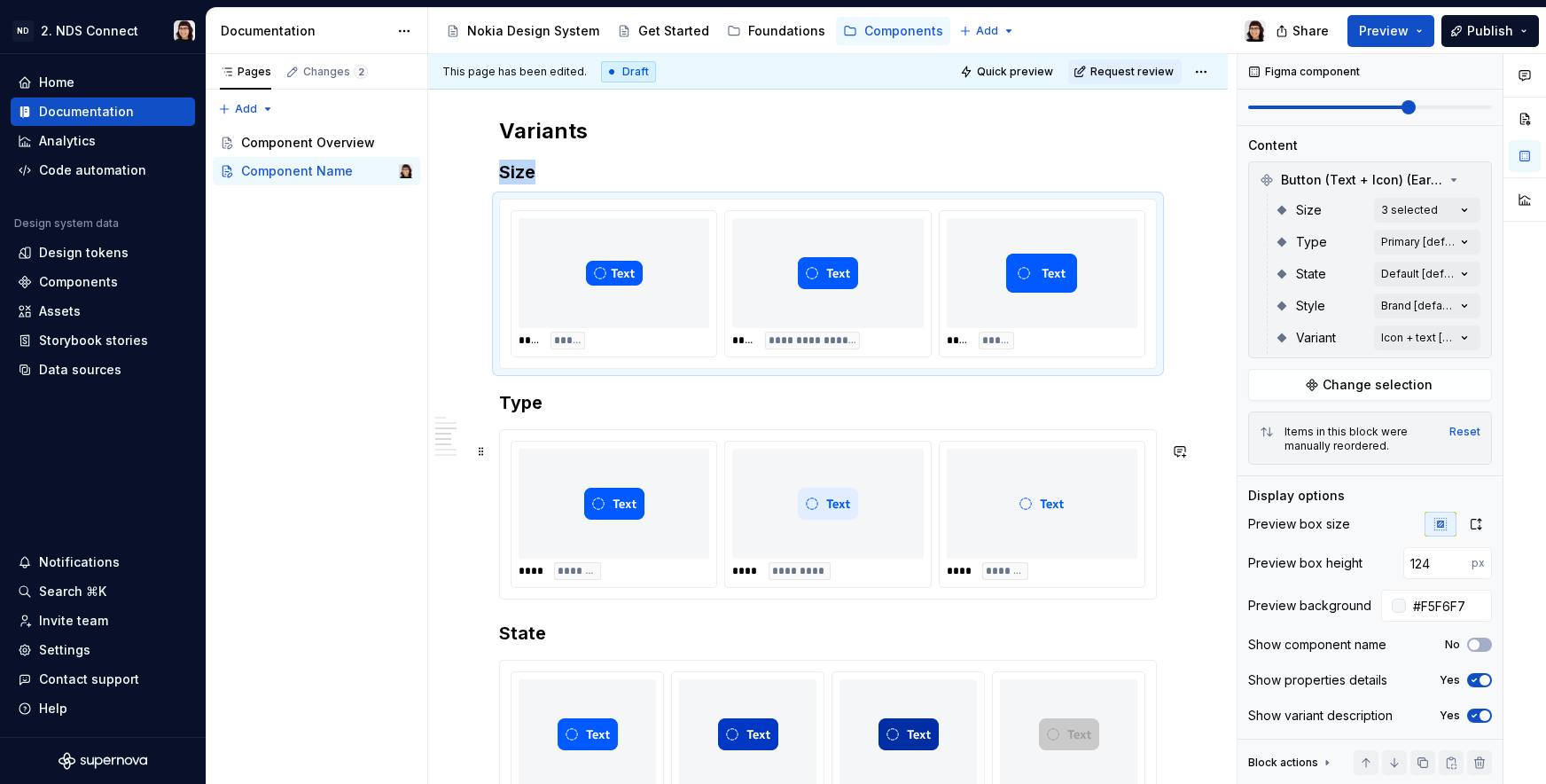
scroll to position [1051, 0]
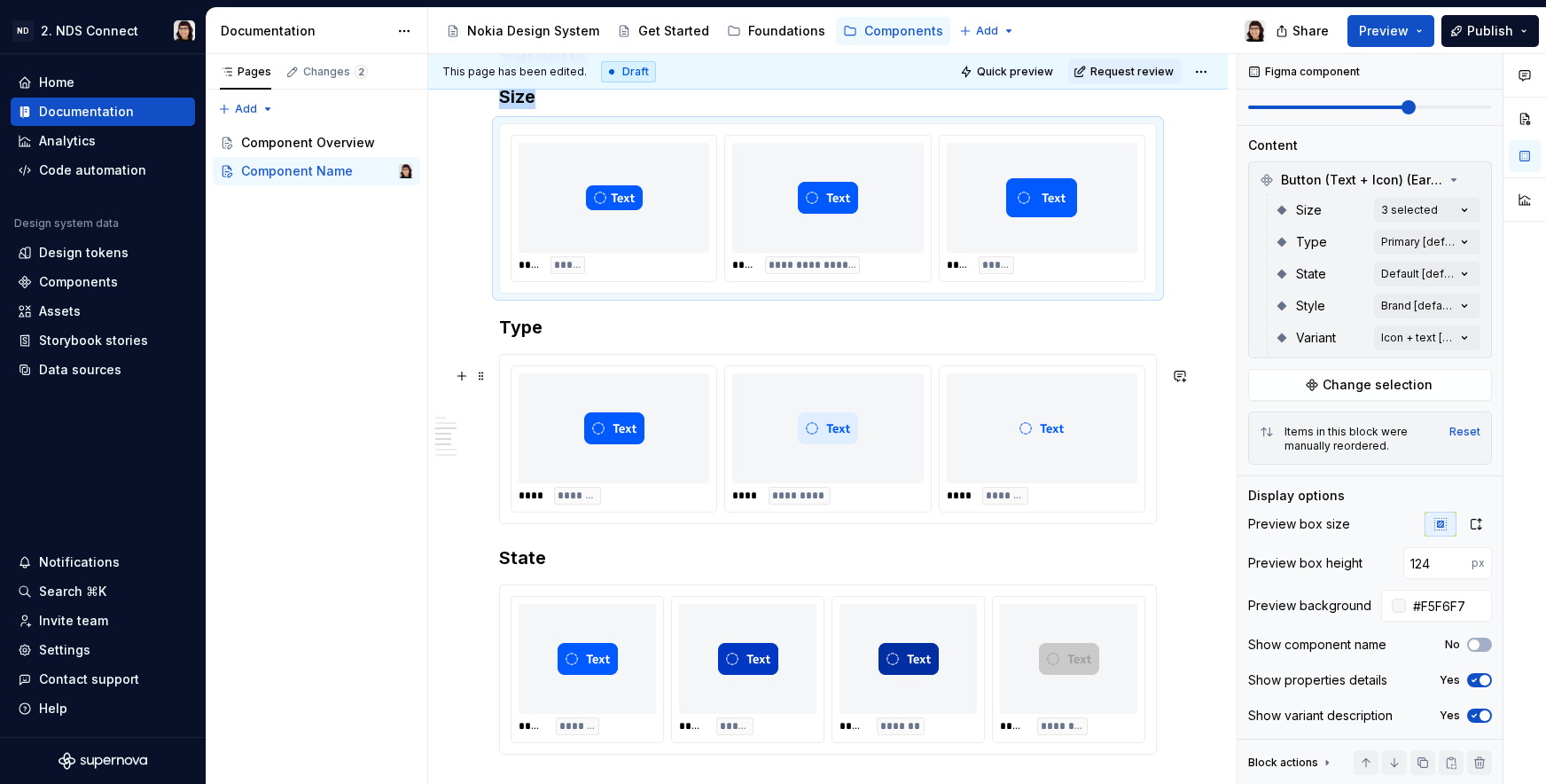
click at [846, 450] on img at bounding box center [827, 428] width 61 height 96
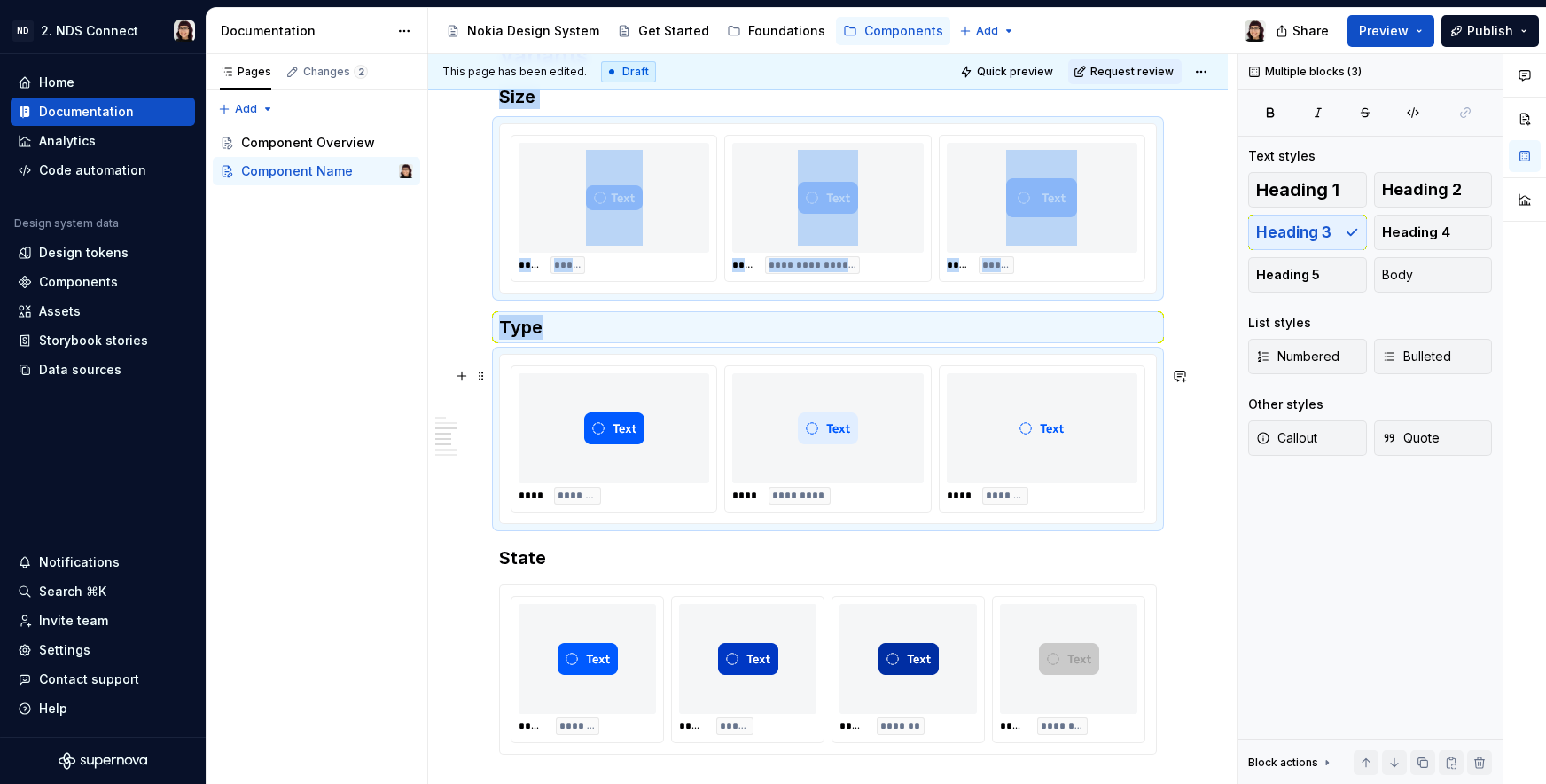
scroll to position [0, 0]
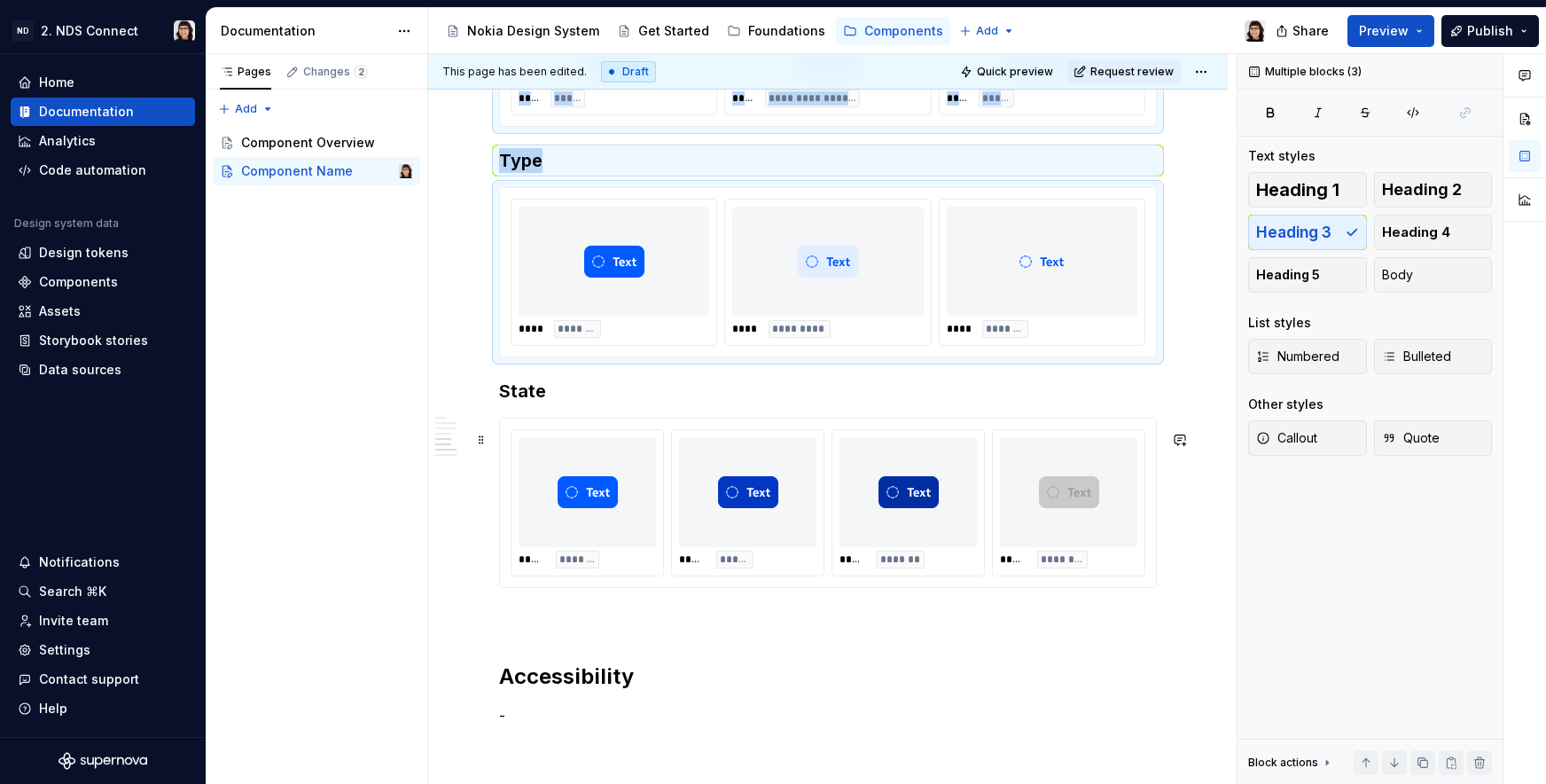
click at [856, 514] on div at bounding box center [908, 492] width 138 height 110
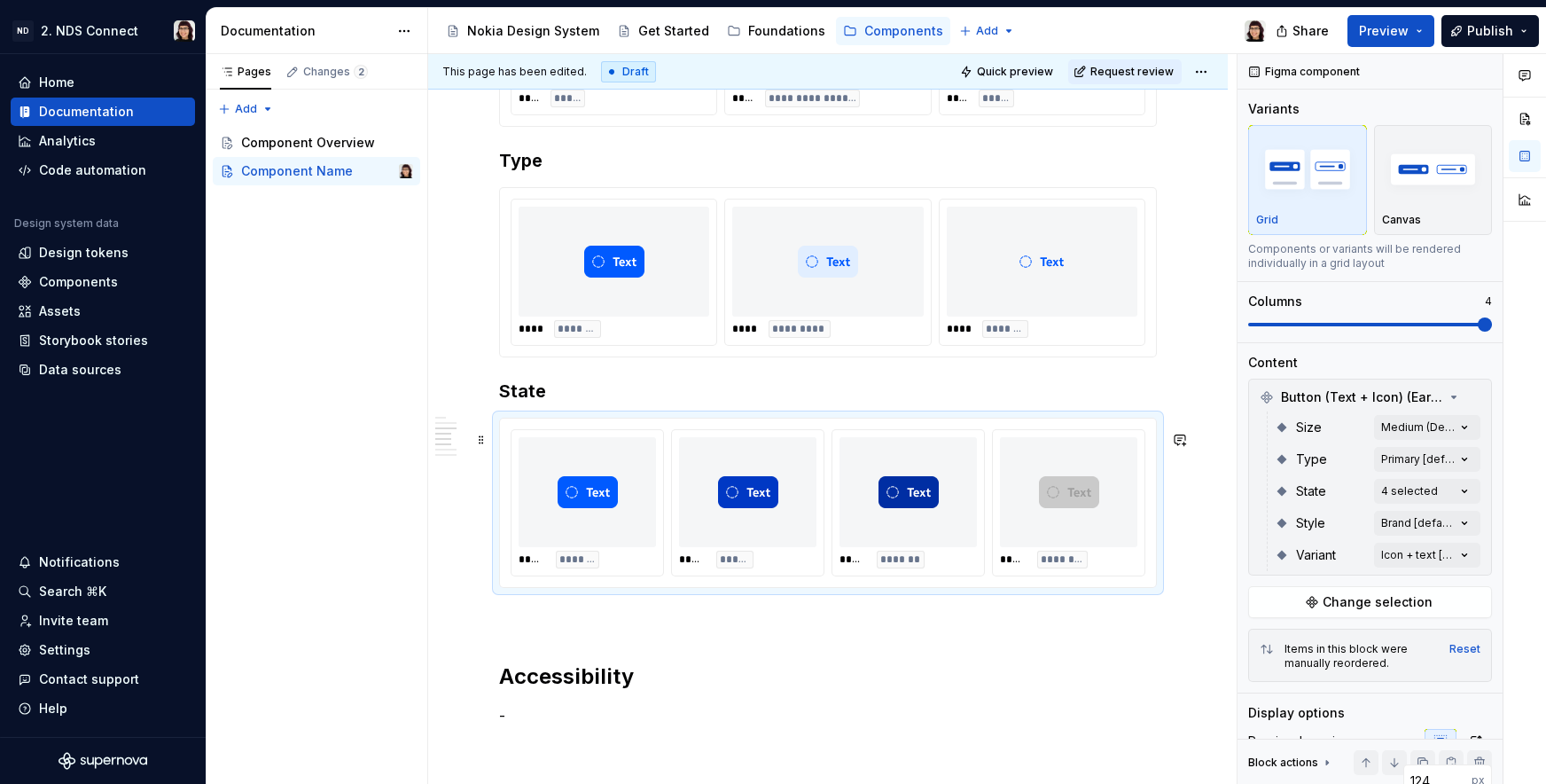
scroll to position [834, 0]
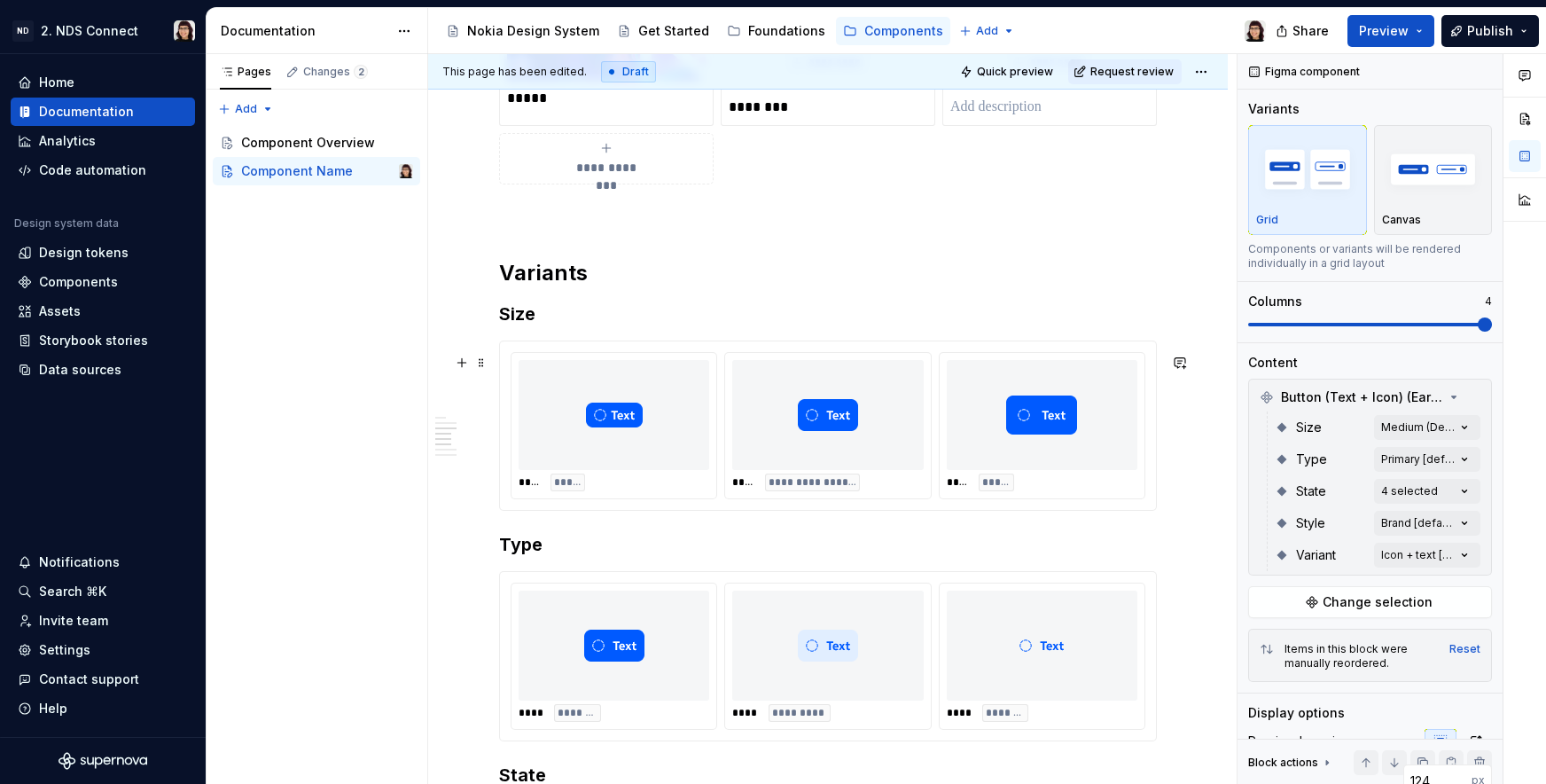
click at [903, 490] on div "**********" at bounding box center [827, 482] width 190 height 17
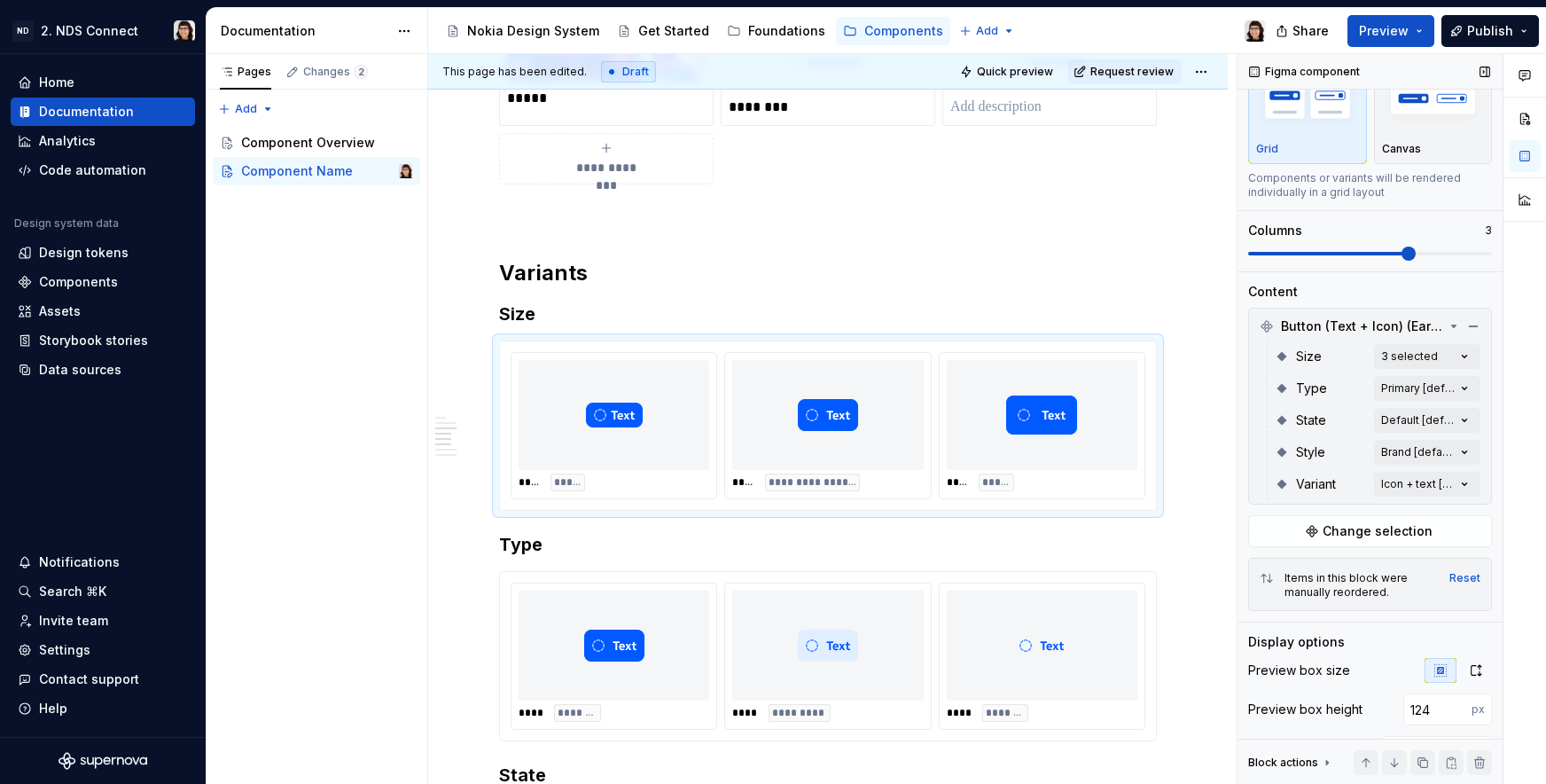
scroll to position [224, 0]
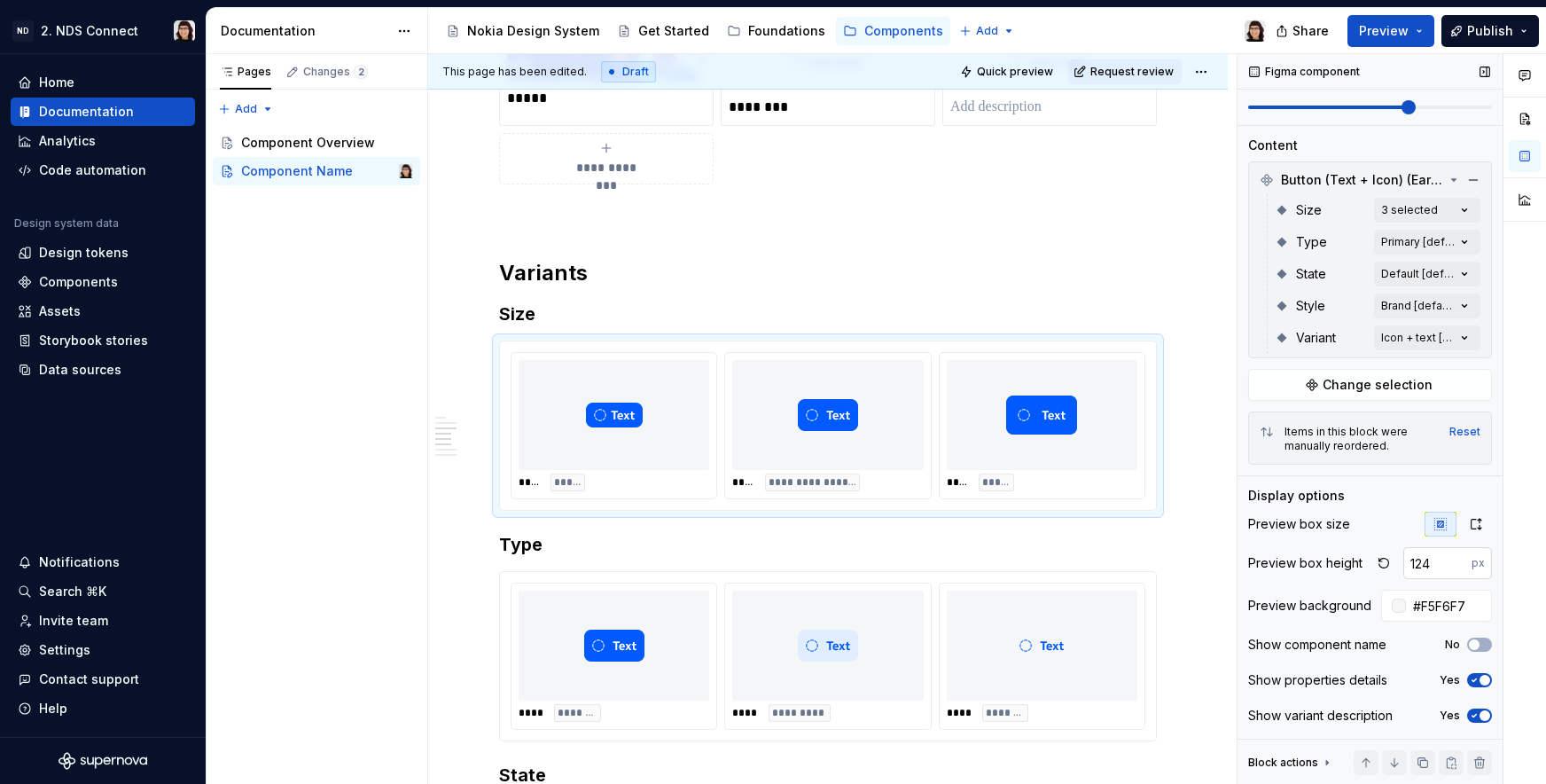
click at [1415, 560] on input "124" at bounding box center [1437, 563] width 68 height 32
type input "4"
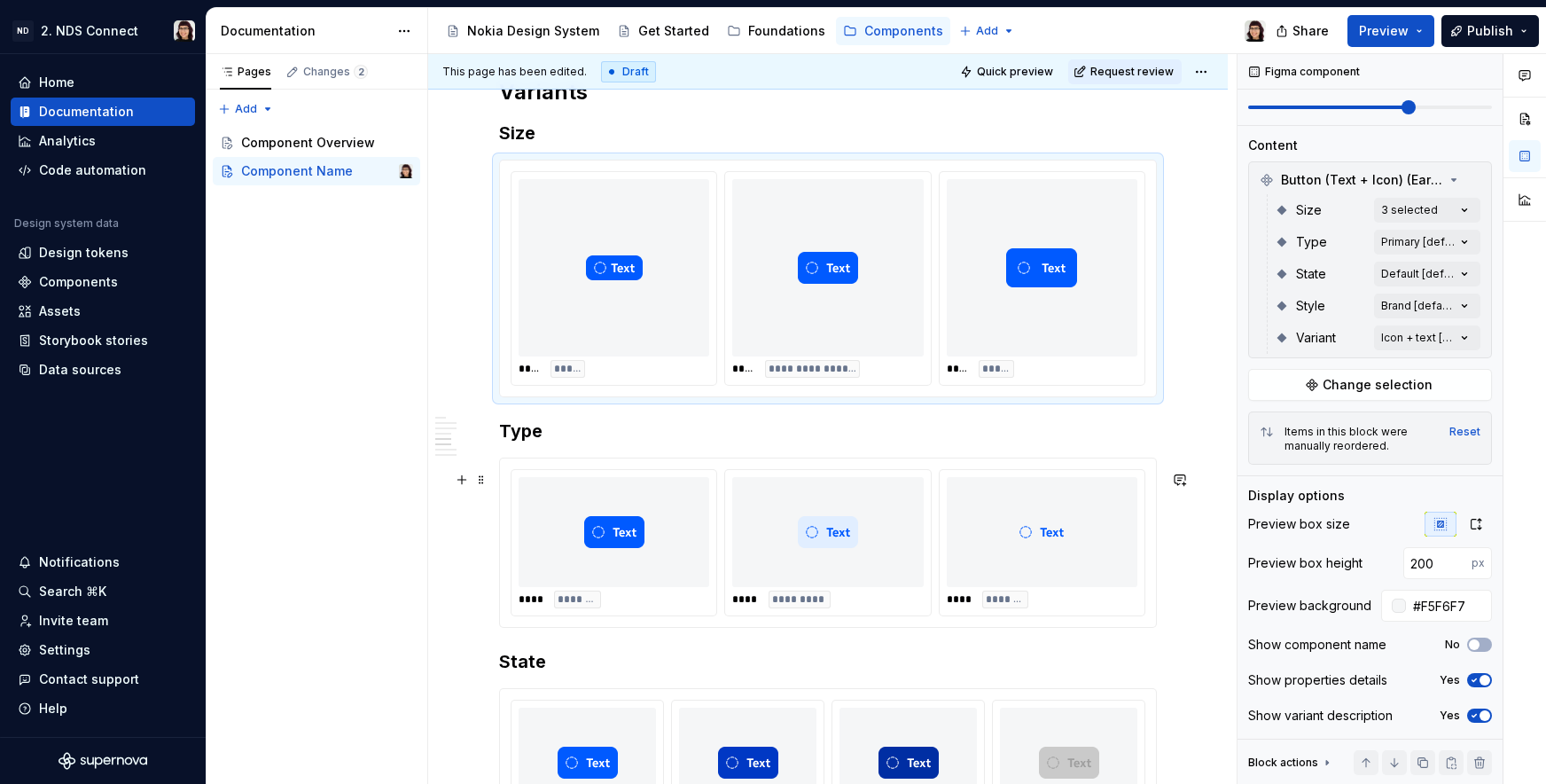
scroll to position [1196, 0]
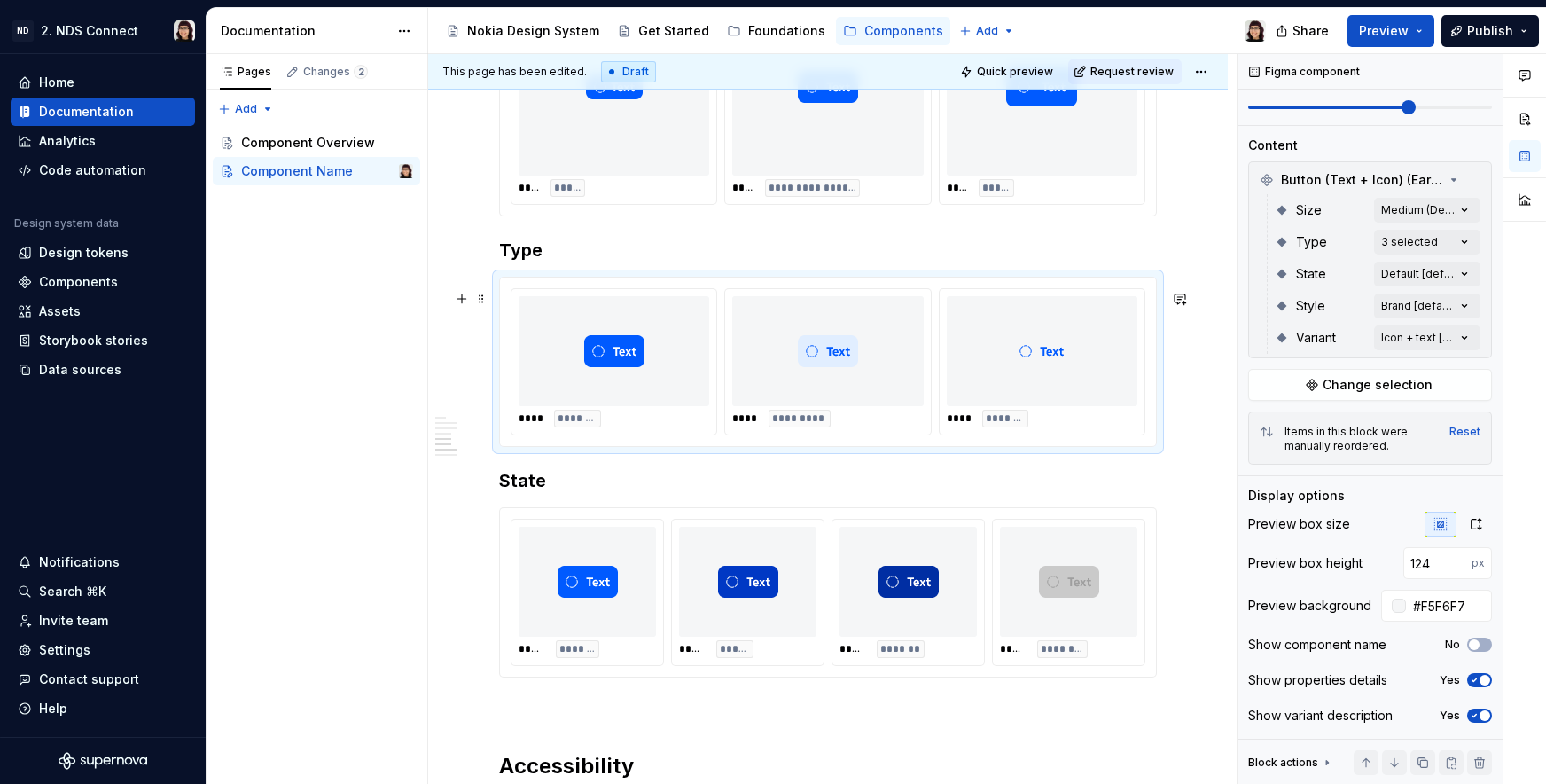
click at [792, 421] on div "**** *********" at bounding box center [827, 361] width 205 height 145
click at [1421, 552] on input "124" at bounding box center [1437, 563] width 68 height 32
type input "1"
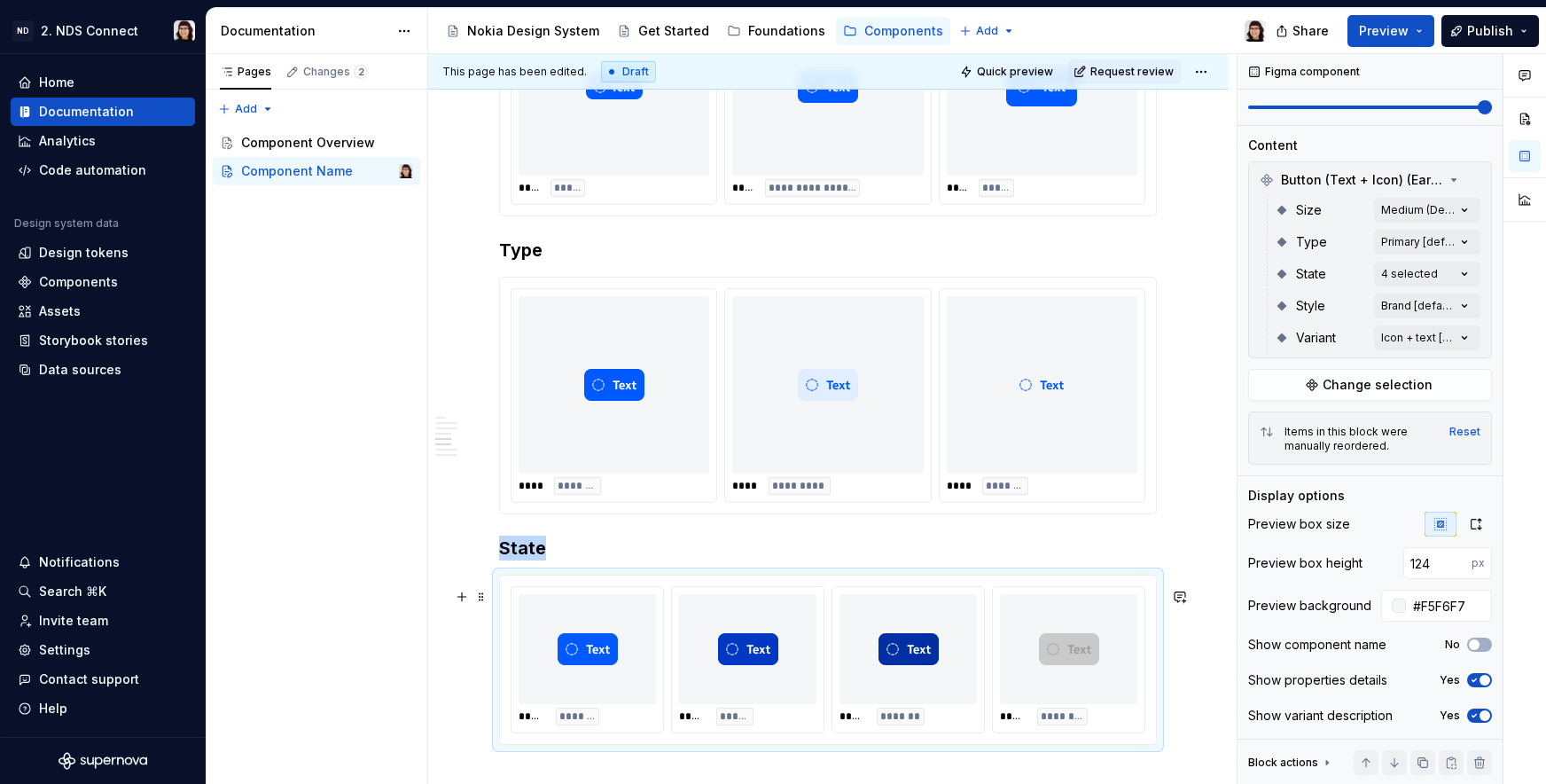
click at [1045, 639] on img at bounding box center [1069, 649] width 61 height 96
click at [1418, 558] on input "124" at bounding box center [1437, 563] width 68 height 32
type input "1"
type input "200"
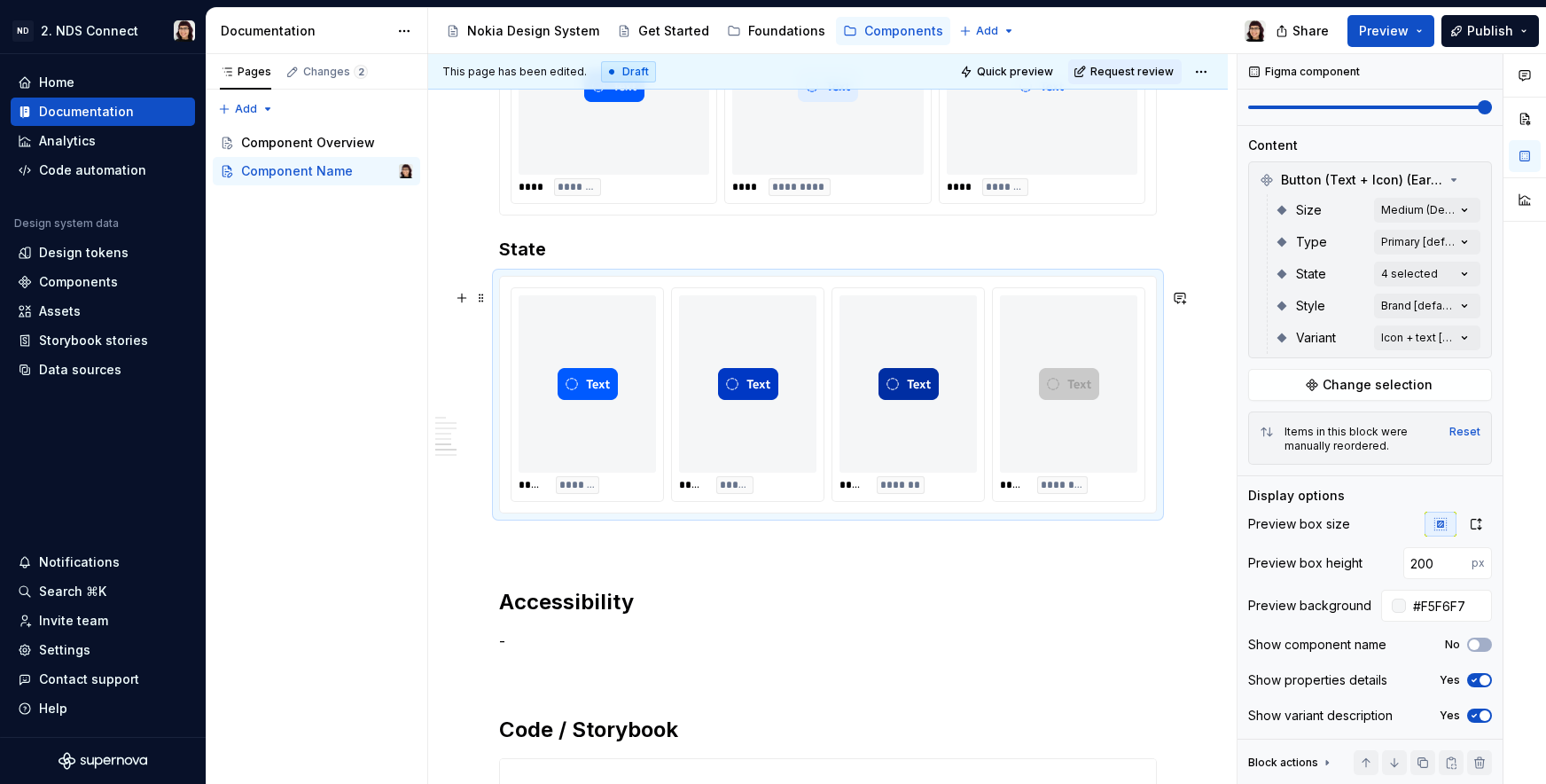
scroll to position [1519, 0]
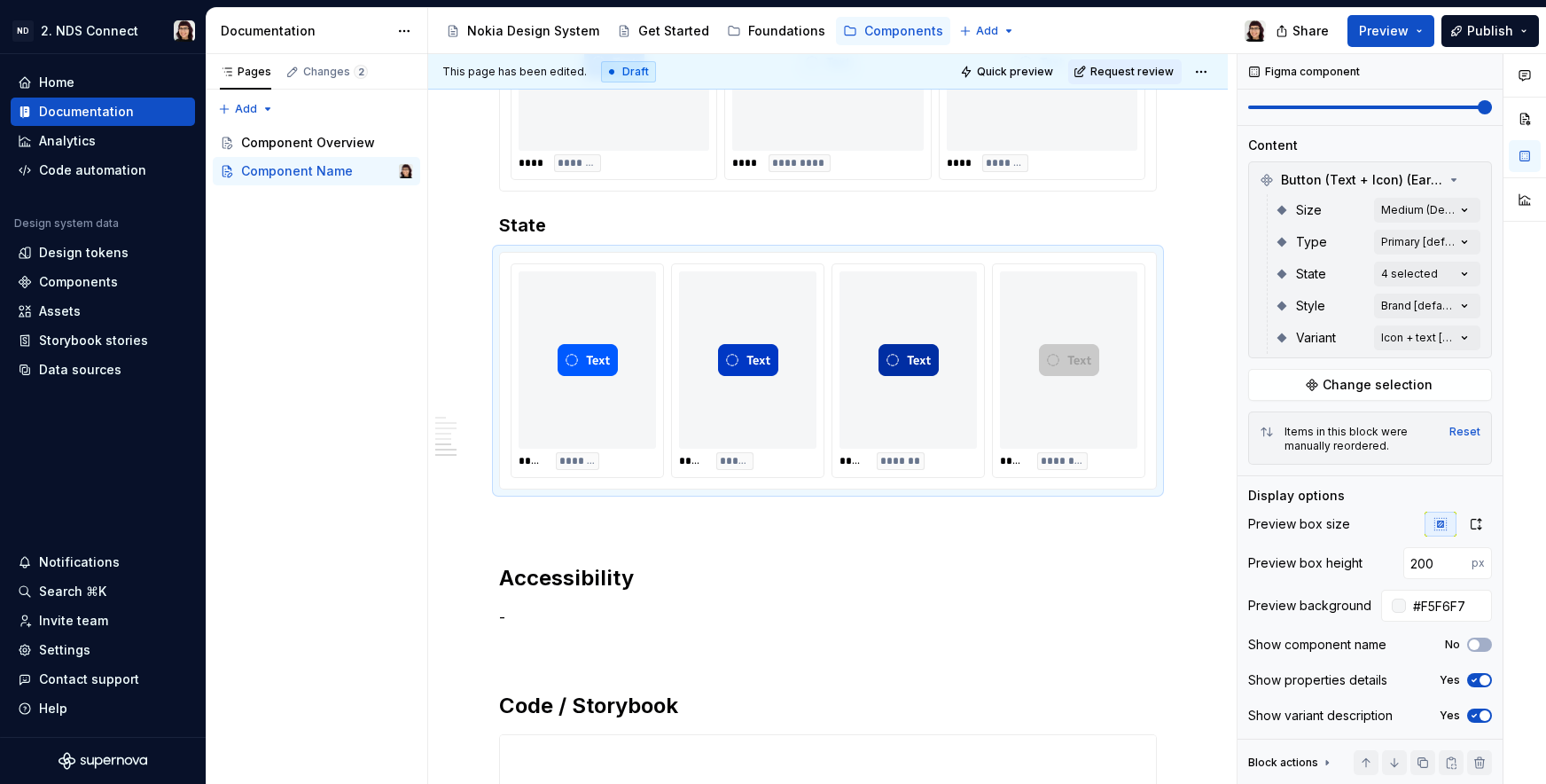
click at [1019, 58] on div "This page has been edited. Draft Quick preview Request review" at bounding box center [827, 71] width 799 height 36
click at [1001, 75] on span "Quick preview" at bounding box center [1015, 71] width 76 height 14
click at [1373, 44] on button "Preview" at bounding box center [1391, 31] width 87 height 32
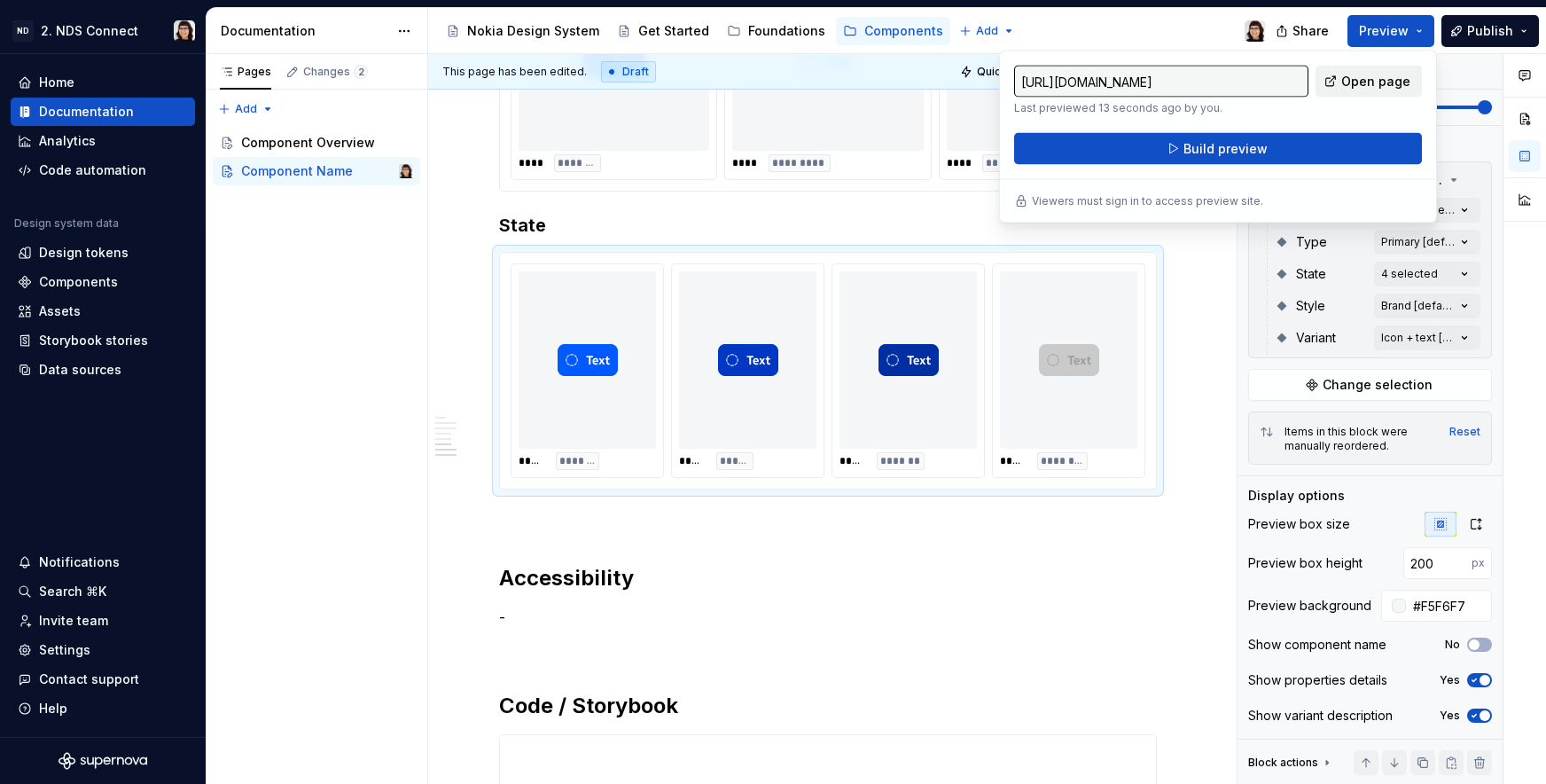
click at [1347, 83] on span "Open page" at bounding box center [1376, 82] width 69 height 17
click at [1014, 429] on div at bounding box center [1069, 360] width 138 height 177
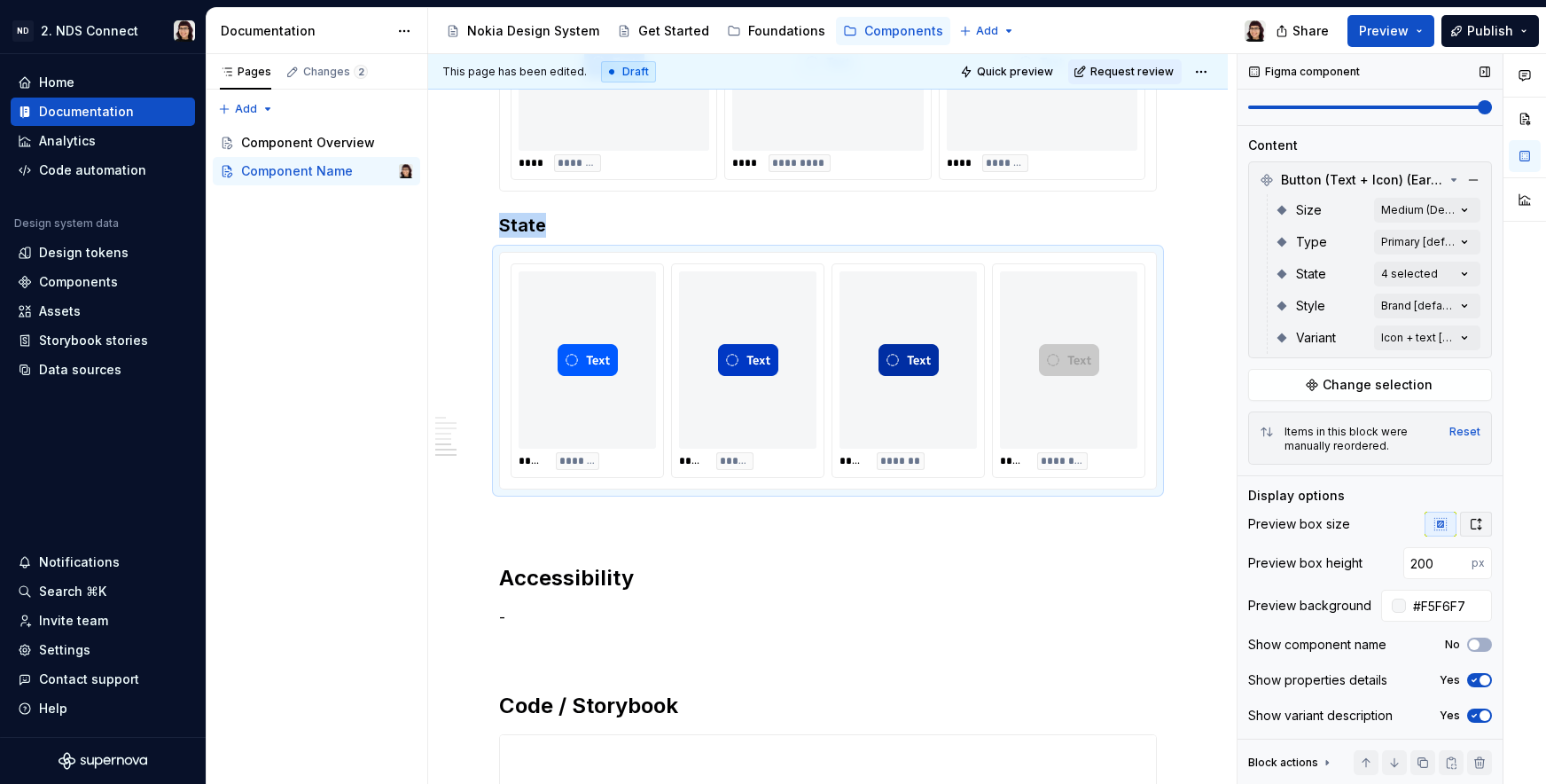
click at [1469, 517] on icon "button" at bounding box center [1476, 523] width 14 height 14
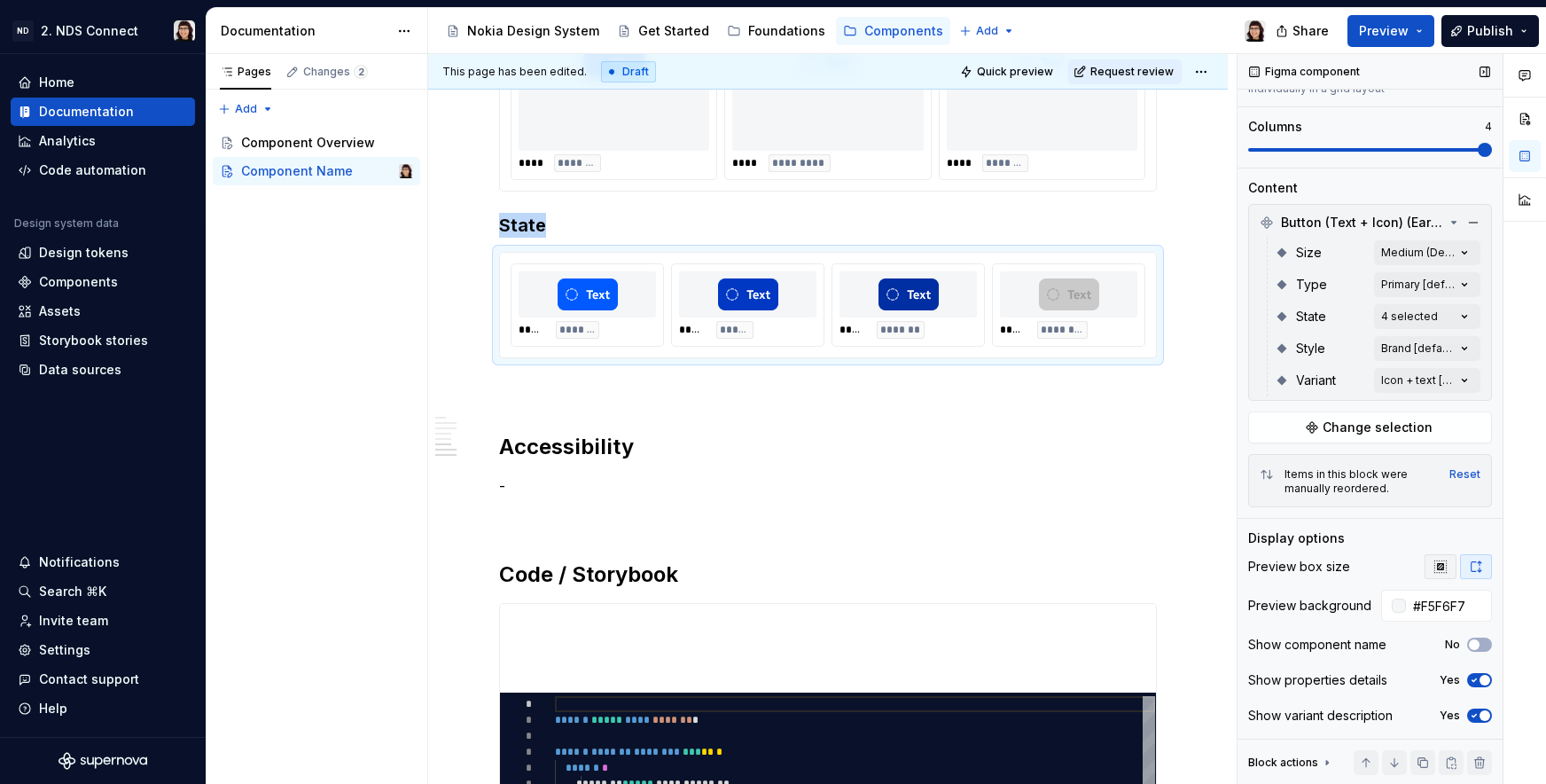
click at [1430, 554] on button "button" at bounding box center [1440, 567] width 32 height 25
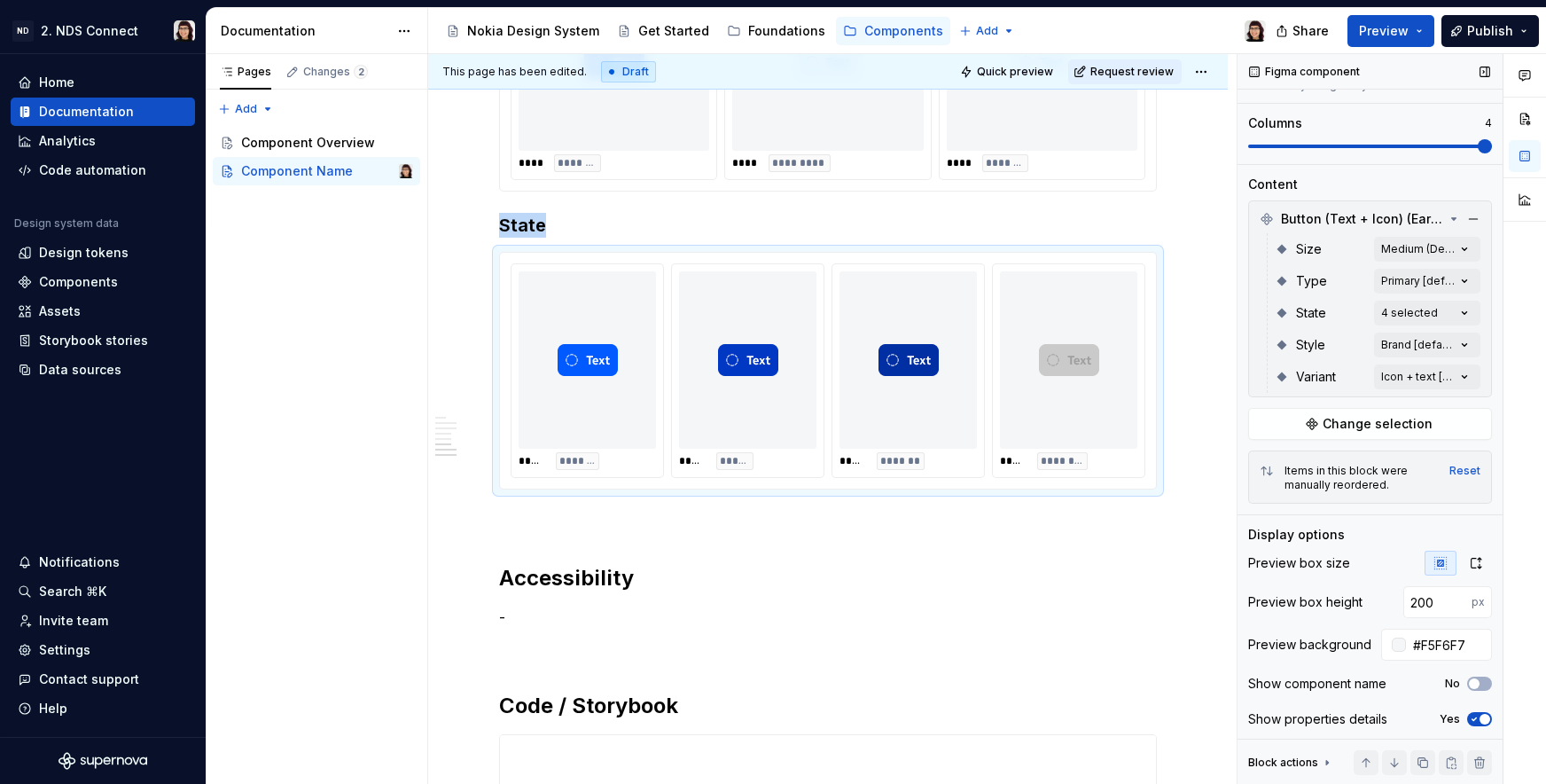
scroll to position [224, 0]
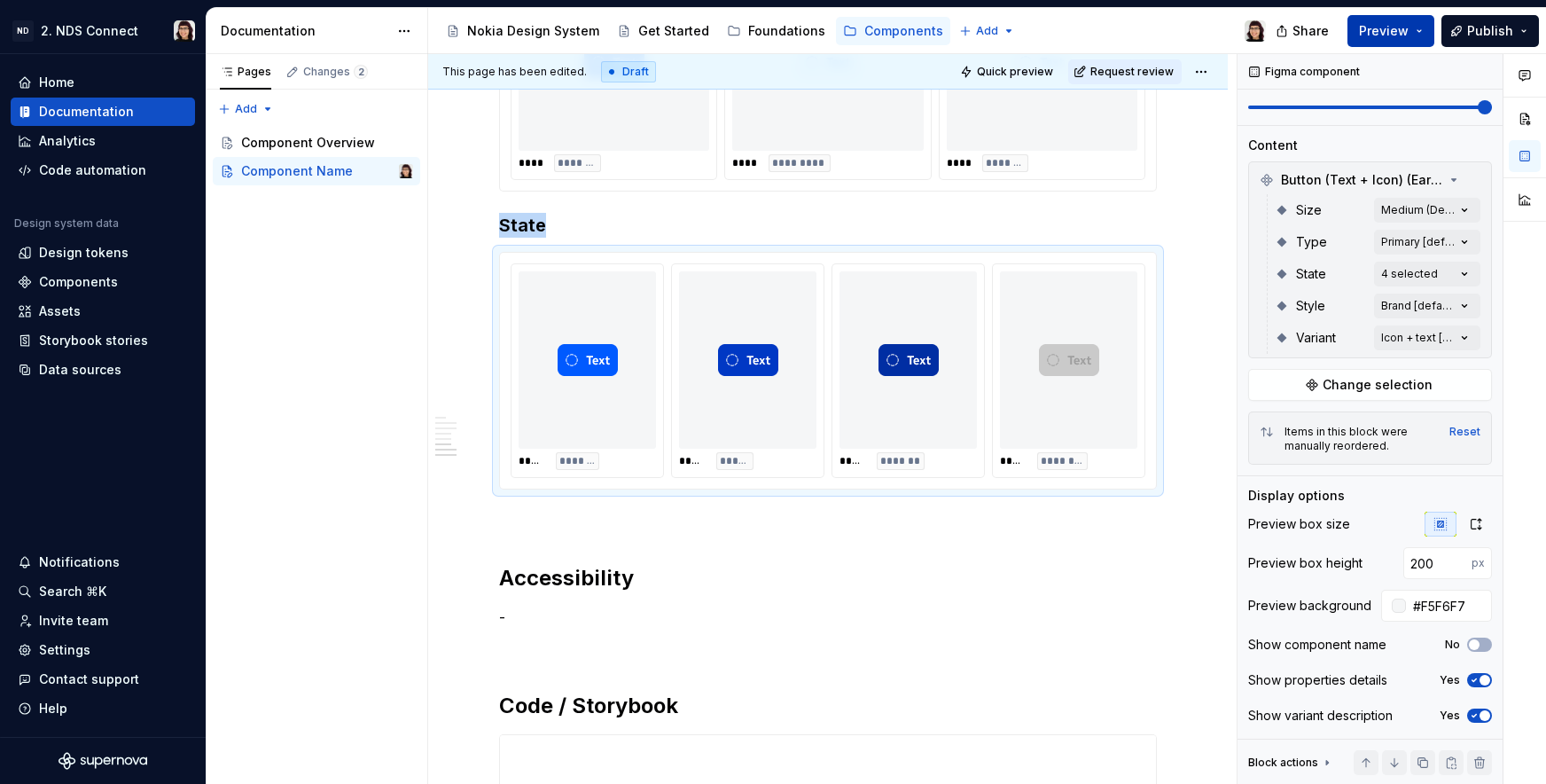
click at [1410, 39] on button "Preview" at bounding box center [1391, 31] width 87 height 32
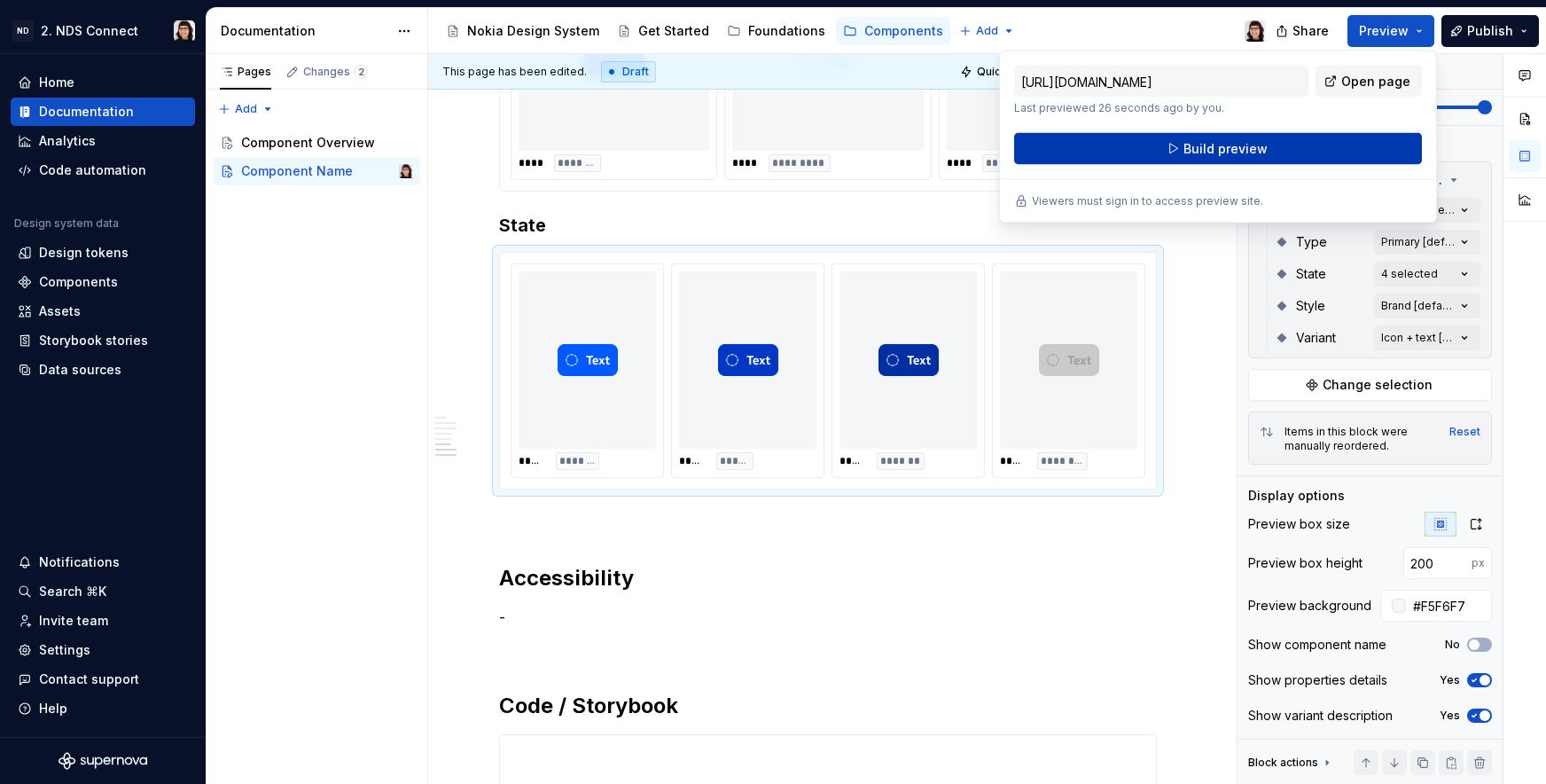
click at [1227, 146] on span "Build preview" at bounding box center [1226, 149] width 85 height 17
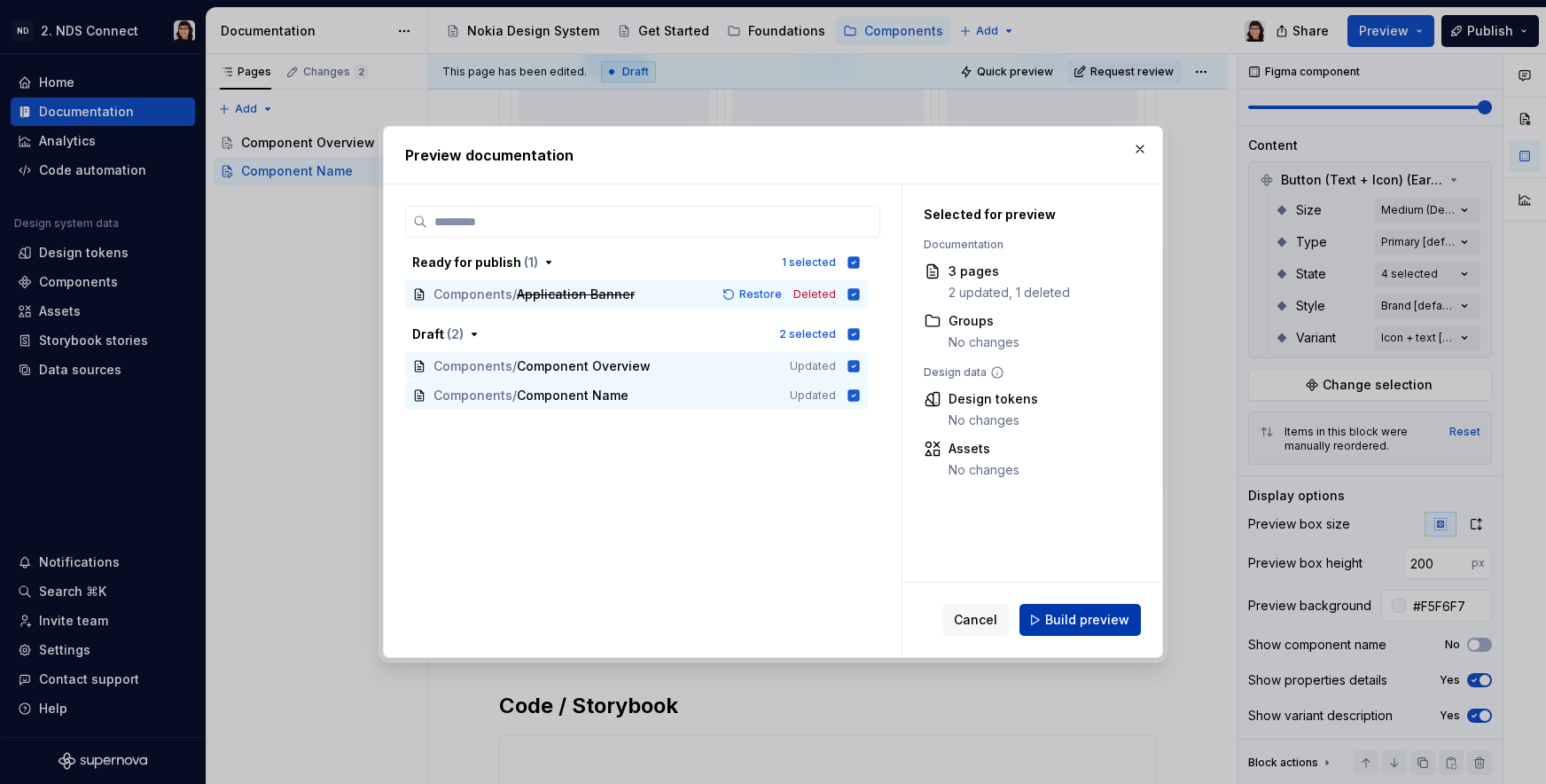
click at [1068, 611] on span "Build preview" at bounding box center [1088, 620] width 85 height 17
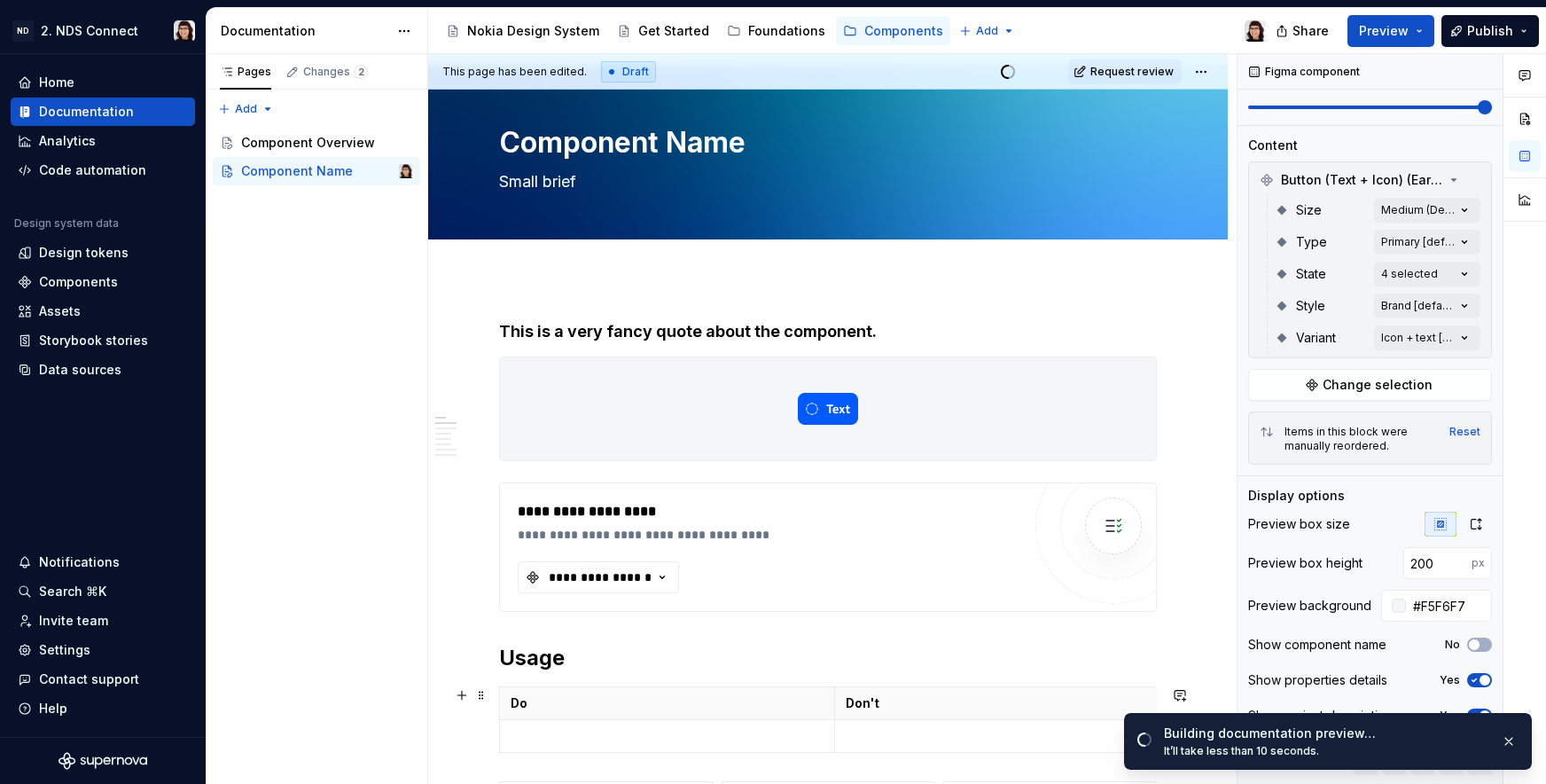
scroll to position [26, 0]
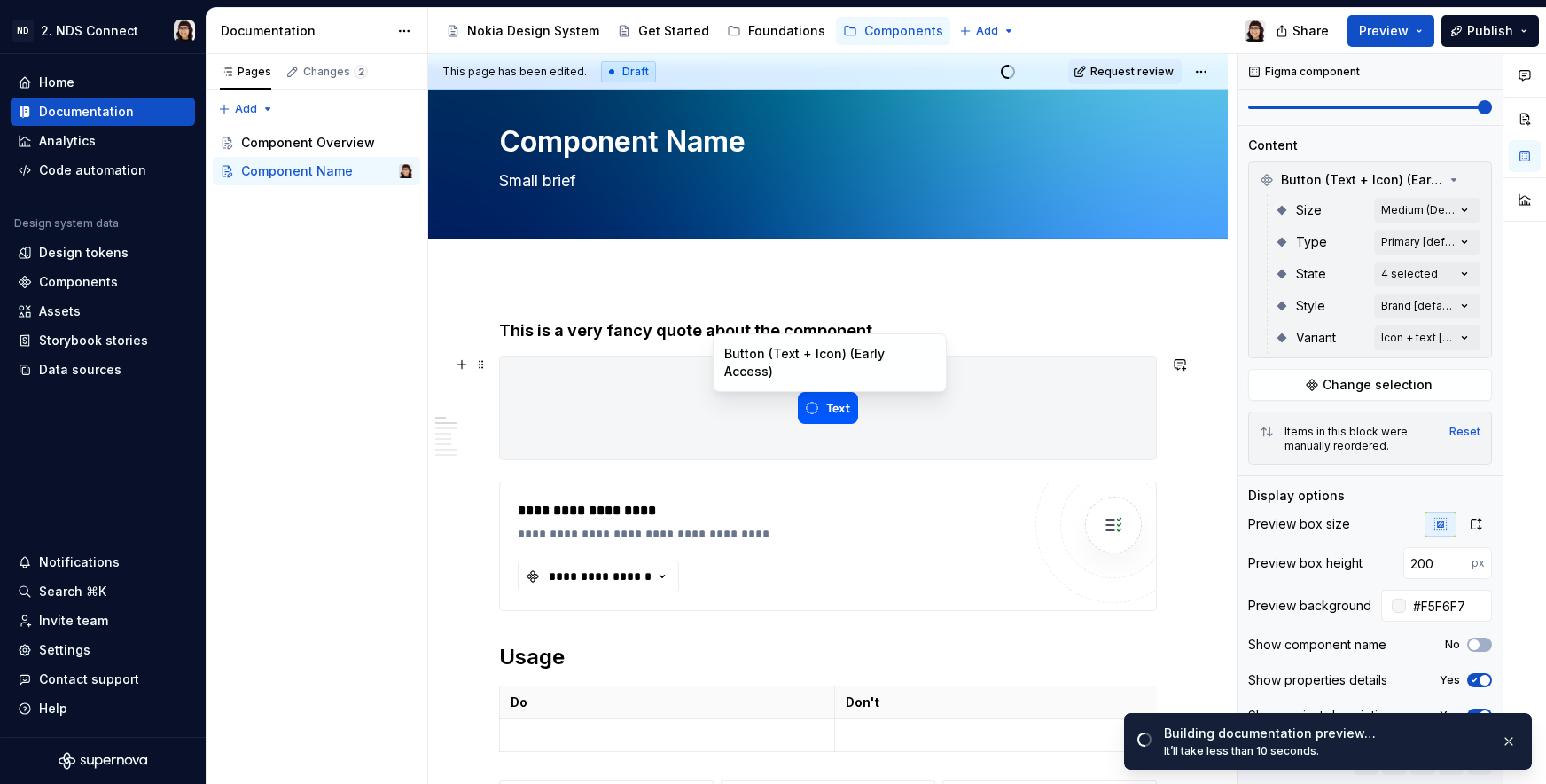
click at [1009, 420] on div at bounding box center [828, 407] width 656 height 103
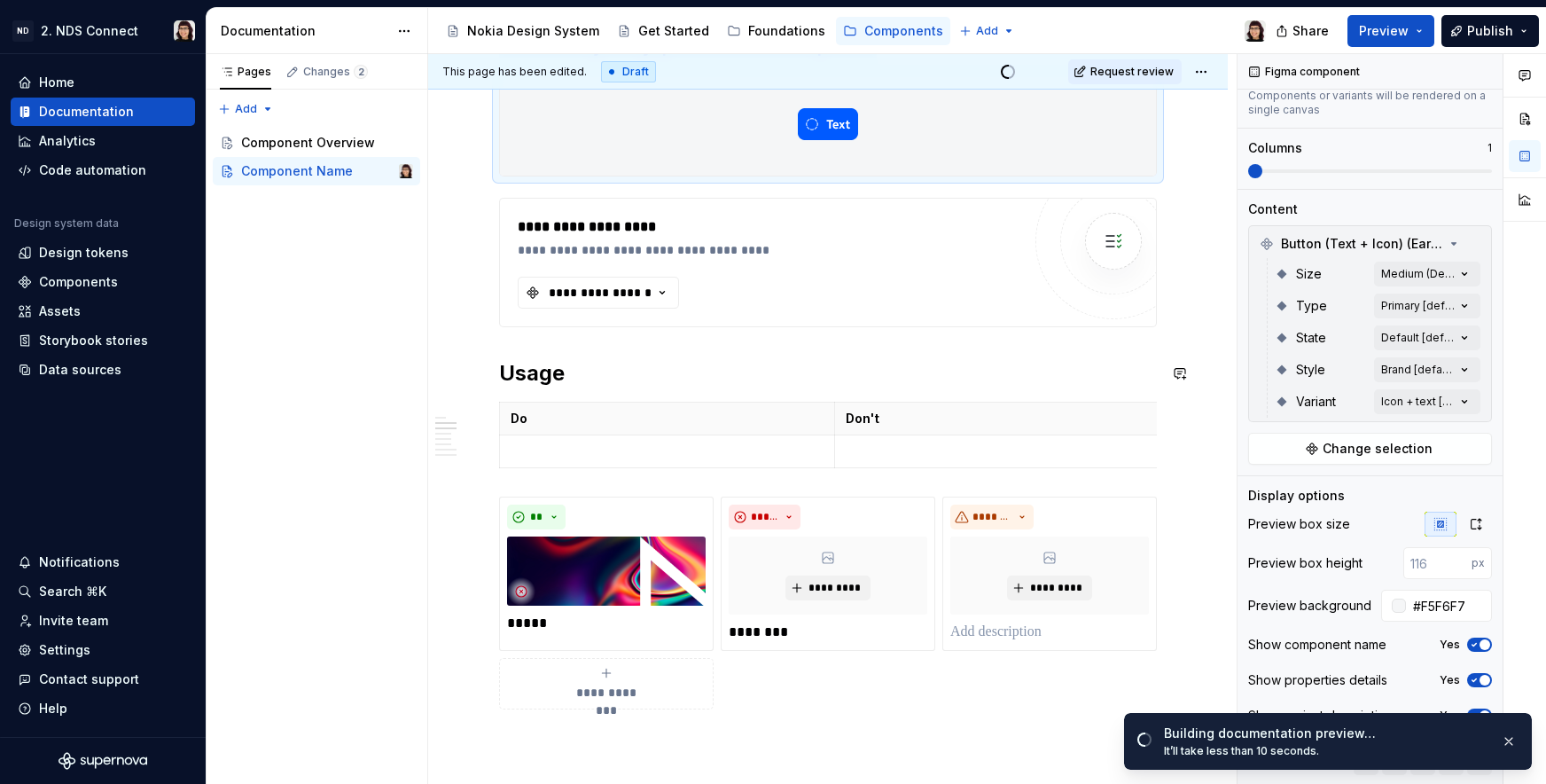
scroll to position [503, 0]
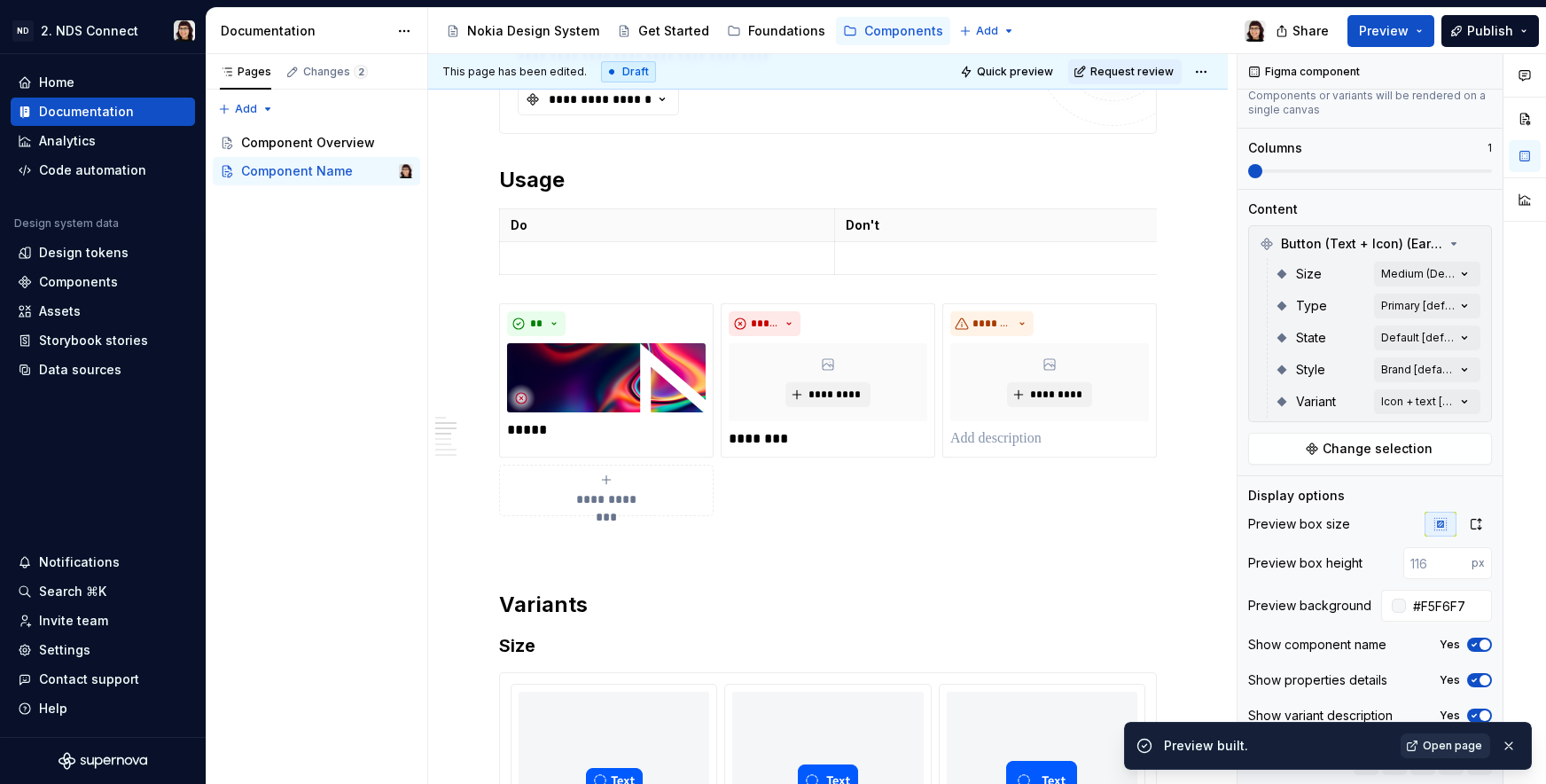
click at [1431, 746] on span "Open page" at bounding box center [1453, 746] width 60 height 14
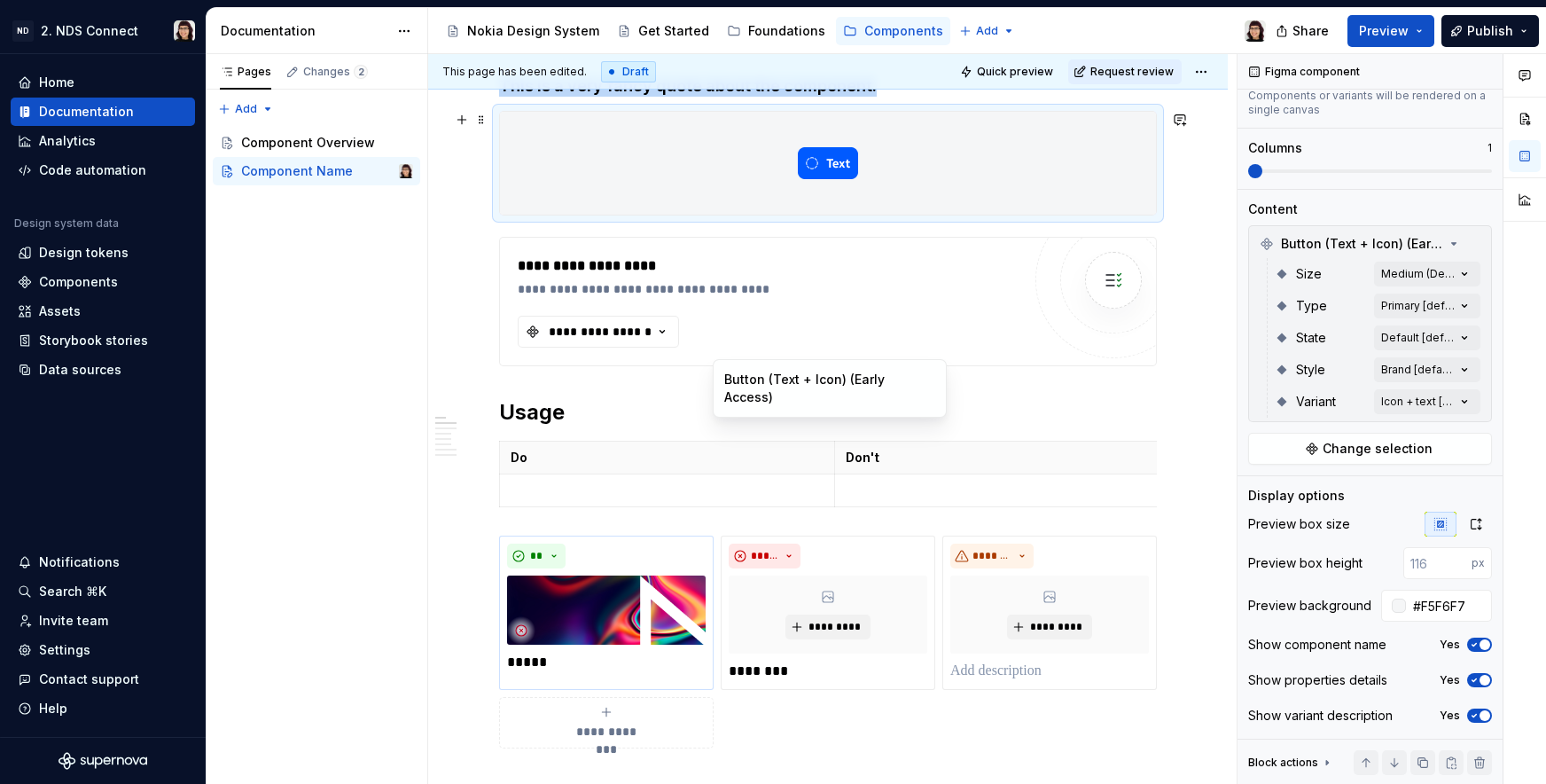
scroll to position [0, 0]
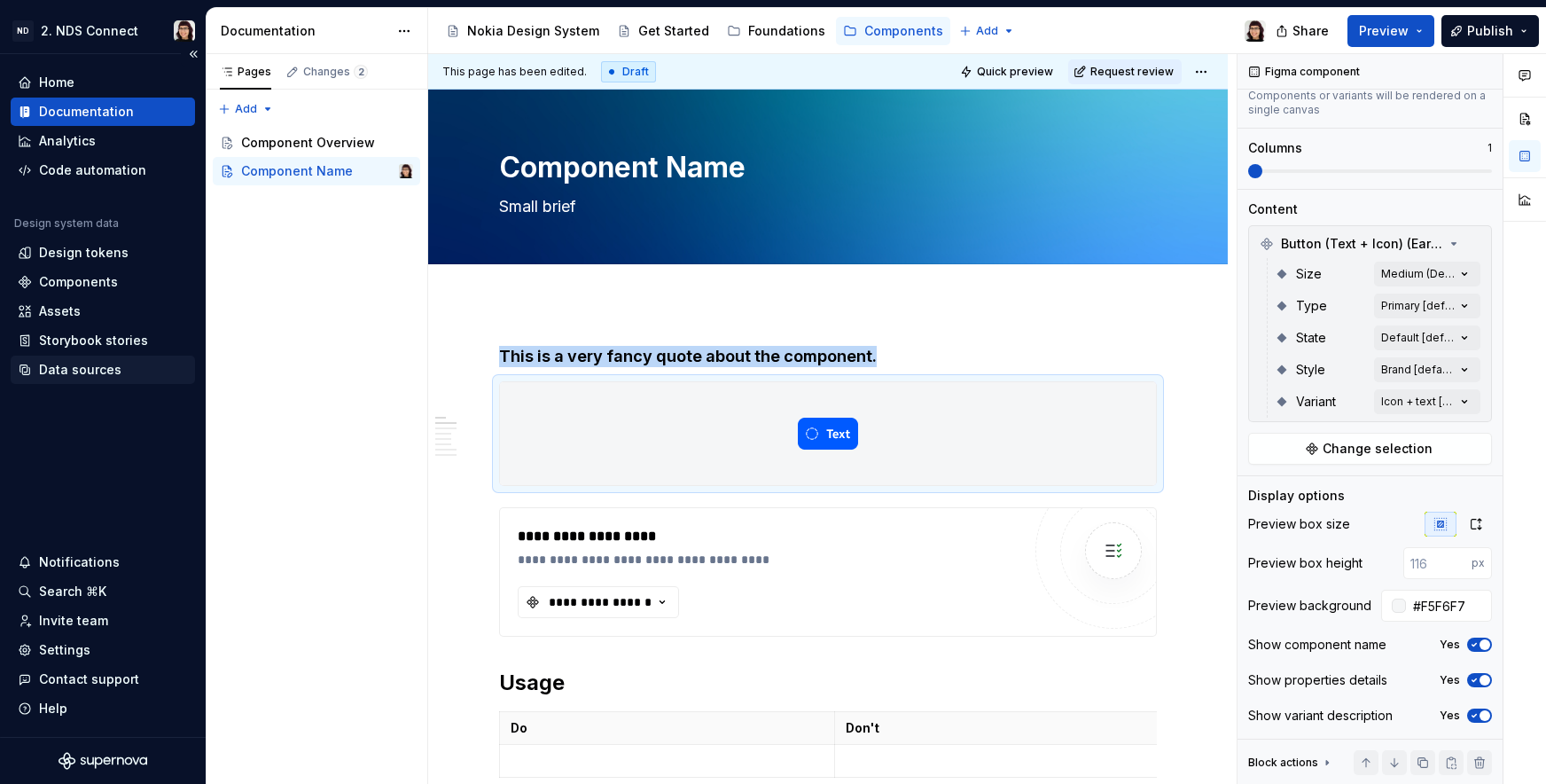
click at [106, 367] on div "Data sources" at bounding box center [81, 369] width 83 height 17
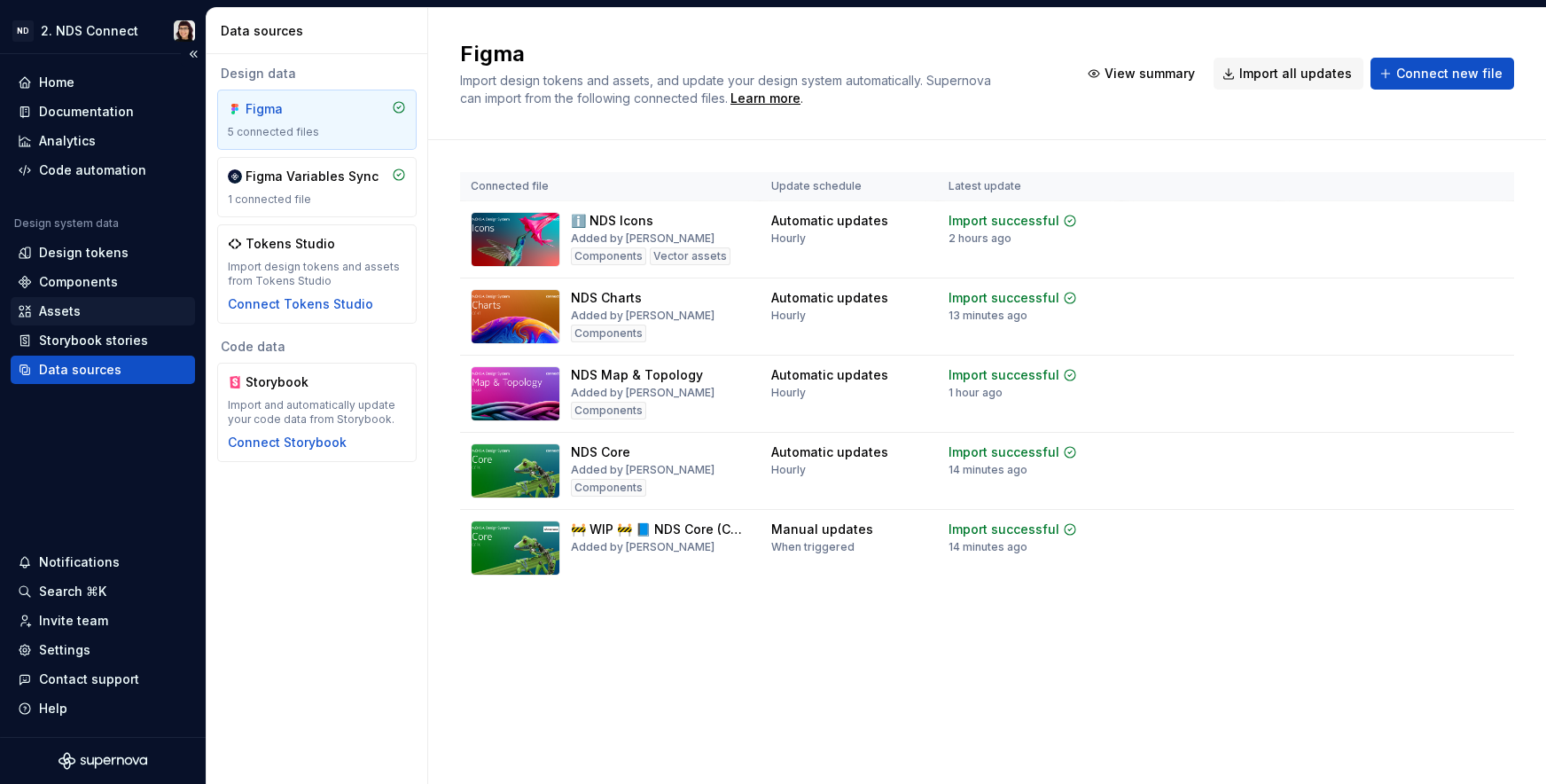
click at [85, 311] on div "Assets" at bounding box center [102, 311] width 170 height 17
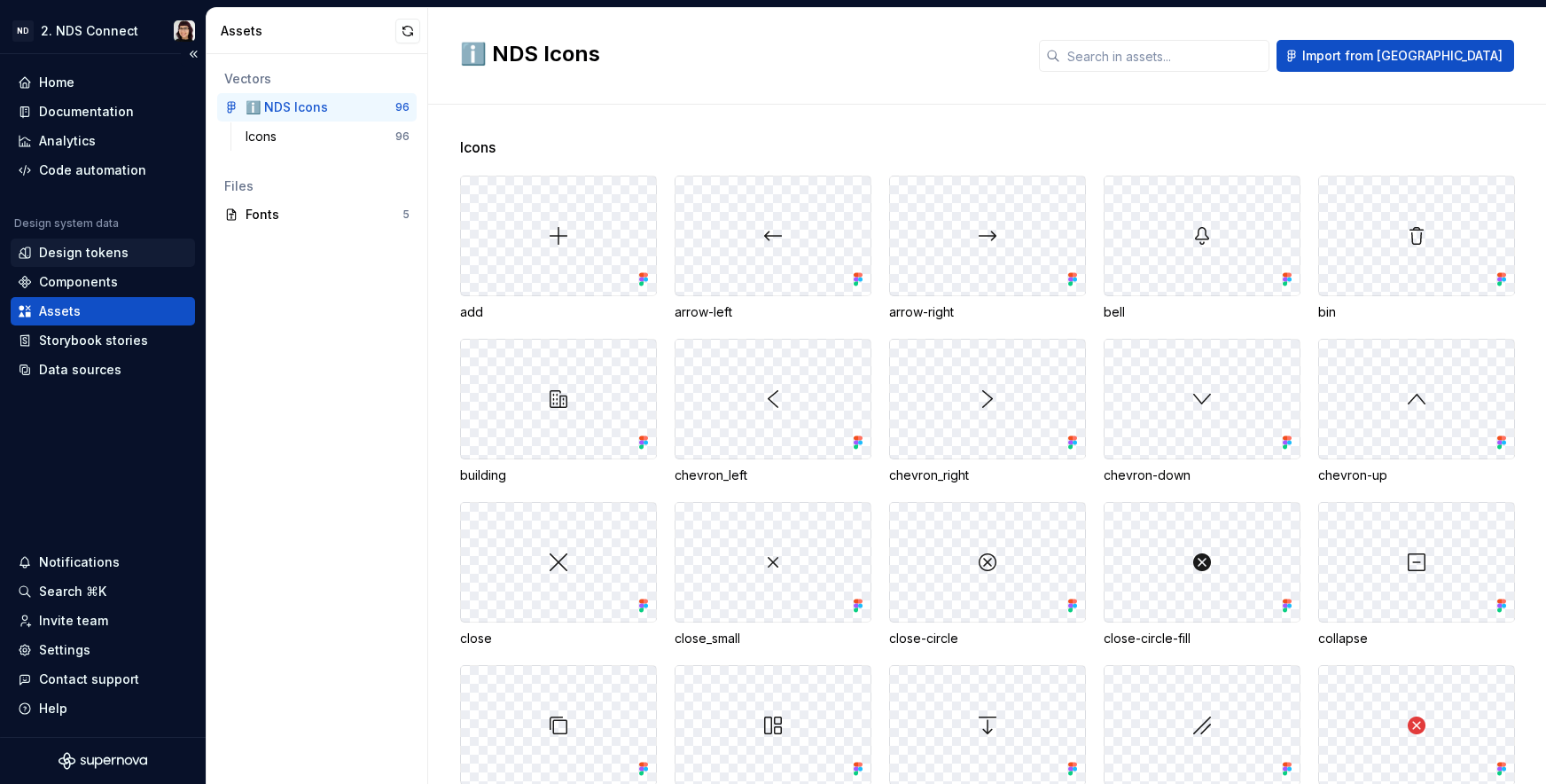
click at [89, 266] on div "Design tokens" at bounding box center [103, 252] width 185 height 28
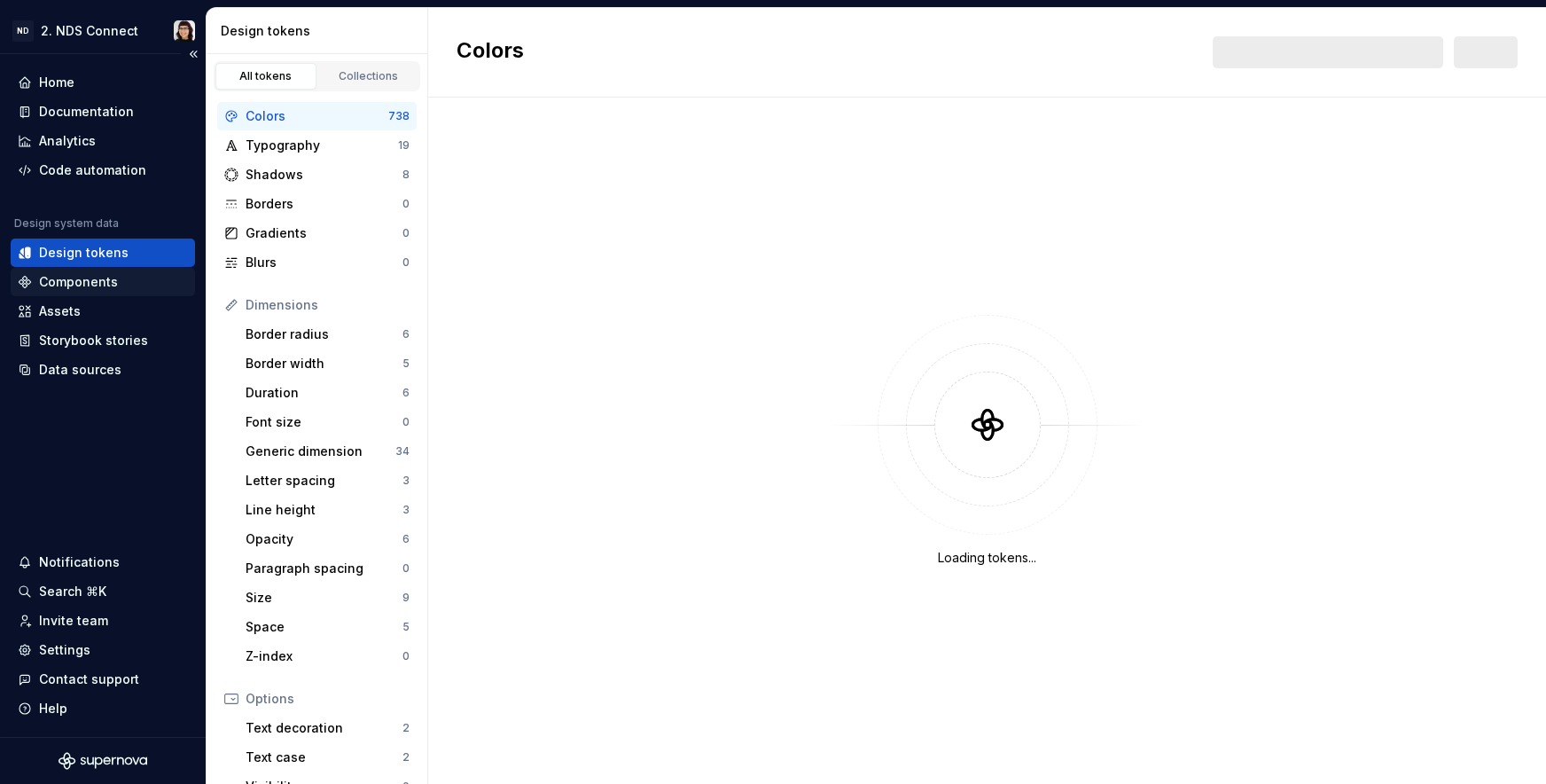
click at [89, 290] on div "Components" at bounding box center [79, 282] width 79 height 17
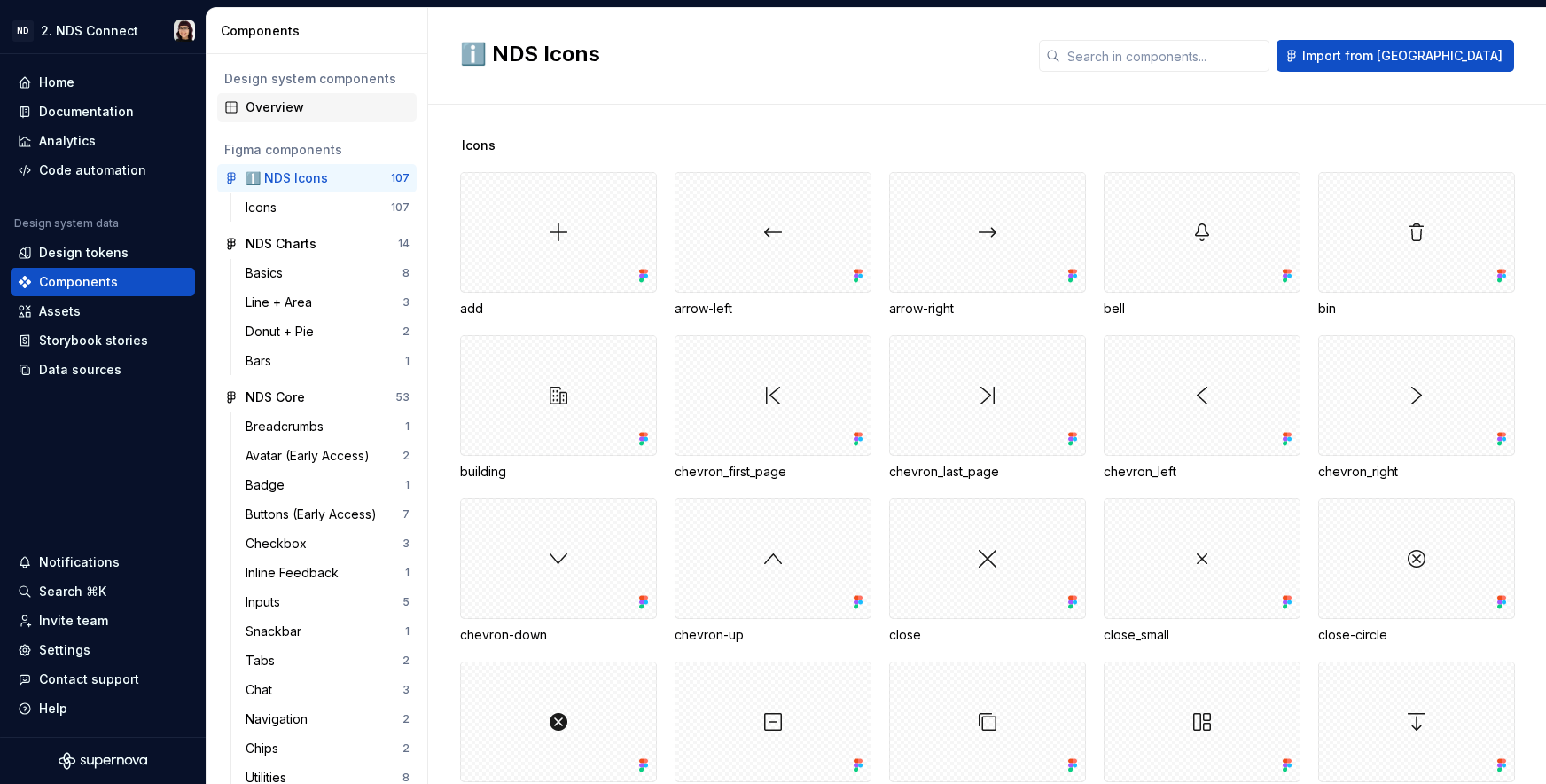
click at [291, 109] on div "Overview" at bounding box center [327, 107] width 164 height 17
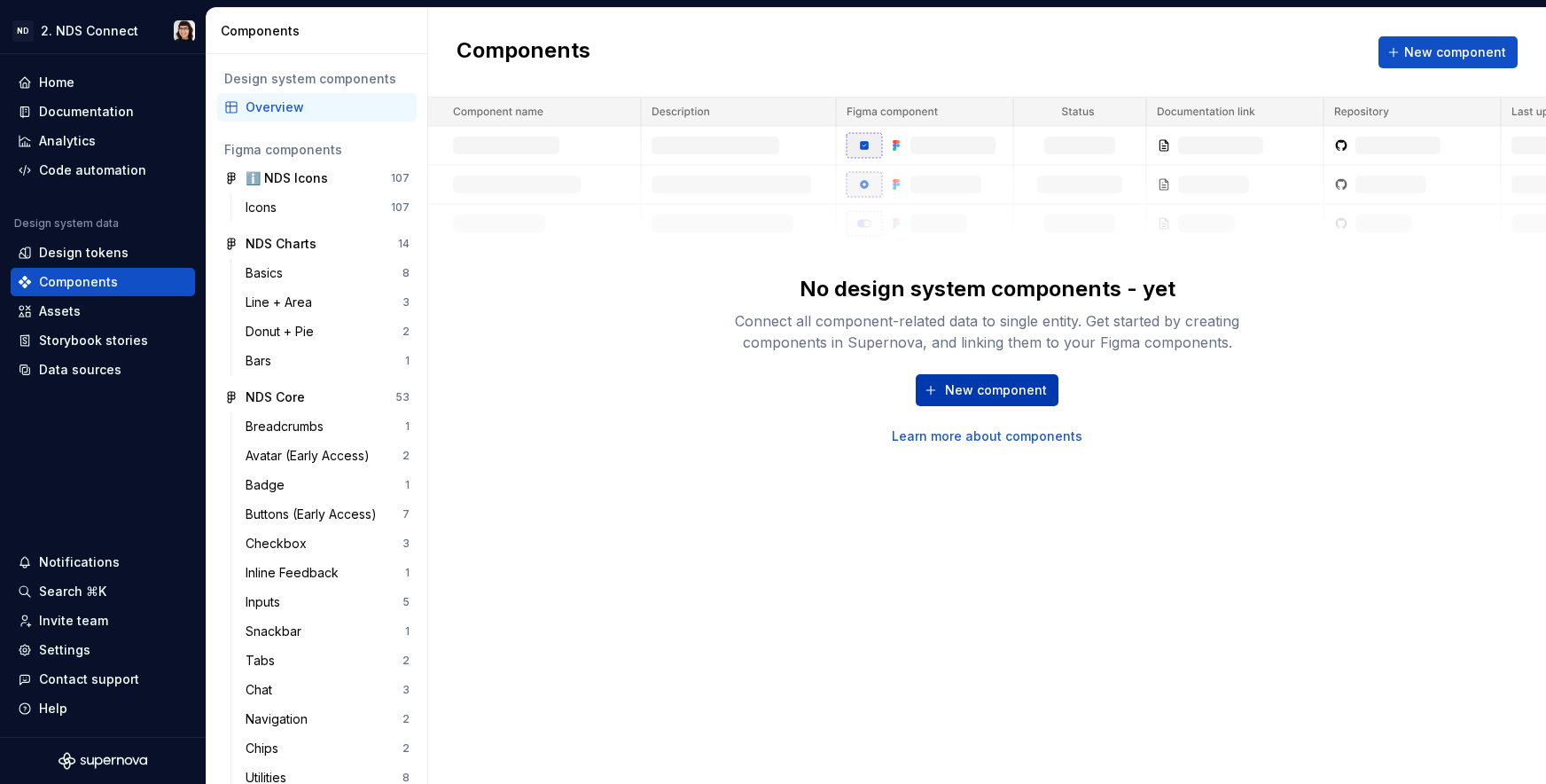
click at [962, 391] on span "New component" at bounding box center [996, 390] width 102 height 17
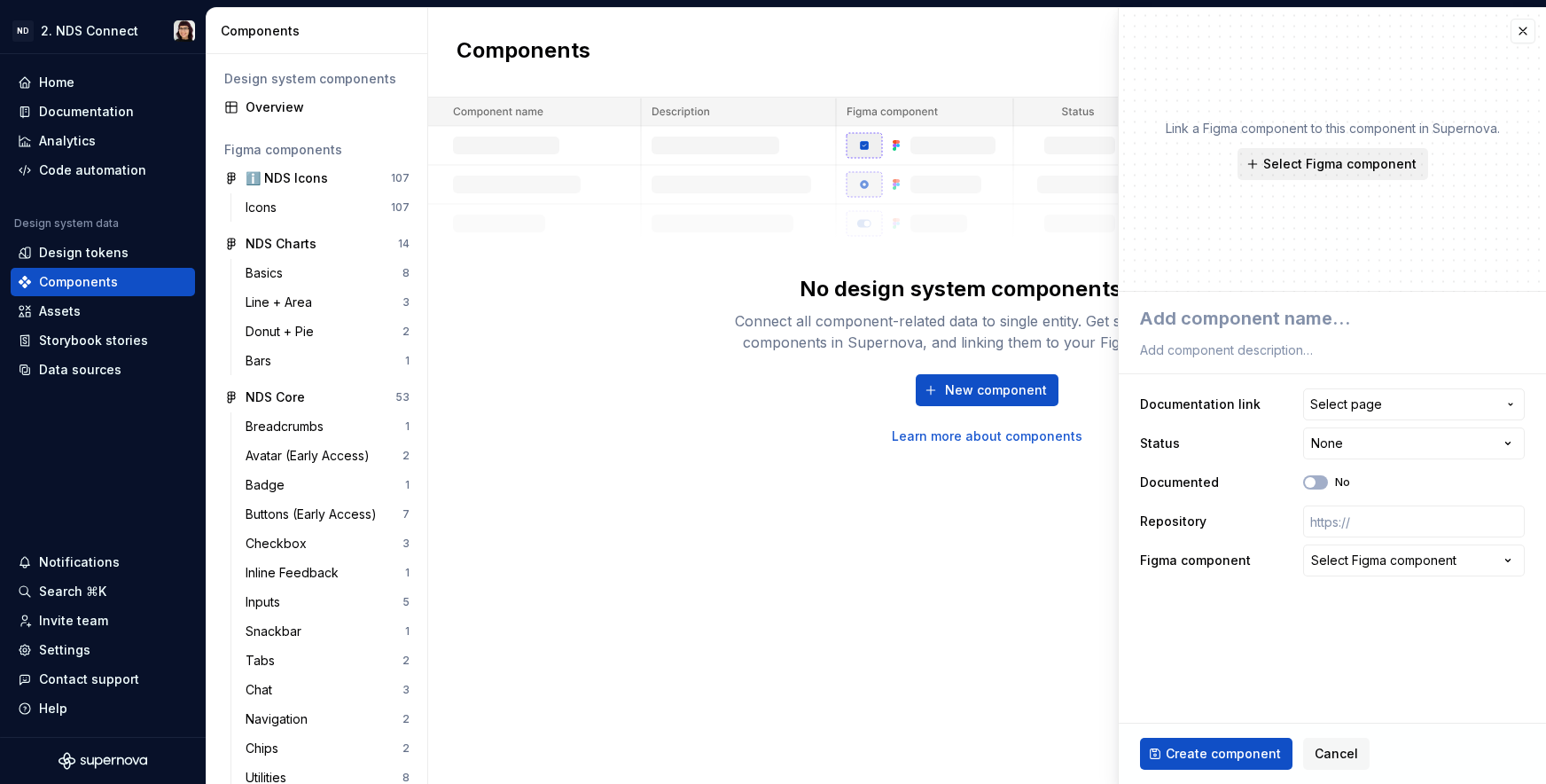
click at [1251, 161] on button "Select Figma component" at bounding box center [1332, 164] width 190 height 32
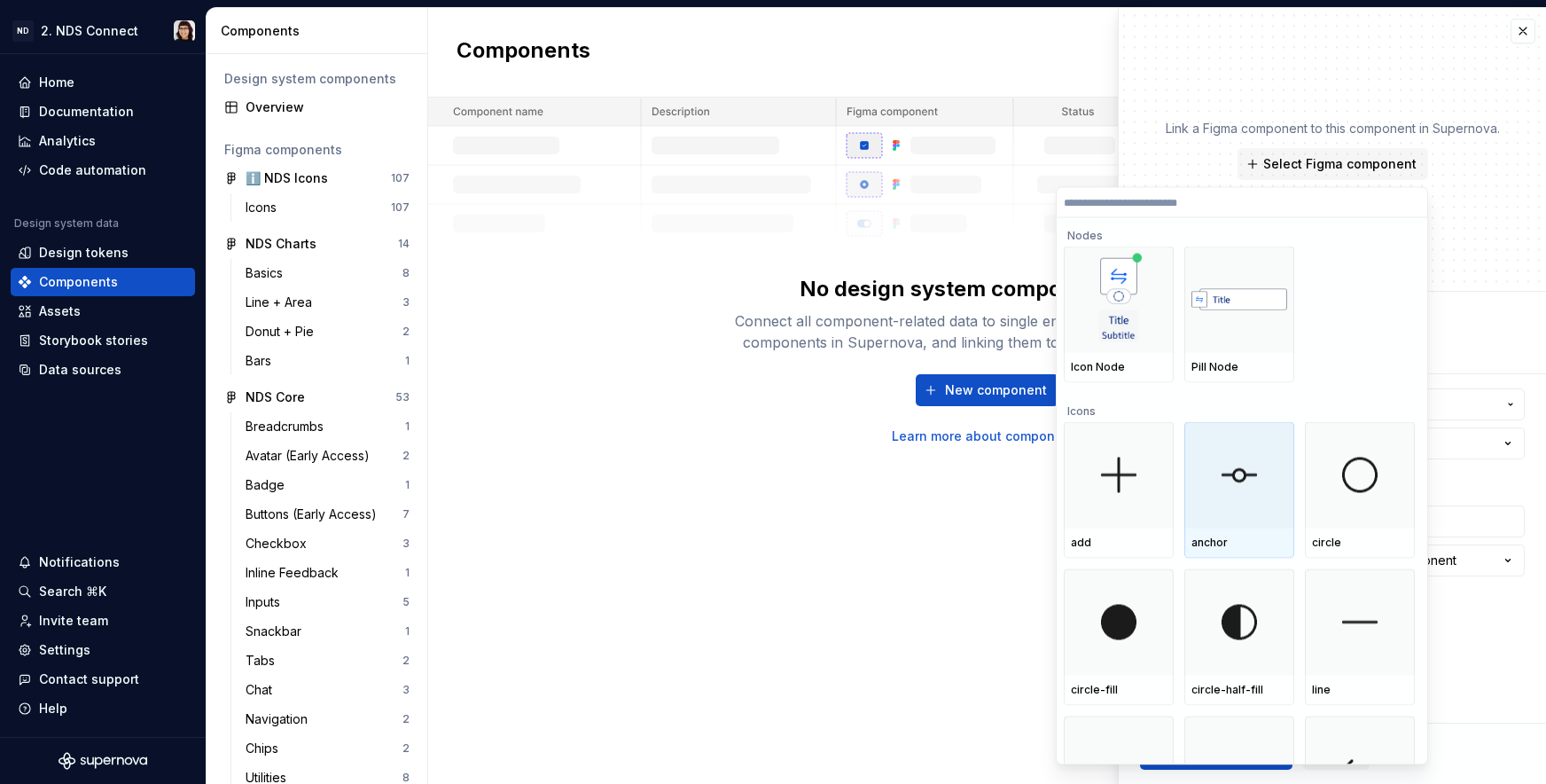
type textarea "*"
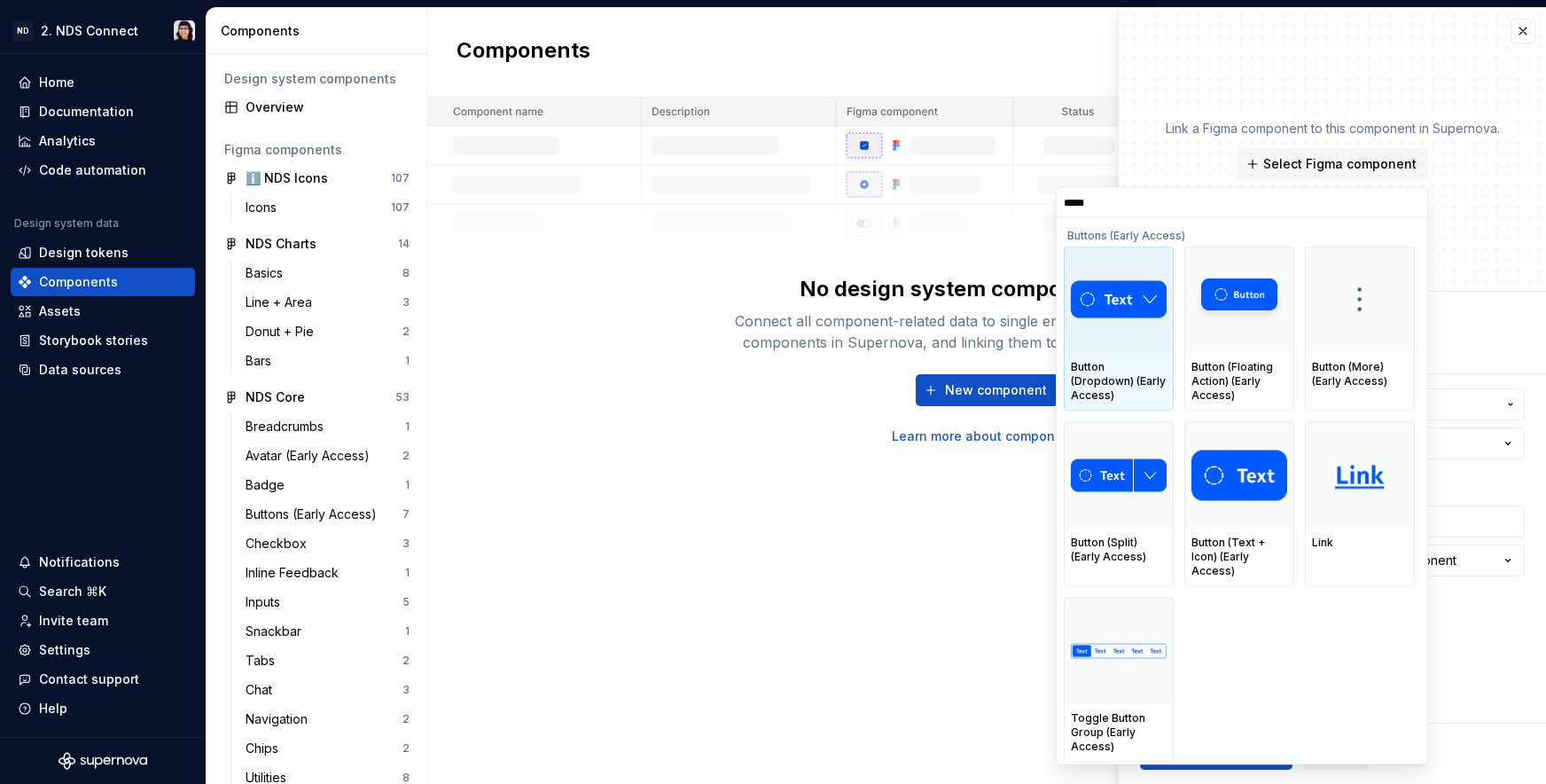
type input "******"
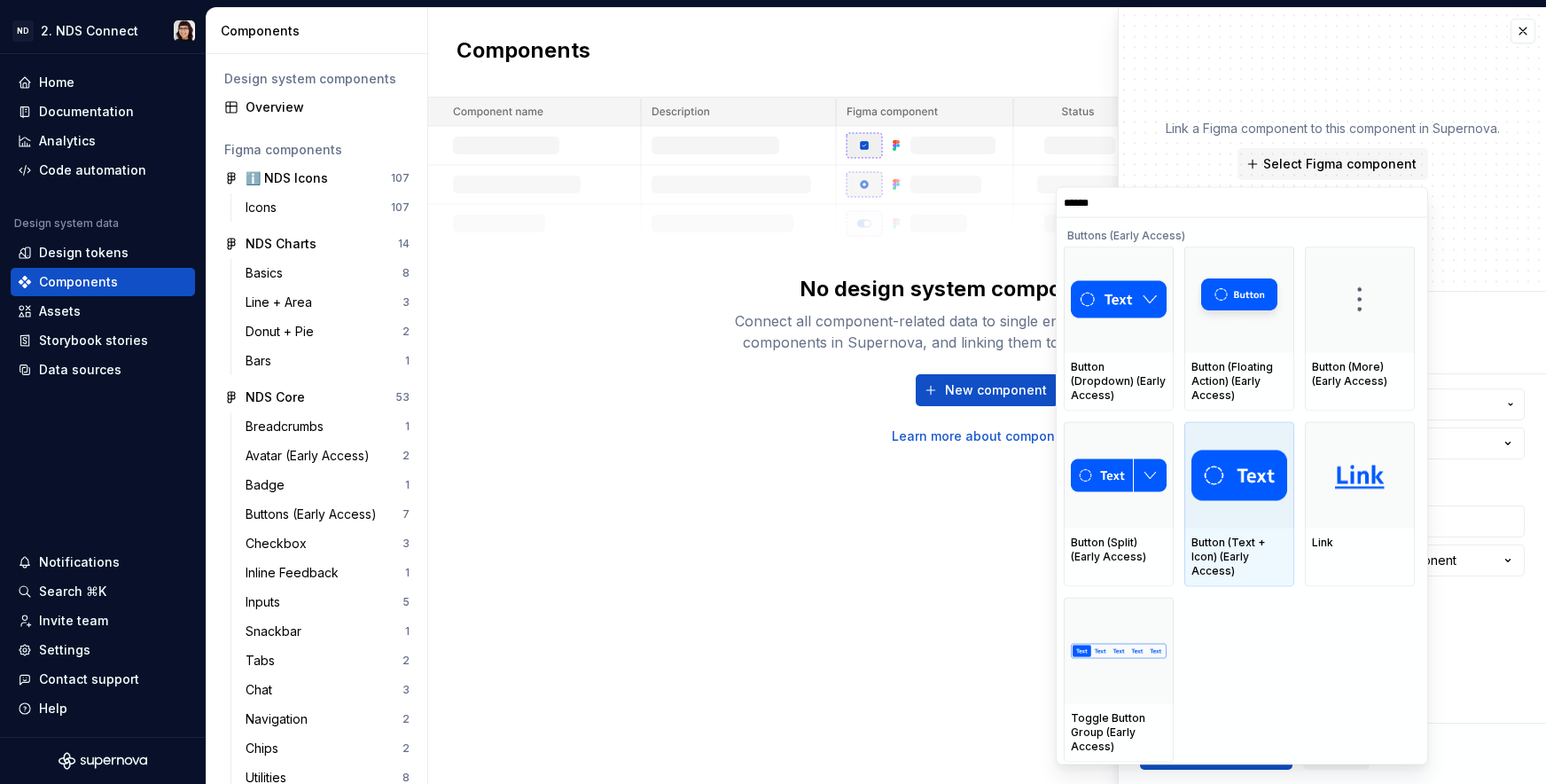
click at [1226, 548] on div "Button (Text + Icon) (Early Access)" at bounding box center [1240, 557] width 96 height 42
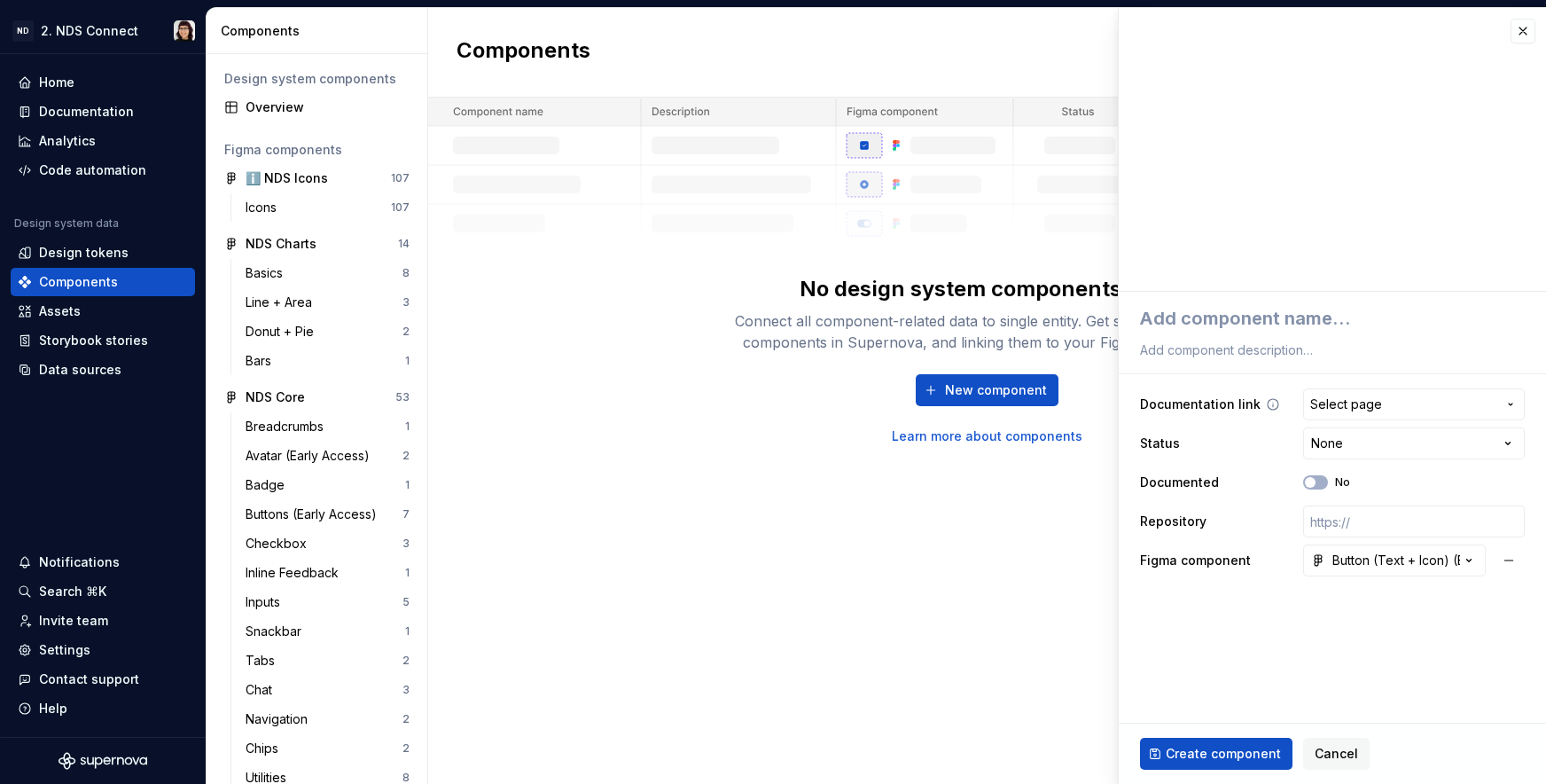
click at [1332, 412] on span "Select page" at bounding box center [1346, 404] width 72 height 17
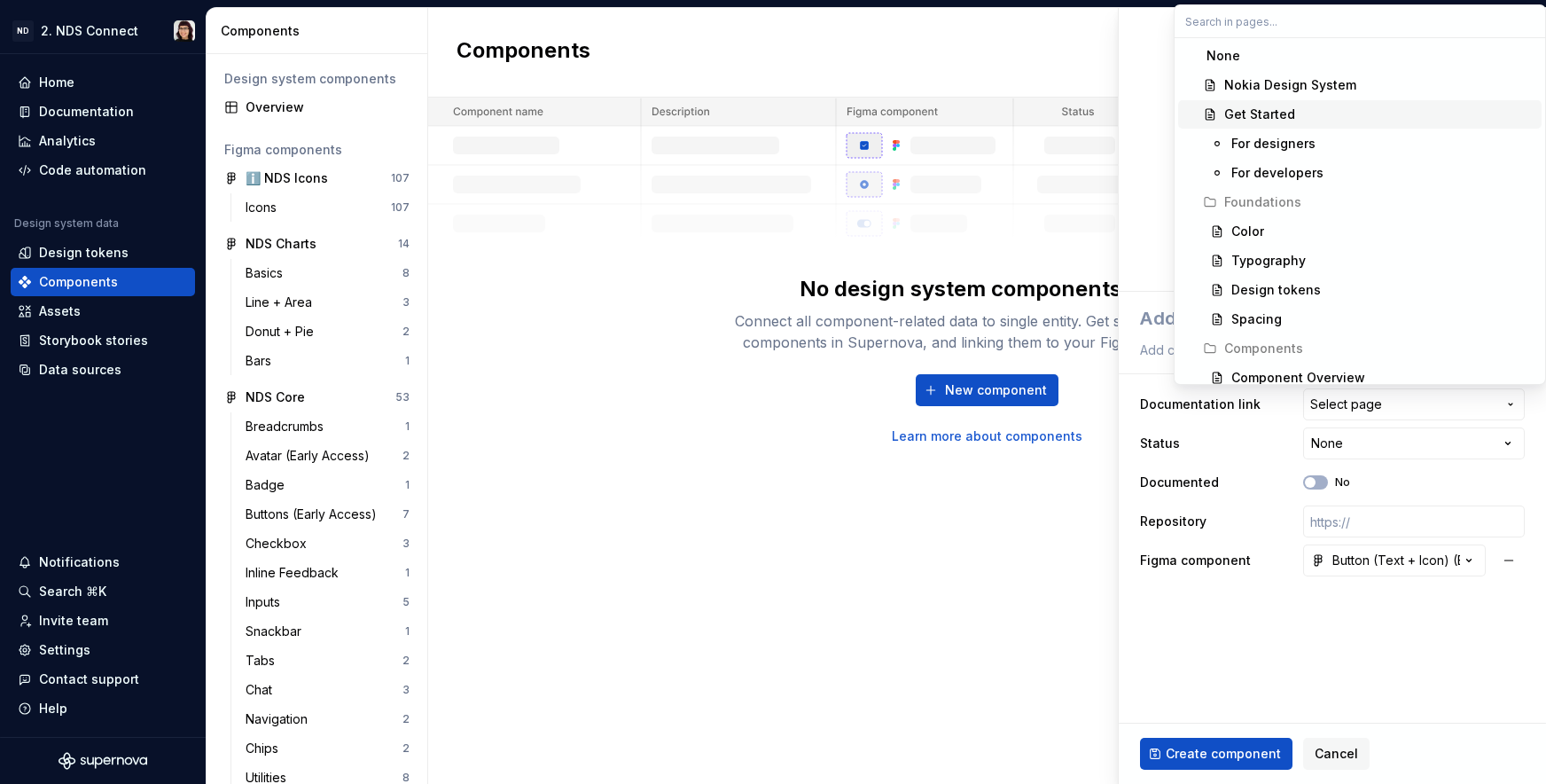
scroll to position [40, 0]
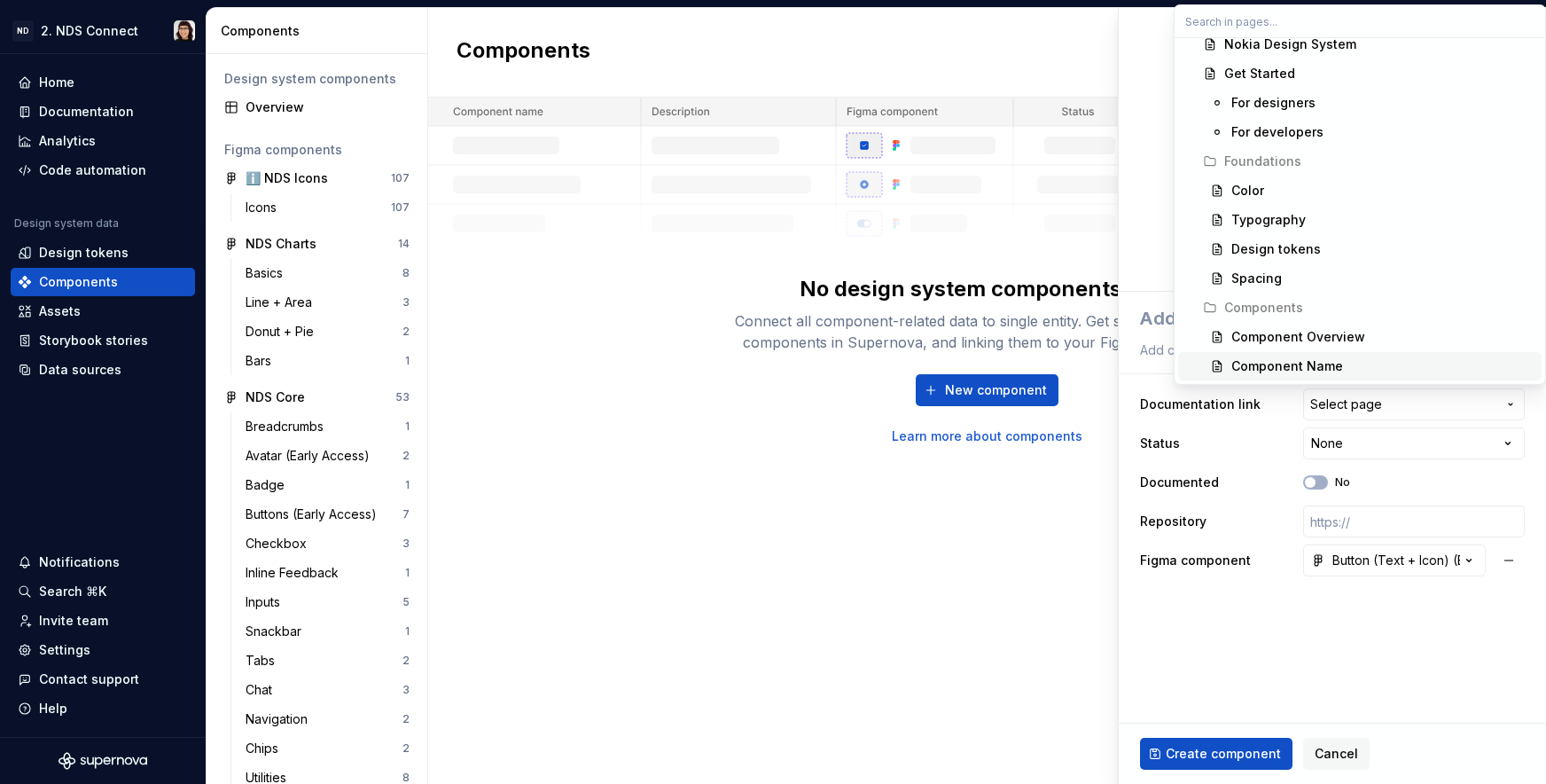
click at [1294, 368] on div "Component Name" at bounding box center [1287, 366] width 112 height 17
type textarea "*"
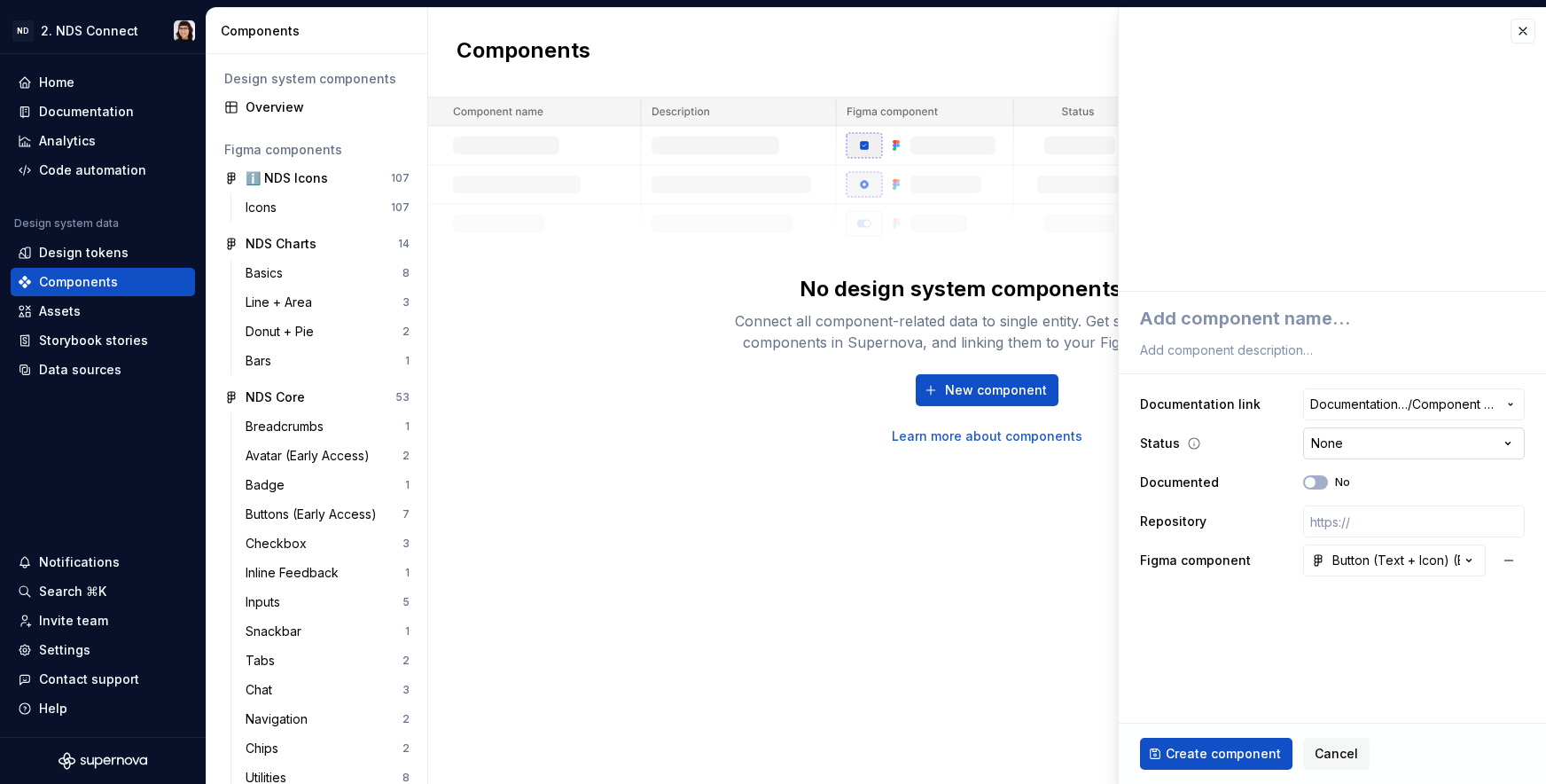
click at [1328, 447] on html "ND 2. NDS Connect Home Documentation Analytics Code automation Design system da…" at bounding box center [773, 392] width 1546 height 784
select select "**********"
click at [1322, 523] on input "text" at bounding box center [1414, 520] width 221 height 32
click at [1206, 749] on span "Create component" at bounding box center [1224, 753] width 115 height 17
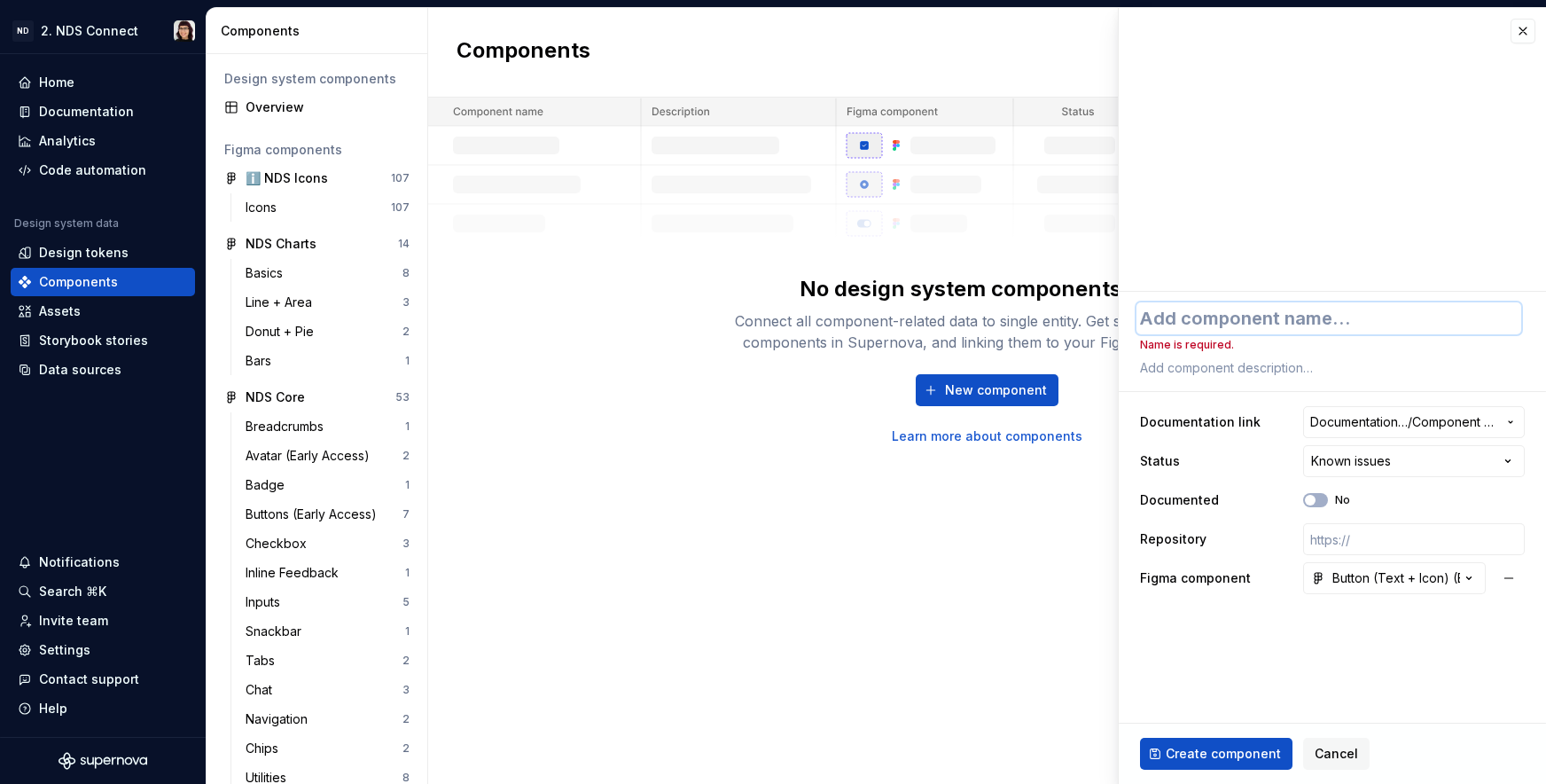
click at [1177, 314] on textarea at bounding box center [1329, 317] width 385 height 32
type textarea "*"
type textarea "B"
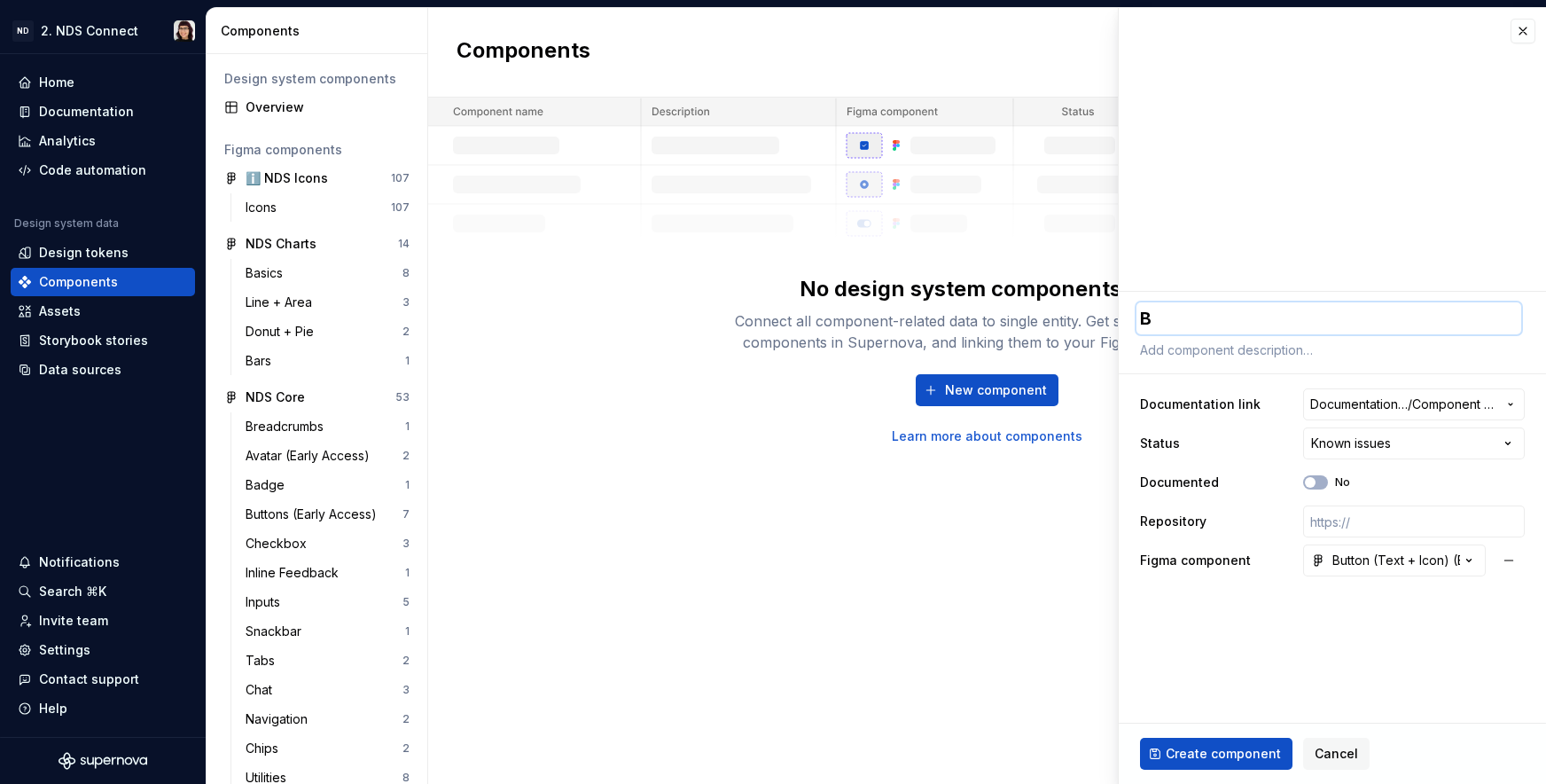
type textarea "*"
type textarea "Bu"
type textarea "*"
type textarea "But"
type textarea "*"
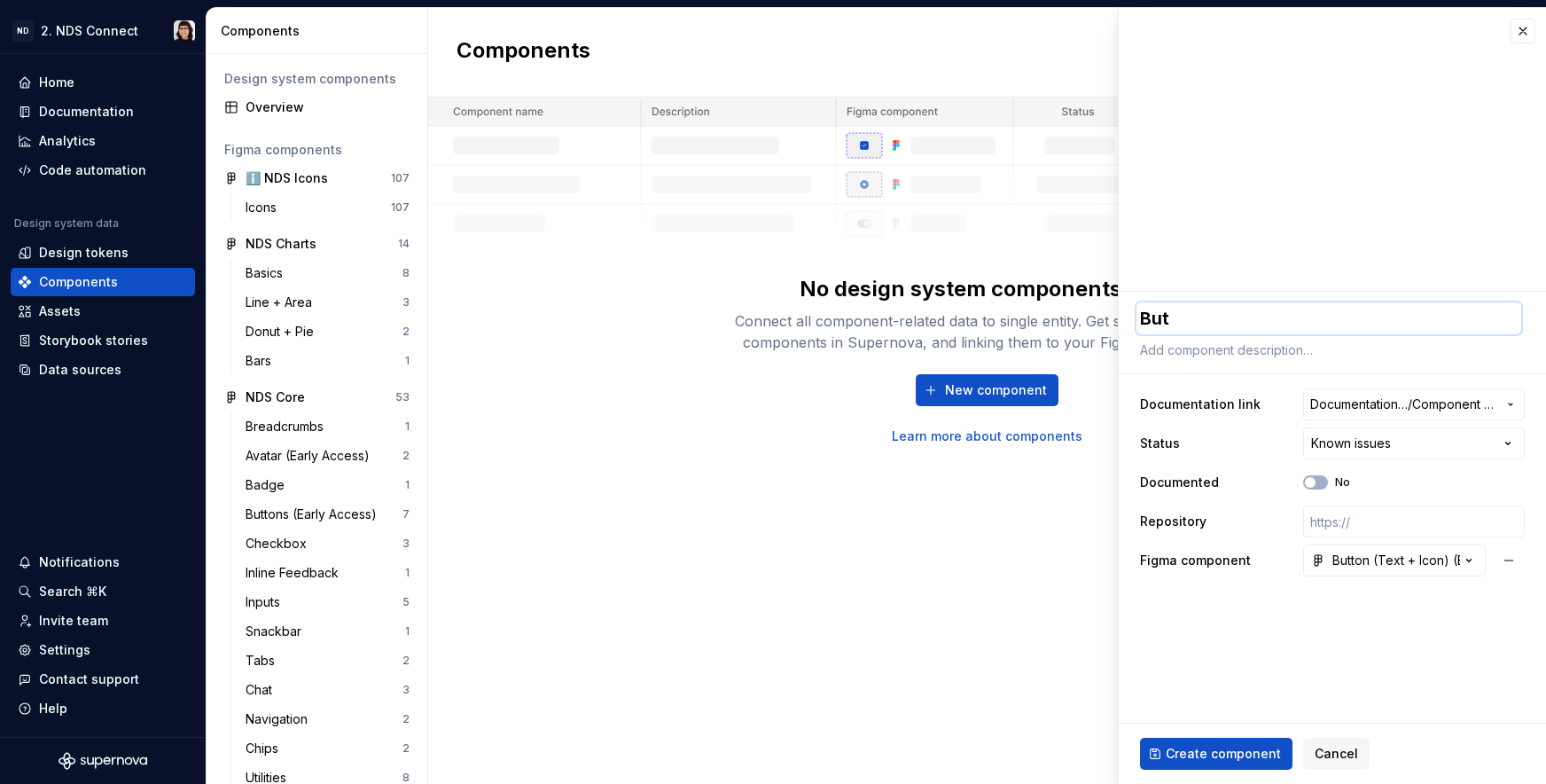
type textarea "Butt"
type textarea "*"
type textarea "Butto"
type textarea "*"
type textarea "Button"
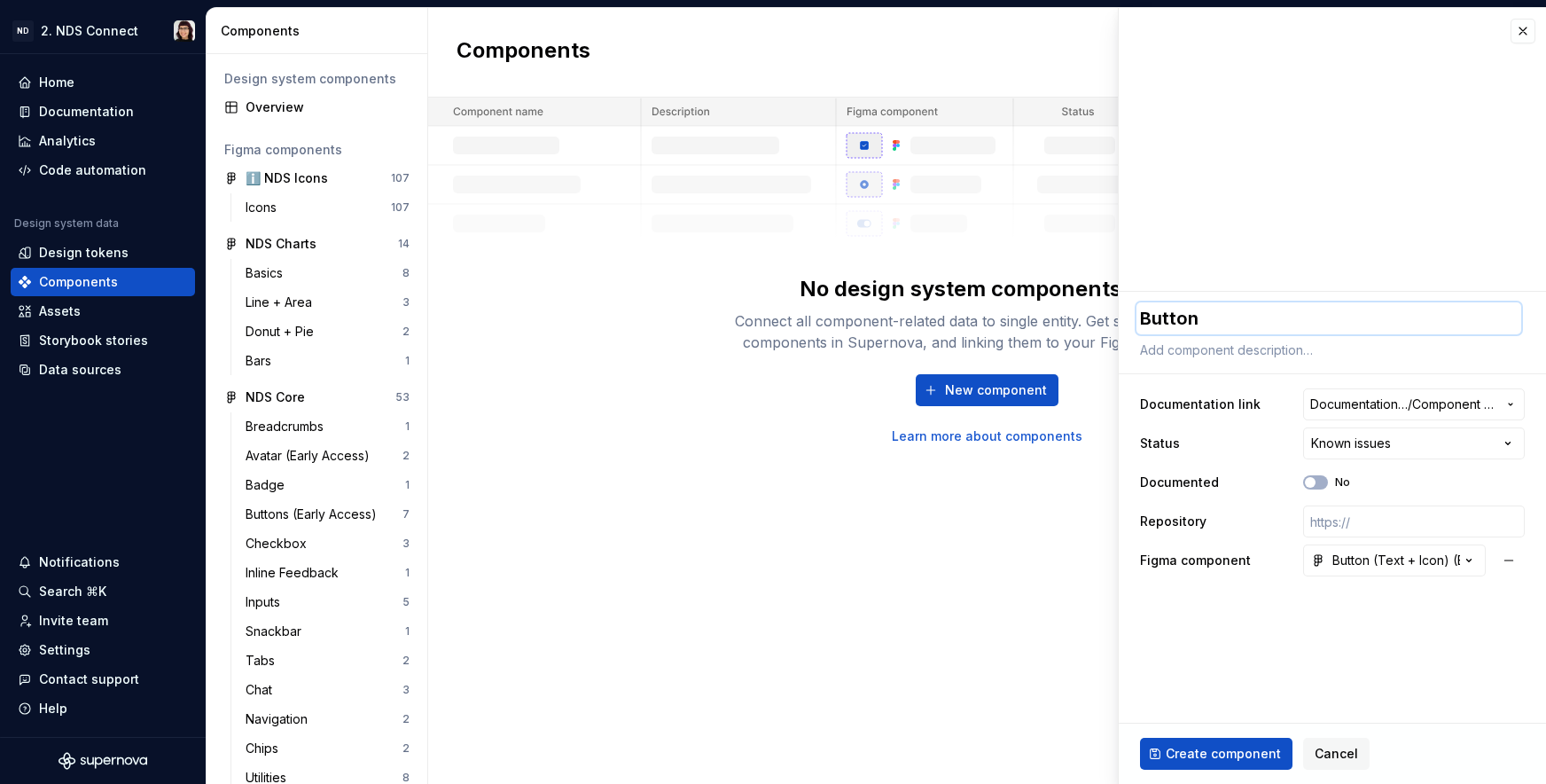
type textarea "*"
type textarea "Button"
type textarea "*"
type textarea "Button ("
type textarea "*"
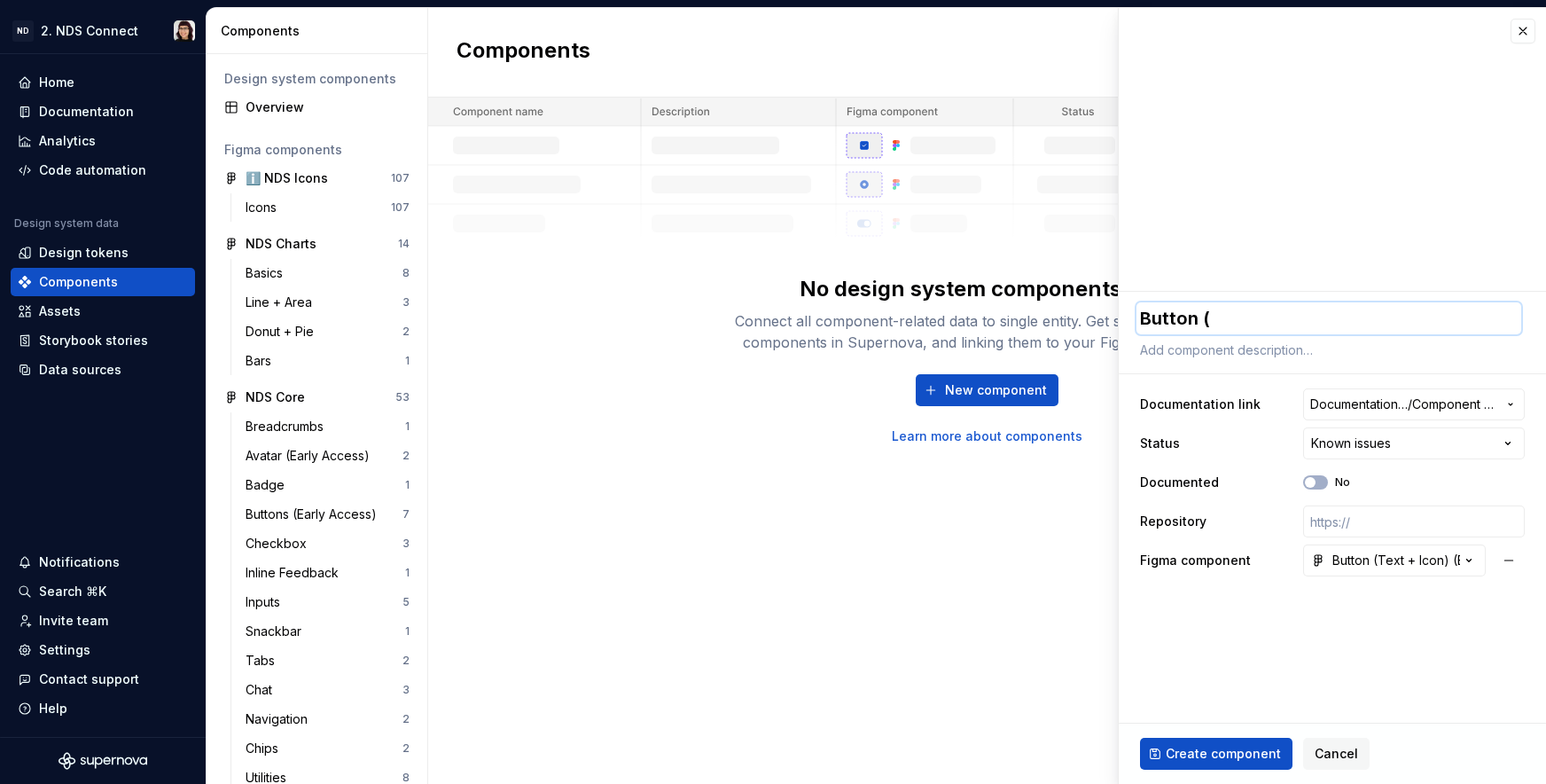
type textarea "Button (T"
type textarea "*"
type textarea "Button (Te"
type textarea "*"
type textarea "Button (Tex"
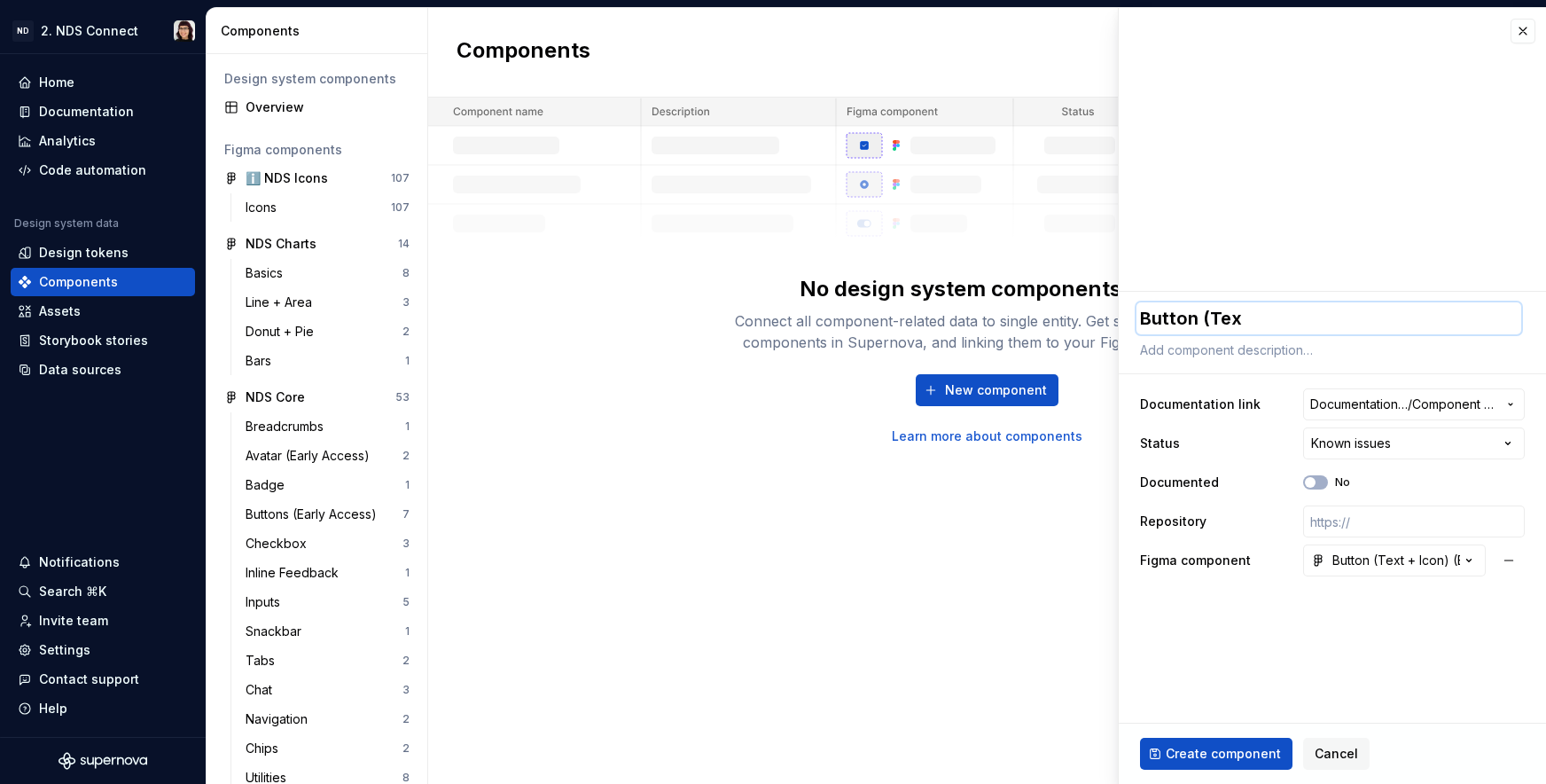
type textarea "*"
type textarea "Button (Text"
type textarea "*"
type textarea "Button (Text"
type textarea "*"
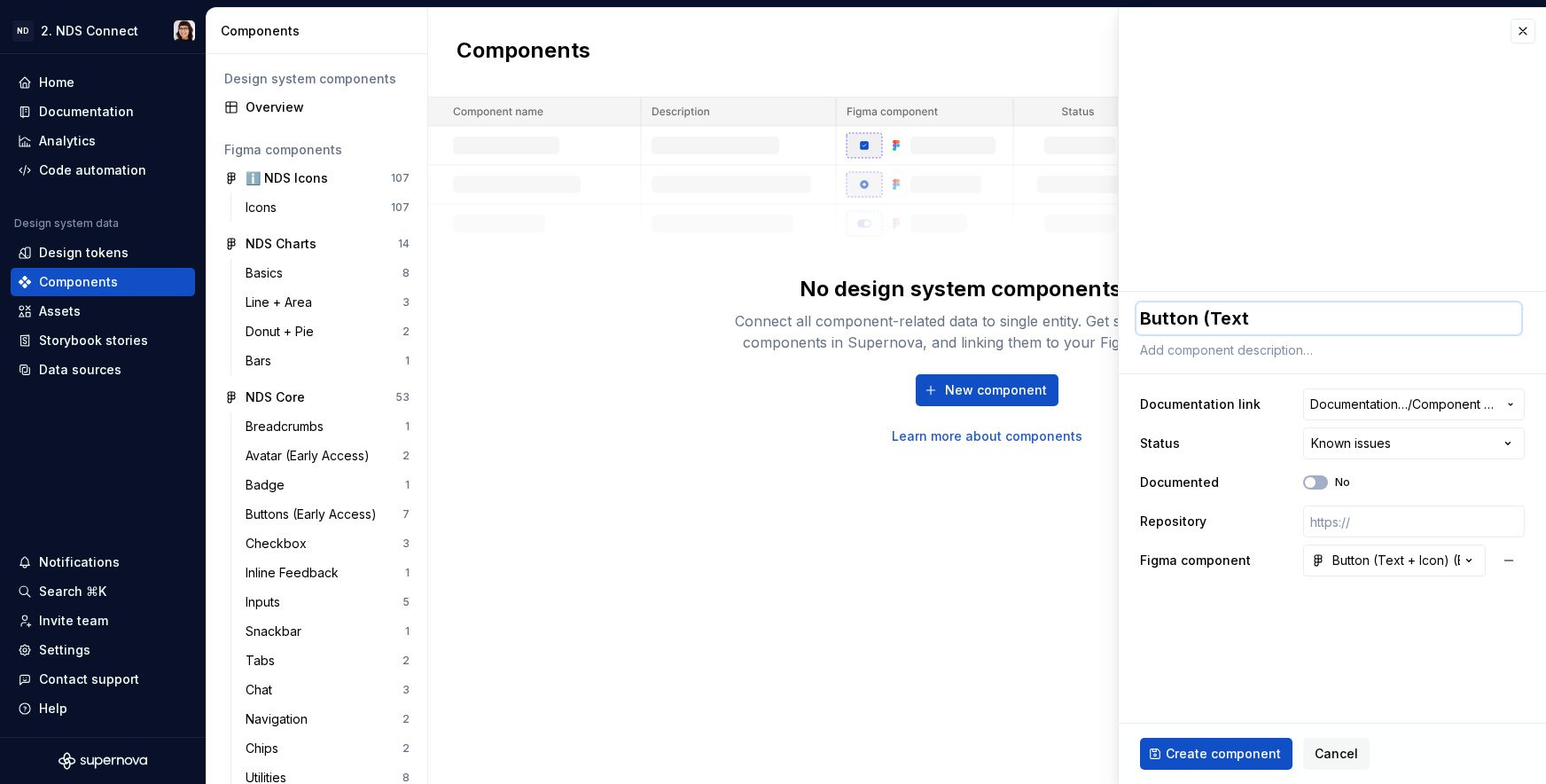
type textarea "Button (Text +"
type textarea "*"
type textarea "Button (Text +"
type textarea "*"
type textarea "Button (Text + I"
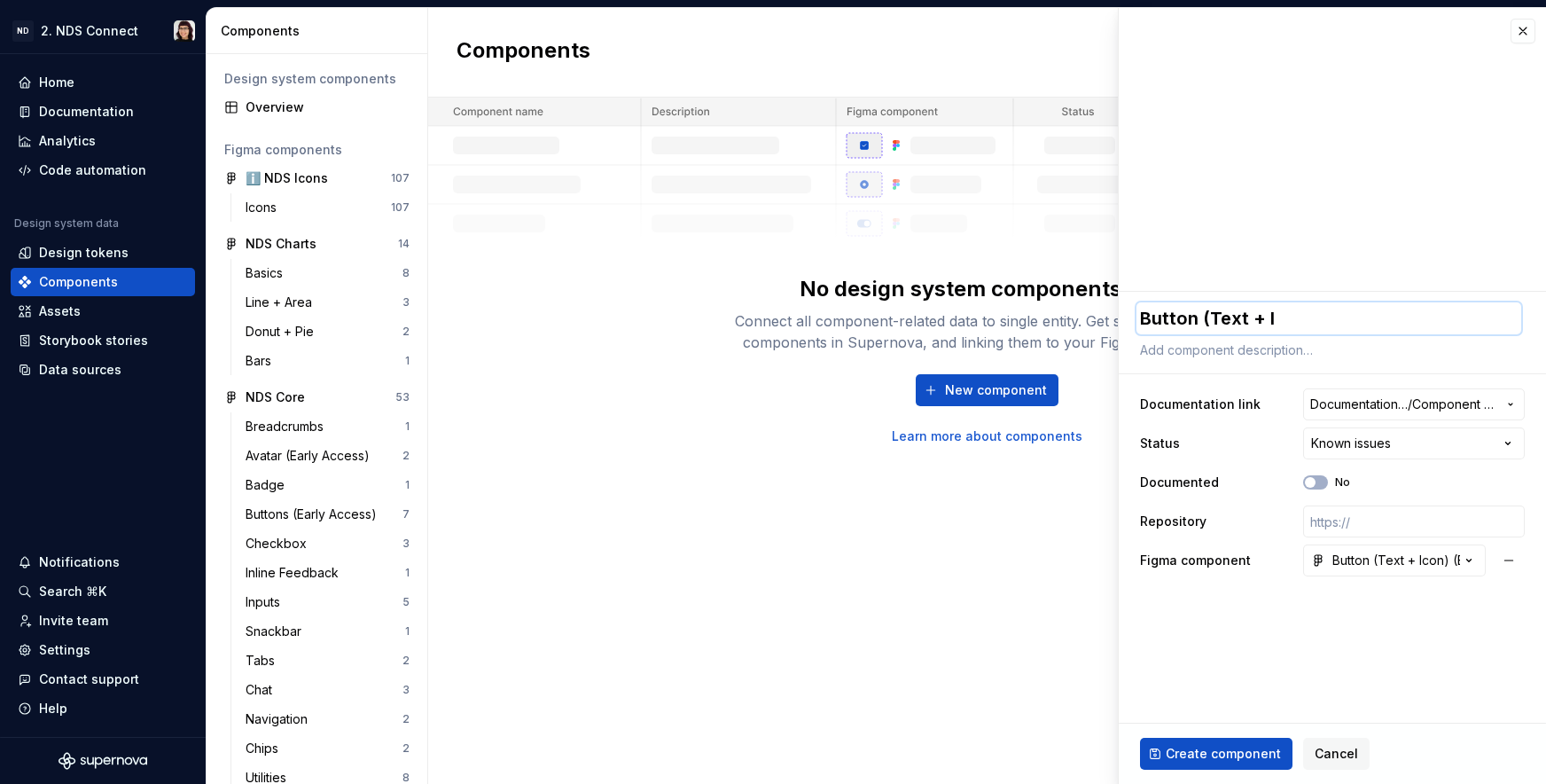
type textarea "*"
type textarea "Button (Text + Ic"
type textarea "*"
type textarea "Button (Text + Ico"
type textarea "*"
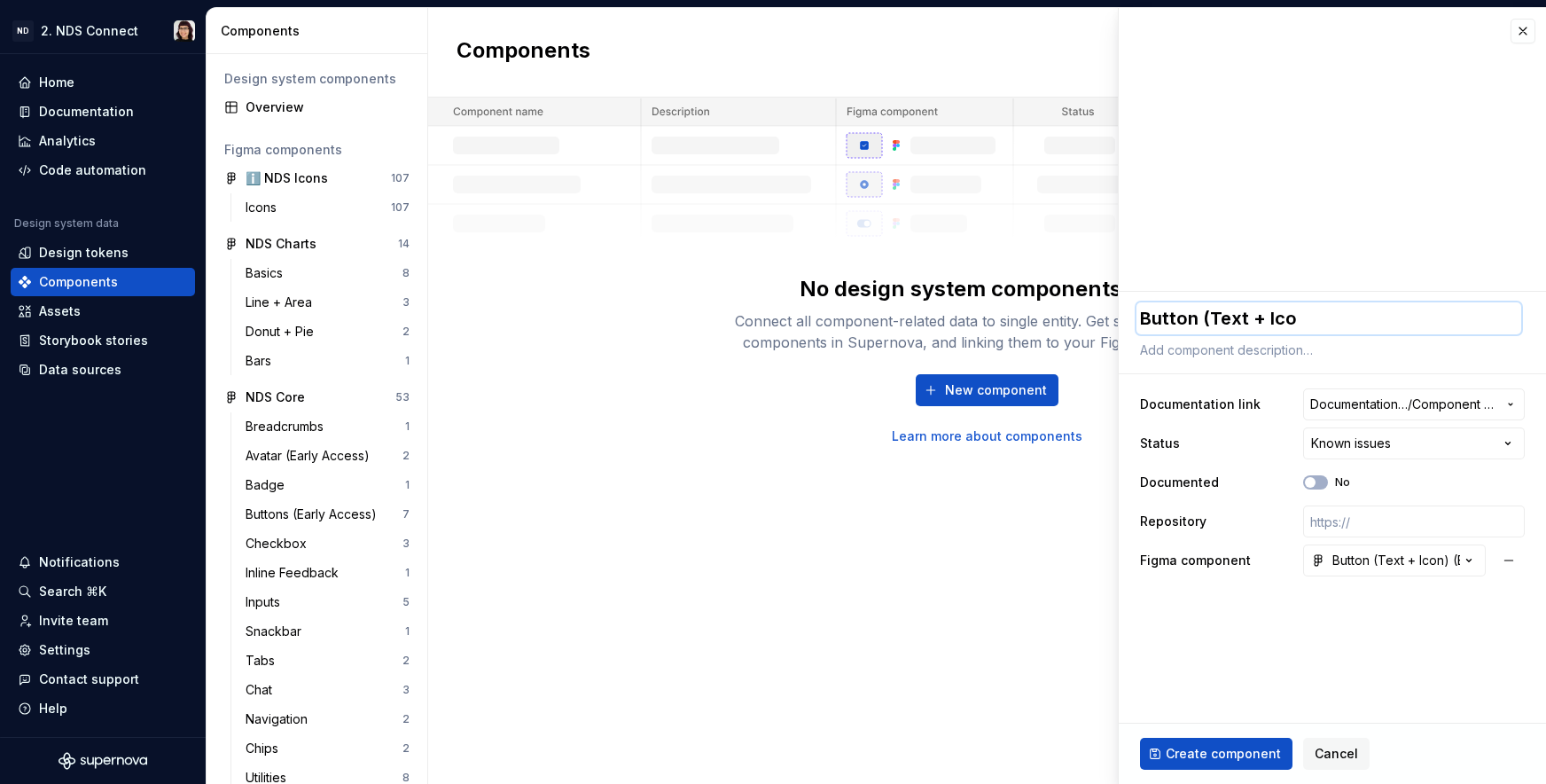
type textarea "Button (Text + Icon"
type textarea "*"
type textarea "Button (Text + Icon)"
click at [1196, 751] on span "Create component" at bounding box center [1224, 753] width 115 height 17
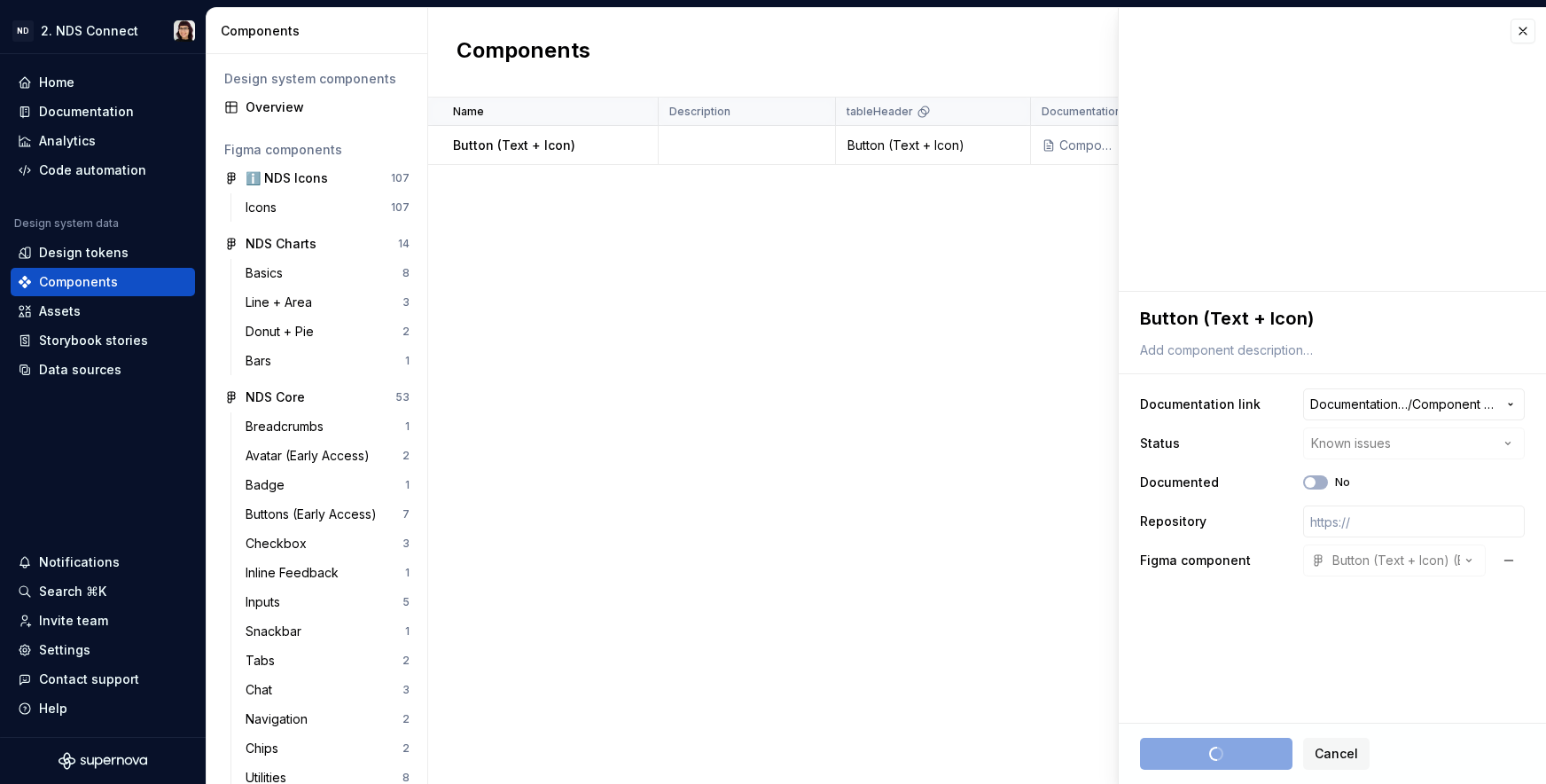
type textarea "*"
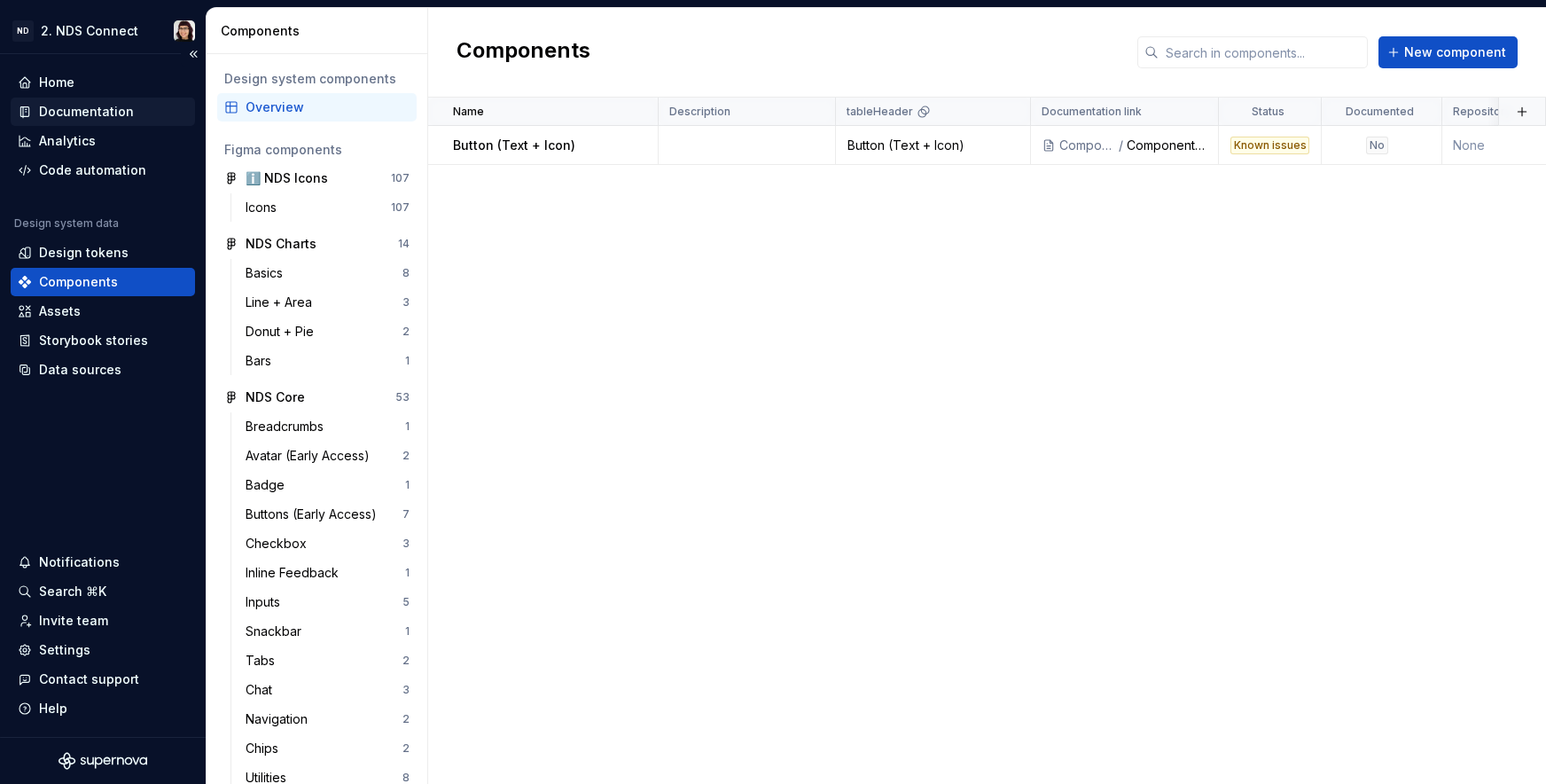
click at [73, 112] on div "Documentation" at bounding box center [87, 112] width 95 height 17
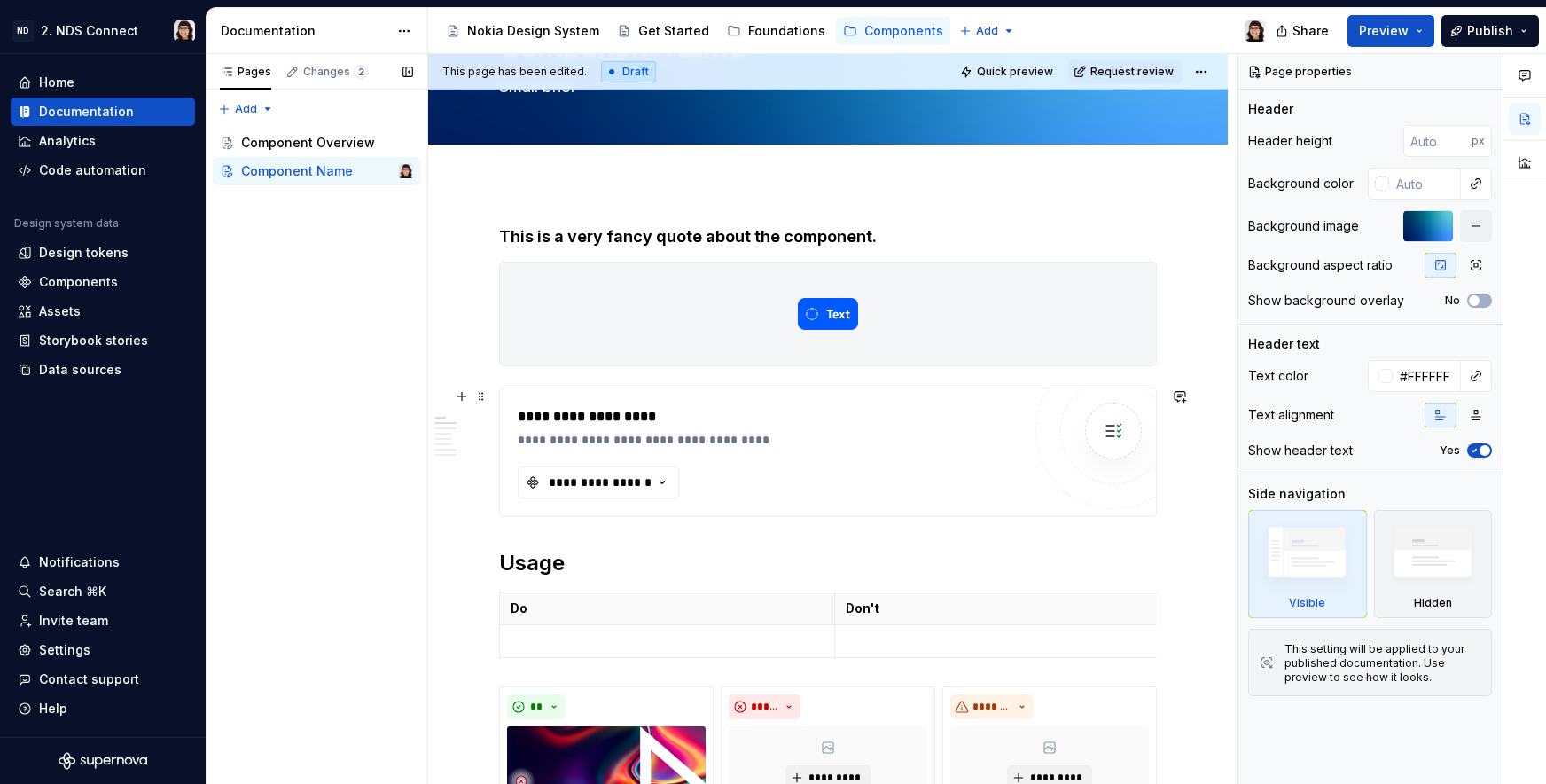
scroll to position [181, 0]
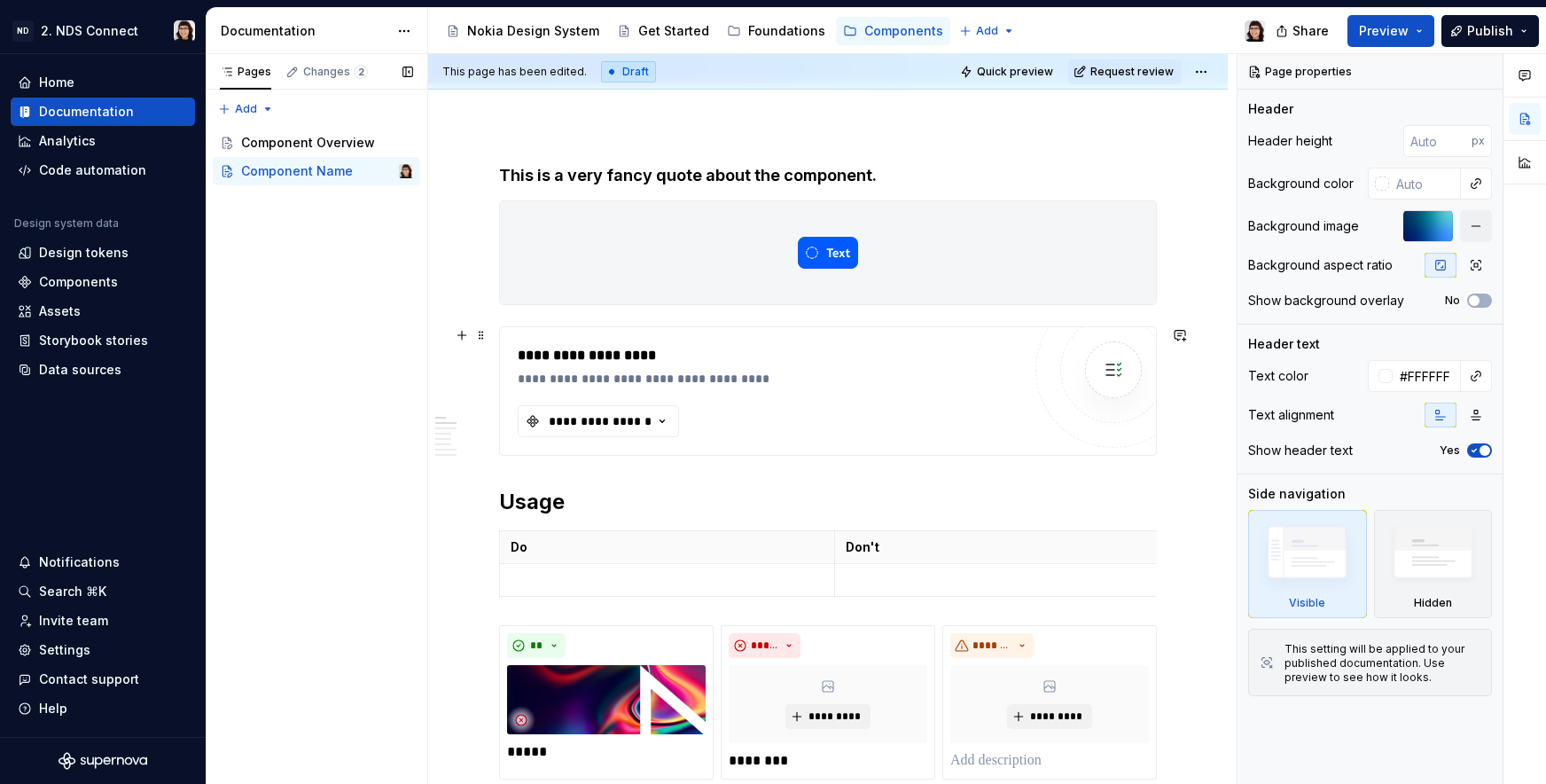
click at [528, 392] on div "**********" at bounding box center [769, 391] width 503 height 92
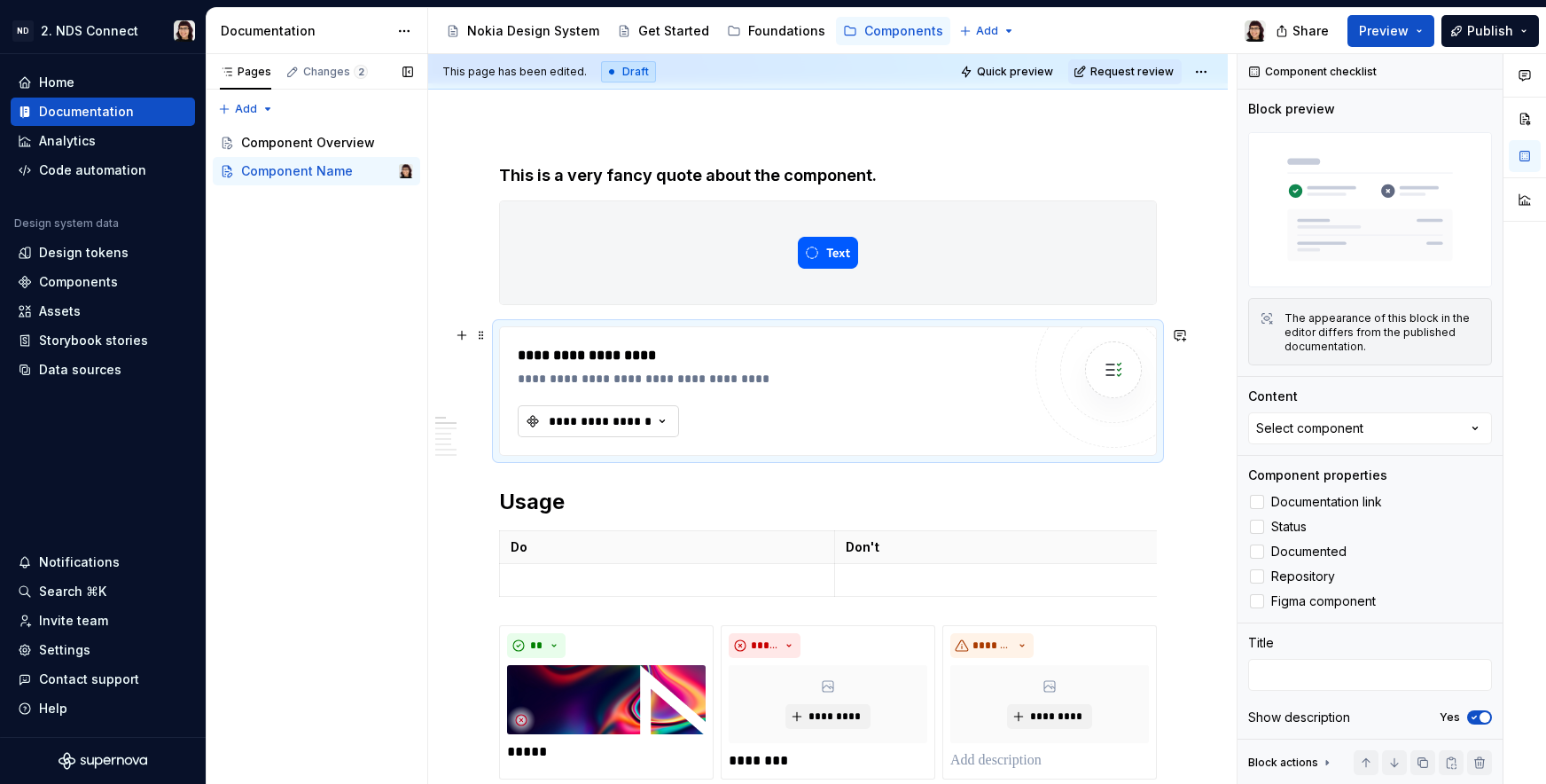
click at [543, 410] on button "**********" at bounding box center [598, 420] width 162 height 32
click at [566, 485] on span "Button (Text + Icon)" at bounding box center [660, 492] width 275 height 28
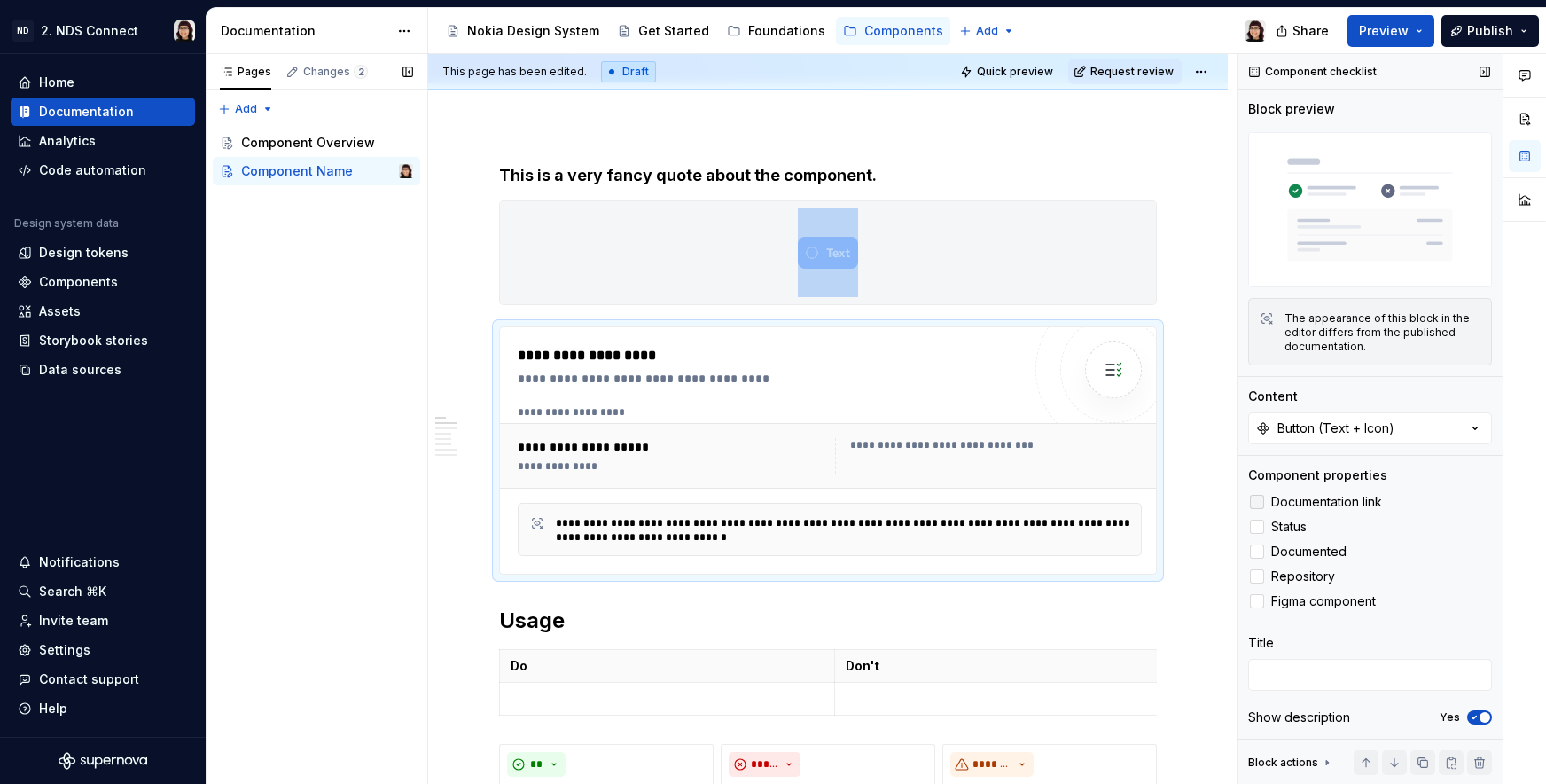
click at [1288, 494] on span "Documentation link" at bounding box center [1326, 501] width 111 height 14
click at [1283, 521] on span "Status" at bounding box center [1288, 526] width 36 height 14
click at [1284, 544] on span "Documented" at bounding box center [1308, 551] width 75 height 14
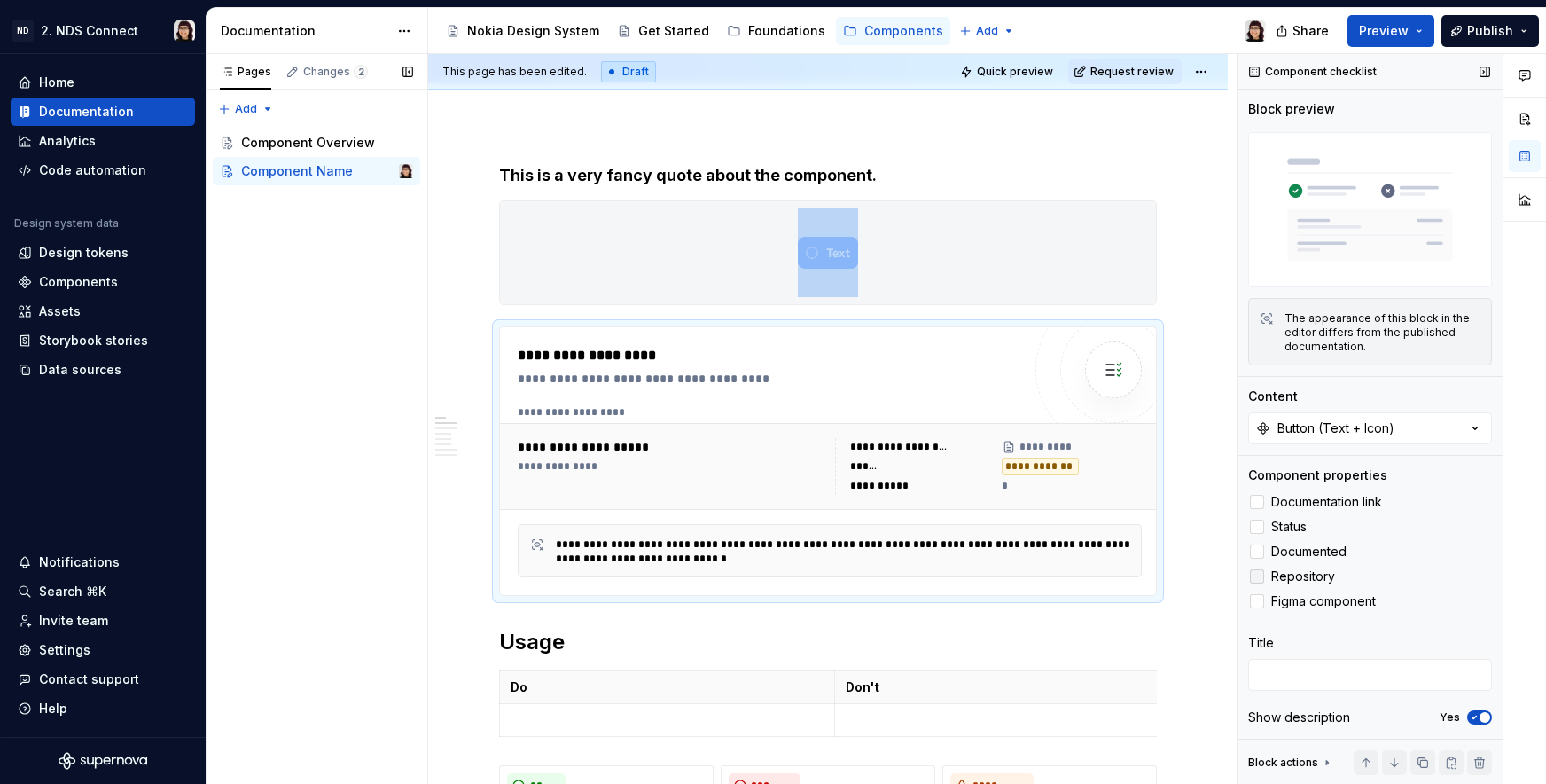
click at [1283, 566] on label "Repository" at bounding box center [1370, 576] width 243 height 21
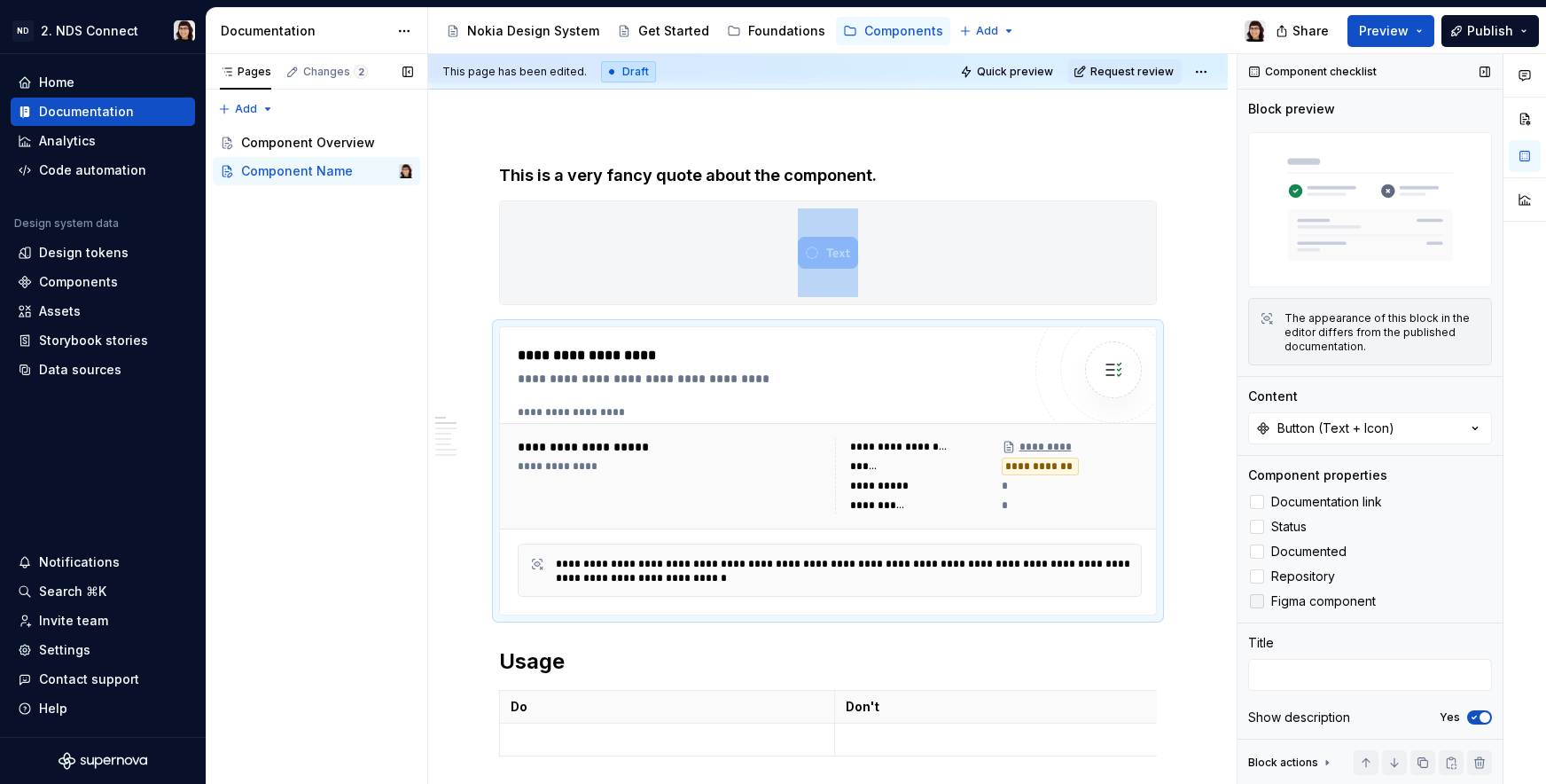
click at [1285, 591] on label "Figma component" at bounding box center [1370, 601] width 243 height 21
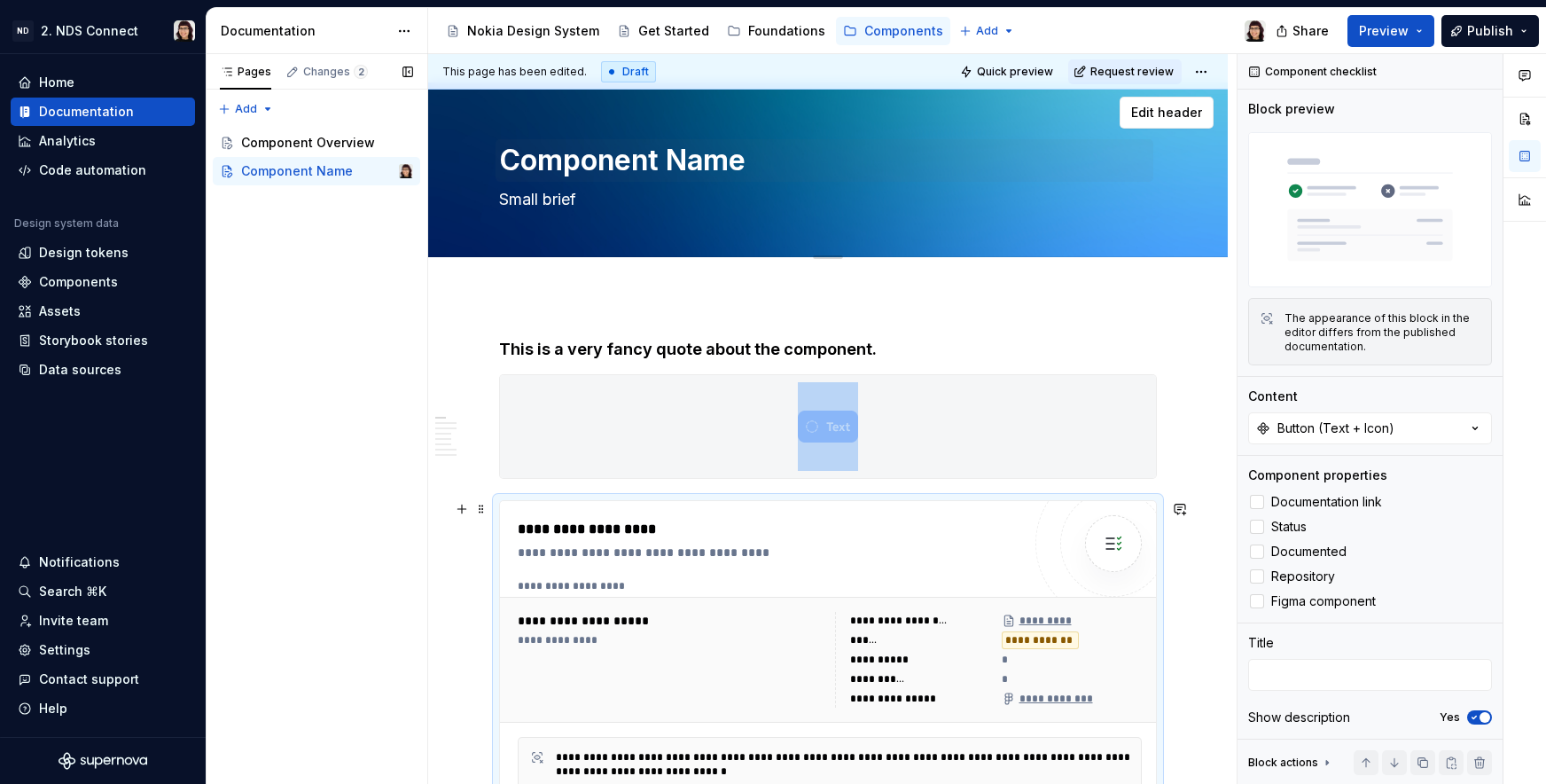
scroll to position [0, 0]
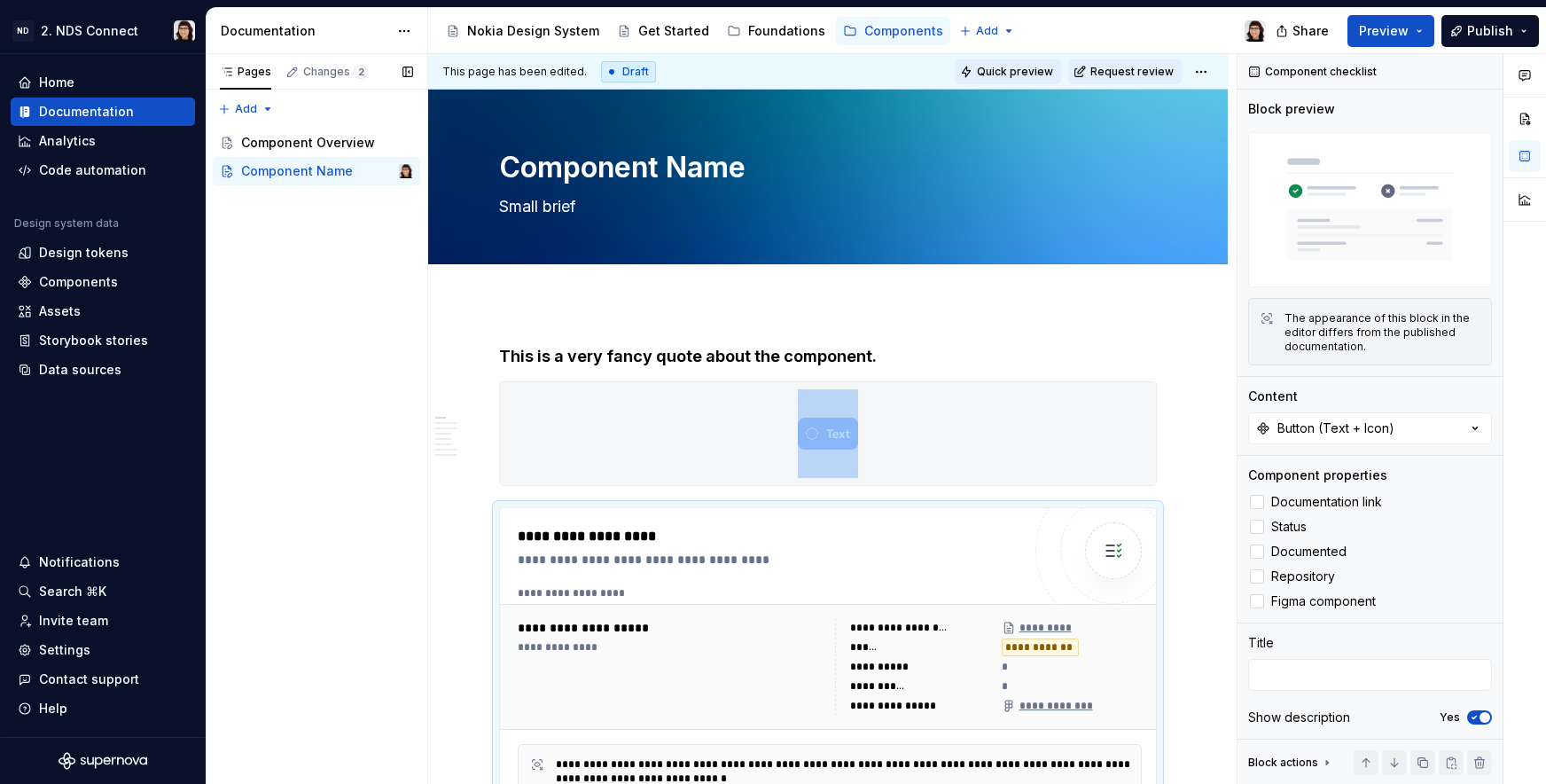
click at [1008, 70] on span "Quick preview" at bounding box center [1015, 71] width 76 height 14
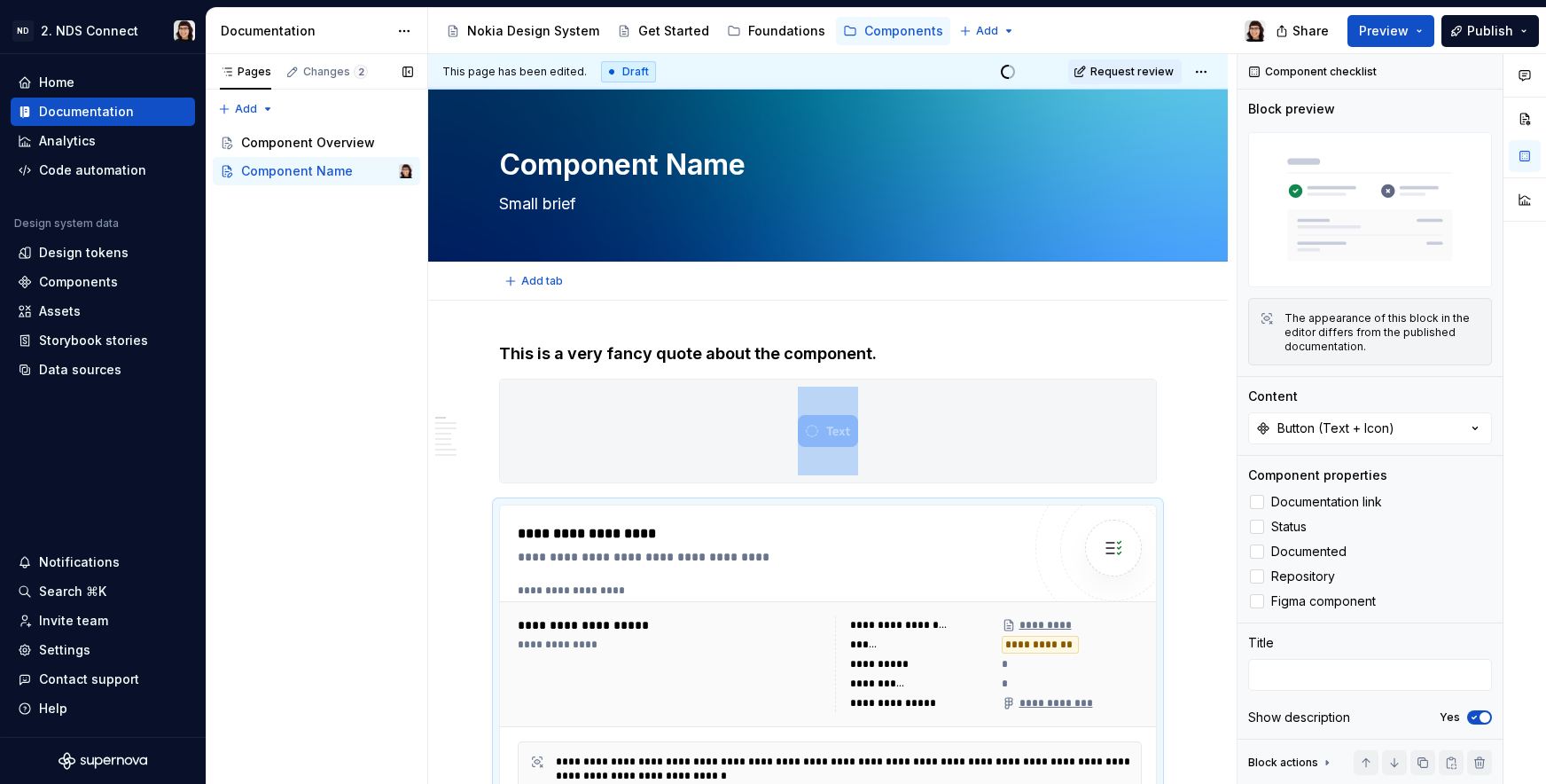
scroll to position [4, 0]
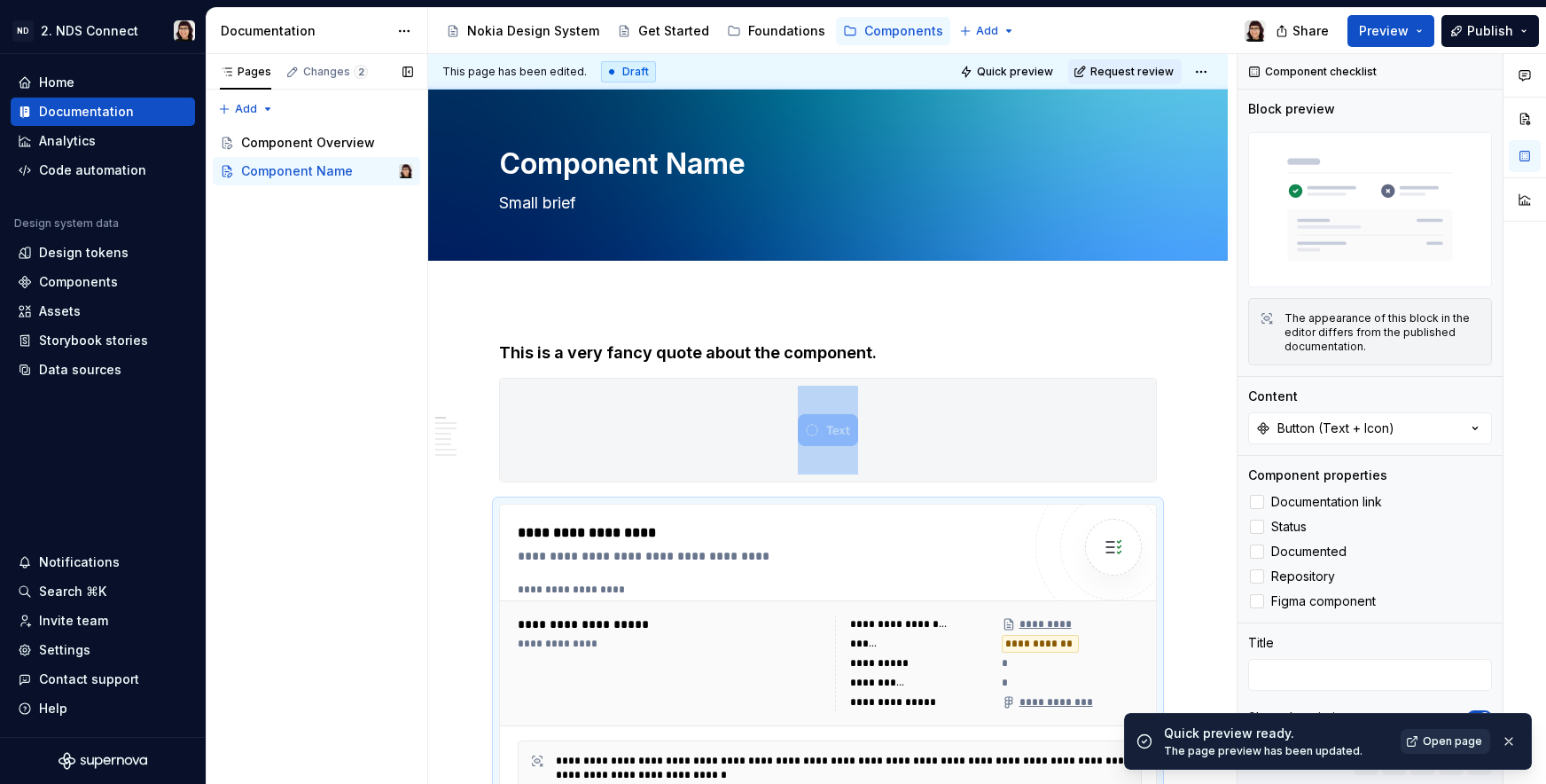
click at [1443, 739] on span "Open page" at bounding box center [1453, 741] width 60 height 14
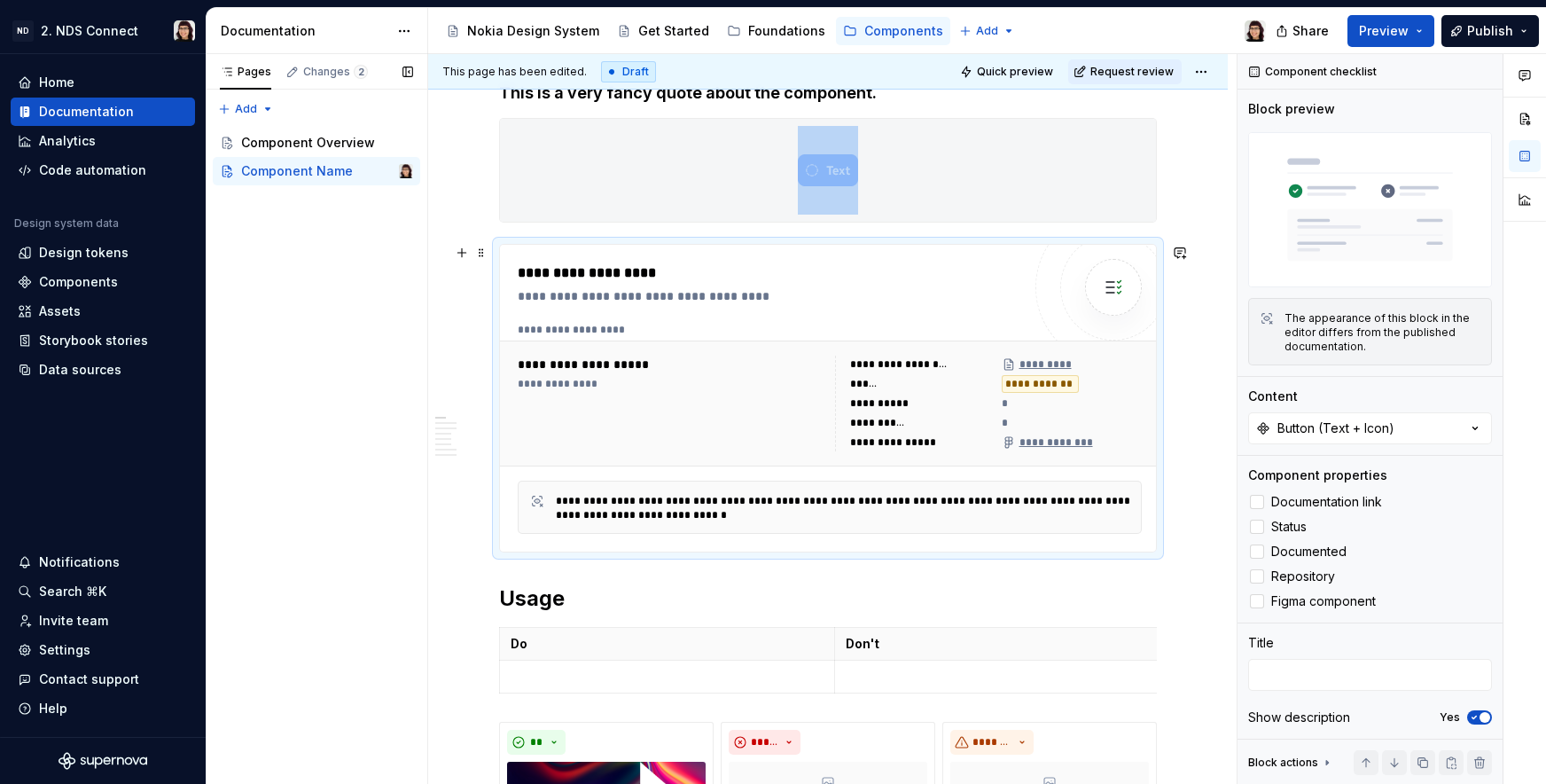
scroll to position [305, 0]
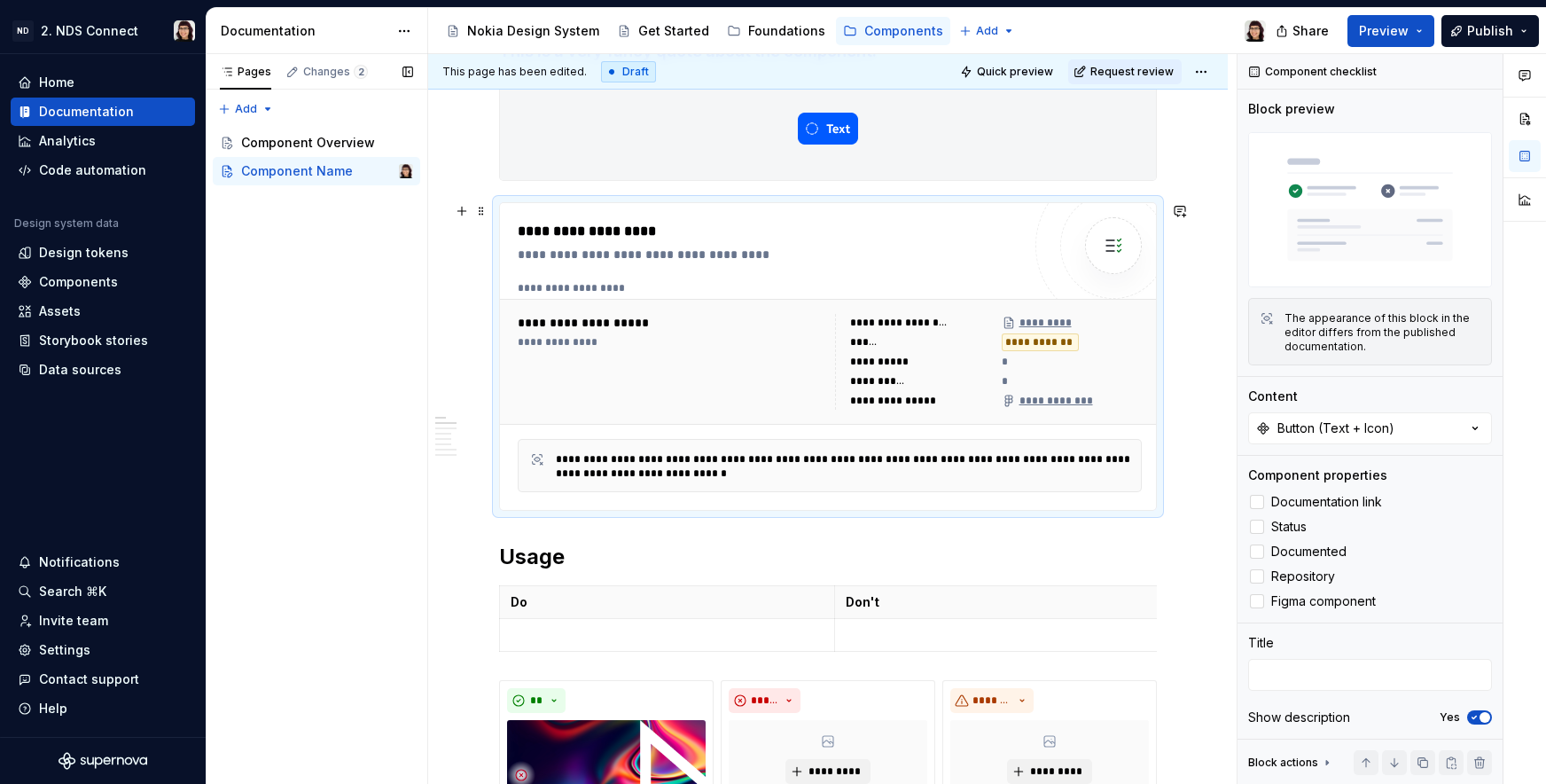
click at [789, 312] on div "**********" at bounding box center [830, 362] width 639 height 110
click at [1257, 551] on icon at bounding box center [1257, 551] width 0 height 0
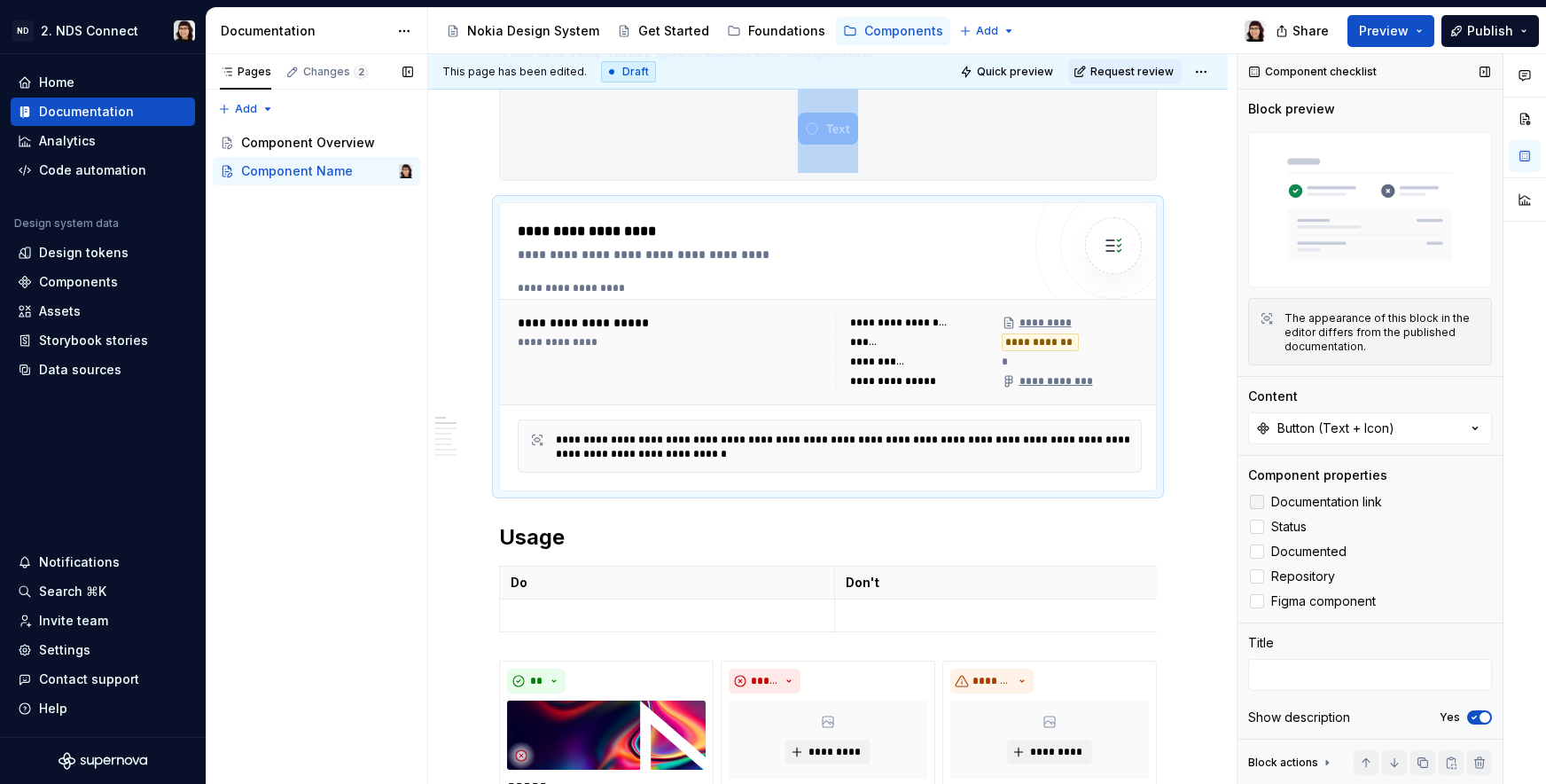
click at [1257, 502] on icon at bounding box center [1257, 502] width 0 height 0
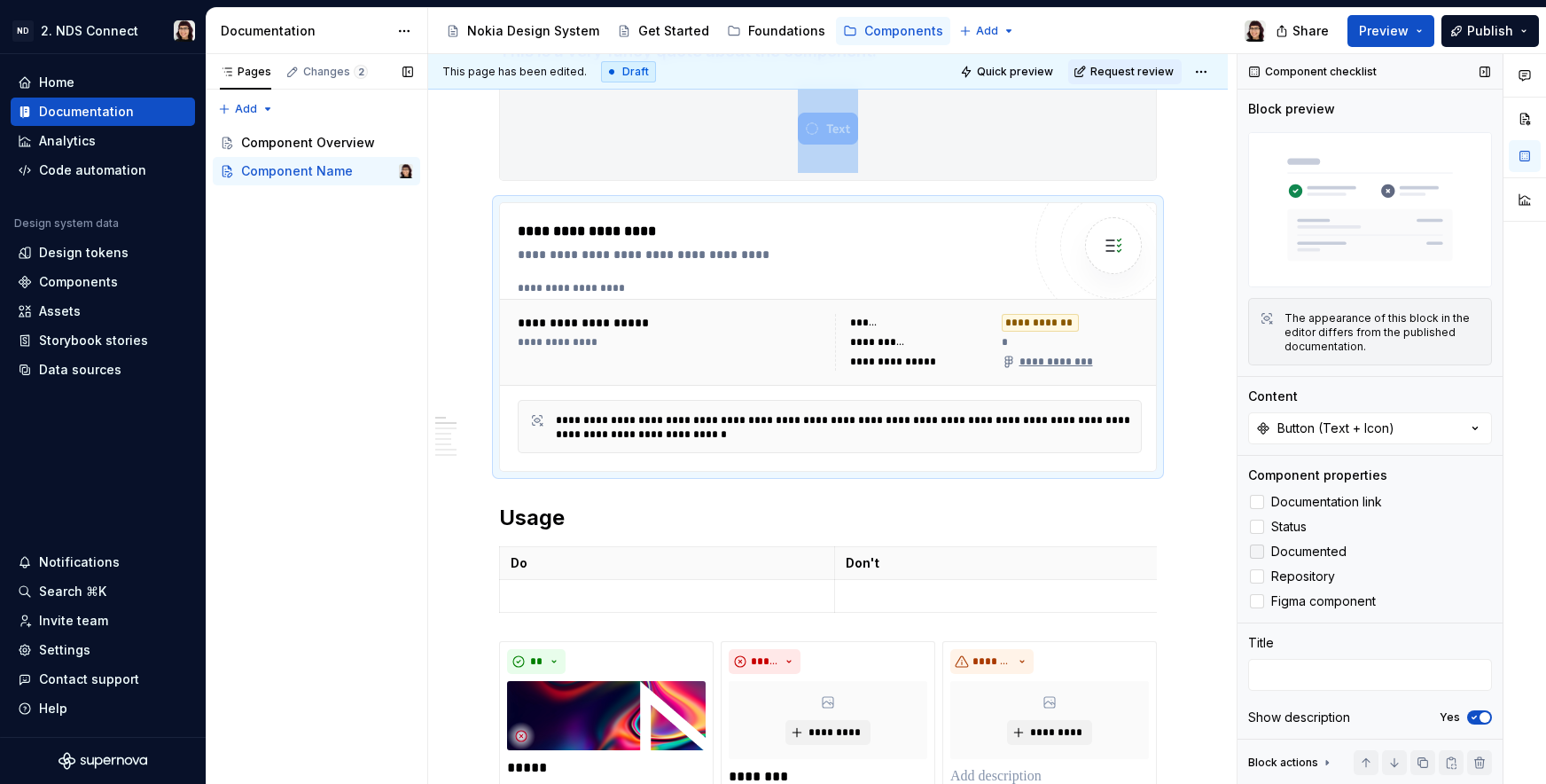
click at [1261, 544] on div at bounding box center [1256, 551] width 14 height 14
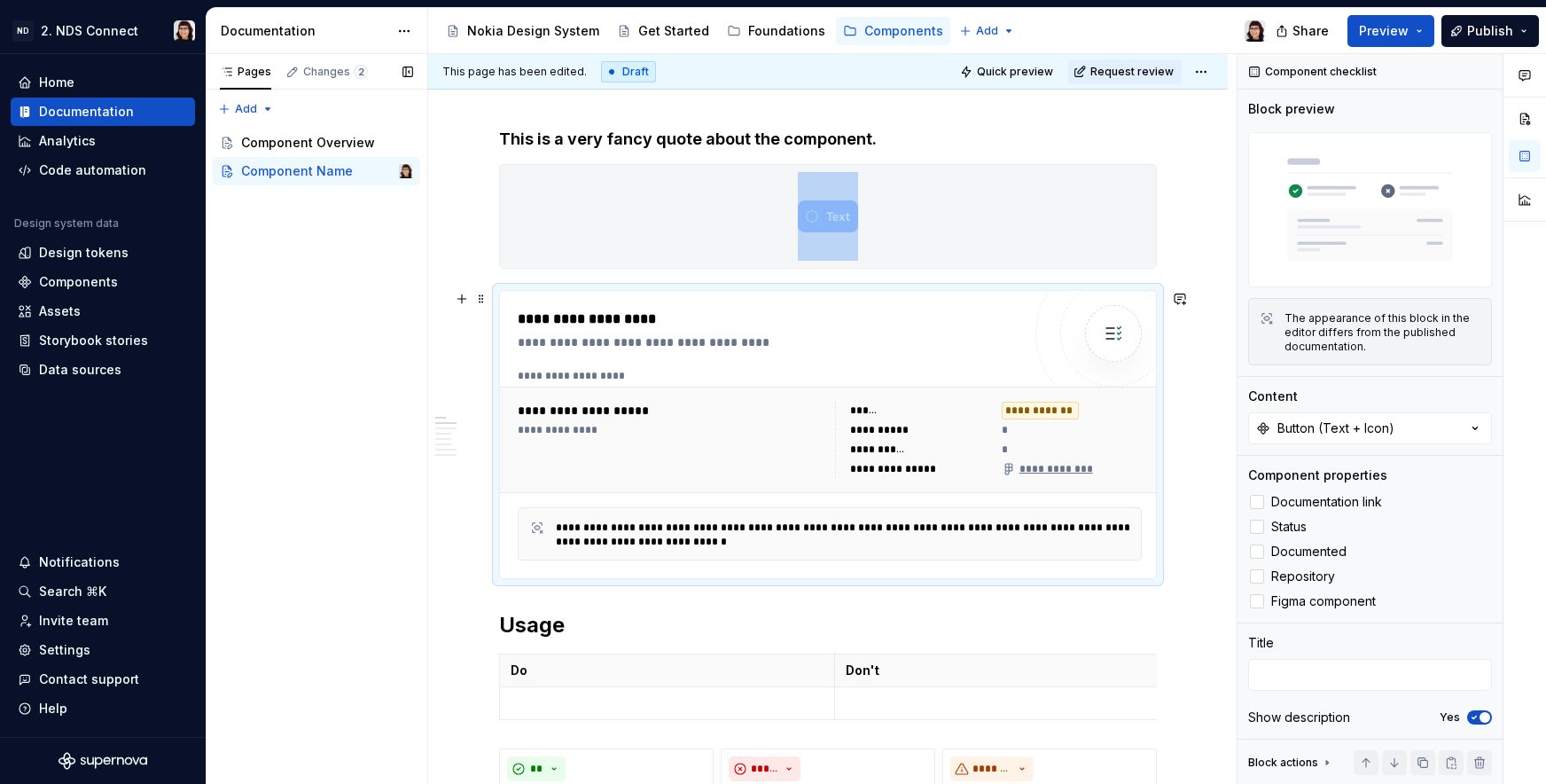
scroll to position [311, 0]
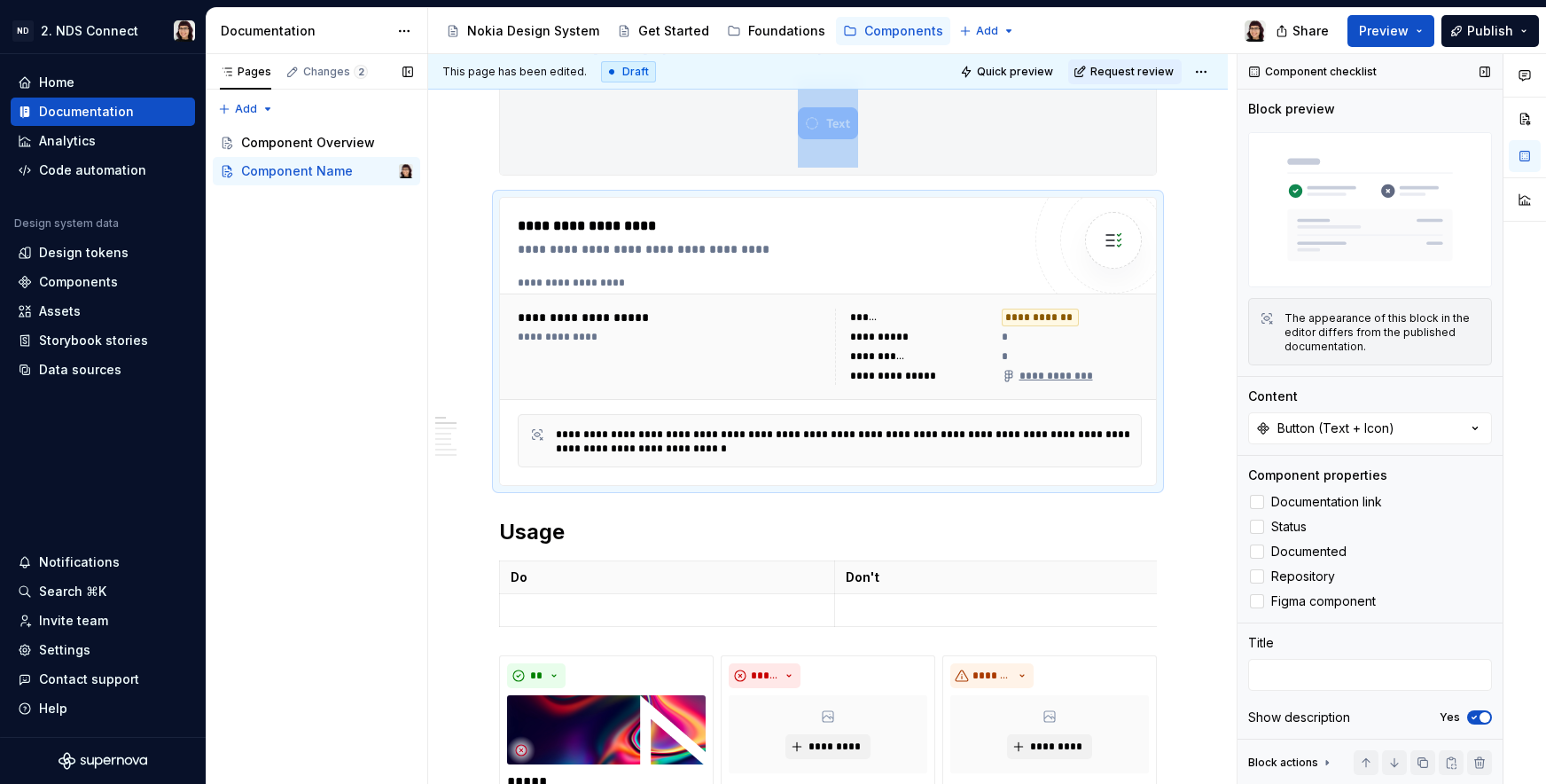
click at [1480, 712] on span "button" at bounding box center [1484, 717] width 11 height 11
click at [1475, 711] on button "No" at bounding box center [1480, 717] width 25 height 14
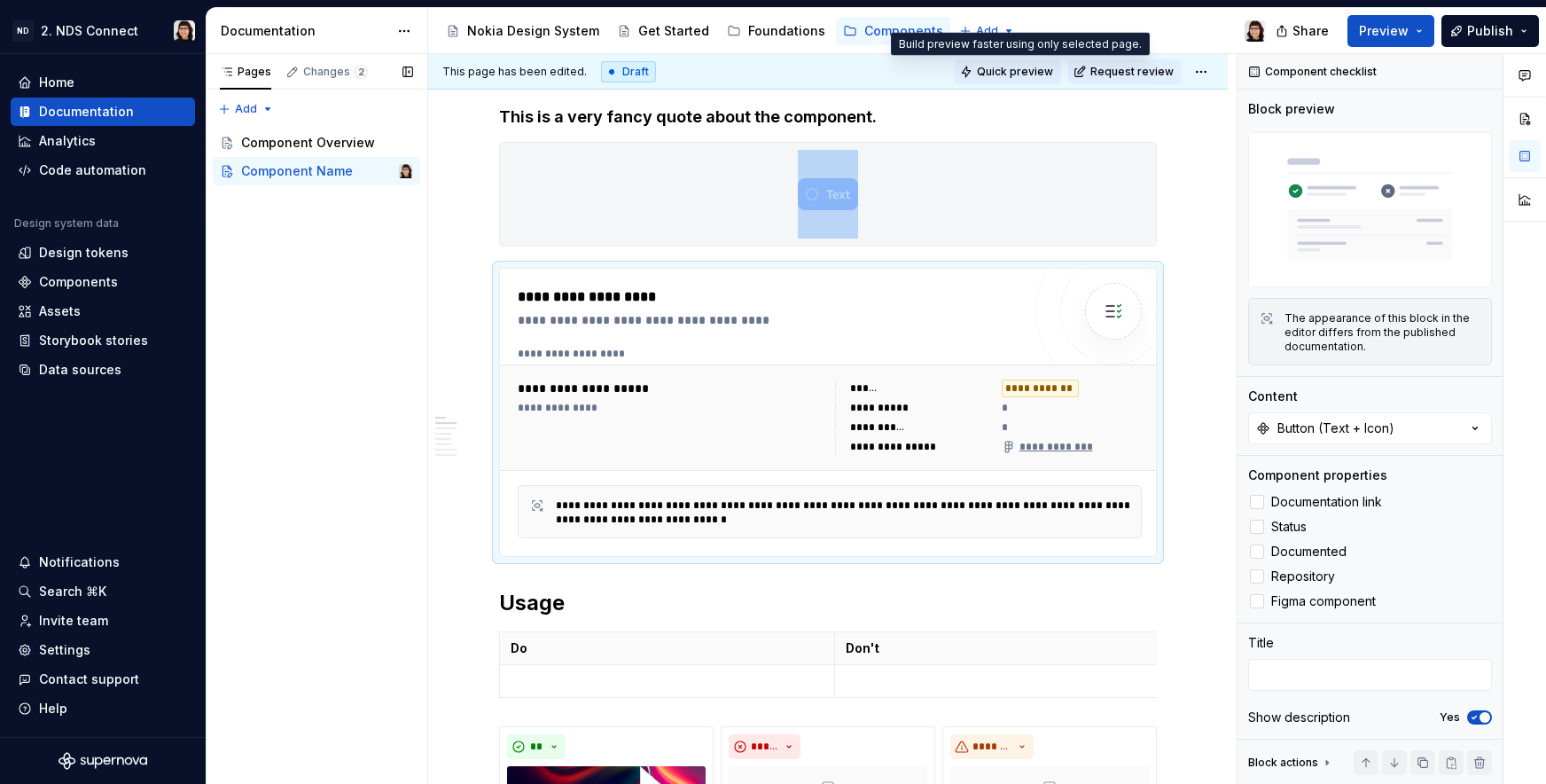
click at [1015, 75] on span "Quick preview" at bounding box center [1015, 71] width 76 height 14
type textarea "*"
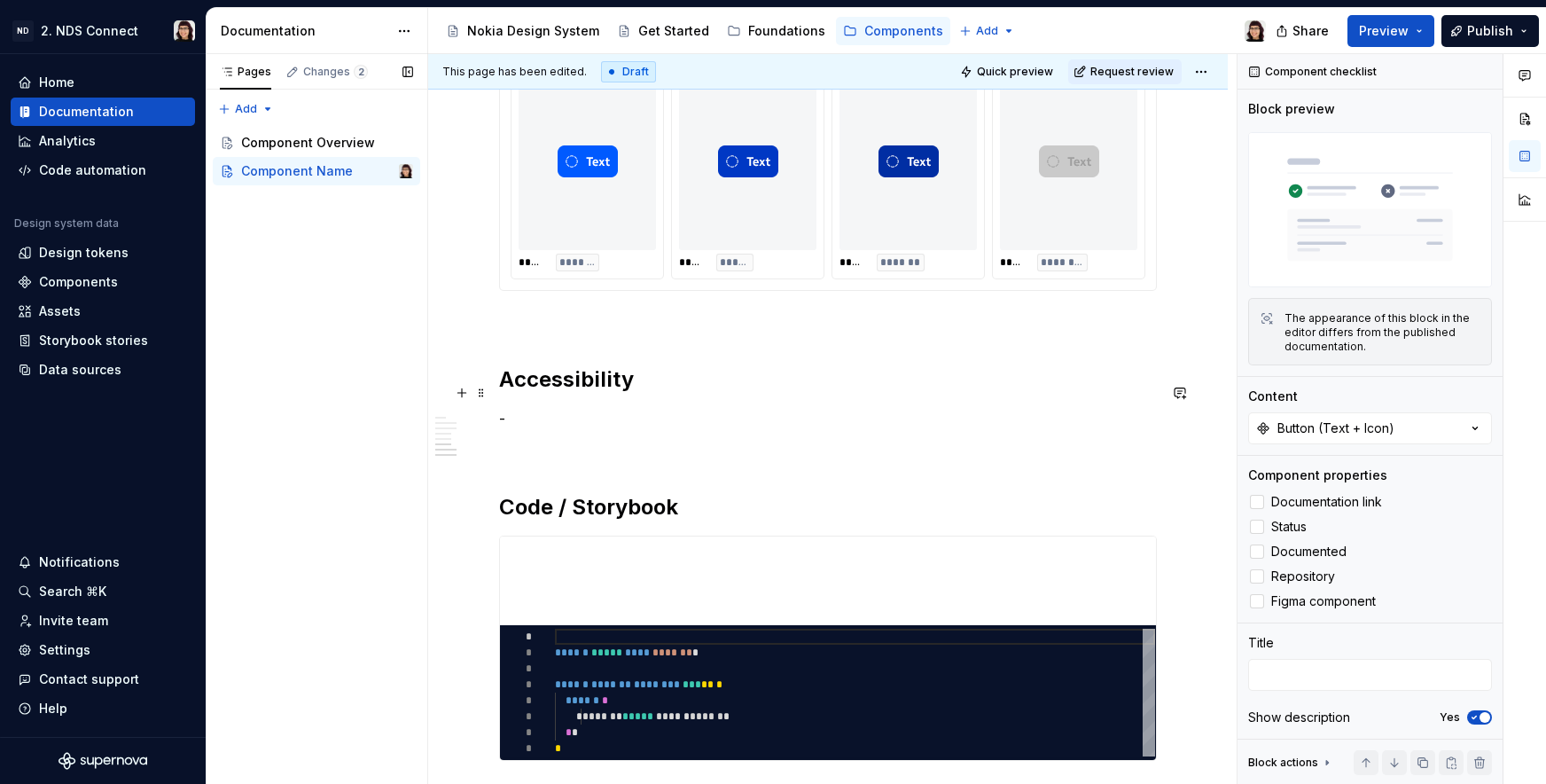
scroll to position [1881, 0]
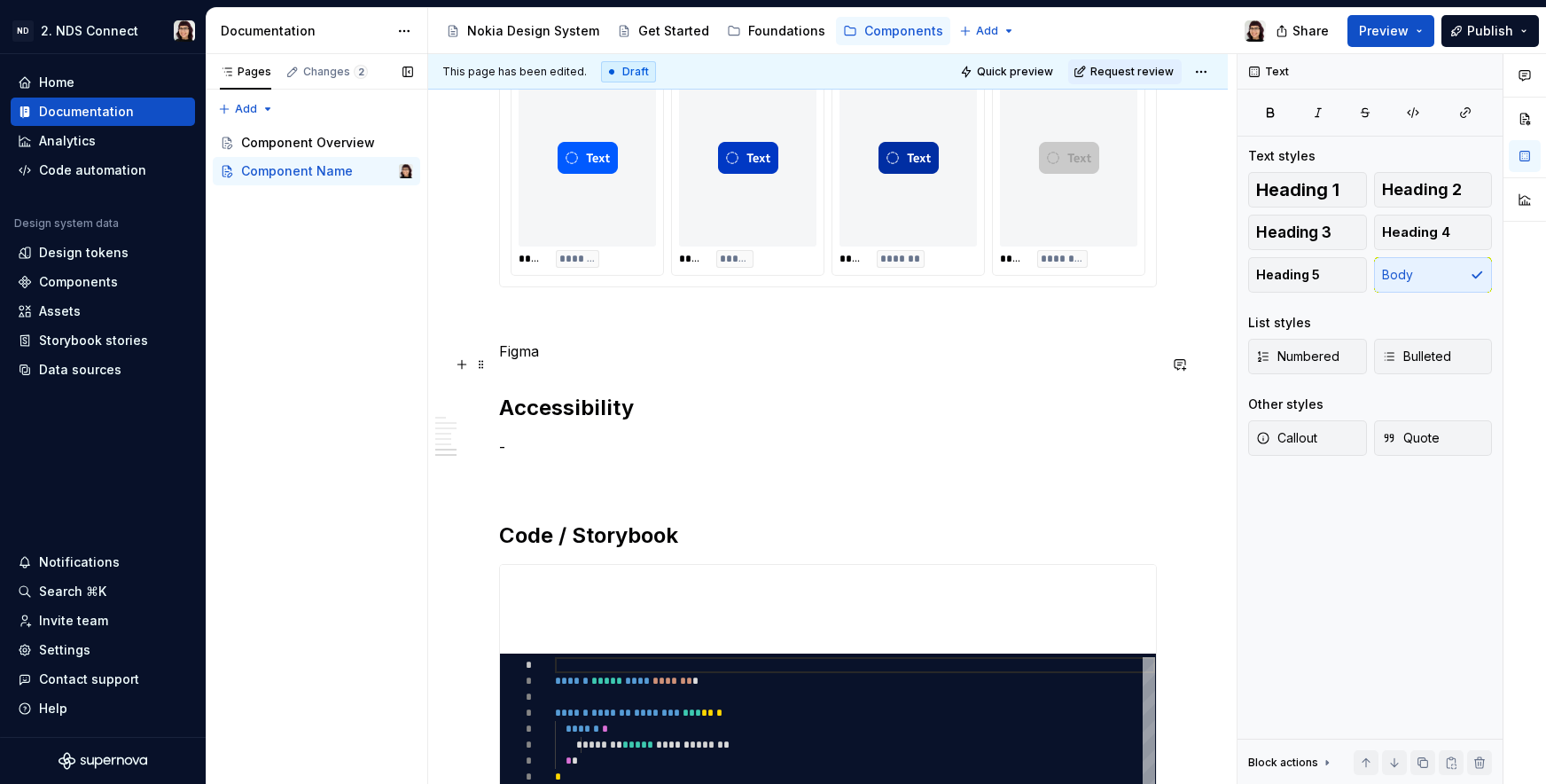
click at [515, 362] on p "Figma" at bounding box center [828, 351] width 658 height 21
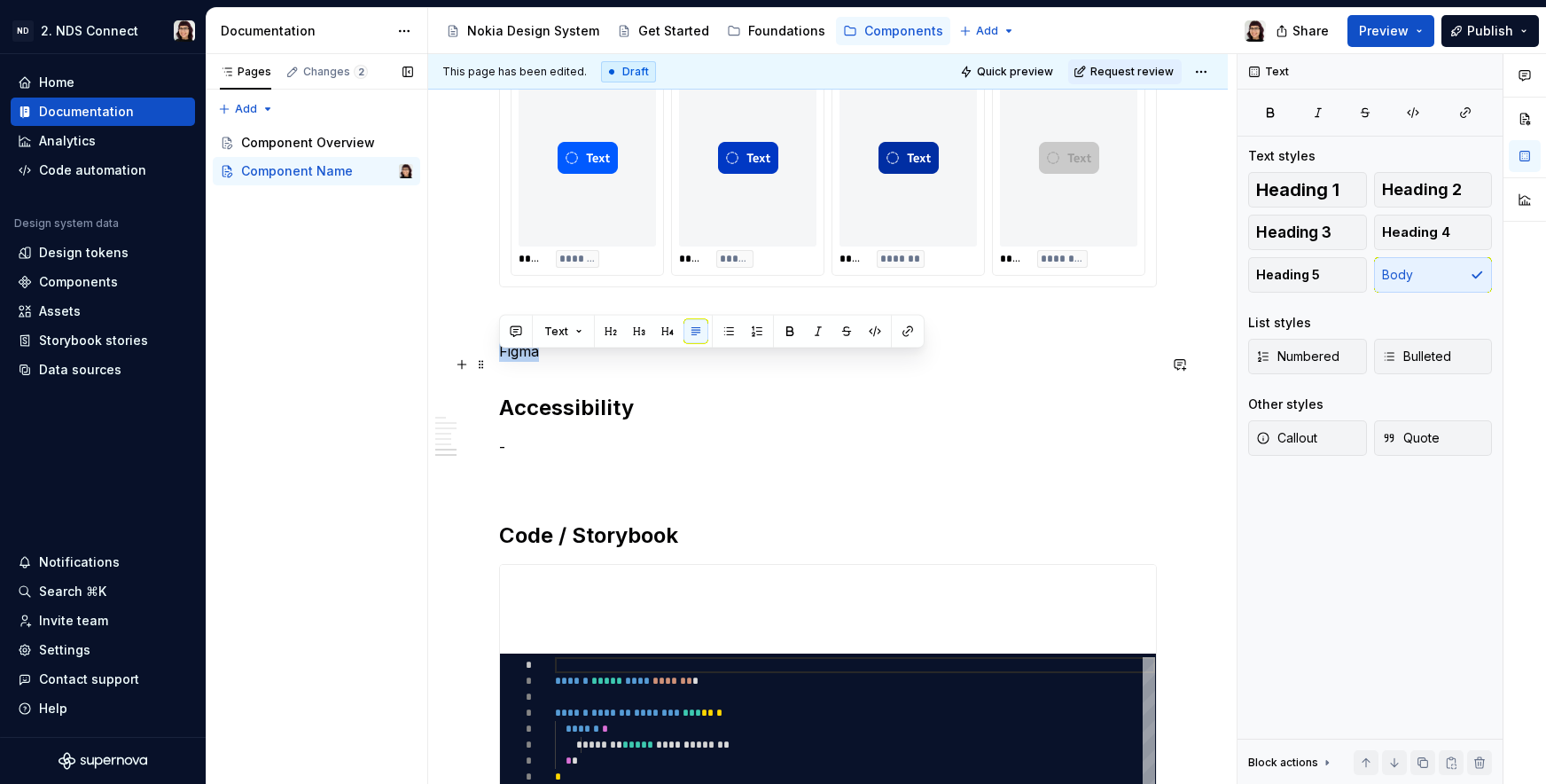
click at [515, 362] on p "Figma" at bounding box center [828, 351] width 658 height 21
click at [1404, 182] on span "Heading 2" at bounding box center [1422, 190] width 80 height 17
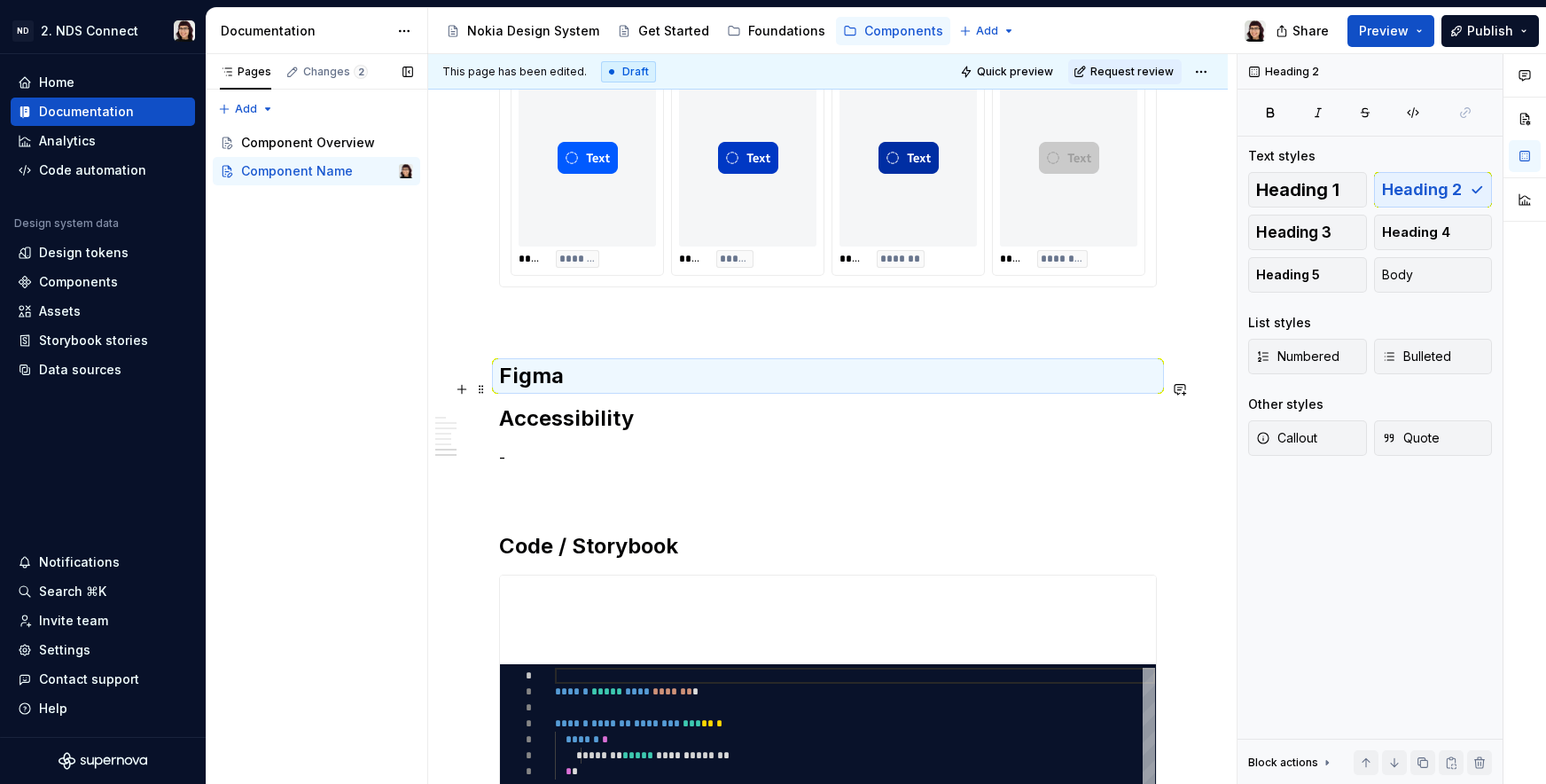
click at [578, 390] on h2 "Figma" at bounding box center [828, 375] width 658 height 28
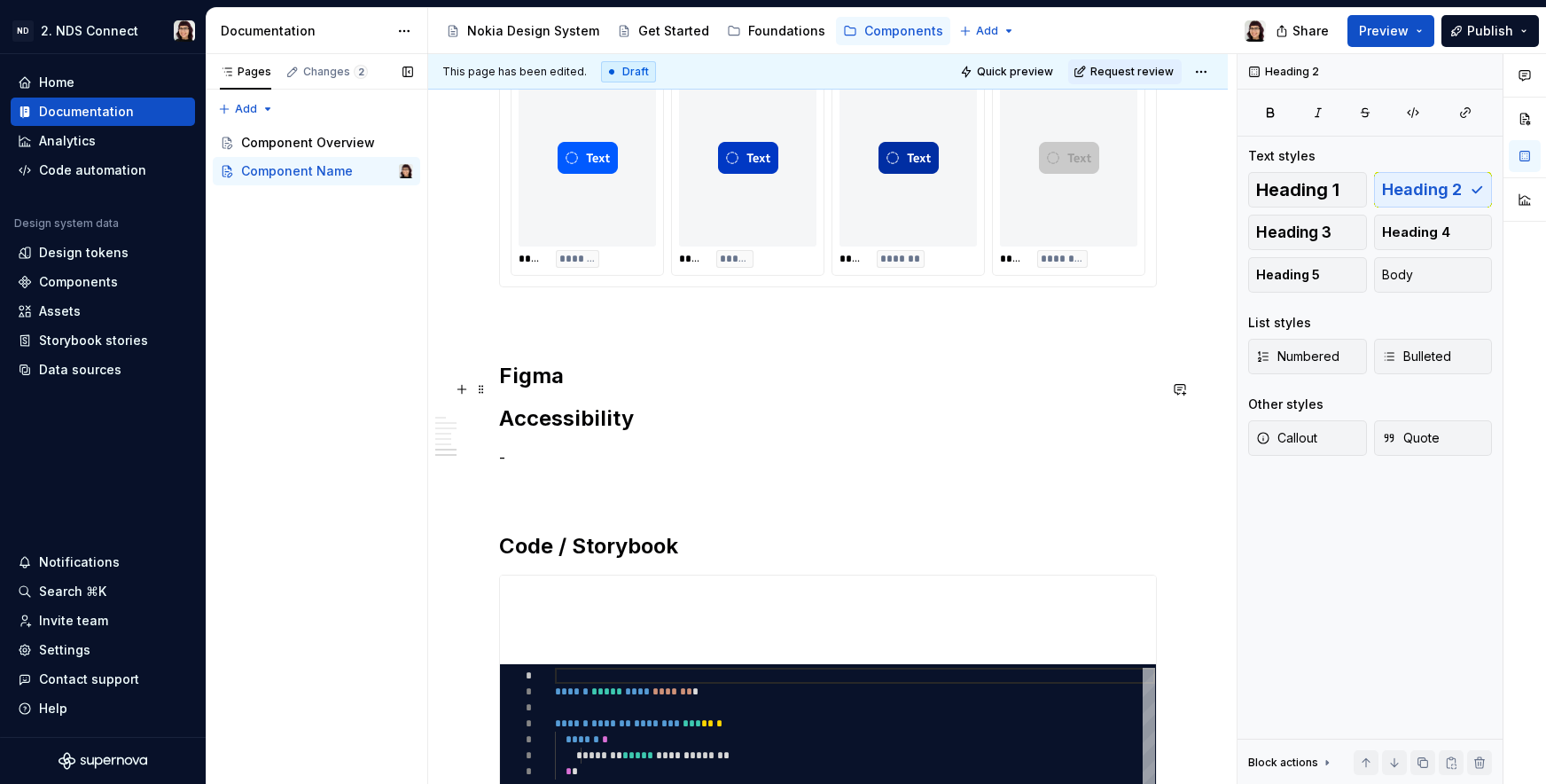
click at [578, 390] on h2 "Figma" at bounding box center [828, 375] width 658 height 28
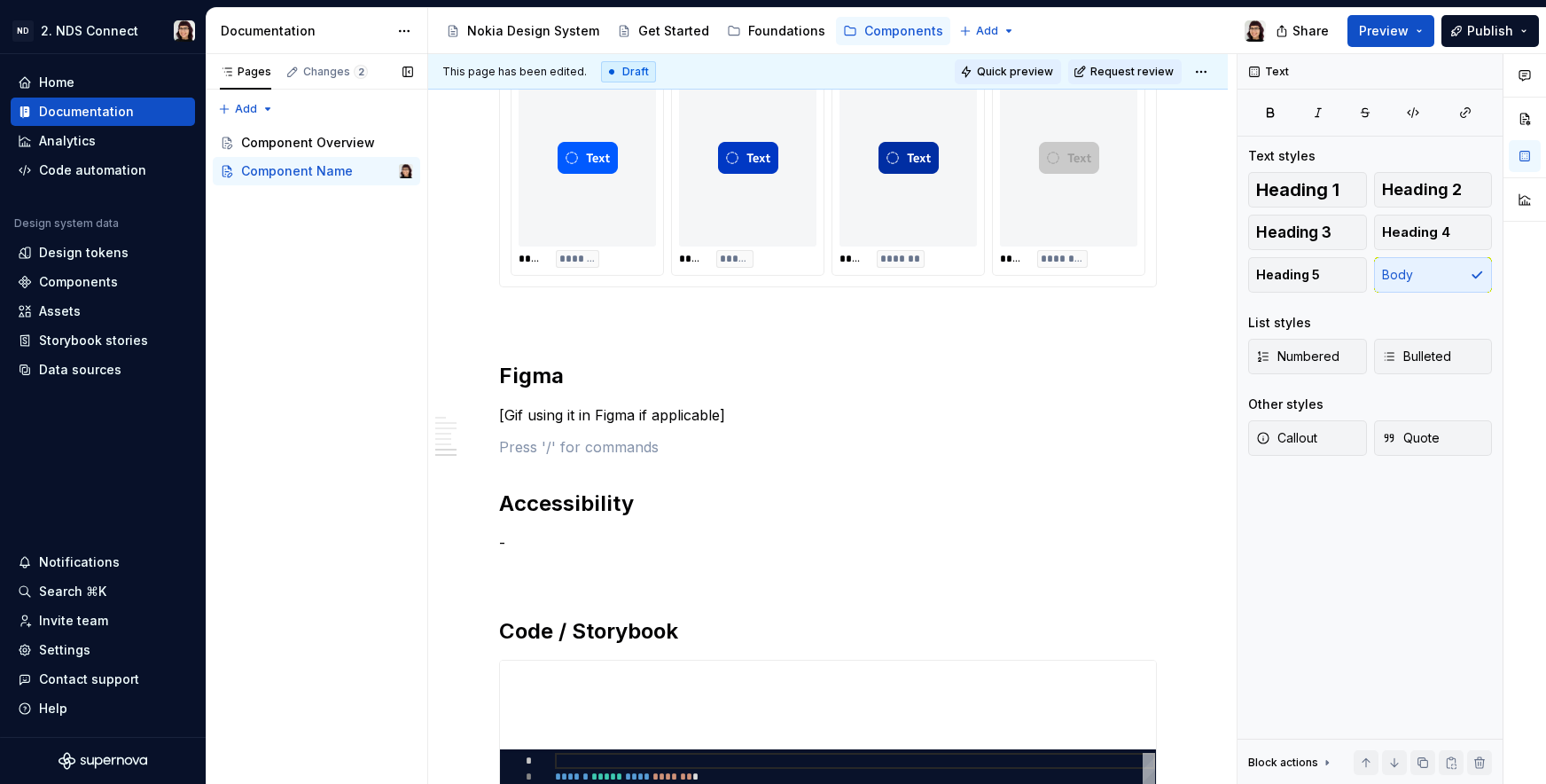
click at [1033, 61] on button "Quick preview" at bounding box center [1008, 72] width 107 height 25
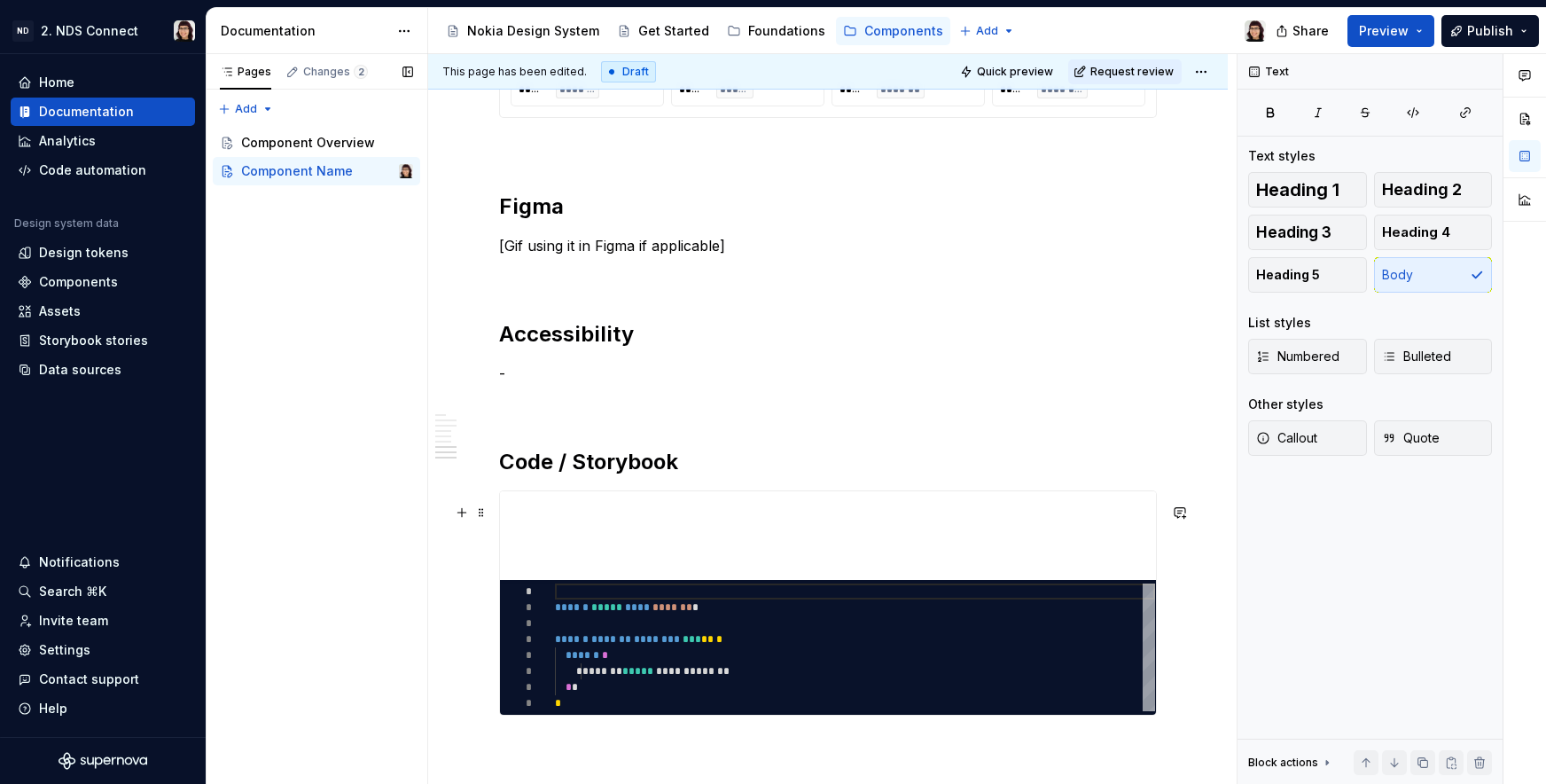
scroll to position [1665, 0]
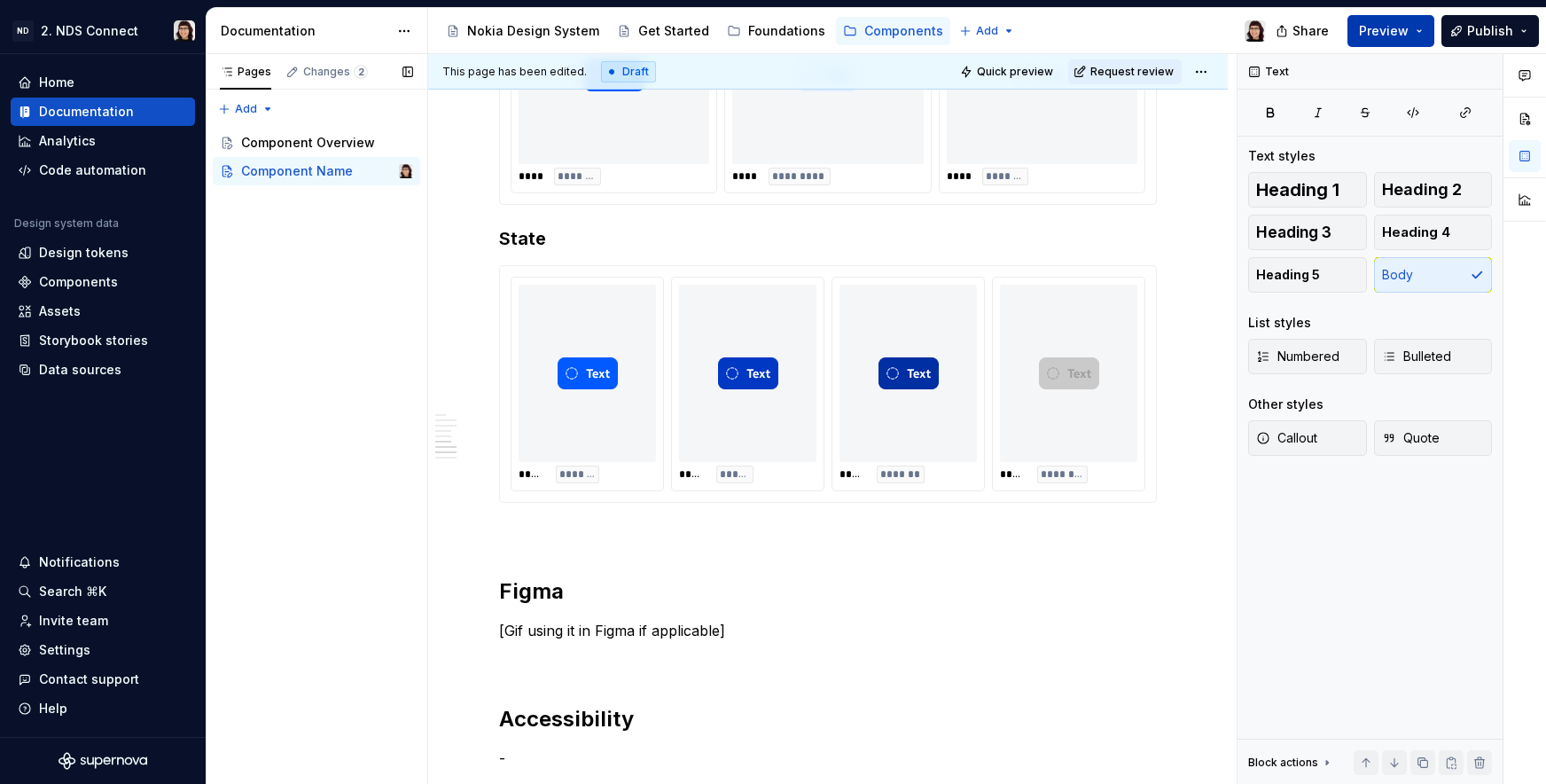
click at [1375, 32] on span "Preview" at bounding box center [1384, 31] width 50 height 17
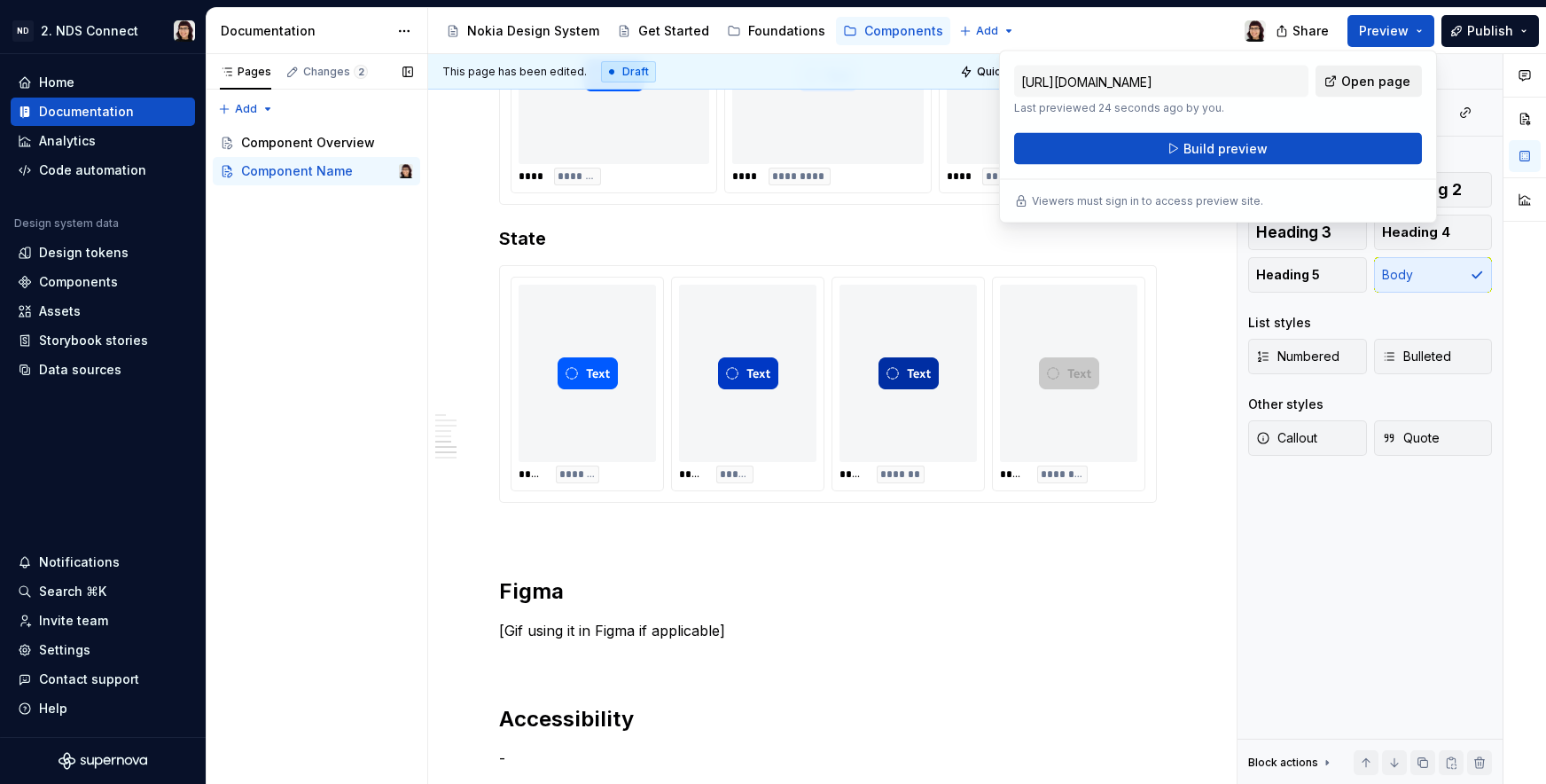
click at [1368, 75] on span "Open page" at bounding box center [1376, 82] width 69 height 17
type textarea "*"
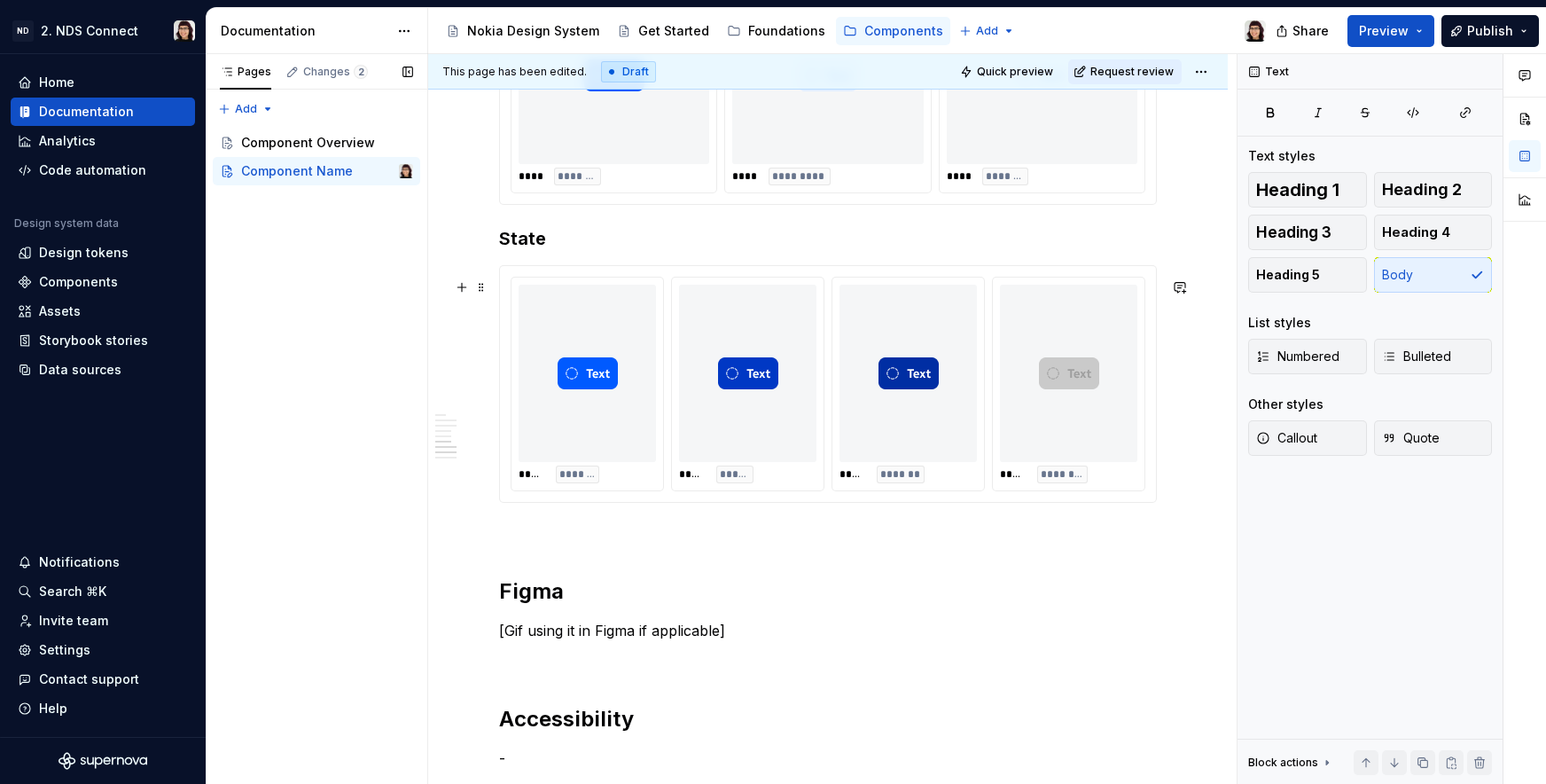
click at [1210, 401] on div "**********" at bounding box center [827, 19] width 799 height 2761
click at [1096, 401] on img at bounding box center [1069, 373] width 61 height 164
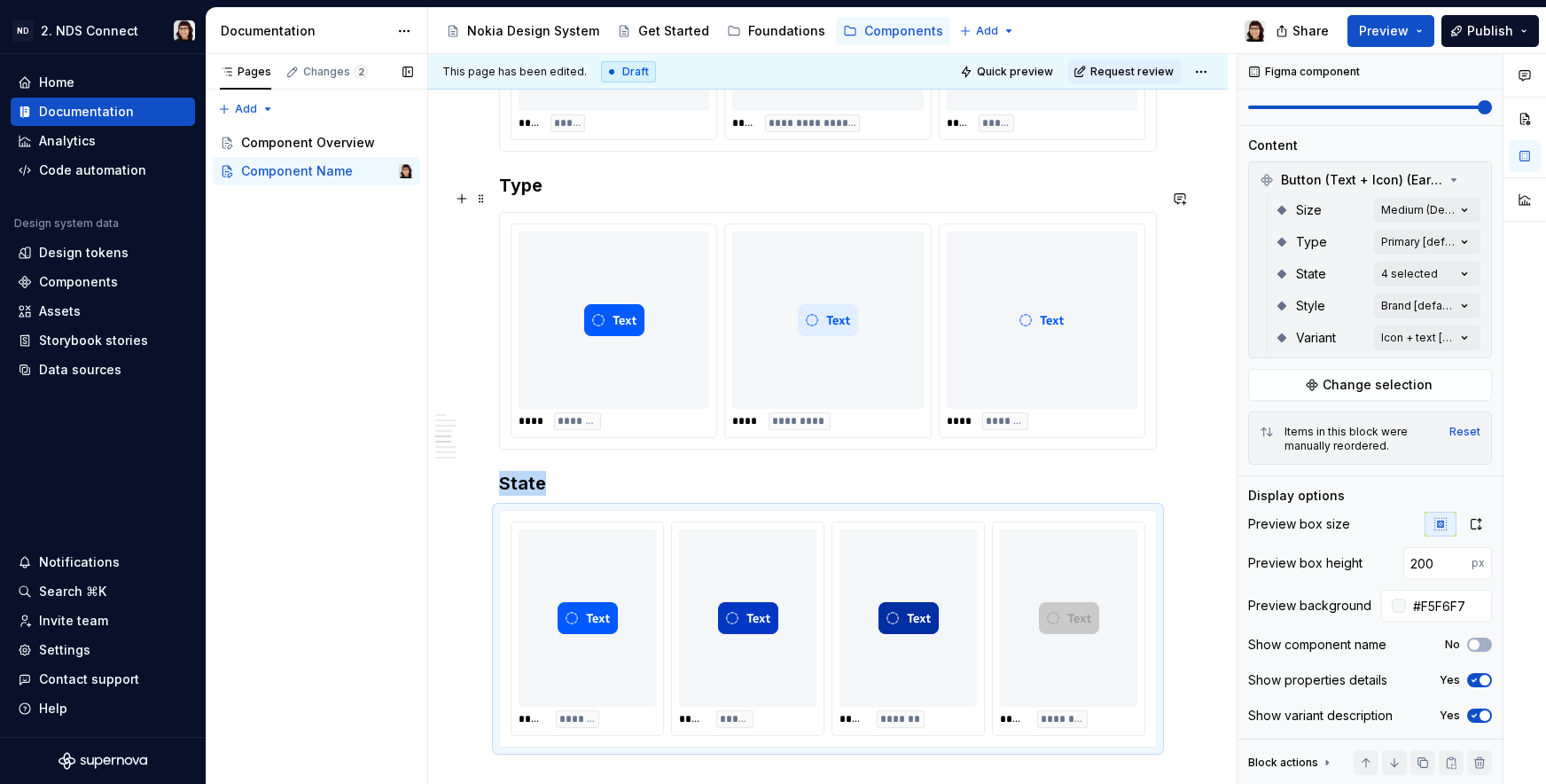
scroll to position [1423, 0]
click at [738, 327] on div at bounding box center [827, 317] width 190 height 177
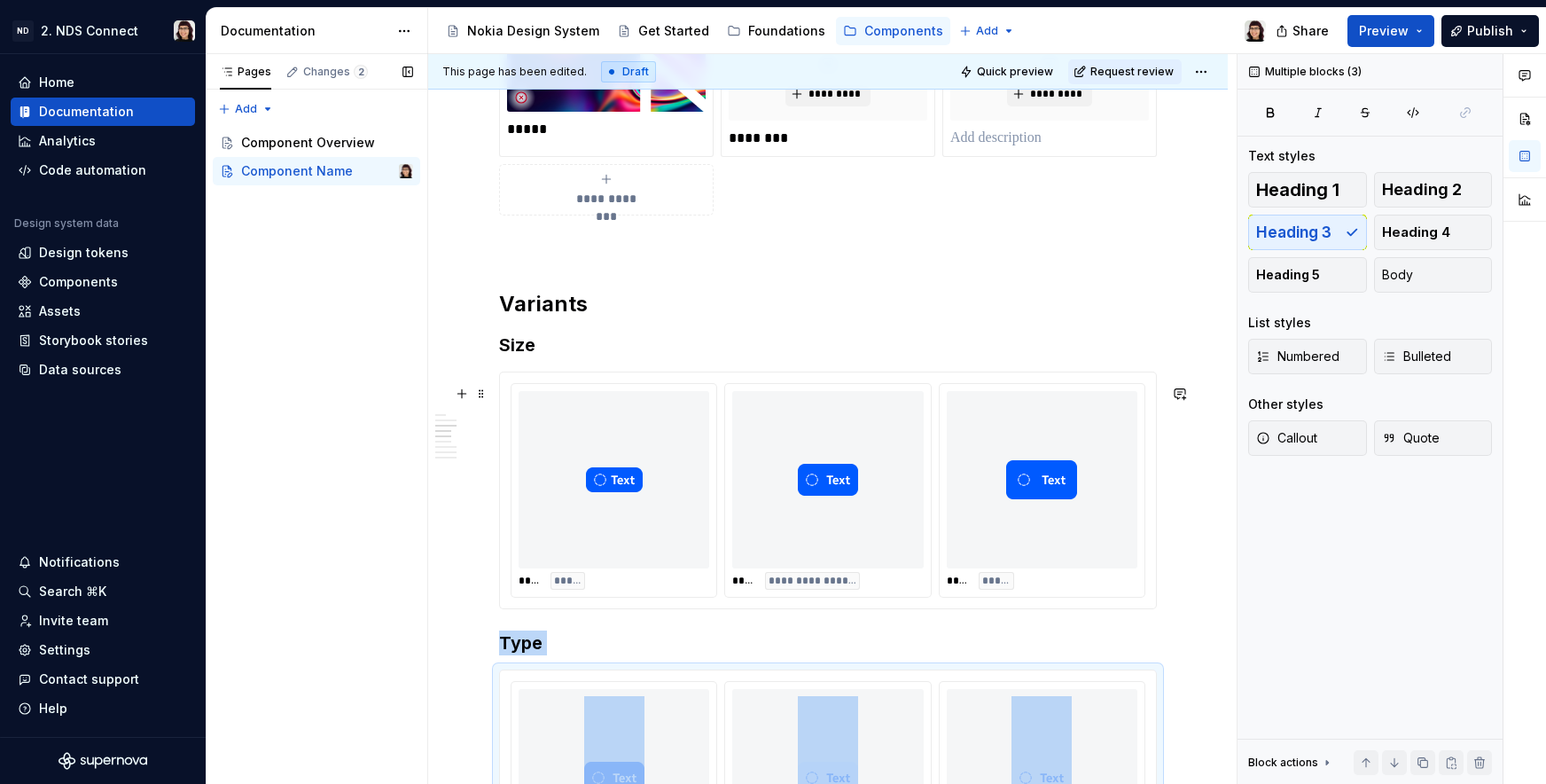
scroll to position [887, 0]
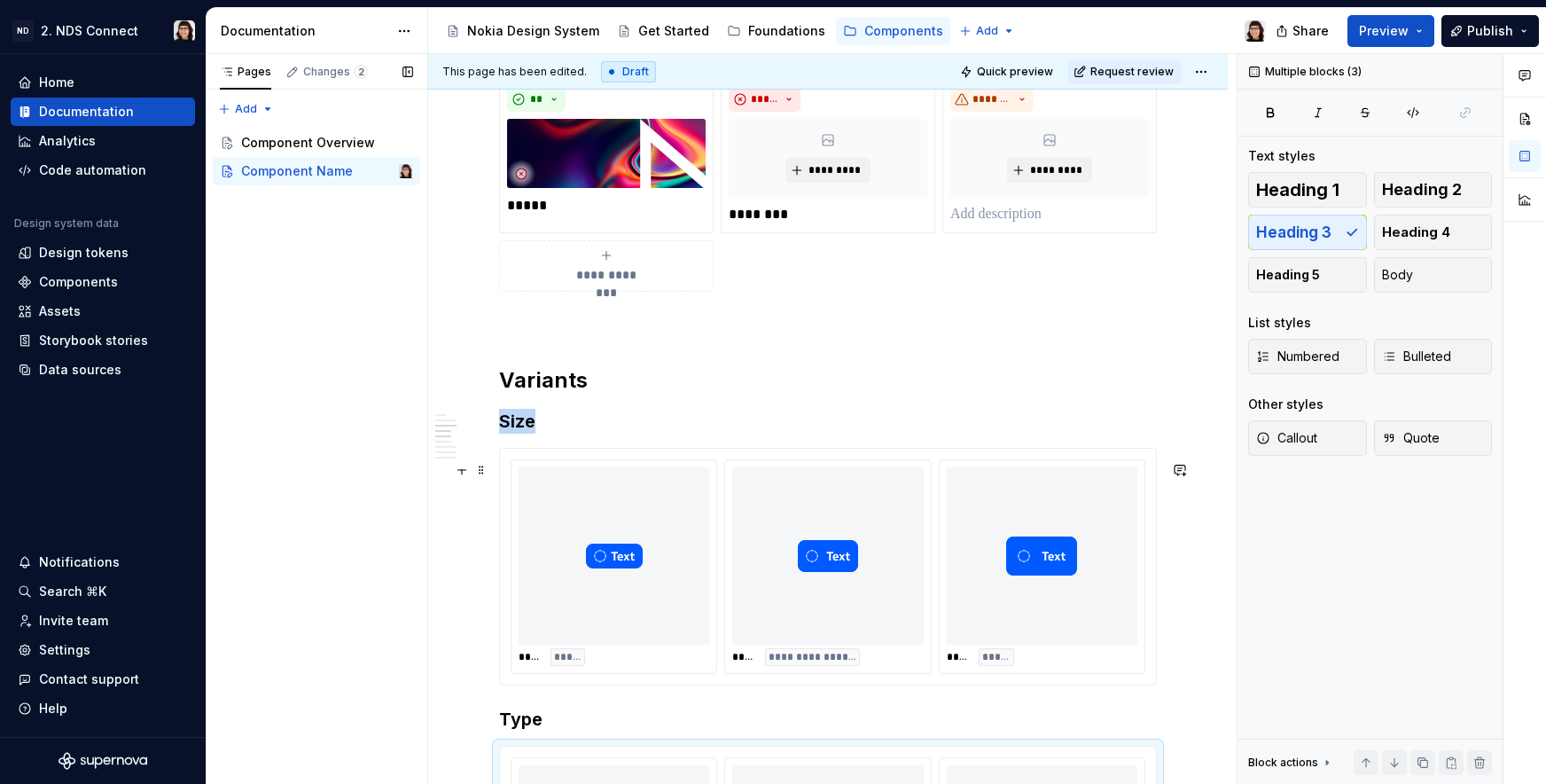
click at [908, 518] on div at bounding box center [827, 556] width 190 height 177
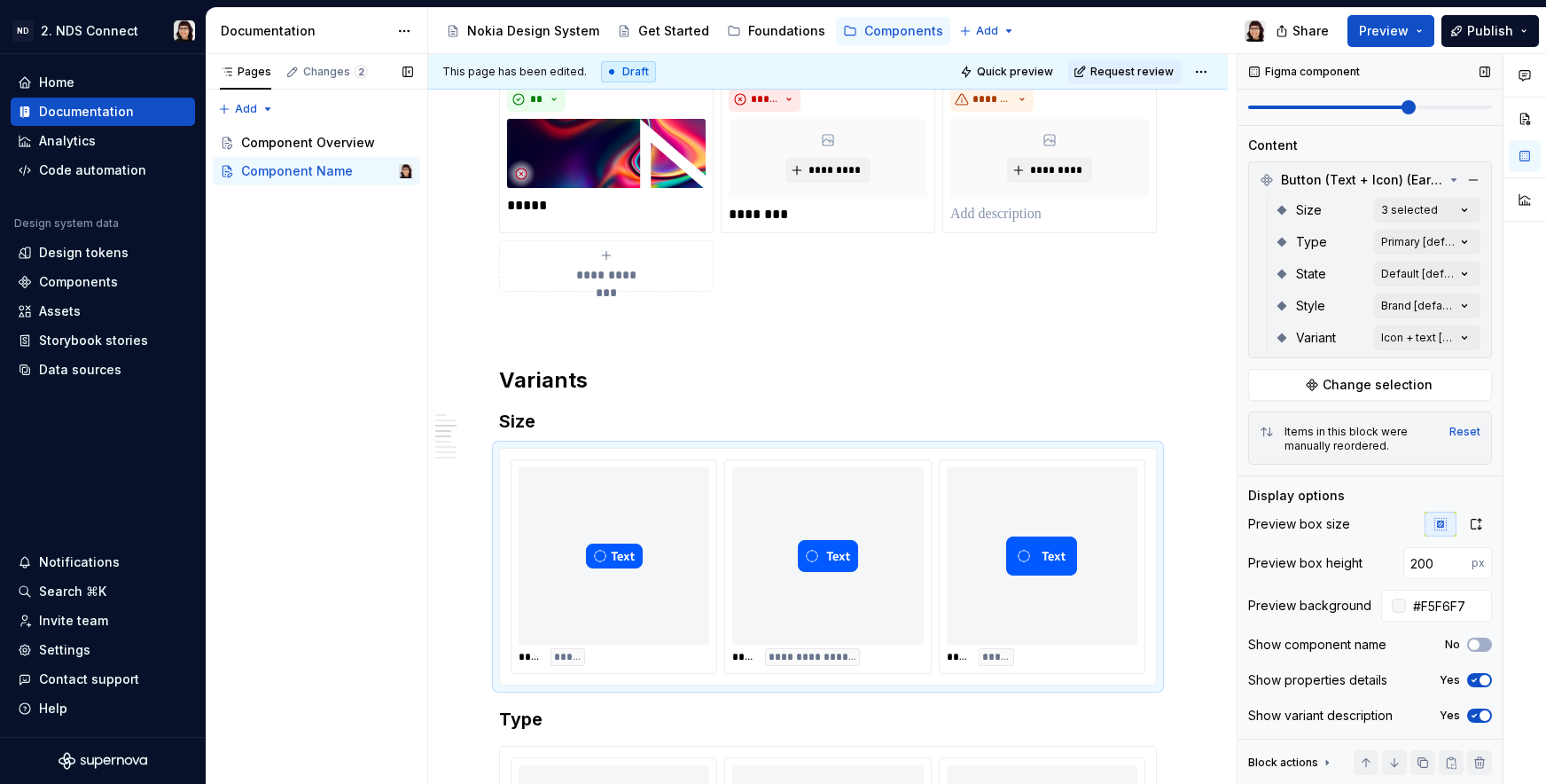
scroll to position [224, 0]
click at [1415, 561] on input "200" at bounding box center [1437, 563] width 68 height 32
click at [1415, 559] on input "200" at bounding box center [1437, 563] width 68 height 32
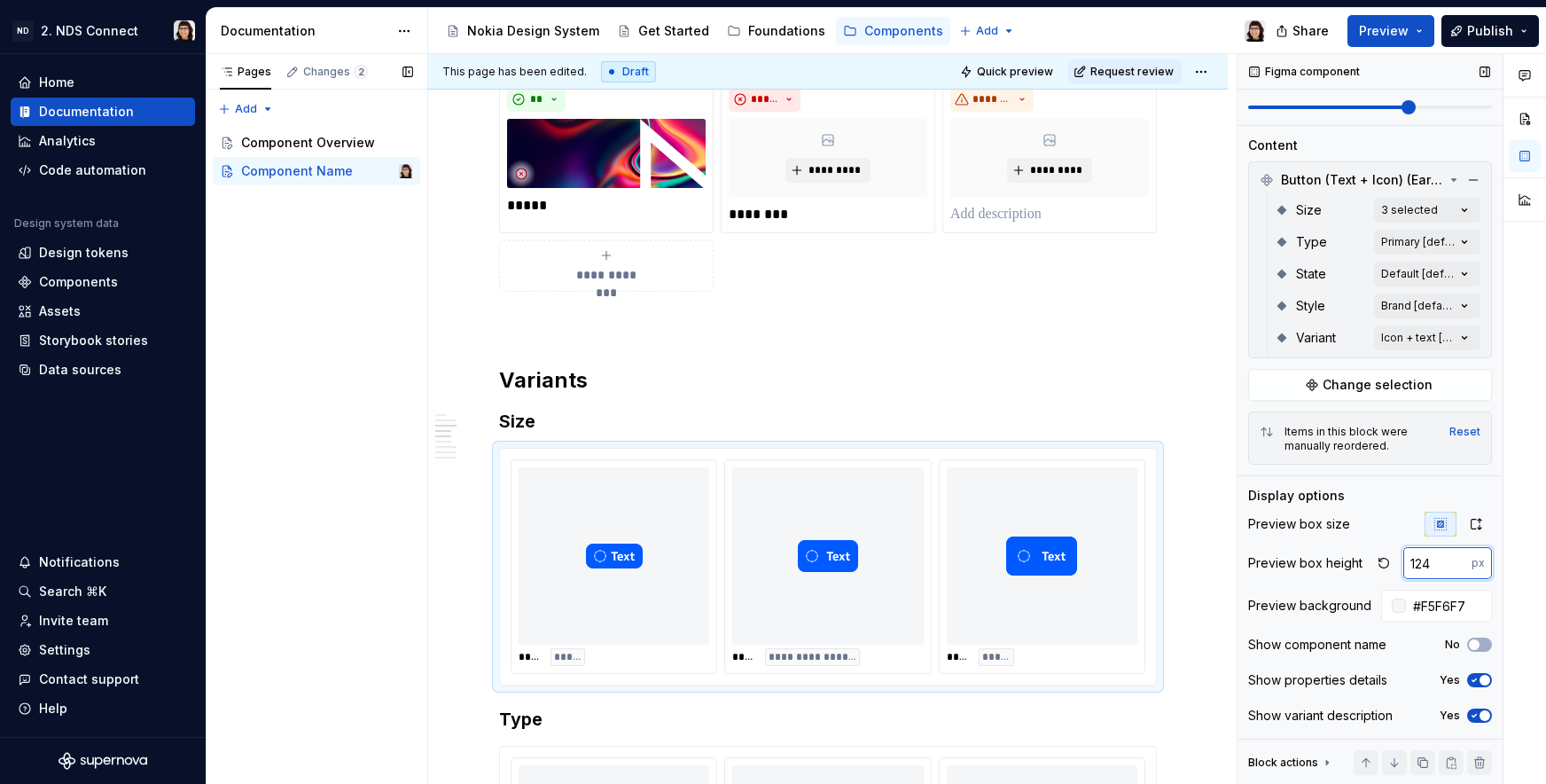
type input "124"
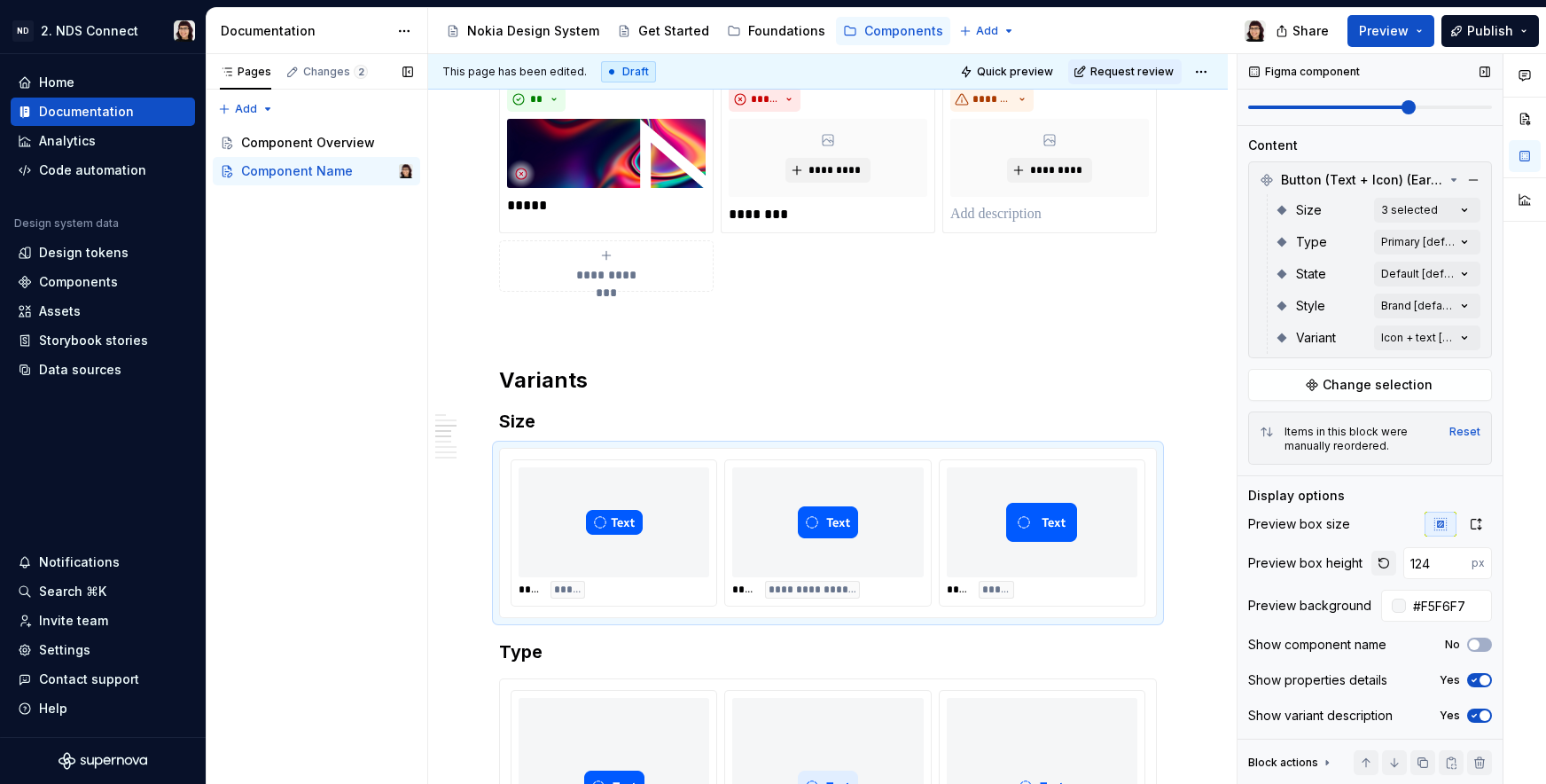
click at [1376, 558] on button "button" at bounding box center [1384, 563] width 25 height 25
click at [1420, 560] on input "number" at bounding box center [1437, 563] width 68 height 32
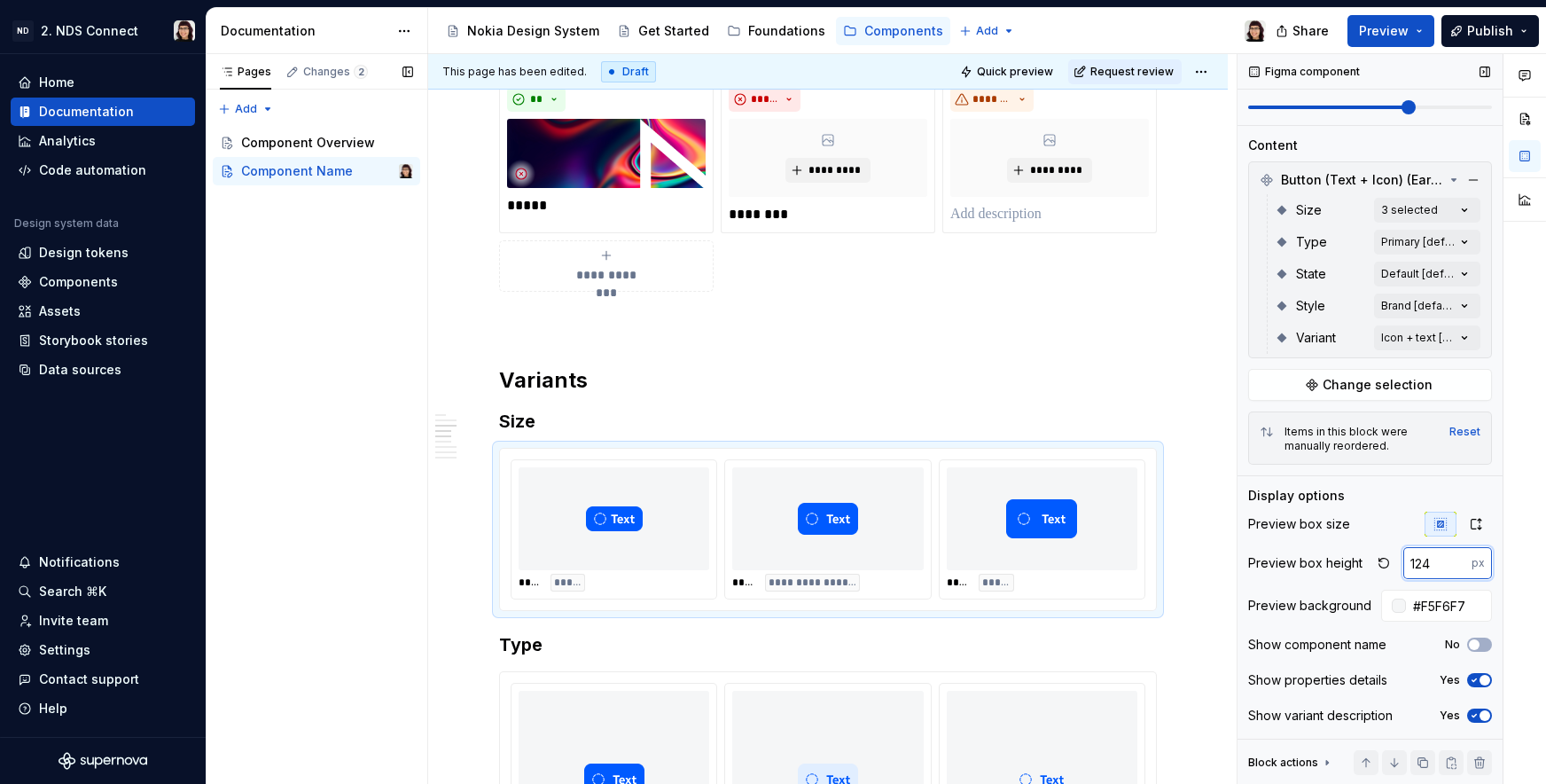
type input "124"
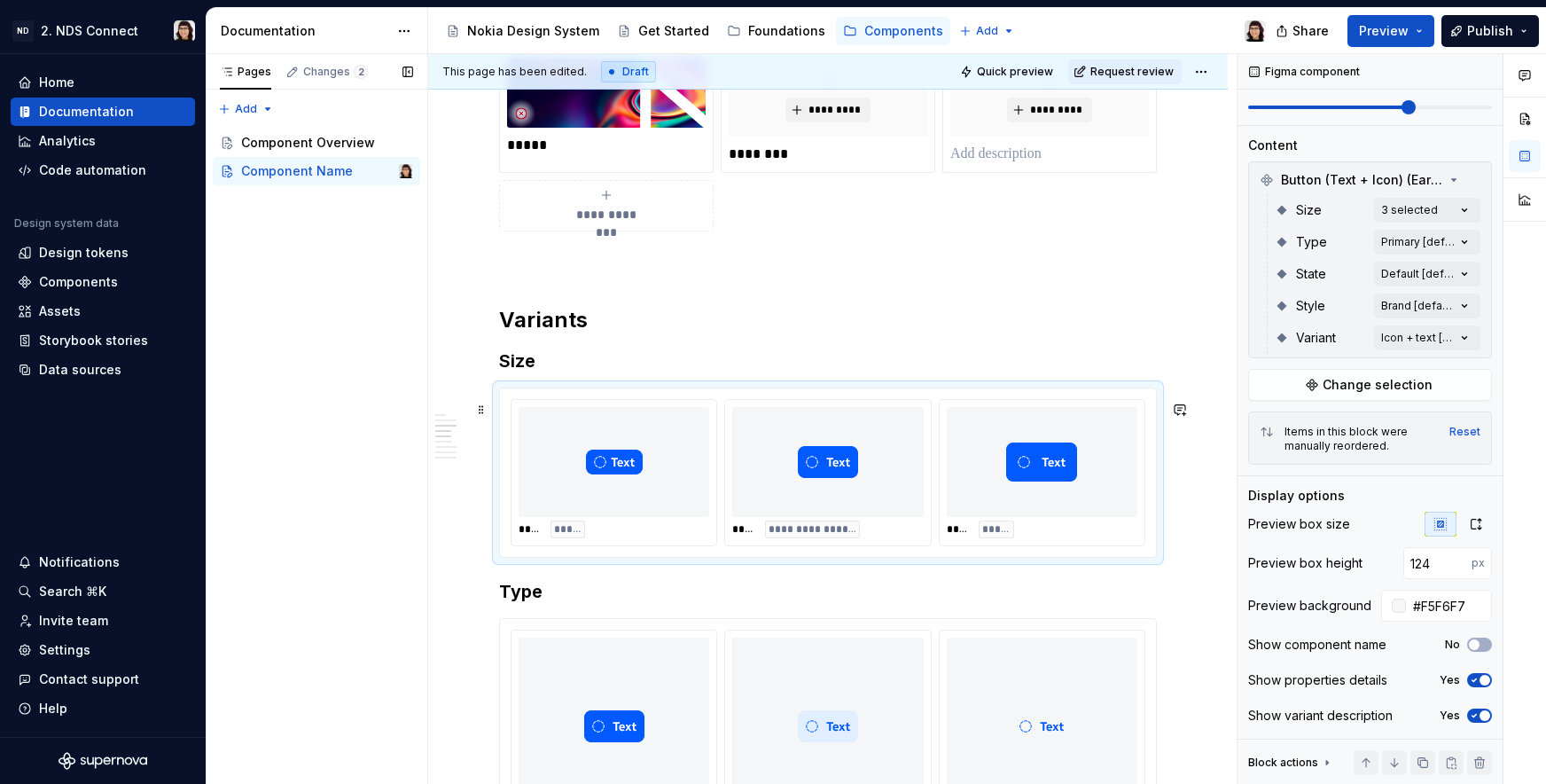
scroll to position [1018, 0]
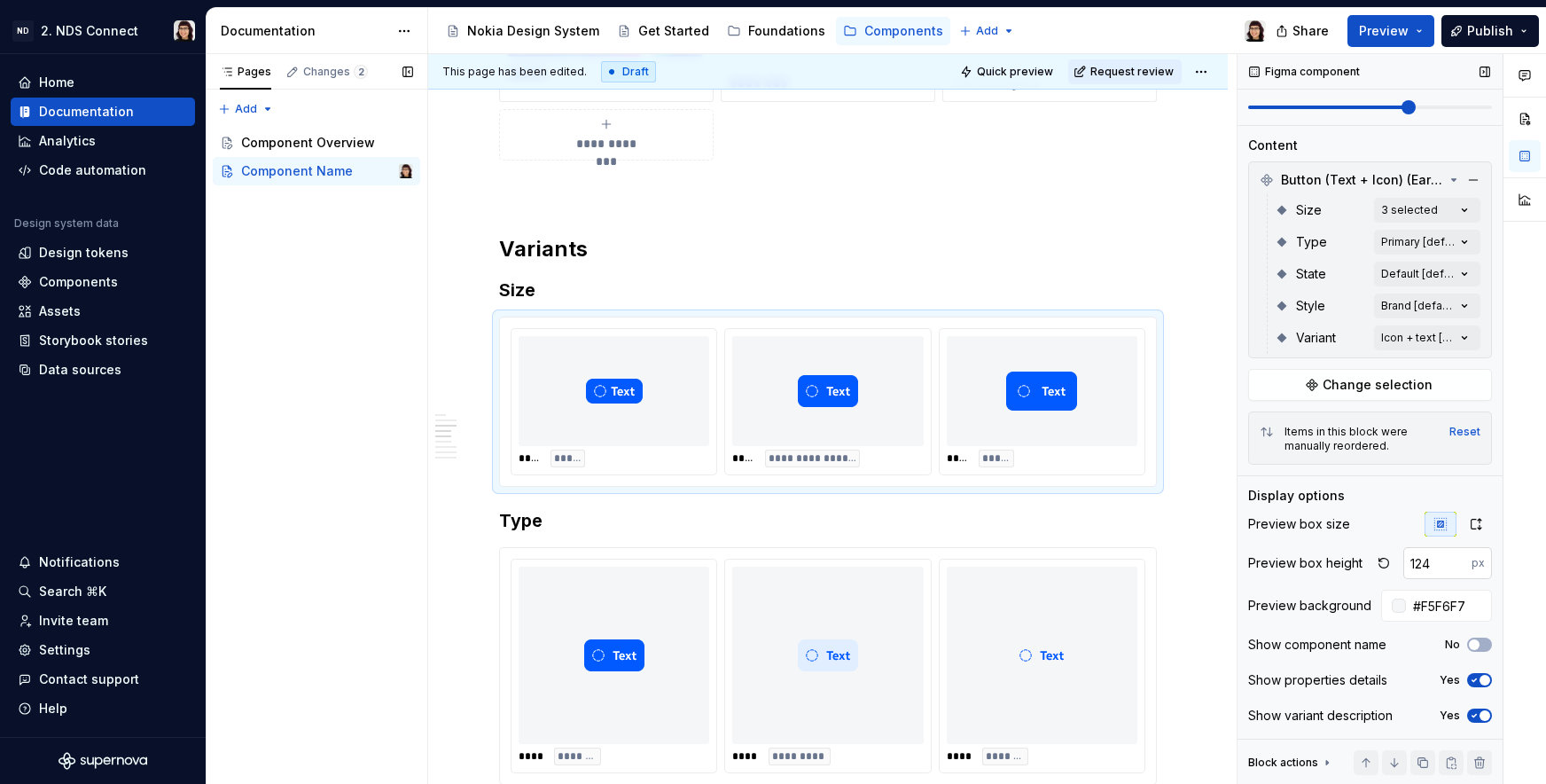
click at [1435, 564] on input "124" at bounding box center [1437, 563] width 68 height 32
click at [1358, 562] on div "Preview box height 124 px" at bounding box center [1370, 563] width 243 height 32
click at [1372, 562] on button "button" at bounding box center [1384, 563] width 25 height 25
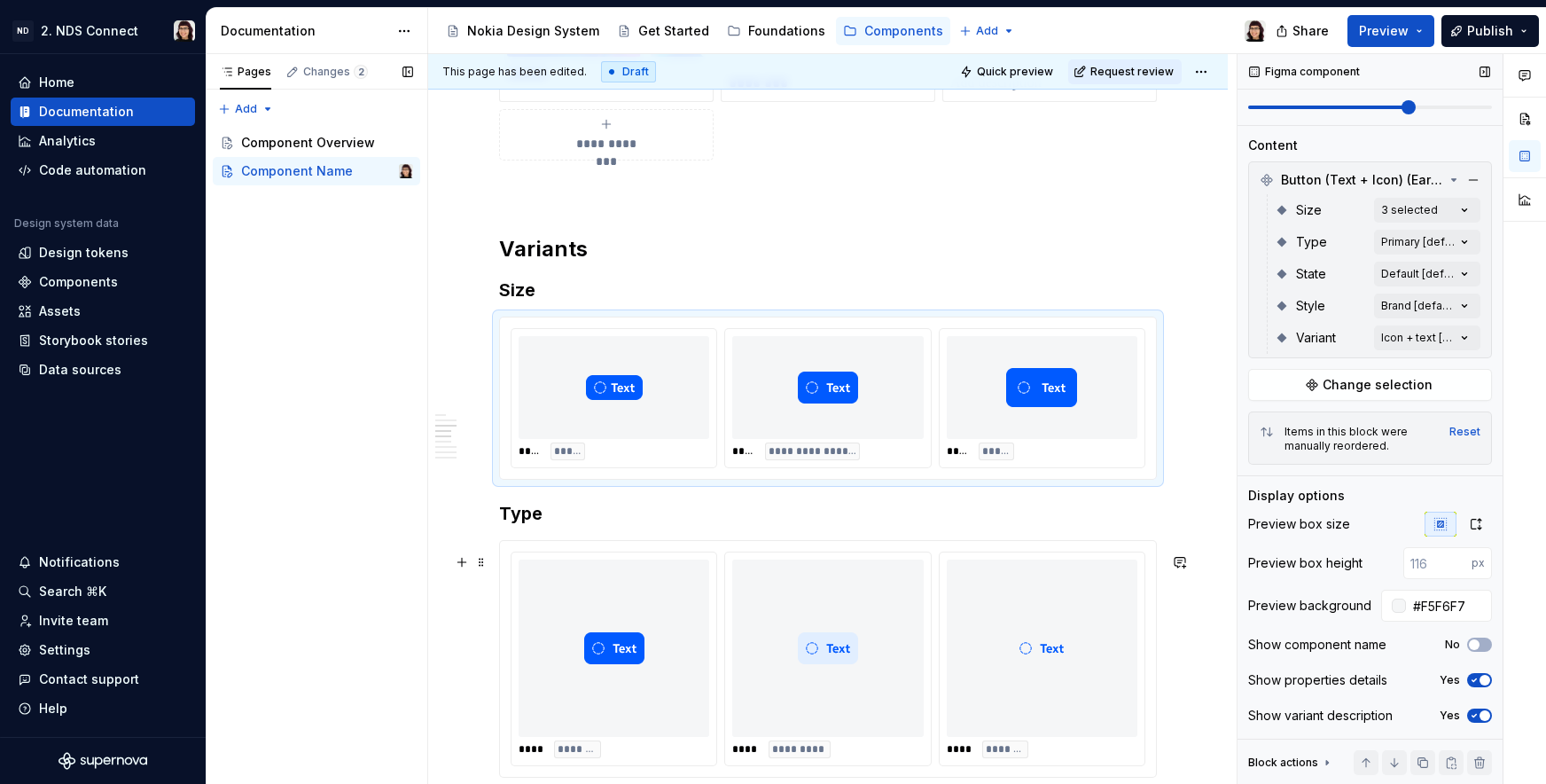
type input "200"
click at [1019, 645] on img at bounding box center [1041, 648] width 61 height 164
click at [1375, 560] on button "button" at bounding box center [1384, 563] width 25 height 25
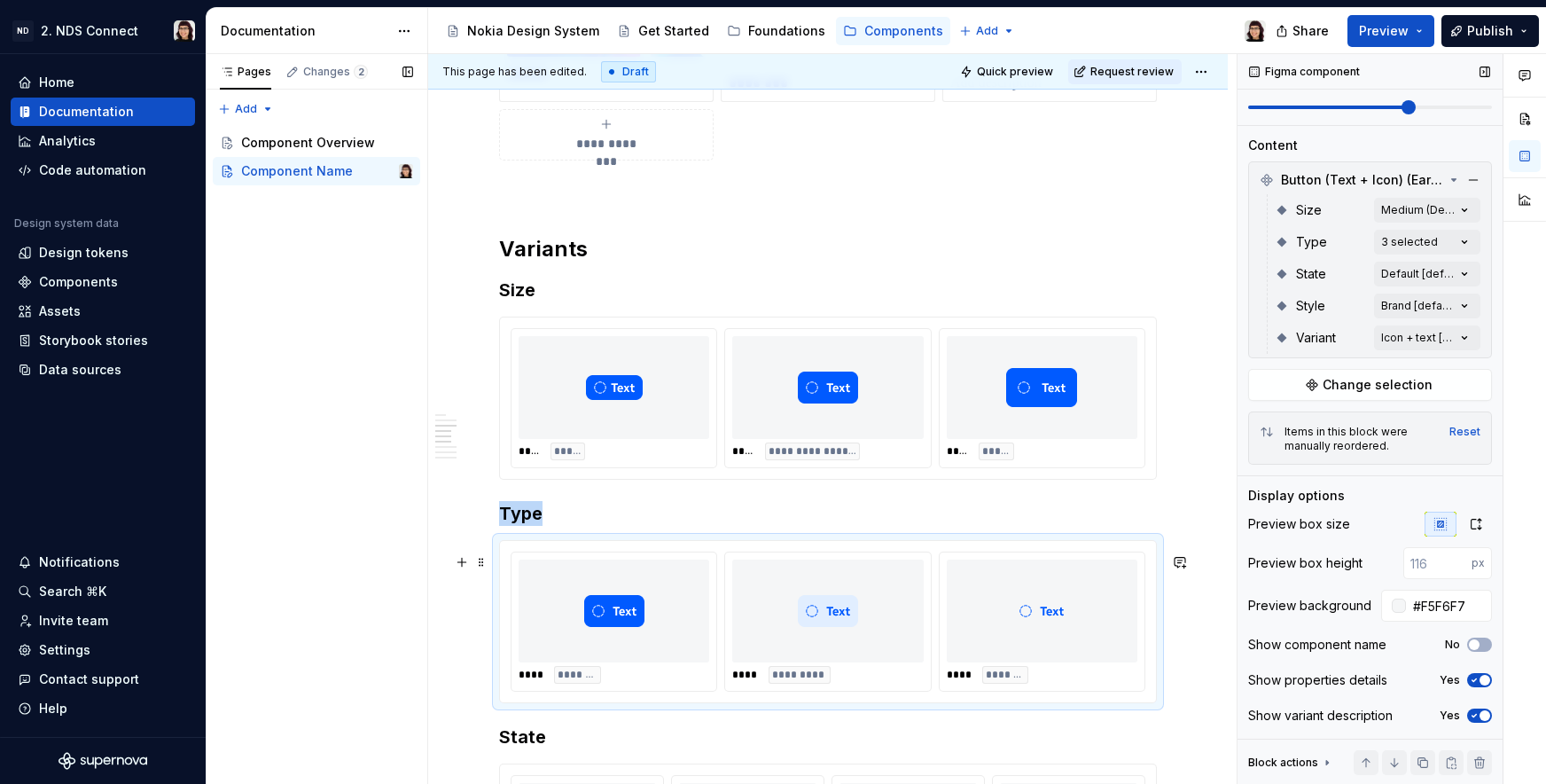
scroll to position [1146, 0]
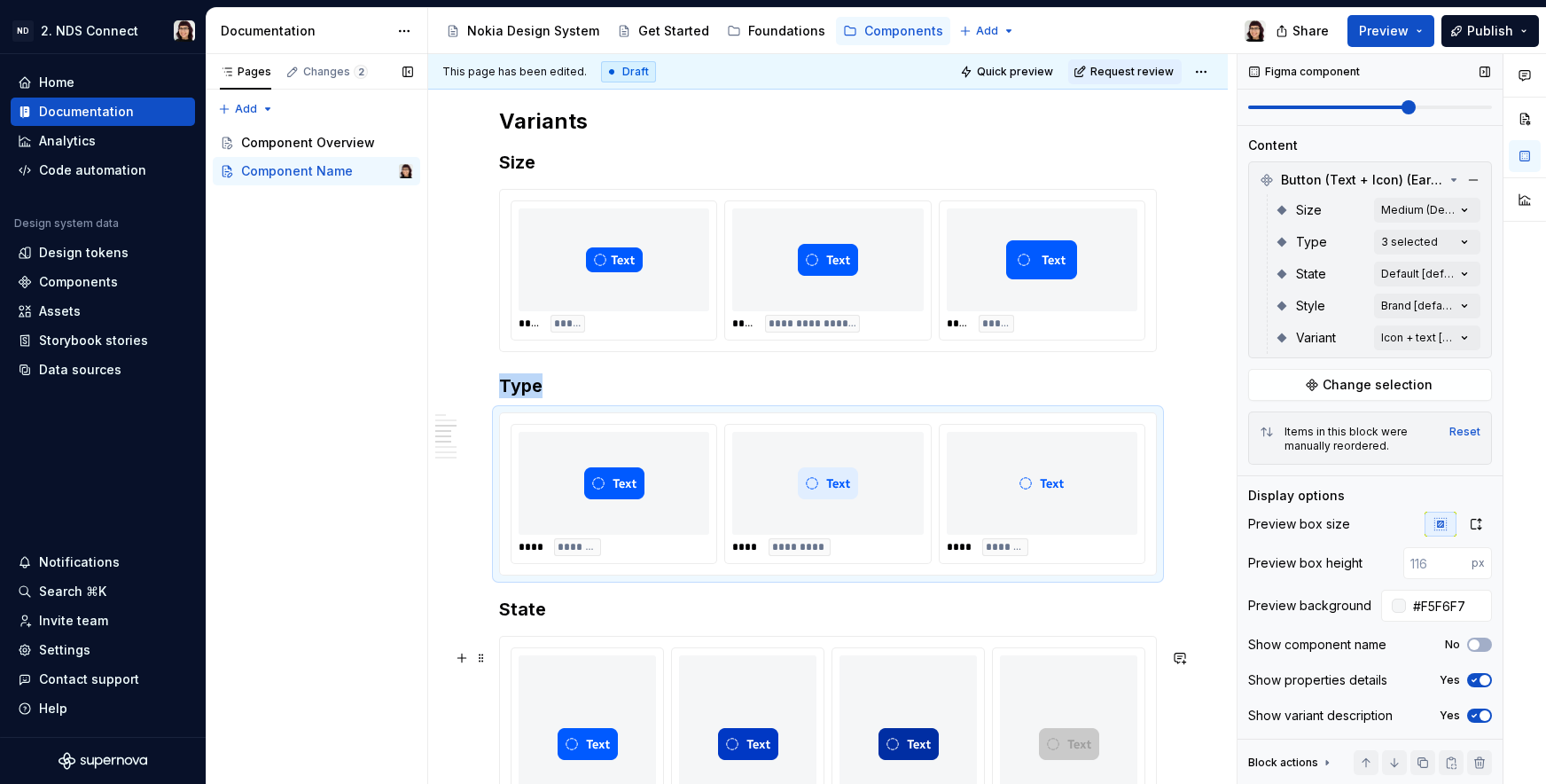
type input "200"
click at [989, 698] on div "***** ******* ***** ***** ***** ******* ***** ********" at bounding box center [828, 754] width 635 height 215
click at [1382, 565] on button "button" at bounding box center [1384, 563] width 25 height 25
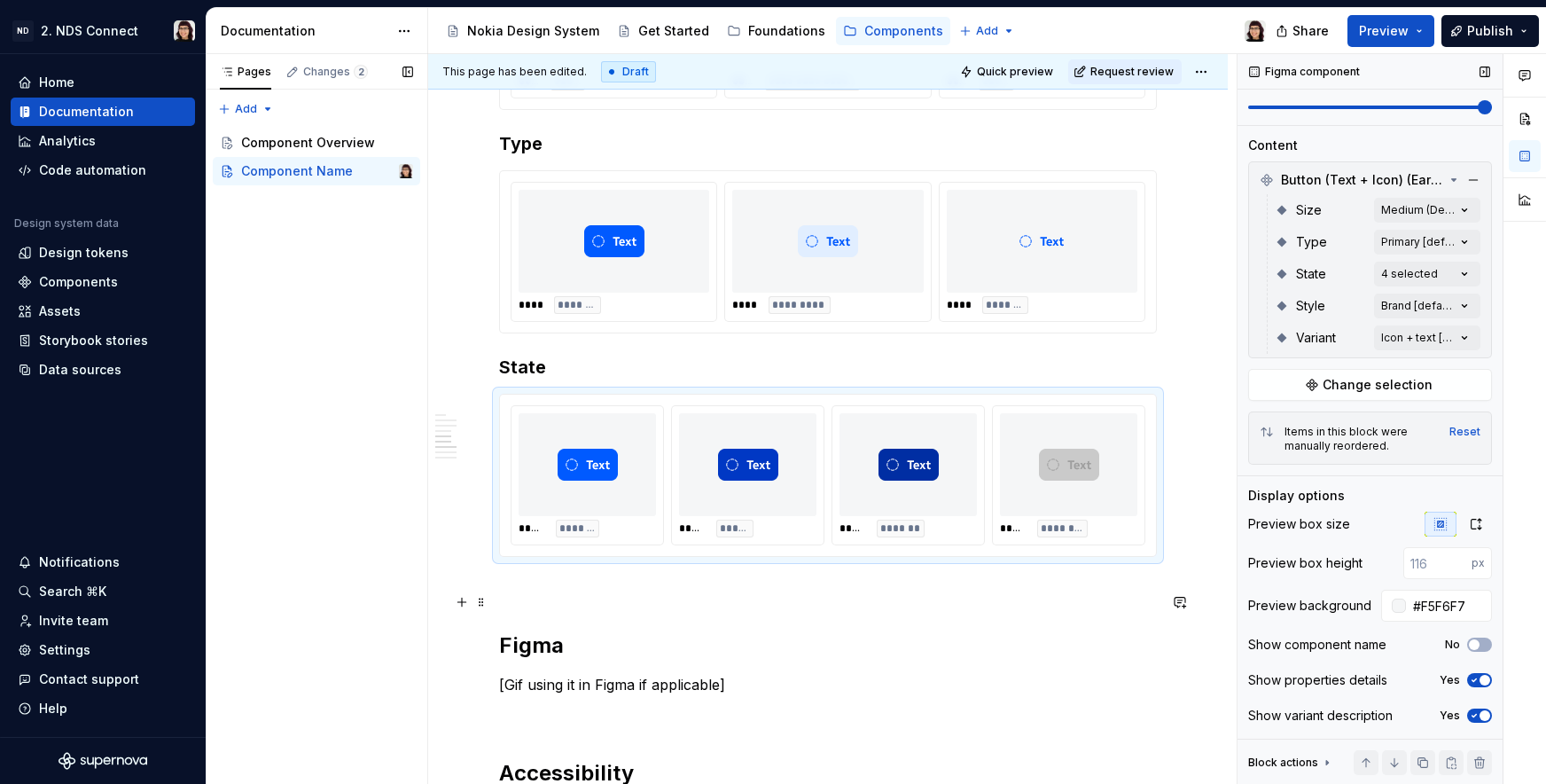
scroll to position [1393, 0]
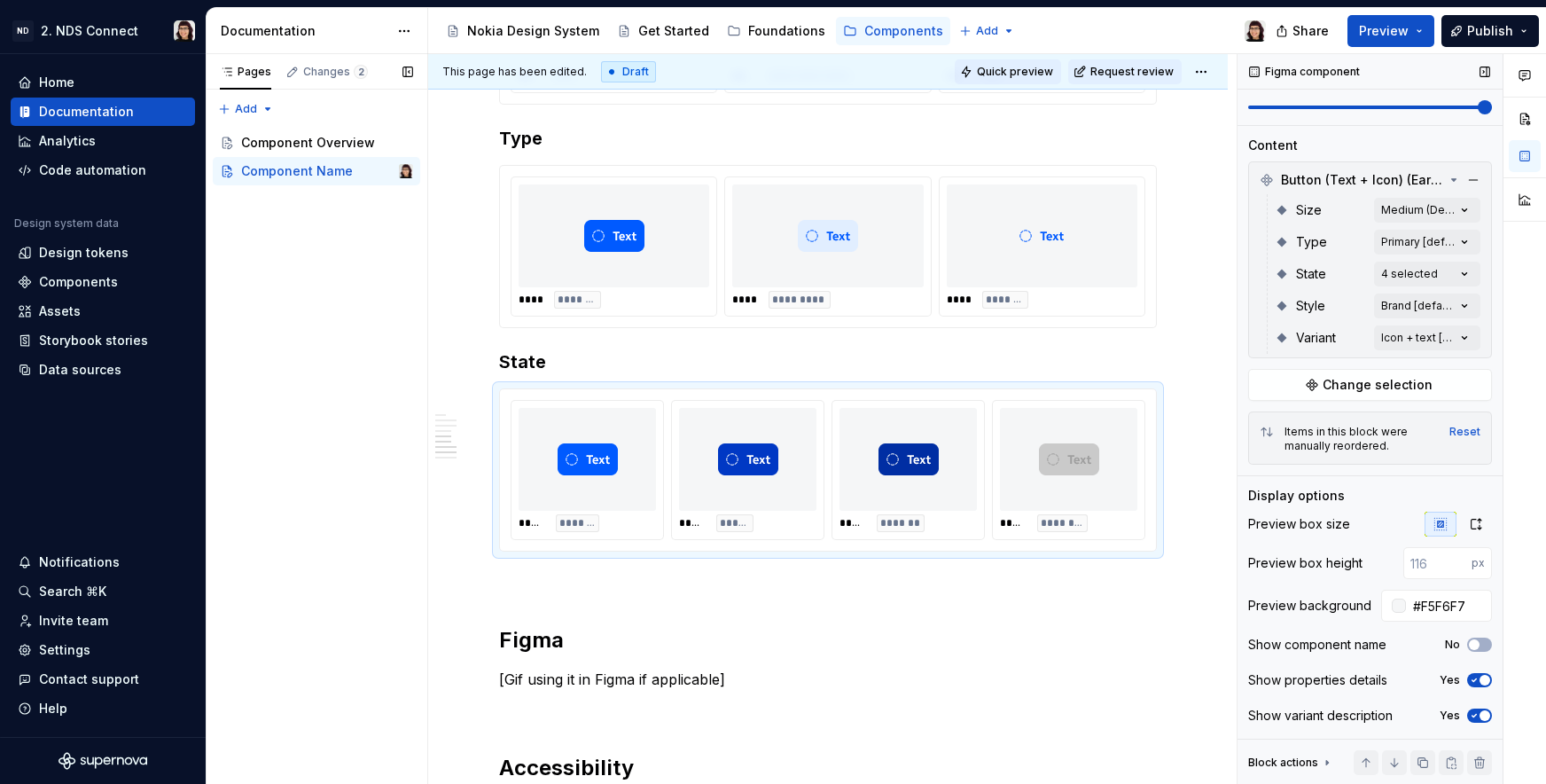
click at [996, 70] on span "Quick preview" at bounding box center [1015, 71] width 76 height 14
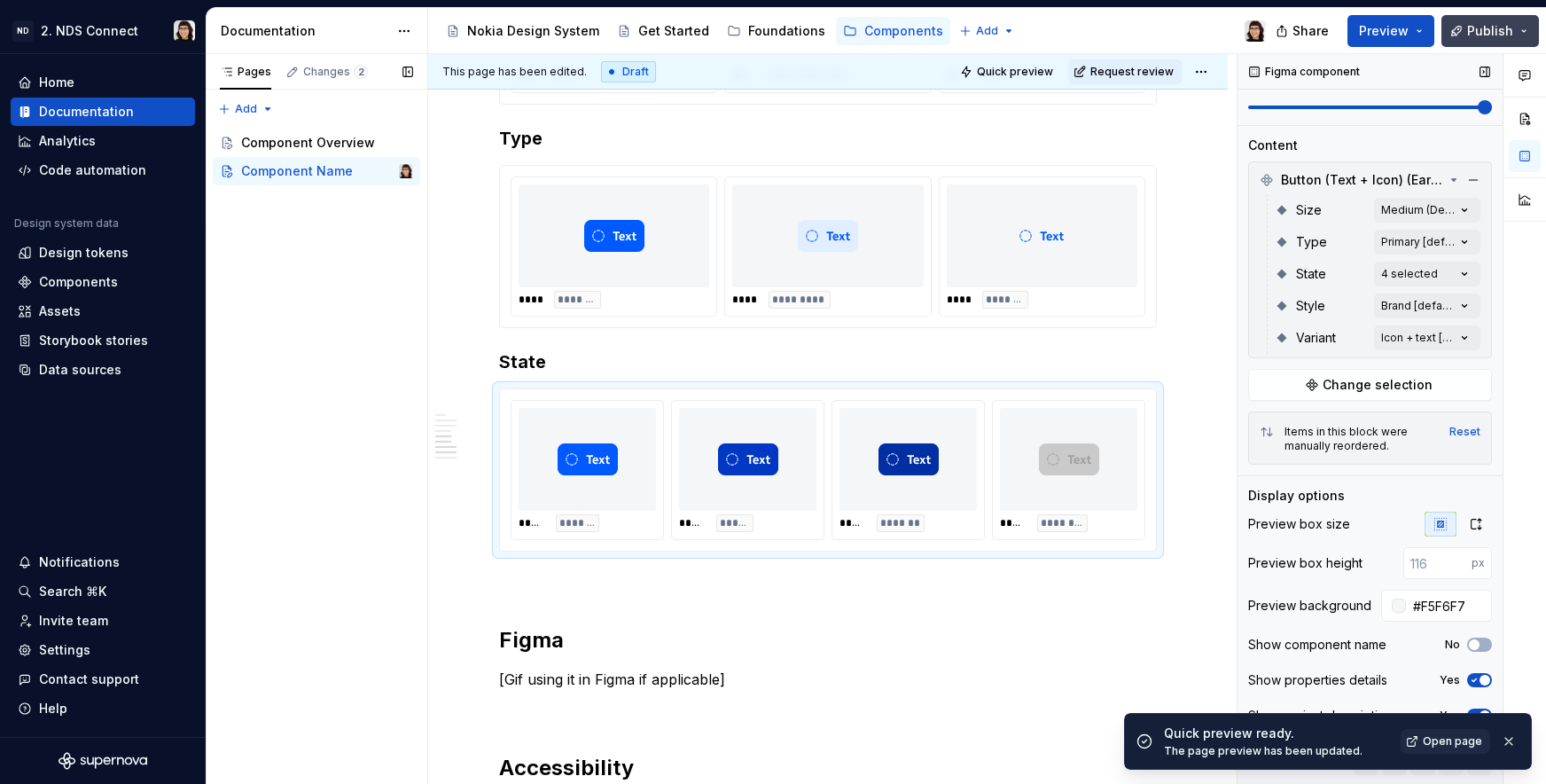
click at [1468, 28] on button "Publish" at bounding box center [1489, 31] width 97 height 32
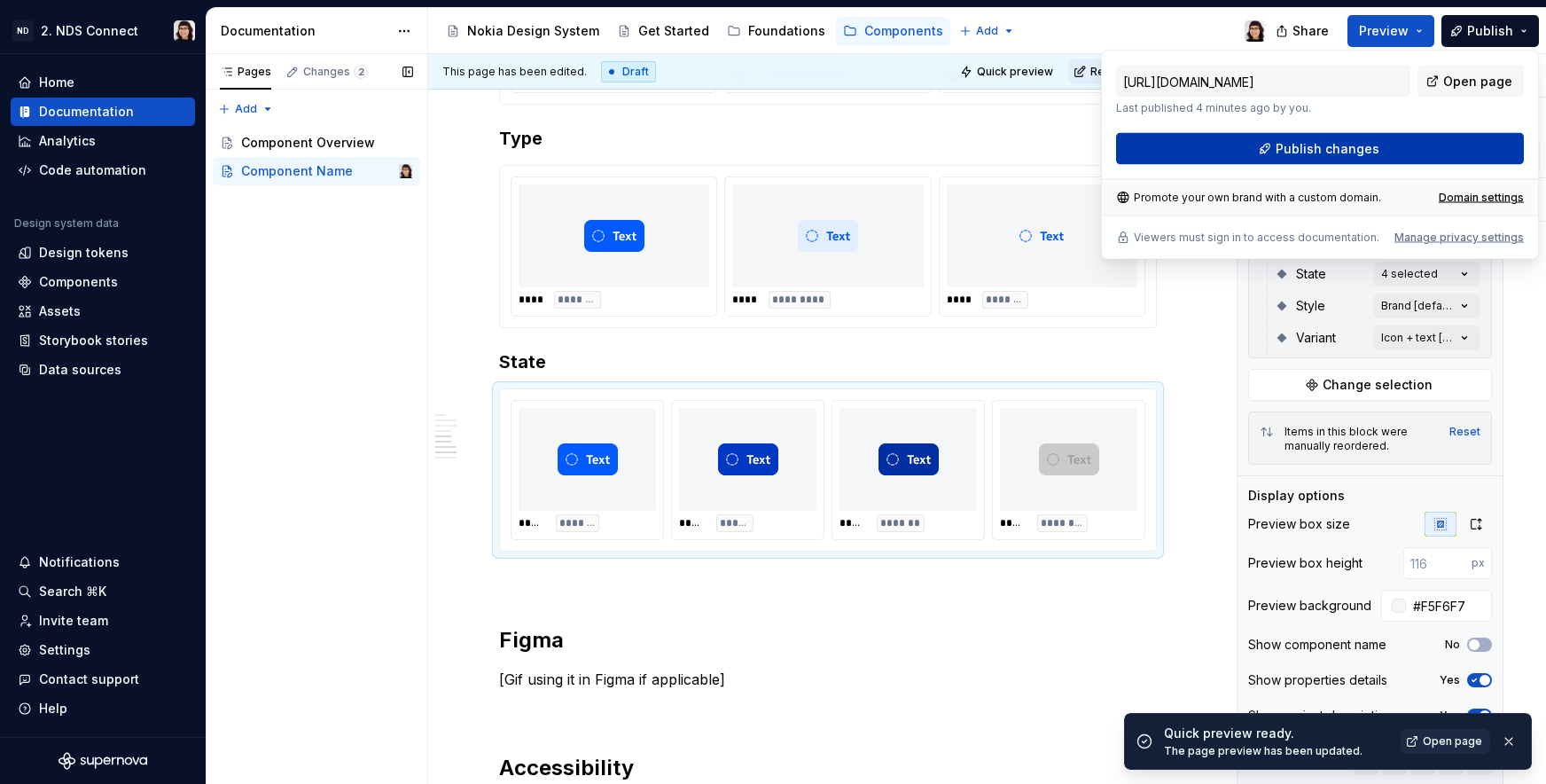
click at [1344, 148] on span "Publish changes" at bounding box center [1328, 149] width 104 height 17
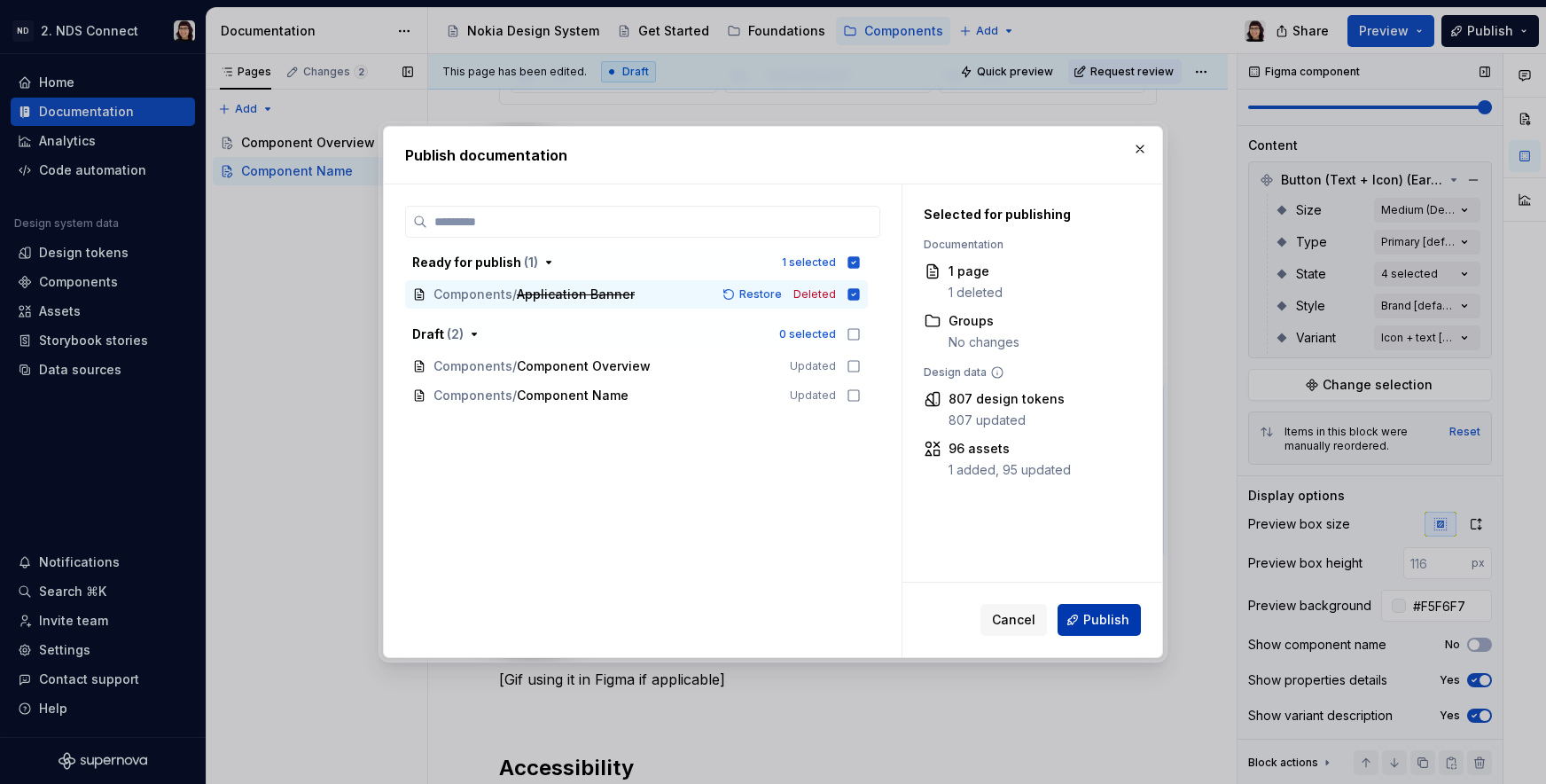
click at [1102, 627] on span "Publish" at bounding box center [1106, 620] width 46 height 17
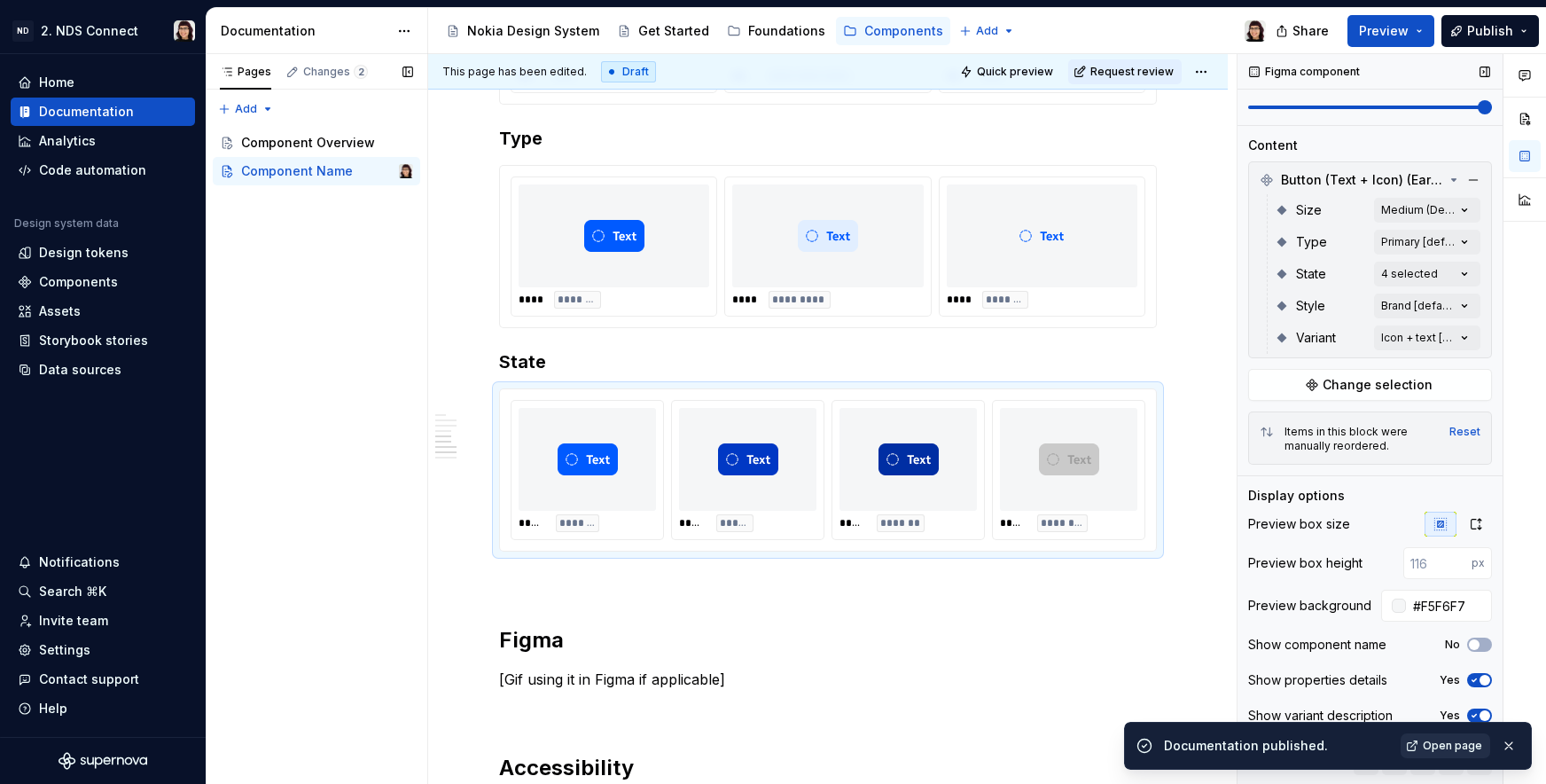
click at [1429, 747] on span "Open page" at bounding box center [1453, 746] width 60 height 14
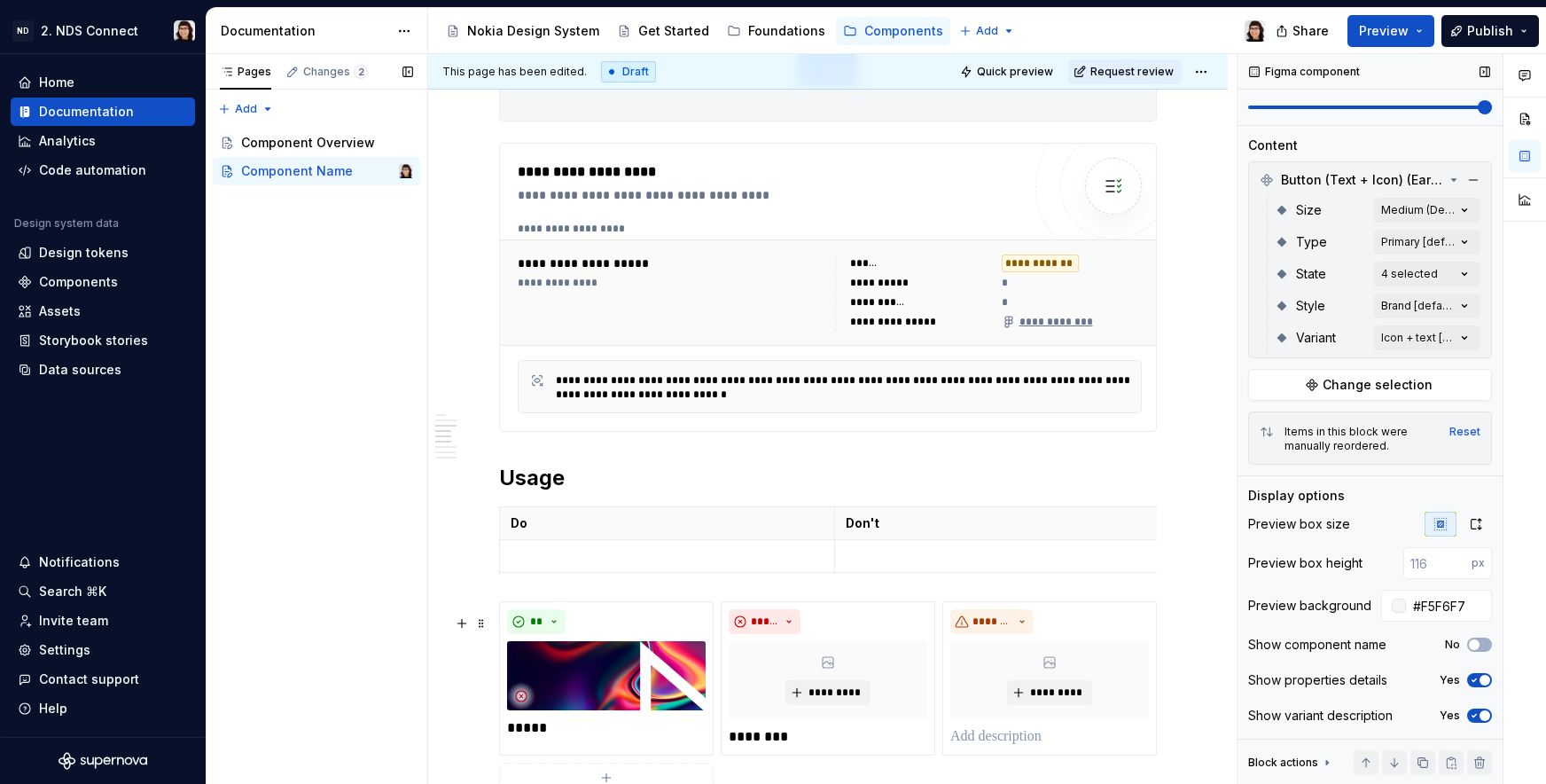
scroll to position [0, 0]
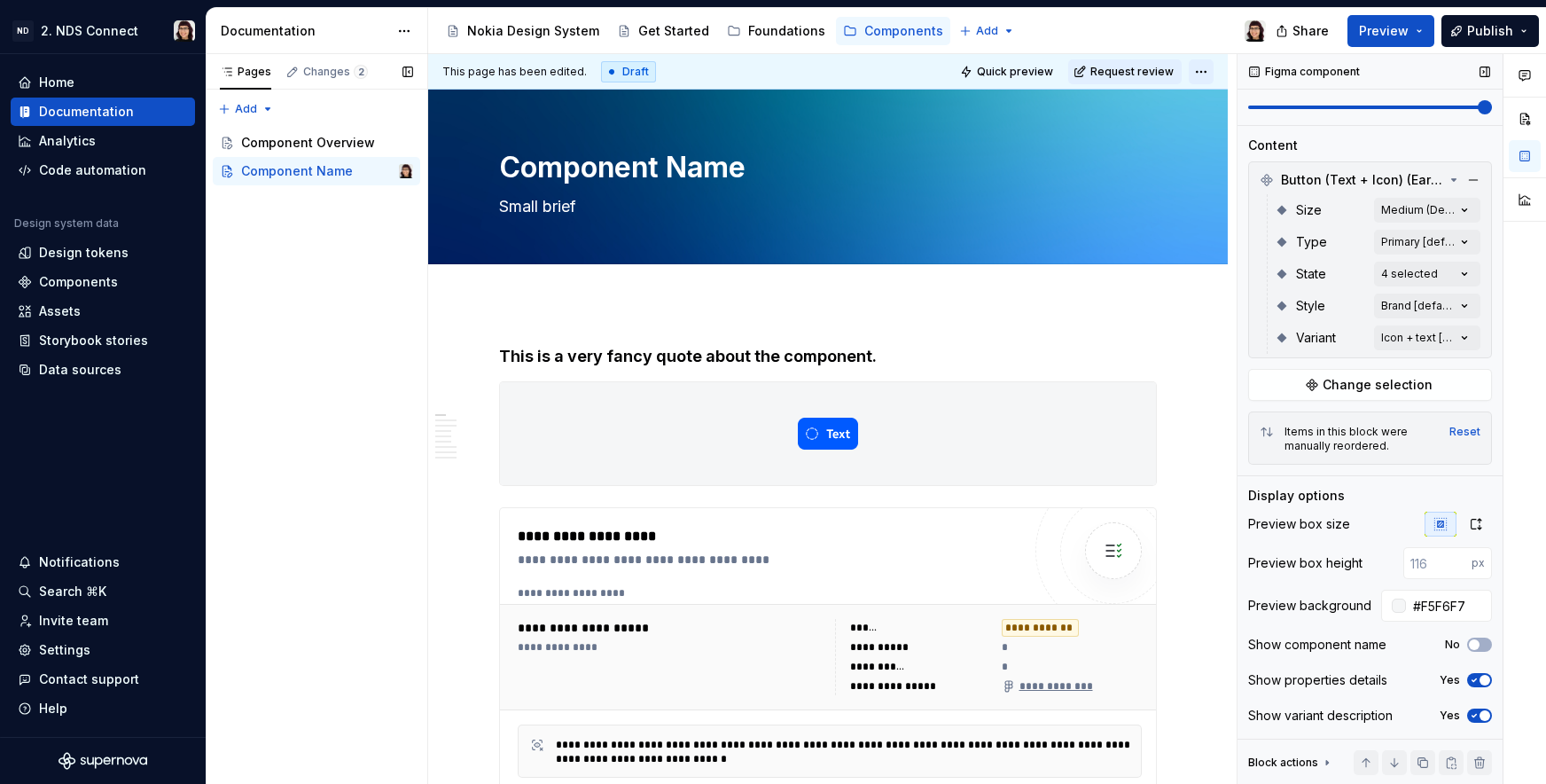
click at [1200, 73] on html "ND 2. NDS Connect Home Documentation Analytics Code automation Design system da…" at bounding box center [773, 392] width 1546 height 784
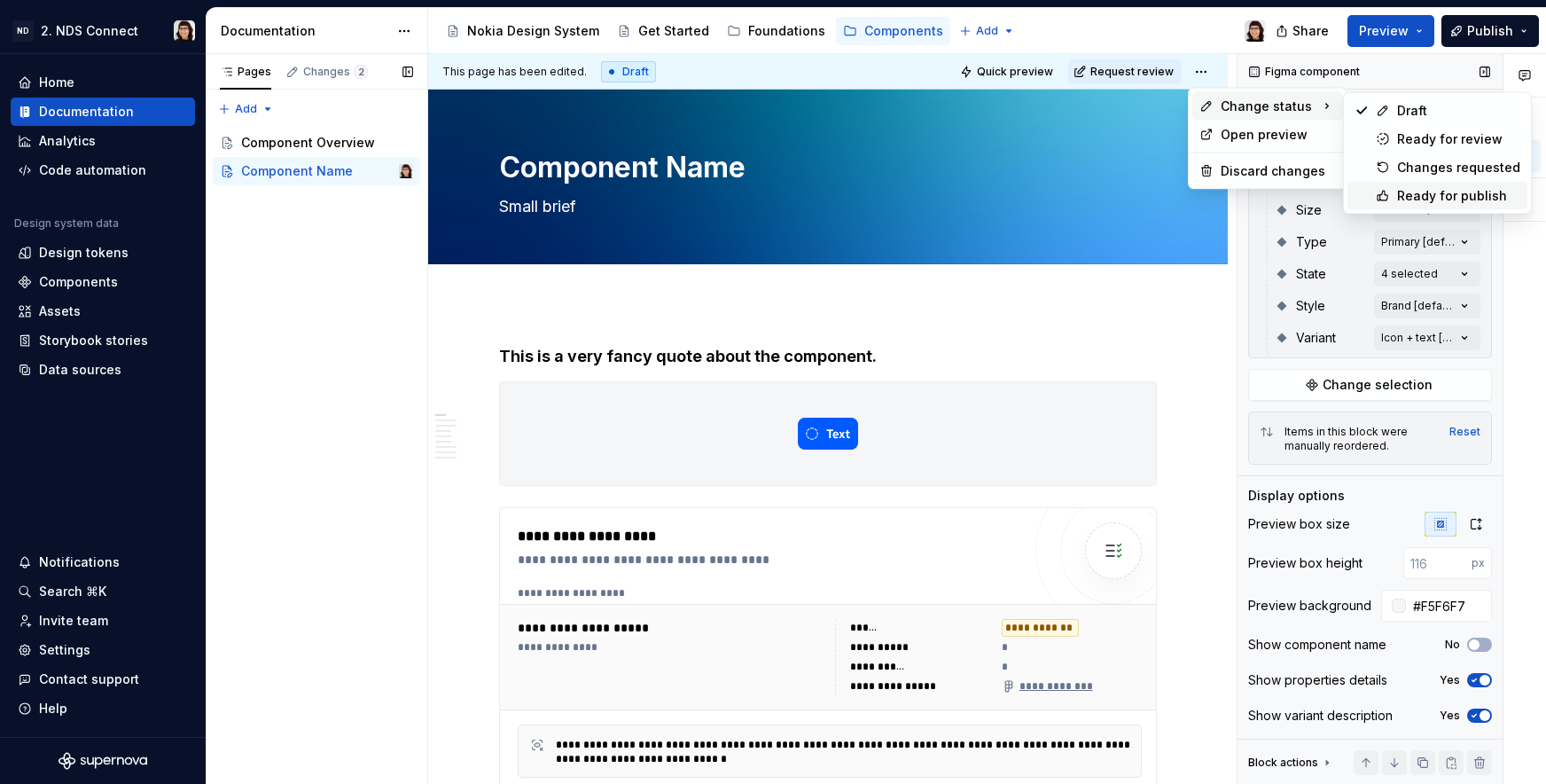
click at [1421, 202] on div "Ready for publish" at bounding box center [1458, 195] width 123 height 17
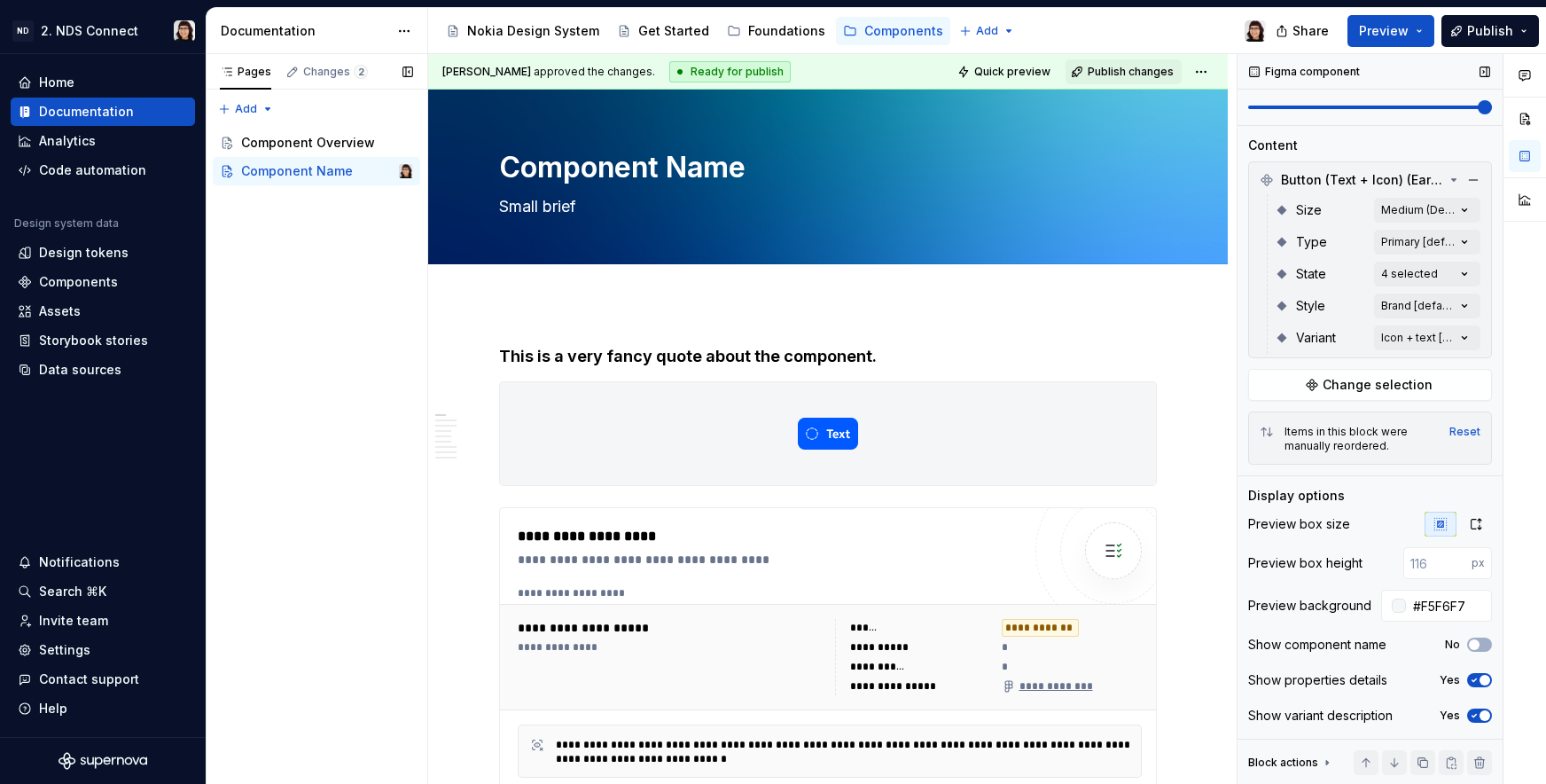
click at [1120, 85] on div "Raquel Pereira approved the changes. Ready for publish Quick preview Publish ch…" at bounding box center [827, 71] width 799 height 36
click at [1110, 74] on span "Publish changes" at bounding box center [1130, 71] width 86 height 14
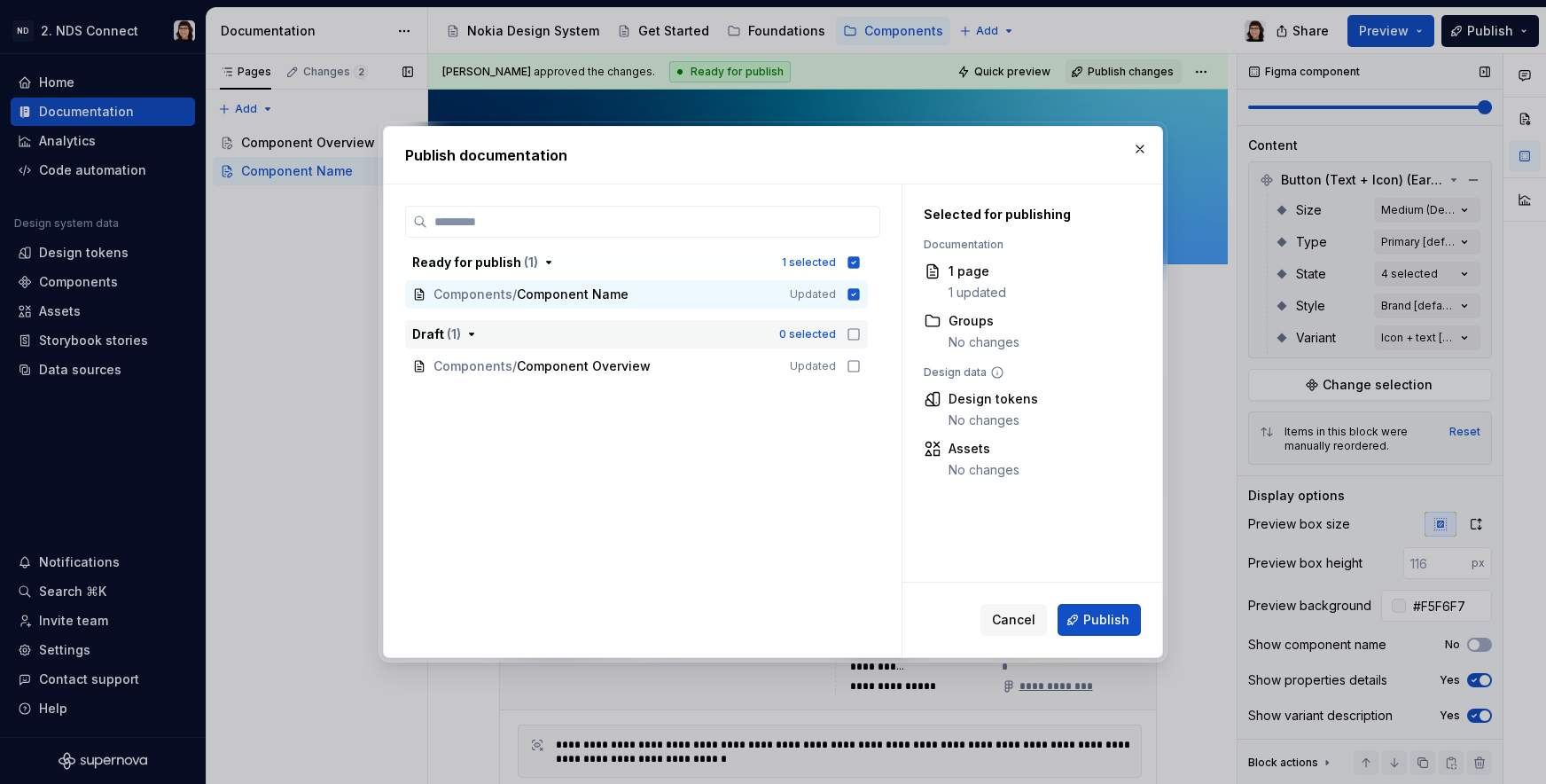
click at [849, 329] on icon "button" at bounding box center [853, 334] width 11 height 11
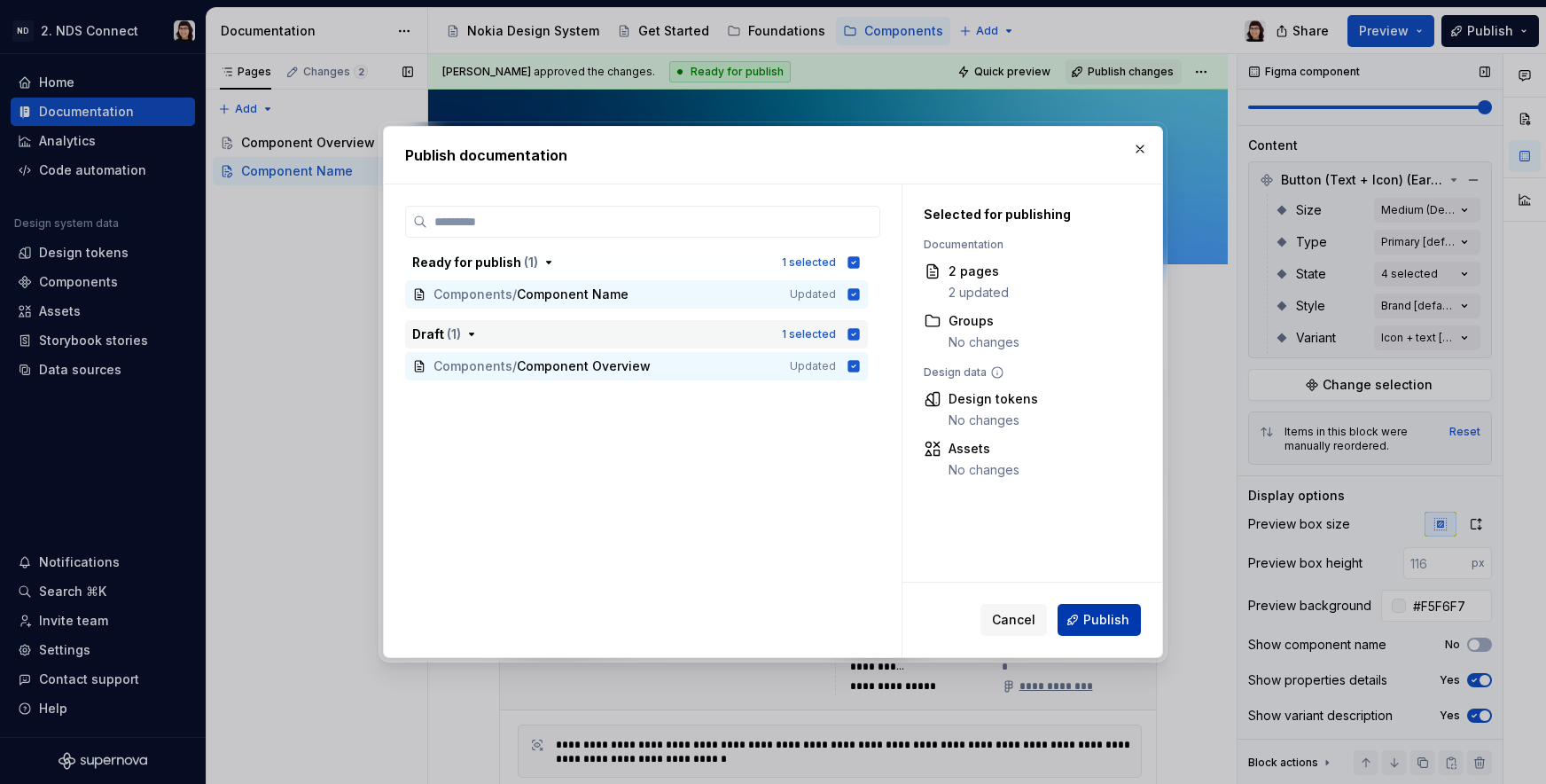
click at [1077, 618] on button "Publish" at bounding box center [1099, 620] width 84 height 32
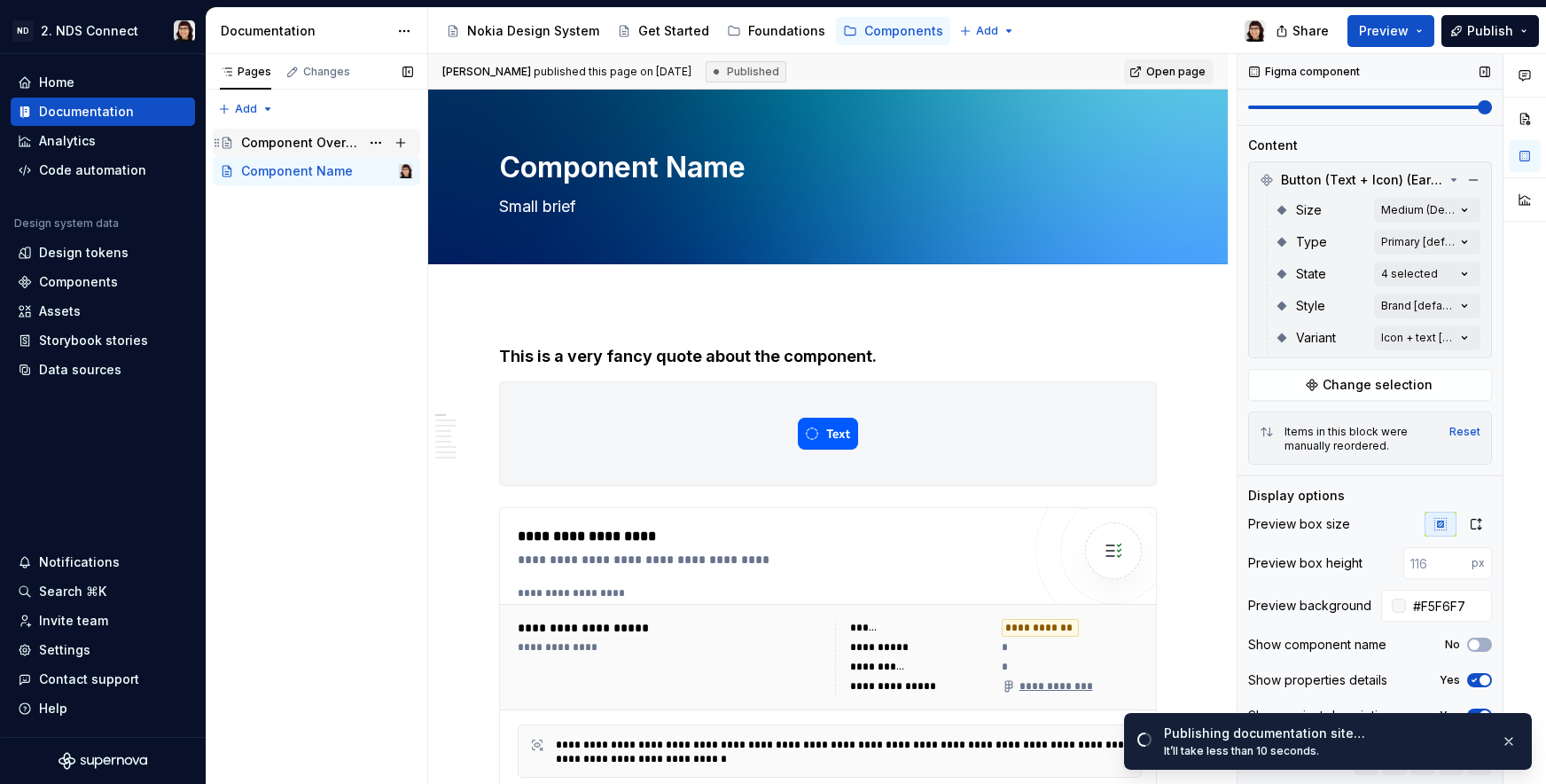
click at [306, 141] on div "Component Overview" at bounding box center [300, 142] width 118 height 17
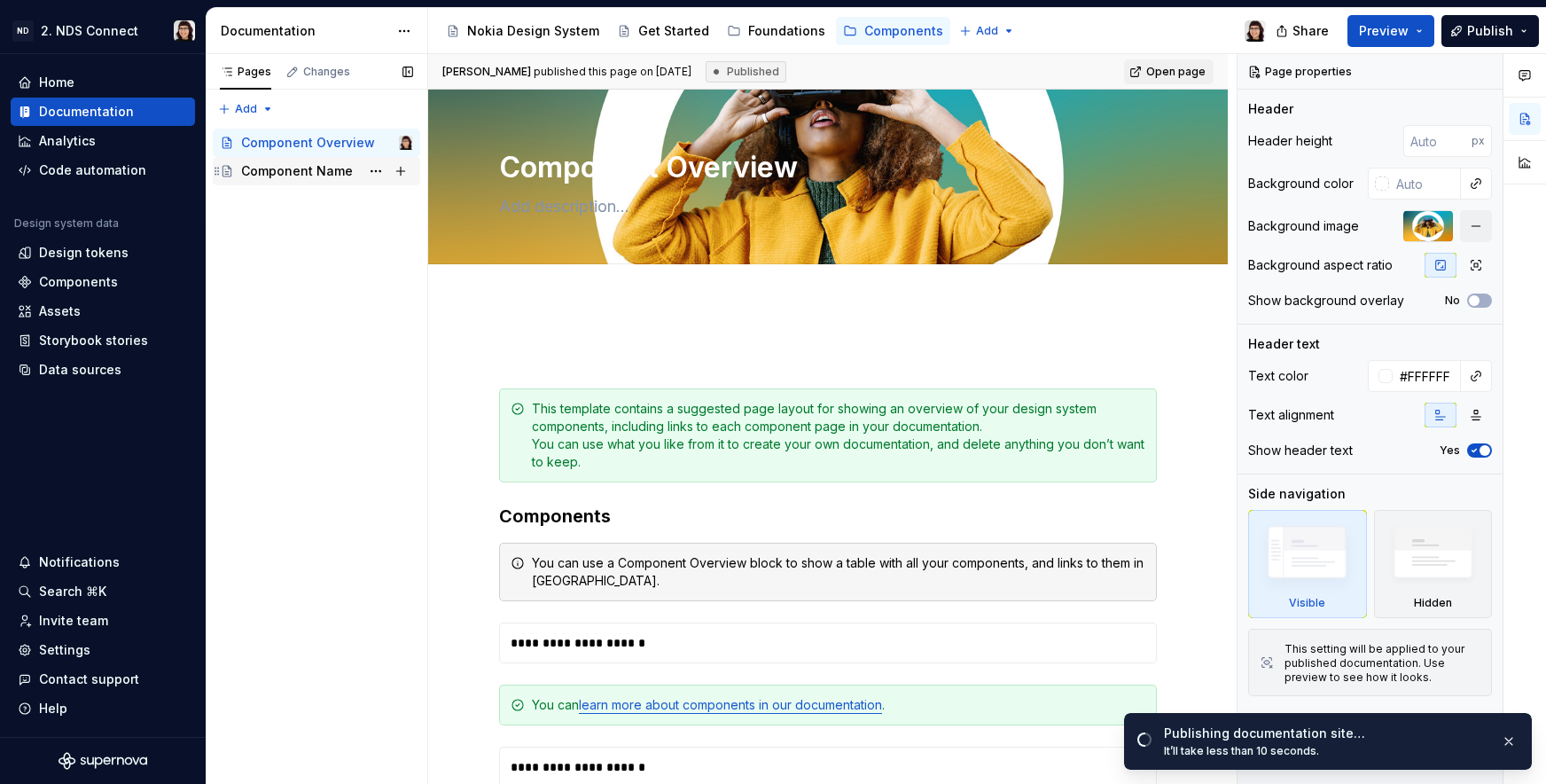
click at [304, 169] on div "Component Name" at bounding box center [297, 171] width 112 height 17
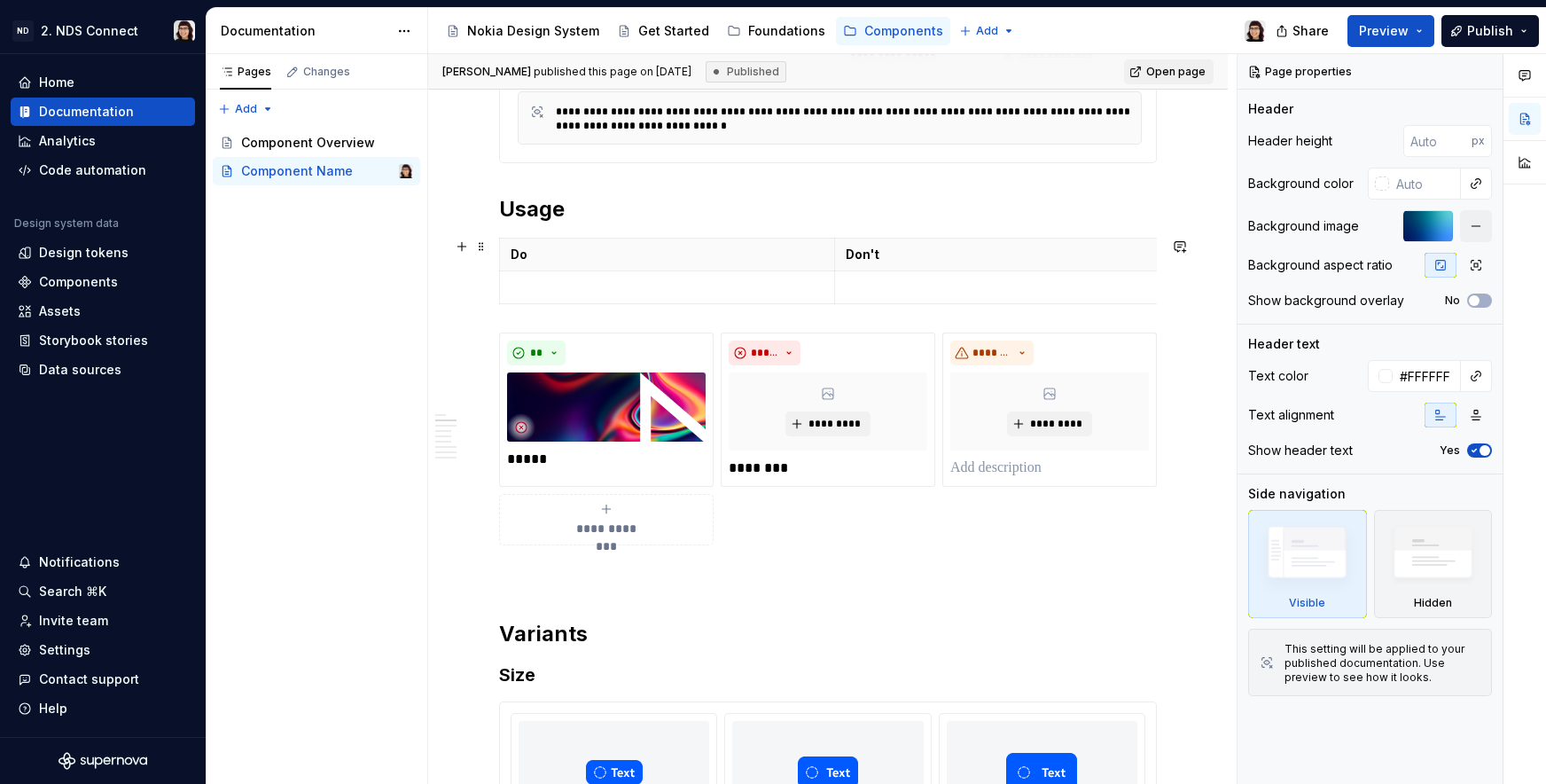
scroll to position [776, 0]
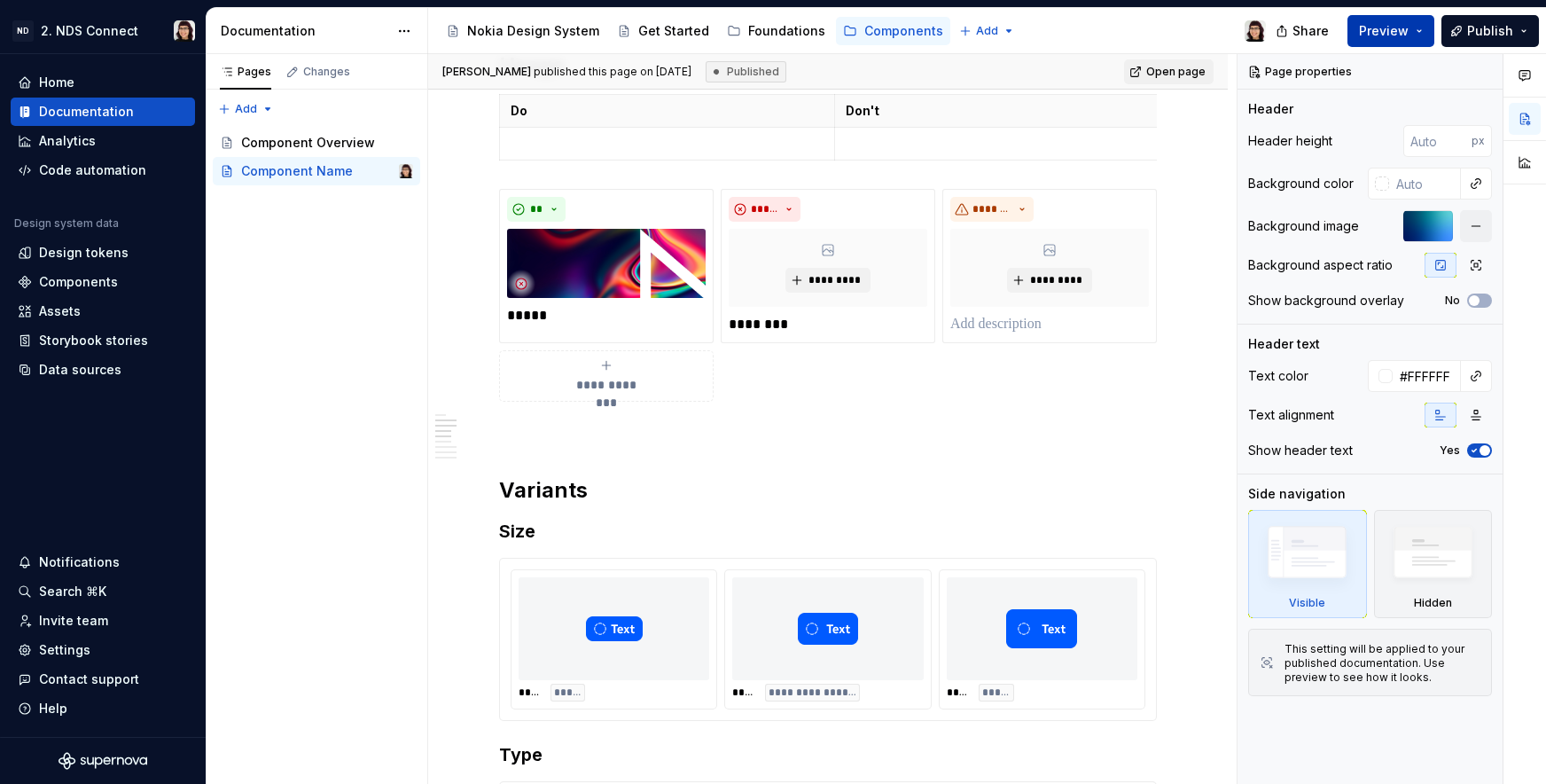
click at [1384, 30] on span "Preview" at bounding box center [1384, 31] width 50 height 17
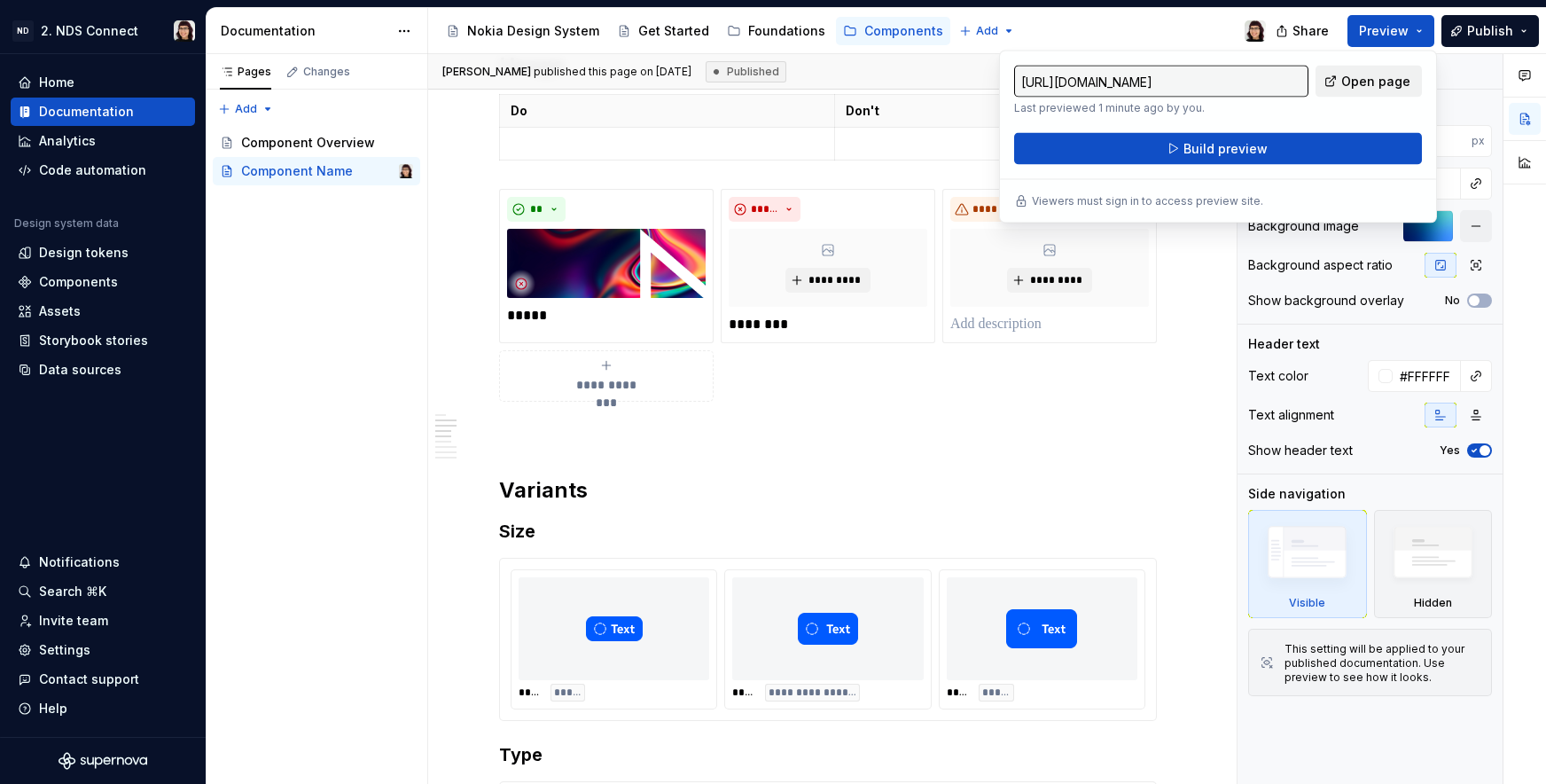
click at [1355, 83] on span "Open page" at bounding box center [1376, 82] width 69 height 17
click at [1293, 112] on p "Last previewed 1 minute ago by you." at bounding box center [1161, 108] width 294 height 14
click at [1369, 39] on button "Preview" at bounding box center [1391, 31] width 87 height 32
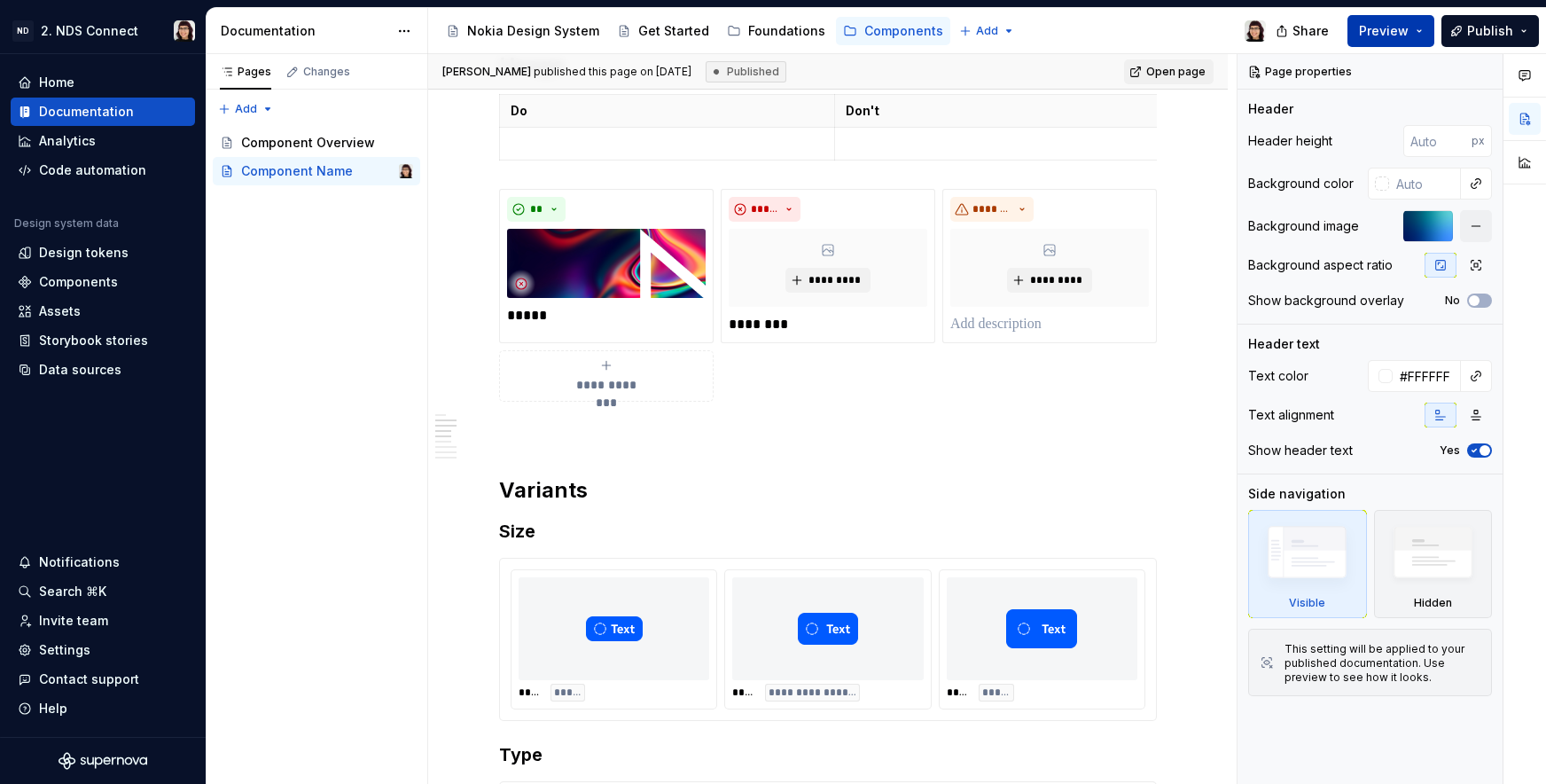
click at [1369, 39] on span "Preview" at bounding box center [1384, 31] width 50 height 17
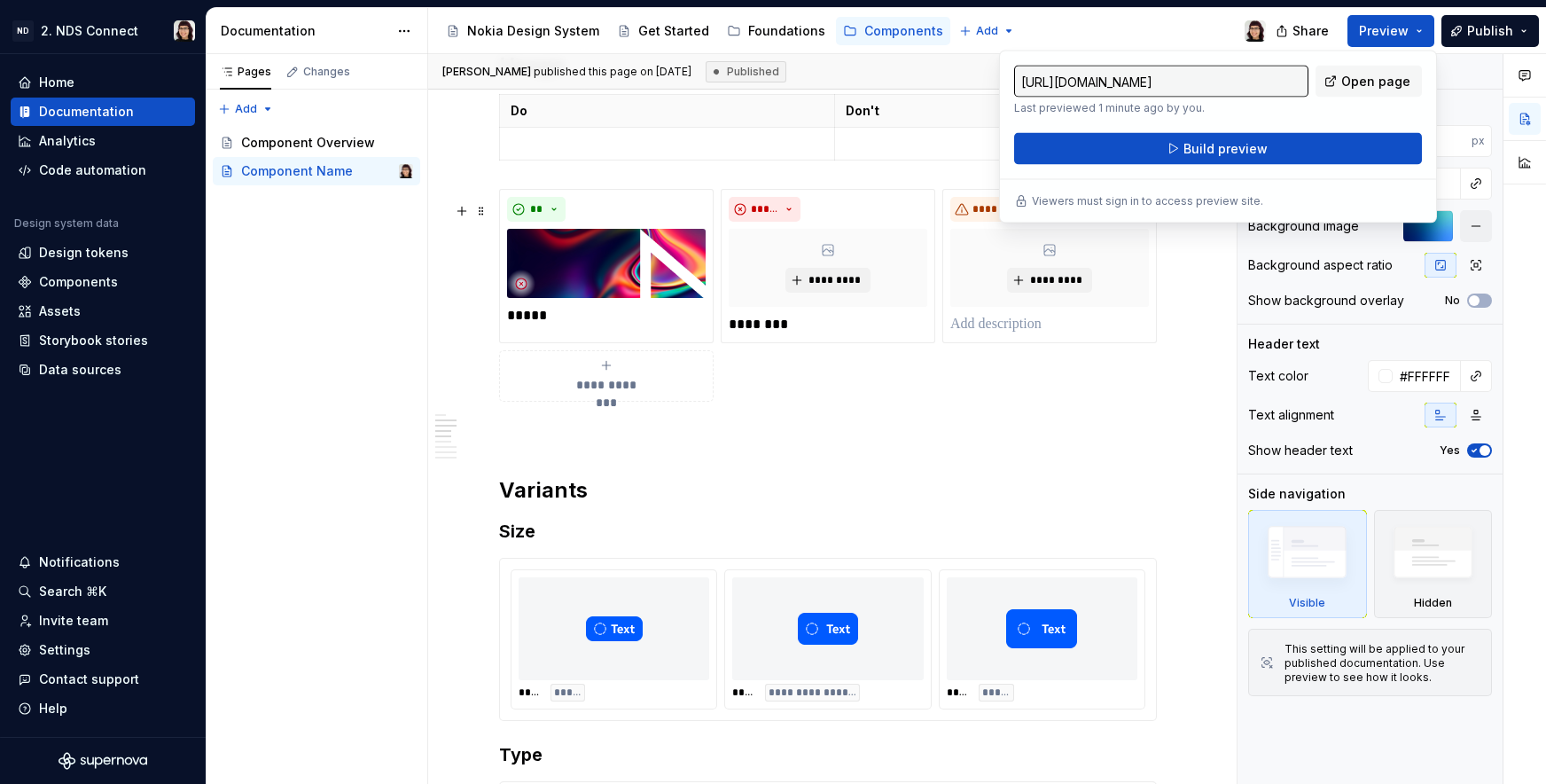
click at [1196, 379] on div "**********" at bounding box center [827, 795] width 799 height 2537
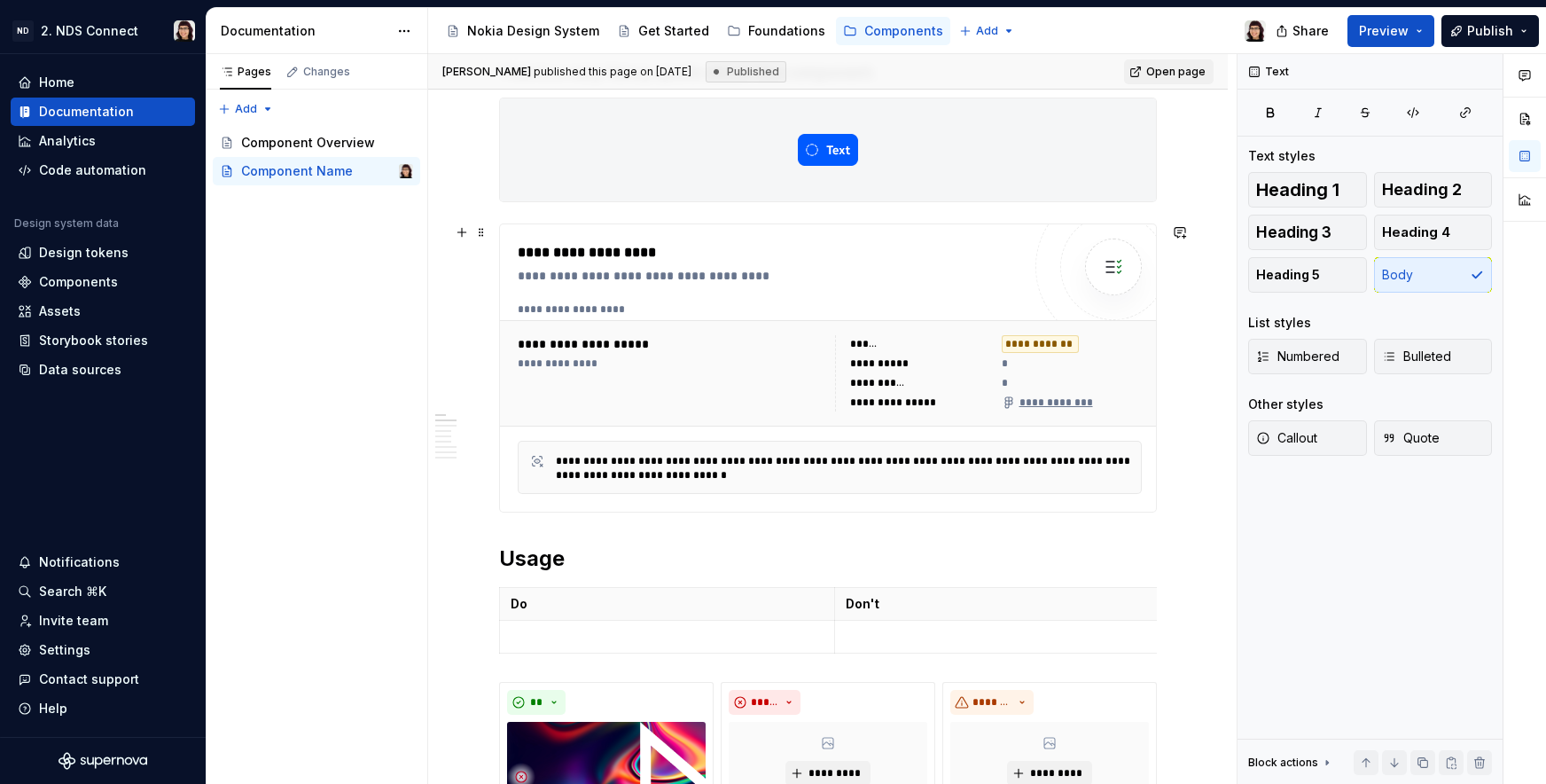
scroll to position [0, 0]
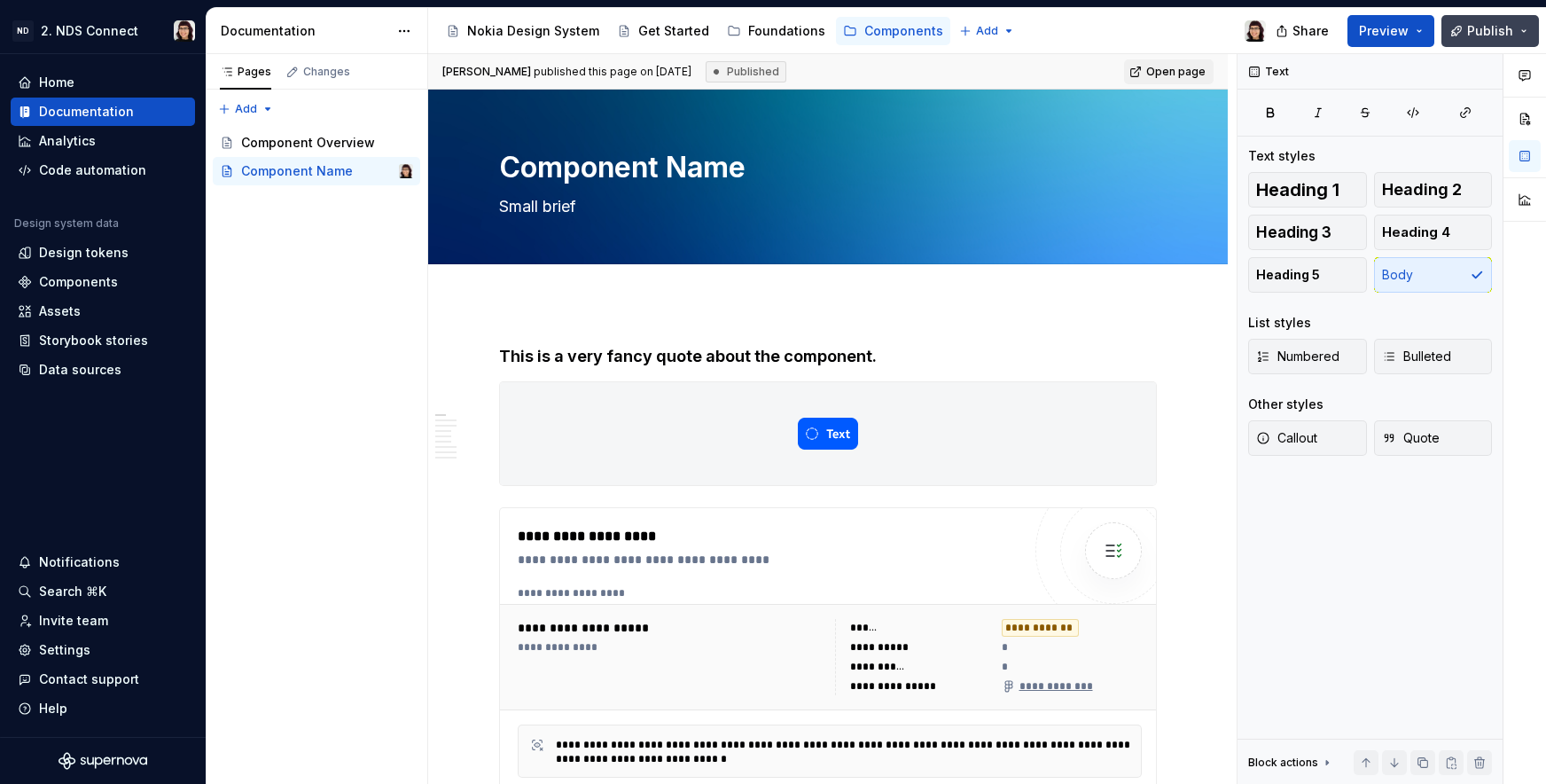
click at [1470, 33] on span "Publish" at bounding box center [1490, 31] width 46 height 17
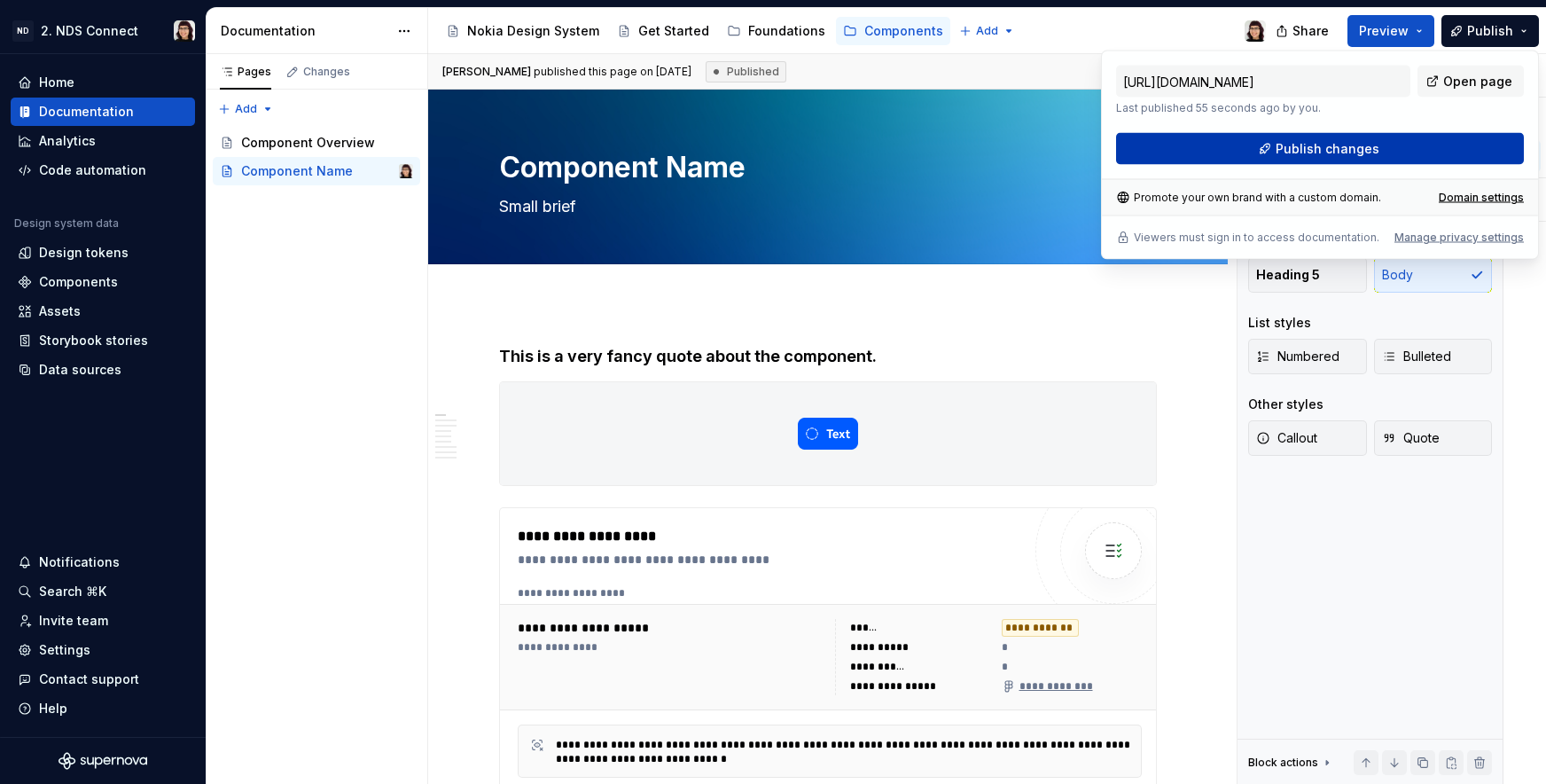
click at [1286, 143] on span "Publish changes" at bounding box center [1328, 149] width 104 height 17
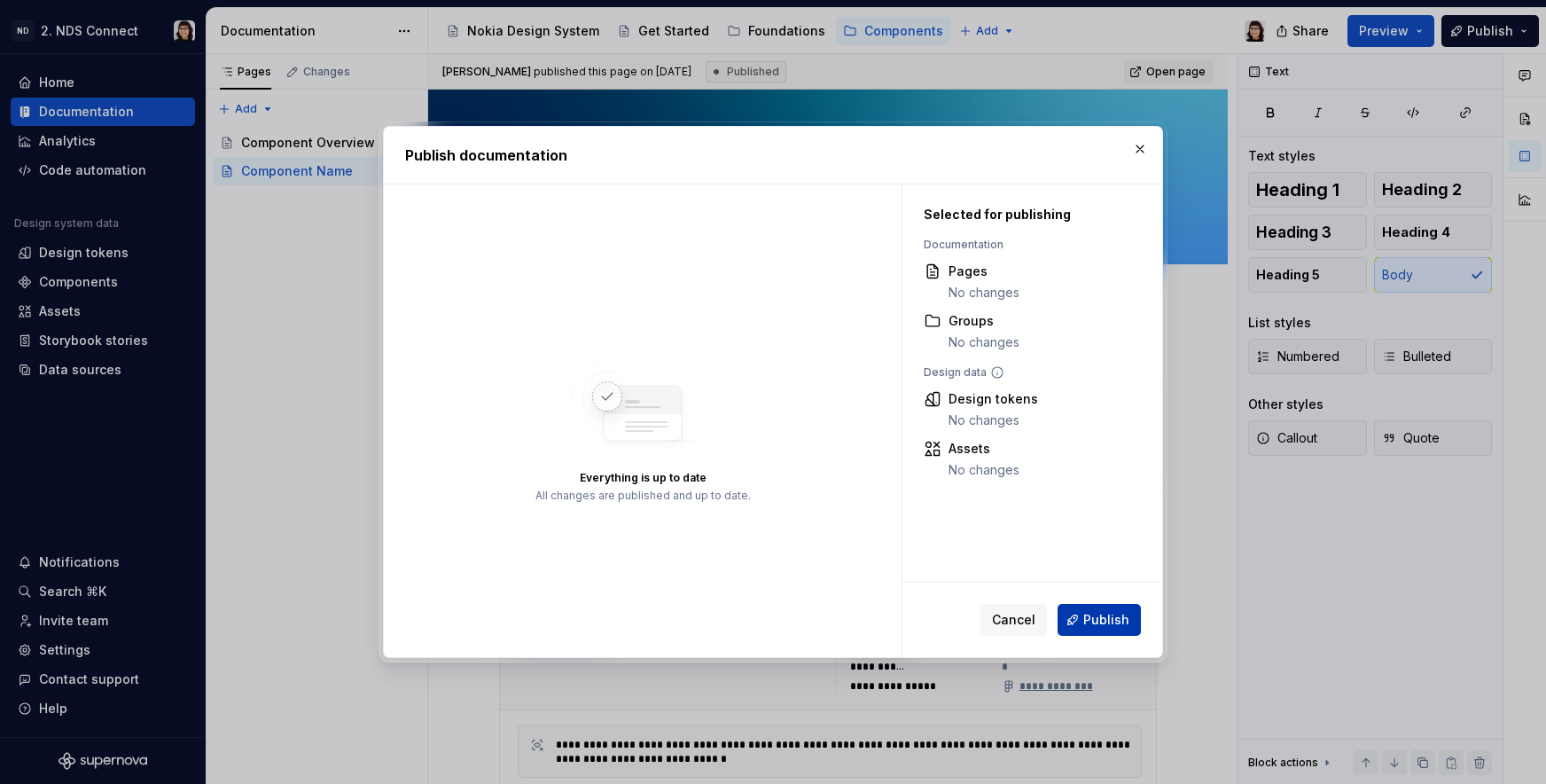
click at [1095, 628] on button "Publish" at bounding box center [1099, 620] width 84 height 32
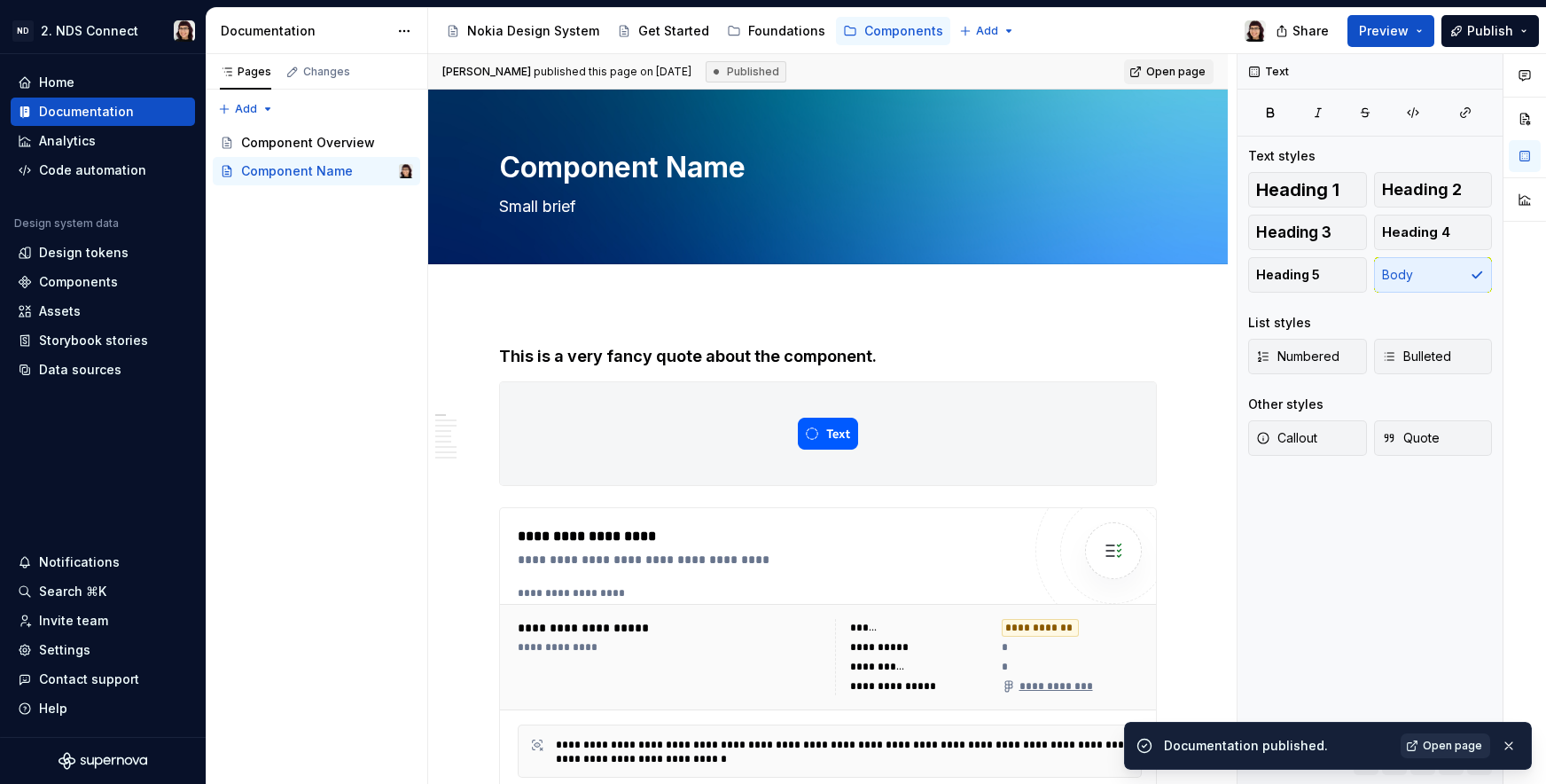
click at [1431, 741] on span "Open page" at bounding box center [1453, 746] width 60 height 14
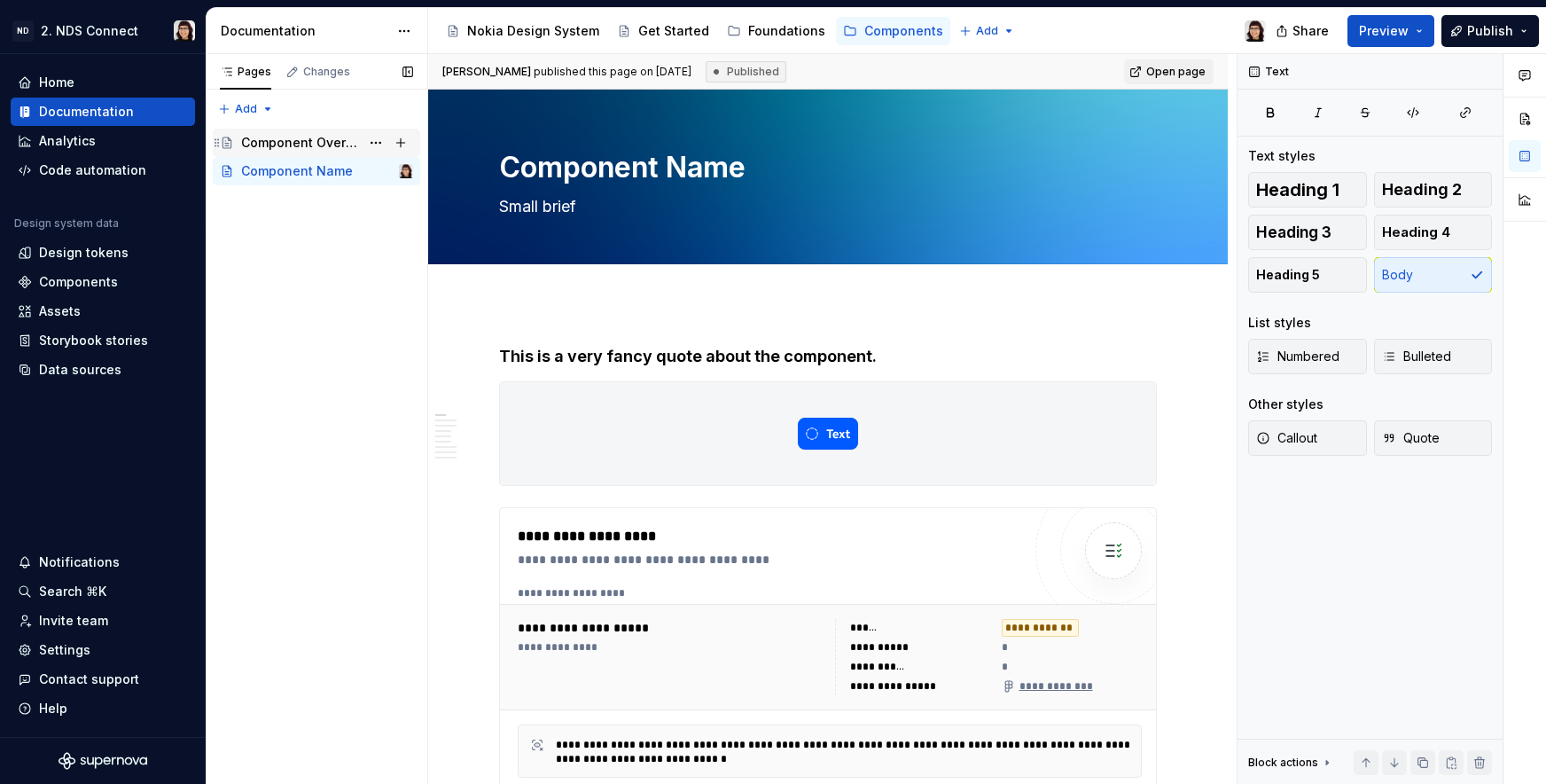
click at [356, 147] on div "Component Overview" at bounding box center [300, 142] width 118 height 17
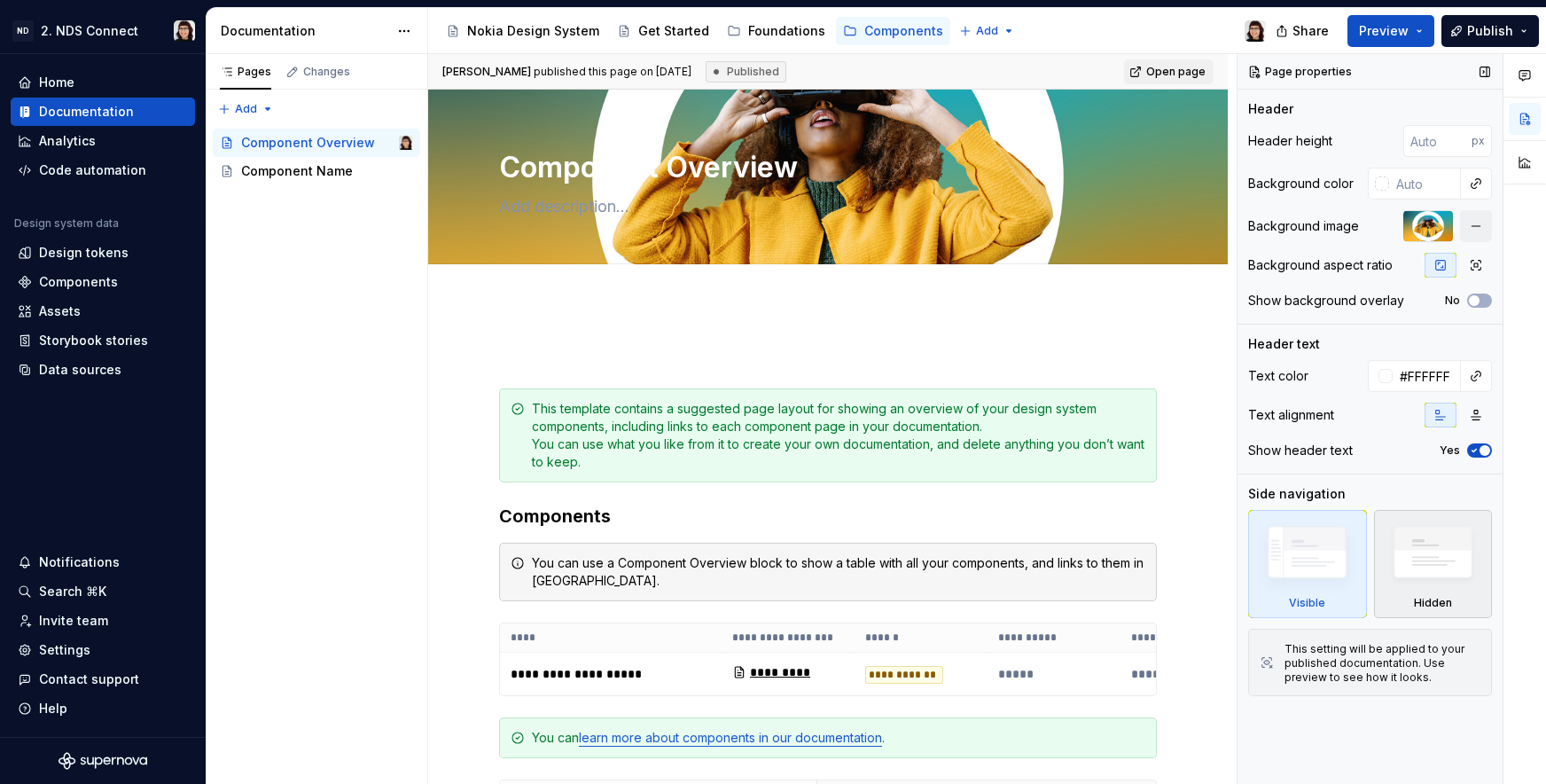
click at [1453, 591] on img at bounding box center [1433, 556] width 102 height 78
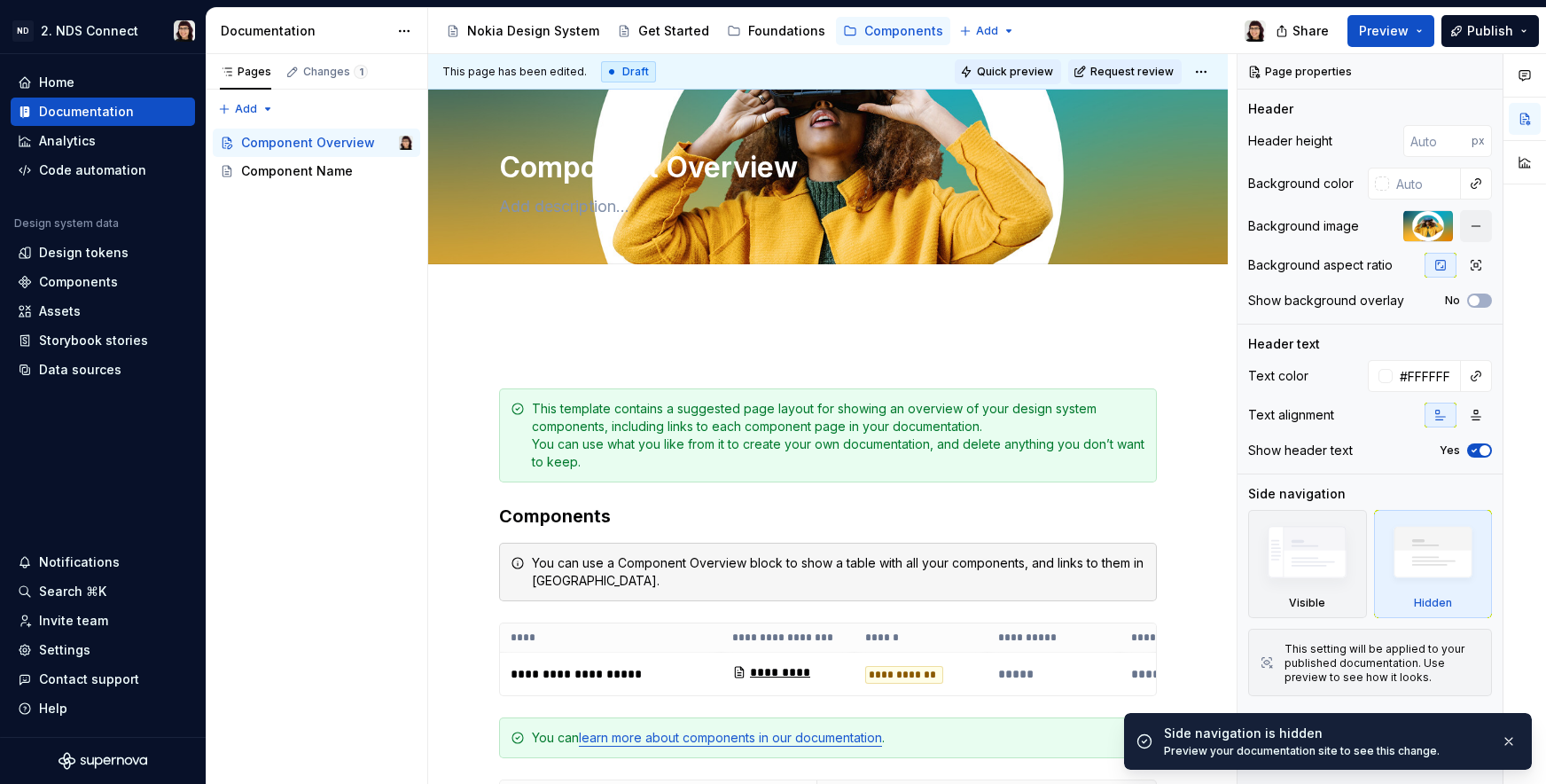
click at [1026, 72] on span "Quick preview" at bounding box center [1015, 71] width 76 height 14
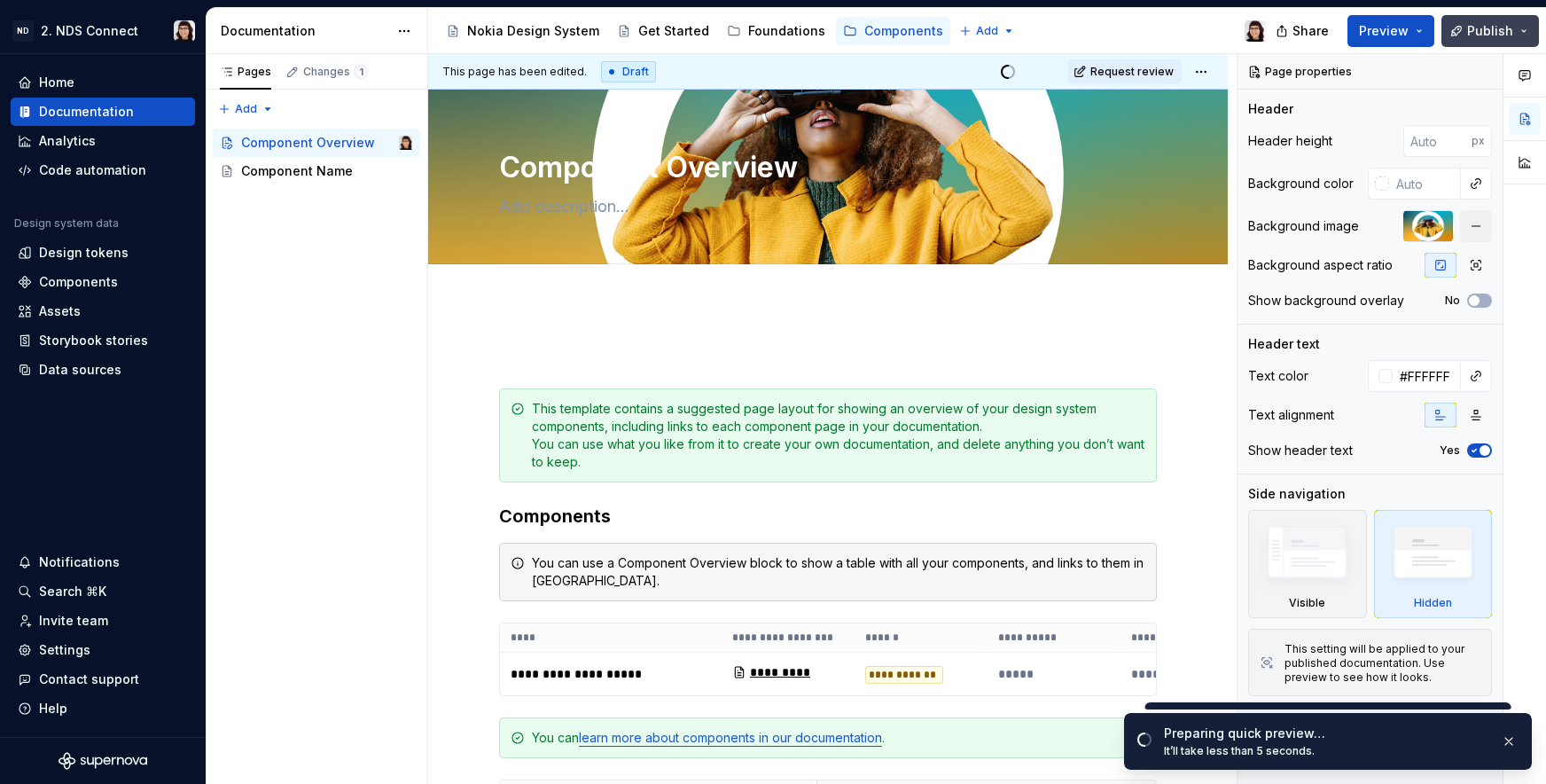
click at [1484, 41] on button "Publish" at bounding box center [1489, 31] width 97 height 32
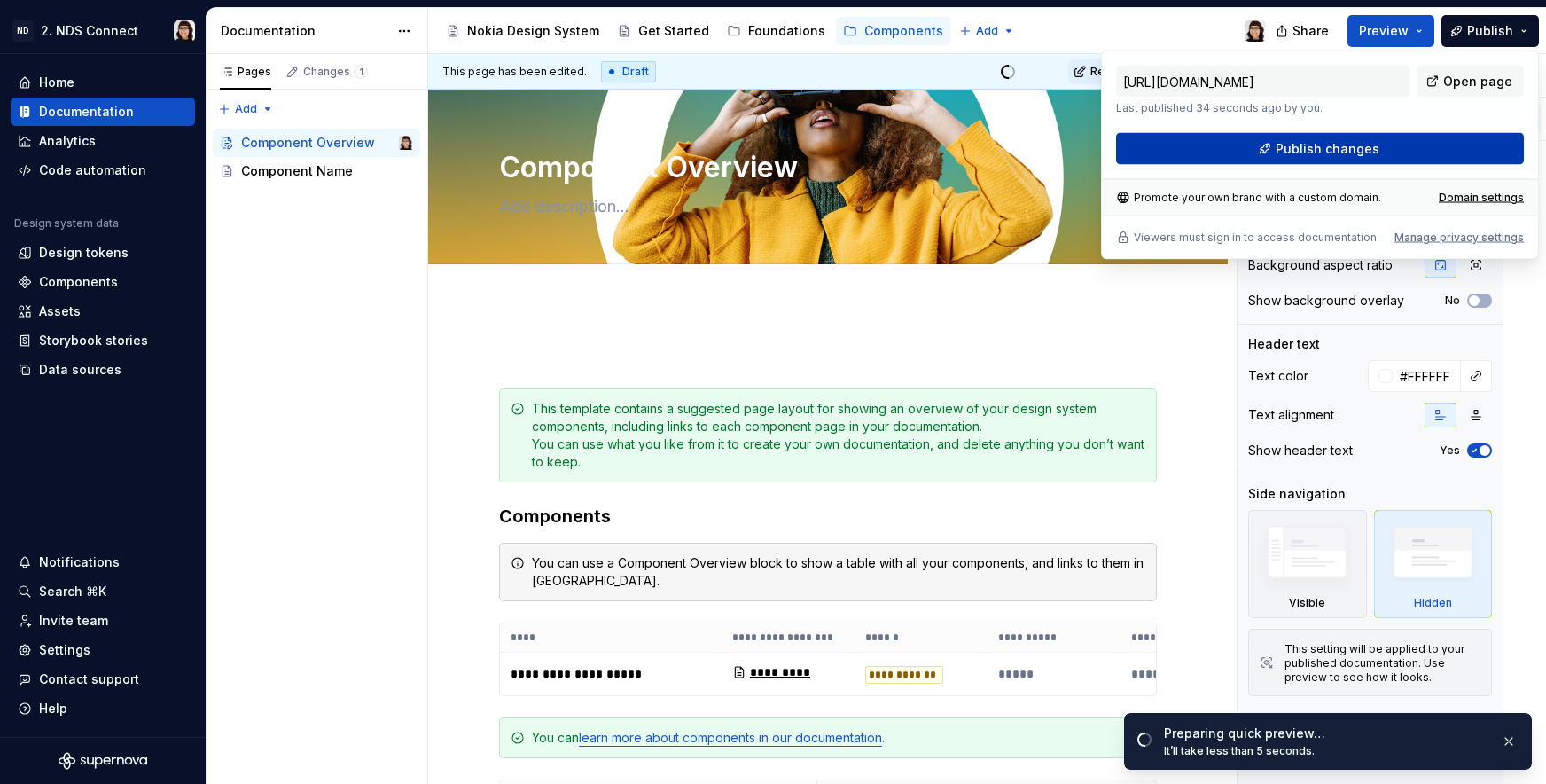
click at [1340, 152] on span "Publish changes" at bounding box center [1328, 149] width 104 height 17
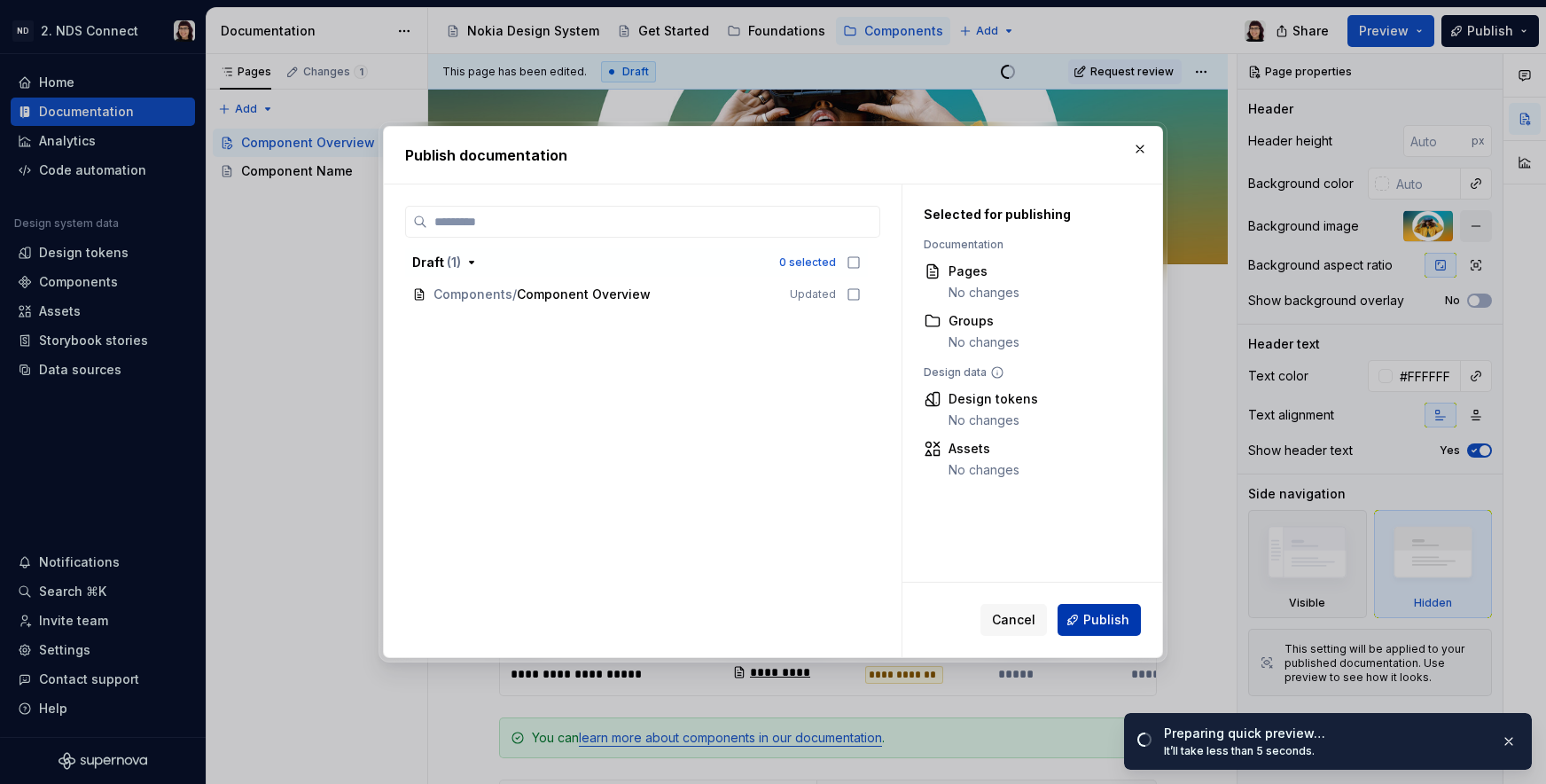
click at [1110, 608] on button "Publish" at bounding box center [1099, 620] width 84 height 32
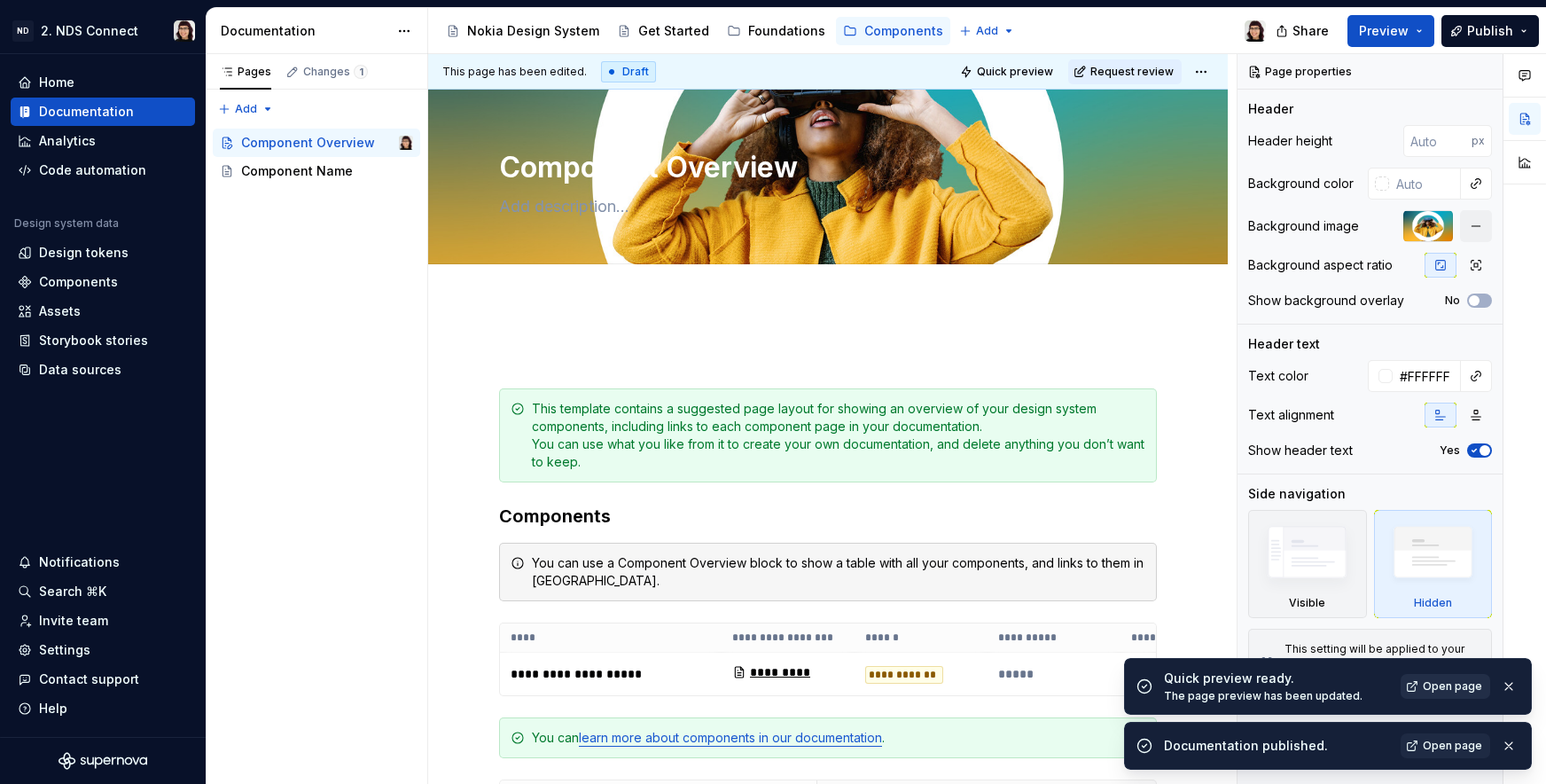
click at [1439, 682] on span "Open page" at bounding box center [1453, 686] width 60 height 14
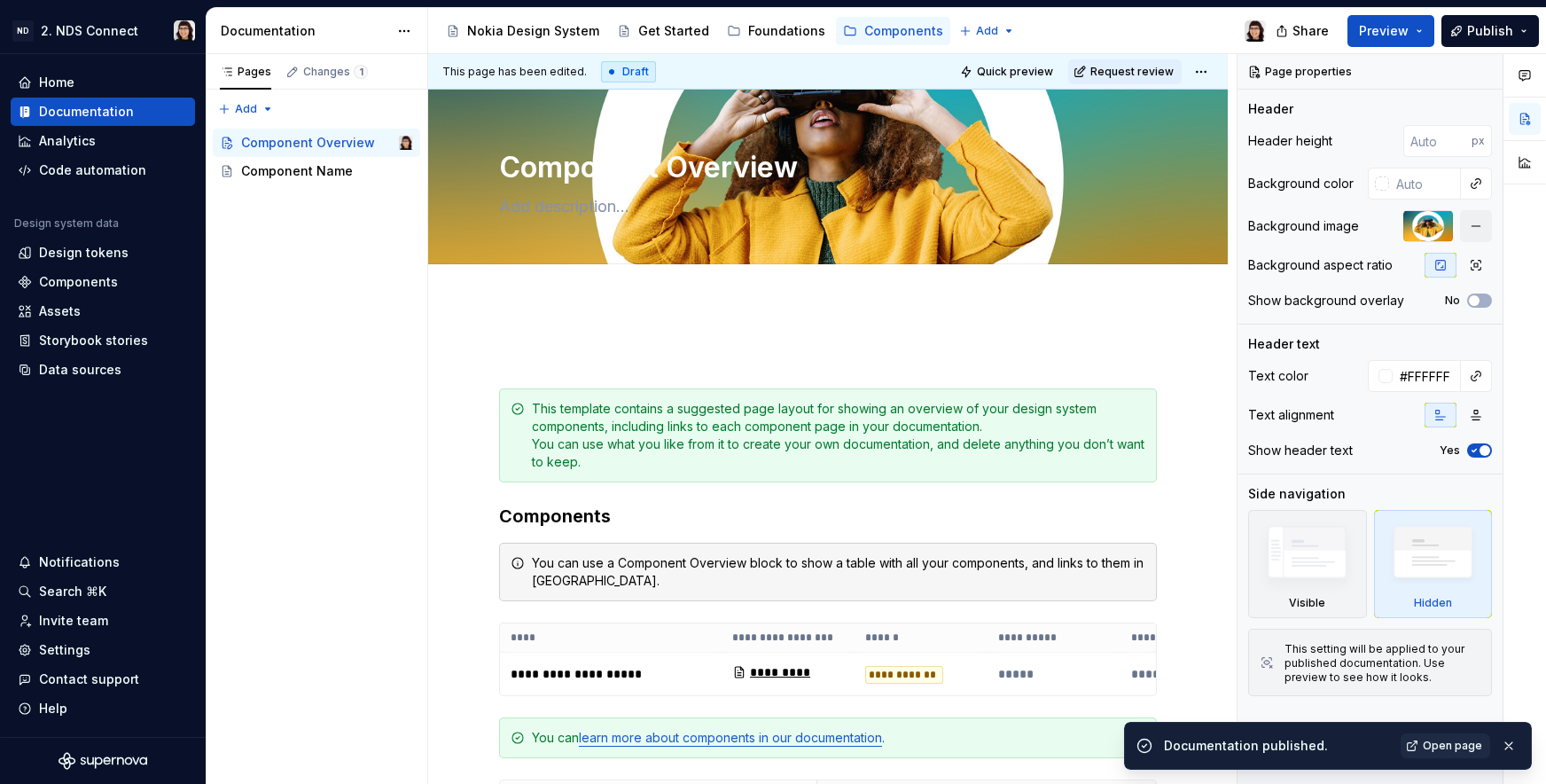
type textarea "*"
